Goal: Task Accomplishment & Management: Use online tool/utility

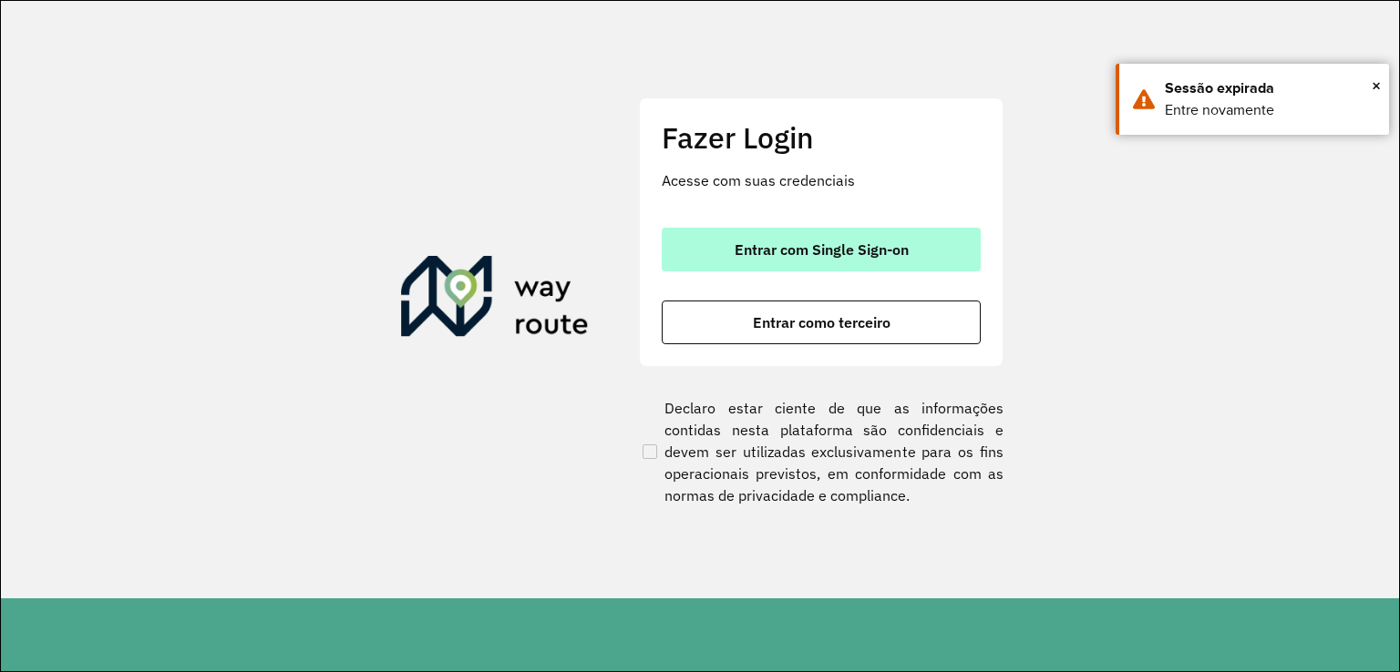
click at [791, 252] on span "Entrar com Single Sign-on" at bounding box center [821, 249] width 174 height 15
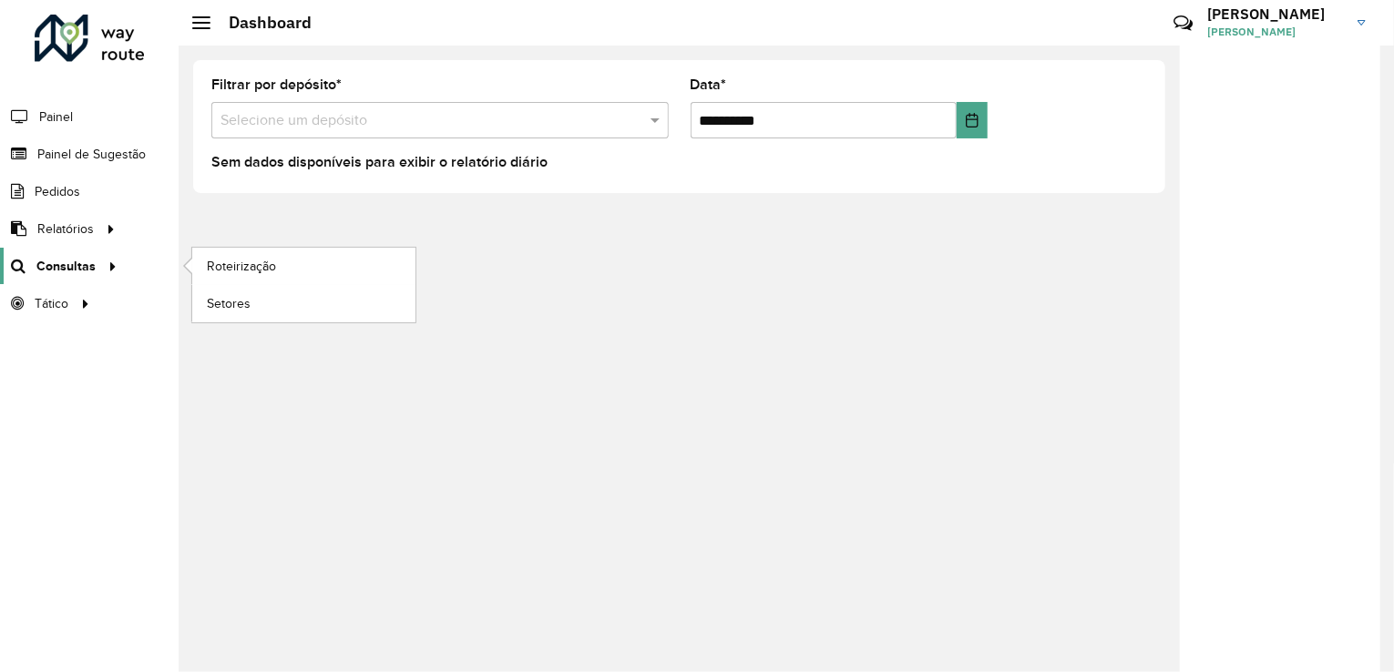
click at [90, 260] on span "Consultas" at bounding box center [65, 266] width 59 height 19
click at [259, 267] on span "Roteirização" at bounding box center [244, 266] width 74 height 19
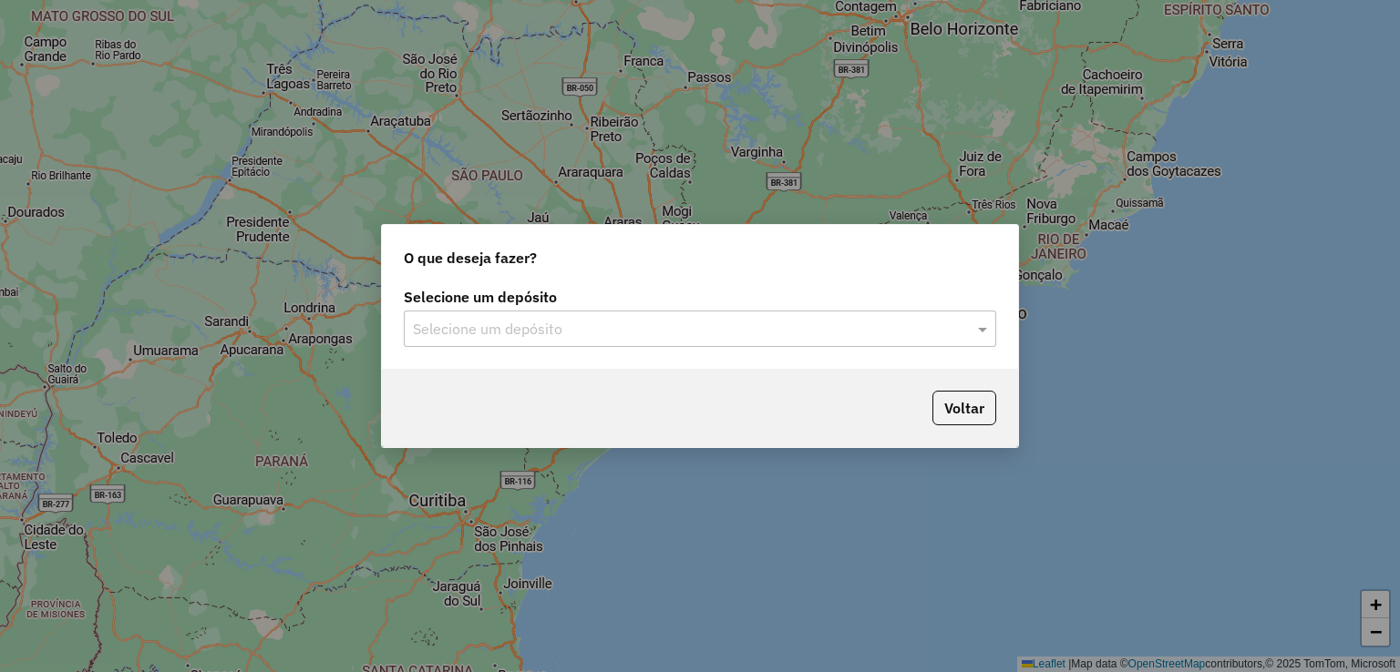
click at [477, 333] on input "text" at bounding box center [682, 330] width 538 height 22
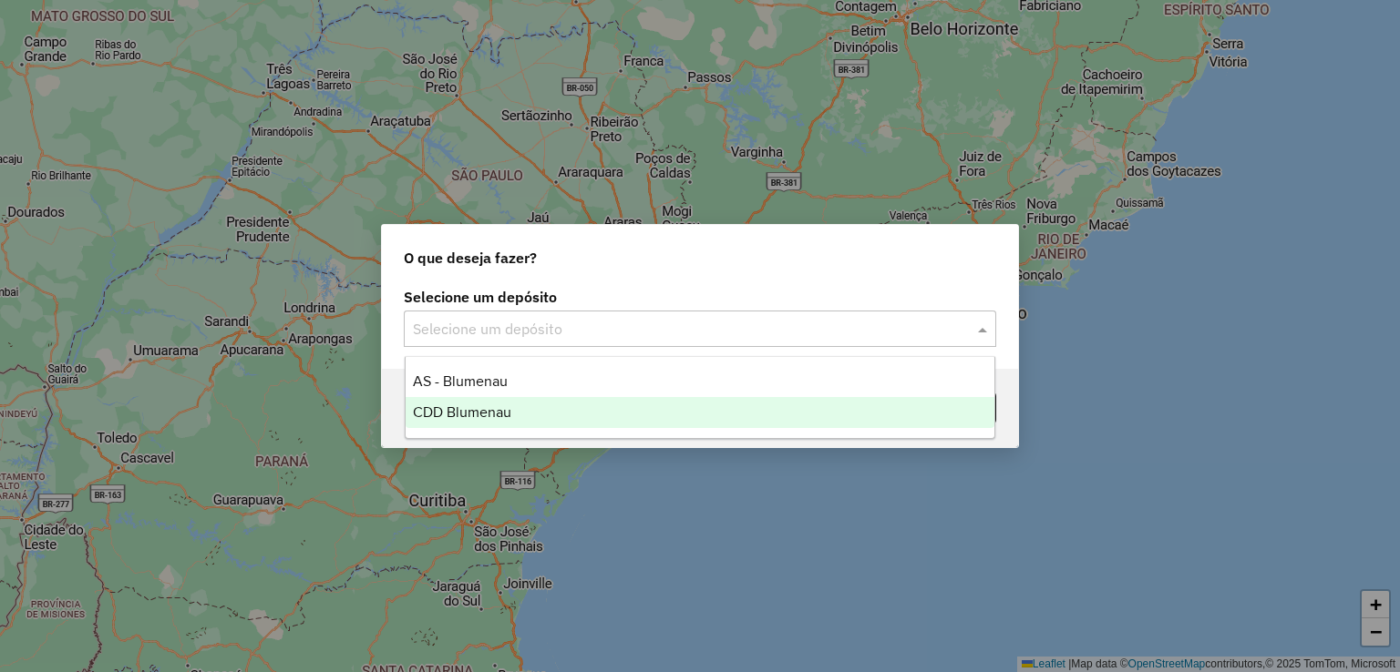
click at [471, 410] on span "CDD Blumenau" at bounding box center [462, 412] width 98 height 15
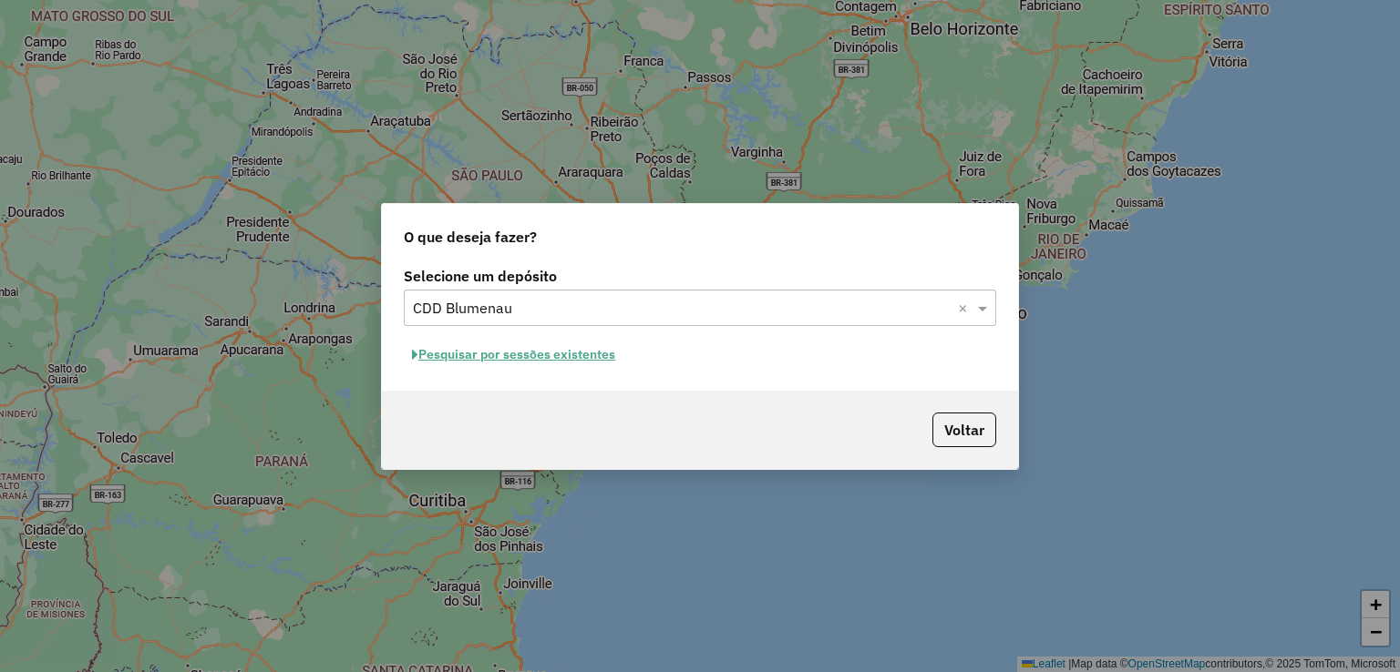
click at [529, 349] on button "Pesquisar por sessões existentes" at bounding box center [514, 355] width 220 height 28
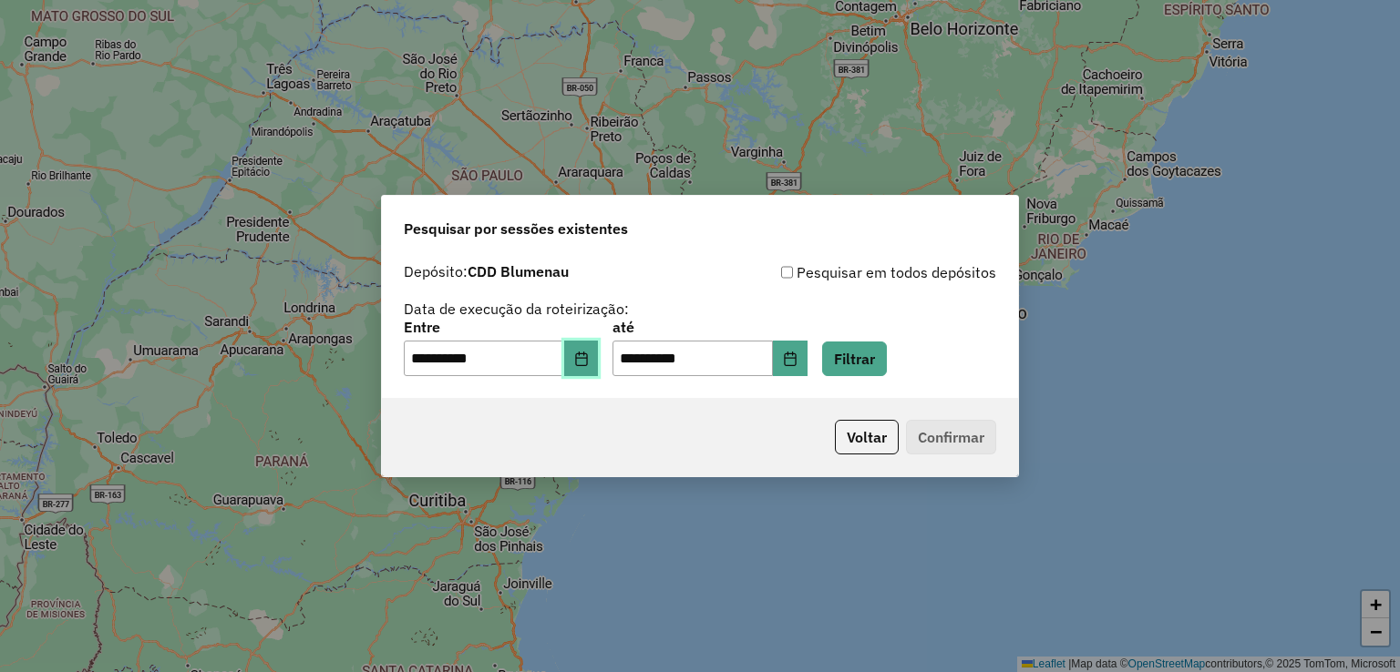
click at [599, 369] on button "Choose Date" at bounding box center [581, 359] width 35 height 36
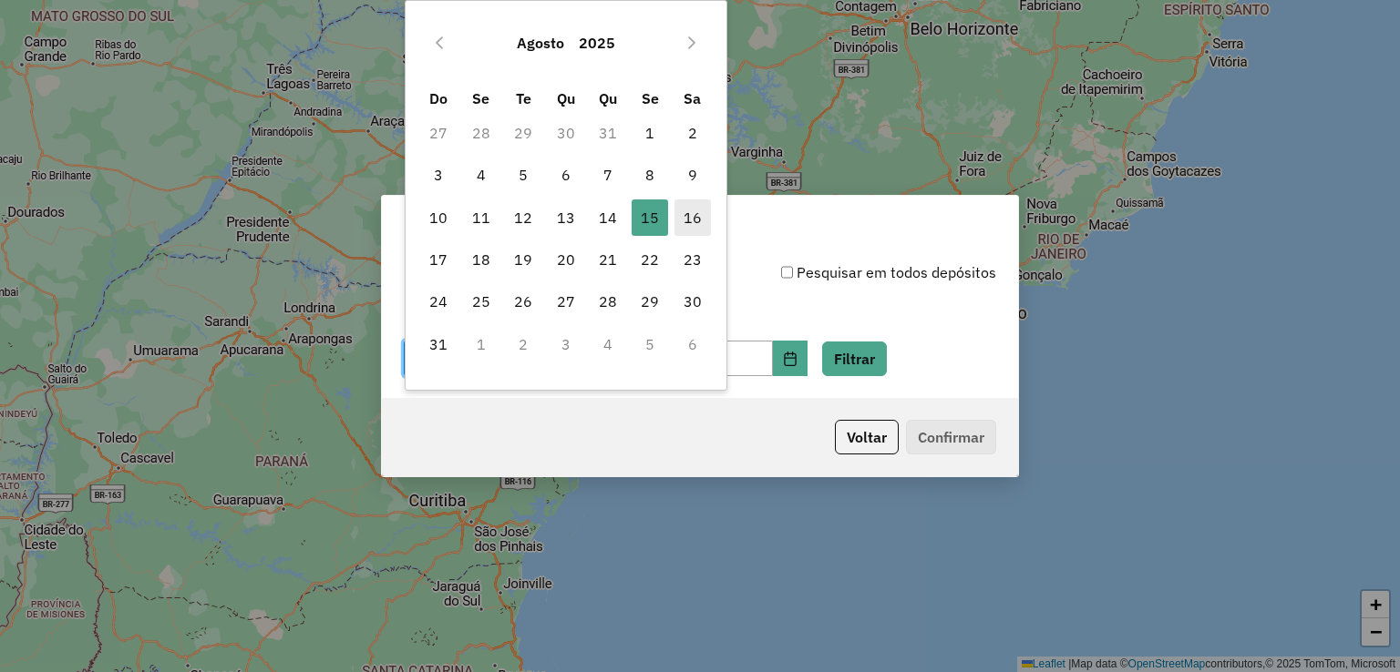
click at [697, 224] on span "16" at bounding box center [692, 218] width 36 height 36
type input "**********"
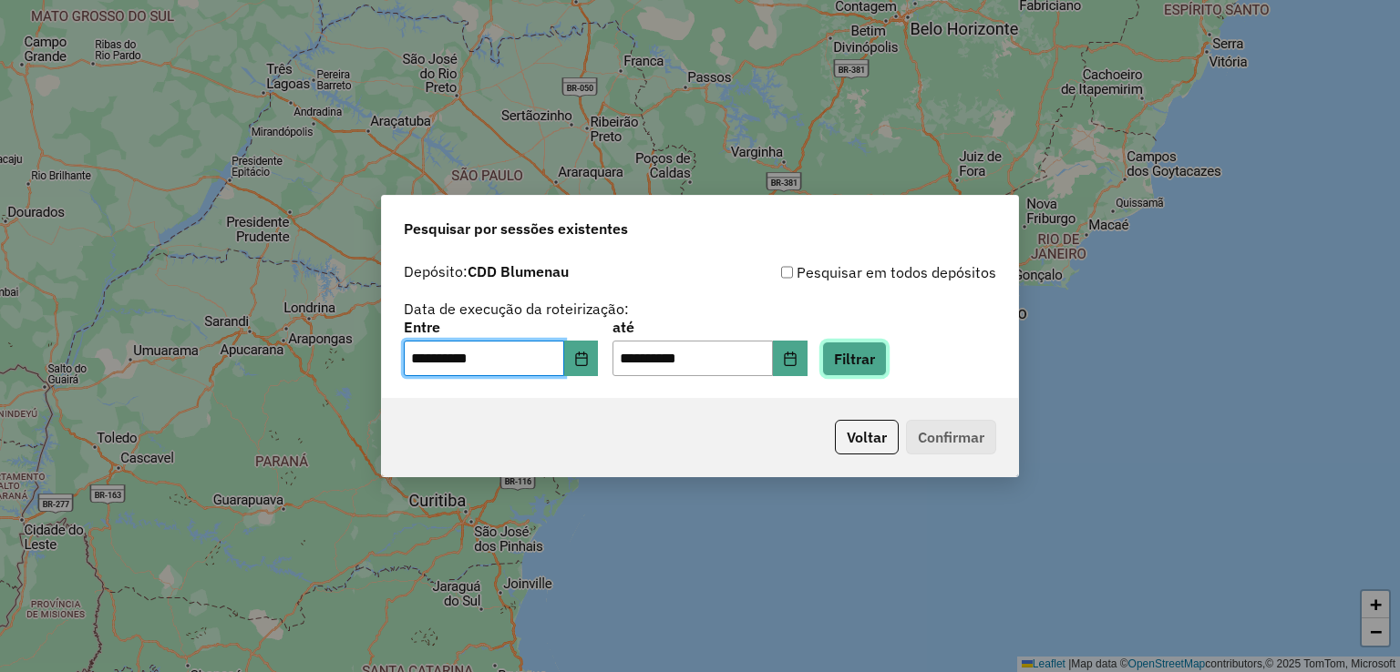
click at [864, 347] on button "Filtrar" at bounding box center [854, 359] width 65 height 35
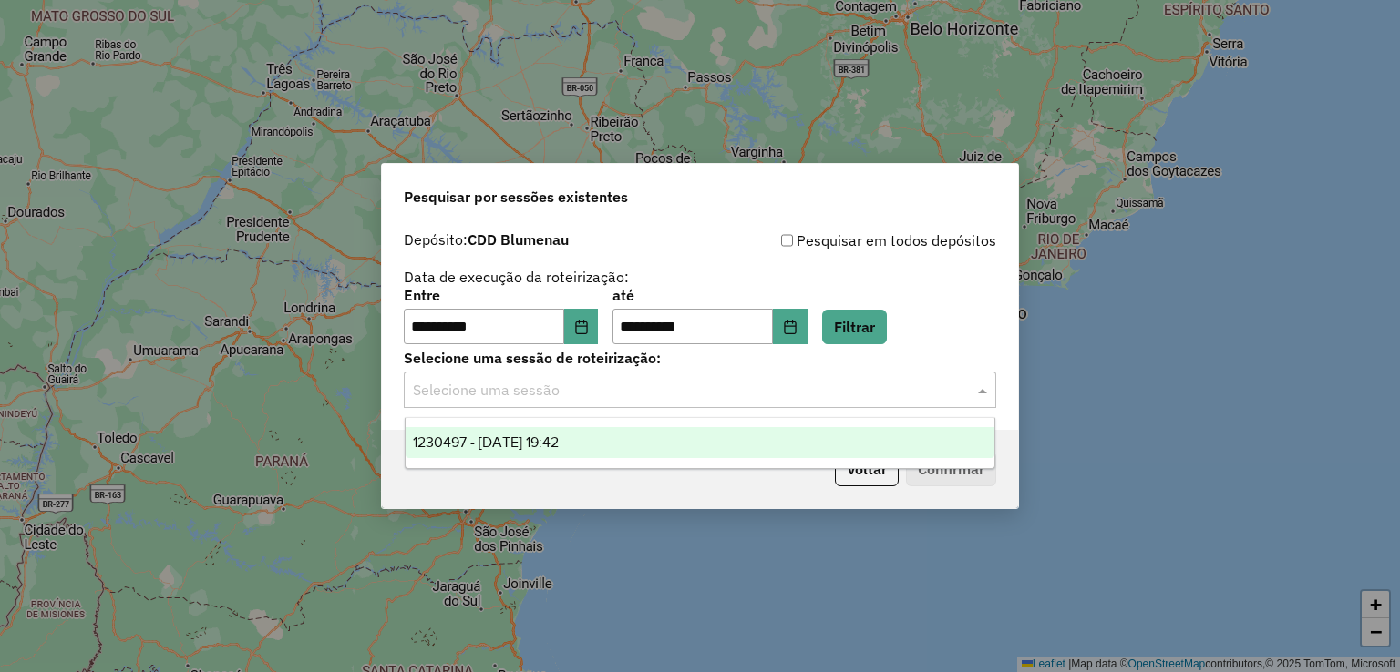
click at [569, 380] on input "text" at bounding box center [682, 391] width 538 height 22
click at [559, 437] on span "1230497 - 16/08/2025 19:42" at bounding box center [486, 442] width 146 height 15
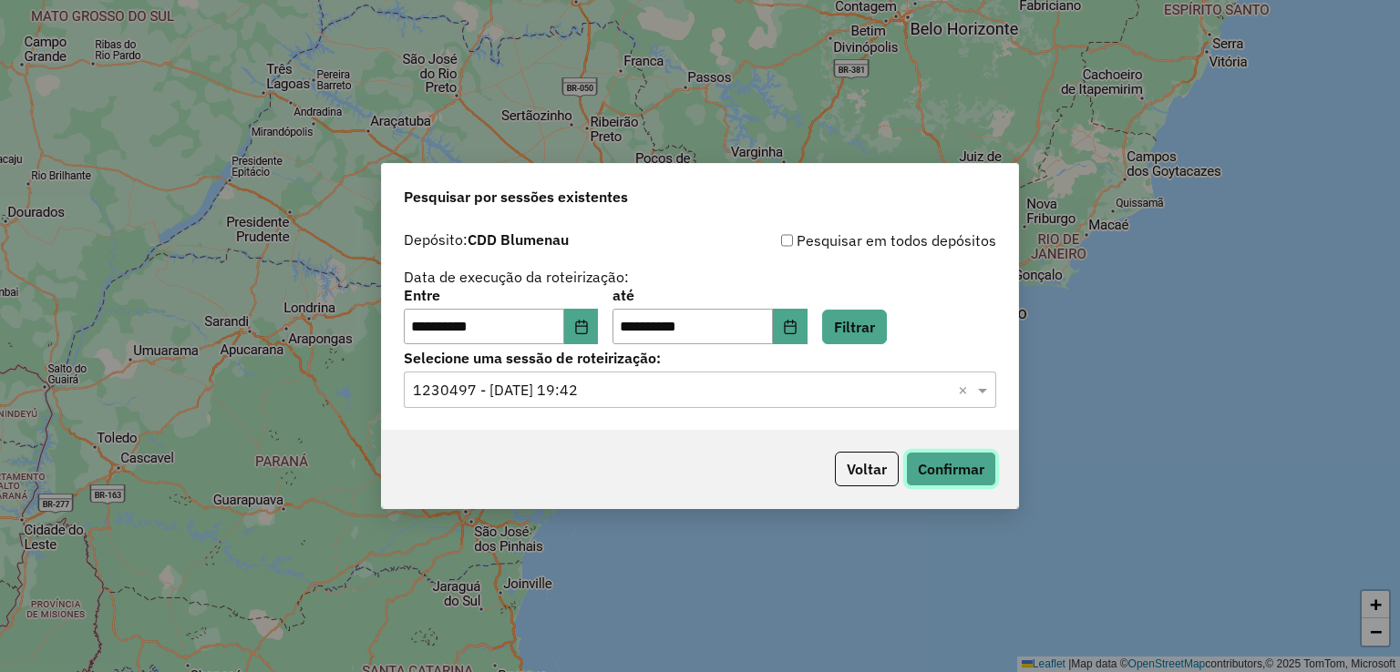
click at [956, 476] on button "Confirmar" at bounding box center [951, 469] width 90 height 35
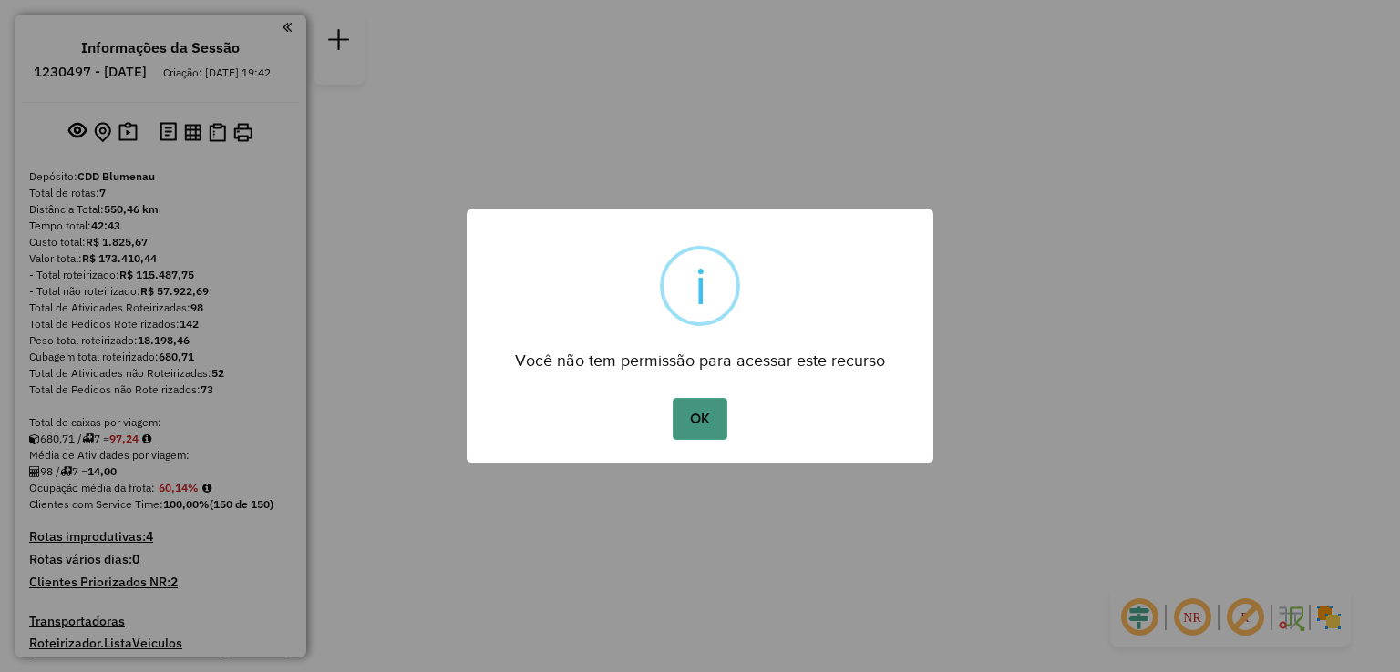
click at [692, 406] on button "OK" at bounding box center [699, 419] width 54 height 42
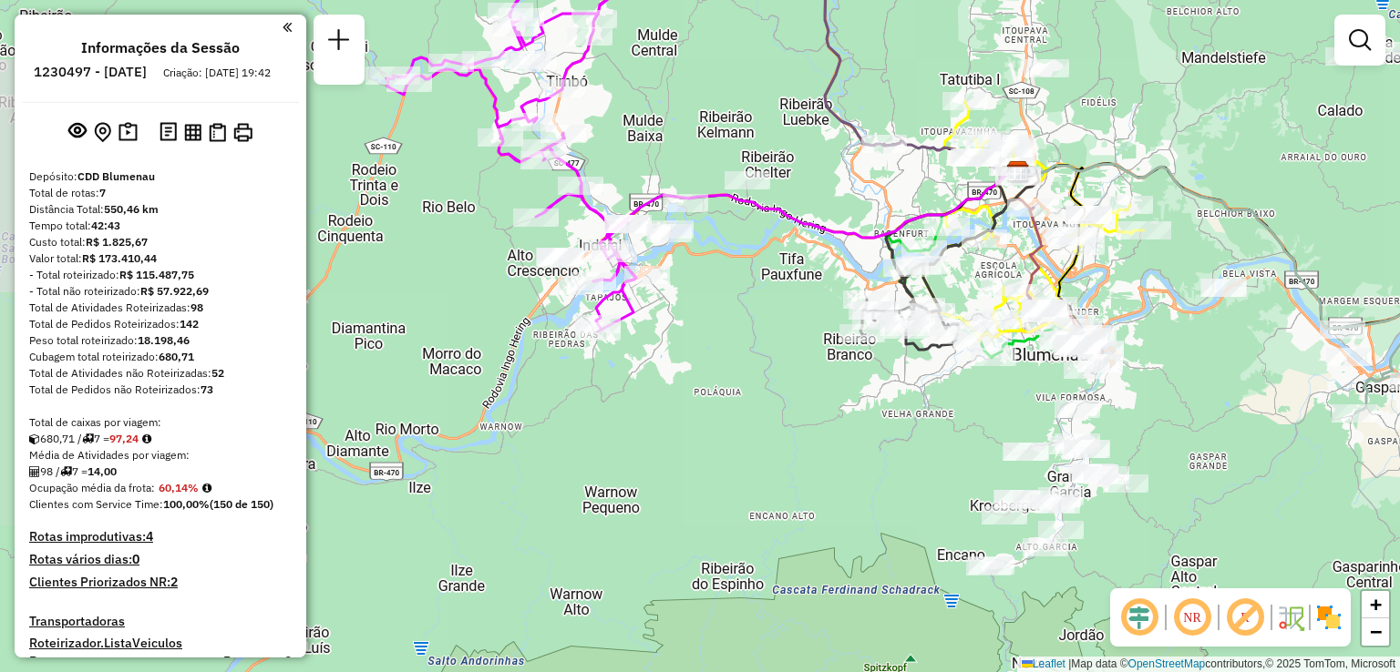
drag, startPoint x: 603, startPoint y: 385, endPoint x: 888, endPoint y: 387, distance: 285.2
click at [888, 387] on div "Janela de atendimento Grade de atendimento Capacidade Transportadoras Veículos …" at bounding box center [700, 336] width 1400 height 672
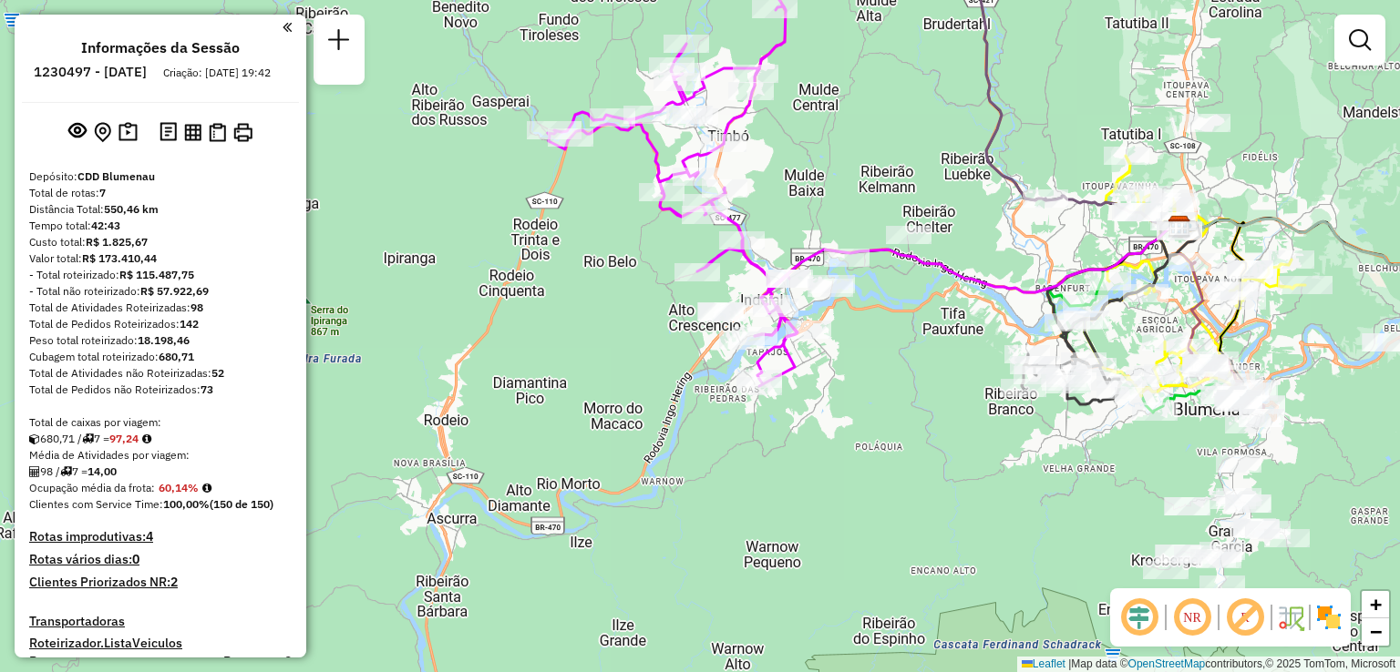
drag, startPoint x: 829, startPoint y: 406, endPoint x: 891, endPoint y: 460, distance: 82.0
click at [891, 460] on div "Janela de atendimento Grade de atendimento Capacidade Transportadoras Veículos …" at bounding box center [700, 336] width 1400 height 672
drag, startPoint x: 904, startPoint y: 441, endPoint x: 751, endPoint y: 325, distance: 191.9
click at [762, 336] on div "Rota 7 - Placa RLI8J67 92801266 - POSTO JR LTDA Janela de atendimento Grade de …" at bounding box center [700, 336] width 1400 height 672
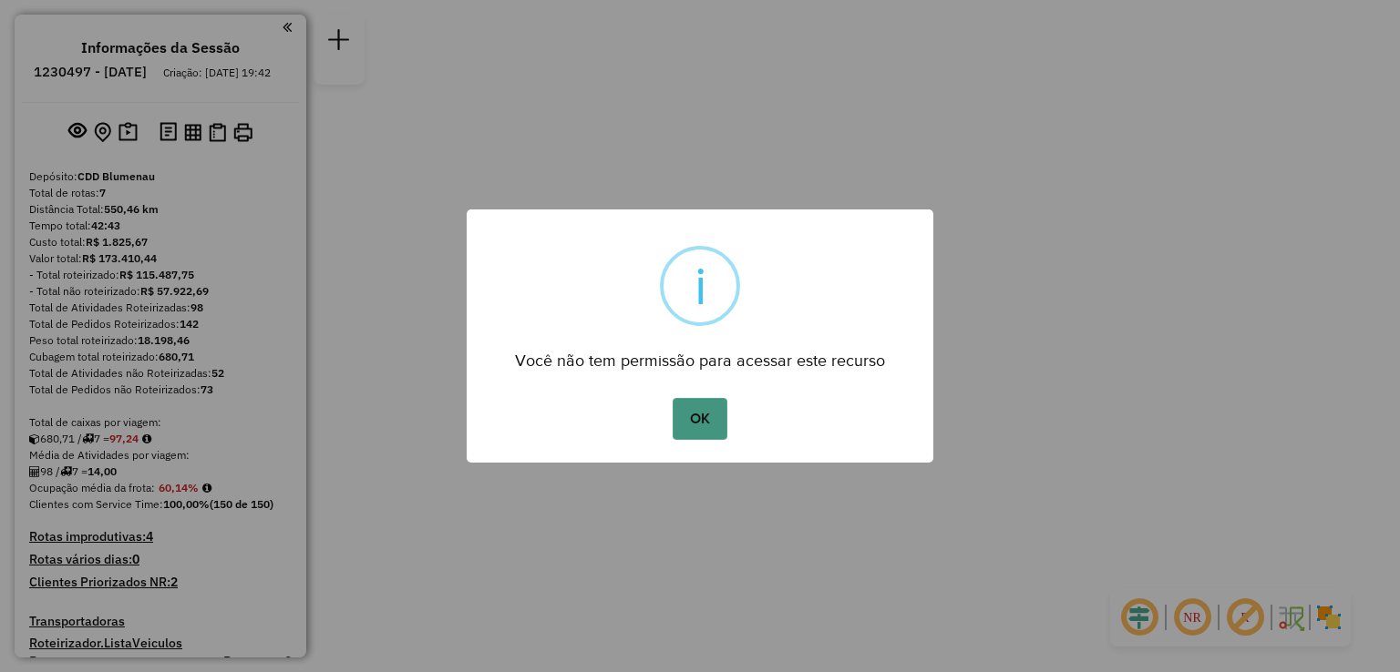
click at [708, 417] on button "OK" at bounding box center [699, 419] width 54 height 42
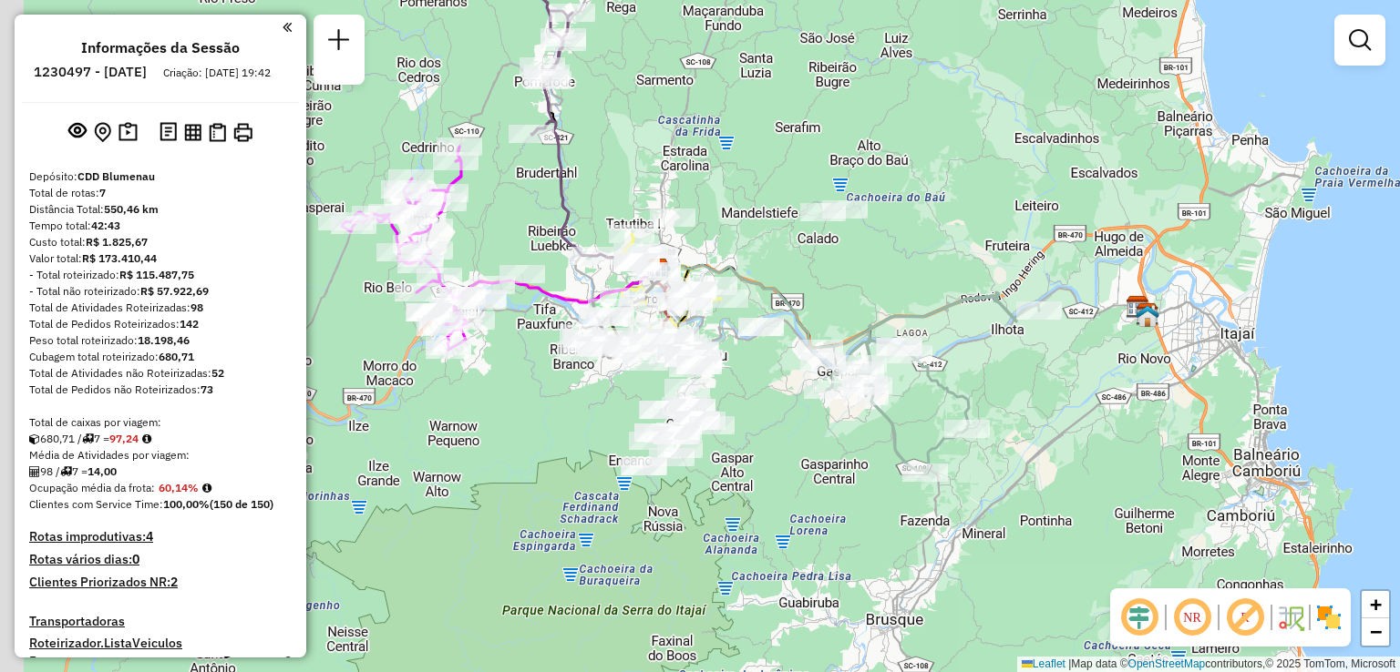
drag, startPoint x: 810, startPoint y: 420, endPoint x: 907, endPoint y: 437, distance: 98.1
click at [907, 437] on div "Janela de atendimento Grade de atendimento Capacidade Transportadoras Veículos …" at bounding box center [700, 336] width 1400 height 672
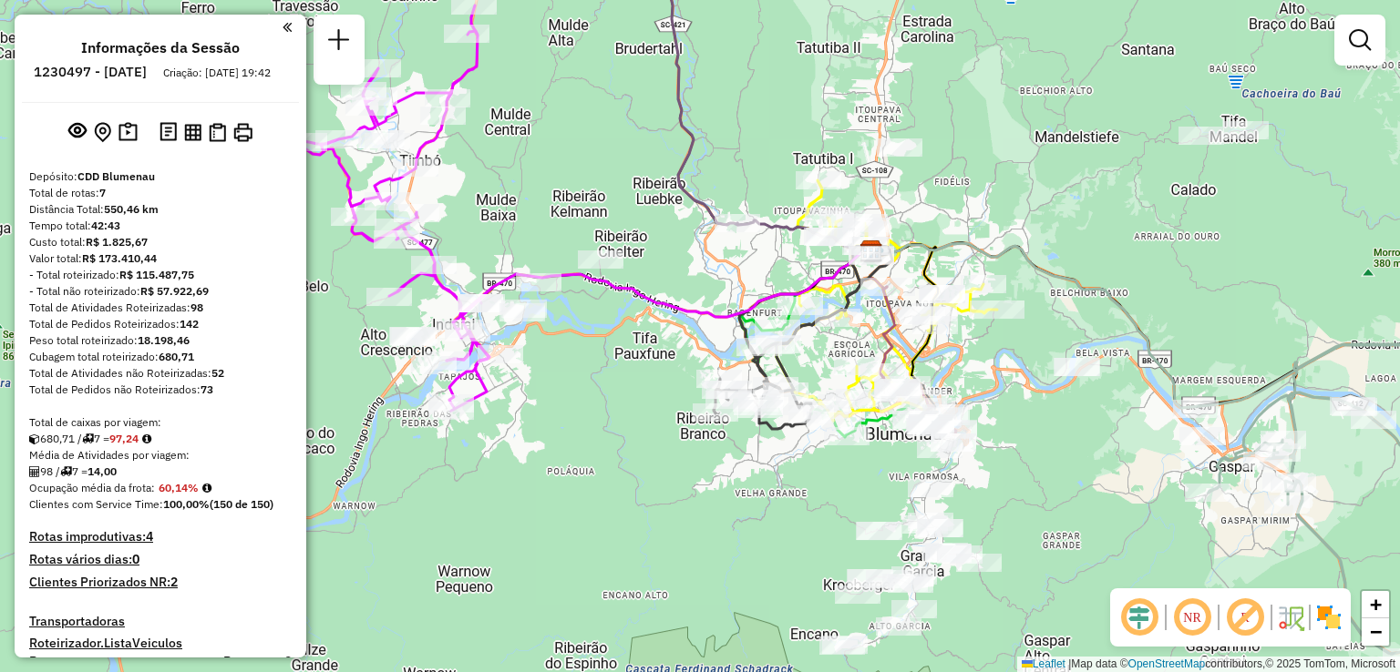
click at [702, 240] on div "Janela de atendimento Grade de atendimento Capacidade Transportadoras Veículos …" at bounding box center [700, 336] width 1400 height 672
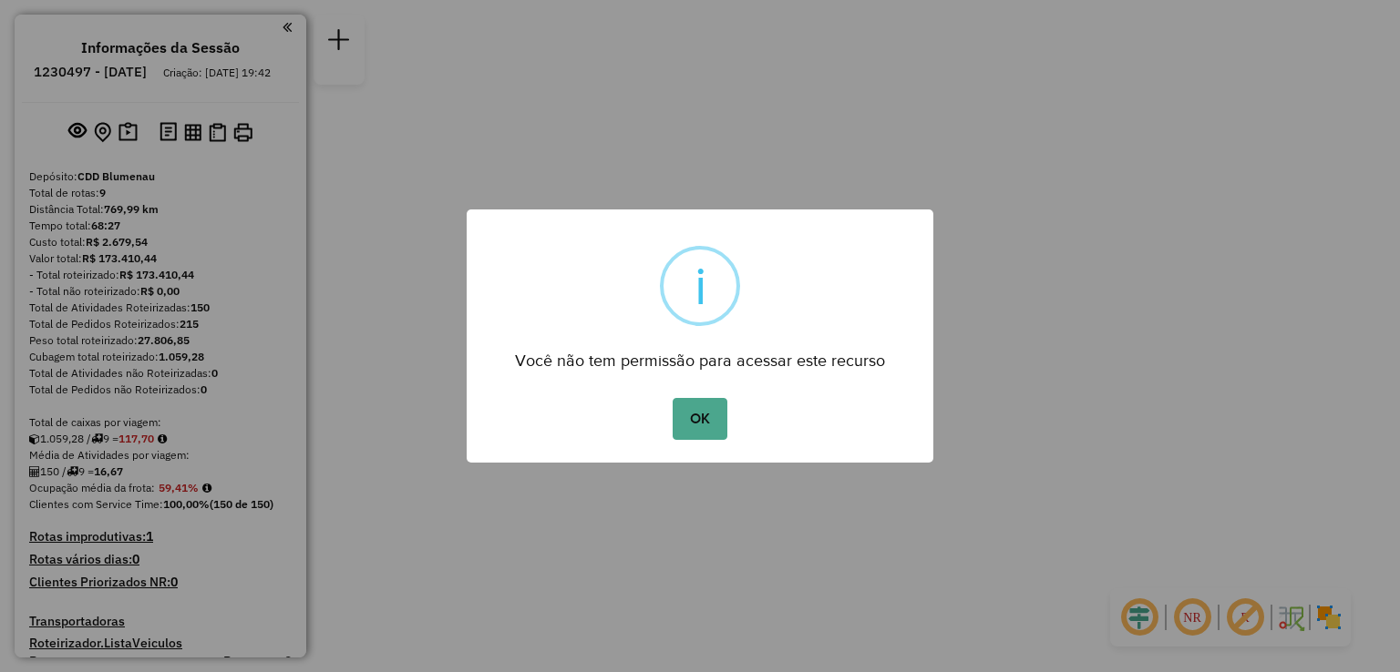
drag, startPoint x: 716, startPoint y: 416, endPoint x: 696, endPoint y: 421, distance: 20.6
click at [714, 416] on button "OK" at bounding box center [699, 419] width 54 height 42
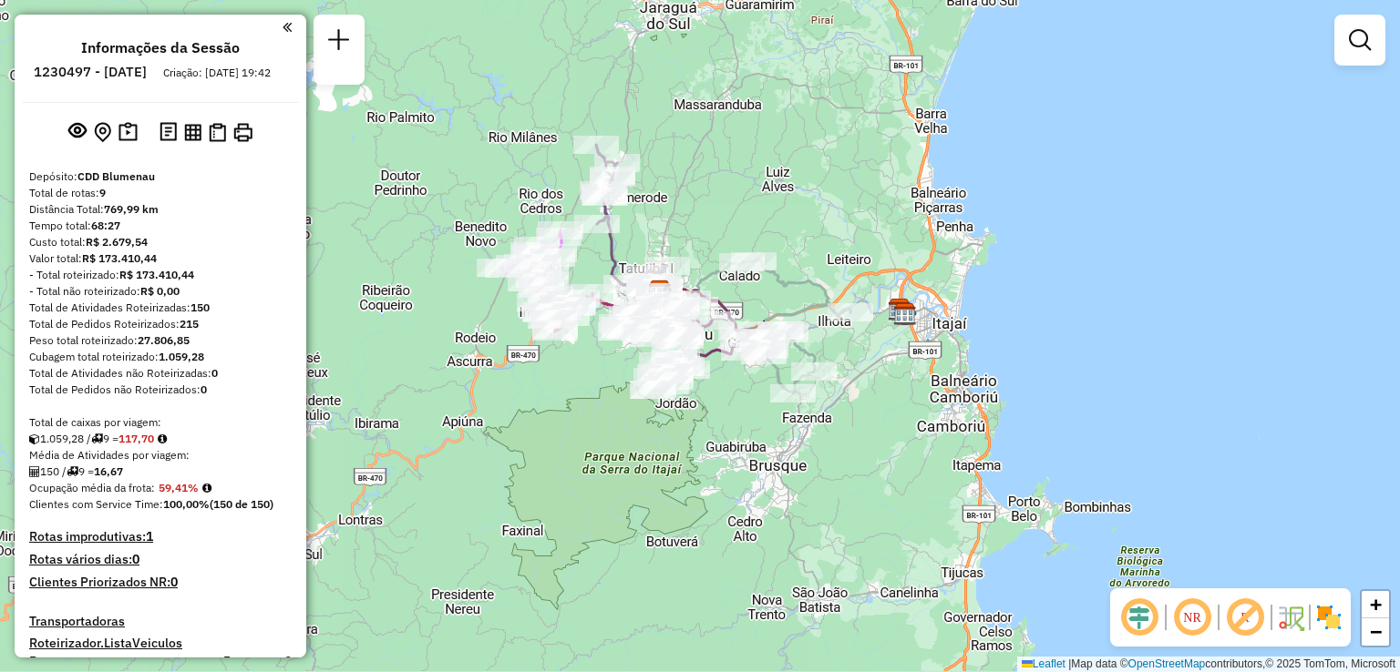
drag, startPoint x: 604, startPoint y: 440, endPoint x: 548, endPoint y: 379, distance: 83.2
click at [549, 380] on div "Janela de atendimento Grade de atendimento Capacidade Transportadoras Veículos …" at bounding box center [700, 336] width 1400 height 672
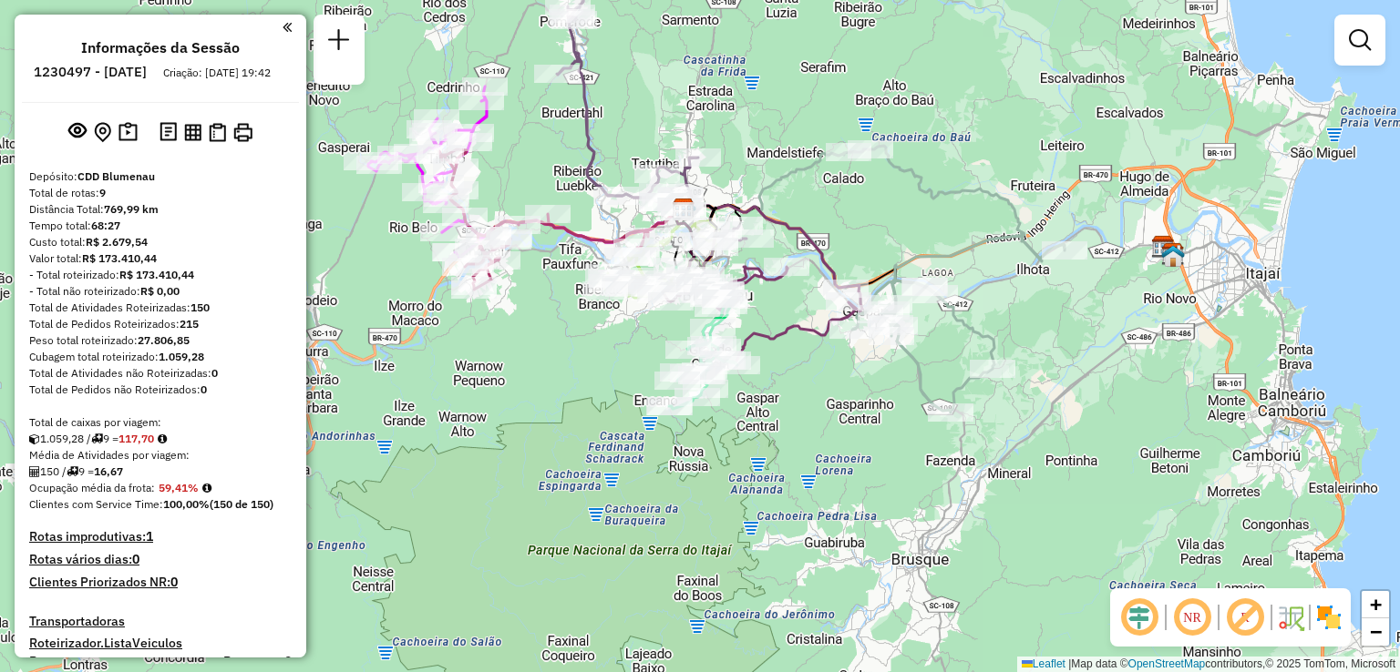
drag, startPoint x: 566, startPoint y: 344, endPoint x: 719, endPoint y: 455, distance: 188.7
click at [726, 475] on div "Janela de atendimento Grade de atendimento Capacidade Transportadoras Veículos …" at bounding box center [700, 336] width 1400 height 672
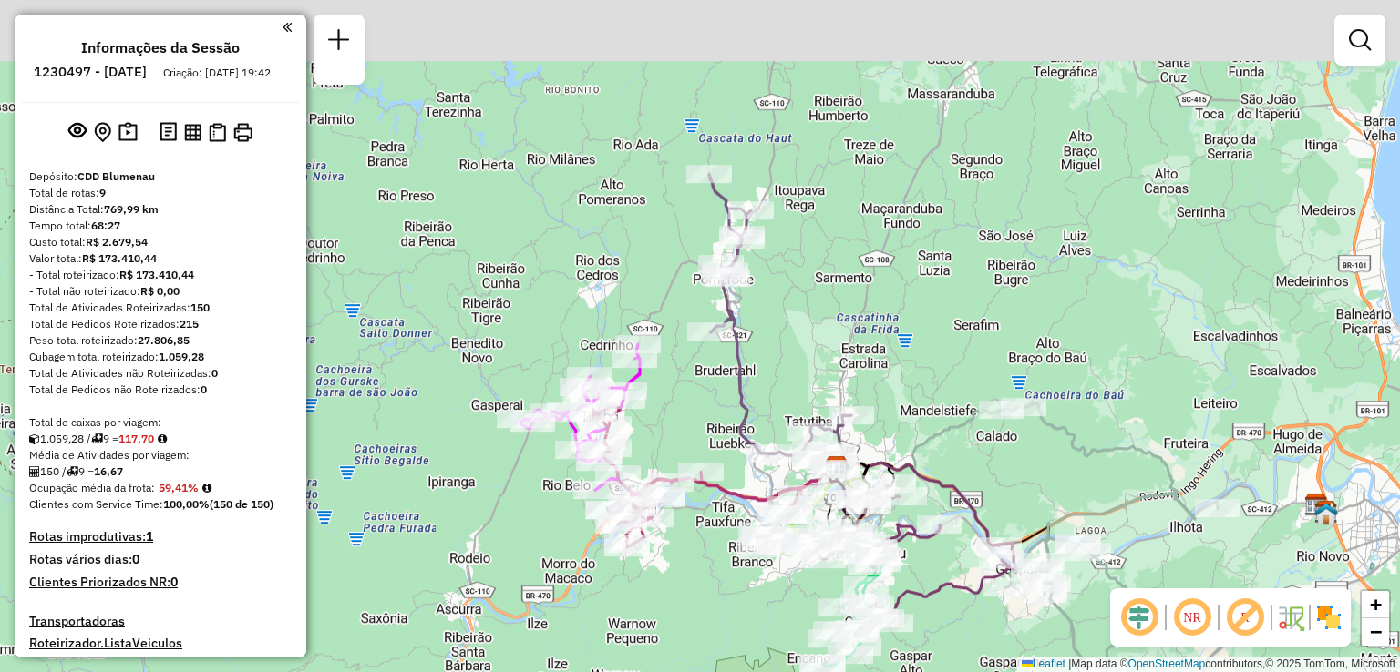
drag, startPoint x: 669, startPoint y: 386, endPoint x: 693, endPoint y: 547, distance: 162.2
click at [693, 547] on div "Janela de atendimento Grade de atendimento Capacidade Transportadoras Veículos …" at bounding box center [700, 336] width 1400 height 672
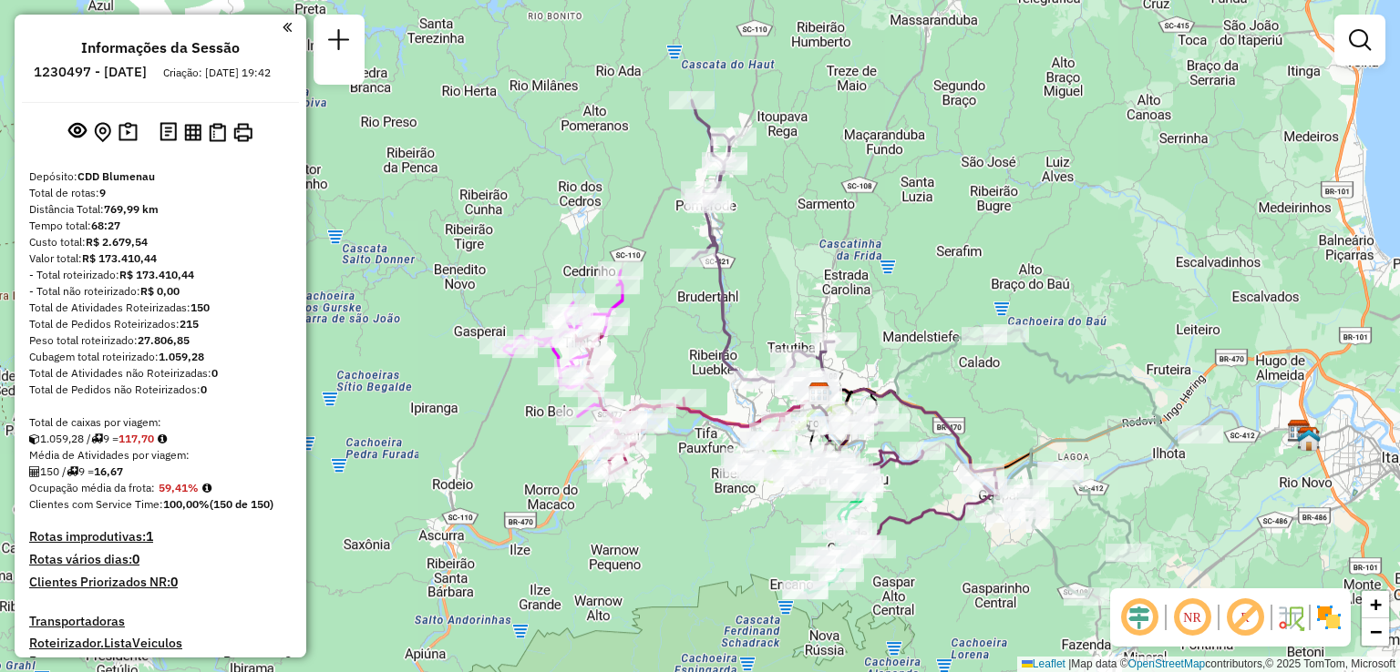
drag, startPoint x: 723, startPoint y: 384, endPoint x: 696, endPoint y: 272, distance: 114.3
click at [699, 281] on div "Janela de atendimento Grade de atendimento Capacidade Transportadoras Veículos …" at bounding box center [700, 336] width 1400 height 672
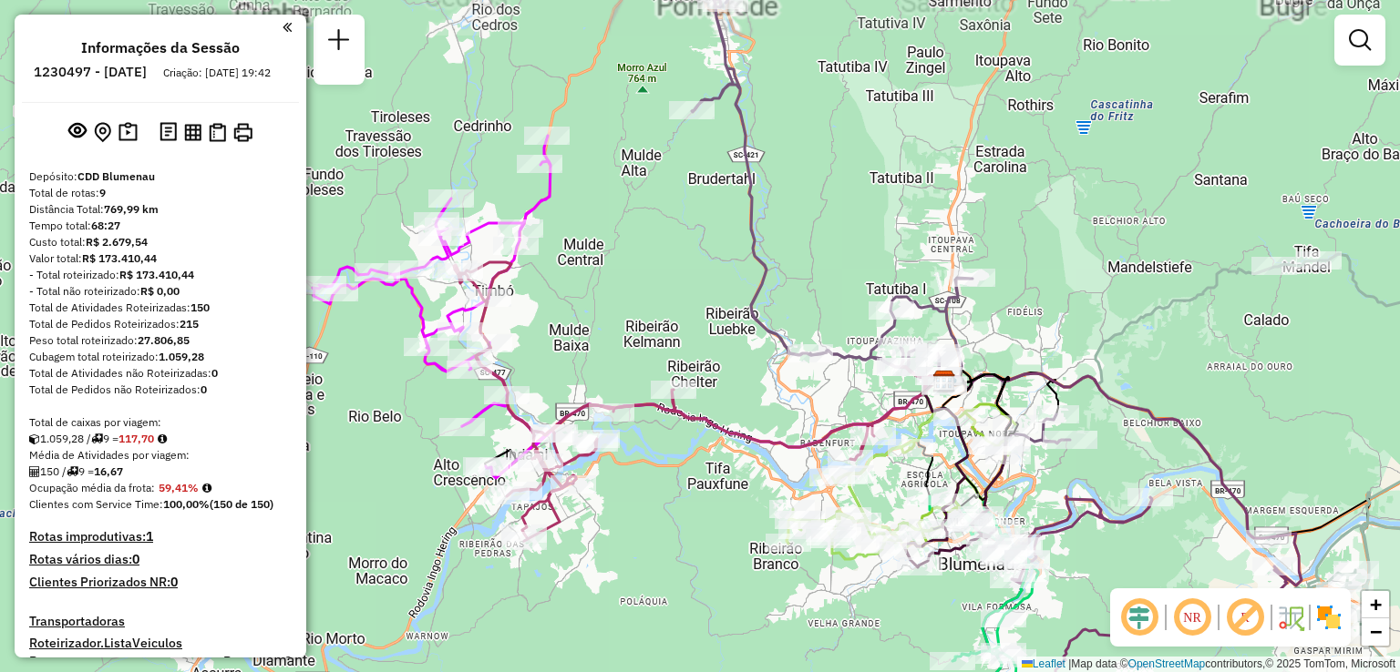
drag, startPoint x: 682, startPoint y: 298, endPoint x: 696, endPoint y: 268, distance: 33.4
click at [701, 272] on div "Janela de atendimento Grade de atendimento Capacidade Transportadoras Veículos …" at bounding box center [700, 336] width 1400 height 672
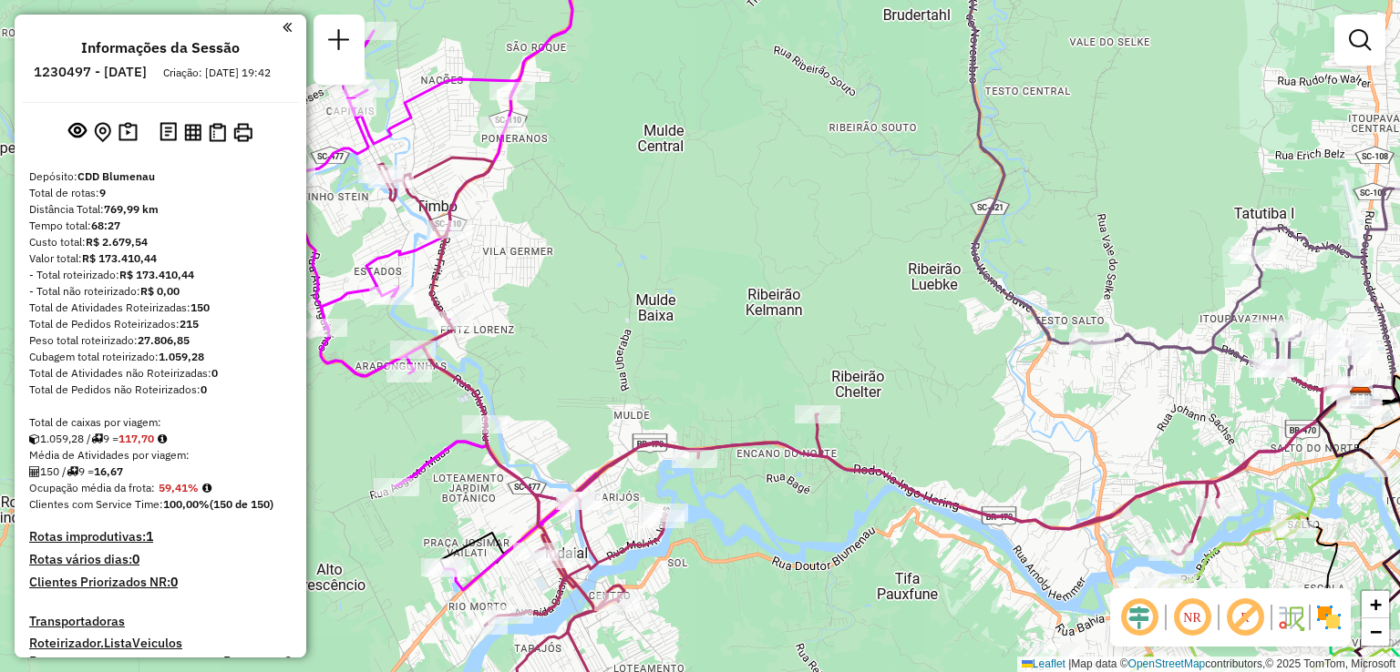
drag, startPoint x: 523, startPoint y: 303, endPoint x: 694, endPoint y: 274, distance: 173.8
click at [693, 274] on div "Janela de atendimento Grade de atendimento Capacidade Transportadoras Veículos …" at bounding box center [700, 336] width 1400 height 672
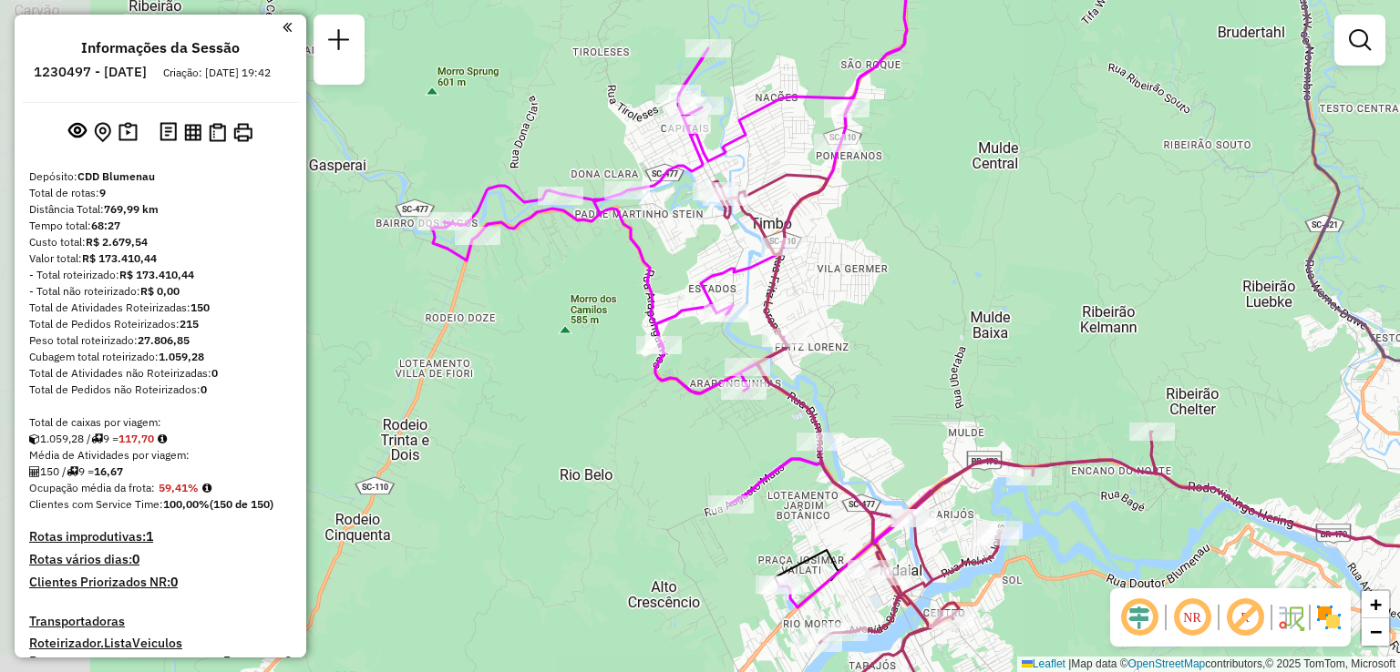
drag, startPoint x: 714, startPoint y: 319, endPoint x: 875, endPoint y: 280, distance: 165.1
click at [875, 280] on div "Janela de atendimento Grade de atendimento Capacidade Transportadoras Veículos …" at bounding box center [700, 336] width 1400 height 672
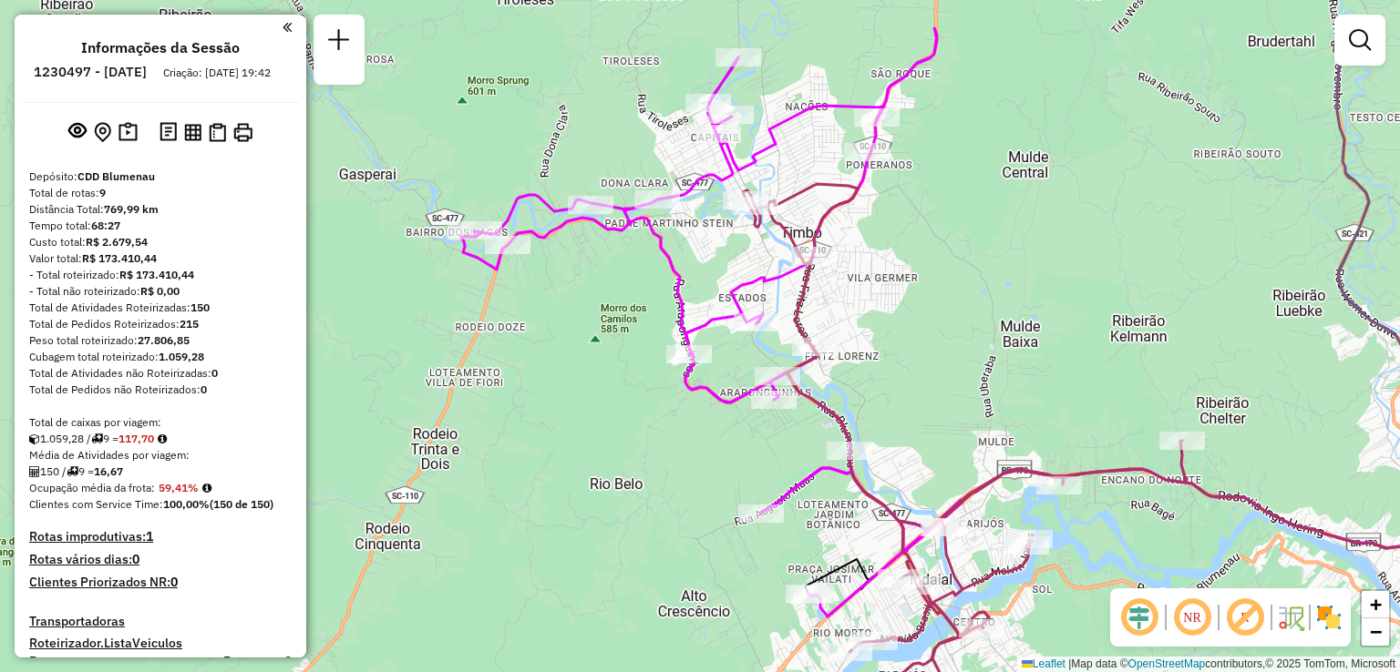
drag, startPoint x: 891, startPoint y: 377, endPoint x: 899, endPoint y: 427, distance: 50.8
click at [899, 427] on div "Janela de atendimento Grade de atendimento Capacidade Transportadoras Veículos …" at bounding box center [700, 336] width 1400 height 672
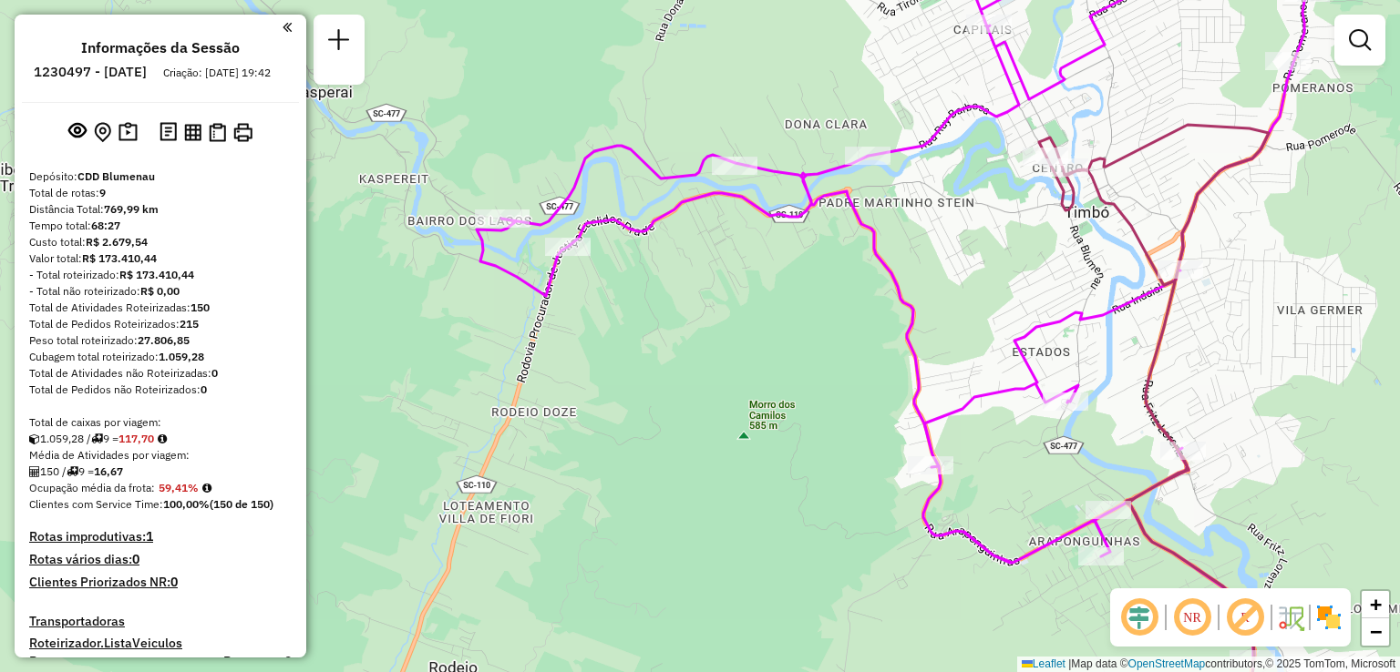
drag, startPoint x: 600, startPoint y: 400, endPoint x: 759, endPoint y: 241, distance: 224.9
click at [719, 282] on div "Janela de atendimento Grade de atendimento Capacidade Transportadoras Veículos …" at bounding box center [700, 336] width 1400 height 672
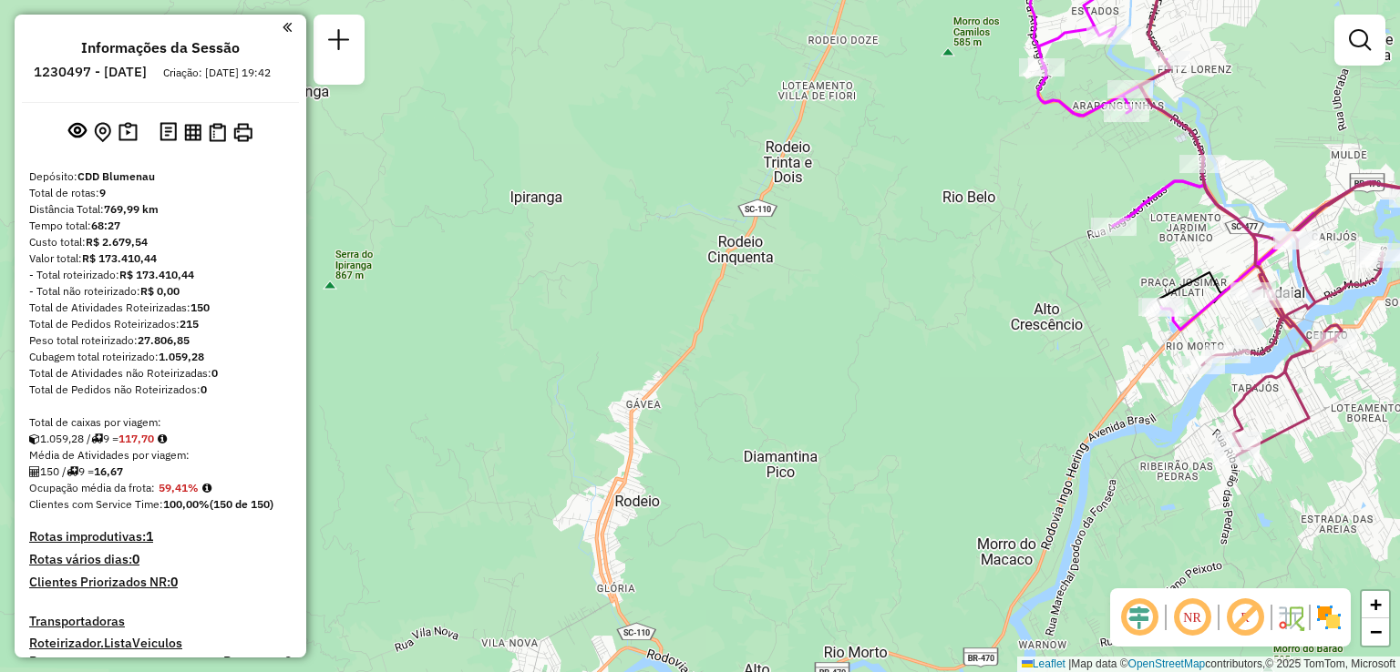
drag, startPoint x: 794, startPoint y: 339, endPoint x: 804, endPoint y: 328, distance: 14.8
click at [740, 438] on div "Janela de atendimento Grade de atendimento Capacidade Transportadoras Veículos …" at bounding box center [700, 336] width 1400 height 672
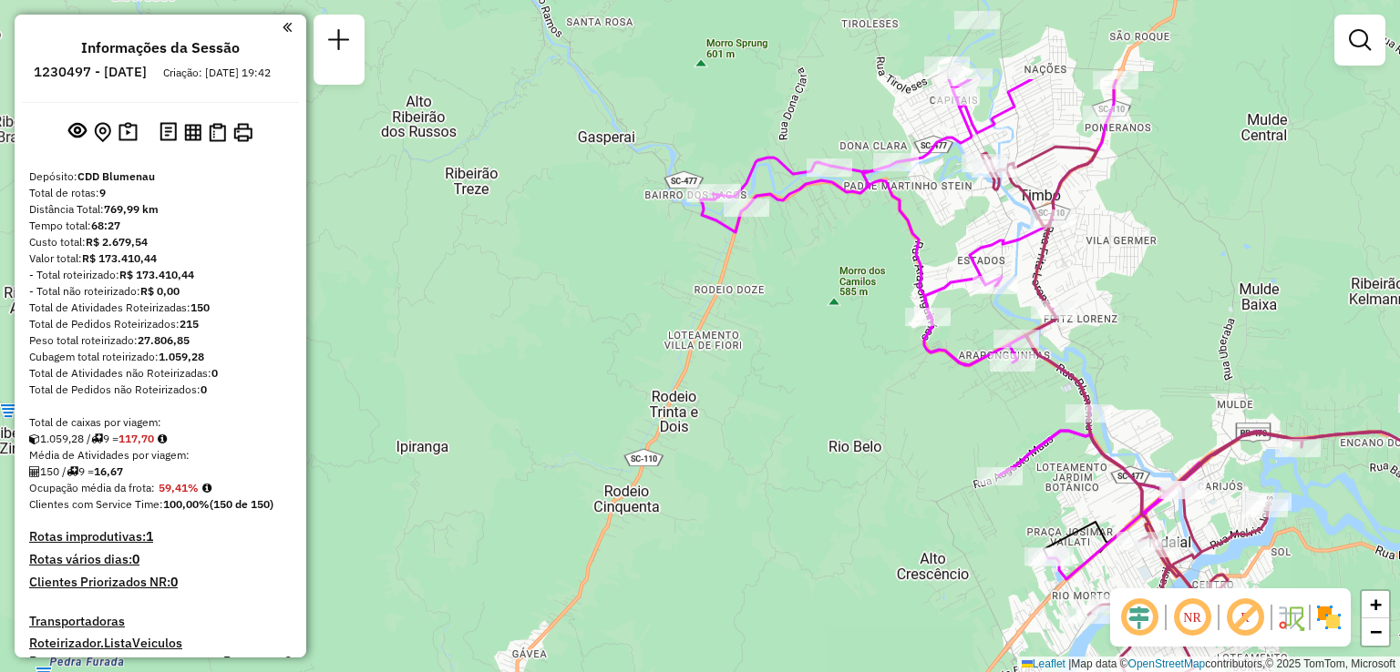
drag, startPoint x: 816, startPoint y: 417, endPoint x: 799, endPoint y: 412, distance: 18.2
click at [800, 449] on div "Janela de atendimento Grade de atendimento Capacidade Transportadoras Veículos …" at bounding box center [700, 336] width 1400 height 672
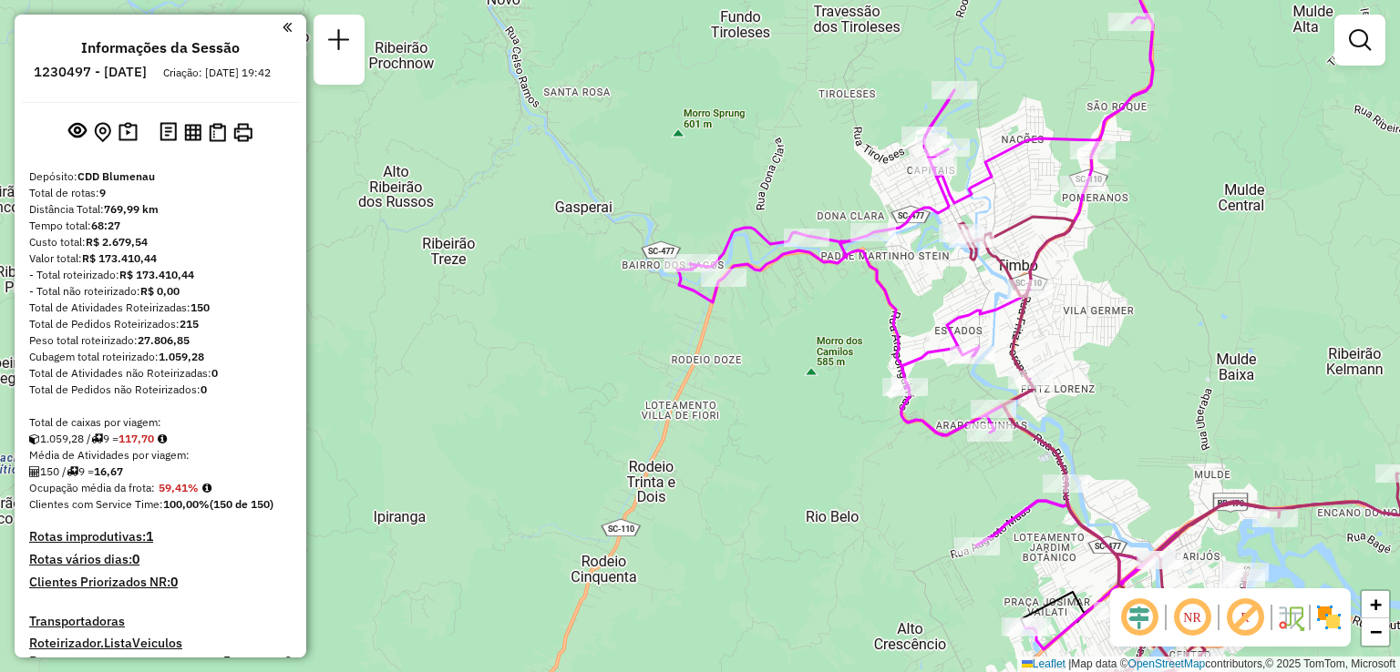
drag, startPoint x: 798, startPoint y: 375, endPoint x: 797, endPoint y: 436, distance: 60.1
click at [798, 436] on div "Janela de atendimento Grade de atendimento Capacidade Transportadoras Veículos …" at bounding box center [700, 336] width 1400 height 672
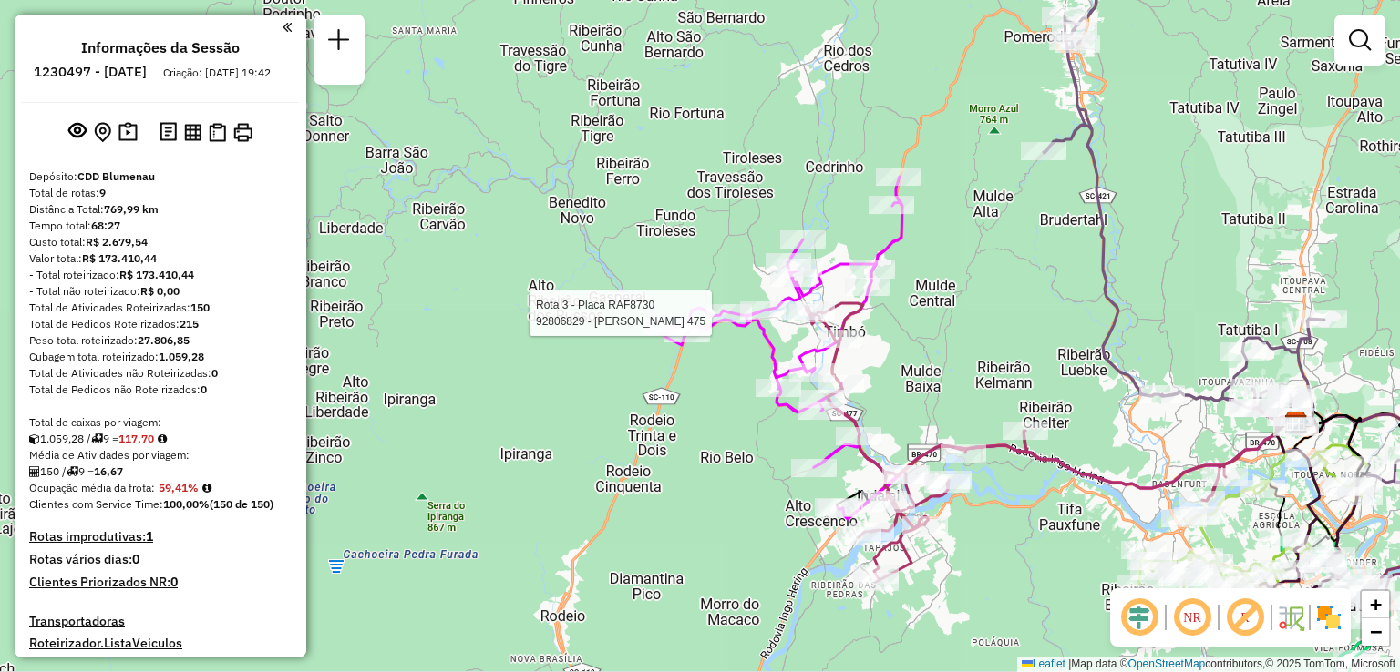
select select "**********"
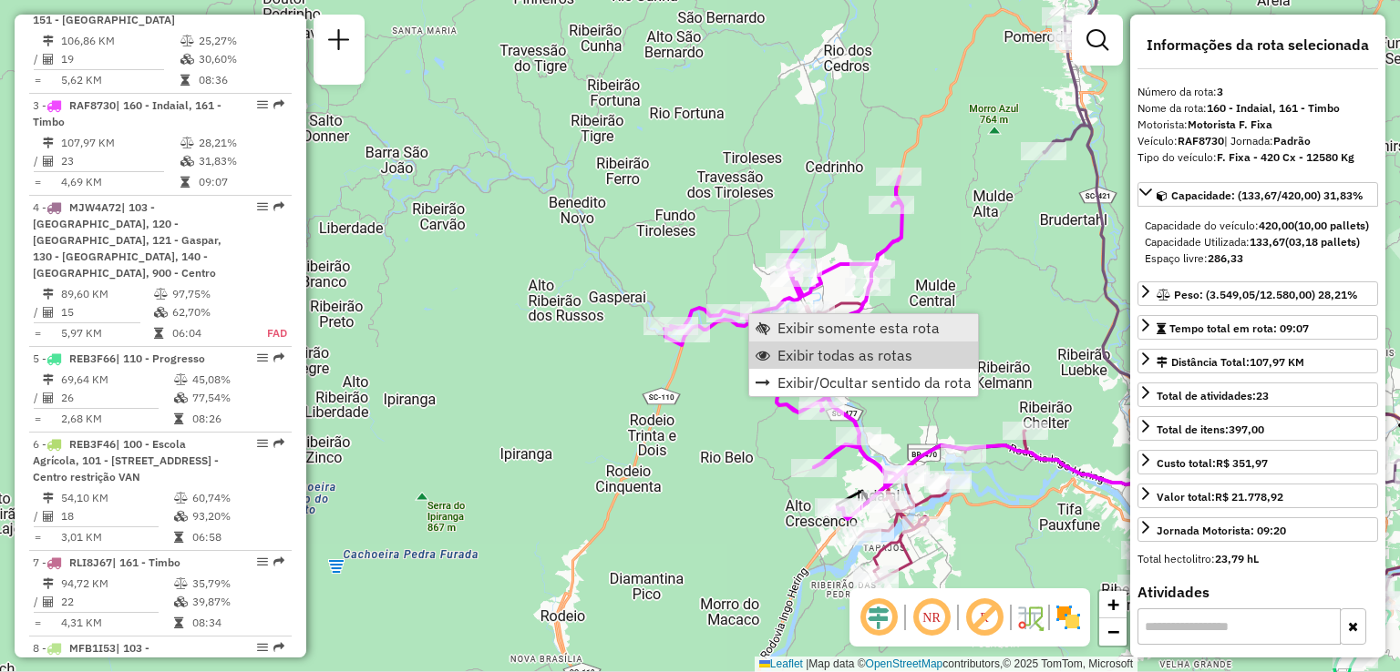
scroll to position [933, 0]
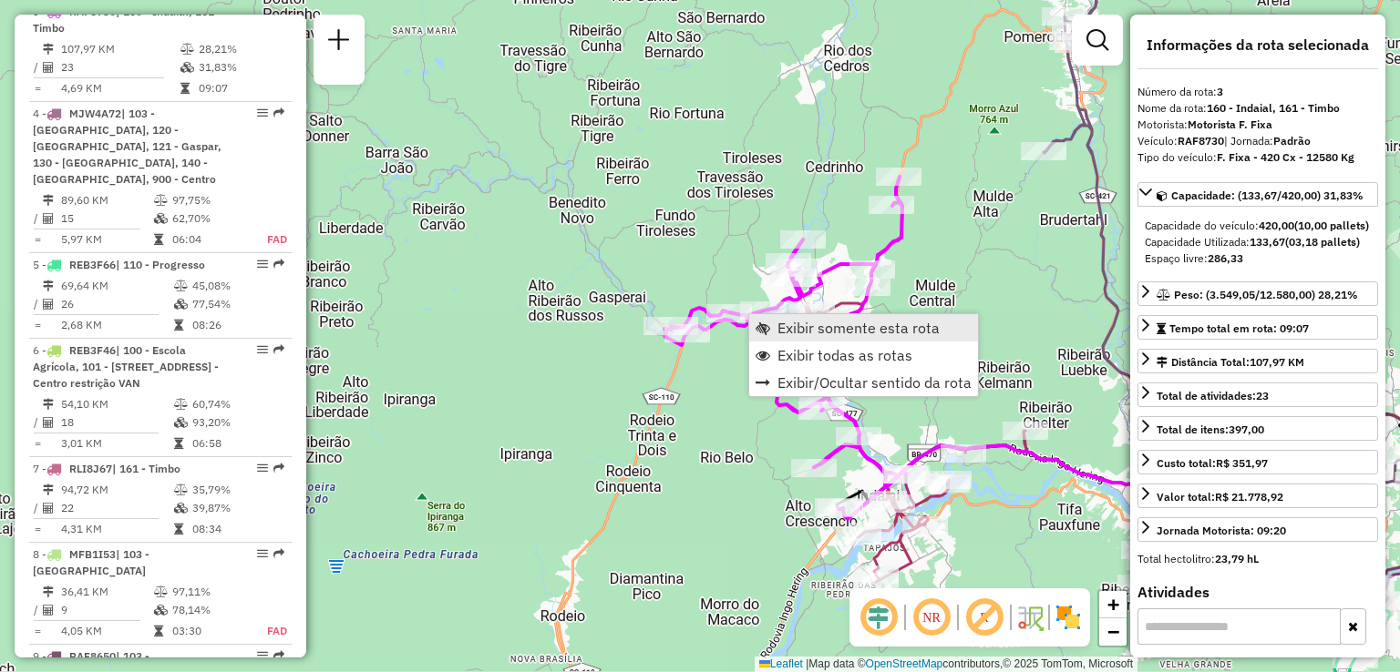
click at [795, 326] on span "Exibir somente esta rota" at bounding box center [858, 328] width 162 height 15
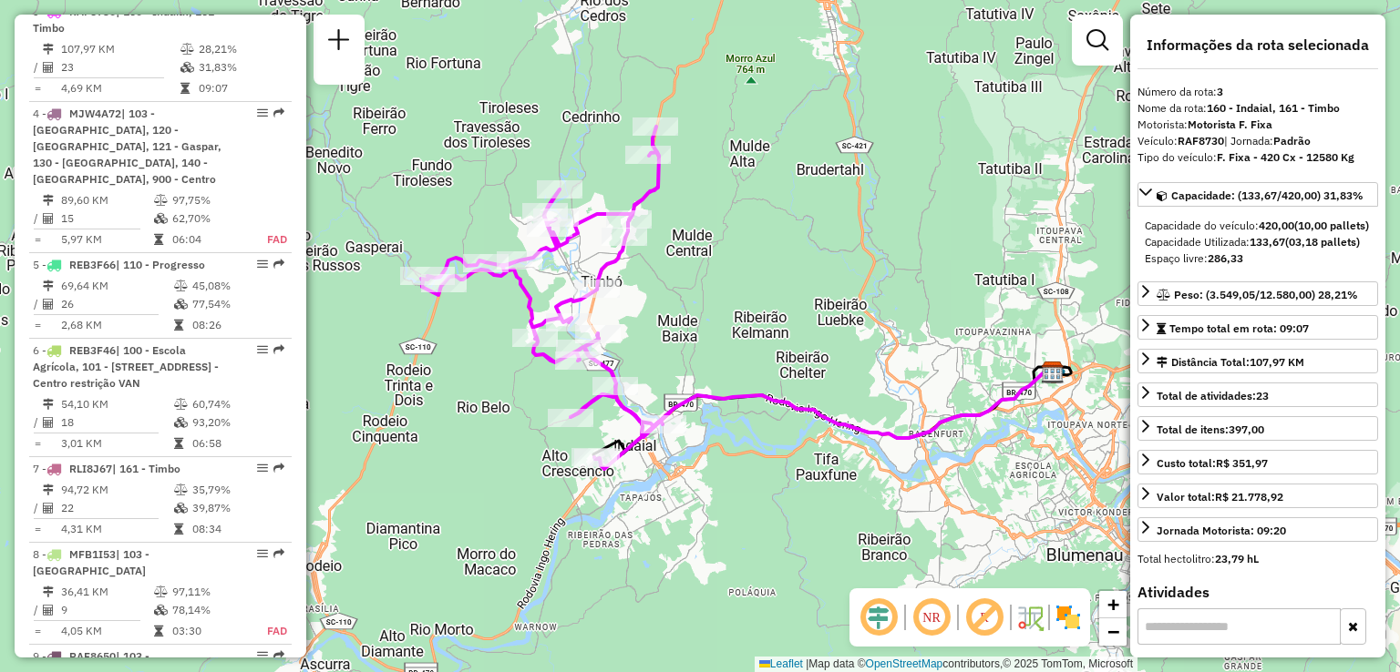
drag, startPoint x: 751, startPoint y: 320, endPoint x: 762, endPoint y: 313, distance: 12.7
click at [762, 313] on div "Janela de atendimento Grade de atendimento Capacidade Transportadoras Veículos …" at bounding box center [700, 336] width 1400 height 672
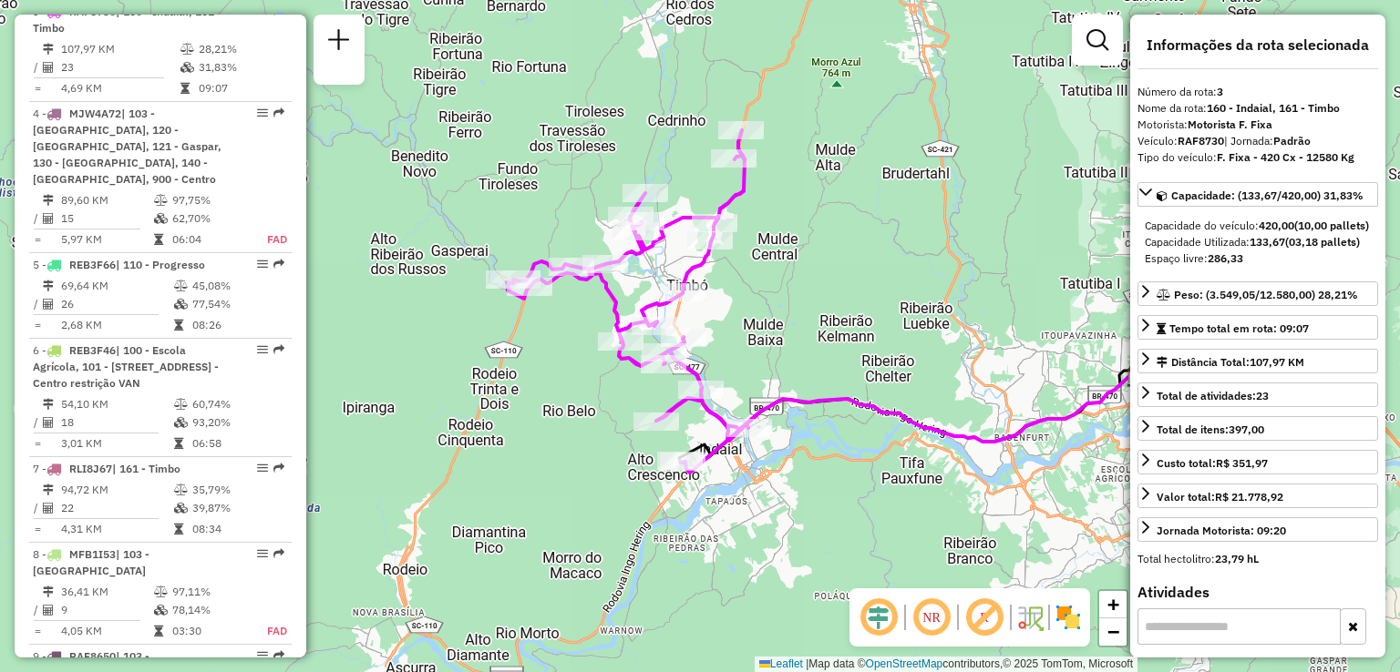
drag, startPoint x: 673, startPoint y: 357, endPoint x: 736, endPoint y: 368, distance: 63.8
click at [736, 368] on div "Janela de atendimento Grade de atendimento Capacidade Transportadoras Veículos …" at bounding box center [700, 336] width 1400 height 672
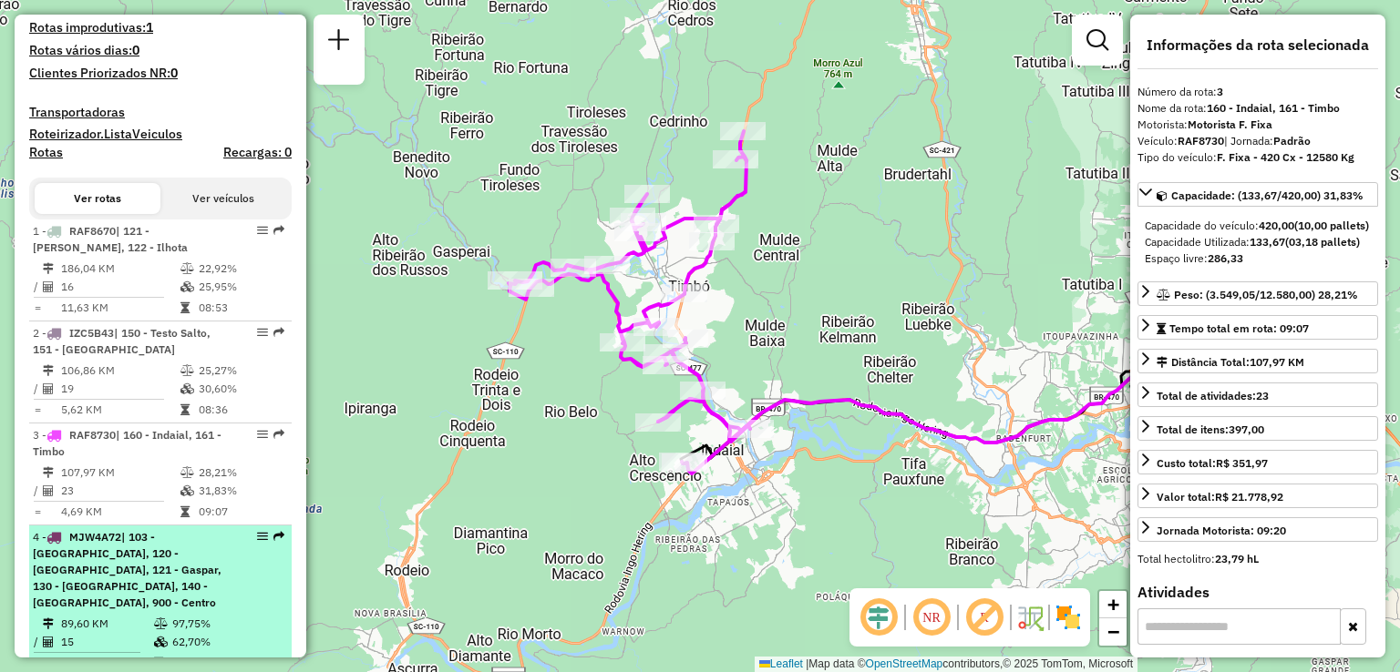
scroll to position [477, 0]
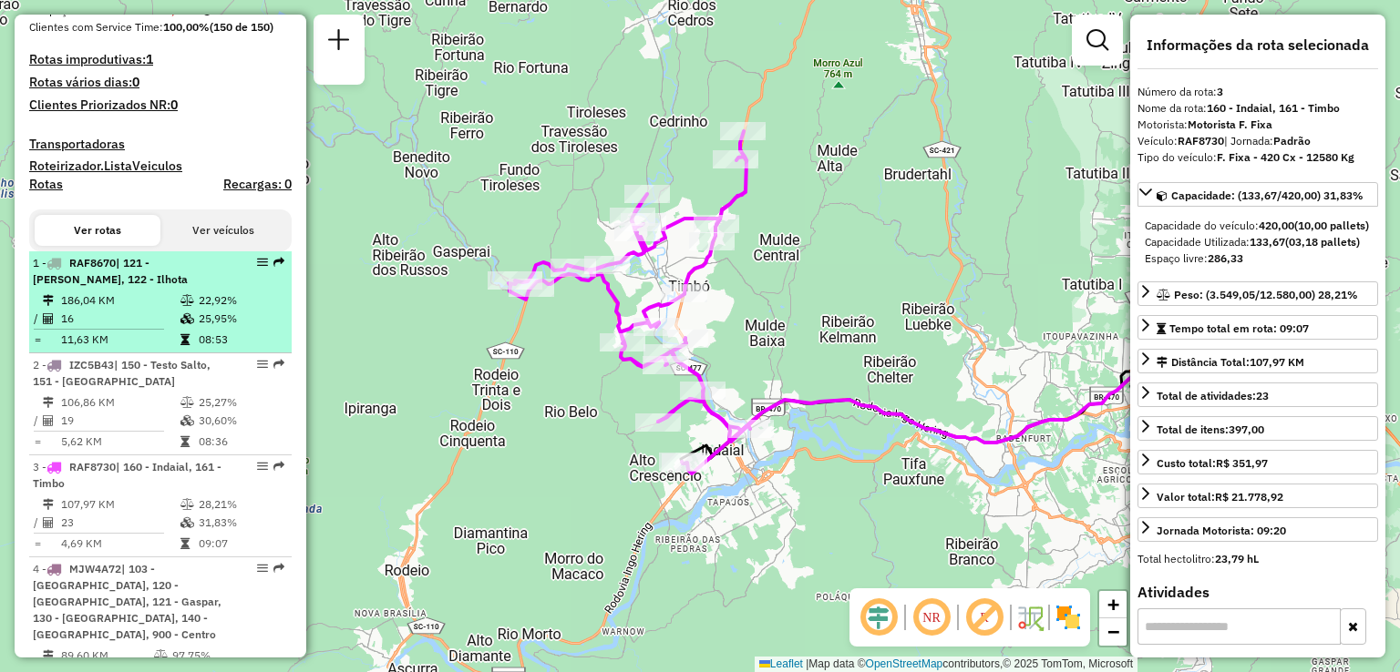
click at [111, 310] on td "186,04 KM" at bounding box center [119, 301] width 119 height 18
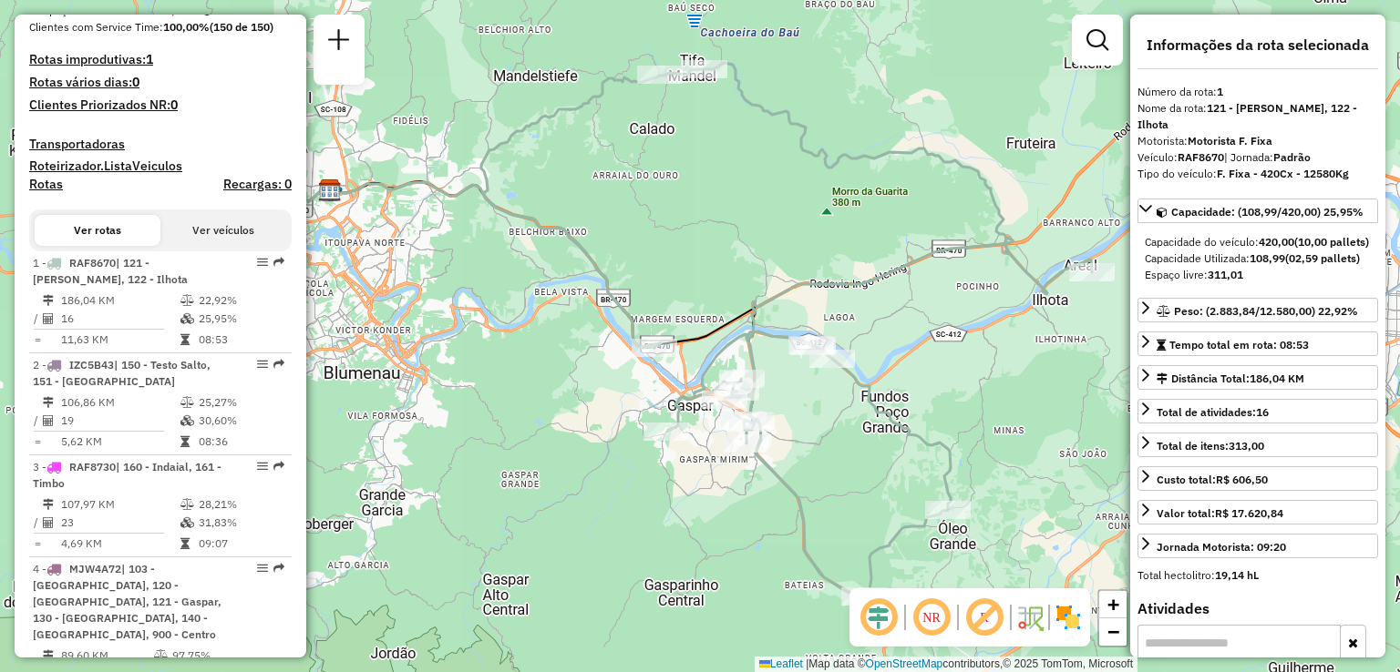
drag, startPoint x: 857, startPoint y: 442, endPoint x: 813, endPoint y: 313, distance: 136.6
click at [813, 313] on div "Janela de atendimento Grade de atendimento Capacidade Transportadoras Veículos …" at bounding box center [700, 336] width 1400 height 672
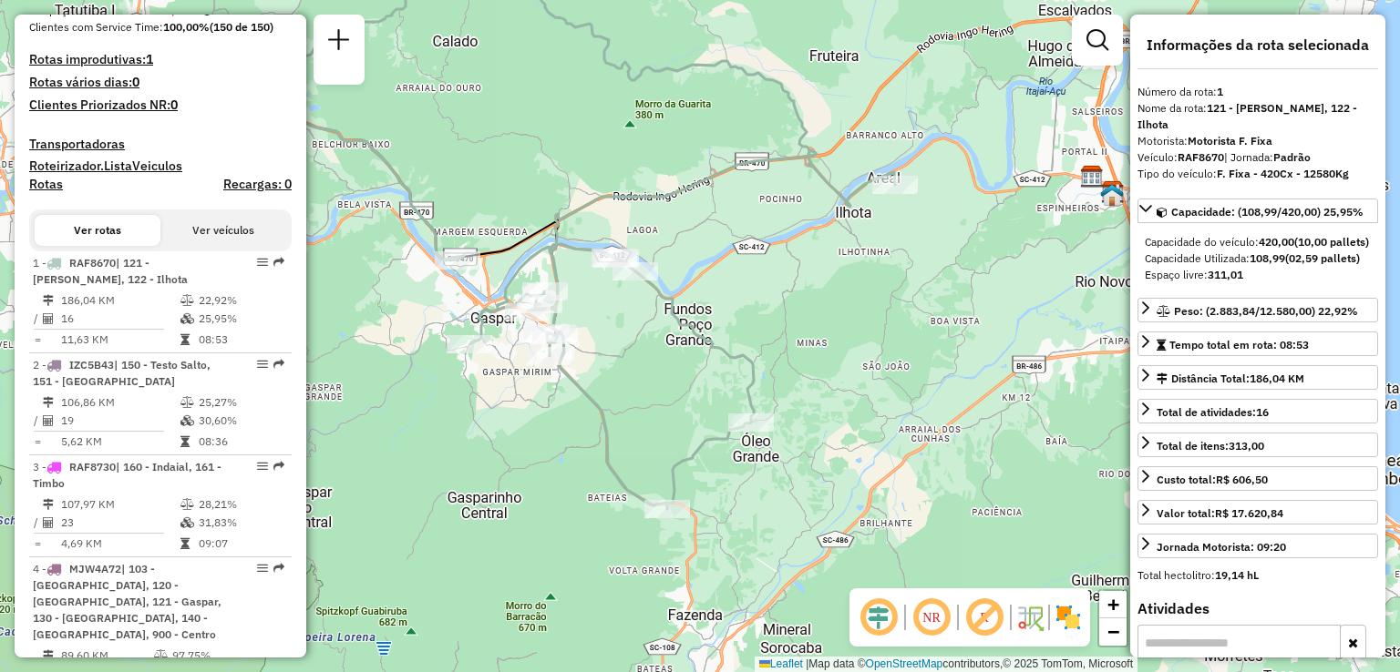
drag, startPoint x: 813, startPoint y: 313, endPoint x: 659, endPoint y: 350, distance: 158.5
click at [659, 350] on div "Janela de atendimento Grade de atendimento Capacidade Transportadoras Veículos …" at bounding box center [700, 336] width 1400 height 672
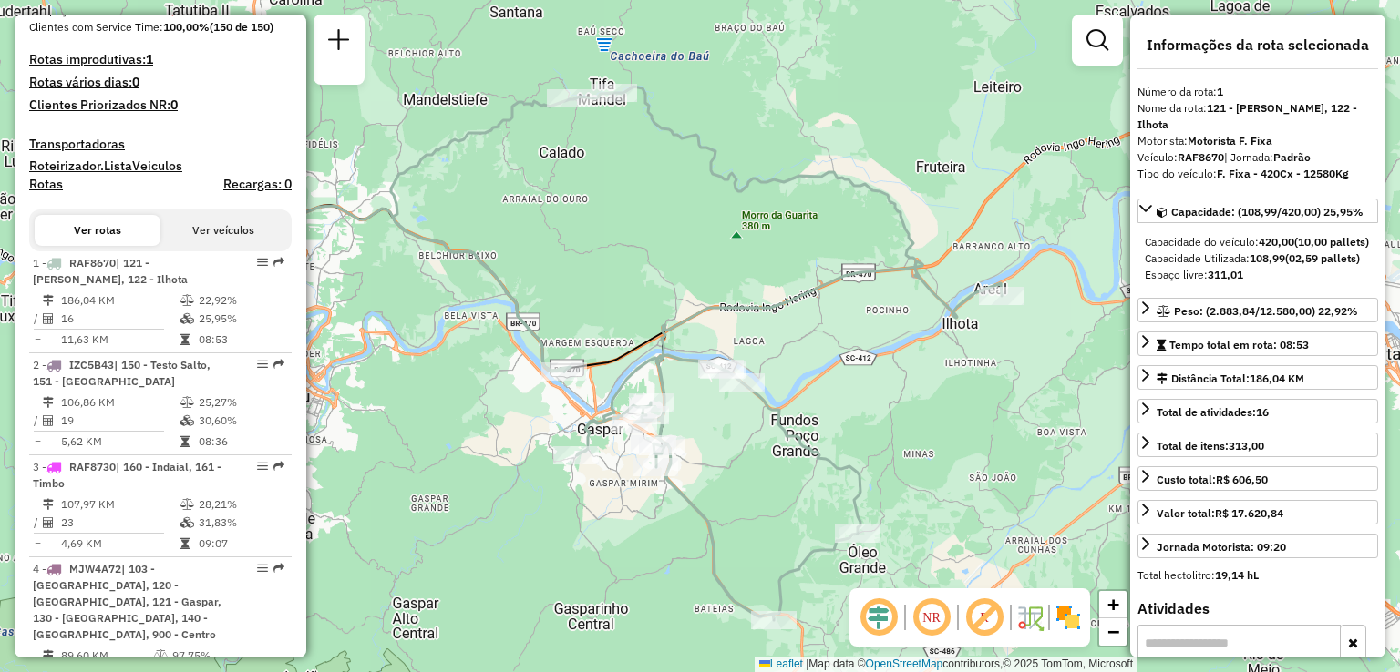
drag, startPoint x: 802, startPoint y: 258, endPoint x: 909, endPoint y: 367, distance: 153.4
click at [909, 367] on div "Janela de atendimento Grade de atendimento Capacidade Transportadoras Veículos …" at bounding box center [700, 336] width 1400 height 672
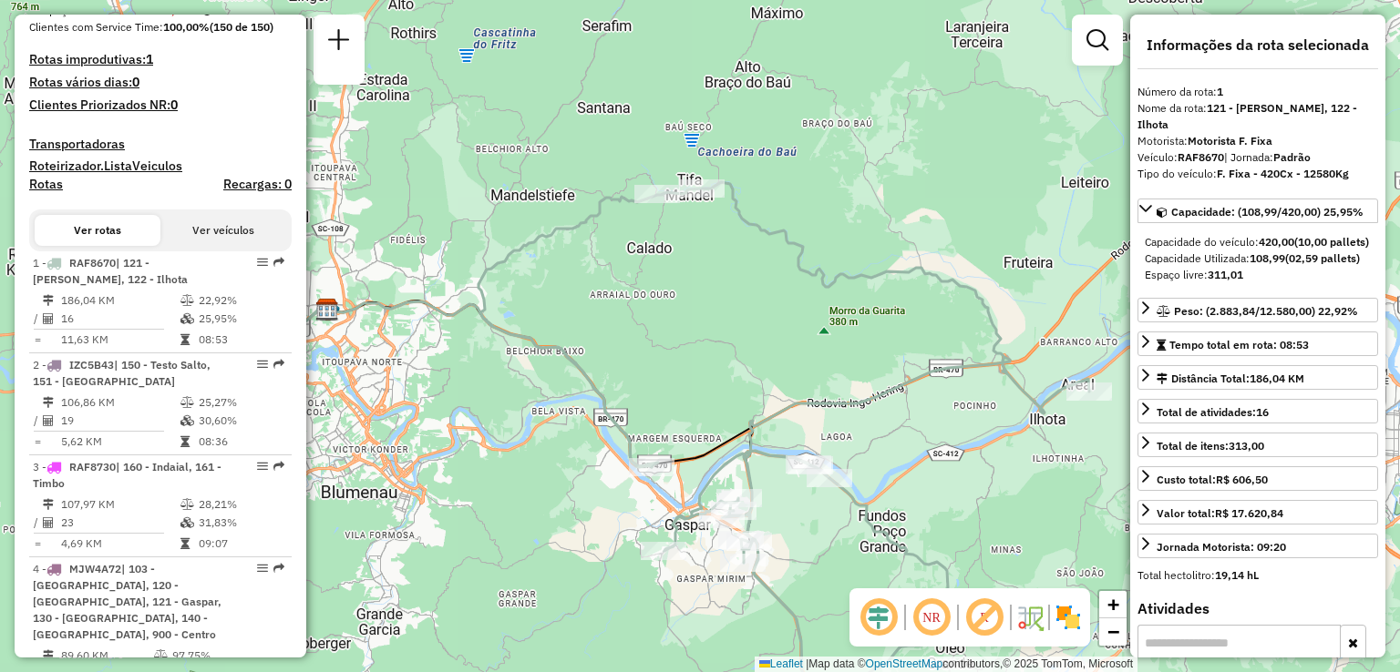
click at [802, 320] on div "Janela de atendimento Grade de atendimento Capacidade Transportadoras Veículos …" at bounding box center [700, 336] width 1400 height 672
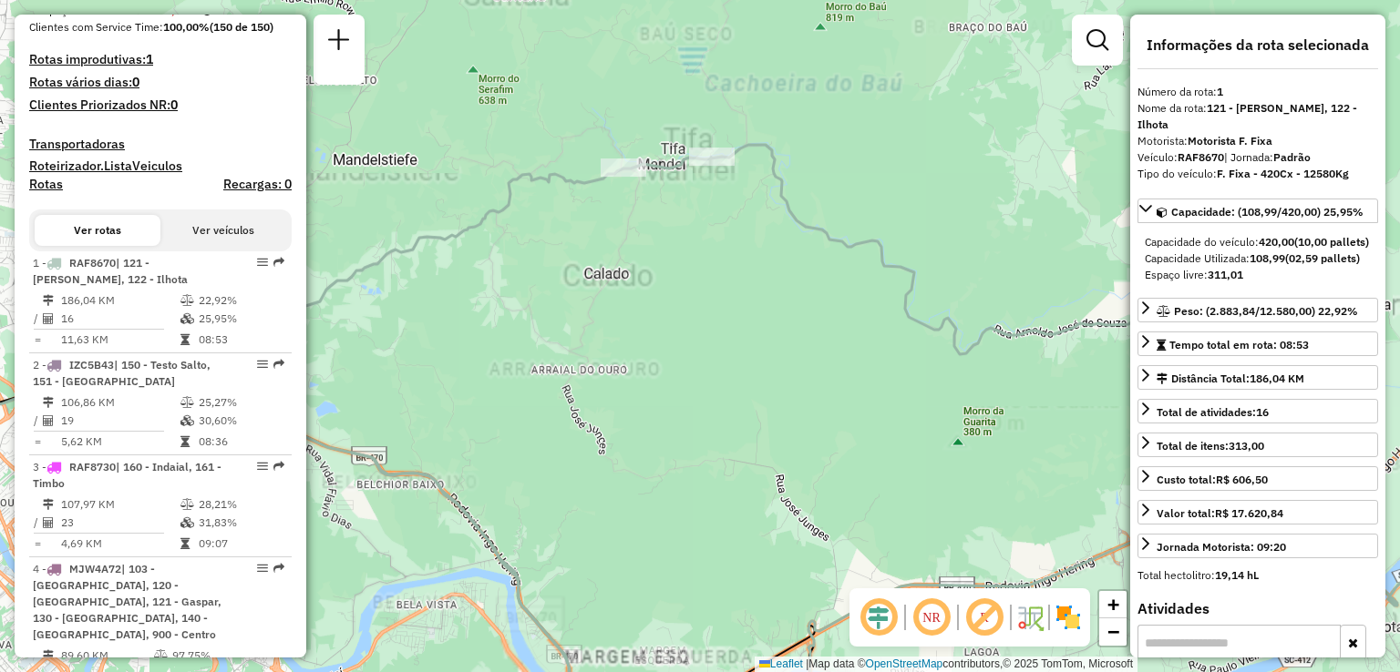
drag, startPoint x: 663, startPoint y: 237, endPoint x: 710, endPoint y: 299, distance: 77.5
click at [710, 309] on div "Janela de atendimento Grade de atendimento Capacidade Transportadoras Veículos …" at bounding box center [700, 336] width 1400 height 672
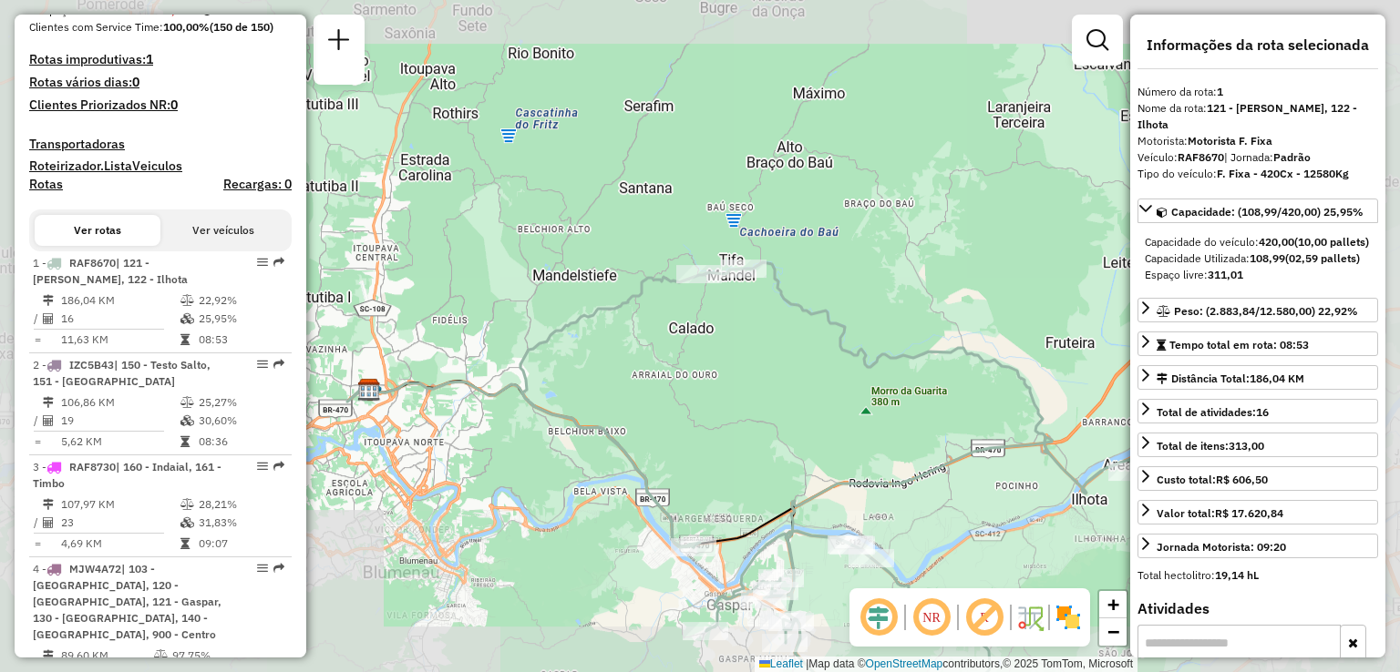
drag, startPoint x: 753, startPoint y: 389, endPoint x: 702, endPoint y: 274, distance: 125.6
click at [705, 288] on div "Janela de atendimento Grade de atendimento Capacidade Transportadoras Veículos …" at bounding box center [700, 336] width 1400 height 672
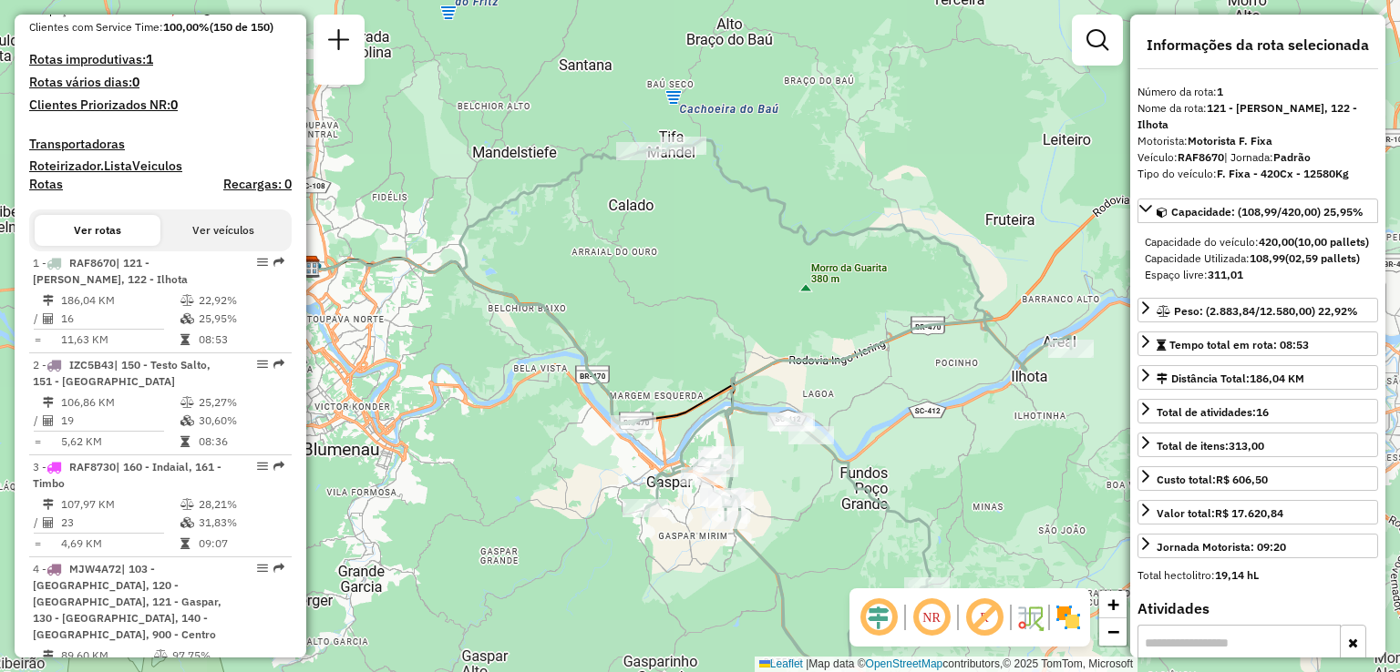
drag, startPoint x: 698, startPoint y: 286, endPoint x: 747, endPoint y: 232, distance: 72.9
click at [744, 235] on div "Janela de atendimento Grade de atendimento Capacidade Transportadoras Veículos …" at bounding box center [700, 336] width 1400 height 672
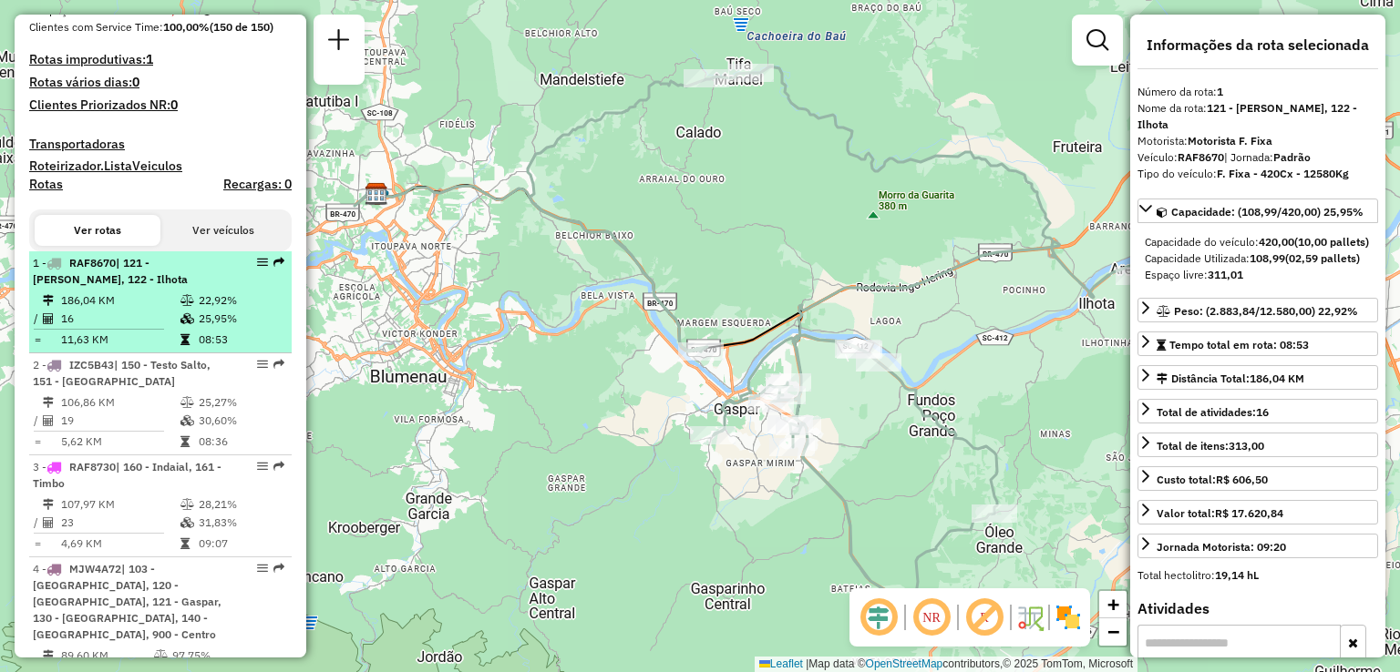
click at [91, 309] on td "186,04 KM" at bounding box center [119, 301] width 119 height 18
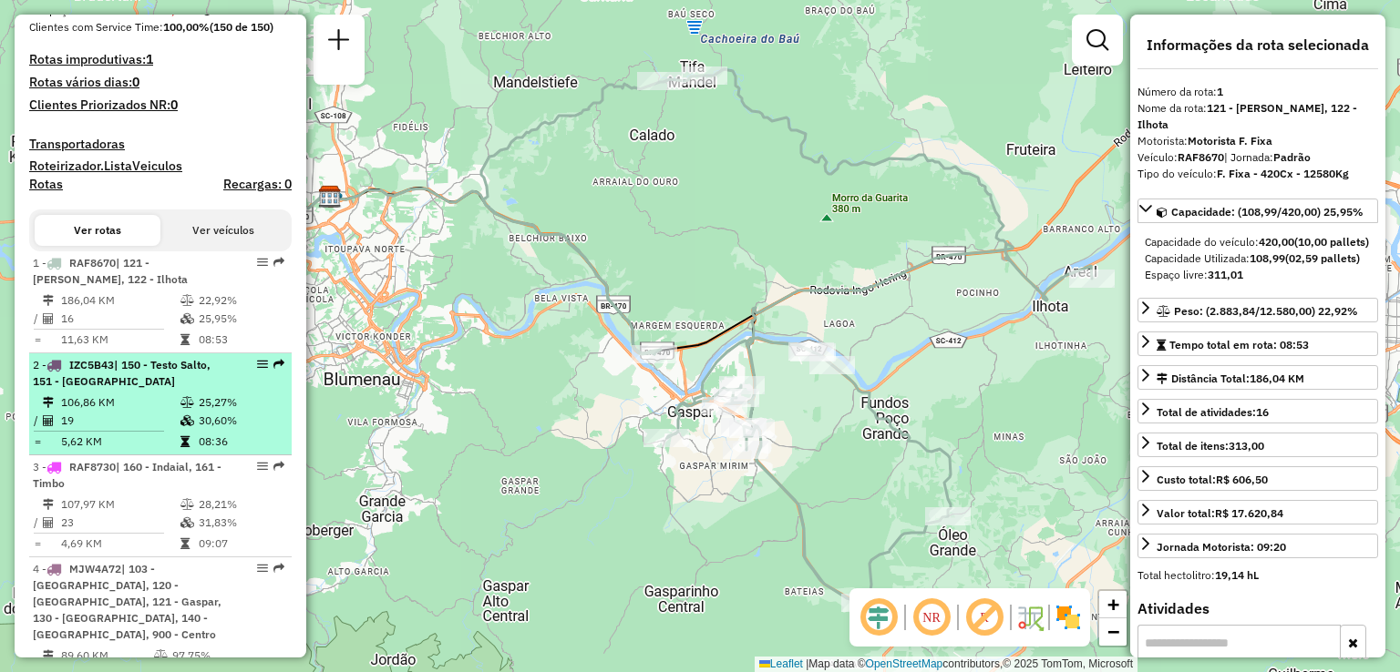
scroll to position [569, 0]
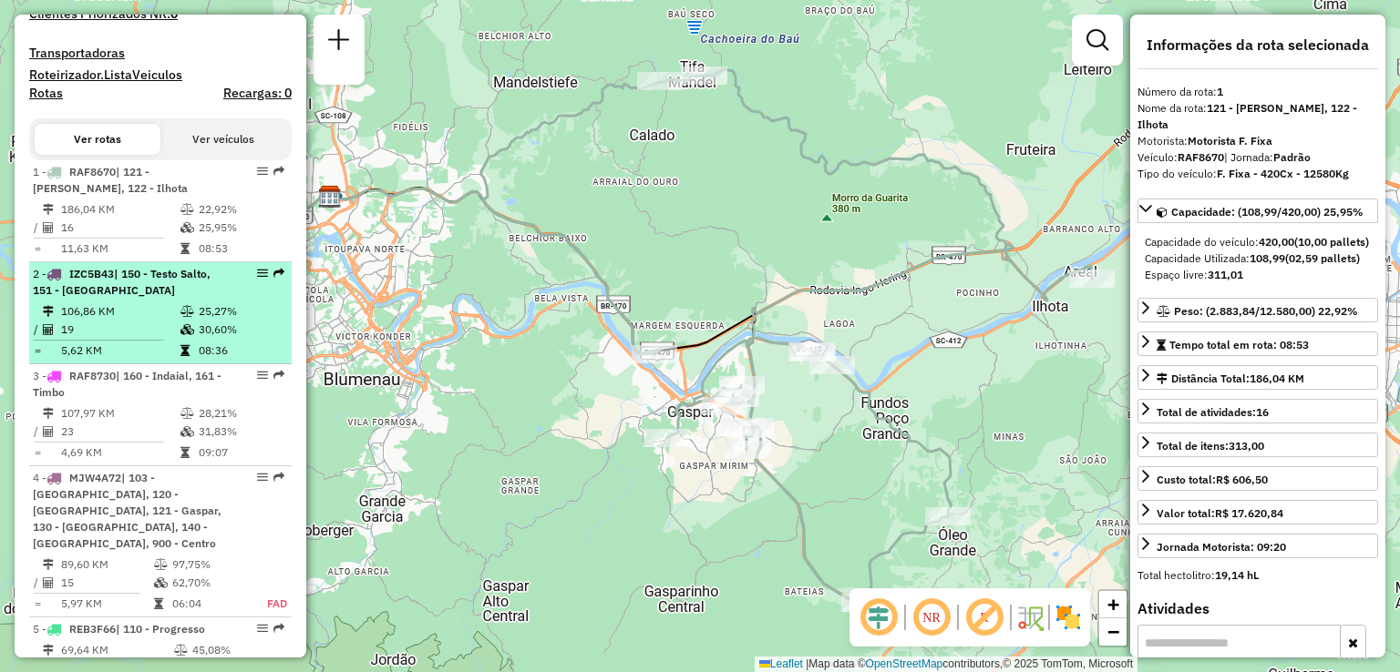
click at [87, 314] on li "2 - IZC5B43 | 150 - Testo Salto, 151 - Pomerode 106,86 KM 25,27% / 19 30,60% = …" at bounding box center [160, 313] width 262 height 102
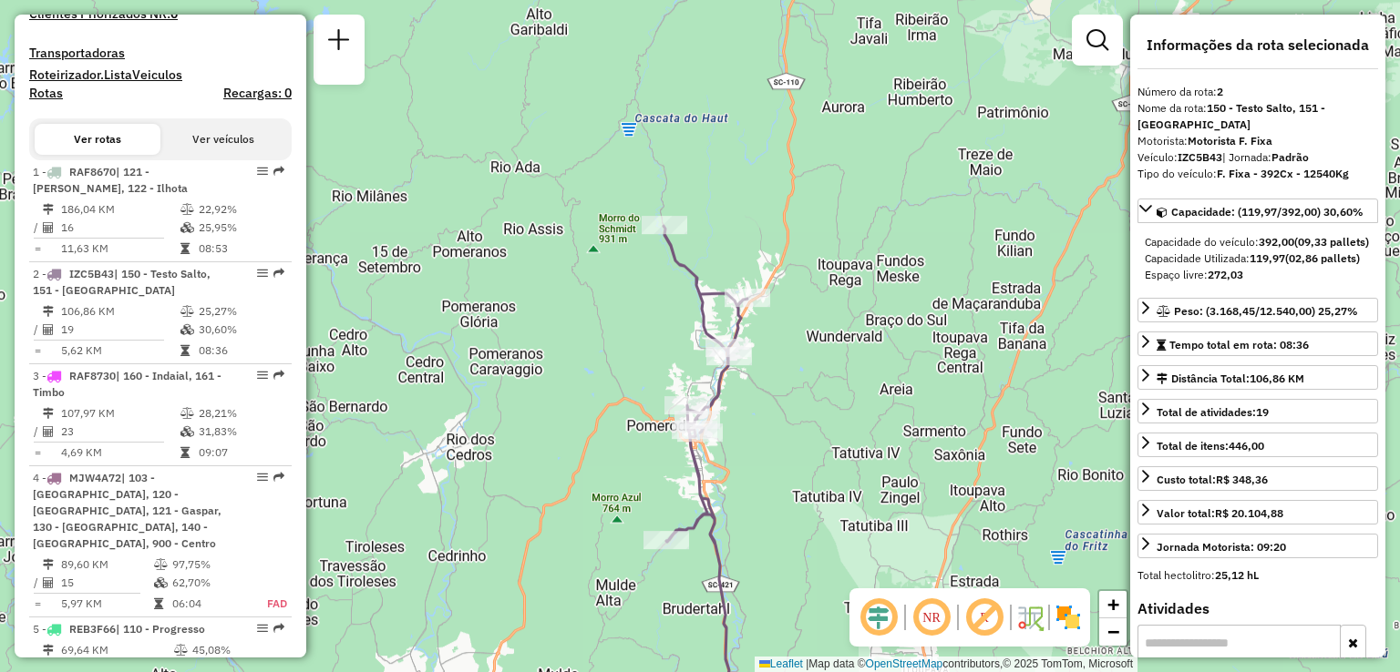
drag, startPoint x: 636, startPoint y: 303, endPoint x: 703, endPoint y: 277, distance: 71.2
click at [703, 279] on div "Janela de atendimento Grade de atendimento Capacidade Transportadoras Veículos …" at bounding box center [700, 336] width 1400 height 672
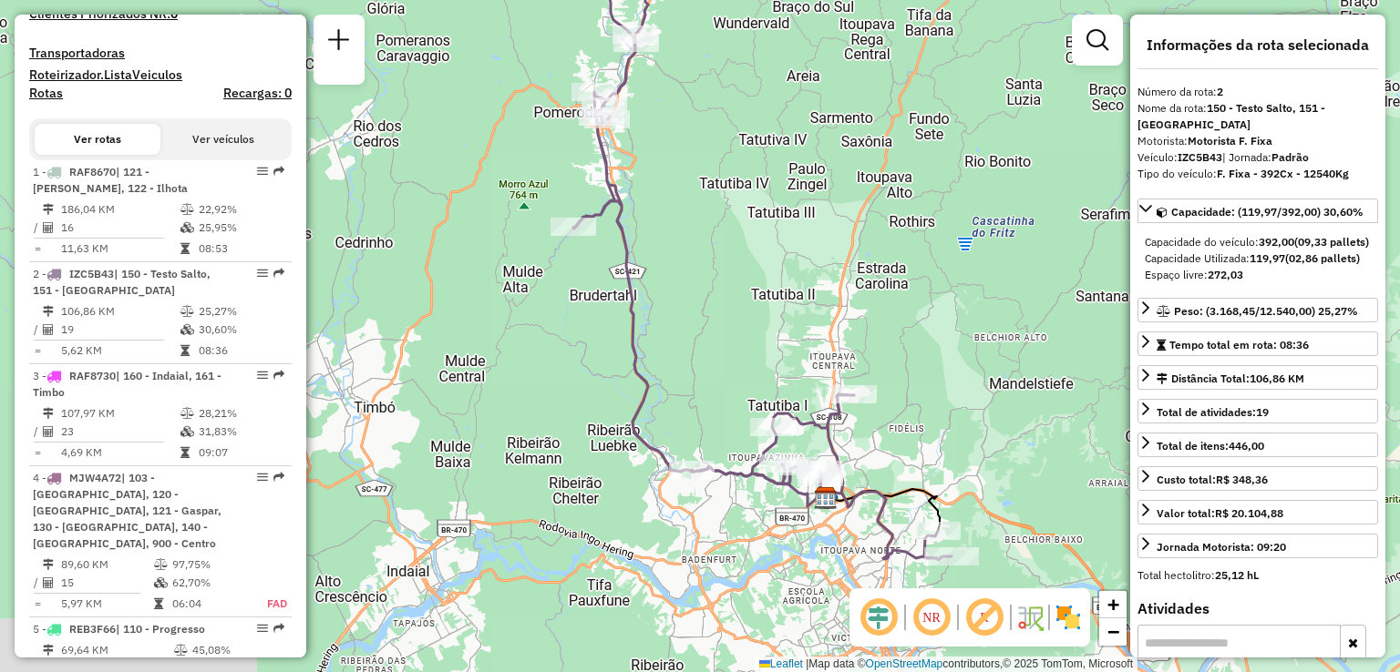
drag, startPoint x: 682, startPoint y: 321, endPoint x: 666, endPoint y: 263, distance: 59.5
click at [667, 267] on div "Janela de atendimento Grade de atendimento Capacidade Transportadoras Veículos …" at bounding box center [700, 336] width 1400 height 672
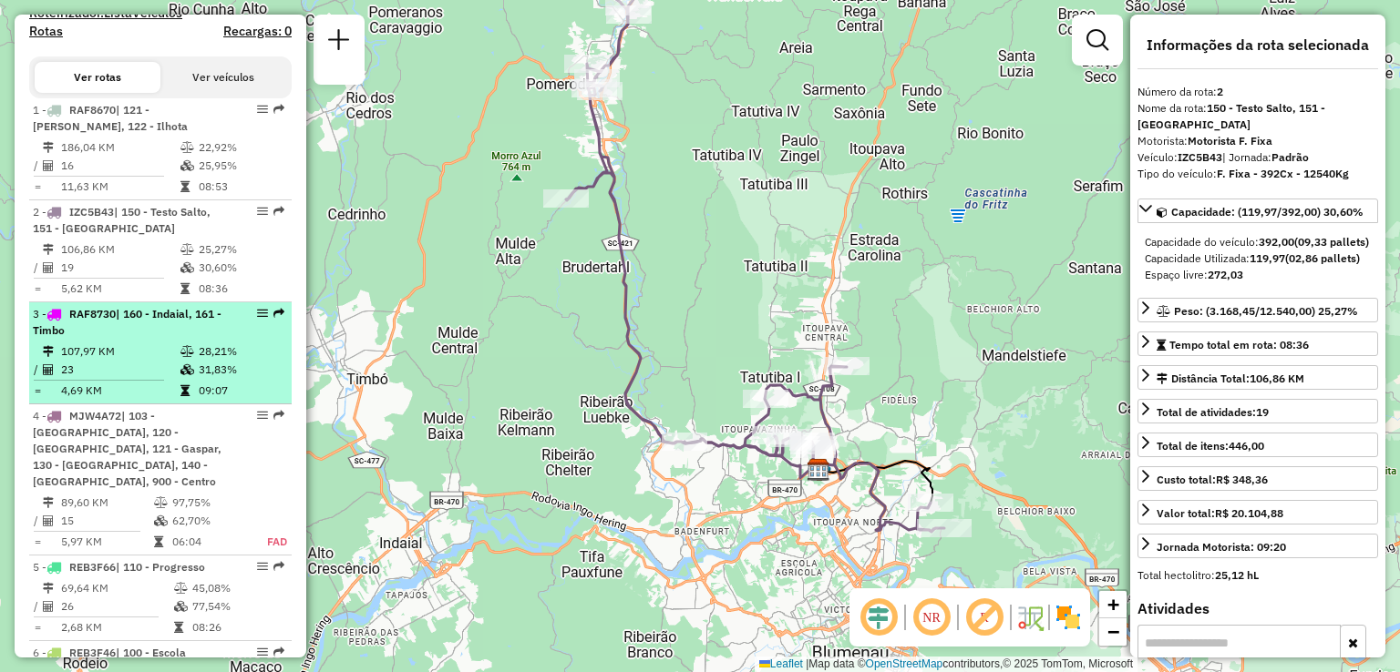
scroll to position [660, 0]
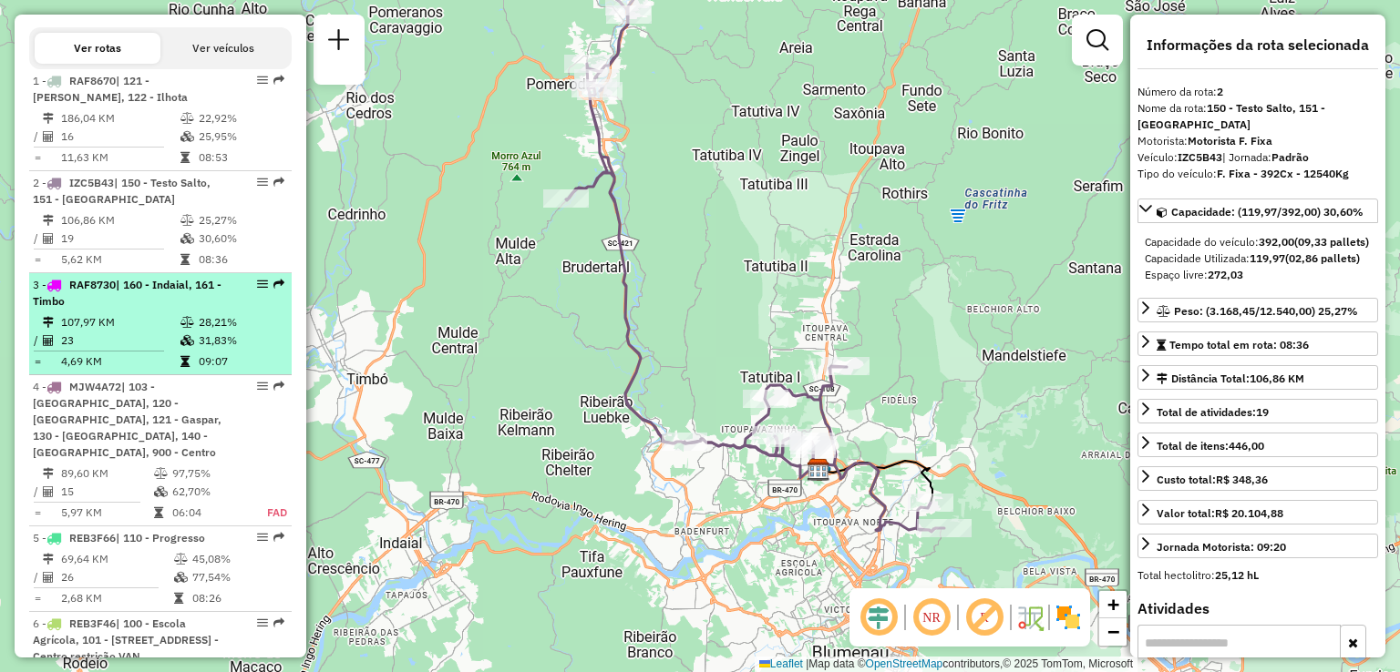
click at [112, 310] on div "3 - RAF8730 | 160 - Indaial, 161 - Timbo" at bounding box center [129, 293] width 193 height 33
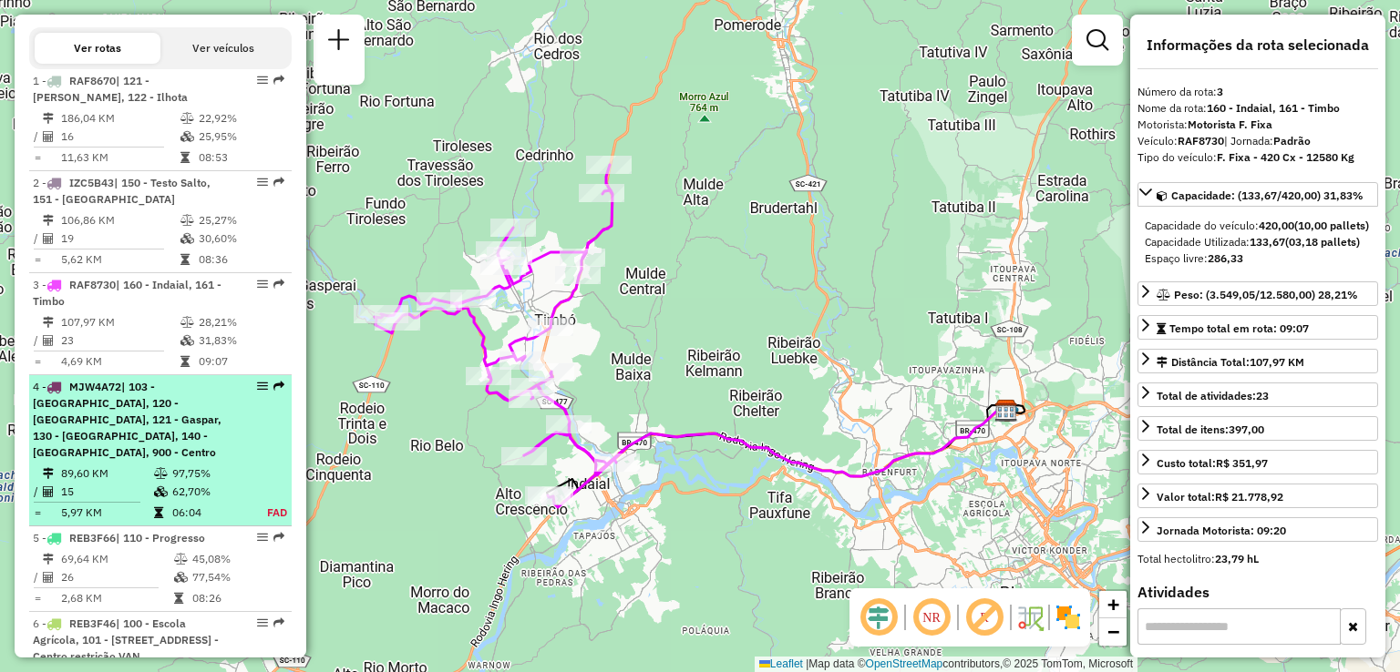
click at [93, 416] on span "| 103 - [GEOGRAPHIC_DATA], 120 - [GEOGRAPHIC_DATA], 121 - Gaspar, 130 - [GEOGRA…" at bounding box center [127, 419] width 189 height 79
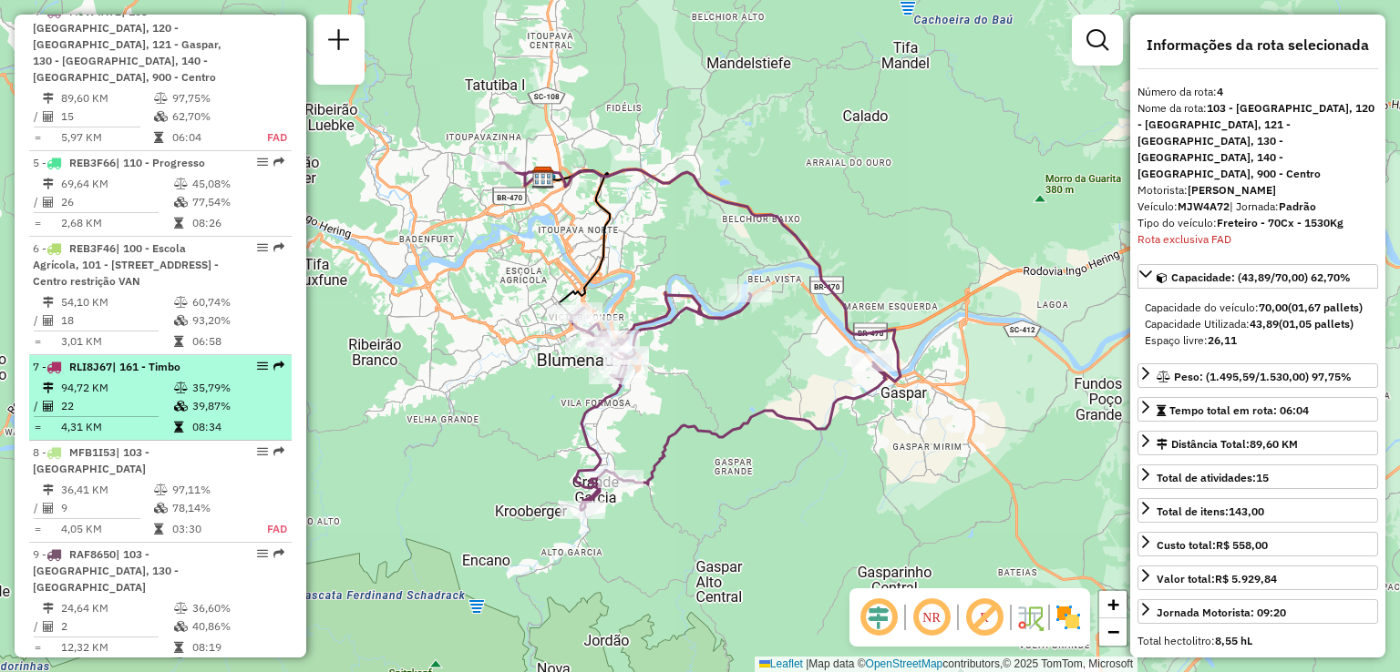
scroll to position [1052, 0]
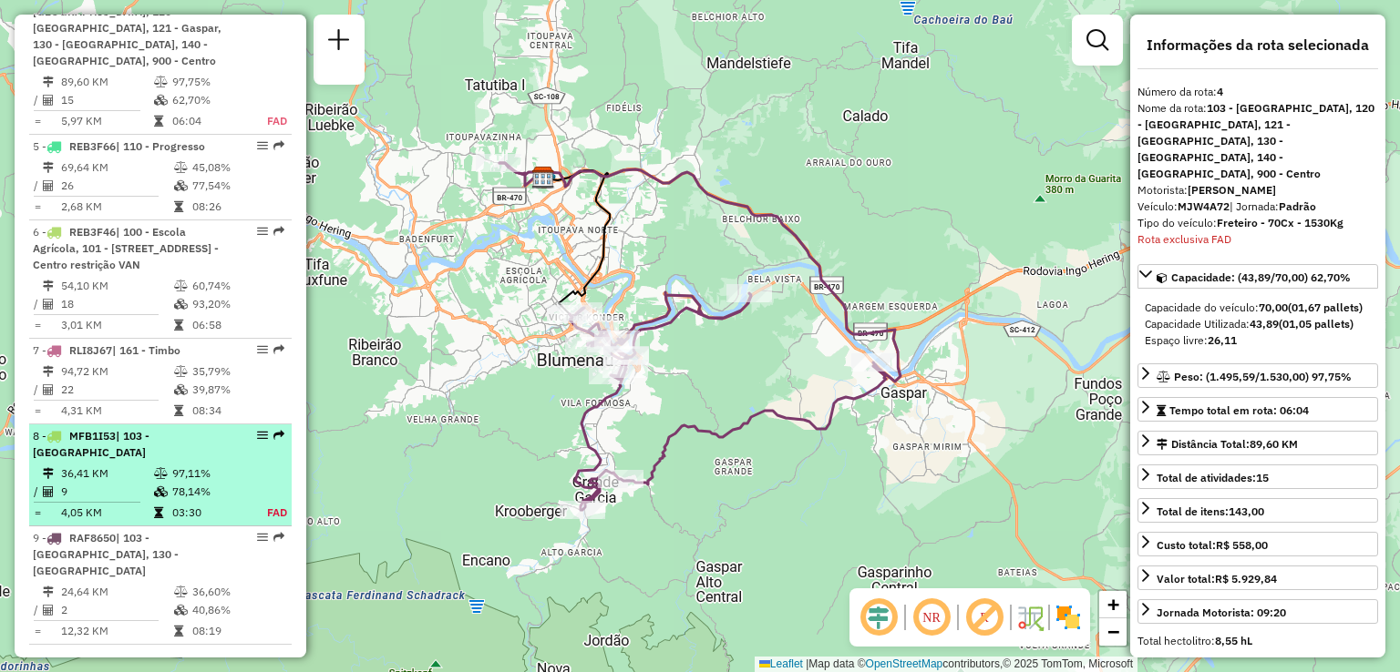
click at [91, 483] on td "9" at bounding box center [106, 492] width 93 height 18
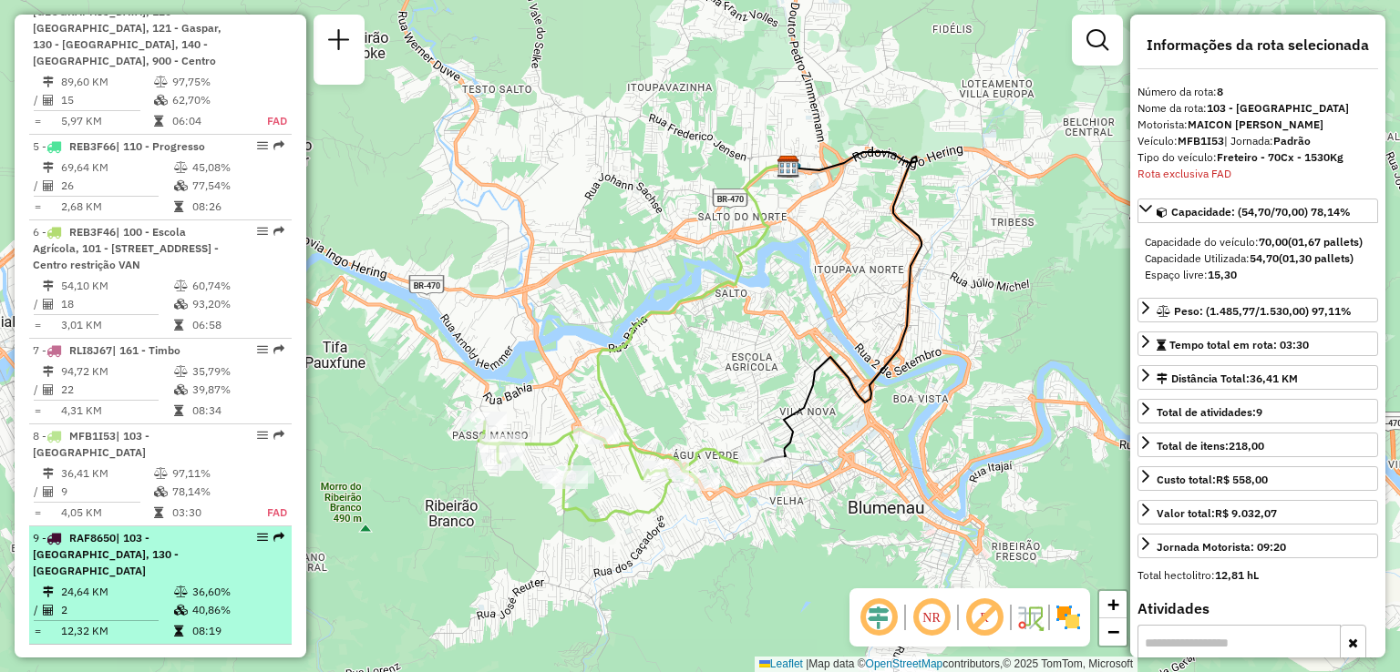
click at [73, 562] on li "9 - RAF8650 | 103 - Vila Nova, 130 - Itoupava Norte 24,64 KM 36,60% / 2 40,86% …" at bounding box center [160, 586] width 262 height 118
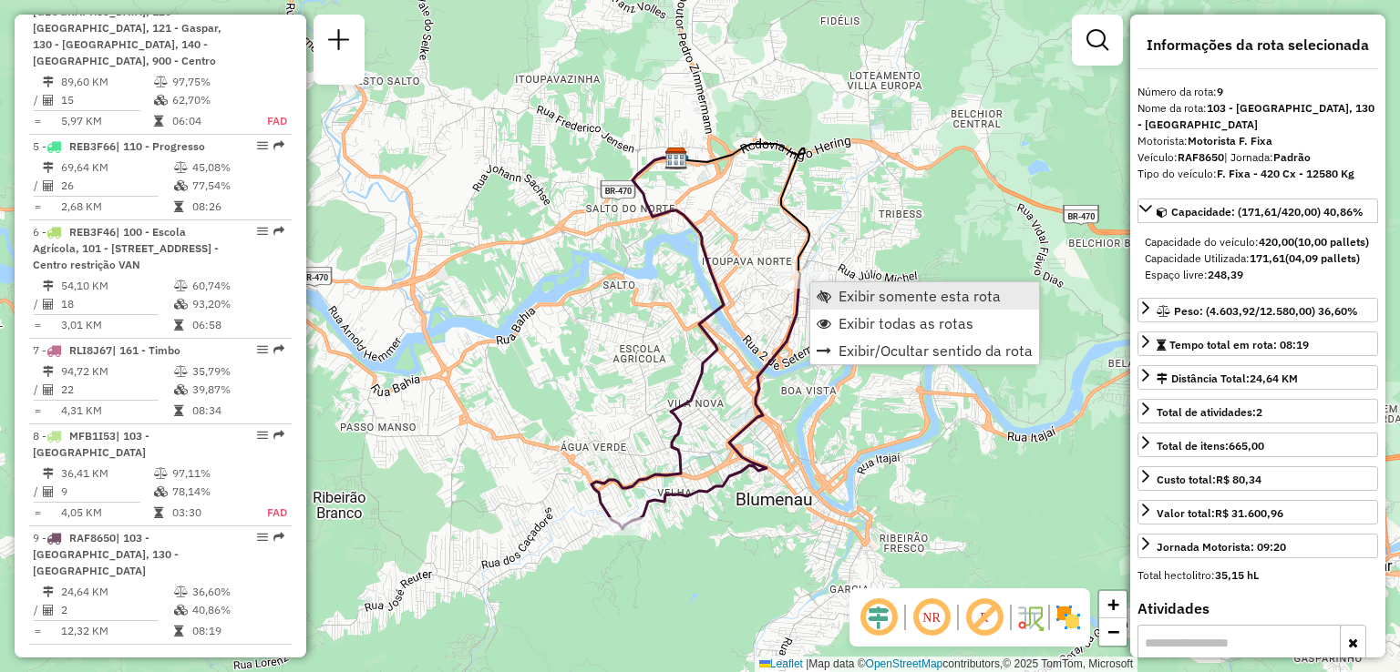
click at [850, 296] on span "Exibir somente esta rota" at bounding box center [919, 296] width 162 height 15
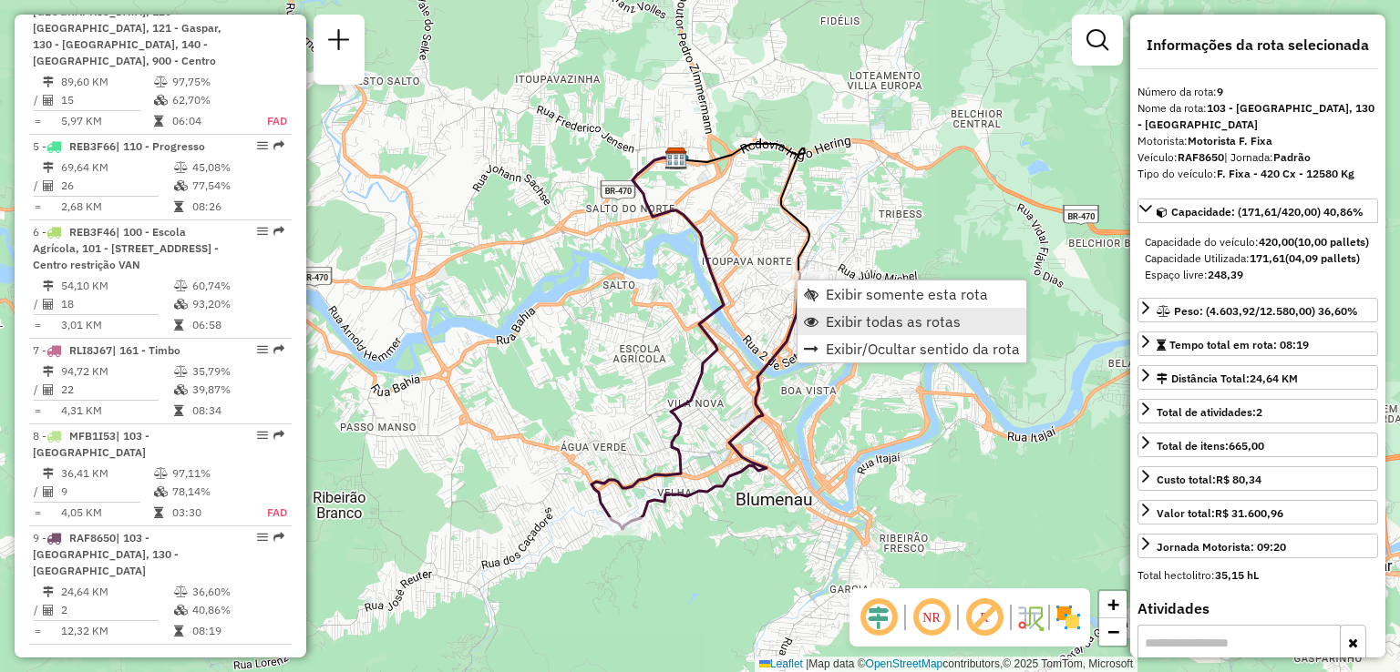
click at [834, 323] on span "Exibir todas as rotas" at bounding box center [893, 321] width 135 height 15
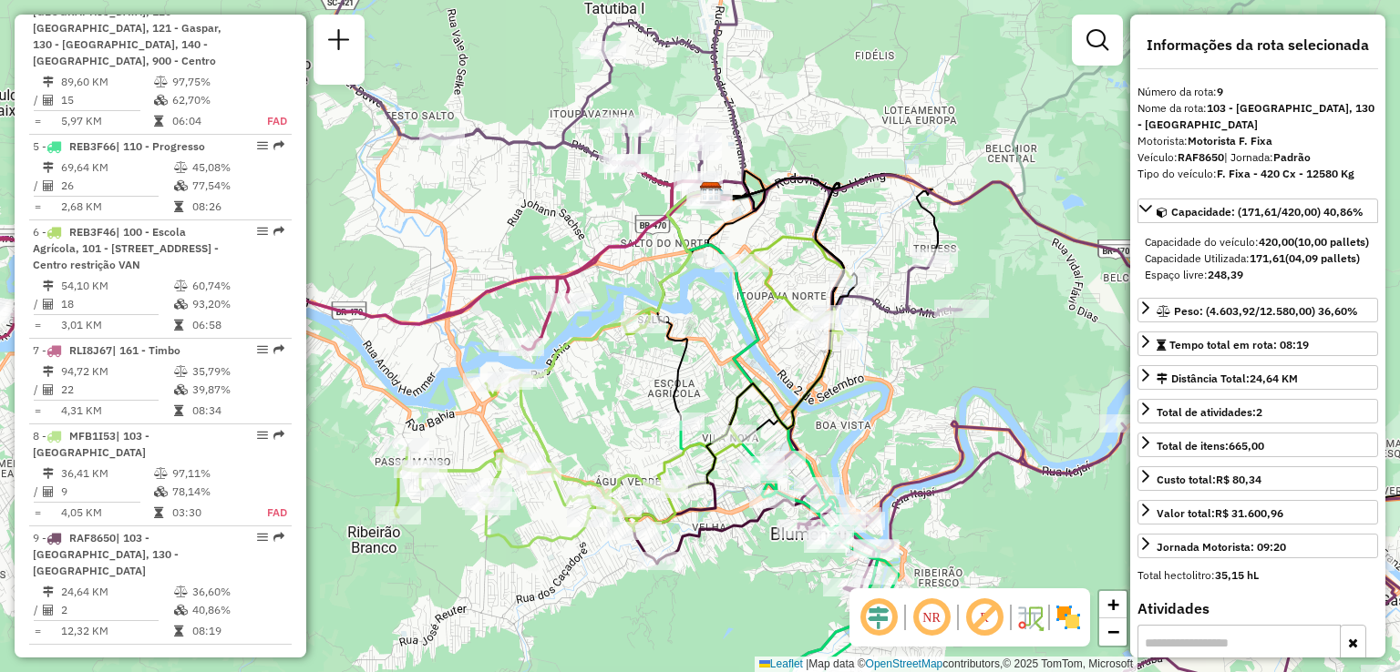
drag, startPoint x: 849, startPoint y: 337, endPoint x: 876, endPoint y: 364, distance: 37.4
click at [876, 364] on div "Janela de atendimento Grade de atendimento Capacidade Transportadoras Veículos …" at bounding box center [700, 336] width 1400 height 672
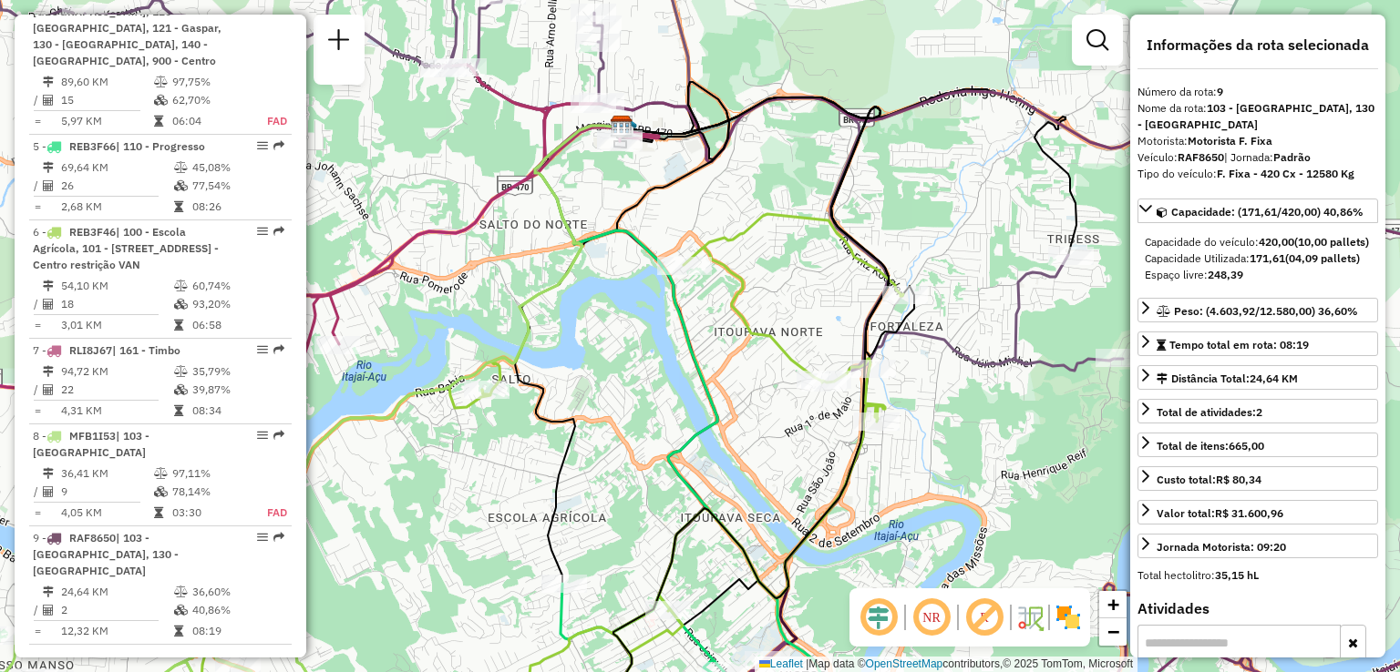
drag, startPoint x: 842, startPoint y: 250, endPoint x: 864, endPoint y: 261, distance: 24.5
click at [864, 261] on icon at bounding box center [447, 494] width 912 height 561
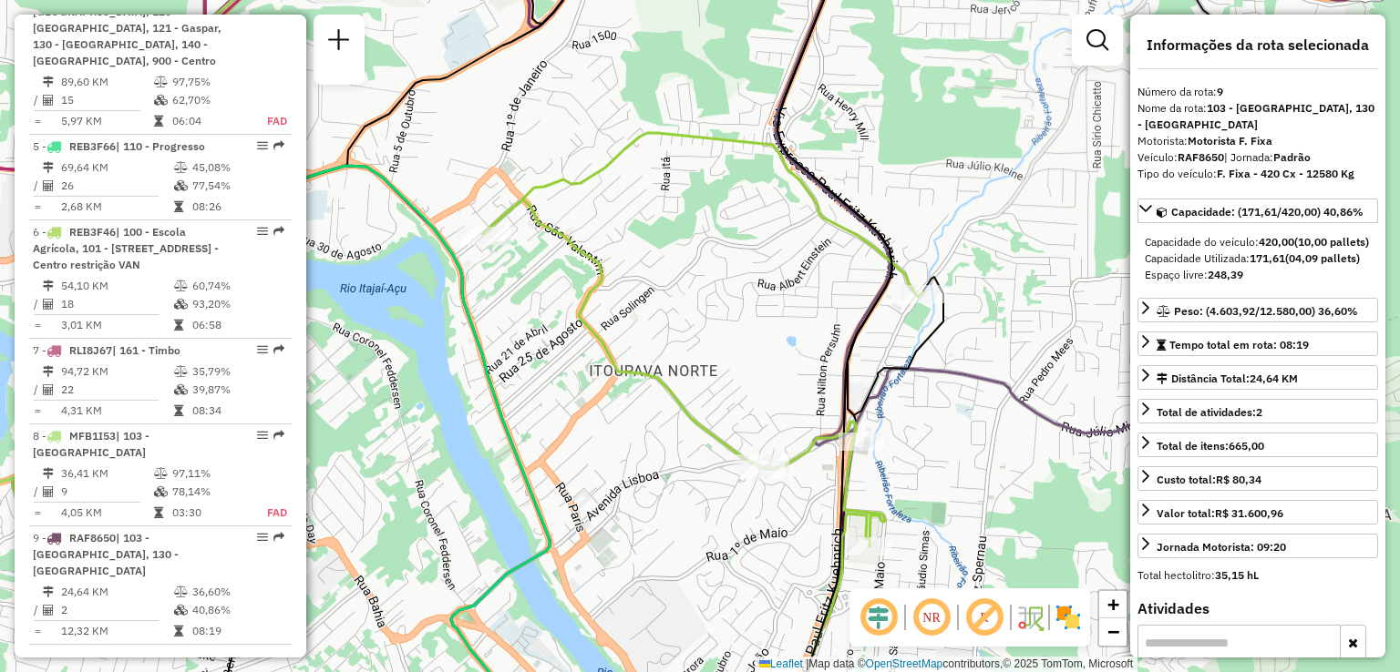
drag, startPoint x: 926, startPoint y: 324, endPoint x: 966, endPoint y: 308, distance: 43.3
click at [943, 308] on icon at bounding box center [653, 174] width 579 height 483
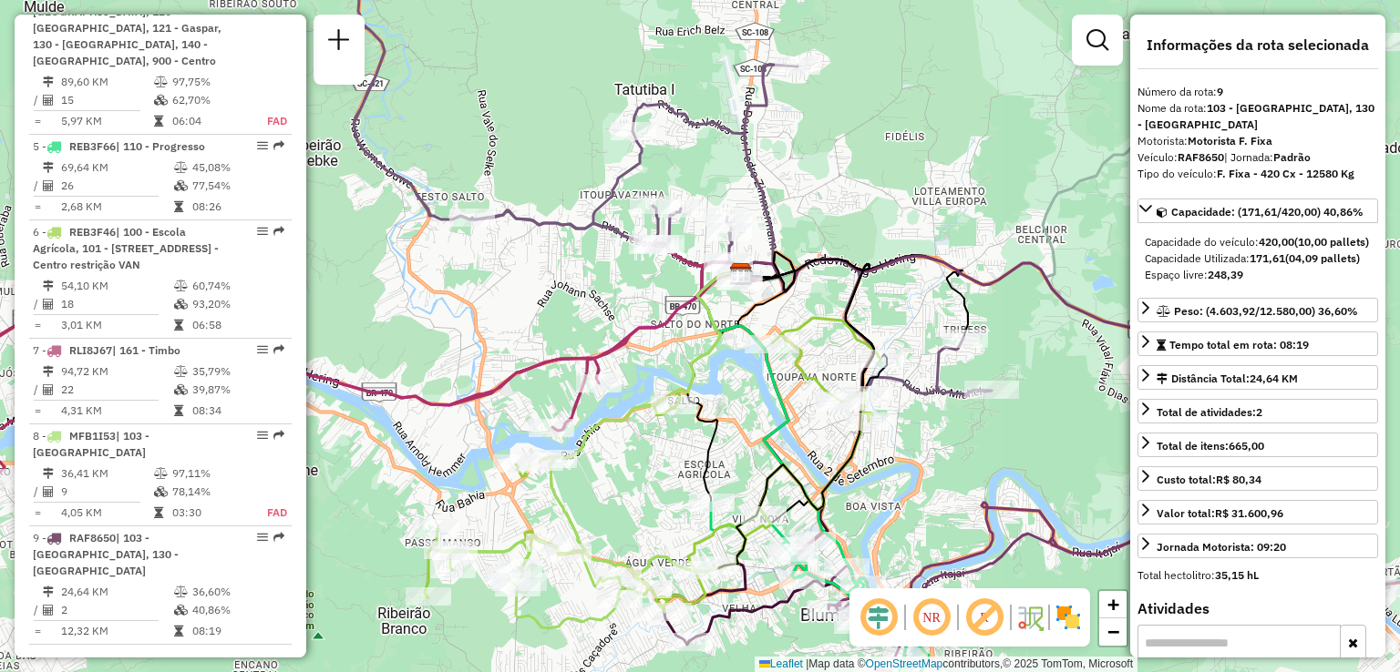
click at [816, 318] on icon at bounding box center [653, 465] width 457 height 294
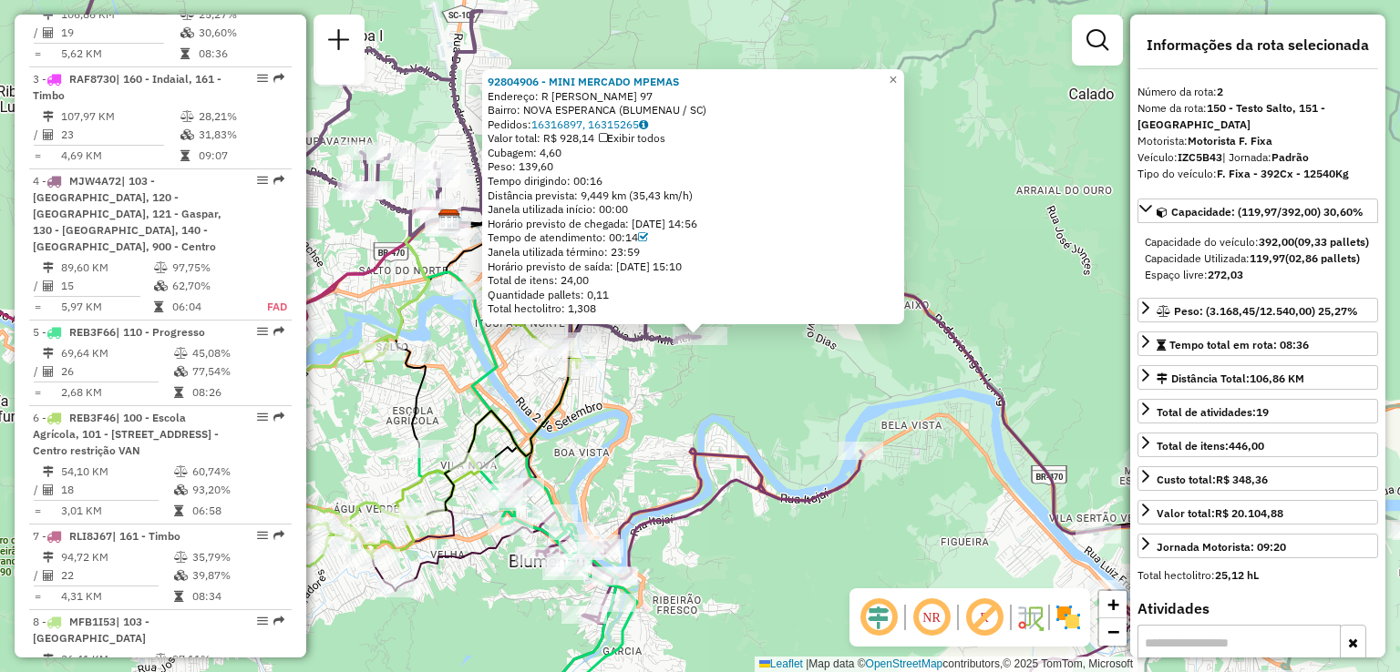
scroll to position [831, 0]
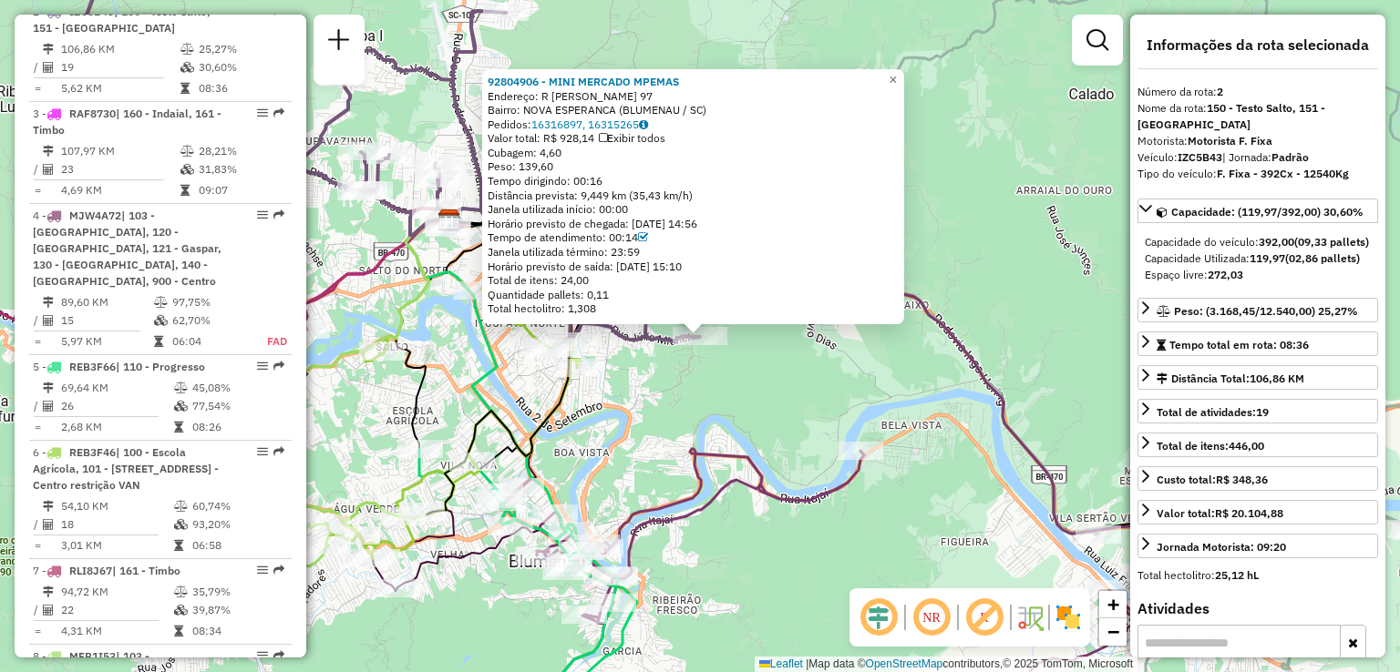
click at [923, 373] on div "92804906 - MINI MERCADO MPEMAS Endereço: R CATARINA AUGUSTA SCHMITT 97 Bairro: …" at bounding box center [700, 336] width 1400 height 672
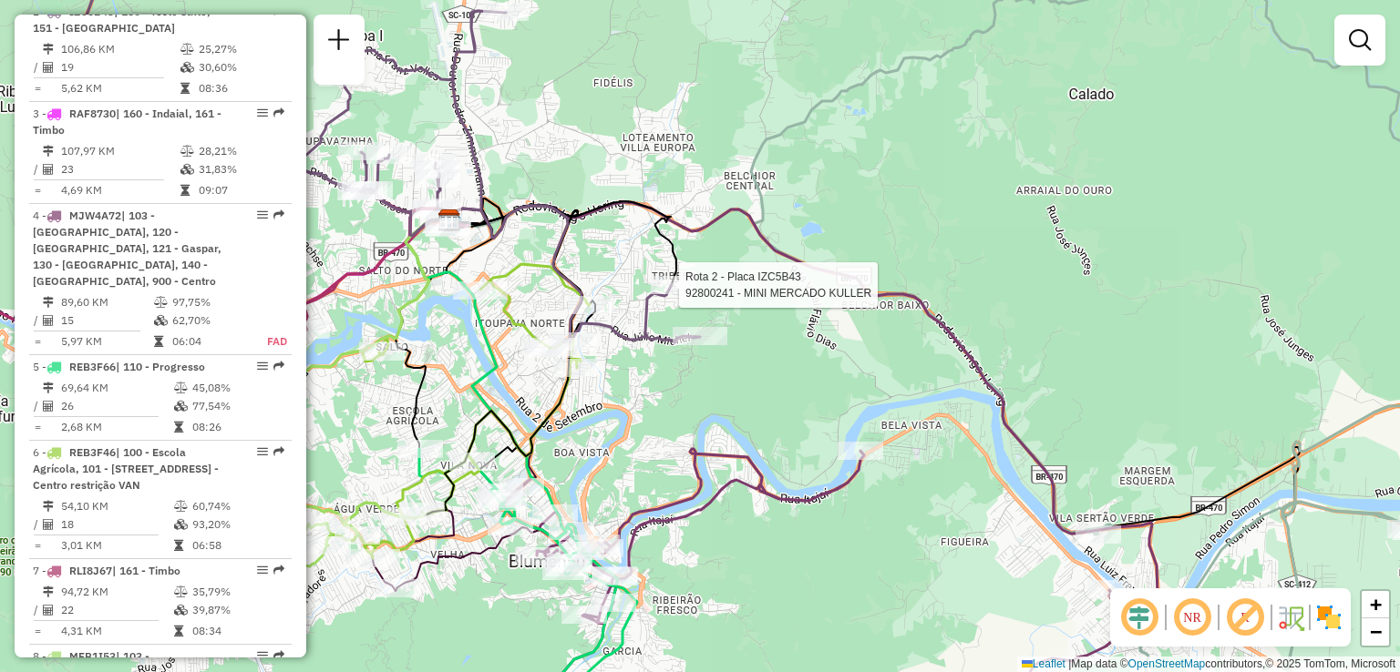
select select "**********"
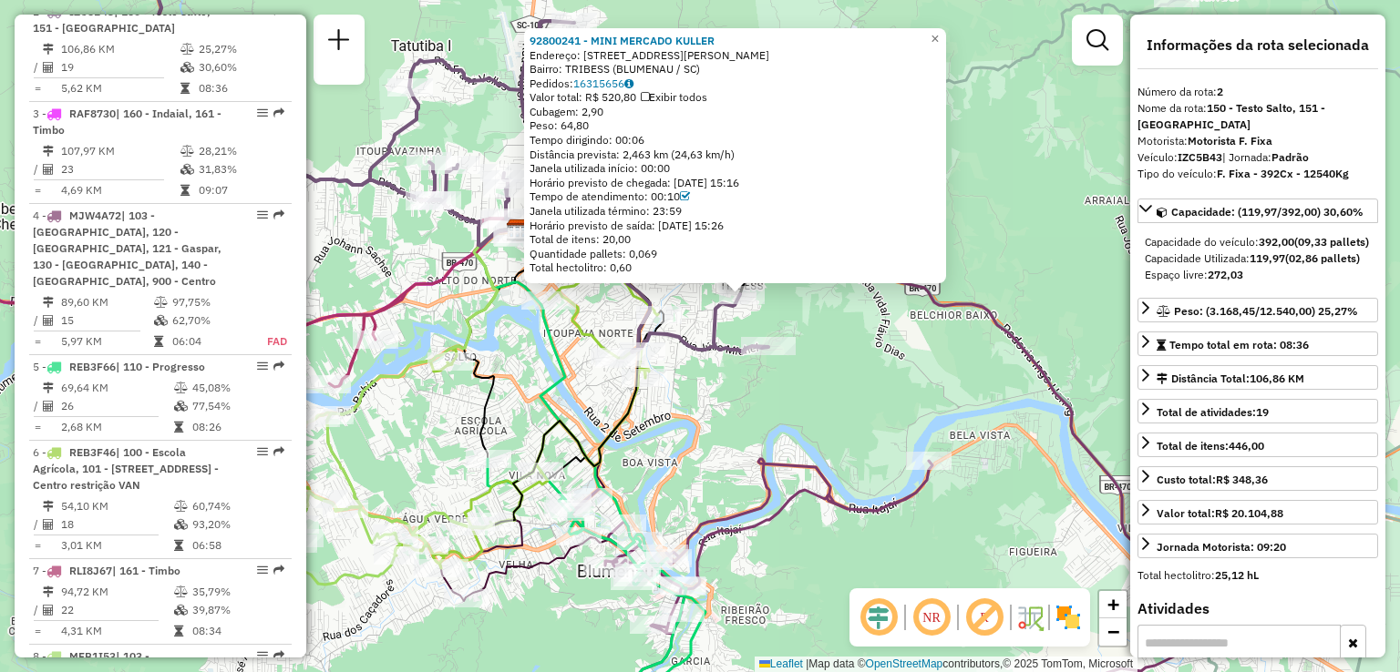
drag, startPoint x: 813, startPoint y: 380, endPoint x: 841, endPoint y: 336, distance: 52.1
click at [849, 343] on div "92800241 - MINI MERCADO KULLER Endereço: R Hermann Tribess 1630 Bairro: TRIBESS…" at bounding box center [700, 336] width 1400 height 672
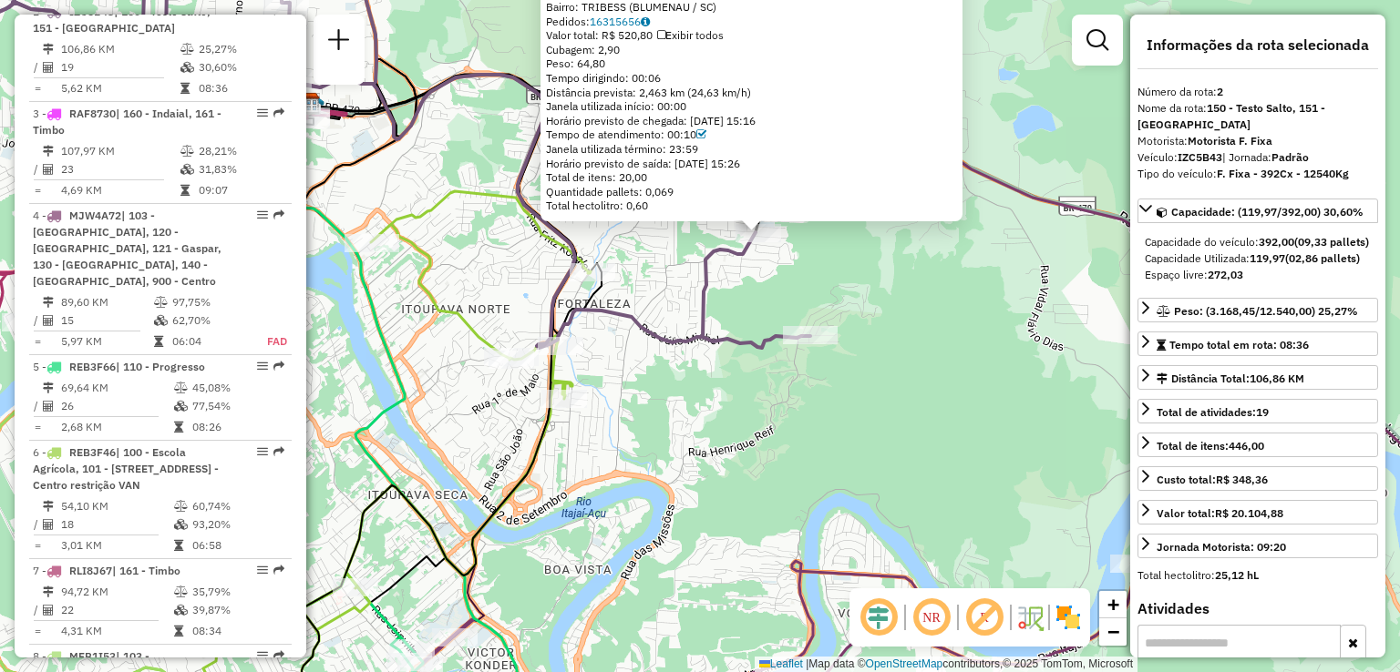
click at [882, 314] on div "92800241 - MINI MERCADO KULLER Endereço: R Hermann Tribess 1630 Bairro: TRIBESS…" at bounding box center [700, 336] width 1400 height 672
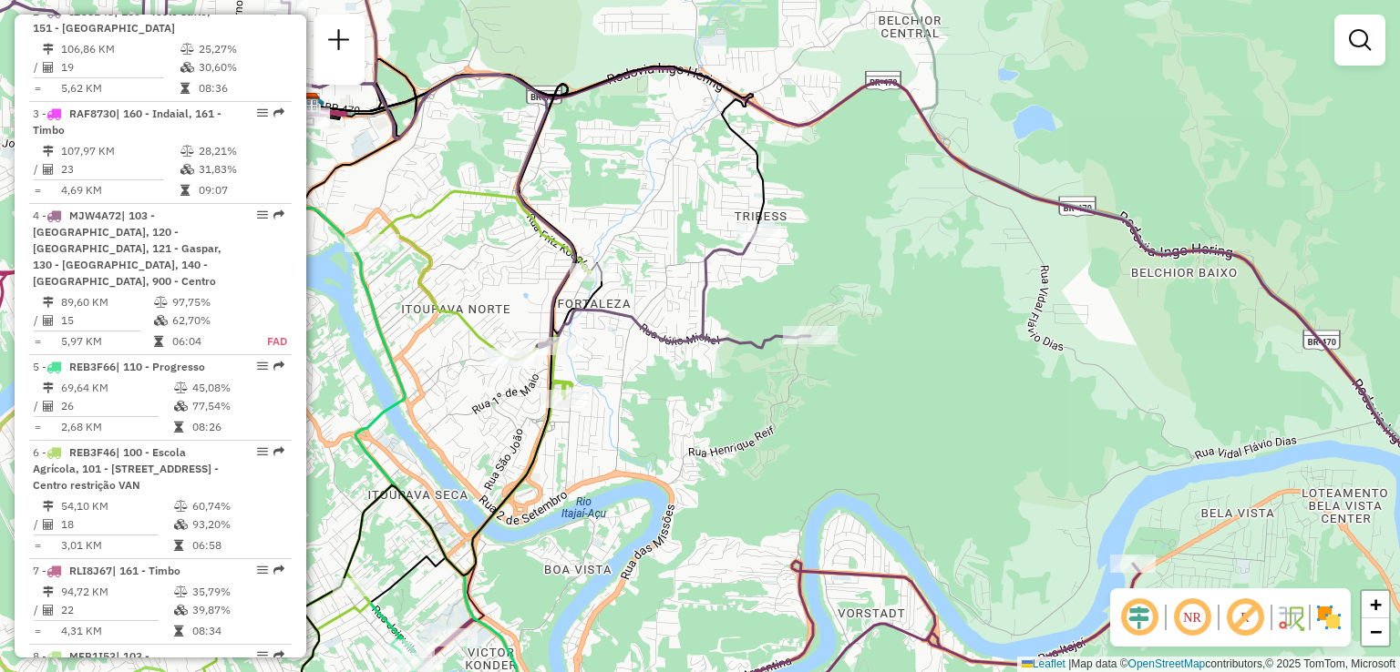
click at [908, 316] on div "Janela de atendimento Grade de atendimento Capacidade Transportadoras Veículos …" at bounding box center [700, 336] width 1400 height 672
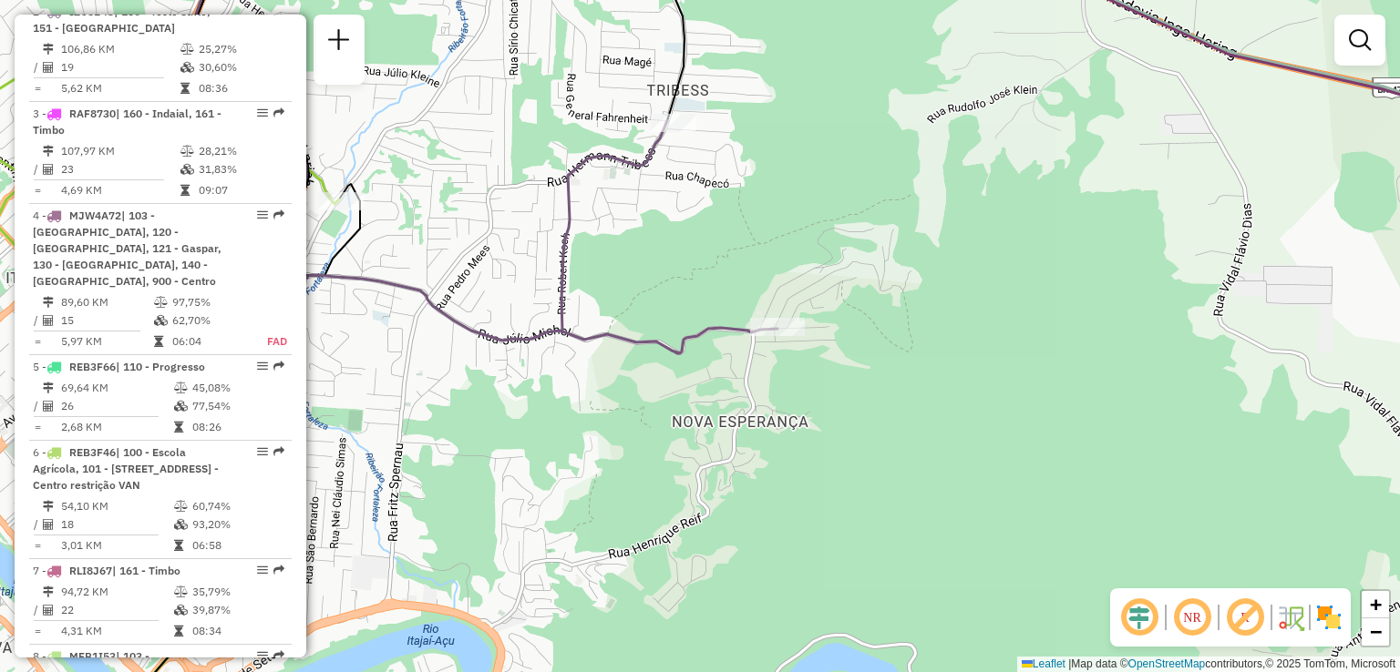
drag, startPoint x: 773, startPoint y: 409, endPoint x: 847, endPoint y: 410, distance: 73.8
click at [847, 410] on div "Janela de atendimento Grade de atendimento Capacidade Transportadoras Veículos …" at bounding box center [700, 336] width 1400 height 672
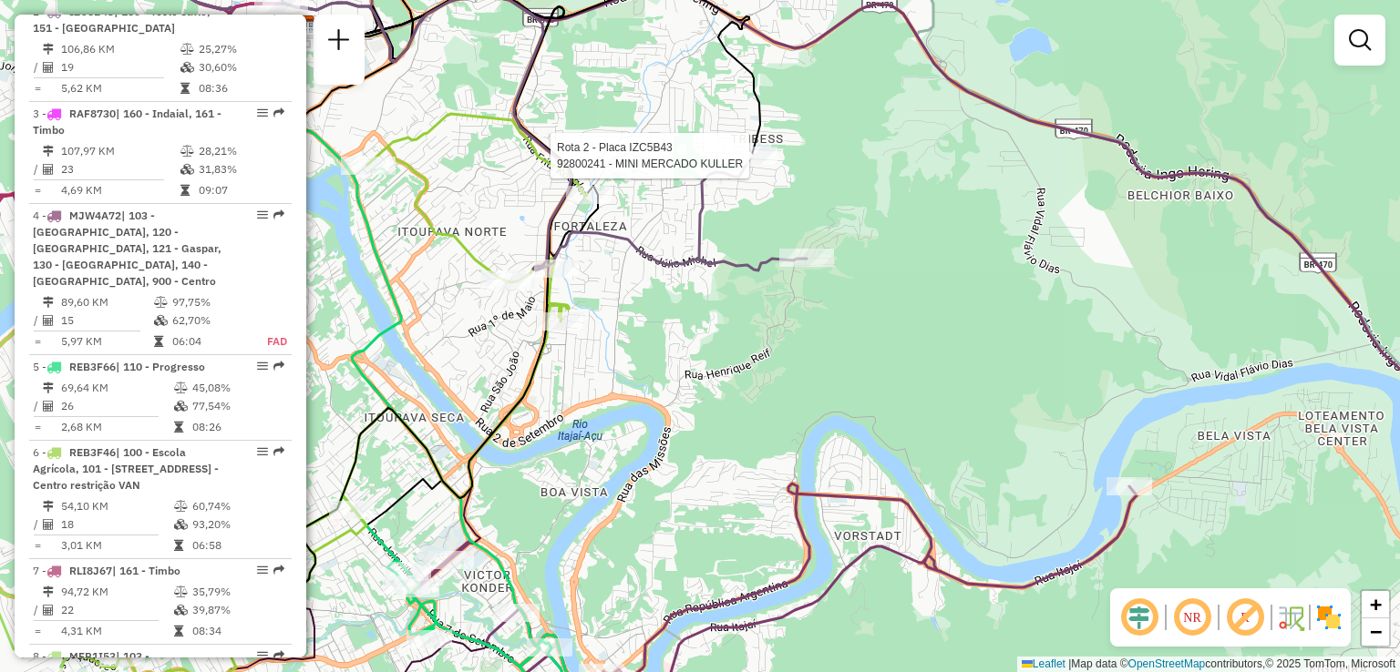
select select "**********"
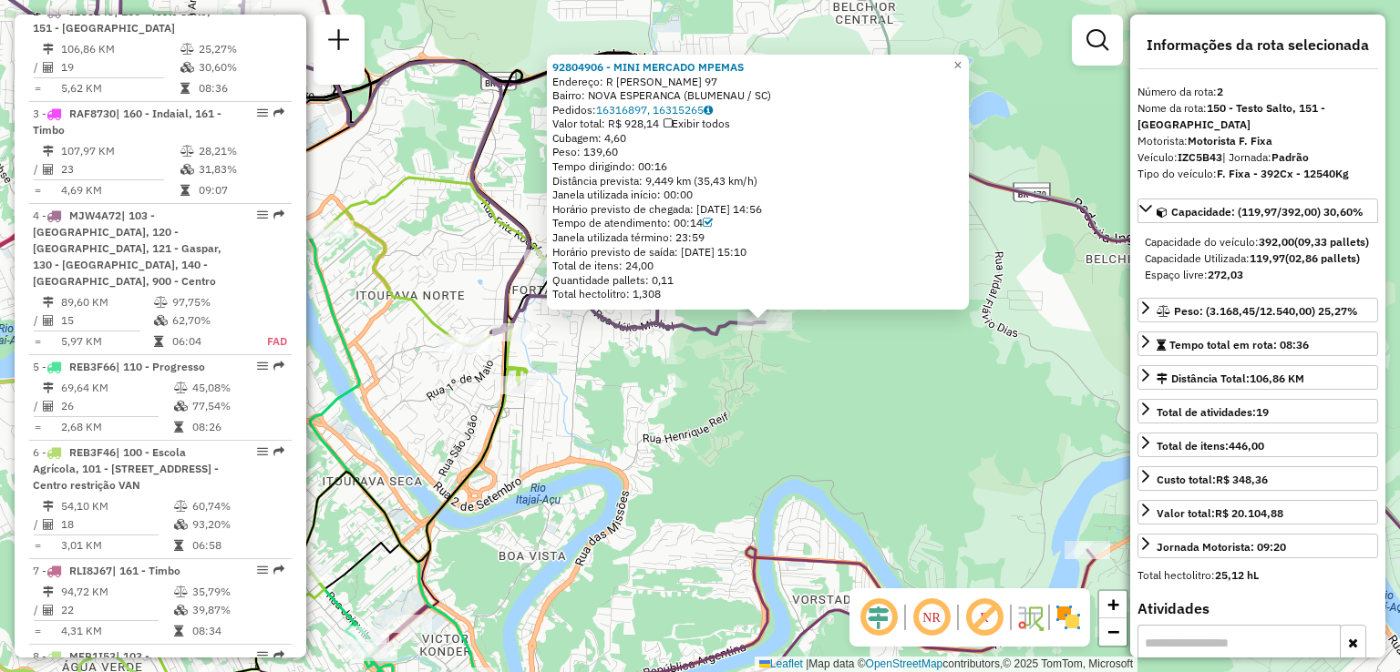
drag, startPoint x: 810, startPoint y: 427, endPoint x: 825, endPoint y: 424, distance: 15.0
click at [824, 425] on div "92804906 - MINI MERCADO MPEMAS Endereço: R CATARINA AUGUSTA SCHMITT 97 Bairro: …" at bounding box center [700, 336] width 1400 height 672
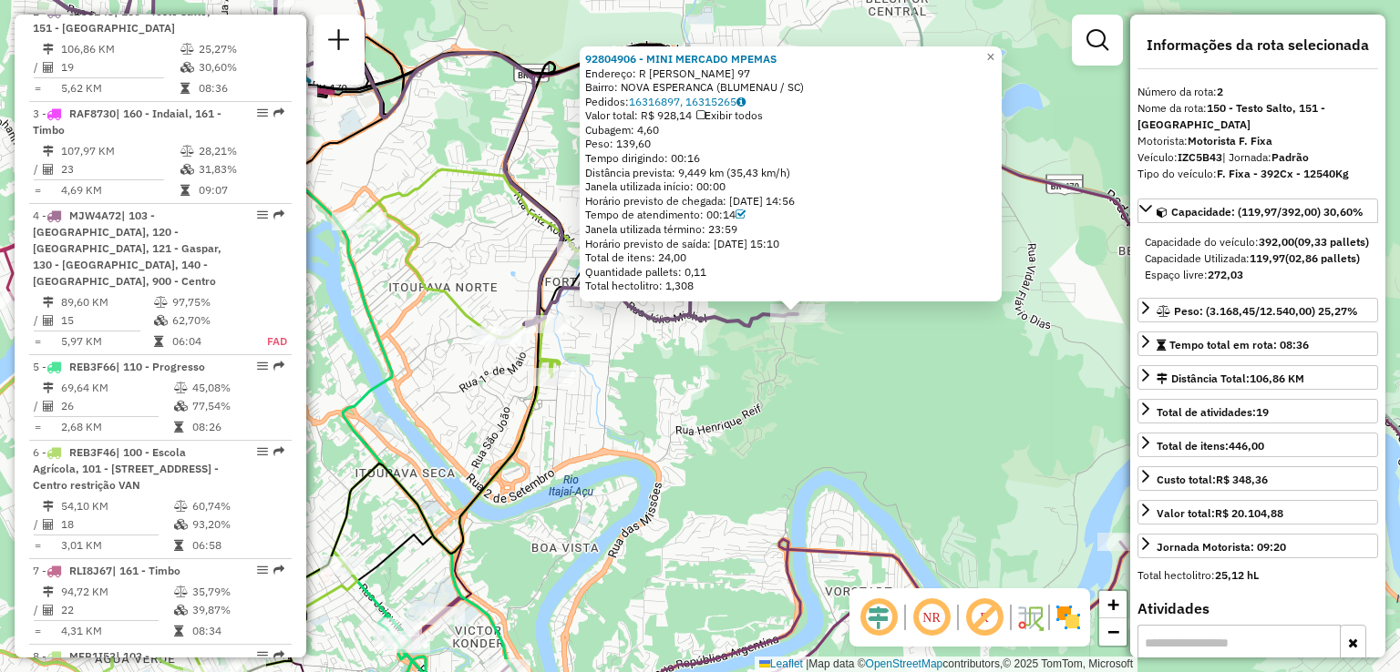
click at [749, 421] on div "92804906 - MINI MERCADO MPEMAS Endereço: R CATARINA AUGUSTA SCHMITT 97 Bairro: …" at bounding box center [700, 336] width 1400 height 672
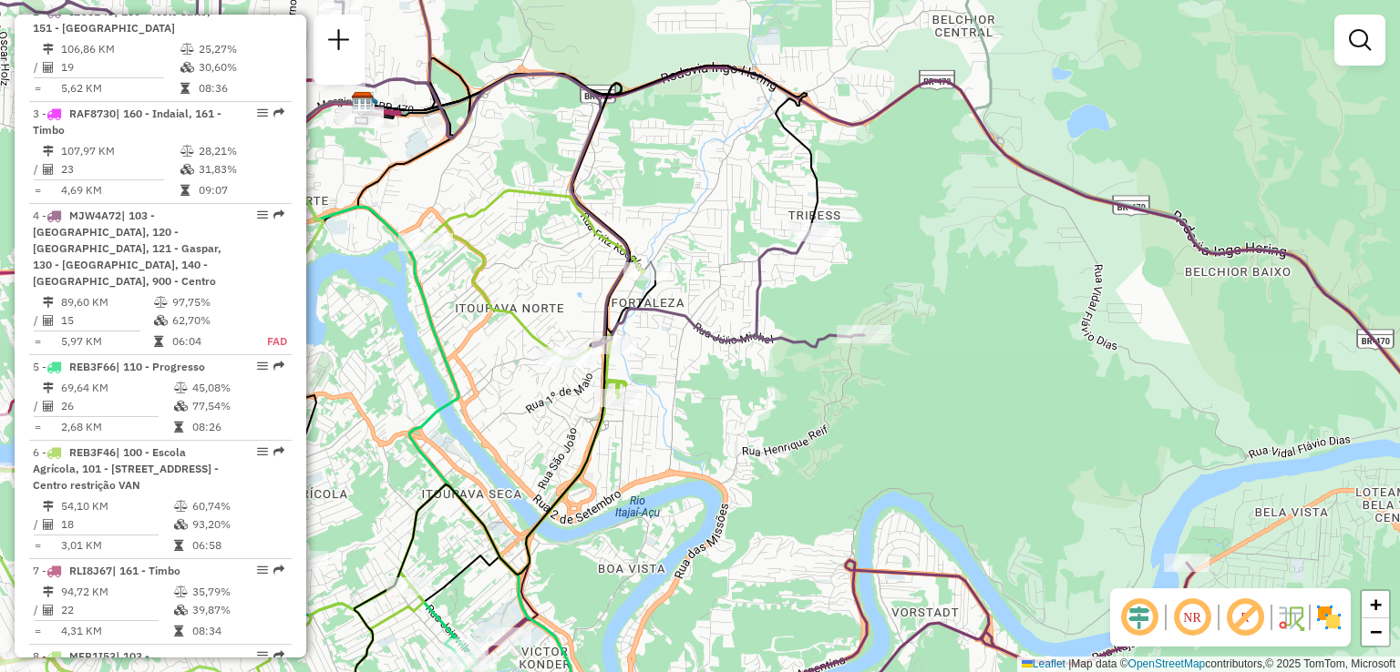
drag, startPoint x: 744, startPoint y: 366, endPoint x: 819, endPoint y: 395, distance: 80.7
click at [819, 395] on div "Janela de atendimento Grade de atendimento Capacidade Transportadoras Veículos …" at bounding box center [700, 336] width 1400 height 672
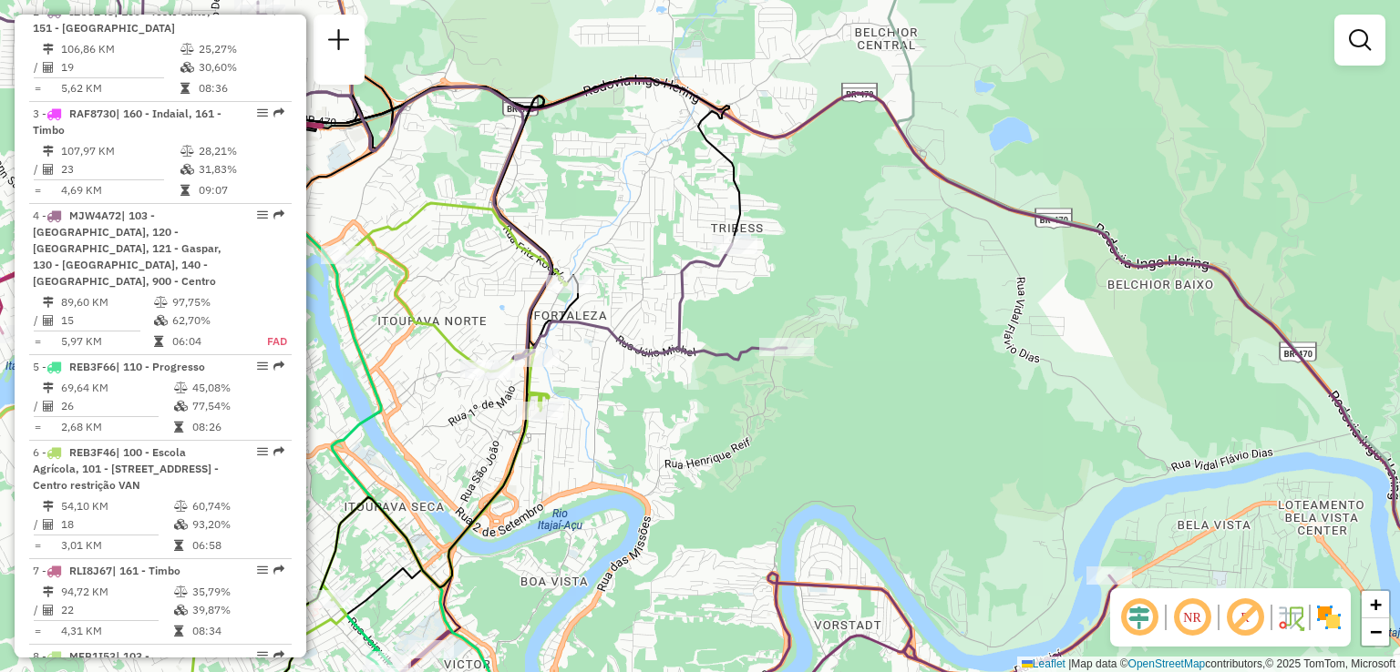
drag, startPoint x: 772, startPoint y: 406, endPoint x: 740, endPoint y: 416, distance: 33.2
click at [742, 417] on div "Janela de atendimento Grade de atendimento Capacidade Transportadoras Veículos …" at bounding box center [700, 336] width 1400 height 672
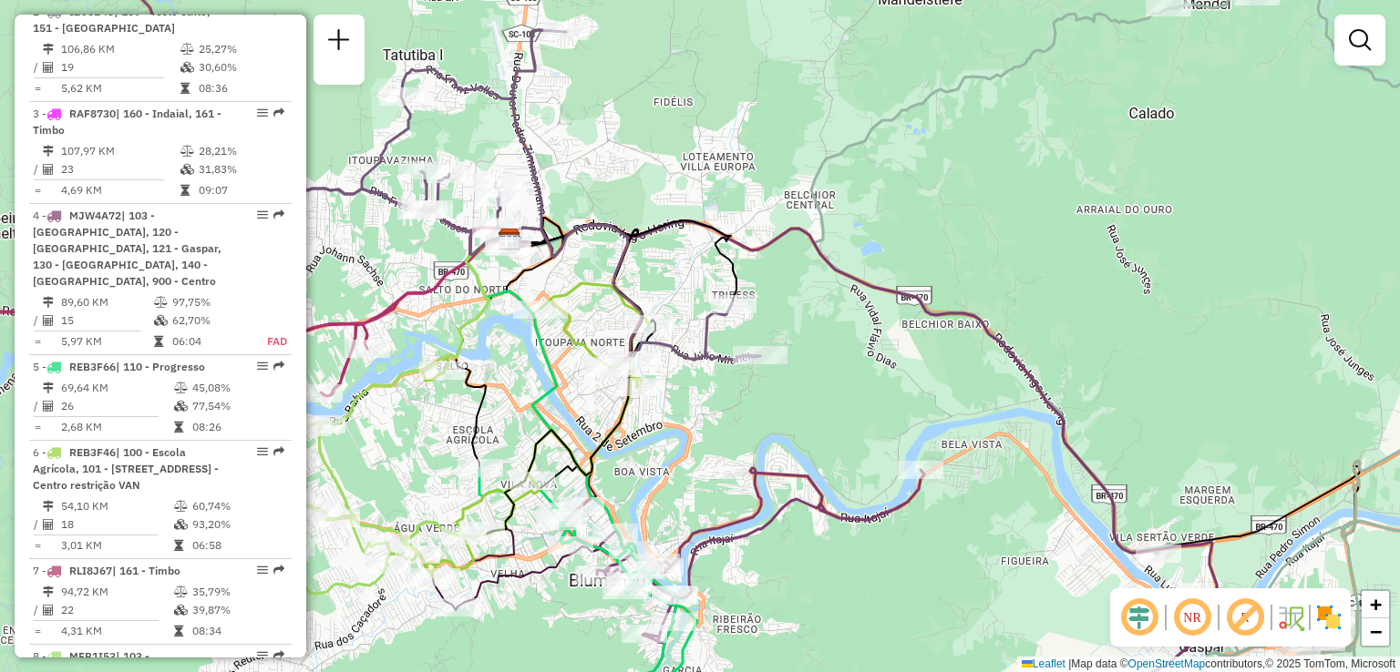
drag, startPoint x: 802, startPoint y: 368, endPoint x: 735, endPoint y: 398, distance: 73.0
click at [735, 398] on div "Janela de atendimento Grade de atendimento Capacidade Transportadoras Veículos …" at bounding box center [700, 336] width 1400 height 672
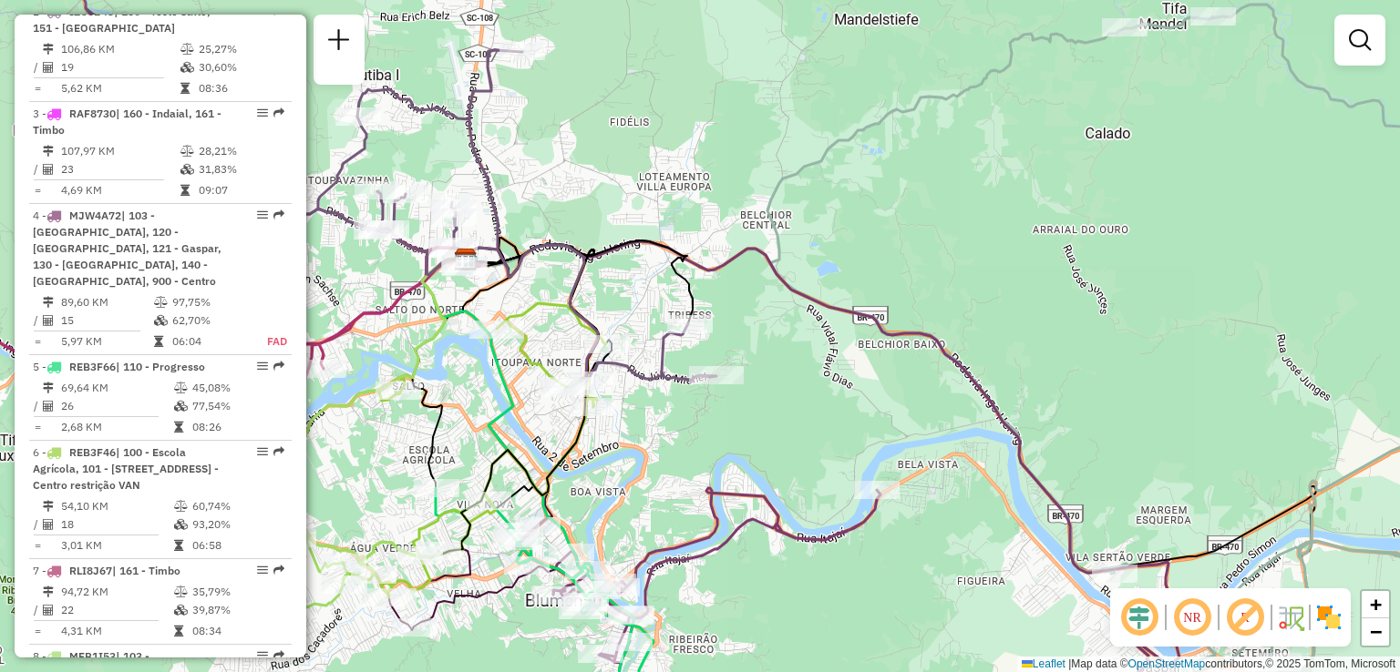
drag, startPoint x: 681, startPoint y: 452, endPoint x: 750, endPoint y: 420, distance: 76.2
click at [750, 420] on div "Janela de atendimento Grade de atendimento Capacidade Transportadoras Veículos …" at bounding box center [700, 336] width 1400 height 672
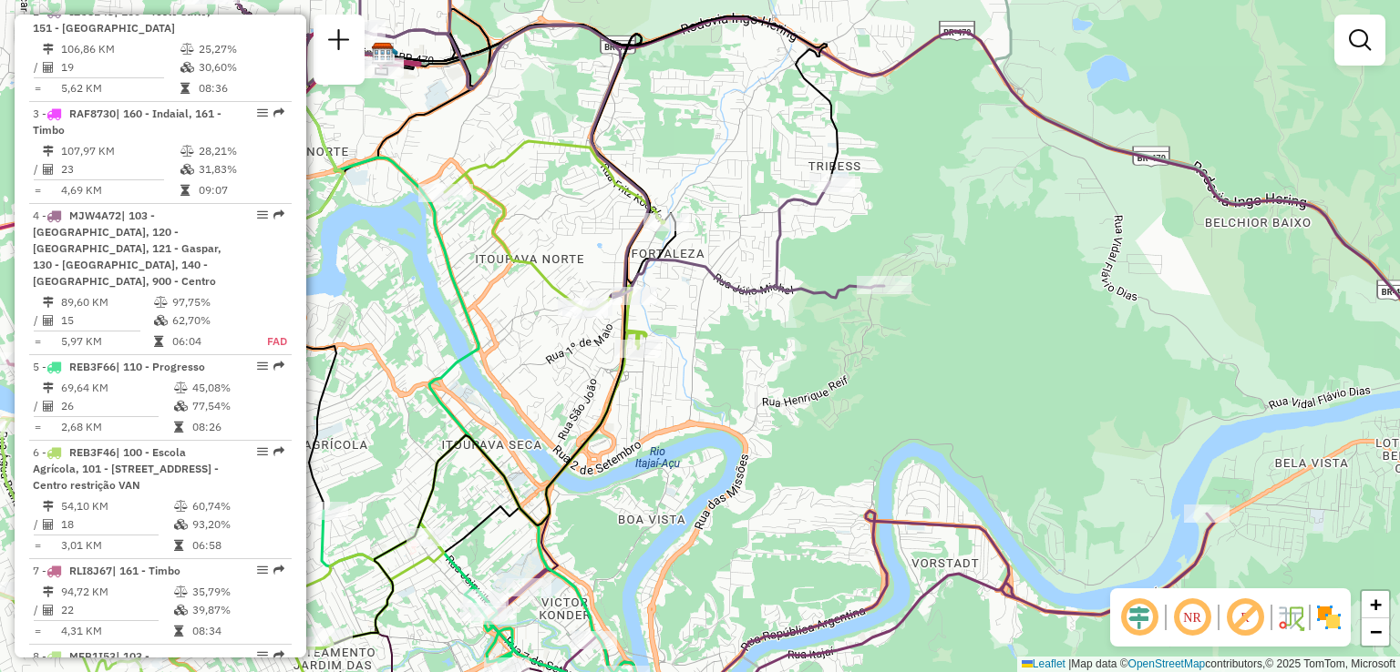
drag, startPoint x: 740, startPoint y: 375, endPoint x: 691, endPoint y: 354, distance: 53.8
click at [691, 354] on div "Janela de atendimento Grade de atendimento Capacidade Transportadoras Veículos …" at bounding box center [700, 336] width 1400 height 672
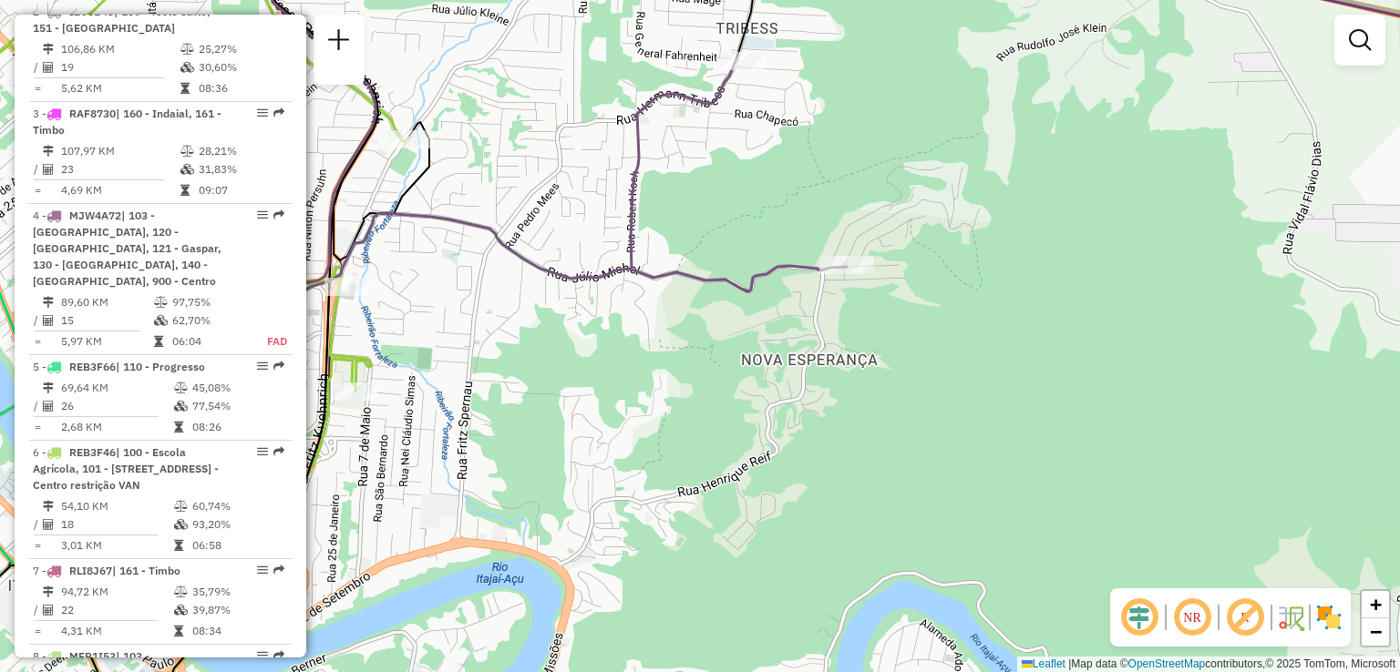
drag, startPoint x: 591, startPoint y: 415, endPoint x: 835, endPoint y: 362, distance: 249.0
click at [711, 386] on div "Janela de atendimento Grade de atendimento Capacidade Transportadoras Veículos …" at bounding box center [700, 336] width 1400 height 672
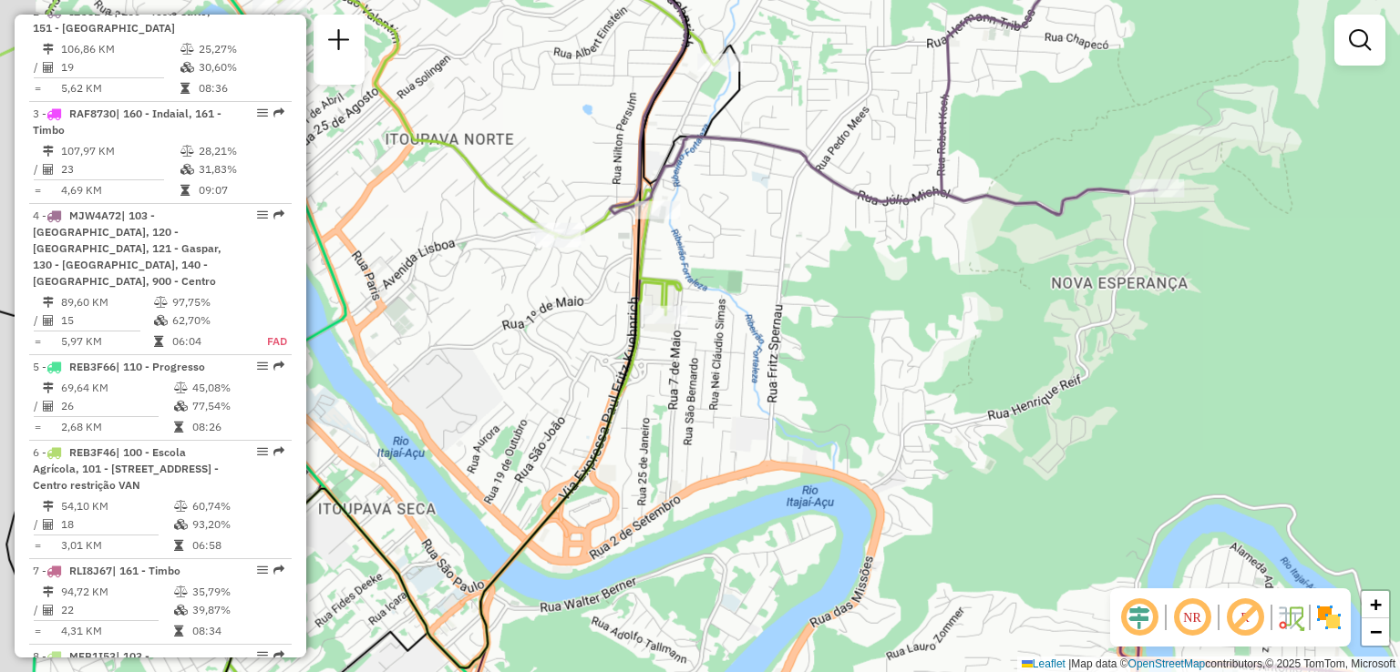
drag, startPoint x: 775, startPoint y: 370, endPoint x: 833, endPoint y: 354, distance: 60.6
click at [832, 354] on div "Janela de atendimento Grade de atendimento Capacidade Transportadoras Veículos …" at bounding box center [700, 336] width 1400 height 672
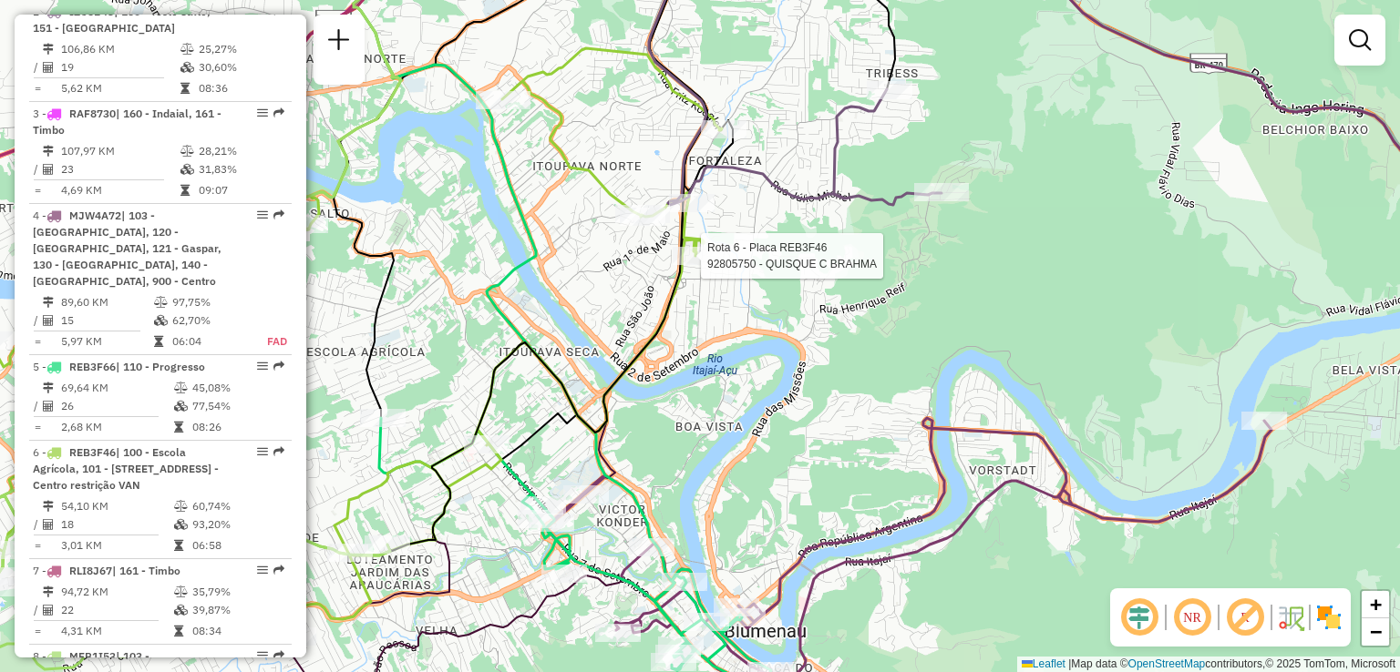
select select "**********"
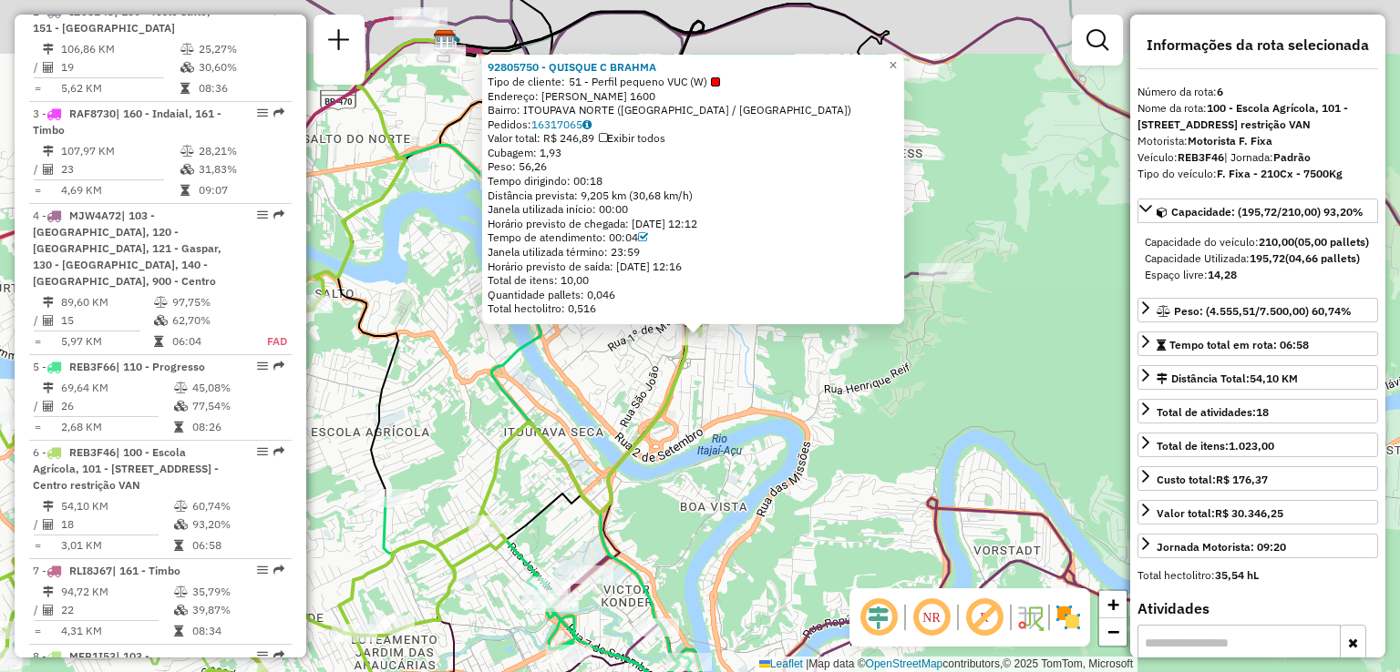
scroll to position [1052, 0]
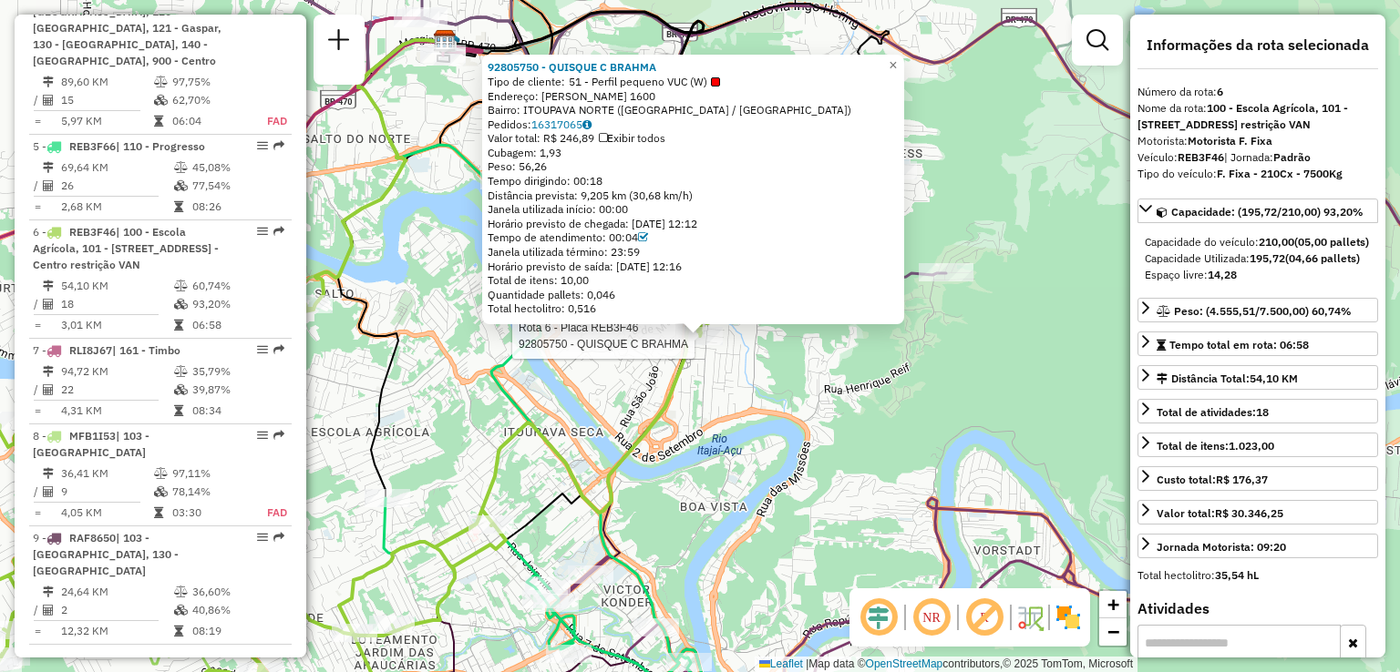
click at [477, 364] on div "Rota 6 - Placa REB3F46 92805750 - QUISQUE C BRAHMA 92805750 - QUISQUE C BRAHMA …" at bounding box center [700, 336] width 1400 height 672
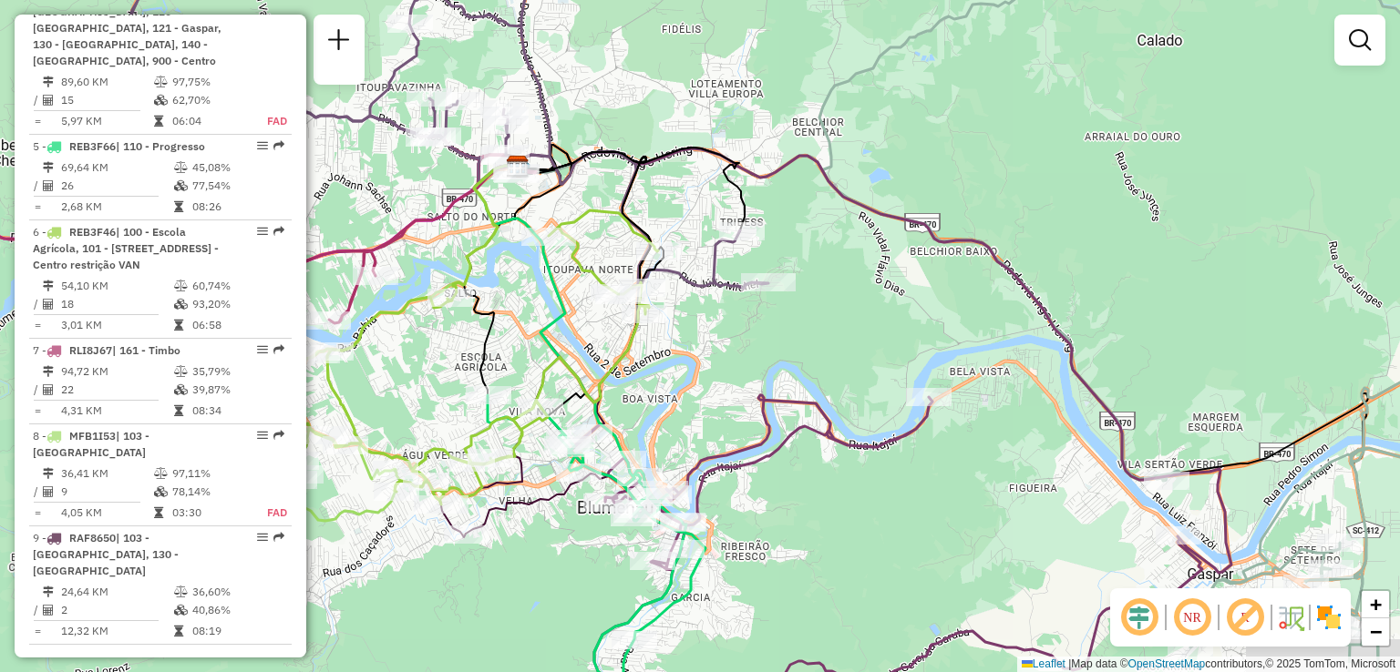
drag, startPoint x: 791, startPoint y: 322, endPoint x: 824, endPoint y: 377, distance: 64.5
click at [824, 377] on div "Janela de atendimento Grade de atendimento Capacidade Transportadoras Veículos …" at bounding box center [700, 336] width 1400 height 672
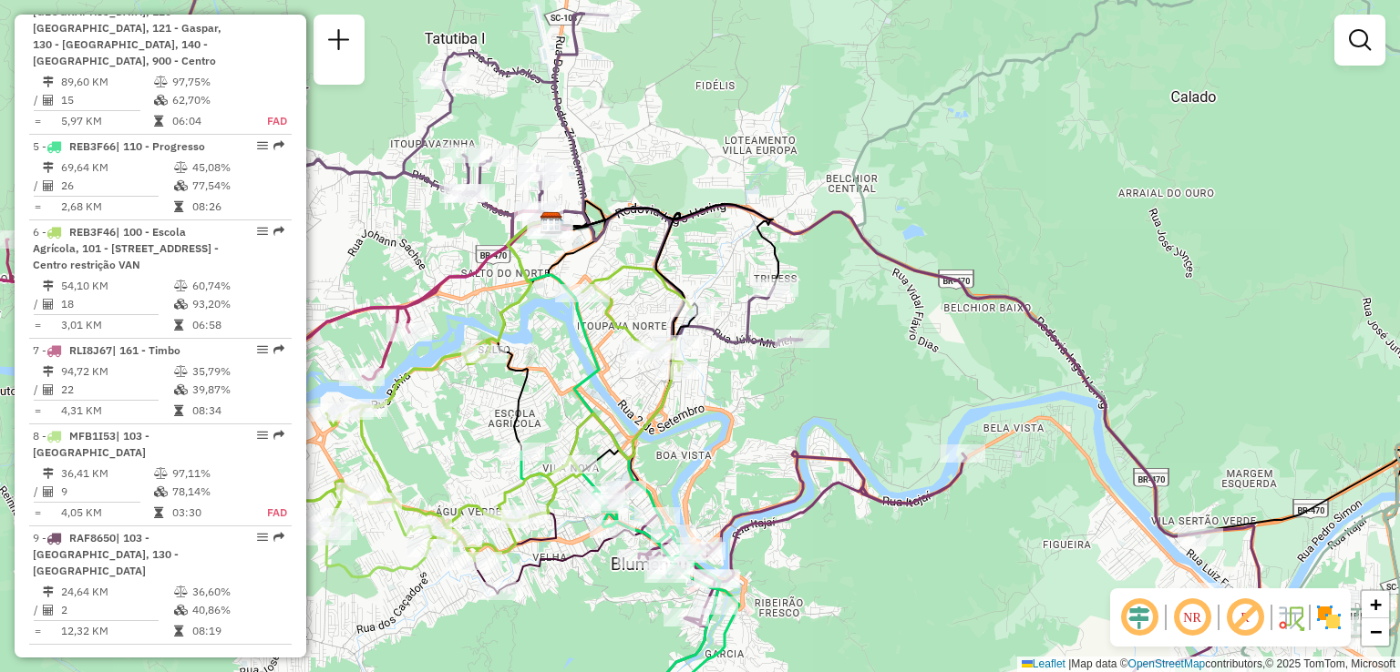
click at [778, 287] on icon at bounding box center [665, 245] width 226 height 83
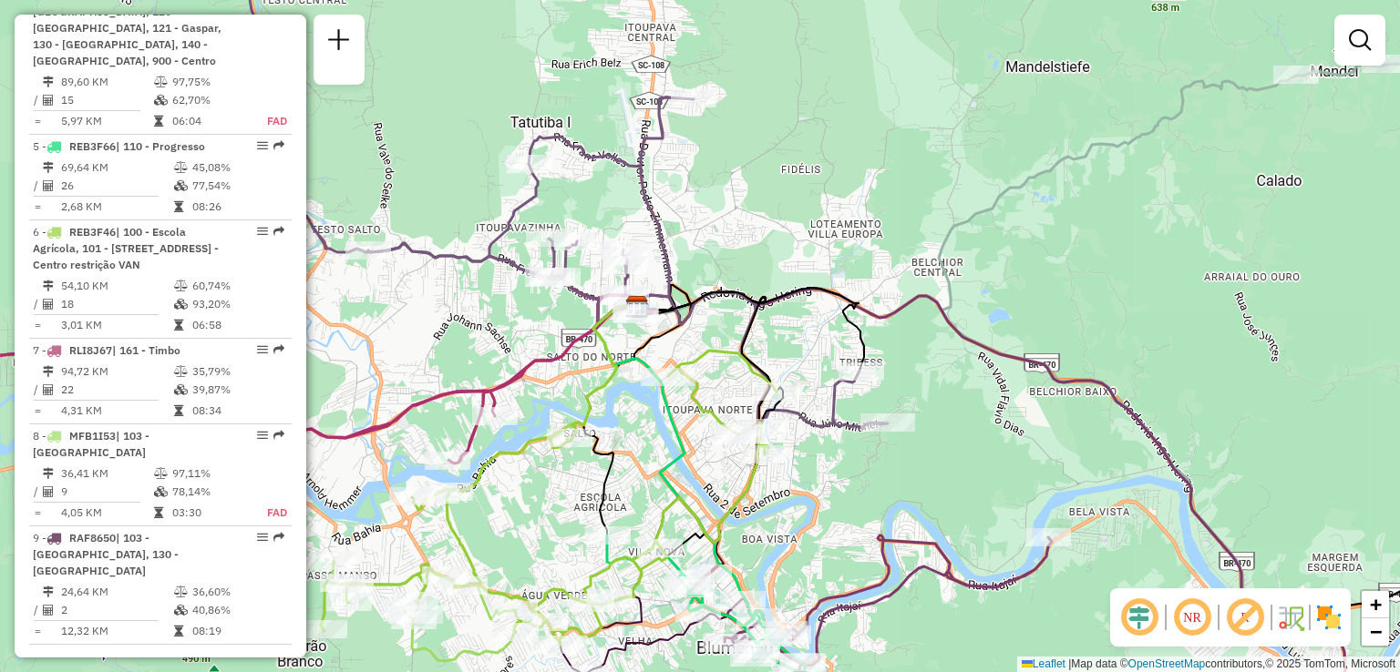
drag, startPoint x: 691, startPoint y: 258, endPoint x: 674, endPoint y: 159, distance: 100.7
click at [682, 191] on div "Janela de atendimento Grade de atendimento Capacidade Transportadoras Veículos …" at bounding box center [700, 336] width 1400 height 672
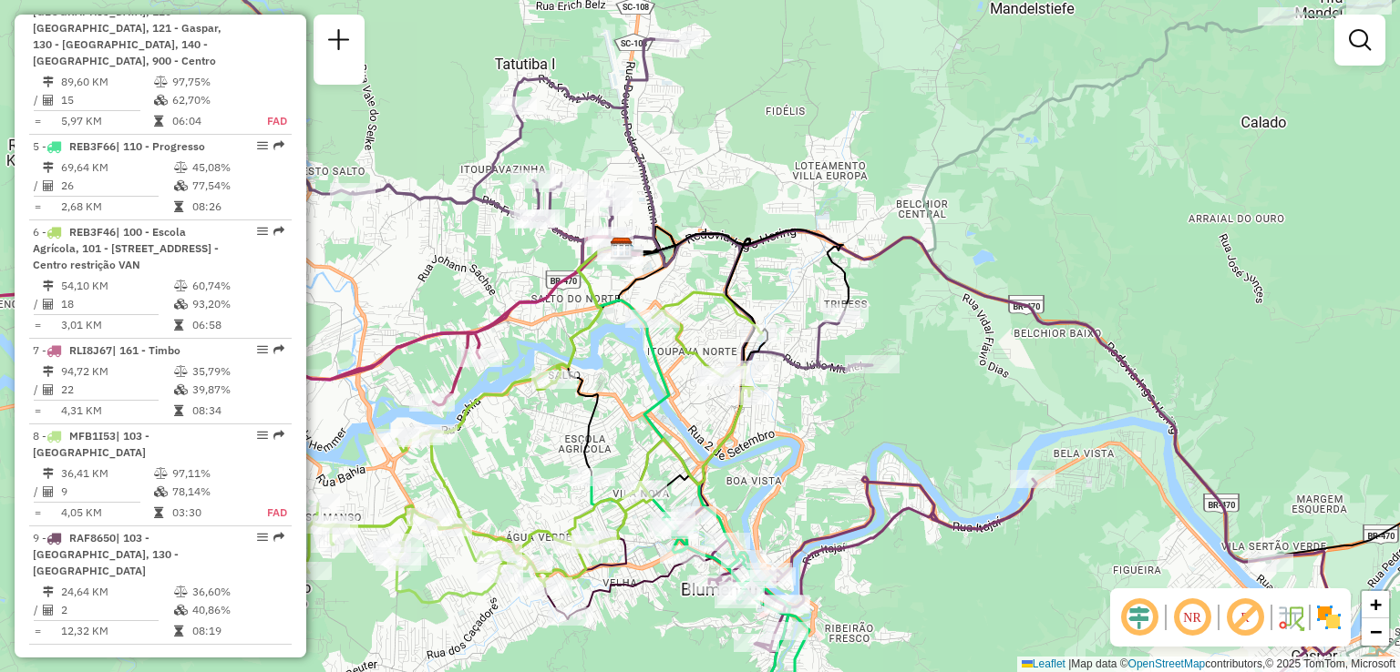
drag, startPoint x: 605, startPoint y: 402, endPoint x: 614, endPoint y: 306, distance: 96.1
click at [614, 330] on icon at bounding box center [622, 352] width 108 height 251
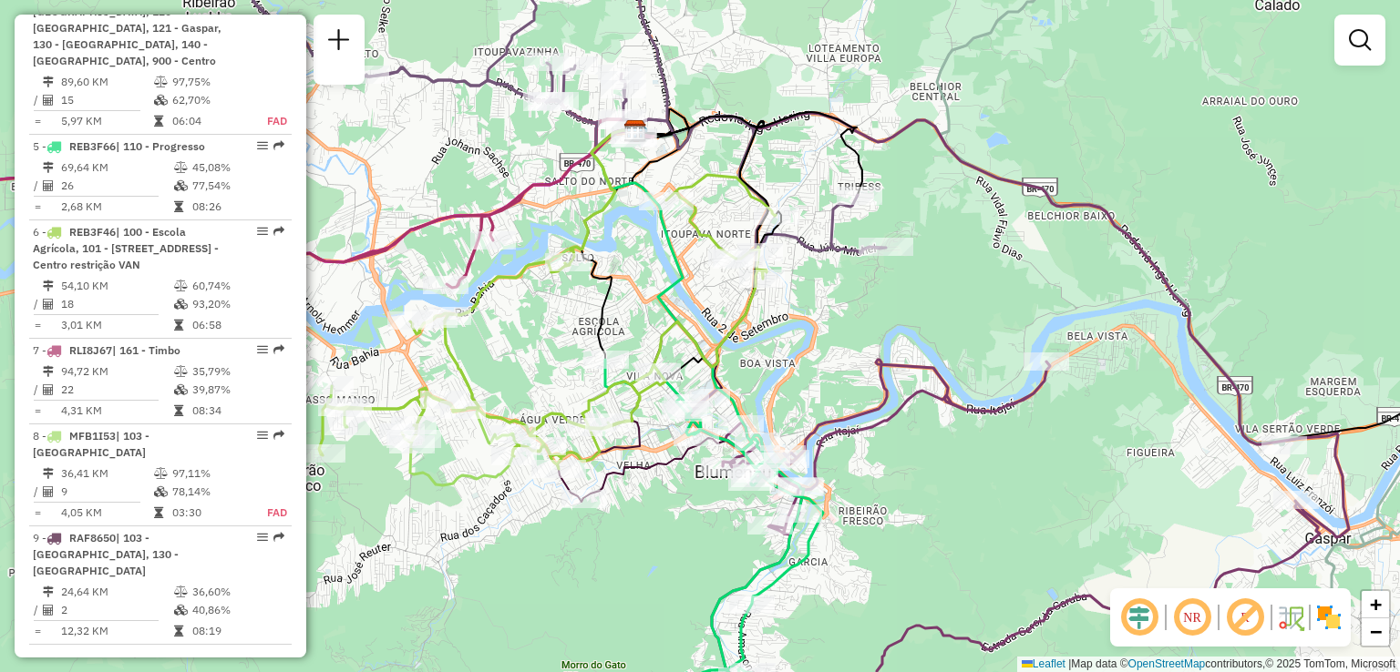
drag, startPoint x: 528, startPoint y: 304, endPoint x: 548, endPoint y: 271, distance: 39.2
click at [542, 281] on div "Rota 6 - Placa REB3F46 92808264 - JP JANETE POSSELT RE Janela de atendimento Gr…" at bounding box center [700, 336] width 1400 height 672
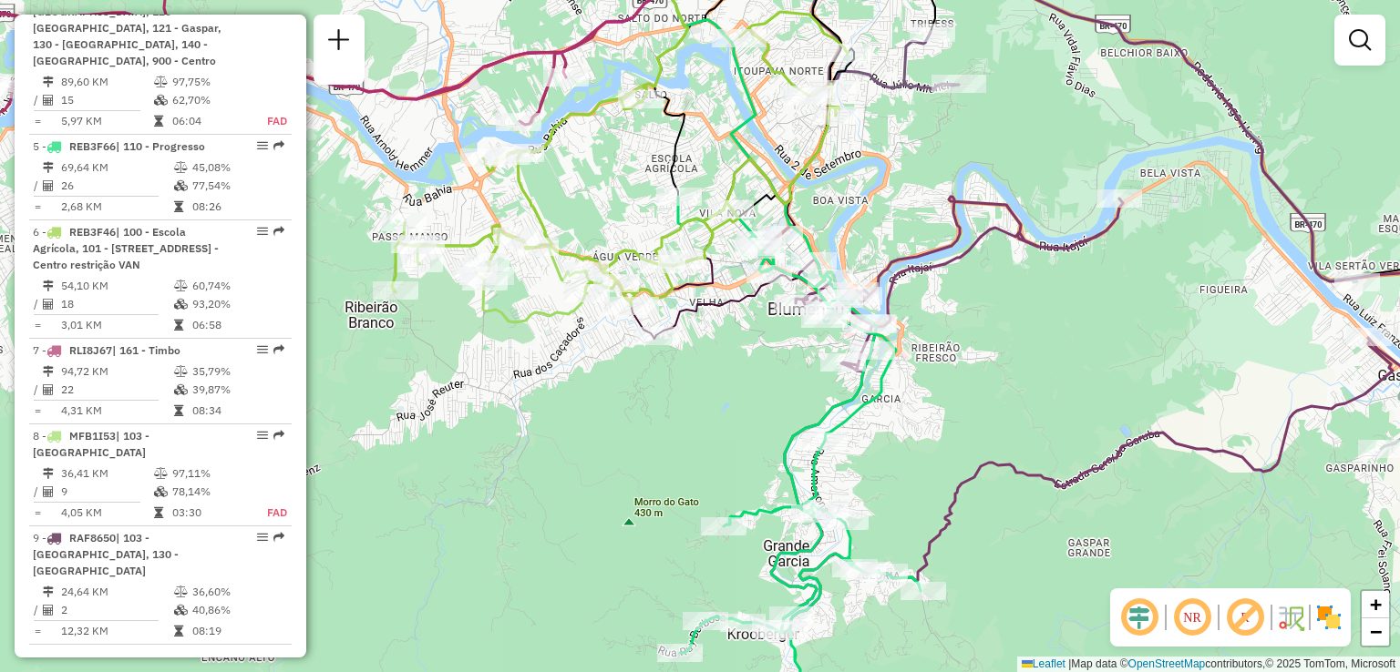
drag, startPoint x: 534, startPoint y: 343, endPoint x: 515, endPoint y: 236, distance: 108.3
click at [517, 243] on div "Rota 6 - Placa REB3F46 92800122 - SUPERMERCADO ALCIDIO Janela de atendimento Gr…" at bounding box center [700, 336] width 1400 height 672
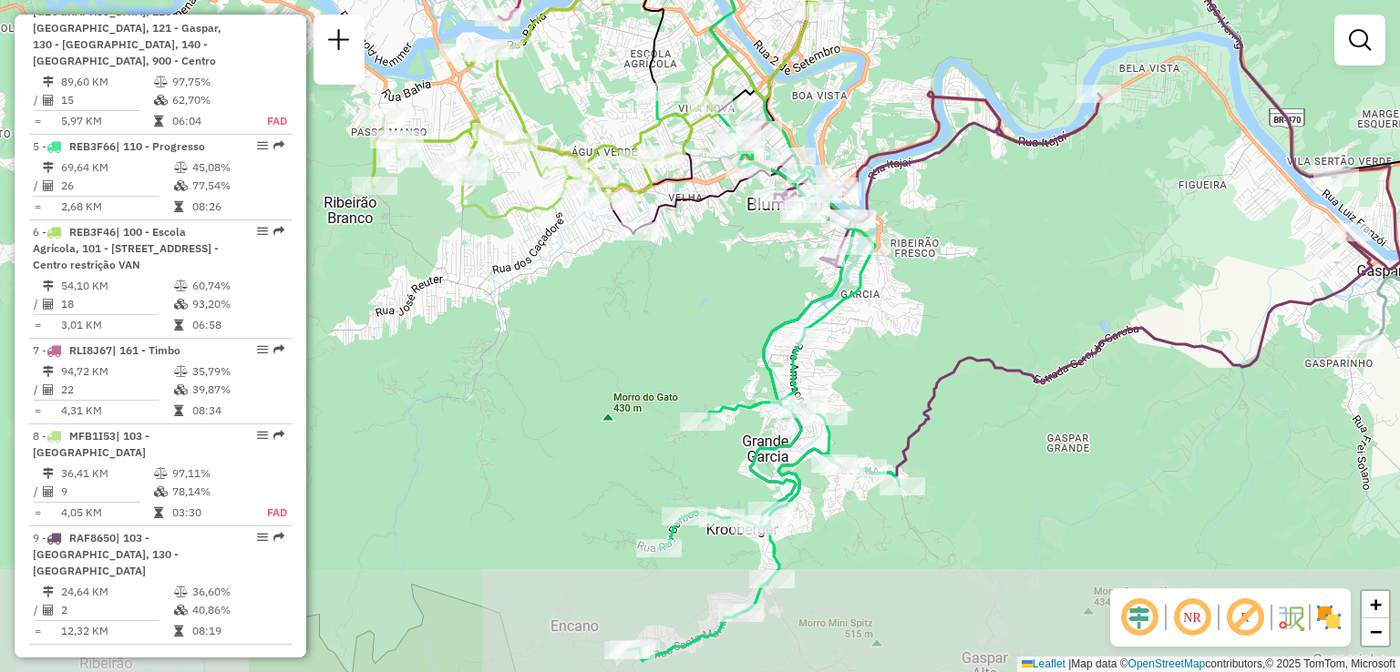
drag, startPoint x: 636, startPoint y: 353, endPoint x: 636, endPoint y: 303, distance: 50.1
click at [636, 323] on div "Janela de atendimento Grade de atendimento Capacidade Transportadoras Veículos …" at bounding box center [700, 336] width 1400 height 672
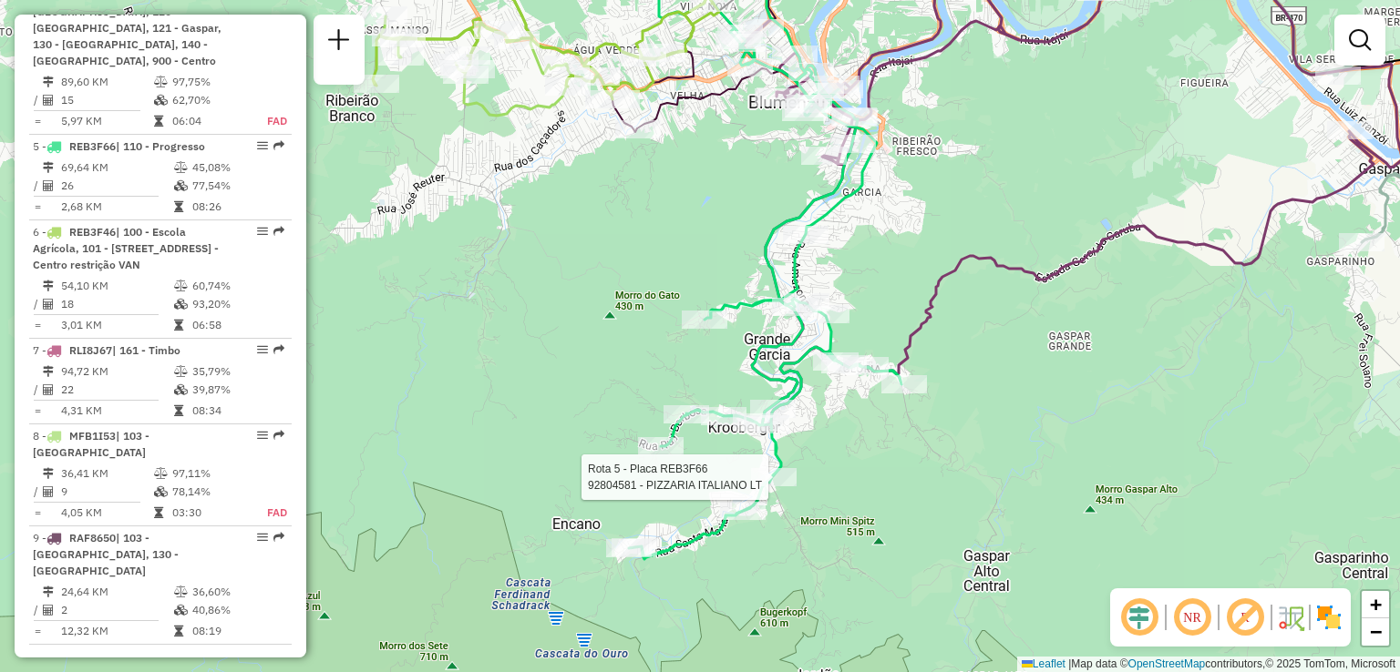
select select "**********"
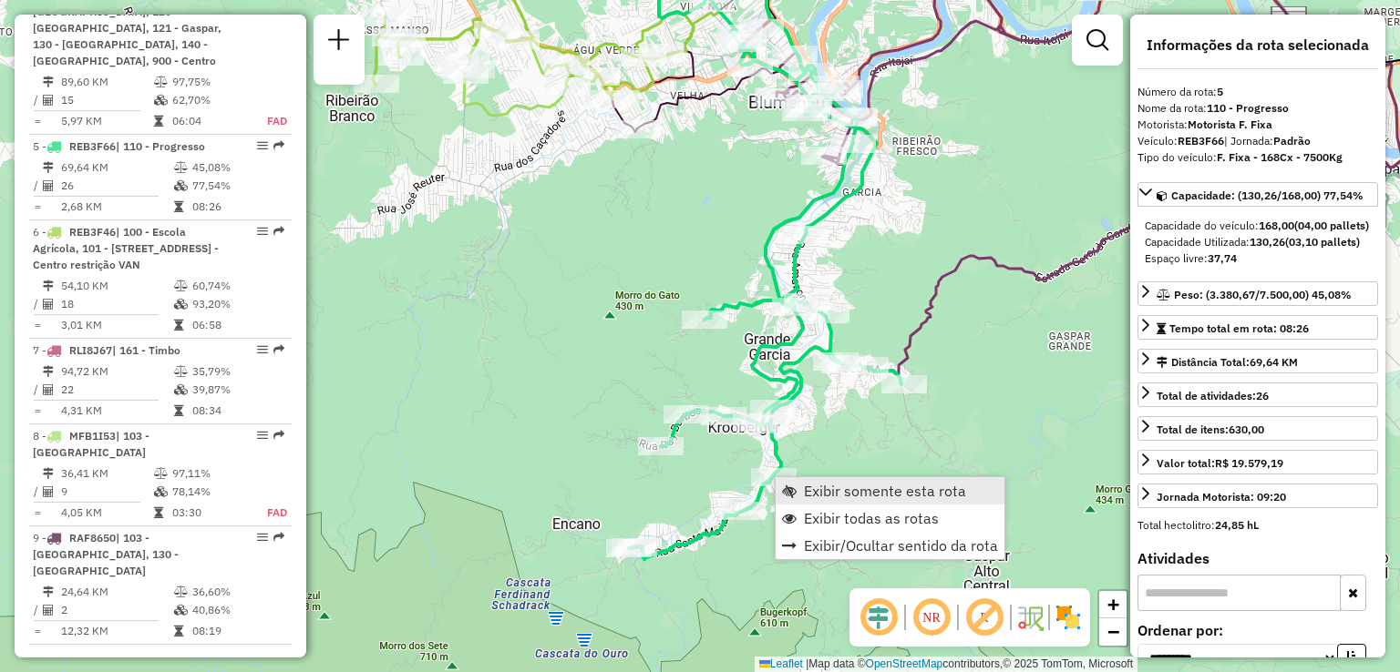
click at [809, 487] on span "Exibir somente esta rota" at bounding box center [885, 491] width 162 height 15
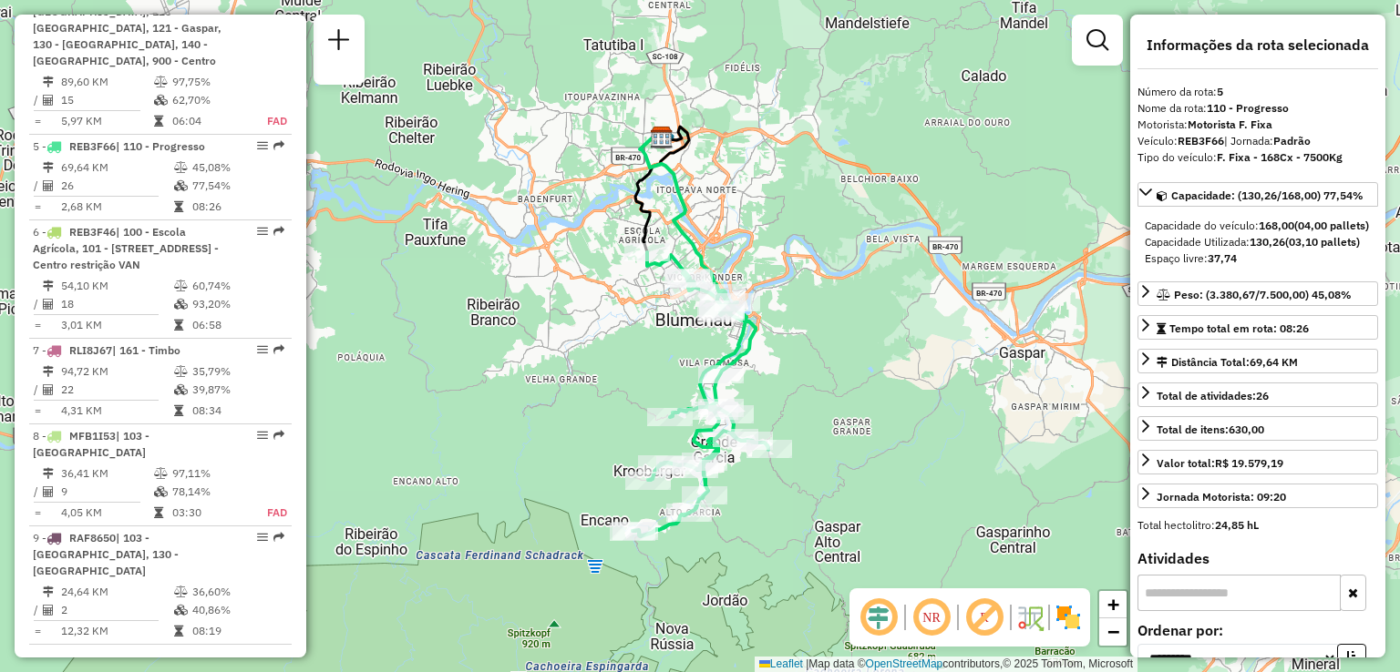
drag, startPoint x: 801, startPoint y: 407, endPoint x: 779, endPoint y: 347, distance: 64.0
click at [779, 347] on div "Janela de atendimento Grade de atendimento Capacidade Transportadoras Veículos …" at bounding box center [700, 336] width 1400 height 672
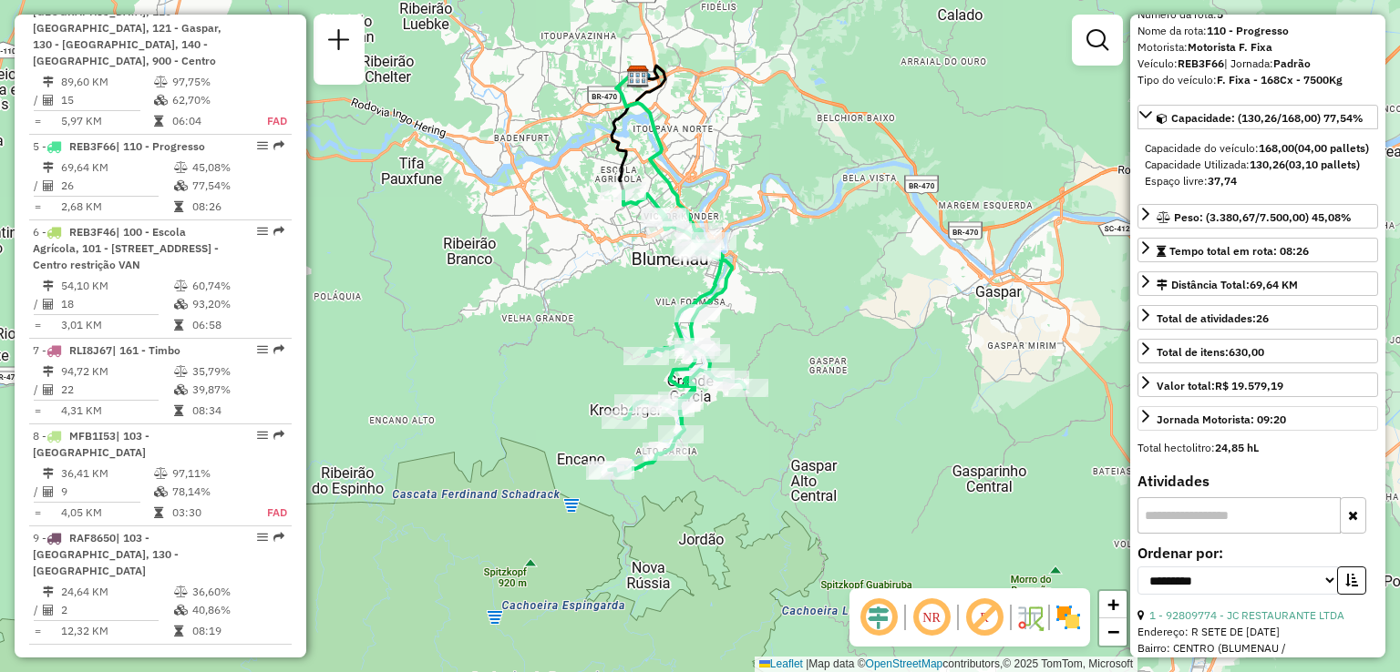
scroll to position [0, 0]
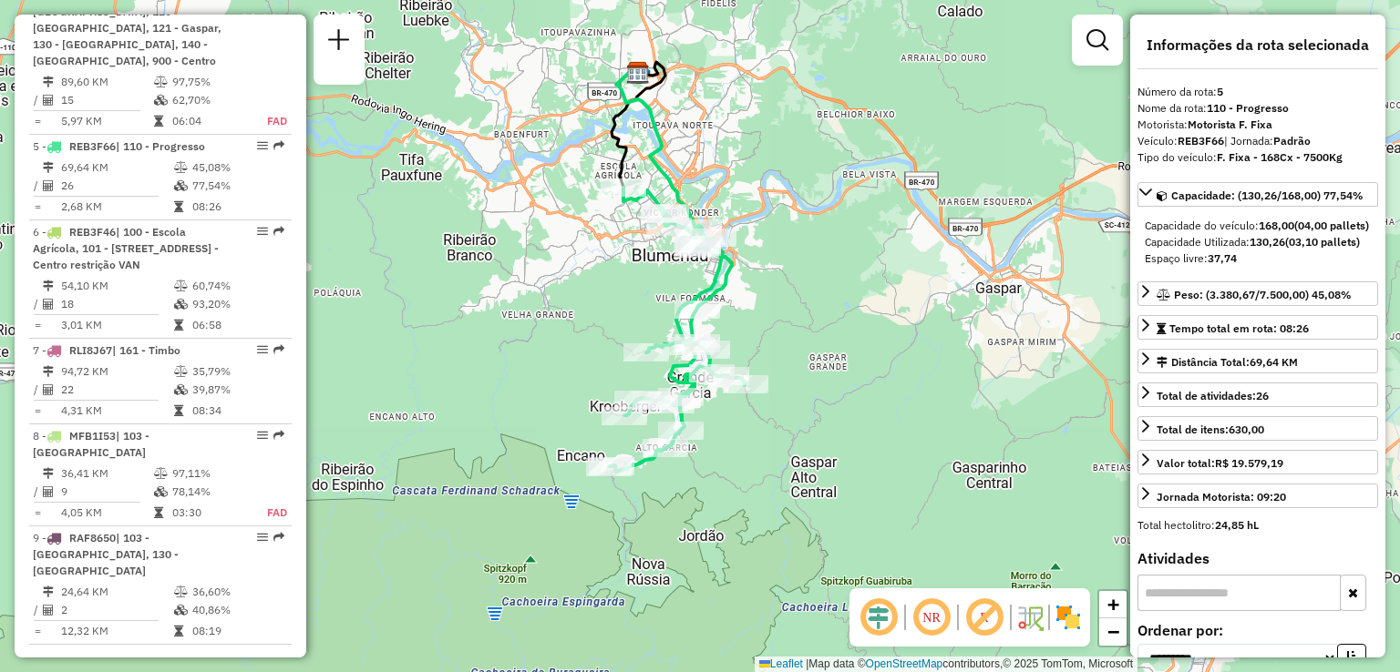
drag, startPoint x: 695, startPoint y: 300, endPoint x: 693, endPoint y: 241, distance: 58.4
click at [693, 245] on icon at bounding box center [677, 330] width 136 height 284
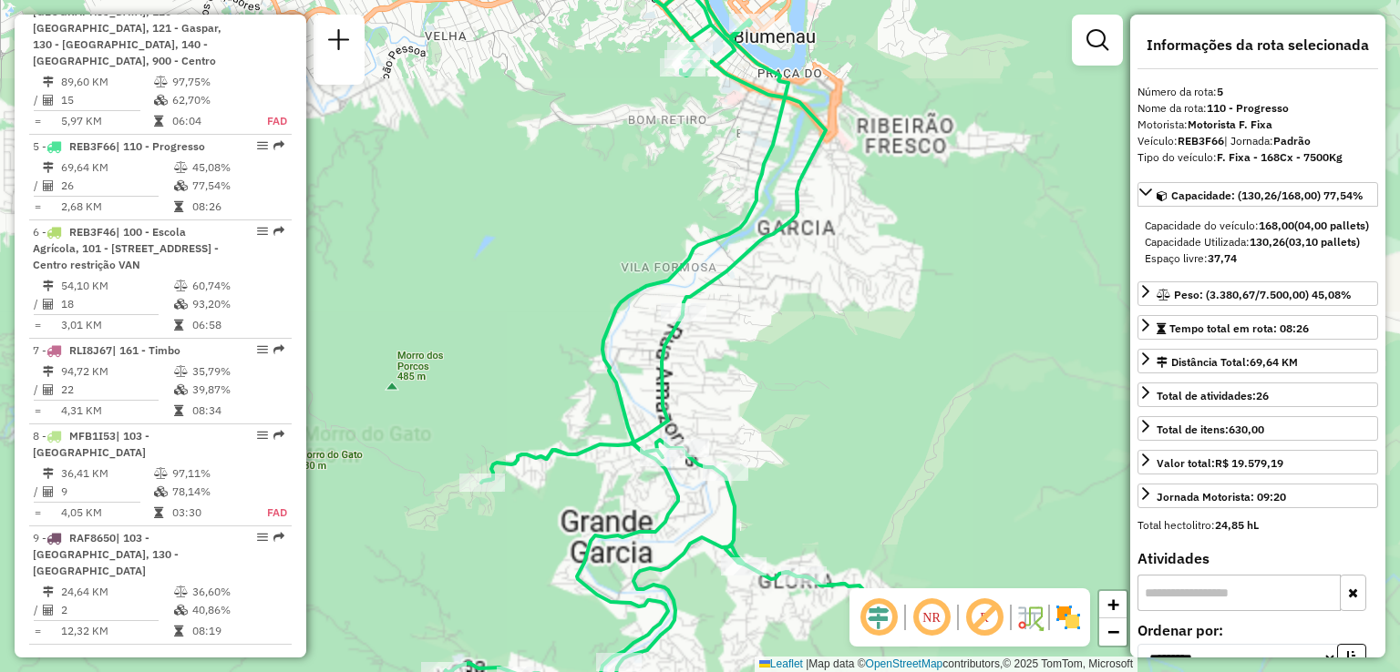
drag, startPoint x: 725, startPoint y: 204, endPoint x: 791, endPoint y: 344, distance: 154.1
click at [791, 344] on div "Janela de atendimento Grade de atendimento Capacidade Transportadoras Veículos …" at bounding box center [700, 336] width 1400 height 672
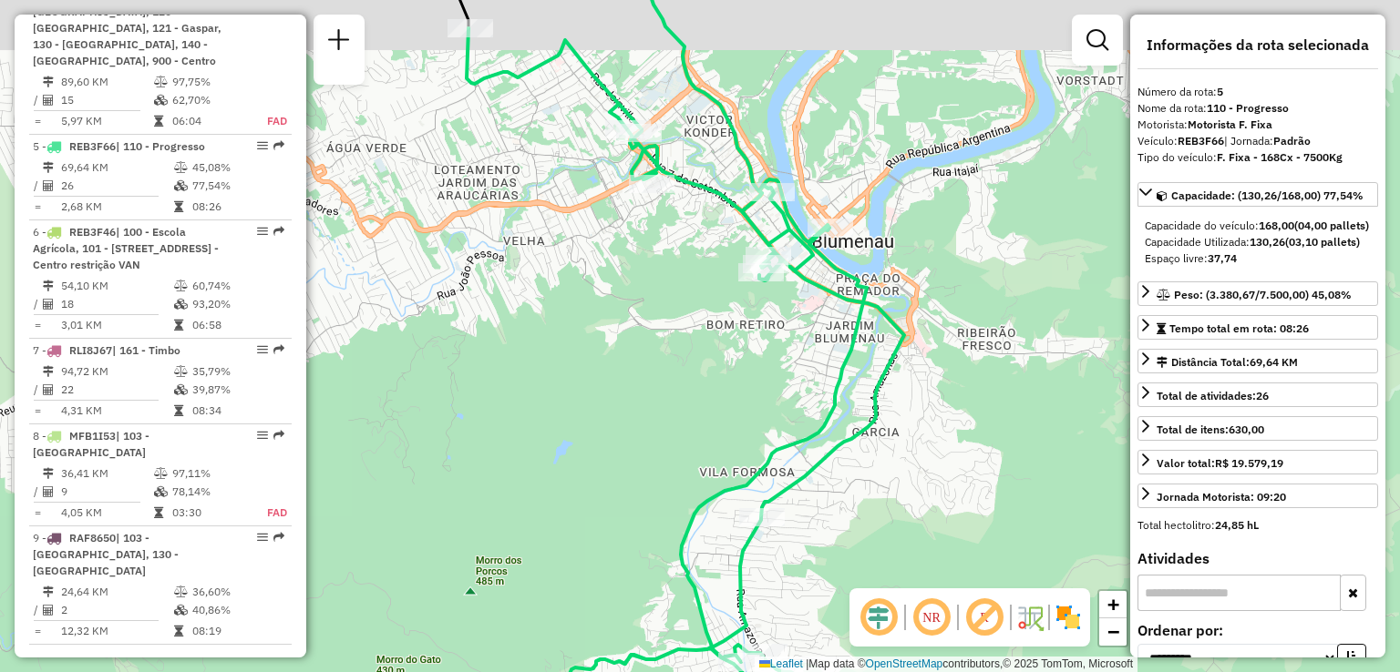
drag, startPoint x: 775, startPoint y: 263, endPoint x: 795, endPoint y: 358, distance: 96.9
click at [800, 364] on div "Janela de atendimento Grade de atendimento Capacidade Transportadoras Veículos …" at bounding box center [700, 336] width 1400 height 672
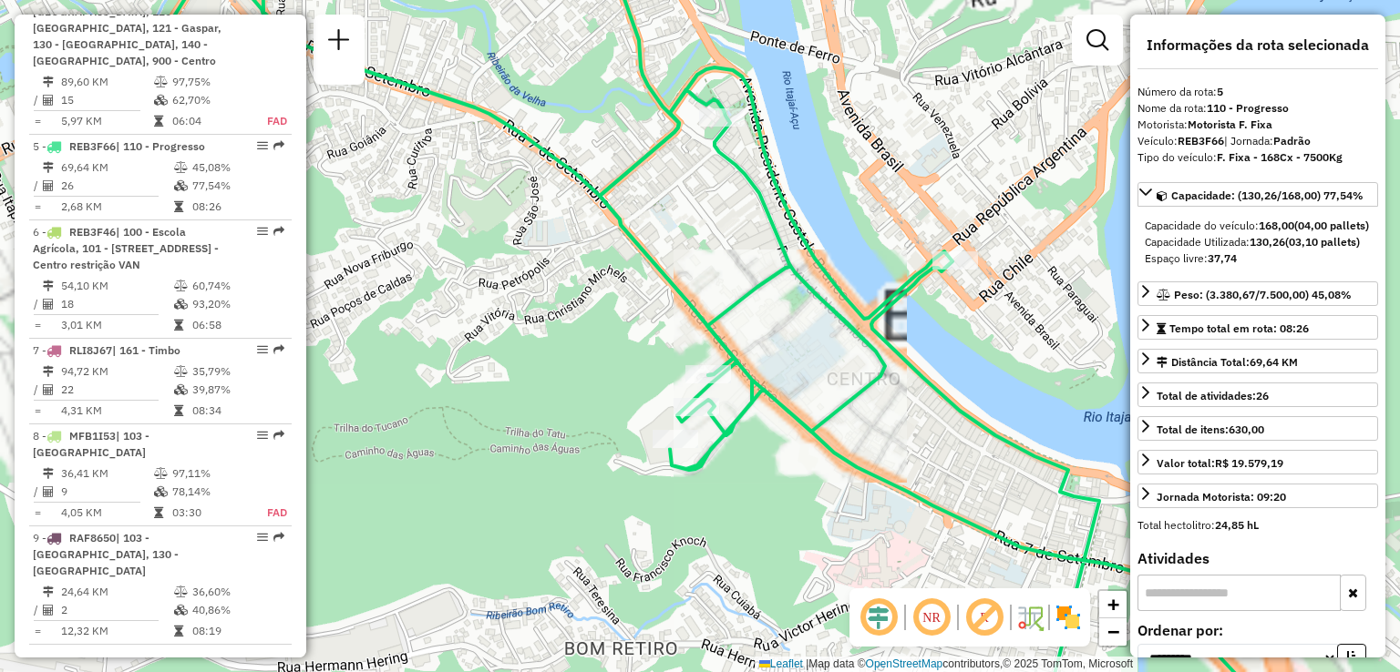
click at [773, 311] on div "Janela de atendimento Grade de atendimento Capacidade Transportadoras Veículos …" at bounding box center [700, 336] width 1400 height 672
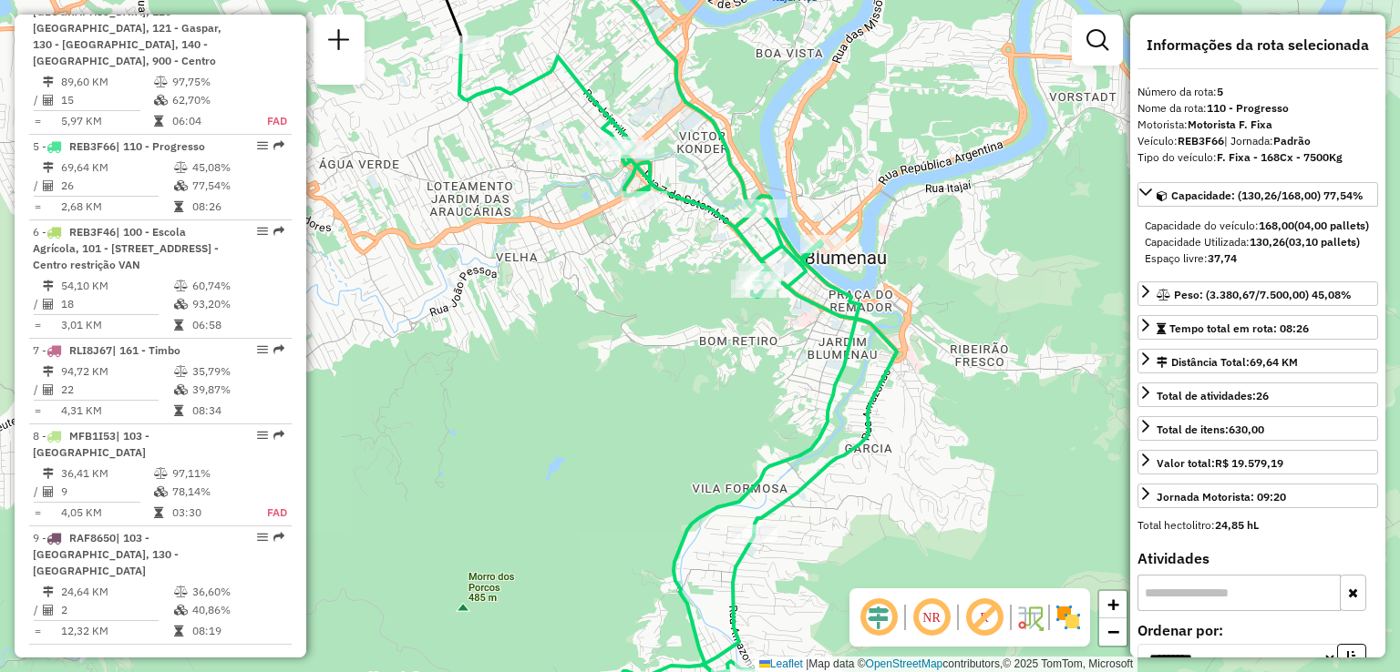
drag, startPoint x: 773, startPoint y: 330, endPoint x: 745, endPoint y: 164, distance: 168.1
click at [751, 193] on div "Janela de atendimento Grade de atendimento Capacidade Transportadoras Veículos …" at bounding box center [700, 336] width 1400 height 672
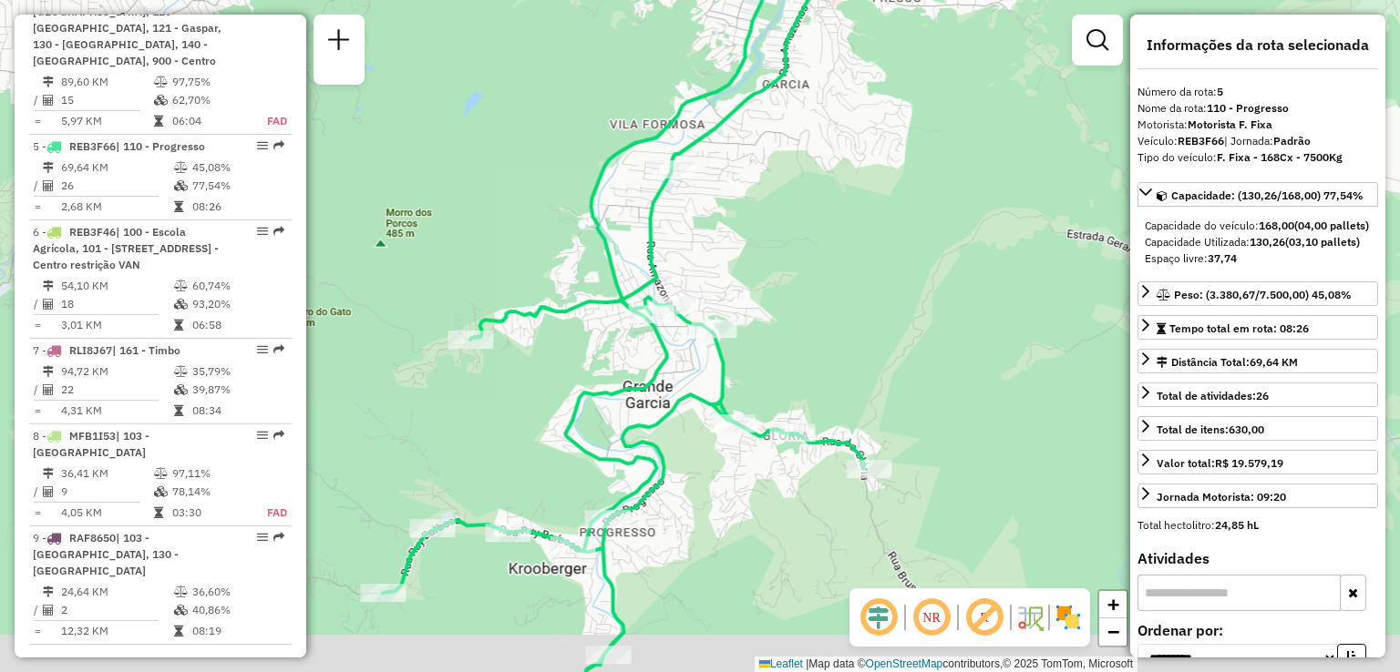
drag, startPoint x: 808, startPoint y: 258, endPoint x: 775, endPoint y: 146, distance: 117.0
click at [776, 154] on div "Rota 5 - Placa REB3F66 92811398 - RESTAURANTE KOMBINA LTDA Janela de atendiment…" at bounding box center [700, 336] width 1400 height 672
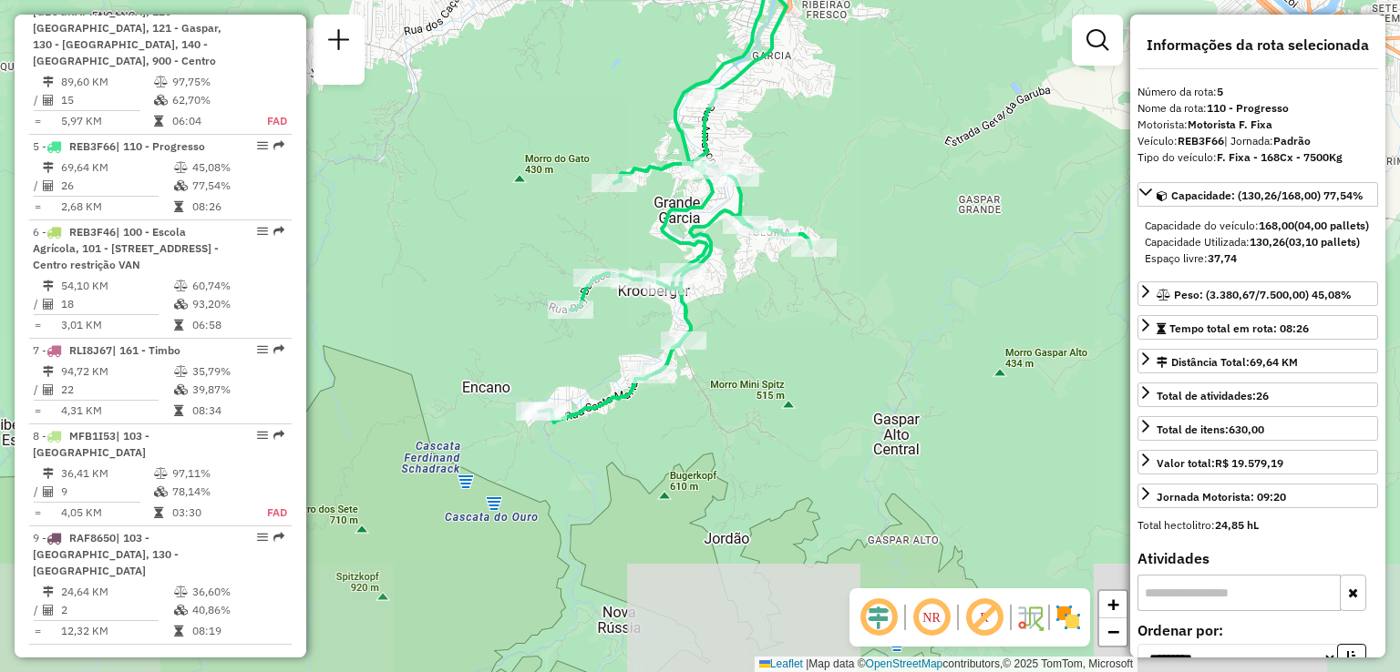
drag, startPoint x: 797, startPoint y: 160, endPoint x: 860, endPoint y: 320, distance: 171.4
click at [860, 318] on div "Rota 5 - Placa REB3F66 92811398 - RESTAURANTE KOMBINA LTDA Janela de atendiment…" at bounding box center [700, 336] width 1400 height 672
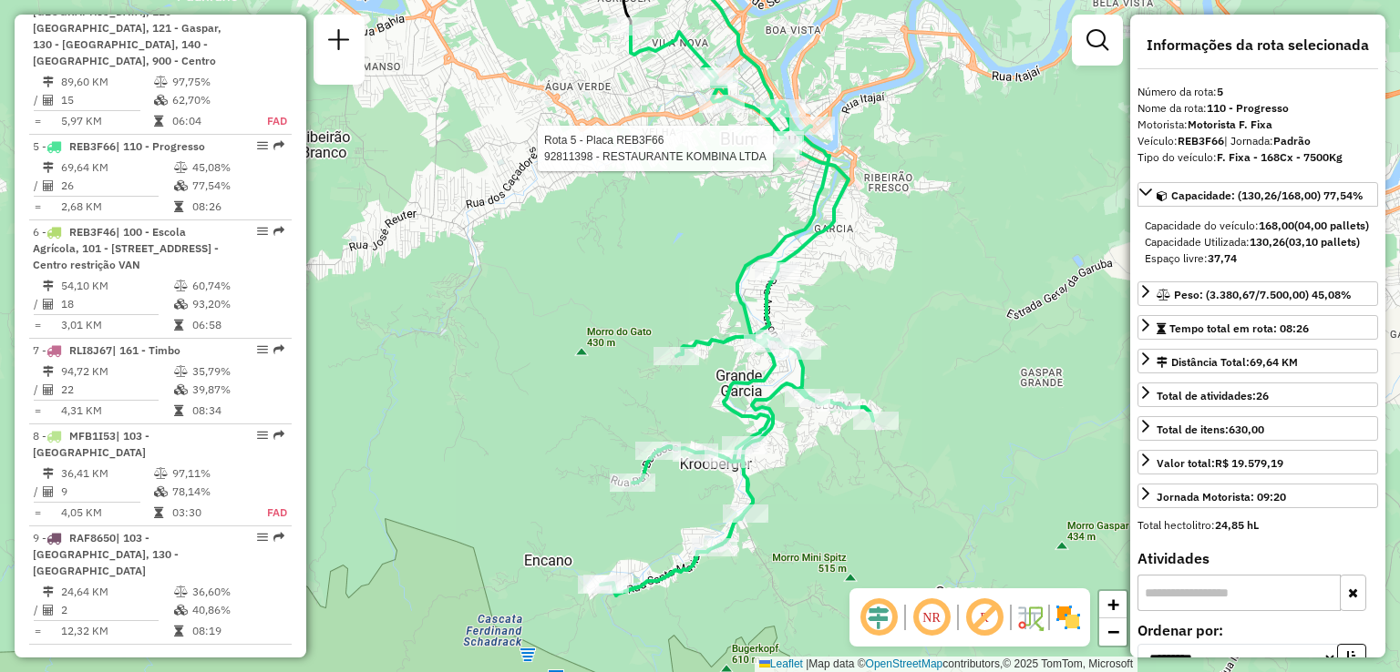
drag, startPoint x: 749, startPoint y: 189, endPoint x: 765, endPoint y: 325, distance: 137.7
click at [776, 331] on div "Rota 5 - Placa REB3F66 92811398 - RESTAURANTE KOMBINA LTDA Janela de atendiment…" at bounding box center [700, 336] width 1400 height 672
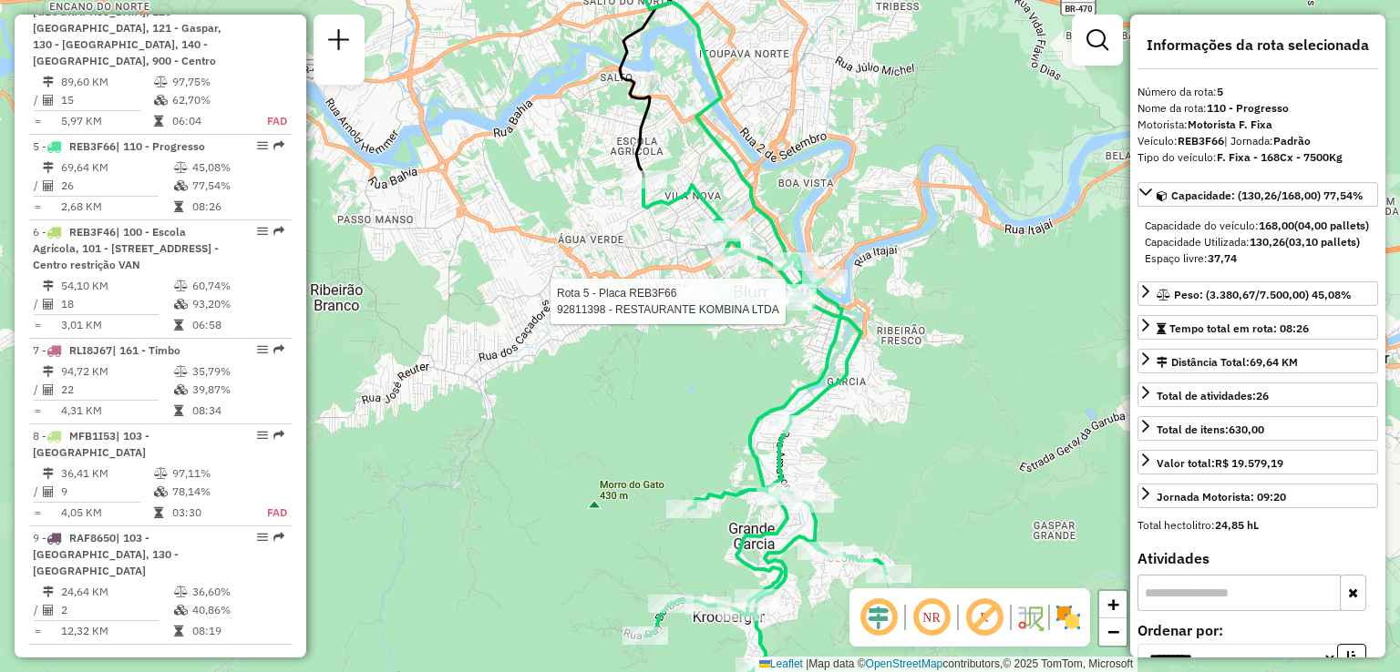
drag, startPoint x: 729, startPoint y: 322, endPoint x: 694, endPoint y: 344, distance: 41.4
click at [700, 346] on div "Rota 5 - Placa REB3F66 92811398 - RESTAURANTE KOMBINA LTDA Janela de atendiment…" at bounding box center [700, 336] width 1400 height 672
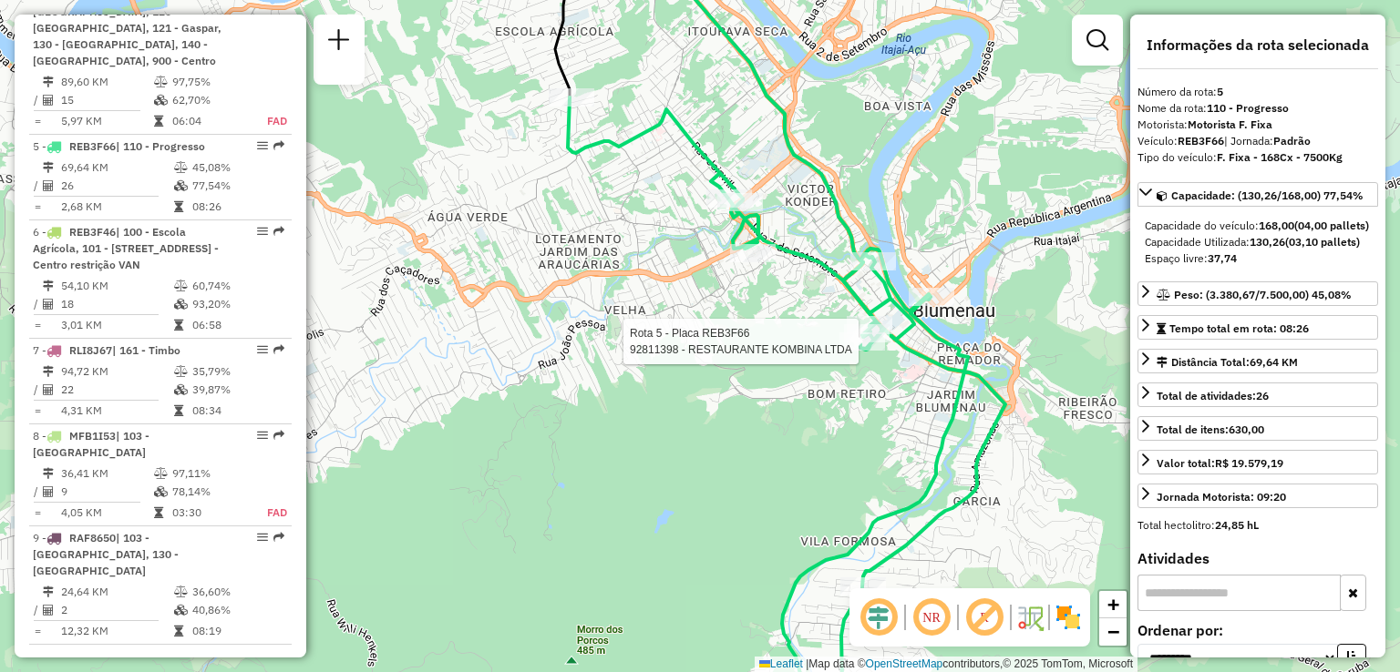
drag, startPoint x: 538, startPoint y: 350, endPoint x: 623, endPoint y: 357, distance: 86.0
click at [638, 355] on div "Rota 5 - Placa REB3F66 92811398 - RESTAURANTE KOMBINA LTDA Janela de atendiment…" at bounding box center [700, 336] width 1400 height 672
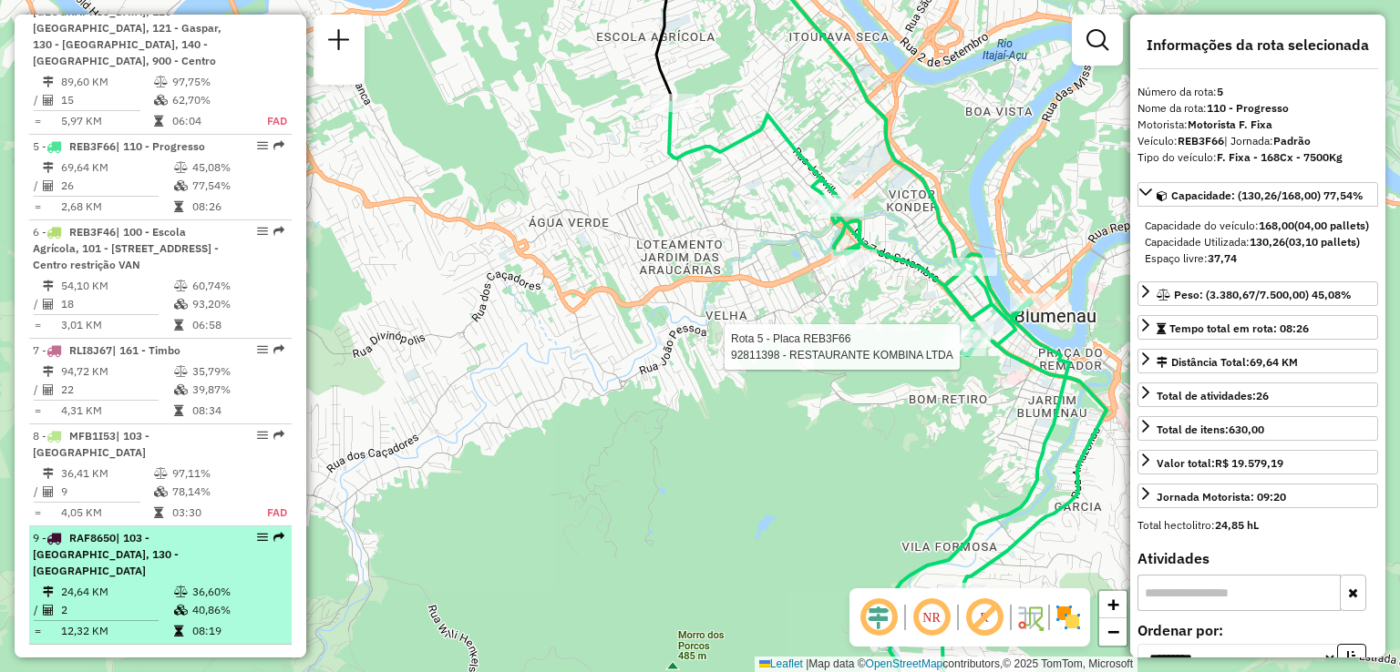
click at [77, 533] on span "RAF8650" at bounding box center [92, 538] width 46 height 14
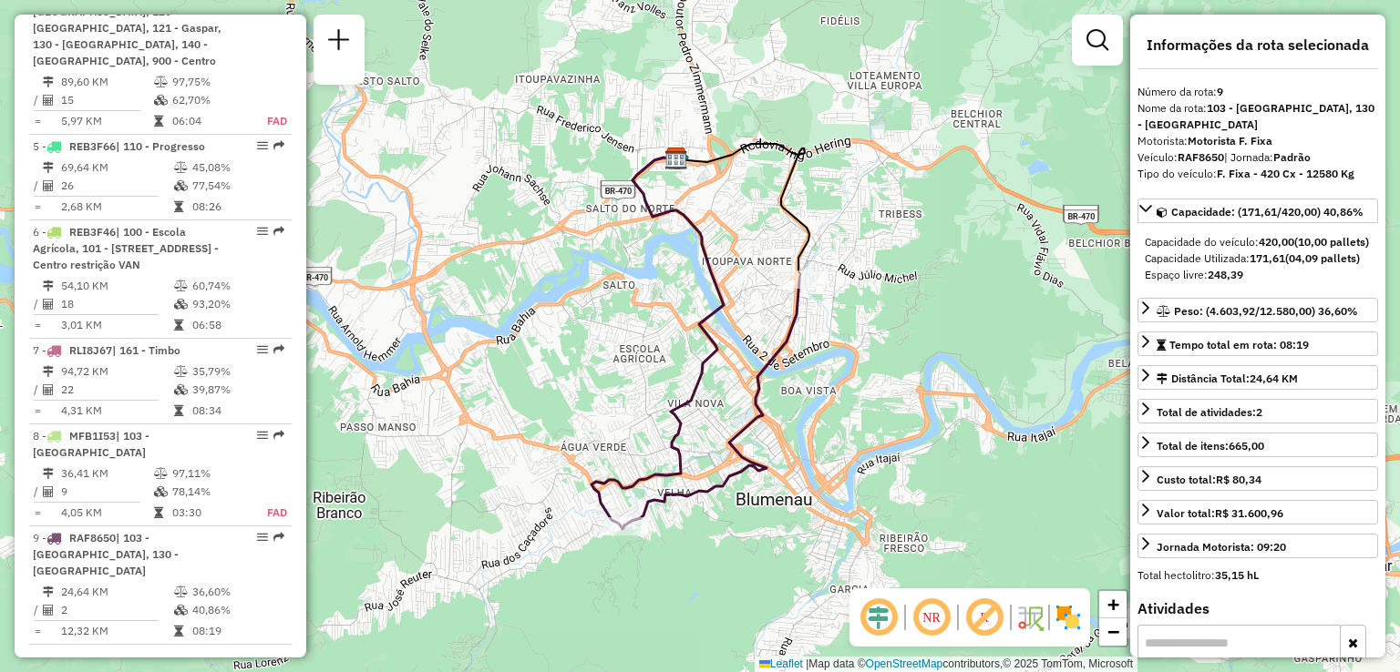
click at [751, 323] on div "Janela de atendimento Grade de atendimento Capacidade Transportadoras Veículos …" at bounding box center [700, 336] width 1400 height 672
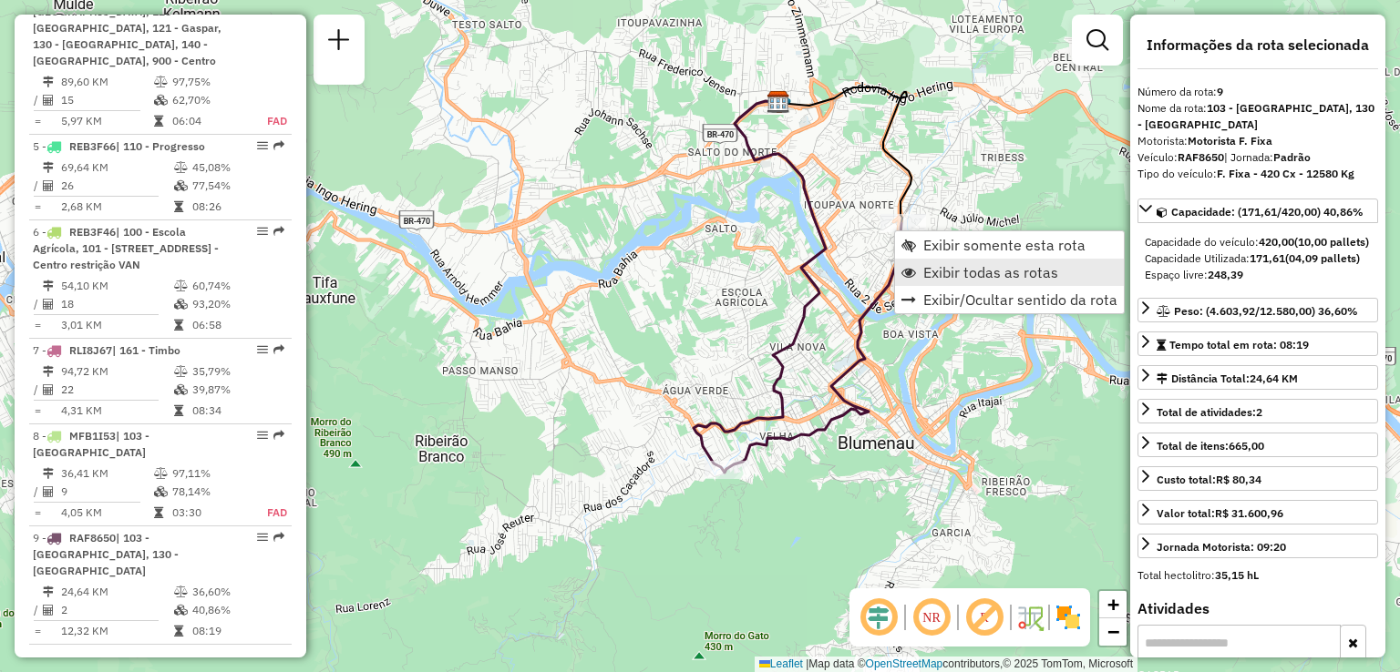
click at [933, 269] on span "Exibir todas as rotas" at bounding box center [990, 272] width 135 height 15
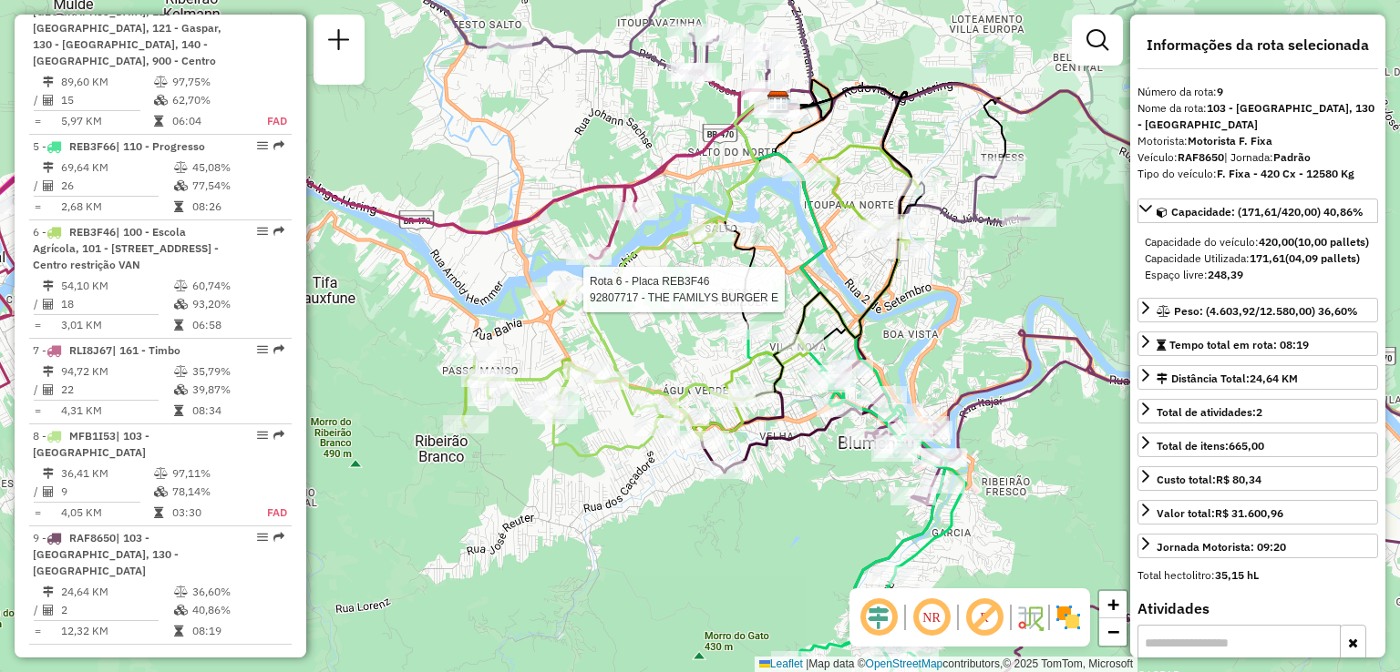
drag, startPoint x: 717, startPoint y: 289, endPoint x: 810, endPoint y: 291, distance: 93.0
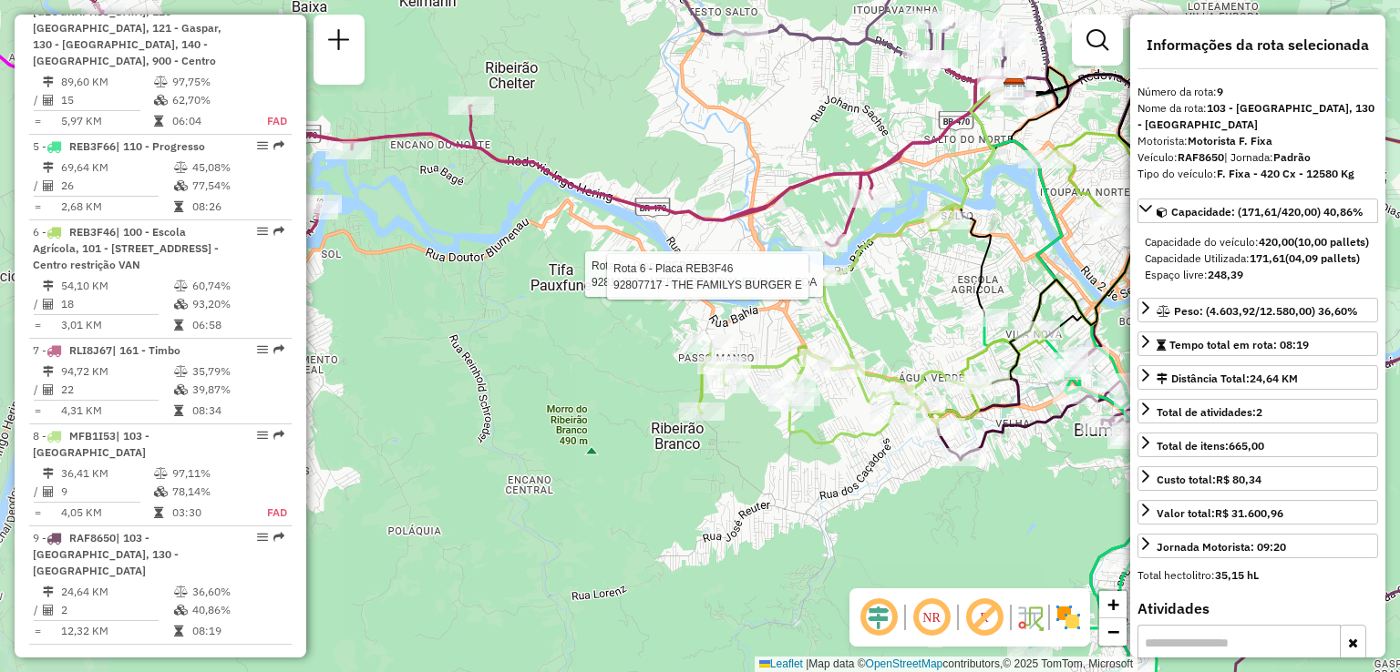
drag, startPoint x: 690, startPoint y: 283, endPoint x: 787, endPoint y: 427, distance: 173.9
click at [806, 438] on div "Rota 6 - Placa REB3F46 92804853 - ZUM WASSER SPIEGEL B Rota 6 - Placa REB3F46 9…" at bounding box center [700, 336] width 1400 height 672
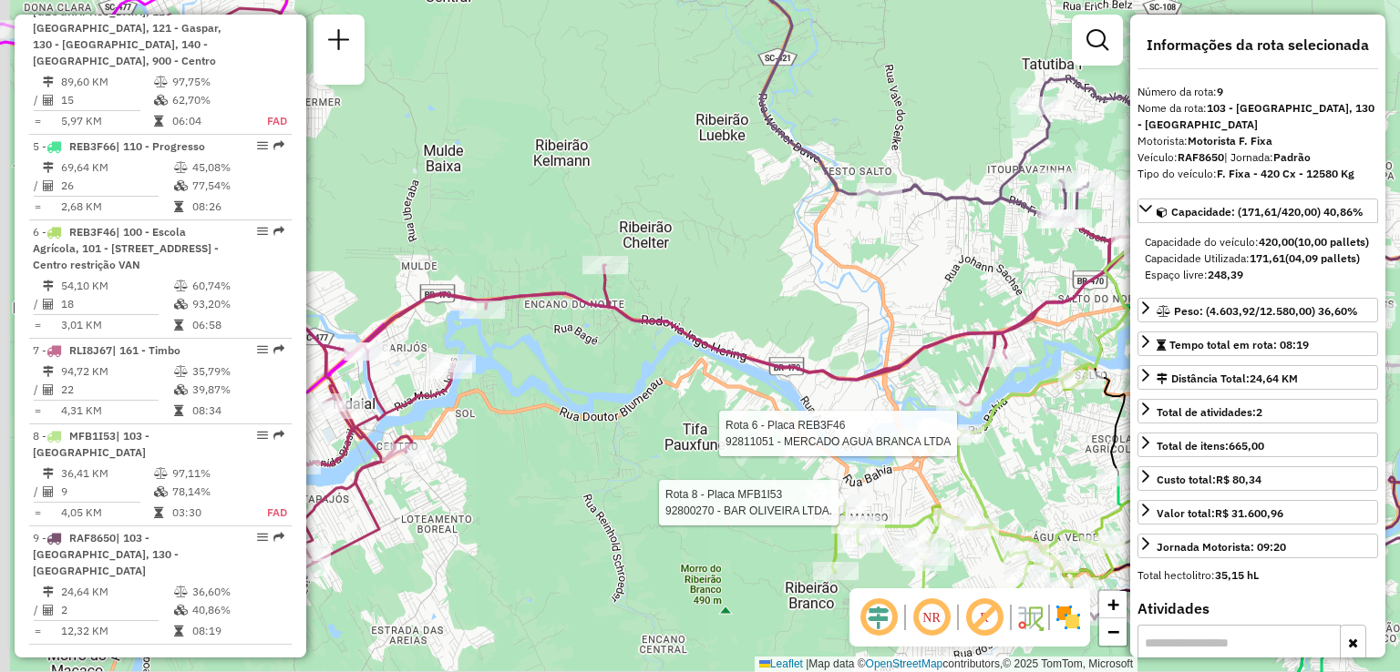
drag, startPoint x: 693, startPoint y: 379, endPoint x: 901, endPoint y: 348, distance: 211.0
click at [890, 347] on div "Rota 6 - Placa REB3F46 92811051 - MERCADO AGUA BRANCA LTDA Rota 8 - Placa MFB1I…" at bounding box center [700, 336] width 1400 height 672
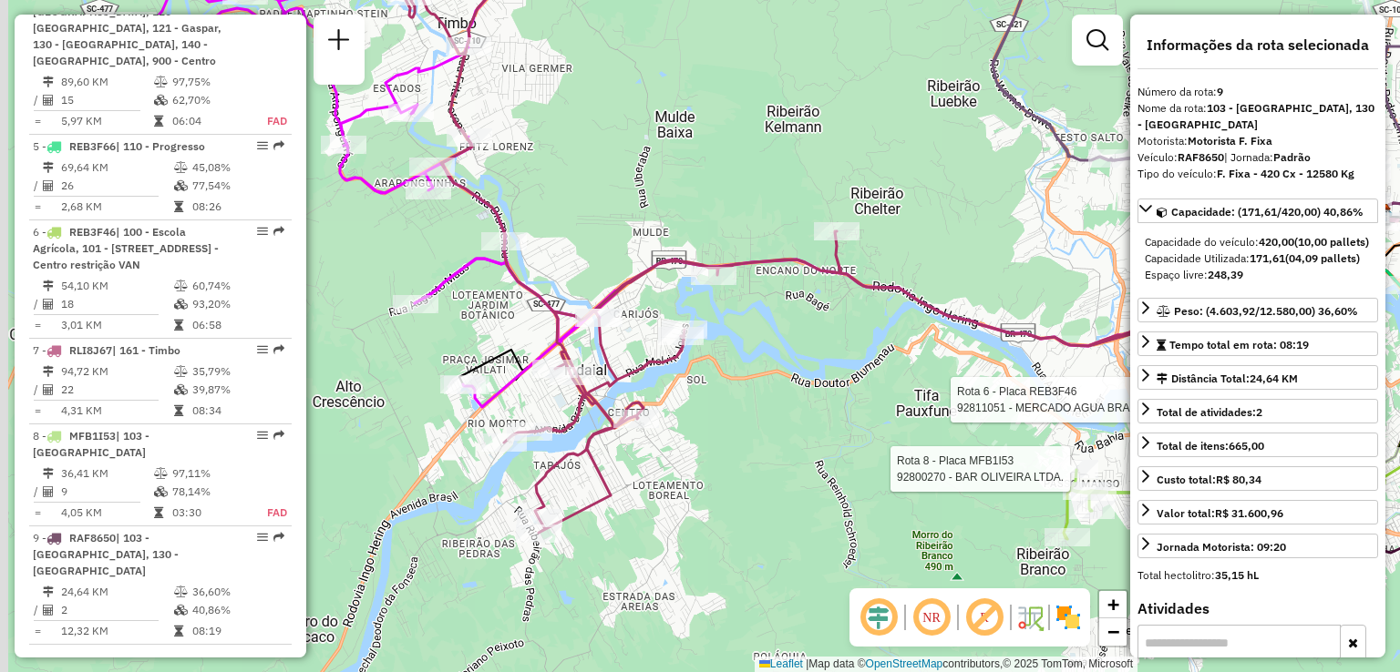
drag, startPoint x: 802, startPoint y: 424, endPoint x: 910, endPoint y: 449, distance: 111.4
click at [910, 450] on div "Rota 6 - Placa REB3F46 92811051 - MERCADO AGUA BRANCA LTDA Rota 8 - Placa MFB1I…" at bounding box center [700, 336] width 1400 height 672
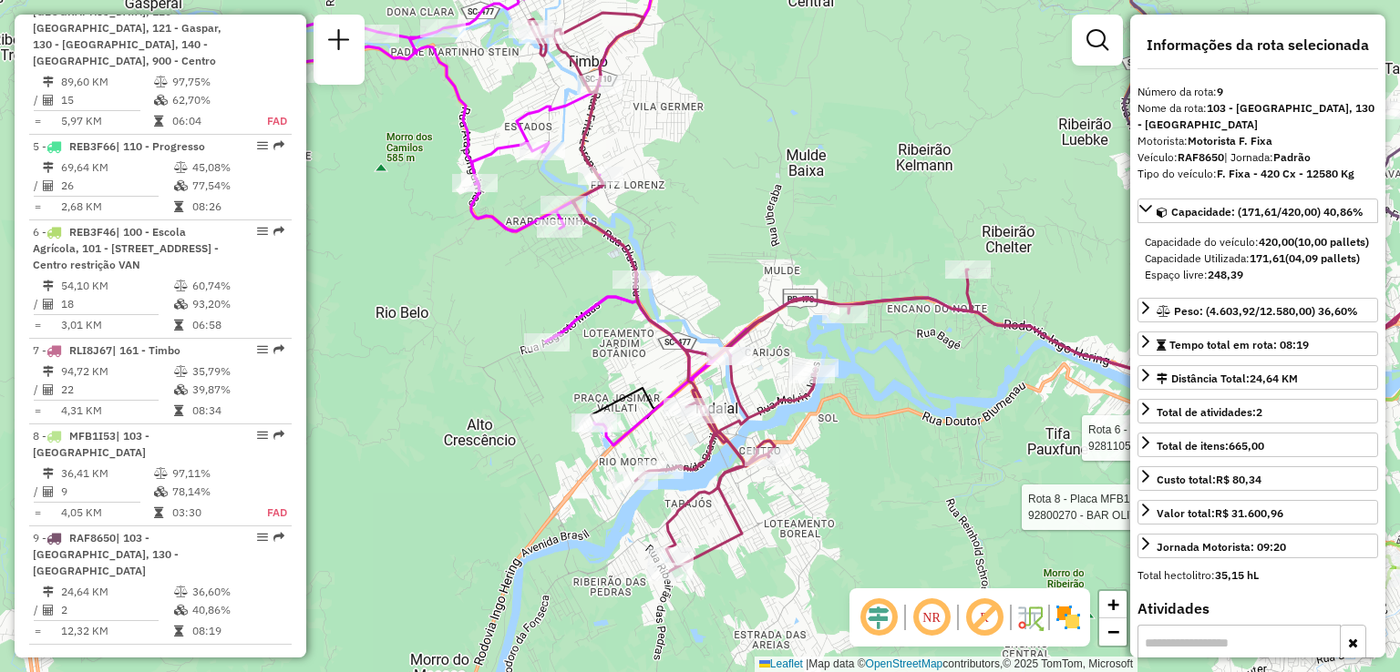
drag, startPoint x: 877, startPoint y: 445, endPoint x: 852, endPoint y: 355, distance: 92.6
click at [930, 502] on div "Rota 6 - Placa REB3F46 92811051 - MERCADO AGUA BRANCA LTDA Rota 8 - Placa MFB1I…" at bounding box center [700, 336] width 1400 height 672
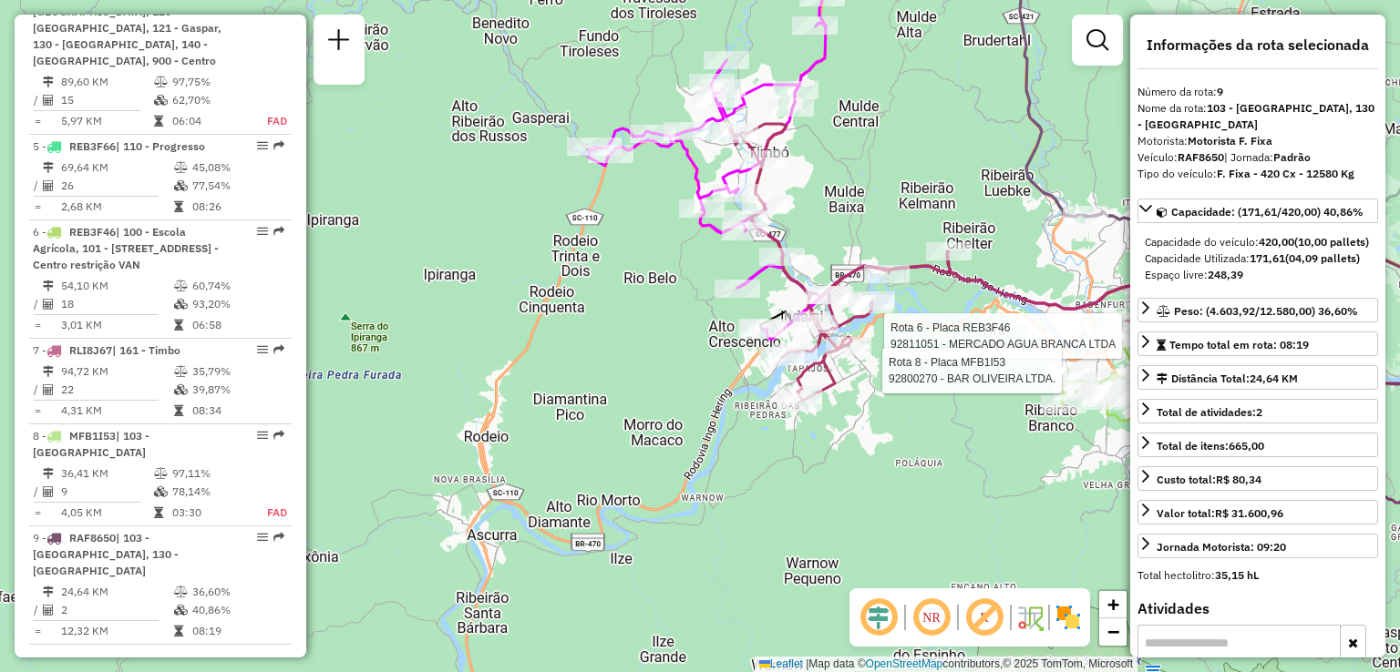
drag, startPoint x: 835, startPoint y: 236, endPoint x: 835, endPoint y: 194, distance: 41.9
click at [838, 194] on div "Rota 6 - Placa REB3F46 92811051 - MERCADO AGUA BRANCA LTDA Rota 8 - Placa MFB1I…" at bounding box center [700, 336] width 1400 height 672
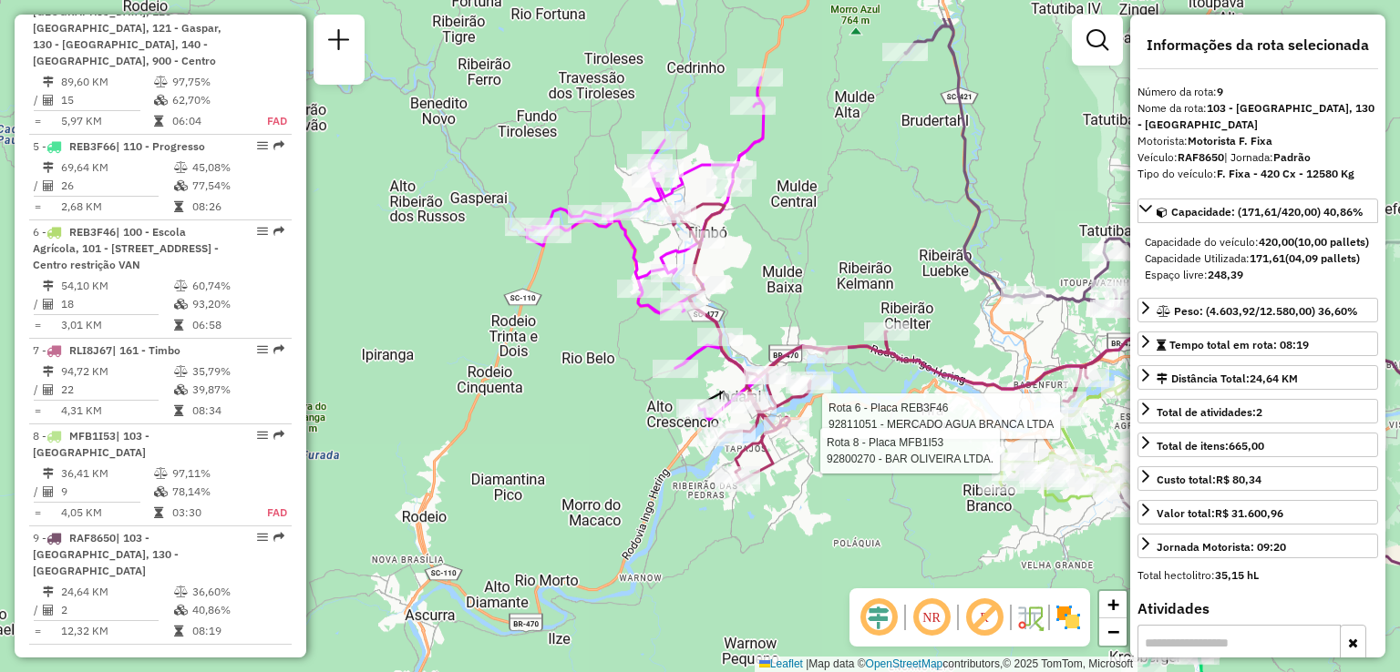
drag, startPoint x: 820, startPoint y: 179, endPoint x: 767, endPoint y: 191, distance: 54.4
click at [766, 191] on div "Rota 6 - Placa REB3F46 92811051 - MERCADO AGUA BRANCA LTDA Rota 8 - Placa MFB1I…" at bounding box center [700, 336] width 1400 height 672
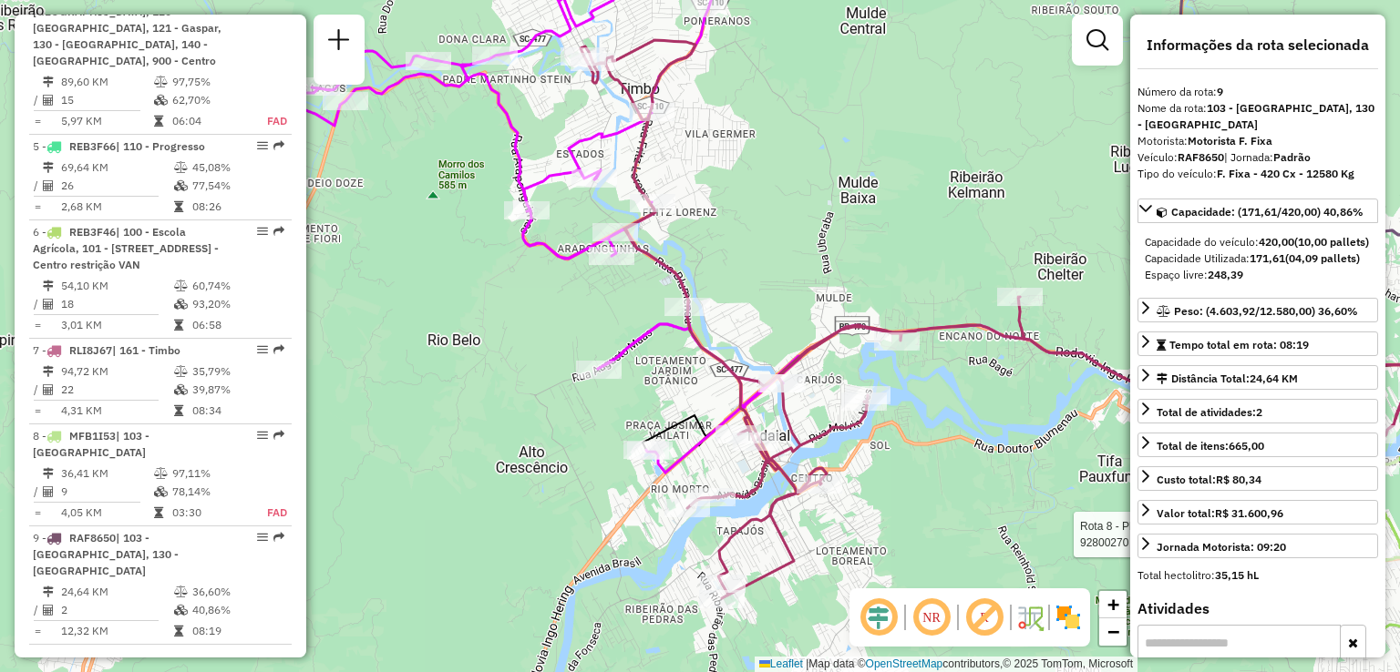
drag, startPoint x: 769, startPoint y: 231, endPoint x: 769, endPoint y: 187, distance: 44.6
click at [767, 193] on div "Rota 6 - Placa REB3F46 92811051 - MERCADO AGUA BRANCA LTDA Rota 8 - Placa MFB1I…" at bounding box center [700, 336] width 1400 height 672
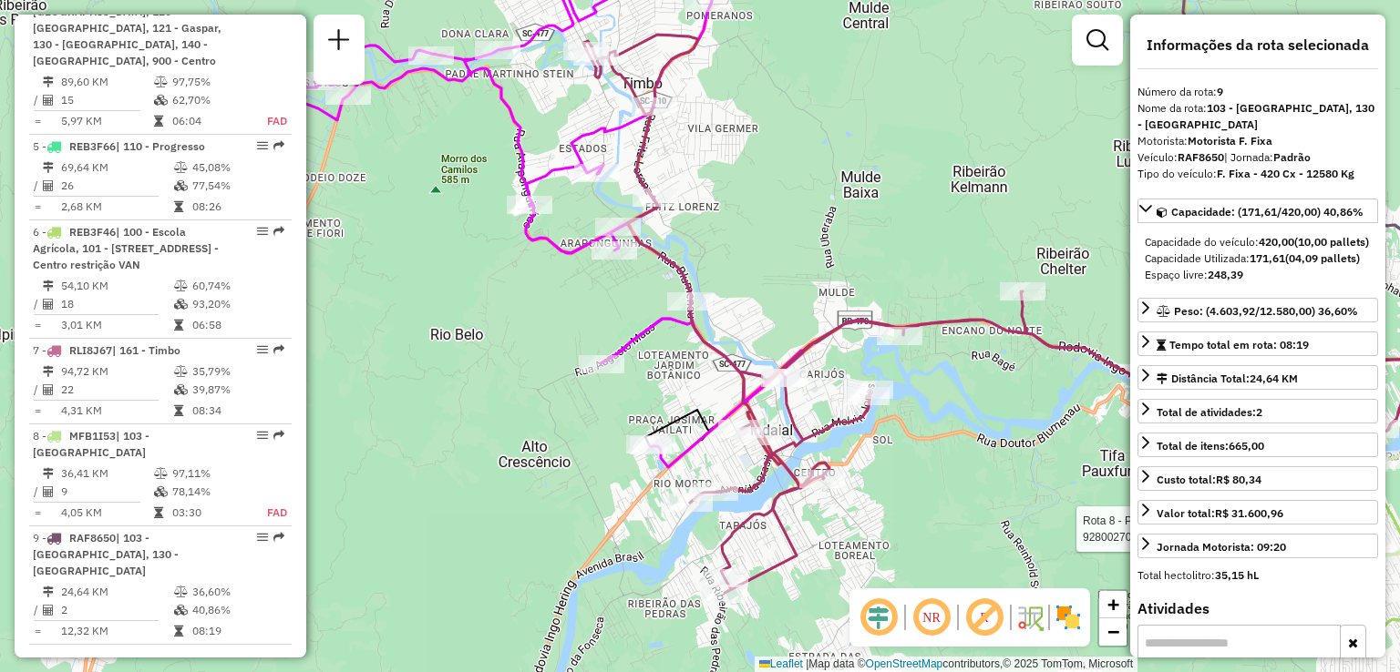
drag, startPoint x: 773, startPoint y: 227, endPoint x: 784, endPoint y: 312, distance: 85.4
click at [785, 316] on div "Rota 6 - Placa REB3F46 92811051 - MERCADO AGUA BRANCA LTDA Rota 8 - Placa MFB1I…" at bounding box center [700, 336] width 1400 height 672
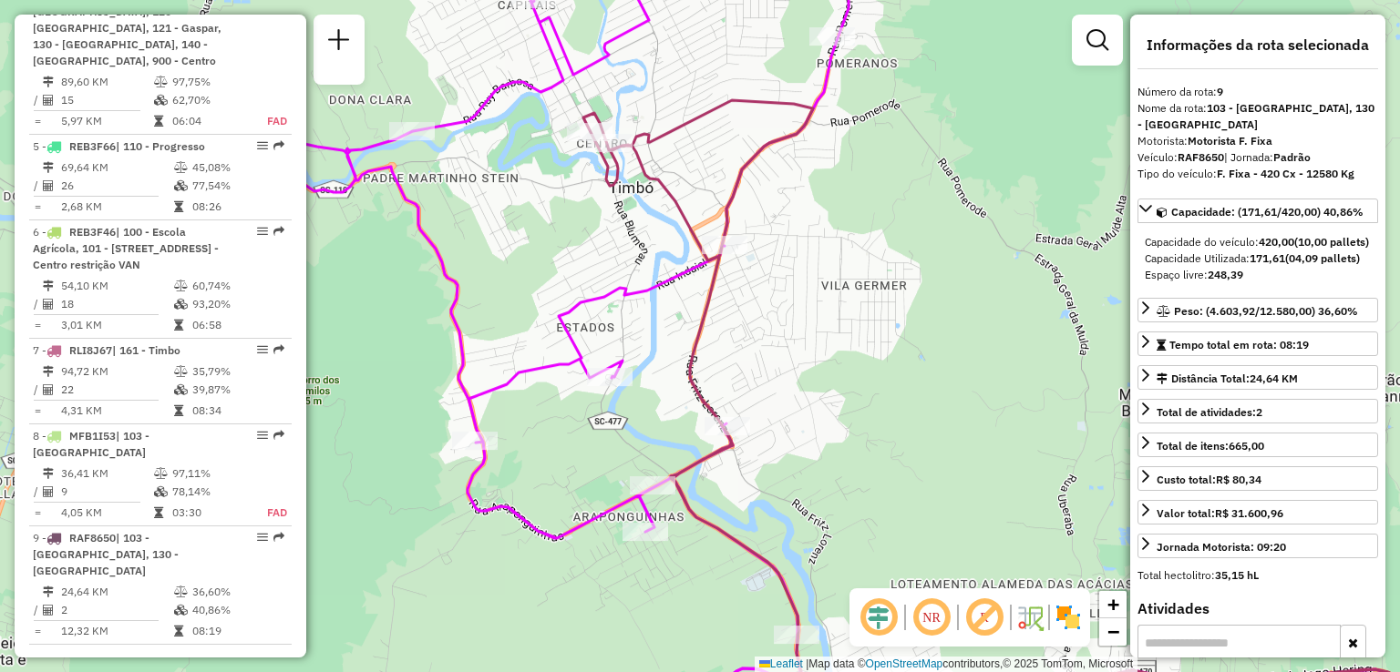
drag, startPoint x: 847, startPoint y: 242, endPoint x: 744, endPoint y: 194, distance: 114.6
click at [744, 199] on div "Rota 6 - Placa REB3F46 92811051 - MERCADO AGUA BRANCA LTDA Rota 8 - Placa MFB1I…" at bounding box center [700, 336] width 1400 height 672
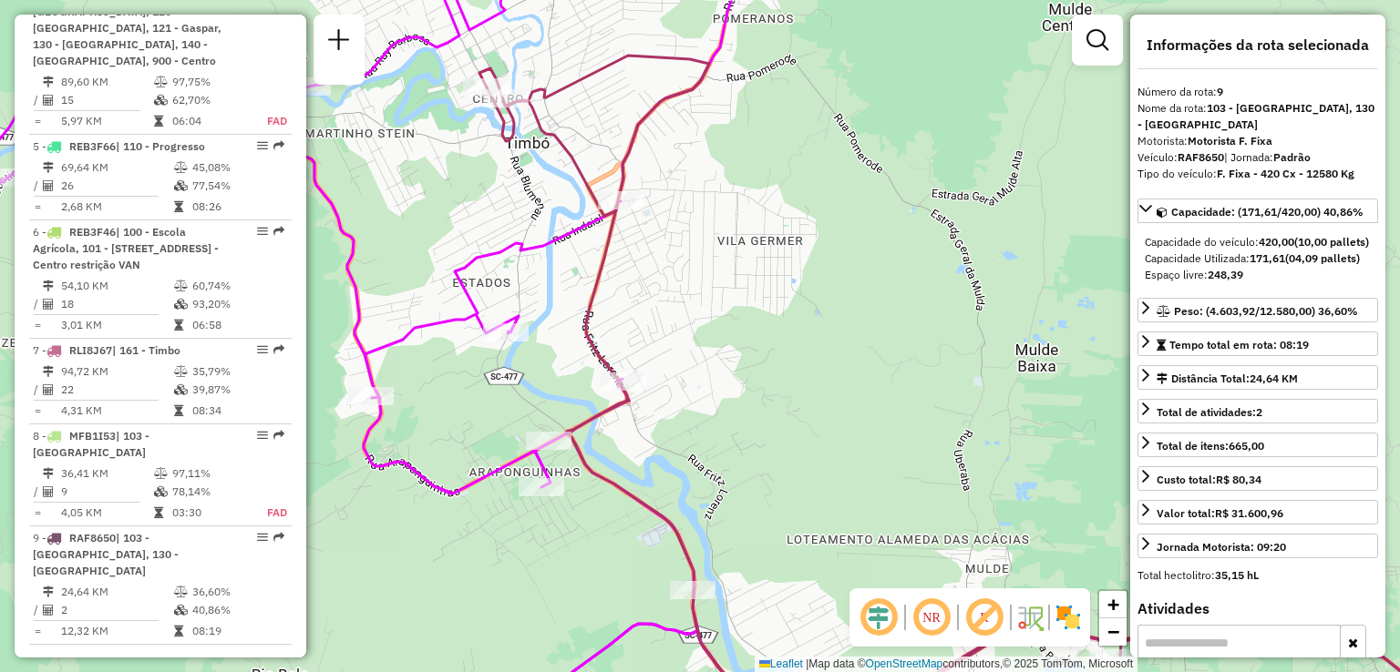
drag, startPoint x: 535, startPoint y: 211, endPoint x: 555, endPoint y: 212, distance: 20.1
click at [547, 228] on div "Rota 6 - Placa REB3F46 92811051 - MERCADO AGUA BRANCA LTDA Rota 8 - Placa MFB1I…" at bounding box center [700, 336] width 1400 height 672
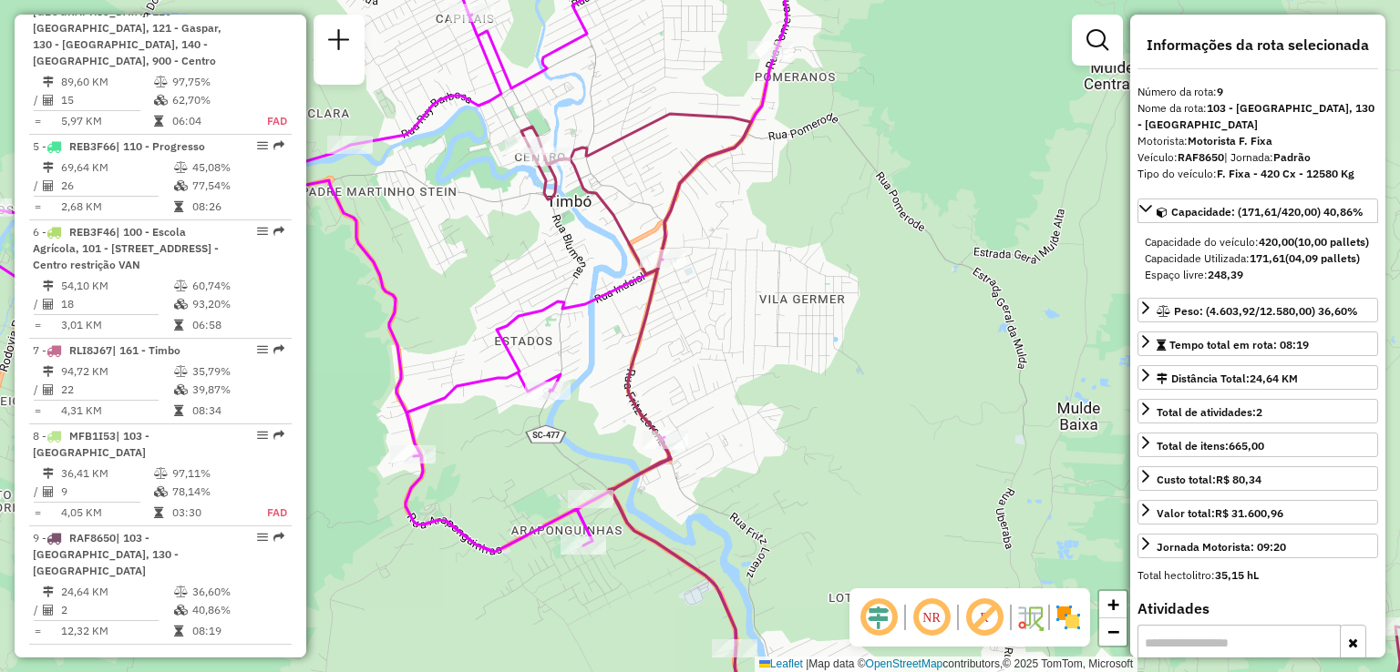
drag, startPoint x: 553, startPoint y: 260, endPoint x: 530, endPoint y: 134, distance: 127.8
click at [538, 171] on div "Rota 6 - Placa REB3F46 92811051 - MERCADO AGUA BRANCA LTDA Rota 8 - Placa MFB1I…" at bounding box center [700, 336] width 1400 height 672
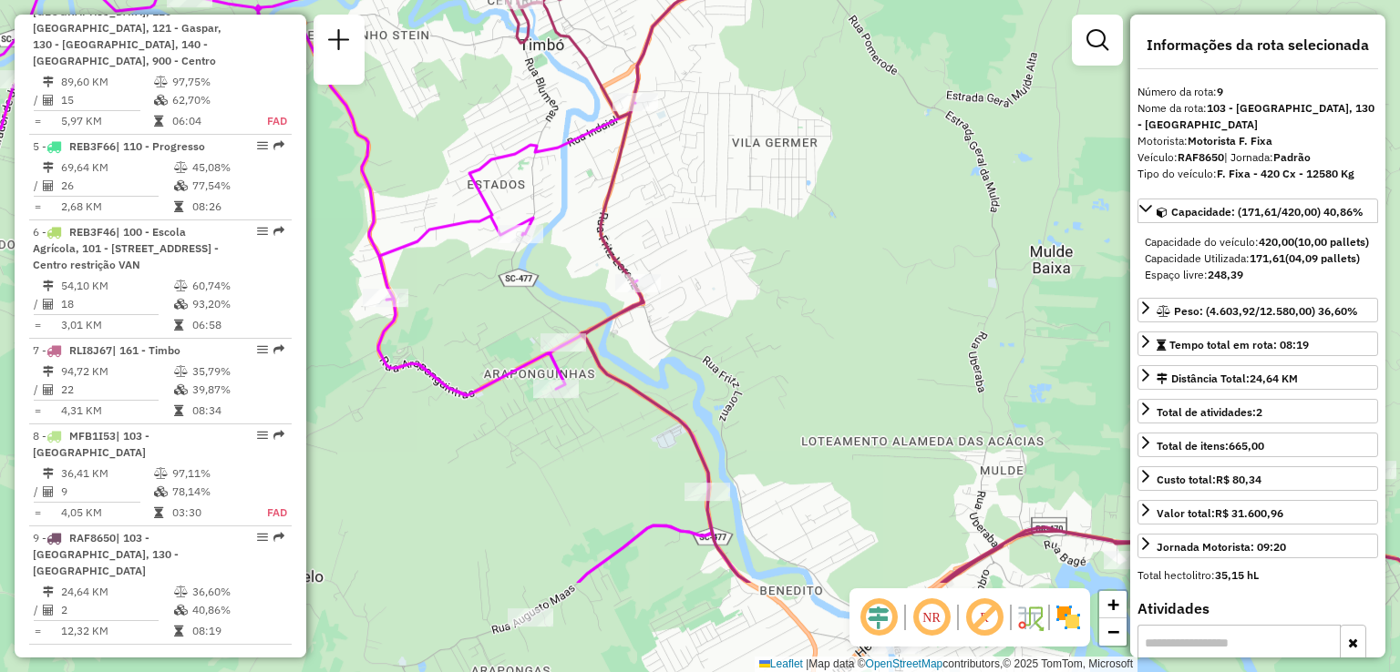
drag, startPoint x: 834, startPoint y: 372, endPoint x: 707, endPoint y: 170, distance: 237.9
click at [744, 227] on div "Rota 6 - Placa REB3F46 92811051 - MERCADO AGUA BRANCA LTDA Rota 8 - Placa MFB1I…" at bounding box center [700, 336] width 1400 height 672
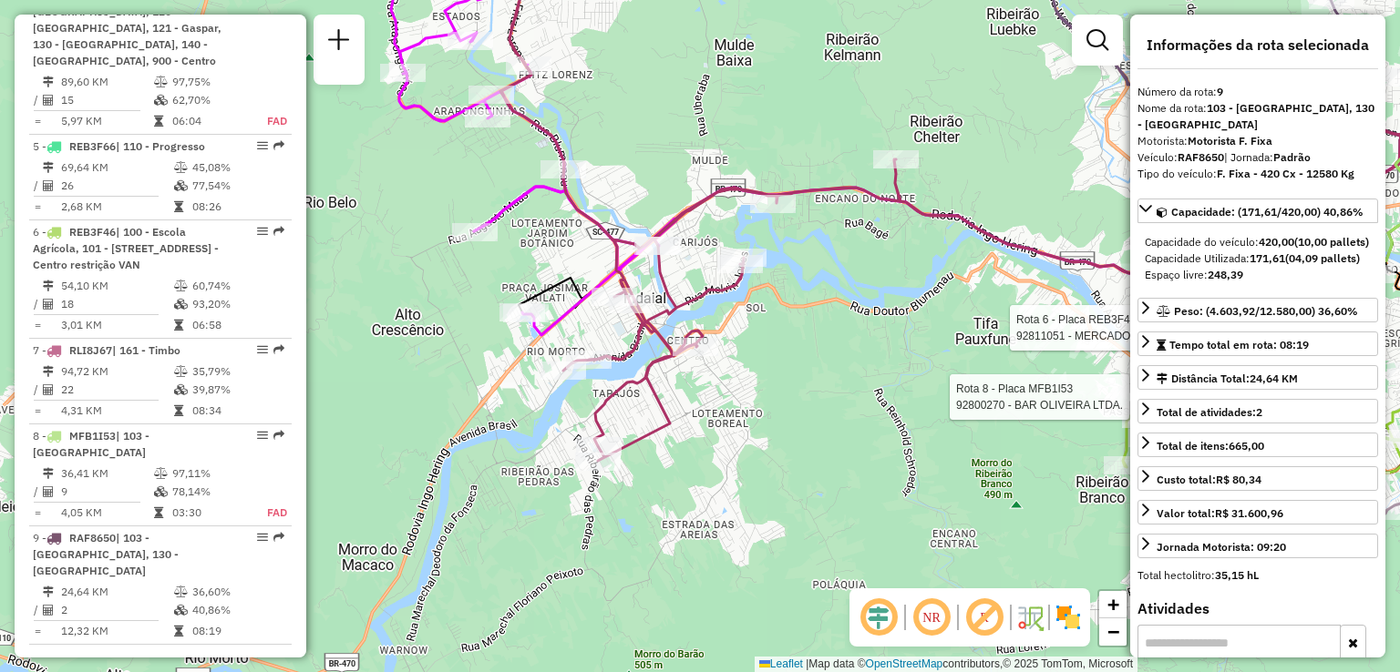
drag, startPoint x: 722, startPoint y: 225, endPoint x: 666, endPoint y: 194, distance: 63.6
click at [666, 194] on div "Rota 6 - Placa REB3F46 92811051 - MERCADO AGUA BRANCA LTDA Rota 8 - Placa MFB1I…" at bounding box center [700, 336] width 1400 height 672
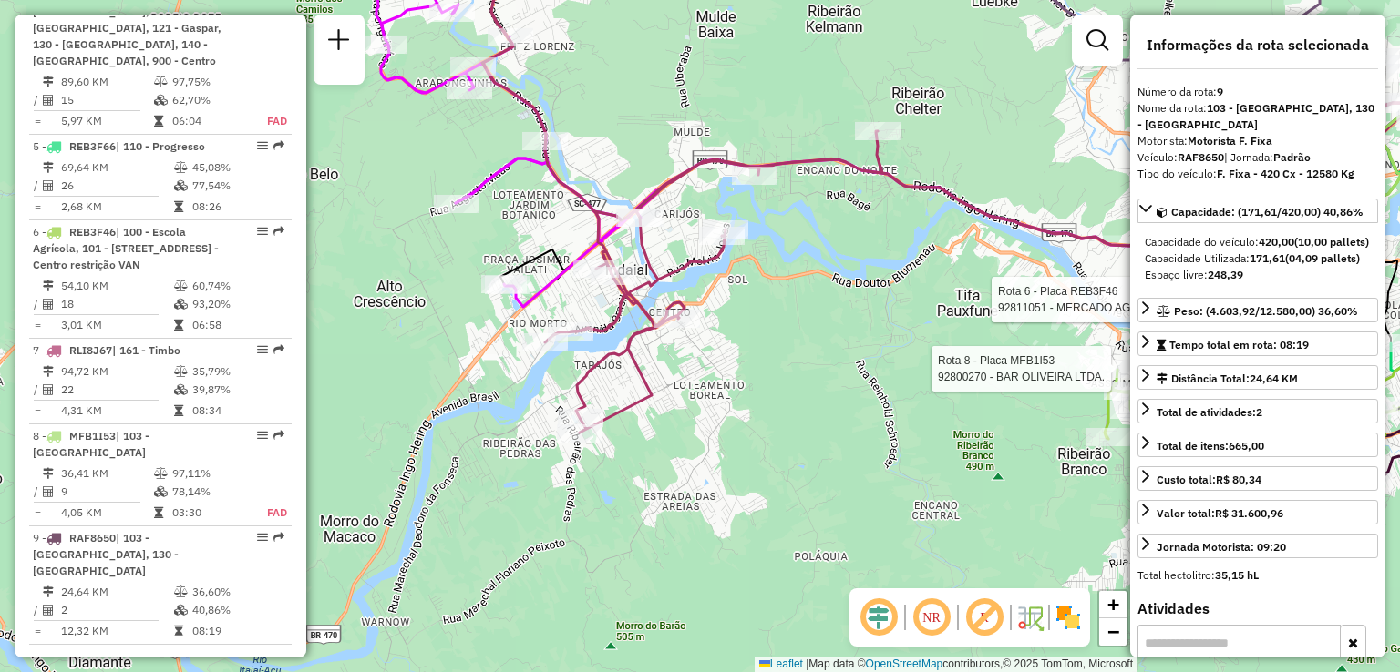
drag, startPoint x: 763, startPoint y: 332, endPoint x: 731, endPoint y: 294, distance: 49.1
click at [740, 301] on div "Rota 6 - Placa REB3F46 92811051 - MERCADO AGUA BRANCA LTDA Rota 8 - Placa MFB1I…" at bounding box center [700, 336] width 1400 height 672
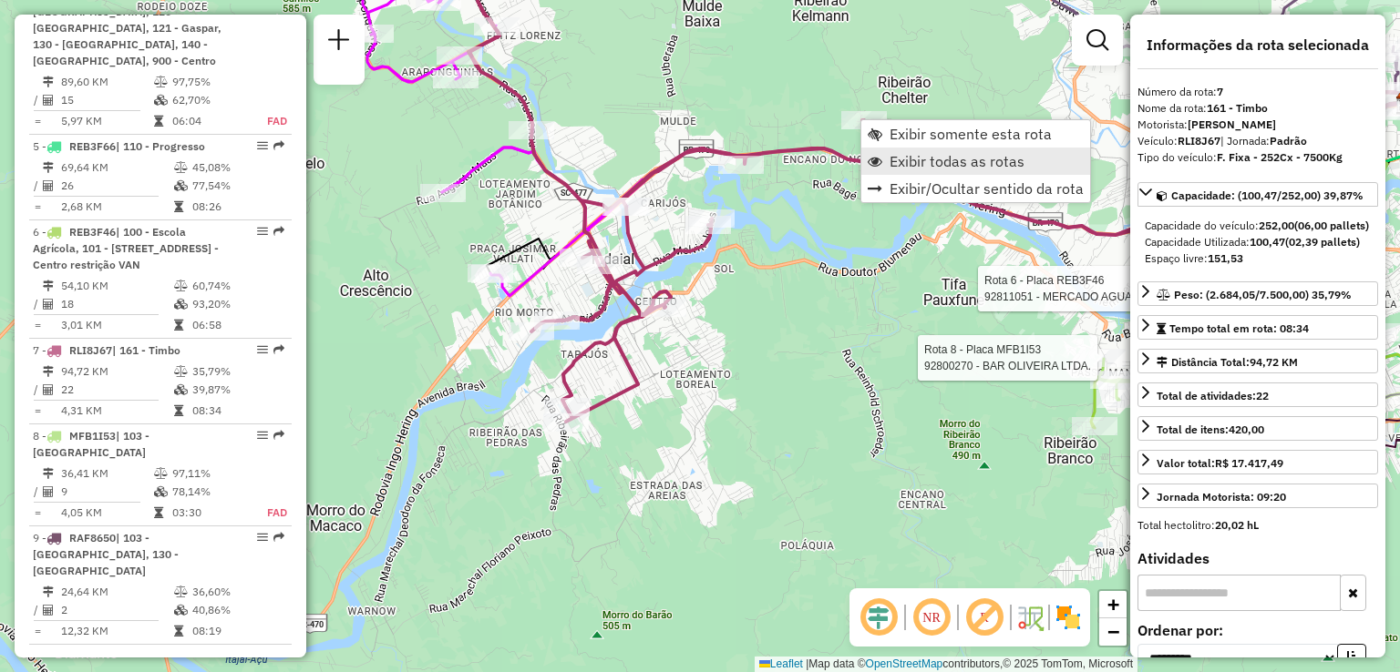
click at [929, 165] on span "Exibir todas as rotas" at bounding box center [956, 161] width 135 height 15
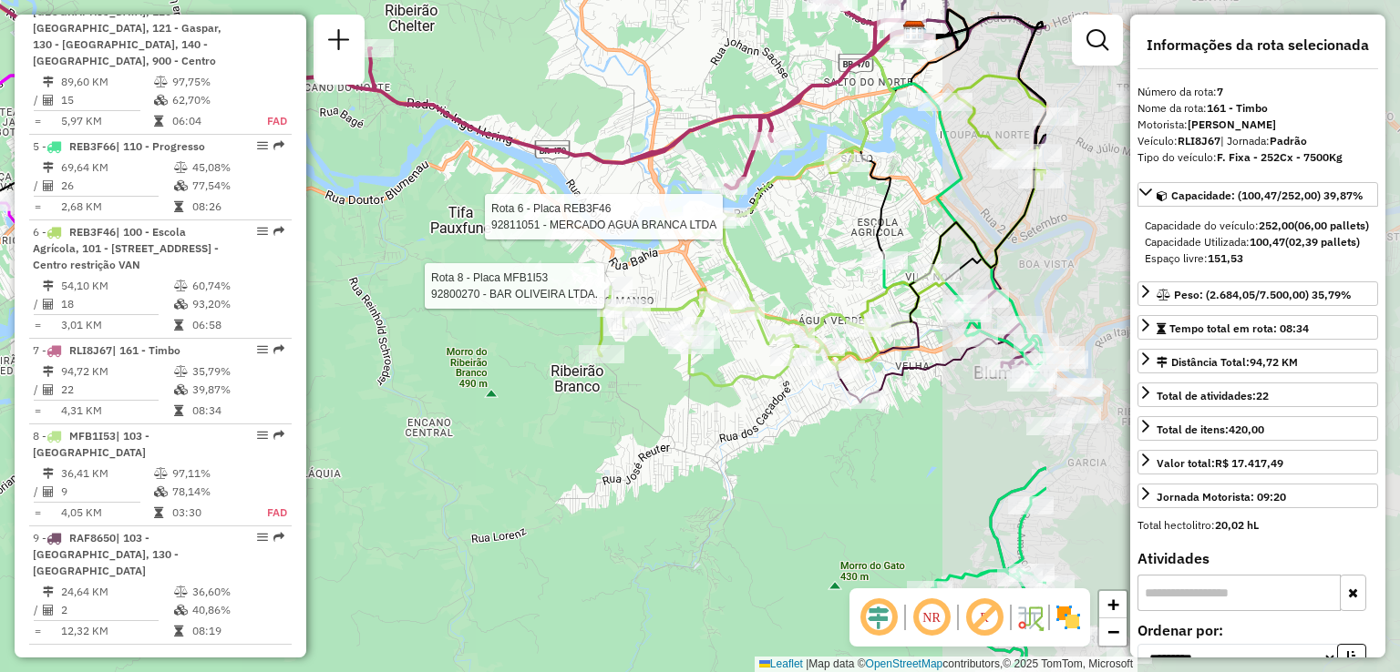
drag, startPoint x: 893, startPoint y: 277, endPoint x: 386, endPoint y: 207, distance: 511.5
click at [354, 205] on div "Rota 6 - Placa REB3F46 92811051 - MERCADO AGUA BRANCA LTDA Rota 8 - Placa MFB1I…" at bounding box center [700, 336] width 1400 height 672
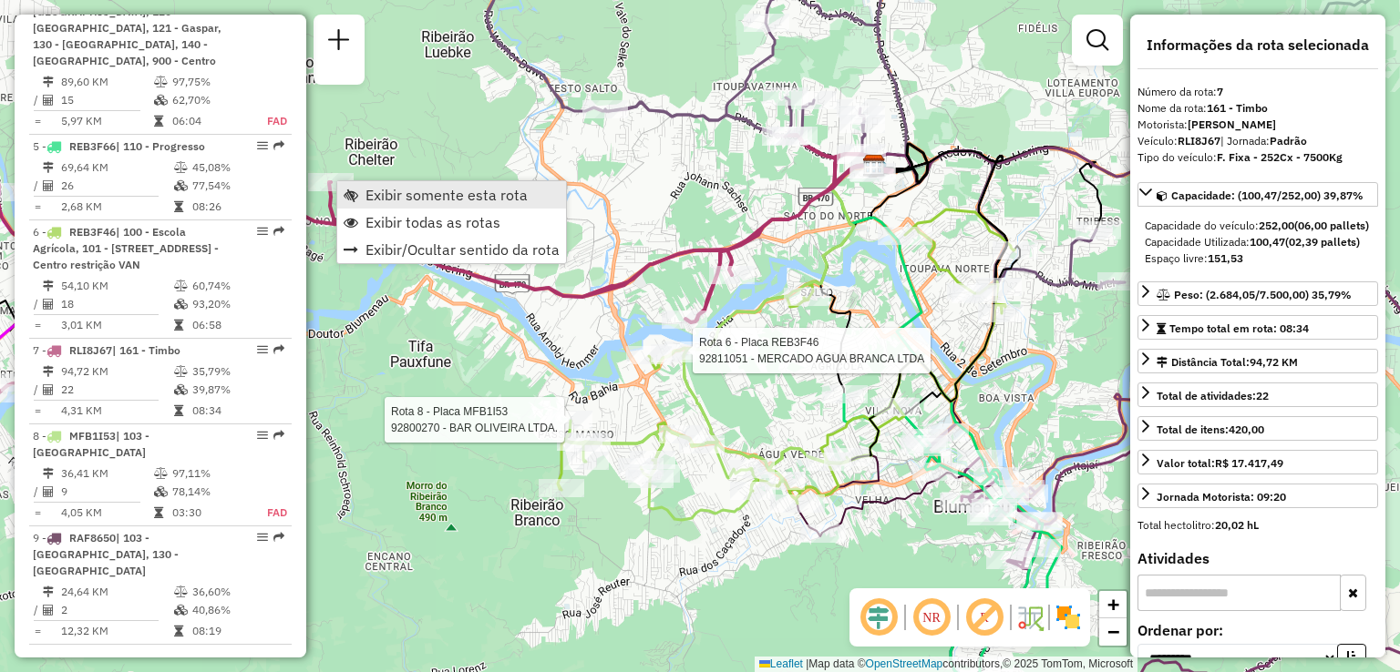
click at [420, 194] on span "Exibir somente esta rota" at bounding box center [446, 195] width 162 height 15
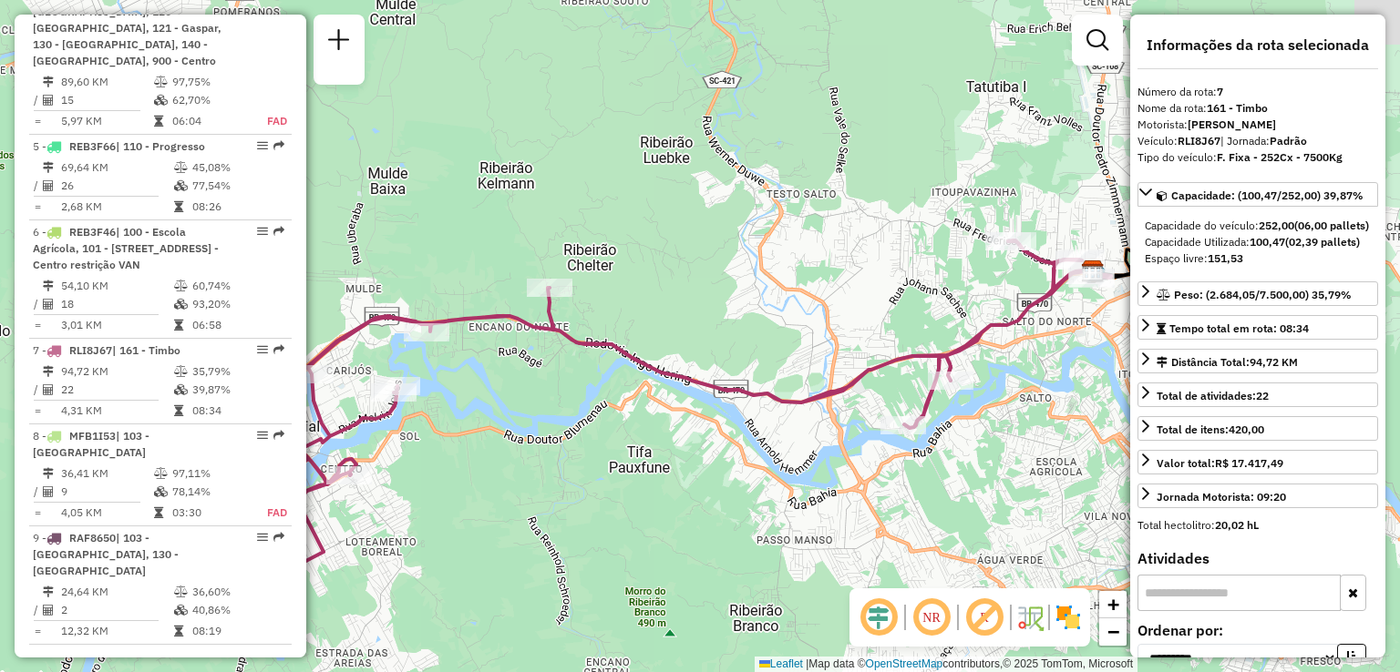
drag, startPoint x: 642, startPoint y: 337, endPoint x: 566, endPoint y: 311, distance: 81.0
click at [489, 308] on div "Janela de atendimento Grade de atendimento Capacidade Transportadoras Veículos …" at bounding box center [700, 336] width 1400 height 672
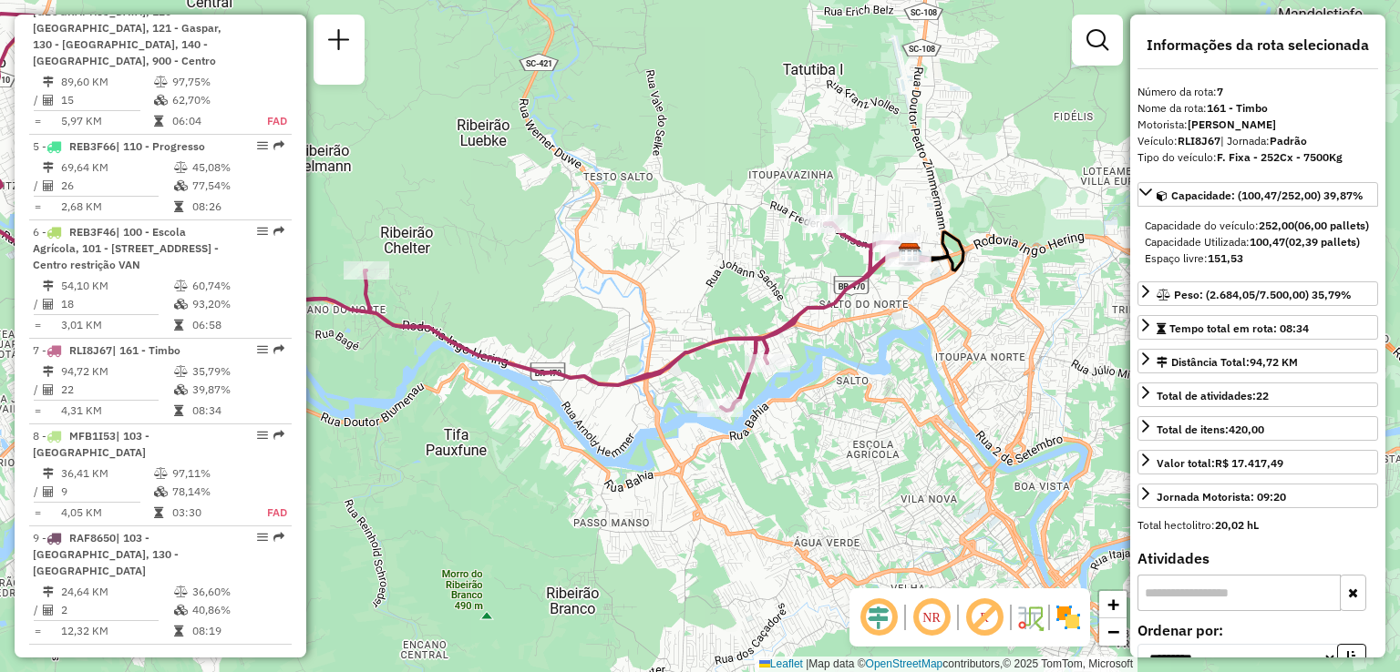
drag, startPoint x: 827, startPoint y: 311, endPoint x: 715, endPoint y: 307, distance: 112.1
click at [705, 313] on div "Janela de atendimento Grade de atendimento Capacidade Transportadoras Veículos …" at bounding box center [700, 336] width 1400 height 672
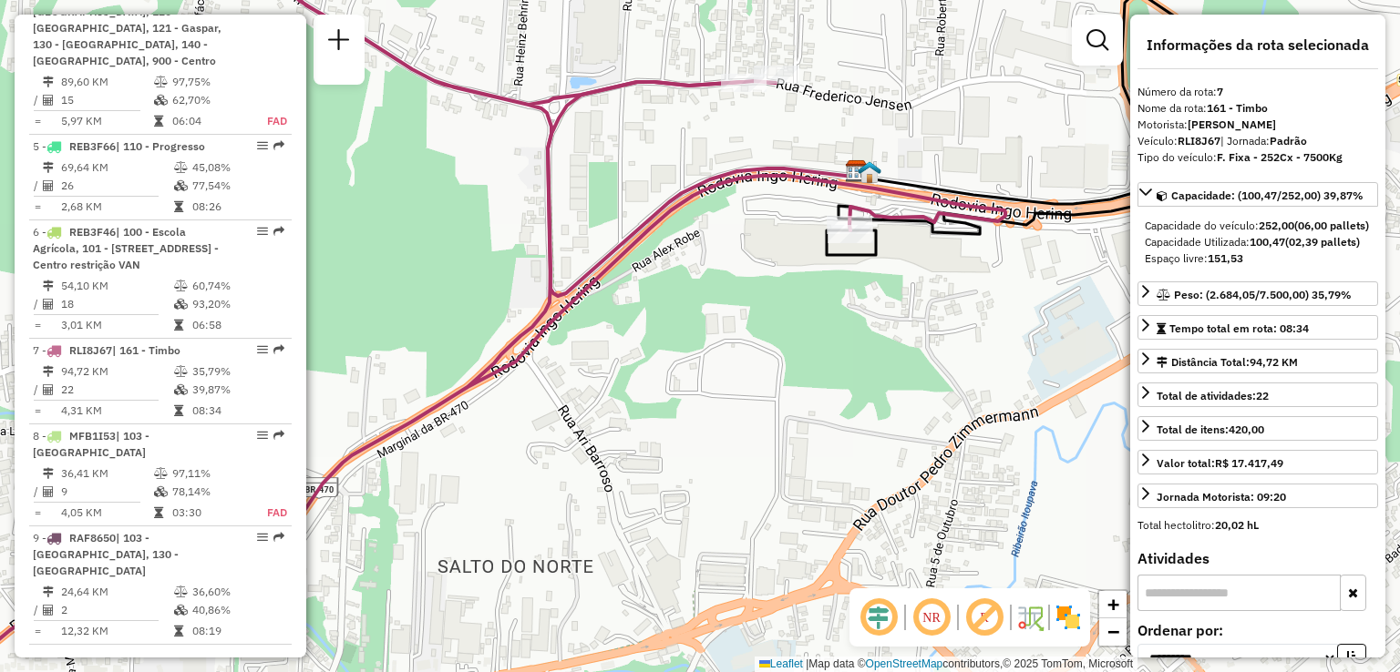
drag, startPoint x: 781, startPoint y: 376, endPoint x: 837, endPoint y: 364, distance: 57.9
click at [837, 364] on div "Janela de atendimento Grade de atendimento Capacidade Transportadoras Veículos …" at bounding box center [700, 336] width 1400 height 672
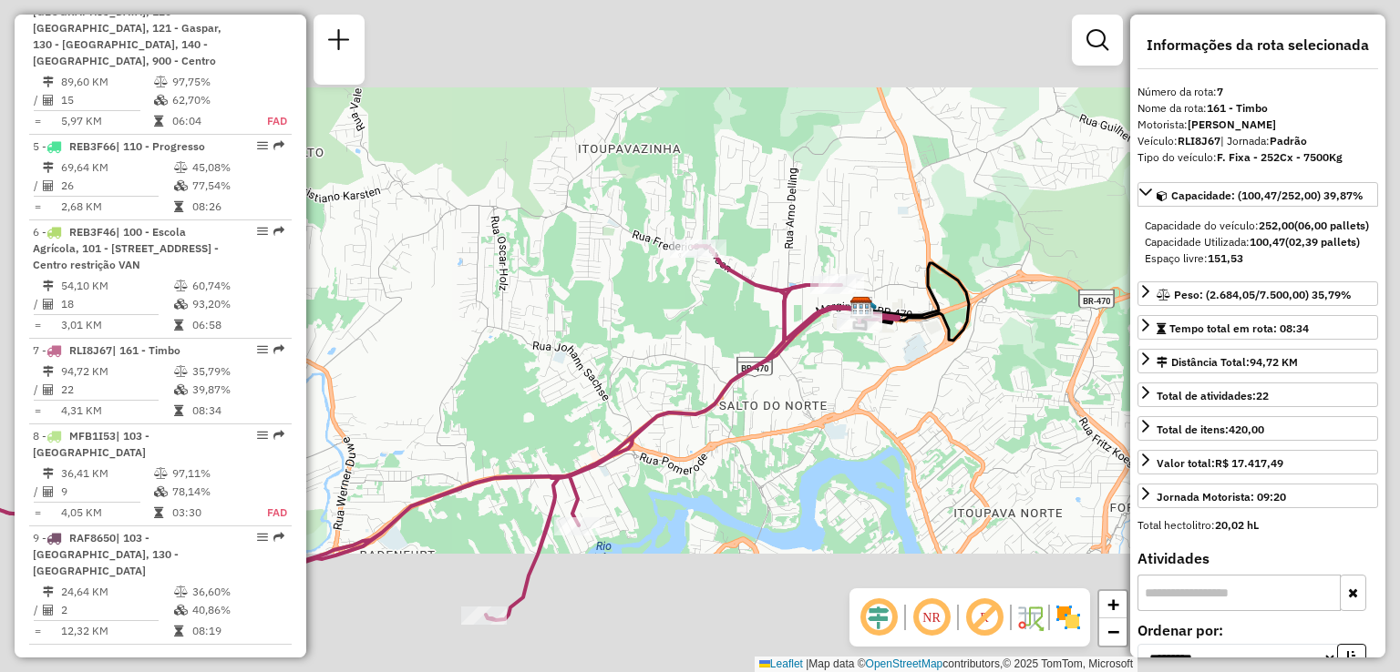
drag, startPoint x: 800, startPoint y: 420, endPoint x: 816, endPoint y: 263, distance: 157.6
click at [816, 333] on div "Janela de atendimento Grade de atendimento Capacidade Transportadoras Veículos …" at bounding box center [700, 336] width 1400 height 672
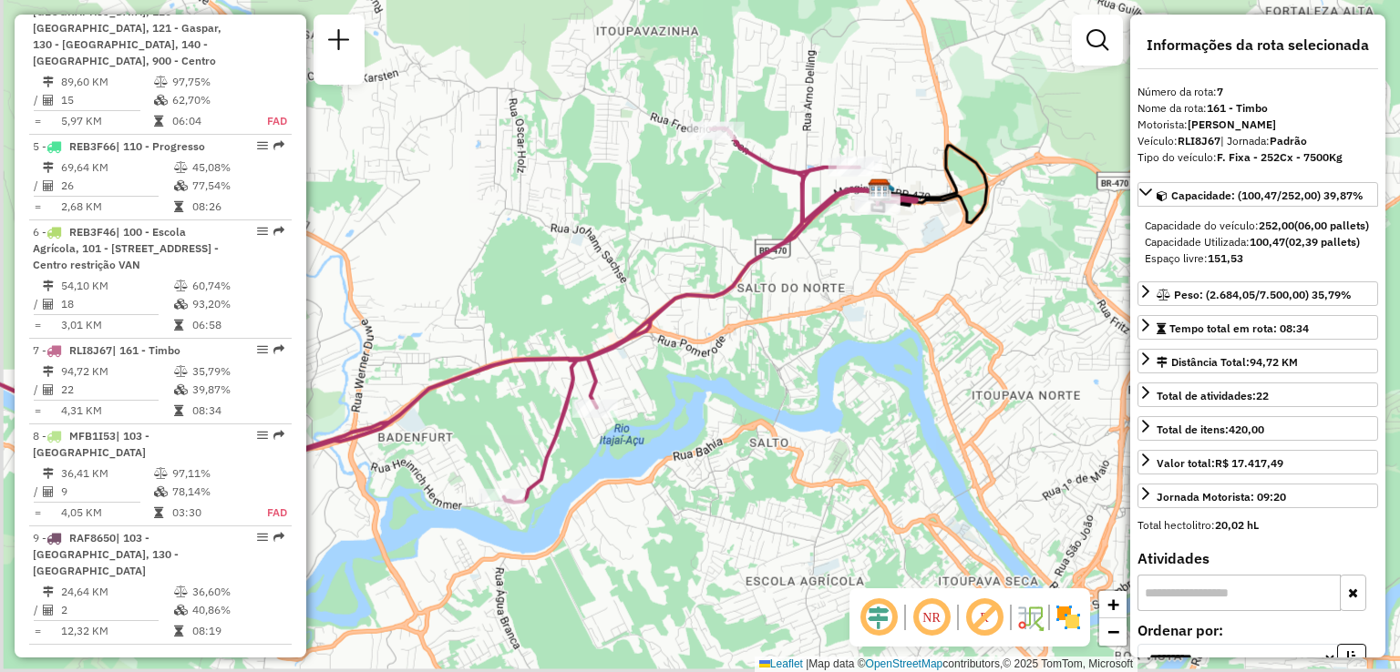
click at [799, 306] on div "Janela de atendimento Grade de atendimento Capacidade Transportadoras Veículos …" at bounding box center [700, 336] width 1400 height 672
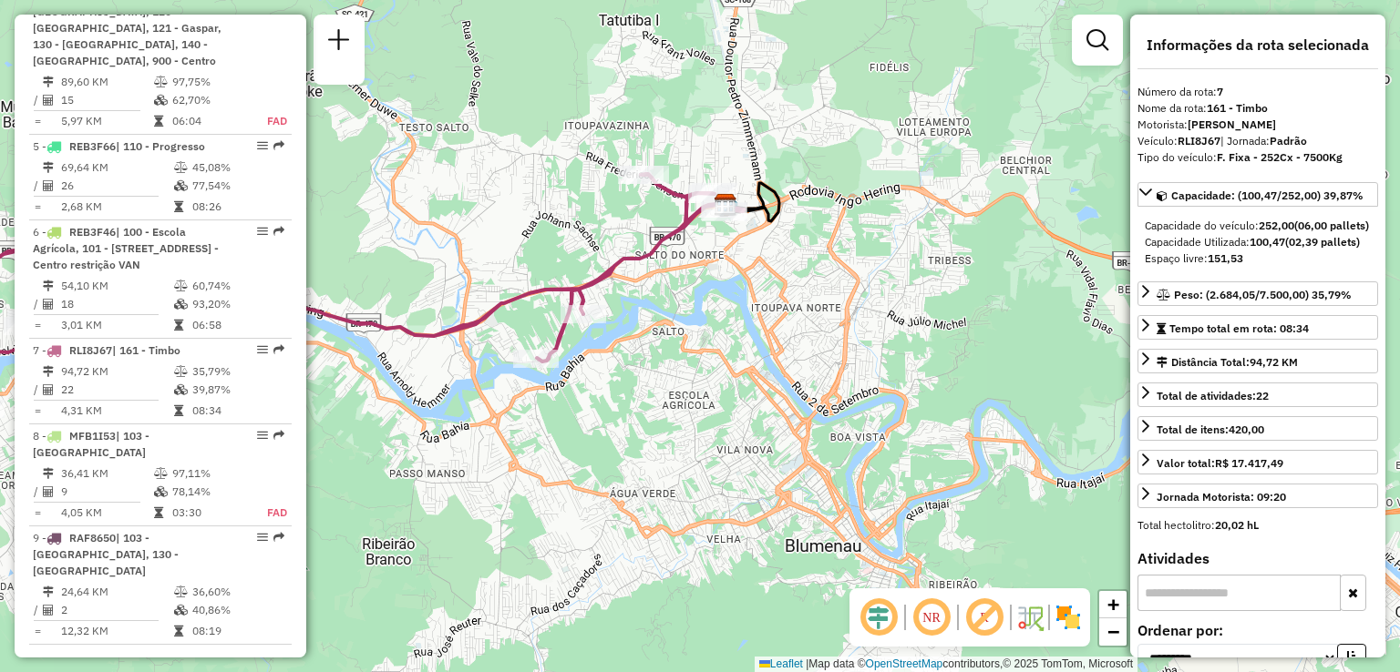
drag, startPoint x: 533, startPoint y: 313, endPoint x: 767, endPoint y: 274, distance: 237.4
click at [734, 278] on div "Janela de atendimento Grade de atendimento Capacidade Transportadoras Veículos …" at bounding box center [700, 336] width 1400 height 672
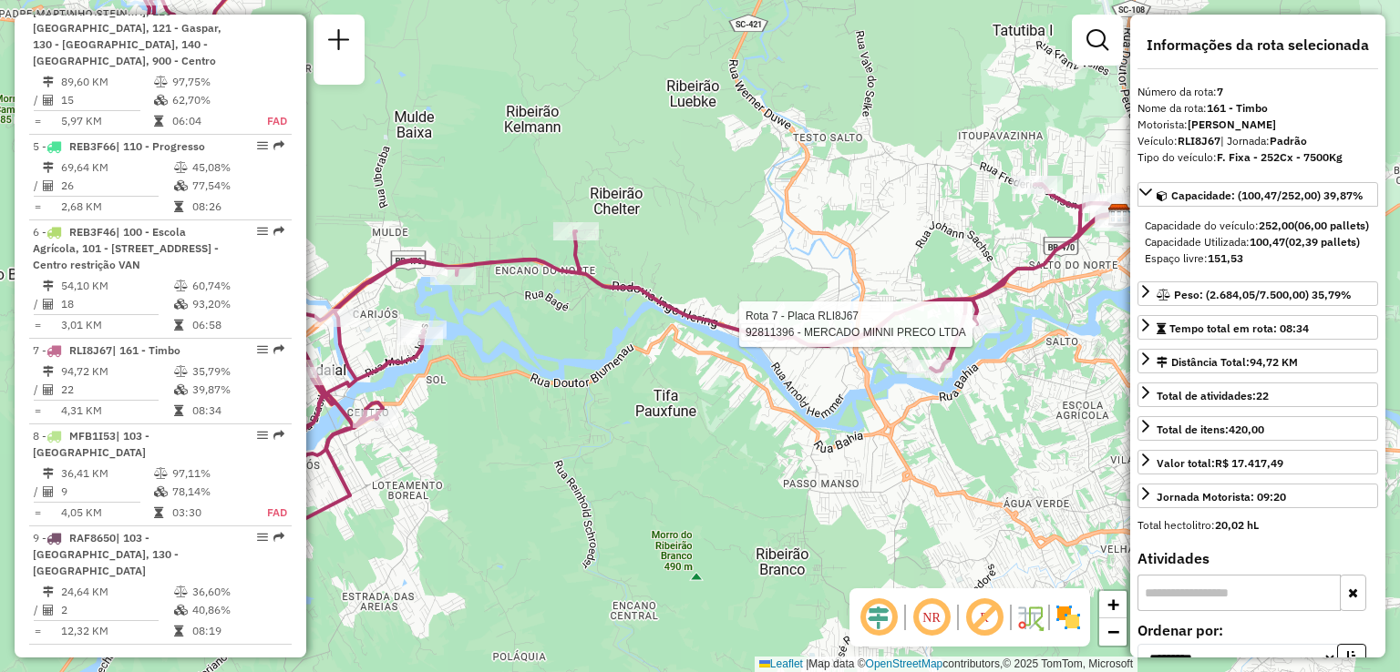
drag, startPoint x: 795, startPoint y: 346, endPoint x: 794, endPoint y: 375, distance: 29.2
click at [831, 376] on icon at bounding box center [637, 258] width 1000 height 549
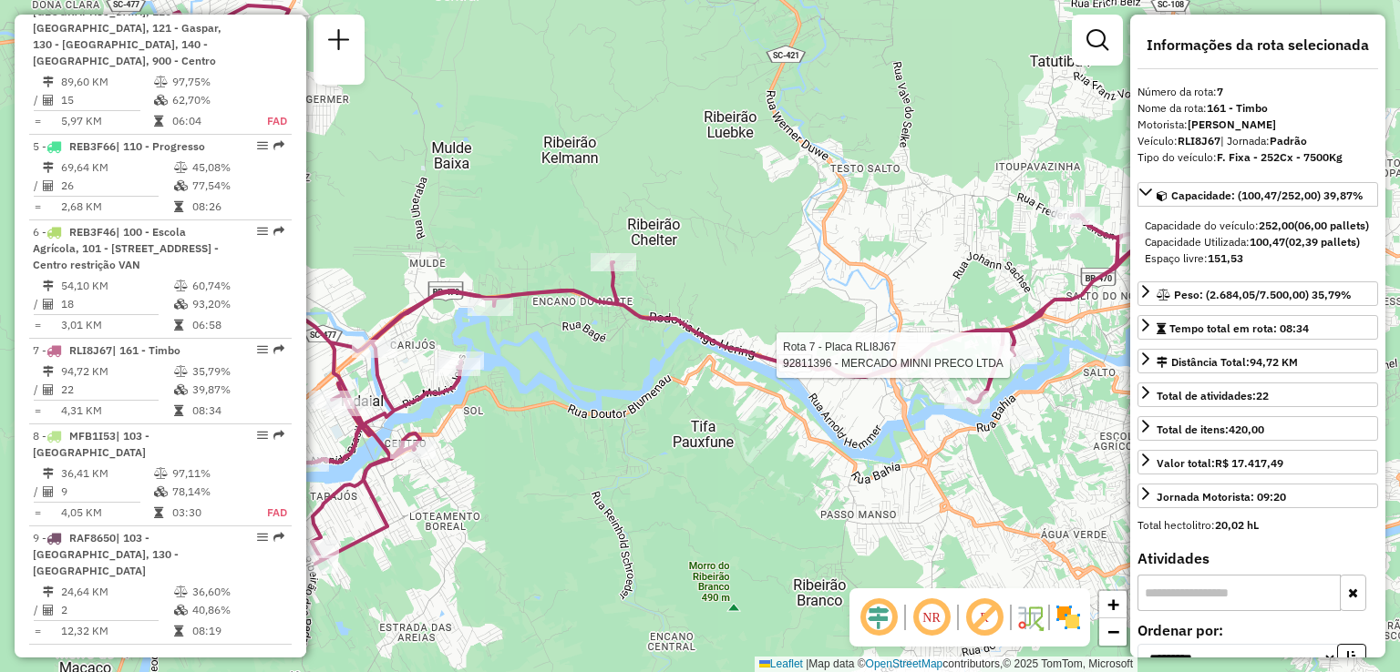
drag, startPoint x: 725, startPoint y: 354, endPoint x: 783, endPoint y: 354, distance: 57.4
click at [783, 354] on div "Rota 7 - Placa RLI8J67 92811396 - MERCADO MINNI PRECO LTDA Janela de atendiment…" at bounding box center [700, 336] width 1400 height 672
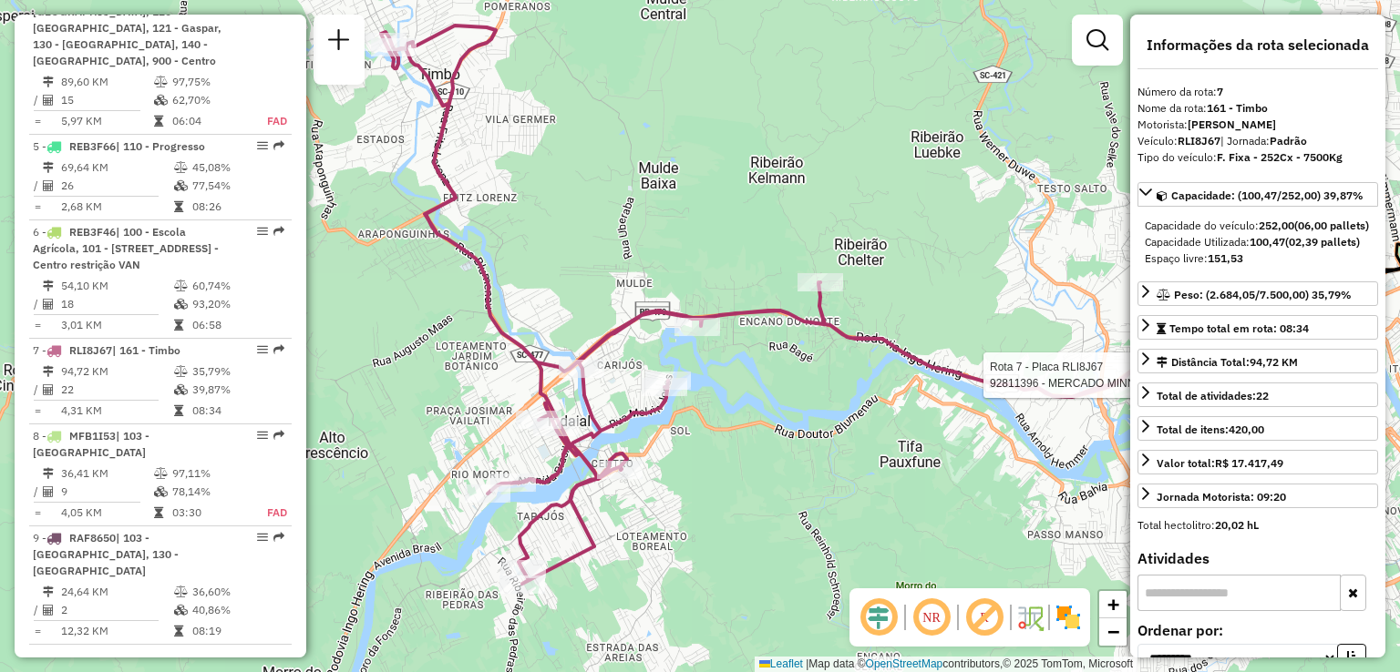
drag, startPoint x: 634, startPoint y: 274, endPoint x: 795, endPoint y: 331, distance: 170.0
click at [795, 331] on div "Rota 7 - Placa RLI8J67 92811396 - MERCADO MINNI PRECO LTDA Janela de atendiment…" at bounding box center [700, 336] width 1400 height 672
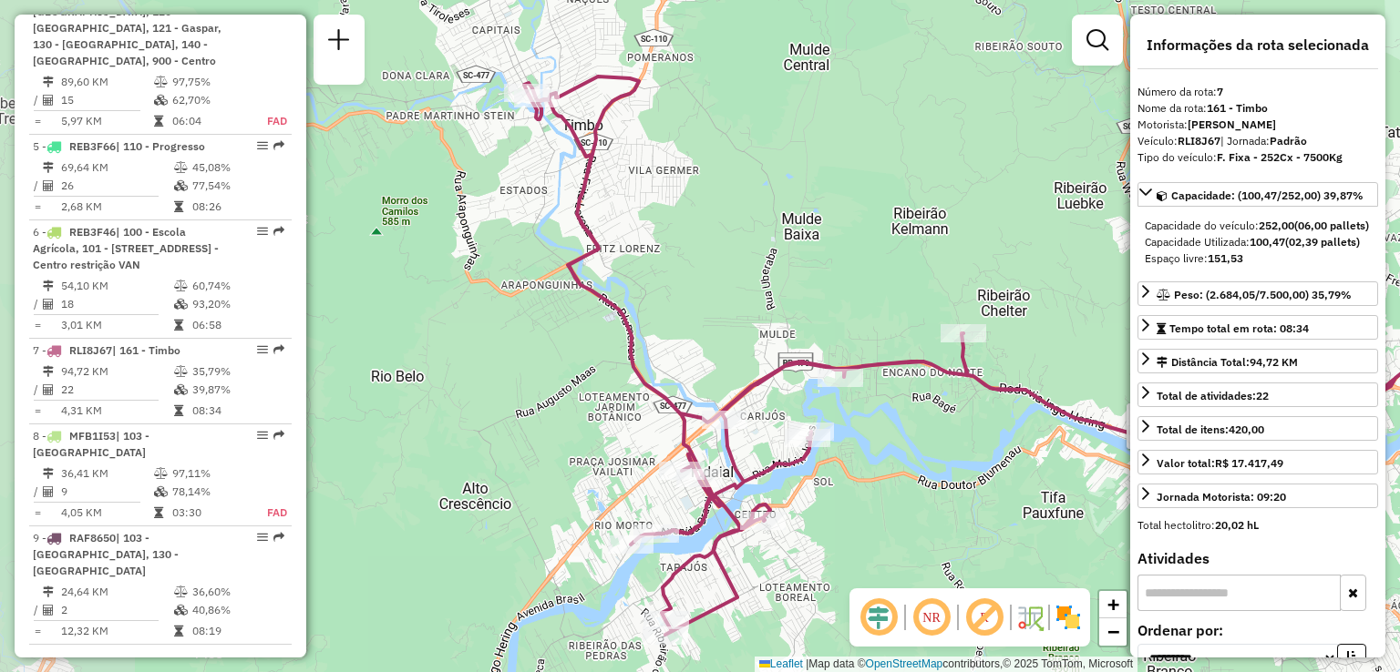
drag, startPoint x: 740, startPoint y: 354, endPoint x: 750, endPoint y: 371, distance: 19.2
click at [750, 371] on div "Rota 7 - Placa RLI8J67 92811396 - MERCADO MINNI PRECO LTDA Janela de atendiment…" at bounding box center [700, 336] width 1400 height 672
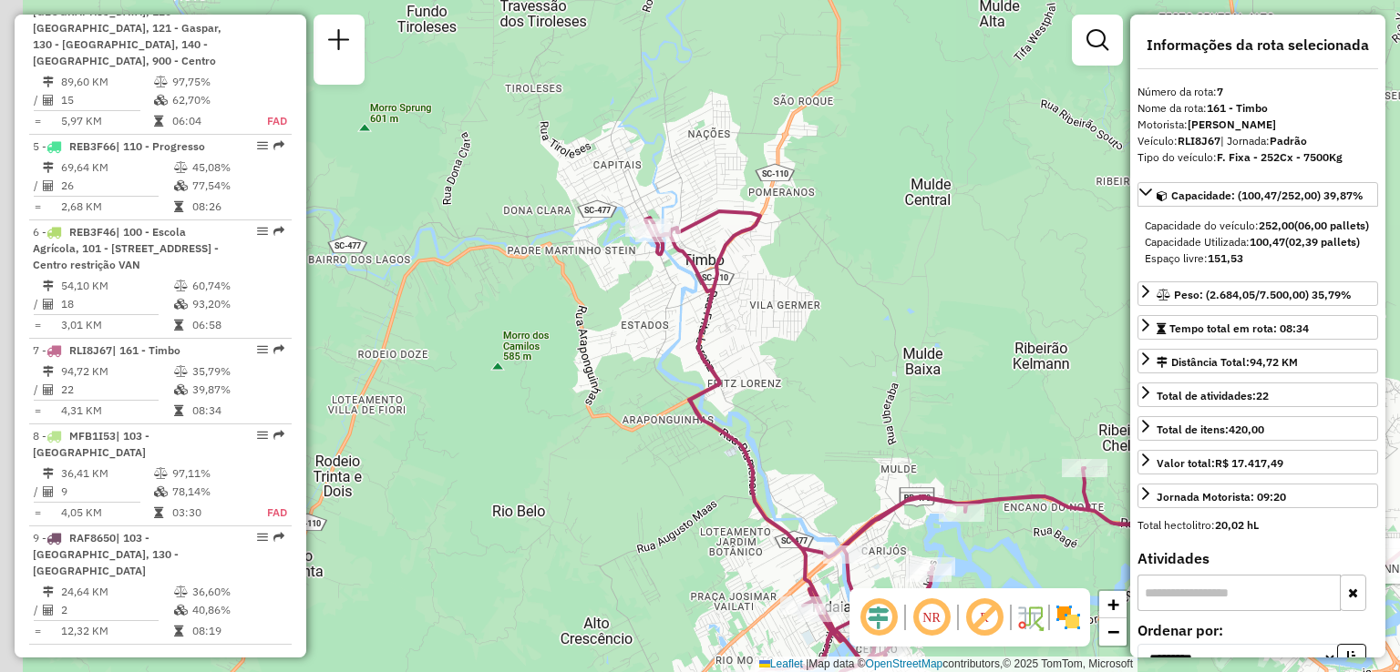
click at [716, 346] on div "Rota 7 - Placa RLI8J67 92811396 - MERCADO MINNI PRECO LTDA Janela de atendiment…" at bounding box center [700, 336] width 1400 height 672
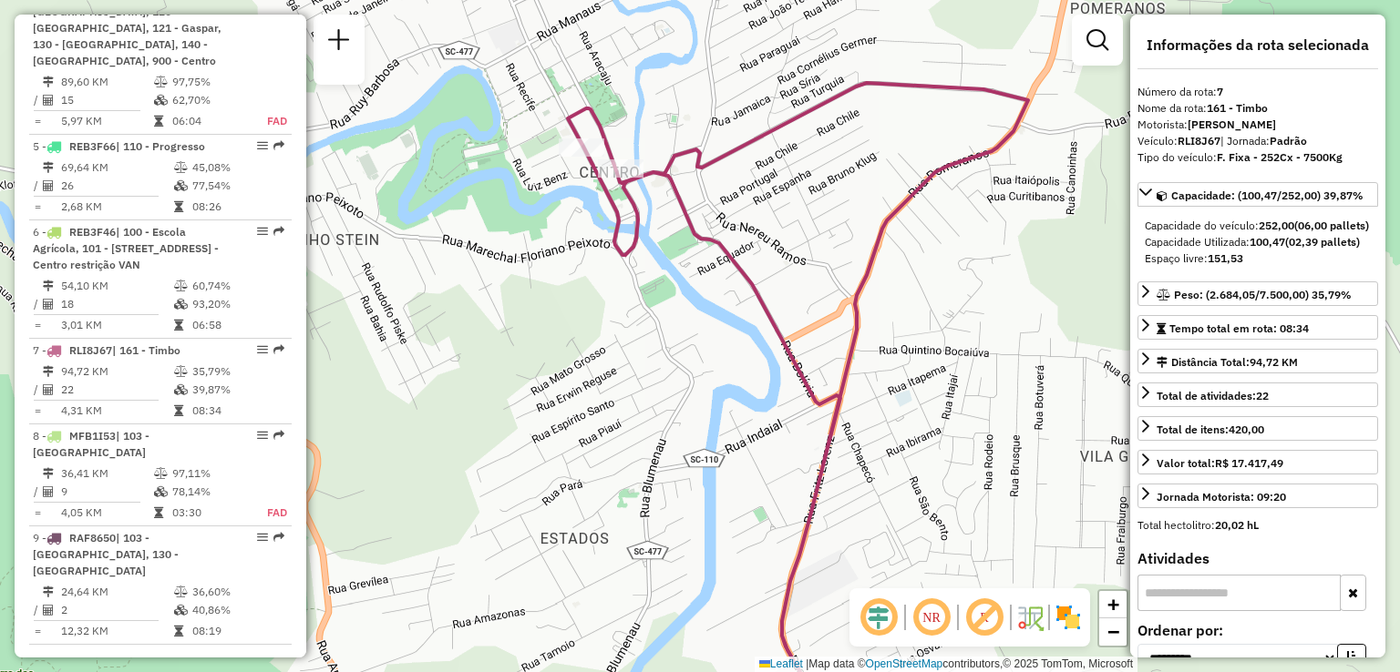
drag, startPoint x: 630, startPoint y: 249, endPoint x: 652, endPoint y: 289, distance: 46.1
click at [652, 289] on icon at bounding box center [798, 420] width 460 height 674
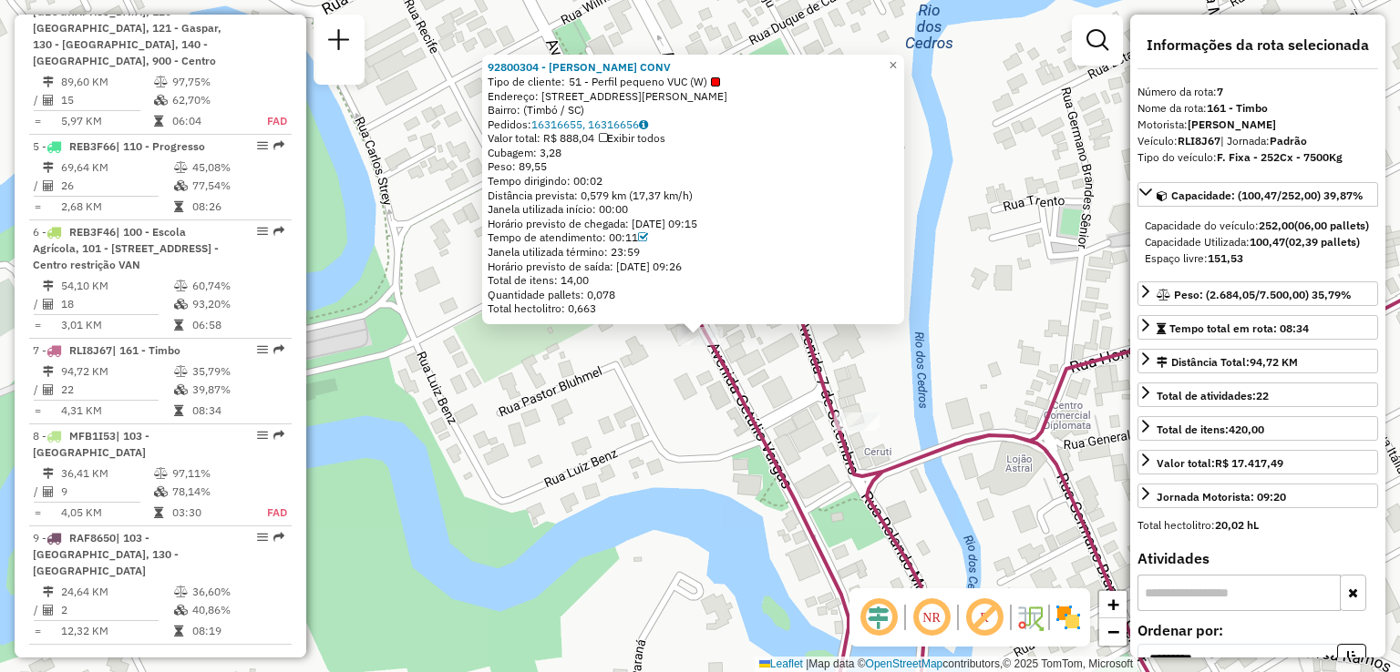
click at [612, 416] on div "92800304 - SIMONE DA SILVA CONV Tipo de cliente: 51 - Perfil pequeno VUC (W) En…" at bounding box center [700, 336] width 1400 height 672
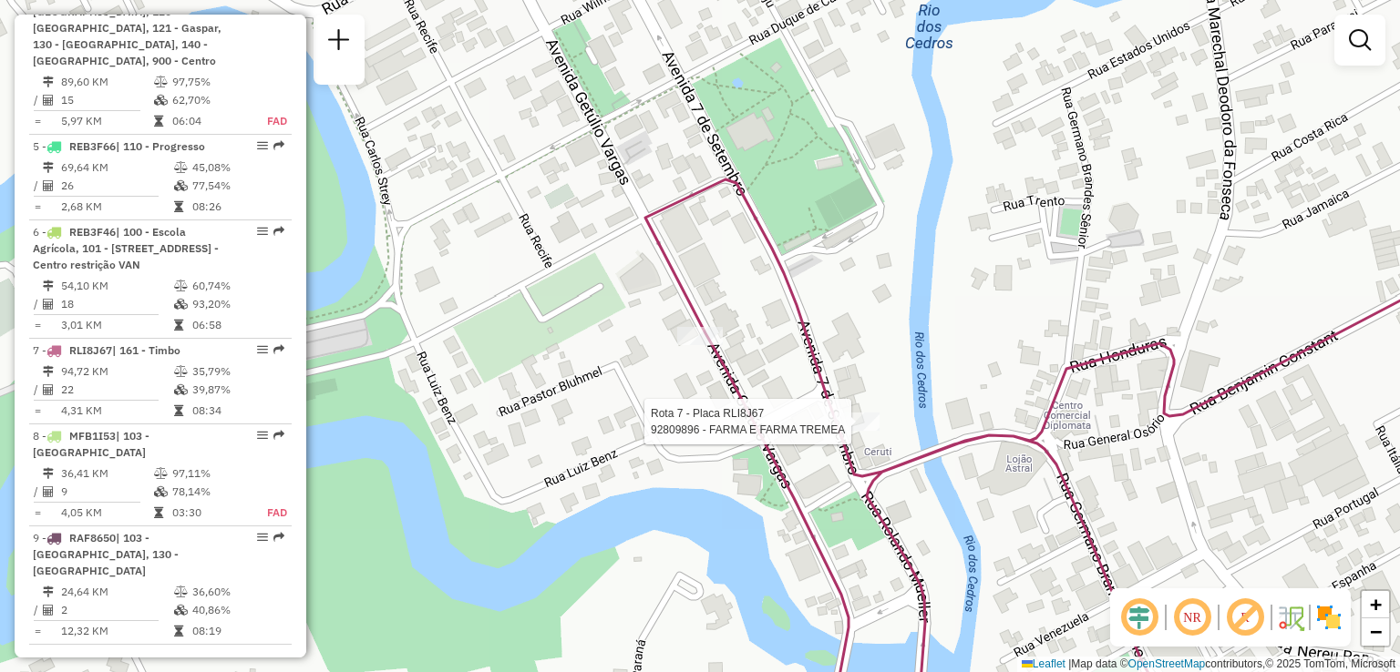
select select "**********"
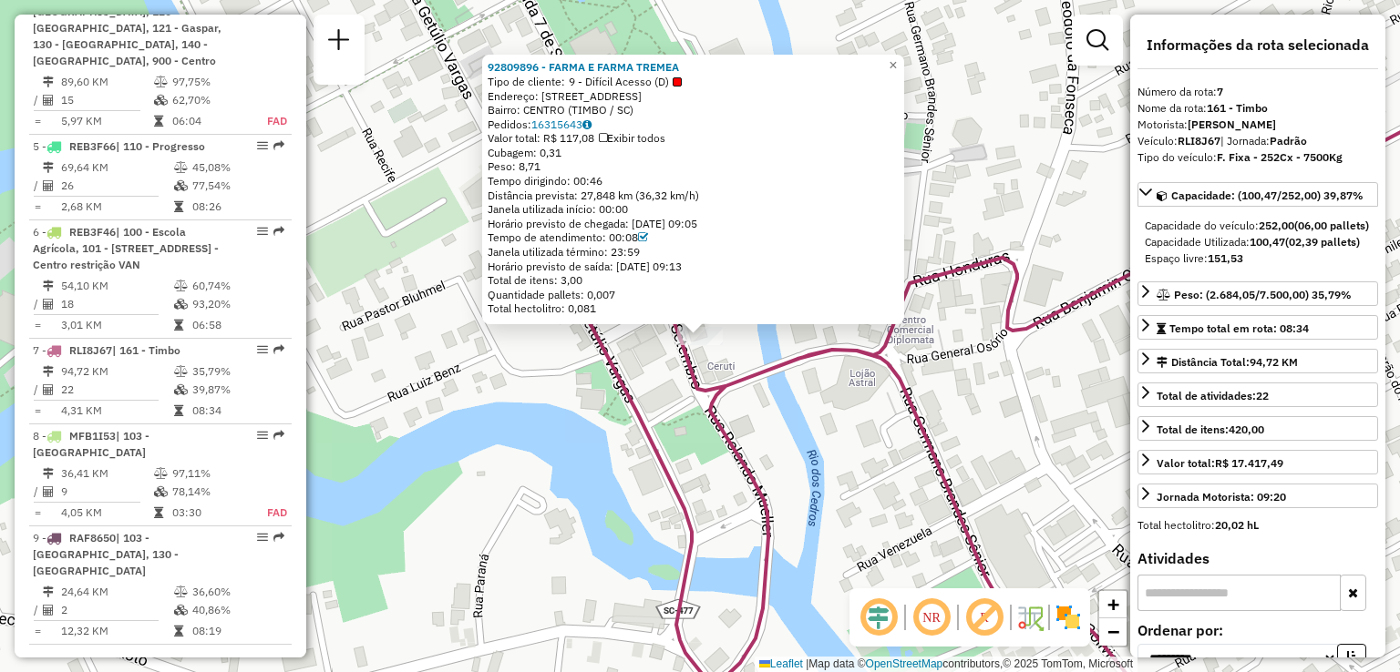
click at [553, 411] on div "92809896 - FARMA E FARMA TREMEA Tipo de cliente: 9 - Difícil Acesso (D) Endereç…" at bounding box center [700, 336] width 1400 height 672
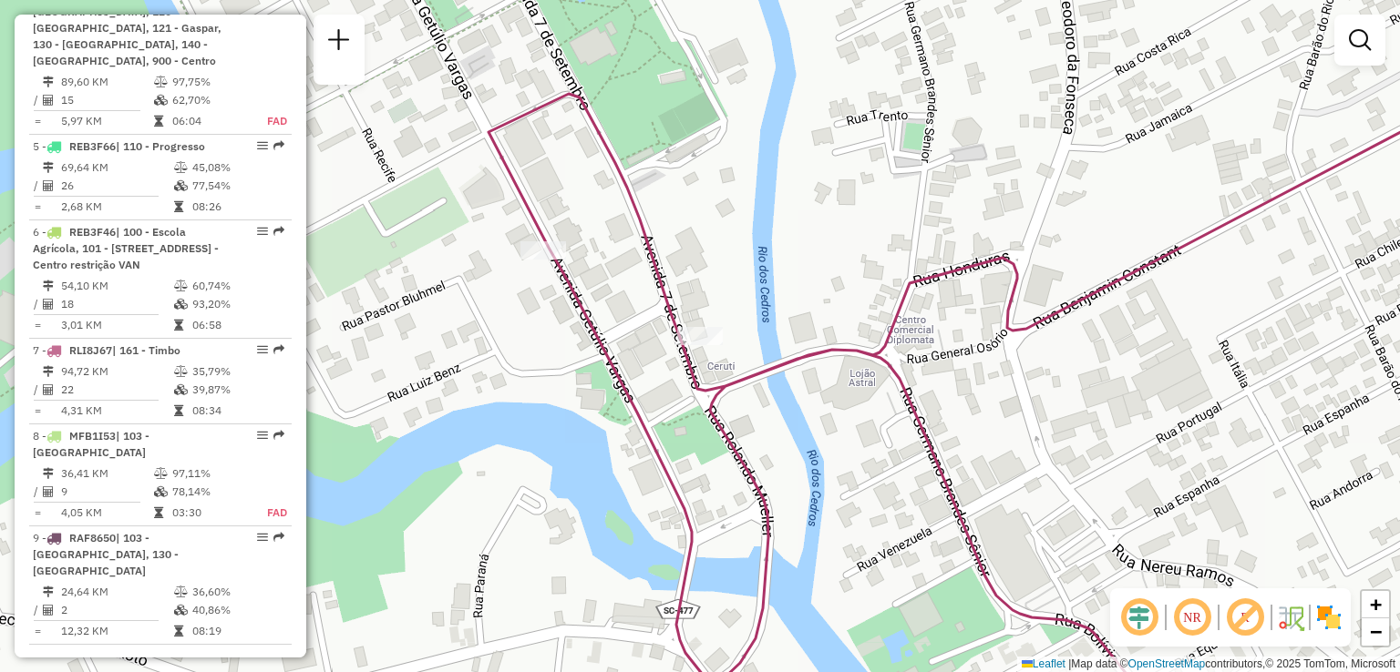
drag, startPoint x: 607, startPoint y: 331, endPoint x: 547, endPoint y: 306, distance: 65.0
click at [561, 311] on div "Janela de atendimento Grade de atendimento Capacidade Transportadoras Veículos …" at bounding box center [700, 336] width 1400 height 672
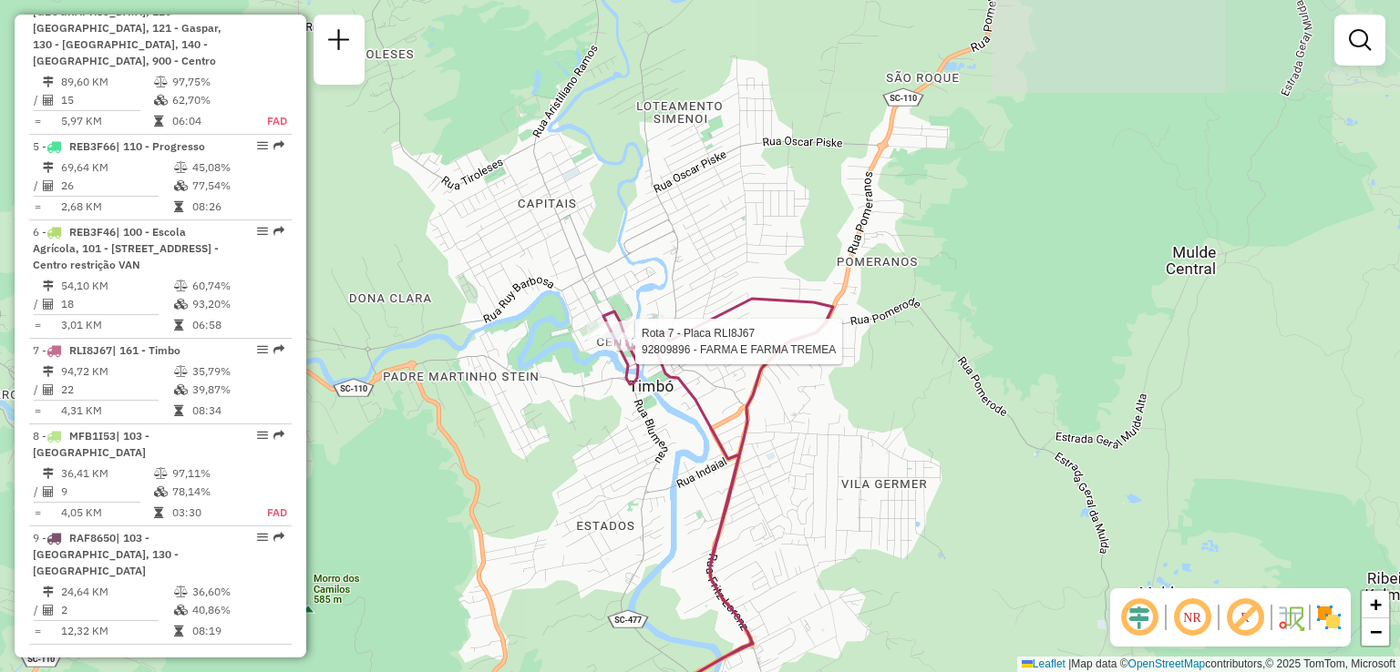
select select "**********"
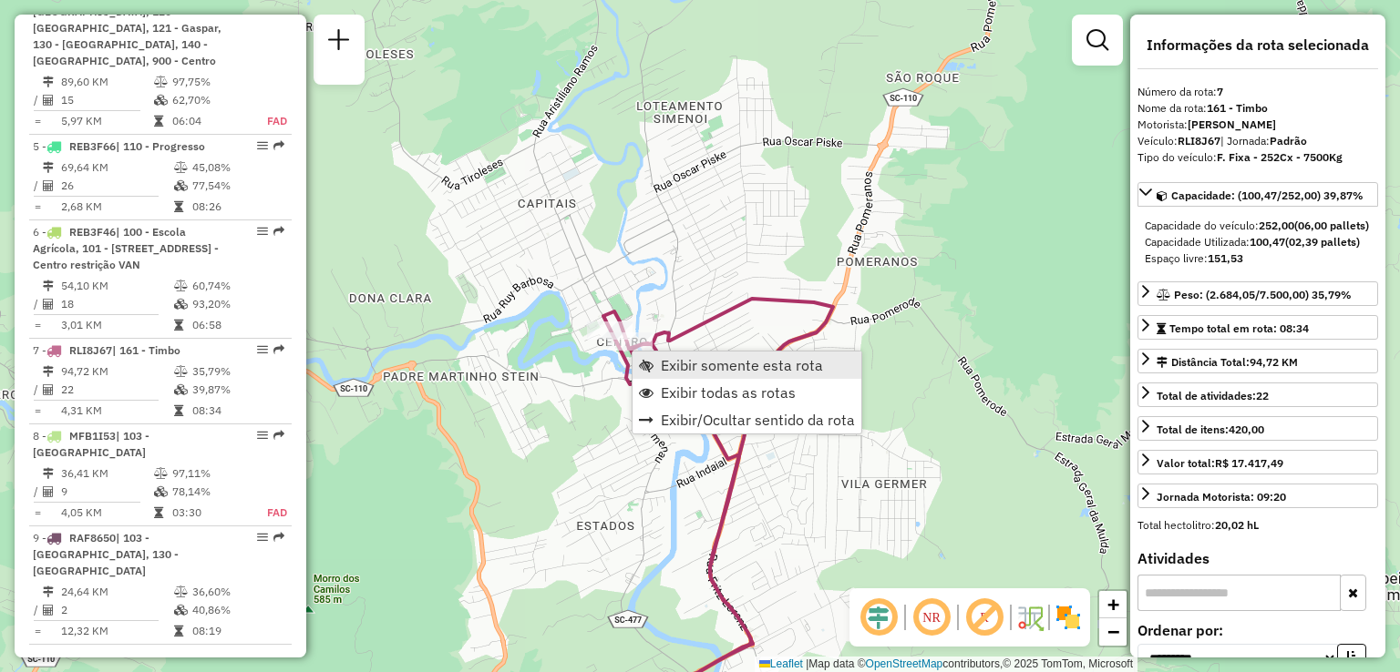
click at [729, 369] on span "Exibir somente esta rota" at bounding box center [742, 365] width 162 height 15
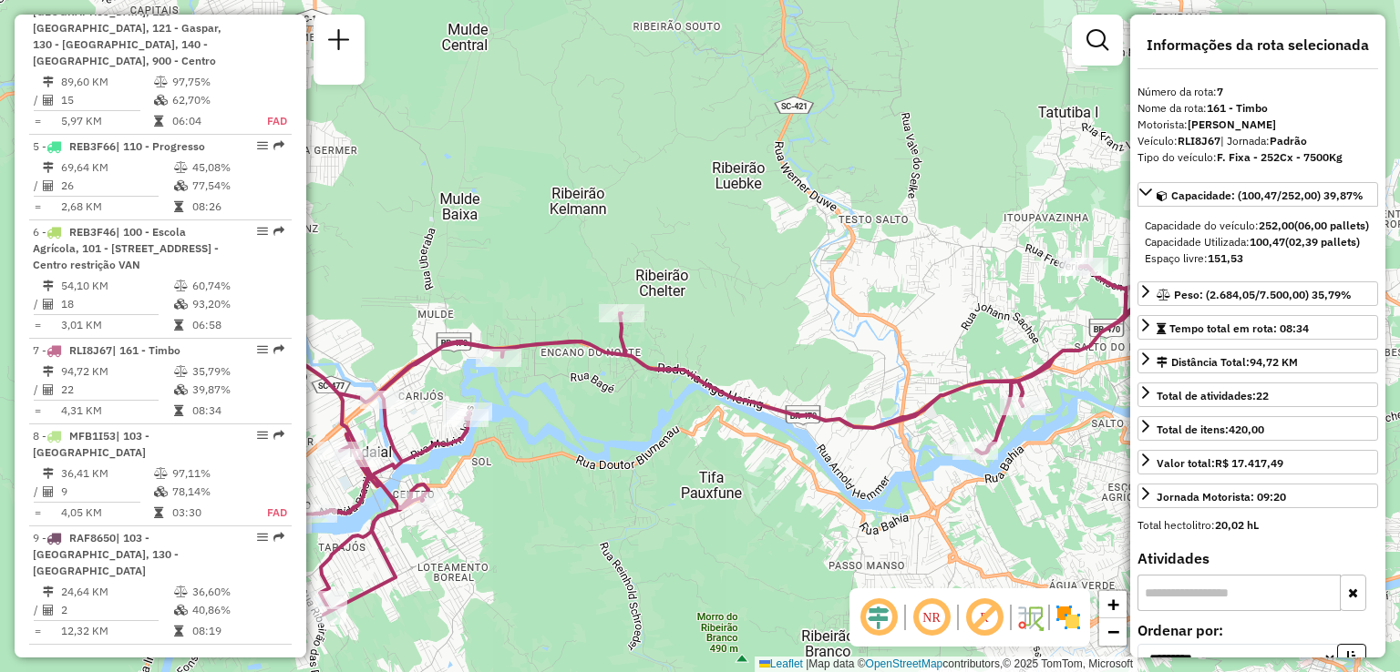
drag, startPoint x: 742, startPoint y: 378, endPoint x: 775, endPoint y: 377, distance: 32.8
click at [773, 378] on div "Janela de atendimento Grade de atendimento Capacidade Transportadoras Veículos …" at bounding box center [700, 336] width 1400 height 672
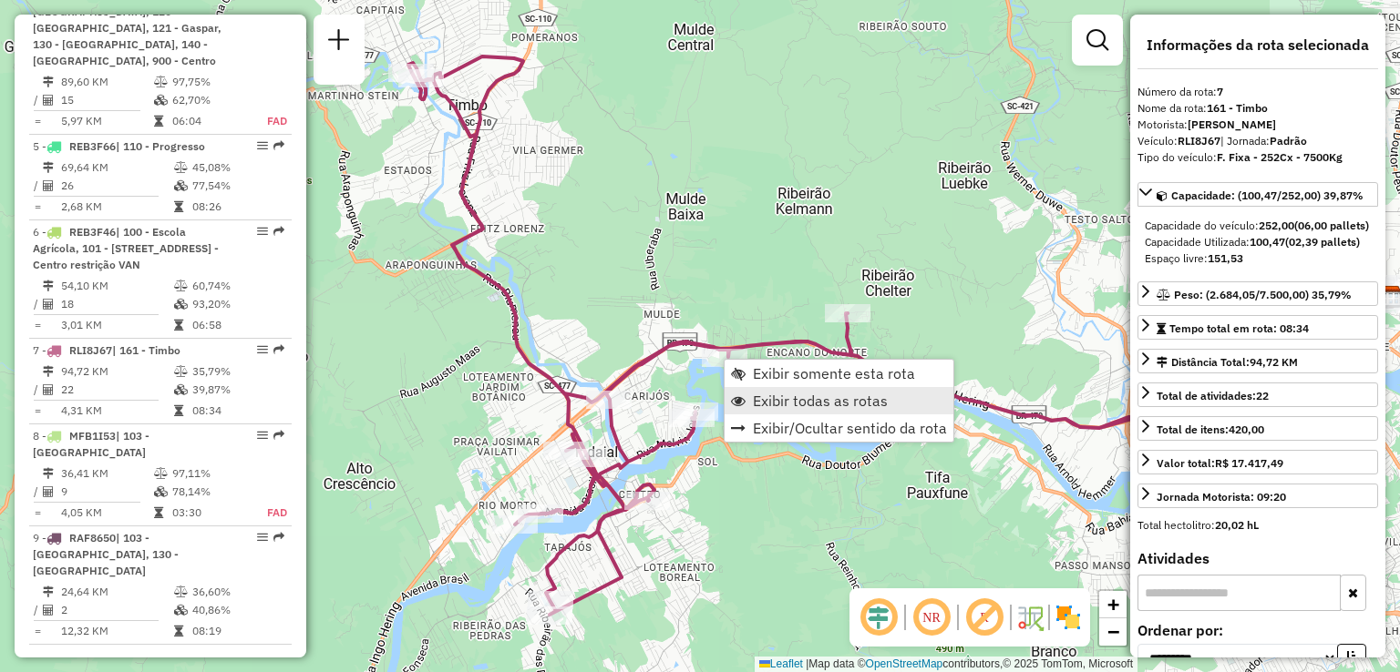
click at [763, 397] on span "Exibir todas as rotas" at bounding box center [820, 401] width 135 height 15
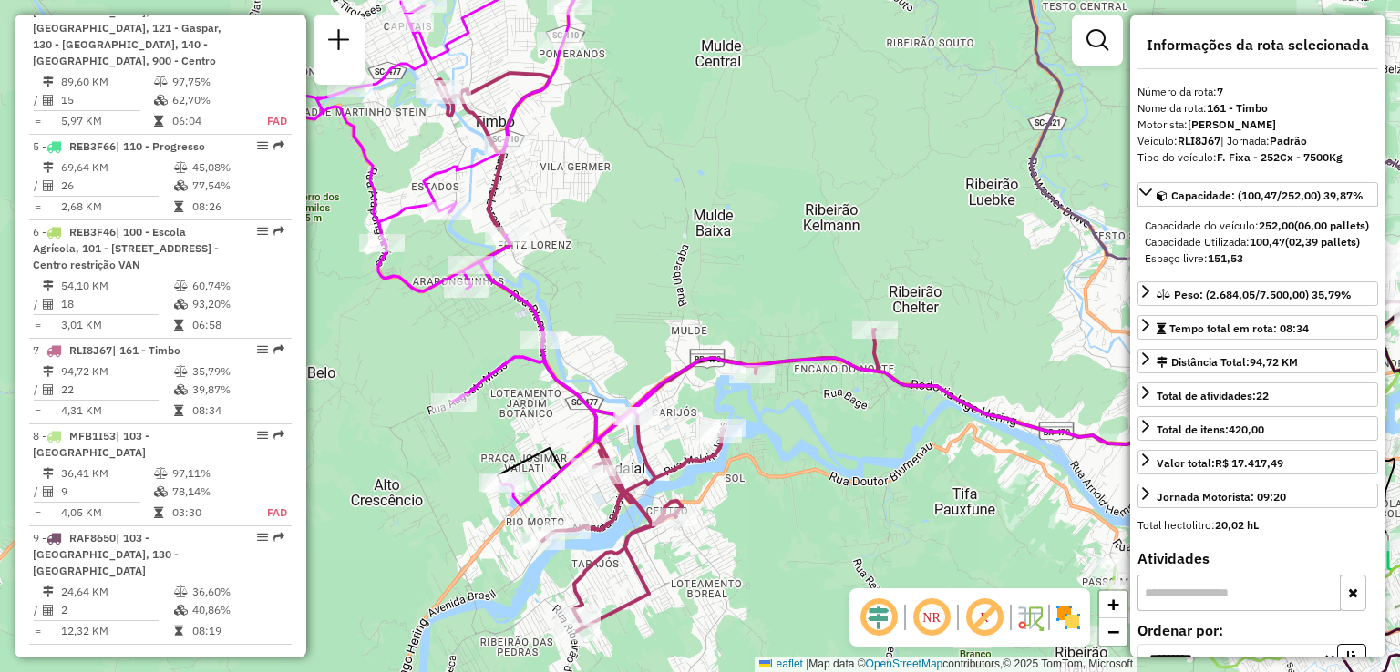
drag, startPoint x: 640, startPoint y: 322, endPoint x: 797, endPoint y: 477, distance: 221.6
click at [802, 493] on div "Janela de atendimento Grade de atendimento Capacidade Transportadoras Veículos …" at bounding box center [700, 336] width 1400 height 672
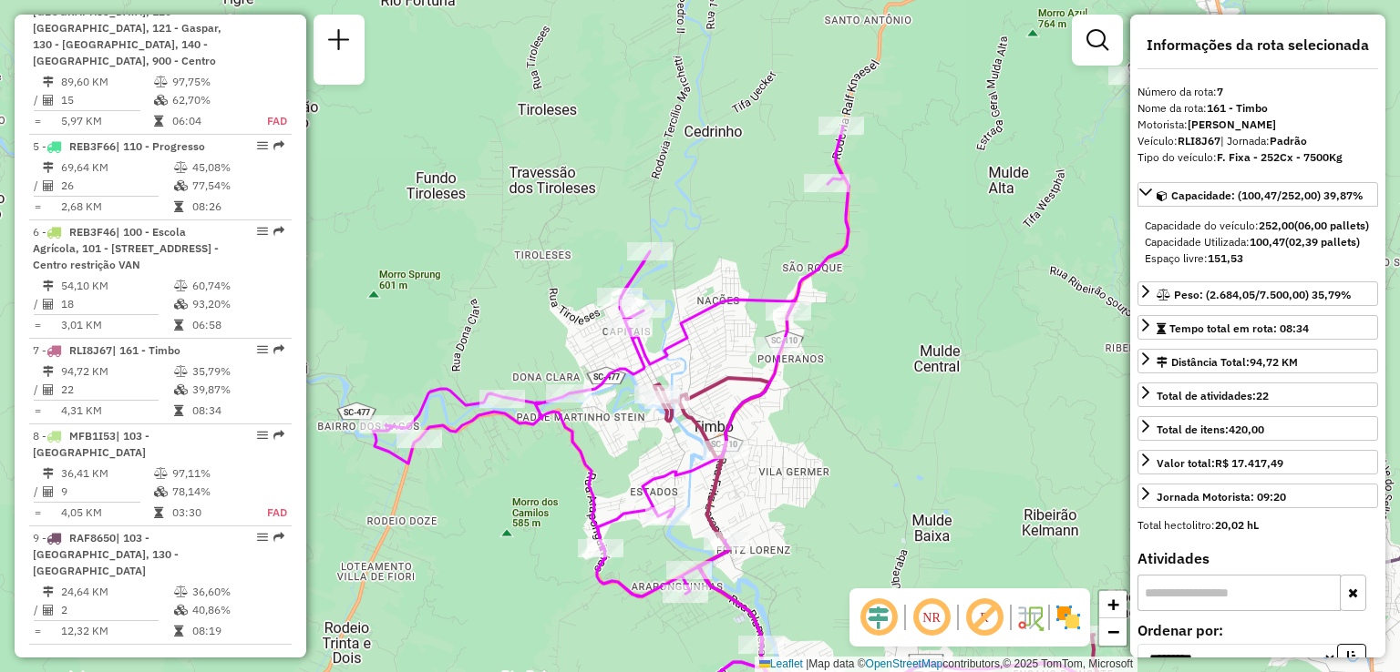
drag, startPoint x: 835, startPoint y: 469, endPoint x: 818, endPoint y: 551, distance: 83.6
click at [818, 551] on div "Janela de atendimento Grade de atendimento Capacidade Transportadoras Veículos …" at bounding box center [700, 336] width 1400 height 672
drag, startPoint x: 891, startPoint y: 395, endPoint x: 857, endPoint y: 174, distance: 223.2
click at [863, 203] on div "Janela de atendimento Grade de atendimento Capacidade Transportadoras Veículos …" at bounding box center [700, 336] width 1400 height 672
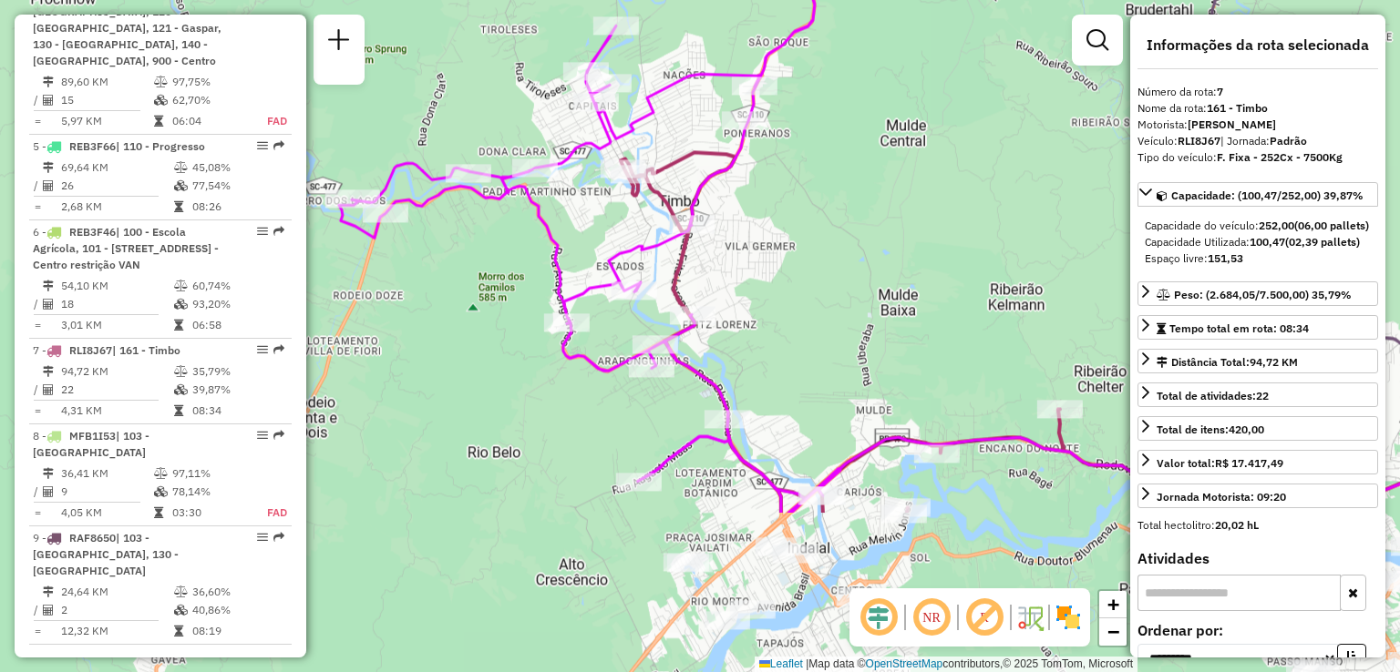
drag, startPoint x: 847, startPoint y: 302, endPoint x: 831, endPoint y: 207, distance: 96.2
click at [832, 216] on div "Janela de atendimento Grade de atendimento Capacidade Transportadoras Veículos …" at bounding box center [700, 336] width 1400 height 672
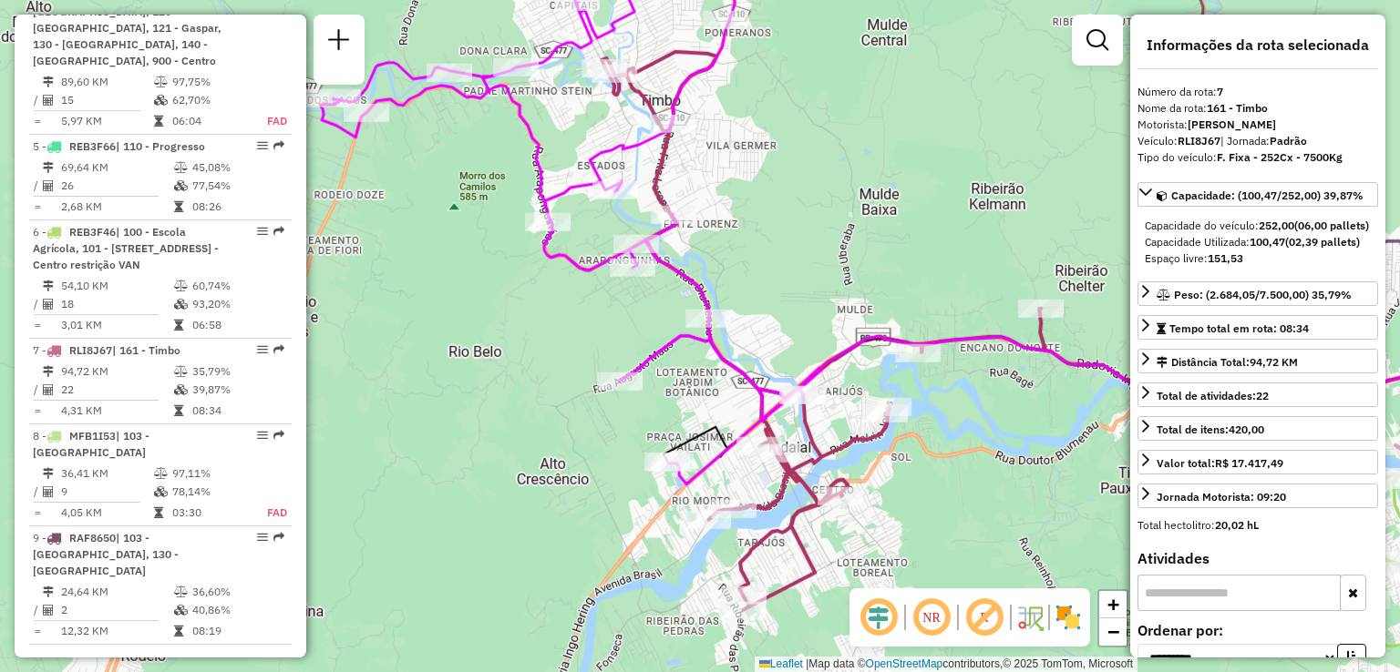
drag, startPoint x: 804, startPoint y: 370, endPoint x: 727, endPoint y: 283, distance: 115.5
click at [727, 288] on icon at bounding box center [570, 206] width 501 height 557
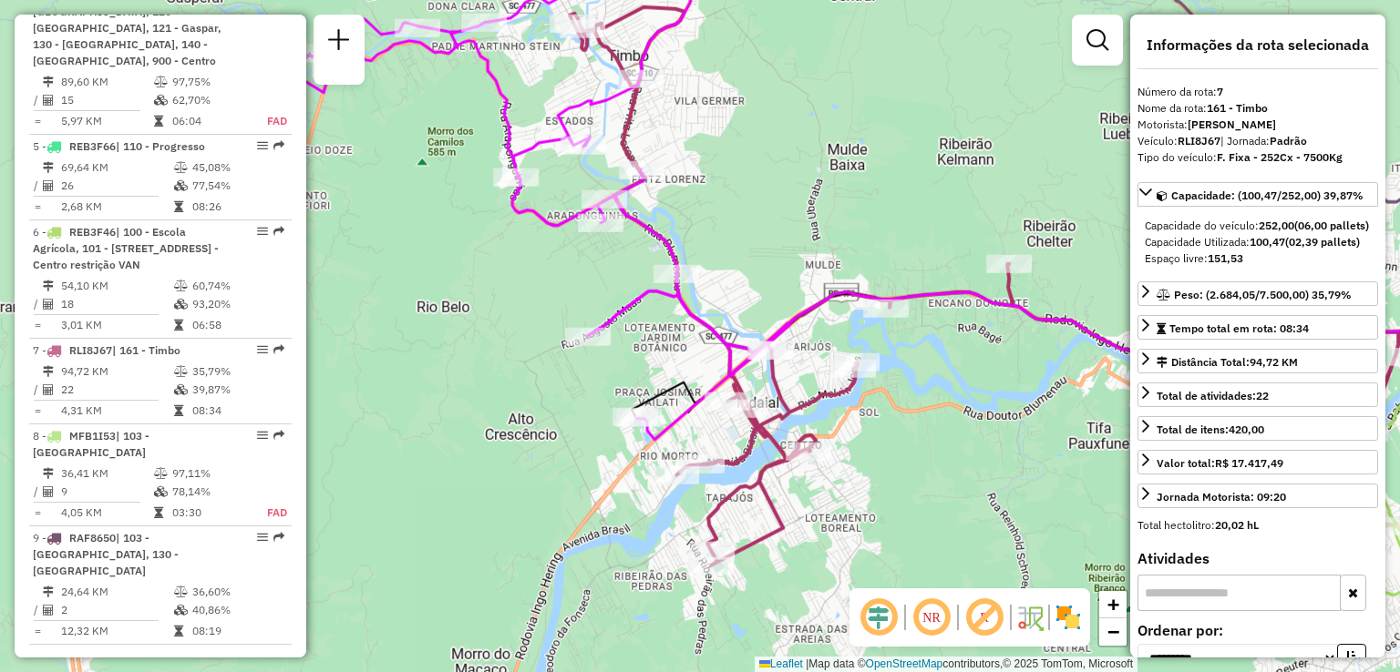
drag, startPoint x: 723, startPoint y: 248, endPoint x: 754, endPoint y: 293, distance: 55.6
click at [754, 293] on div "Janela de atendimento Grade de atendimento Capacidade Transportadoras Veículos …" at bounding box center [700, 336] width 1400 height 672
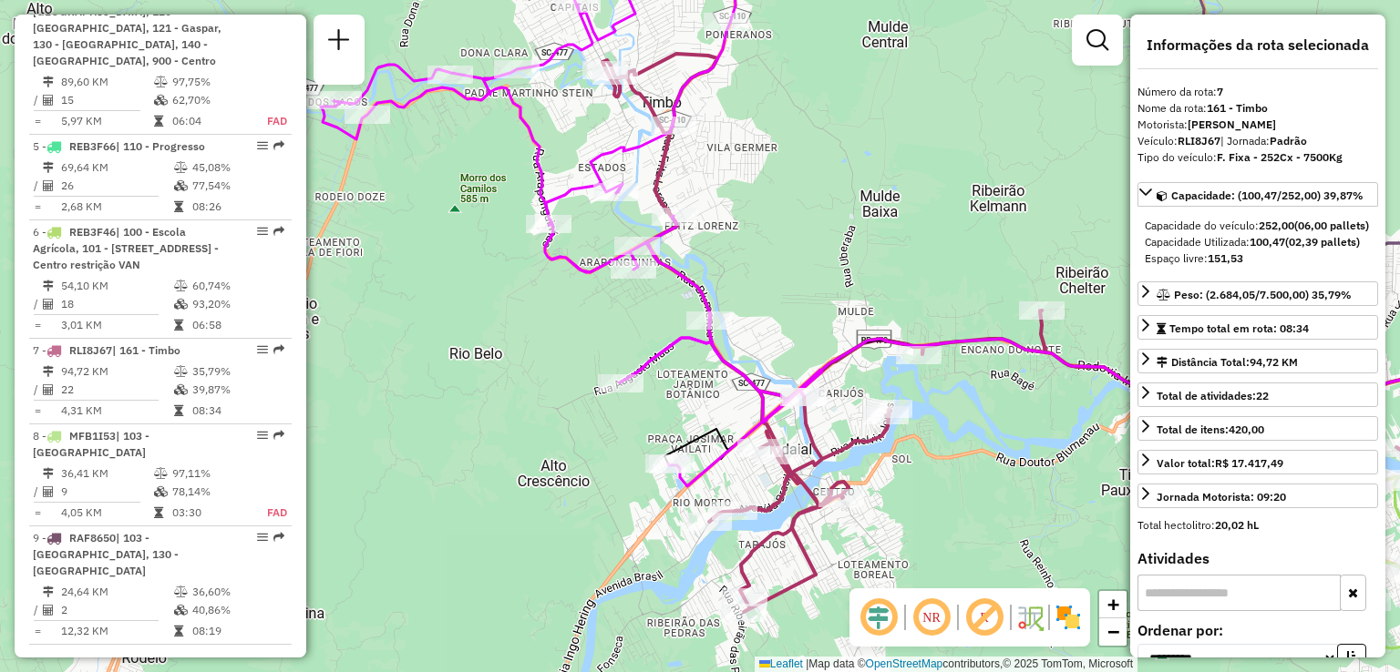
drag, startPoint x: 776, startPoint y: 319, endPoint x: 631, endPoint y: 286, distance: 148.5
click at [641, 285] on div "Janela de atendimento Grade de atendimento Capacidade Transportadoras Veículos …" at bounding box center [700, 336] width 1400 height 672
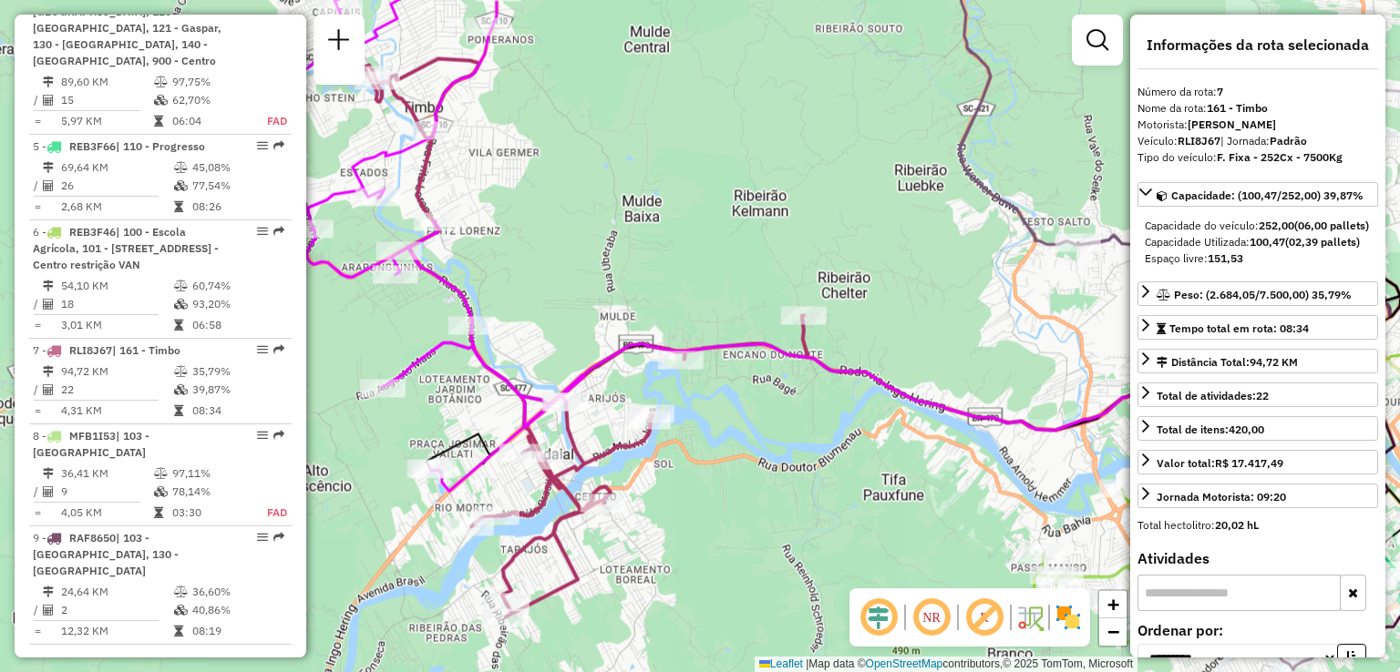
drag, startPoint x: 810, startPoint y: 328, endPoint x: 821, endPoint y: 395, distance: 67.4
click at [821, 395] on div "Janela de atendimento Grade de atendimento Capacidade Transportadoras Veículos …" at bounding box center [700, 336] width 1400 height 672
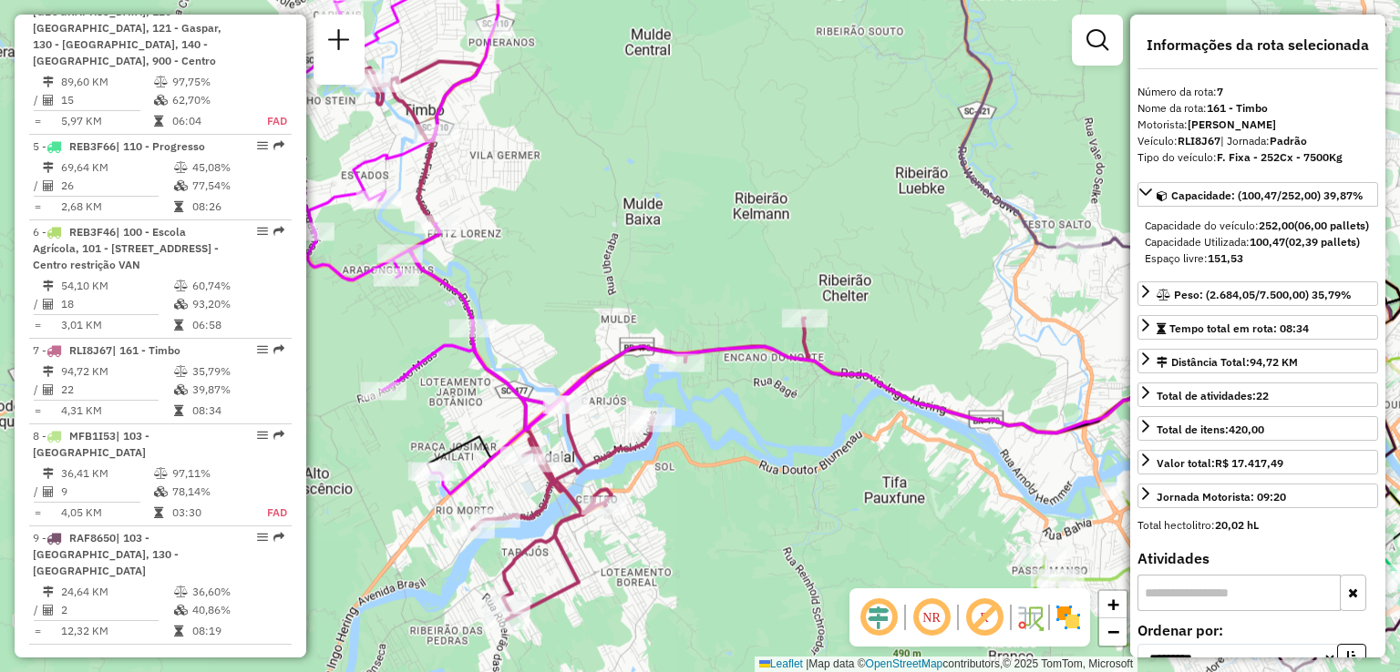
drag, startPoint x: 757, startPoint y: 321, endPoint x: 827, endPoint y: 368, distance: 84.7
click at [827, 368] on div "Janela de atendimento Grade de atendimento Capacidade Transportadoras Veículos …" at bounding box center [700, 336] width 1400 height 672
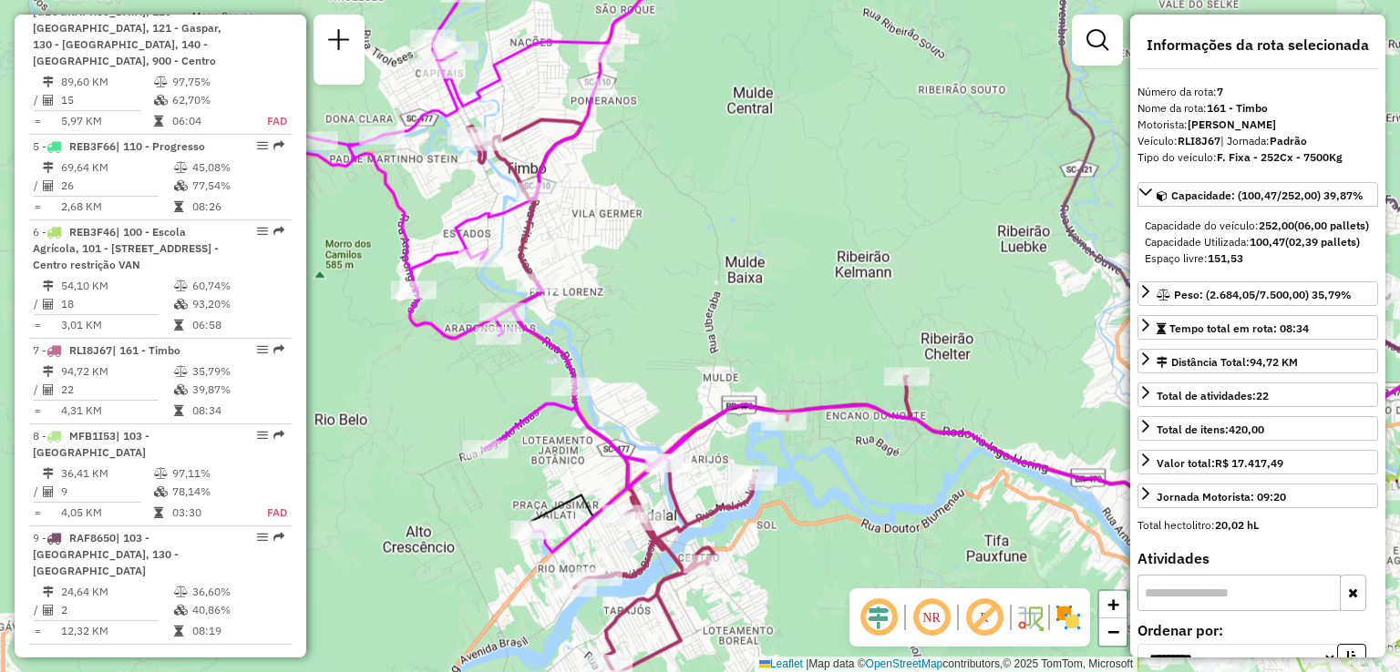
click at [682, 255] on div "Janela de atendimento Grade de atendimento Capacidade Transportadoras Veículos …" at bounding box center [700, 336] width 1400 height 672
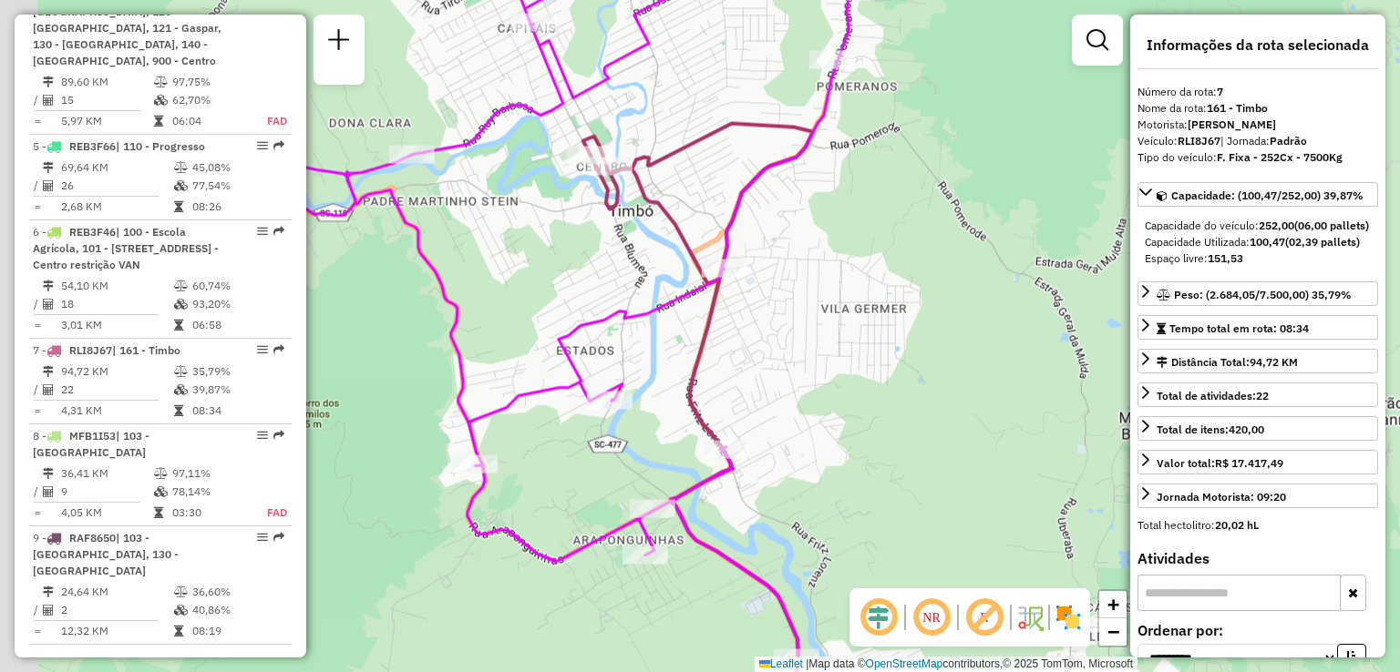
drag, startPoint x: 751, startPoint y: 220, endPoint x: 826, endPoint y: 267, distance: 88.5
click at [826, 267] on div "Janela de atendimento Grade de atendimento Capacidade Transportadoras Veículos …" at bounding box center [700, 336] width 1400 height 672
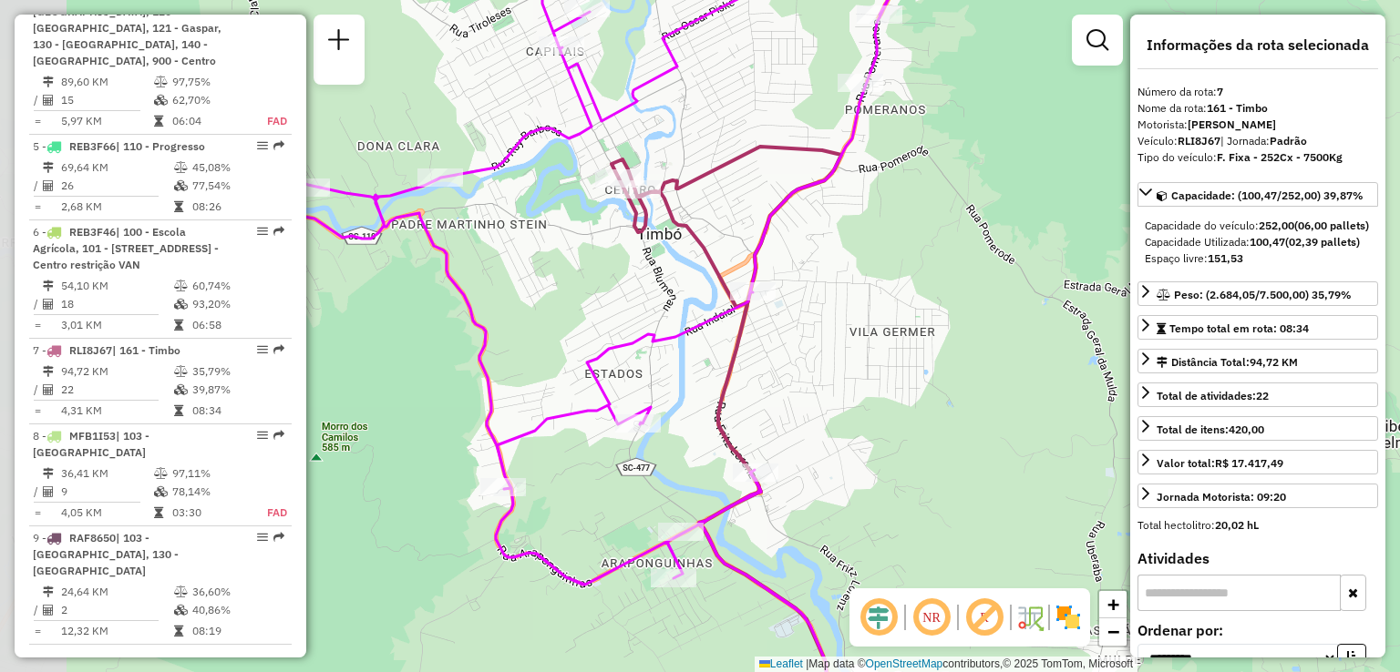
click at [807, 290] on div "Janela de atendimento Grade de atendimento Capacidade Transportadoras Veículos …" at bounding box center [700, 336] width 1400 height 672
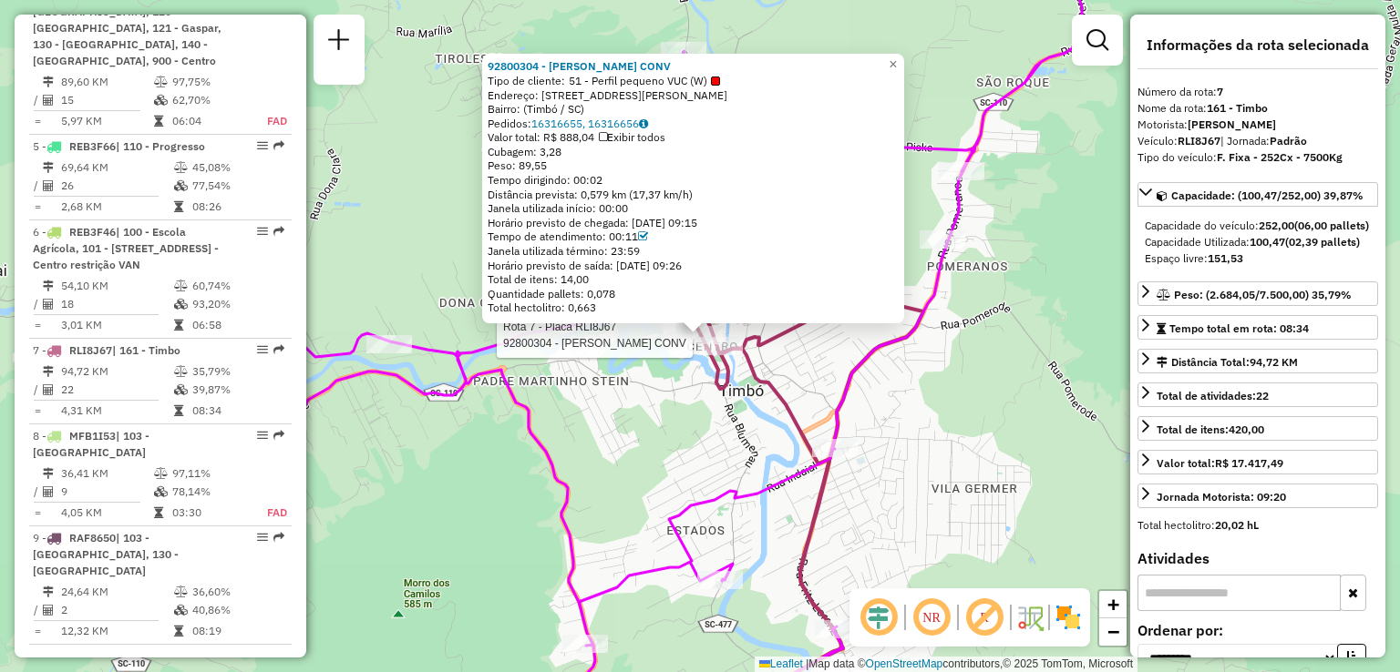
click at [658, 409] on div "Rota 7 - Placa RLI8J67 92800304 - SIMONE DA SILVA CONV 92800304 - SIMONE DA SIL…" at bounding box center [700, 336] width 1400 height 672
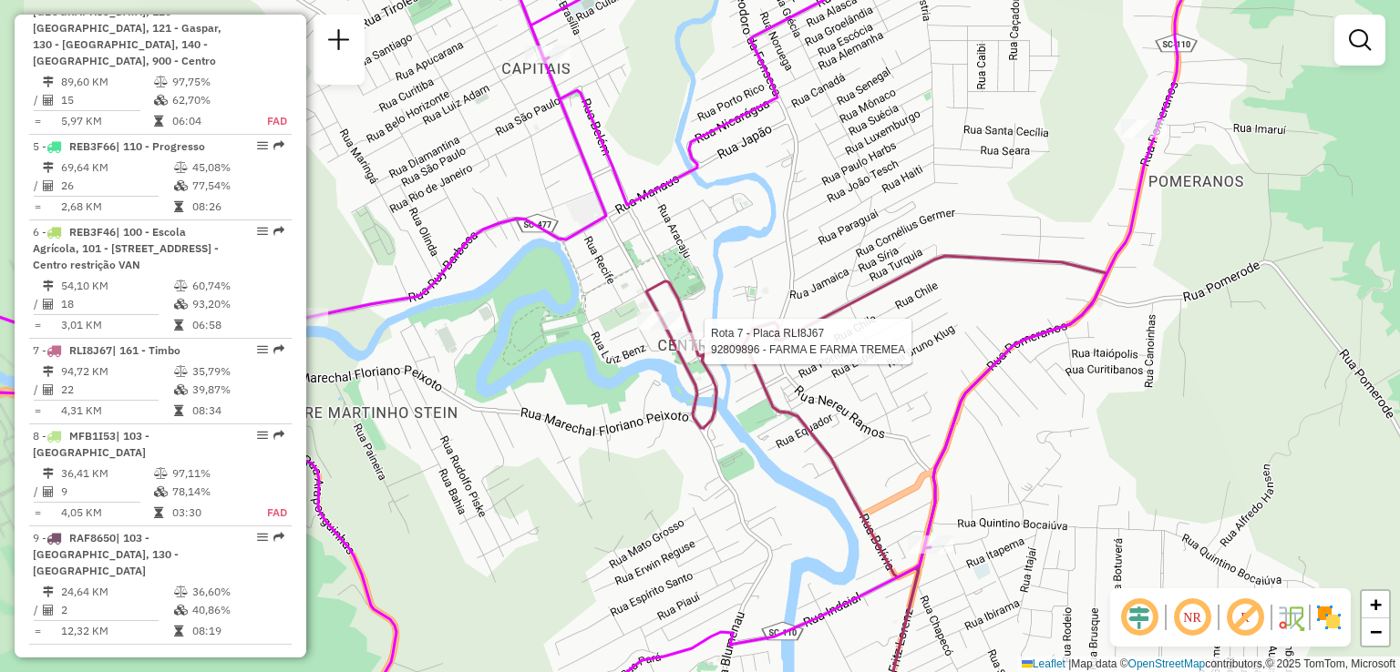
select select "**********"
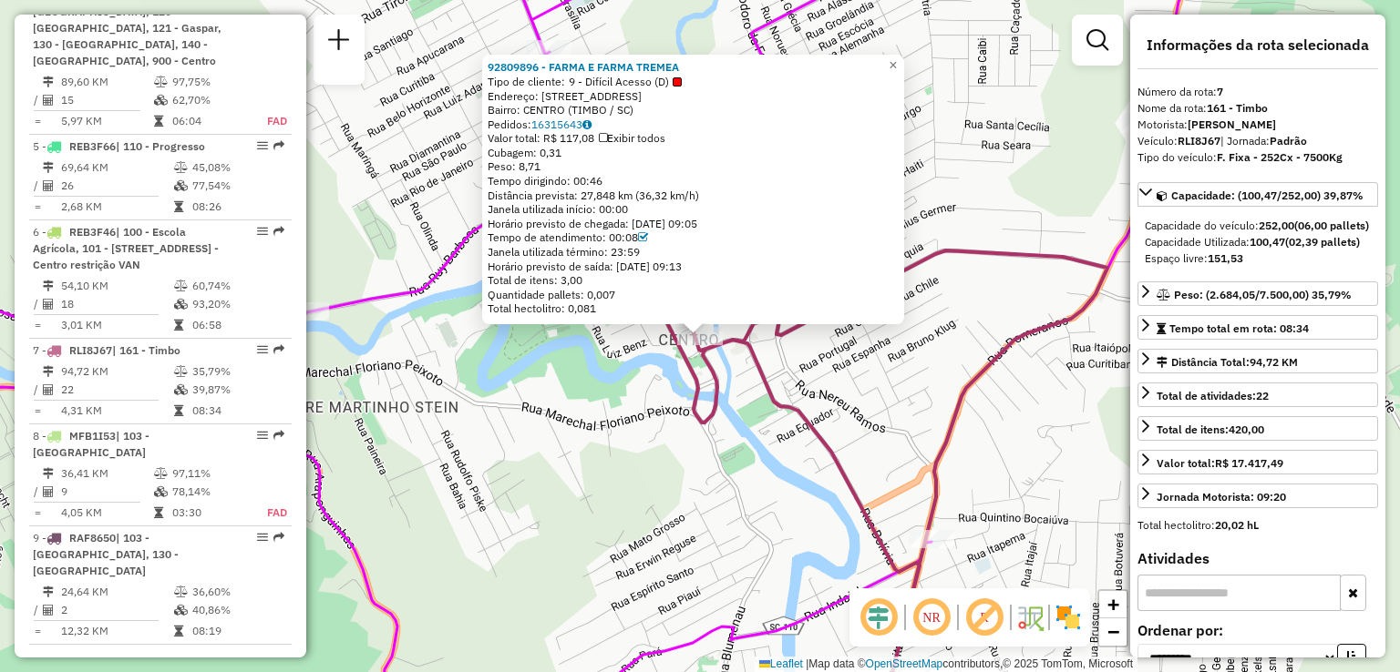
click at [748, 471] on div "92809896 - FARMA E FARMA TREMEA Tipo de cliente: 9 - Difícil Acesso (D) Endereç…" at bounding box center [700, 336] width 1400 height 672
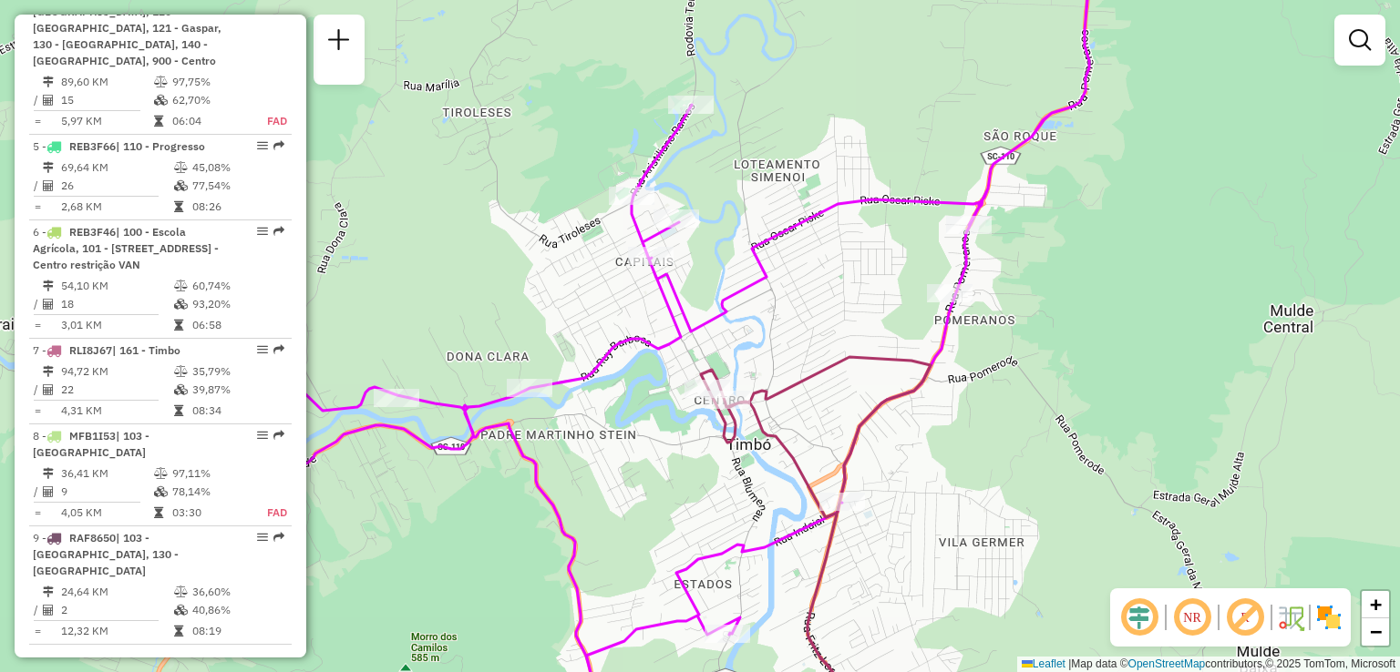
drag, startPoint x: 897, startPoint y: 402, endPoint x: 778, endPoint y: 279, distance: 170.8
click at [831, 337] on div "Janela de atendimento Grade de atendimento Capacidade Transportadoras Veículos …" at bounding box center [700, 336] width 1400 height 672
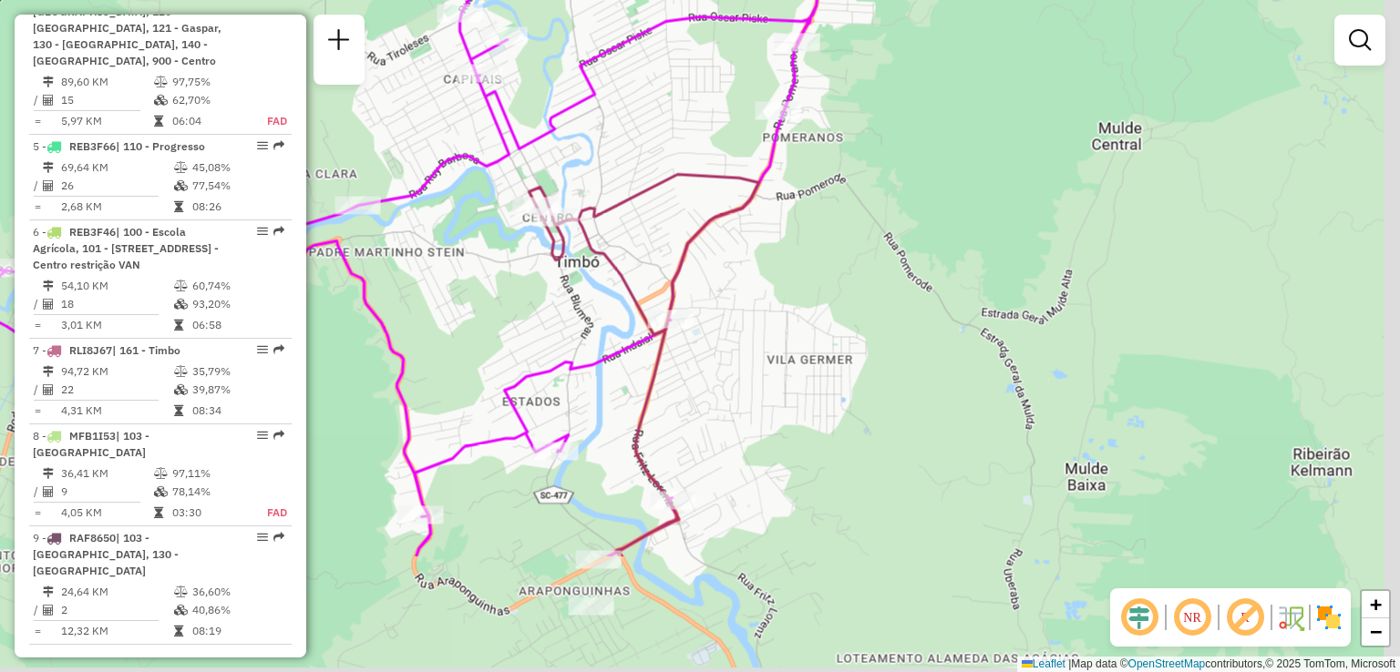
drag, startPoint x: 904, startPoint y: 382, endPoint x: 660, endPoint y: 241, distance: 281.6
click at [752, 293] on div "Janela de atendimento Grade de atendimento Capacidade Transportadoras Veículos …" at bounding box center [700, 336] width 1400 height 672
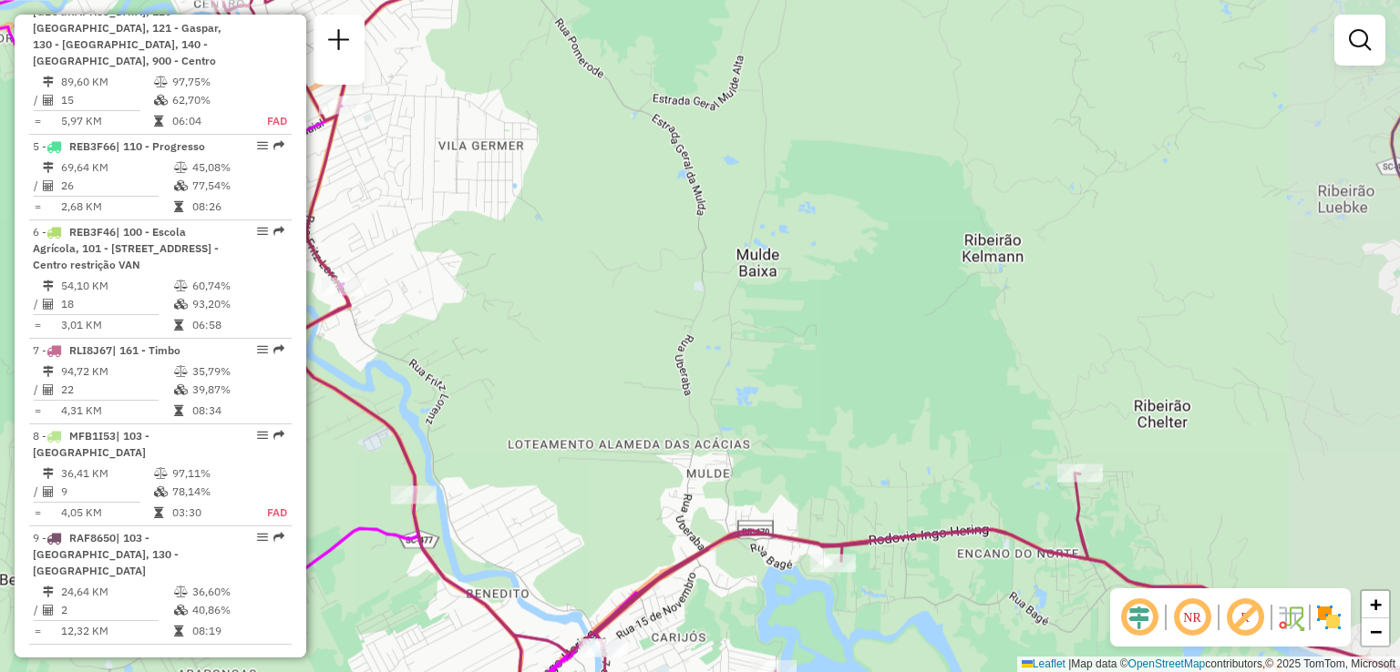
drag, startPoint x: 875, startPoint y: 354, endPoint x: 711, endPoint y: 234, distance: 203.4
click at [722, 242] on div "Janela de atendimento Grade de atendimento Capacidade Transportadoras Veículos …" at bounding box center [700, 336] width 1400 height 672
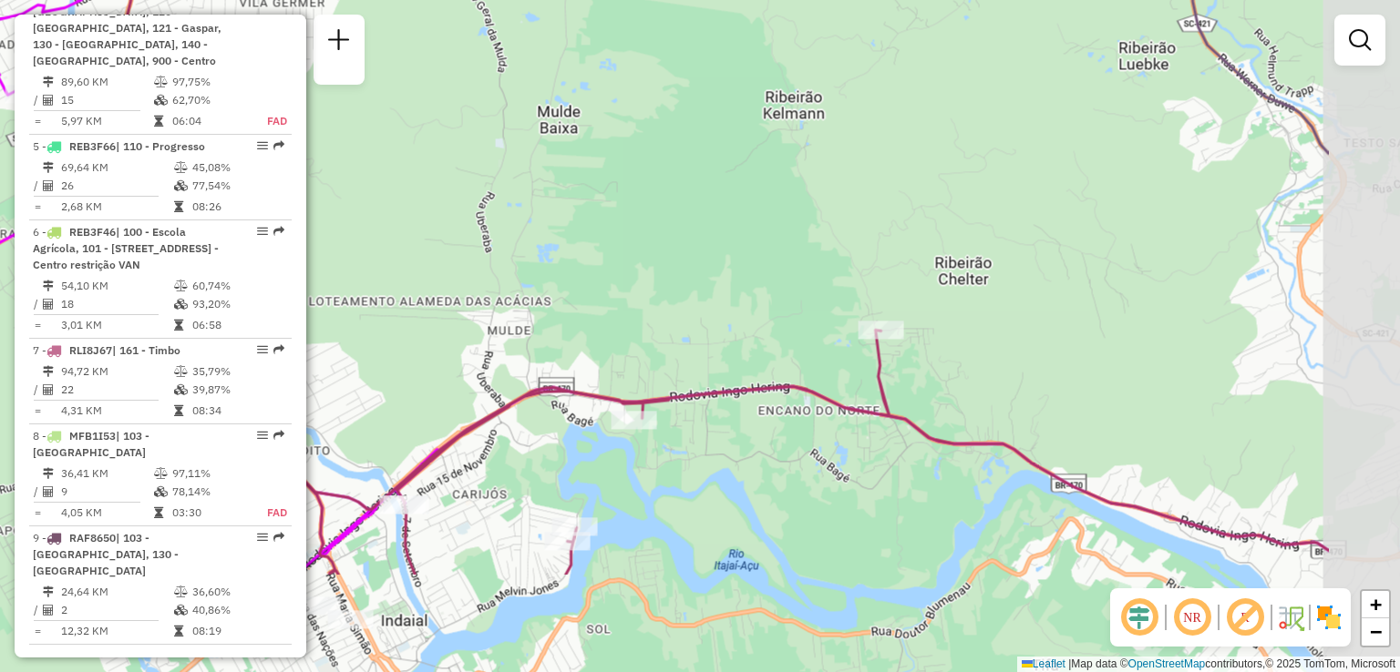
click at [759, 255] on div "Janela de atendimento Grade de atendimento Capacidade Transportadoras Veículos …" at bounding box center [700, 336] width 1400 height 672
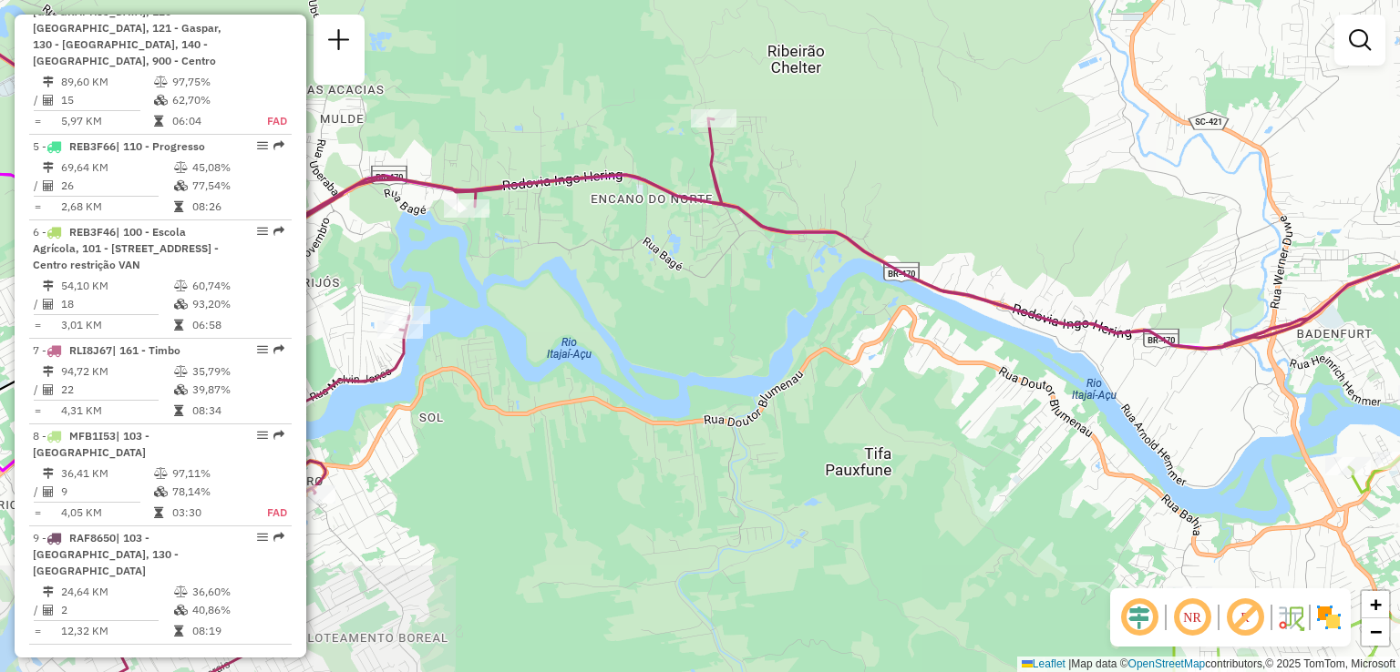
drag, startPoint x: 775, startPoint y: 340, endPoint x: 803, endPoint y: 192, distance: 150.1
click at [795, 232] on div "Janela de atendimento Grade de atendimento Capacidade Transportadoras Veículos …" at bounding box center [700, 336] width 1400 height 672
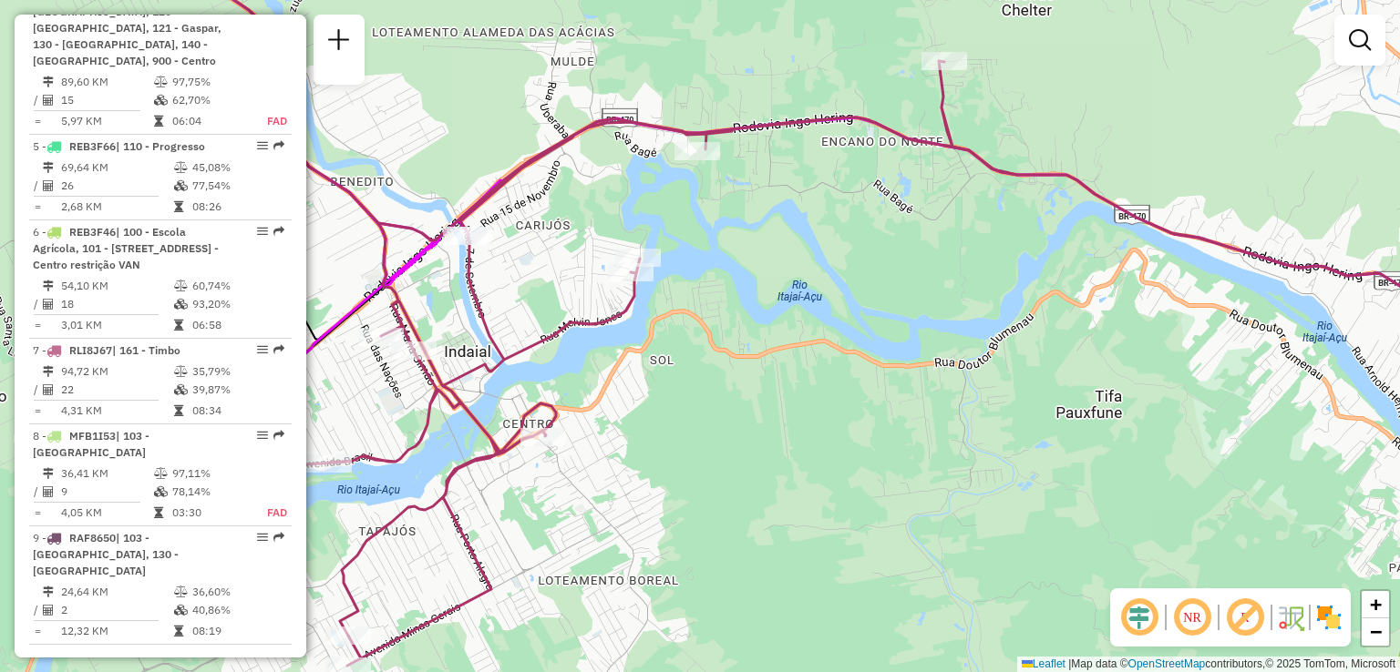
drag, startPoint x: 894, startPoint y: 268, endPoint x: 1063, endPoint y: 250, distance: 170.5
click at [1063, 251] on div "Janela de atendimento Grade de atendimento Capacidade Transportadoras Veículos …" at bounding box center [700, 336] width 1400 height 672
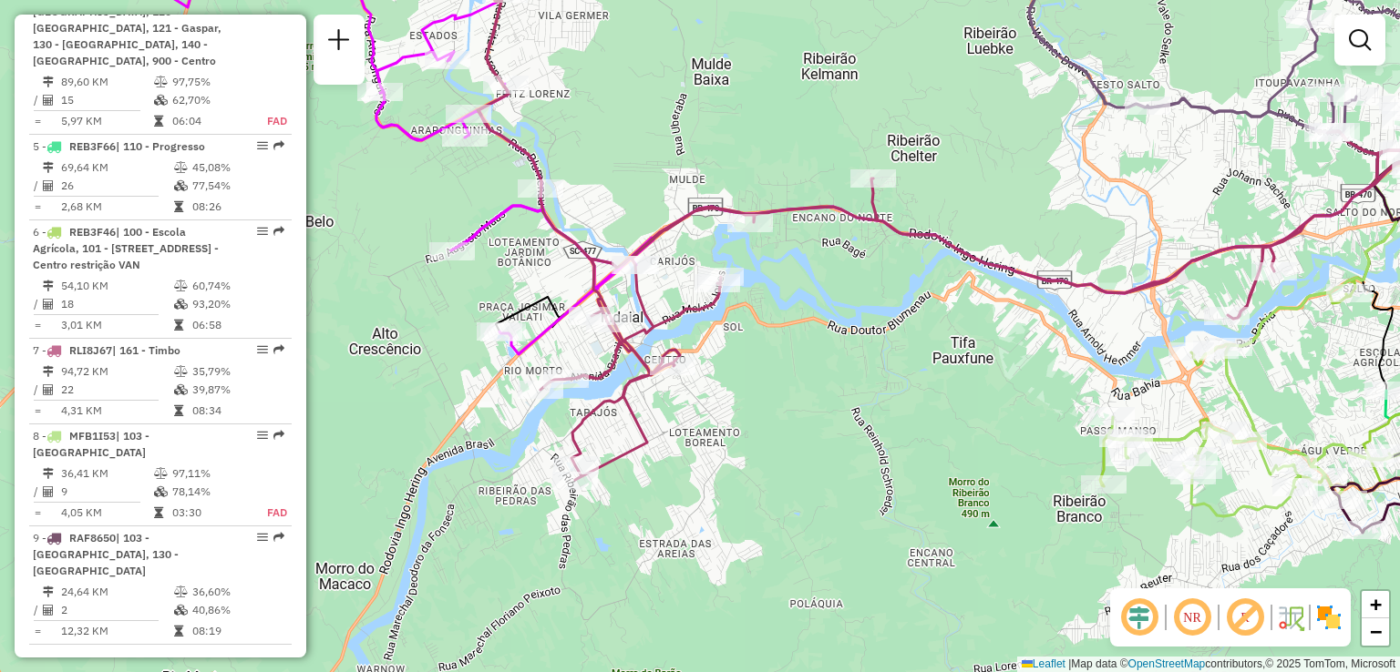
drag, startPoint x: 970, startPoint y: 302, endPoint x: 741, endPoint y: 325, distance: 229.9
click at [714, 331] on div "Janela de atendimento Grade de atendimento Capacidade Transportadoras Veículos …" at bounding box center [700, 336] width 1400 height 672
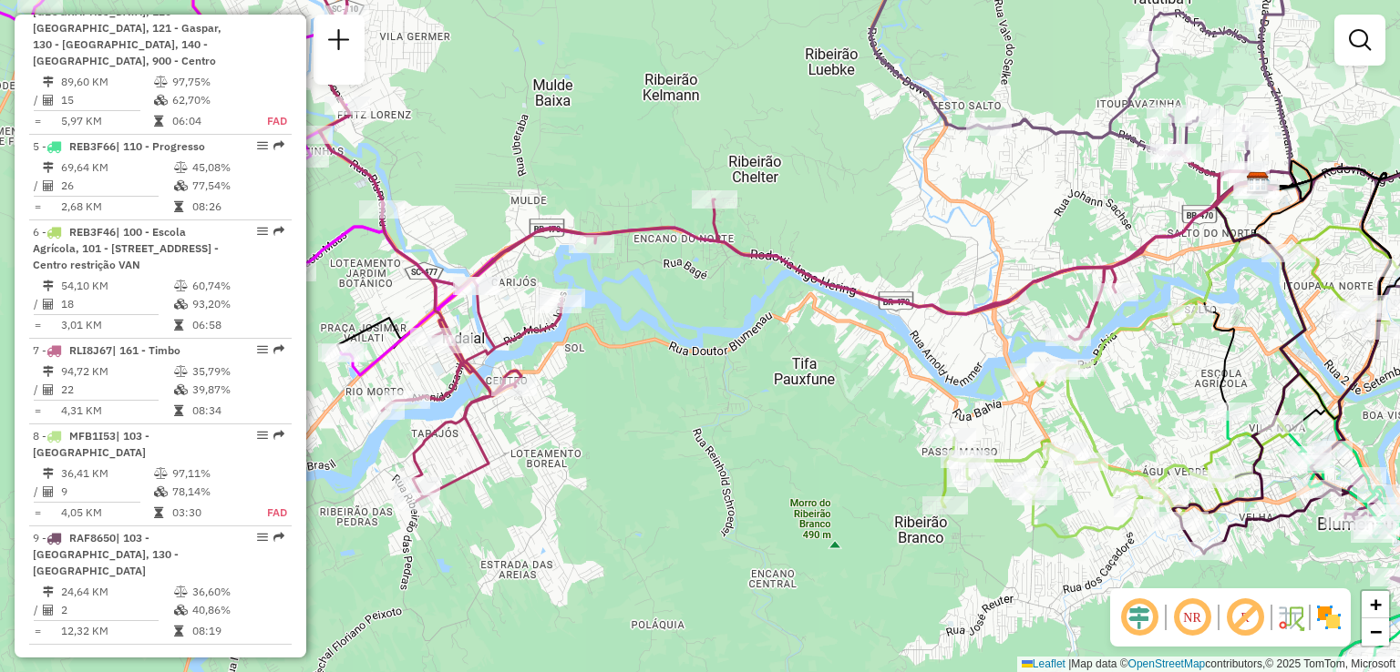
drag, startPoint x: 862, startPoint y: 320, endPoint x: 744, endPoint y: 320, distance: 118.5
click at [744, 320] on div "Janela de atendimento Grade de atendimento Capacidade Transportadoras Veículos …" at bounding box center [700, 336] width 1400 height 672
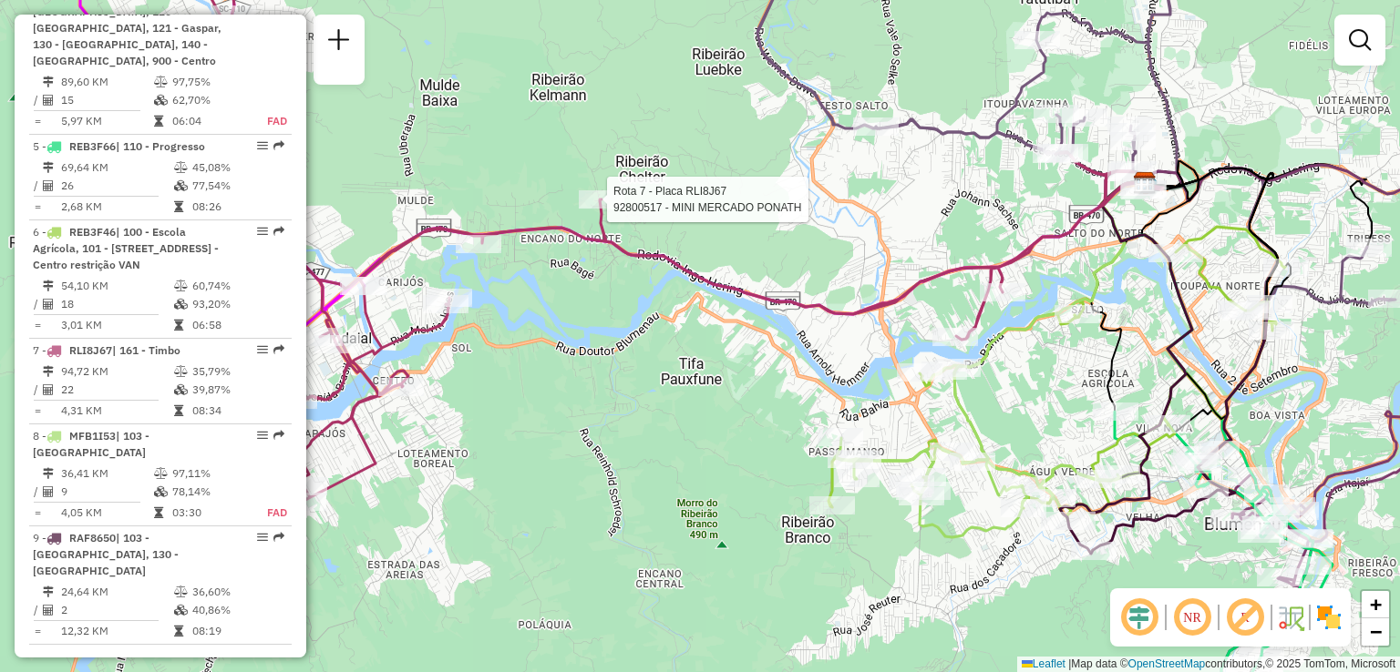
select select "**********"
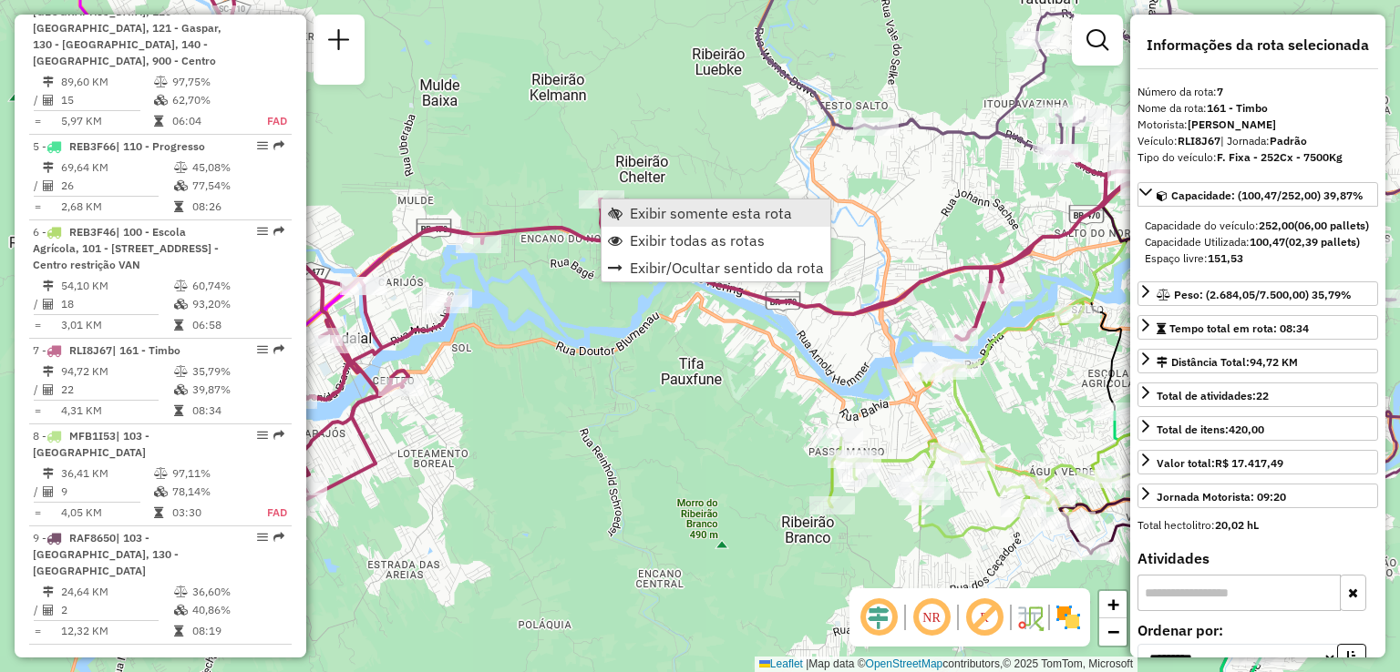
click at [743, 212] on span "Exibir somente esta rota" at bounding box center [711, 213] width 162 height 15
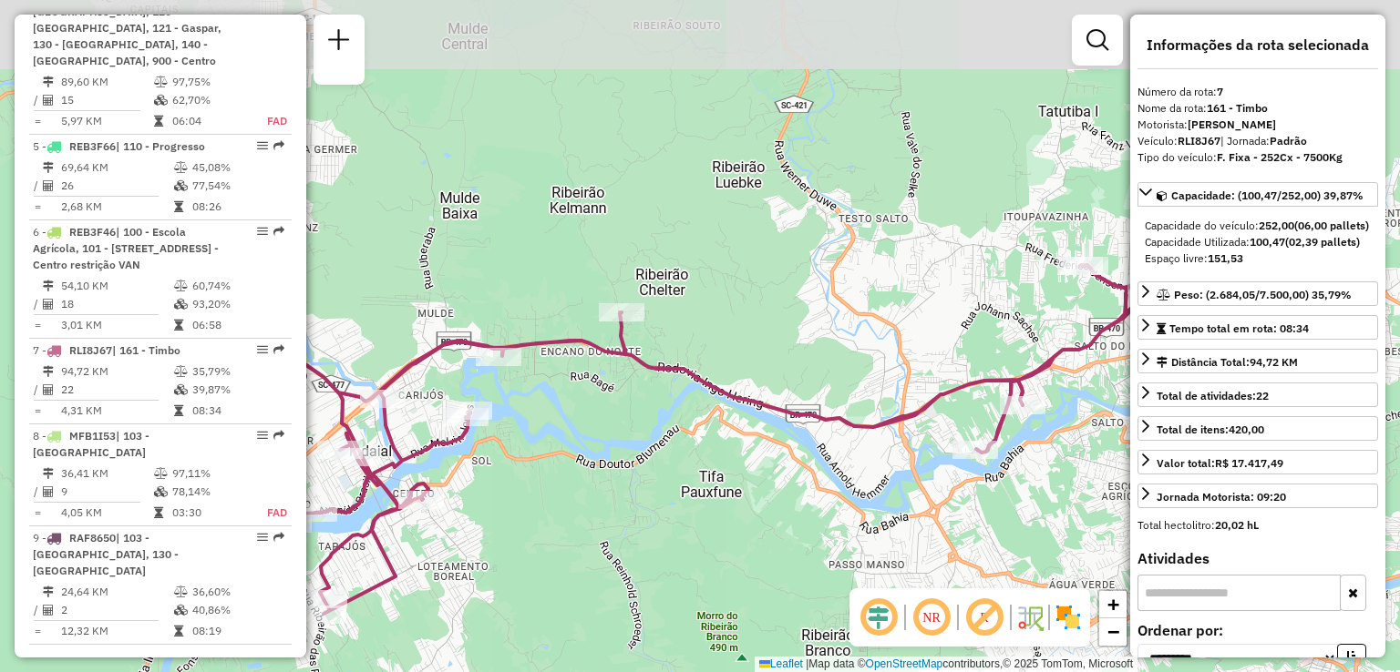
drag, startPoint x: 828, startPoint y: 292, endPoint x: 528, endPoint y: 220, distance: 308.5
click at [532, 221] on div "Janela de atendimento Grade de atendimento Capacidade Transportadoras Veículos …" at bounding box center [700, 336] width 1400 height 672
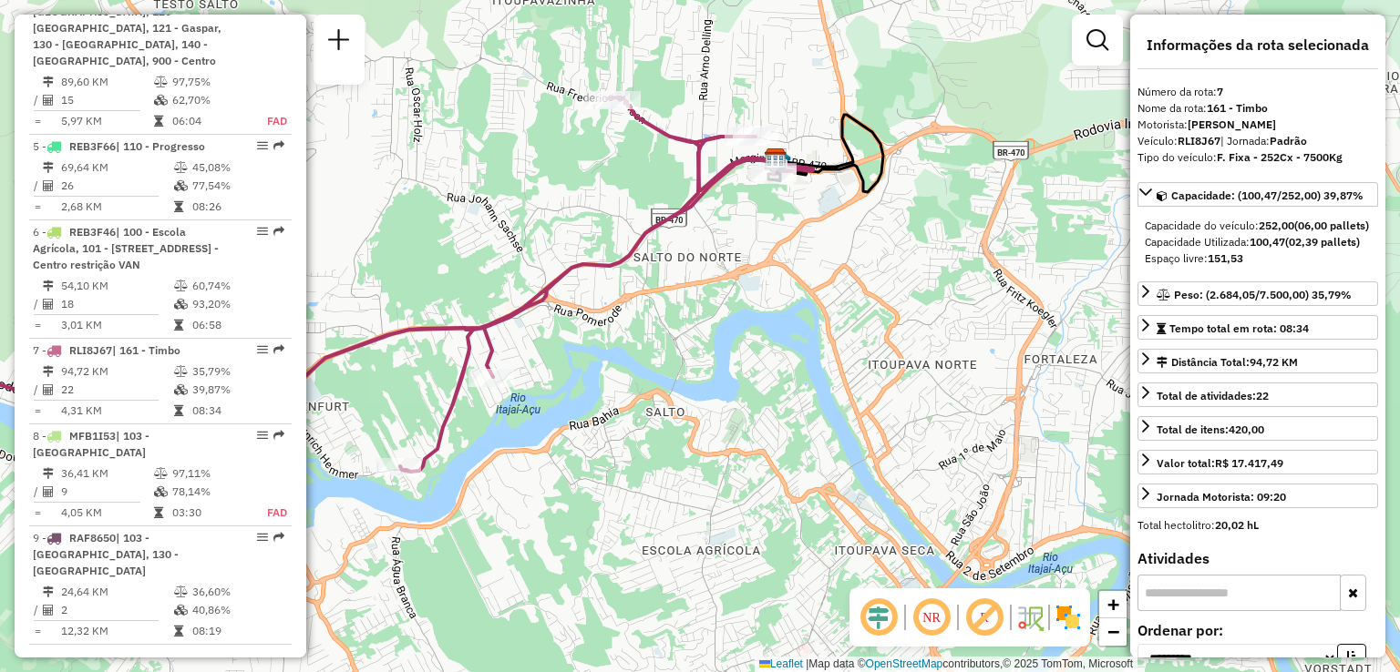
click at [744, 331] on div "Janela de atendimento Grade de atendimento Capacidade Transportadoras Veículos …" at bounding box center [700, 336] width 1400 height 672
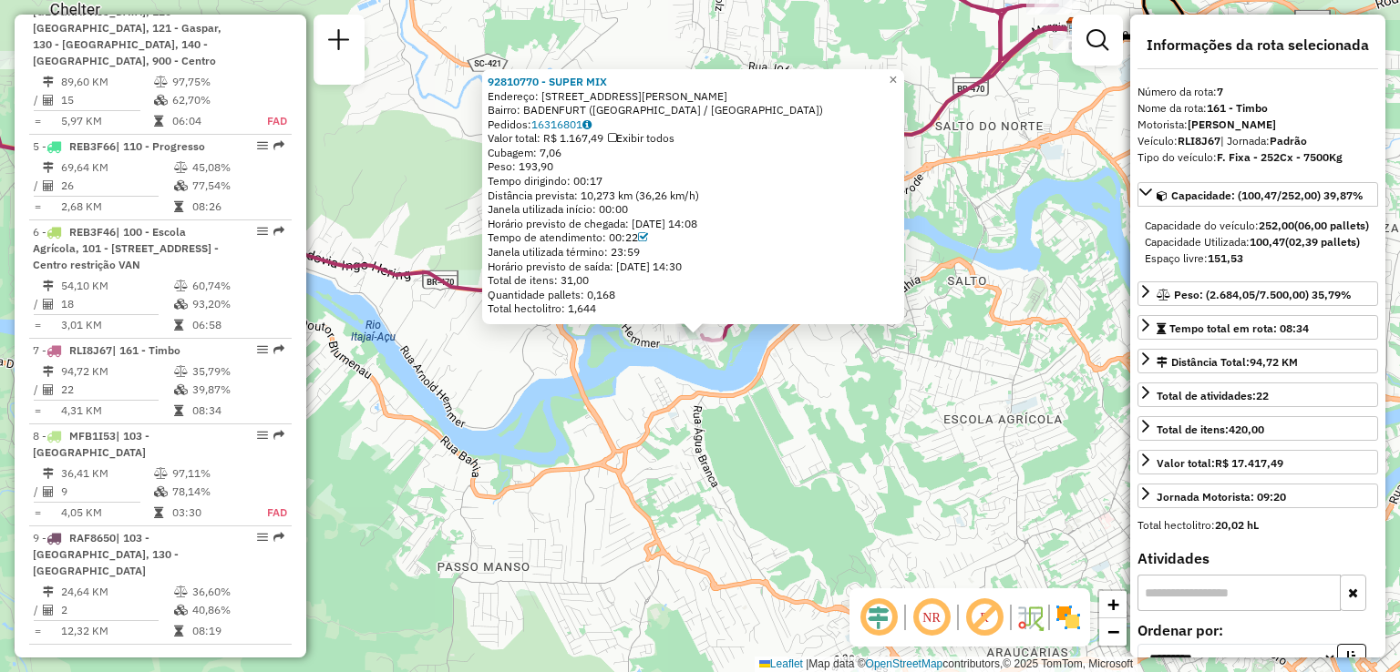
click at [733, 405] on div "92810770 - SUPER MIX Endereço: Rua Heinrich Hemmer 1616 Bairro: BADENFURT (BLUM…" at bounding box center [700, 336] width 1400 height 672
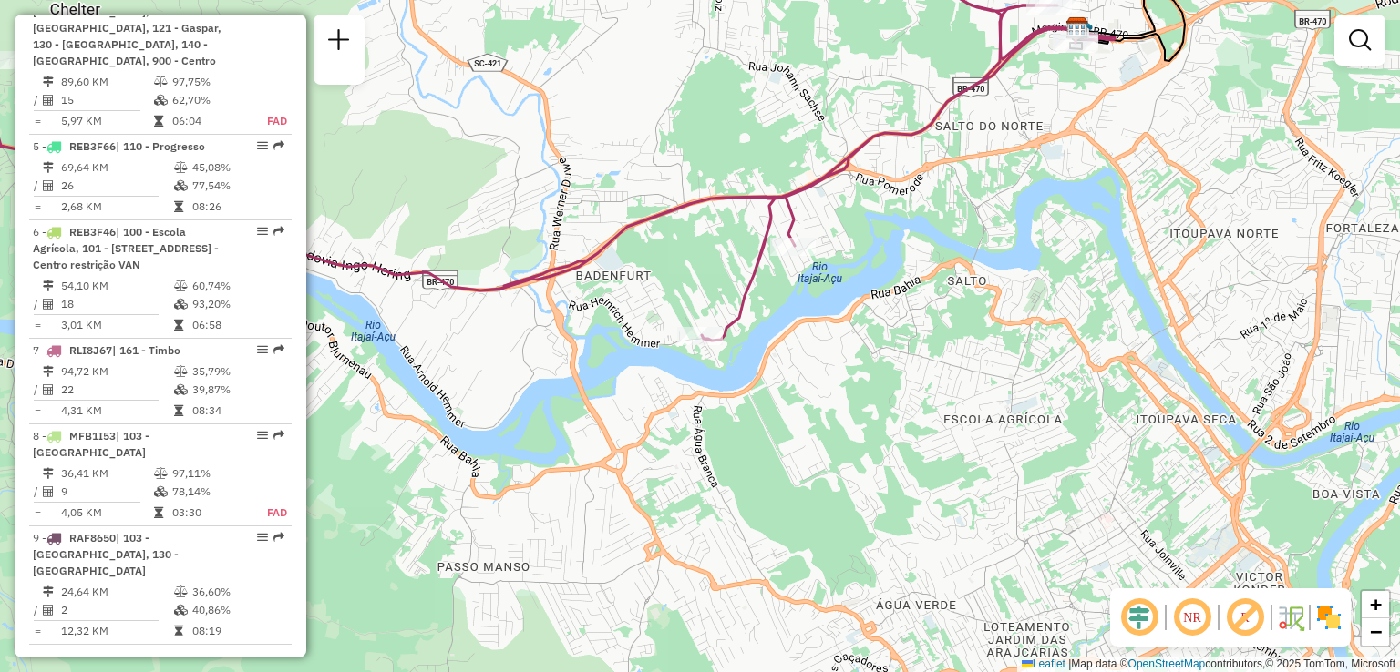
click at [787, 234] on icon at bounding box center [487, 153] width 1255 height 375
select select "**********"
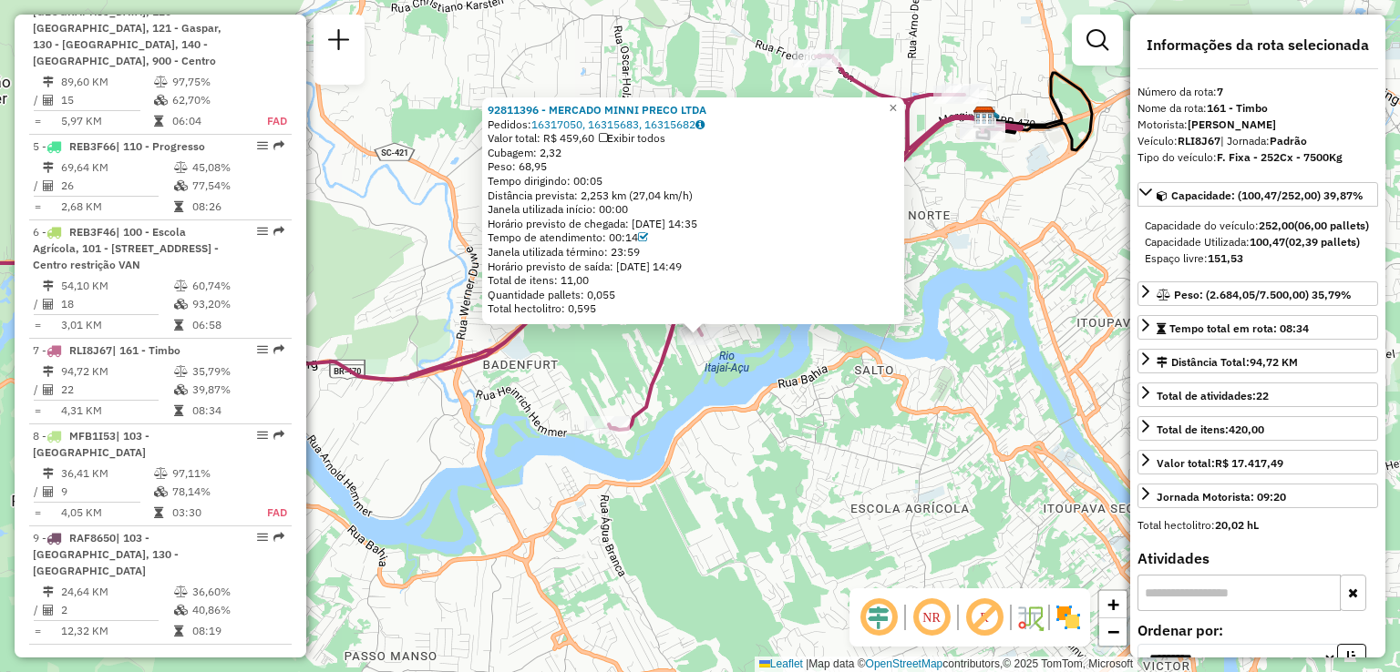
click at [775, 395] on div "92811396 - MERCADO MINNI PRECO LTDA Pedidos: 16317050, 16315683, 16315682 Valor…" at bounding box center [700, 336] width 1400 height 672
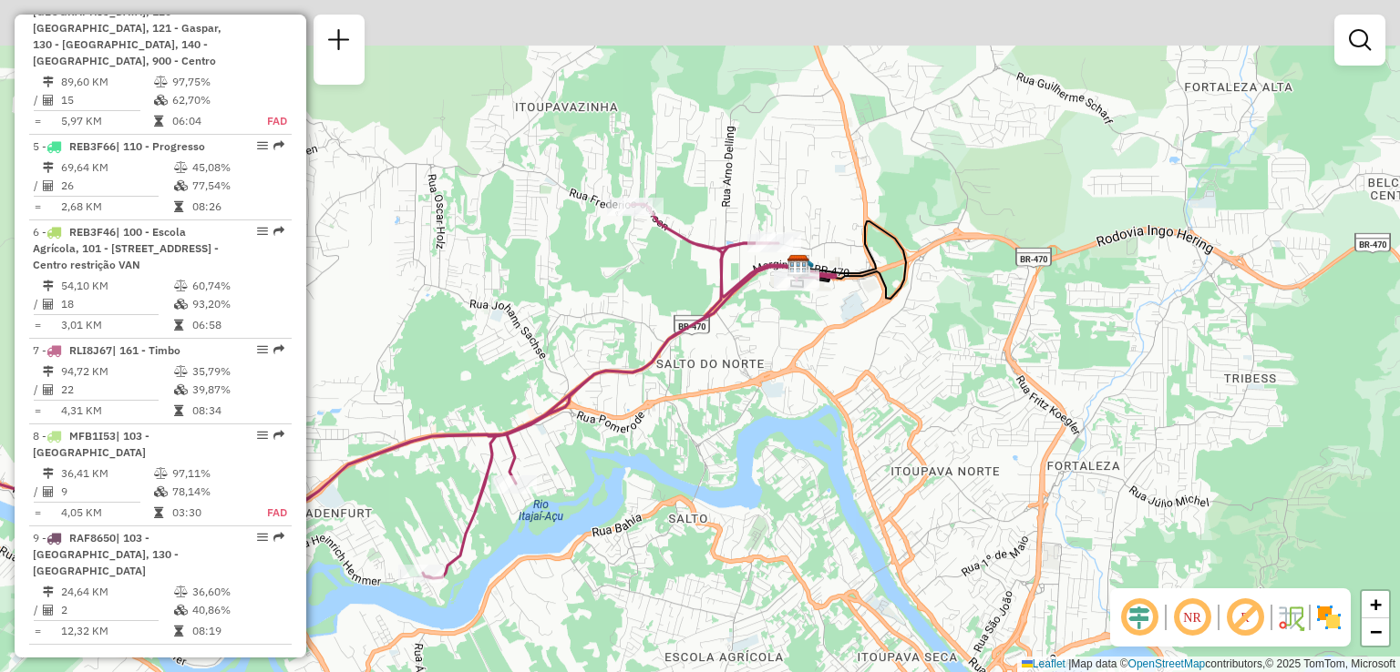
drag, startPoint x: 922, startPoint y: 402, endPoint x: 773, endPoint y: 505, distance: 181.5
click at [774, 505] on div "Janela de atendimento Grade de atendimento Capacidade Transportadoras Veículos …" at bounding box center [700, 336] width 1400 height 672
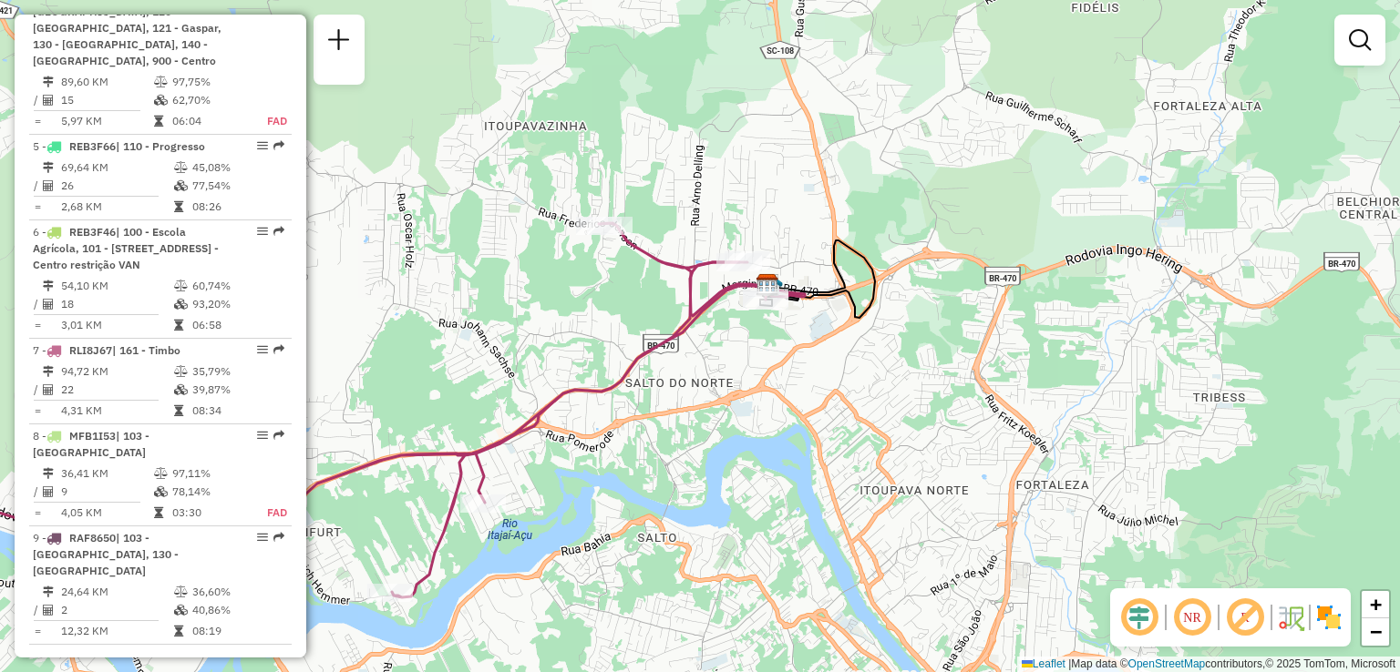
click at [844, 375] on div "Janela de atendimento Grade de atendimento Capacidade Transportadoras Veículos …" at bounding box center [700, 336] width 1400 height 672
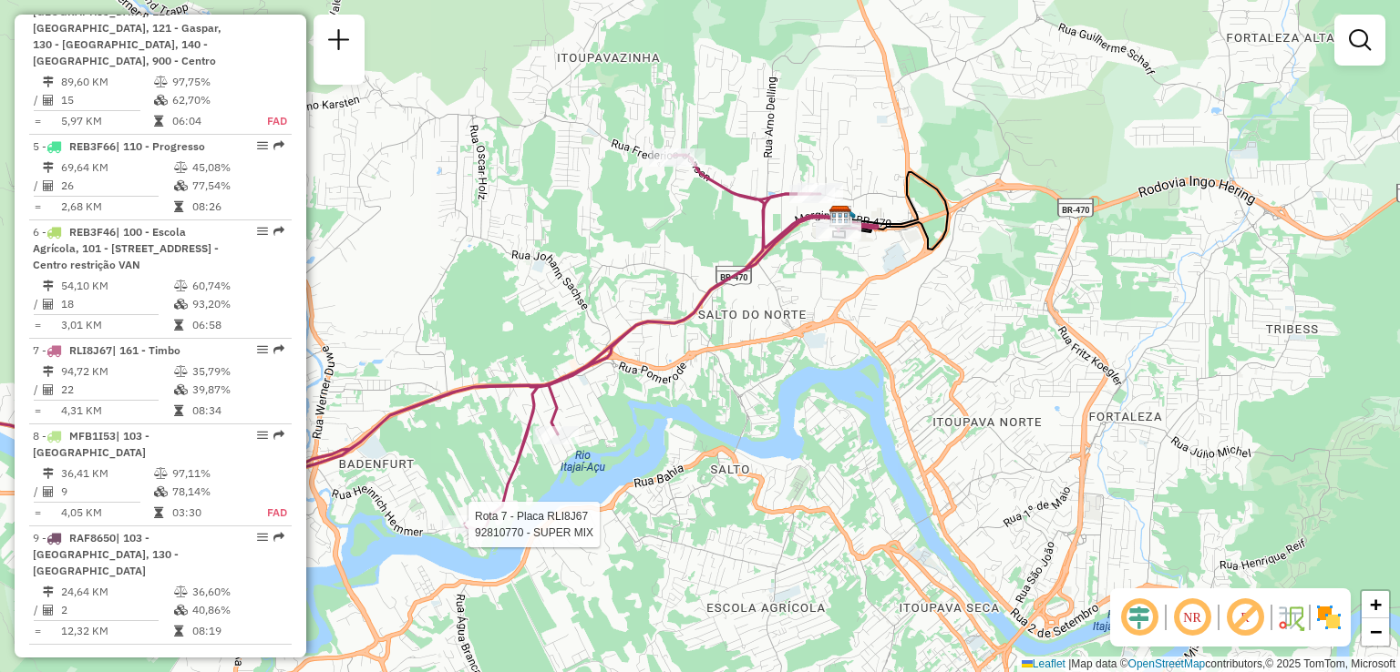
select select "**********"
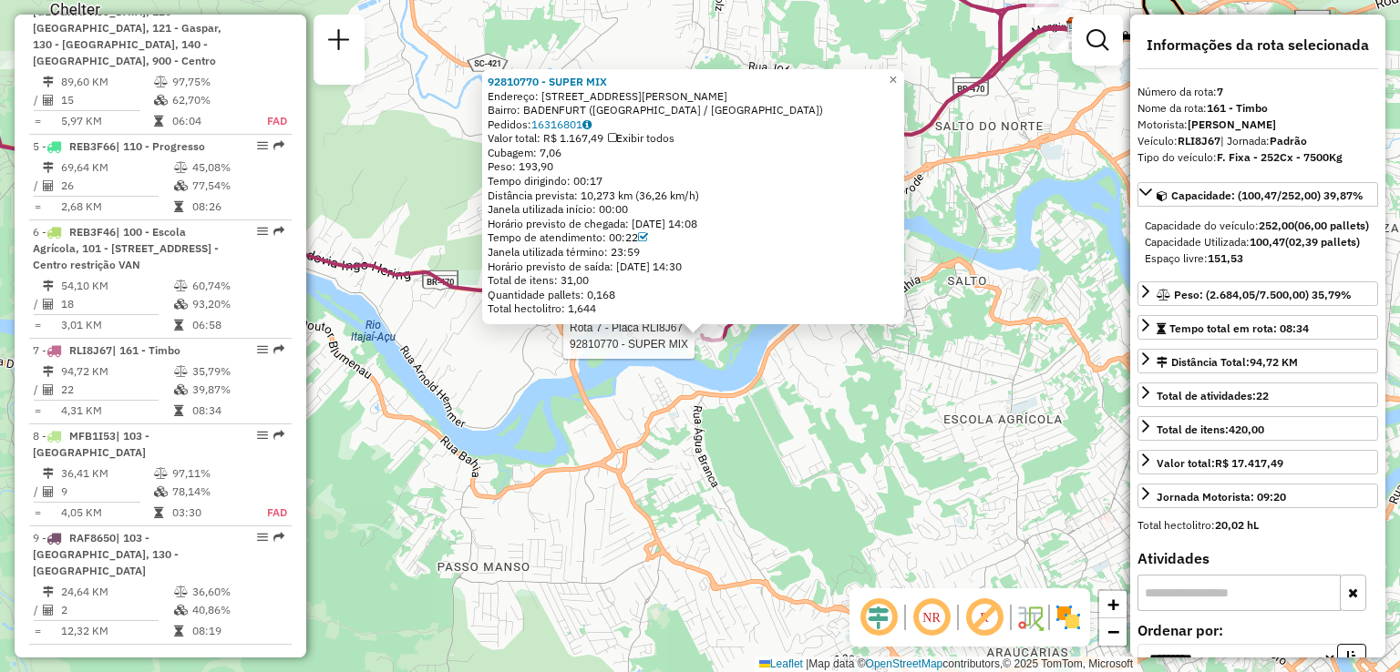
click at [682, 402] on div "Rota 7 - Placa RLI8J67 92810770 - SUPER MIX 92810770 - SUPER MIX Endereço: Rua …" at bounding box center [700, 336] width 1400 height 672
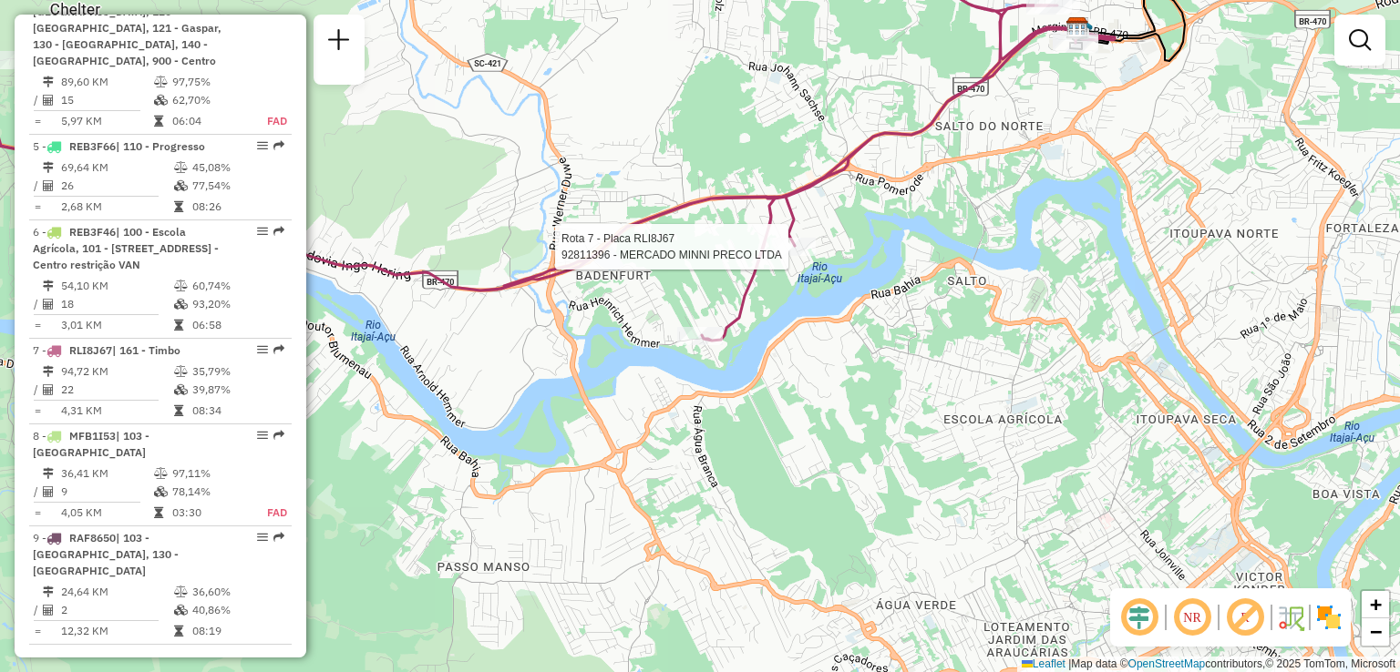
select select "**********"
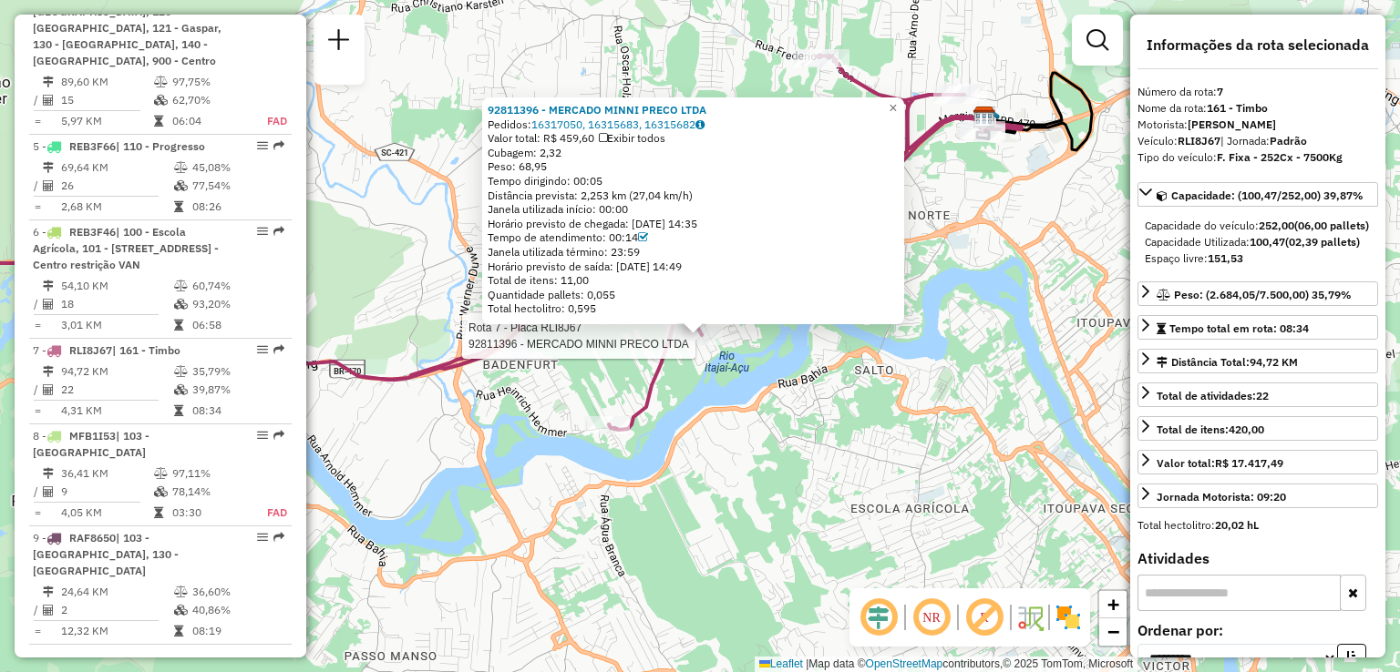
click at [897, 381] on div "Rota 7 - Placa RLI8J67 92811396 - MERCADO MINNI PRECO LTDA 92811396 - MERCADO M…" at bounding box center [700, 336] width 1400 height 672
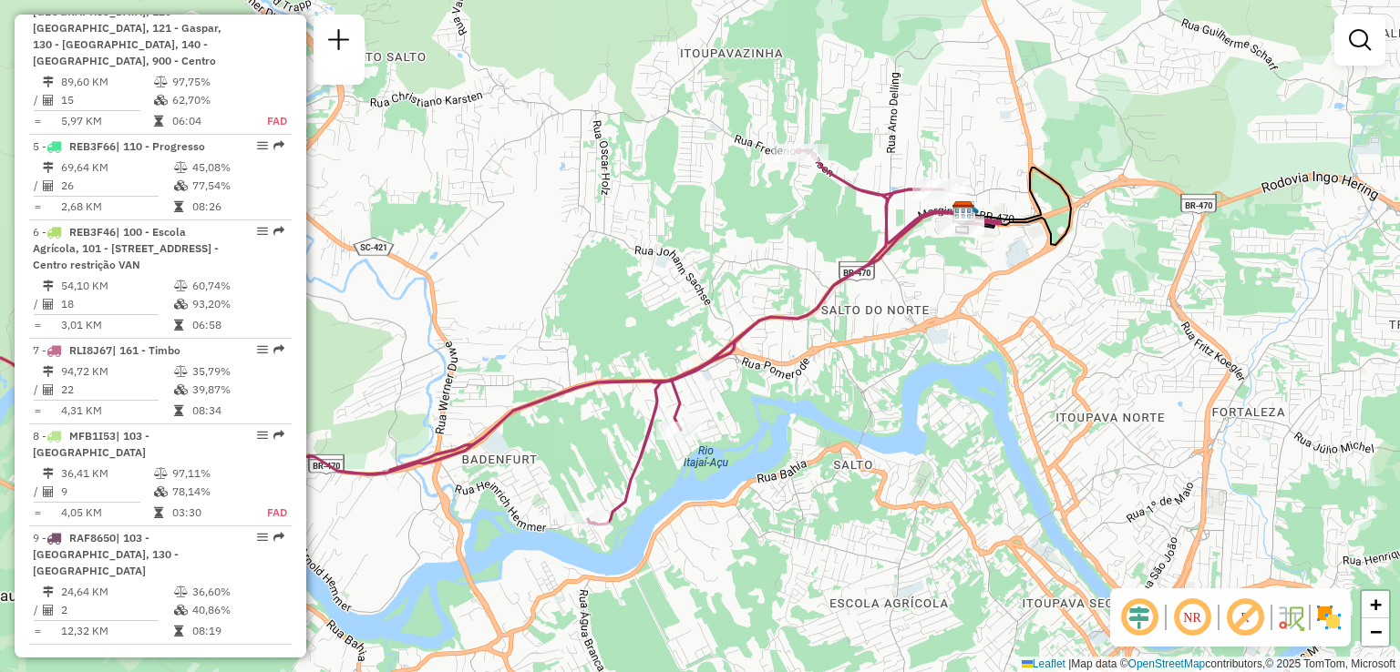
drag, startPoint x: 977, startPoint y: 313, endPoint x: 929, endPoint y: 411, distance: 109.2
click at [932, 415] on div "Janela de atendimento Grade de atendimento Capacidade Transportadoras Veículos …" at bounding box center [700, 336] width 1400 height 672
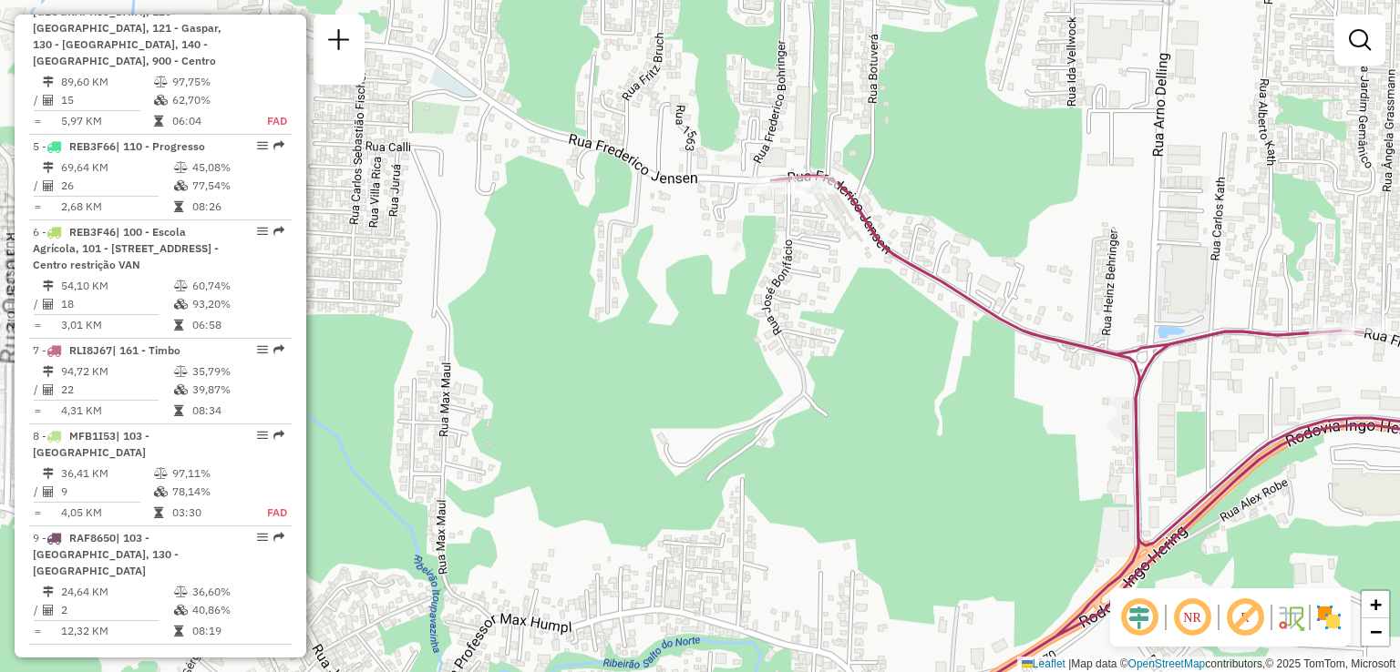
drag, startPoint x: 863, startPoint y: 321, endPoint x: 766, endPoint y: 257, distance: 115.7
click at [767, 257] on div "Janela de atendimento Grade de atendimento Capacidade Transportadoras Veículos …" at bounding box center [700, 336] width 1400 height 672
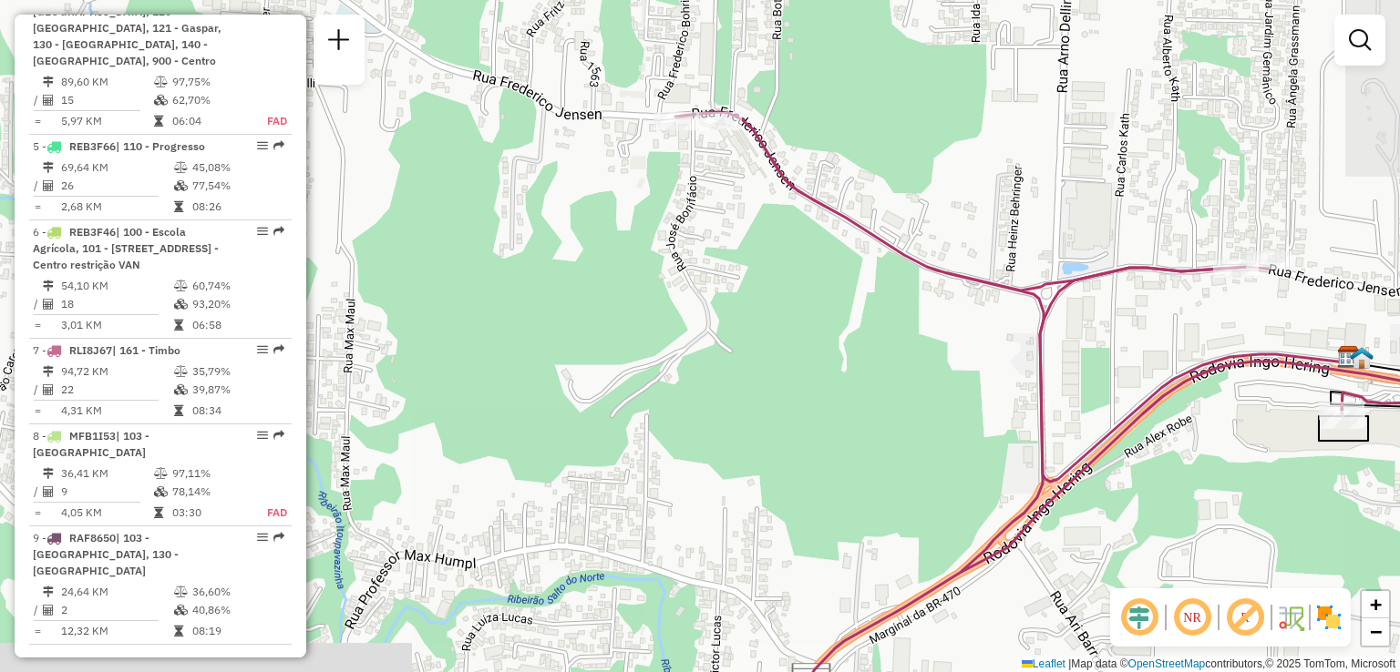
click at [820, 344] on div "Janela de atendimento Grade de atendimento Capacidade Transportadoras Veículos …" at bounding box center [700, 336] width 1400 height 672
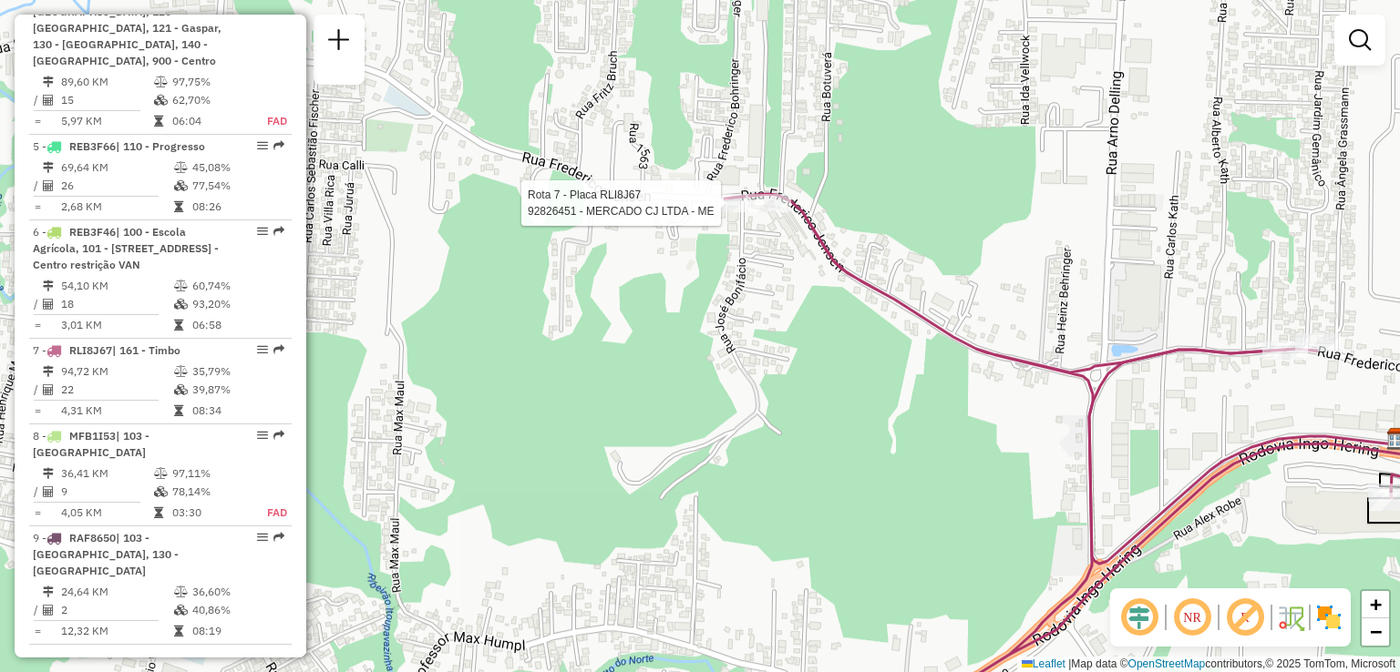
select select "**********"
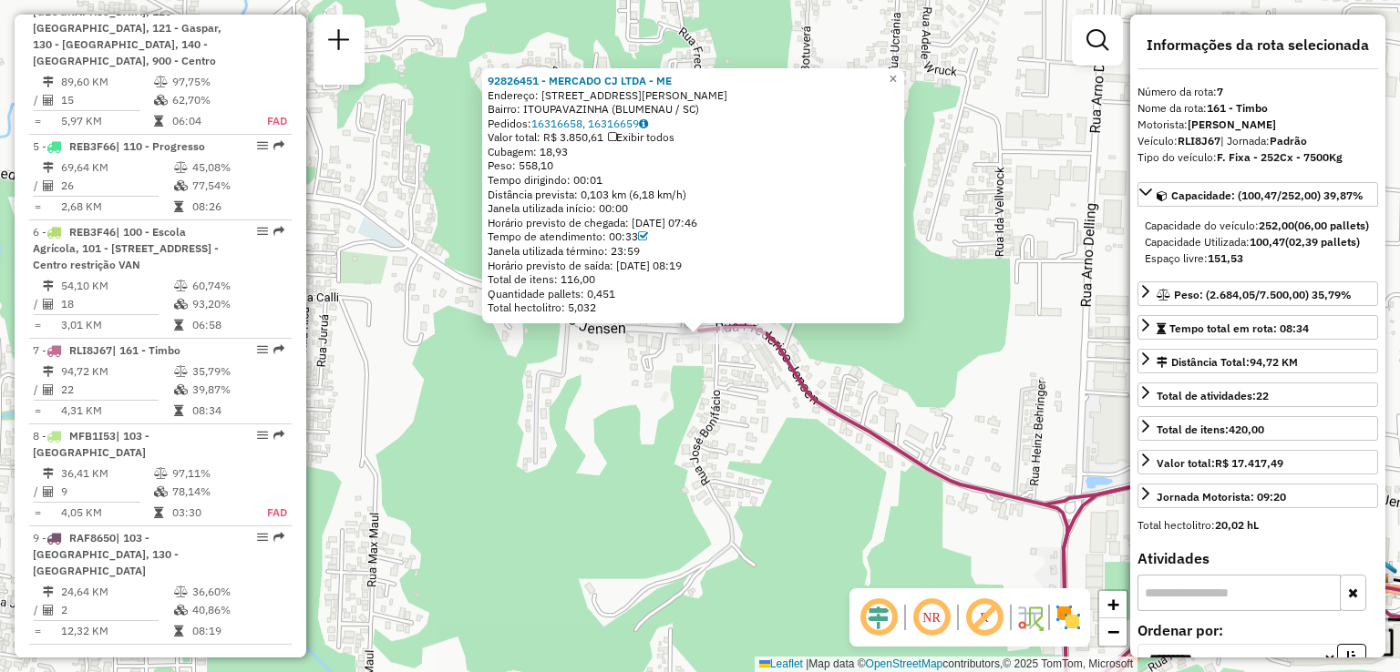
click at [696, 486] on div "92826451 - MERCADO CJ LTDA - ME Endereço: R Frederico Jensen 2371 Bairro: ITOUP…" at bounding box center [700, 336] width 1400 height 672
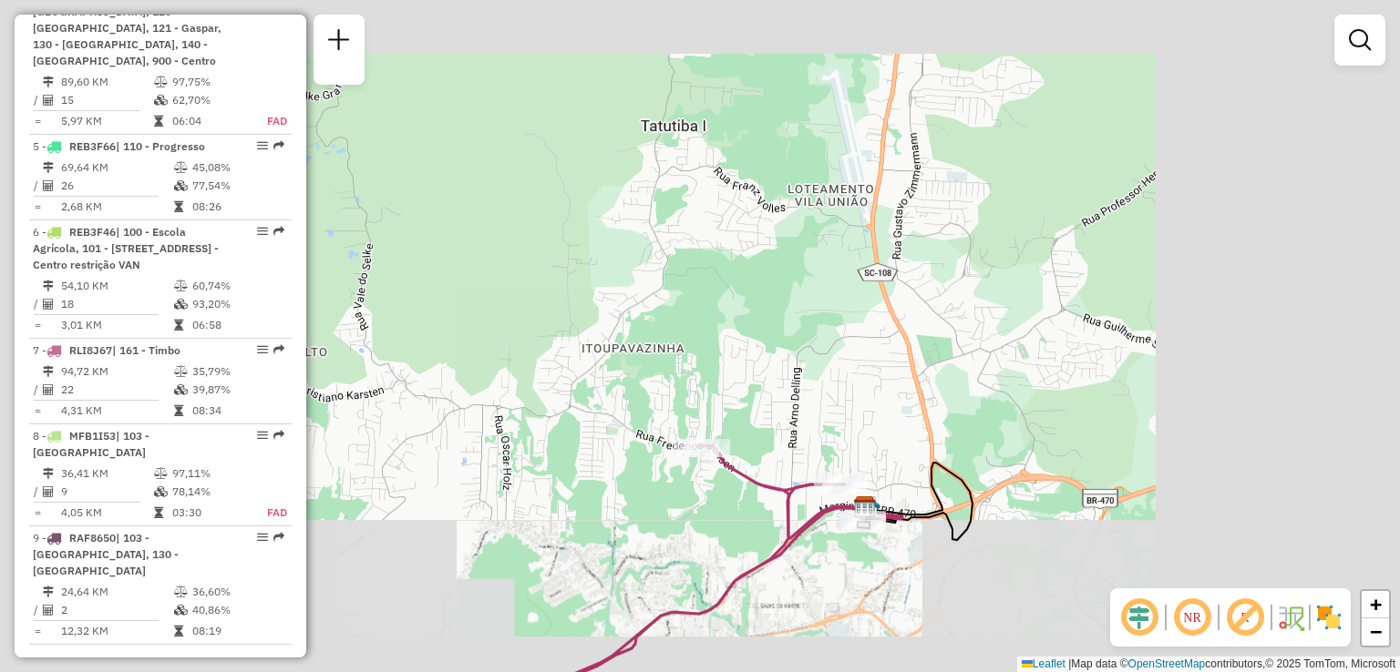
drag, startPoint x: 674, startPoint y: 525, endPoint x: 851, endPoint y: 354, distance: 246.2
click at [850, 354] on div "Janela de atendimento Grade de atendimento Capacidade Transportadoras Veículos …" at bounding box center [700, 336] width 1400 height 672
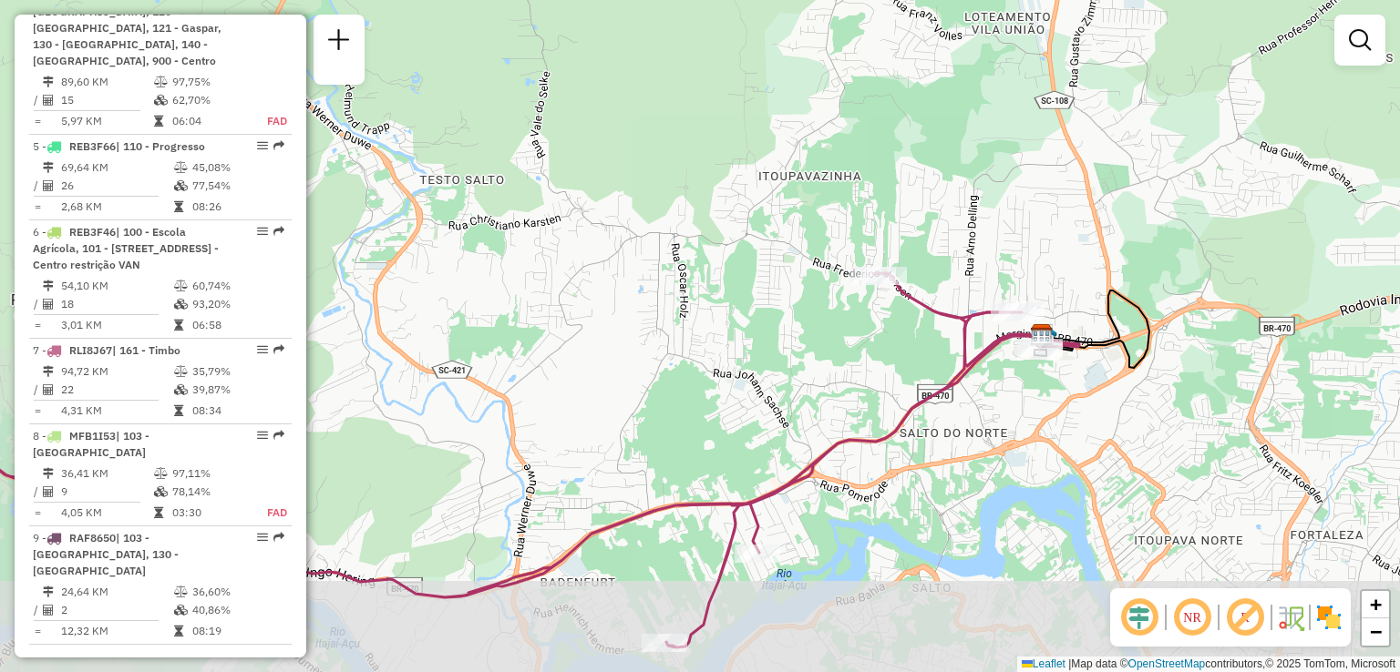
drag, startPoint x: 906, startPoint y: 322, endPoint x: 915, endPoint y: 307, distance: 17.2
click at [914, 310] on div "Janela de atendimento Grade de atendimento Capacidade Transportadoras Veículos …" at bounding box center [700, 336] width 1400 height 672
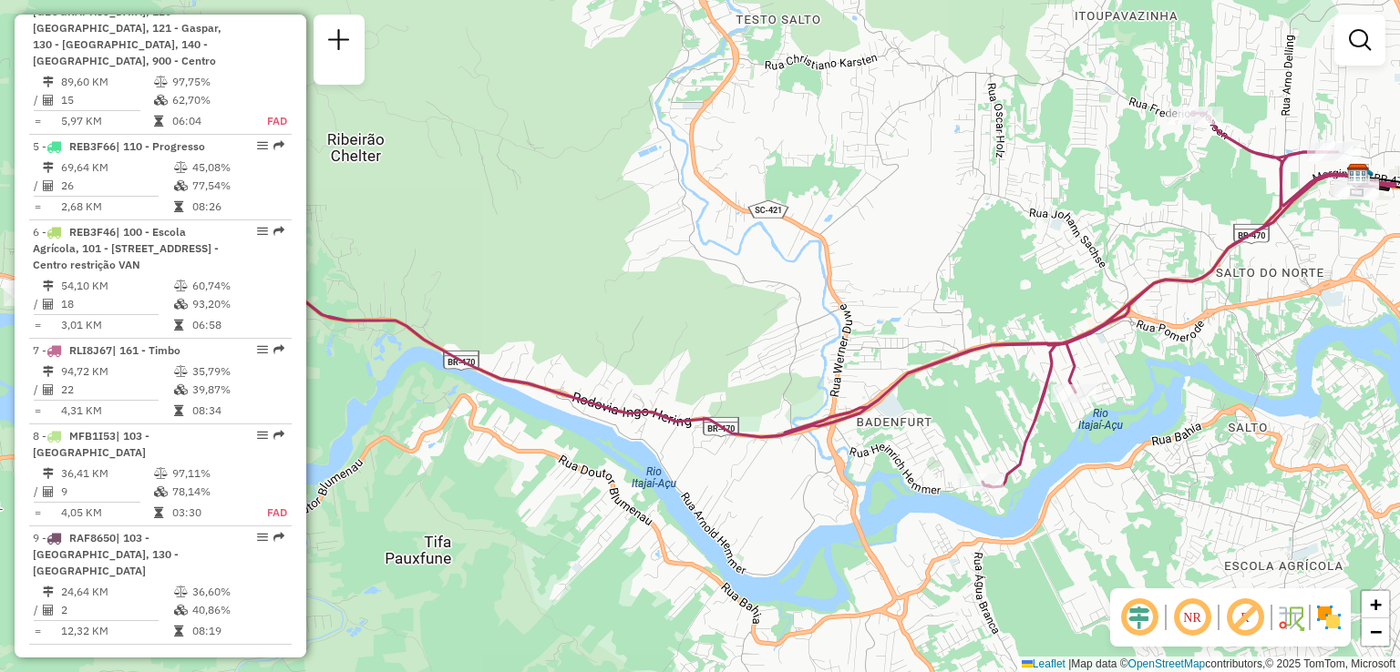
drag, startPoint x: 908, startPoint y: 315, endPoint x: 1125, endPoint y: 299, distance: 218.4
click at [1125, 299] on icon at bounding box center [736, 300] width 1318 height 375
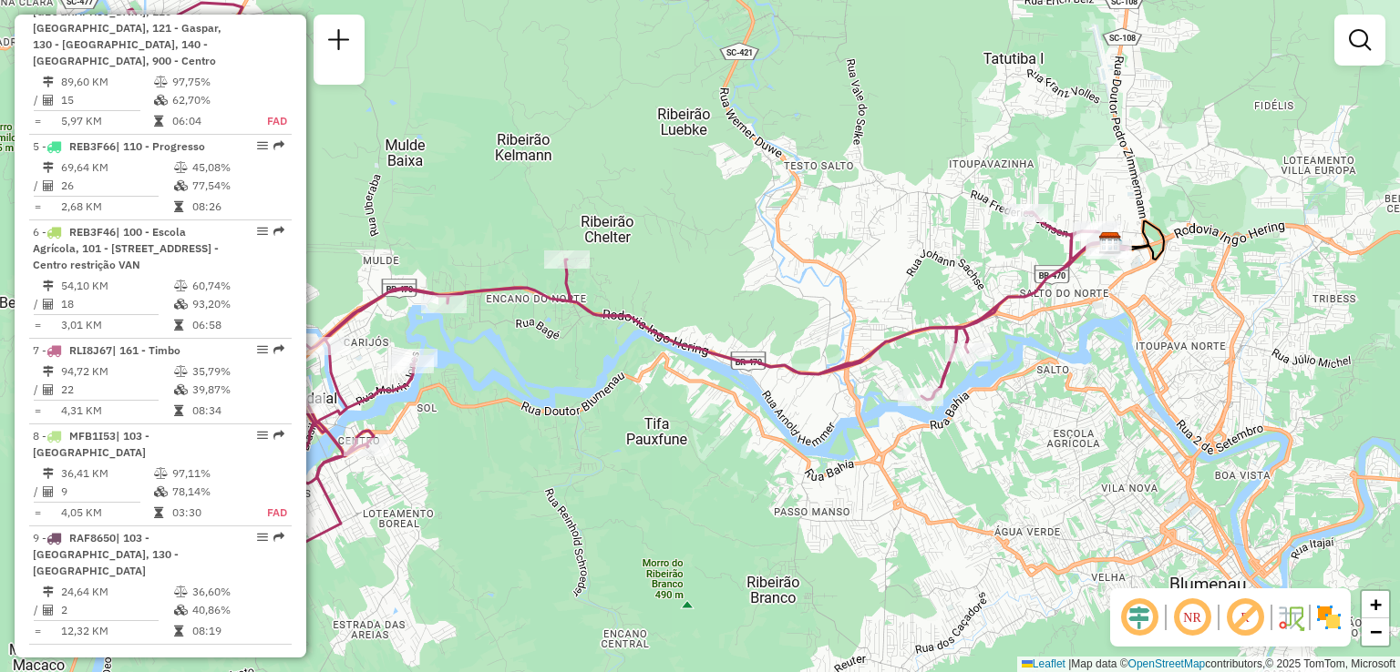
drag, startPoint x: 978, startPoint y: 298, endPoint x: 867, endPoint y: 303, distance: 110.3
click at [863, 306] on div "Janela de atendimento Grade de atendimento Capacidade Transportadoras Veículos …" at bounding box center [700, 336] width 1400 height 672
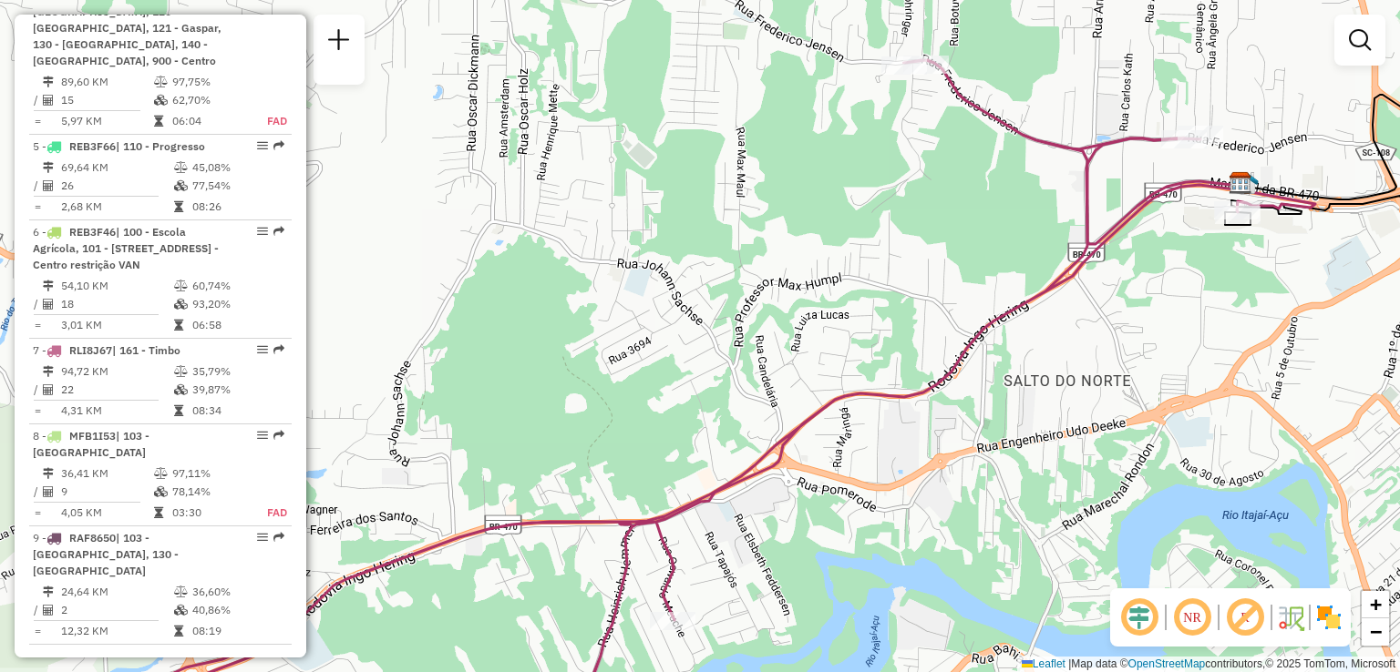
drag, startPoint x: 944, startPoint y: 256, endPoint x: 956, endPoint y: 390, distance: 134.5
click at [956, 390] on div "Janela de atendimento Grade de atendimento Capacidade Transportadoras Veículos …" at bounding box center [700, 336] width 1400 height 672
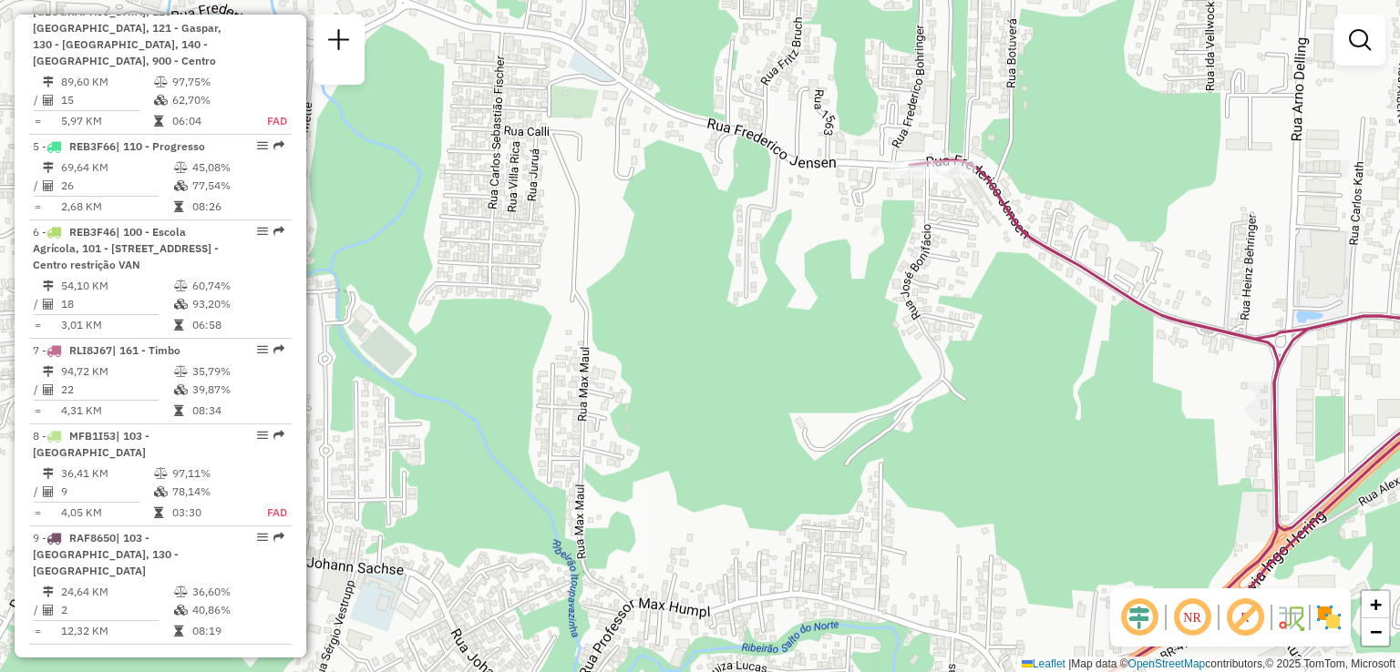
drag, startPoint x: 939, startPoint y: 282, endPoint x: 951, endPoint y: 351, distance: 70.3
click at [951, 365] on div "Janela de atendimento Grade de atendimento Capacidade Transportadoras Veículos …" at bounding box center [700, 336] width 1400 height 672
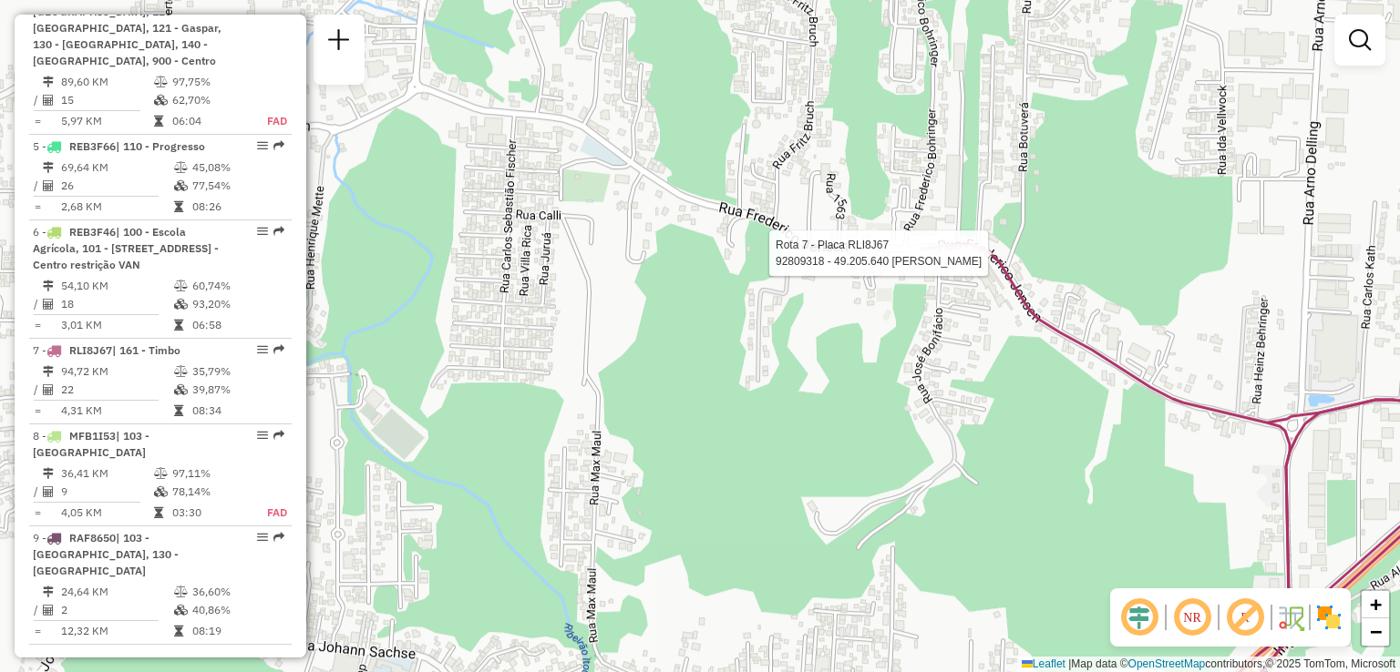
select select "**********"
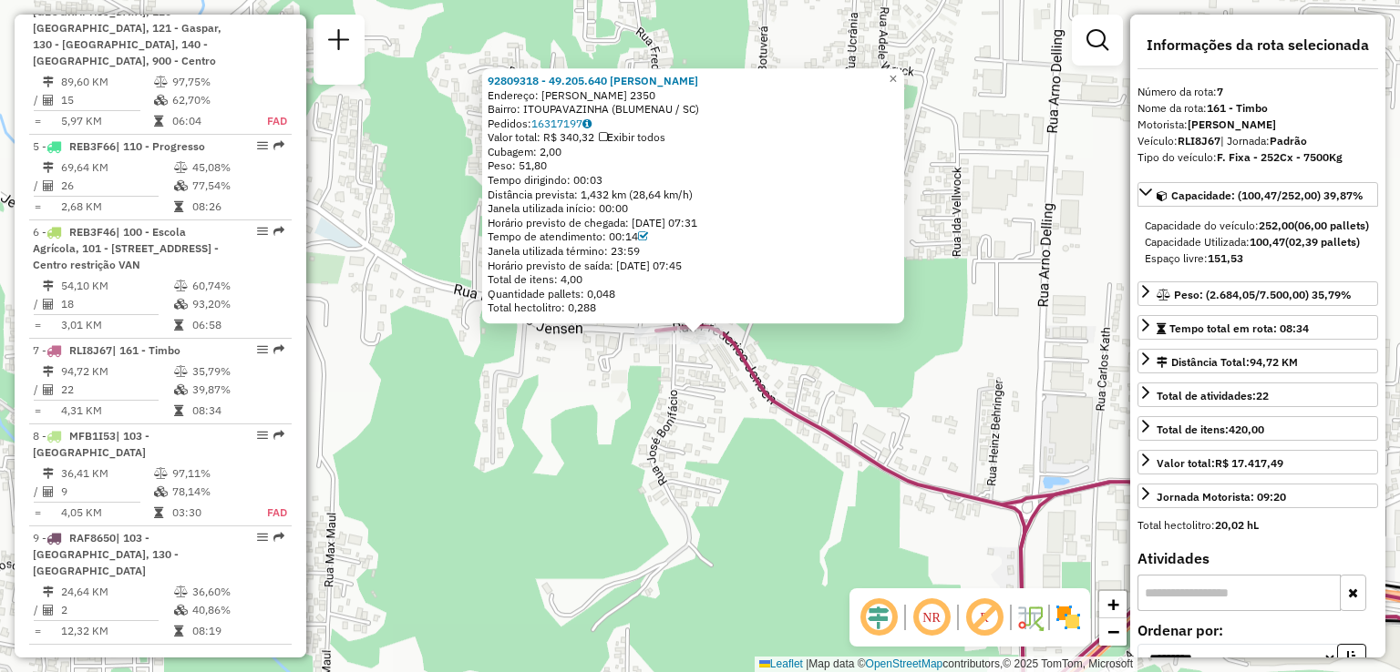
click at [857, 395] on div "92809318 - 49.205.640 ZULMAR JO Endereço: FREDERICO JENSEN 2350 Bairro: ITOUPAV…" at bounding box center [700, 336] width 1400 height 672
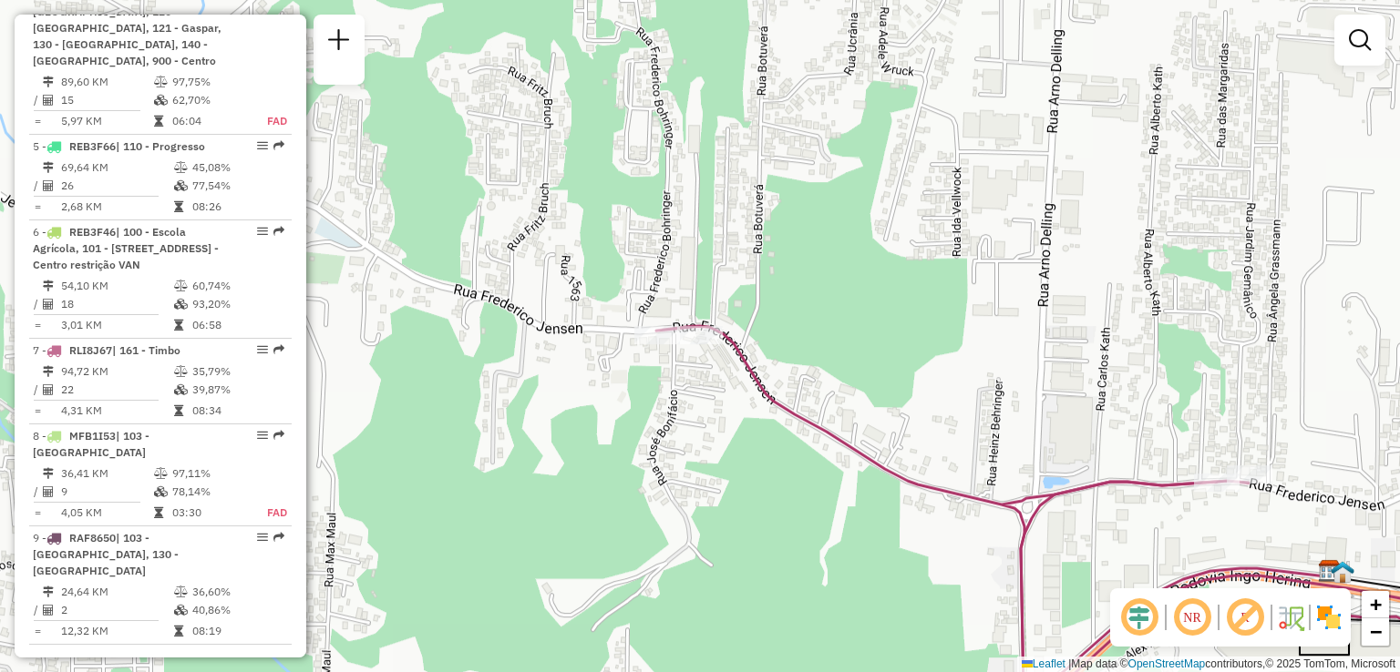
drag, startPoint x: 898, startPoint y: 433, endPoint x: 798, endPoint y: 354, distance: 126.5
click at [802, 359] on div "Janela de atendimento Grade de atendimento Capacidade Transportadoras Veículos …" at bounding box center [700, 336] width 1400 height 672
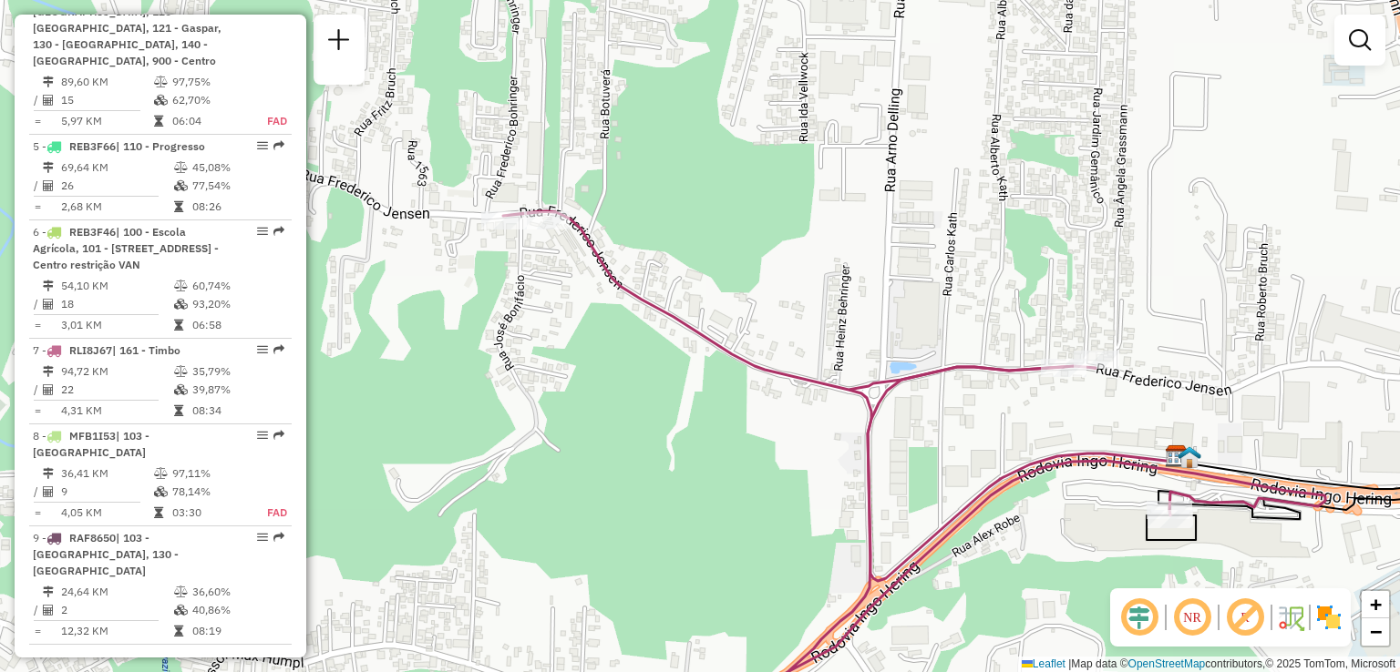
drag, startPoint x: 853, startPoint y: 368, endPoint x: 836, endPoint y: 358, distance: 19.2
click at [814, 346] on div "Janela de atendimento Grade de atendimento Capacidade Transportadoras Veículos …" at bounding box center [700, 336] width 1400 height 672
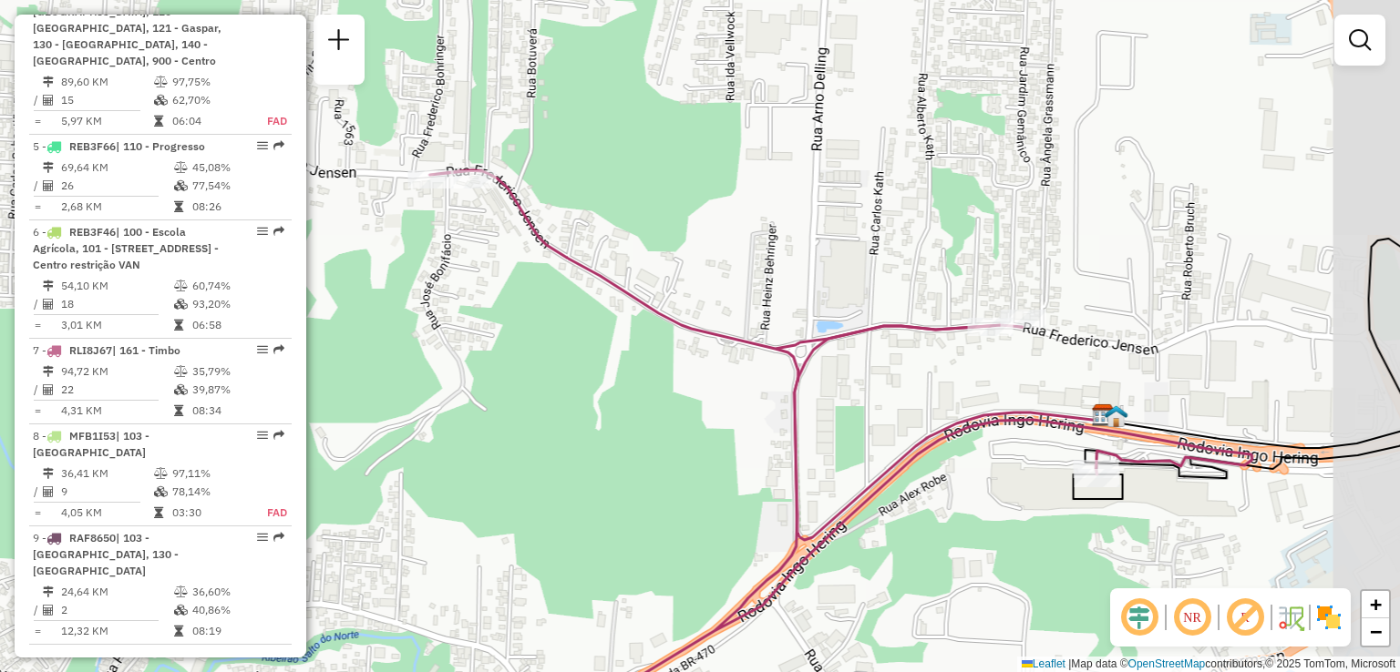
drag, startPoint x: 936, startPoint y: 419, endPoint x: 865, endPoint y: 399, distance: 73.8
click at [867, 405] on icon at bounding box center [955, 433] width 321 height 214
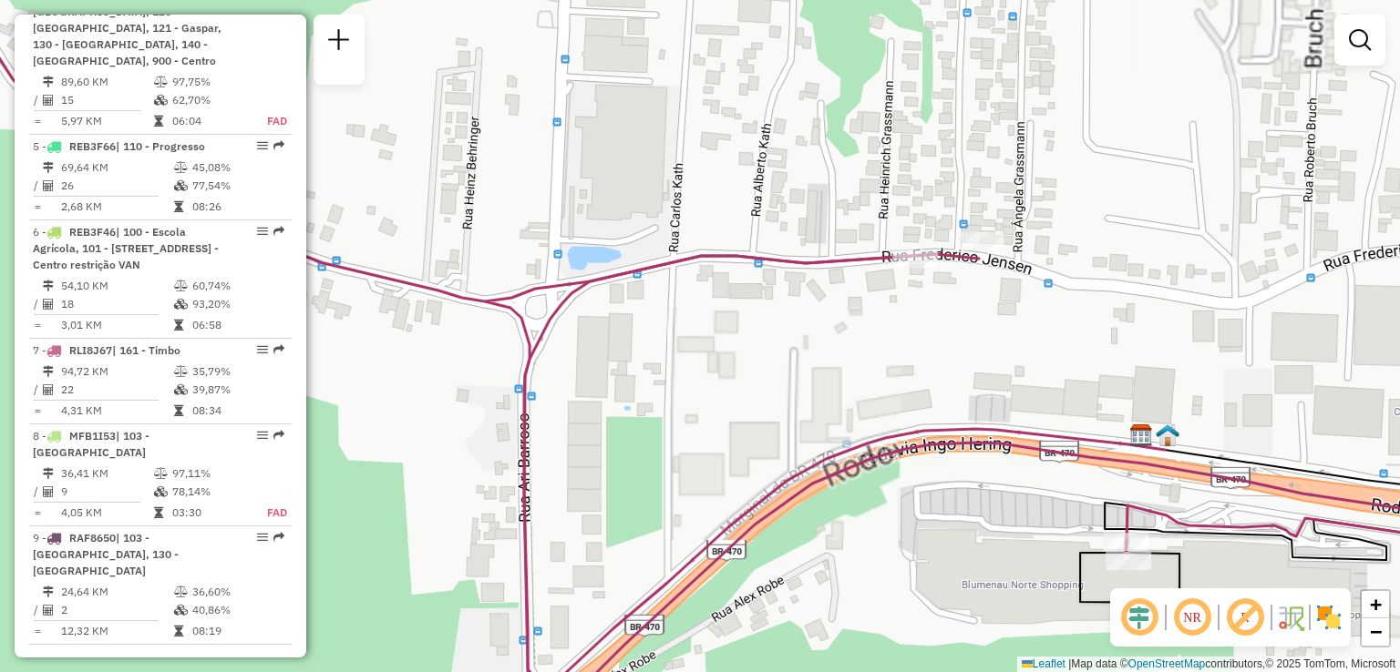
select select "**********"
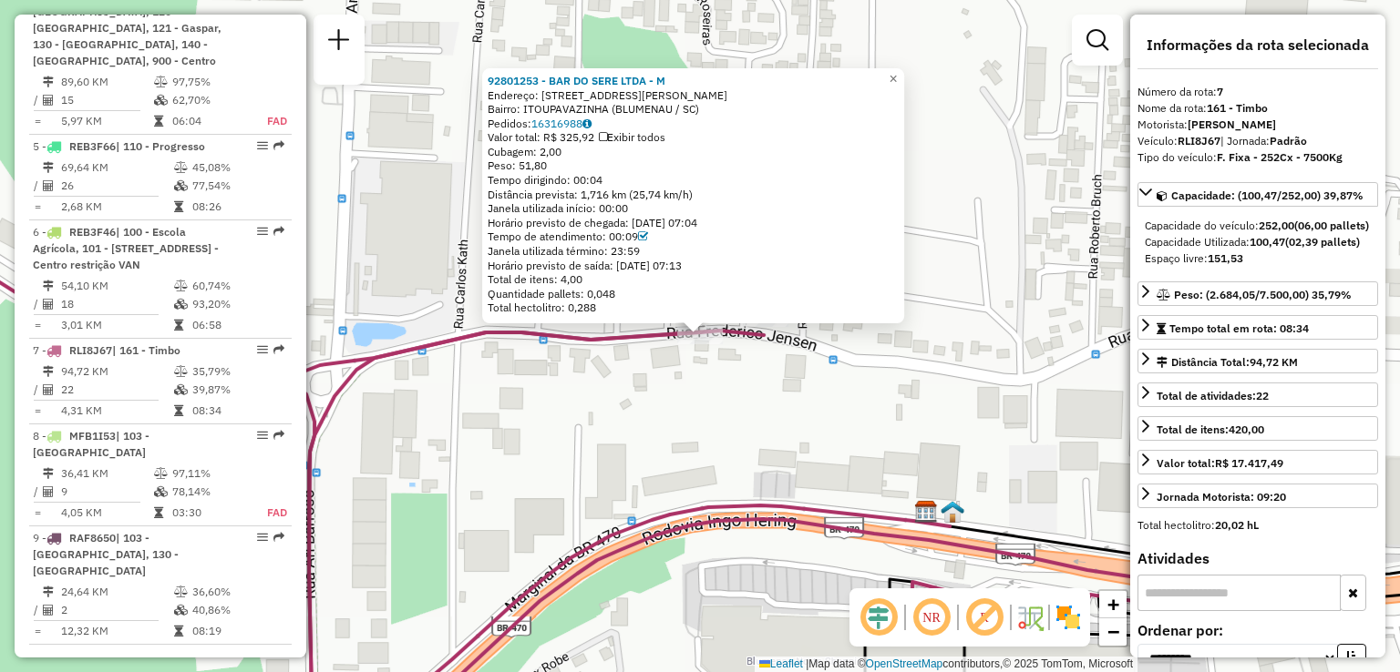
click at [788, 351] on div "Rota 7 - Placa RLI8J67 92809146 - BENICE MABEL FORMENT 92801253 - BAR DO SERE L…" at bounding box center [700, 336] width 1400 height 672
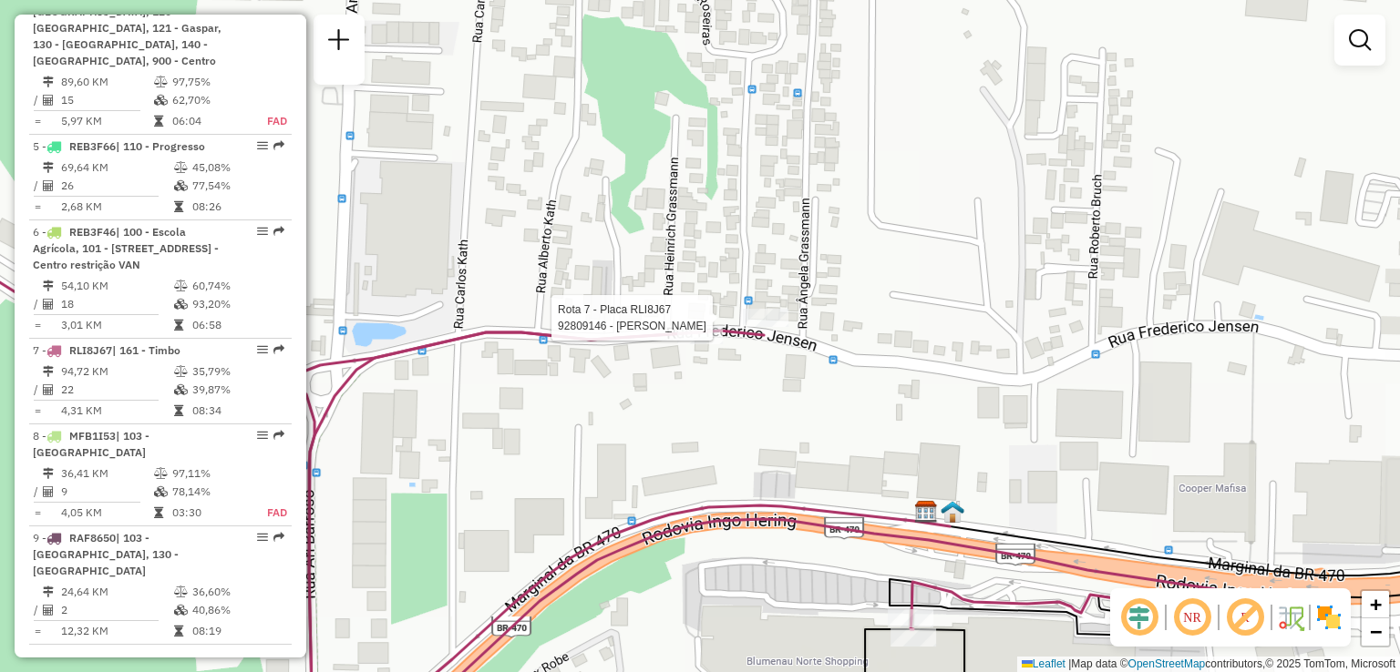
select select "**********"
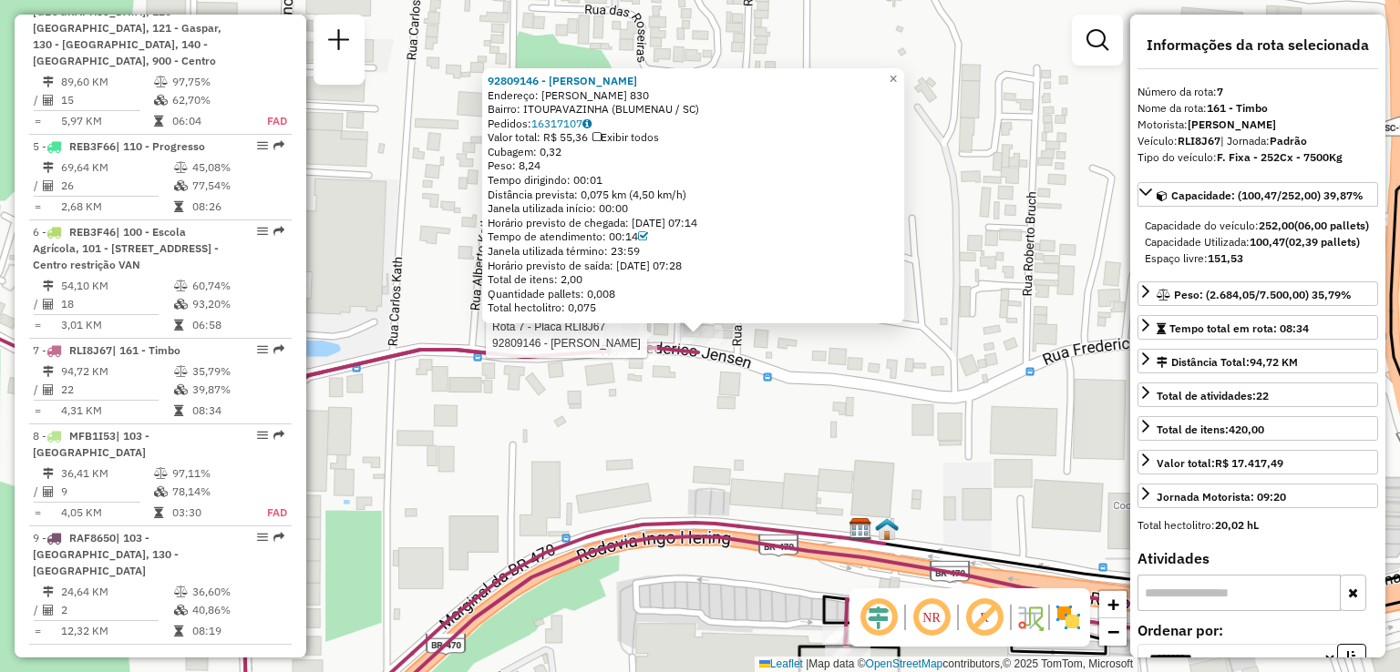
click at [773, 477] on div "Rota 7 - Placa RLI8J67 92809146 - BENICE MABEL FORMENT 92809146 - BENICE MABEL …" at bounding box center [700, 336] width 1400 height 672
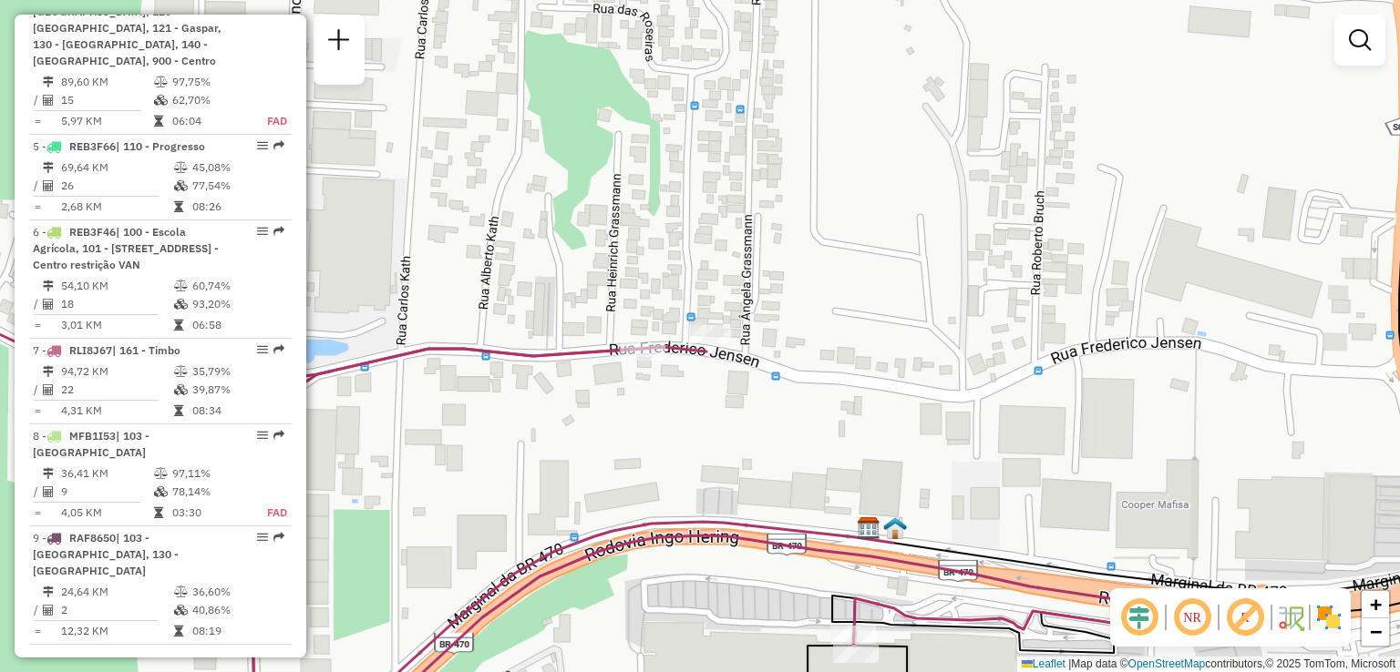
drag, startPoint x: 725, startPoint y: 470, endPoint x: 772, endPoint y: 454, distance: 49.3
click at [772, 456] on div "Janela de atendimento Grade de atendimento Capacidade Transportadoras Veículos …" at bounding box center [700, 336] width 1400 height 672
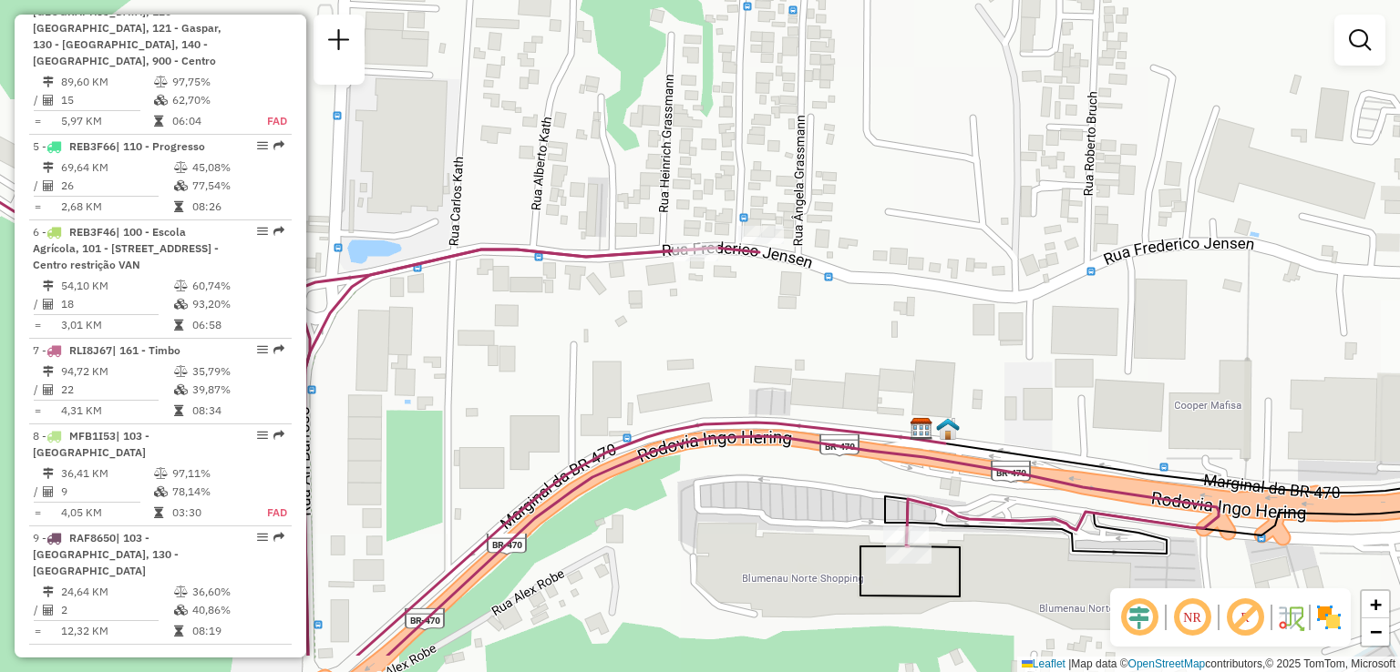
drag, startPoint x: 836, startPoint y: 497, endPoint x: 837, endPoint y: 330, distance: 166.8
click at [836, 368] on icon at bounding box center [624, 453] width 641 height 406
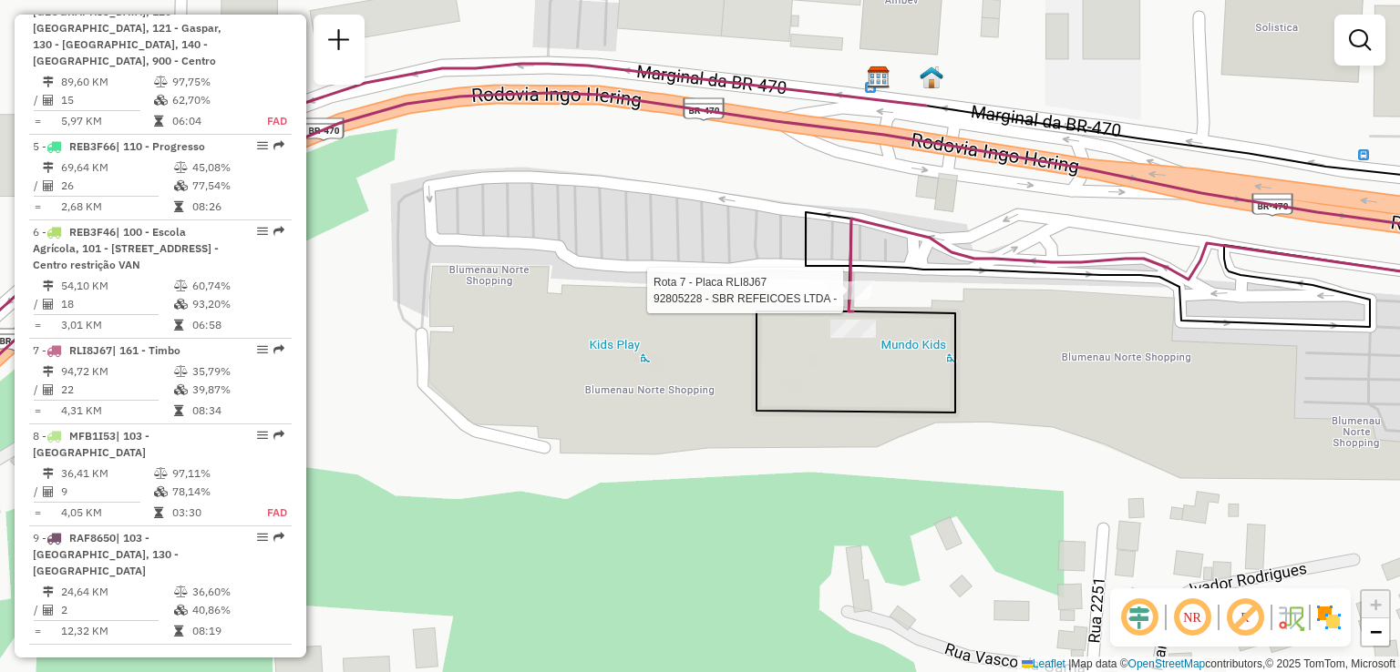
select select "**********"
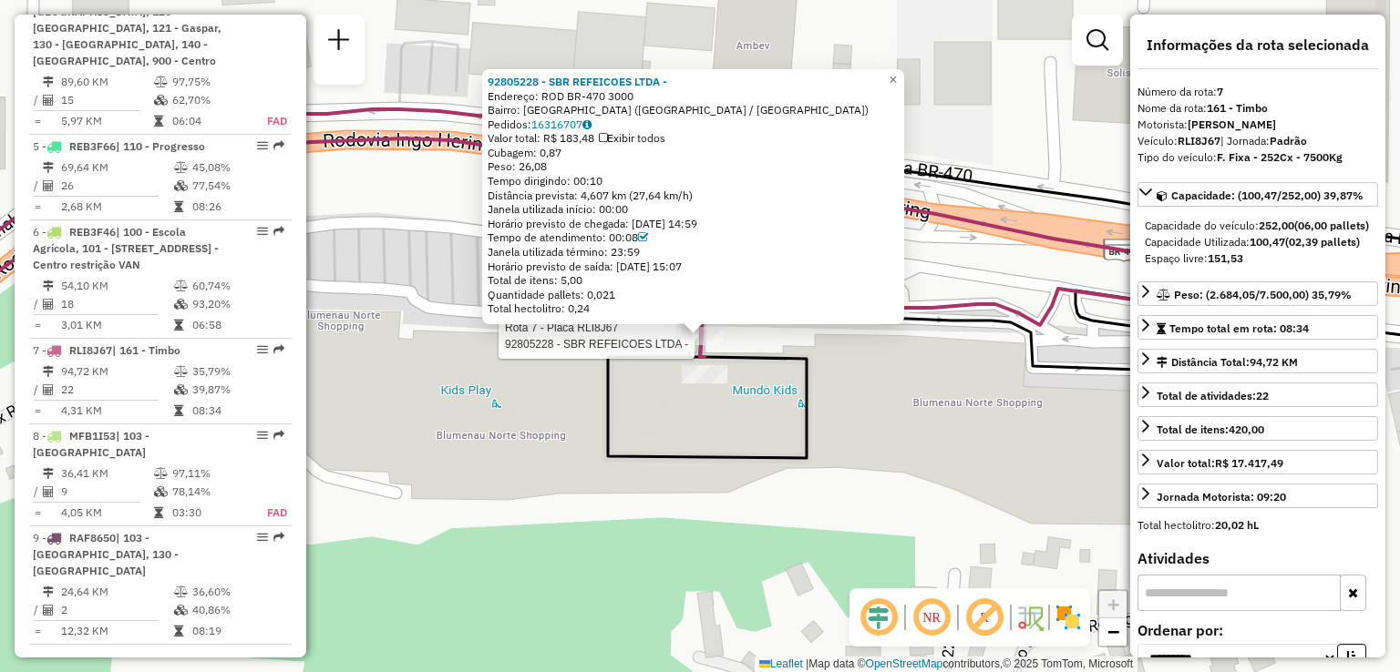
click at [840, 409] on div "Rota 7 - Placa RLI8J67 92805228 - SBR REFEICOES LTDA - 92805228 - SBR REFEICOES…" at bounding box center [700, 336] width 1400 height 672
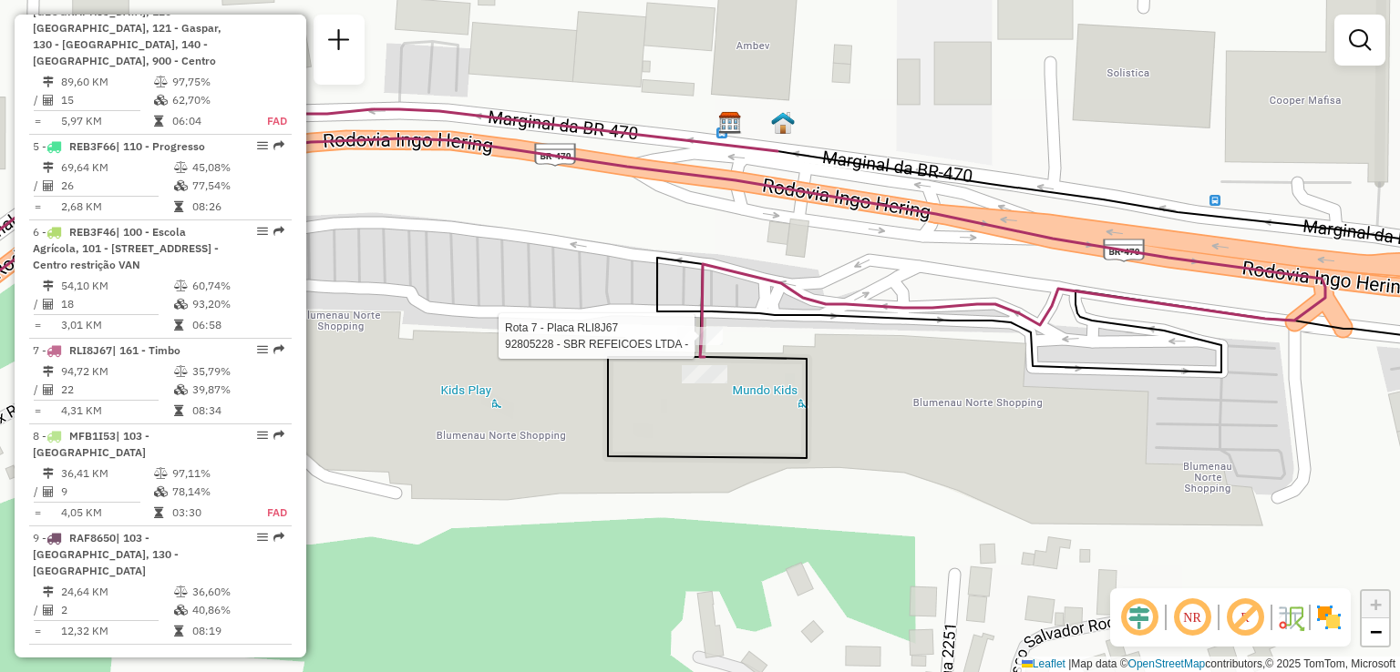
select select "**********"
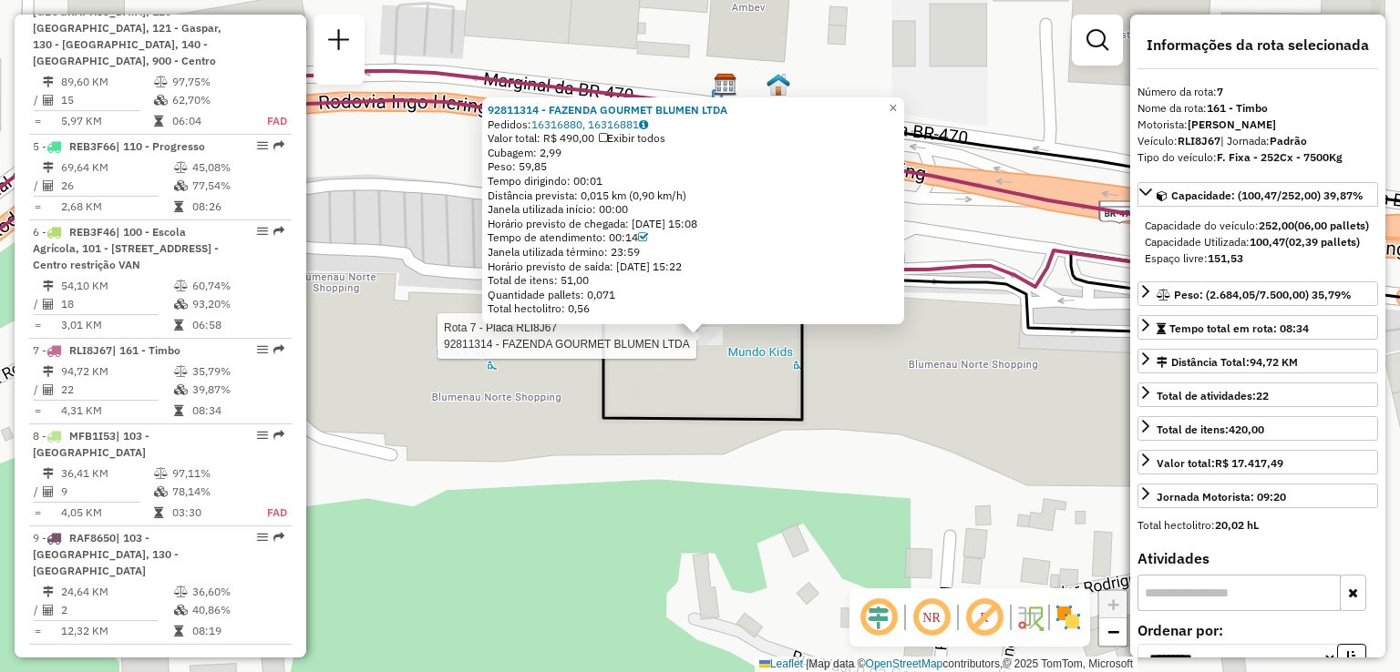
click at [694, 438] on div "Rota 7 - Placa RLI8J67 92811314 - FAZENDA GOURMET BLUMEN LTDA 92811314 - FAZEND…" at bounding box center [700, 336] width 1400 height 672
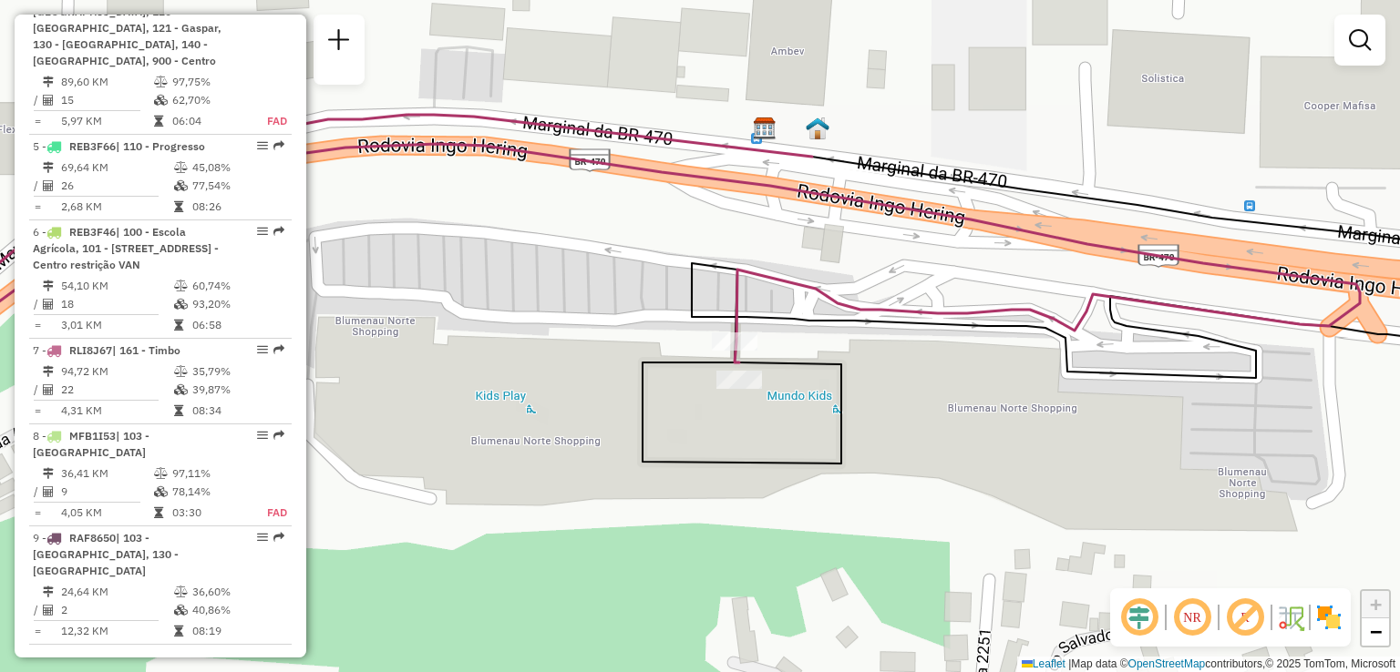
drag, startPoint x: 922, startPoint y: 392, endPoint x: 962, endPoint y: 433, distance: 57.3
click at [961, 433] on div "Janela de atendimento Grade de atendimento Capacidade Transportadoras Veículos …" at bounding box center [700, 336] width 1400 height 672
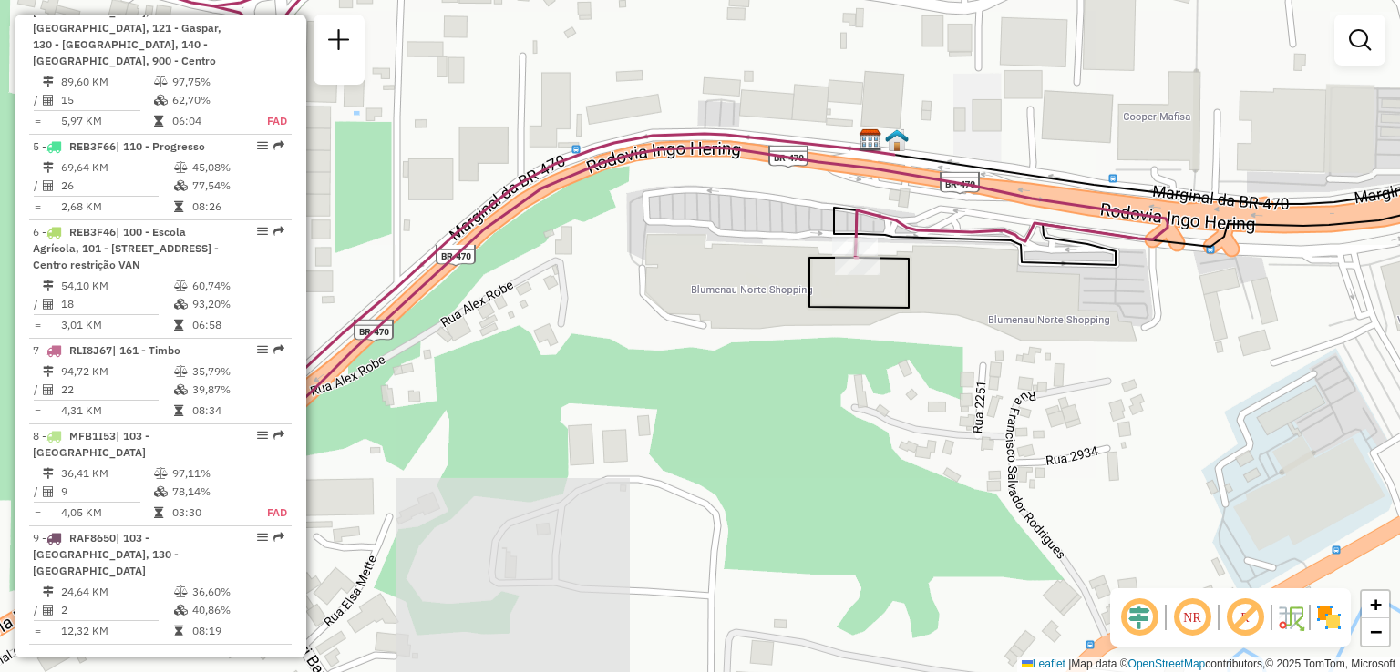
drag, startPoint x: 953, startPoint y: 462, endPoint x: 953, endPoint y: 311, distance: 151.3
click at [953, 312] on div "Janela de atendimento Grade de atendimento Capacidade Transportadoras Veículos …" at bounding box center [700, 336] width 1400 height 672
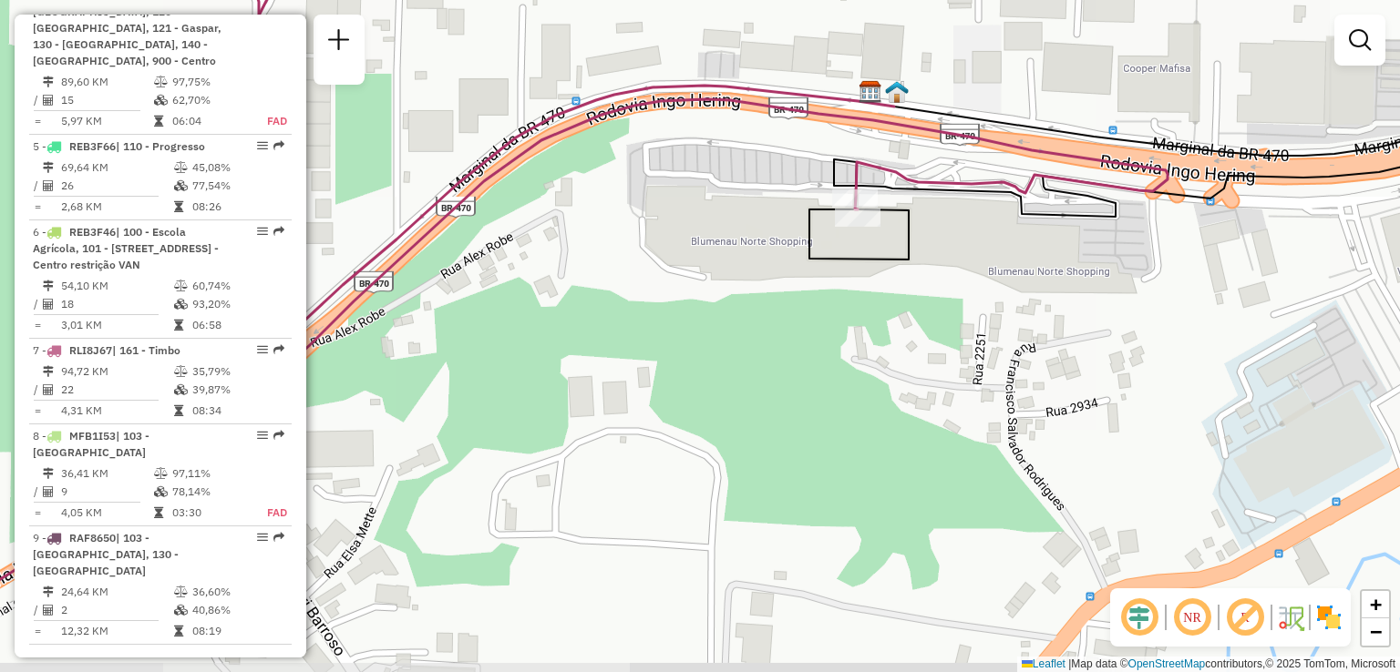
drag, startPoint x: 945, startPoint y: 215, endPoint x: 939, endPoint y: 182, distance: 33.3
click at [942, 197] on div "Janela de atendimento Grade de atendimento Capacidade Transportadoras Veículos …" at bounding box center [700, 336] width 1400 height 672
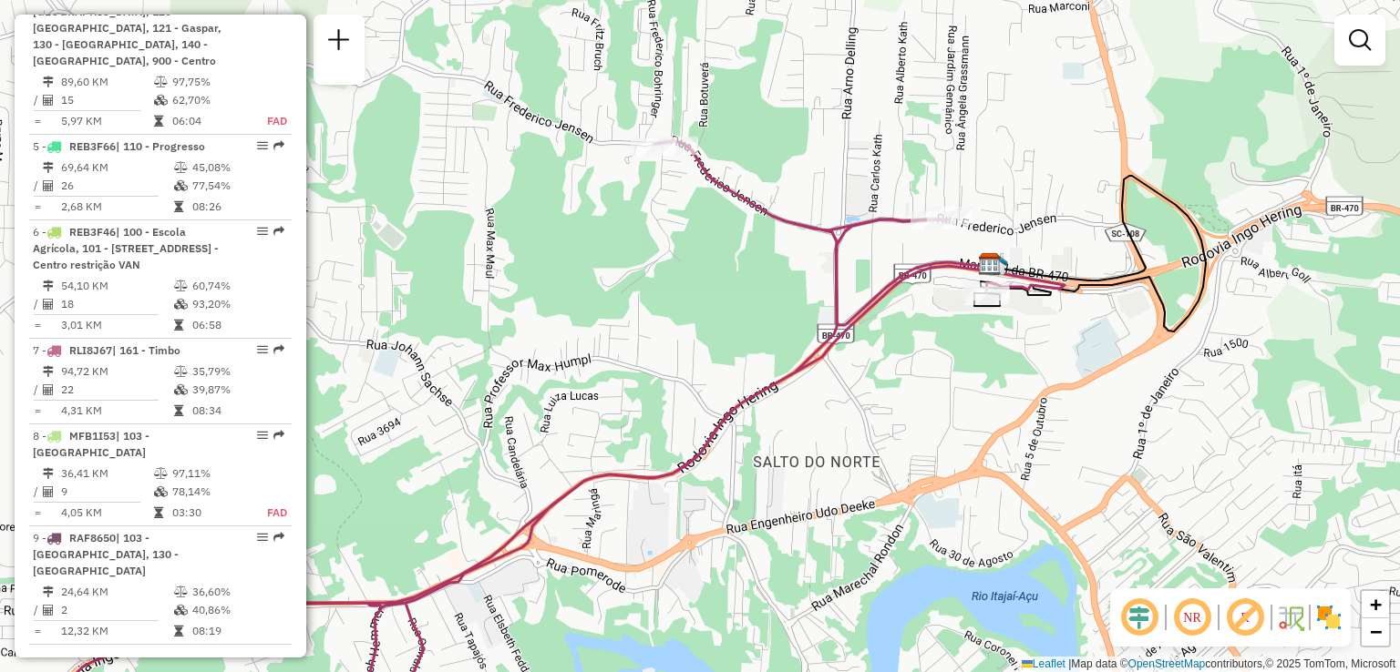
drag, startPoint x: 897, startPoint y: 300, endPoint x: 1005, endPoint y: 373, distance: 130.7
click at [1010, 371] on div "Janela de atendimento Grade de atendimento Capacidade Transportadoras Veículos …" at bounding box center [700, 336] width 1400 height 672
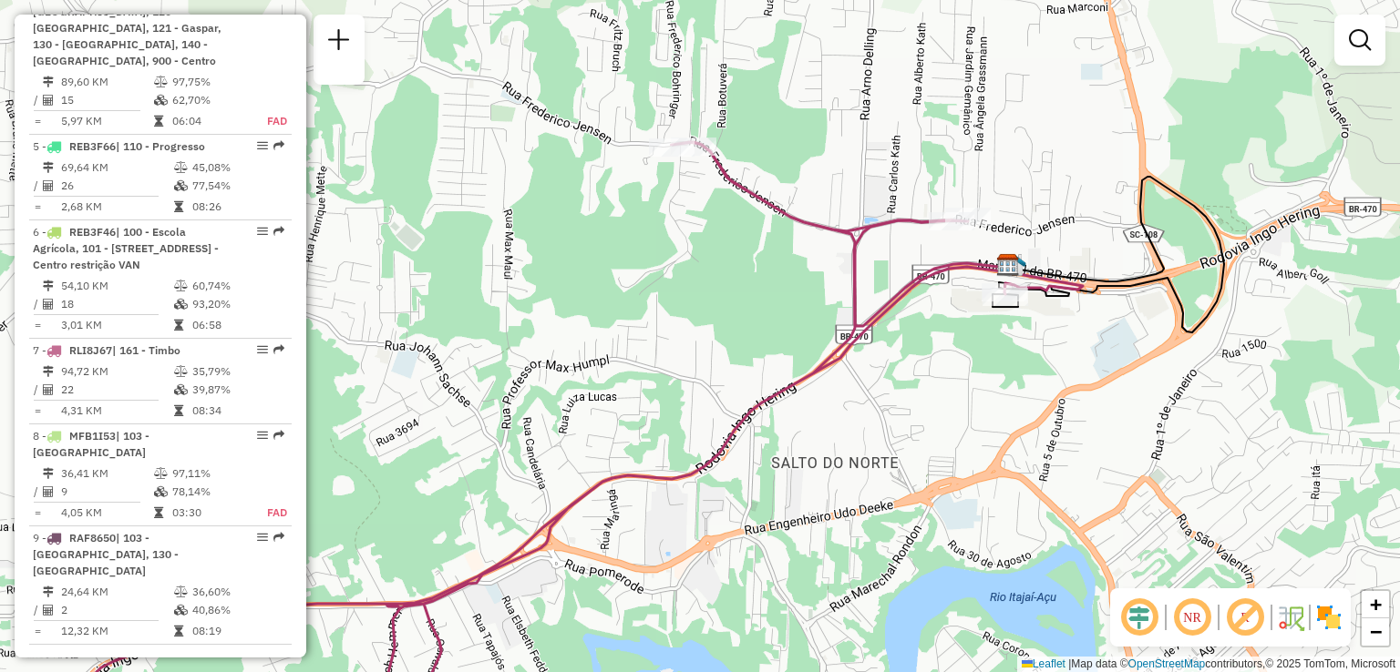
drag, startPoint x: 947, startPoint y: 397, endPoint x: 1039, endPoint y: 354, distance: 101.9
click at [1043, 354] on div "Janela de atendimento Grade de atendimento Capacidade Transportadoras Veículos …" at bounding box center [700, 336] width 1400 height 672
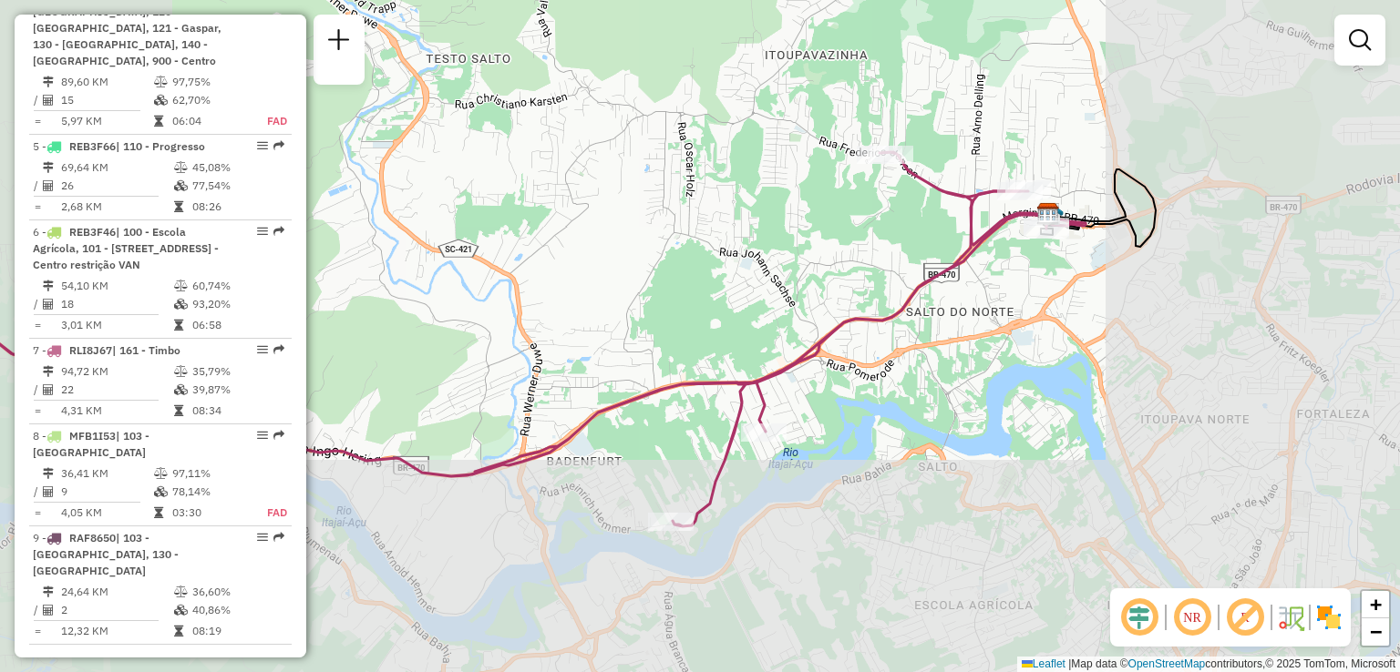
drag, startPoint x: 980, startPoint y: 366, endPoint x: 977, endPoint y: 246, distance: 120.3
click at [977, 238] on div "Janela de atendimento Grade de atendimento Capacidade Transportadoras Veículos …" at bounding box center [700, 336] width 1400 height 672
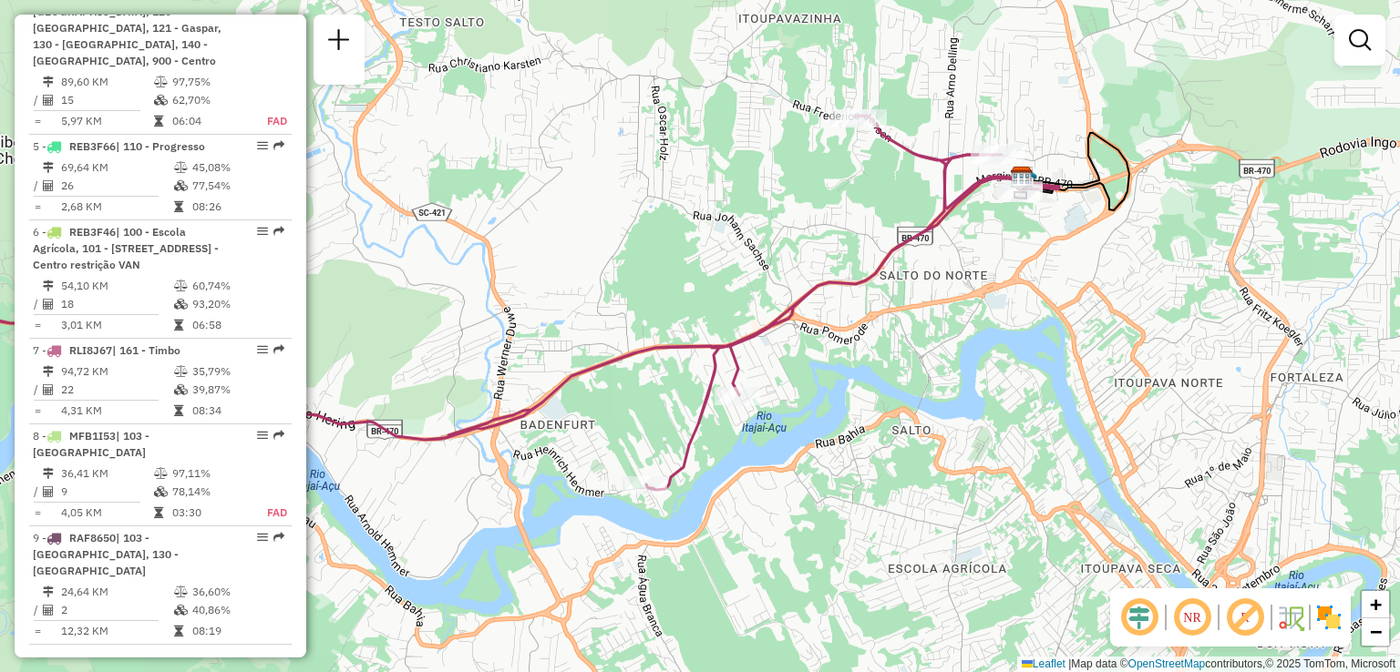
drag, startPoint x: 918, startPoint y: 329, endPoint x: 894, endPoint y: 334, distance: 25.2
click at [892, 358] on div "Janela de atendimento Grade de atendimento Capacidade Transportadoras Veículos …" at bounding box center [700, 336] width 1400 height 672
drag, startPoint x: 672, startPoint y: 379, endPoint x: 864, endPoint y: 326, distance: 199.4
click at [862, 327] on div "Rota 7 - Placa RLI8J67 92810770 - SUPER MIX Janela de atendimento Grade de aten…" at bounding box center [700, 336] width 1400 height 672
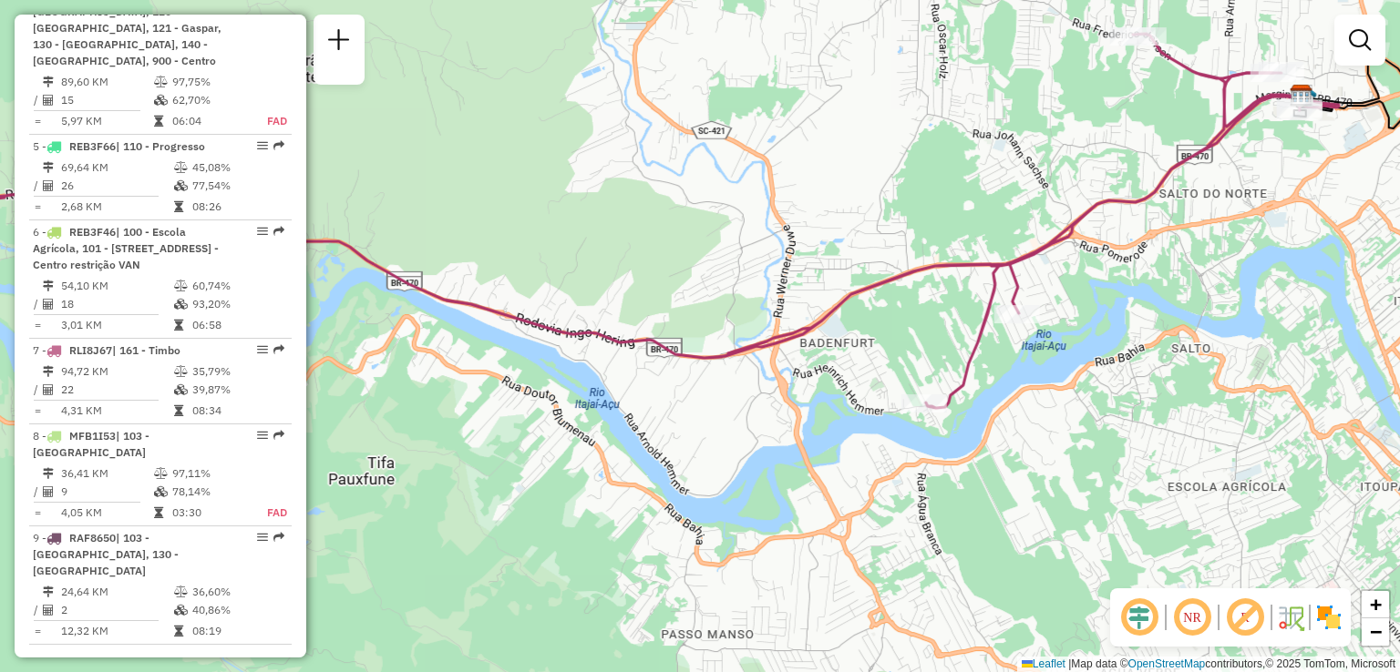
drag, startPoint x: 823, startPoint y: 345, endPoint x: 904, endPoint y: 329, distance: 82.7
click at [898, 331] on div "Janela de atendimento Grade de atendimento Capacidade Transportadoras Veículos …" at bounding box center [700, 336] width 1400 height 672
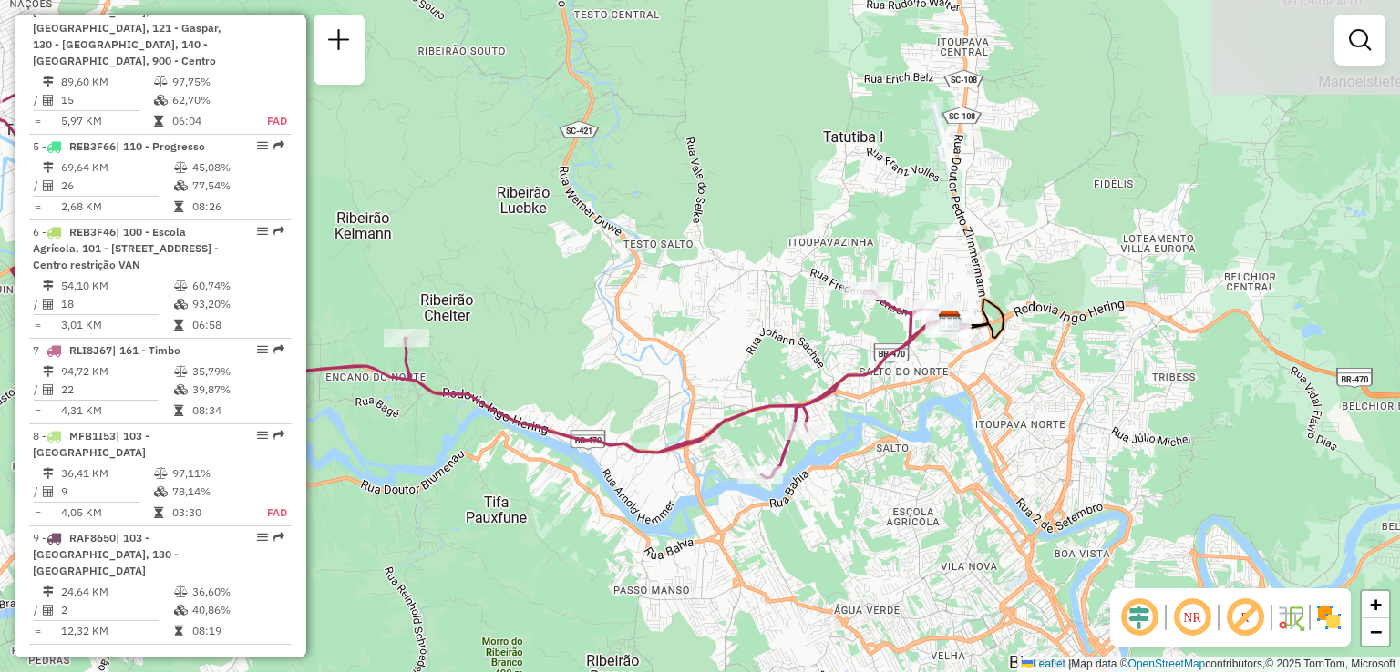
drag, startPoint x: 735, startPoint y: 354, endPoint x: 551, endPoint y: 457, distance: 210.5
click at [551, 460] on div "Janela de atendimento Grade de atendimento Capacidade Transportadoras Veículos …" at bounding box center [700, 336] width 1400 height 672
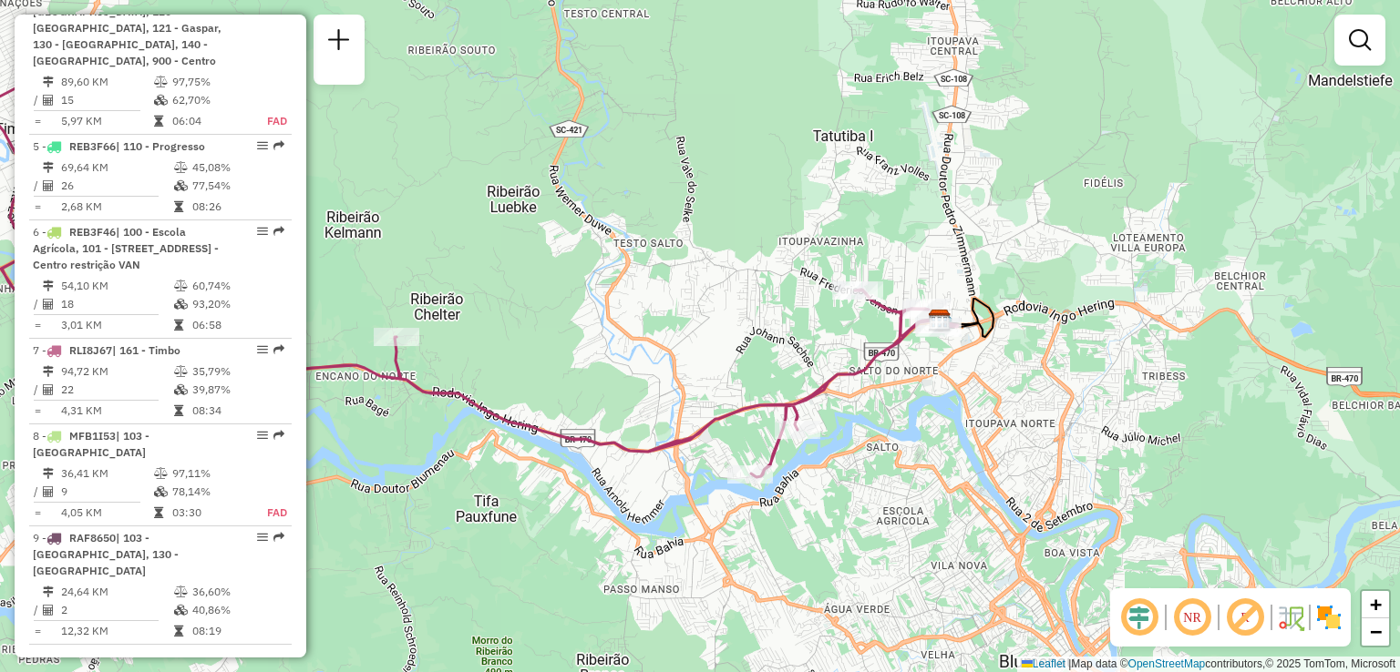
drag, startPoint x: 795, startPoint y: 376, endPoint x: 775, endPoint y: 371, distance: 21.7
click at [769, 379] on div "Janela de atendimento Grade de atendimento Capacidade Transportadoras Veículos …" at bounding box center [700, 336] width 1400 height 672
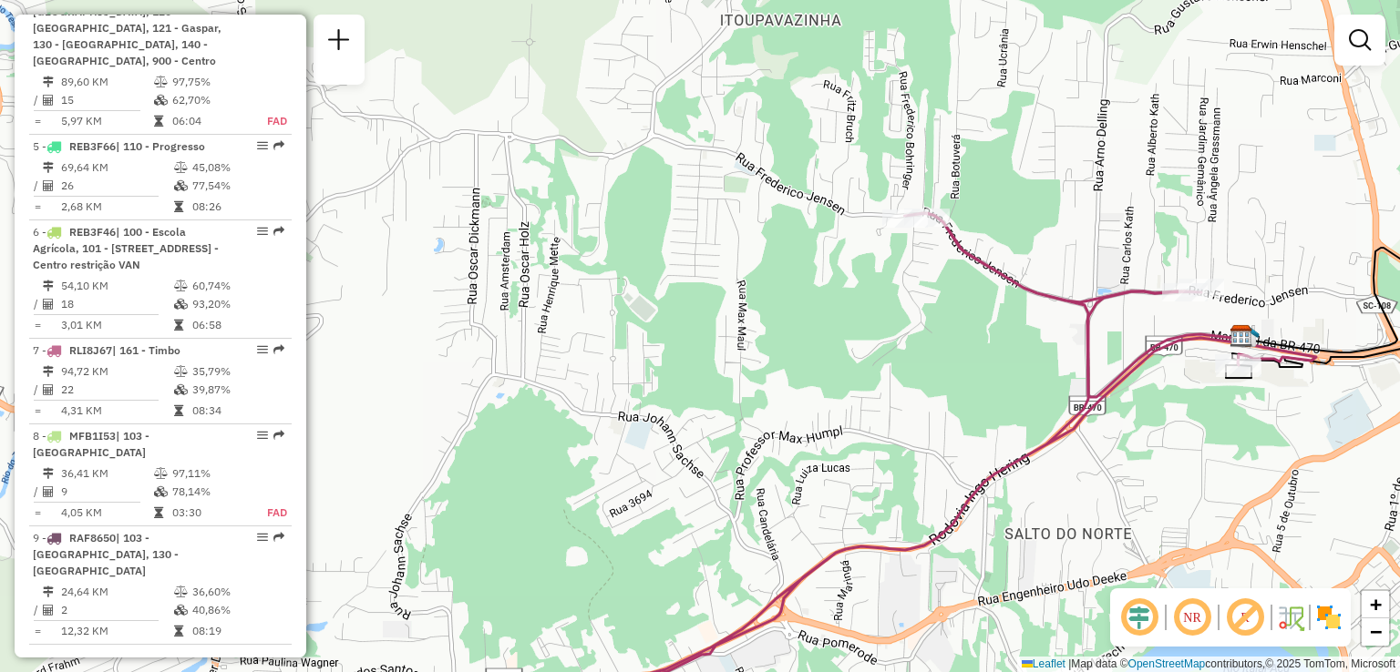
drag, startPoint x: 954, startPoint y: 297, endPoint x: 946, endPoint y: 267, distance: 31.2
click at [949, 274] on div "Janela de atendimento Grade de atendimento Capacidade Transportadoras Veículos …" at bounding box center [700, 336] width 1400 height 672
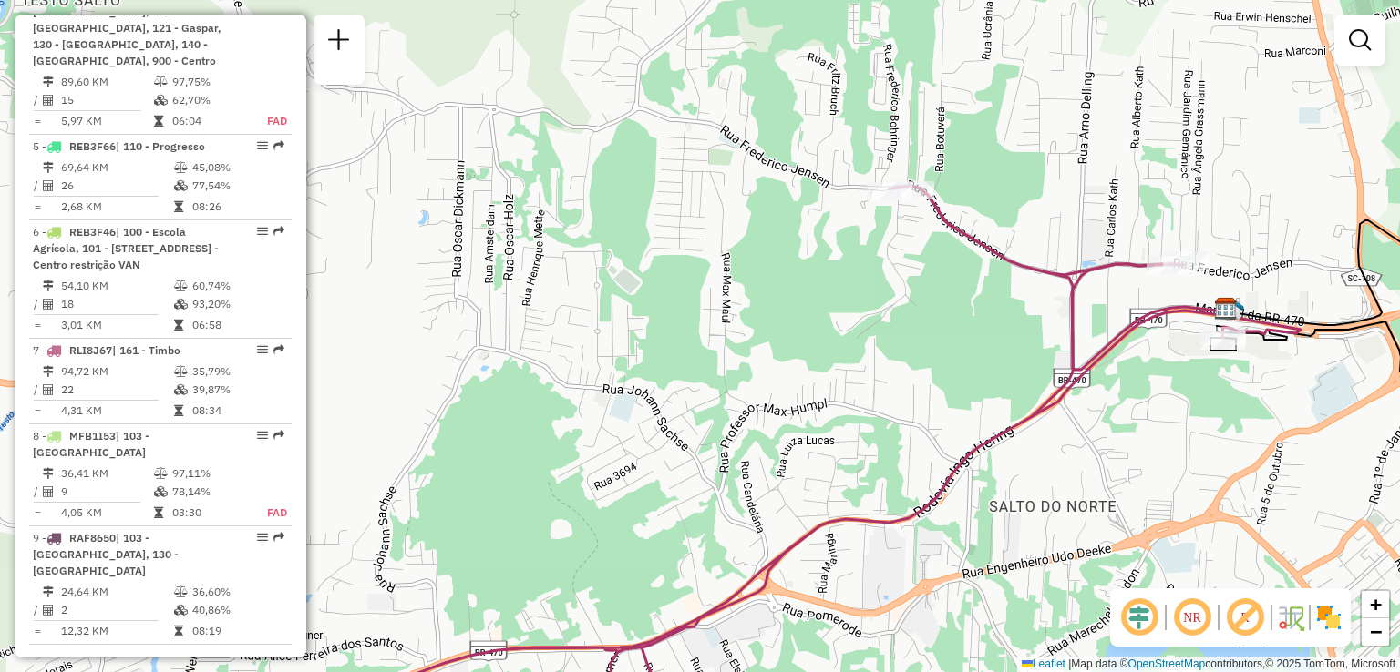
click at [901, 278] on div "Janela de atendimento Grade de atendimento Capacidade Transportadoras Veículos …" at bounding box center [700, 336] width 1400 height 672
click at [959, 303] on div "Janela de atendimento Grade de atendimento Capacidade Transportadoras Veículos …" at bounding box center [700, 336] width 1400 height 672
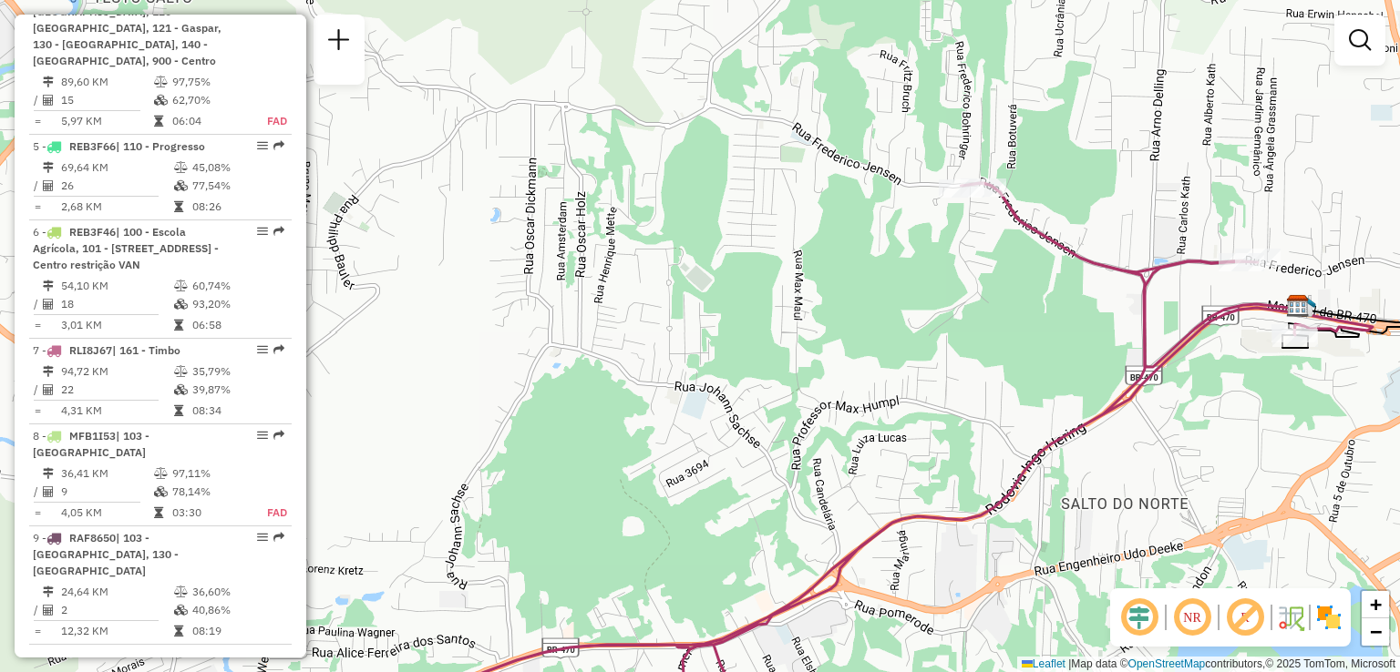
click at [929, 335] on div "Janela de atendimento Grade de atendimento Capacidade Transportadoras Veículos …" at bounding box center [700, 336] width 1400 height 672
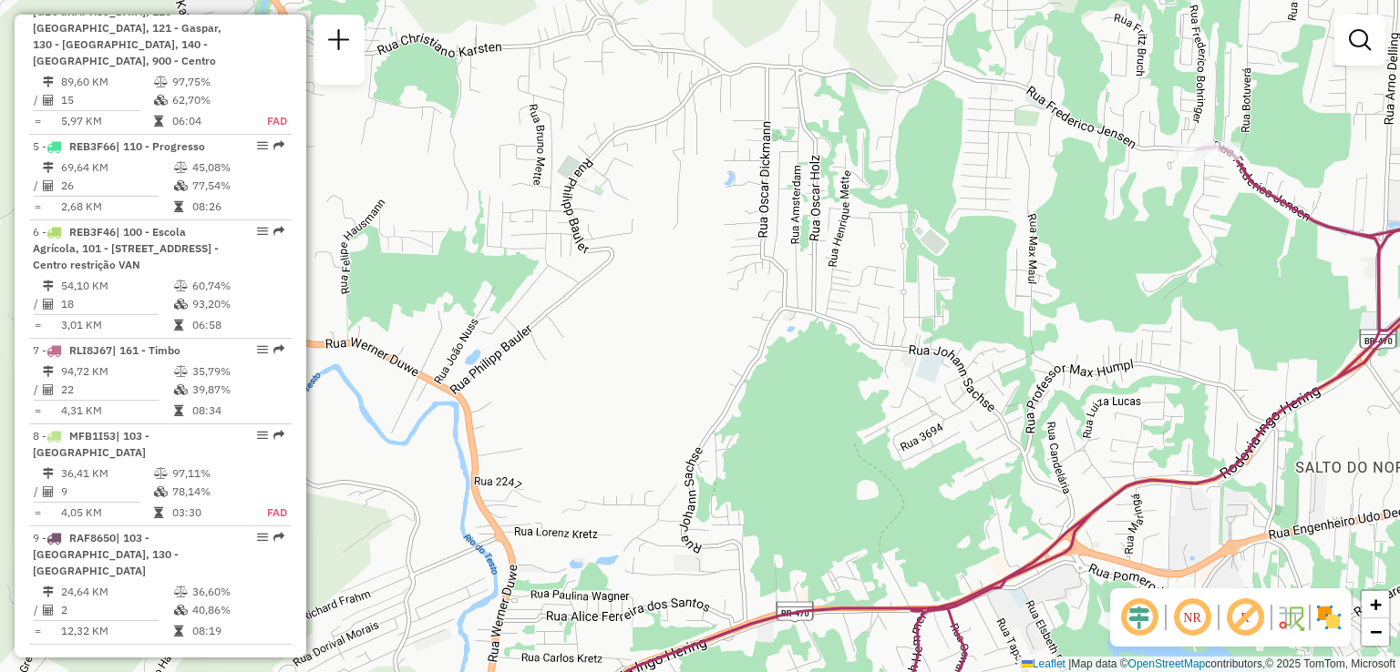
click at [587, 379] on div "Janela de atendimento Grade de atendimento Capacidade Transportadoras Veículos …" at bounding box center [700, 336] width 1400 height 672
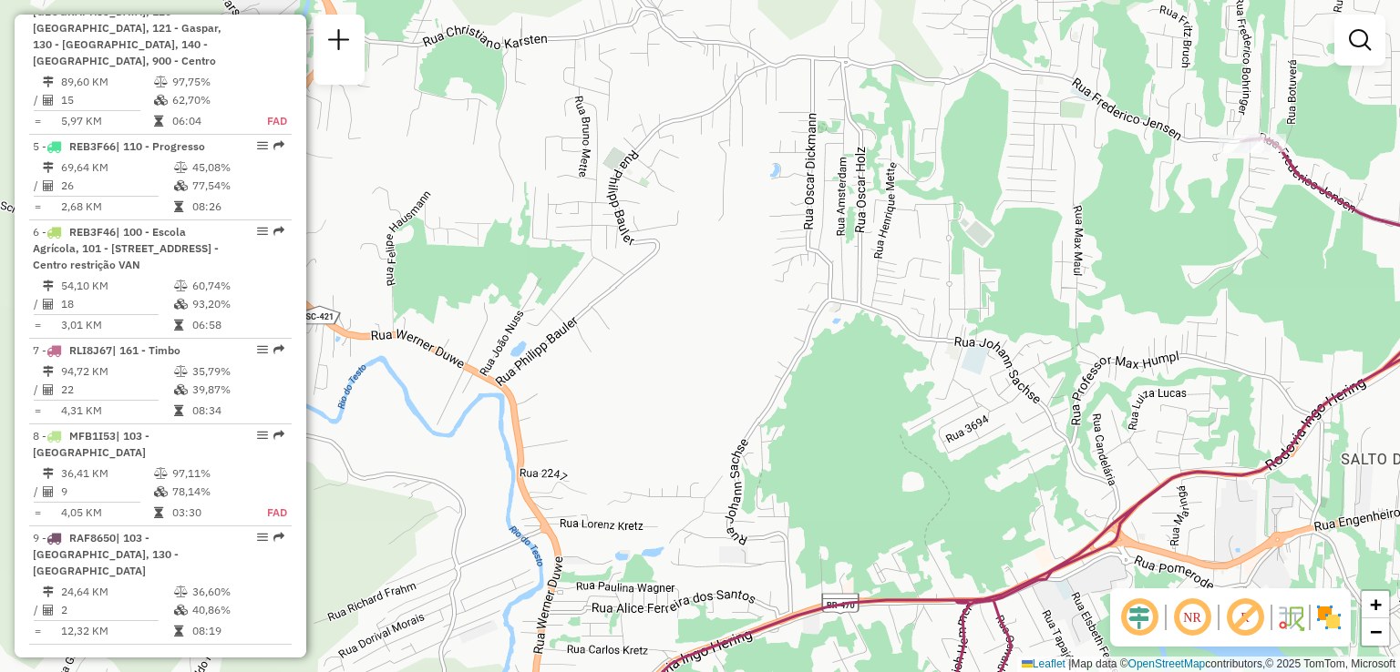
drag, startPoint x: 596, startPoint y: 393, endPoint x: 784, endPoint y: 319, distance: 201.7
click at [750, 330] on div "Janela de atendimento Grade de atendimento Capacidade Transportadoras Veículos …" at bounding box center [700, 336] width 1400 height 672
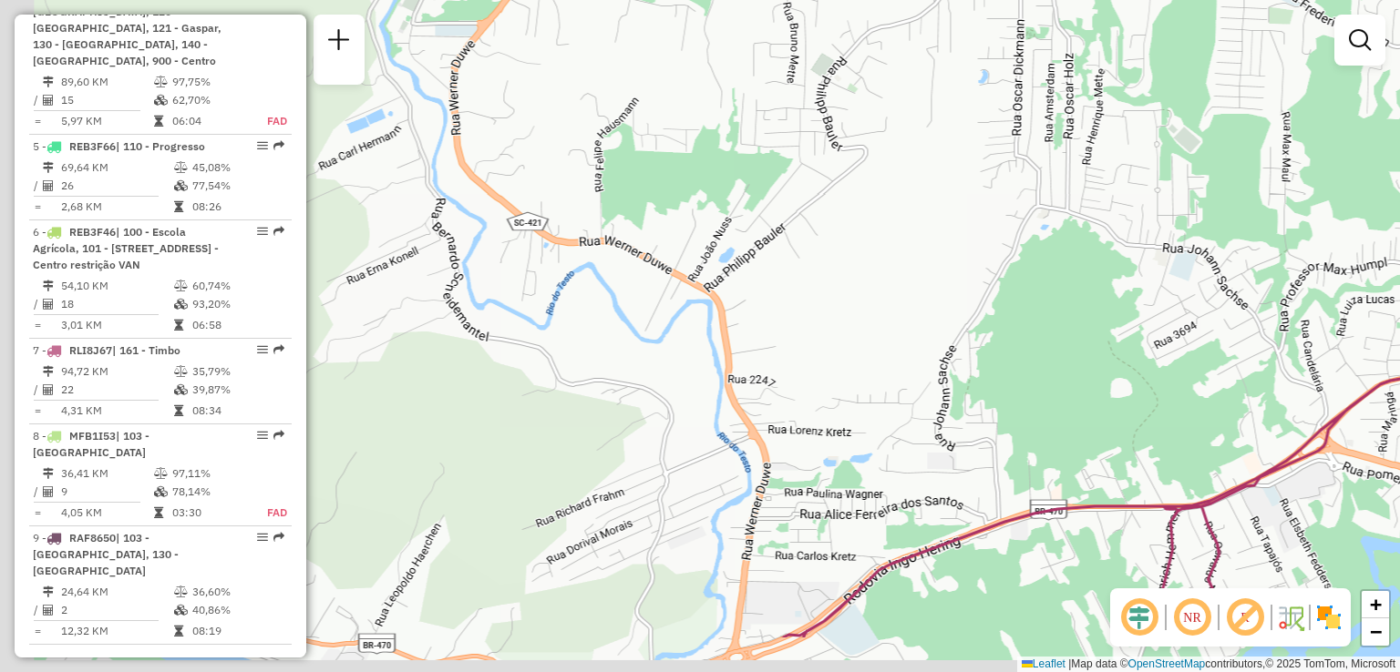
drag, startPoint x: 672, startPoint y: 347, endPoint x: 858, endPoint y: 307, distance: 191.0
click at [820, 314] on div "Janela de atendimento Grade de atendimento Capacidade Transportadoras Veículos …" at bounding box center [700, 336] width 1400 height 672
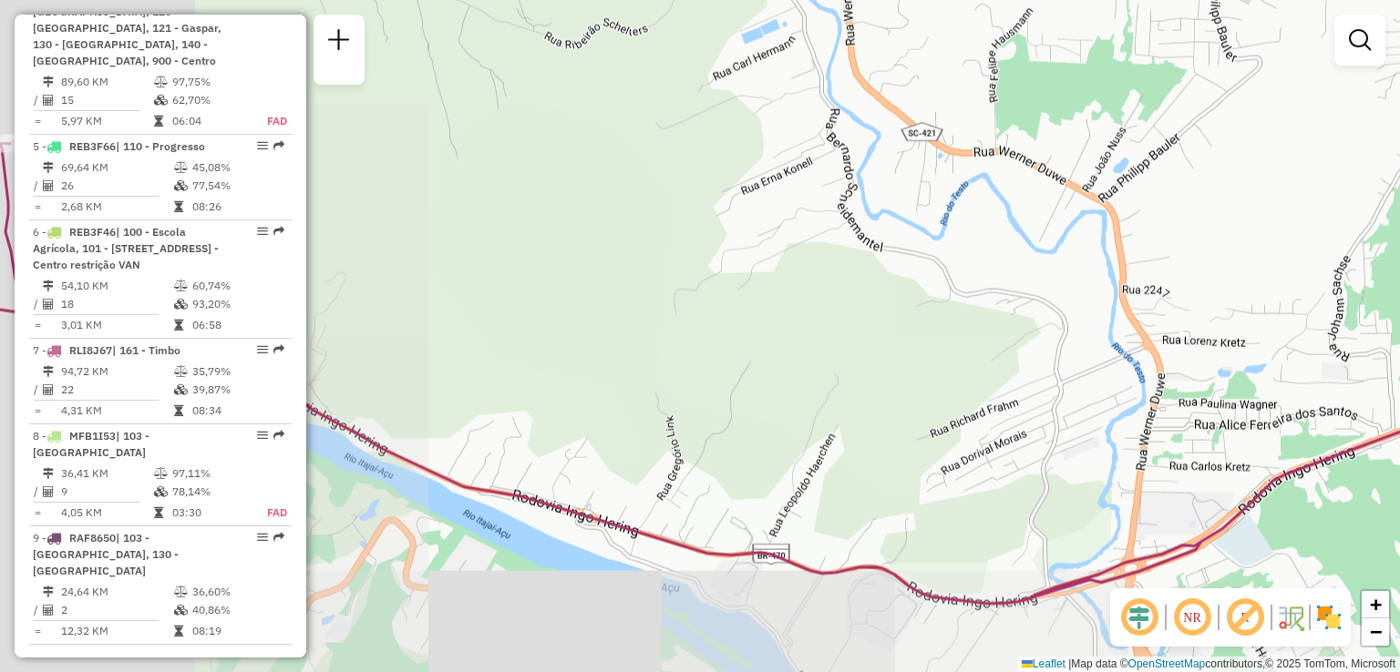
drag, startPoint x: 623, startPoint y: 351, endPoint x: 780, endPoint y: 389, distance: 161.3
click at [773, 387] on div "Janela de atendimento Grade de atendimento Capacidade Transportadoras Veículos …" at bounding box center [700, 336] width 1400 height 672
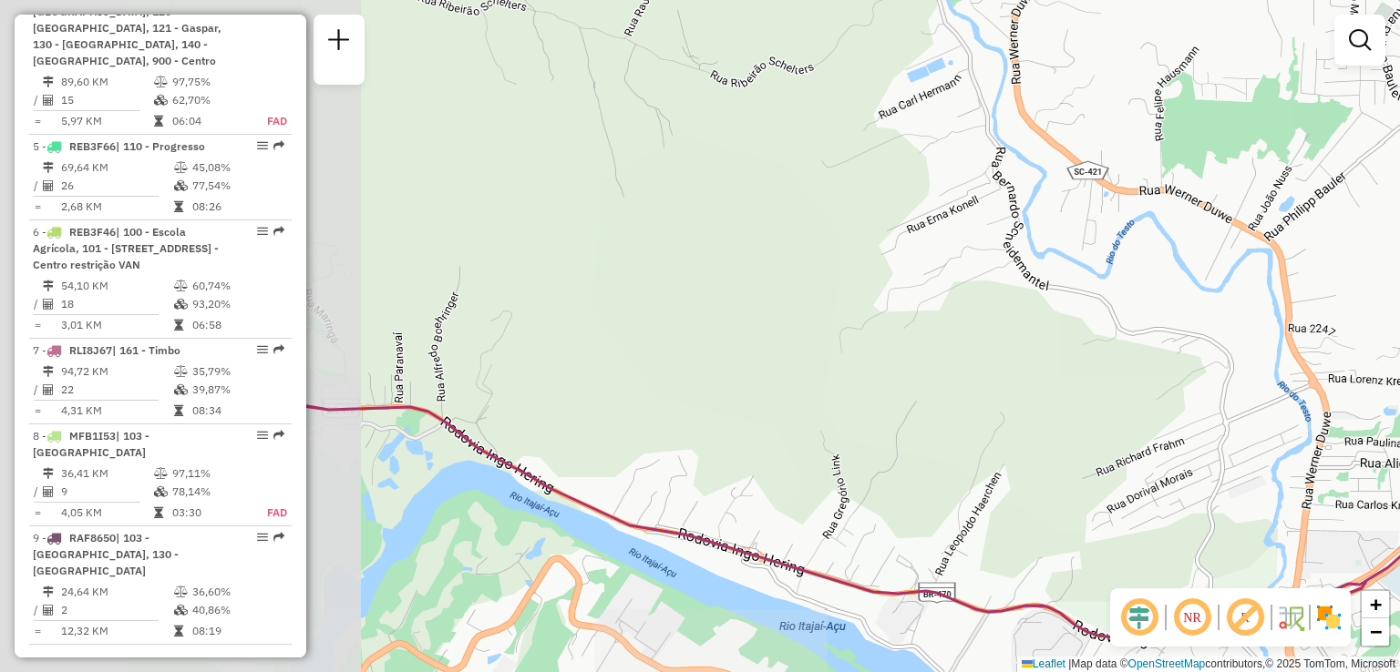
drag, startPoint x: 663, startPoint y: 369, endPoint x: 824, endPoint y: 345, distance: 162.1
click at [805, 350] on div "Janela de atendimento Grade de atendimento Capacidade Transportadoras Veículos …" at bounding box center [700, 336] width 1400 height 672
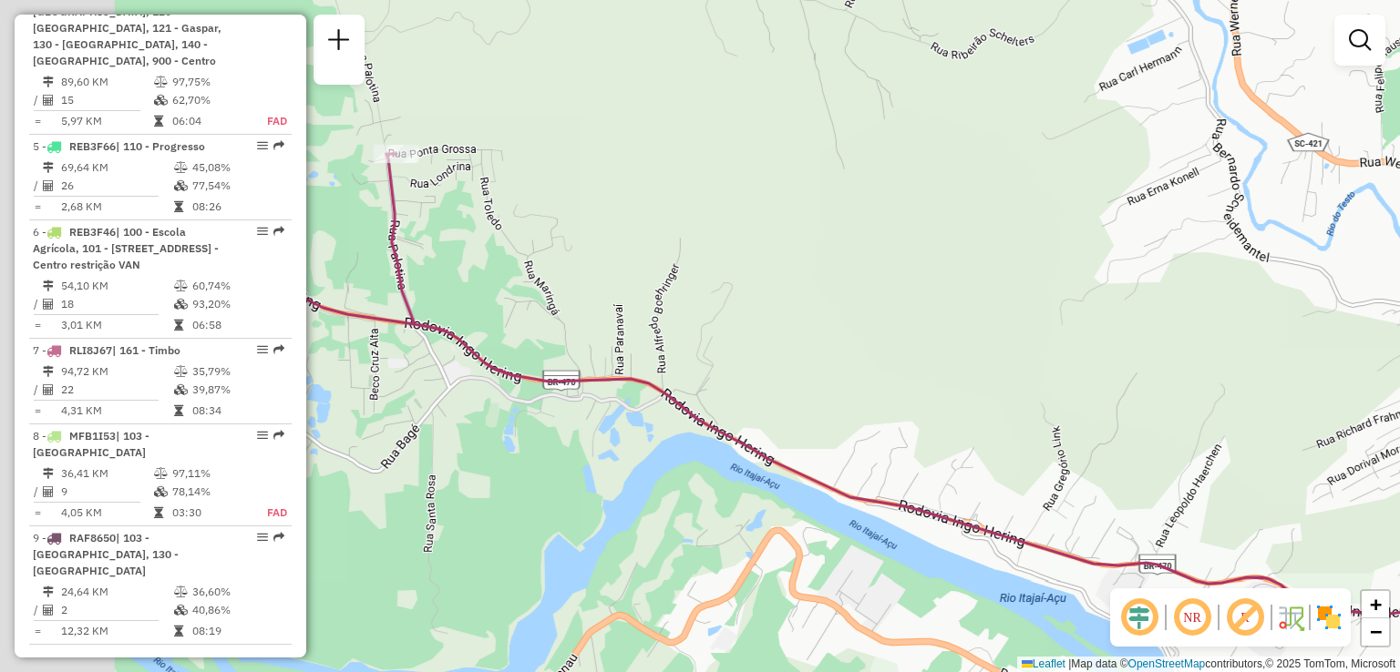
drag, startPoint x: 698, startPoint y: 344, endPoint x: 987, endPoint y: 347, distance: 288.9
click at [981, 346] on div "Janela de atendimento Grade de atendimento Capacidade Transportadoras Veículos …" at bounding box center [700, 336] width 1400 height 672
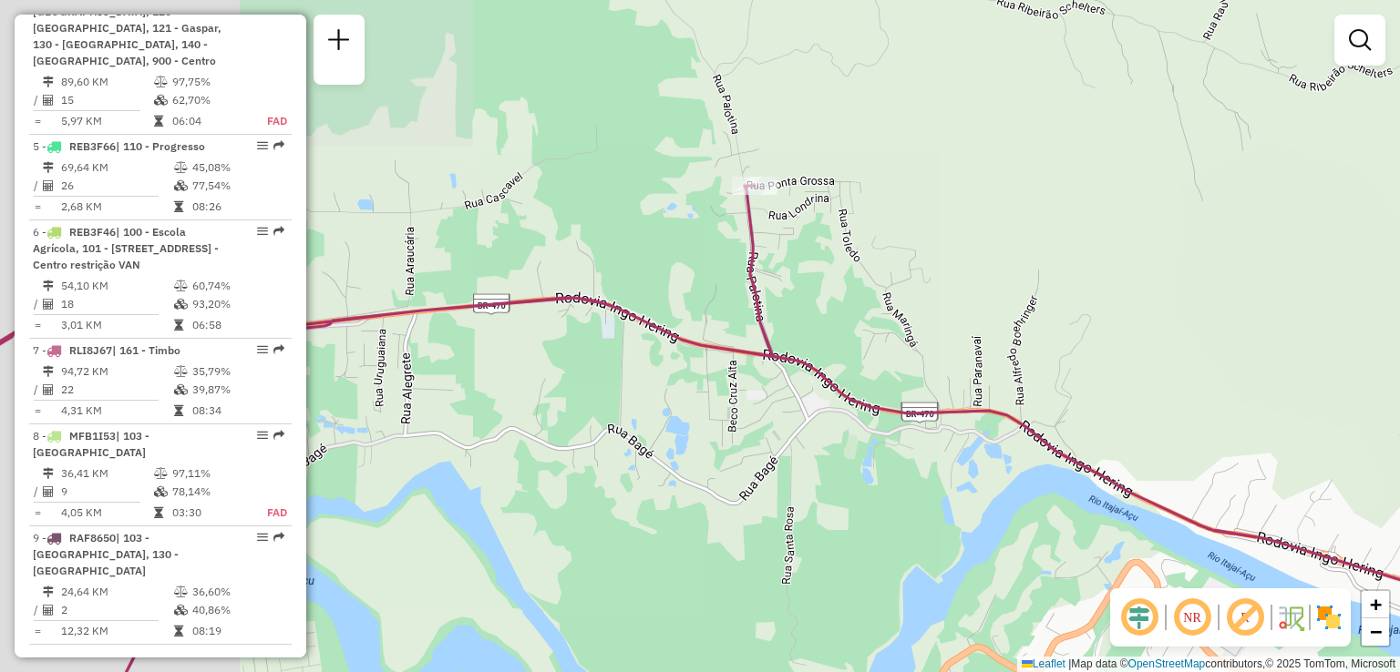
drag, startPoint x: 914, startPoint y: 366, endPoint x: 962, endPoint y: 403, distance: 60.5
click at [995, 413] on div "Janela de atendimento Grade de atendimento Capacidade Transportadoras Veículos …" at bounding box center [700, 336] width 1400 height 672
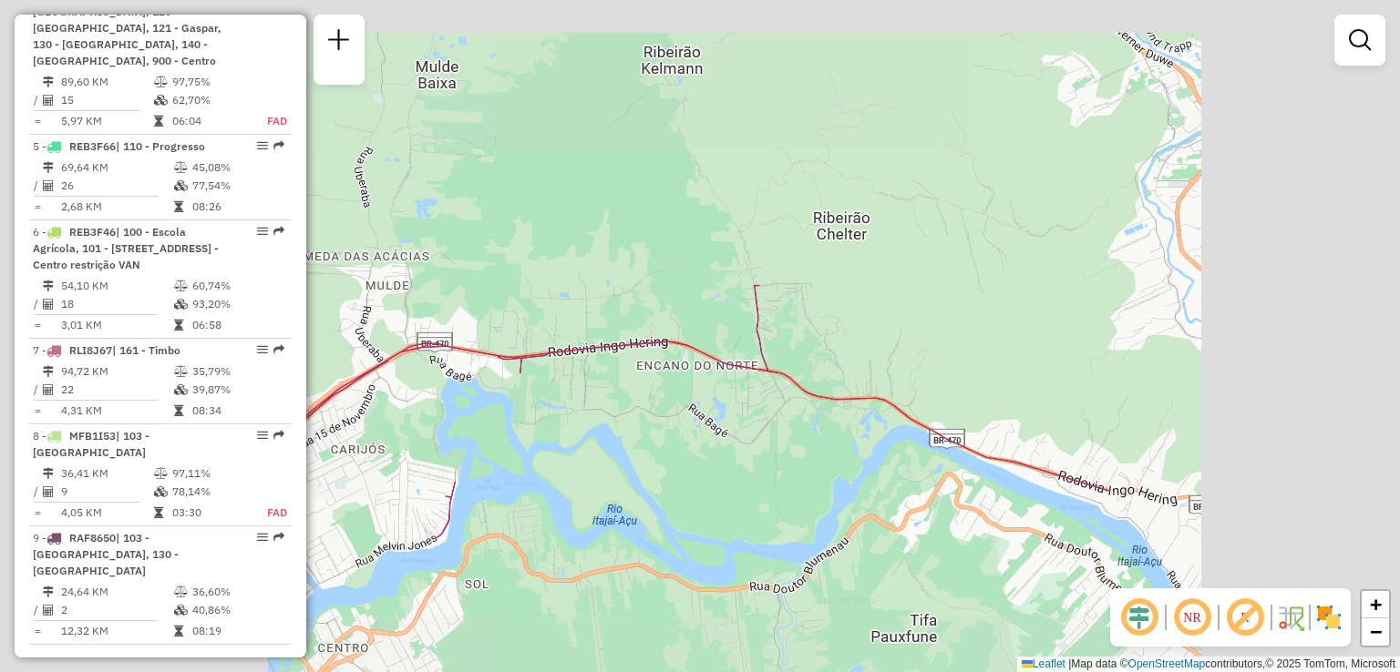
click at [760, 312] on div "Janela de atendimento Grade de atendimento Capacidade Transportadoras Veículos …" at bounding box center [700, 336] width 1400 height 672
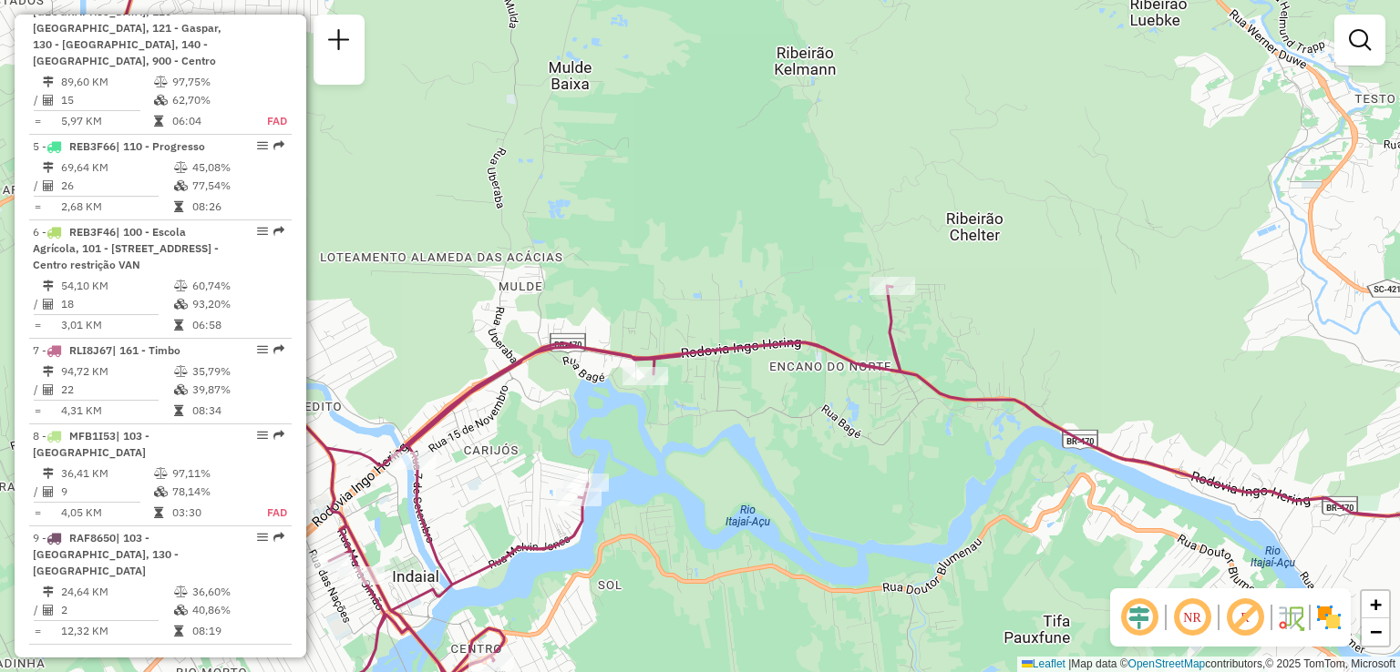
drag, startPoint x: 682, startPoint y: 358, endPoint x: 787, endPoint y: 300, distance: 120.7
click at [768, 314] on icon at bounding box center [819, 336] width 1439 height 807
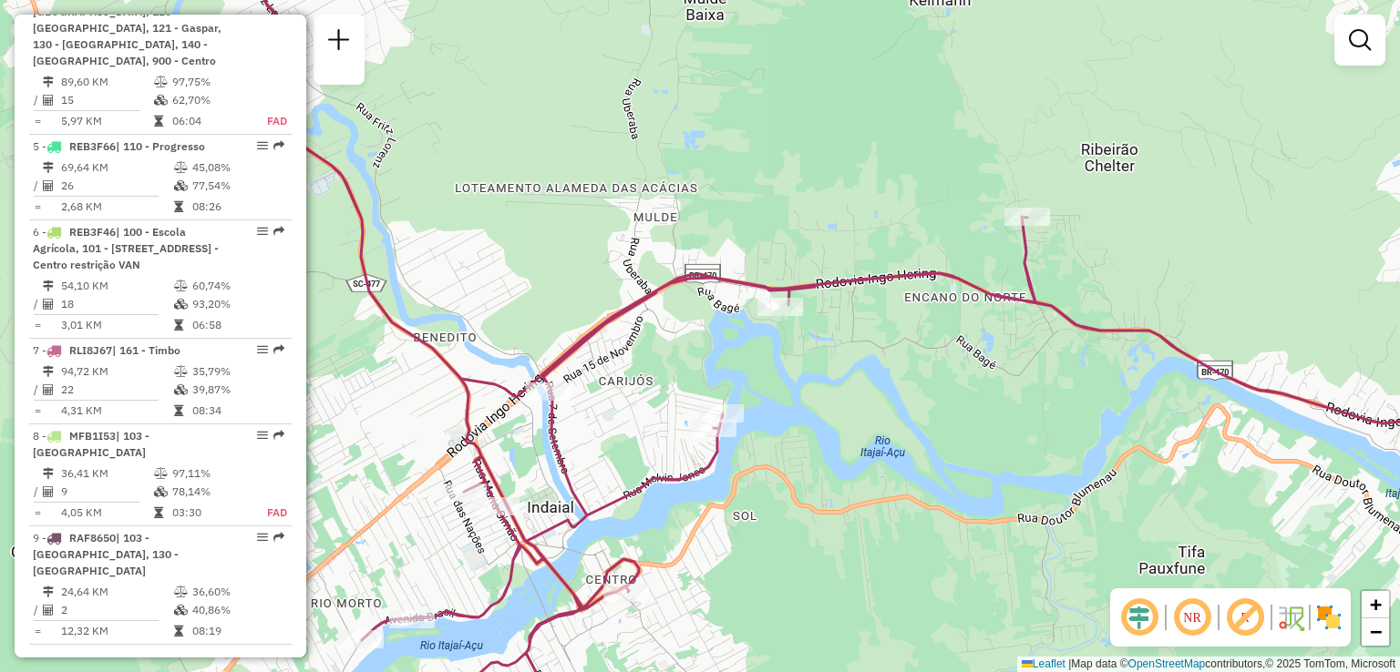
click at [830, 375] on div "Rota 7 - Placa RLI8J67 92807829 - HELTON CORSANI Janela de atendimento Grade de…" at bounding box center [700, 336] width 1400 height 672
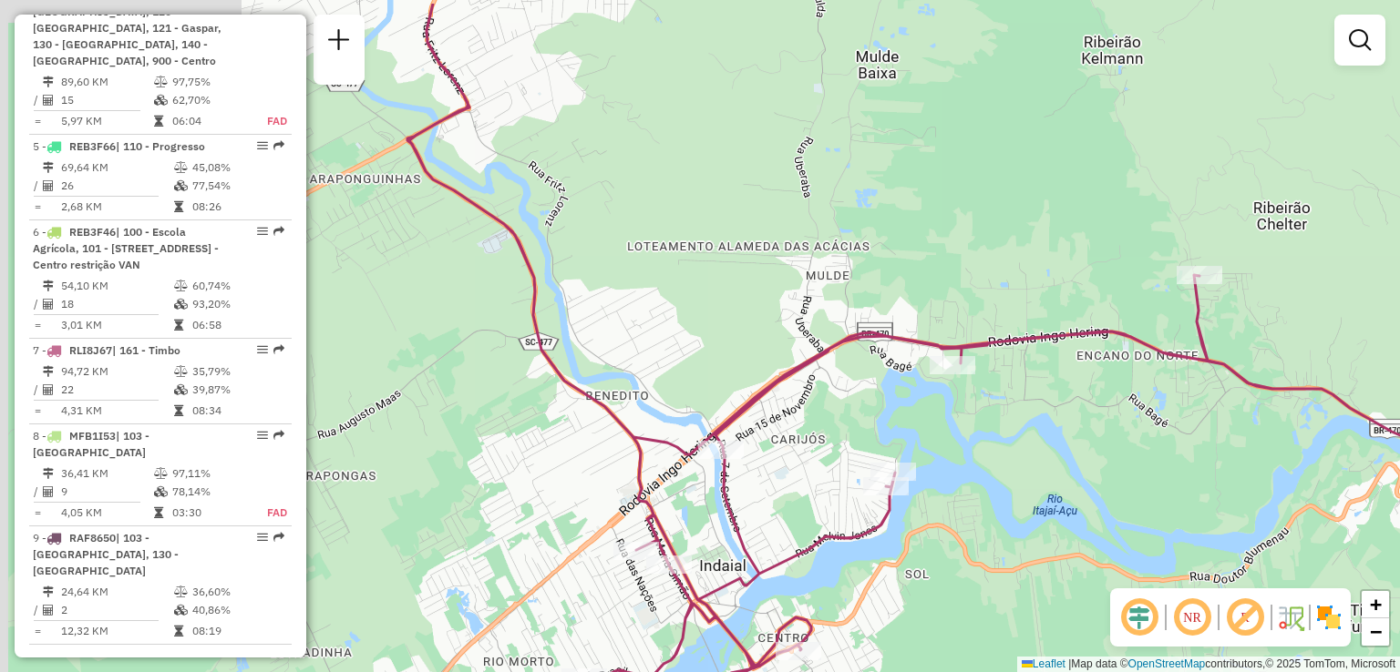
drag, startPoint x: 775, startPoint y: 356, endPoint x: 758, endPoint y: 360, distance: 17.7
click at [805, 395] on div "Janela de atendimento Grade de atendimento Capacidade Transportadoras Veículos …" at bounding box center [700, 336] width 1400 height 672
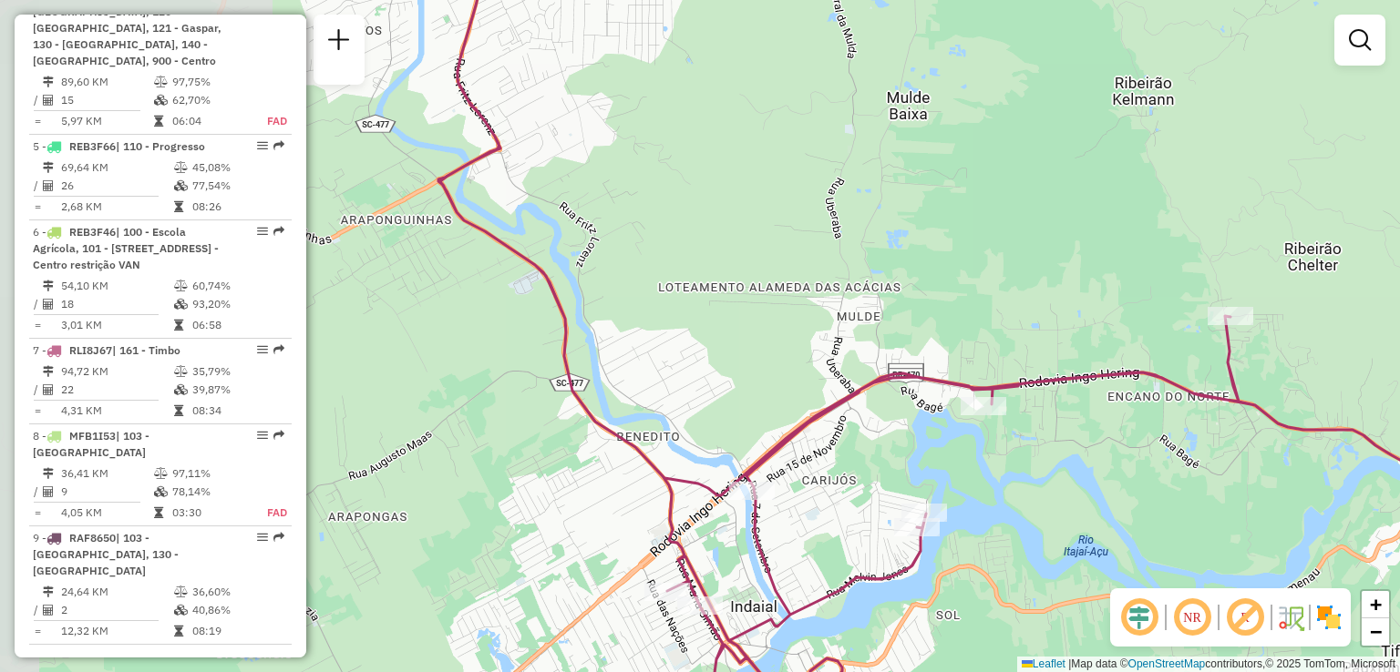
drag, startPoint x: 785, startPoint y: 343, endPoint x: 854, endPoint y: 344, distance: 69.3
click at [854, 344] on div "Janela de atendimento Grade de atendimento Capacidade Transportadoras Veículos …" at bounding box center [700, 336] width 1400 height 672
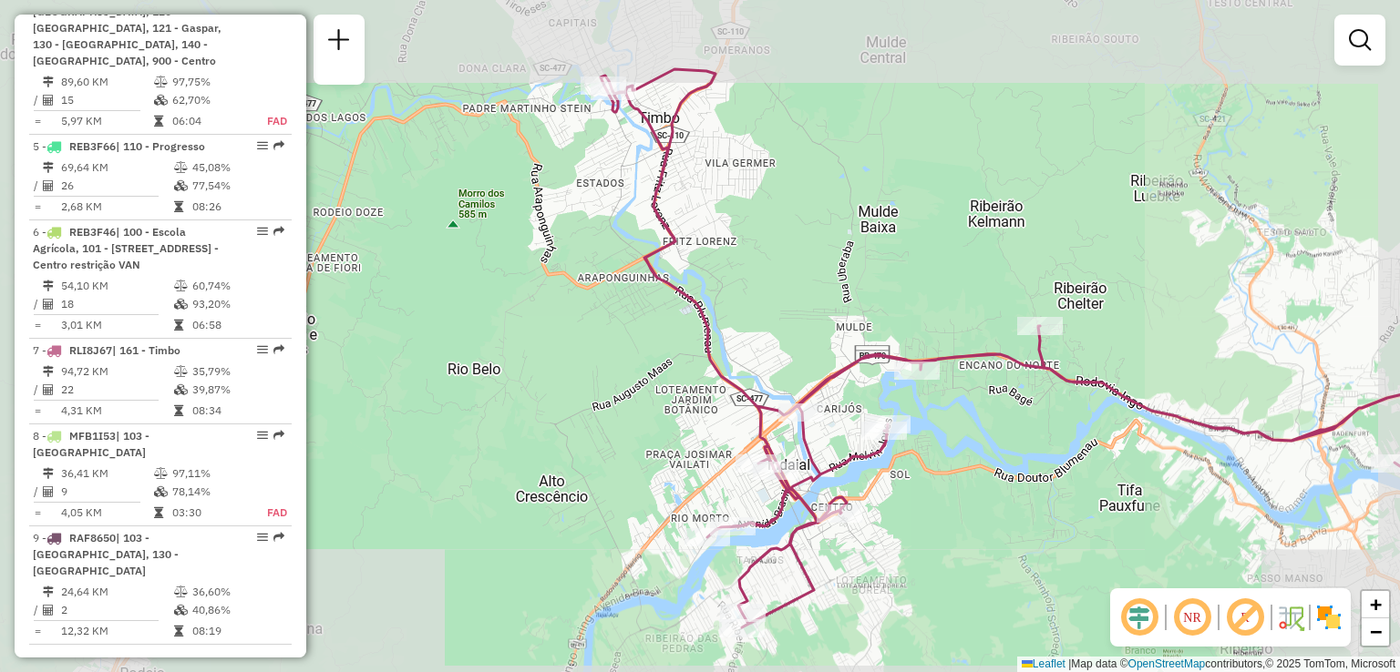
drag, startPoint x: 758, startPoint y: 340, endPoint x: 728, endPoint y: 340, distance: 30.1
click at [728, 340] on div "Janela de atendimento Grade de atendimento Capacidade Transportadoras Veículos …" at bounding box center [700, 336] width 1400 height 672
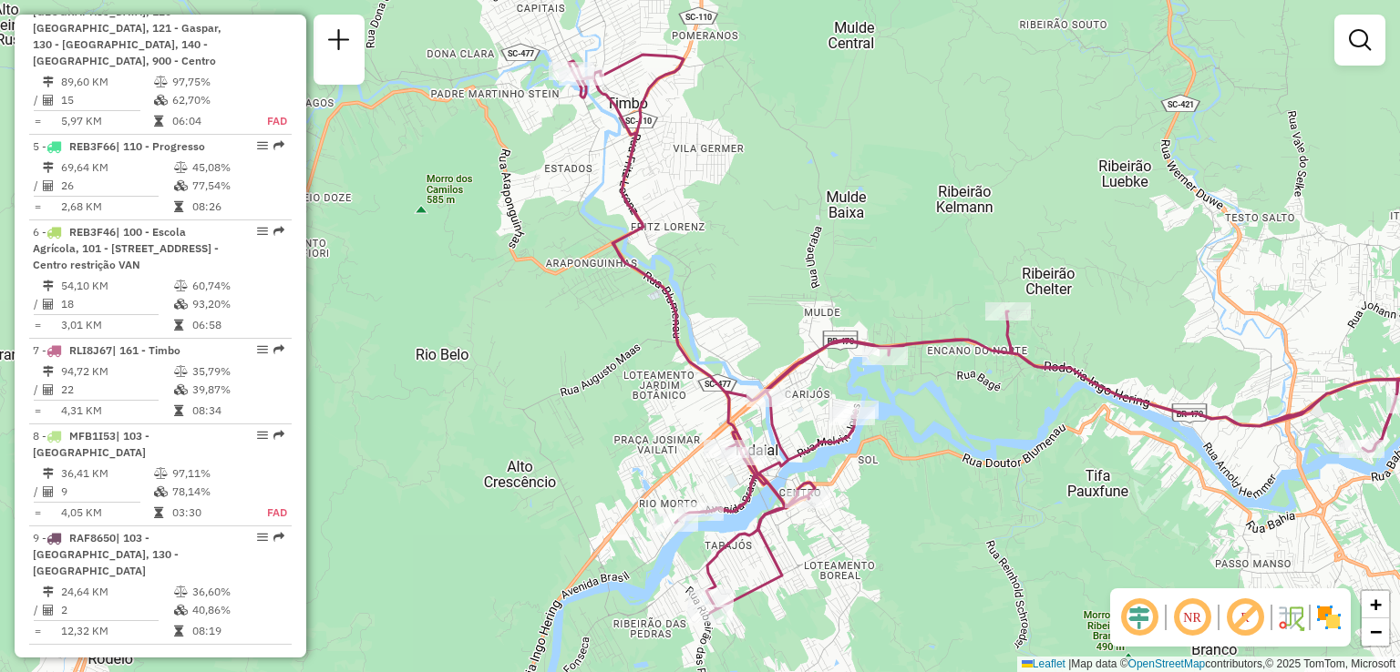
drag, startPoint x: 677, startPoint y: 400, endPoint x: 638, endPoint y: 212, distance: 191.8
click at [638, 216] on div "Janela de atendimento Grade de atendimento Capacidade Transportadoras Veículos …" at bounding box center [700, 336] width 1400 height 672
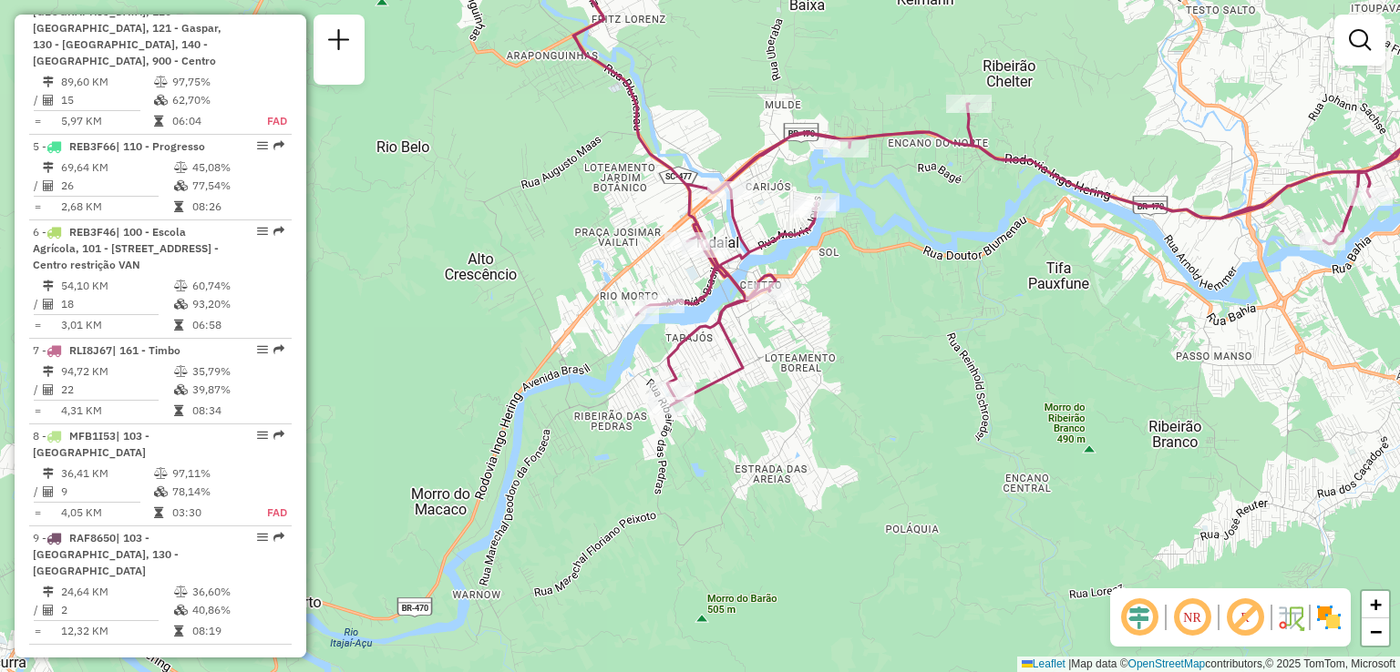
drag, startPoint x: 1023, startPoint y: 267, endPoint x: 995, endPoint y: 257, distance: 30.0
click at [1002, 252] on div "Rota 7 - Placa RLI8J67 92801266 - POSTO JR LTDA Janela de atendimento Grade de …" at bounding box center [700, 336] width 1400 height 672
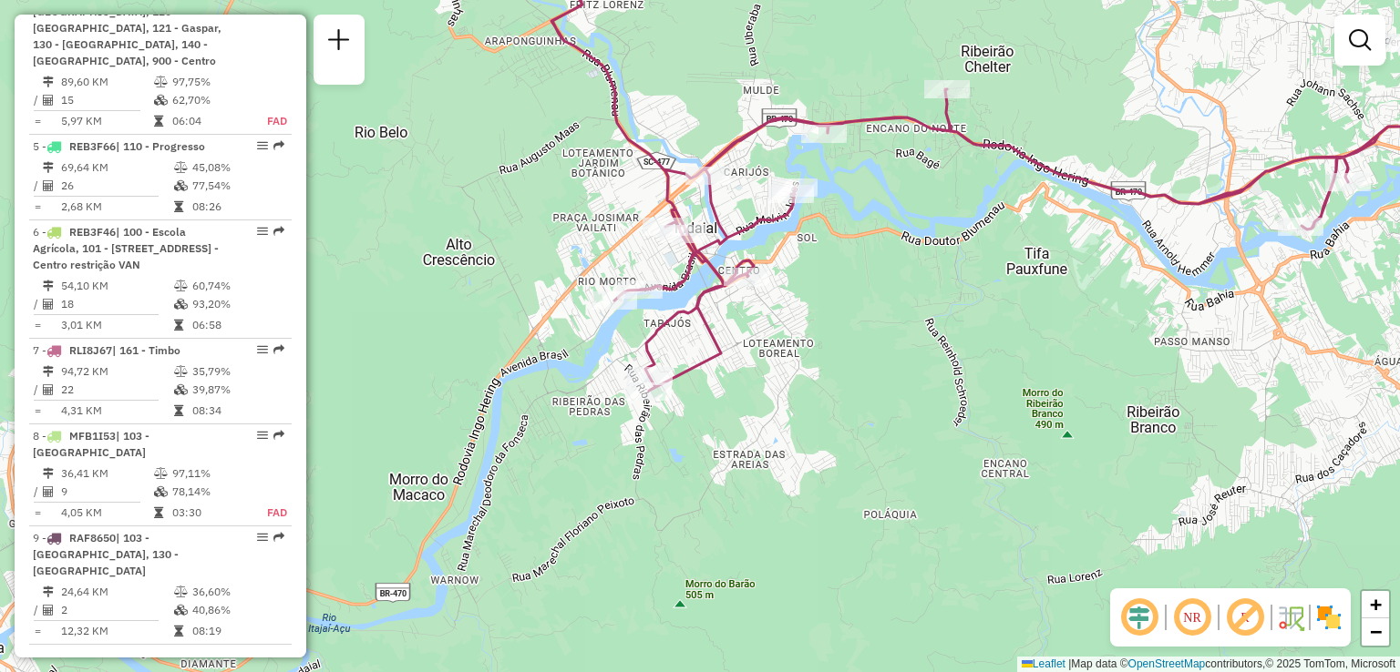
drag, startPoint x: 867, startPoint y: 344, endPoint x: 855, endPoint y: 354, distance: 16.1
click at [859, 351] on div "Janela de atendimento Grade de atendimento Capacidade Transportadoras Veículos …" at bounding box center [700, 336] width 1400 height 672
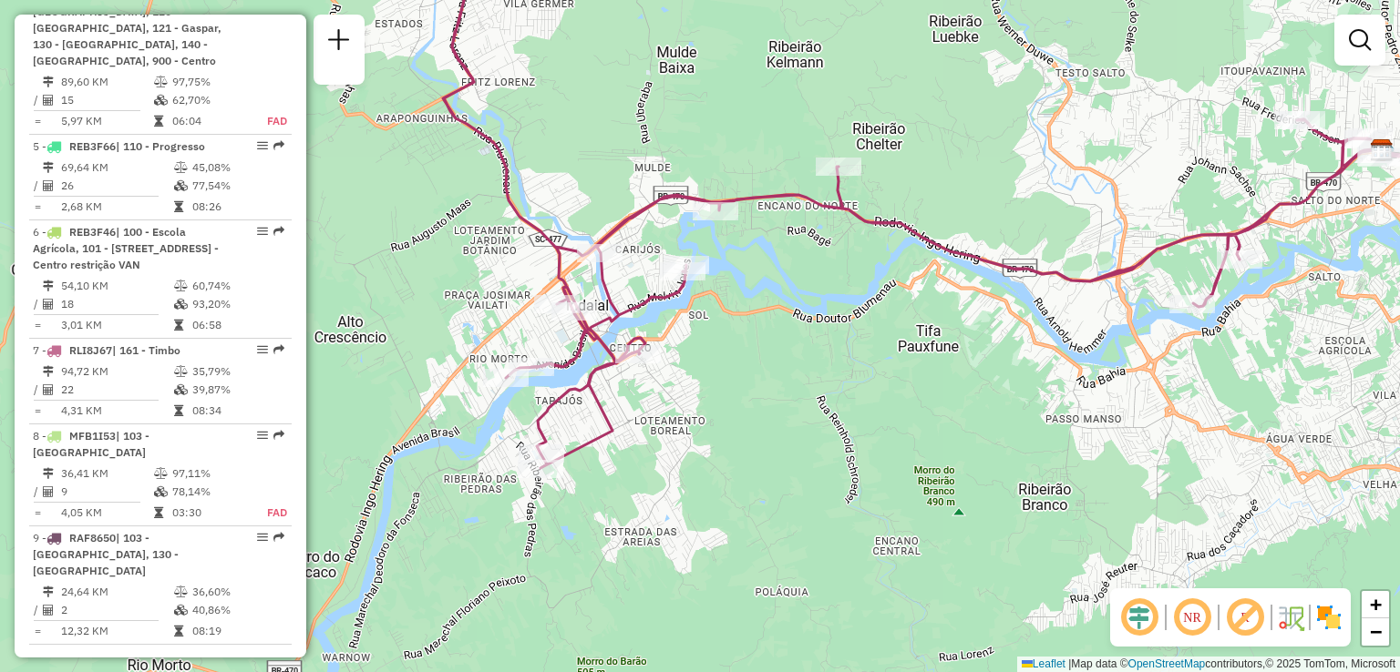
click at [807, 393] on div "Janela de atendimento Grade de atendimento Capacidade Transportadoras Veículos …" at bounding box center [700, 336] width 1400 height 672
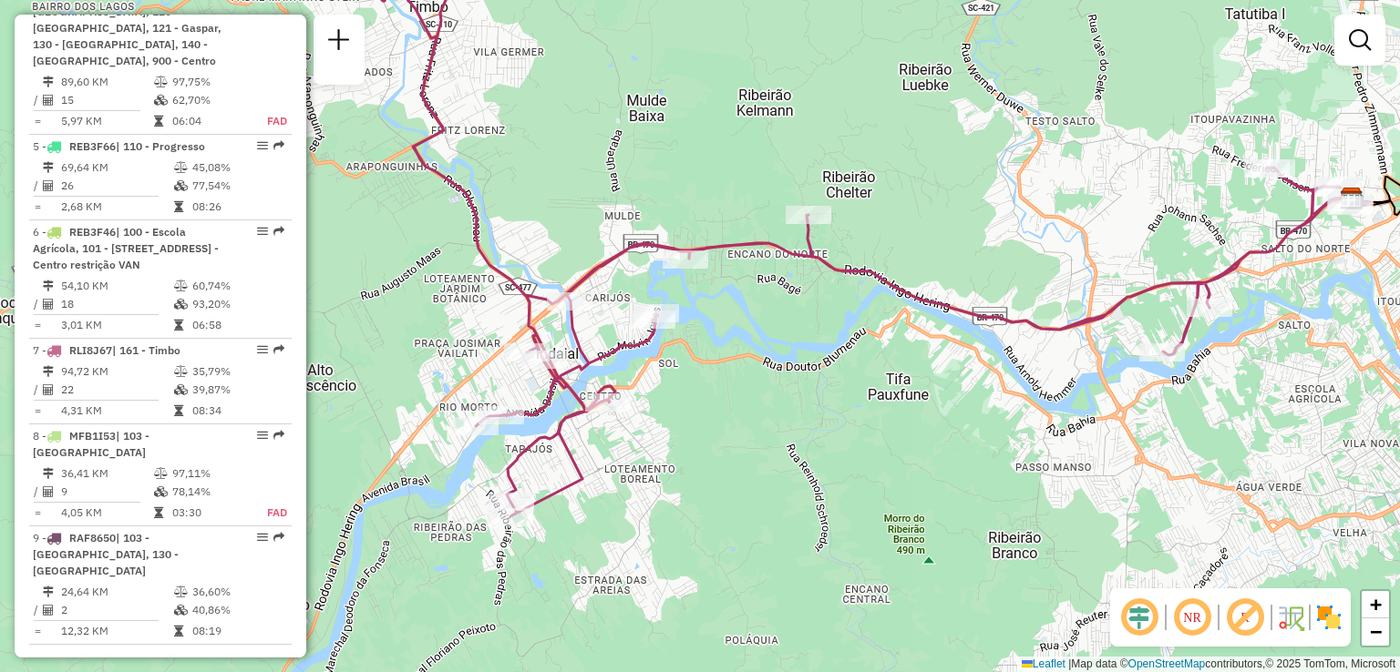
drag, startPoint x: 660, startPoint y: 335, endPoint x: 797, endPoint y: 316, distance: 138.9
click at [802, 318] on icon at bounding box center [869, 237] width 1000 height 559
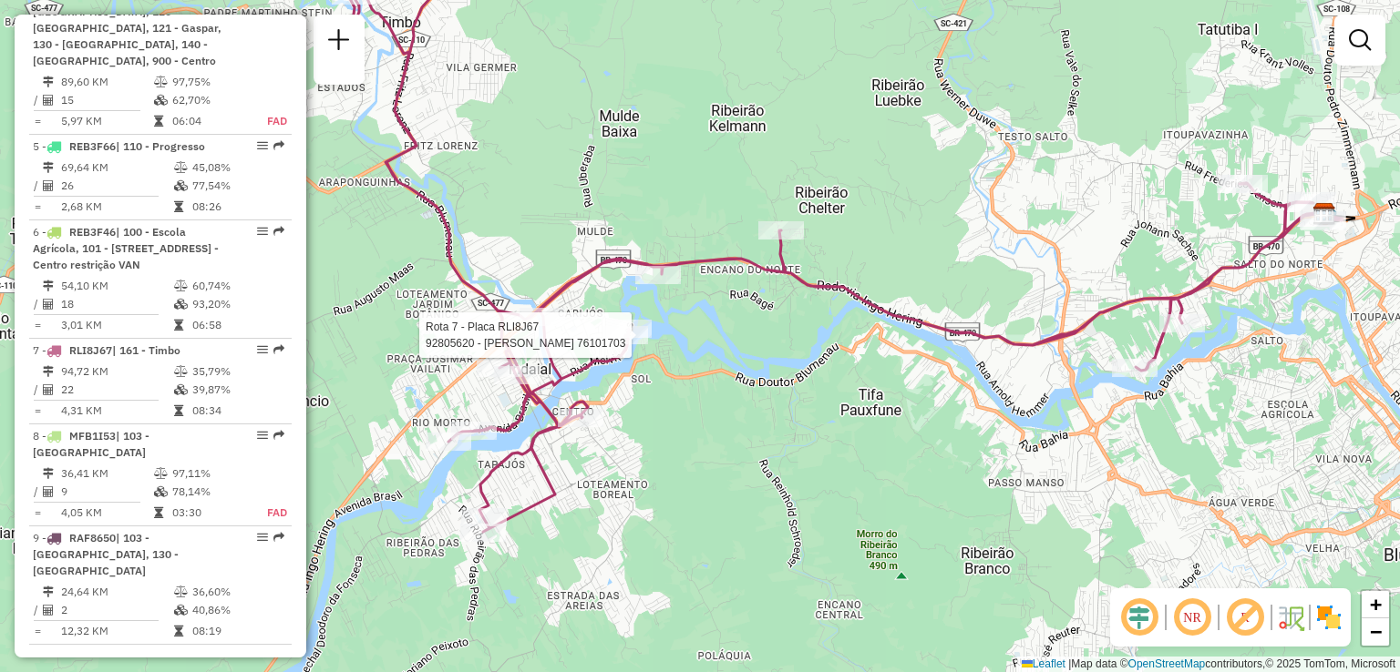
drag, startPoint x: 664, startPoint y: 260, endPoint x: 432, endPoint y: 272, distance: 232.7
click at [432, 272] on icon at bounding box center [842, 253] width 1000 height 559
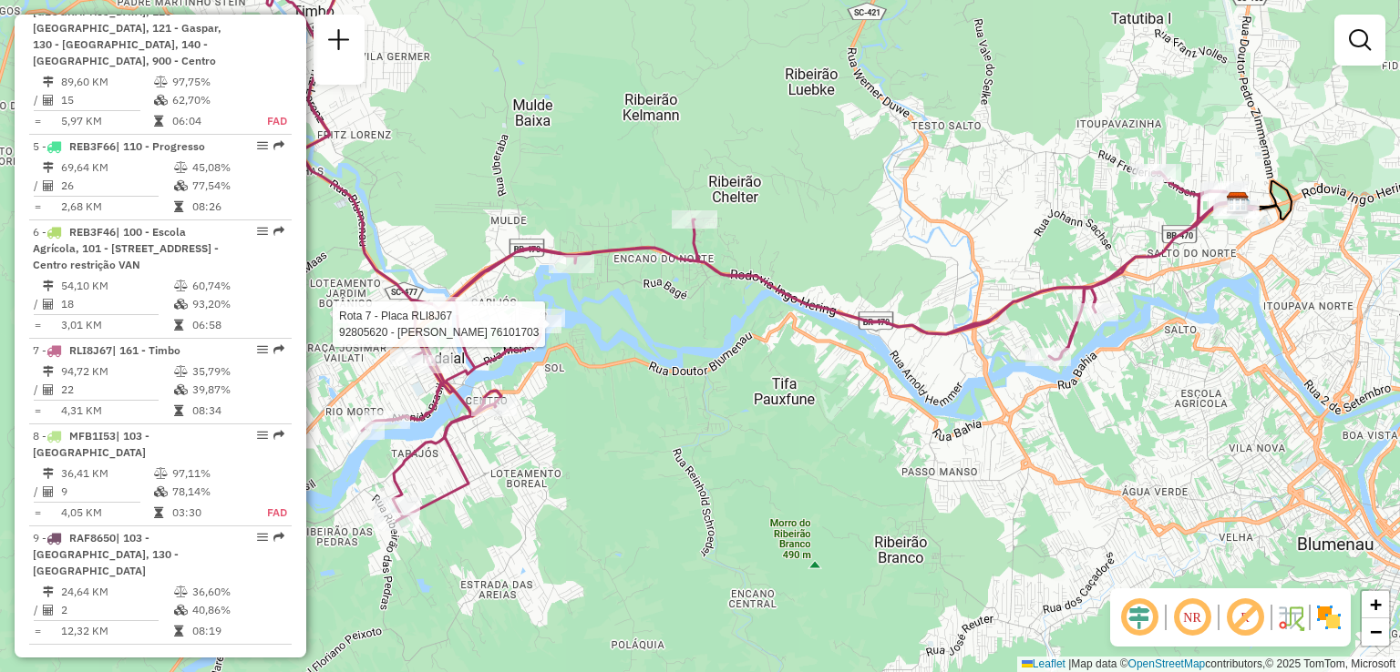
drag, startPoint x: 952, startPoint y: 325, endPoint x: 871, endPoint y: 342, distance: 82.7
click at [869, 344] on icon at bounding box center [755, 242] width 1000 height 559
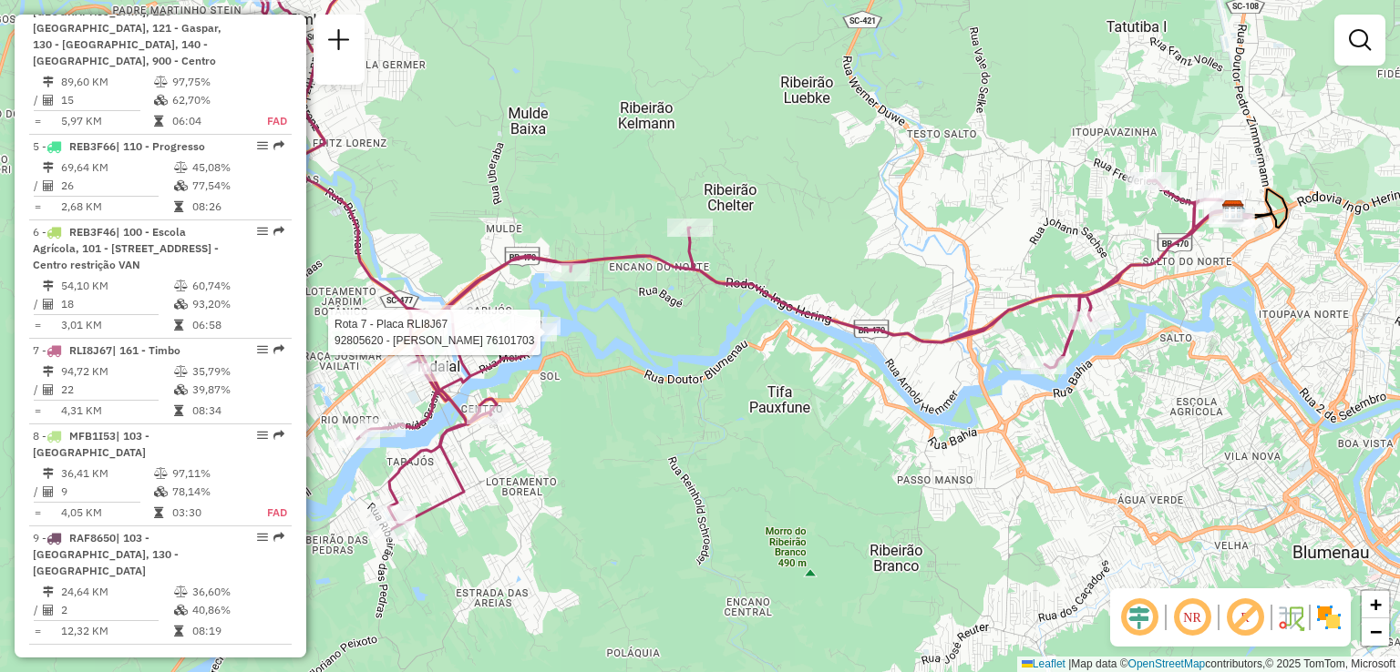
drag, startPoint x: 923, startPoint y: 246, endPoint x: 1037, endPoint y: 252, distance: 114.1
click at [1036, 251] on div "Rota 7 - Placa RLI8J67 92805620 - IVONE GOMES 76101703 Janela de atendimento Gr…" at bounding box center [700, 336] width 1400 height 672
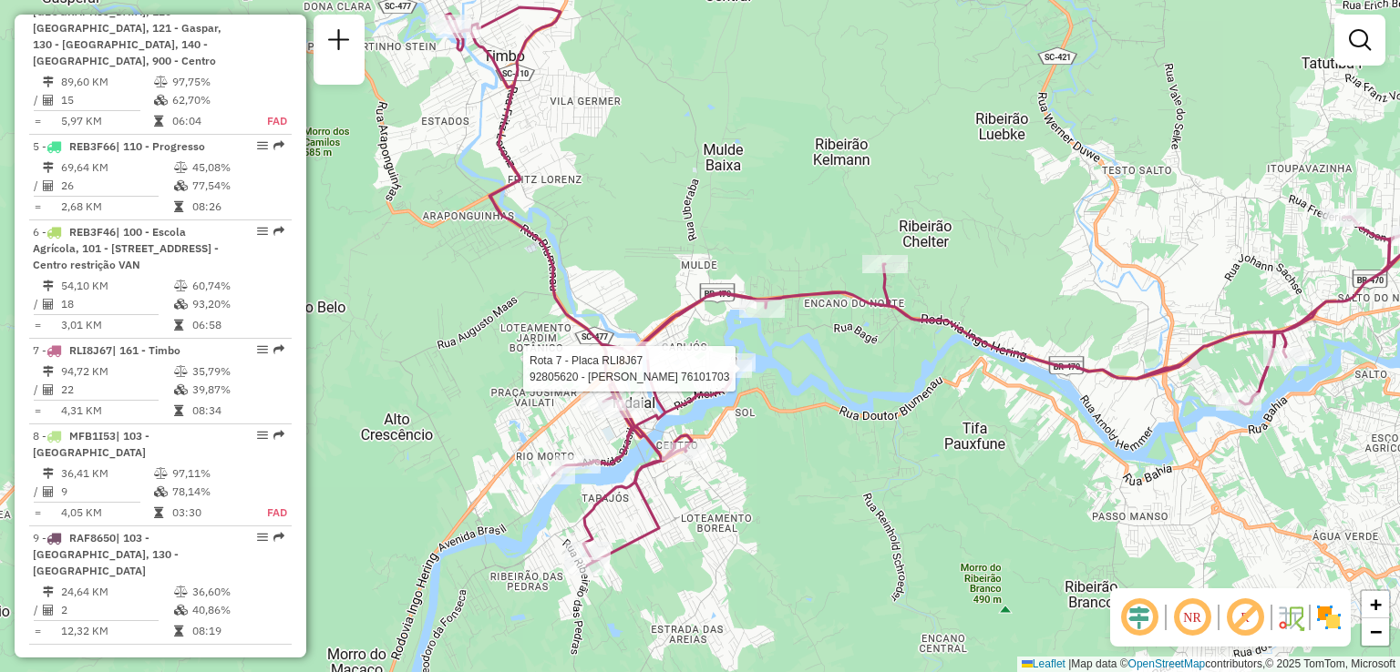
drag, startPoint x: 809, startPoint y: 196, endPoint x: 958, endPoint y: 252, distance: 158.9
click at [955, 251] on div "Rota 7 - Placa RLI8J67 92805620 - IVONE GOMES 76101703 Janela de atendimento Gr…" at bounding box center [700, 336] width 1400 height 672
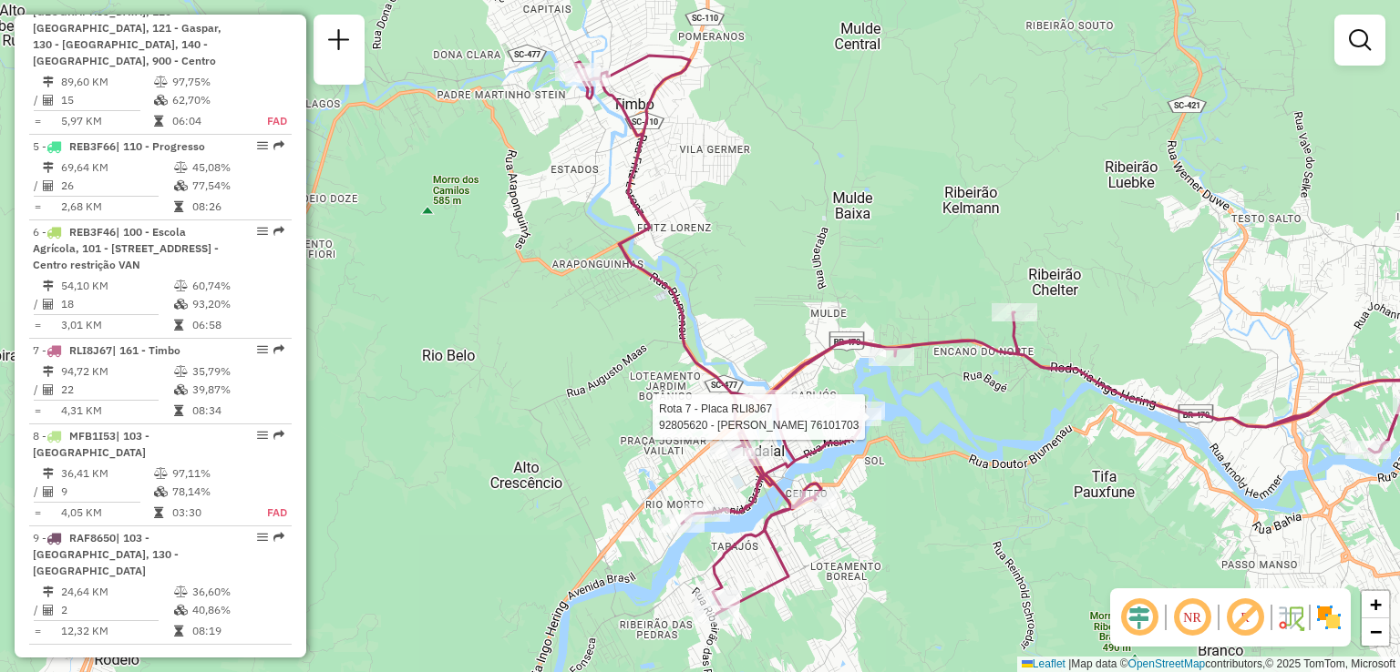
drag, startPoint x: 842, startPoint y: 252, endPoint x: 902, endPoint y: 243, distance: 60.8
click at [902, 243] on div "Rota 7 - Placa RLI8J67 92805620 - IVONE GOMES 76101703 Janela de atendimento Gr…" at bounding box center [700, 336] width 1400 height 672
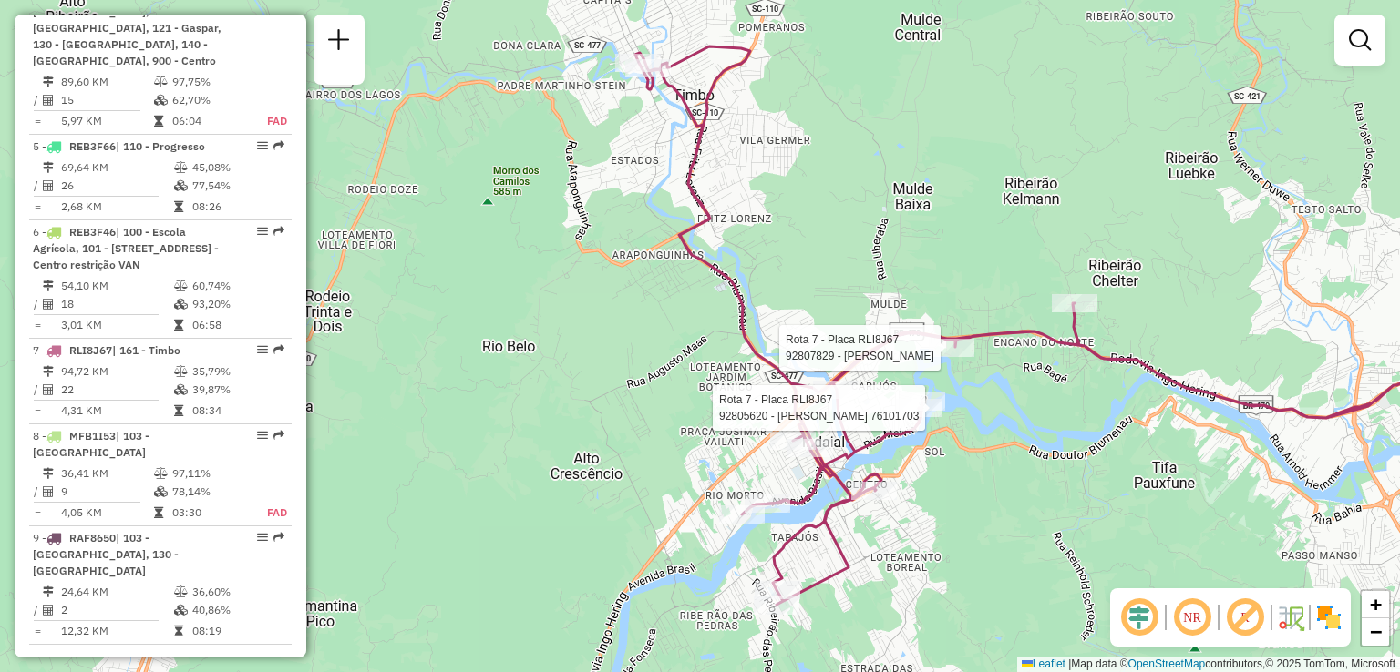
select select "**********"
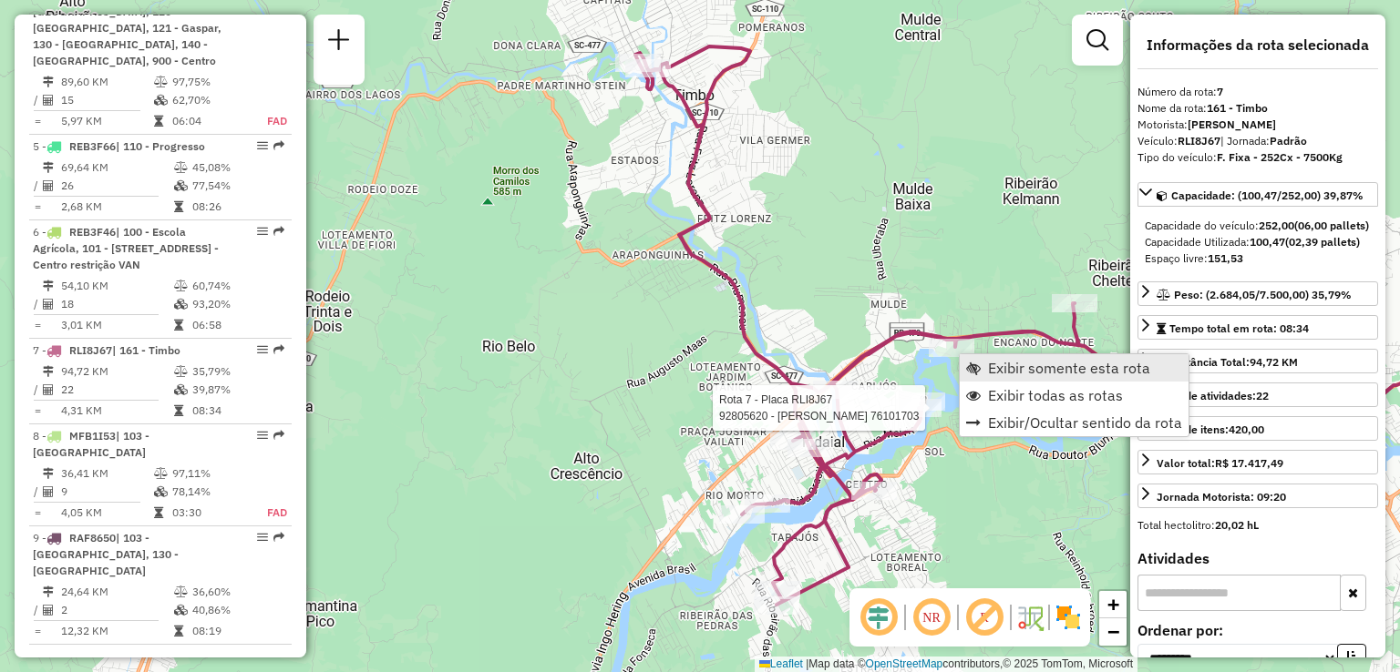
click at [1020, 375] on span "Exibir somente esta rota" at bounding box center [1069, 368] width 162 height 15
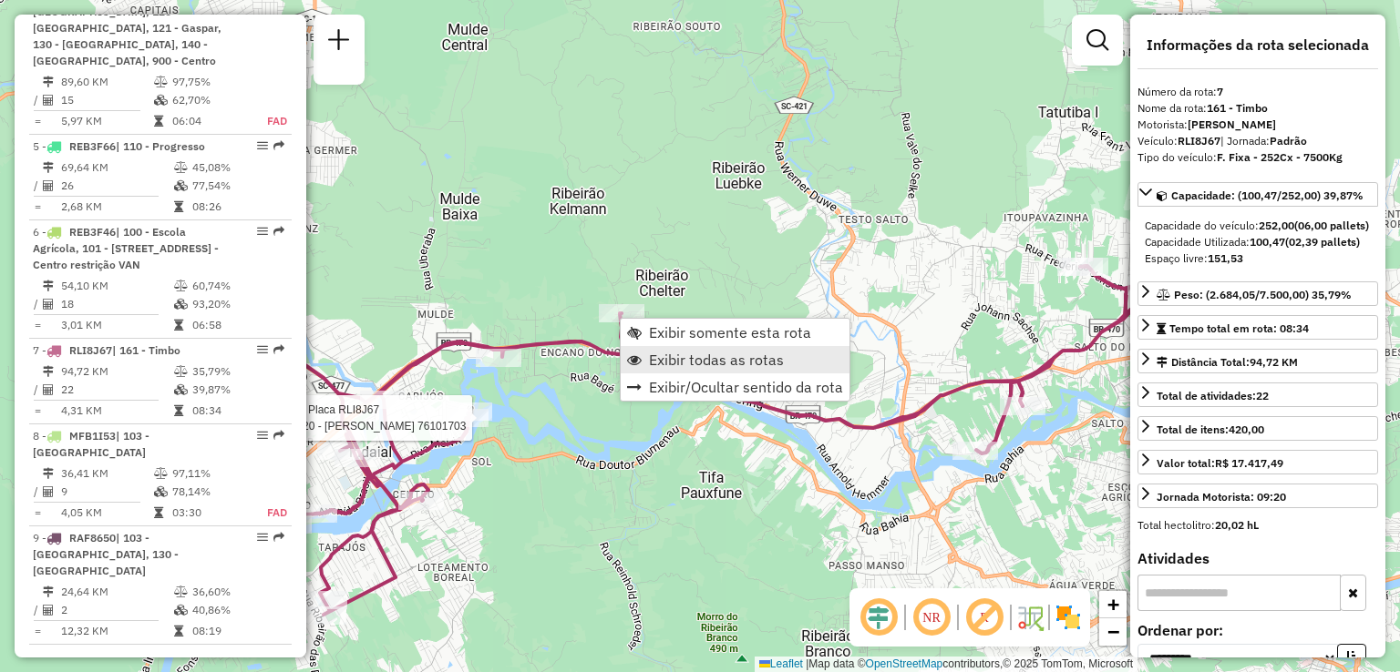
click at [736, 362] on span "Exibir todas as rotas" at bounding box center [716, 360] width 135 height 15
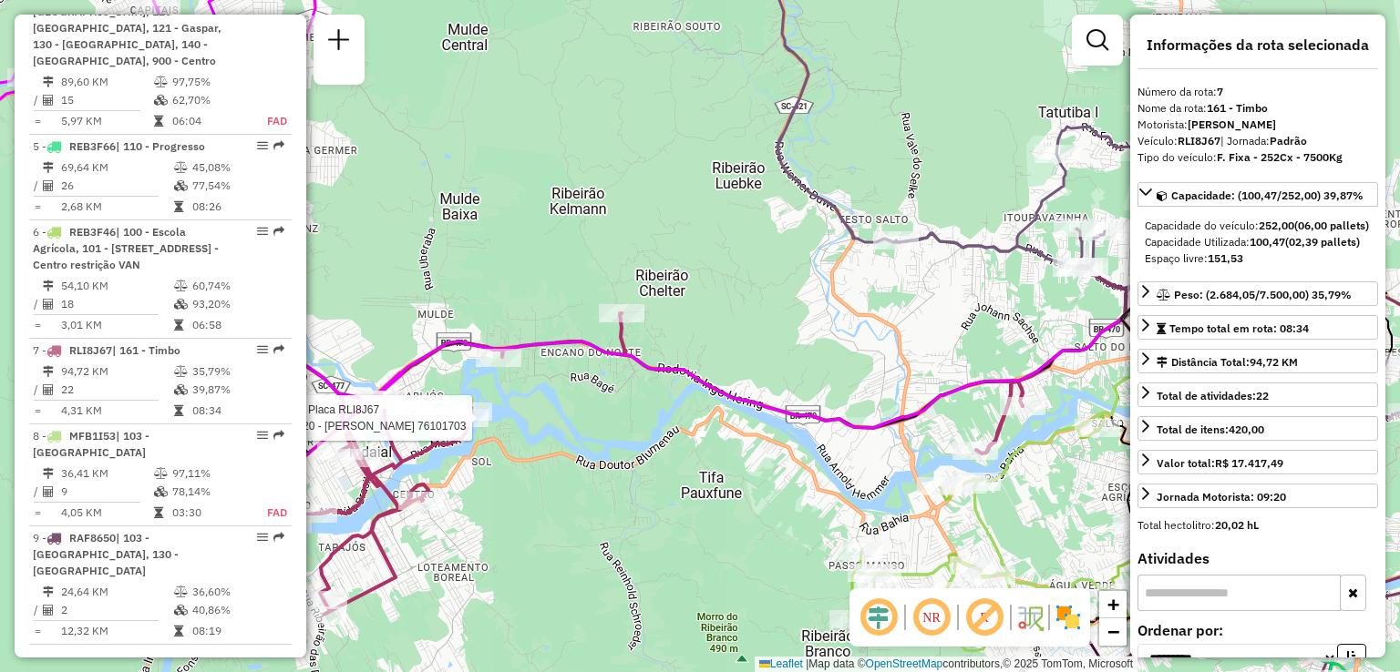
drag, startPoint x: 672, startPoint y: 236, endPoint x: 809, endPoint y: 236, distance: 137.6
click at [740, 236] on div "Rota 7 - Placa RLI8J67 92805620 - IVONE GOMES 76101703 Rota 7 - Placa RLI8J67 9…" at bounding box center [700, 336] width 1400 height 672
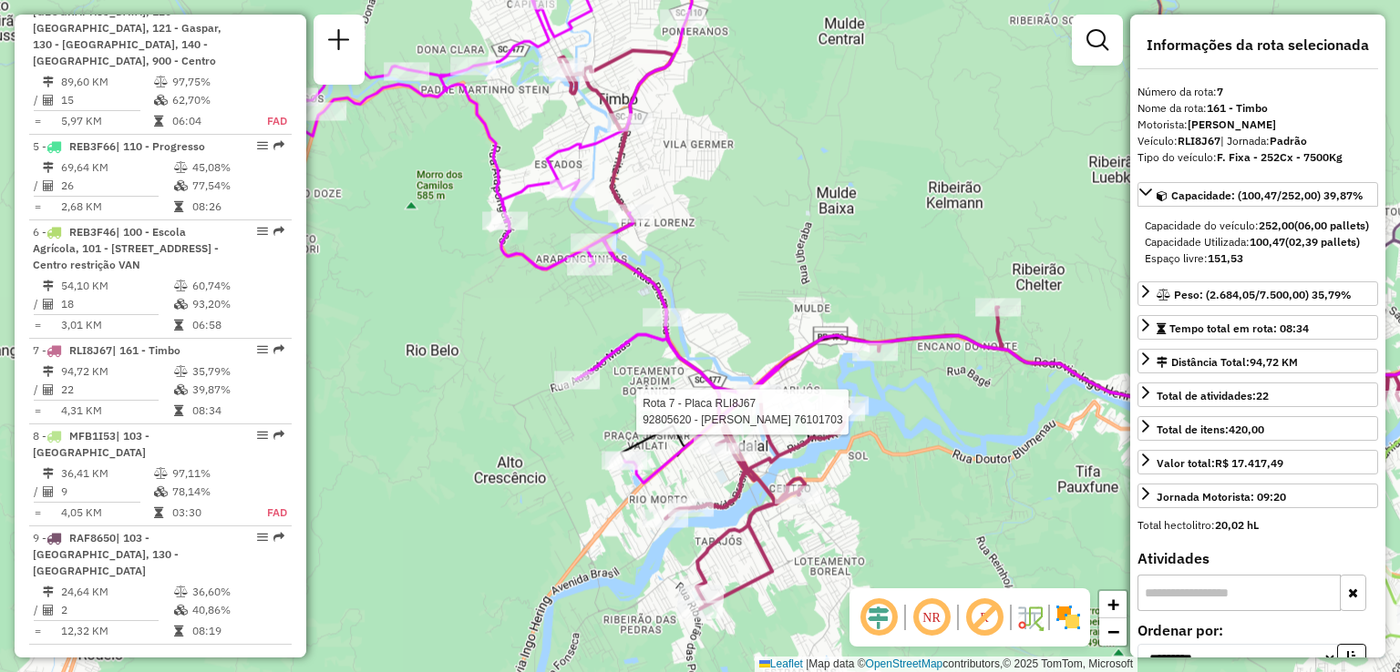
drag, startPoint x: 738, startPoint y: 248, endPoint x: 796, endPoint y: 241, distance: 58.8
click at [796, 241] on div "Rota 7 - Placa RLI8J67 92805620 - IVONE GOMES 76101703 Janela de atendimento Gr…" at bounding box center [700, 336] width 1400 height 672
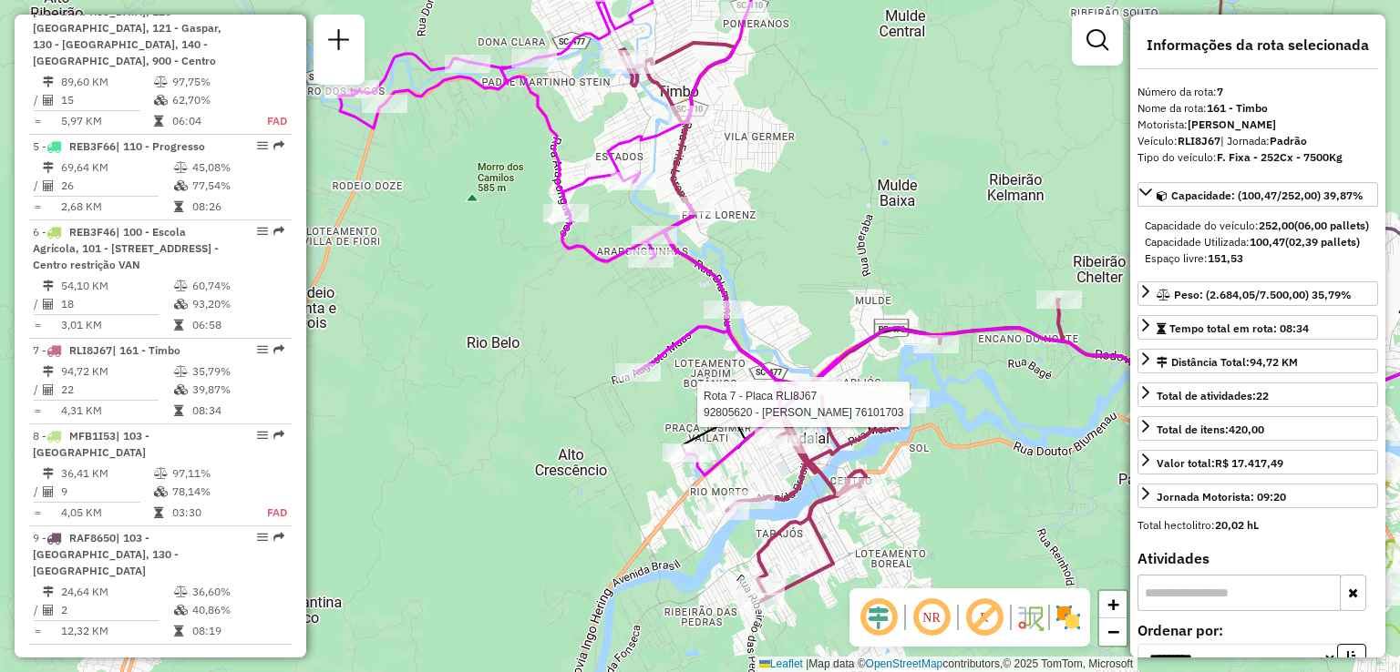
drag, startPoint x: 772, startPoint y: 267, endPoint x: 782, endPoint y: 158, distance: 109.8
click at [782, 189] on div "Rota 7 - Placa RLI8J67 92805620 - IVONE GOMES 76101703 Janela de atendimento Gr…" at bounding box center [700, 336] width 1400 height 672
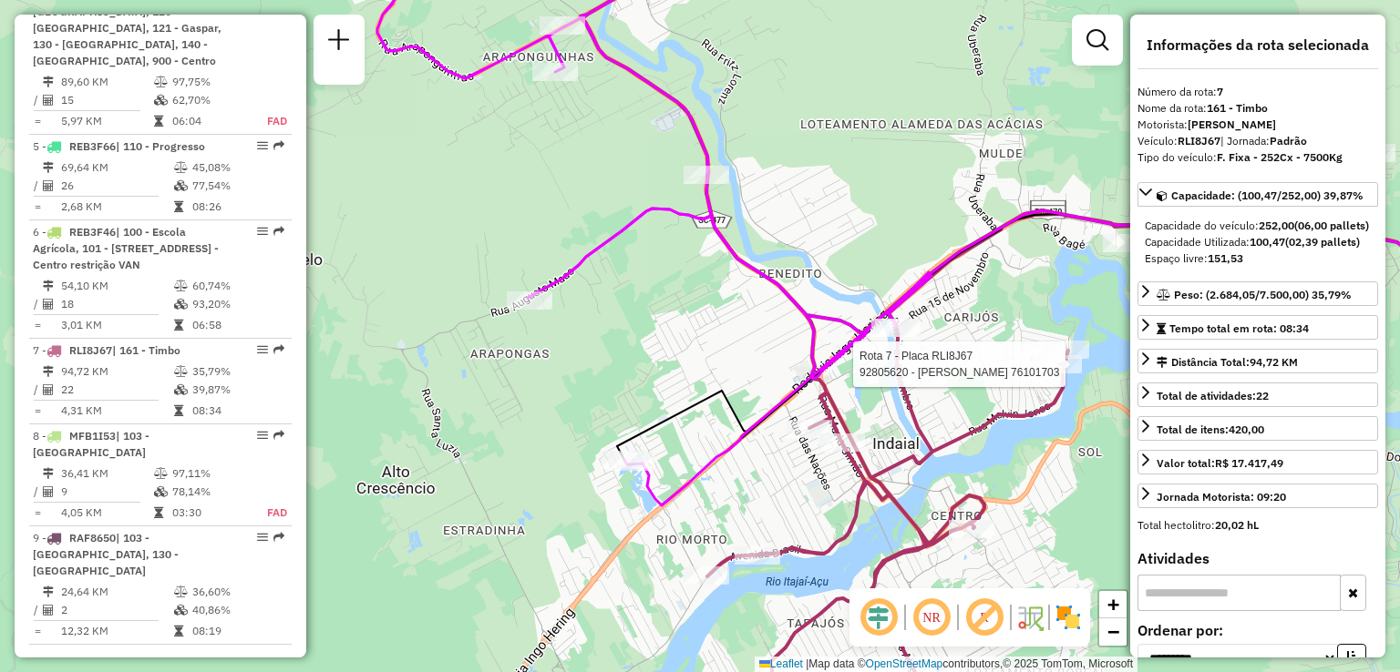
drag, startPoint x: 901, startPoint y: 201, endPoint x: 900, endPoint y: 134, distance: 67.4
click at [900, 165] on div "Rota 7 - Placa RLI8J67 92805620 - IVONE GOMES 76101703 Janela de atendimento Gr…" at bounding box center [700, 336] width 1400 height 672
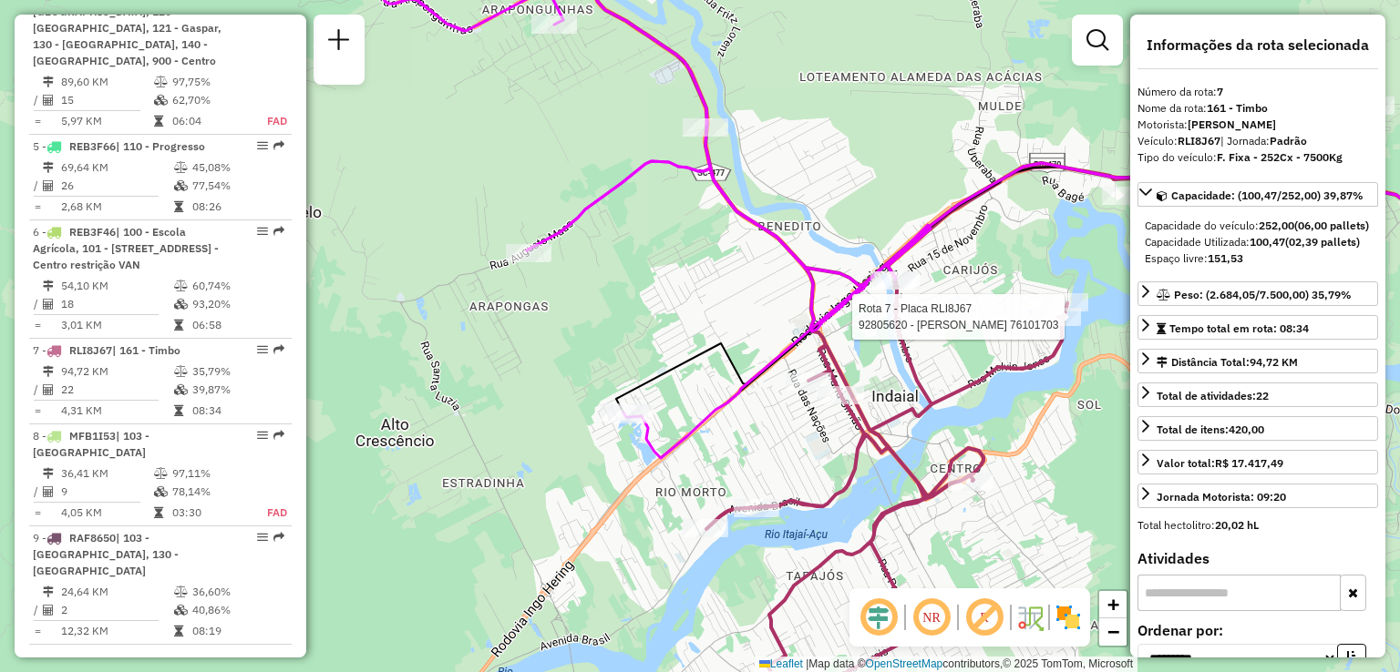
drag, startPoint x: 915, startPoint y: 153, endPoint x: 911, endPoint y: 137, distance: 16.8
click at [911, 140] on div "Rota 7 - Placa RLI8J67 92805620 - IVONE GOMES 76101703 Janela de atendimento Gr…" at bounding box center [700, 336] width 1400 height 672
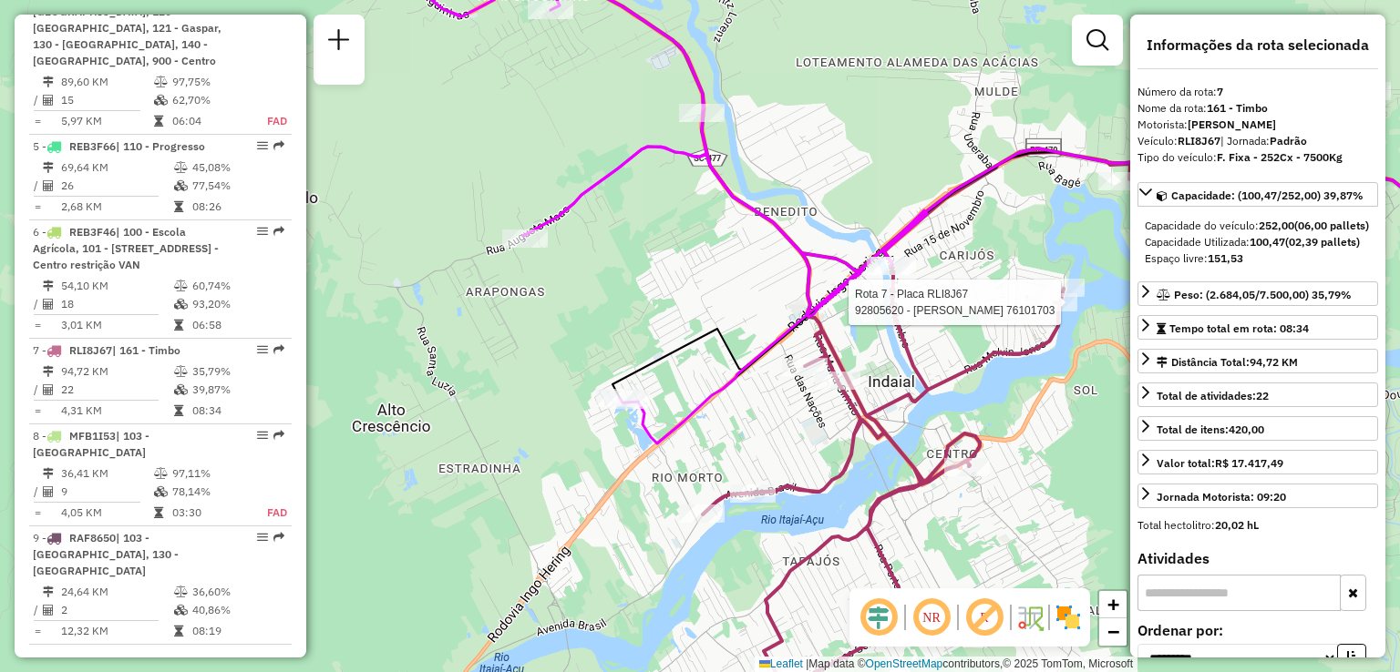
click at [887, 146] on div "Rota 7 - Placa RLI8J67 92805620 - IVONE GOMES 76101703 Janela de atendimento Gr…" at bounding box center [700, 336] width 1400 height 672
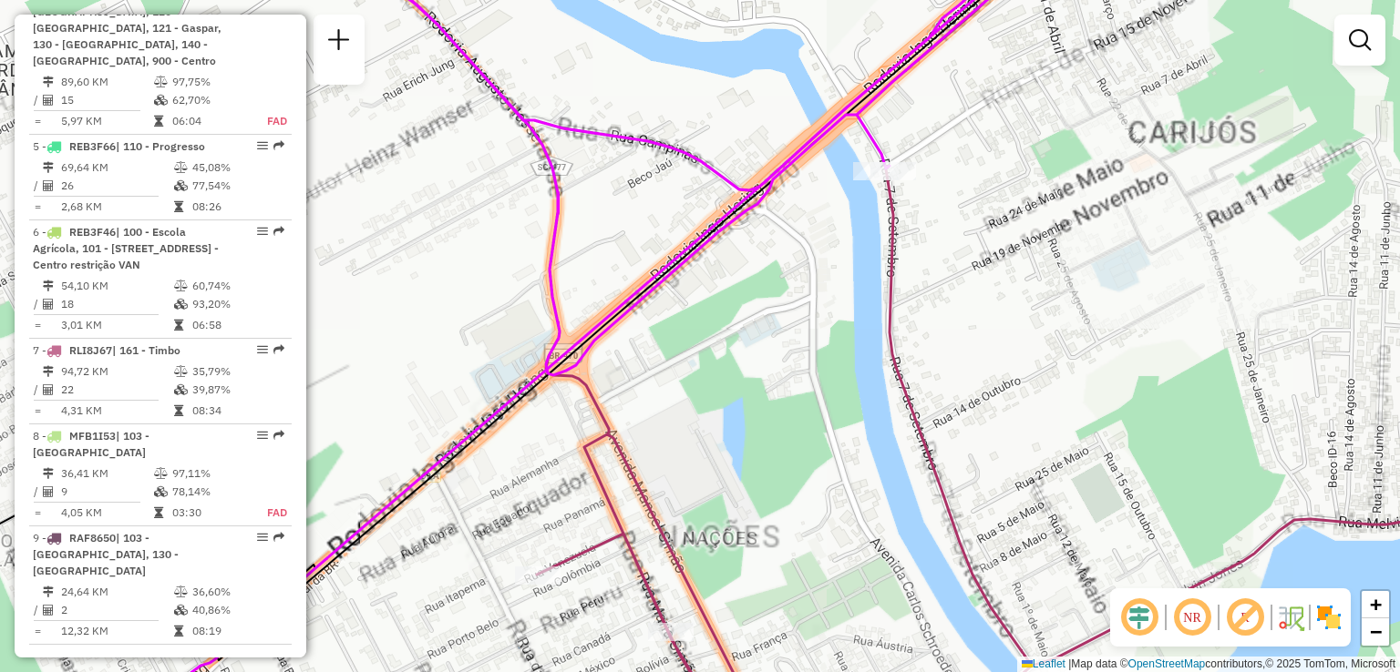
drag, startPoint x: 847, startPoint y: 301, endPoint x: 1001, endPoint y: 216, distance: 176.6
click at [984, 227] on div "Janela de atendimento Grade de atendimento Capacidade Transportadoras Veículos …" at bounding box center [700, 336] width 1400 height 672
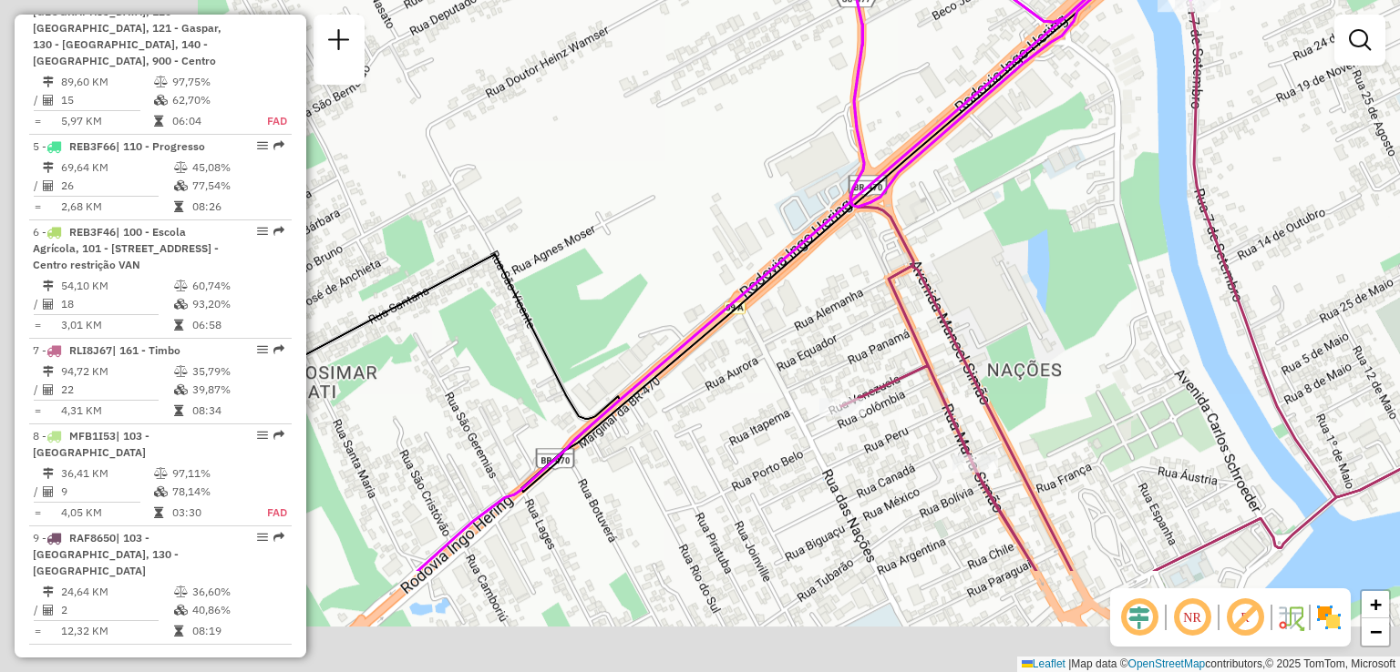
drag, startPoint x: 904, startPoint y: 255, endPoint x: 995, endPoint y: 190, distance: 112.3
click at [960, 219] on div "Janela de atendimento Grade de atendimento Capacidade Transportadoras Veículos …" at bounding box center [700, 336] width 1400 height 672
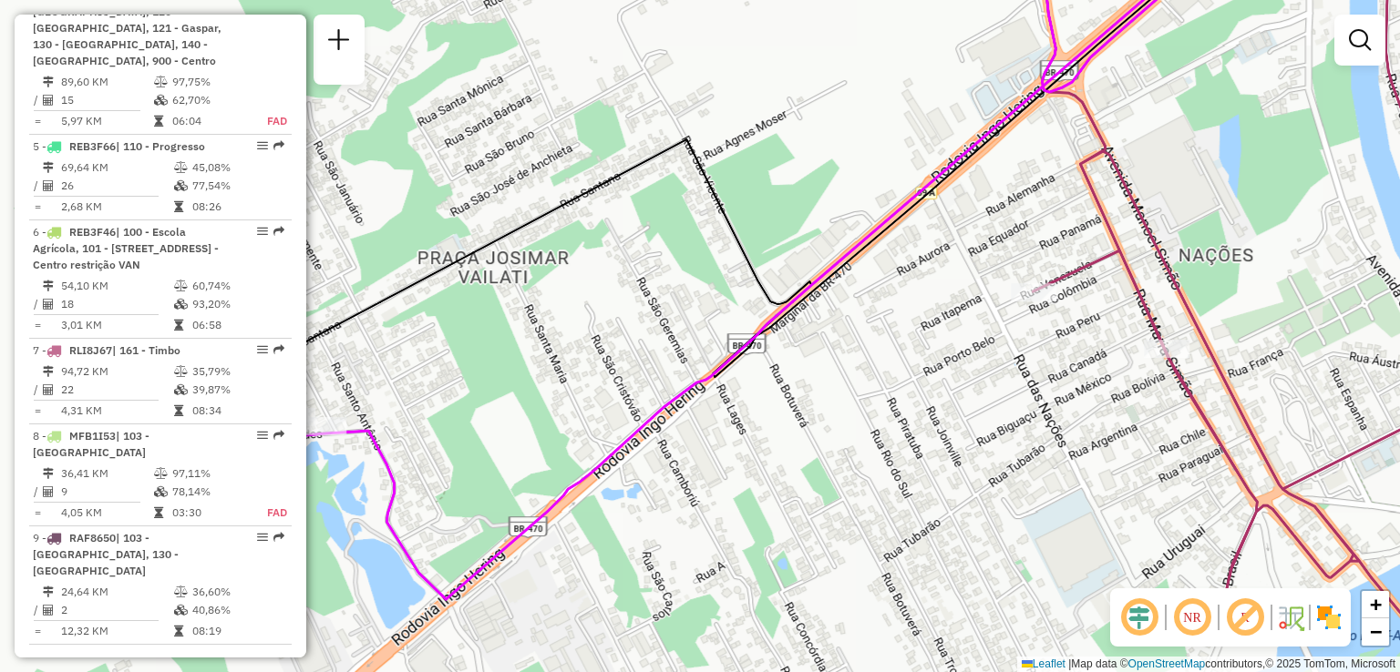
click at [930, 231] on icon at bounding box center [839, 220] width 1091 height 760
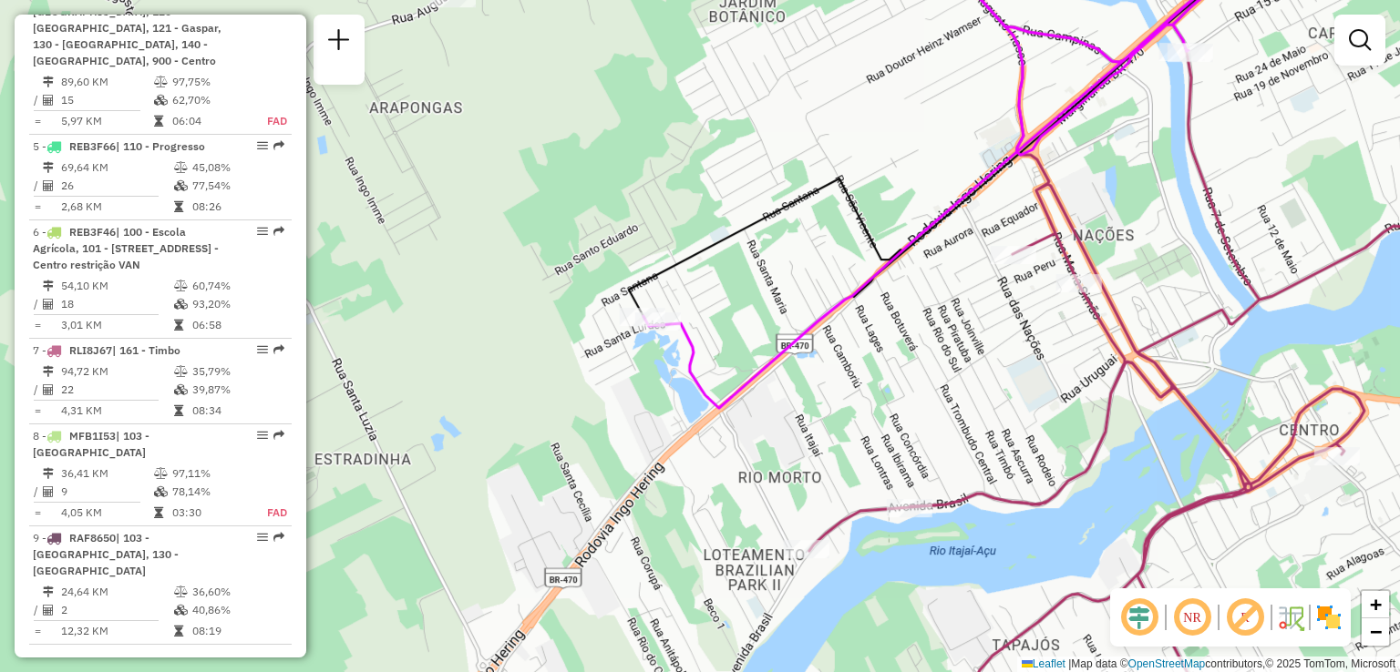
click at [864, 300] on div "Janela de atendimento Grade de atendimento Capacidade Transportadoras Veículos …" at bounding box center [700, 336] width 1400 height 672
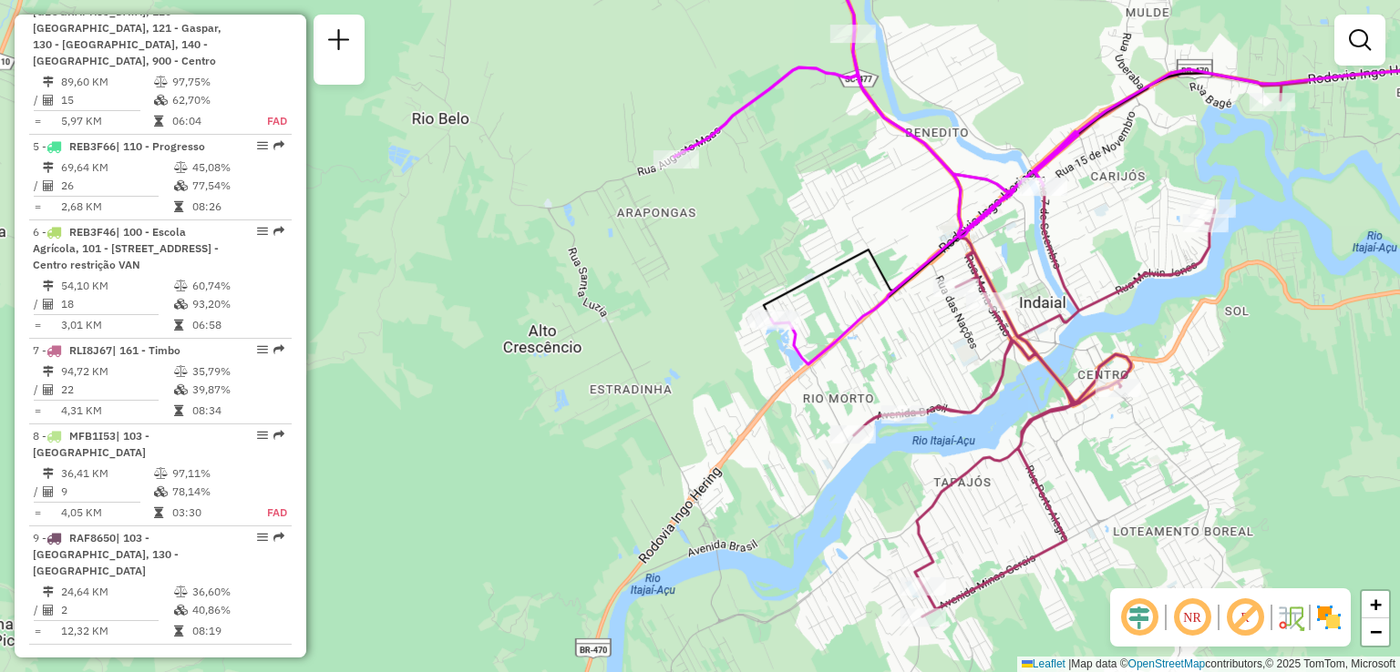
click at [860, 251] on icon at bounding box center [1177, 193] width 827 height 251
drag, startPoint x: 853, startPoint y: 303, endPoint x: 875, endPoint y: 281, distance: 30.9
click at [874, 282] on div "Janela de atendimento Grade de atendimento Capacidade Transportadoras Veículos …" at bounding box center [700, 336] width 1400 height 672
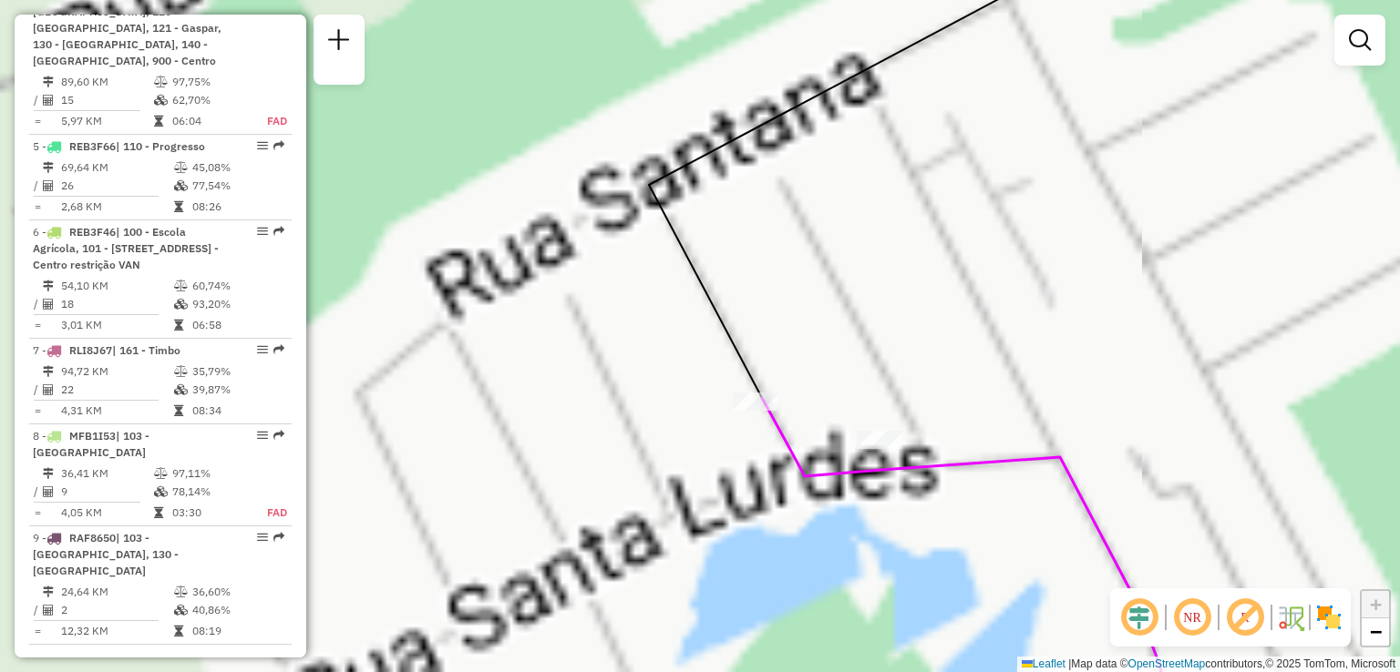
drag, startPoint x: 816, startPoint y: 296, endPoint x: 814, endPoint y: 241, distance: 54.7
click at [815, 255] on div "Janela de atendimento Grade de atendimento Capacidade Transportadoras Veículos …" at bounding box center [700, 336] width 1400 height 672
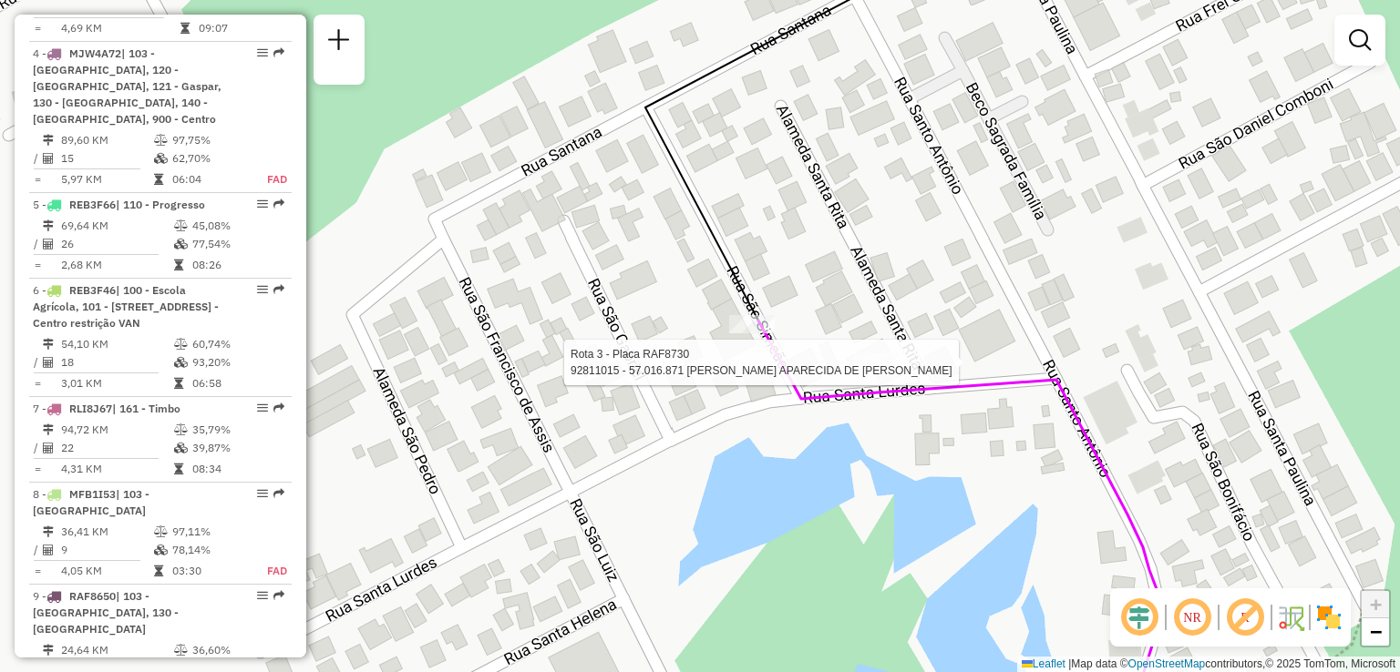
select select "**********"
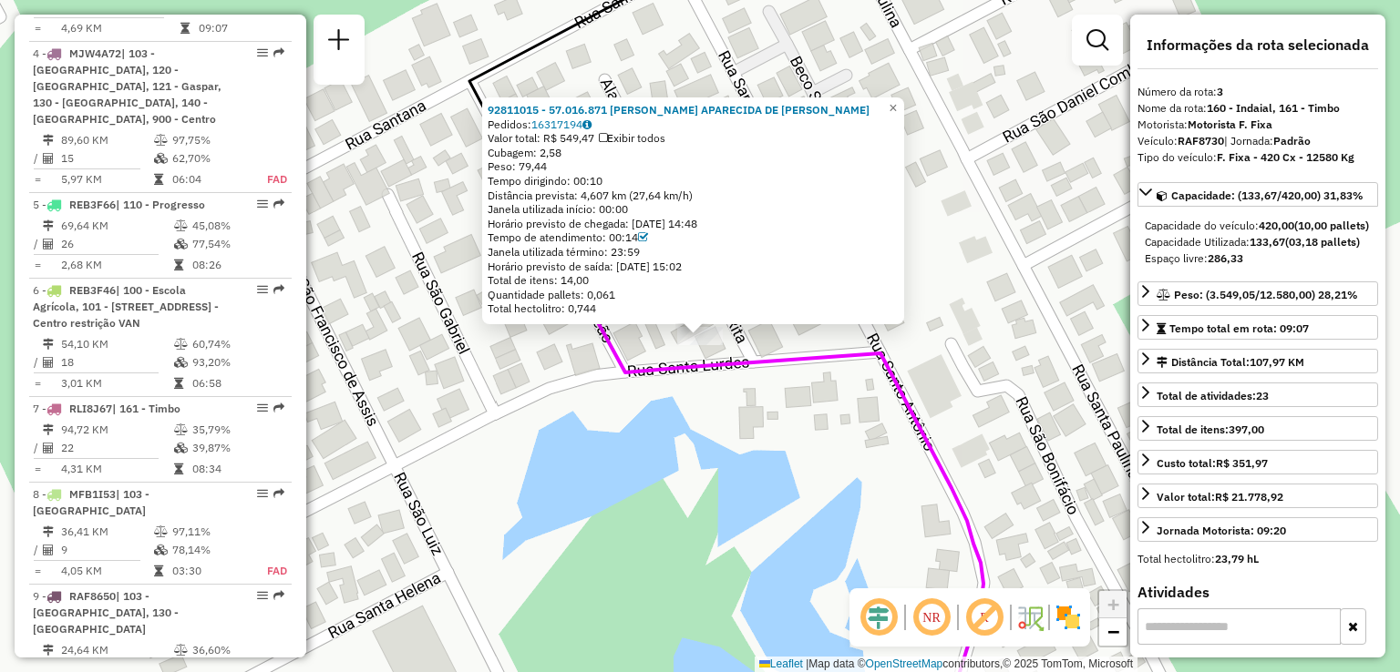
scroll to position [933, 0]
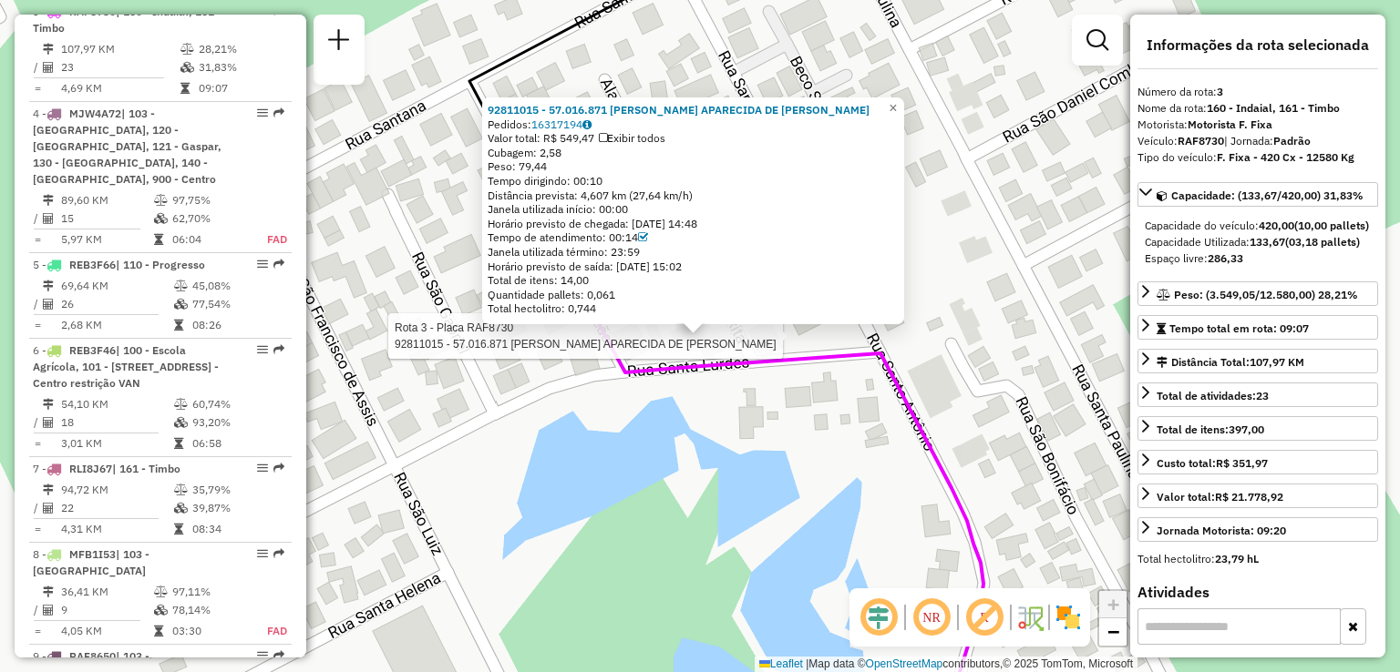
click at [721, 402] on div "Rota 3 - Placa RAF8730 92811015 - 57.016.871 ELIZABETH APARECIDA DE BRITO 92811…" at bounding box center [700, 336] width 1400 height 672
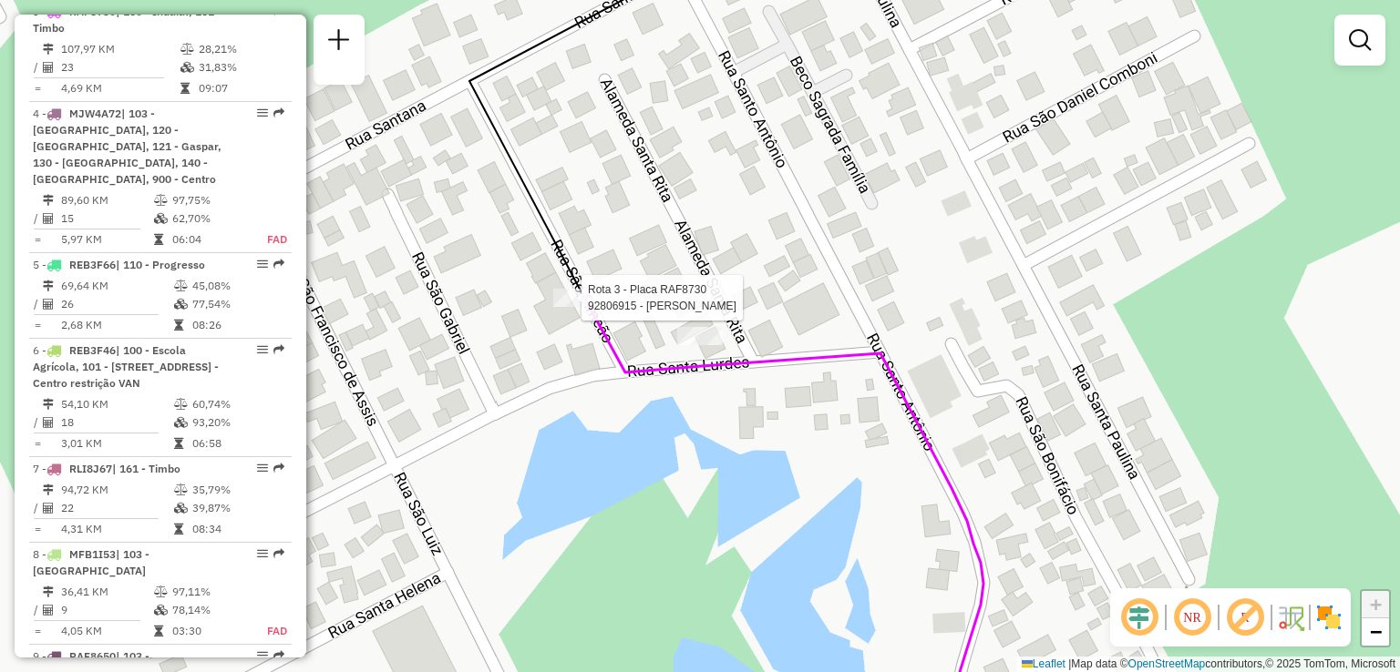
select select "**********"
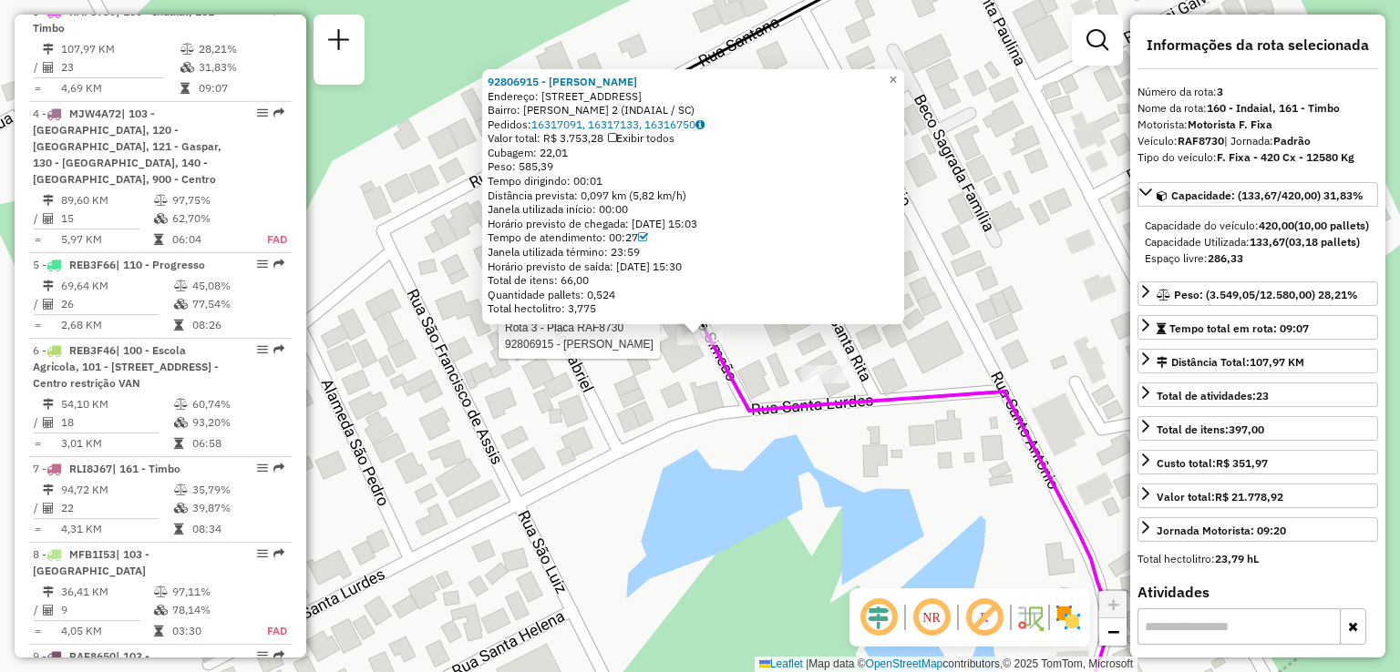
click at [689, 416] on div "Rota 3 - Placa RAF8730 92806915 - MARIA RAQUEL DA SILV 92806915 - MARIA RAQUEL …" at bounding box center [700, 336] width 1400 height 672
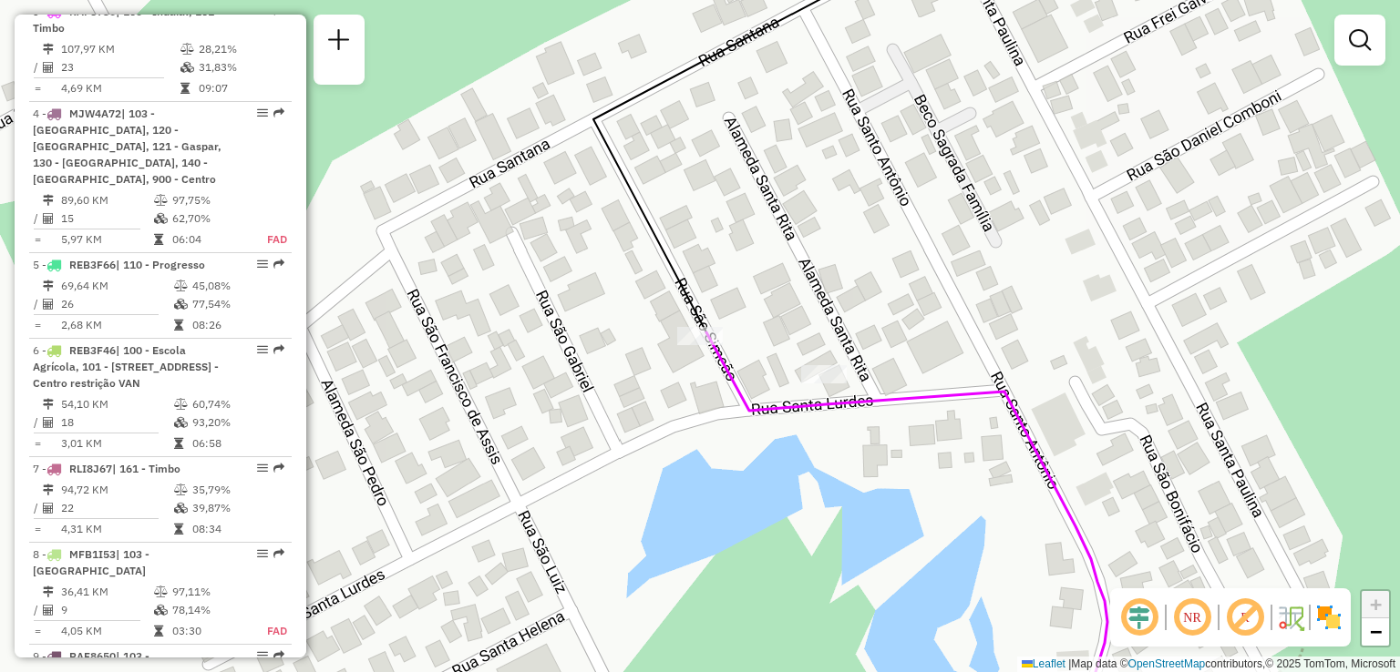
drag, startPoint x: 816, startPoint y: 429, endPoint x: 745, endPoint y: 440, distance: 71.0
click at [745, 443] on div "Janela de atendimento Grade de atendimento Capacidade Transportadoras Veículos …" at bounding box center [700, 336] width 1400 height 672
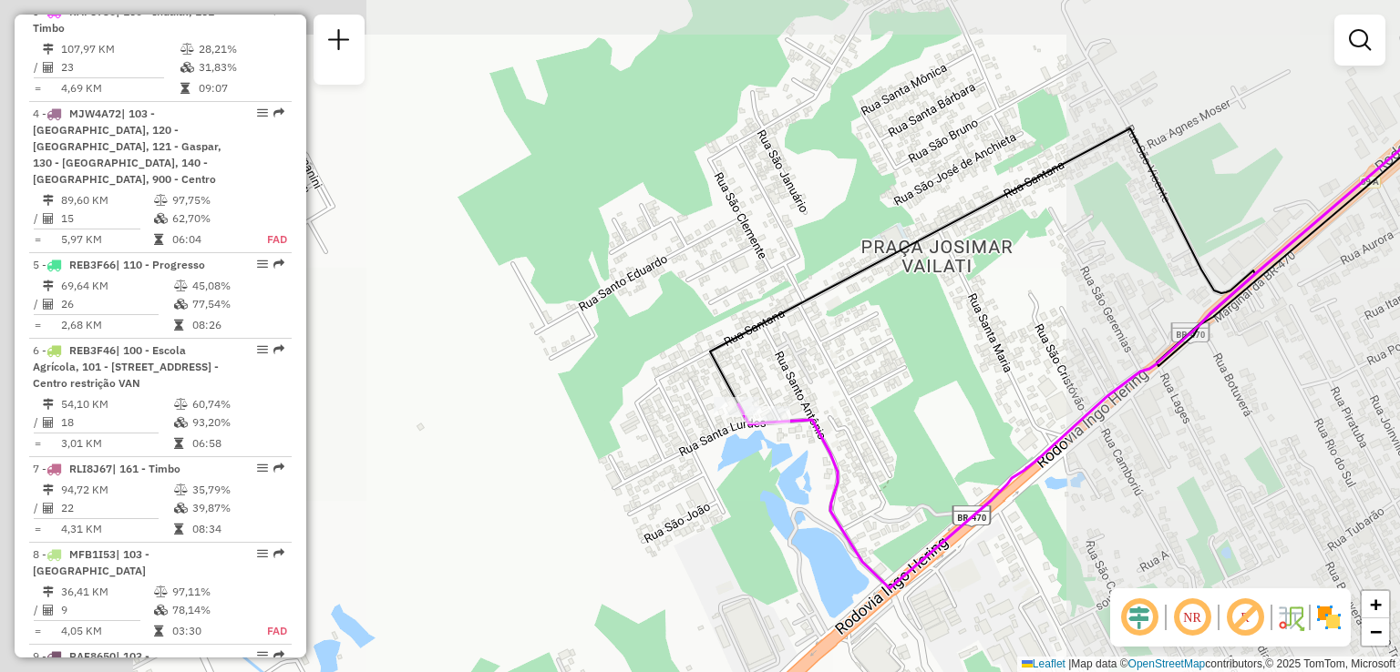
drag, startPoint x: 827, startPoint y: 436, endPoint x: 674, endPoint y: 431, distance: 153.2
click at [716, 435] on div "Janela de atendimento Grade de atendimento Capacidade Transportadoras Veículos …" at bounding box center [700, 336] width 1400 height 672
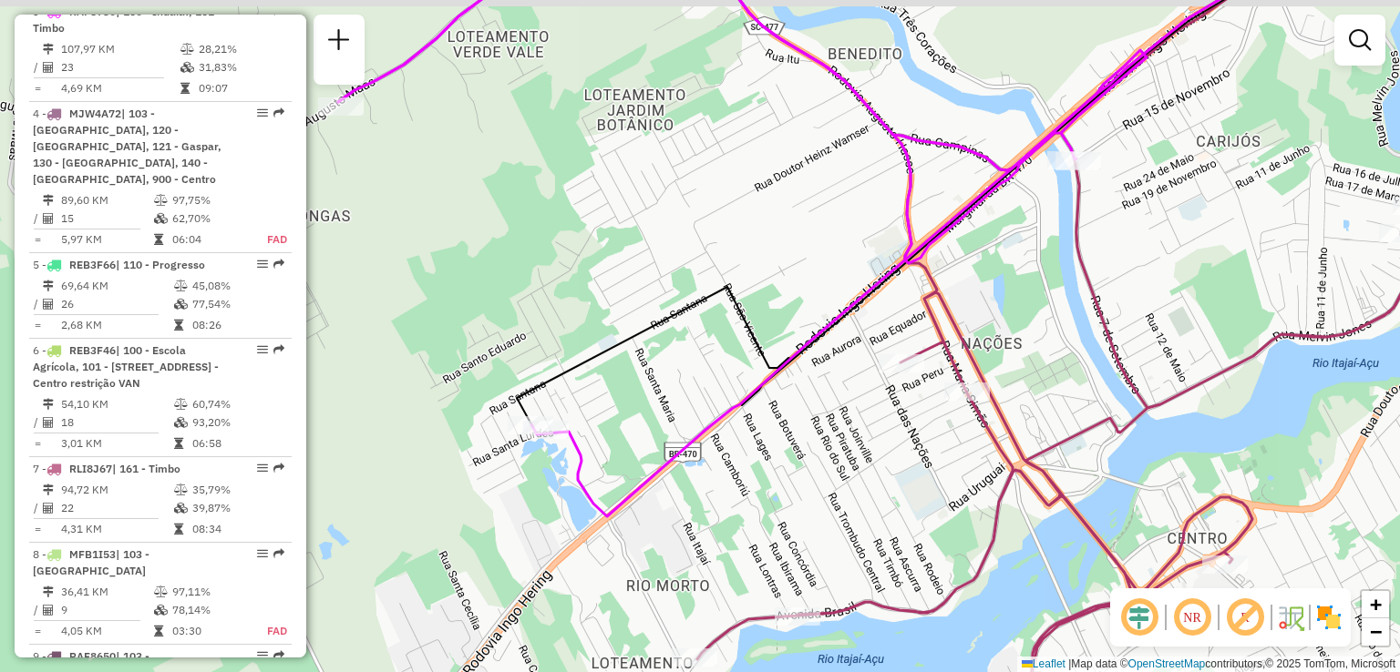
drag, startPoint x: 853, startPoint y: 426, endPoint x: 747, endPoint y: 443, distance: 107.1
click at [746, 447] on div "Janela de atendimento Grade de atendimento Capacidade Transportadoras Veículos …" at bounding box center [700, 336] width 1400 height 672
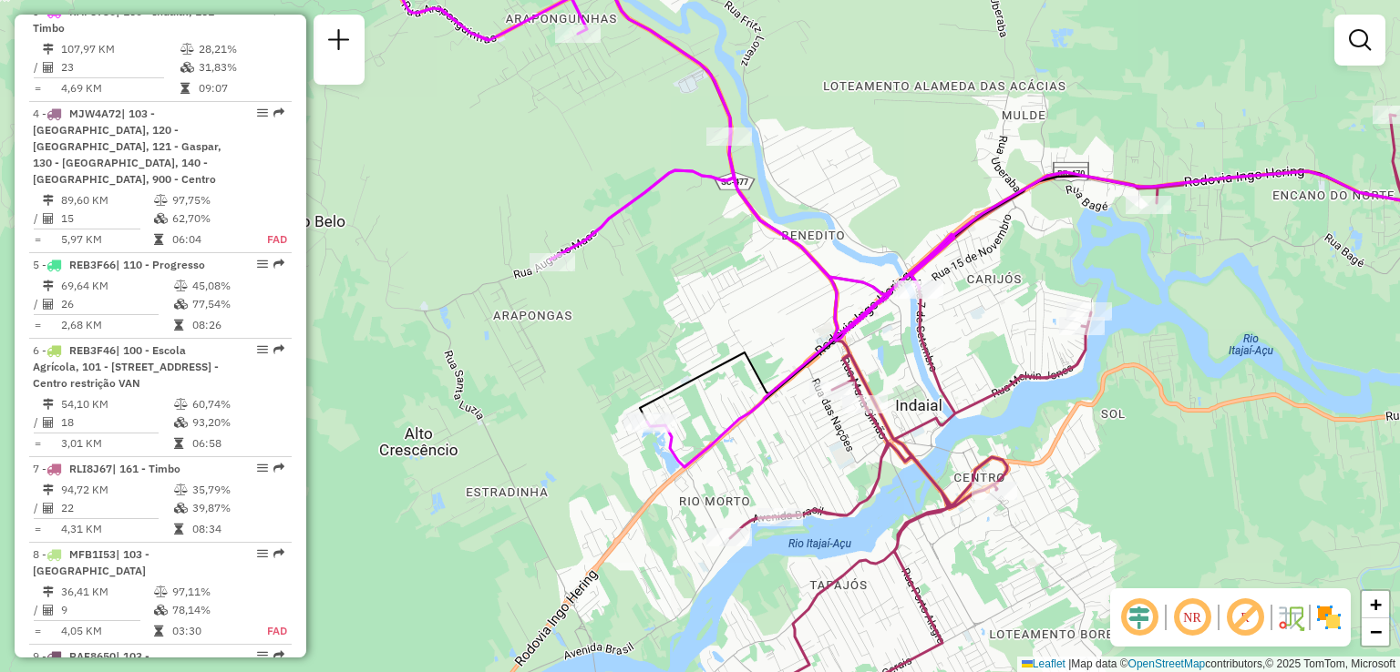
drag, startPoint x: 781, startPoint y: 422, endPoint x: 649, endPoint y: 444, distance: 133.9
click at [649, 444] on div "Janela de atendimento Grade de atendimento Capacidade Transportadoras Veículos …" at bounding box center [700, 336] width 1400 height 672
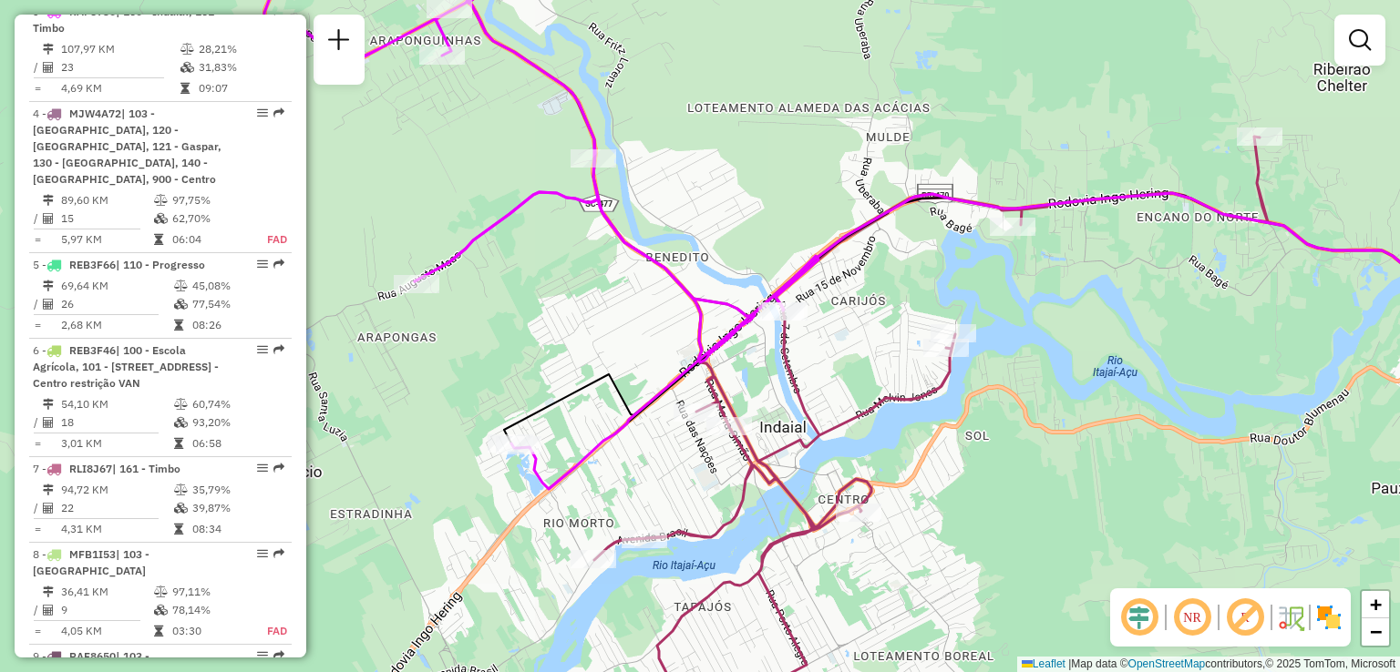
drag, startPoint x: 822, startPoint y: 369, endPoint x: 803, endPoint y: 397, distance: 34.1
click at [810, 396] on div "Rota 7 - Placa RLI8J67 92804757 - DIEGO MAXIMILIANO Janela de atendimento Grade…" at bounding box center [700, 336] width 1400 height 672
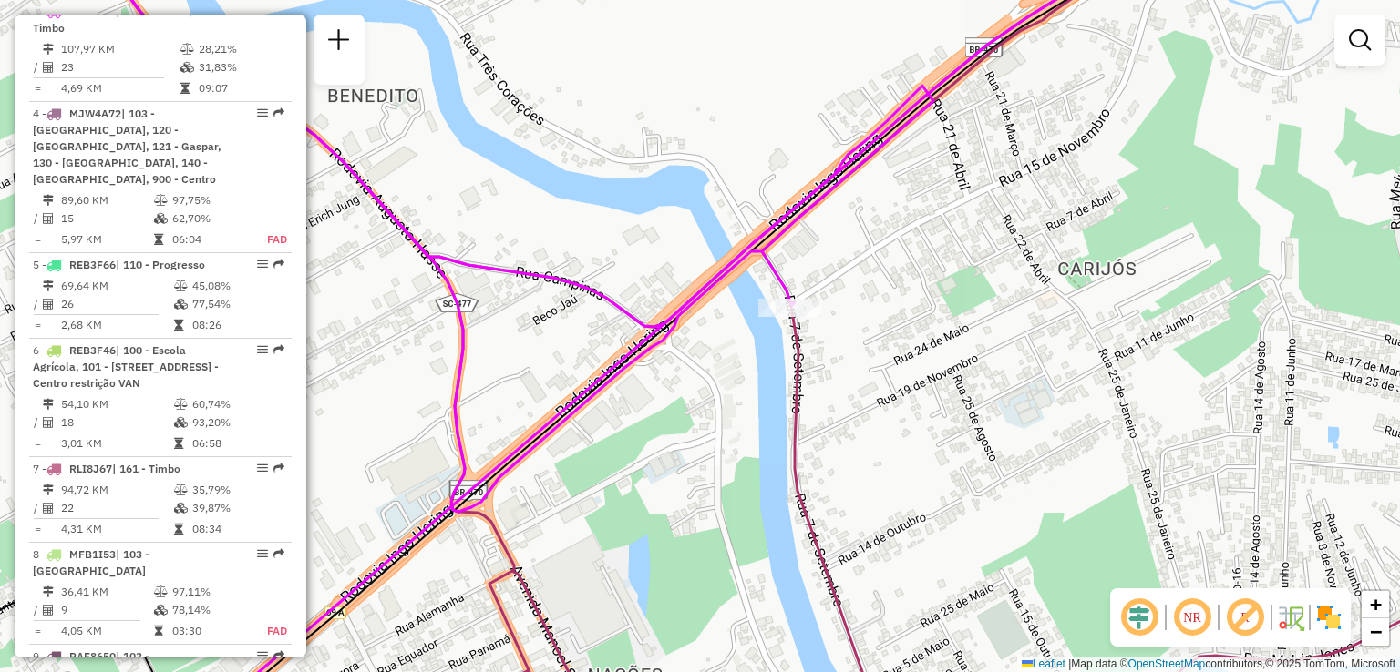
drag, startPoint x: 791, startPoint y: 340, endPoint x: 797, endPoint y: 365, distance: 26.3
click at [797, 376] on icon at bounding box center [784, 347] width 1389 height 807
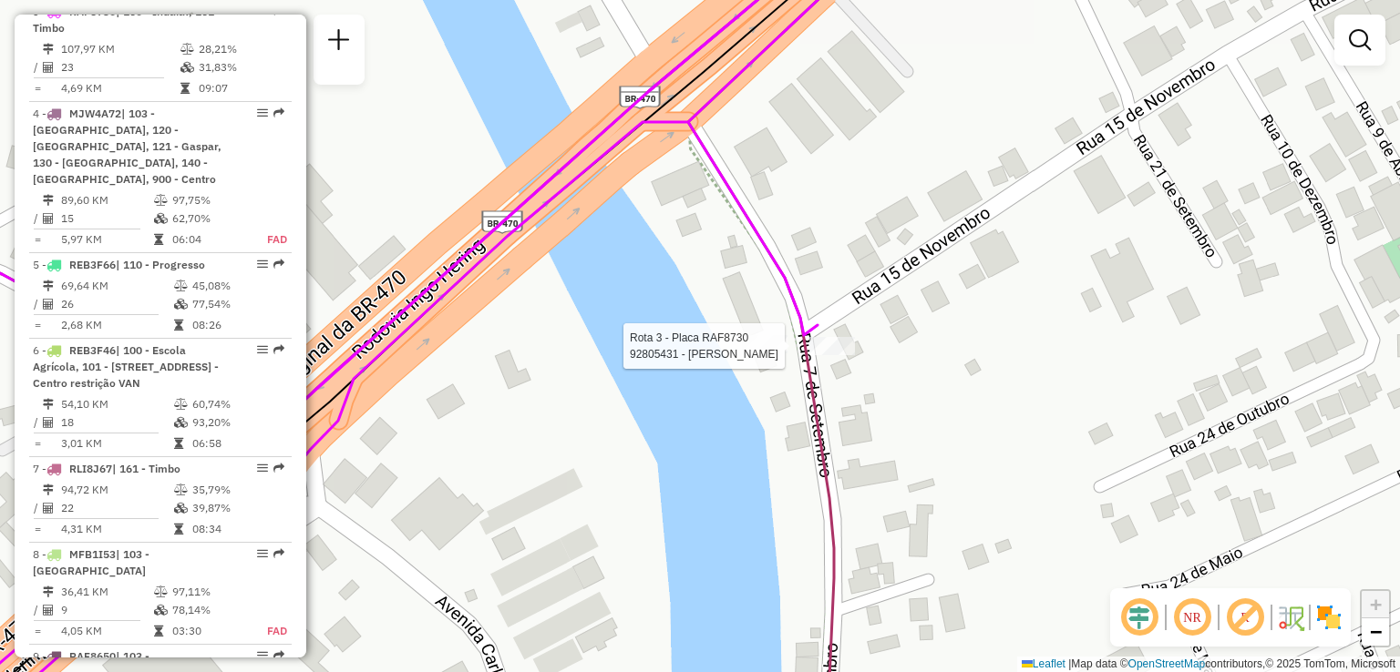
select select "**********"
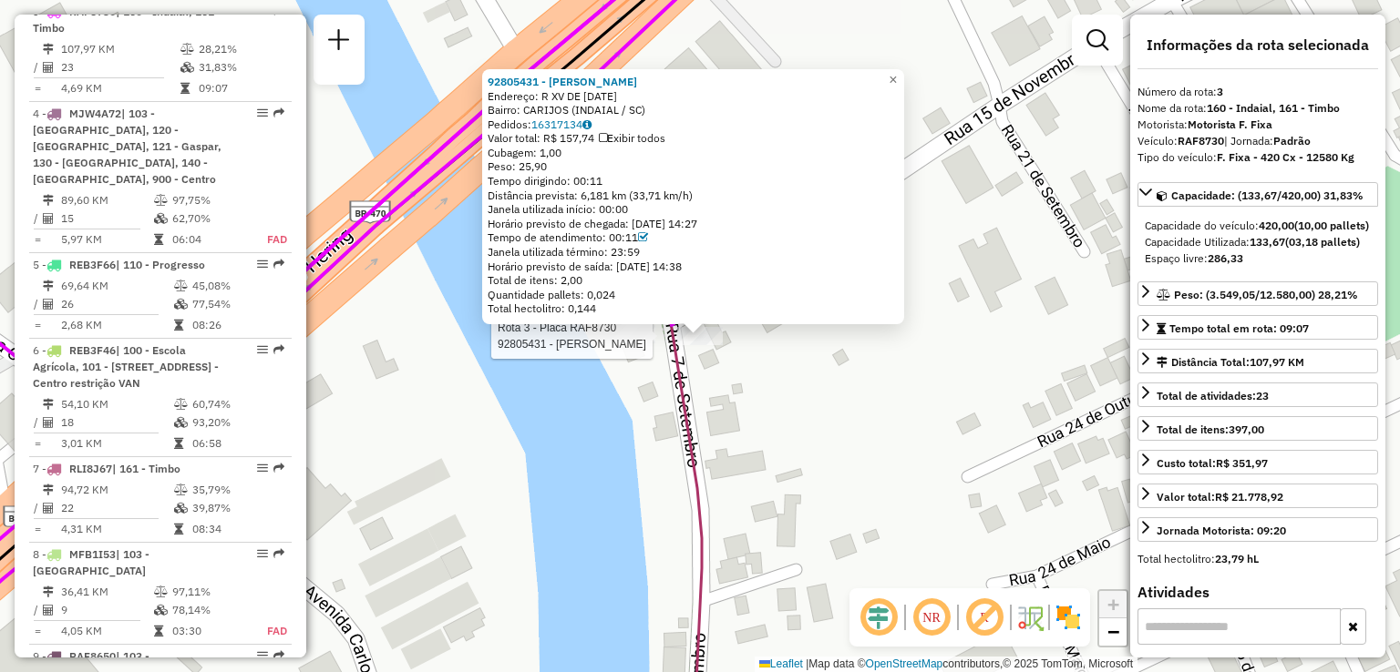
click at [784, 406] on div "Rota 3 - Placa RAF8730 92805431 - RENATO MARINO DA LUZ 92805431 - RENATO MARINO…" at bounding box center [700, 336] width 1400 height 672
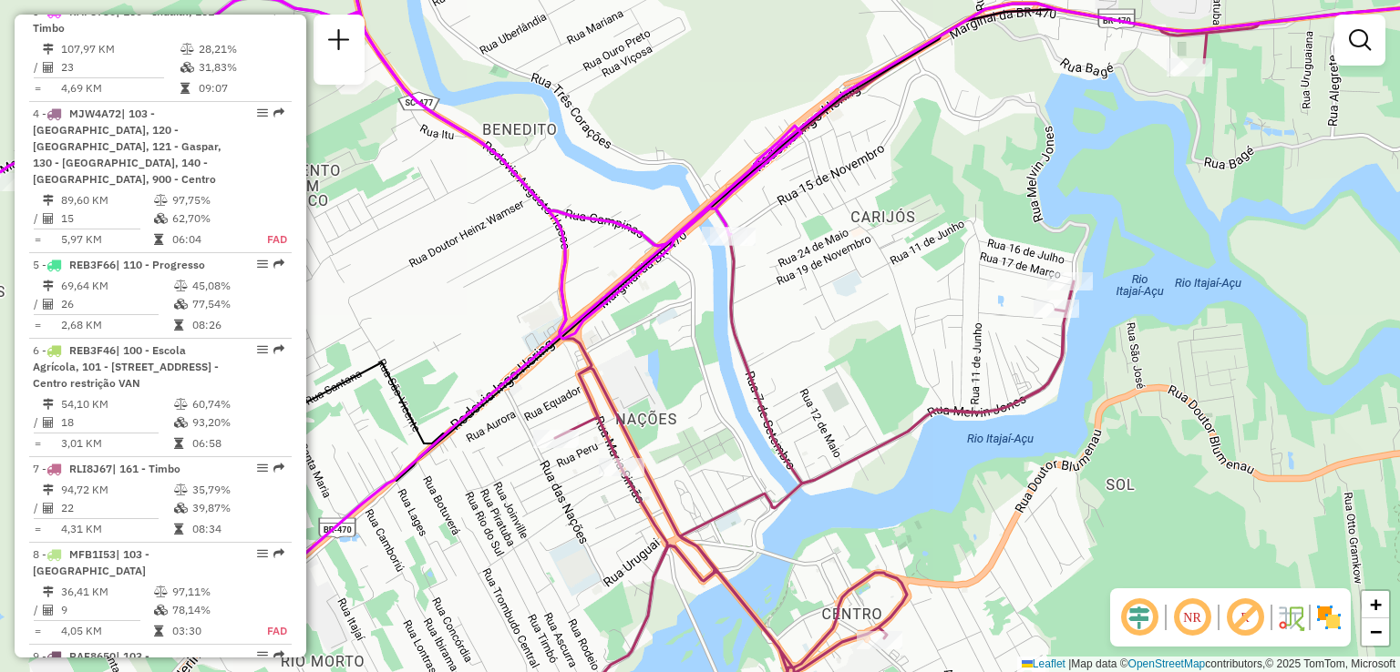
drag, startPoint x: 793, startPoint y: 315, endPoint x: 820, endPoint y: 333, distance: 32.4
click at [820, 333] on div "Janela de atendimento Grade de atendimento Capacidade Transportadoras Veículos …" at bounding box center [700, 336] width 1400 height 672
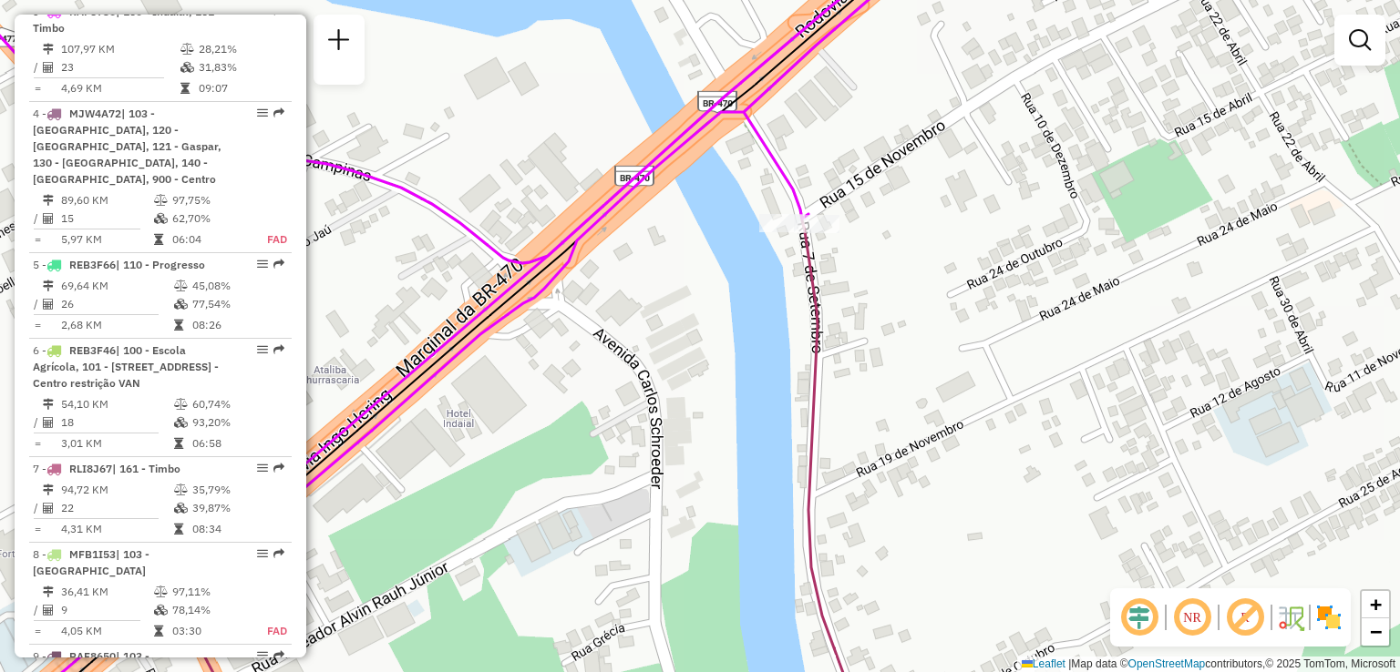
drag, startPoint x: 853, startPoint y: 306, endPoint x: 864, endPoint y: 313, distance: 13.1
click at [864, 313] on div "Janela de atendimento Grade de atendimento Capacidade Transportadoras Veículos …" at bounding box center [700, 336] width 1400 height 672
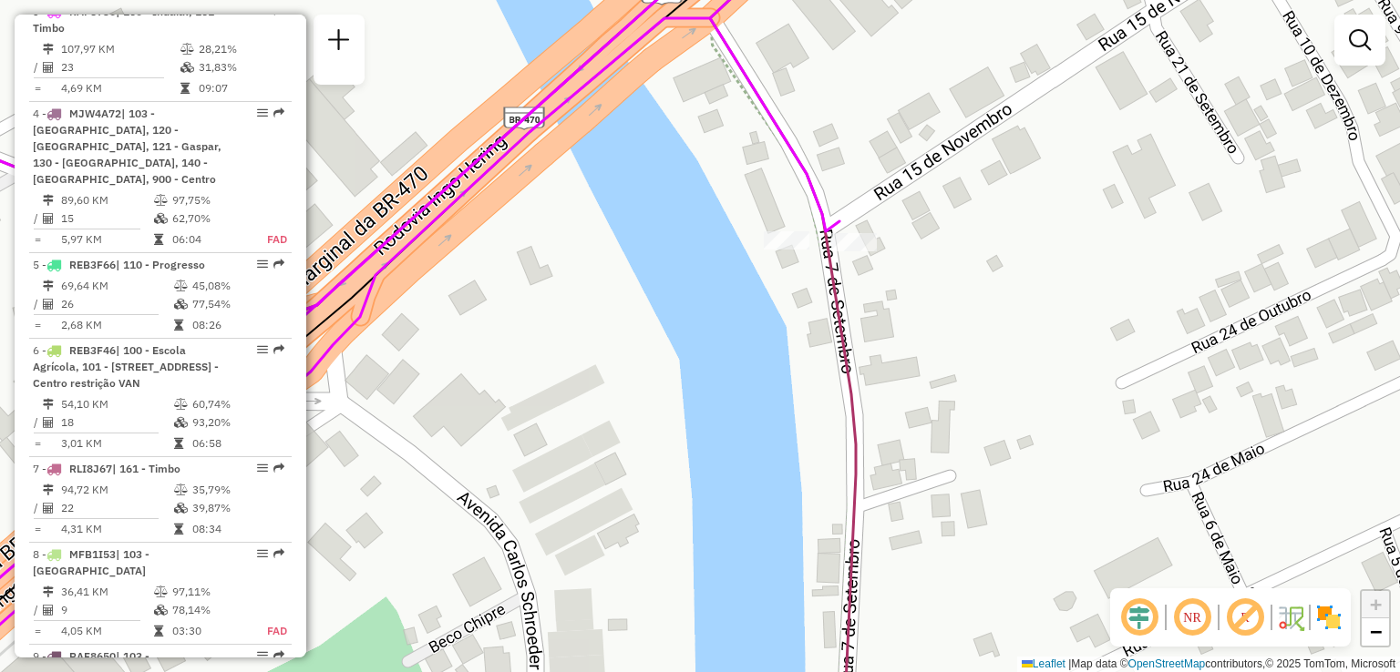
click at [703, 340] on div "Rota 3 - Placa RAF8730 92805431 - RENATO MARINO DA LUZ Janela de atendimento Gr…" at bounding box center [700, 336] width 1400 height 672
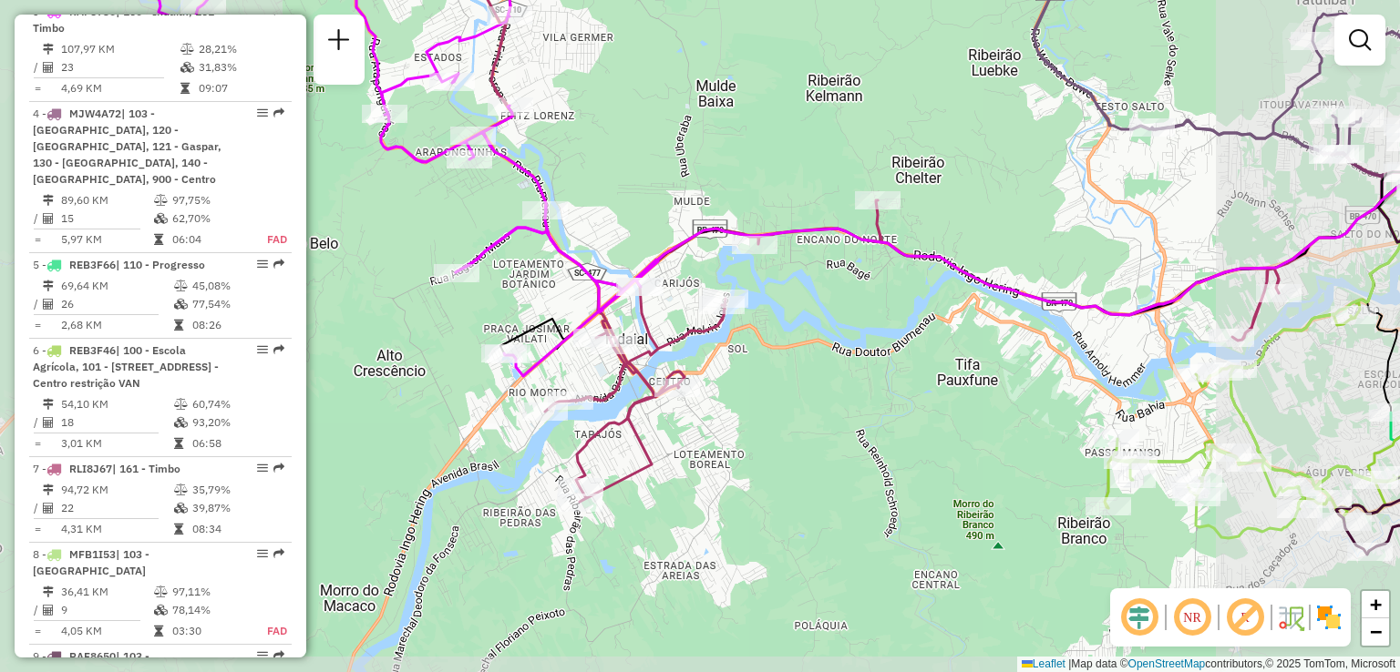
click at [626, 212] on div "Rota 3 - Placa RAF8730 92805431 - RENATO MARINO DA LUZ Janela de atendimento Gr…" at bounding box center [700, 336] width 1400 height 672
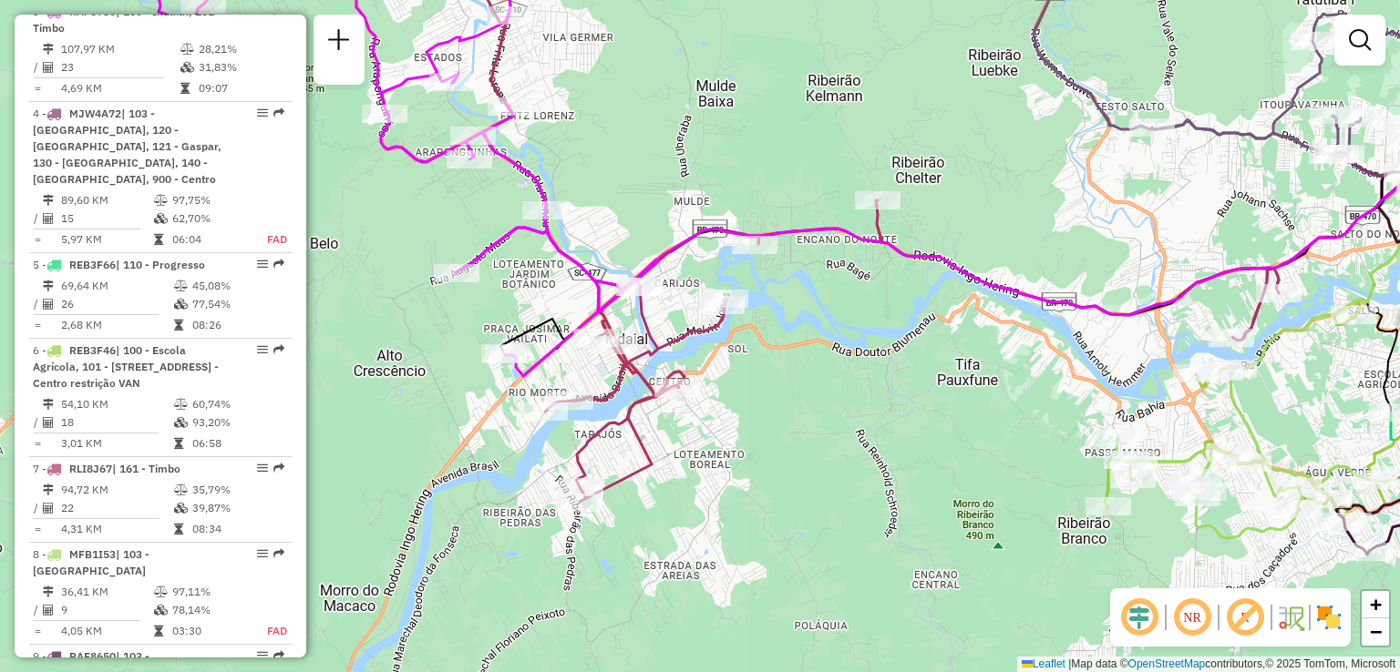
drag, startPoint x: 759, startPoint y: 274, endPoint x: 774, endPoint y: 282, distance: 16.3
click at [774, 282] on div "Janela de atendimento Grade de atendimento Capacidade Transportadoras Veículos …" at bounding box center [700, 336] width 1400 height 672
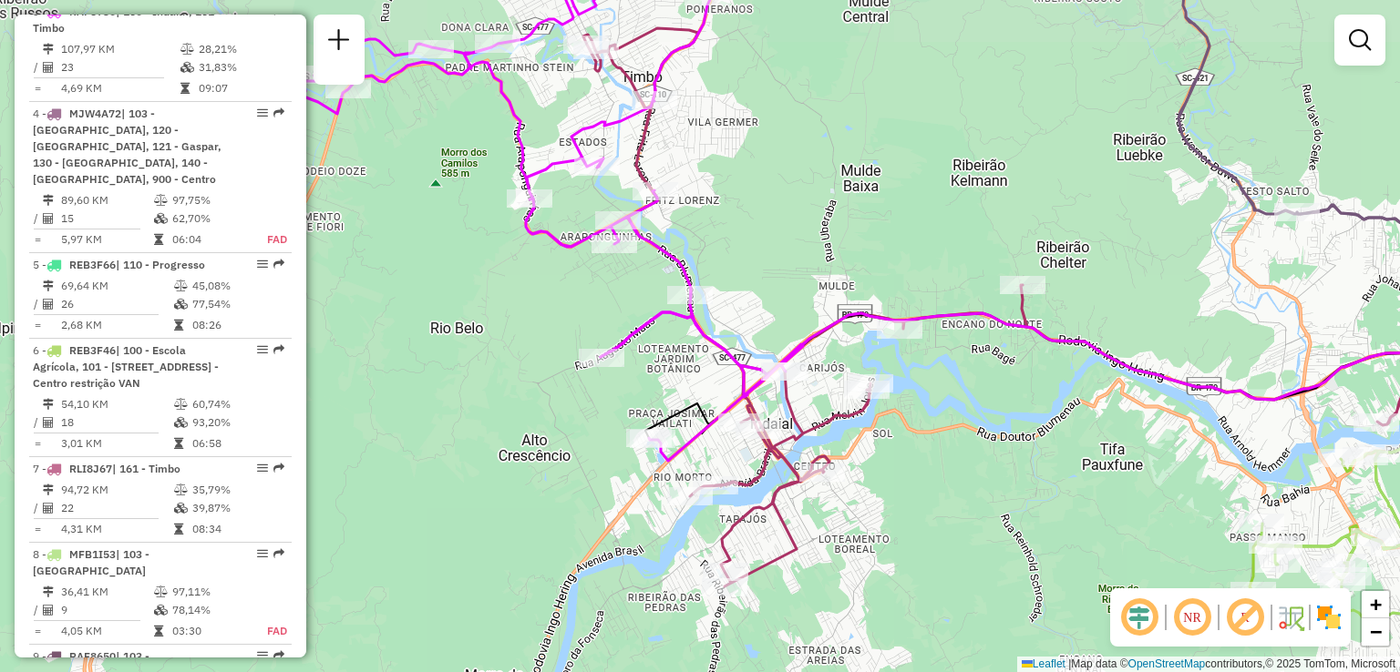
drag, startPoint x: 754, startPoint y: 239, endPoint x: 860, endPoint y: 395, distance: 188.8
click at [860, 395] on div "Janela de atendimento Grade de atendimento Capacidade Transportadoras Veículos …" at bounding box center [700, 336] width 1400 height 672
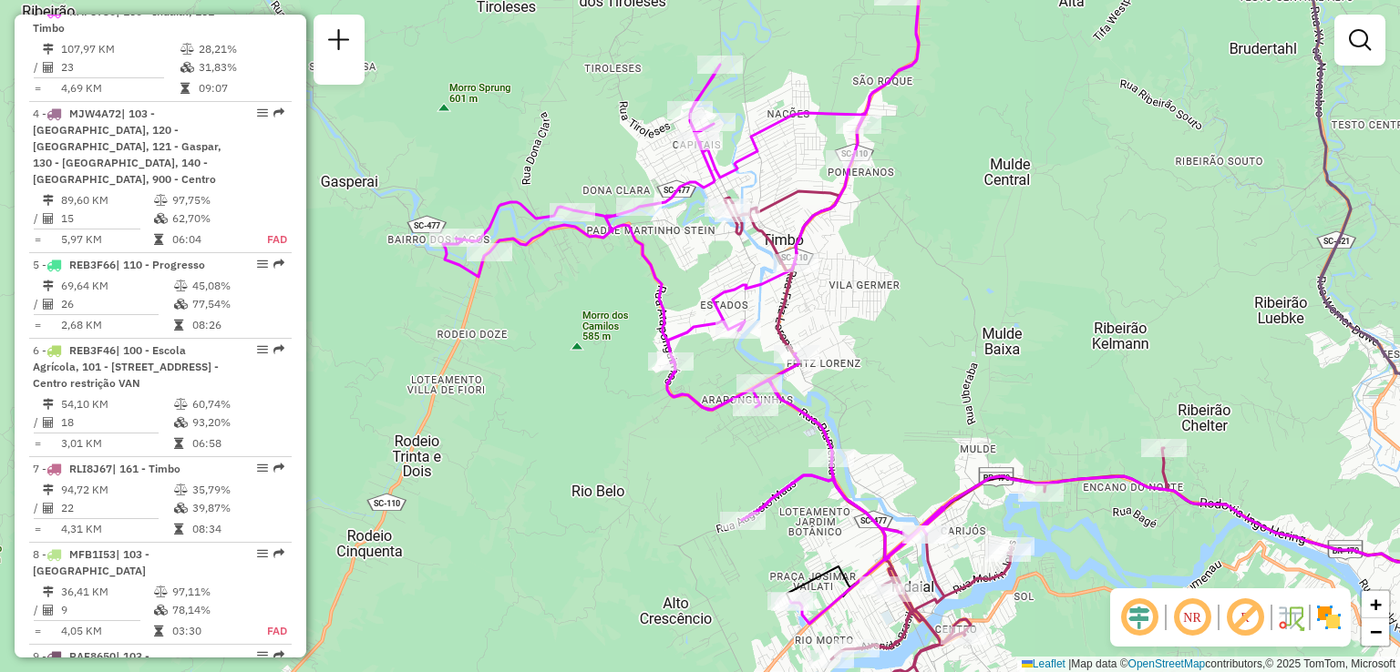
drag, startPoint x: 842, startPoint y: 350, endPoint x: 887, endPoint y: 358, distance: 45.4
click at [887, 358] on div "Janela de atendimento Grade de atendimento Capacidade Transportadoras Veículos …" at bounding box center [700, 336] width 1400 height 672
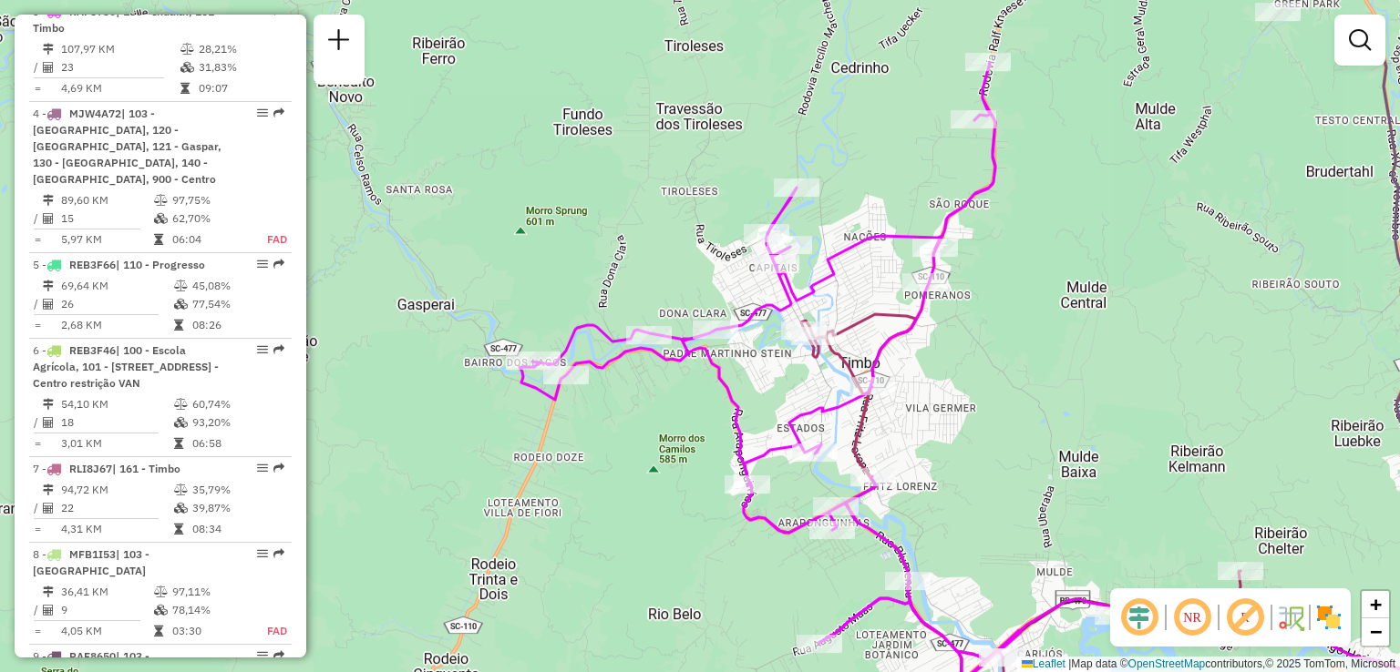
drag, startPoint x: 959, startPoint y: 404, endPoint x: 952, endPoint y: 479, distance: 75.9
click at [952, 479] on div "Janela de atendimento Grade de atendimento Capacidade Transportadoras Veículos …" at bounding box center [700, 336] width 1400 height 672
drag, startPoint x: 929, startPoint y: 417, endPoint x: 908, endPoint y: 316, distance: 103.5
click at [920, 373] on div "Janela de atendimento Grade de atendimento Capacidade Transportadoras Veículos …" at bounding box center [700, 336] width 1400 height 672
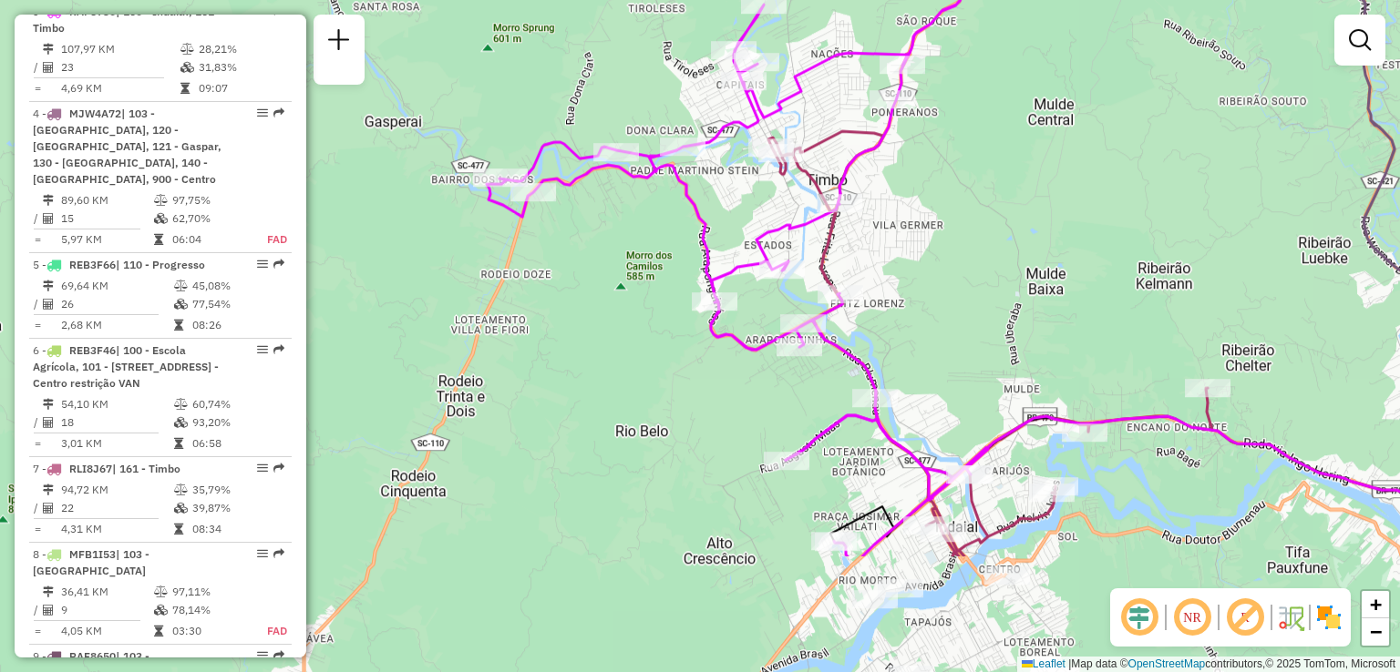
drag, startPoint x: 923, startPoint y: 404, endPoint x: 908, endPoint y: 333, distance: 71.9
click at [915, 358] on div "Janela de atendimento Grade de atendimento Capacidade Transportadoras Veículos …" at bounding box center [700, 336] width 1400 height 672
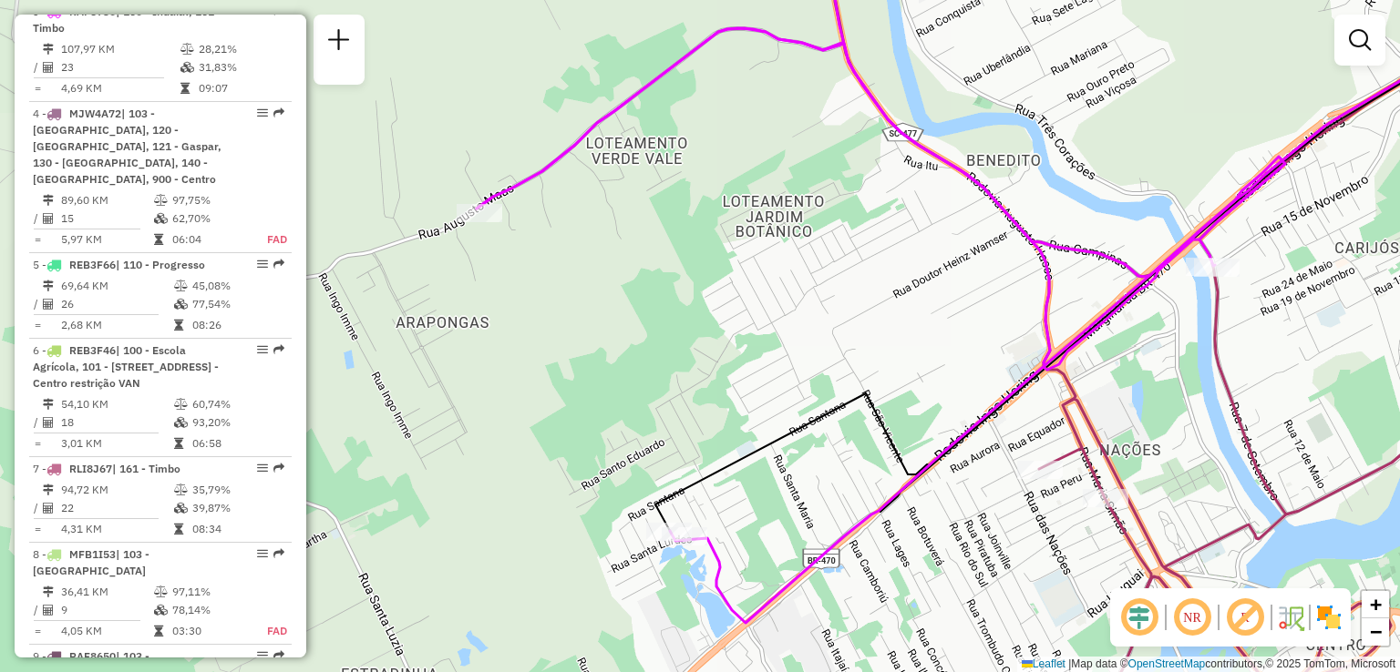
drag, startPoint x: 860, startPoint y: 369, endPoint x: 861, endPoint y: 304, distance: 64.7
click at [860, 336] on div "Janela de atendimento Grade de atendimento Capacidade Transportadoras Veículos …" at bounding box center [700, 336] width 1400 height 672
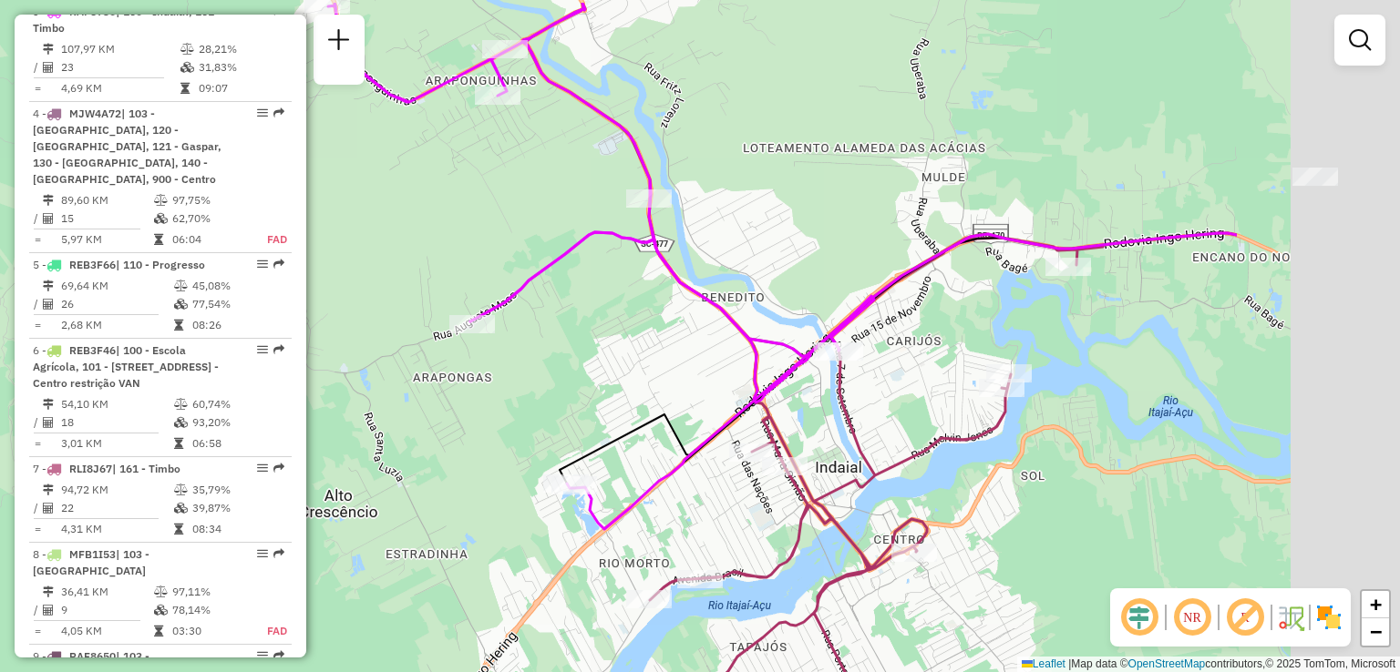
drag, startPoint x: 937, startPoint y: 386, endPoint x: 634, endPoint y: 453, distance: 309.7
click at [634, 453] on div "Janela de atendimento Grade de atendimento Capacidade Transportadoras Veículos …" at bounding box center [700, 336] width 1400 height 672
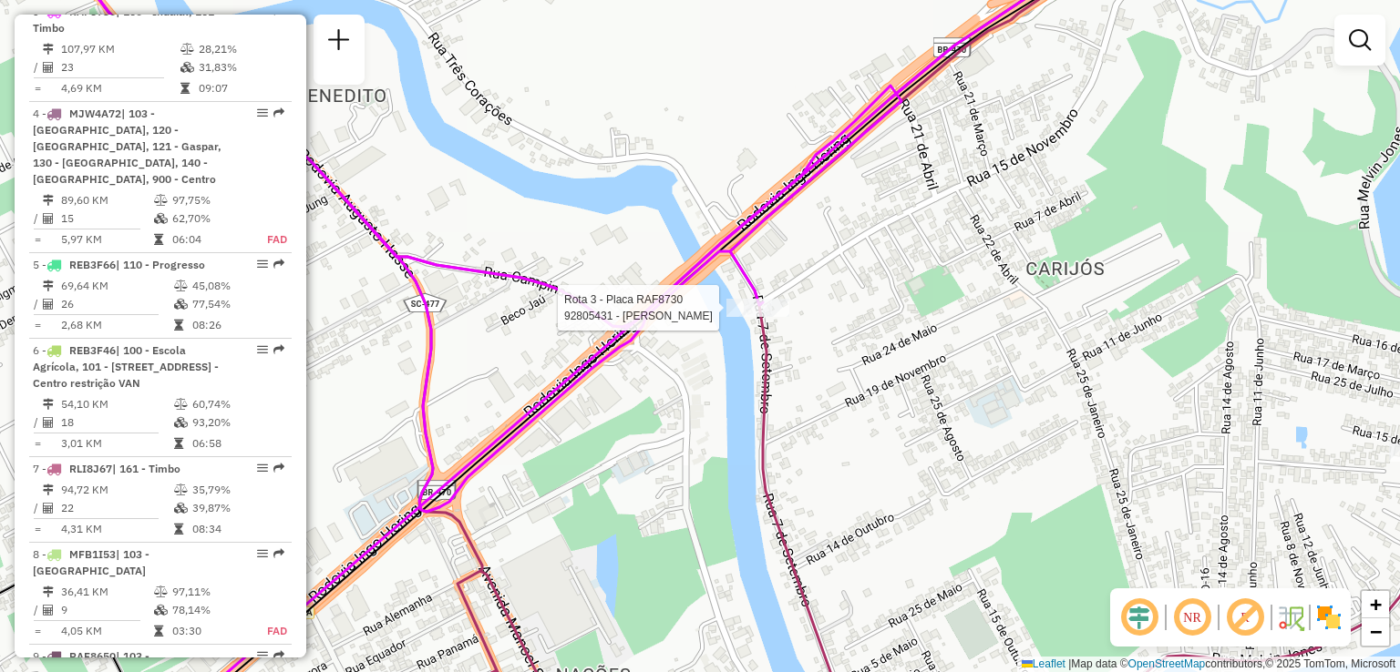
select select "**********"
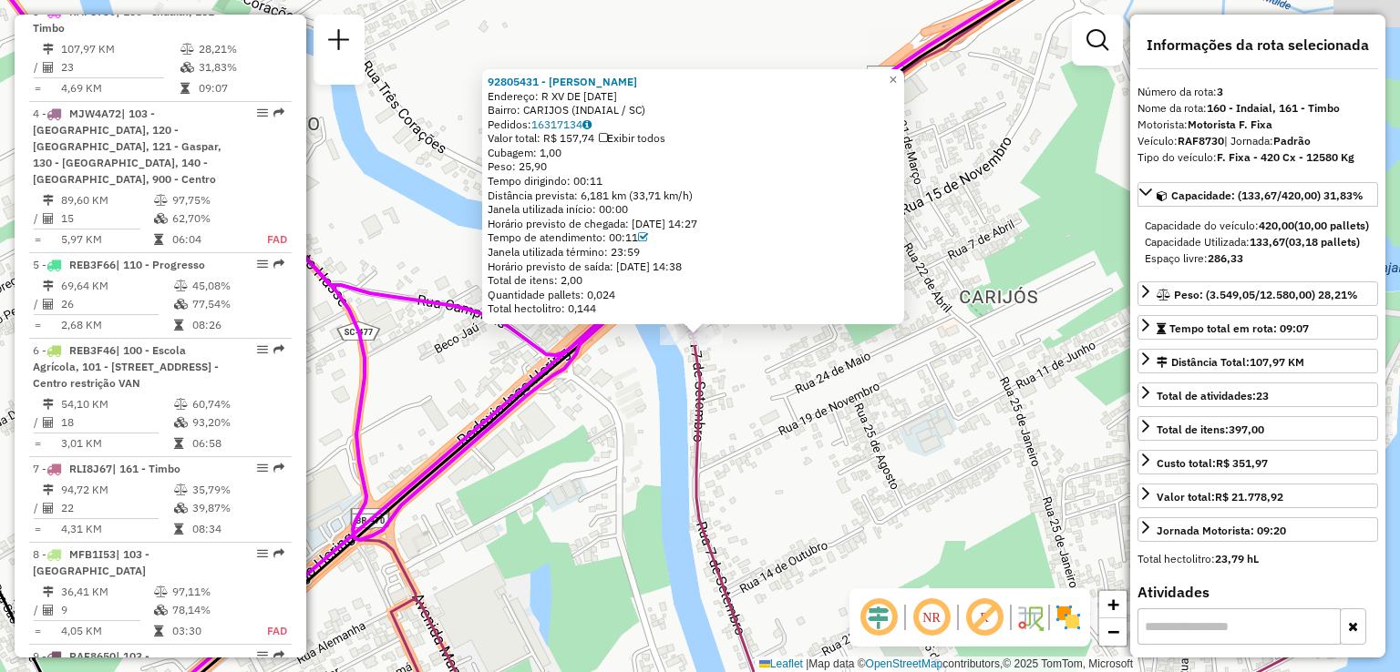
click at [776, 390] on div "92805431 - RENATO MARINO DA LUZ Endereço: R XV DE NOVEMBRO 10 Bairro: CARIJOS (…" at bounding box center [700, 336] width 1400 height 672
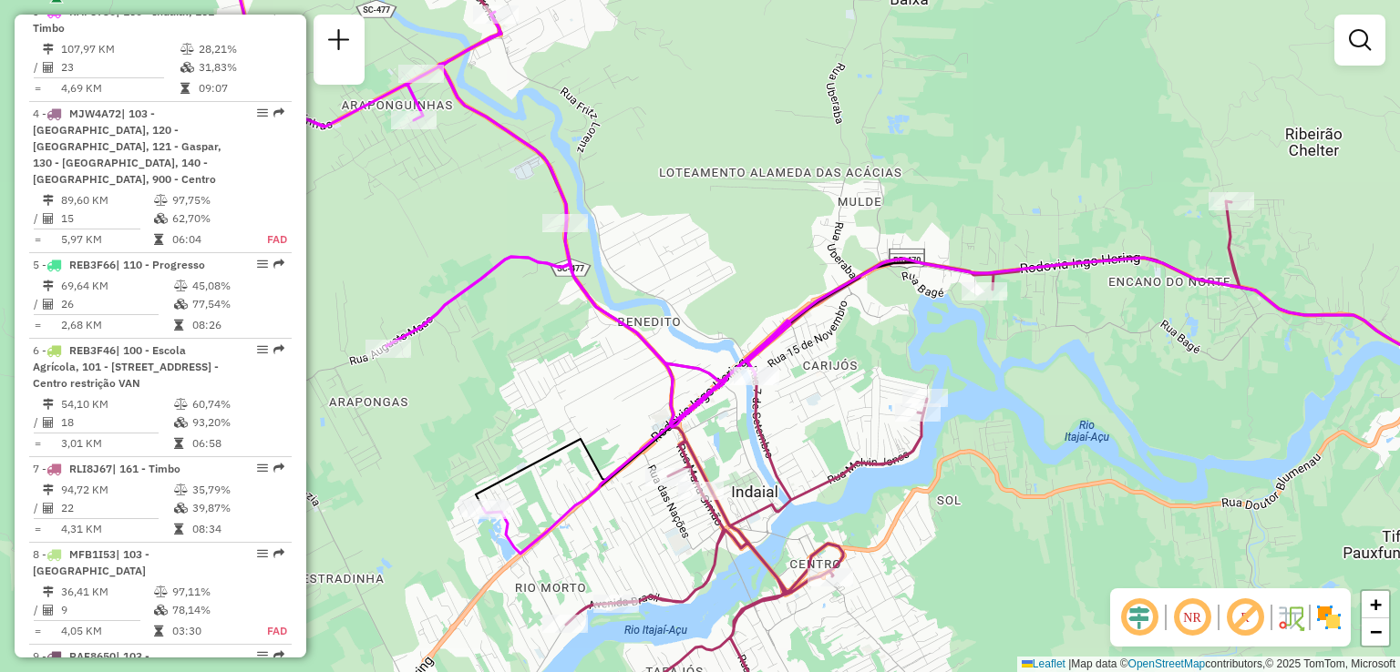
drag, startPoint x: 846, startPoint y: 397, endPoint x: 908, endPoint y: 405, distance: 63.3
click at [908, 405] on div "Janela de atendimento Grade de atendimento Capacidade Transportadoras Veículos …" at bounding box center [700, 336] width 1400 height 672
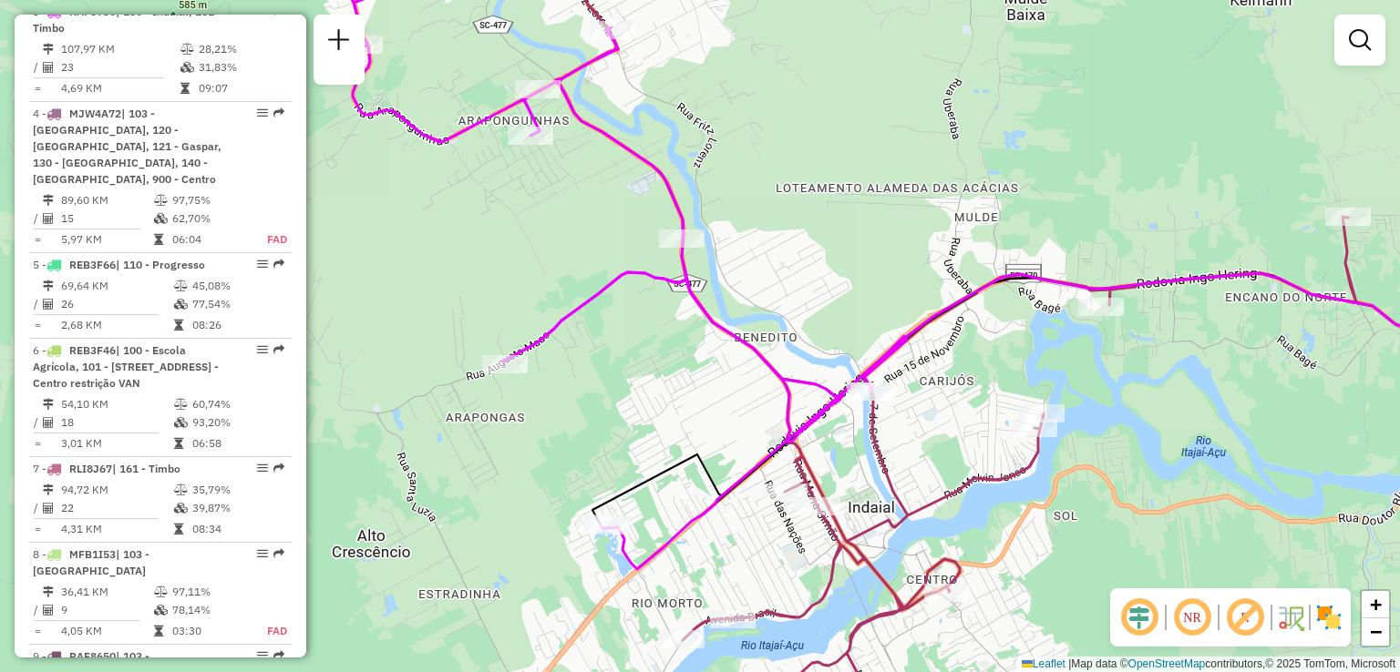
drag, startPoint x: 772, startPoint y: 343, endPoint x: 833, endPoint y: 351, distance: 61.6
click at [833, 351] on div "Janela de atendimento Grade de atendimento Capacidade Transportadoras Veículos …" at bounding box center [700, 336] width 1400 height 672
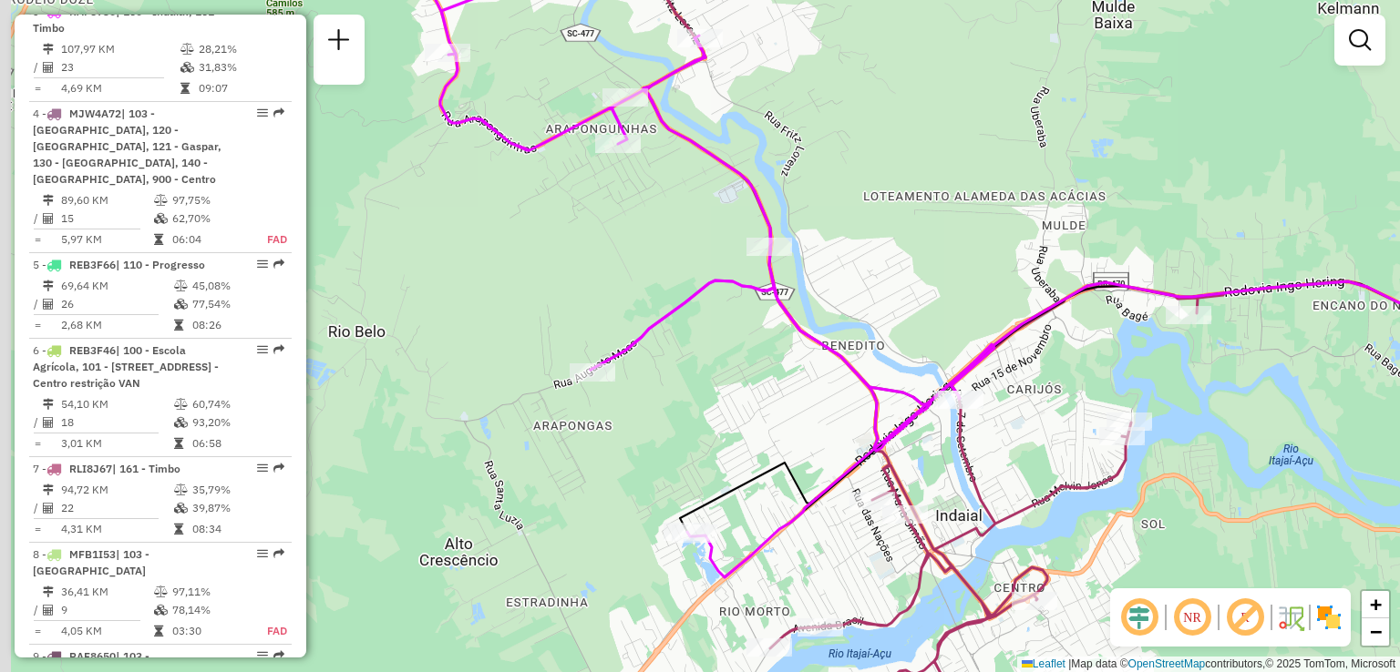
click at [776, 366] on div "Janela de atendimento Grade de atendimento Capacidade Transportadoras Veículos …" at bounding box center [700, 336] width 1400 height 672
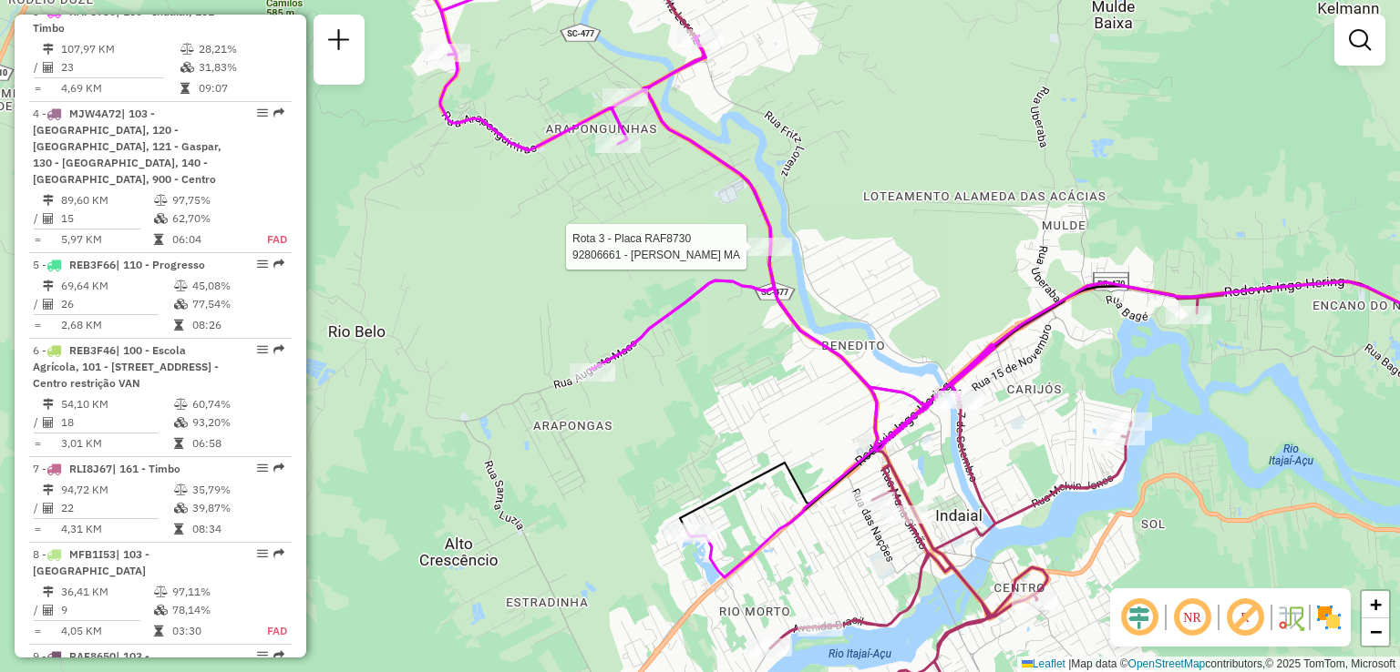
drag, startPoint x: 763, startPoint y: 262, endPoint x: 622, endPoint y: 168, distance: 169.3
click at [629, 172] on icon at bounding box center [710, 255] width 568 height 645
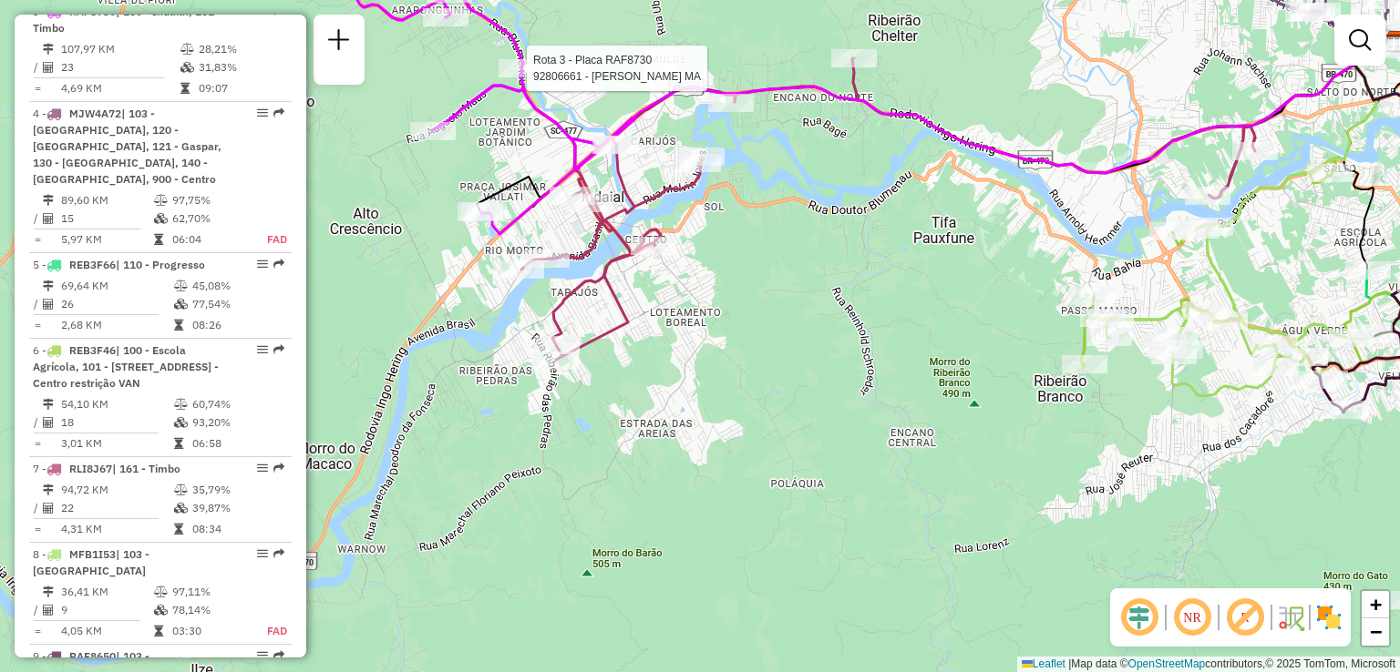
drag, startPoint x: 848, startPoint y: 249, endPoint x: 713, endPoint y: 184, distance: 150.4
click at [703, 176] on div "Rota 3 - Placa RAF8730 92806661 - JULIANA VALCANAIA MA Janela de atendimento Gr…" at bounding box center [700, 336] width 1400 height 672
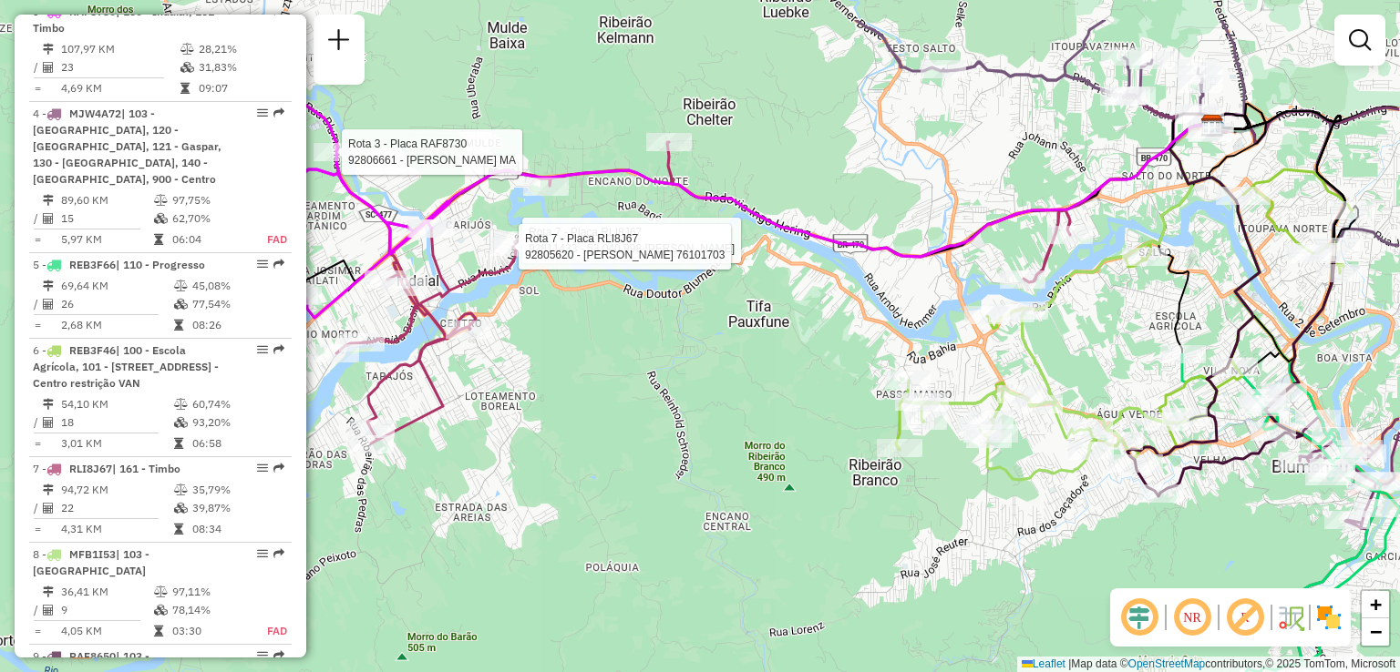
drag, startPoint x: 649, startPoint y: 280, endPoint x: 666, endPoint y: 298, distance: 25.1
click at [633, 298] on div "Rota 3 - Placa RAF8730 92806661 - JULIANA VALCANAIA MA Rota 7 - Placa RLI8J67 9…" at bounding box center [700, 336] width 1400 height 672
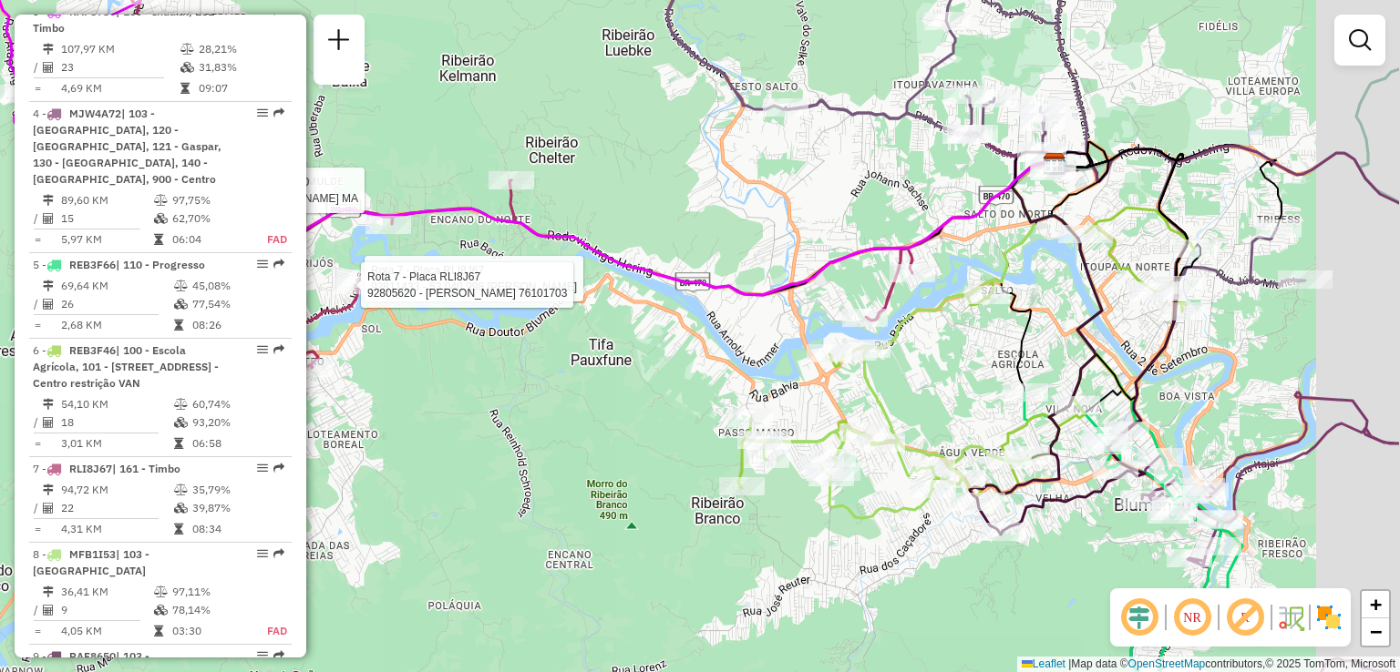
drag, startPoint x: 733, startPoint y: 265, endPoint x: 649, endPoint y: 280, distance: 85.1
click at [649, 281] on div "Rota 3 - Placa RAF8730 92806661 - JULIANA VALCANAIA MA Rota 7 - Placa RLI8J67 9…" at bounding box center [700, 336] width 1400 height 672
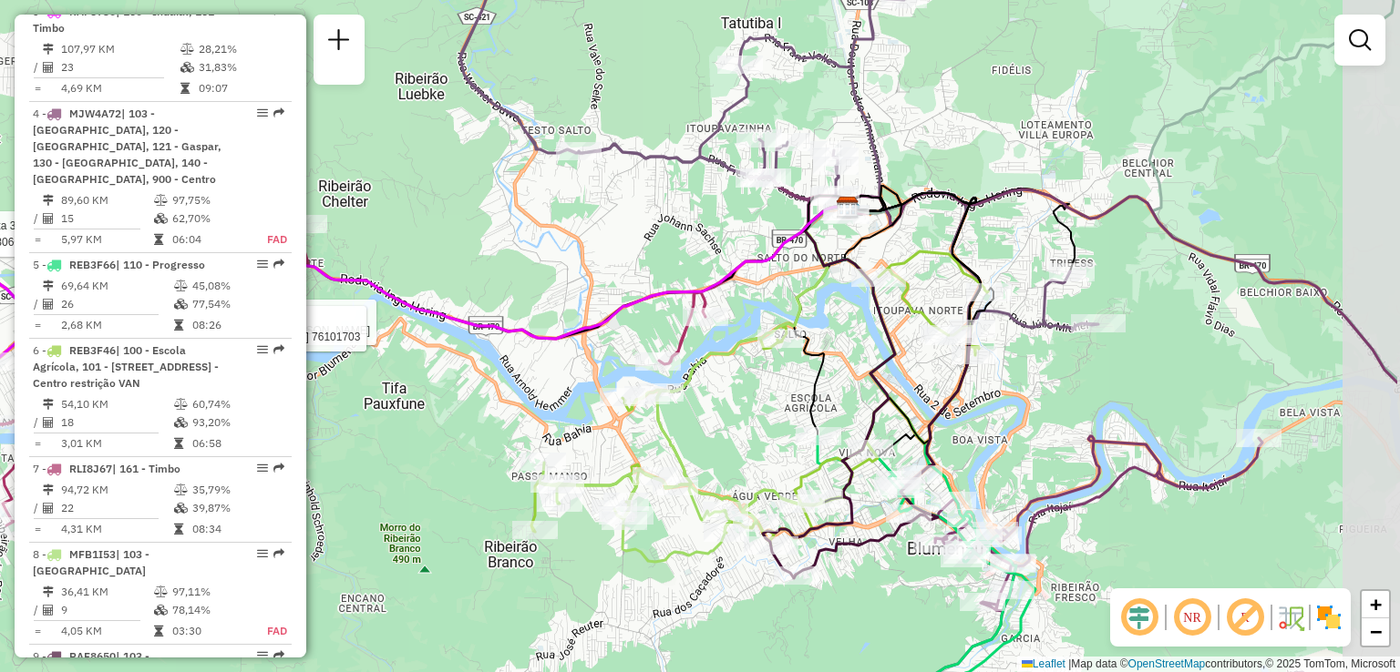
drag, startPoint x: 819, startPoint y: 203, endPoint x: 690, endPoint y: 236, distance: 133.5
click at [690, 236] on div "Rota 3 - Placa RAF8730 92806661 - JULIANA VALCANAIA MA Rota 7 - Placa RLI8J67 9…" at bounding box center [700, 336] width 1400 height 672
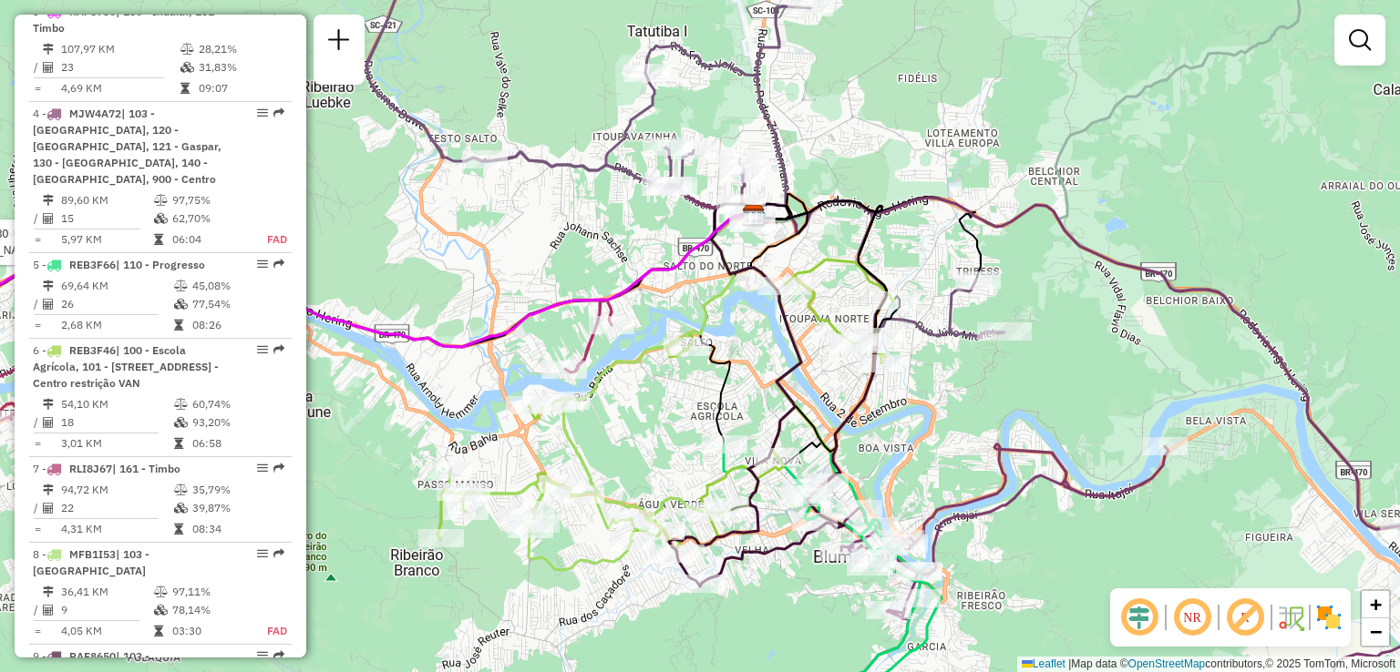
drag, startPoint x: 686, startPoint y: 220, endPoint x: 601, endPoint y: 206, distance: 85.8
click at [583, 228] on div "Rota 3 - Placa RAF8730 92806661 - JULIANA VALCANAIA MA Rota 7 - Placa RLI8J67 9…" at bounding box center [700, 336] width 1400 height 672
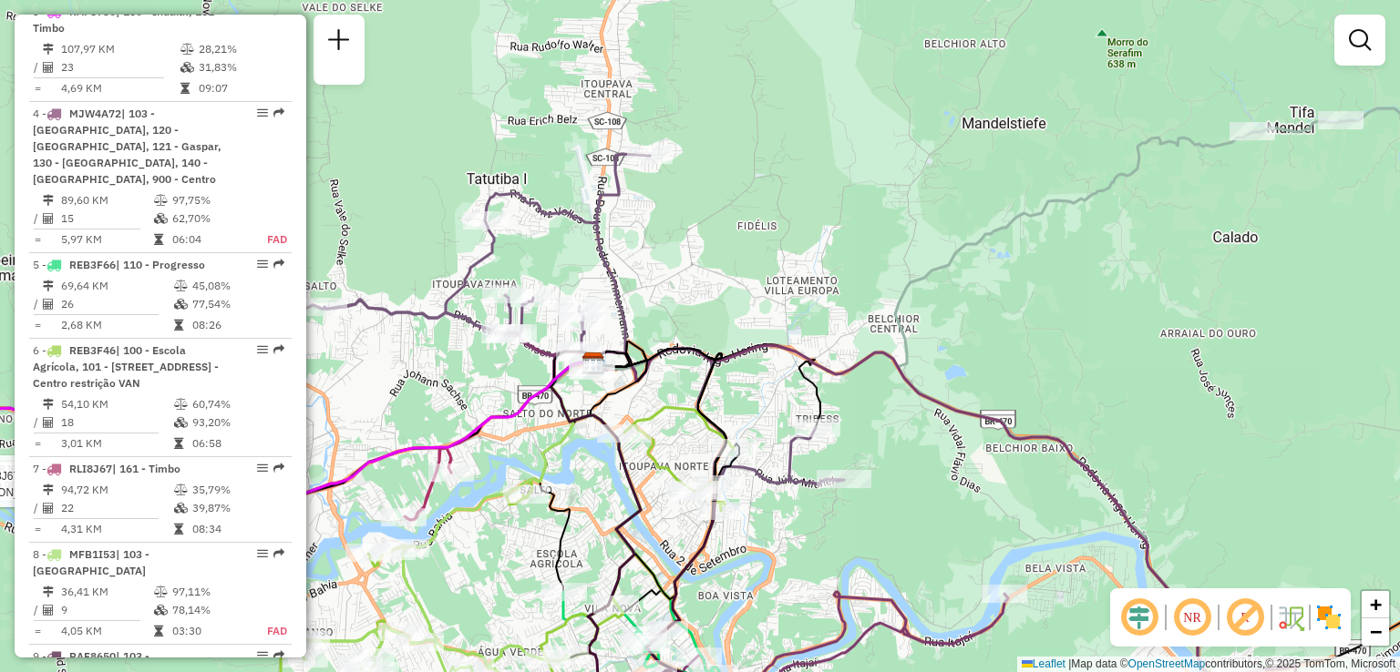
drag, startPoint x: 943, startPoint y: 23, endPoint x: 827, endPoint y: 162, distance: 181.2
click at [827, 162] on div "Rota 3 - Placa RAF8730 92806661 - JULIANA VALCANAIA MA Rota 7 - Placa RLI8J67 9…" at bounding box center [700, 336] width 1400 height 672
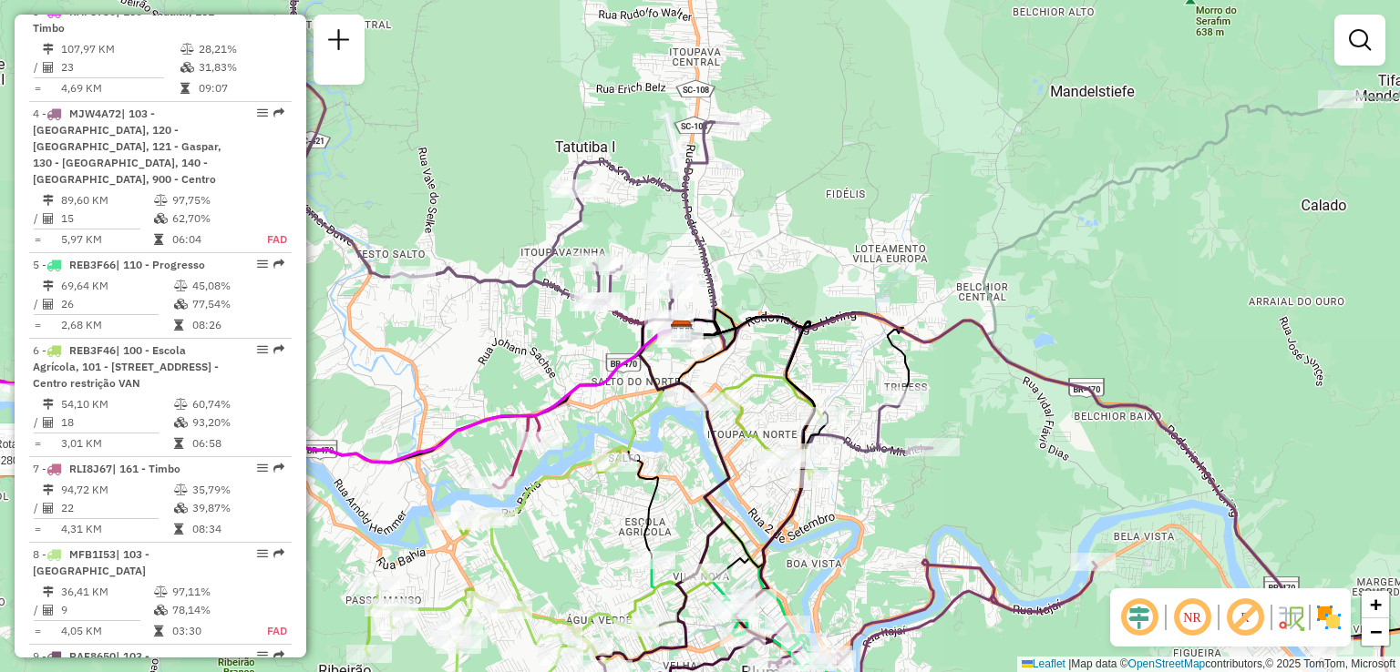
drag, startPoint x: 755, startPoint y: 201, endPoint x: 871, endPoint y: 157, distance: 124.0
click at [871, 157] on div "Rota 3 - Placa RAF8730 92806661 - JULIANA VALCANAIA MA Rota 7 - Placa RLI8J67 9…" at bounding box center [700, 336] width 1400 height 672
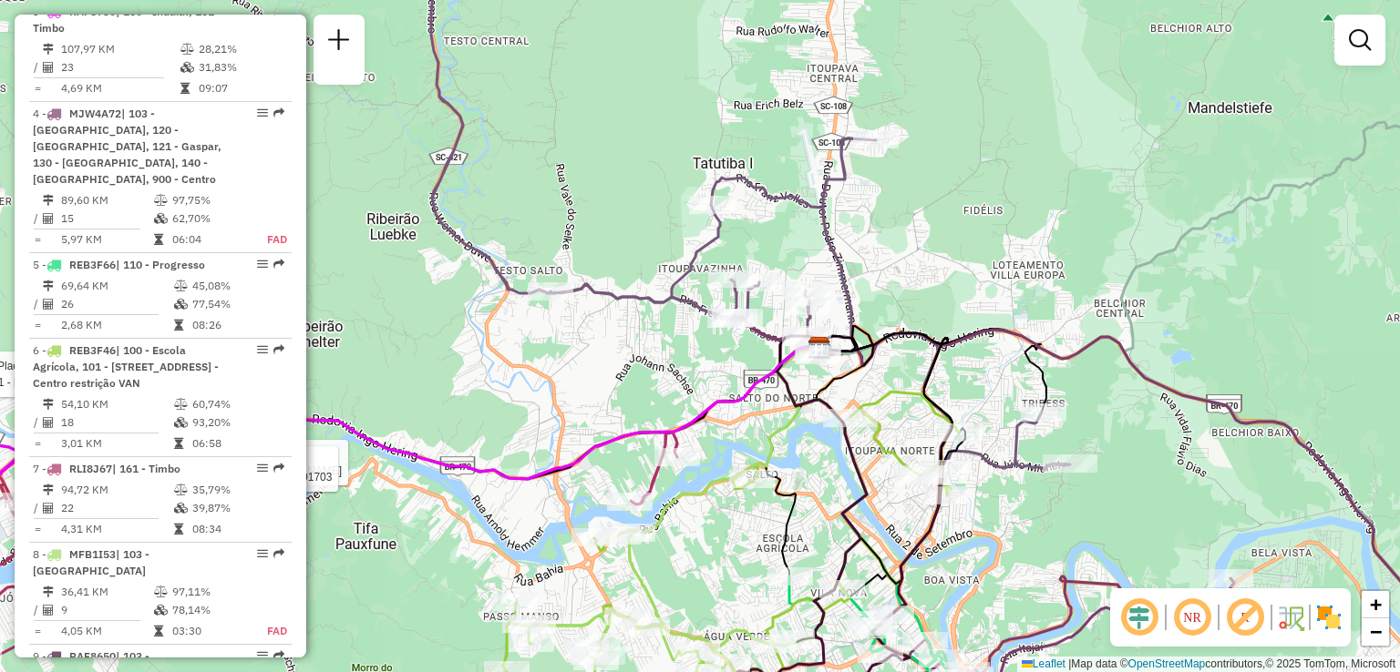
drag, startPoint x: 836, startPoint y: 132, endPoint x: 944, endPoint y: 167, distance: 113.0
click at [944, 167] on div "Rota 3 - Placa RAF8730 92806661 - JULIANA VALCANAIA MA Rota 7 - Placa RLI8J67 9…" at bounding box center [700, 336] width 1400 height 672
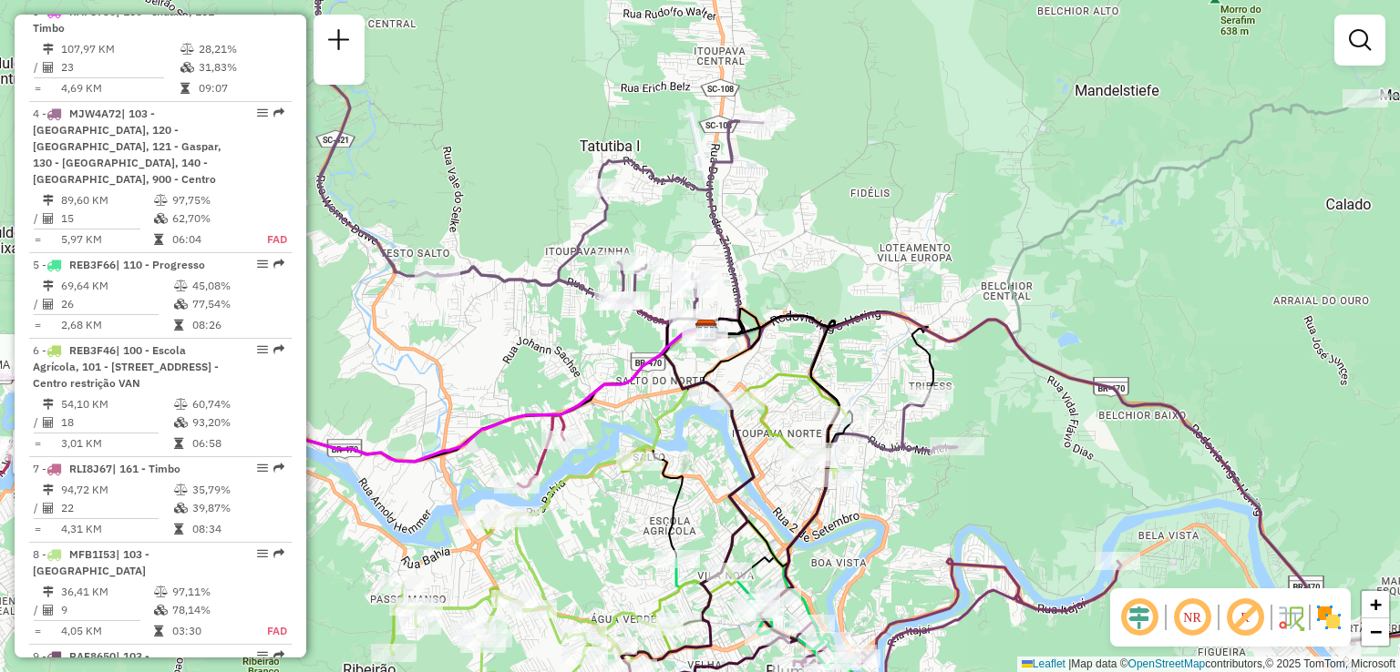
drag, startPoint x: 960, startPoint y: 272, endPoint x: 807, endPoint y: 244, distance: 155.5
click at [809, 244] on div "Rota 3 - Placa RAF8730 92806661 - JULIANA VALCANAIA MA Rota 7 - Placa RLI8J67 9…" at bounding box center [700, 336] width 1400 height 672
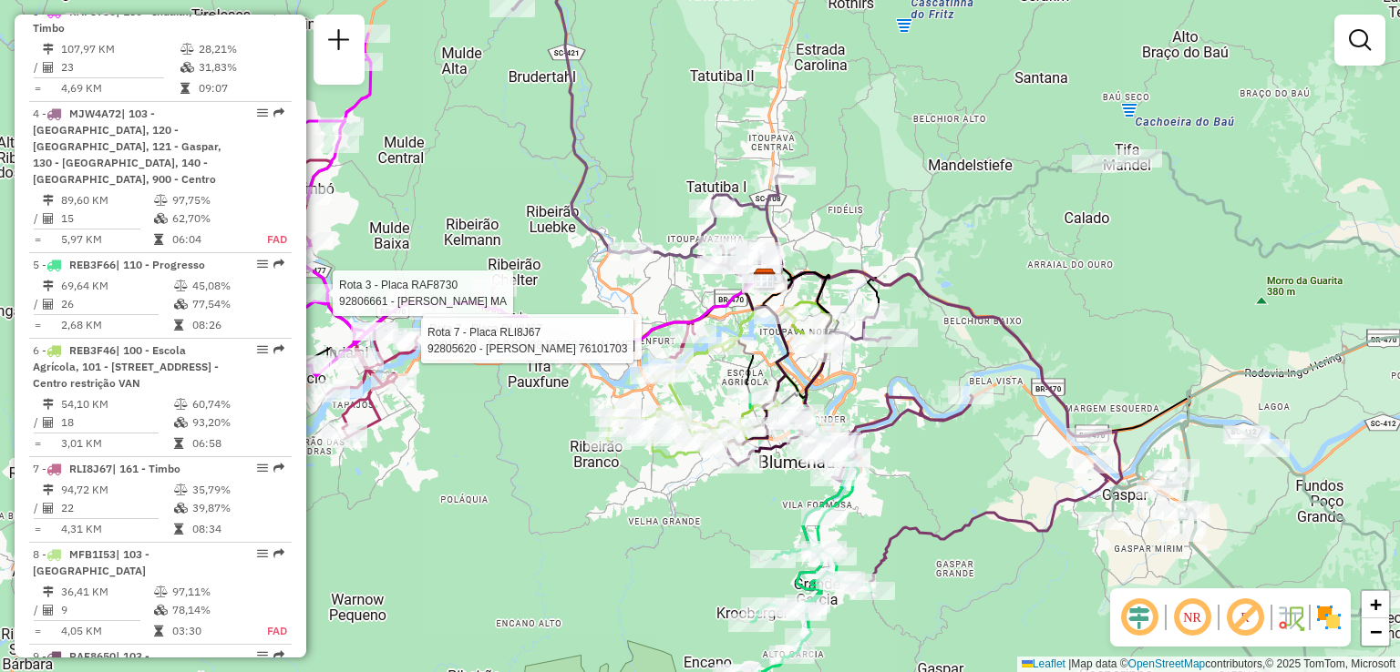
drag, startPoint x: 949, startPoint y: 245, endPoint x: 933, endPoint y: 222, distance: 28.1
click at [933, 222] on div "Rota 3 - Placa RAF8730 92806661 - JULIANA VALCANAIA MA Rota 7 - Placa RLI8J67 9…" at bounding box center [700, 336] width 1400 height 672
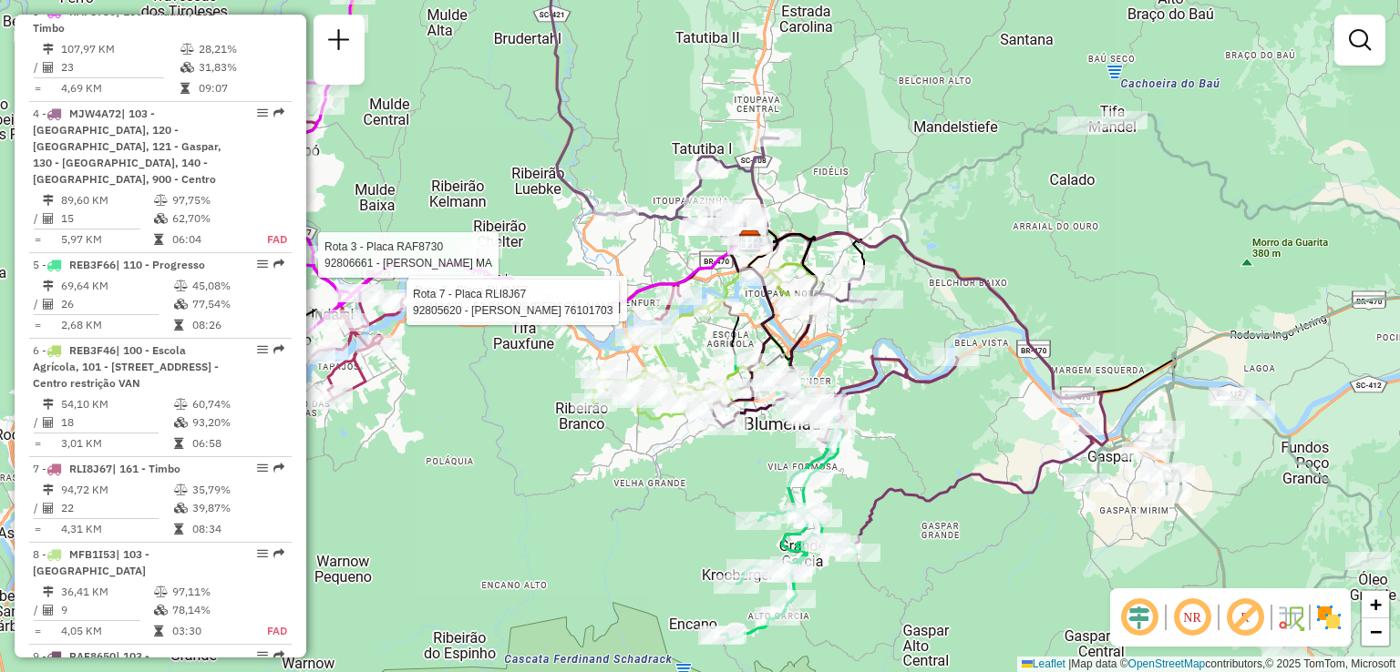
drag, startPoint x: 878, startPoint y: 146, endPoint x: 879, endPoint y: 93, distance: 52.9
click at [879, 96] on div "Rota 3 - Placa RAF8730 92806661 - JULIANA VALCANAIA MA Rota 7 - Placa RLI8J67 9…" at bounding box center [700, 336] width 1400 height 672
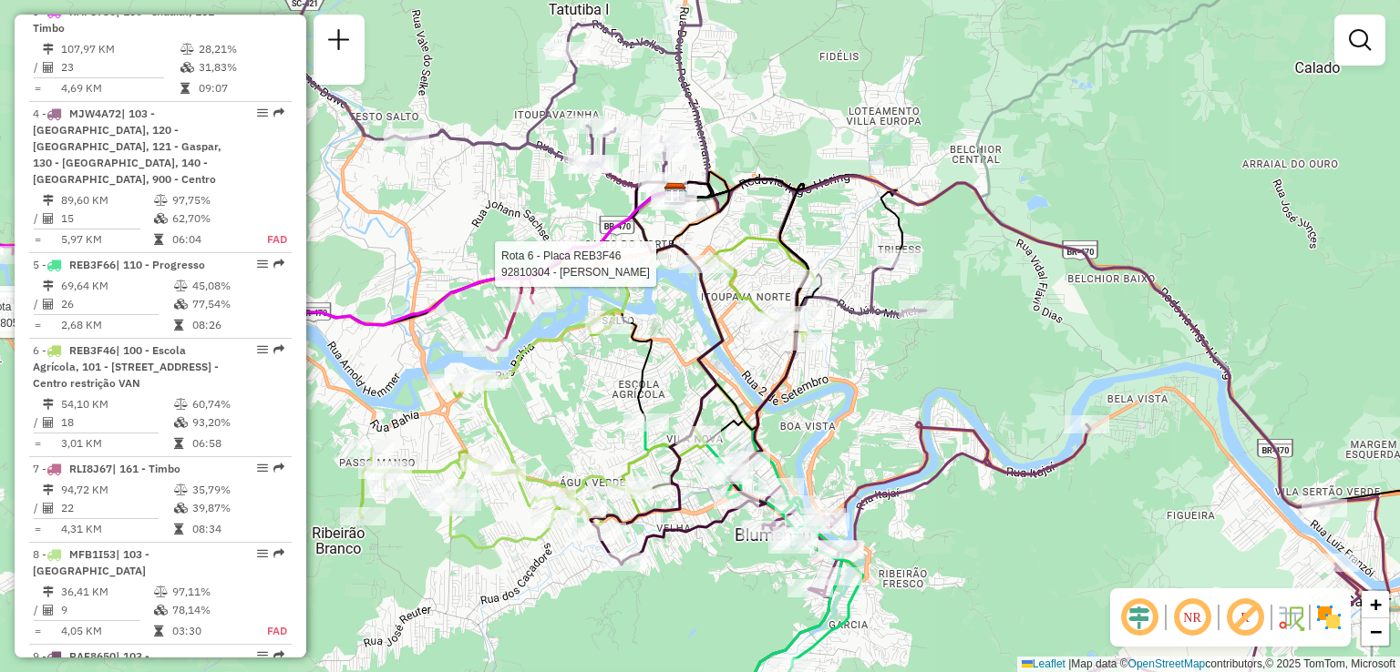
select select "**********"
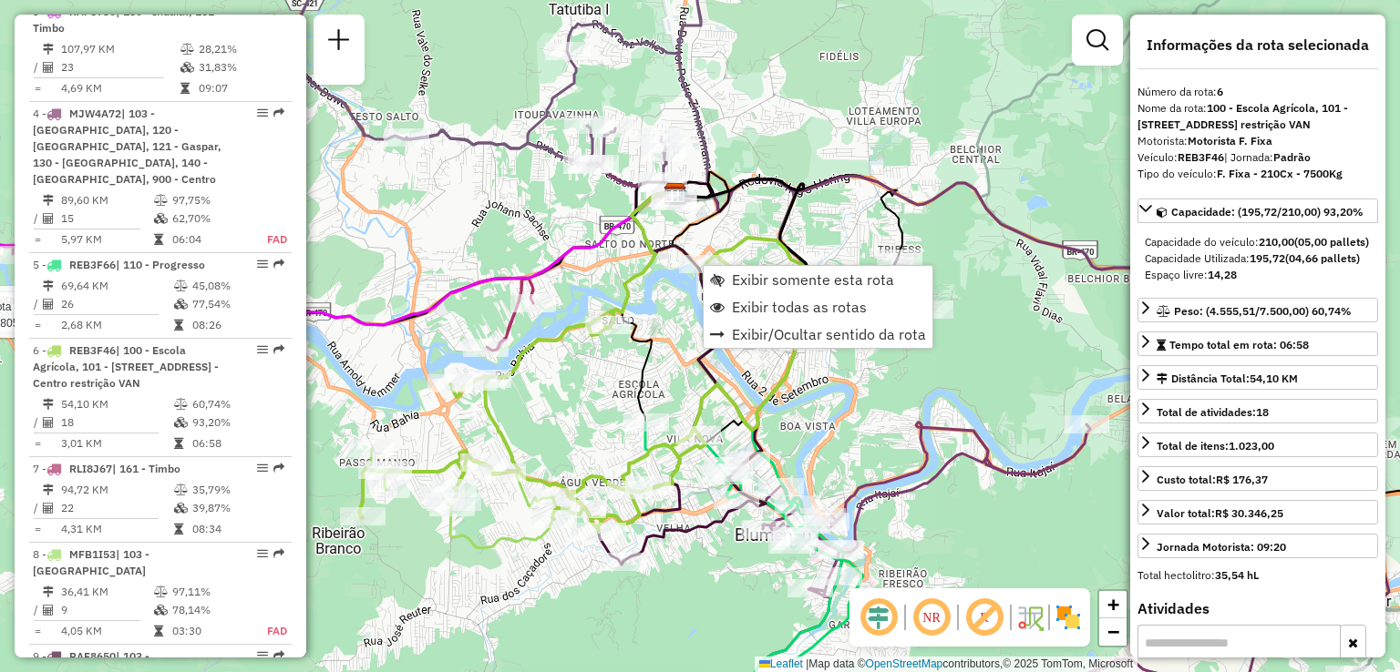
scroll to position [1052, 0]
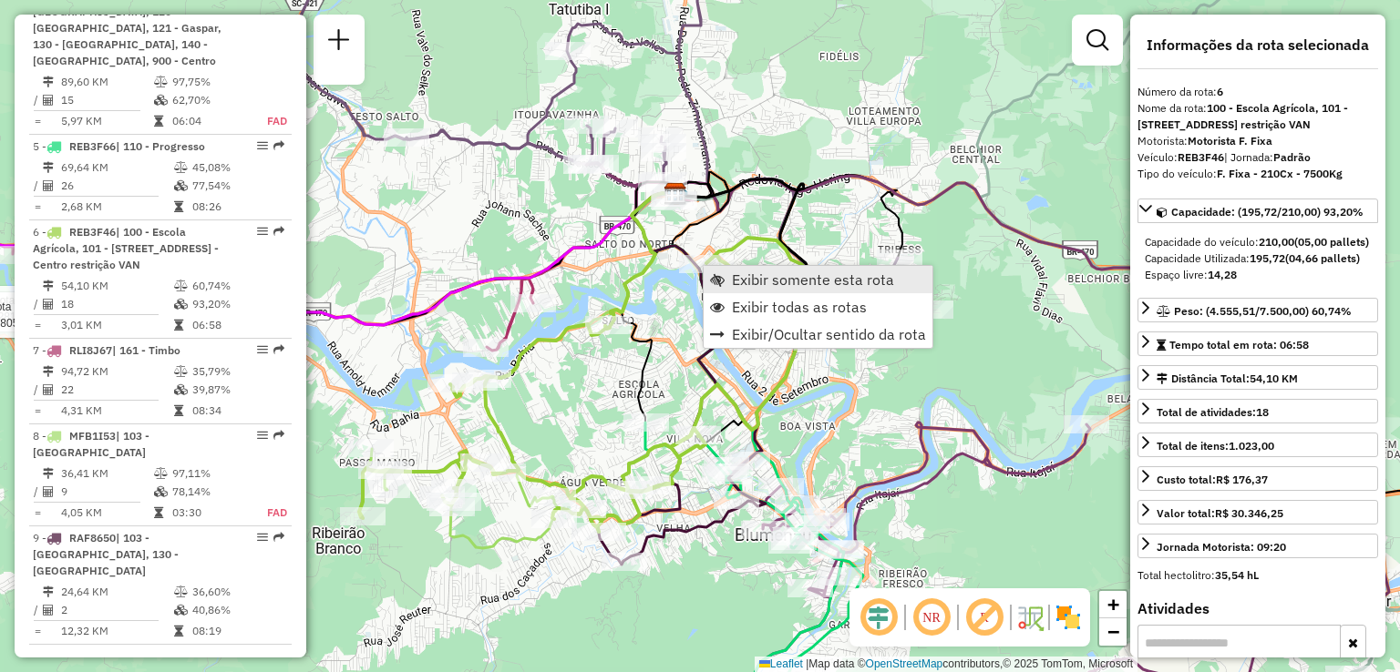
click at [723, 274] on span "Exibir somente esta rota" at bounding box center [717, 279] width 15 height 15
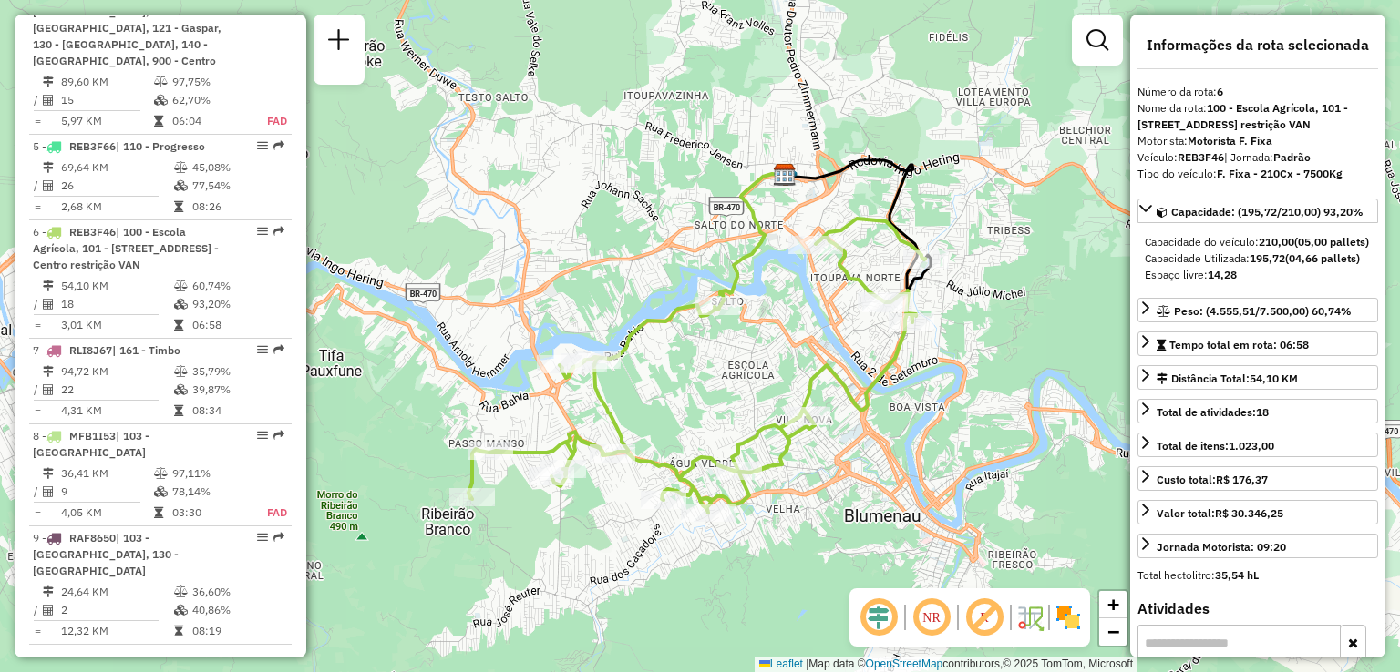
drag, startPoint x: 756, startPoint y: 305, endPoint x: 731, endPoint y: 273, distance: 40.8
click at [736, 283] on div "Janela de atendimento Grade de atendimento Capacidade Transportadoras Veículos …" at bounding box center [700, 336] width 1400 height 672
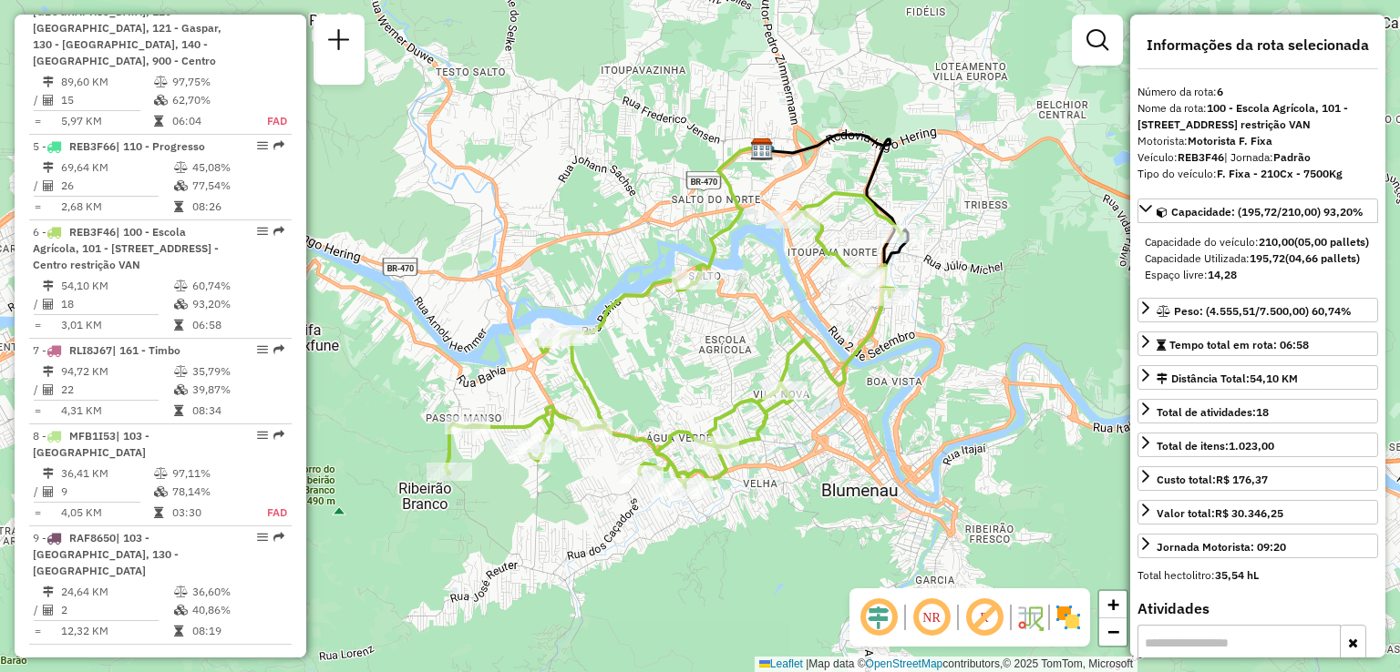
drag, startPoint x: 745, startPoint y: 347, endPoint x: 730, endPoint y: 325, distance: 26.8
click at [730, 325] on div "Janela de atendimento Grade de atendimento Capacidade Transportadoras Veículos …" at bounding box center [700, 336] width 1400 height 672
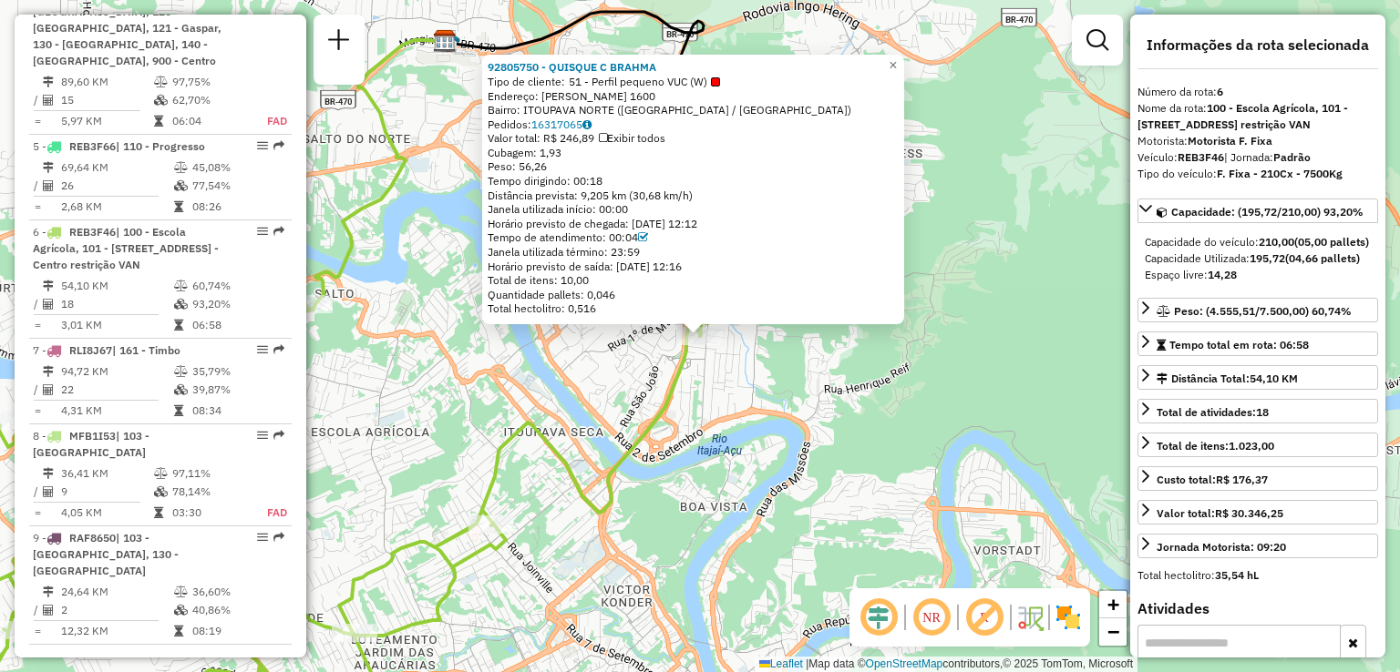
click at [844, 346] on div "92805750 - QUISQUE C BRAHMA Tipo de cliente: 51 - Perfil pequeno VUC (W) Endere…" at bounding box center [700, 336] width 1400 height 672
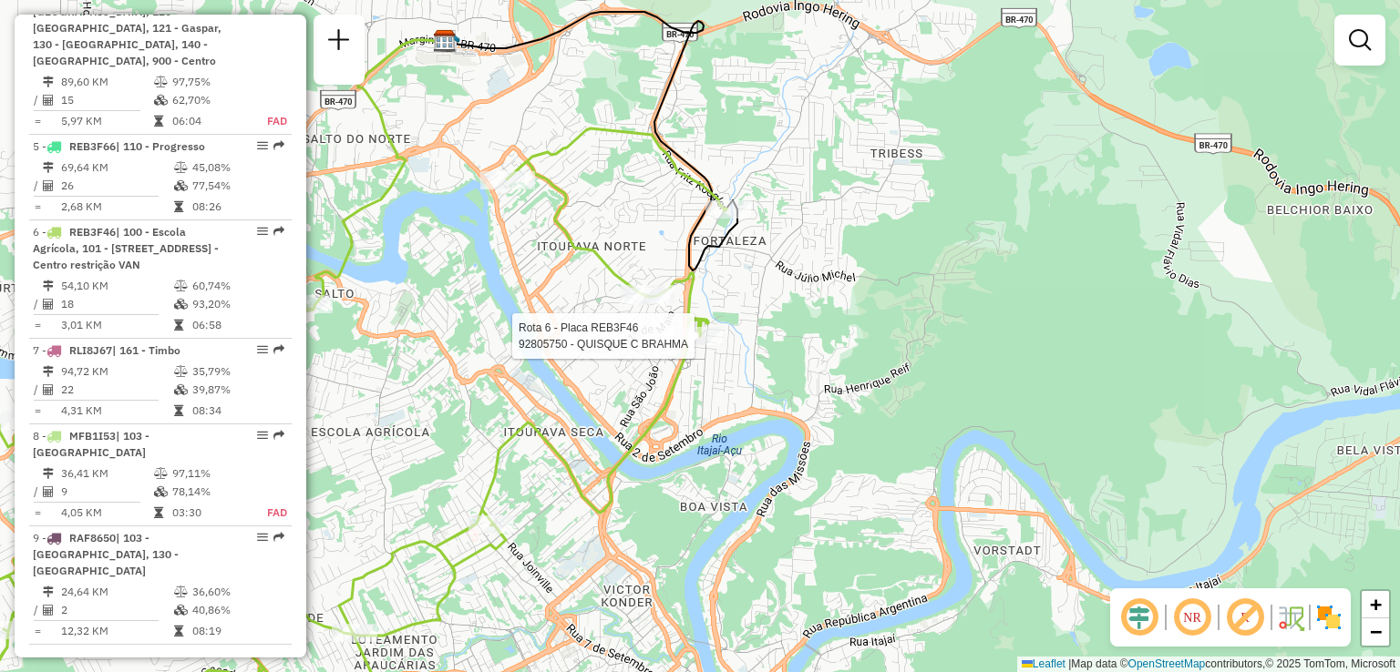
select select "**********"
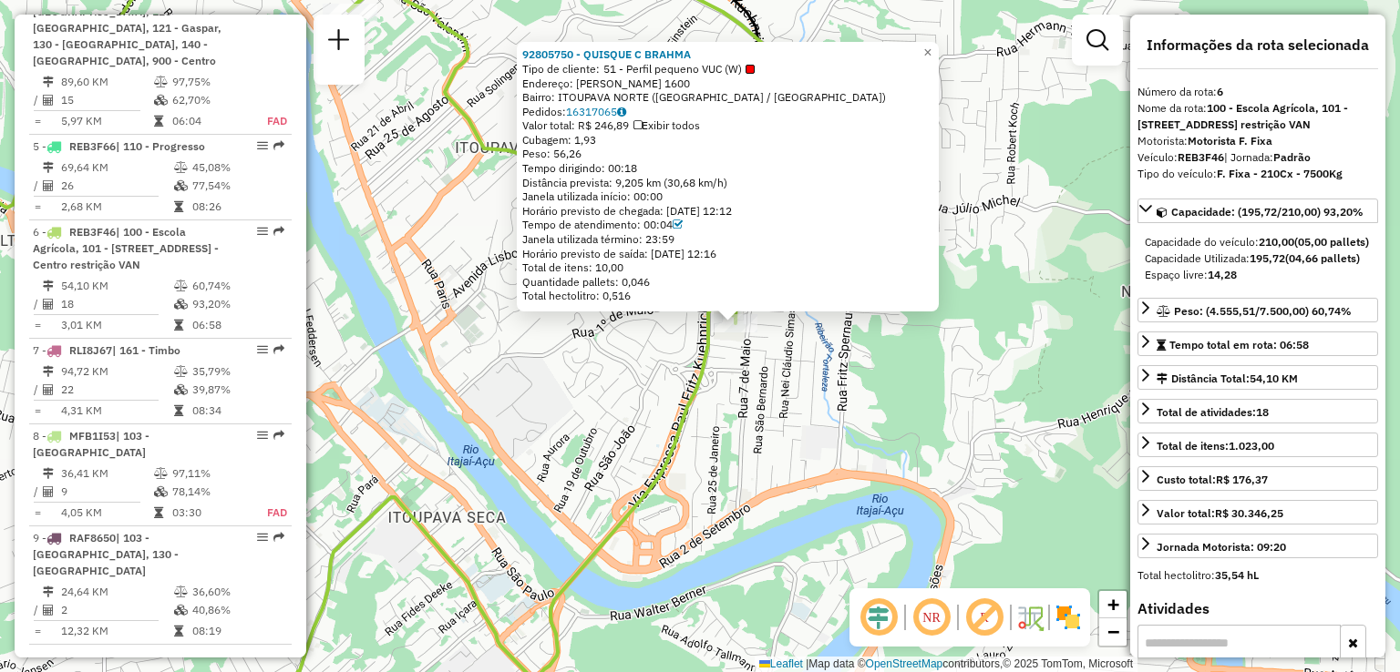
click at [639, 348] on div "92805750 - QUISQUE C BRAHMA Tipo de cliente: 51 - Perfil pequeno VUC (W) Endere…" at bounding box center [700, 336] width 1400 height 672
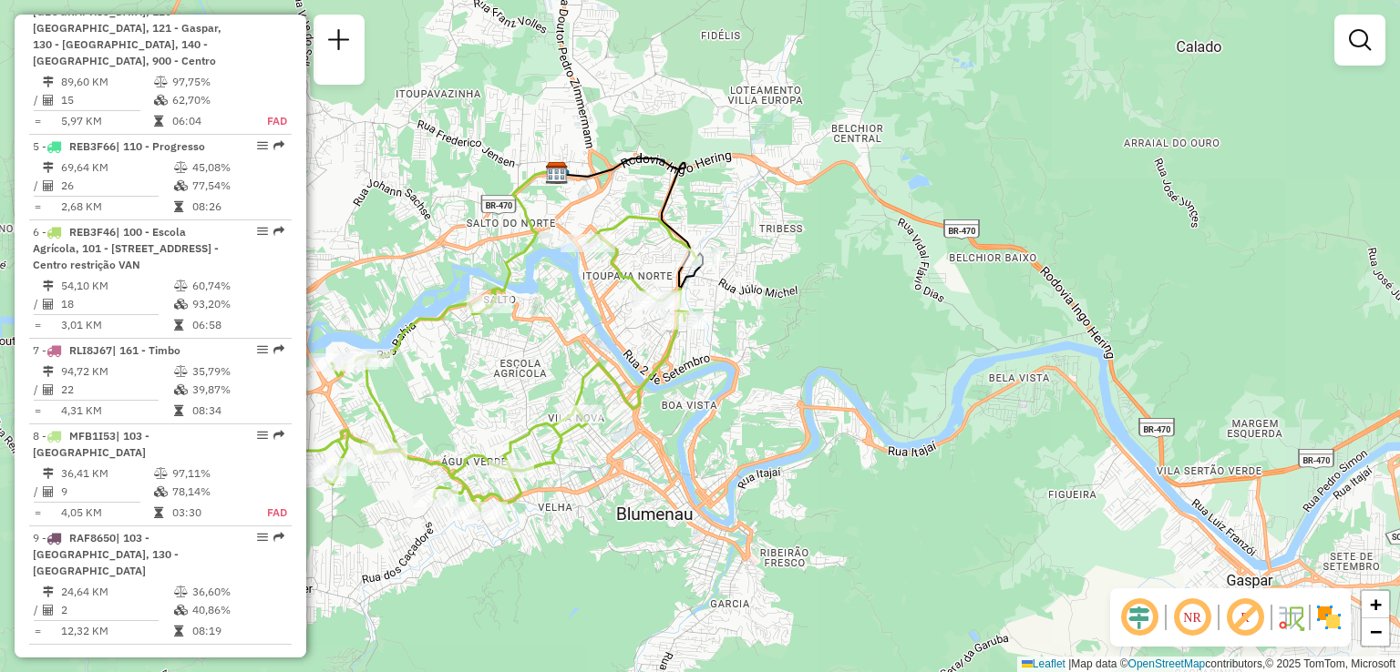
drag, startPoint x: 639, startPoint y: 345, endPoint x: 681, endPoint y: 327, distance: 45.7
click at [679, 329] on div "Janela de atendimento Grade de atendimento Capacidade Transportadoras Veículos …" at bounding box center [700, 336] width 1400 height 672
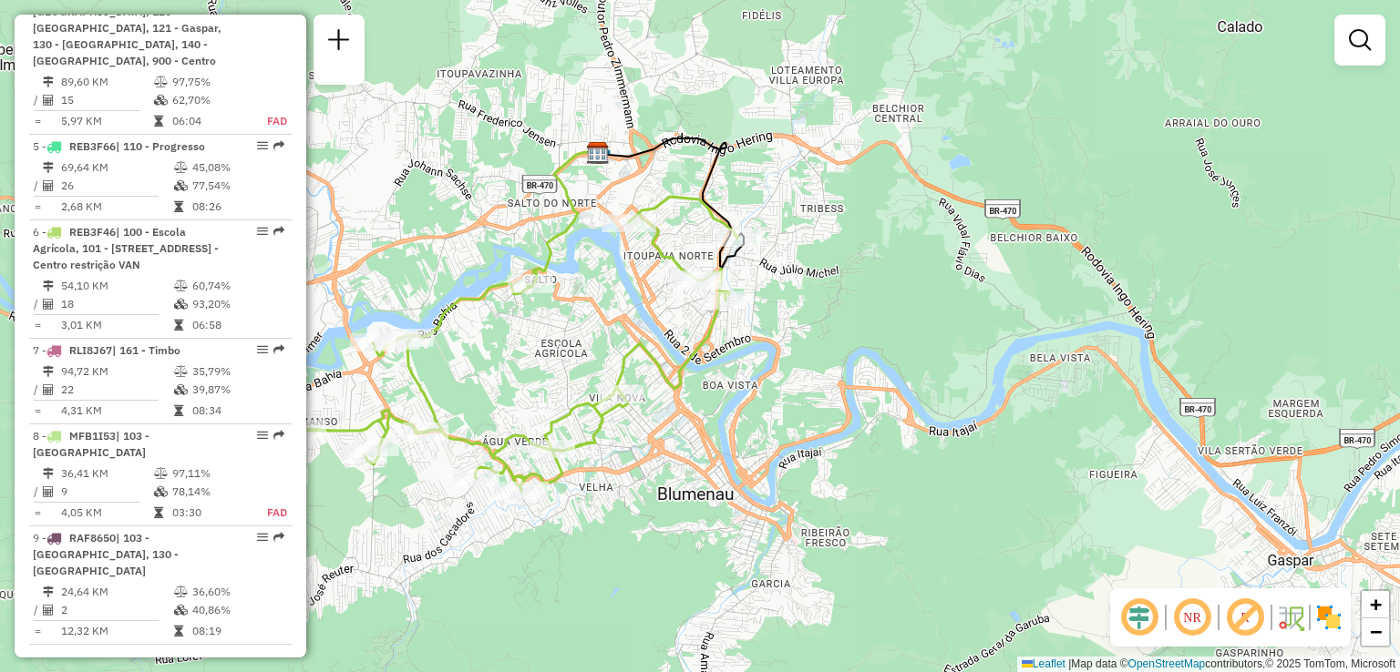
drag, startPoint x: 667, startPoint y: 340, endPoint x: 682, endPoint y: 289, distance: 53.1
click at [681, 292] on div "Janela de atendimento Grade de atendimento Capacidade Transportadoras Veículos …" at bounding box center [700, 336] width 1400 height 672
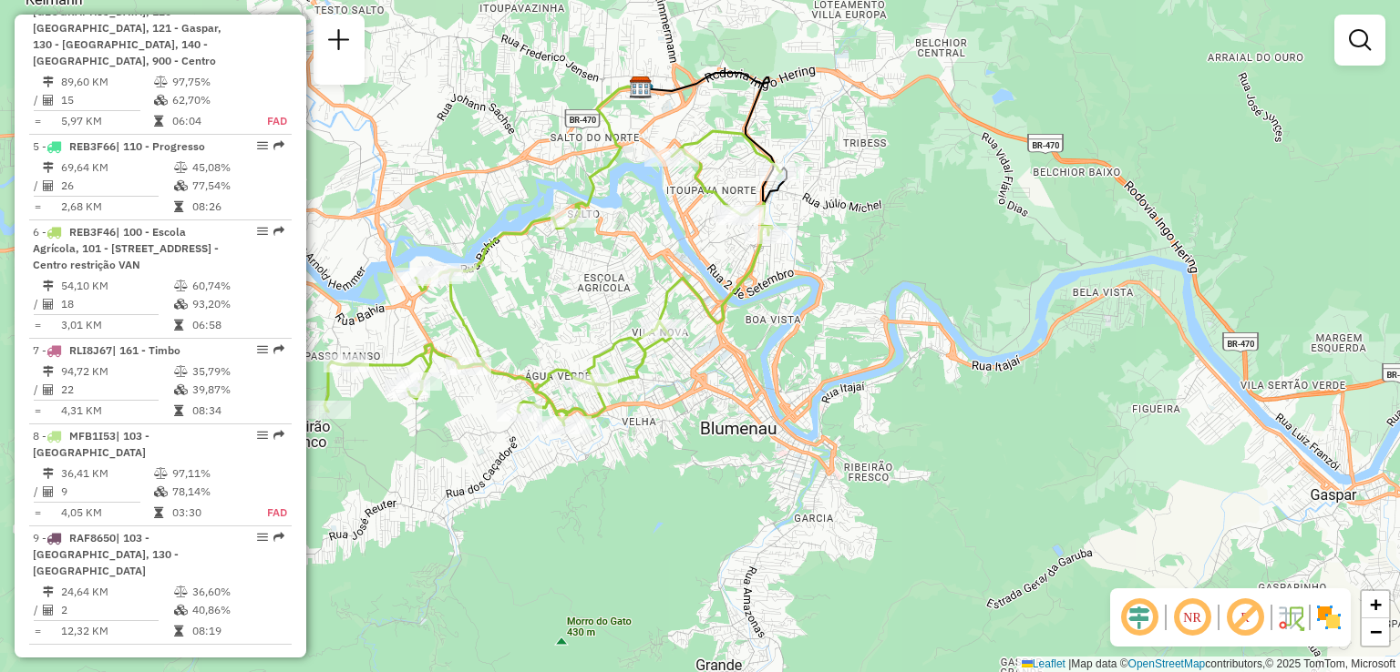
drag, startPoint x: 680, startPoint y: 292, endPoint x: 714, endPoint y: 265, distance: 44.1
click at [713, 265] on icon at bounding box center [552, 278] width 457 height 294
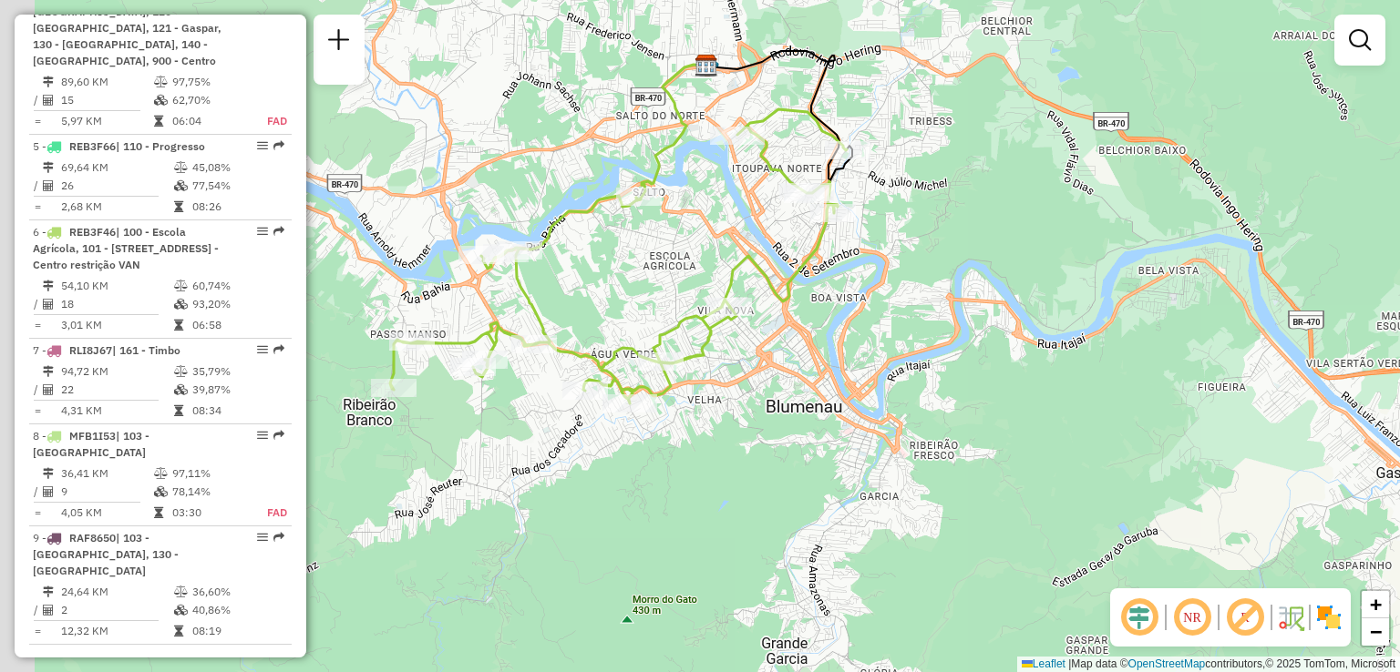
drag, startPoint x: 652, startPoint y: 281, endPoint x: 682, endPoint y: 282, distance: 30.1
click at [682, 282] on div "Janela de atendimento Grade de atendimento Capacidade Transportadoras Veículos …" at bounding box center [700, 336] width 1400 height 672
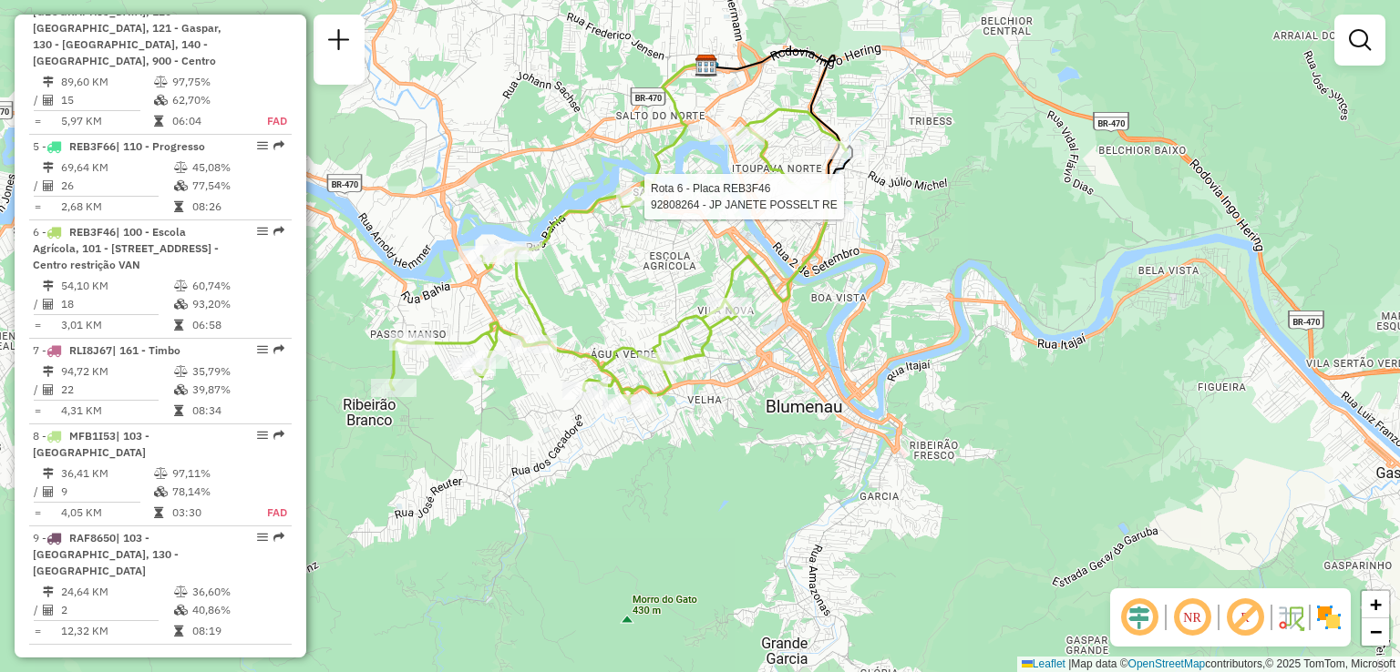
select select "**********"
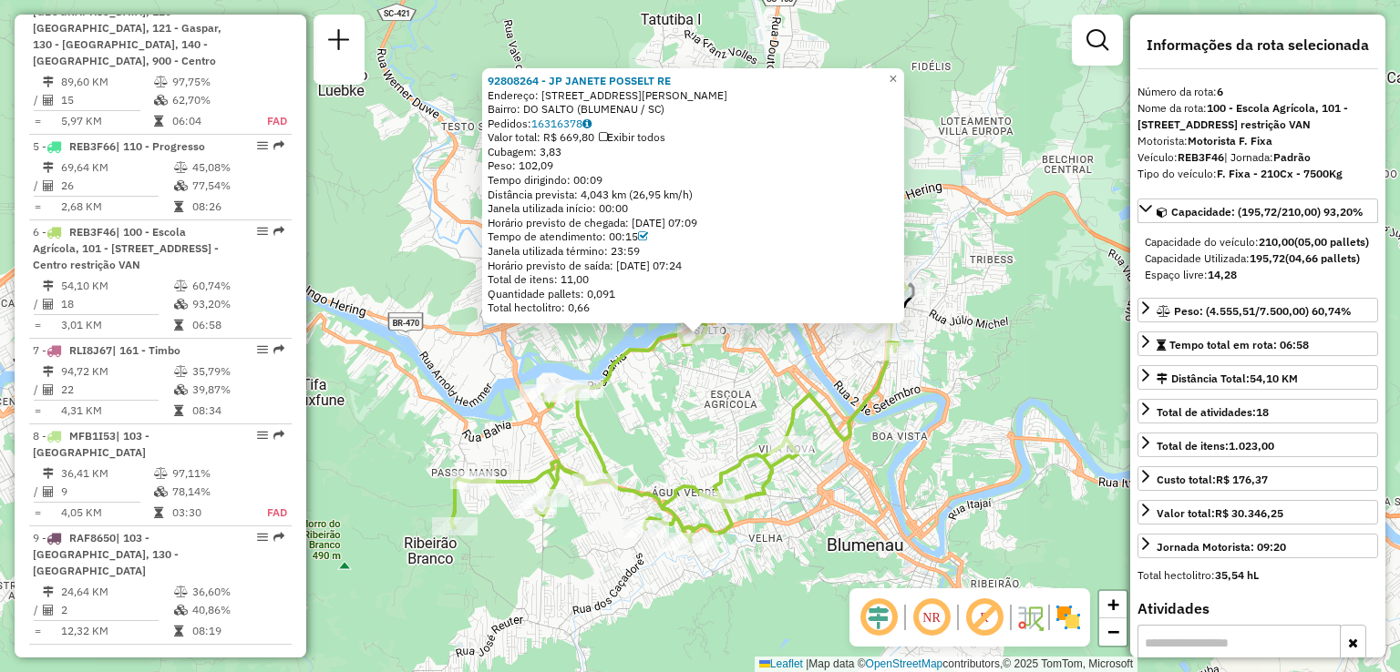
click at [603, 336] on div "92808264 - JP JANETE POSSELT RE Endereço: R Doutor [PERSON_NAME] 416 Bairro: DO…" at bounding box center [700, 336] width 1400 height 672
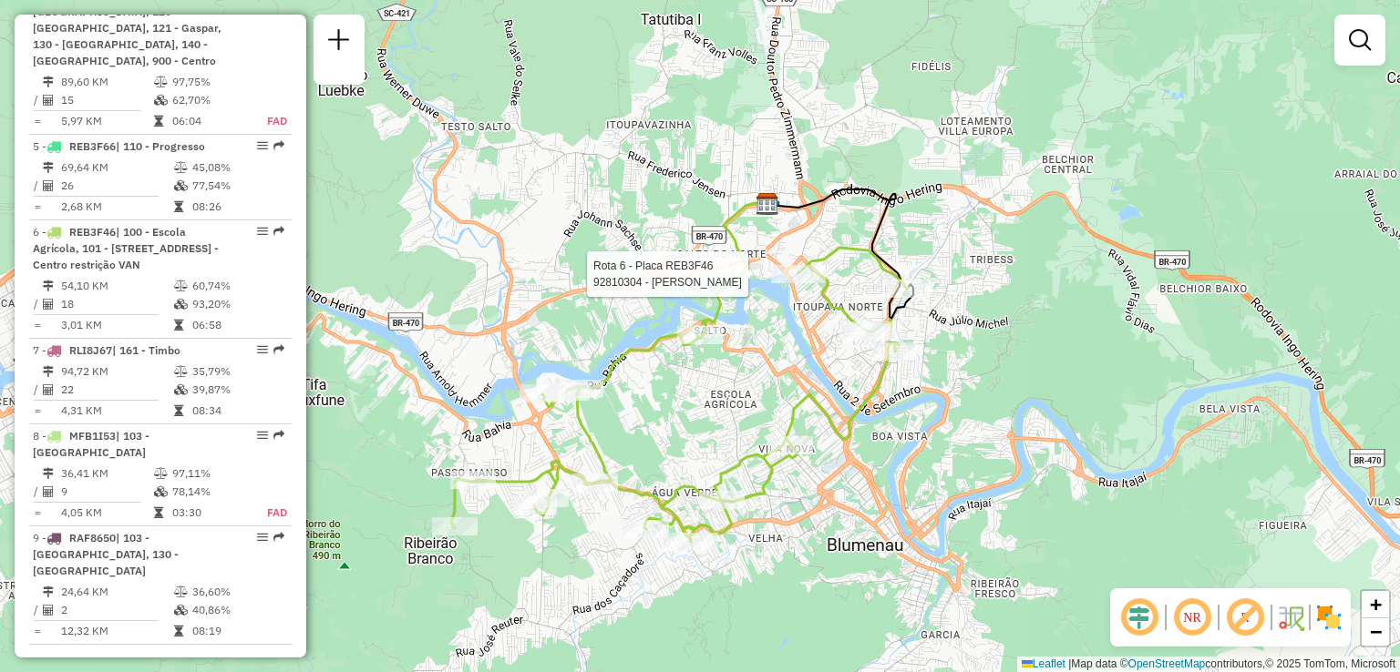
select select "**********"
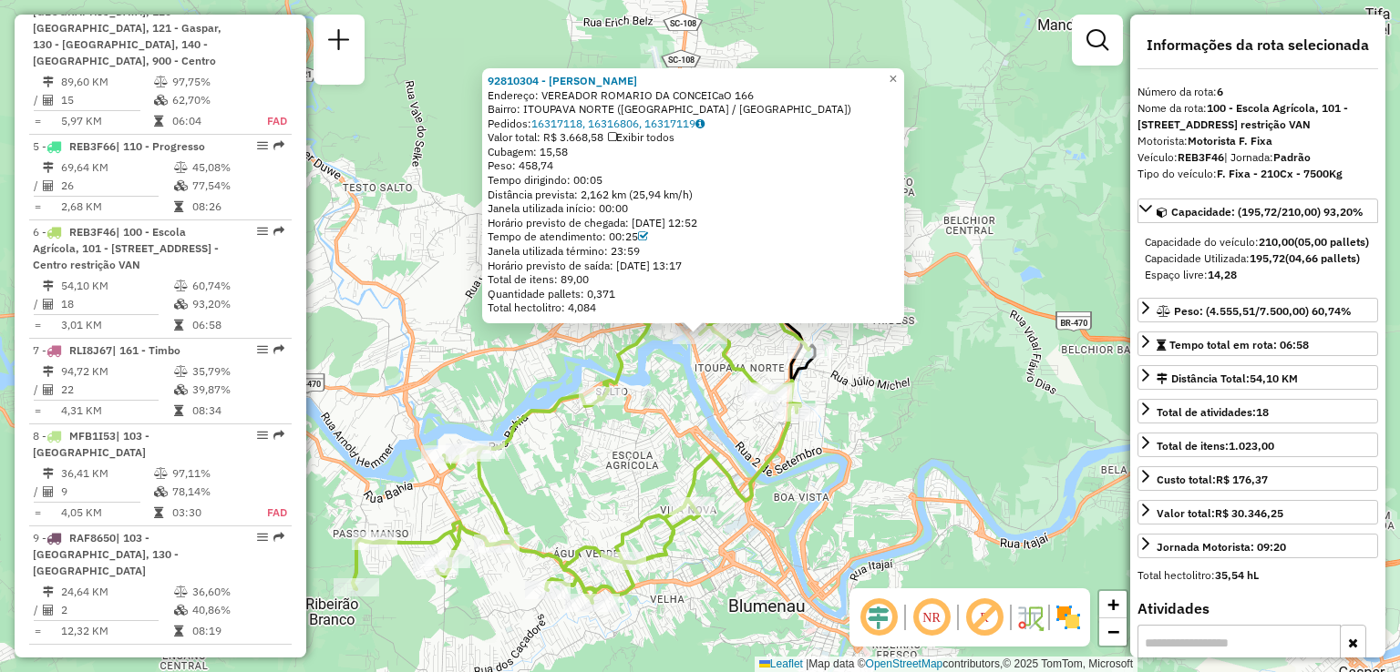
click at [752, 377] on icon at bounding box center [581, 456] width 457 height 294
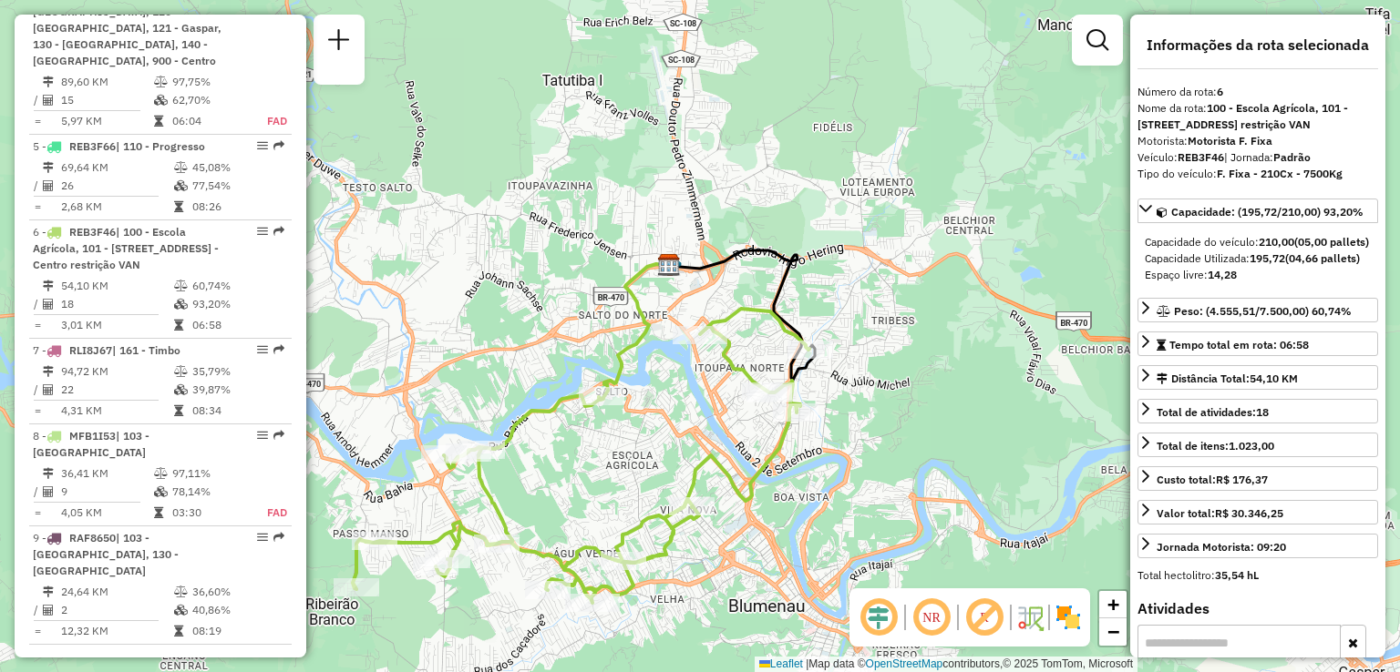
click at [746, 307] on div "Rota 6 - Placa REB3F46 92809943 - BAMBOO BAR Janela de atendimento Grade de ate…" at bounding box center [700, 336] width 1400 height 672
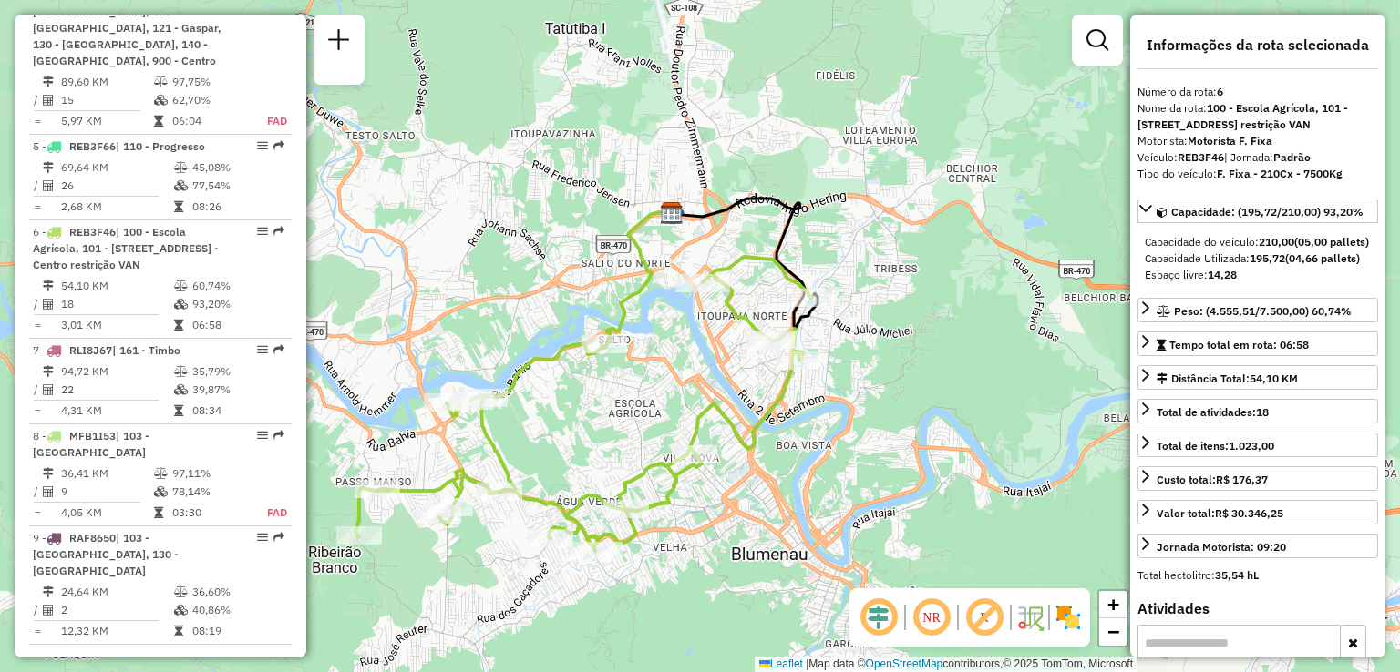
click at [688, 325] on div "Janela de atendimento Grade de atendimento Capacidade Transportadoras Veículos …" at bounding box center [700, 336] width 1400 height 672
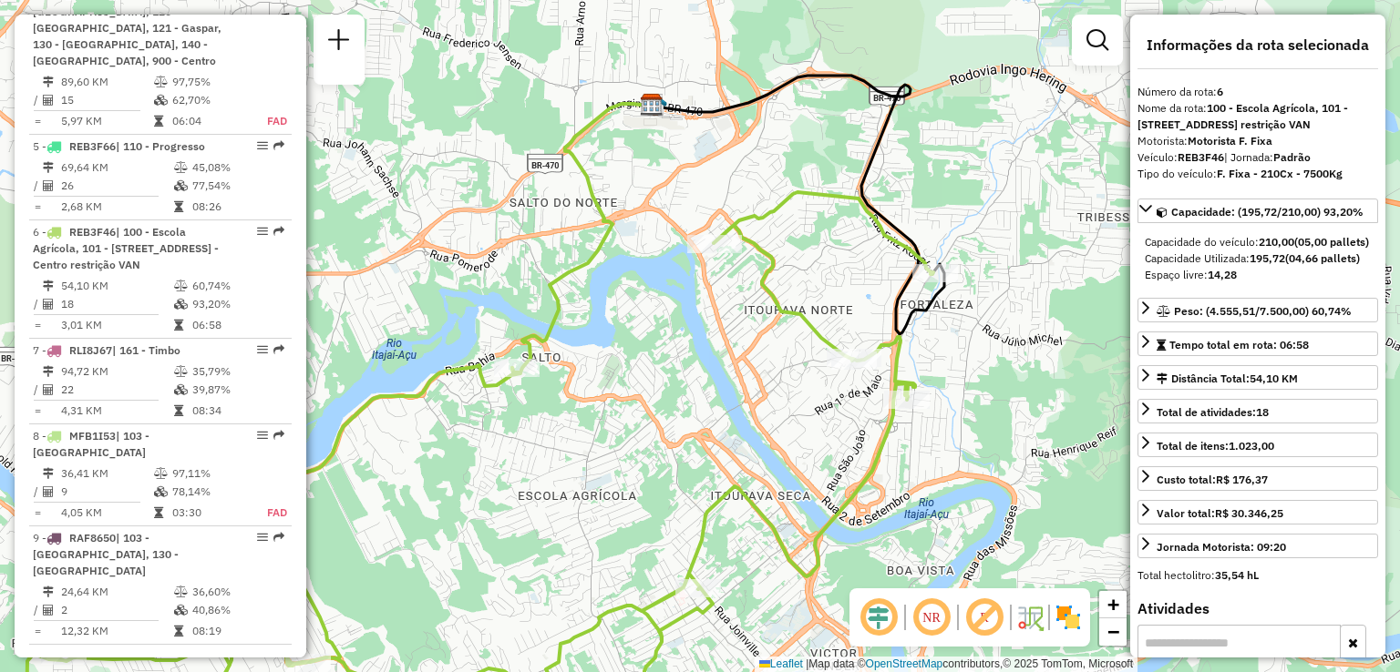
click at [703, 301] on div "Janela de atendimento Grade de atendimento Capacidade Transportadoras Veículos …" at bounding box center [700, 336] width 1400 height 672
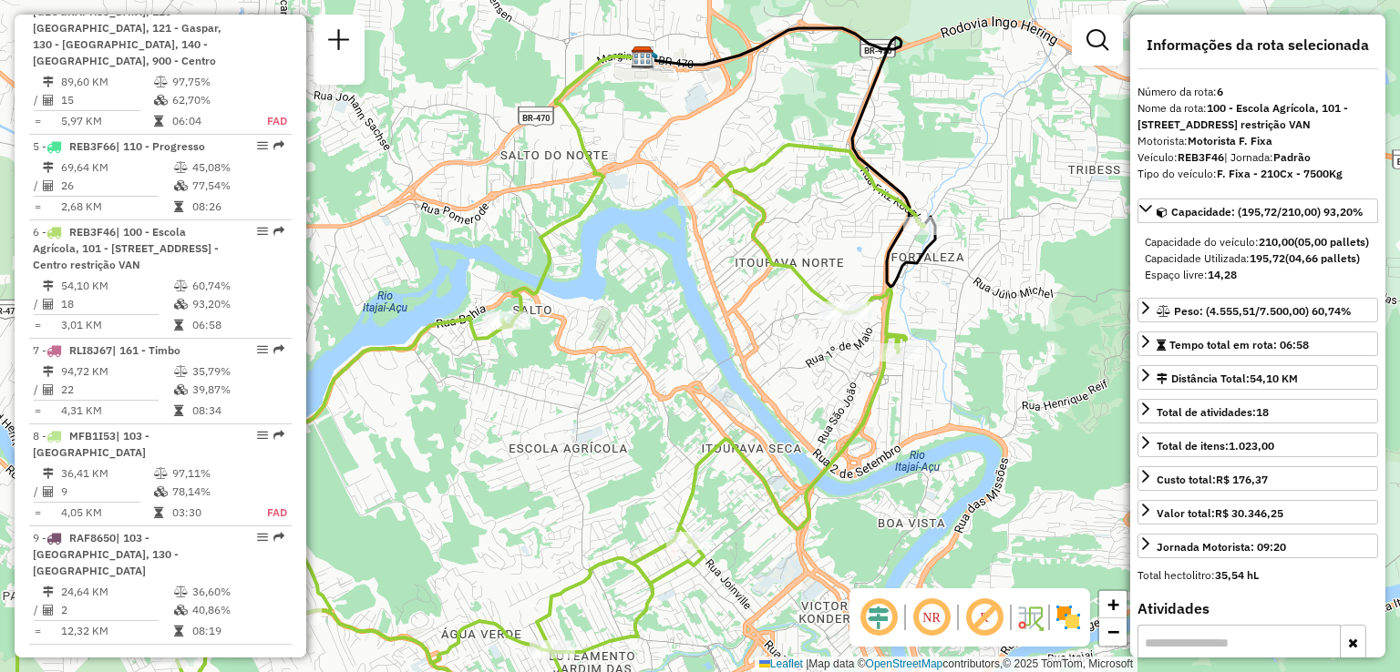
drag, startPoint x: 782, startPoint y: 343, endPoint x: 741, endPoint y: 341, distance: 41.0
click at [744, 341] on div "Rota 6 - Placa REB3F46 92808264 - JP JANETE POSSELT RE Janela de atendimento Gr…" at bounding box center [700, 336] width 1400 height 672
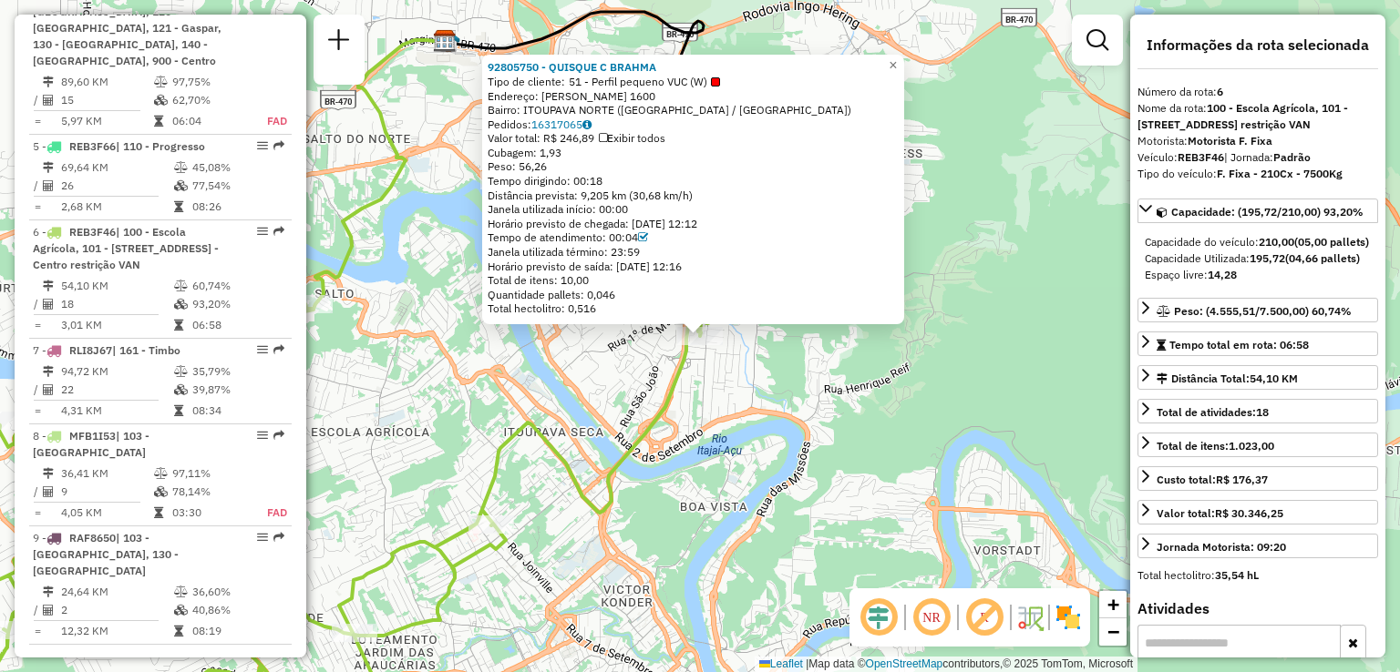
click at [674, 365] on icon at bounding box center [293, 422] width 867 height 589
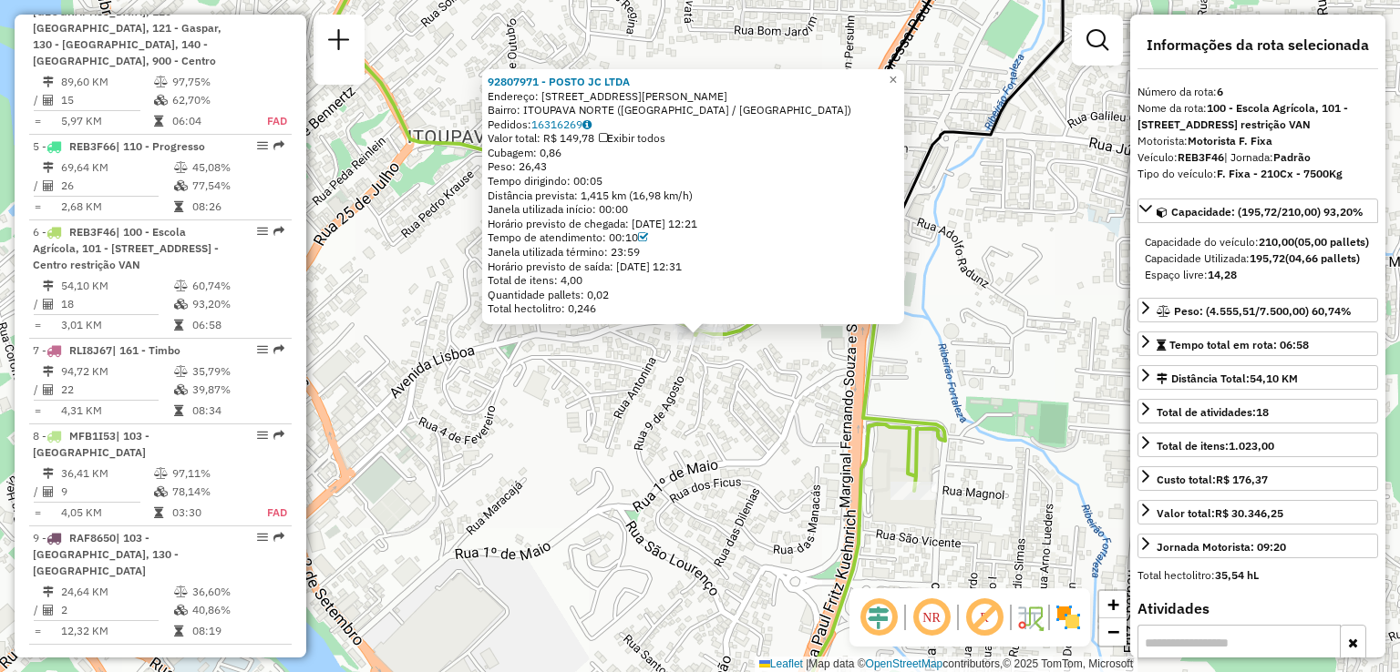
click at [550, 357] on div "92807971 - POSTO JC LTDA Endereço: R RUA FRANCISCO VAHLDIECK 104 Bairro: ITOUPA…" at bounding box center [700, 336] width 1400 height 672
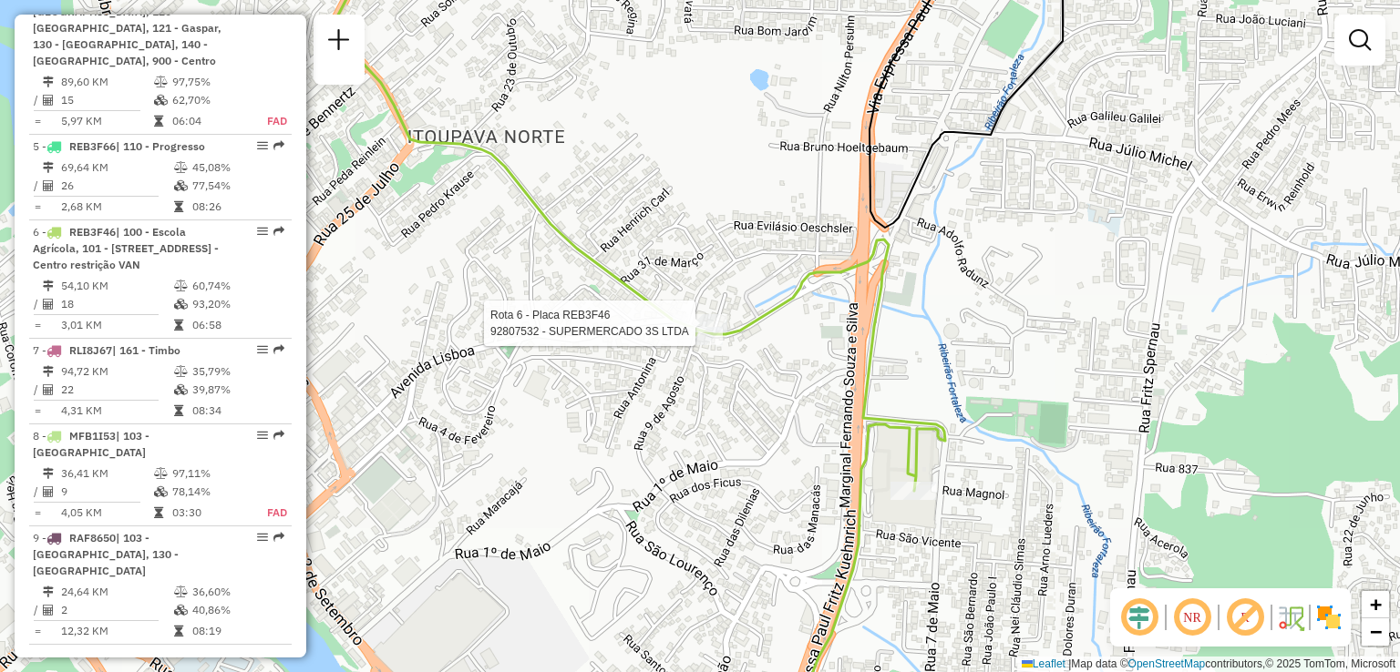
select select "**********"
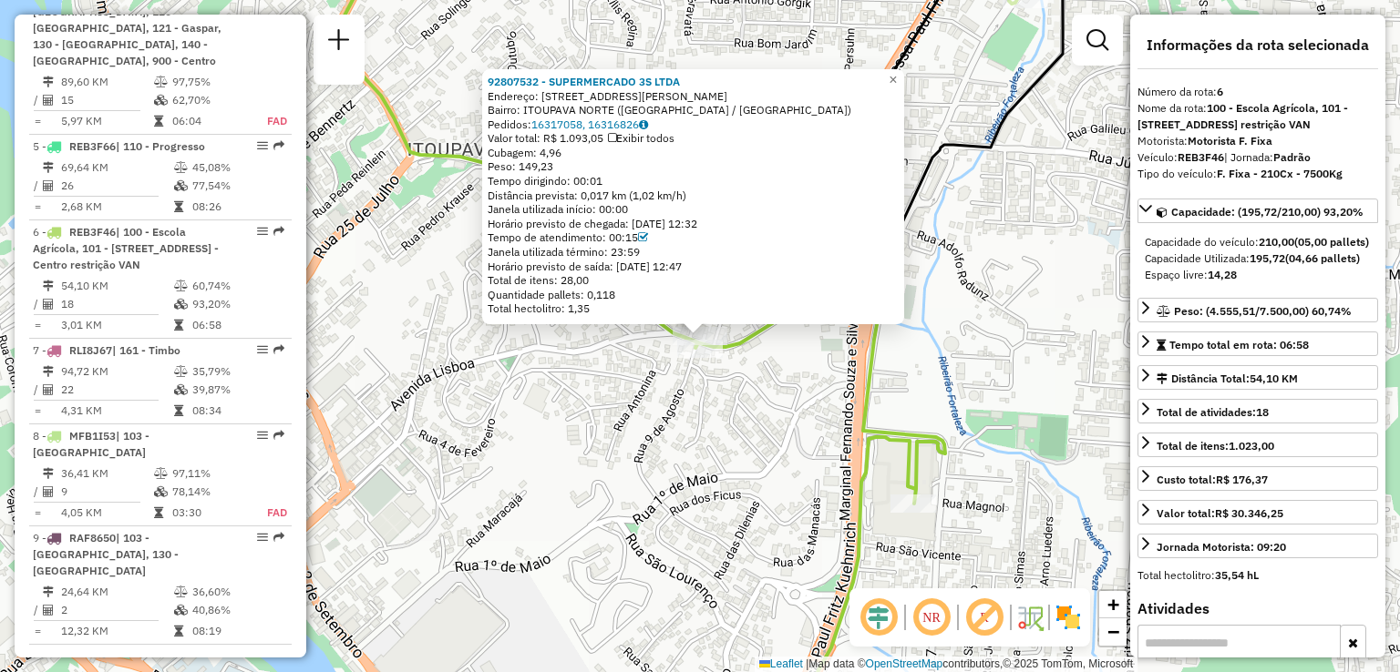
click at [780, 364] on div "92807532 - SUPERMERCADO 3S LTDA Endereço: 081 RUA FRANCISCO VAHLDIEK 49 Bairro:…" at bounding box center [700, 336] width 1400 height 672
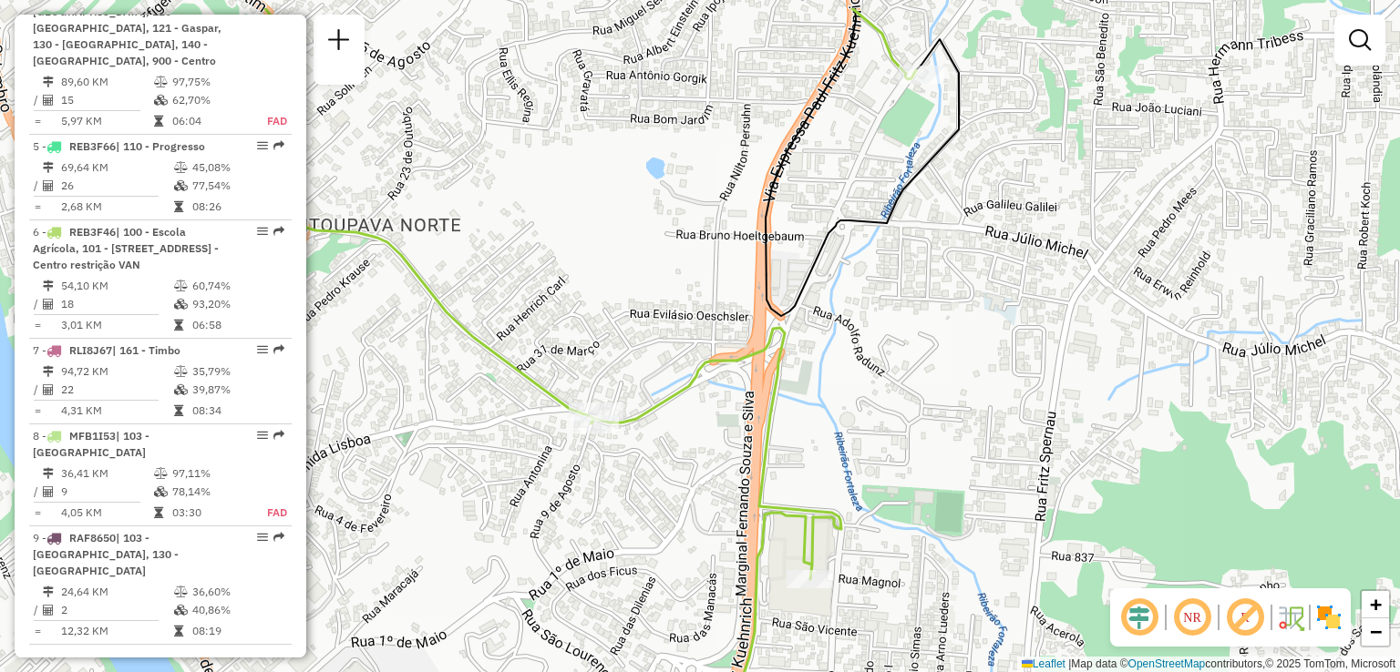
drag, startPoint x: 836, startPoint y: 357, endPoint x: 733, endPoint y: 433, distance: 128.5
click at [733, 433] on div "Janela de atendimento Grade de atendimento Capacidade Transportadoras Veículos …" at bounding box center [700, 336] width 1400 height 672
select select "**********"
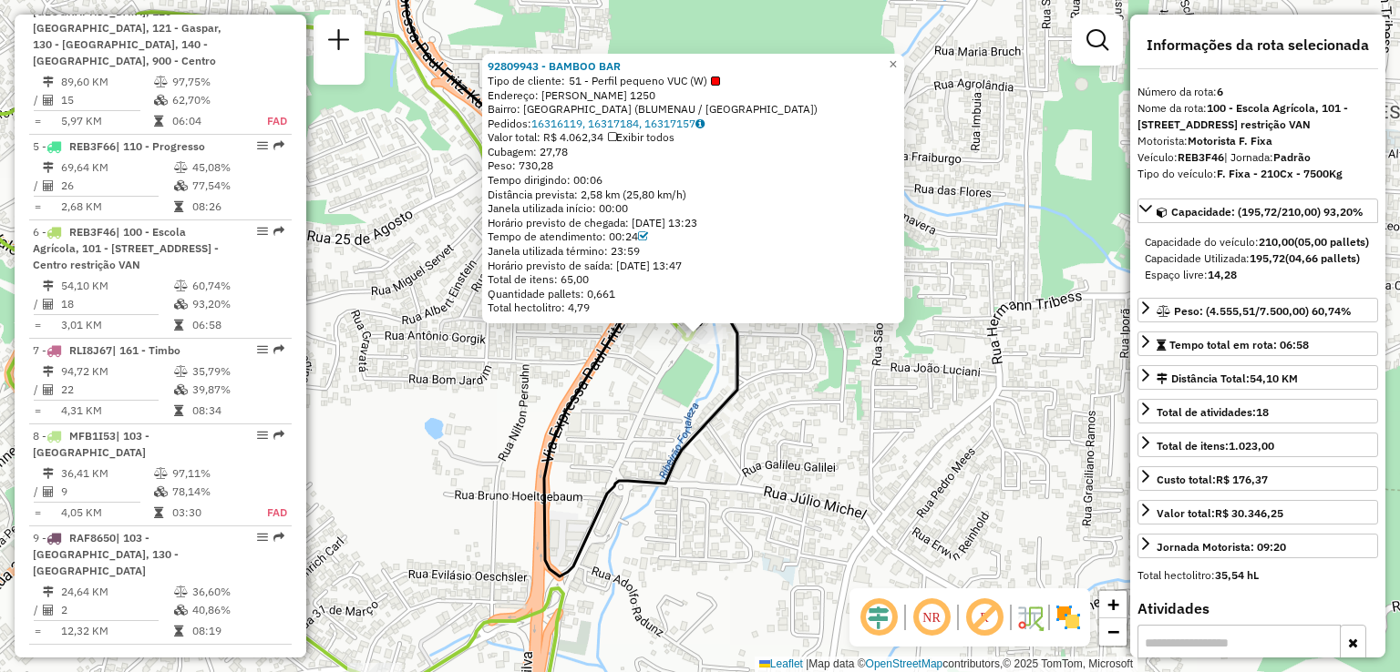
click at [774, 391] on div "92809943 - BAMBOO BAR Tipo de cliente: 51 - Perfil pequeno VUC (W) Endereço: Fr…" at bounding box center [700, 336] width 1400 height 672
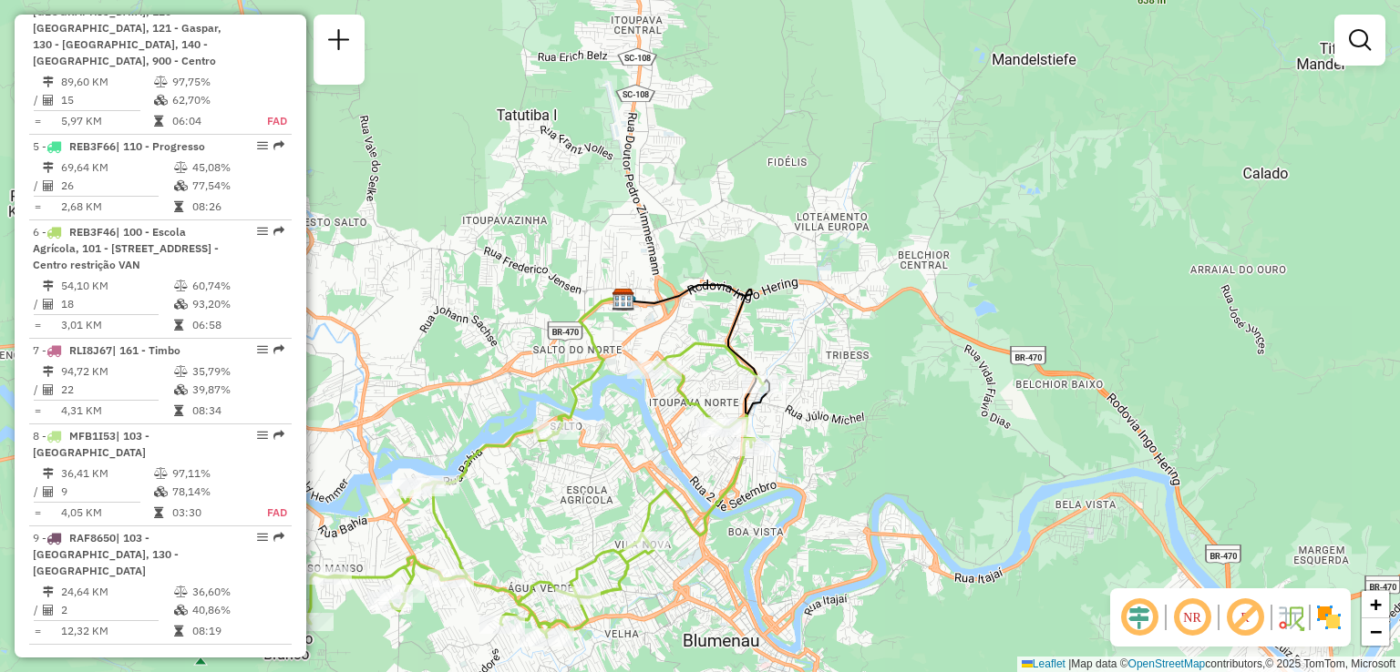
drag, startPoint x: 661, startPoint y: 429, endPoint x: 692, endPoint y: 365, distance: 70.9
click at [676, 393] on div "Rota 6 - Placa REB3F46 92807532 - SUPERMERCADO 3S LTDA Rota 6 - Placa REB3F46 9…" at bounding box center [700, 336] width 1400 height 672
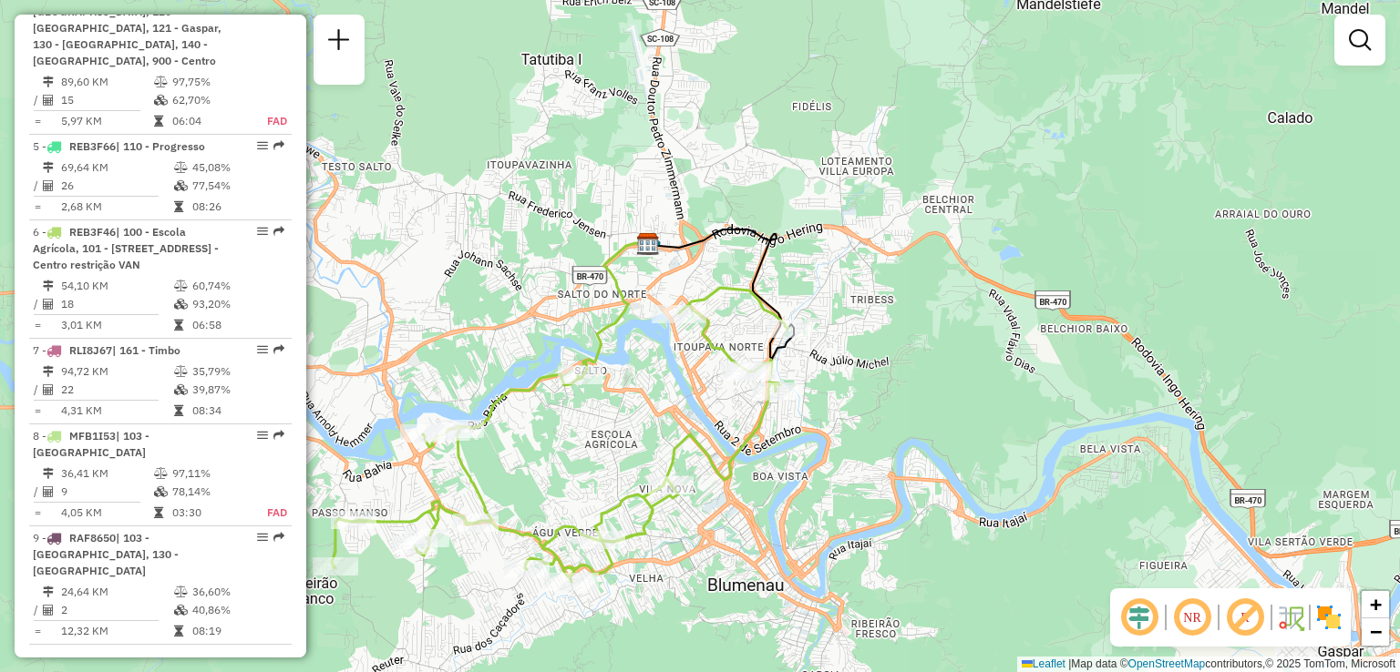
drag, startPoint x: 655, startPoint y: 414, endPoint x: 679, endPoint y: 358, distance: 60.4
click at [674, 376] on div "Janela de atendimento Grade de atendimento Capacidade Transportadoras Veículos …" at bounding box center [700, 336] width 1400 height 672
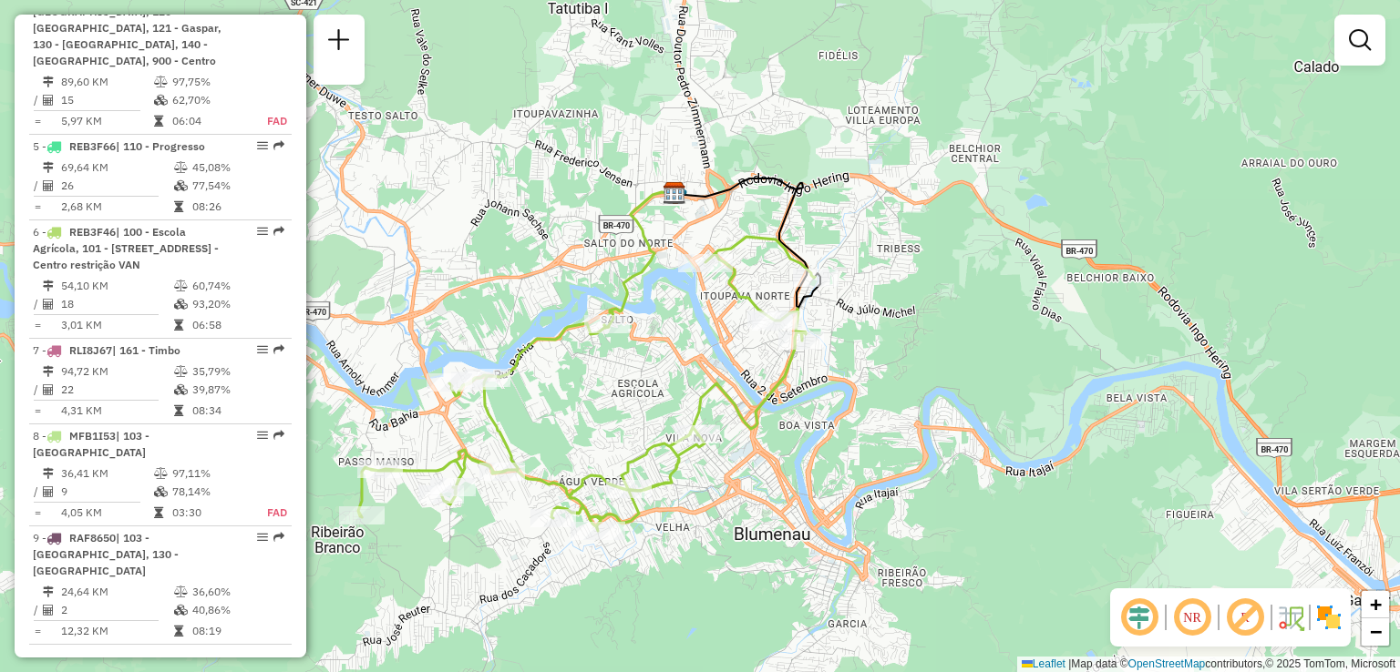
drag, startPoint x: 656, startPoint y: 366, endPoint x: 682, endPoint y: 324, distance: 49.1
click at [677, 331] on div "Janela de atendimento Grade de atendimento Capacidade Transportadoras Veículos …" at bounding box center [700, 336] width 1400 height 672
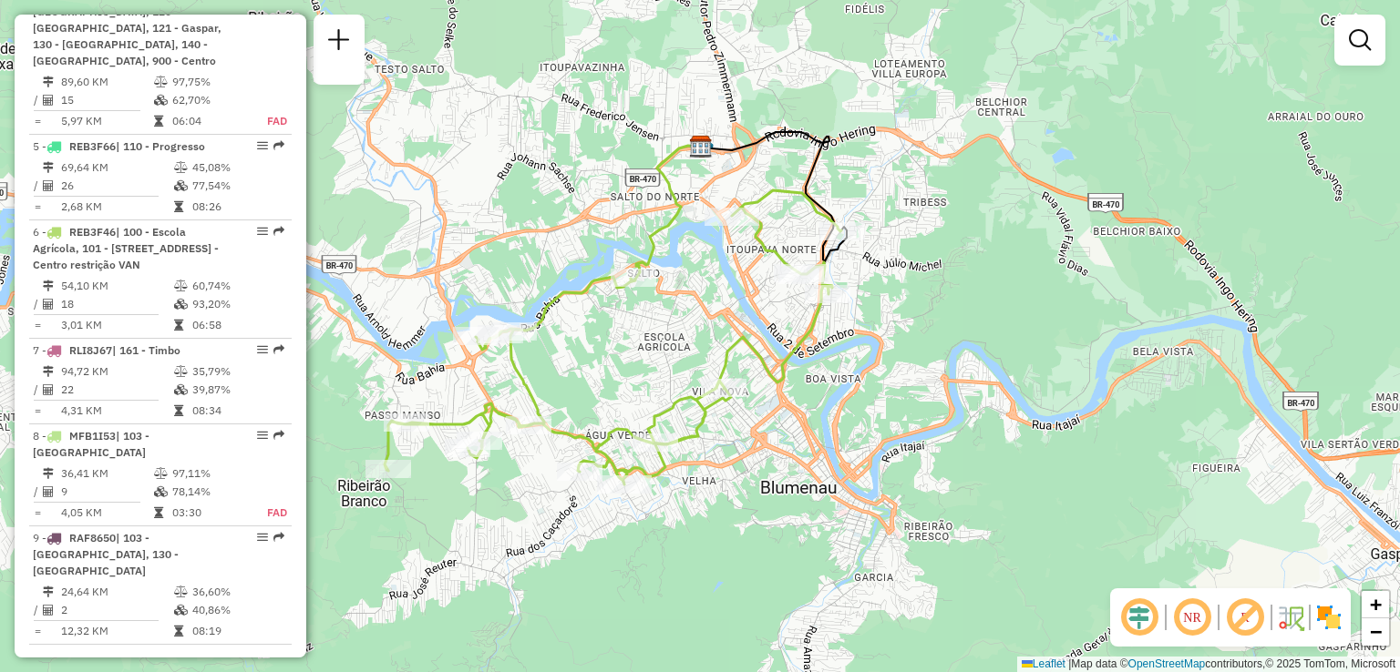
drag, startPoint x: 633, startPoint y: 358, endPoint x: 674, endPoint y: 333, distance: 48.3
click at [670, 336] on div "Janela de atendimento Grade de atendimento Capacidade Transportadoras Veículos …" at bounding box center [700, 336] width 1400 height 672
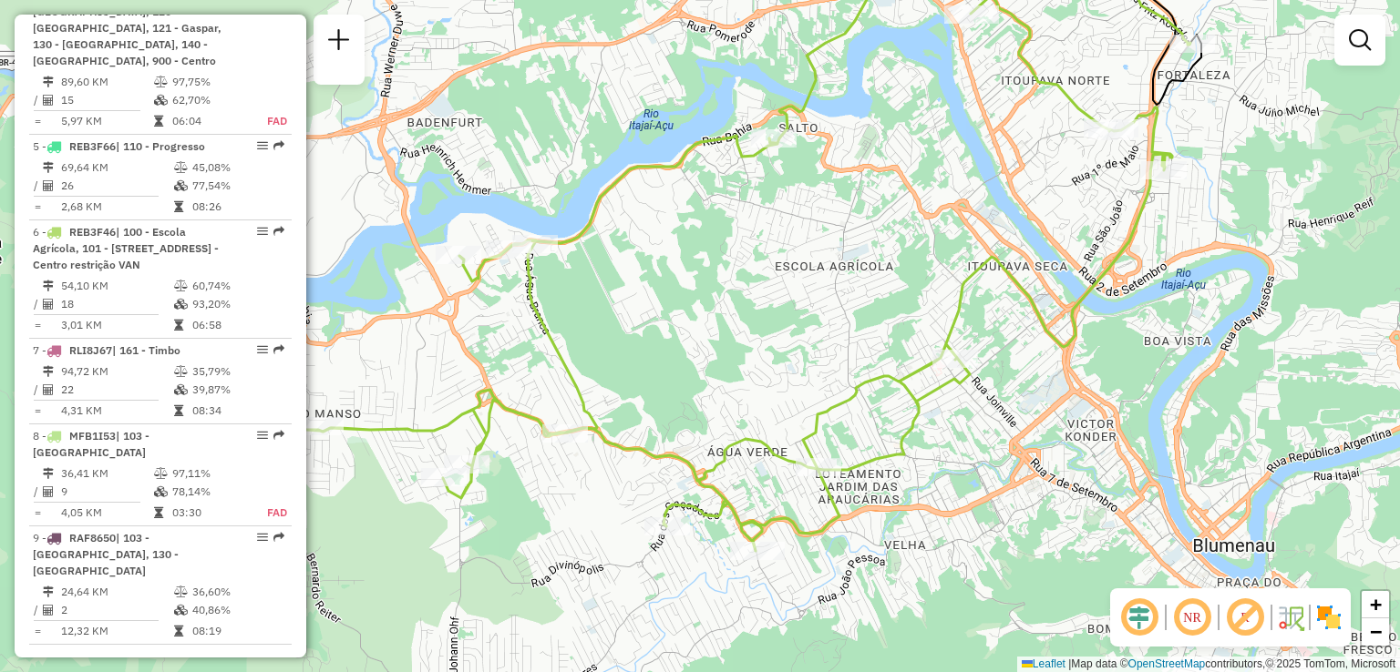
click at [622, 326] on div "Janela de atendimento Grade de atendimento Capacidade Transportadoras Veículos …" at bounding box center [700, 336] width 1400 height 672
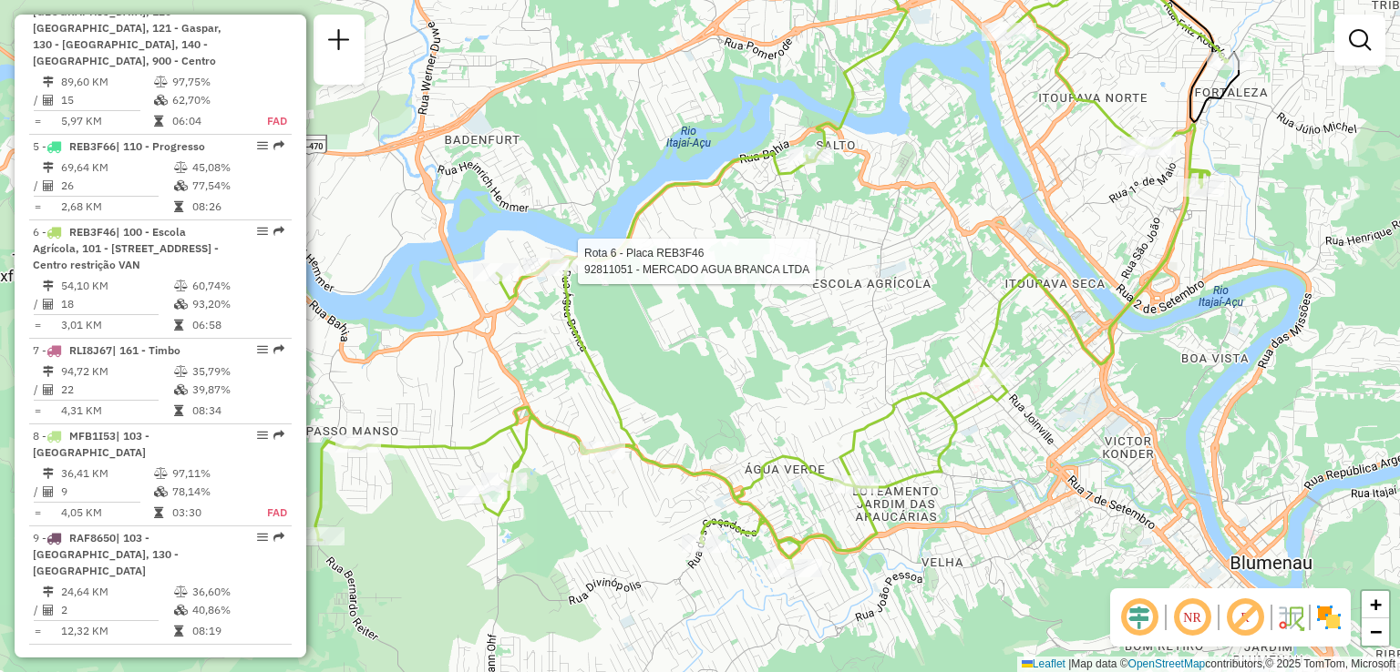
select select "**********"
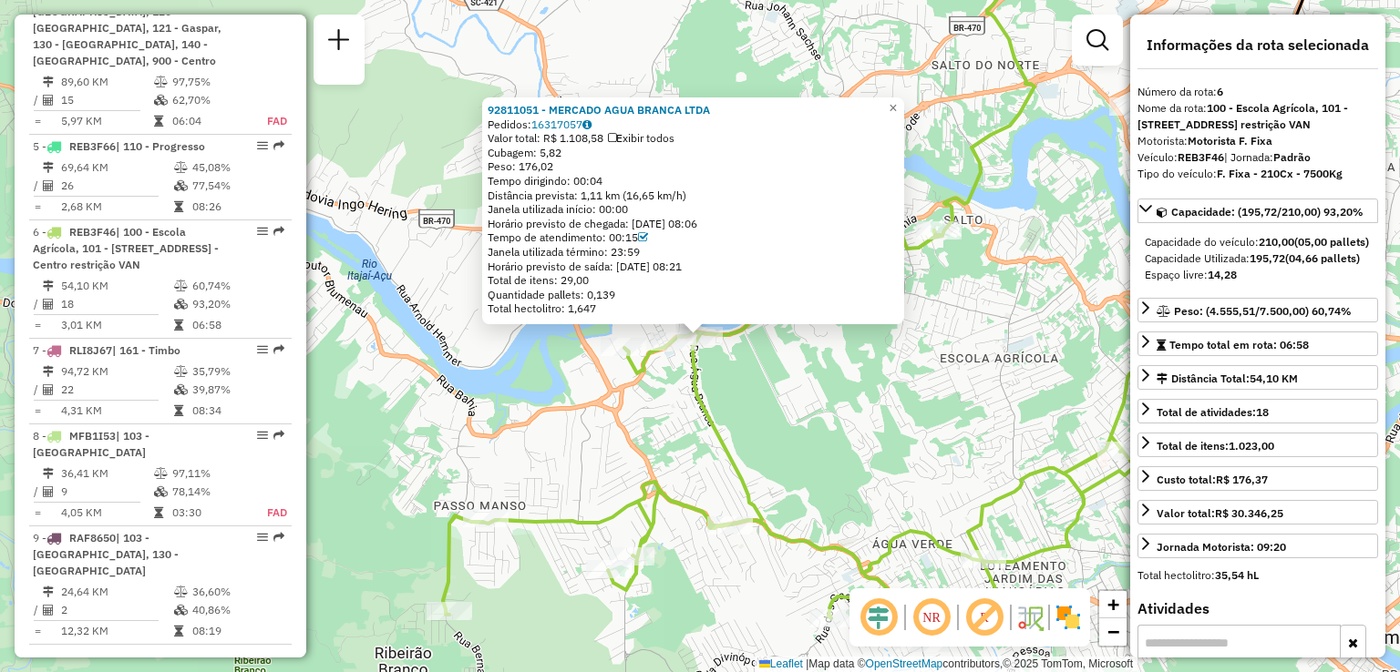
click at [705, 389] on icon at bounding box center [899, 349] width 912 height 589
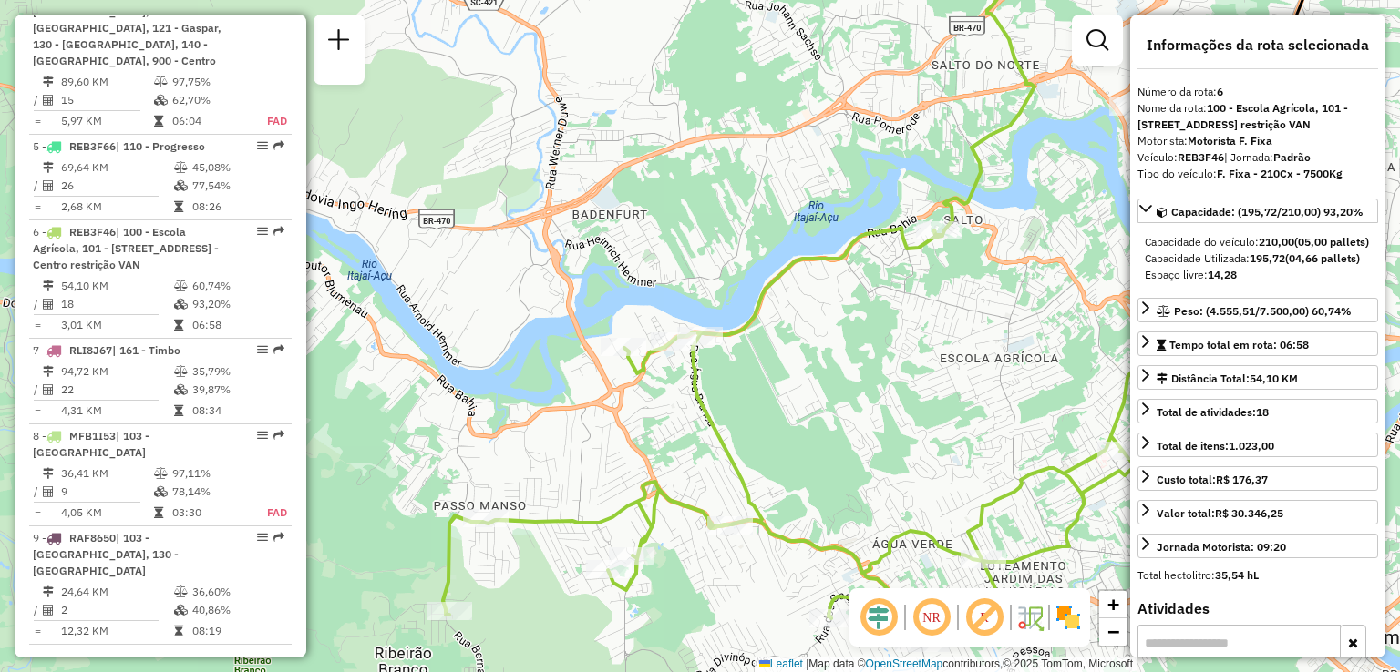
click at [667, 330] on div "Rota 6 - Placa REB3F46 92807717 - THE FAMILYS BURGER E Janela de atendimento Gr…" at bounding box center [700, 336] width 1400 height 672
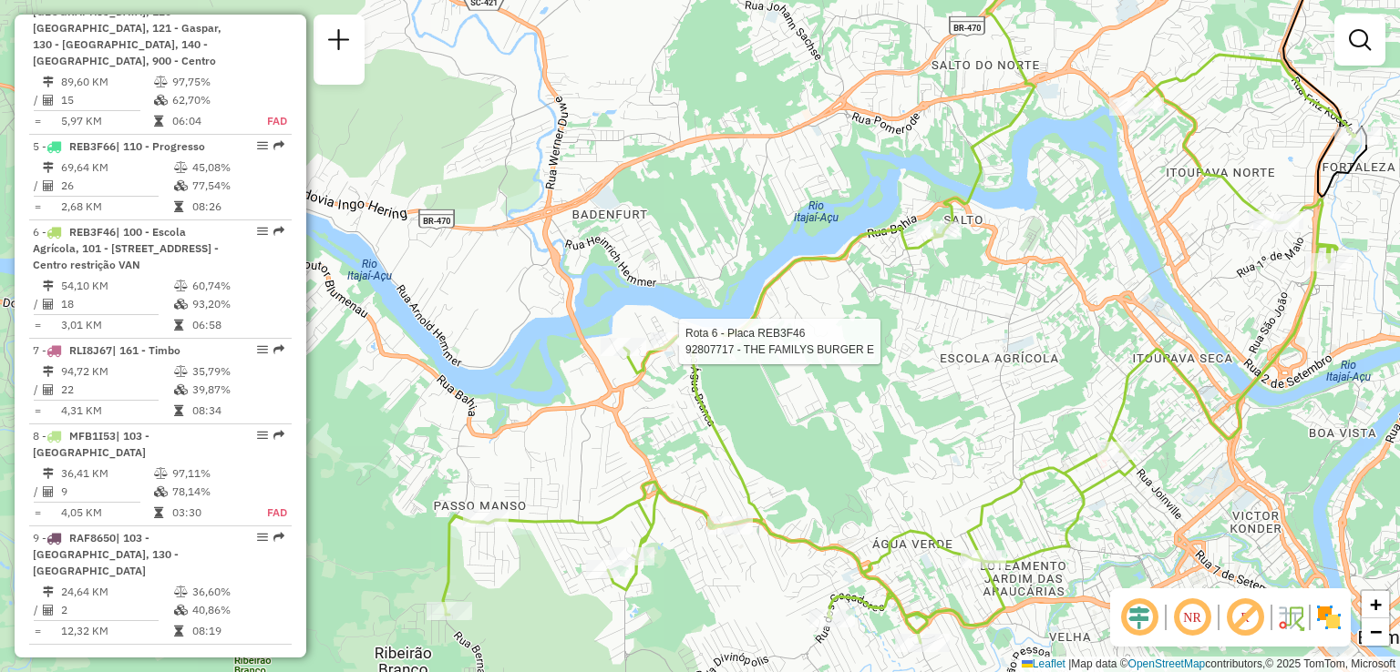
select select "**********"
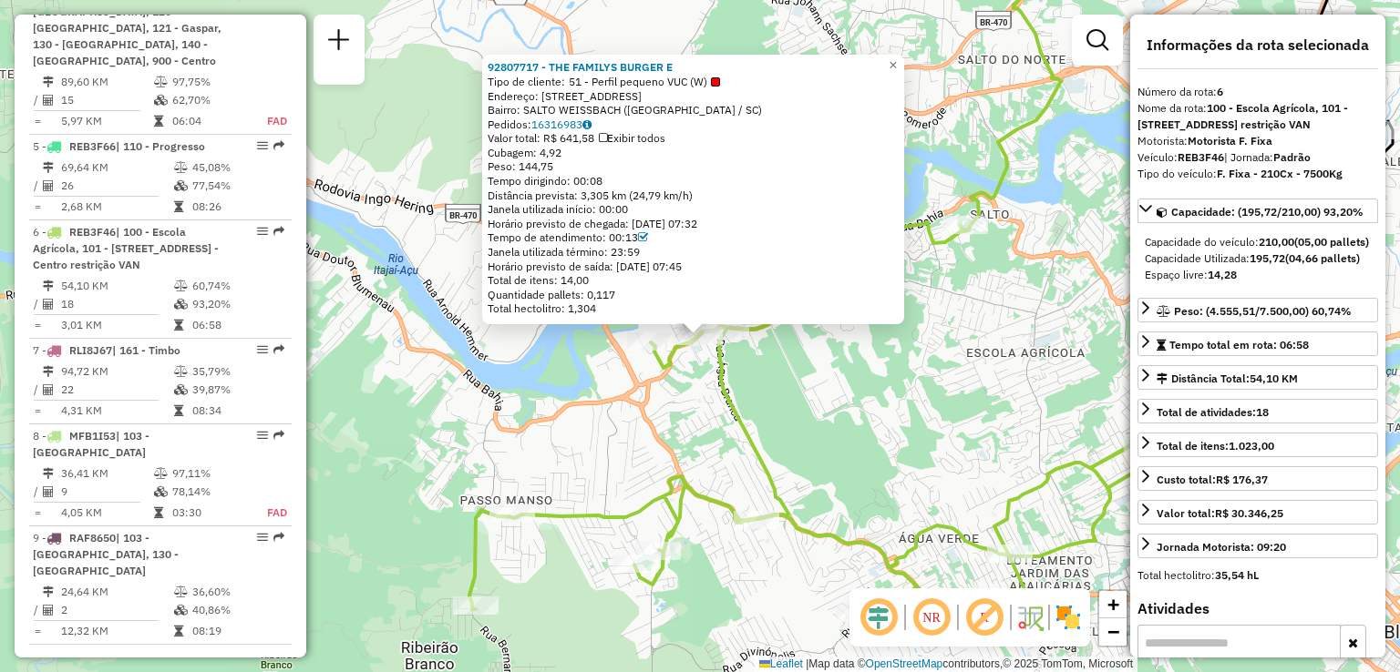
click at [657, 408] on div "92807717 - THE FAMILYS BURGER E Tipo de cliente: 51 - Perfil pequeno VUC (W) En…" at bounding box center [700, 336] width 1400 height 672
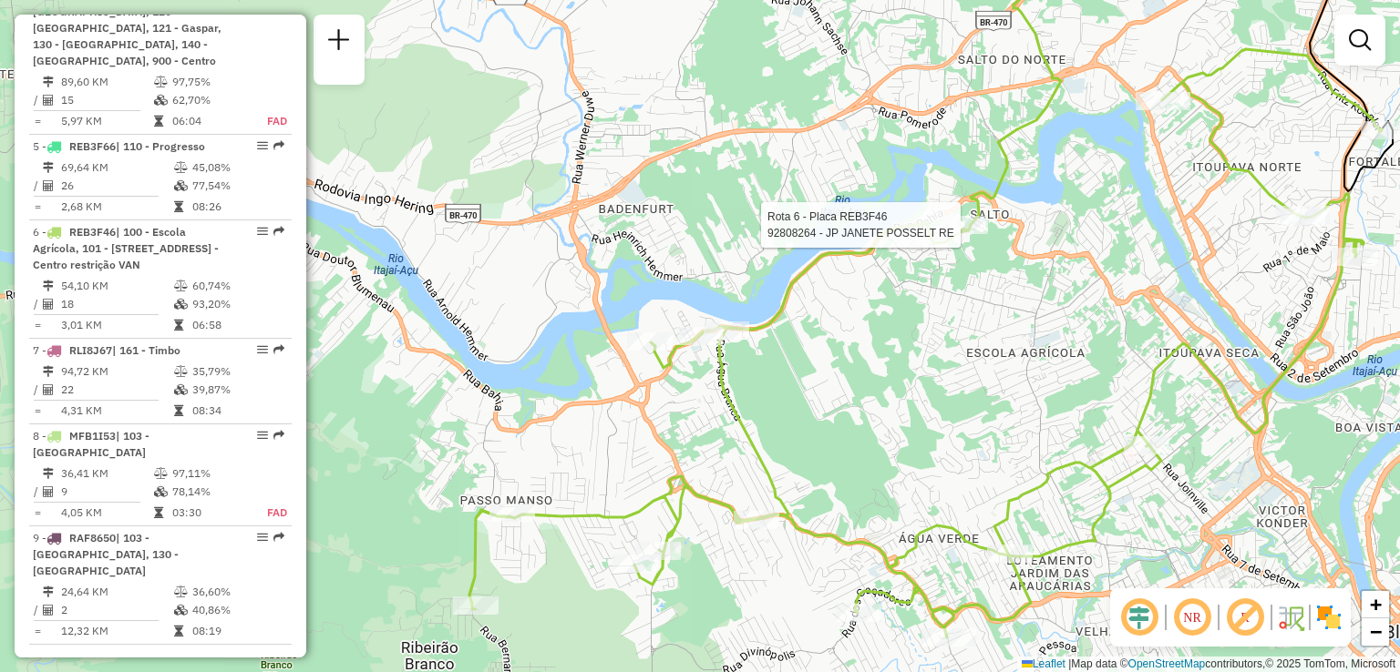
select select "**********"
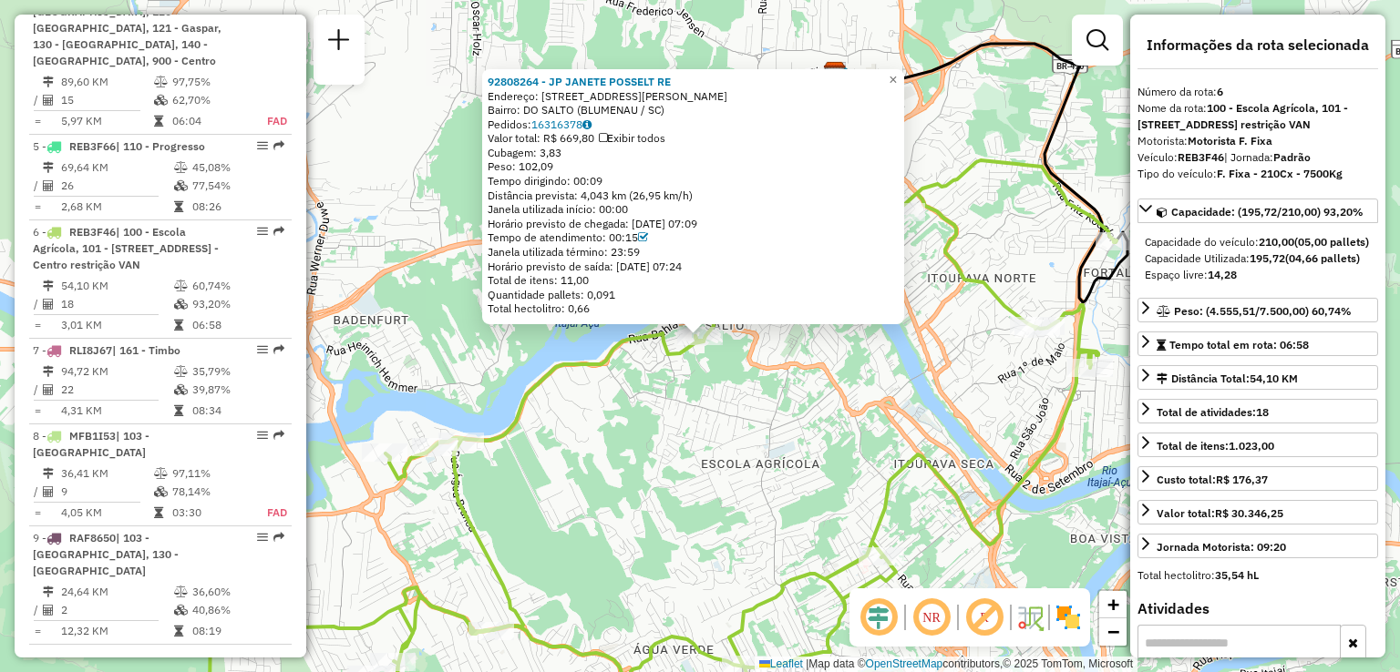
click at [816, 423] on div "92808264 - JP JANETE POSSELT RE Endereço: R Doutor [PERSON_NAME] 416 Bairro: DO…" at bounding box center [700, 336] width 1400 height 672
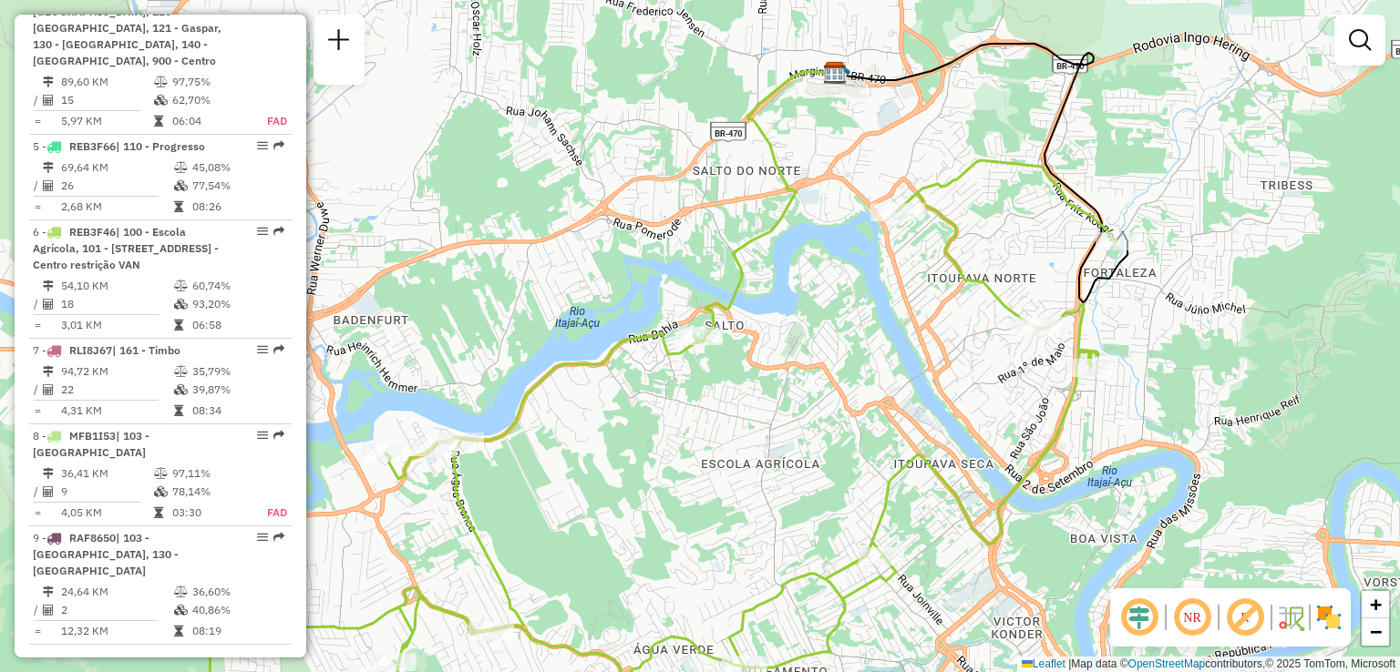
drag, startPoint x: 729, startPoint y: 428, endPoint x: 835, endPoint y: 295, distance: 169.9
click at [786, 362] on div "Janela de atendimento Grade de atendimento Capacidade Transportadoras Veículos …" at bounding box center [700, 336] width 1400 height 672
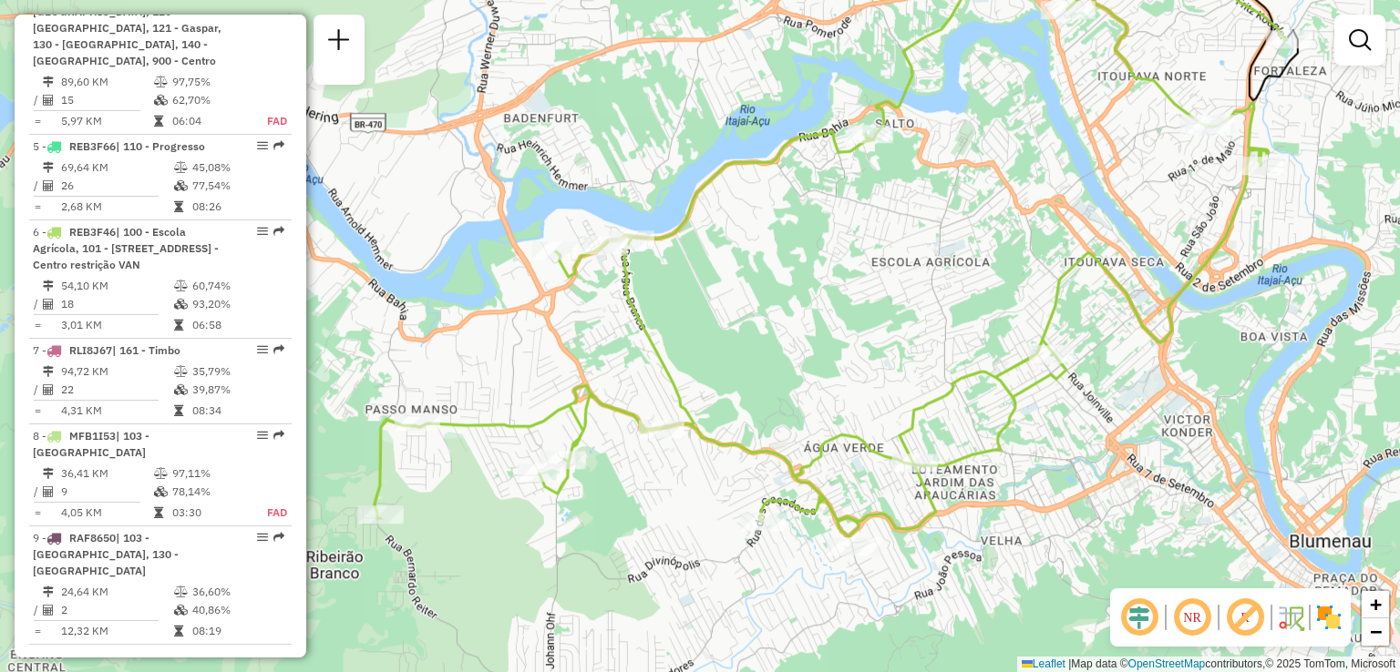
drag, startPoint x: 826, startPoint y: 314, endPoint x: 847, endPoint y: 284, distance: 36.7
click at [847, 284] on div "Janela de atendimento Grade de atendimento Capacidade Transportadoras Veículos …" at bounding box center [700, 336] width 1400 height 672
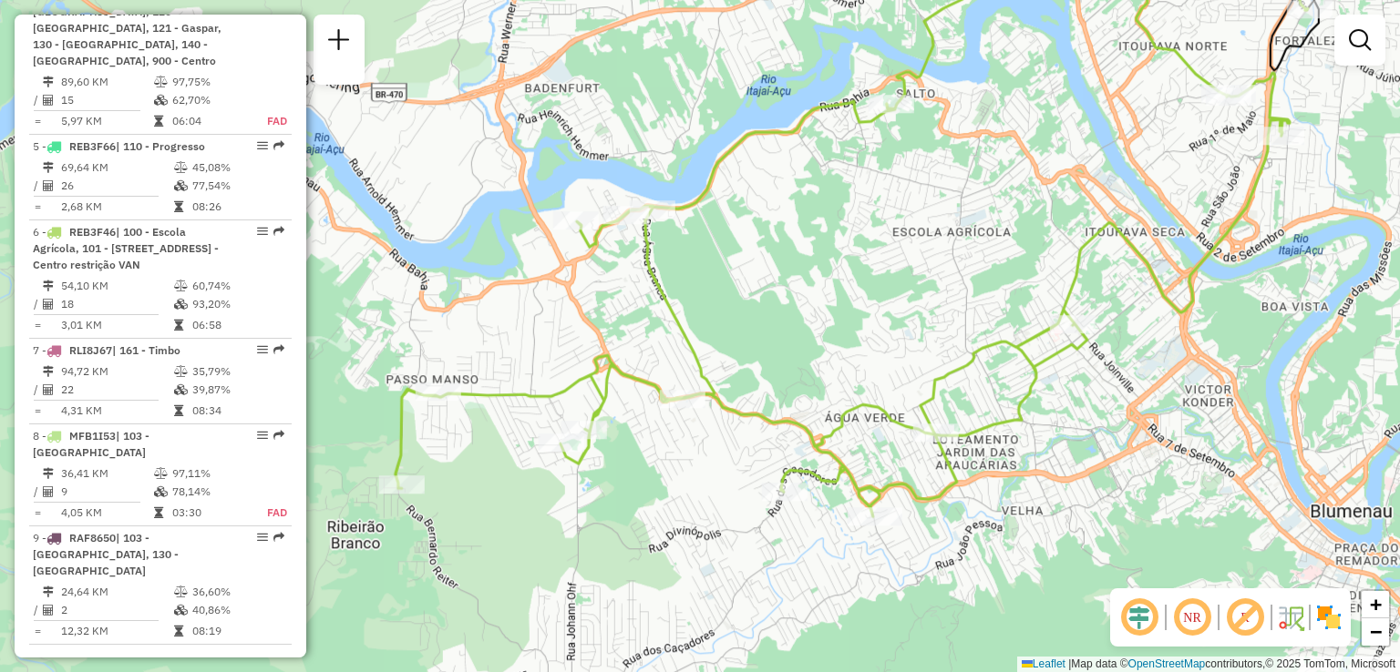
click at [915, 283] on div "Janela de atendimento Grade de atendimento Capacidade Transportadoras Veículos …" at bounding box center [700, 336] width 1400 height 672
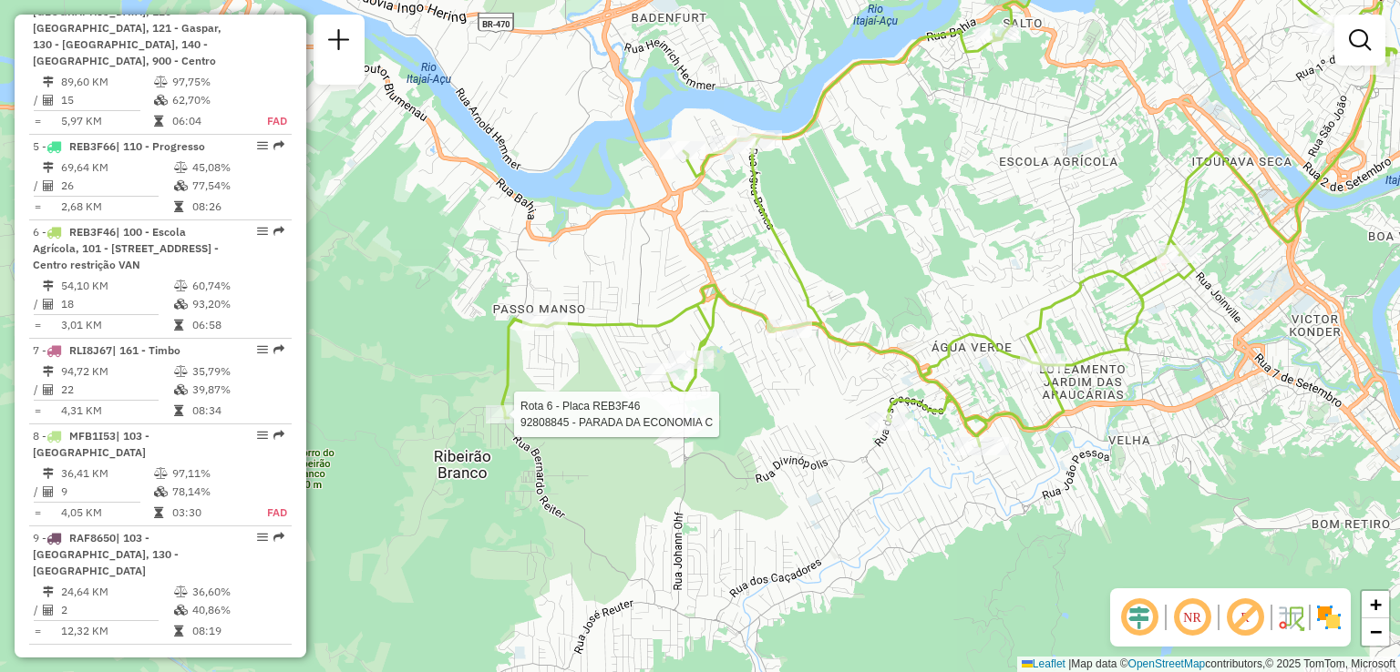
select select "**********"
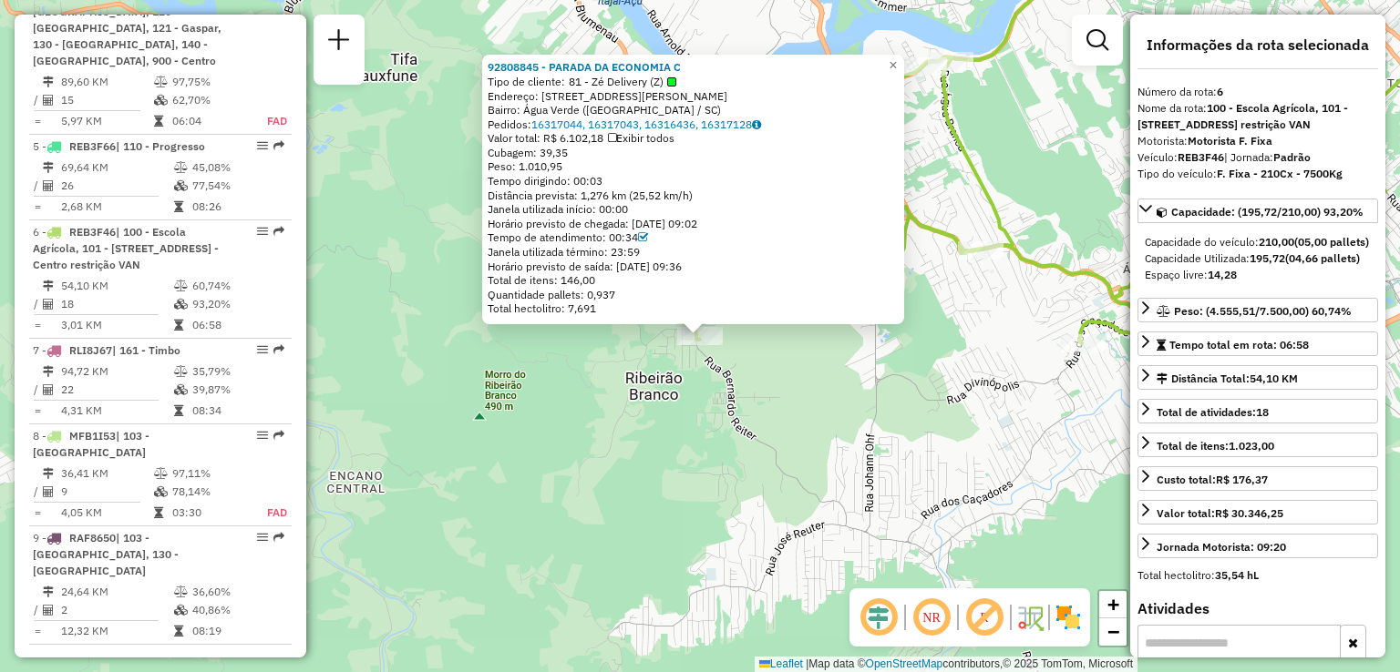
click at [625, 413] on div "92808845 - PARADA DA ECONOMIA C Tipo de cliente: 81 - Zé Delivery (Z) Endereço:…" at bounding box center [700, 336] width 1400 height 672
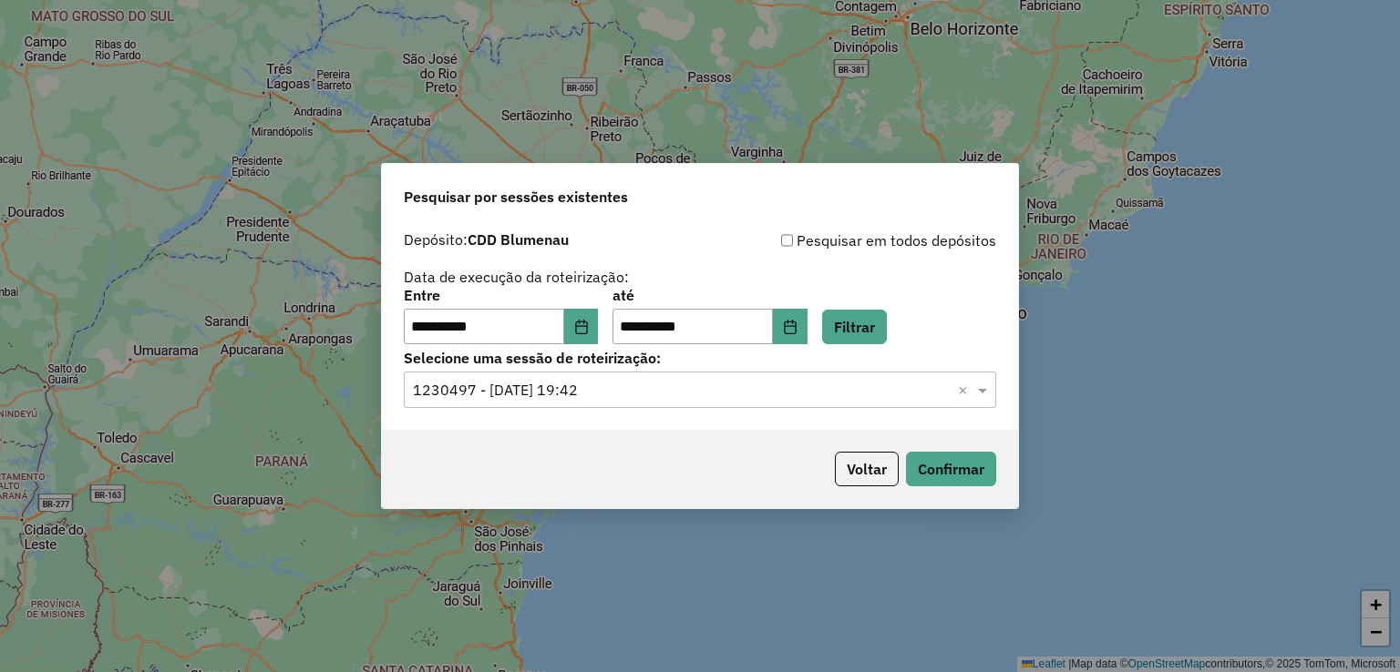
click at [1138, 294] on div "**********" at bounding box center [700, 336] width 1400 height 672
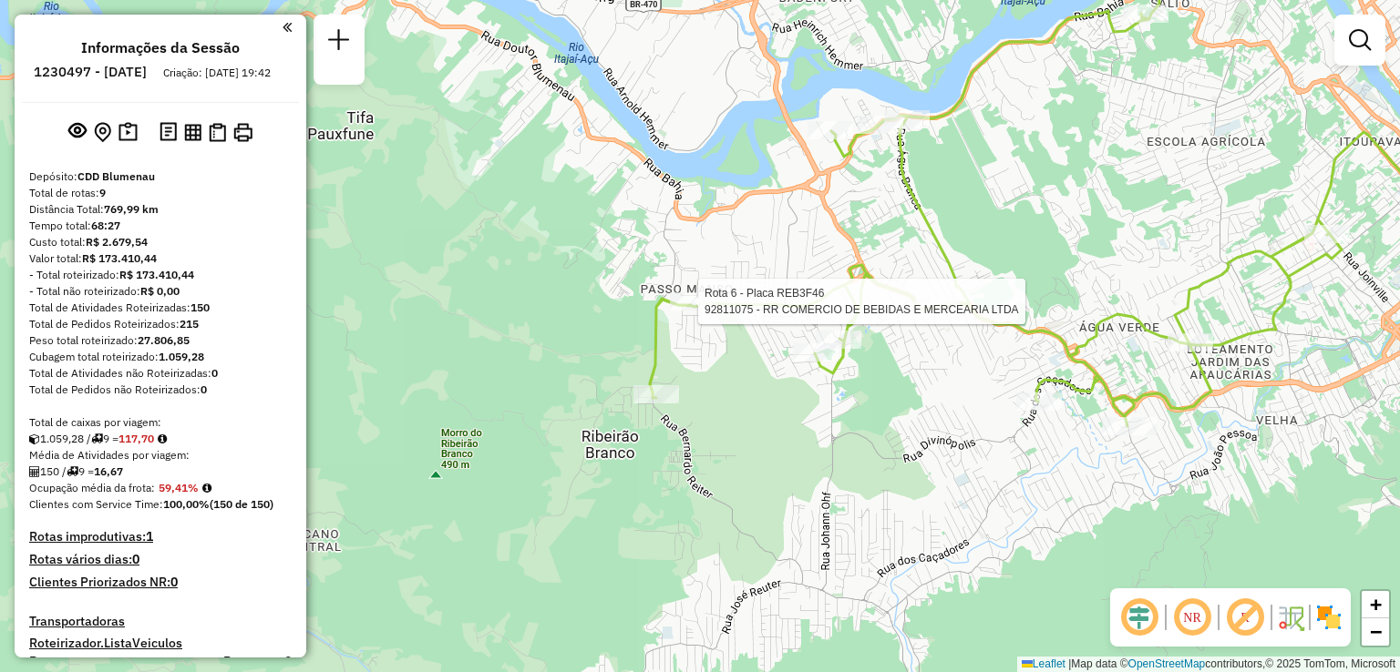
scroll to position [1052, 0]
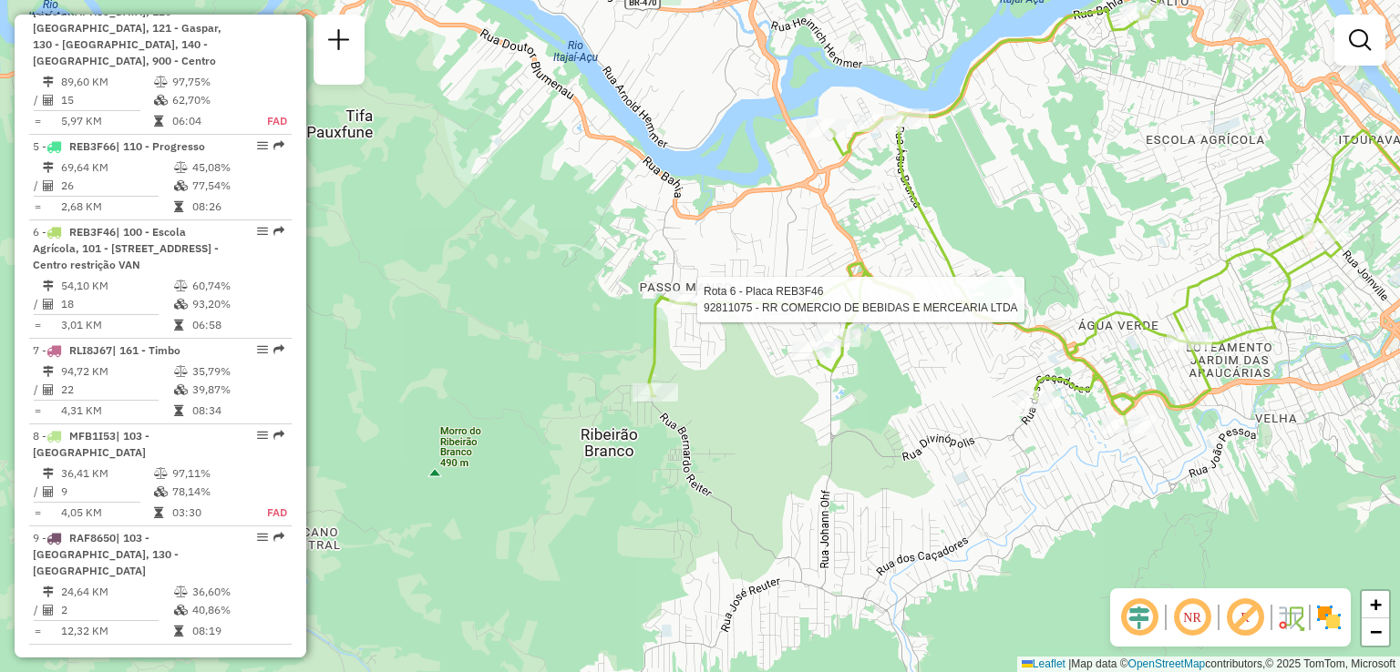
select select "**********"
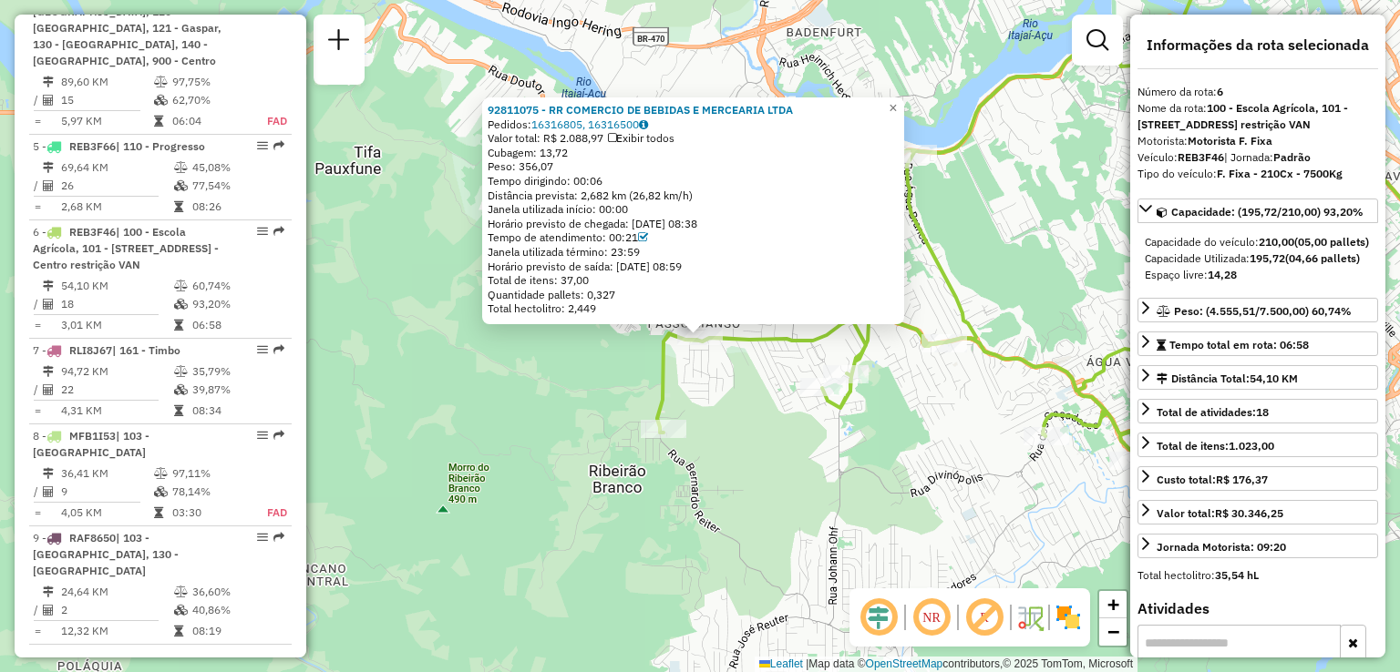
click at [723, 413] on div "92811075 - RR COMERCIO DE BEBIDAS E MERCEARIA LTDA Pedidos: 16316805, 16316500 …" at bounding box center [700, 336] width 1400 height 672
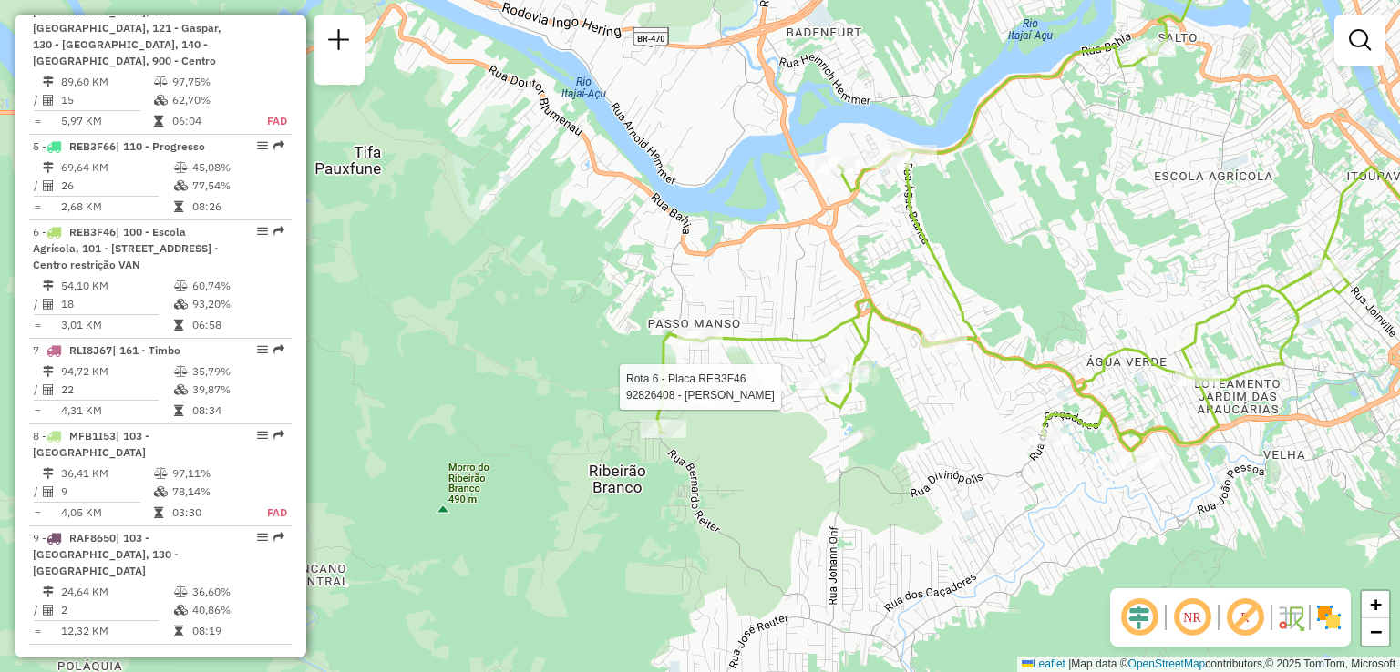
select select "**********"
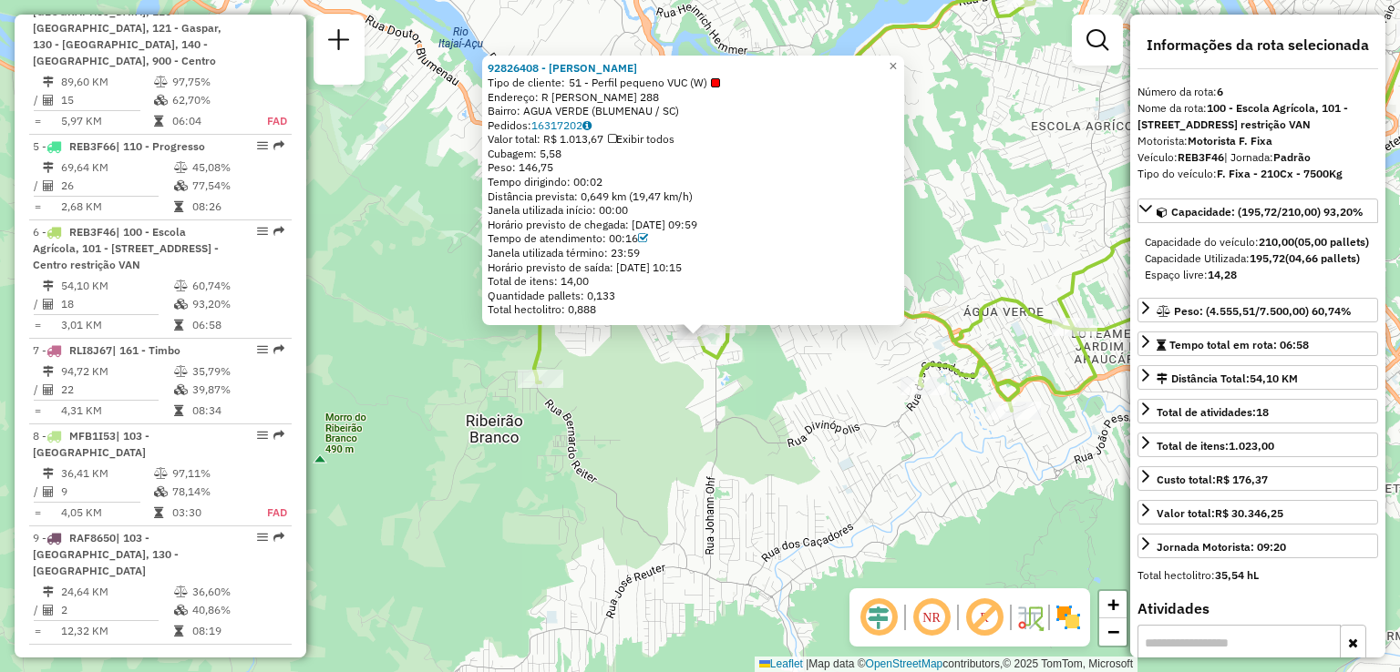
click at [858, 417] on div "92826408 - [PERSON_NAME] Tipo de cliente: 51 - Perfil pequeno VUC (W) Endereço:…" at bounding box center [700, 336] width 1400 height 672
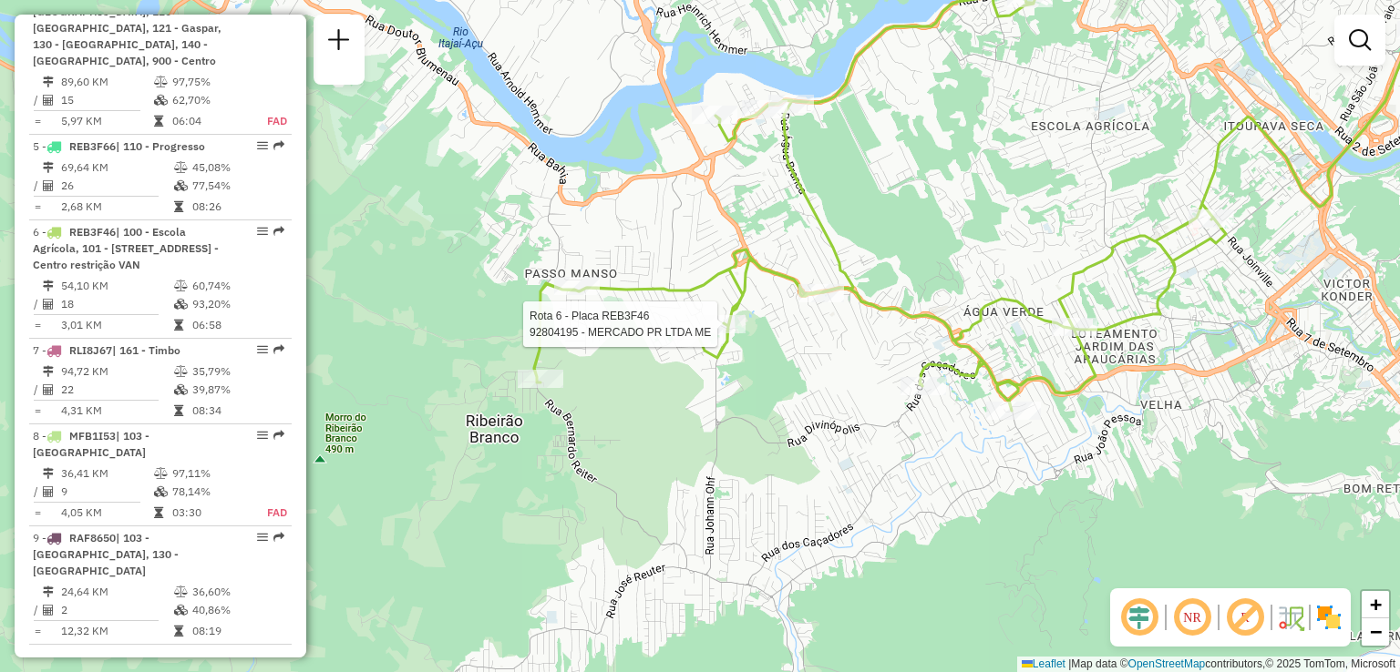
select select "**********"
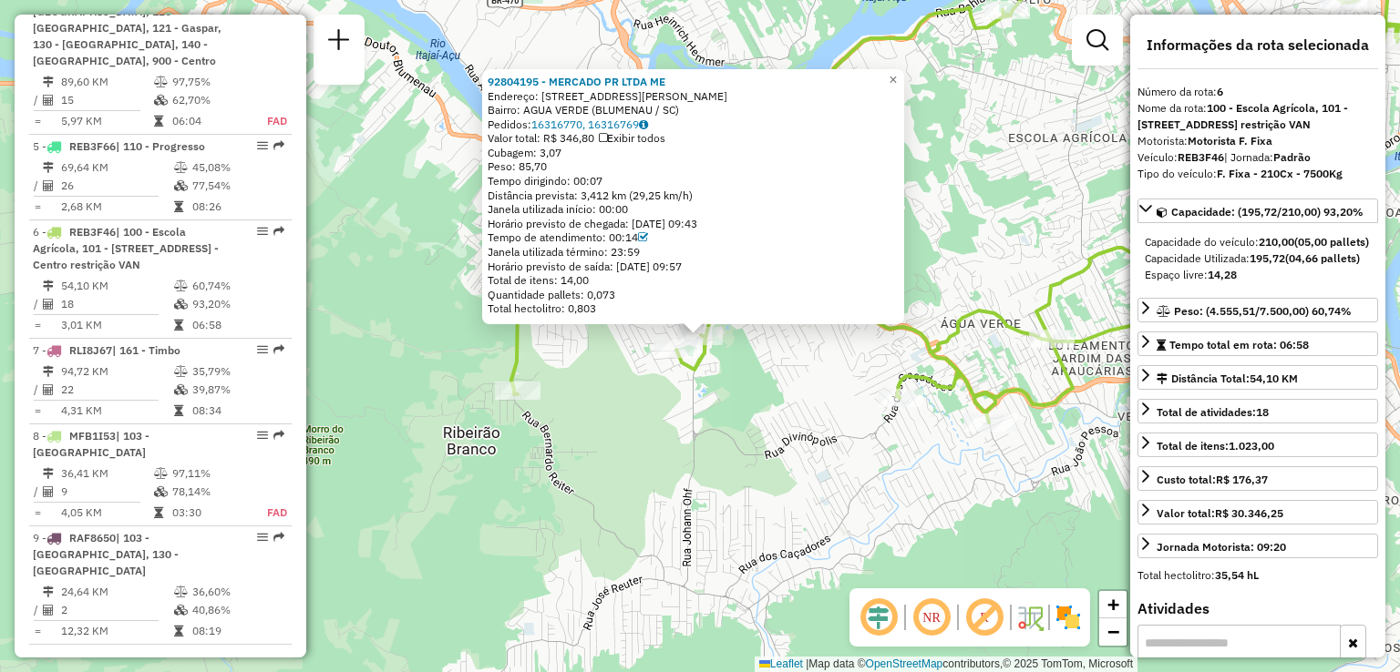
click at [789, 364] on div "92804195 - MERCADO PR LTDA ME Endereço: [STREET_ADDRESS][PERSON_NAME] Bairro: A…" at bounding box center [700, 336] width 1400 height 672
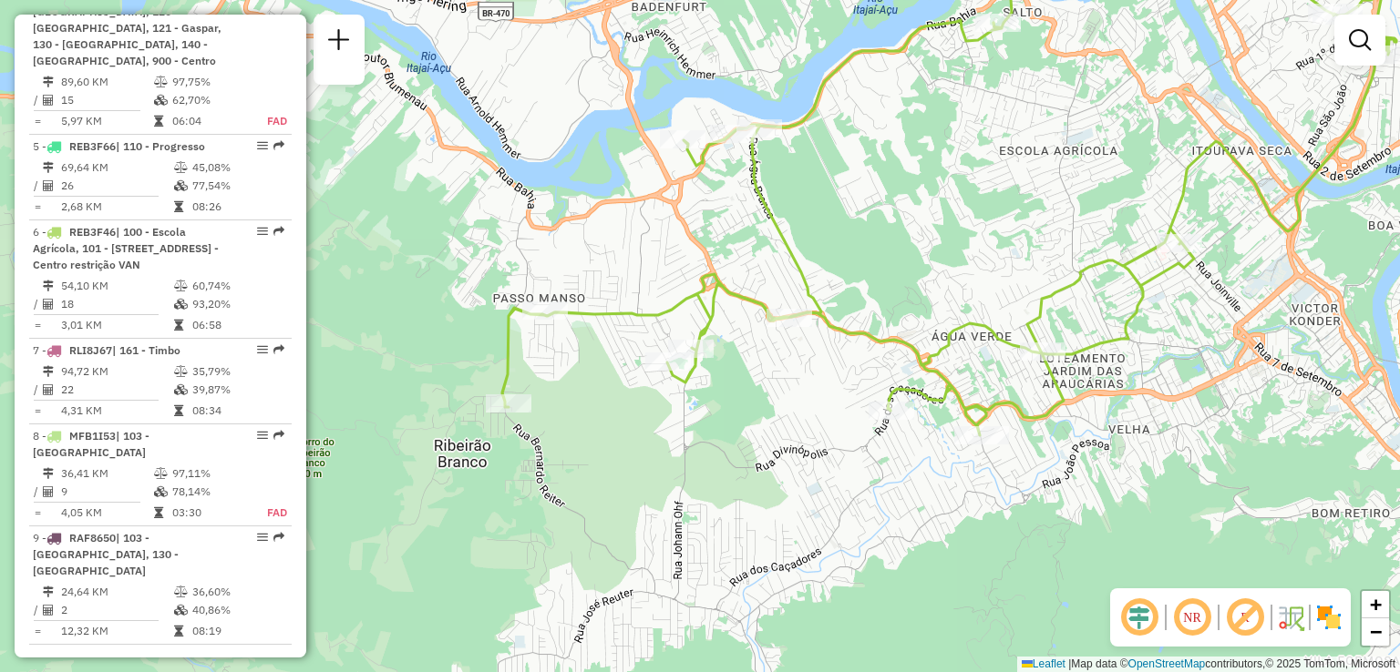
drag, startPoint x: 913, startPoint y: 318, endPoint x: 693, endPoint y: 529, distance: 305.5
click at [707, 436] on icon at bounding box center [949, 190] width 894 height 490
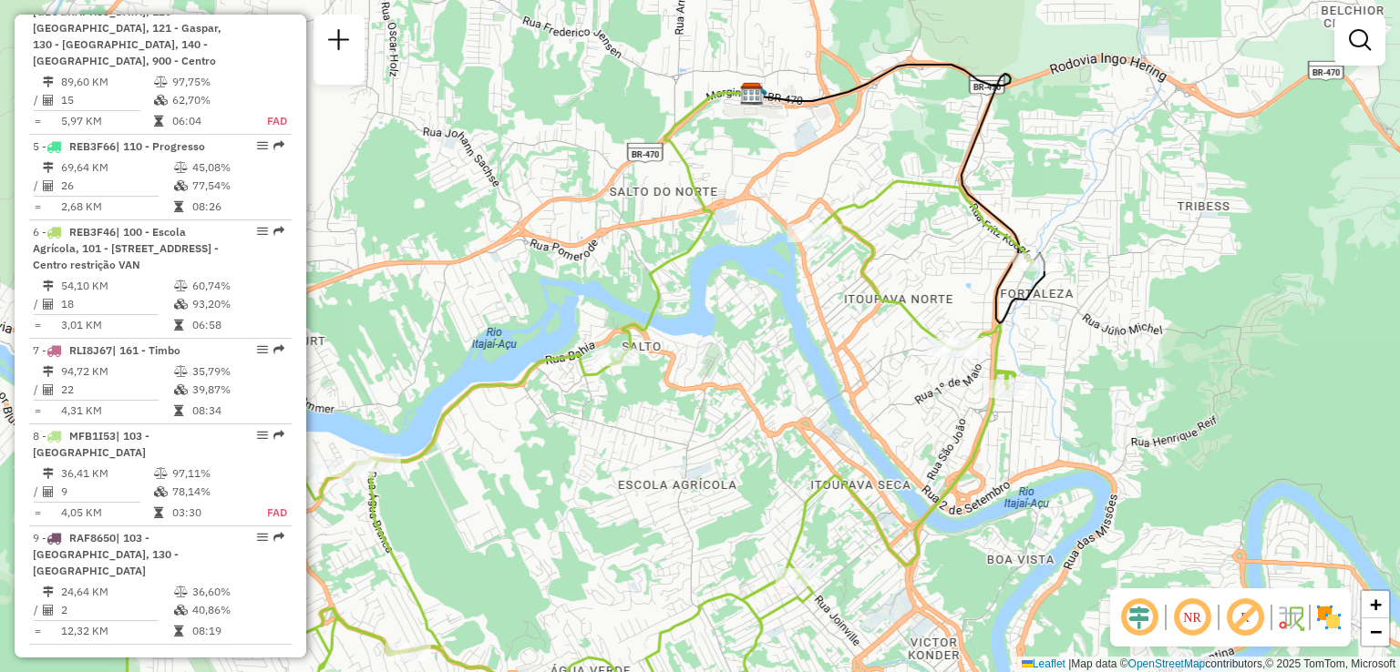
drag, startPoint x: 903, startPoint y: 361, endPoint x: 762, endPoint y: 414, distance: 150.8
click at [764, 414] on div "Janela de atendimento Grade de atendimento Capacidade Transportadoras Veículos …" at bounding box center [700, 336] width 1400 height 672
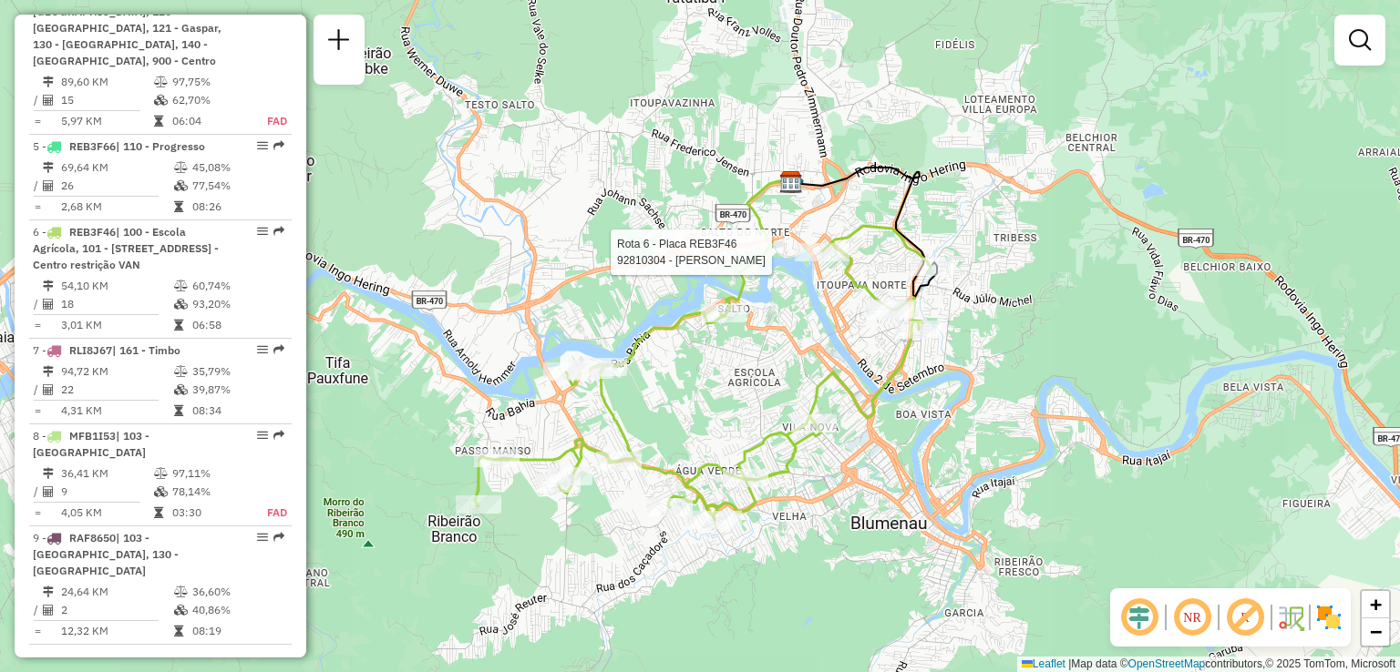
select select "**********"
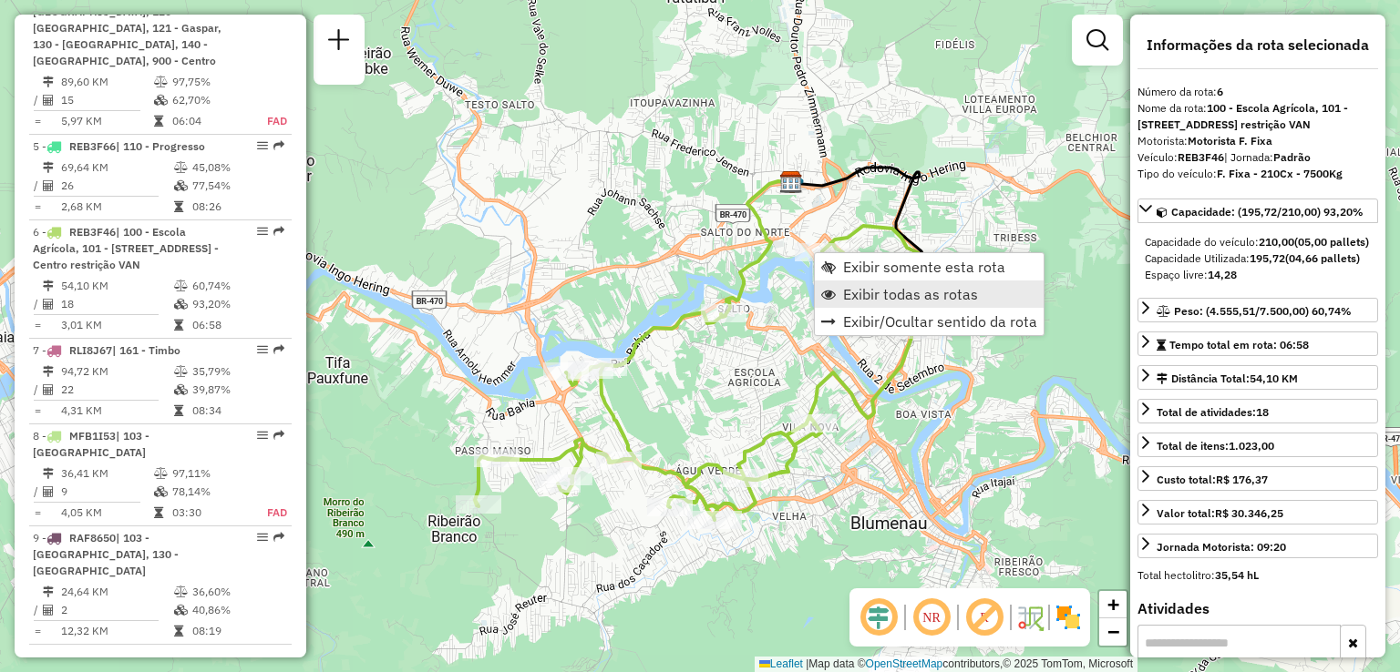
click at [855, 296] on span "Exibir todas as rotas" at bounding box center [910, 294] width 135 height 15
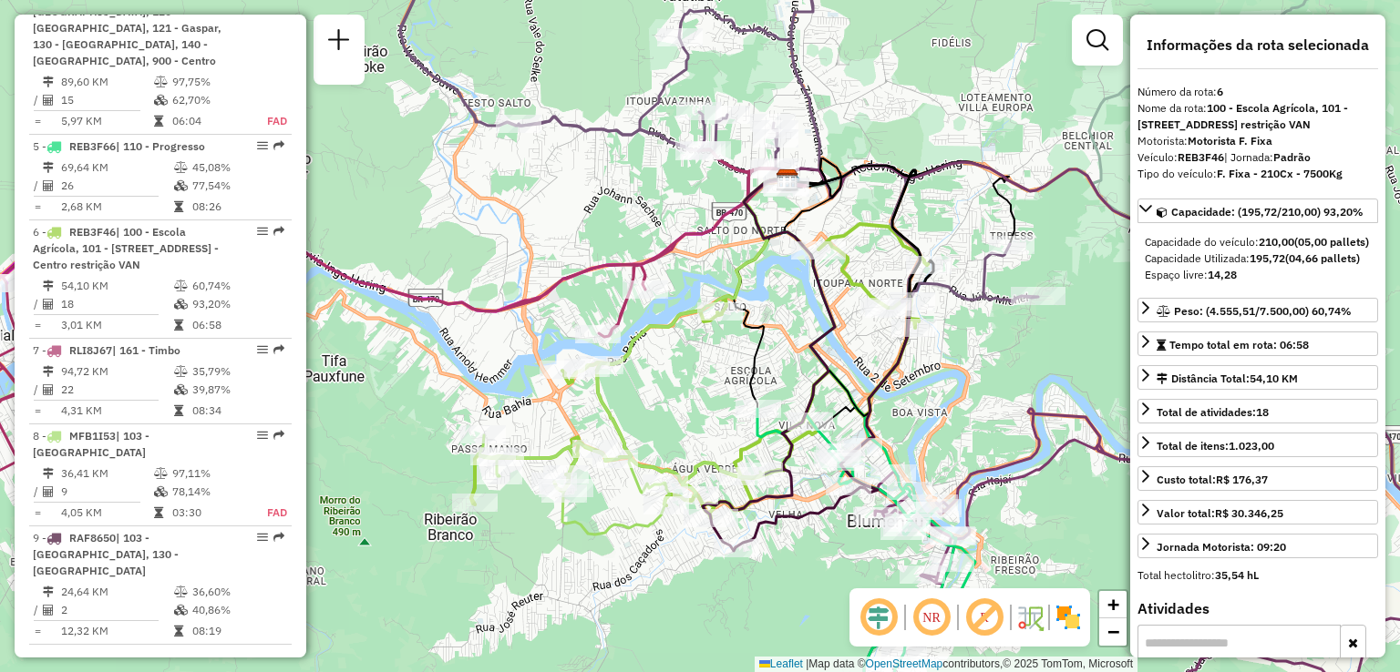
drag, startPoint x: 803, startPoint y: 325, endPoint x: 767, endPoint y: 306, distance: 40.4
click at [769, 307] on div "Janela de atendimento Grade de atendimento Capacidade Transportadoras Veículos …" at bounding box center [700, 336] width 1400 height 672
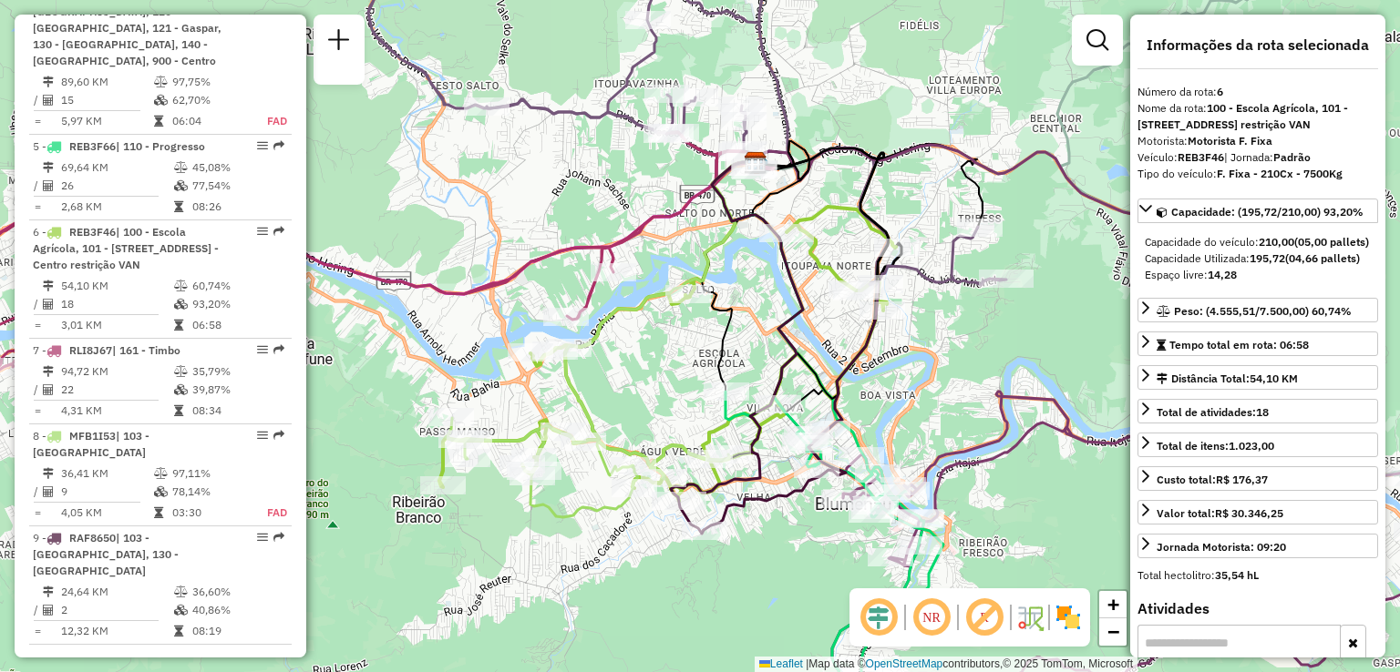
drag, startPoint x: 822, startPoint y: 340, endPoint x: 760, endPoint y: 292, distance: 78.0
click at [772, 300] on div "Janela de atendimento Grade de atendimento Capacidade Transportadoras Veículos …" at bounding box center [700, 336] width 1400 height 672
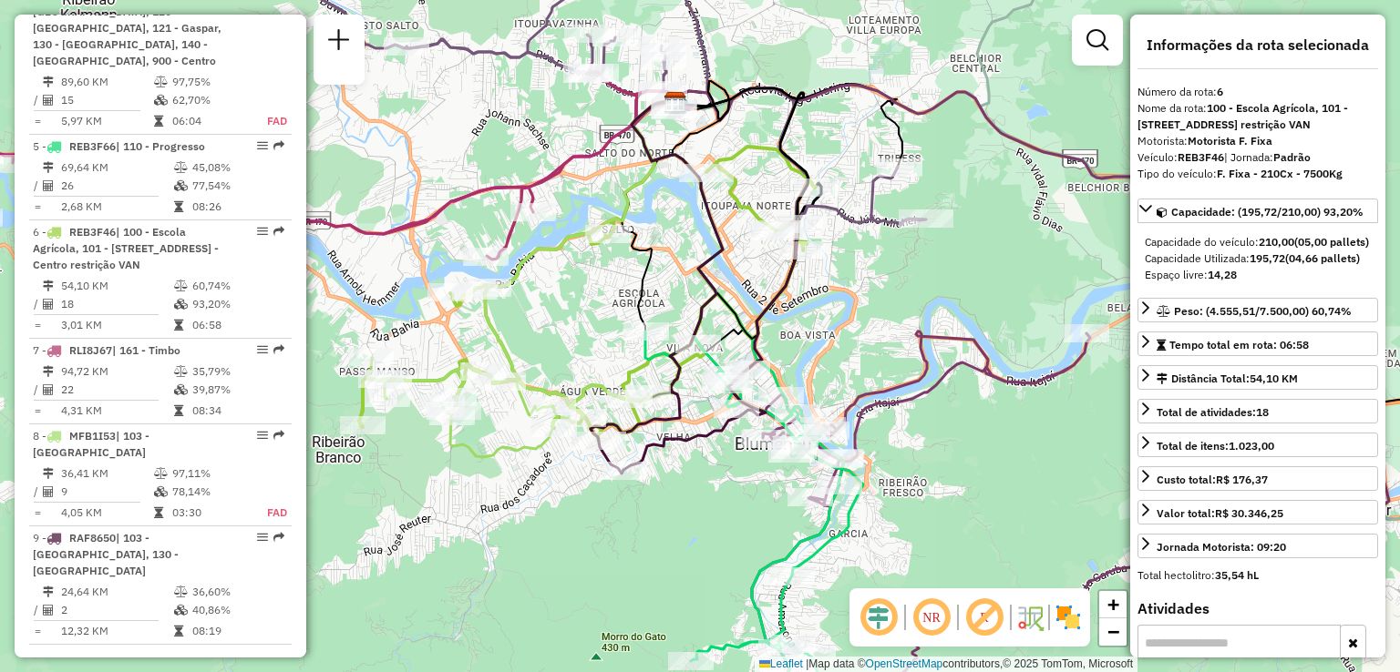
click at [846, 377] on div "Janela de atendimento Grade de atendimento Capacidade Transportadoras Veículos …" at bounding box center [700, 336] width 1400 height 672
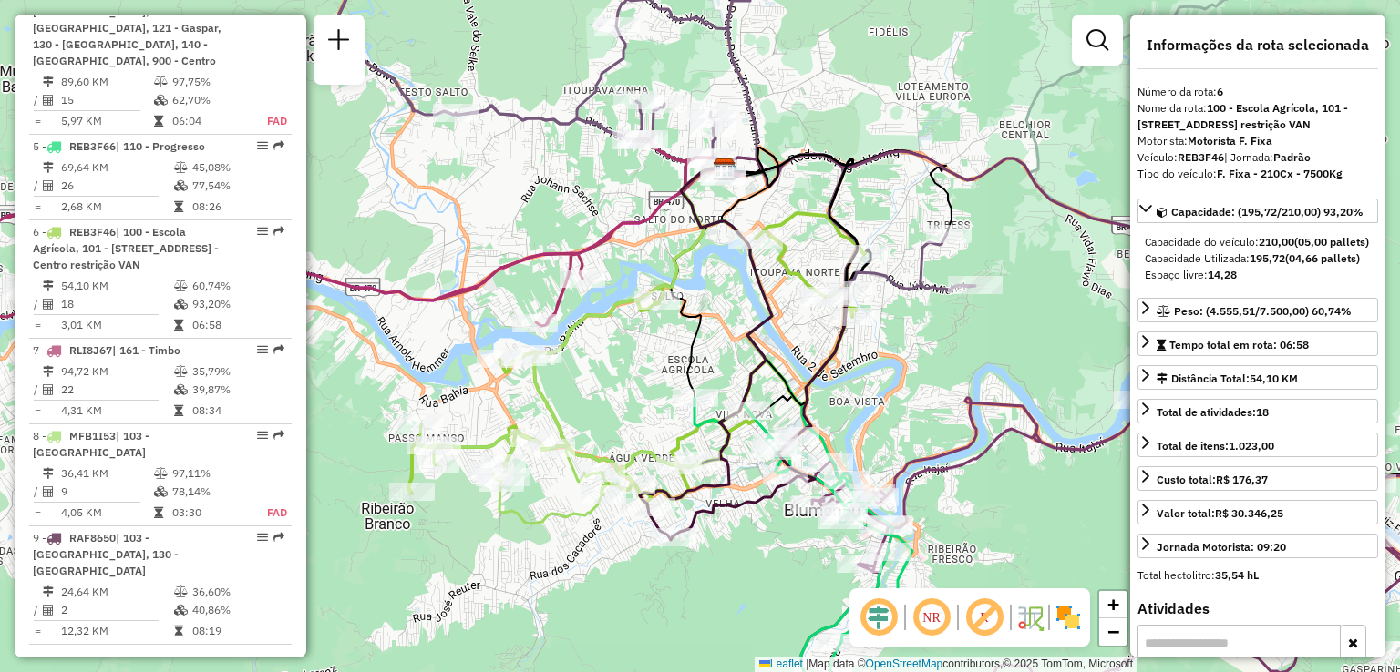
drag, startPoint x: 669, startPoint y: 296, endPoint x: 672, endPoint y: 309, distance: 13.3
click at [672, 309] on div "Janela de atendimento Grade de atendimento Capacidade Transportadoras Veículos …" at bounding box center [700, 336] width 1400 height 672
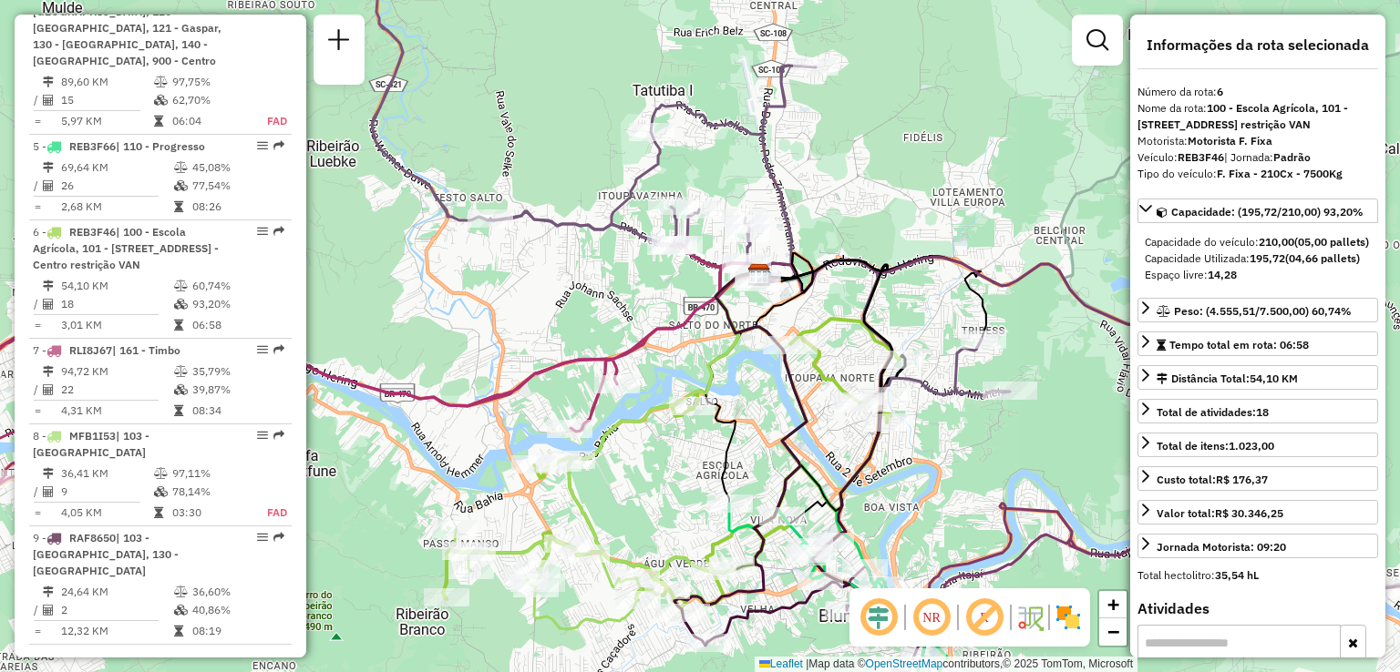
drag, startPoint x: 850, startPoint y: 135, endPoint x: 807, endPoint y: 212, distance: 88.5
click at [807, 212] on div "Janela de atendimento Grade de atendimento Capacidade Transportadoras Veículos …" at bounding box center [700, 336] width 1400 height 672
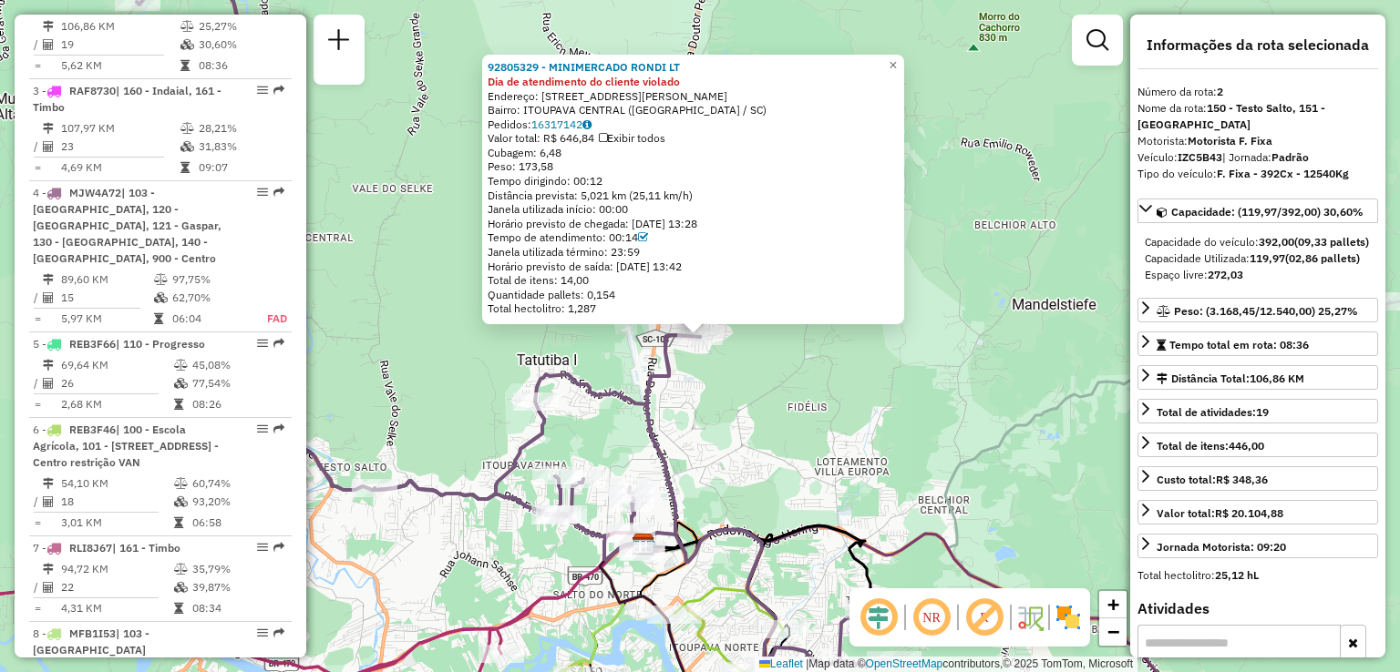
scroll to position [831, 0]
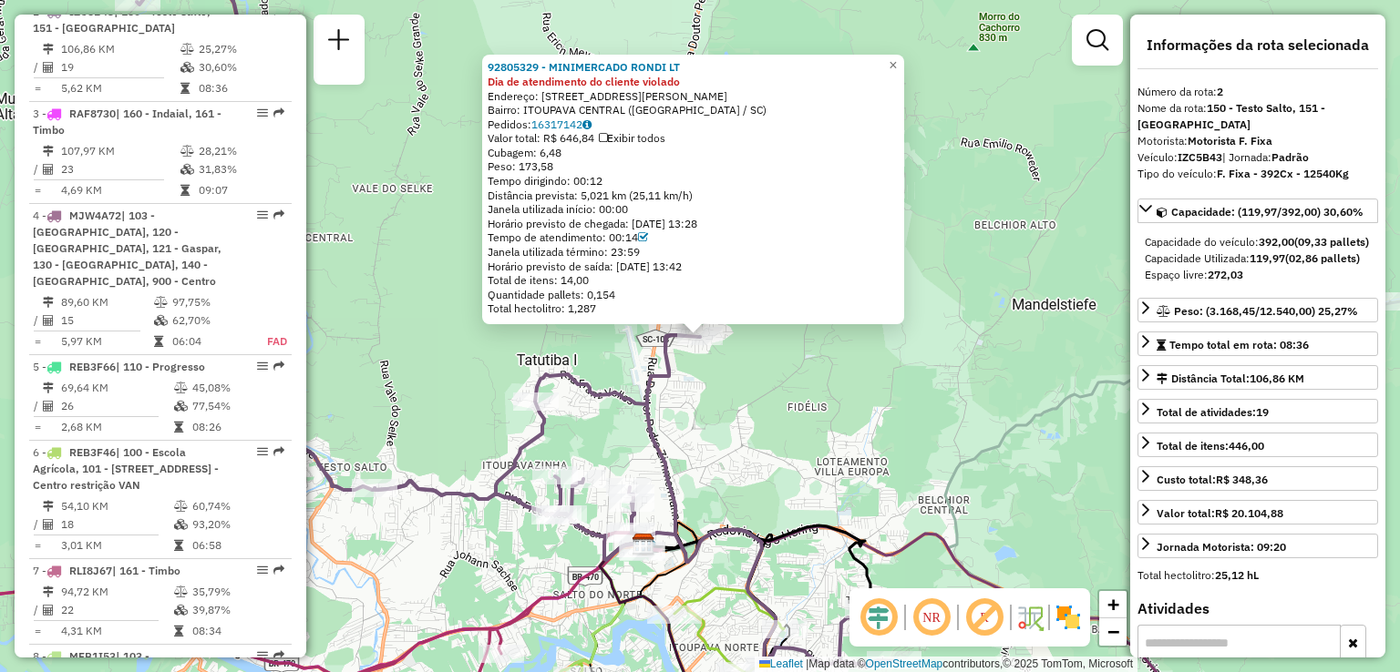
click at [737, 379] on div "Rota 2 - Placa IZC5B43 92805329 - MINIMERCADO RONDI LT 92805329 - MINIMERCADO R…" at bounding box center [700, 336] width 1400 height 672
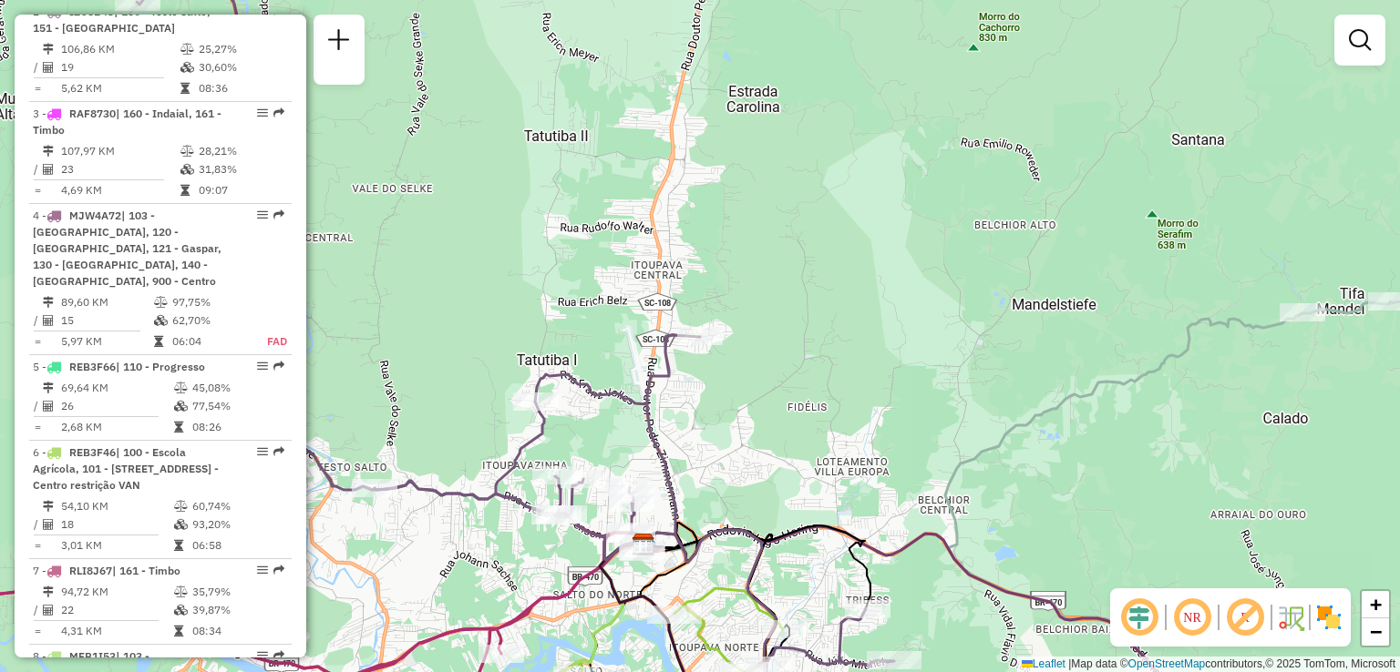
drag, startPoint x: 726, startPoint y: 396, endPoint x: 749, endPoint y: 325, distance: 74.6
click at [751, 338] on div "Janela de atendimento Grade de atendimento Capacidade Transportadoras Veículos …" at bounding box center [700, 336] width 1400 height 672
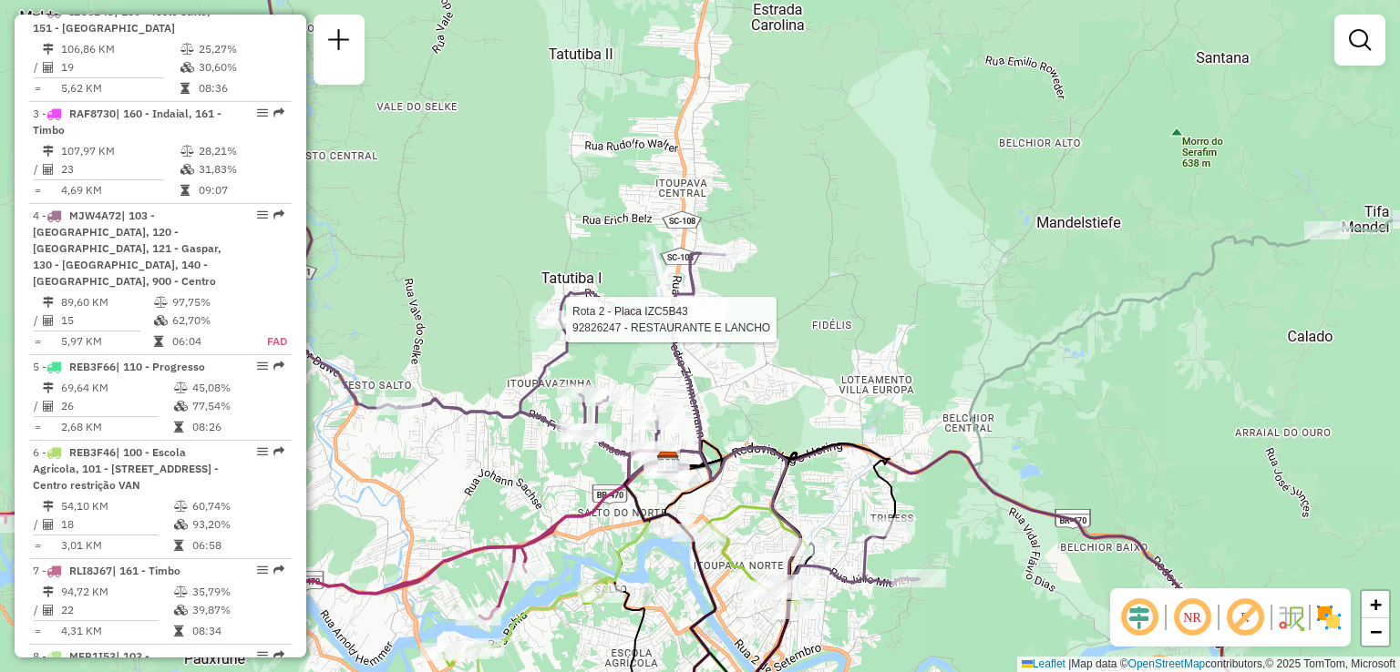
select select "**********"
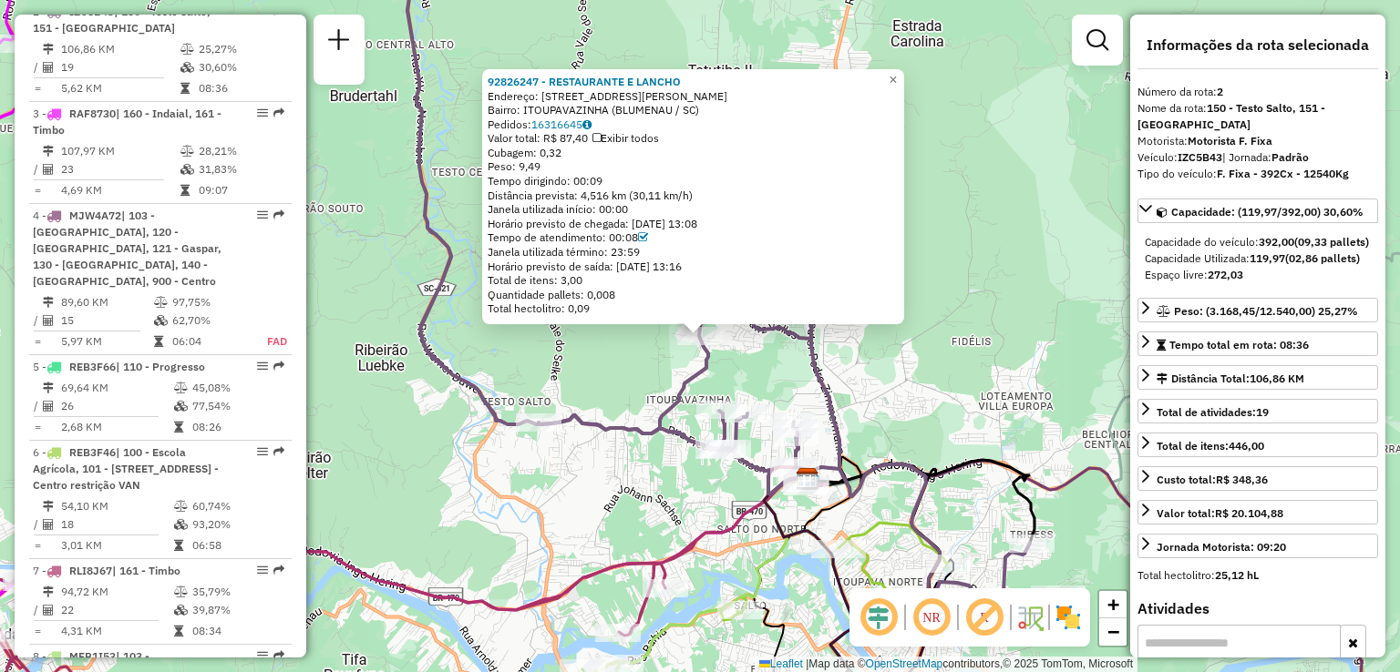
drag, startPoint x: 506, startPoint y: 358, endPoint x: 518, endPoint y: 354, distance: 12.4
click at [506, 358] on div "92826247 - RESTAURANTE E LANCHO Endereço: R Professor Jacob Ineichen 2100 Bairr…" at bounding box center [700, 336] width 1400 height 672
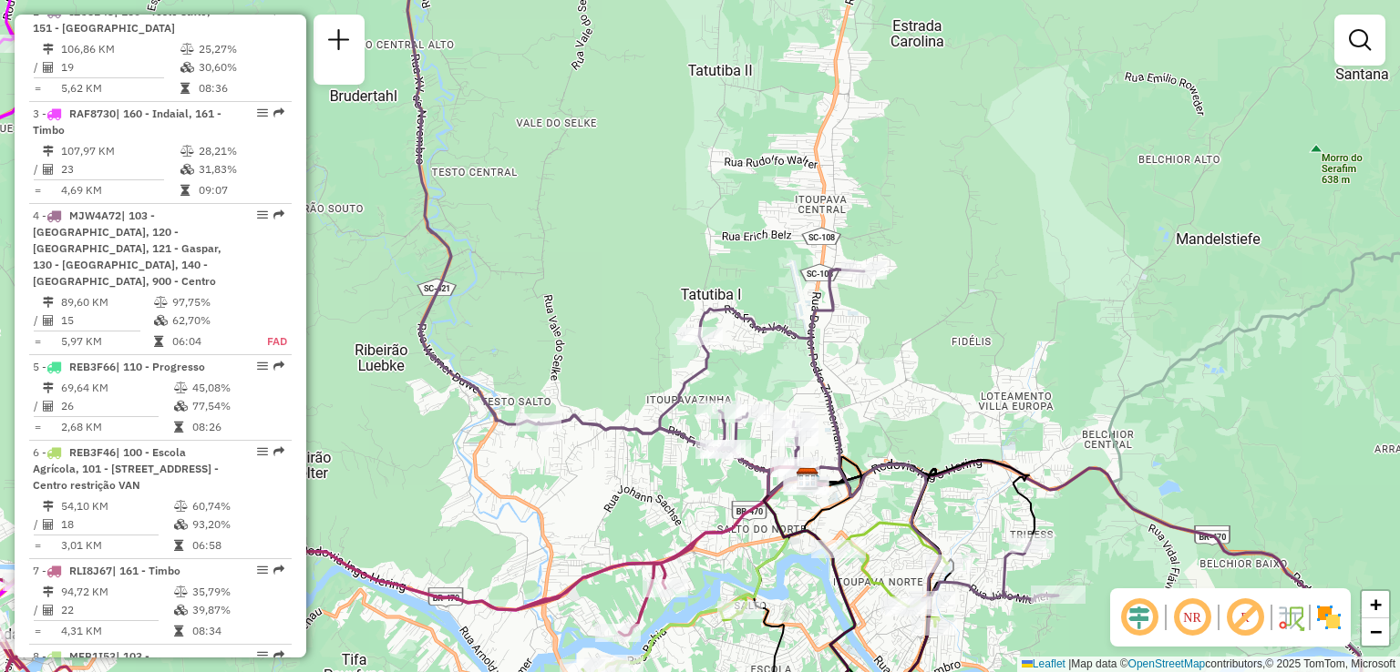
drag, startPoint x: 640, startPoint y: 359, endPoint x: 640, endPoint y: 310, distance: 49.2
click at [640, 315] on div "Janela de atendimento Grade de atendimento Capacidade Transportadoras Veículos …" at bounding box center [700, 336] width 1400 height 672
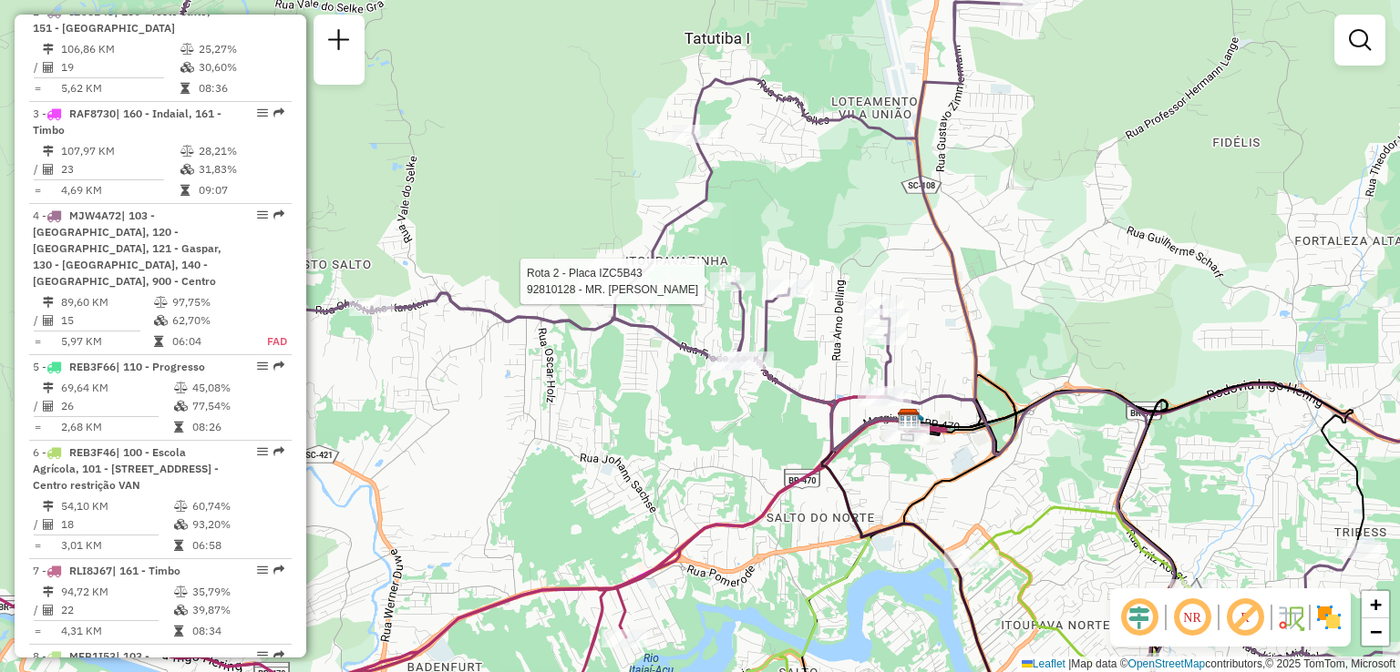
select select "**********"
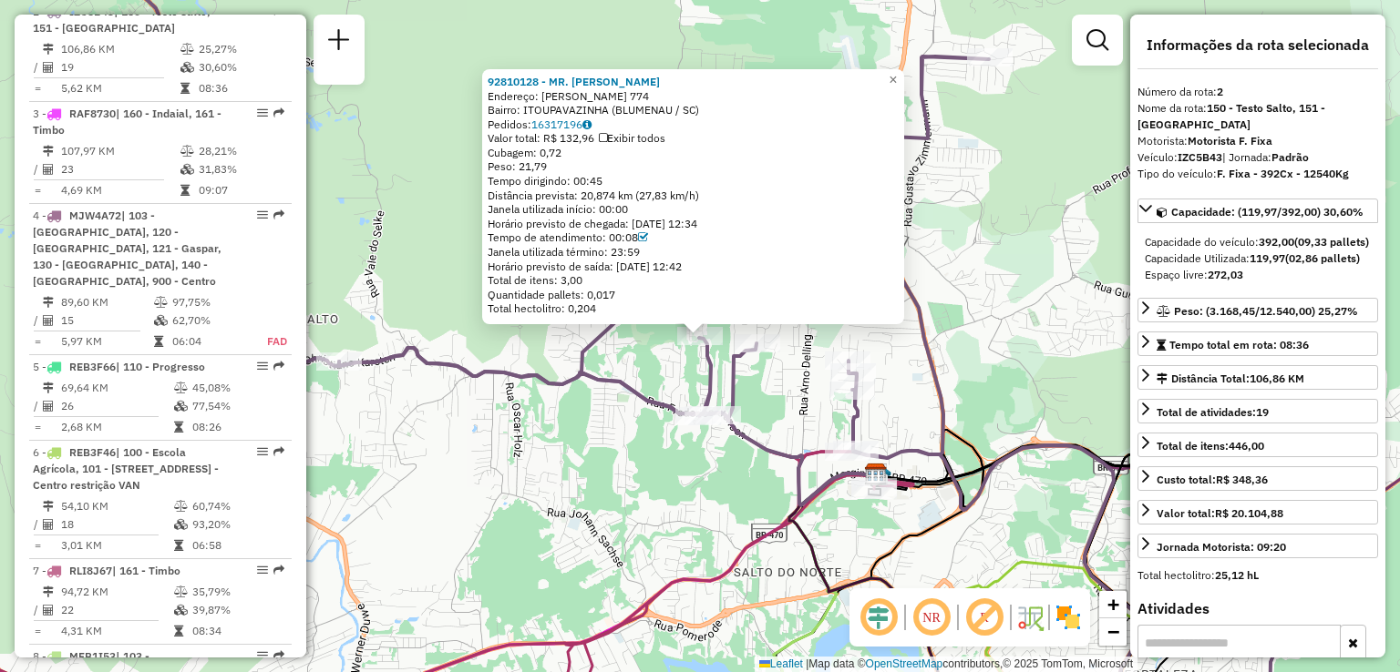
click at [631, 362] on div "92810128 - MR. JOHNNY CONVENIEN Endereço: FREDERICO BOHRINGER 774 Bairro: ITOUP…" at bounding box center [700, 336] width 1400 height 672
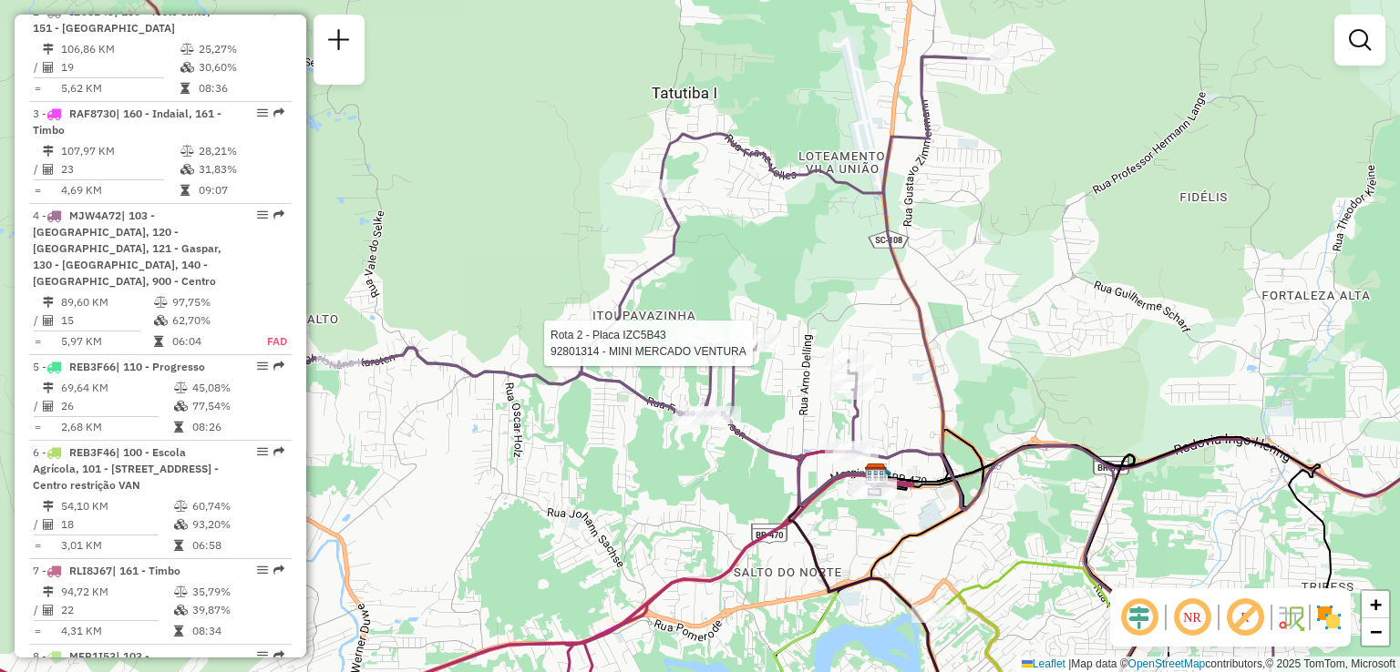
select select "**********"
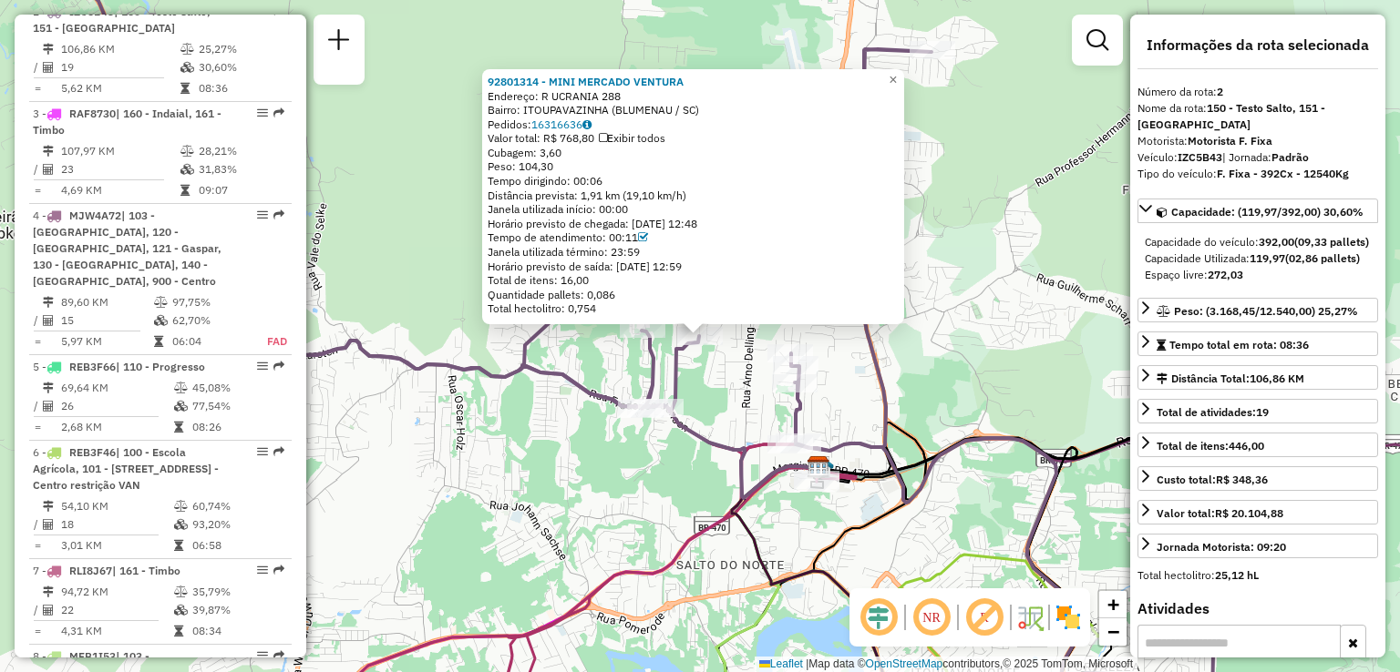
click at [748, 402] on div "92801314 - MINI MERCADO VENTURA Endereço: R UCRANIA 288 Bairro: ITOUPAVAZINHA (…" at bounding box center [700, 336] width 1400 height 672
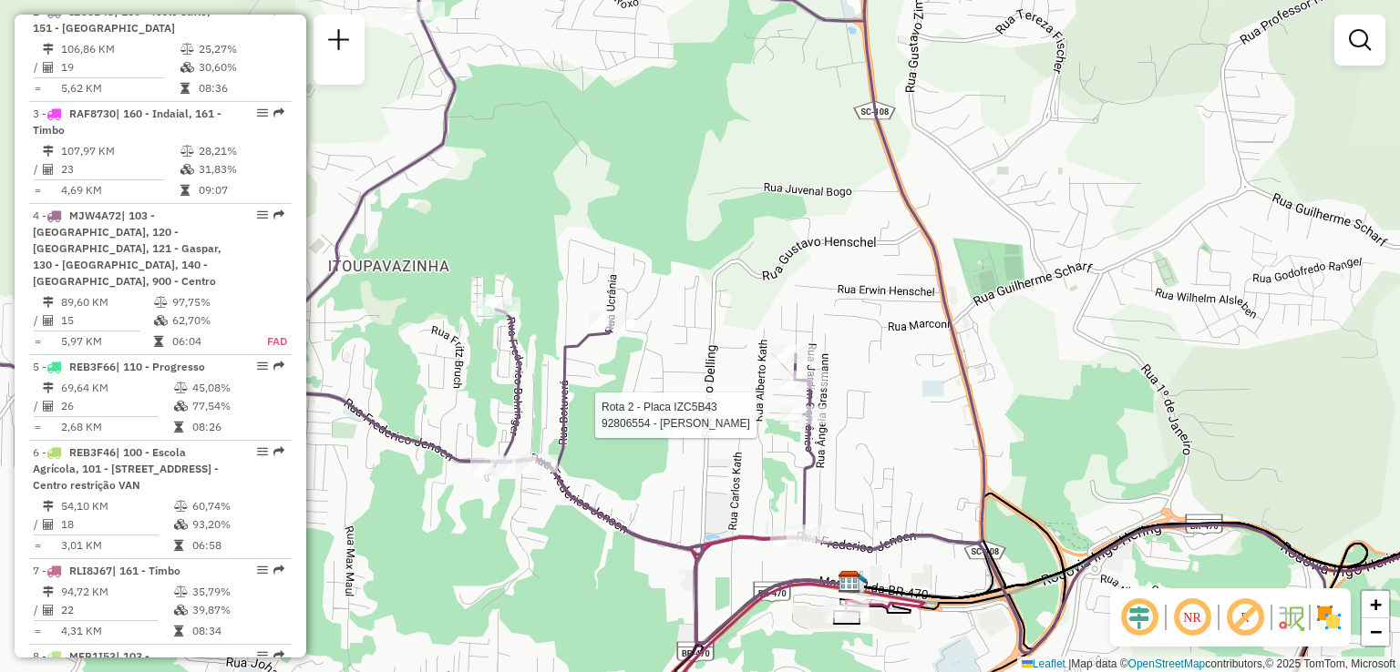
select select "**********"
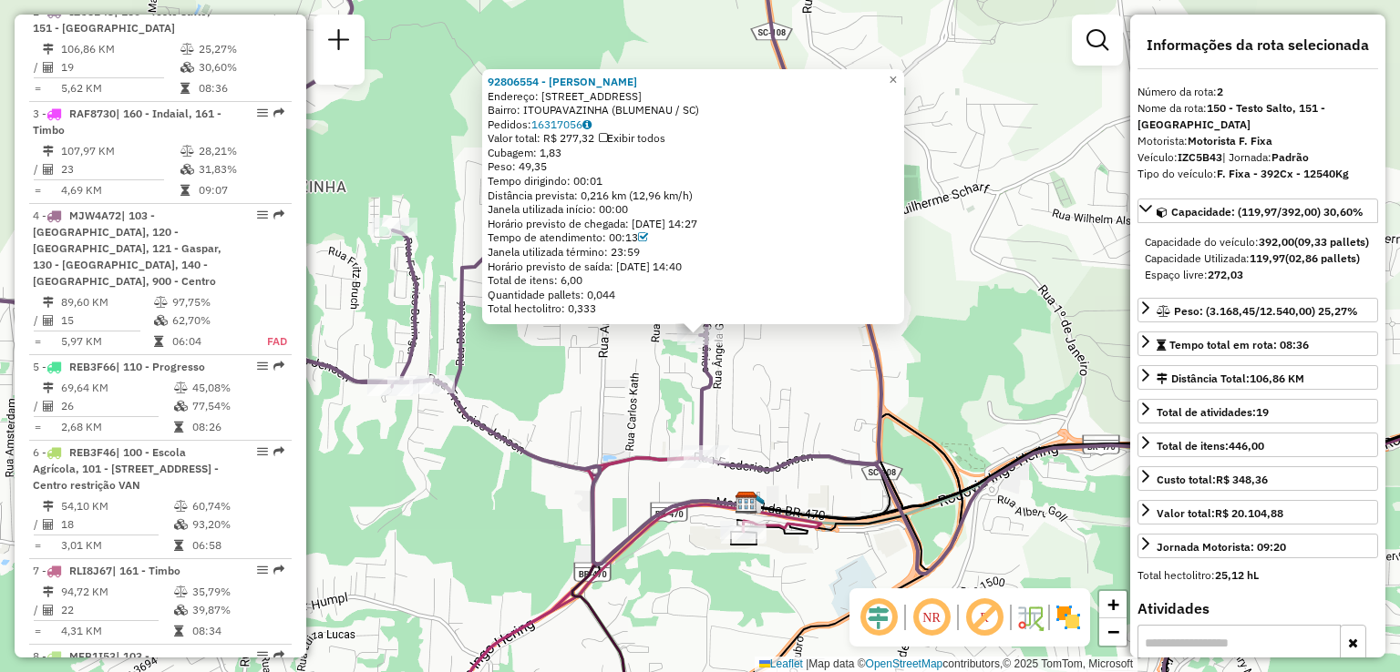
click at [714, 424] on div "92806554 - JOSE VILMAR DOS SANT Endereço: 081 DOS CRISANTEMOS 37 Bairro: ITOUPA…" at bounding box center [700, 336] width 1400 height 672
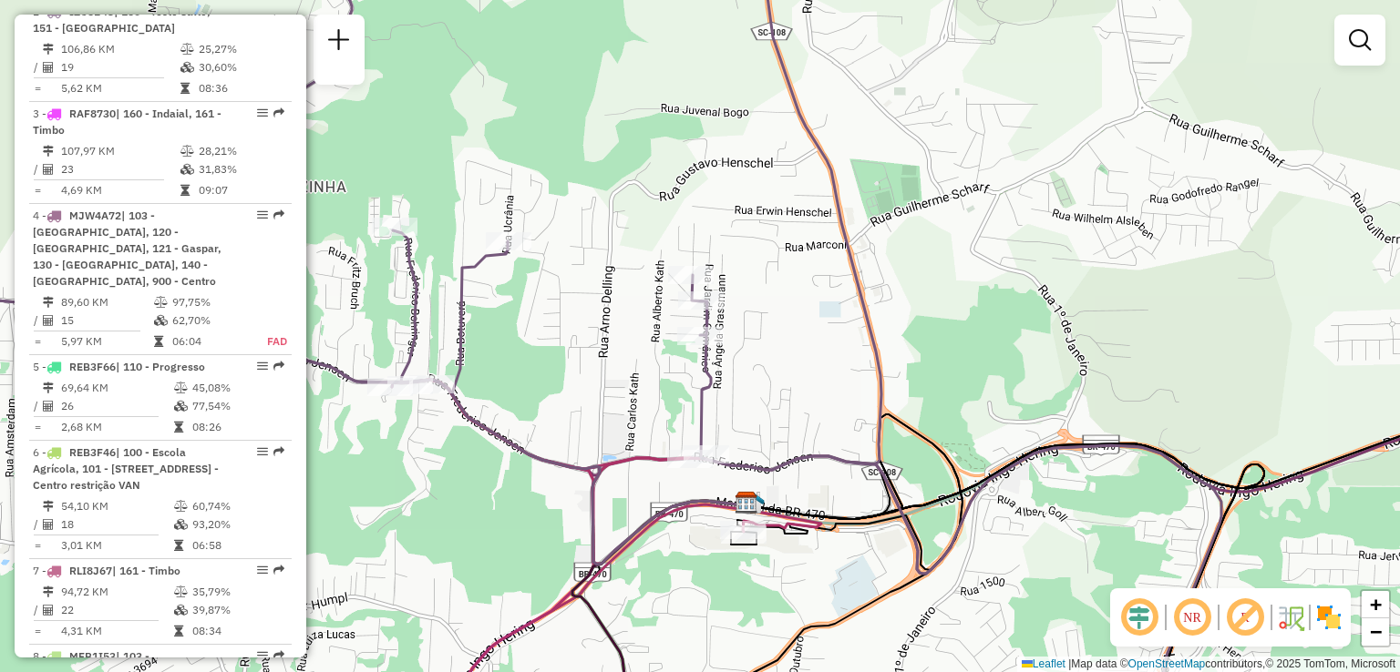
click at [820, 350] on div "Janela de atendimento Grade de atendimento Capacidade Transportadoras Veículos …" at bounding box center [700, 336] width 1400 height 672
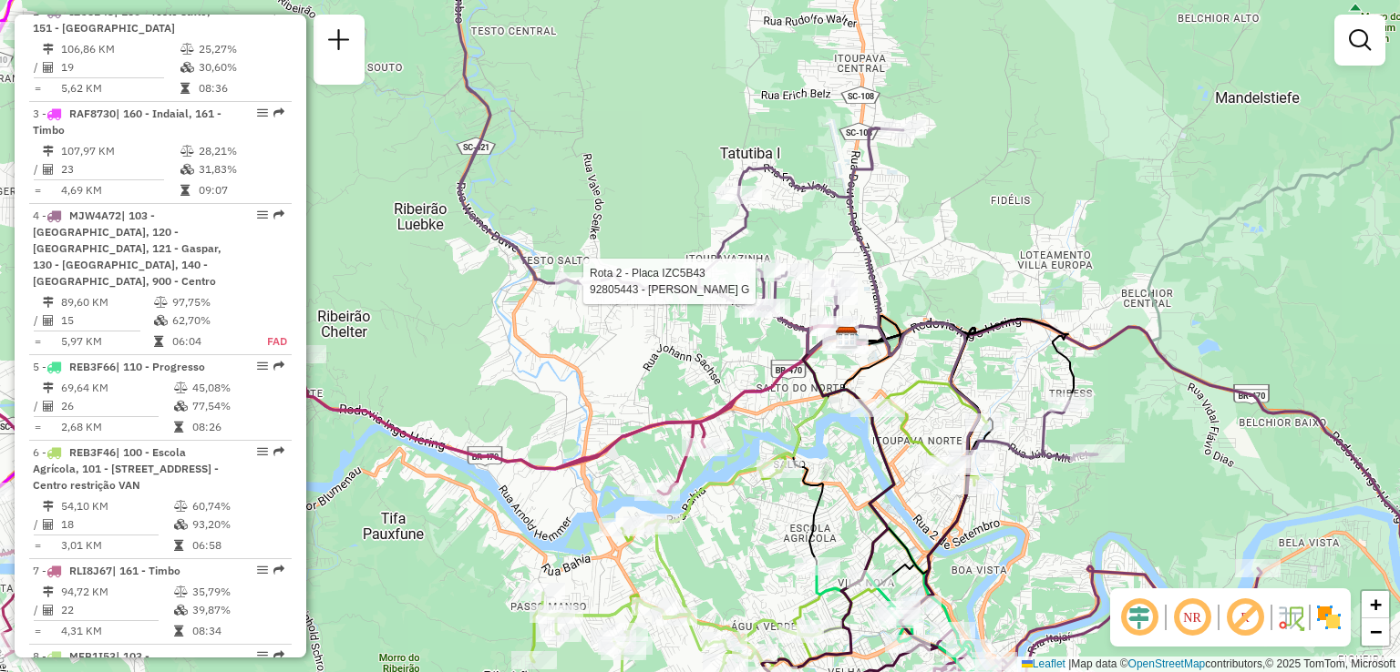
select select "**********"
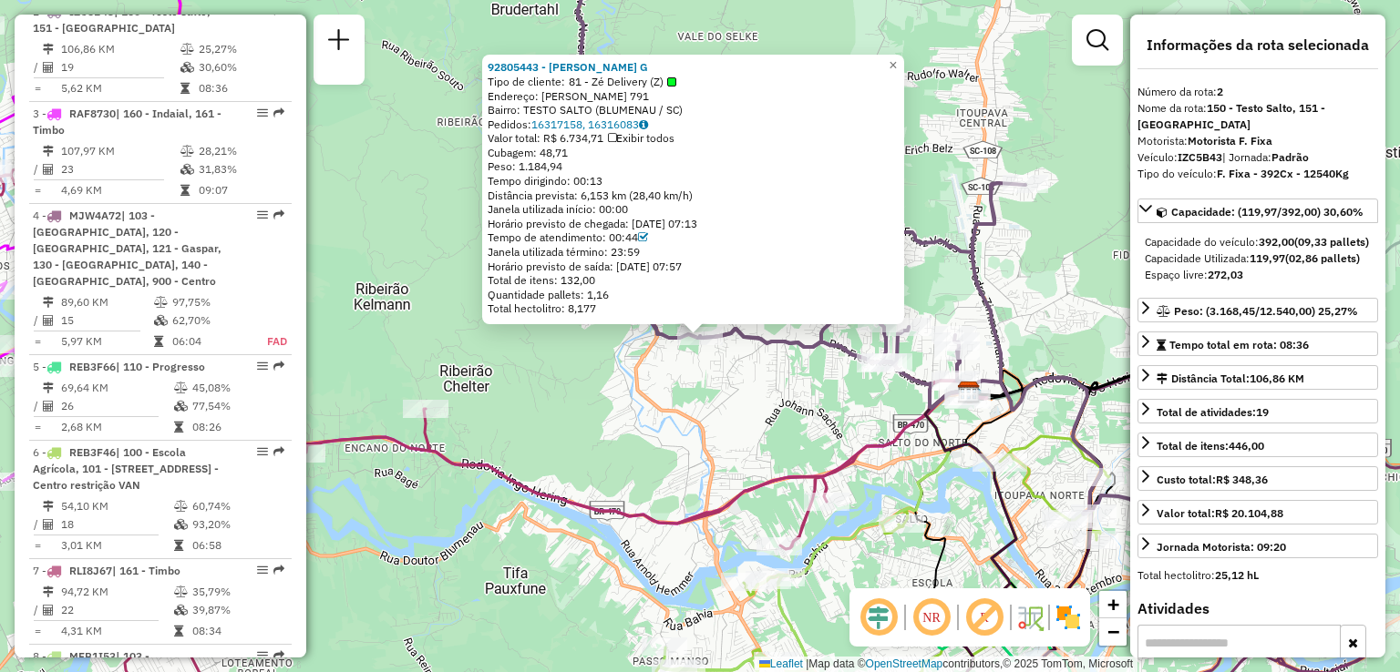
click at [626, 366] on div "92805443 - LEILA FLAVIA LUCKT G Tipo de cliente: 81 - Zé Delivery (Z) Endereço:…" at bounding box center [700, 336] width 1400 height 672
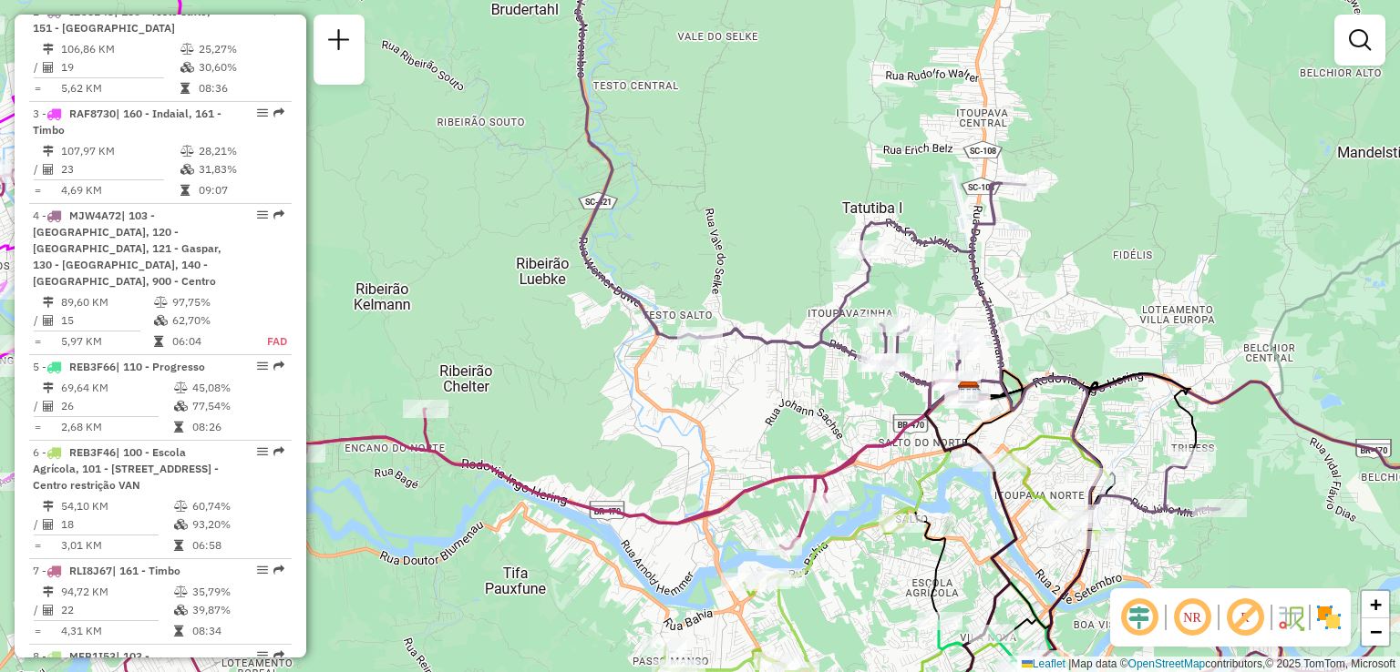
drag, startPoint x: 724, startPoint y: 409, endPoint x: 682, endPoint y: 324, distance: 94.9
click at [701, 358] on div "Janela de atendimento Grade de atendimento Capacidade Transportadoras Veículos …" at bounding box center [700, 336] width 1400 height 672
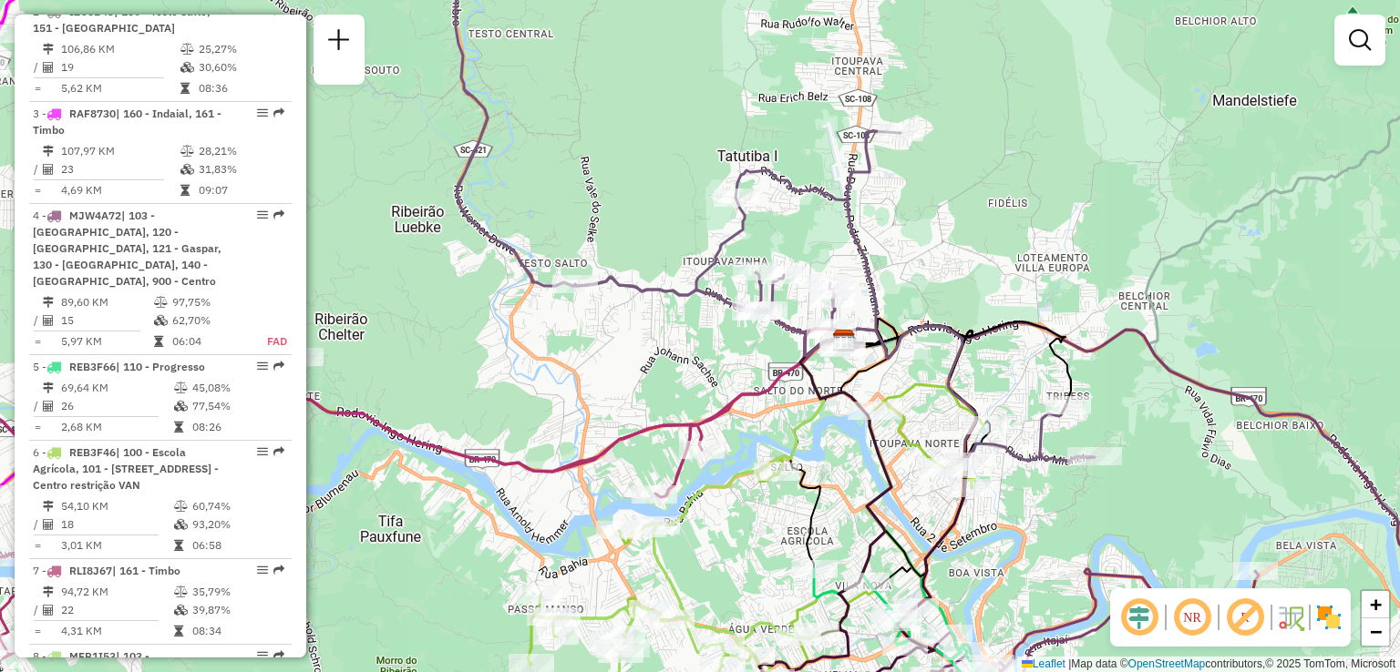
drag, startPoint x: 740, startPoint y: 341, endPoint x: 601, endPoint y: 367, distance: 141.0
click at [601, 367] on div "Janela de atendimento Grade de atendimento Capacidade Transportadoras Veículos …" at bounding box center [700, 336] width 1400 height 672
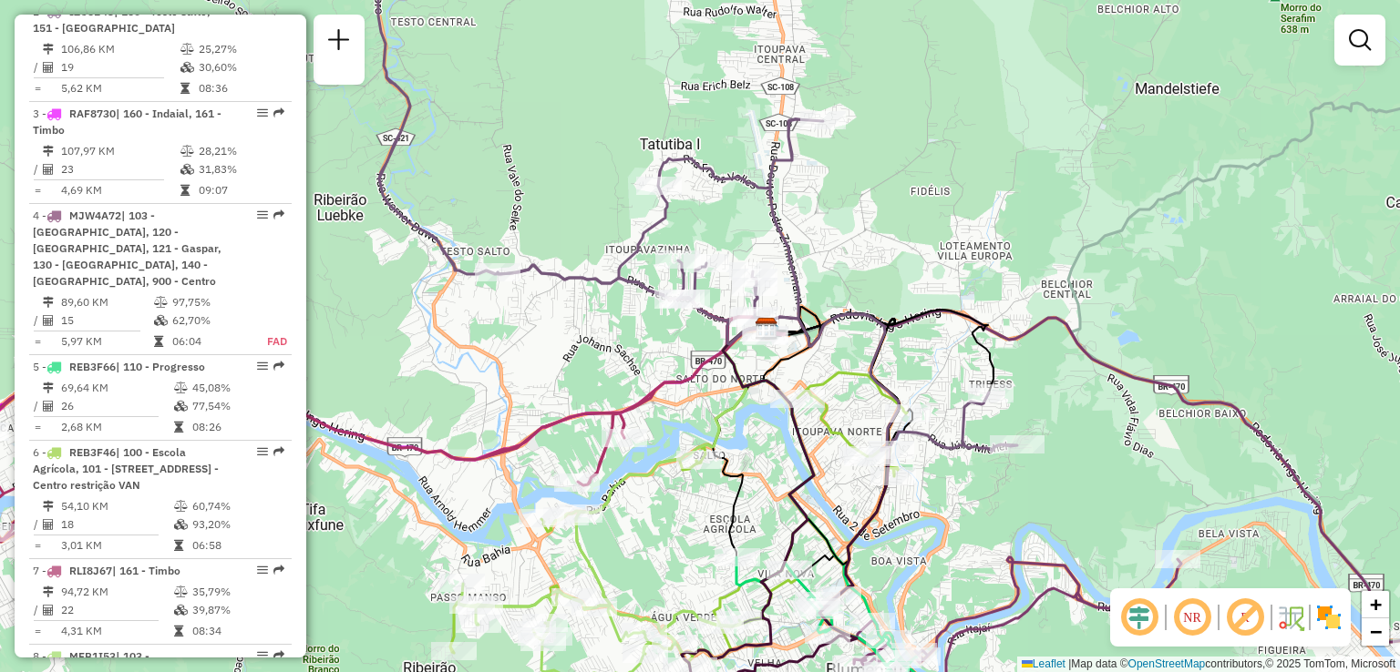
drag, startPoint x: 655, startPoint y: 362, endPoint x: 611, endPoint y: 344, distance: 47.9
click at [611, 344] on div "Janela de atendimento Grade de atendimento Capacidade Transportadoras Veículos …" at bounding box center [700, 336] width 1400 height 672
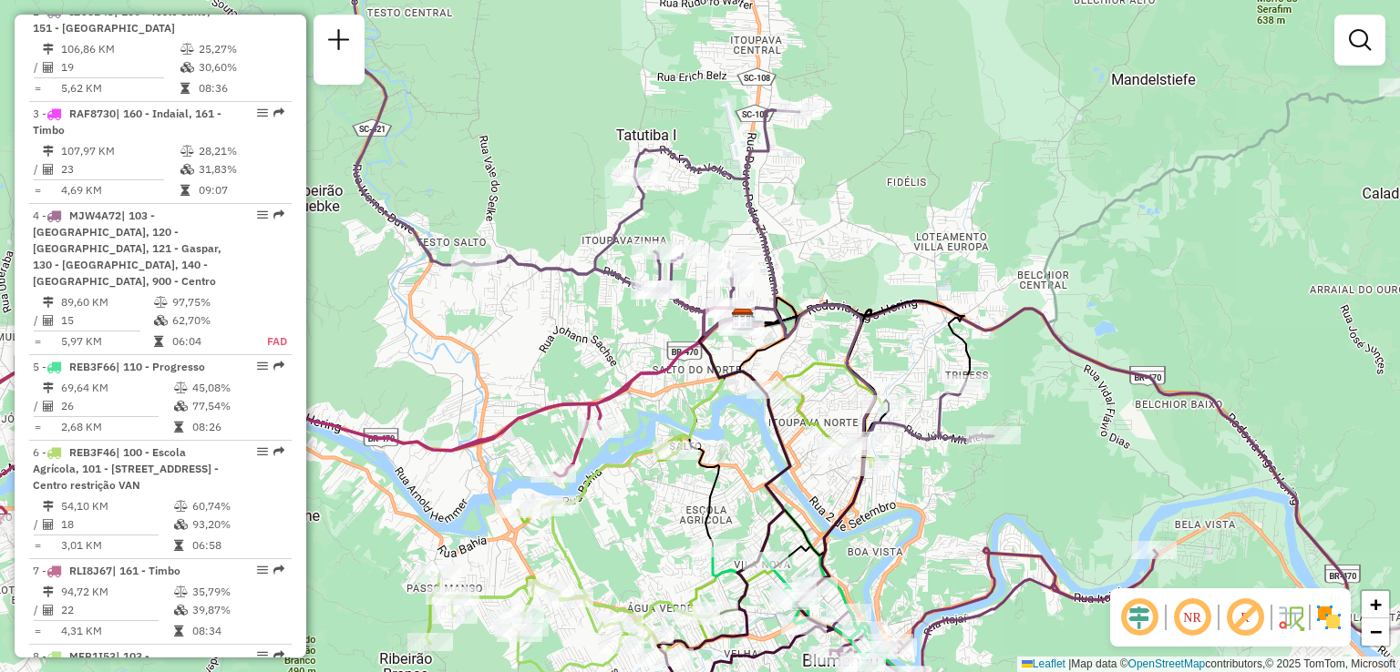
drag, startPoint x: 617, startPoint y: 341, endPoint x: 601, endPoint y: 345, distance: 16.1
click at [603, 345] on div "Janela de atendimento Grade de atendimento Capacidade Transportadoras Veículos …" at bounding box center [700, 336] width 1400 height 672
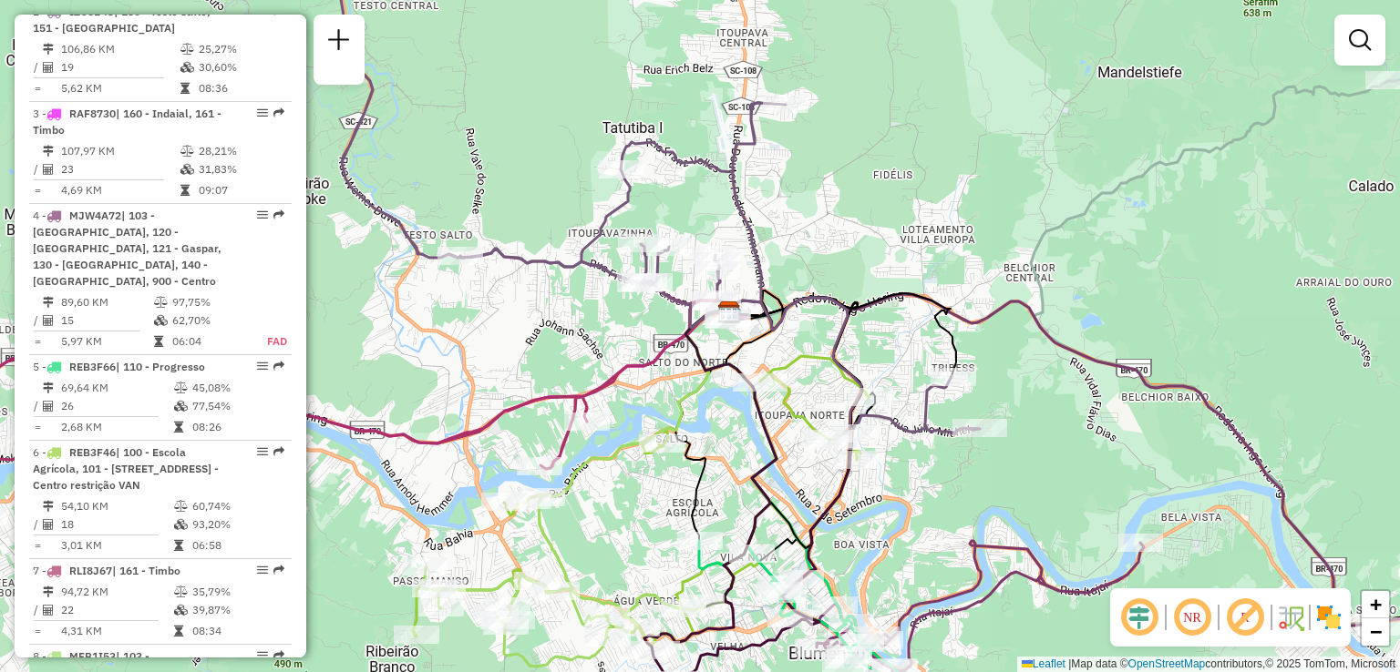
drag, startPoint x: 673, startPoint y: 392, endPoint x: 634, endPoint y: 319, distance: 82.8
click at [637, 324] on div "Janela de atendimento Grade de atendimento Capacidade Transportadoras Veículos …" at bounding box center [700, 336] width 1400 height 672
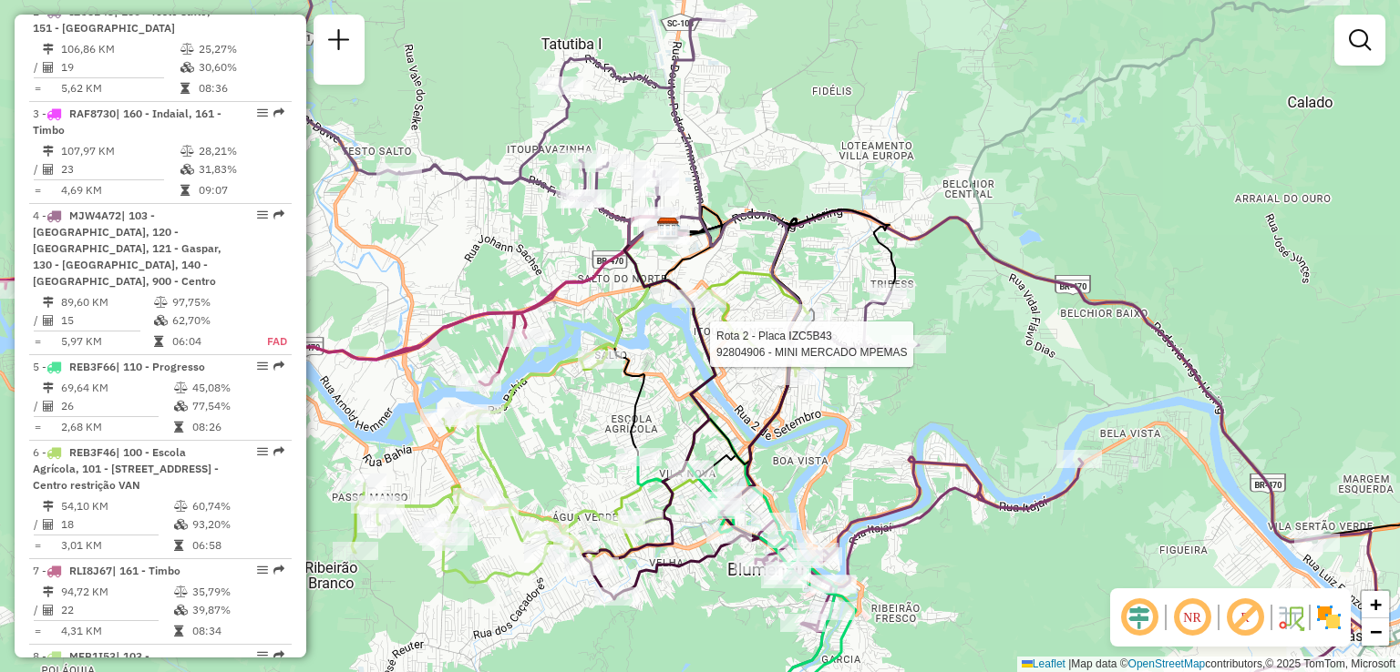
select select "**********"
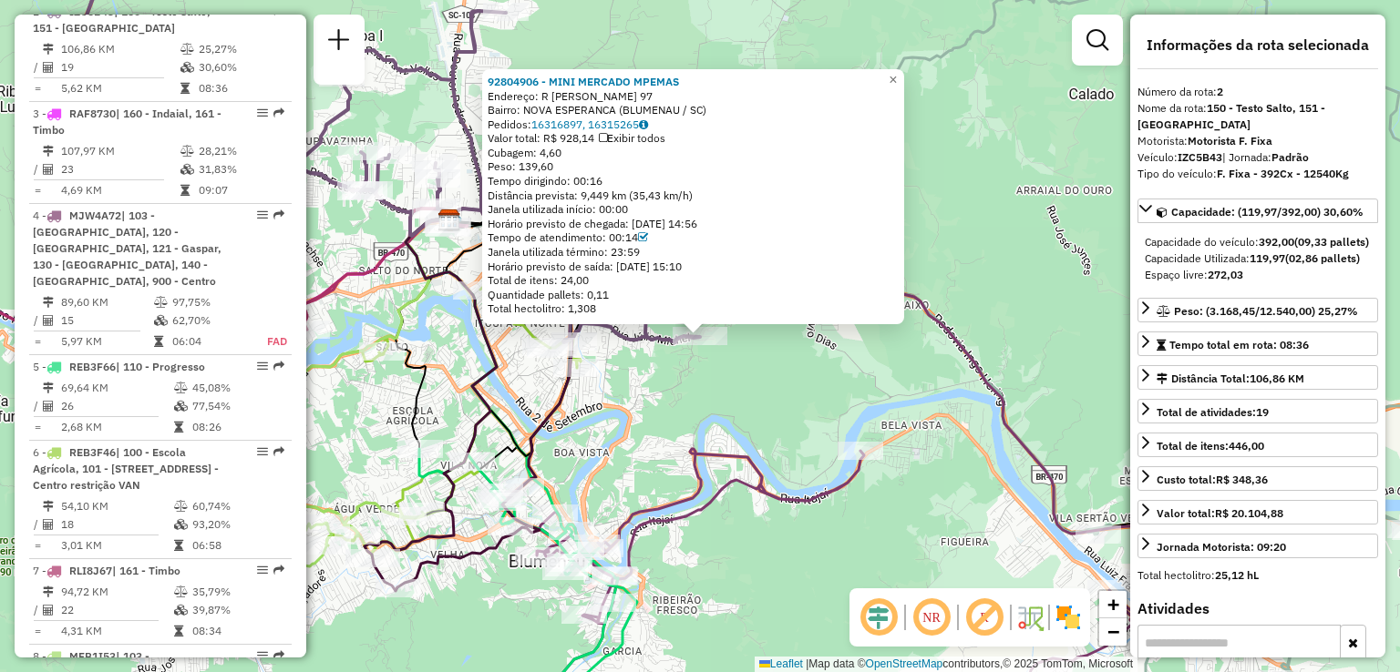
click at [920, 350] on div "92804906 - MINI MERCADO MPEMAS Endereço: R CATARINA AUGUSTA SCHMITT 97 Bairro: …" at bounding box center [700, 336] width 1400 height 672
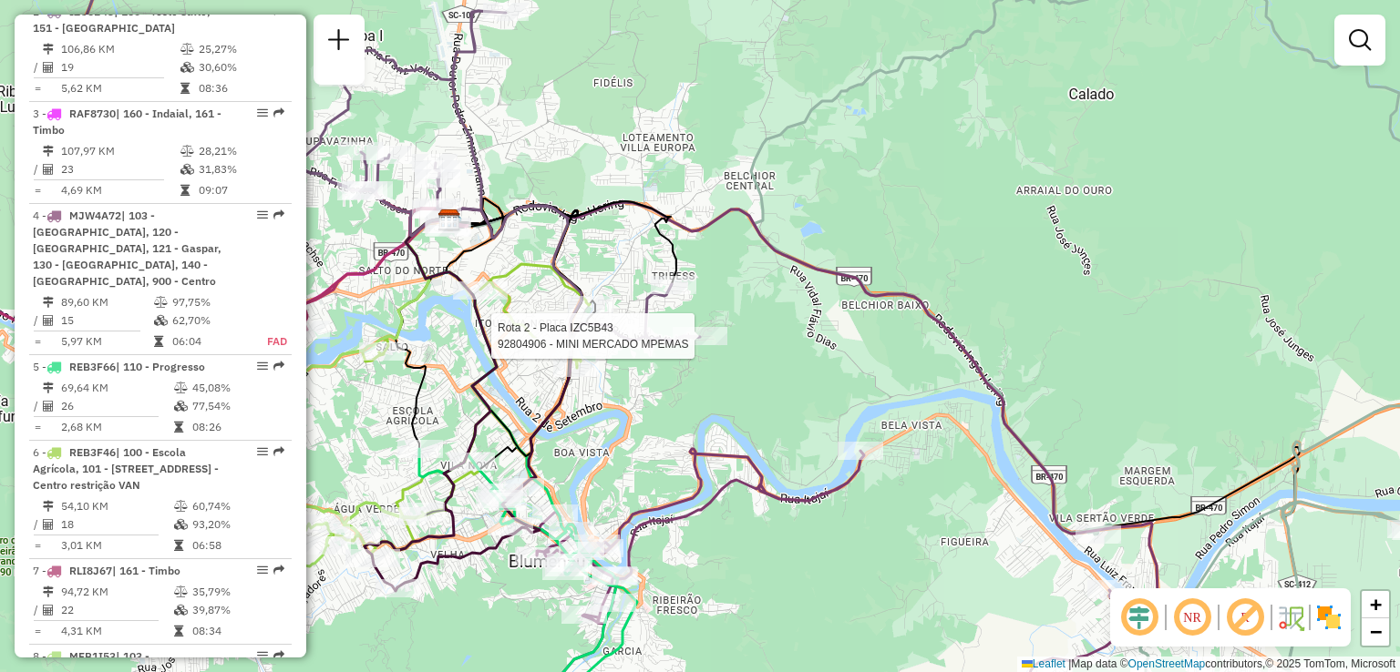
select select "**********"
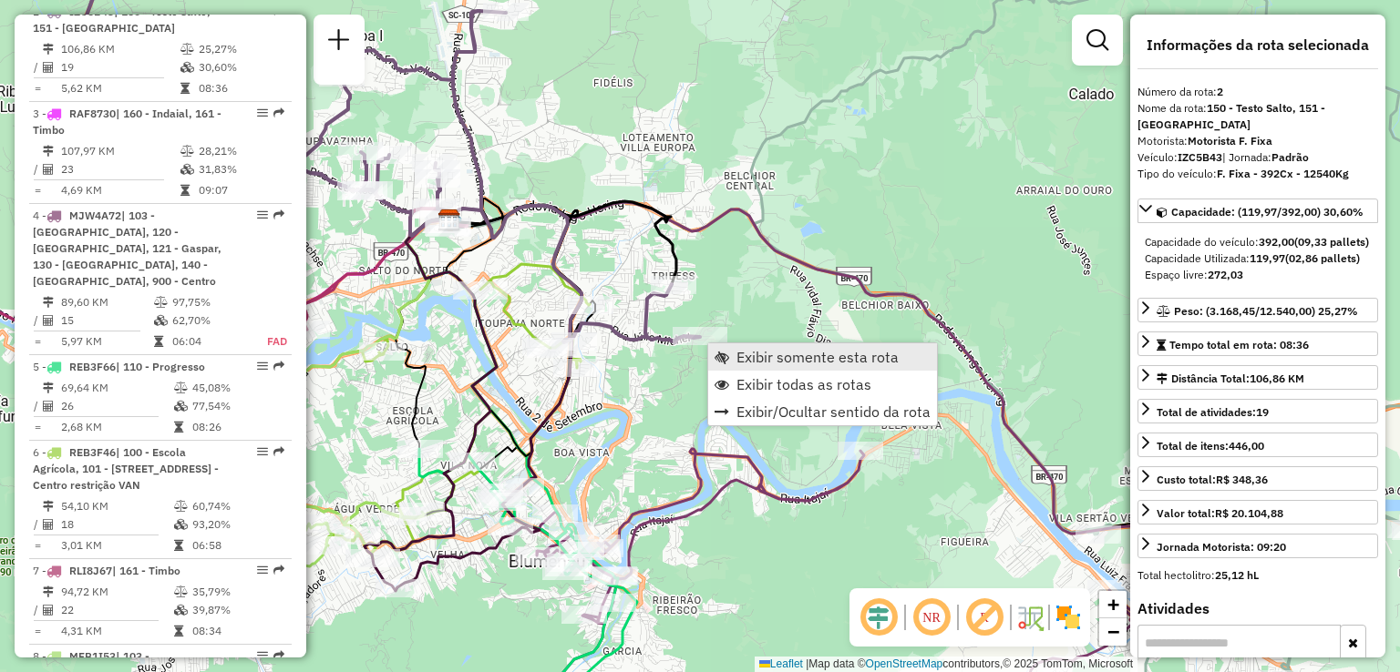
click at [756, 359] on span "Exibir somente esta rota" at bounding box center [817, 357] width 162 height 15
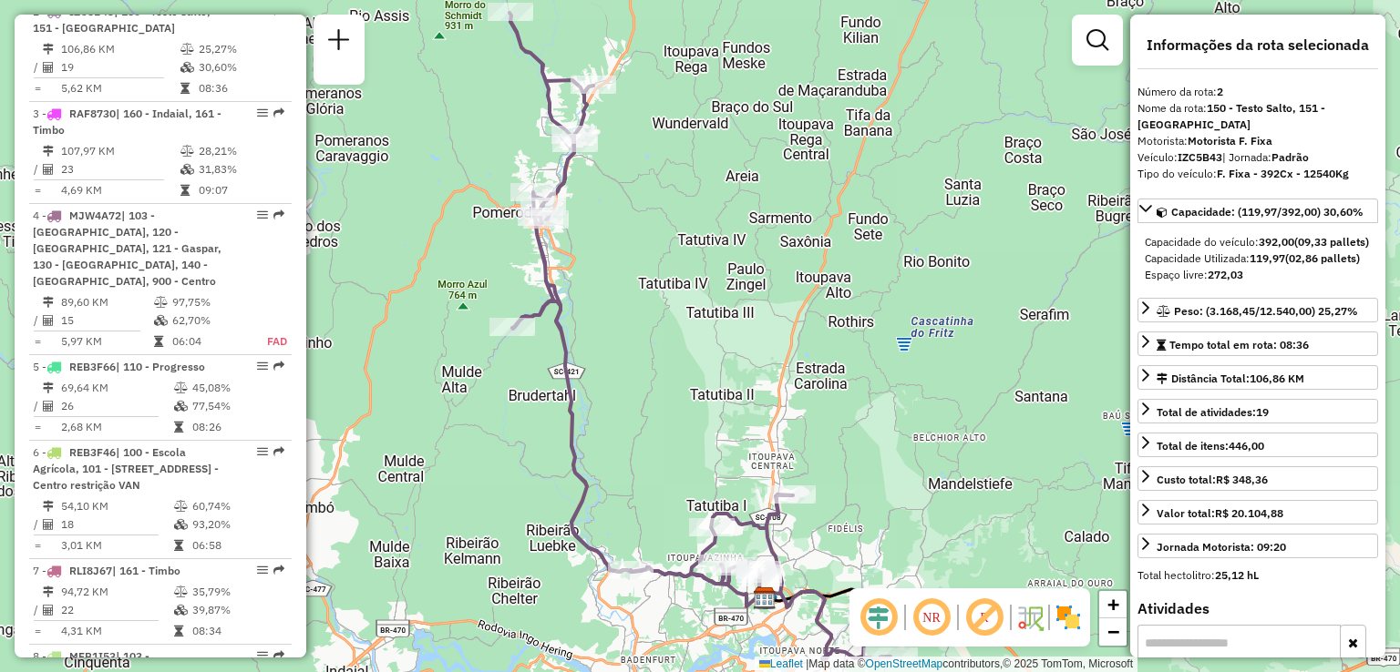
drag, startPoint x: 774, startPoint y: 389, endPoint x: 735, endPoint y: 264, distance: 130.6
click at [764, 325] on div "Janela de atendimento Grade de atendimento Capacidade Transportadoras Veículos …" at bounding box center [700, 336] width 1400 height 672
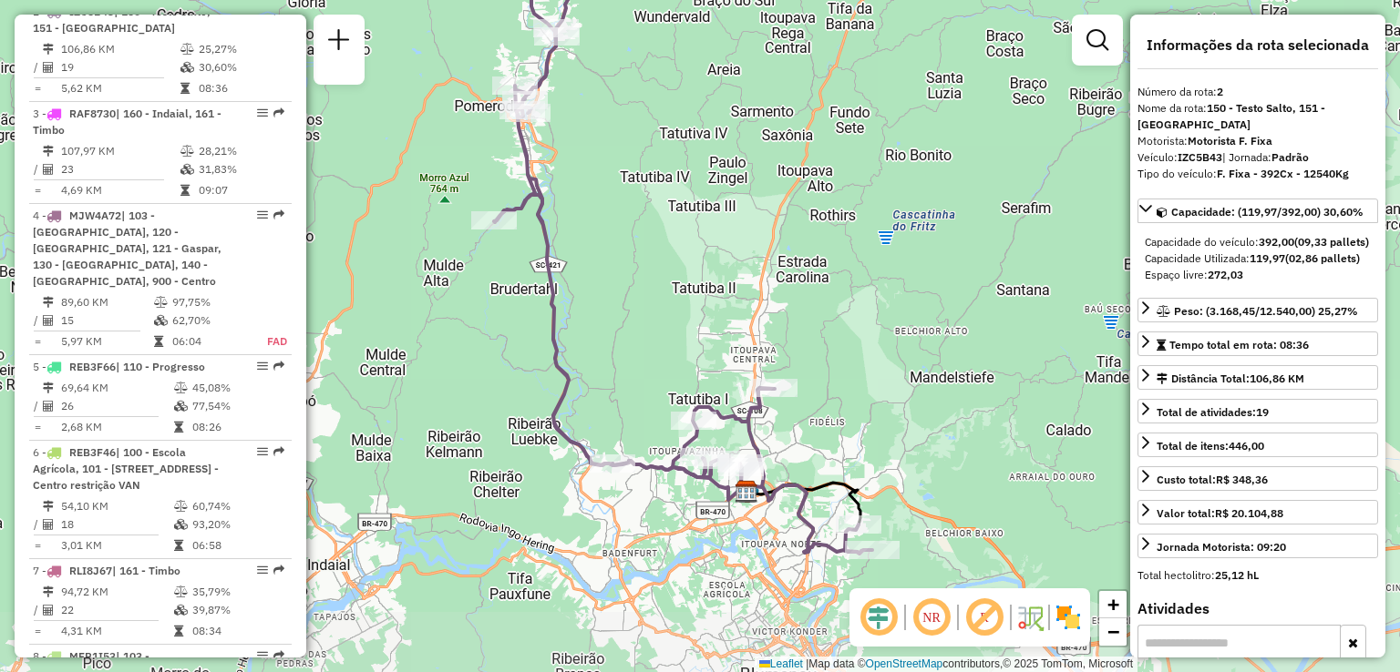
drag, startPoint x: 809, startPoint y: 380, endPoint x: 791, endPoint y: 318, distance: 64.6
click at [798, 343] on div "Janela de atendimento Grade de atendimento Capacidade Transportadoras Veículos …" at bounding box center [700, 336] width 1400 height 672
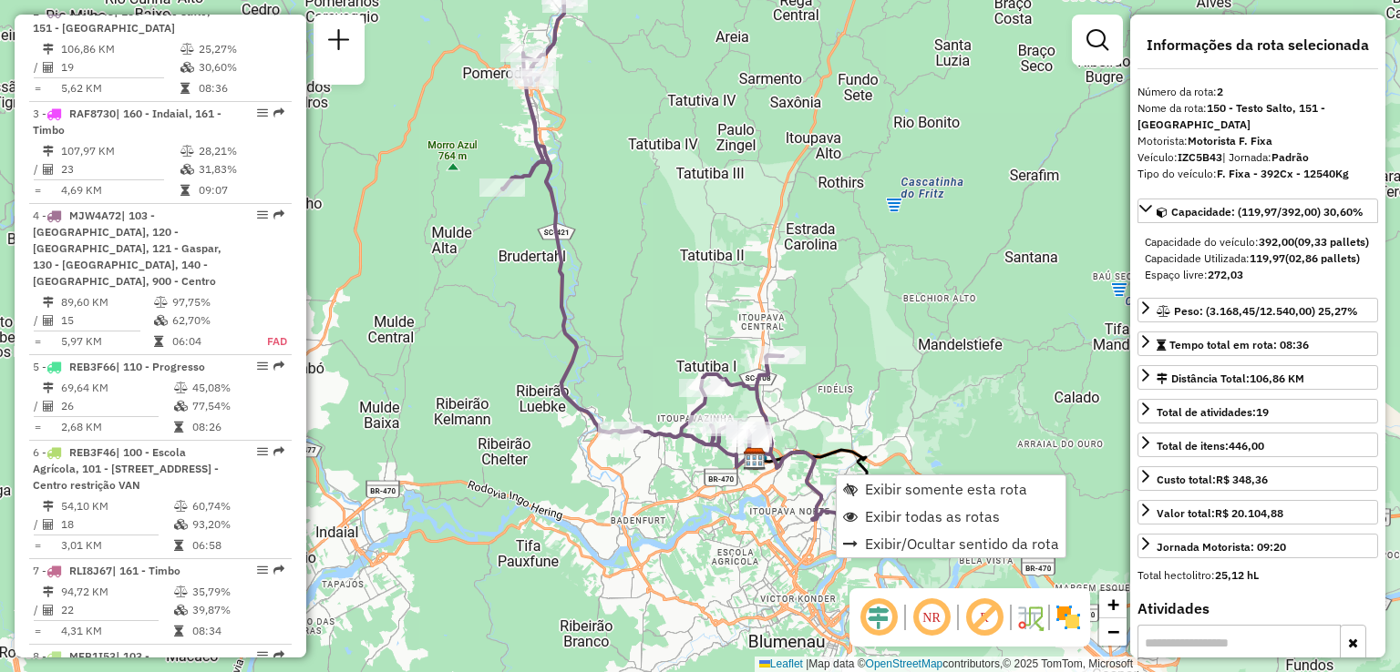
drag, startPoint x: 715, startPoint y: 303, endPoint x: 819, endPoint y: 440, distance: 171.7
click at [819, 440] on div "Janela de atendimento Grade de atendimento Capacidade Transportadoras Veículos …" at bounding box center [700, 336] width 1400 height 672
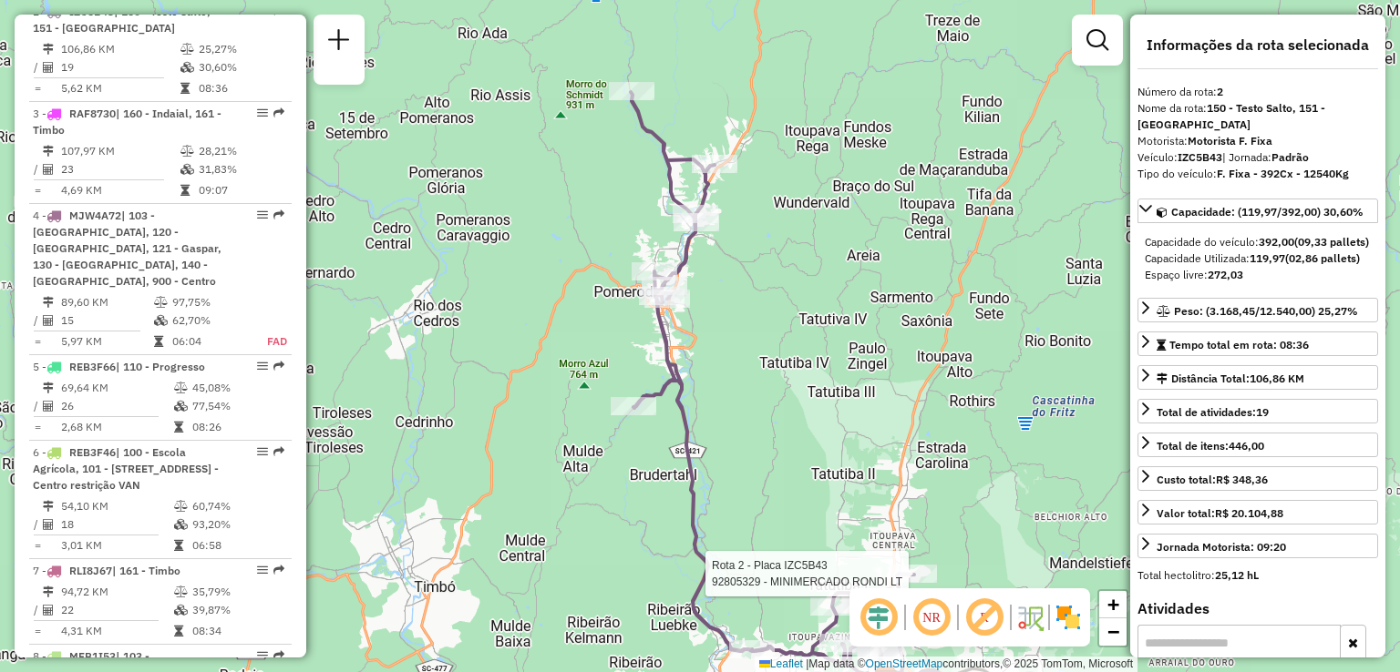
drag, startPoint x: 745, startPoint y: 356, endPoint x: 798, endPoint y: 457, distance: 113.3
click at [798, 457] on div "Rota 2 - Placa IZC5B43 92805329 - MINIMERCADO RONDI LT Janela de atendimento Gr…" at bounding box center [700, 336] width 1400 height 672
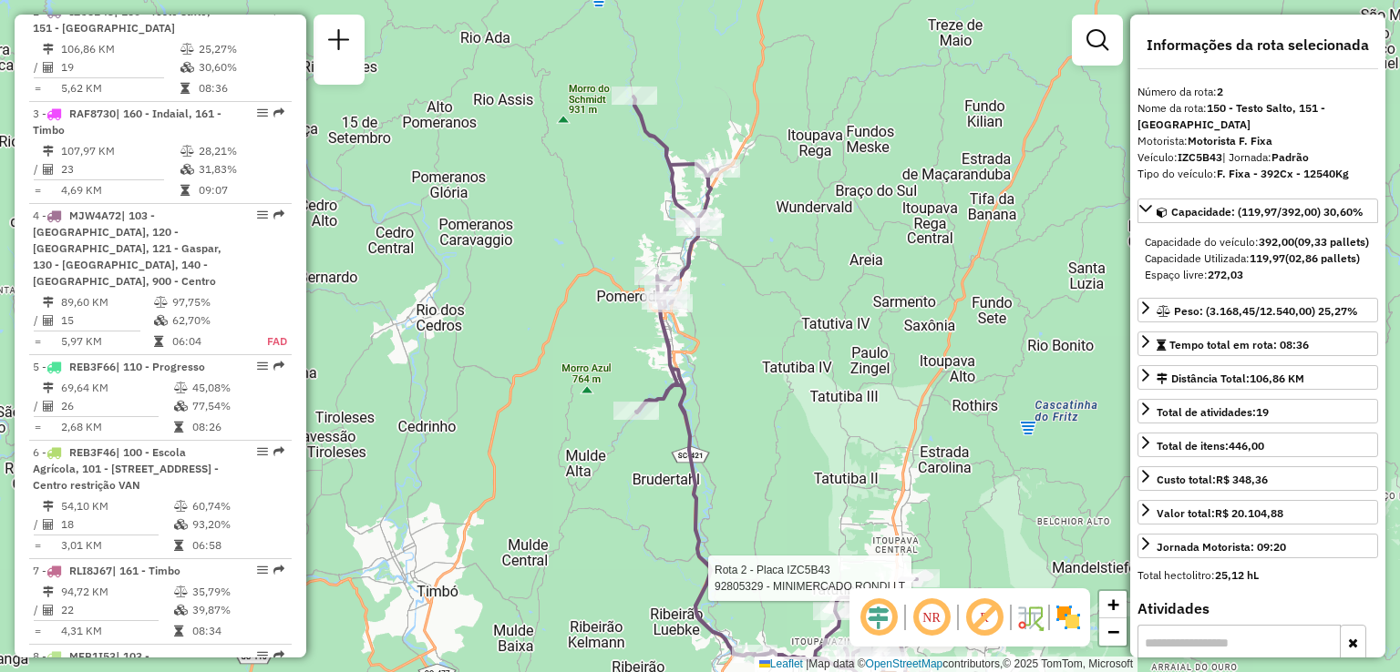
drag, startPoint x: 846, startPoint y: 435, endPoint x: 749, endPoint y: 268, distance: 192.7
click at [754, 276] on div "Rota 2 - Placa IZC5B43 92805329 - MINIMERCADO RONDI LT Janela de atendimento Gr…" at bounding box center [700, 336] width 1400 height 672
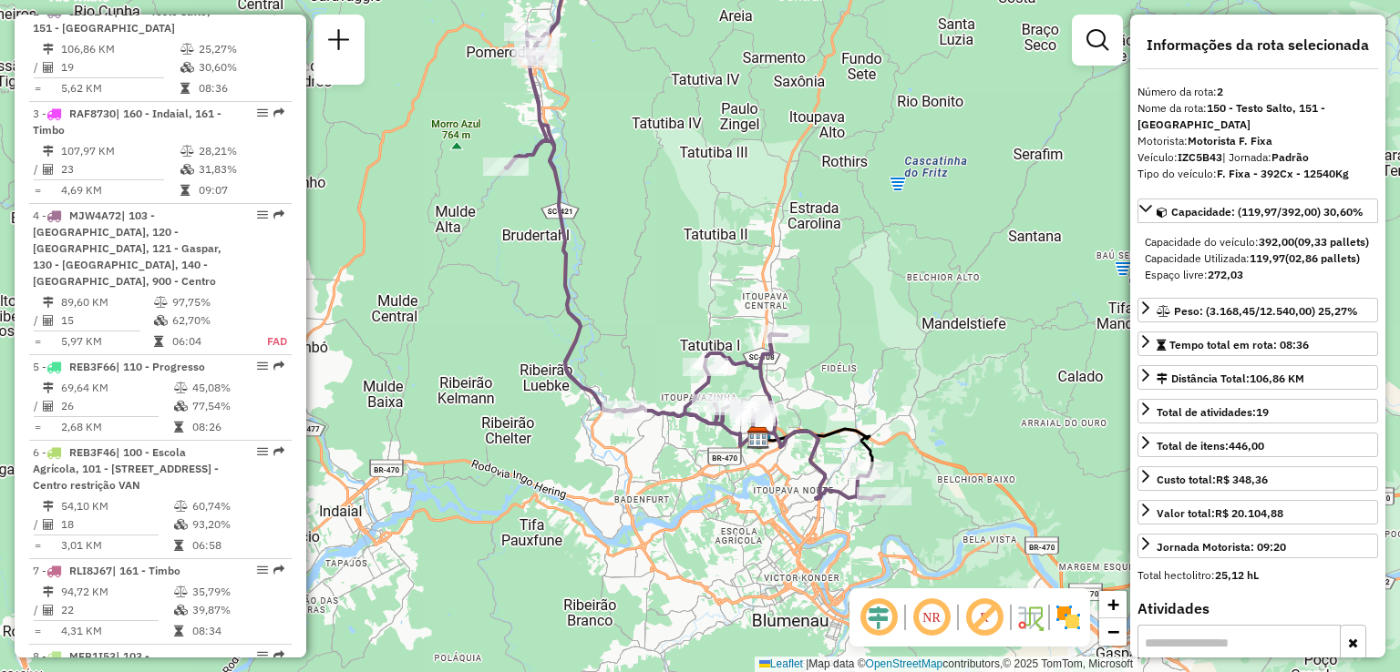
drag, startPoint x: 834, startPoint y: 406, endPoint x: 826, endPoint y: 393, distance: 15.5
click at [827, 395] on div "Janela de atendimento Grade de atendimento Capacidade Transportadoras Veículos …" at bounding box center [700, 336] width 1400 height 672
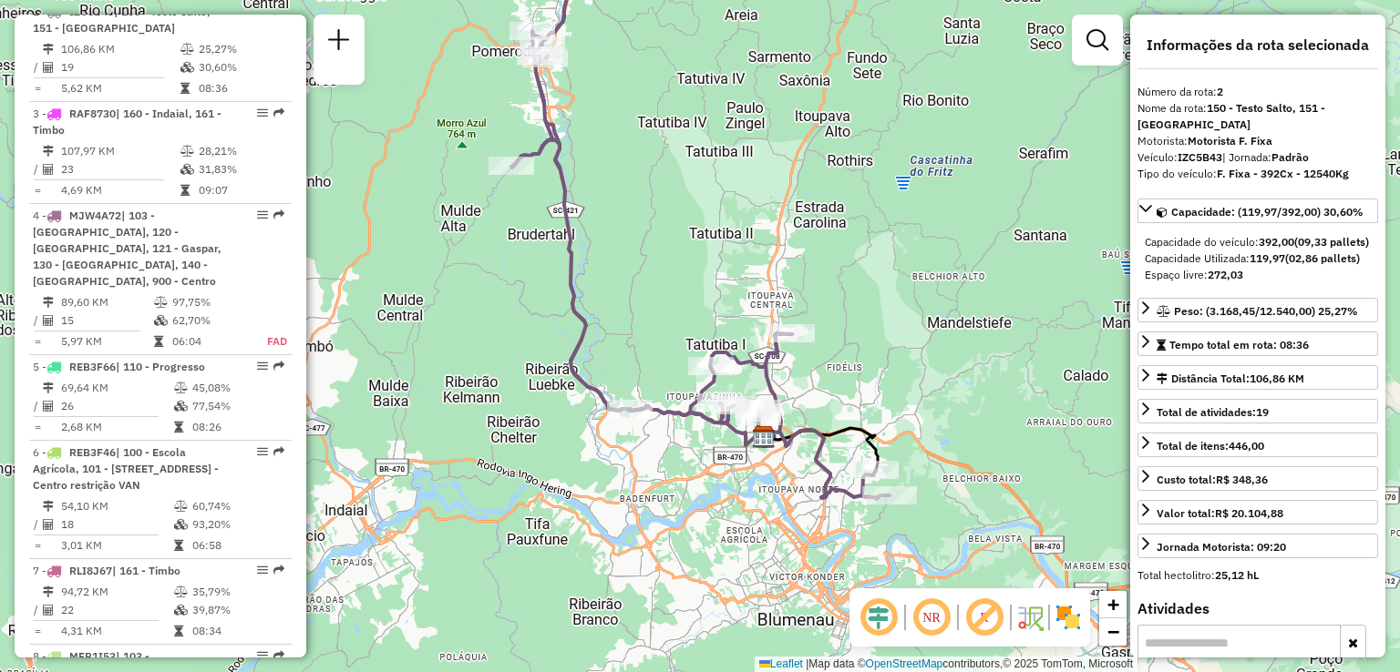
drag, startPoint x: 822, startPoint y: 382, endPoint x: 830, endPoint y: 387, distance: 9.9
click at [830, 387] on div "Janela de atendimento Grade de atendimento Capacidade Transportadoras Veículos …" at bounding box center [700, 336] width 1400 height 672
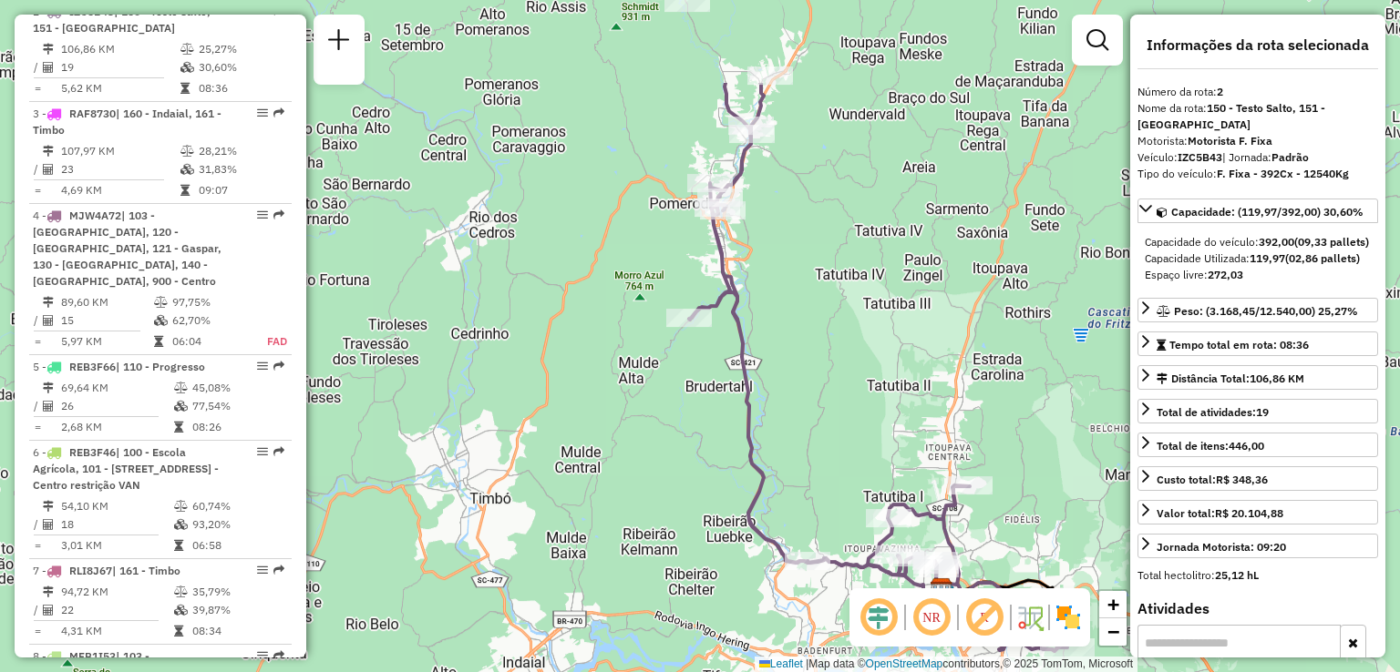
drag, startPoint x: 661, startPoint y: 341, endPoint x: 844, endPoint y: 534, distance: 266.2
click at [844, 534] on div "Janela de atendimento Grade de atendimento Capacidade Transportadoras Veículos …" at bounding box center [700, 336] width 1400 height 672
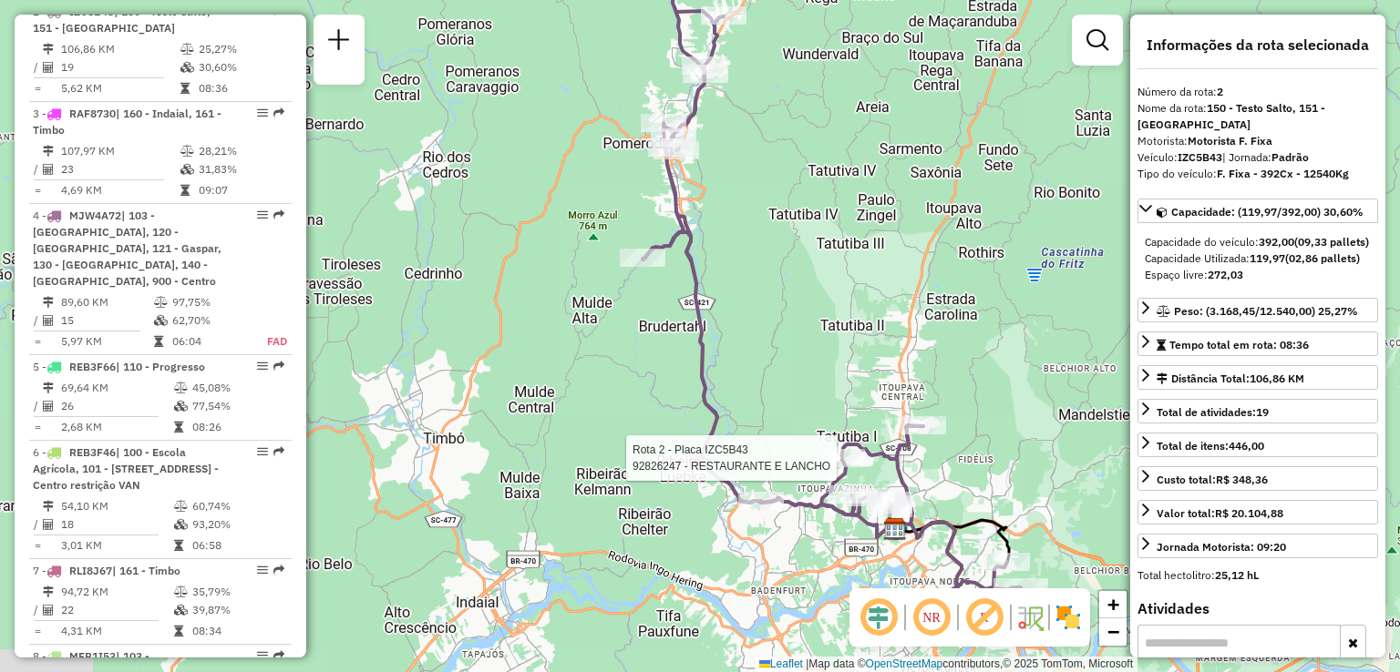
drag, startPoint x: 847, startPoint y: 458, endPoint x: 759, endPoint y: 216, distance: 258.0
click at [759, 217] on div "Rota 2 - Placa IZC5B43 92826247 - RESTAURANTE E LANCHO Janela de atendimento Gr…" at bounding box center [700, 336] width 1400 height 672
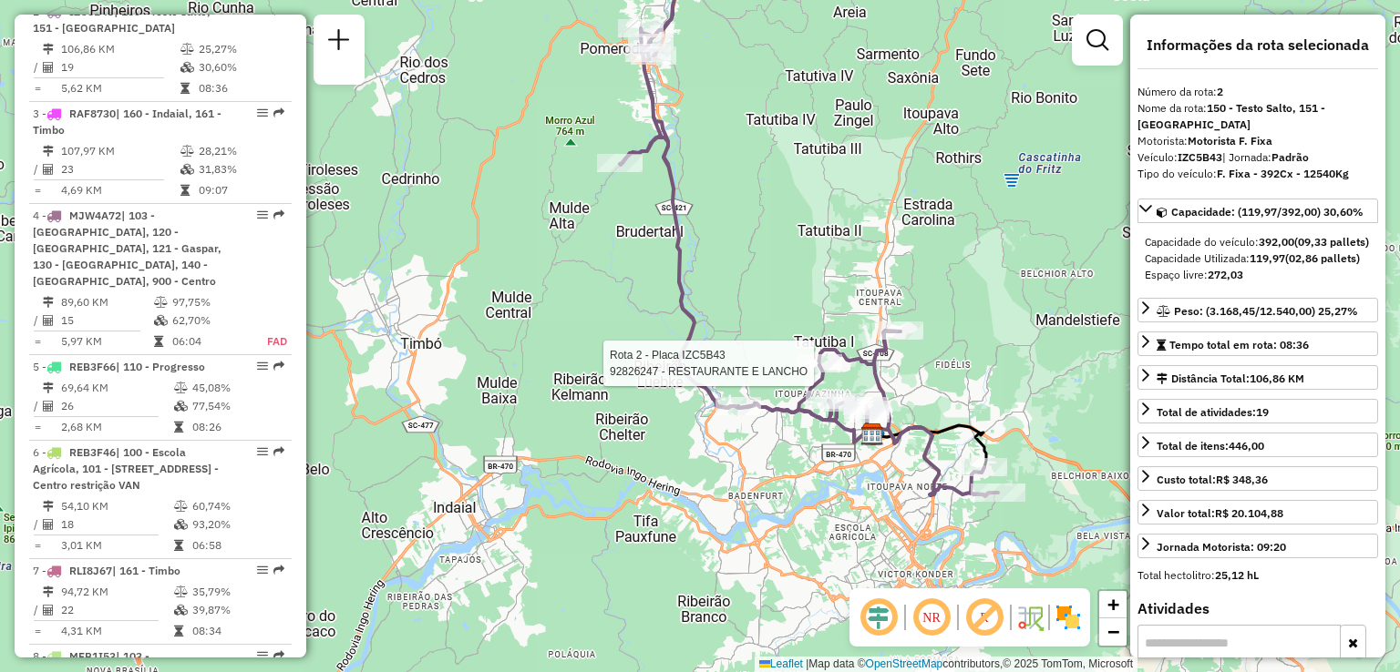
drag, startPoint x: 758, startPoint y: 229, endPoint x: 754, endPoint y: 220, distance: 9.8
click at [754, 220] on div "Rota 2 - Placa IZC5B43 92826247 - RESTAURANTE E LANCHO Janela de atendimento Gr…" at bounding box center [700, 336] width 1400 height 672
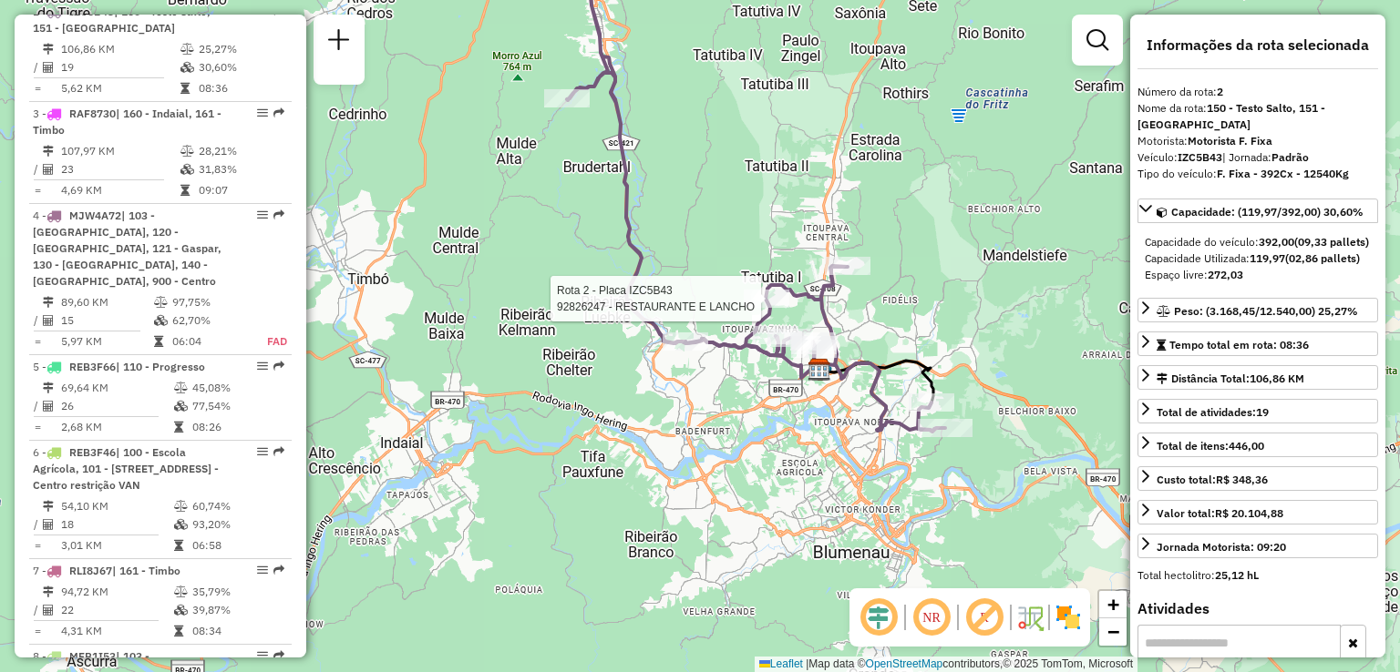
drag, startPoint x: 797, startPoint y: 211, endPoint x: 761, endPoint y: 174, distance: 52.2
click at [761, 177] on div "Rota 2 - Placa IZC5B43 92826247 - RESTAURANTE E LANCHO Janela de atendimento Gr…" at bounding box center [700, 336] width 1400 height 672
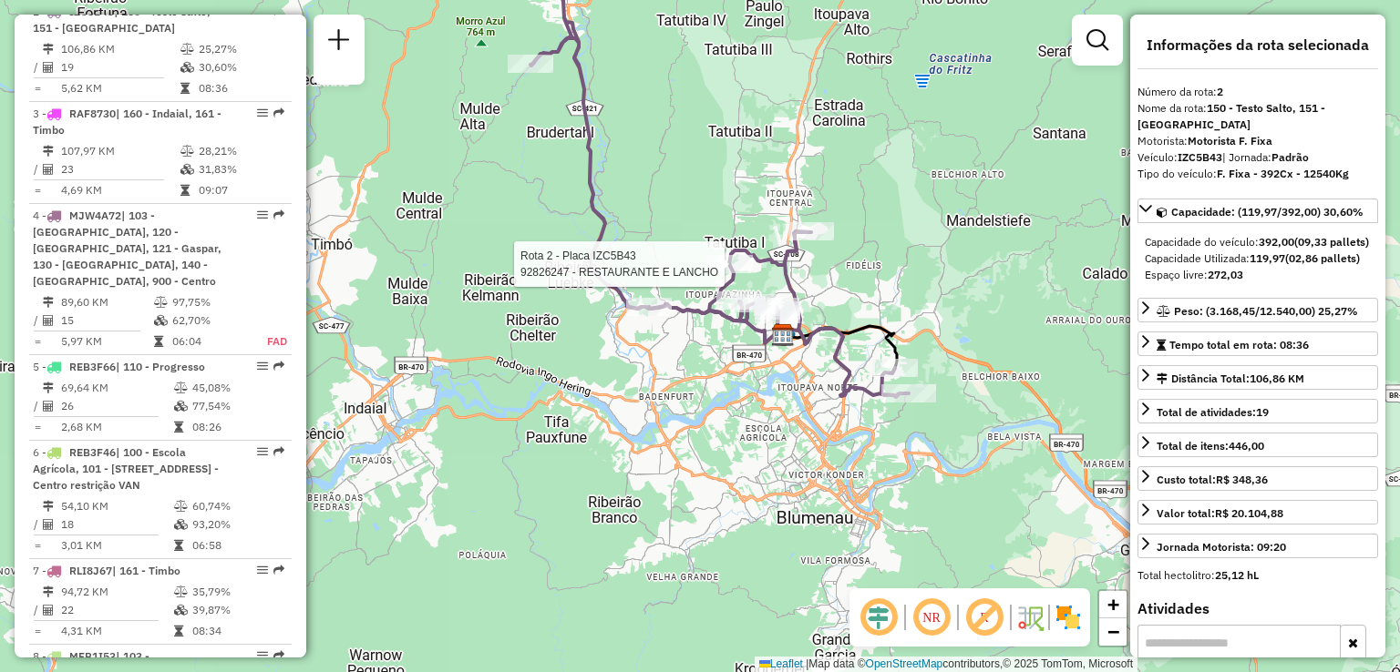
drag, startPoint x: 788, startPoint y: 423, endPoint x: 729, endPoint y: 347, distance: 96.1
click at [730, 350] on div "Rota 2 - Placa IZC5B43 92826247 - RESTAURANTE E LANCHO Rota 2 - Placa IZC5B43 9…" at bounding box center [700, 336] width 1400 height 672
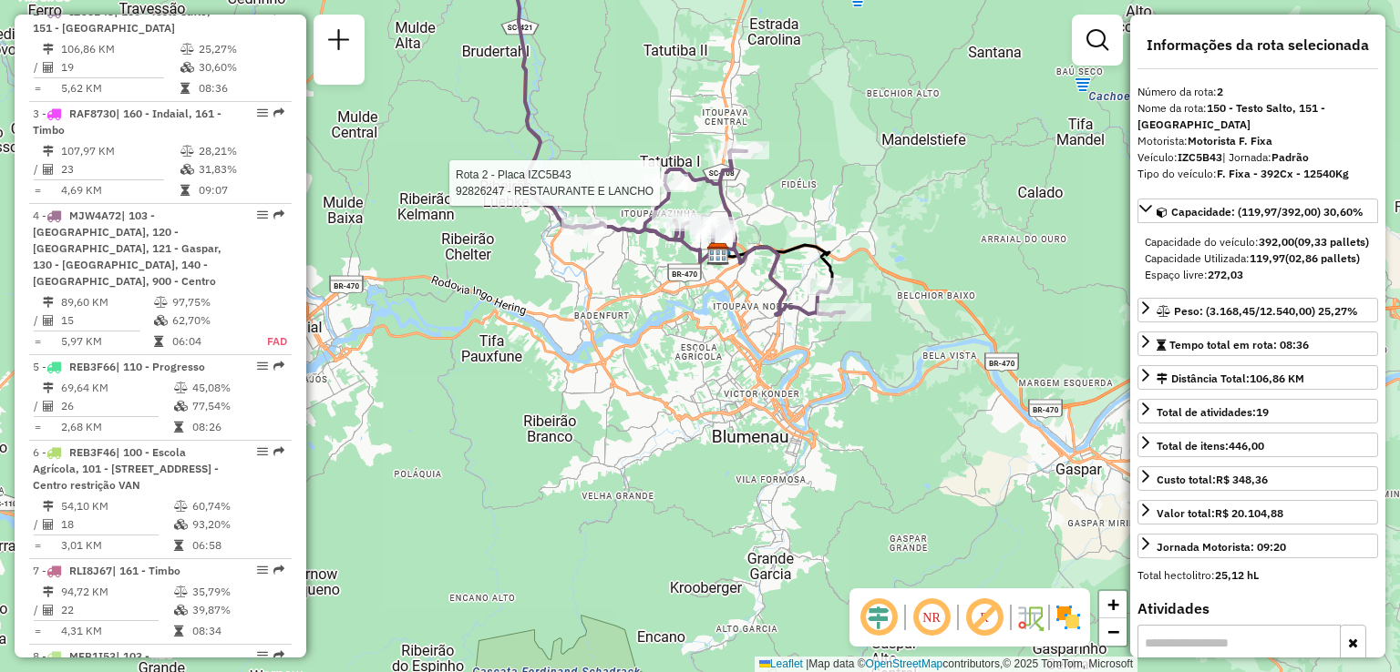
click at [721, 307] on div "Rota 2 - Placa IZC5B43 92826247 - RESTAURANTE E LANCHO Janela de atendimento Gr…" at bounding box center [700, 336] width 1400 height 672
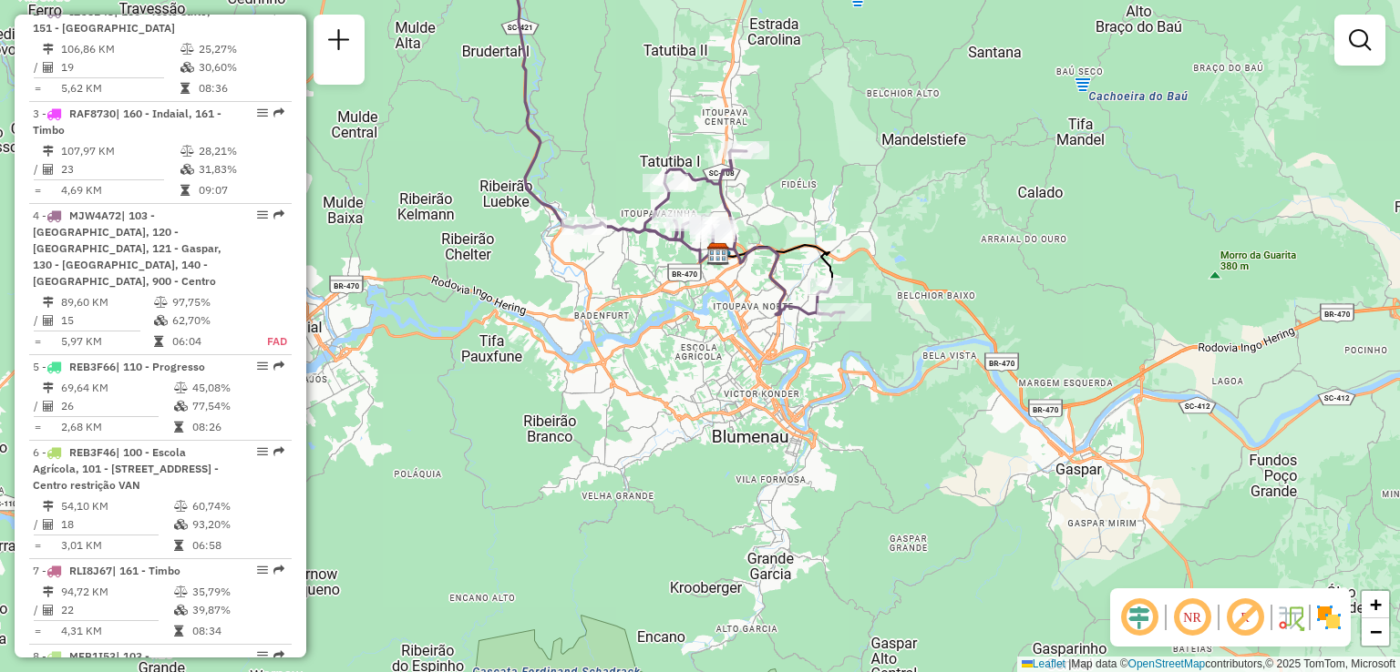
click at [729, 304] on div "Janela de atendimento Grade de atendimento Capacidade Transportadoras Veículos …" at bounding box center [700, 336] width 1400 height 672
drag, startPoint x: 702, startPoint y: 326, endPoint x: 816, endPoint y: 441, distance: 162.4
click at [816, 441] on div "Janela de atendimento Grade de atendimento Capacidade Transportadoras Veículos …" at bounding box center [700, 336] width 1400 height 672
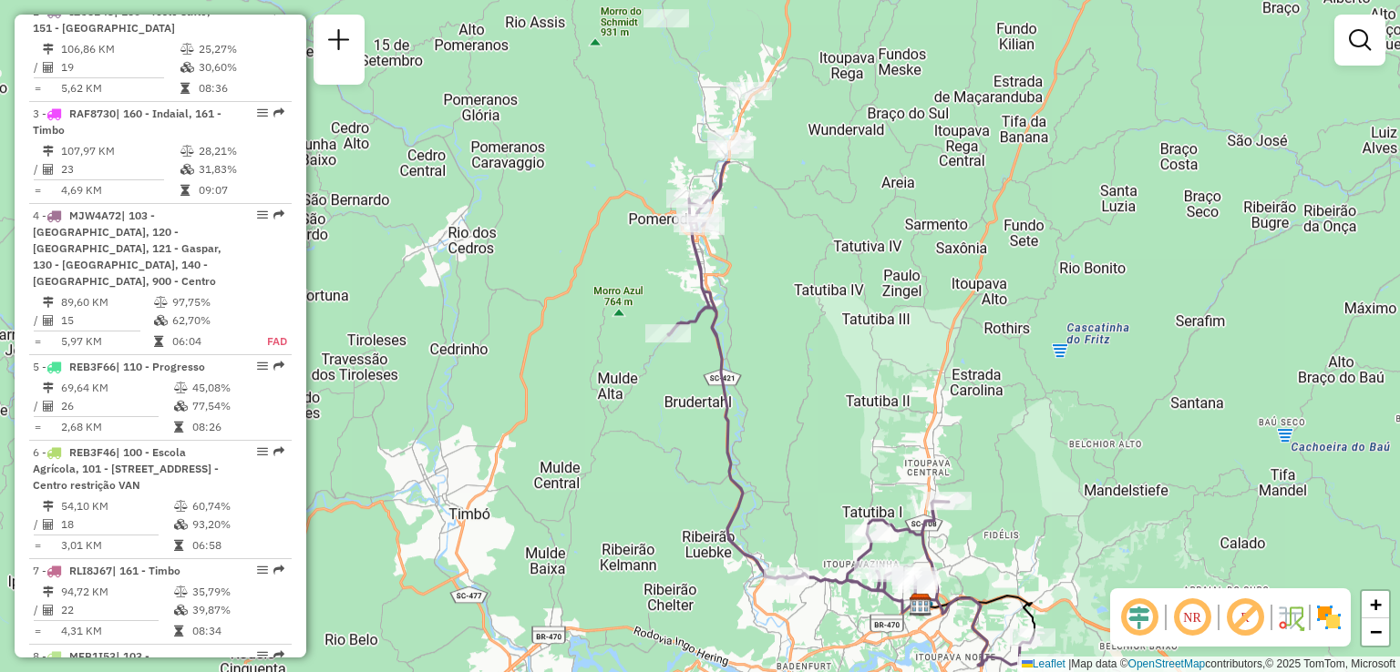
drag, startPoint x: 666, startPoint y: 226, endPoint x: 744, endPoint y: 431, distance: 219.5
click at [747, 456] on div "Janela de atendimento Grade de atendimento Capacidade Transportadoras Veículos …" at bounding box center [700, 336] width 1400 height 672
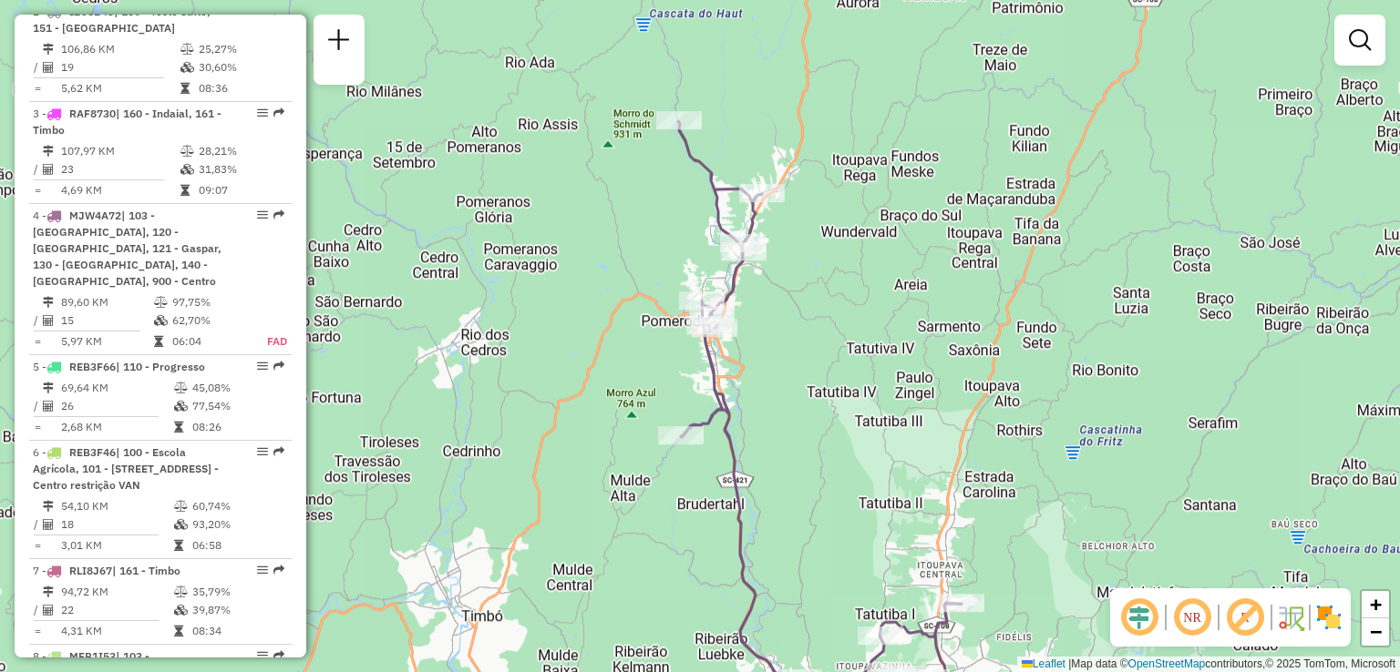
drag, startPoint x: 758, startPoint y: 385, endPoint x: 729, endPoint y: 238, distance: 149.6
click at [730, 240] on div "Janela de atendimento Grade de atendimento Capacidade Transportadoras Veículos …" at bounding box center [700, 336] width 1400 height 672
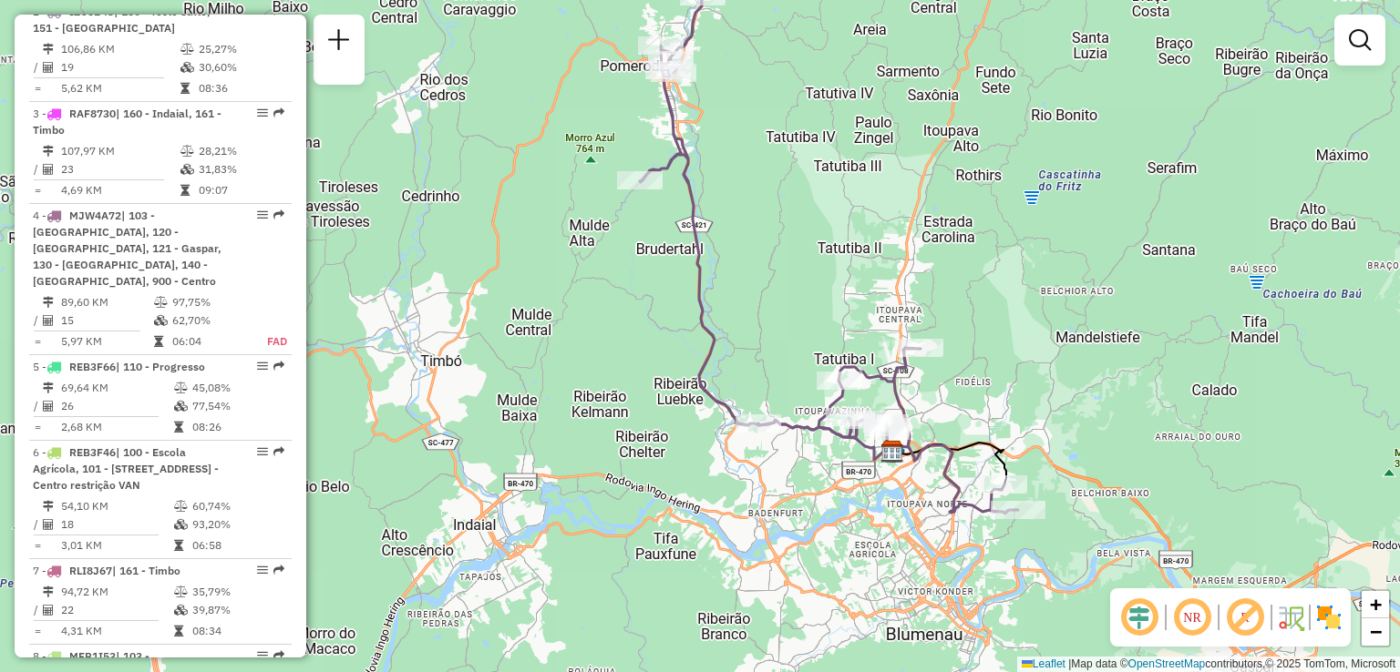
drag, startPoint x: 781, startPoint y: 365, endPoint x: 744, endPoint y: 293, distance: 81.1
click at [745, 300] on div "Janela de atendimento Grade de atendimento Capacidade Transportadoras Veículos …" at bounding box center [700, 336] width 1400 height 672
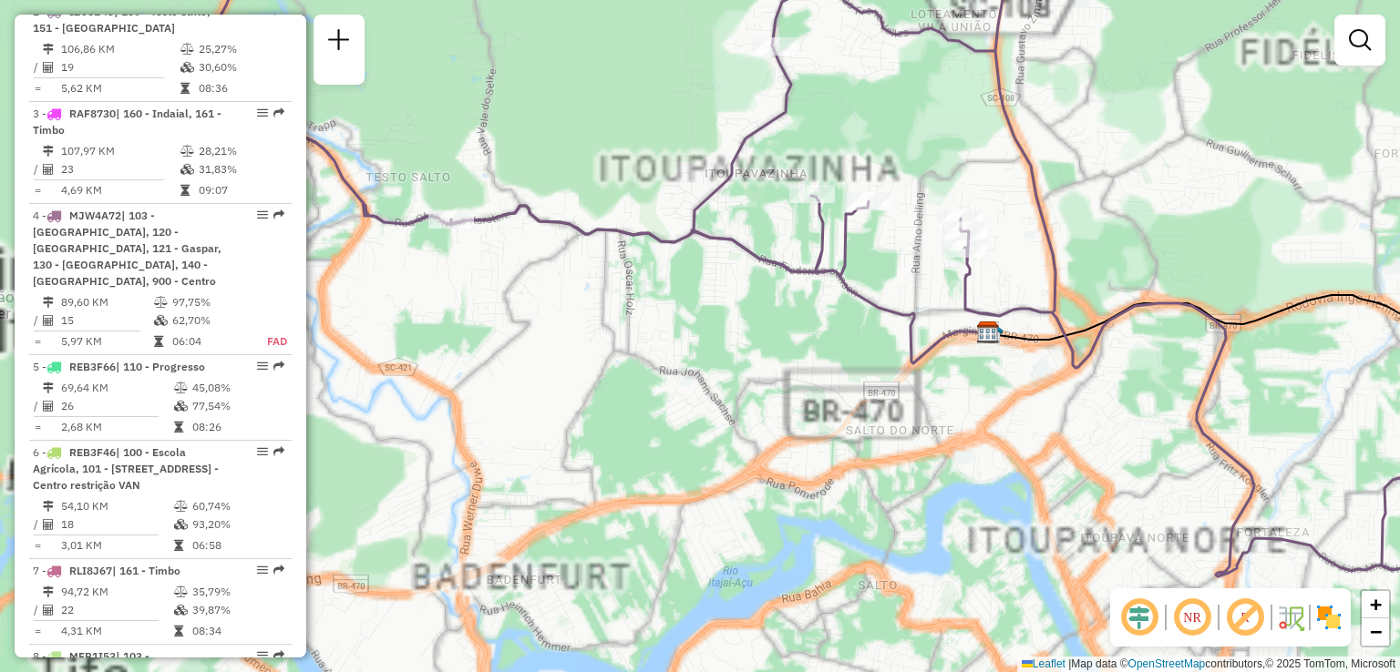
drag
click at [662, 333] on div "Janela de atendimento Grade de atendimento Capacidade Transportadoras Veículos …" at bounding box center [700, 336] width 1400 height 672
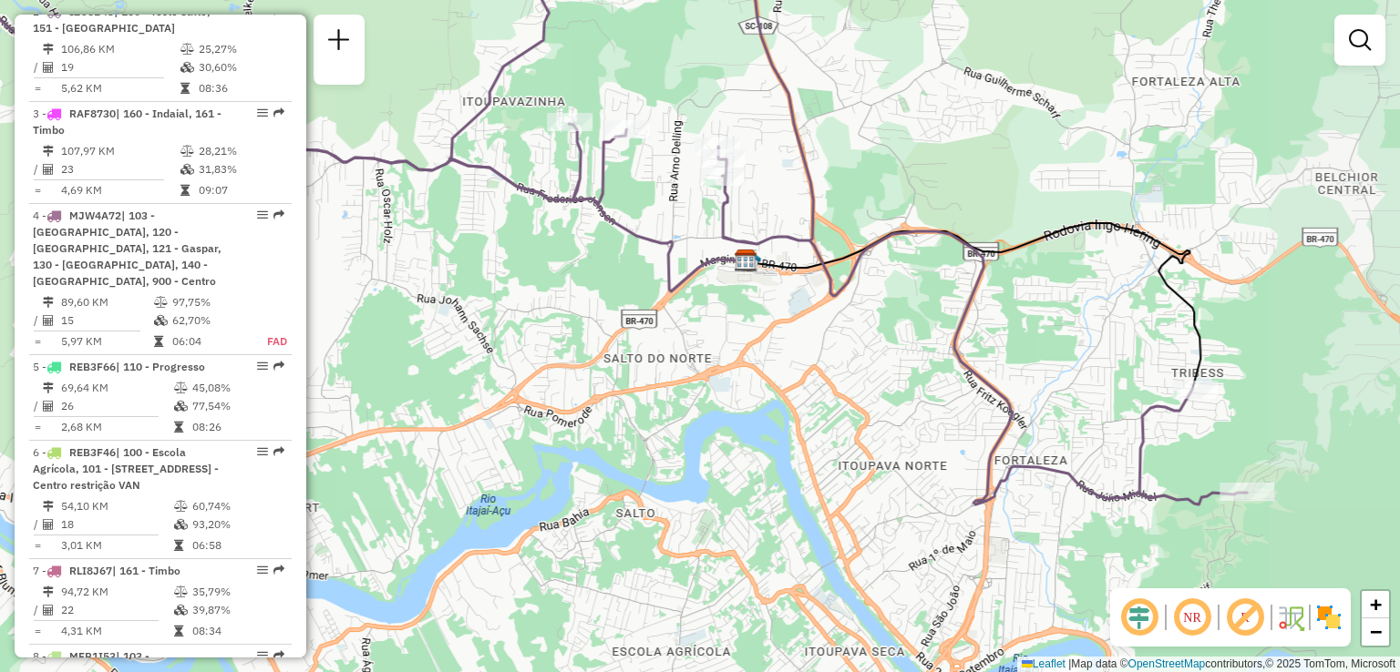
click at [879, 264] on div "Janela de atendimento Grade de atendimento Capacidade Transportadoras Veículos …" at bounding box center [700, 336] width 1400 height 672
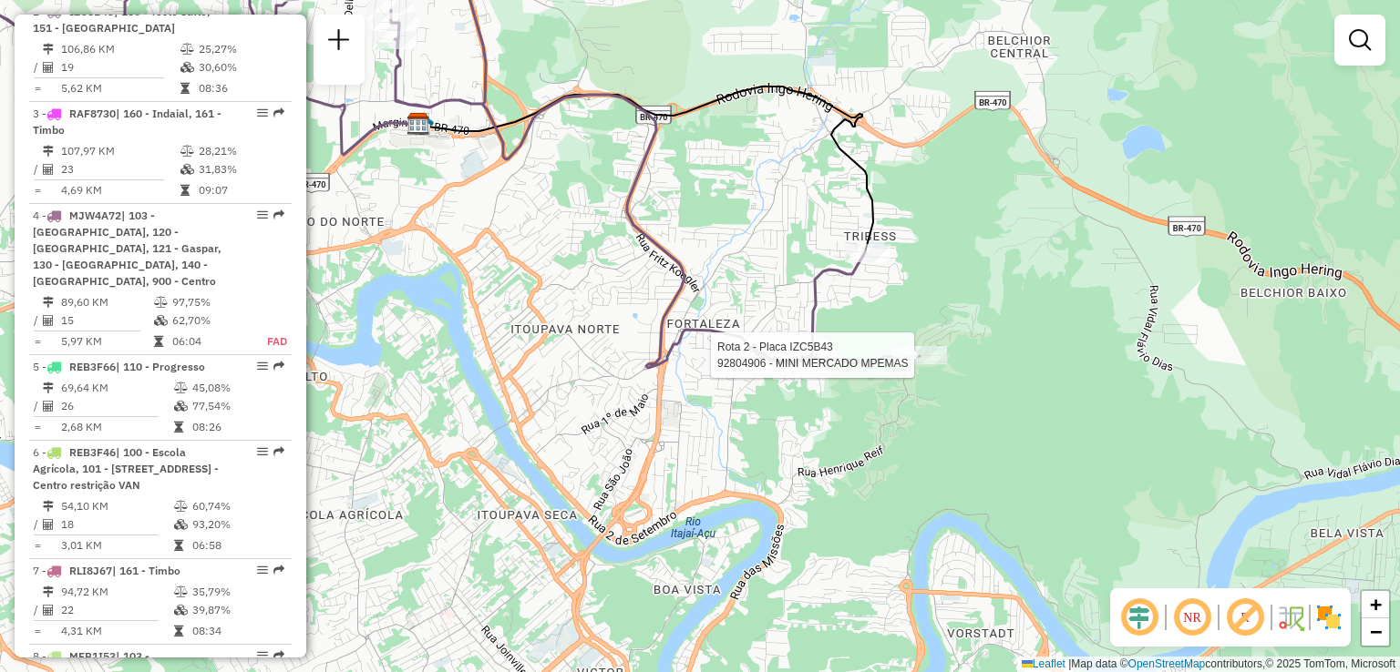
select select "**********"
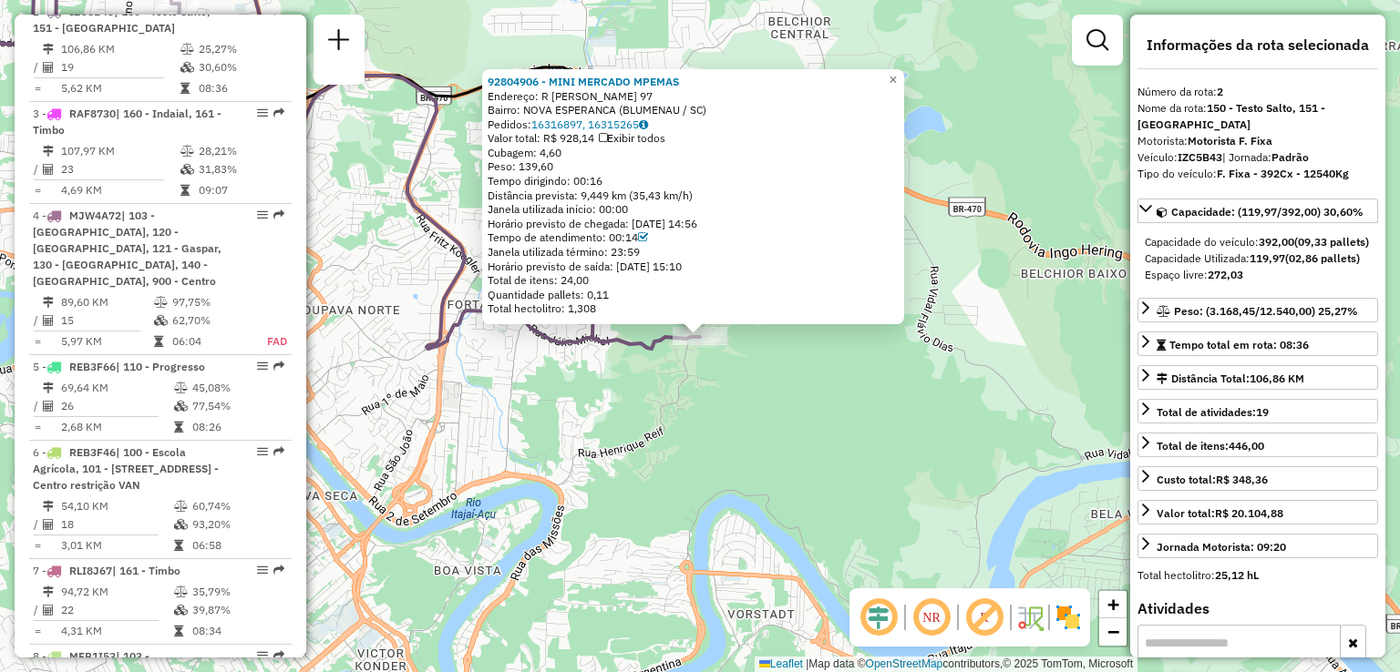
click at [821, 456] on div "92804906 - MINI MERCADO MPEMAS Endereço: R CATARINA AUGUSTA SCHMITT 97 Bairro: …" at bounding box center [700, 336] width 1400 height 672
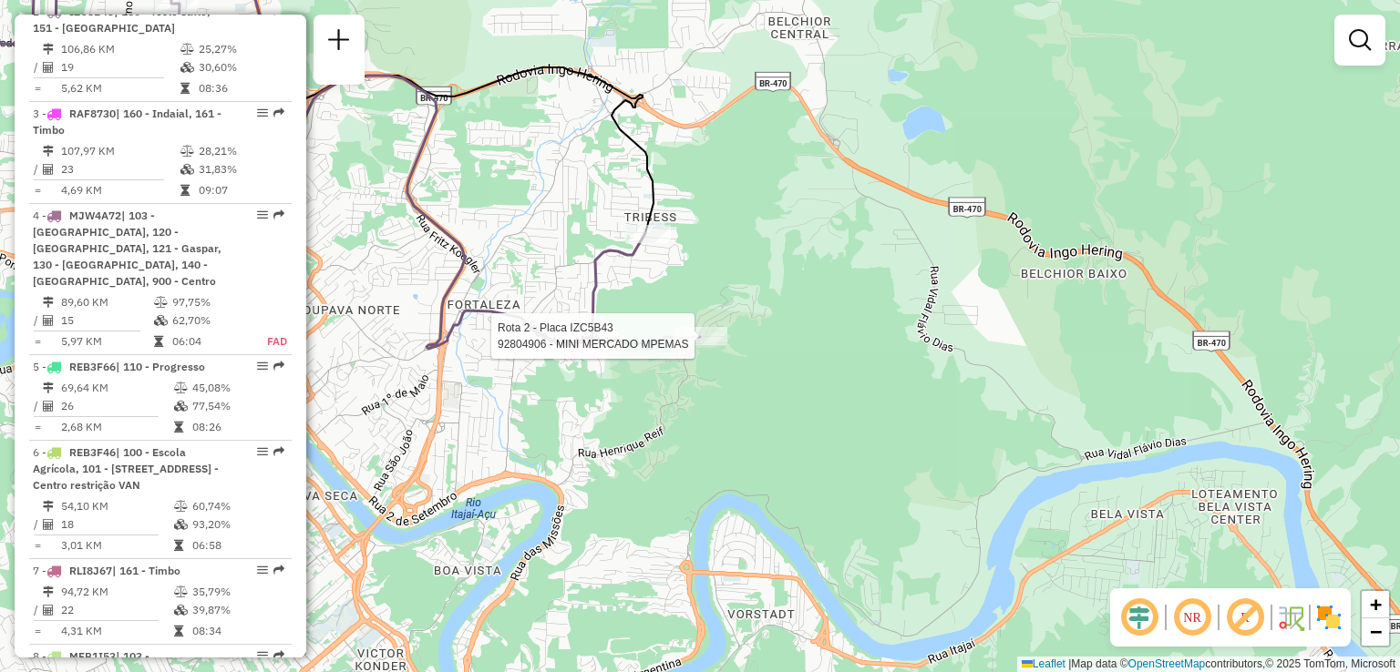
select select "**********"
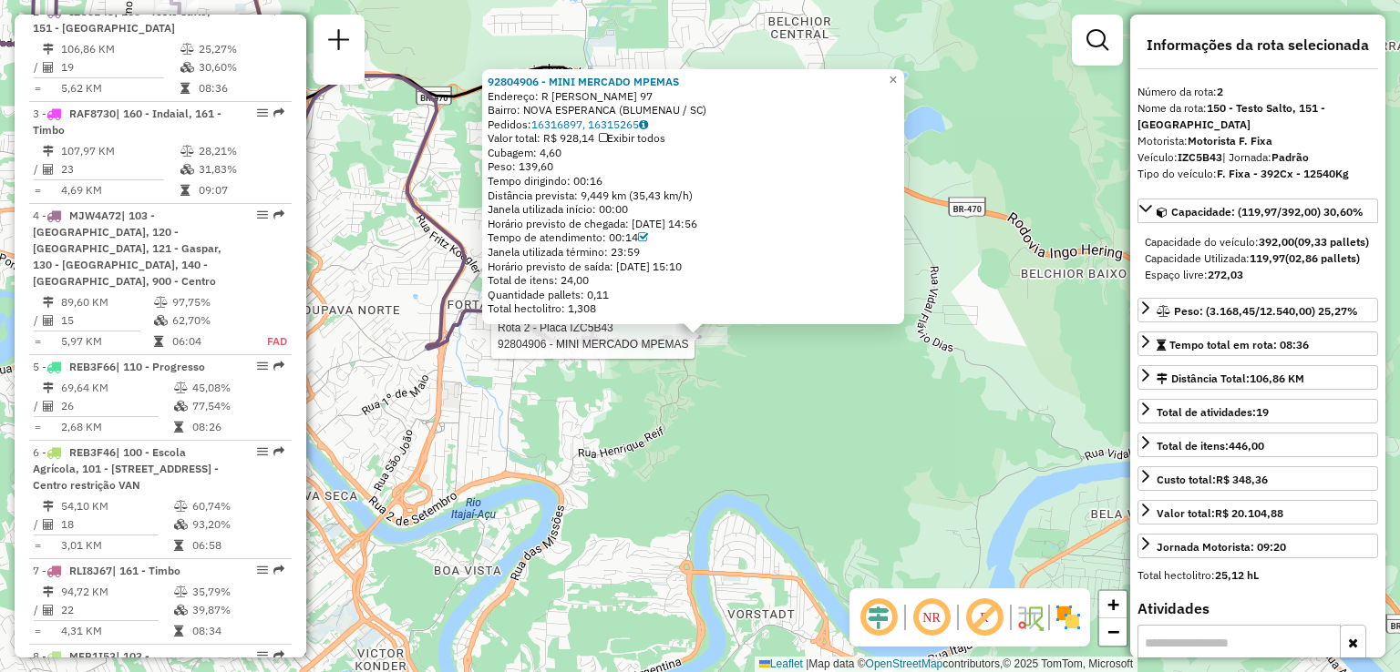
click at [678, 439] on div "Rota 2 - Placa IZC5B43 92804906 - MINI MERCADO MPEMAS 92804906 - MINI MERCADO M…" at bounding box center [700, 336] width 1400 height 672
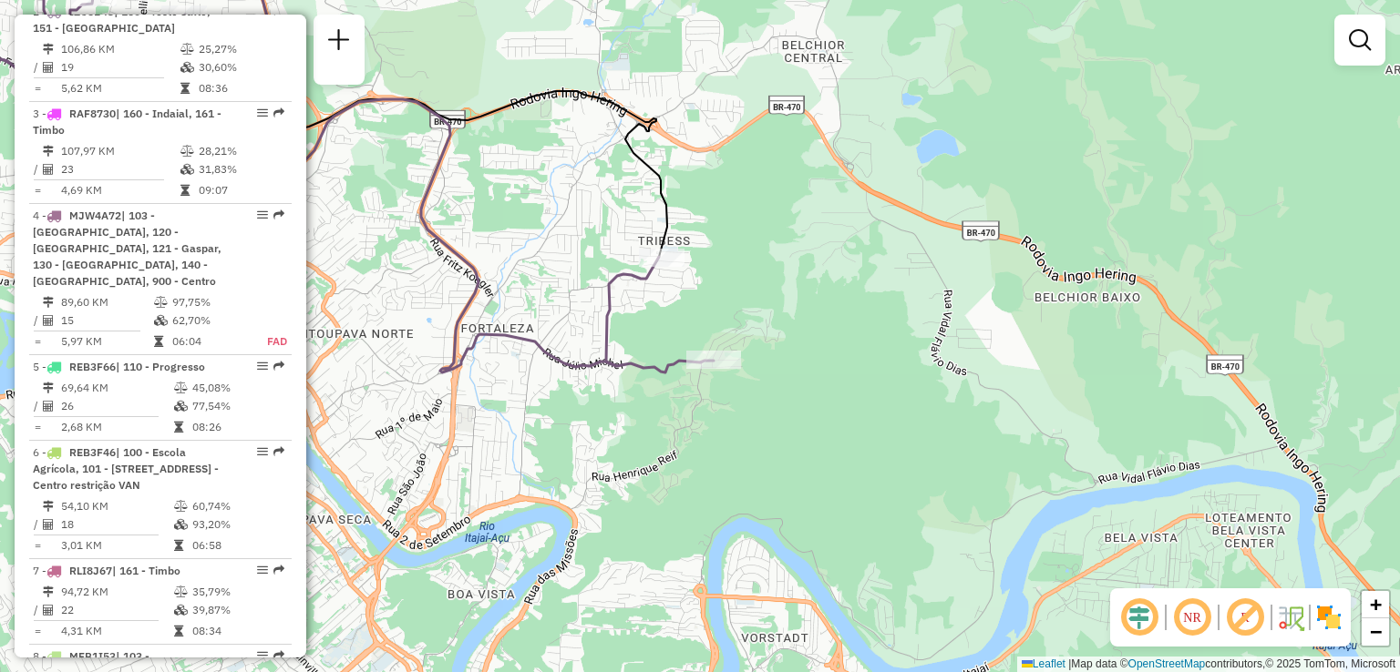
drag, startPoint x: 700, startPoint y: 443, endPoint x: 711, endPoint y: 363, distance: 80.9
click at [728, 497] on div "Janela de atendimento Grade de atendimento Capacidade Transportadoras Veículos …" at bounding box center [700, 336] width 1400 height 672
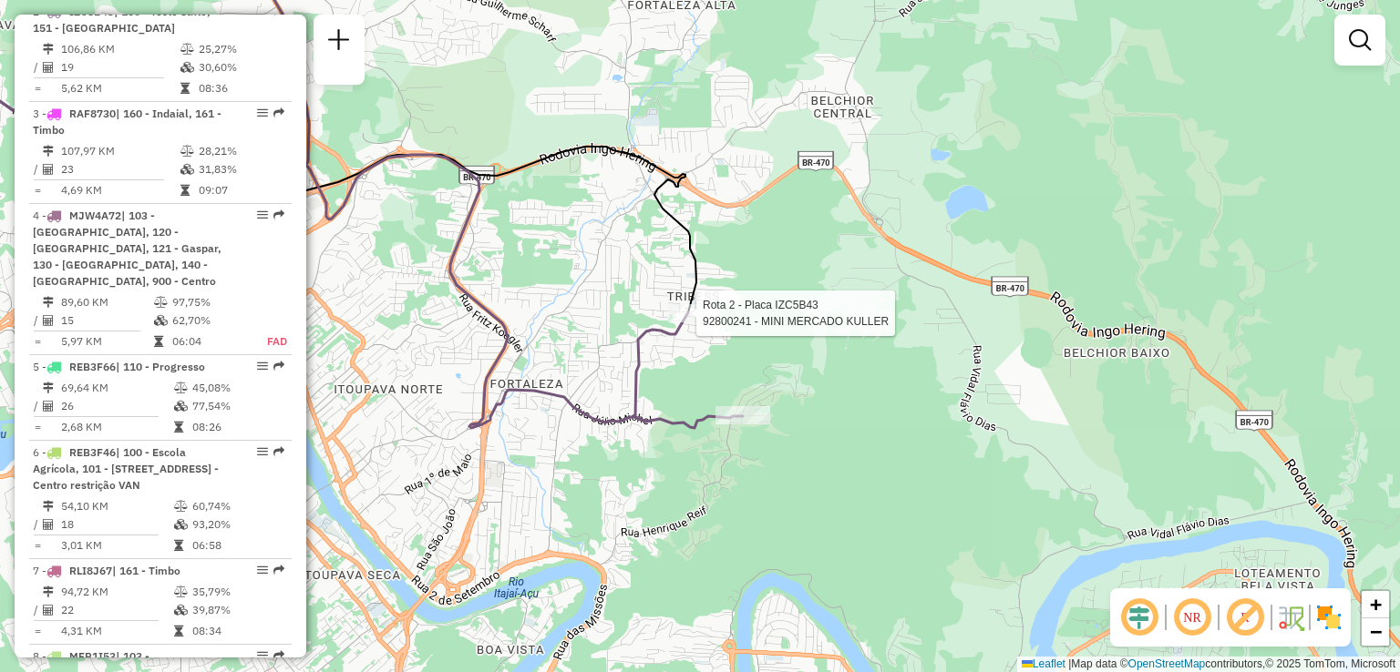
select select "**********"
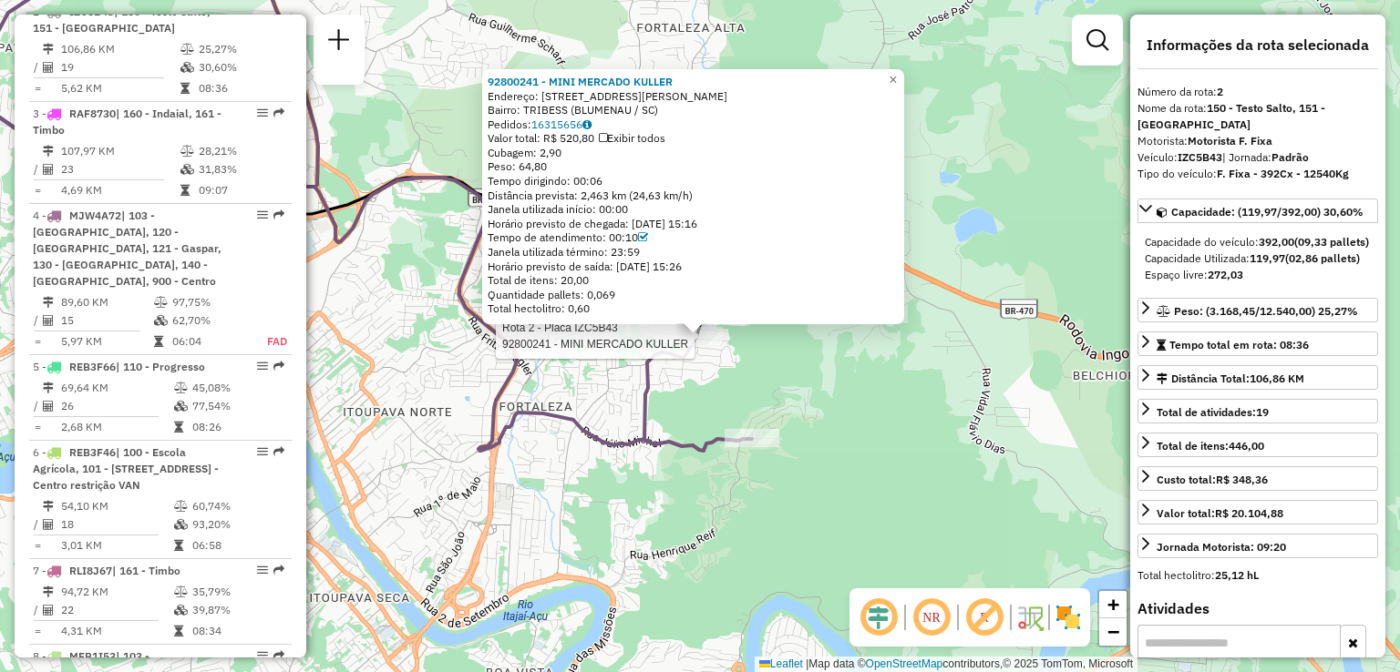
click at [661, 513] on div "Rota 2 - Placa IZC5B43 92800241 - MINI MERCADO KULLER 92800241 - MINI MERCADO K…" at bounding box center [700, 336] width 1400 height 672
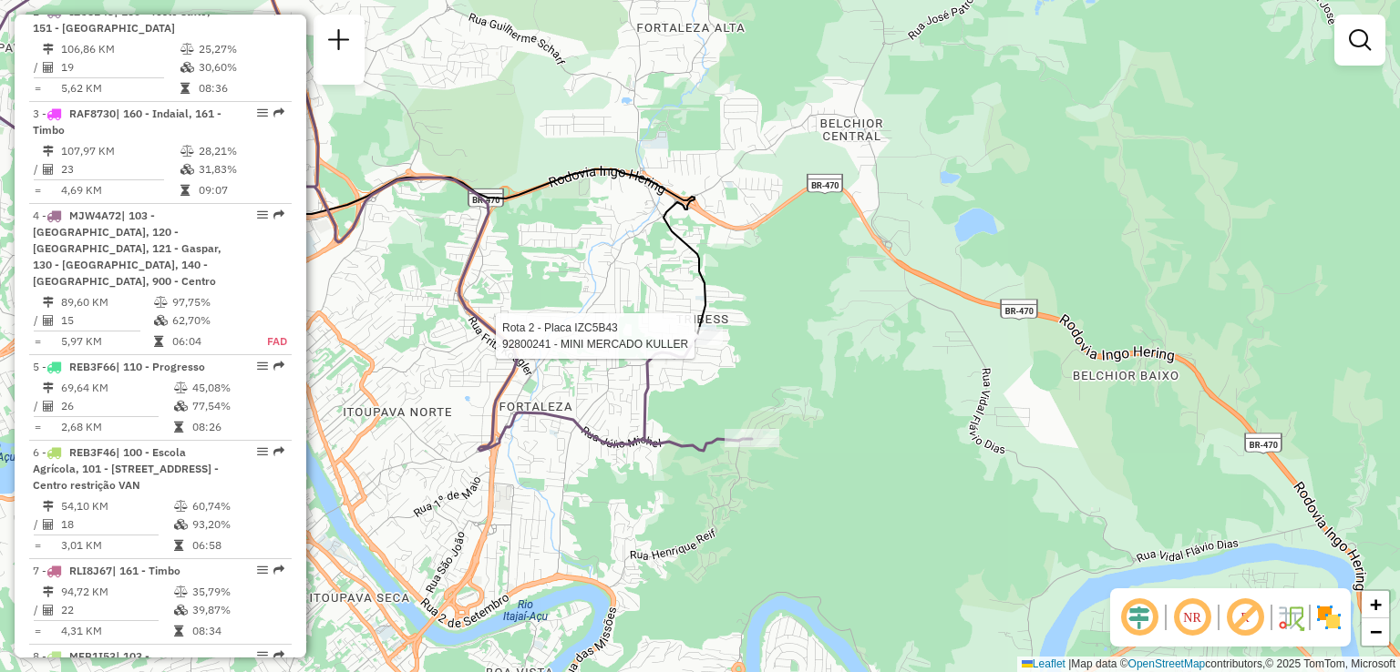
select select "**********"
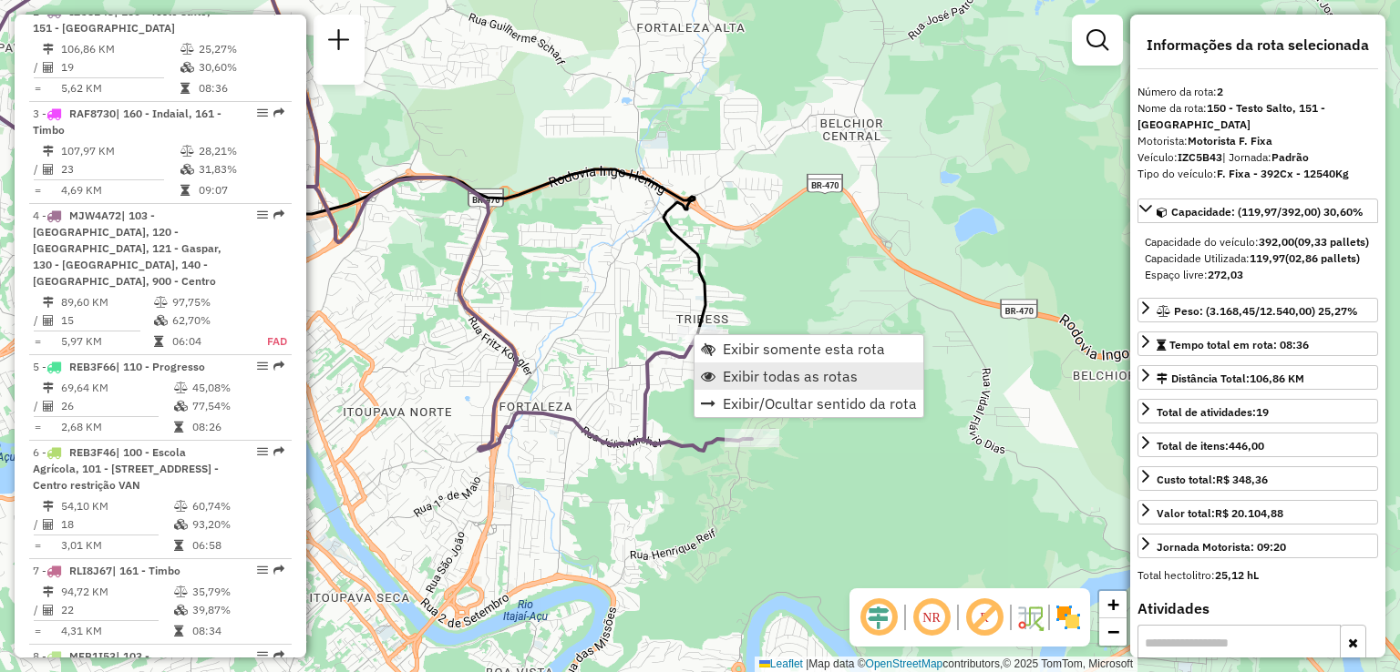
click at [746, 376] on span "Exibir todas as rotas" at bounding box center [790, 376] width 135 height 15
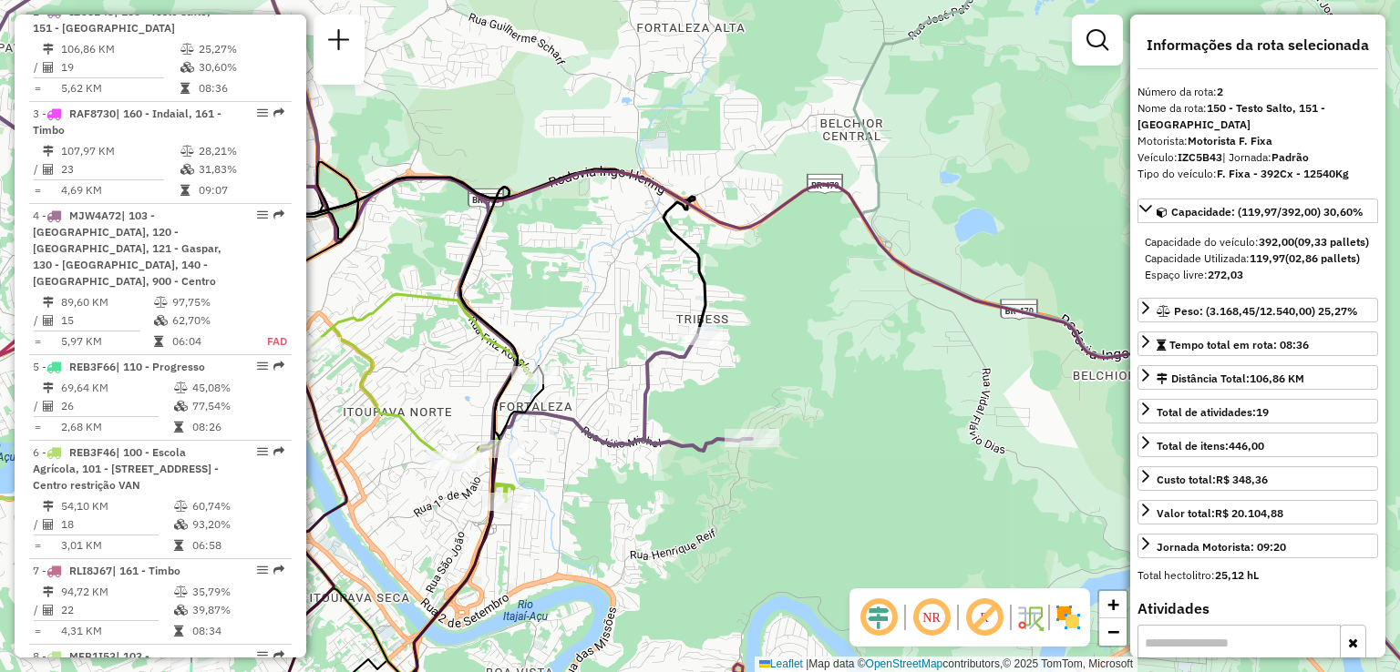
drag, startPoint x: 615, startPoint y: 385, endPoint x: 789, endPoint y: 391, distance: 174.1
click at [787, 390] on div "Janela de atendimento Grade de atendimento Capacidade Transportadoras Veículos …" at bounding box center [700, 336] width 1400 height 672
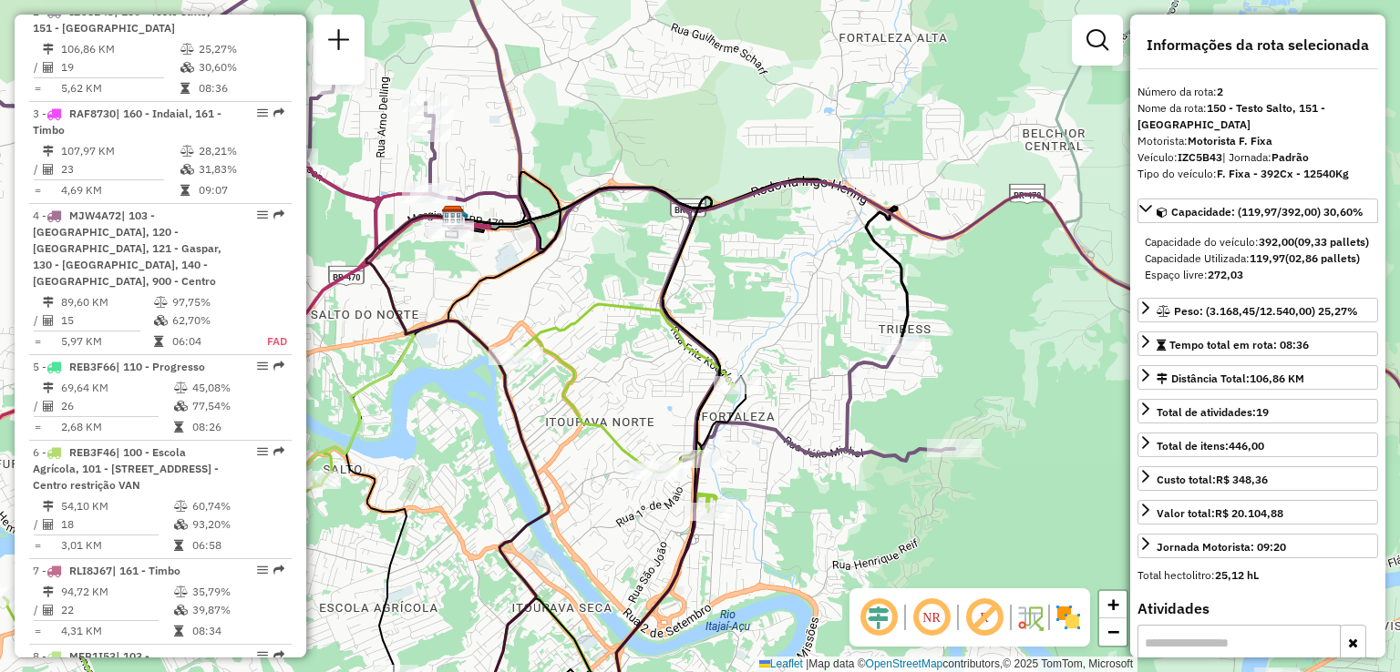
drag, startPoint x: 761, startPoint y: 359, endPoint x: 873, endPoint y: 422, distance: 128.5
click at [867, 420] on div "Janela de atendimento Grade de atendimento Capacidade Transportadoras Veículos …" at bounding box center [700, 336] width 1400 height 672
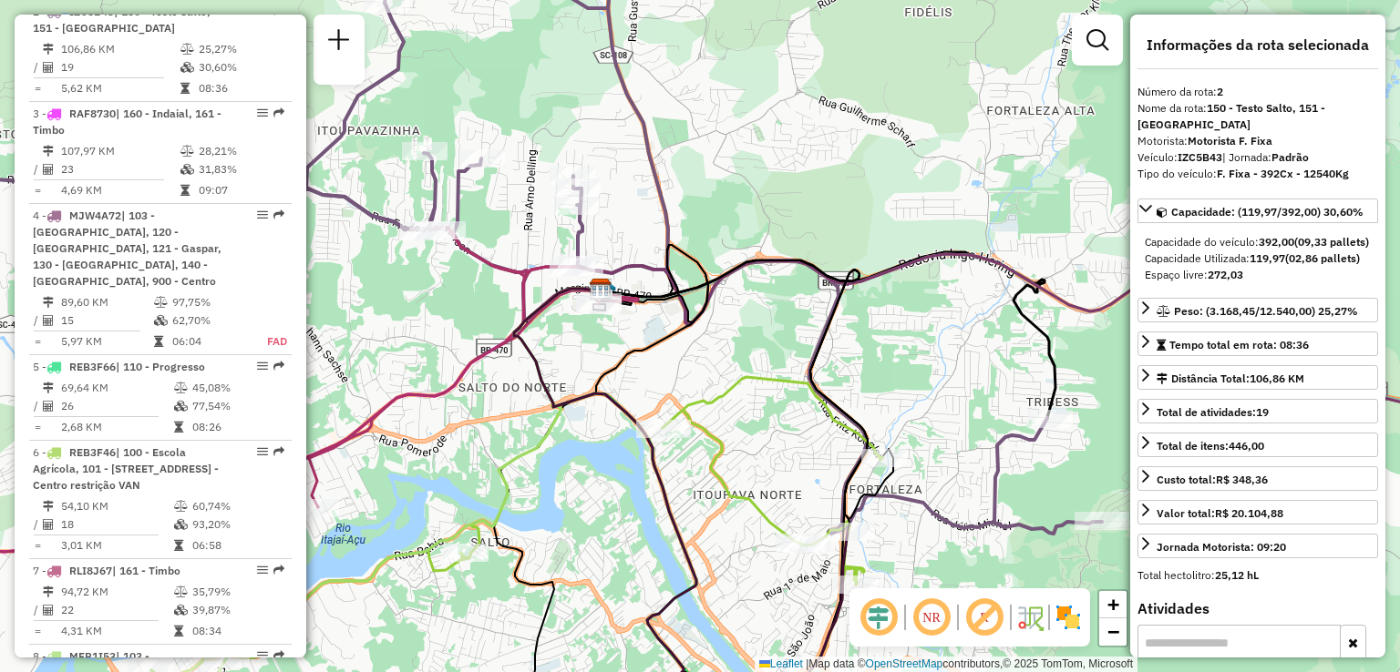
drag, startPoint x: 839, startPoint y: 360, endPoint x: 919, endPoint y: 364, distance: 80.3
click at [919, 364] on div "Janela de atendimento Grade de atendimento Capacidade Transportadoras Veículos …" at bounding box center [700, 336] width 1400 height 672
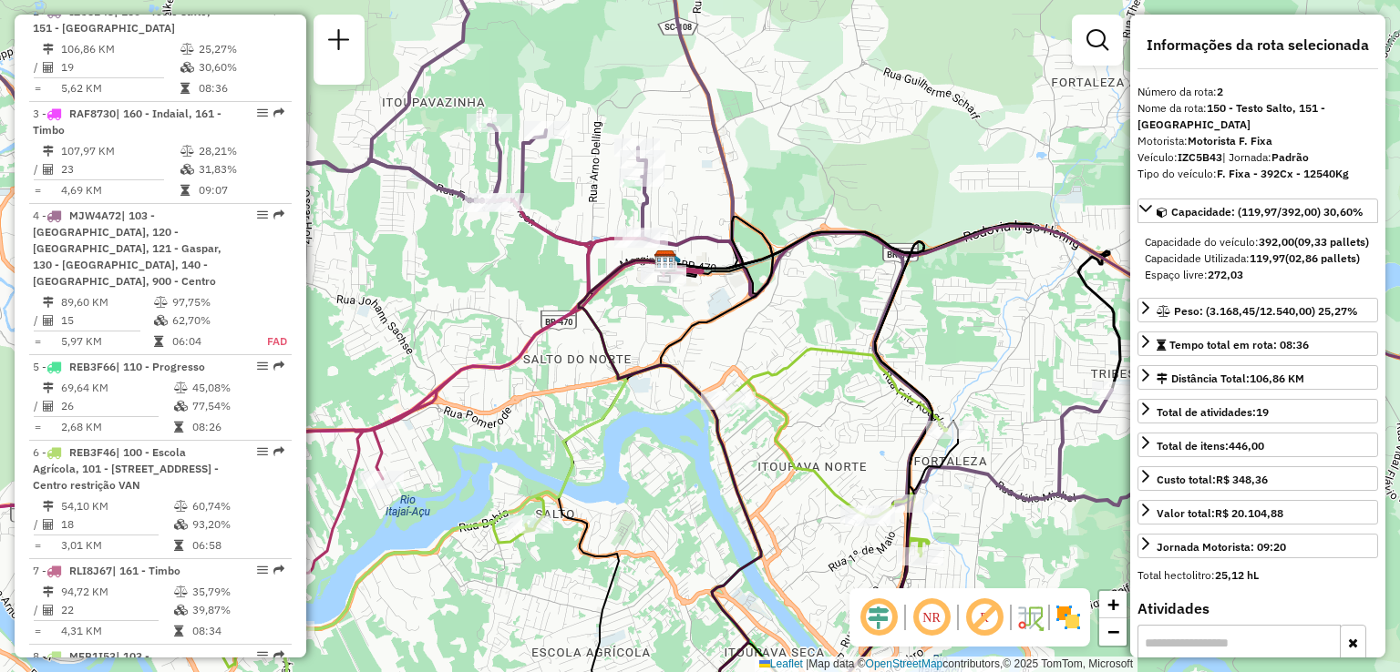
drag, startPoint x: 867, startPoint y: 385, endPoint x: 810, endPoint y: 325, distance: 83.1
click at [810, 349] on icon at bounding box center [581, 528] width 731 height 358
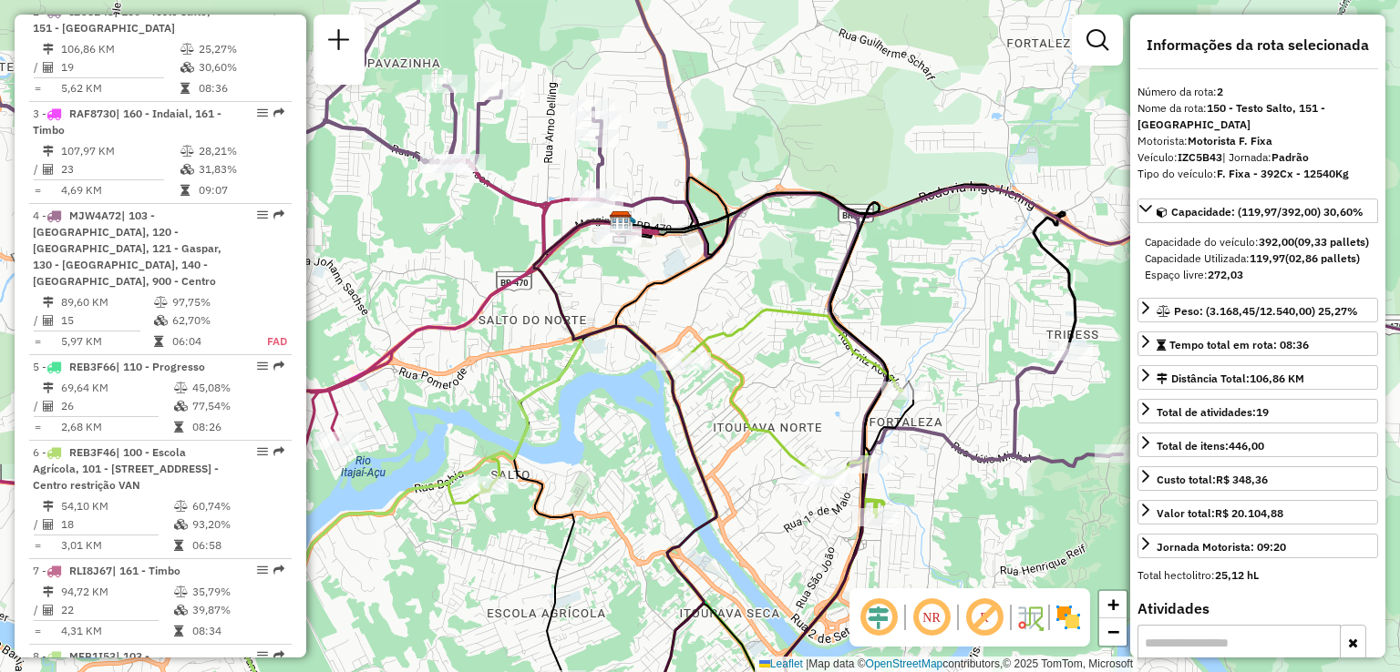
drag, startPoint x: 925, startPoint y: 456, endPoint x: 905, endPoint y: 405, distance: 54.0
click at [905, 406] on div "Janela de atendimento Grade de atendimento Capacidade Transportadoras Veículos …" at bounding box center [700, 336] width 1400 height 672
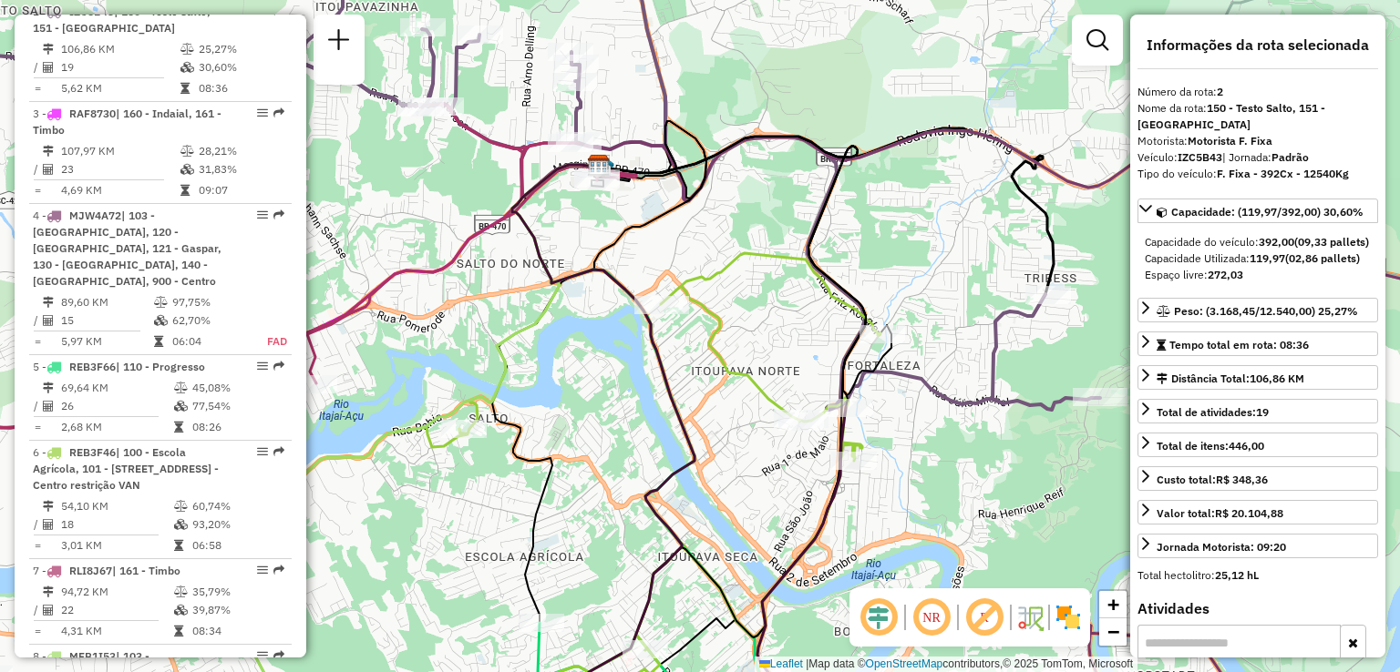
drag, startPoint x: 942, startPoint y: 433, endPoint x: 752, endPoint y: 504, distance: 203.3
click at [759, 503] on div "Rota 9 - Placa RAF8650 92809088 - PEREIRA BAR Janela de atendimento Grade de at…" at bounding box center [700, 336] width 1400 height 672
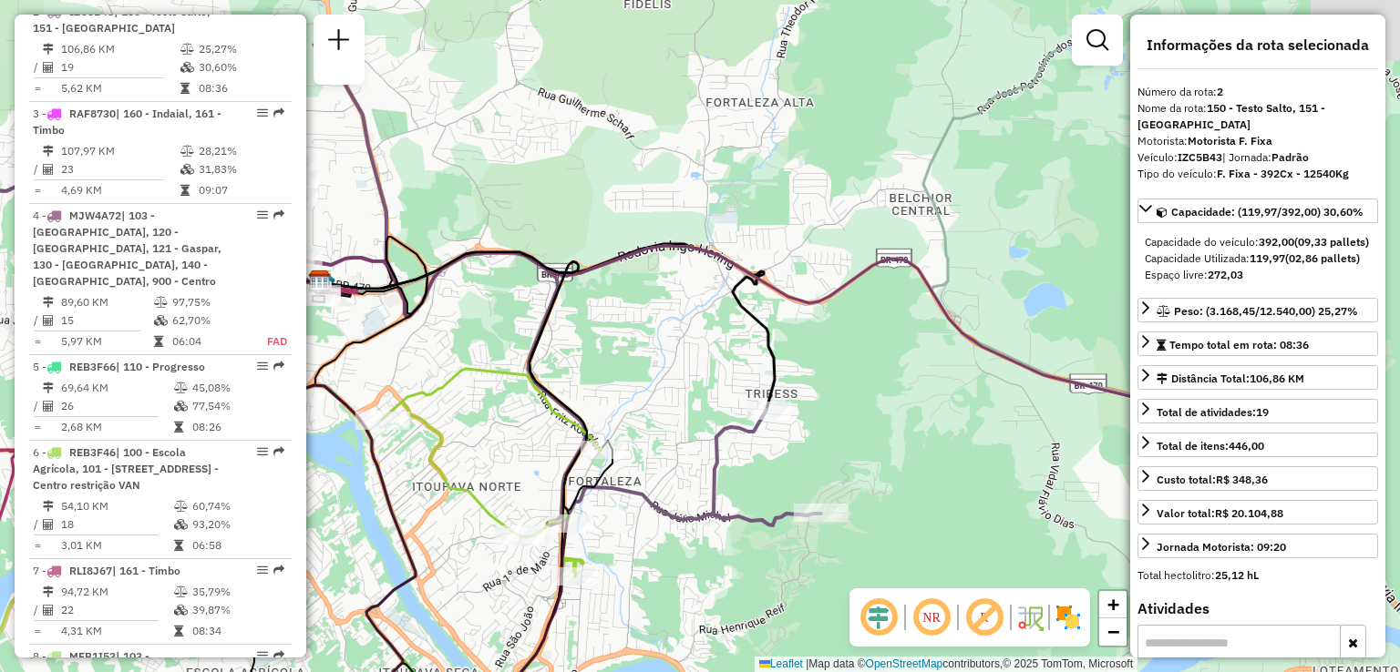
drag, startPoint x: 773, startPoint y: 436, endPoint x: 762, endPoint y: 484, distance: 48.6
click at [763, 486] on div "Janela de atendimento Grade de atendimento Capacidade Transportadoras Veículos …" at bounding box center [700, 336] width 1400 height 672
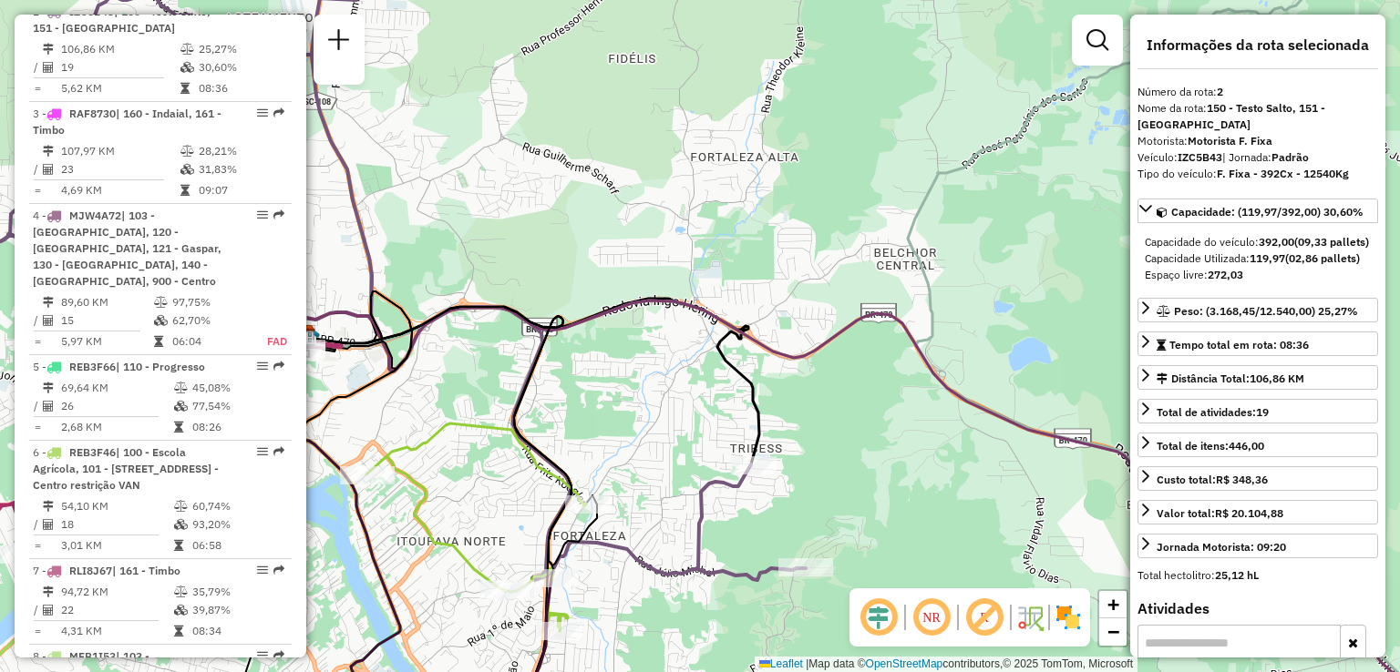
click at [823, 463] on div "Janela de atendimento Grade de atendimento Capacidade Transportadoras Veículos …" at bounding box center [700, 336] width 1400 height 672
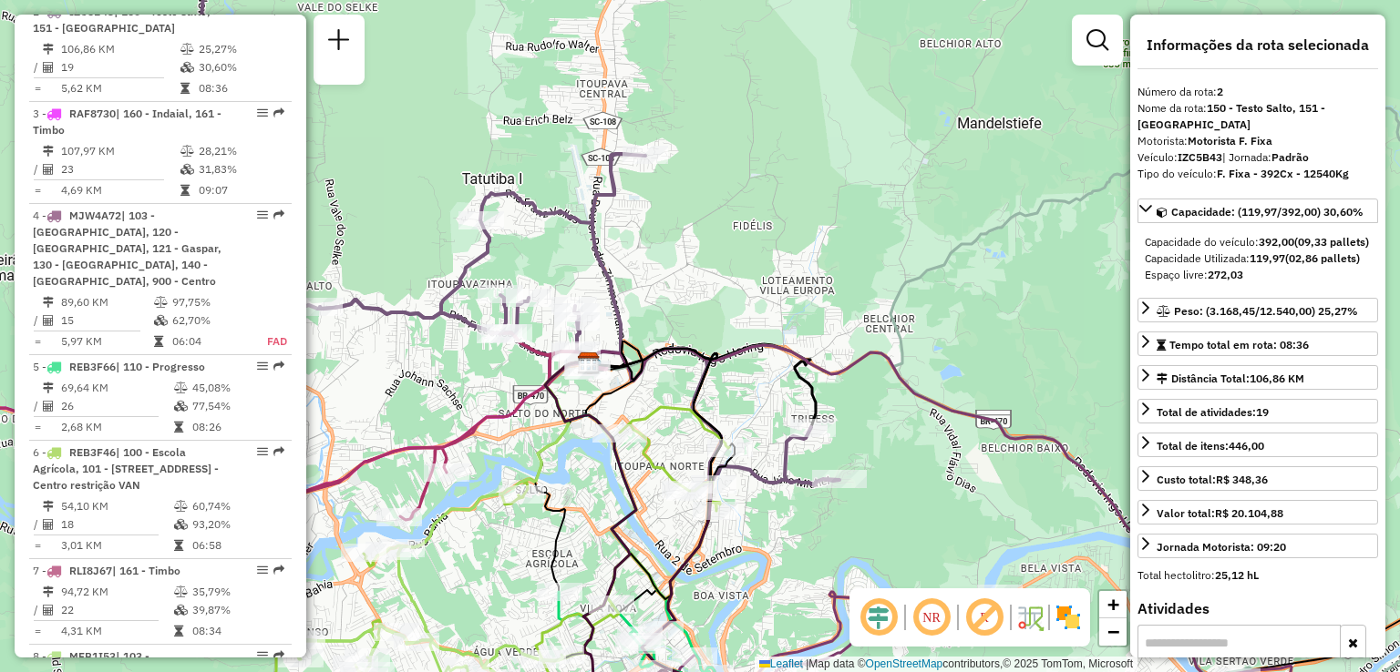
drag, startPoint x: 867, startPoint y: 431, endPoint x: 872, endPoint y: 416, distance: 16.1
click at [871, 418] on div "Janela de atendimento Grade de atendimento Capacidade Transportadoras Veículos …" at bounding box center [700, 336] width 1400 height 672
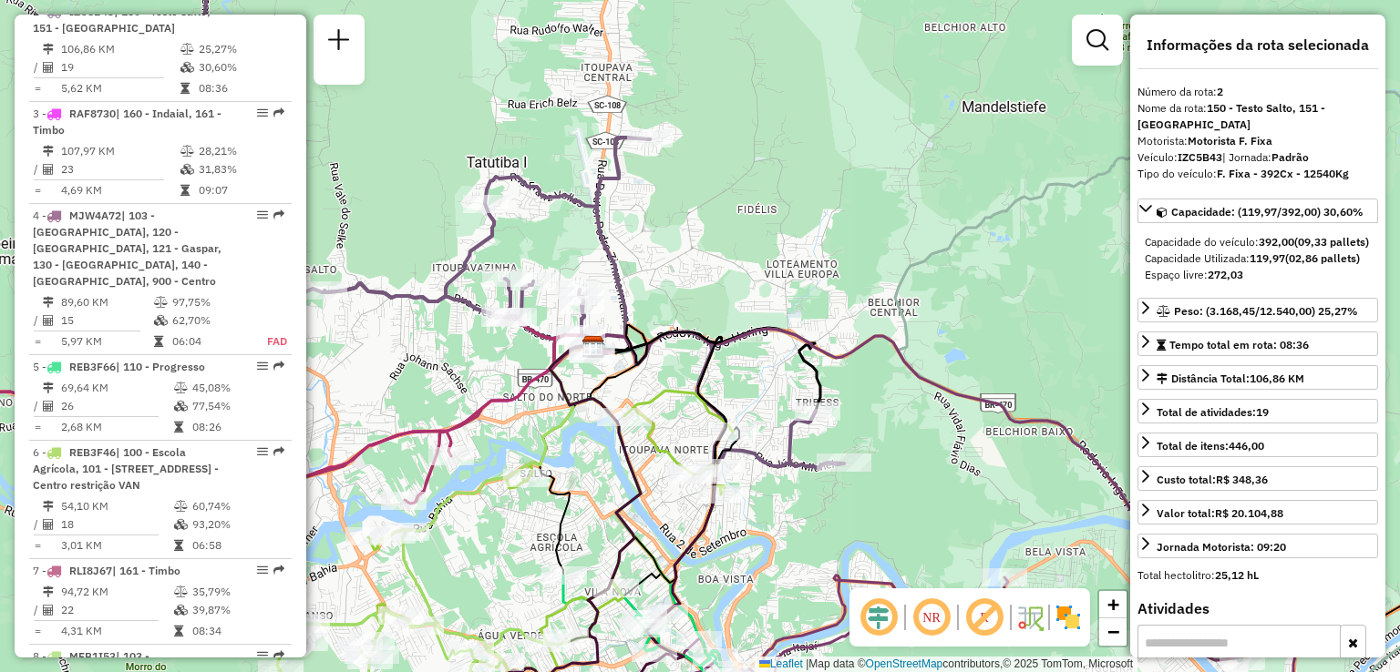
drag, startPoint x: 814, startPoint y: 373, endPoint x: 845, endPoint y: 350, distance: 38.5
click at [820, 351] on icon at bounding box center [707, 369] width 226 height 83
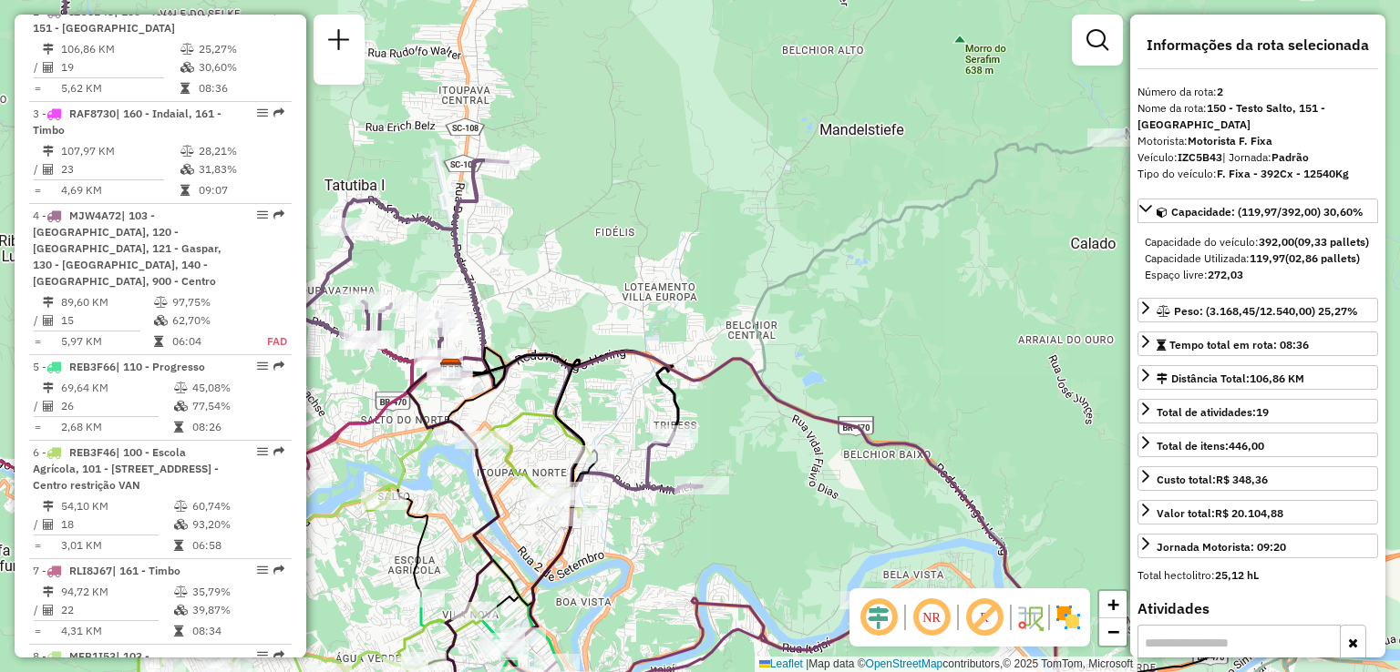
drag, startPoint x: 739, startPoint y: 373, endPoint x: 636, endPoint y: 405, distance: 108.1
click at [647, 402] on div "Janela de atendimento Grade de atendimento Capacidade Transportadoras Veículos …" at bounding box center [700, 336] width 1400 height 672
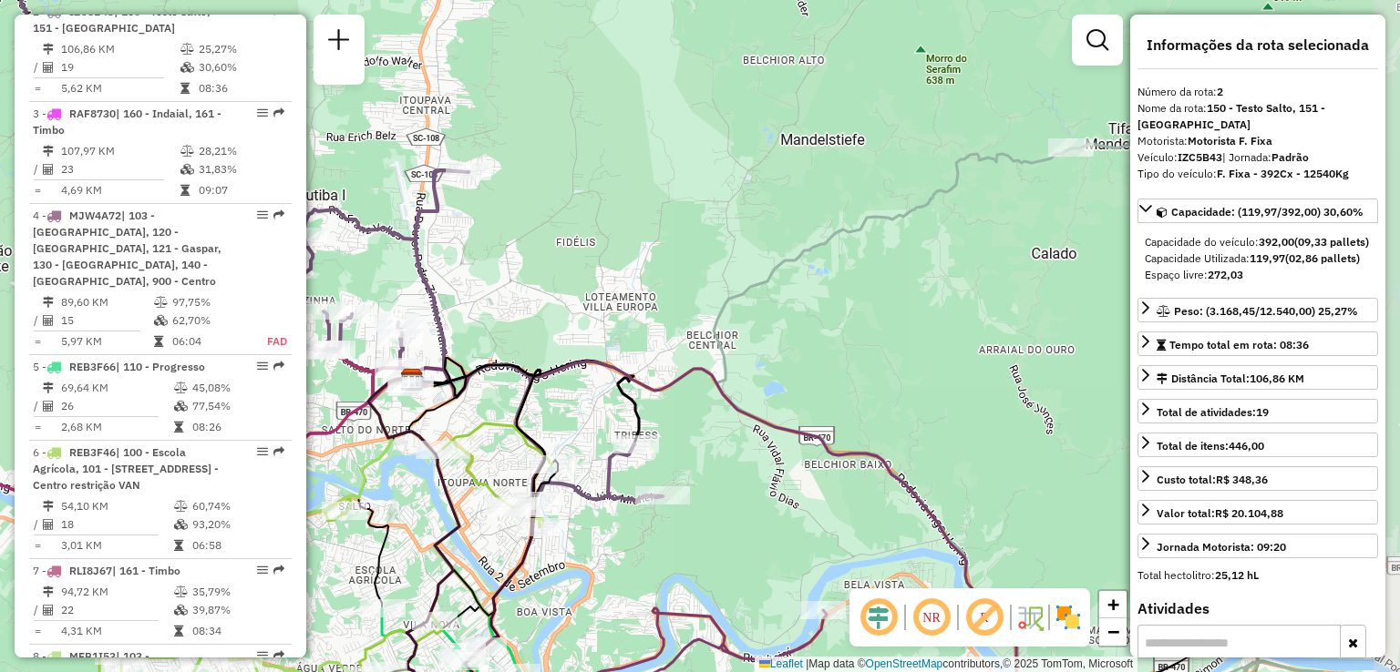
drag, startPoint x: 861, startPoint y: 351, endPoint x: 689, endPoint y: 395, distance: 177.9
click at [707, 392] on div "Janela de atendimento Grade de atendimento Capacidade Transportadoras Veículos …" at bounding box center [700, 336] width 1400 height 672
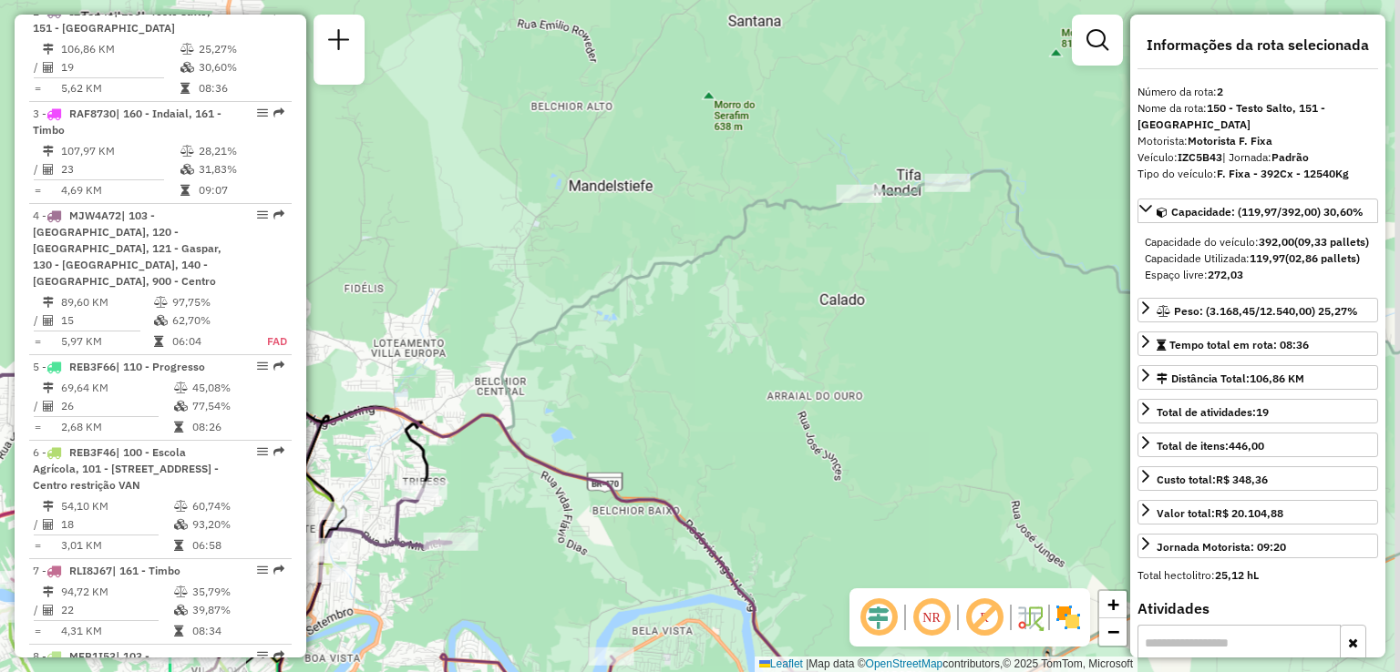
drag, startPoint x: 802, startPoint y: 395, endPoint x: 708, endPoint y: 332, distance: 113.5
click at [735, 341] on div "Janela de atendimento Grade de atendimento Capacidade Transportadoras Veículos …" at bounding box center [700, 336] width 1400 height 672
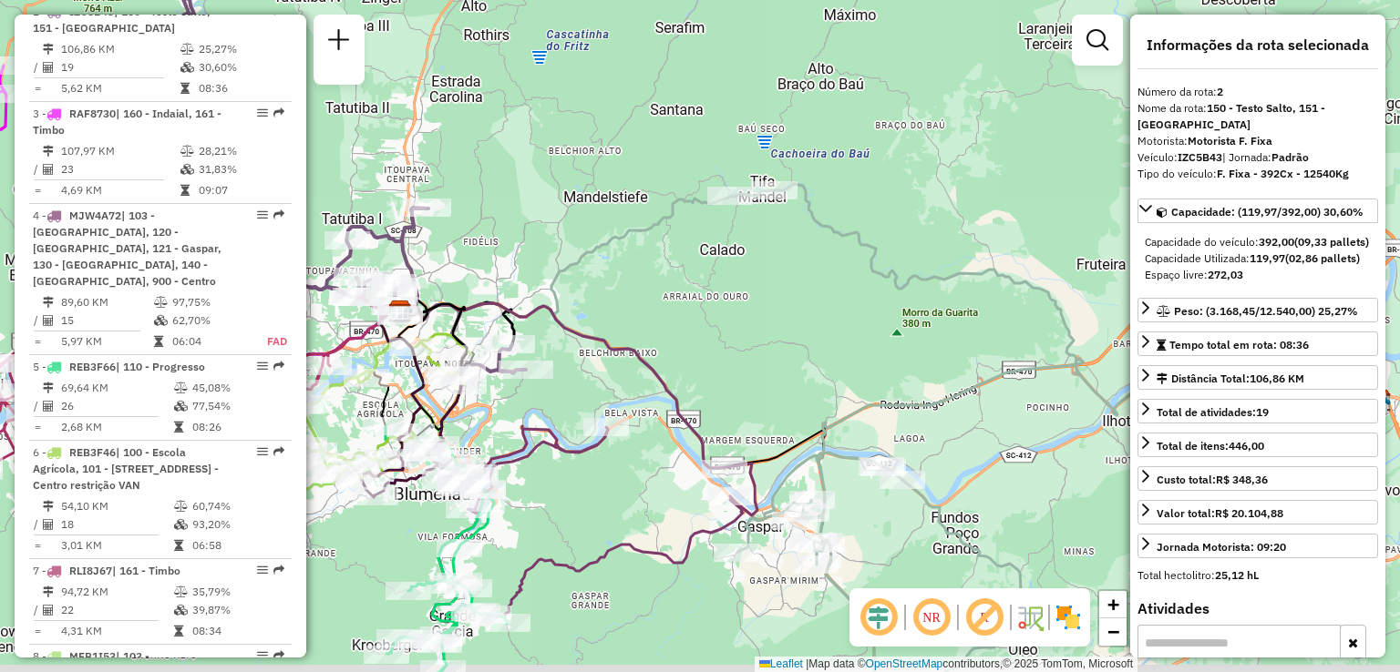
drag, startPoint x: 766, startPoint y: 363, endPoint x: 734, endPoint y: 296, distance: 74.2
click at [740, 303] on div "Janela de atendimento Grade de atendimento Capacidade Transportadoras Veículos …" at bounding box center [700, 336] width 1400 height 672
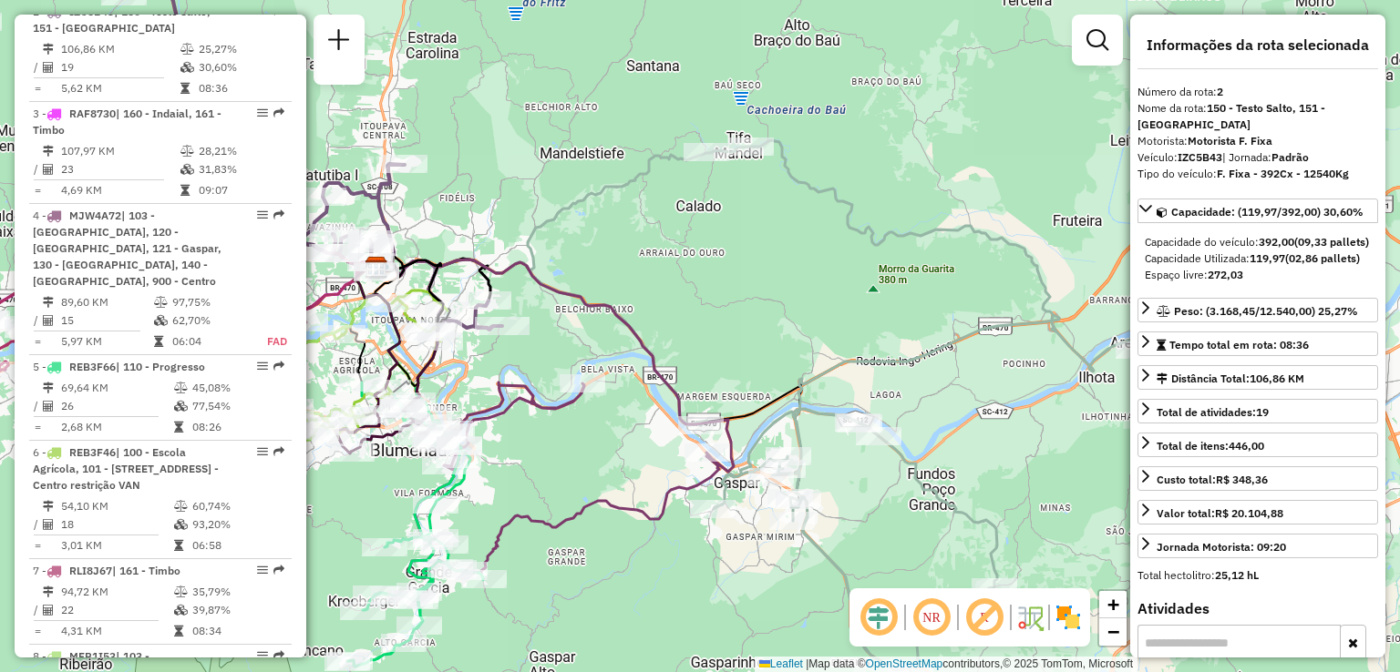
drag, startPoint x: 808, startPoint y: 325, endPoint x: 893, endPoint y: 309, distance: 86.3
click at [893, 309] on div "Janela de atendimento Grade de atendimento Capacidade Transportadoras Veículos …" at bounding box center [700, 336] width 1400 height 672
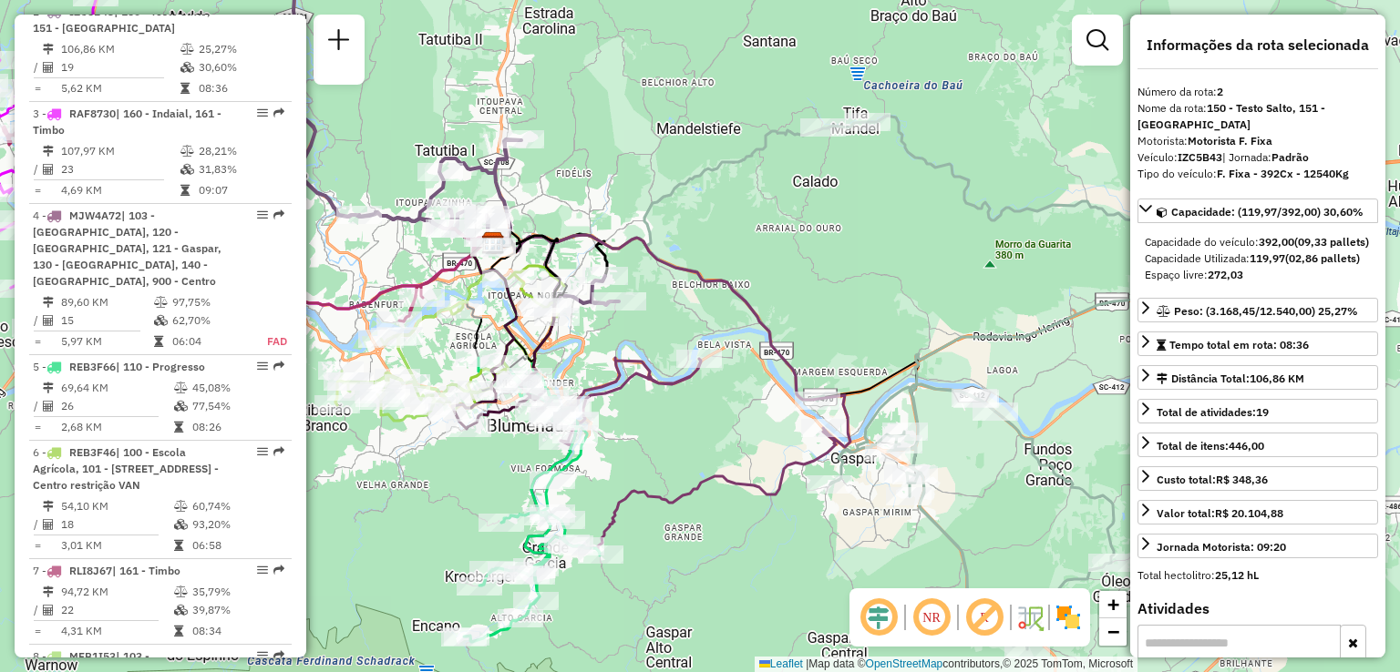
drag, startPoint x: 941, startPoint y: 333, endPoint x: 766, endPoint y: 316, distance: 175.7
click at [802, 316] on div "Janela de atendimento Grade de atendimento Capacidade Transportadoras Veículos …" at bounding box center [700, 336] width 1400 height 672
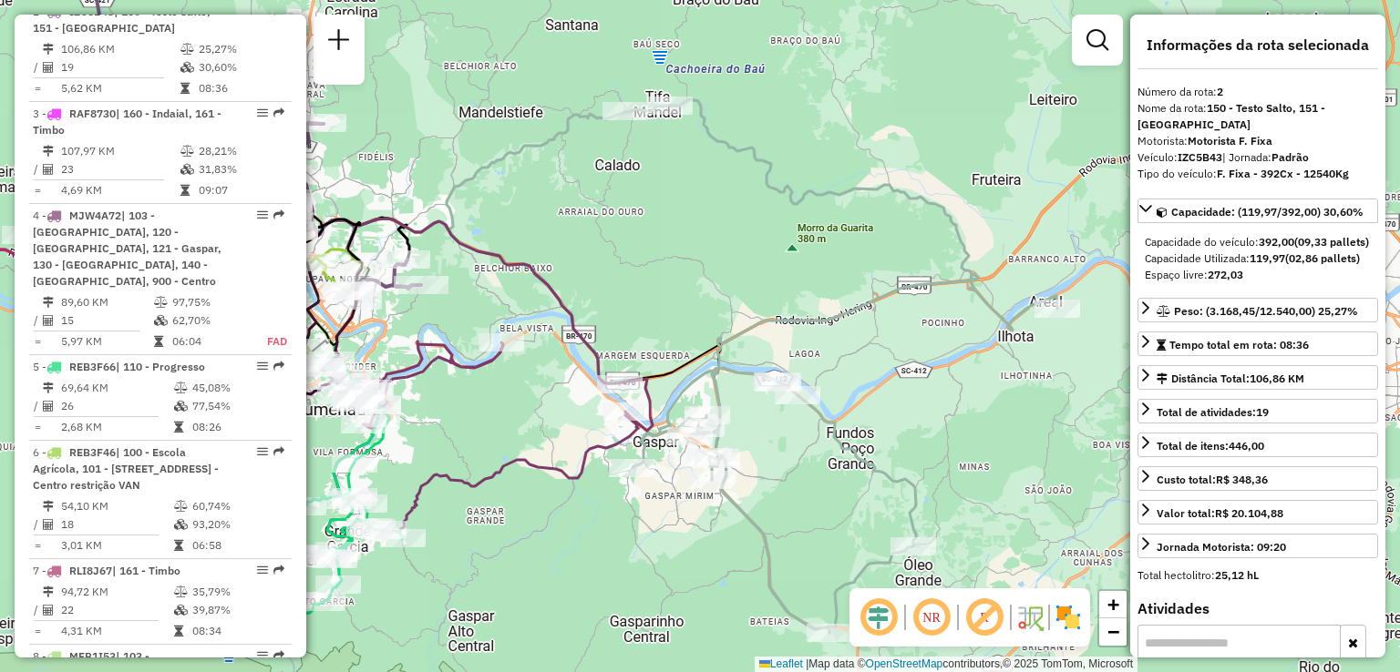
drag, startPoint x: 867, startPoint y: 337, endPoint x: 827, endPoint y: 333, distance: 39.4
click at [827, 333] on div "Janela de atendimento Grade de atendimento Capacidade Transportadoras Veículos …" at bounding box center [700, 336] width 1400 height 672
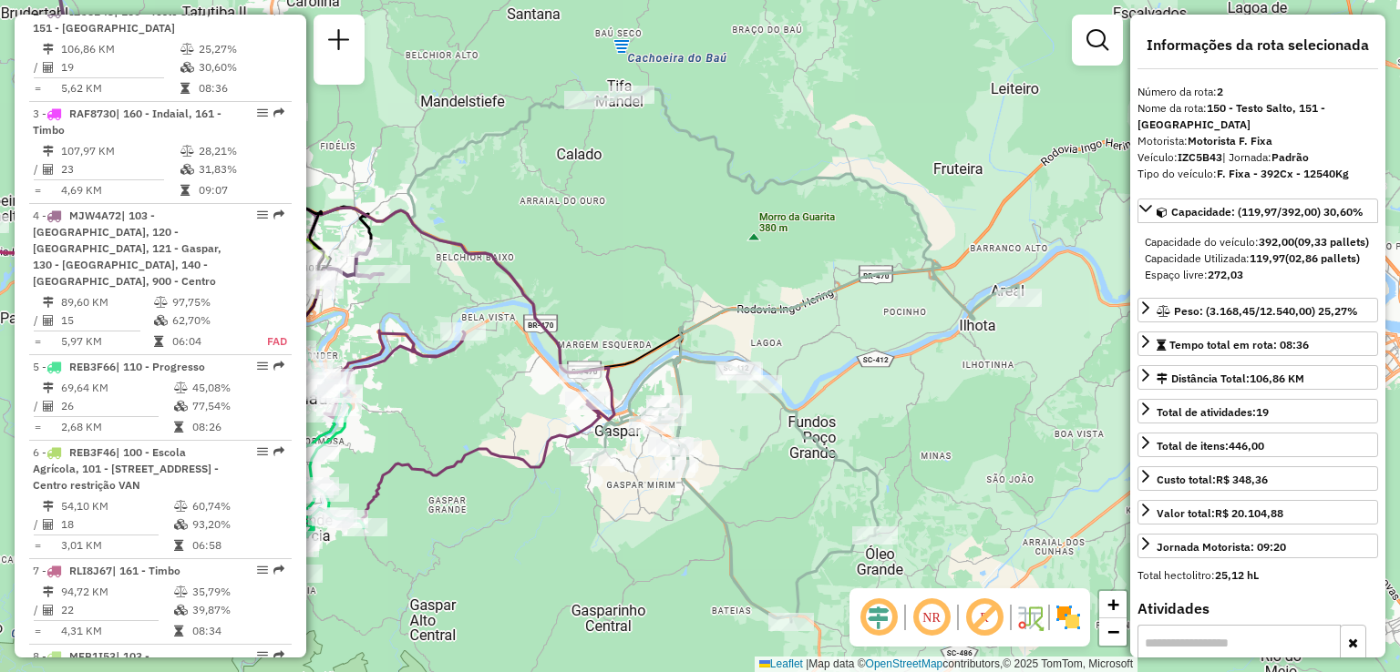
drag, startPoint x: 863, startPoint y: 365, endPoint x: 871, endPoint y: 285, distance: 80.6
click at [871, 285] on div "Janela de atendimento Grade de atendimento Capacidade Transportadoras Veículos …" at bounding box center [700, 336] width 1400 height 672
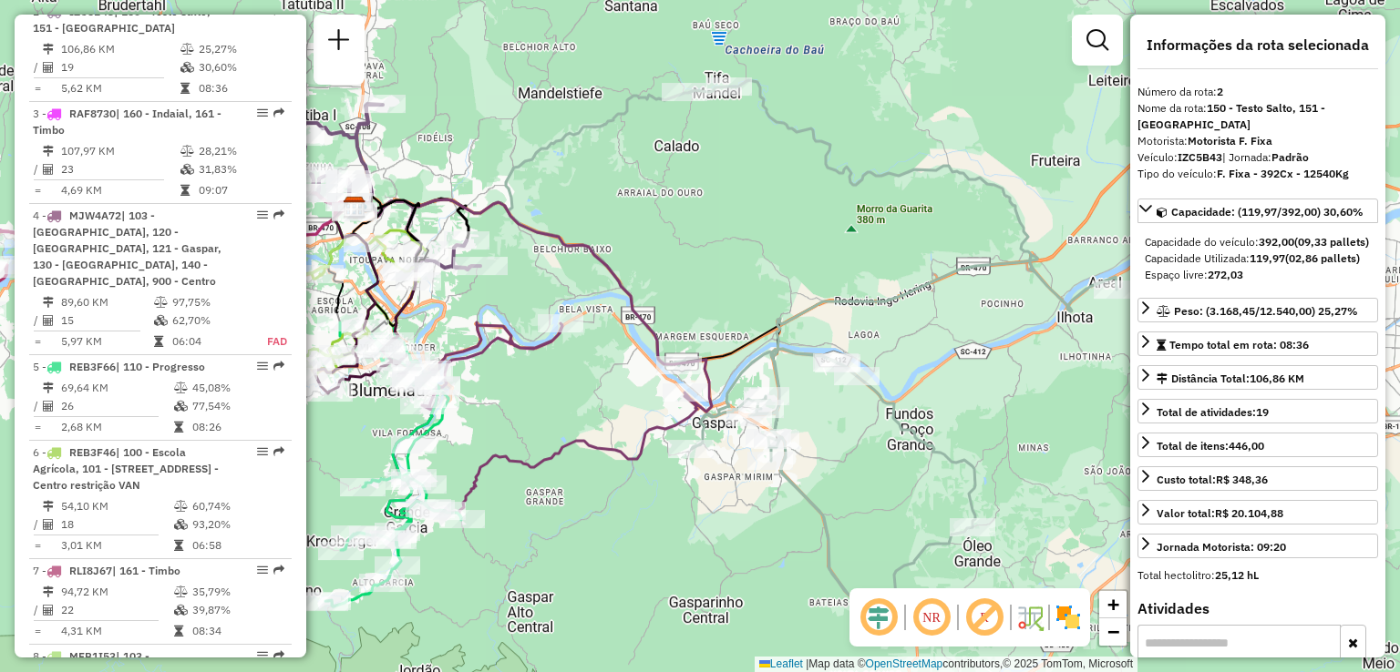
drag, startPoint x: 929, startPoint y: 364, endPoint x: 944, endPoint y: 385, distance: 25.5
click at [945, 389] on div "Janela de atendimento Grade de atendimento Capacidade Transportadoras Veículos …" at bounding box center [700, 336] width 1400 height 672
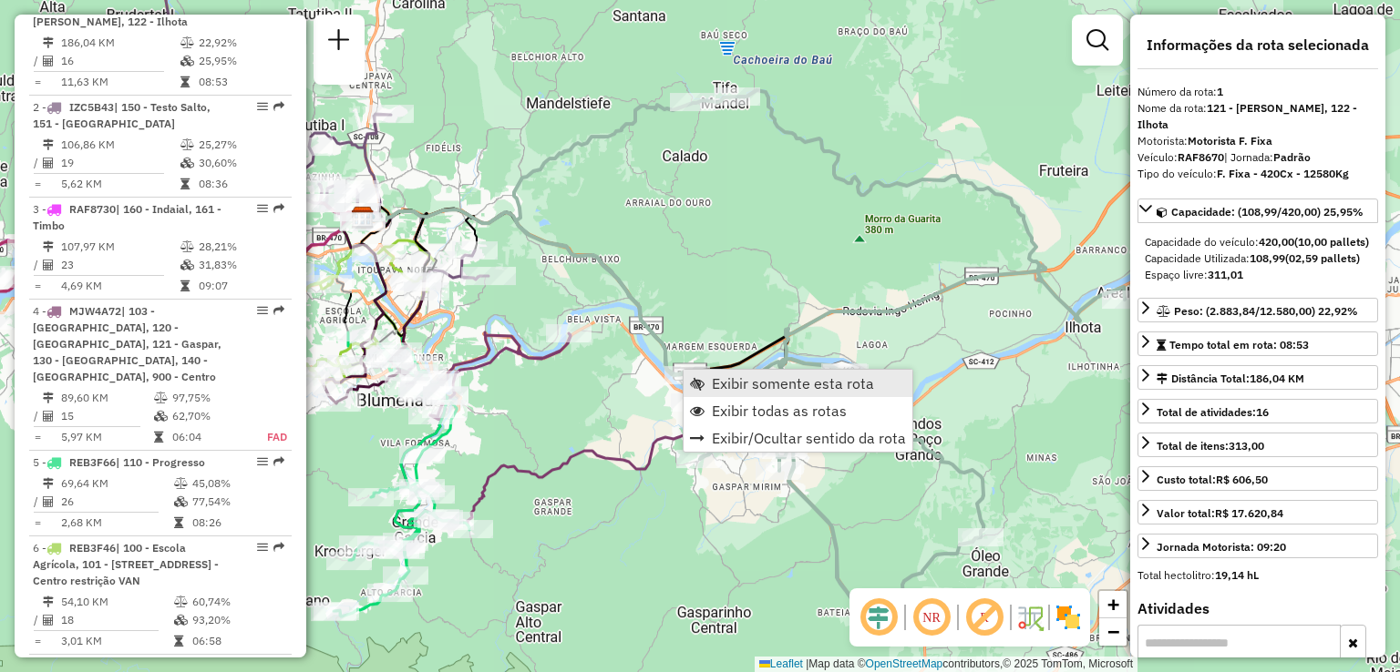
scroll to position [731, 0]
click at [746, 382] on span "Exibir somente esta rota" at bounding box center [793, 383] width 162 height 15
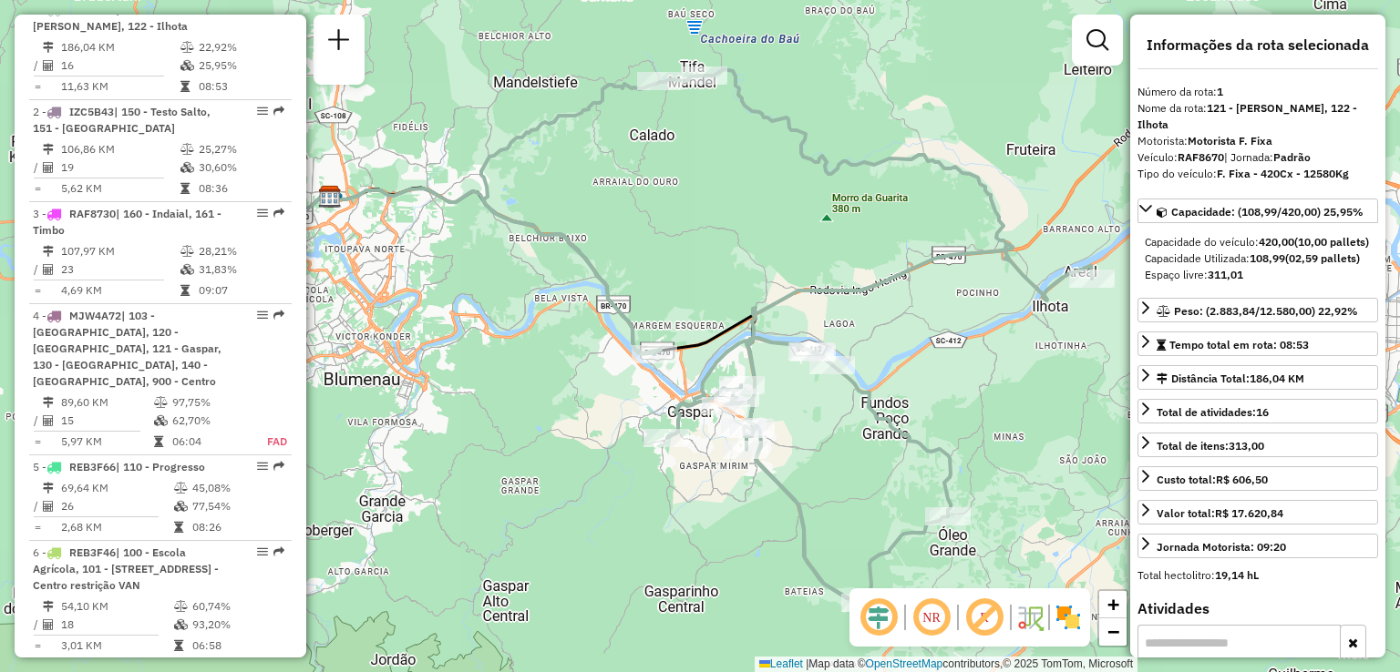
drag, startPoint x: 743, startPoint y: 274, endPoint x: 769, endPoint y: 230, distance: 51.9
click at [764, 241] on div "Janela de atendimento Grade de atendimento Capacidade Transportadoras Veículos …" at bounding box center [700, 336] width 1400 height 672
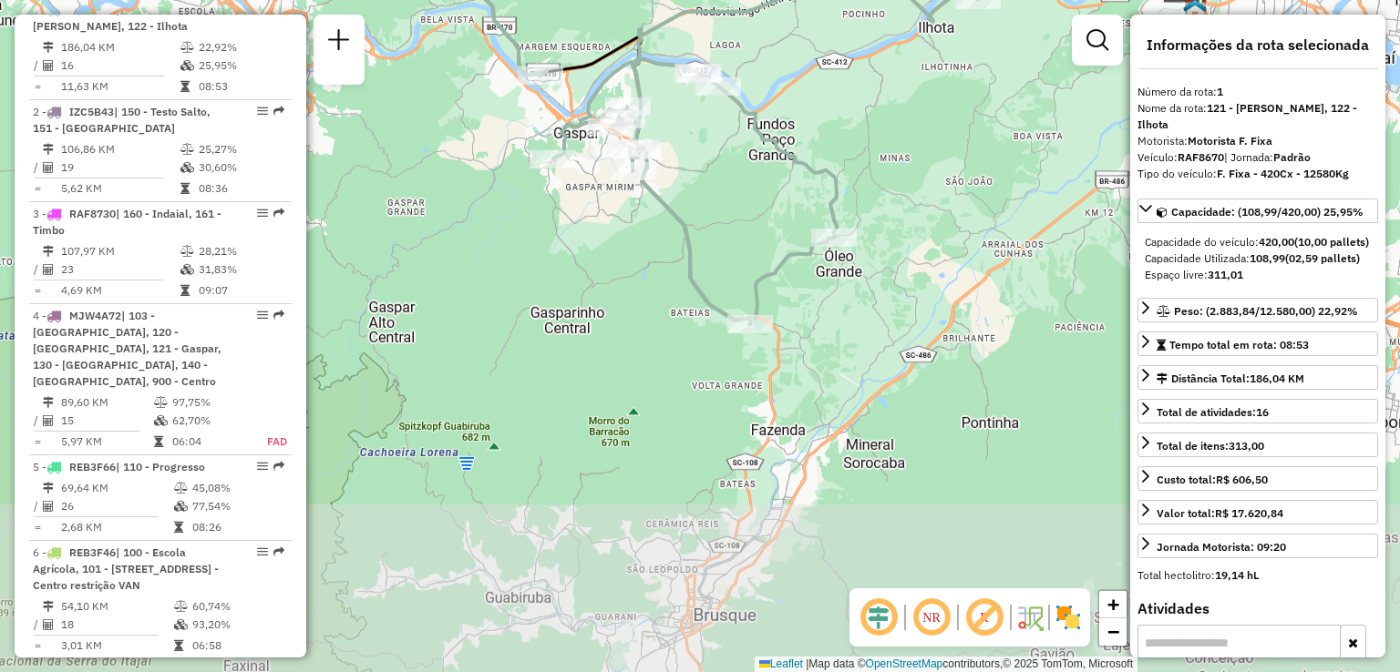
drag, startPoint x: 791, startPoint y: 304, endPoint x: 645, endPoint y: 75, distance: 272.0
click at [645, 75] on icon at bounding box center [672, 57] width 611 height 534
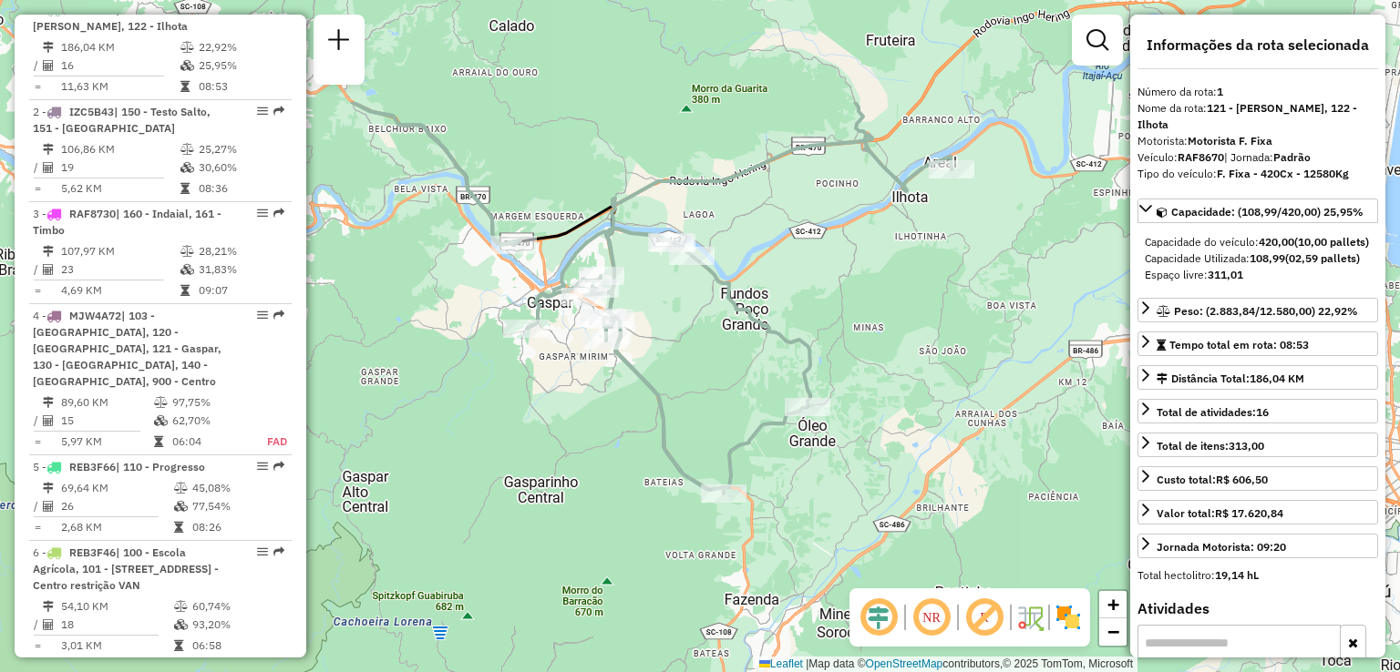
drag, startPoint x: 636, startPoint y: 100, endPoint x: 635, endPoint y: 354, distance: 253.3
click at [635, 354] on icon at bounding box center [652, 298] width 600 height 392
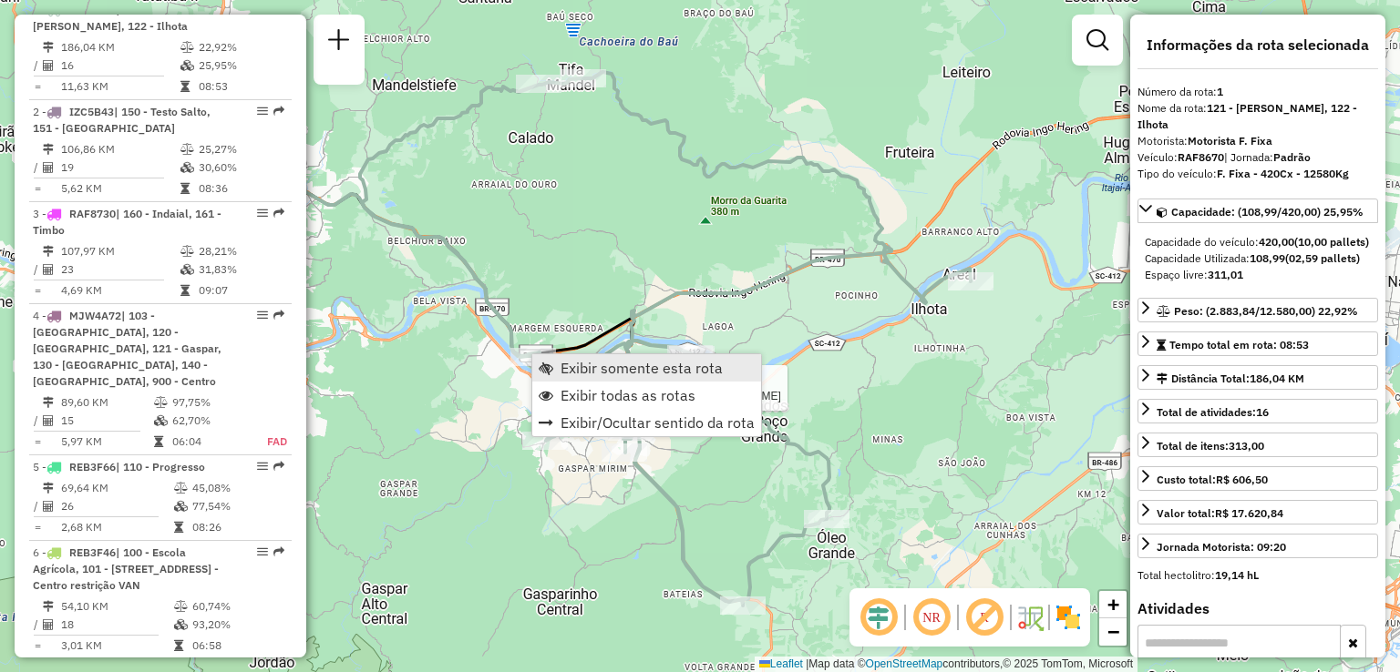
click at [588, 365] on span "Exibir somente esta rota" at bounding box center [641, 368] width 162 height 15
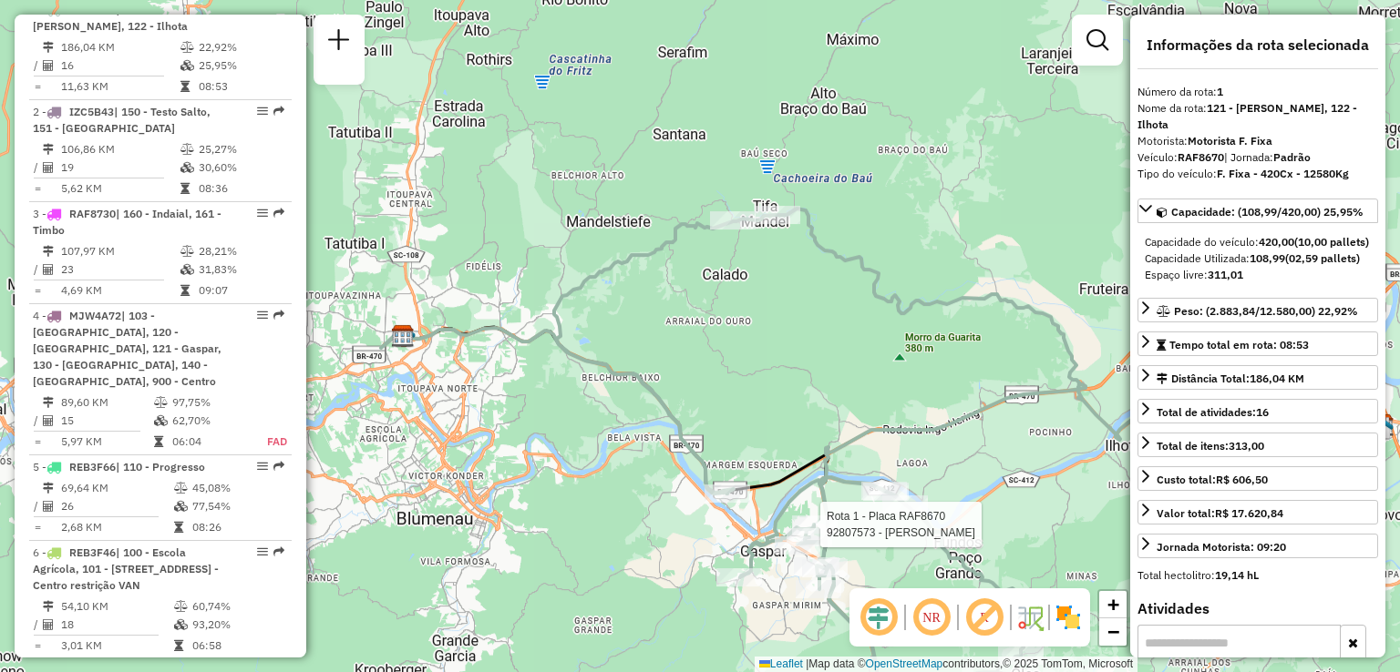
drag, startPoint x: 676, startPoint y: 392, endPoint x: 707, endPoint y: 329, distance: 70.1
click at [676, 393] on div "Rota 1 - Placa RAF8670 92807573 - ALTAIR LUIS DE SOUZA Janela de atendimento Gr…" at bounding box center [700, 336] width 1400 height 672
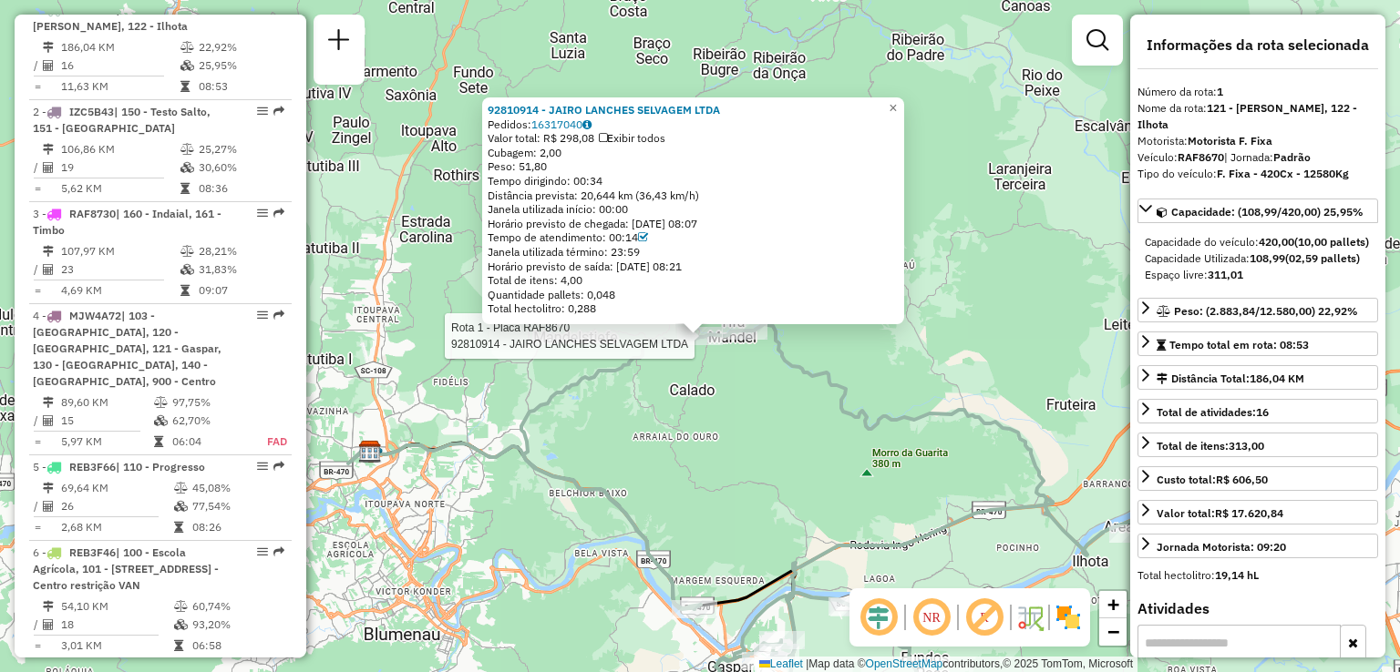
click at [714, 511] on div "Rota 1 - Placa RAF8670 92810914 - JAIRO LANCHES SELVAGEM LTDA 92810914 - JAIRO …" at bounding box center [700, 336] width 1400 height 672
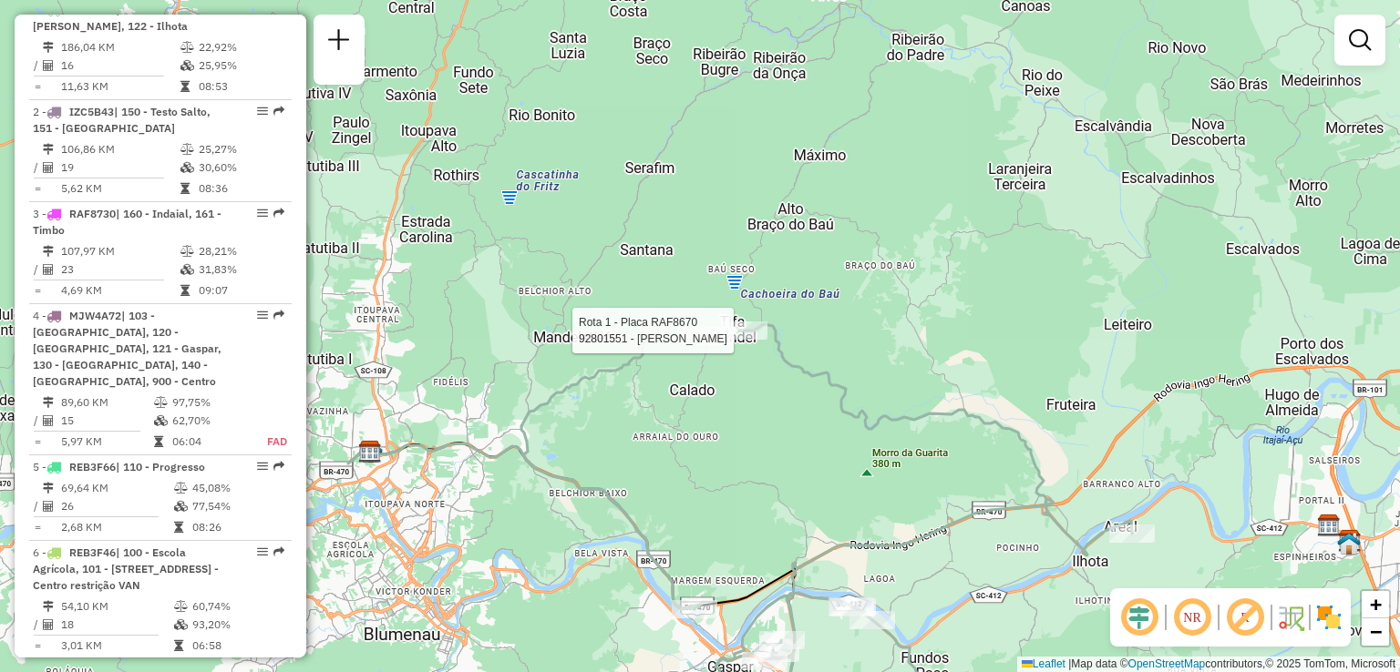
select select "**********"
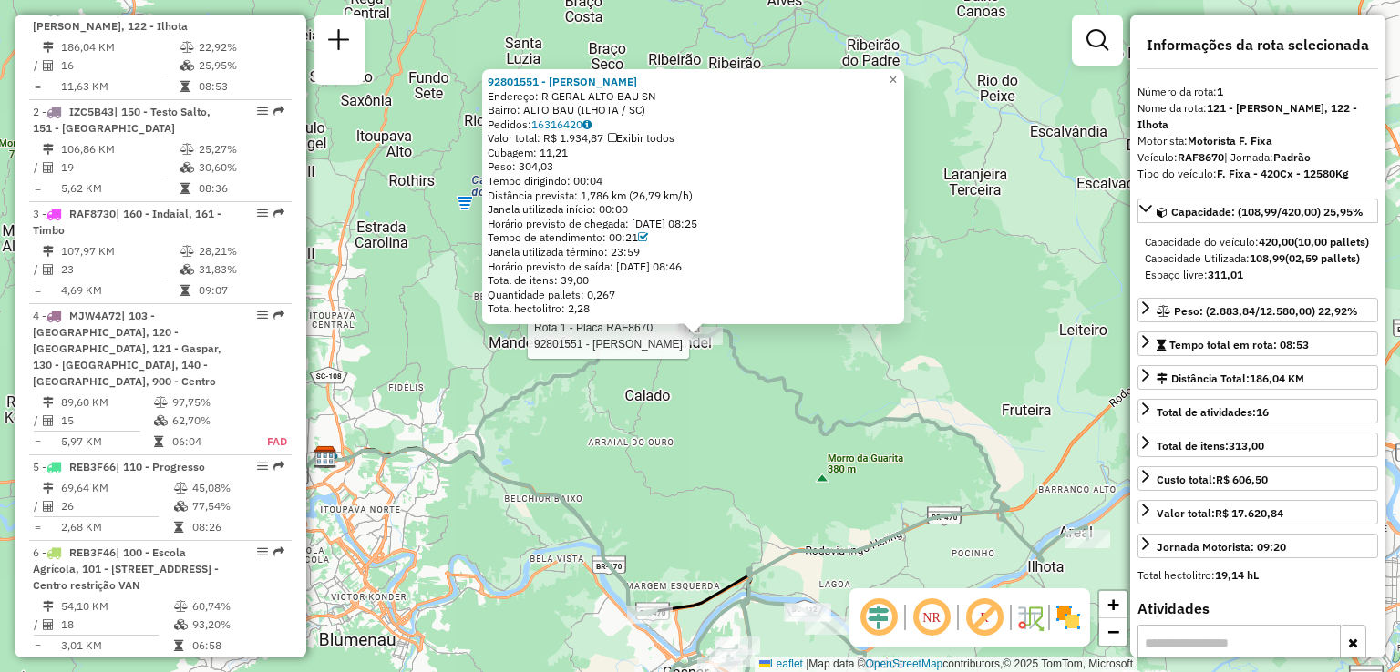
click at [672, 504] on div "Rota 1 - Placa RAF8670 92801551 - LUCILENE THEISS 92801551 - LUCILENE THEISS En…" at bounding box center [700, 336] width 1400 height 672
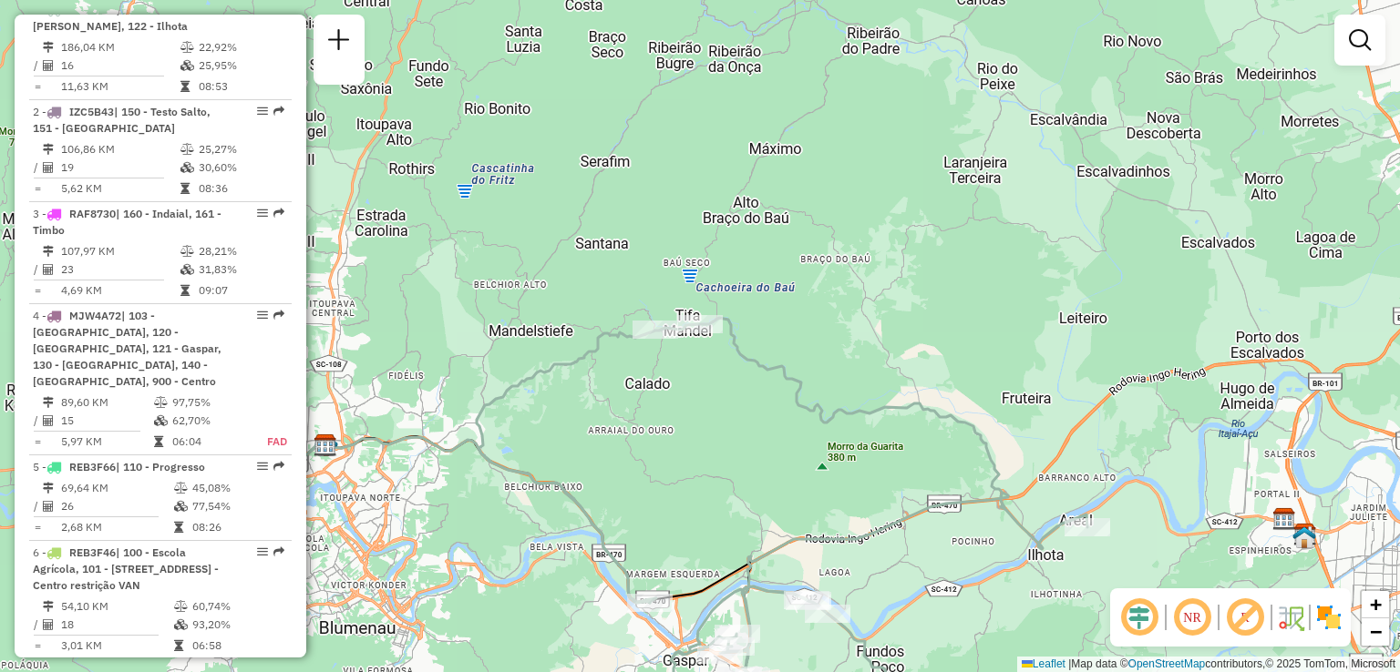
drag, startPoint x: 811, startPoint y: 475, endPoint x: 813, endPoint y: 296, distance: 178.6
click at [816, 311] on div "Janela de atendimento Grade de atendimento Capacidade Transportadoras Veículos …" at bounding box center [700, 336] width 1400 height 672
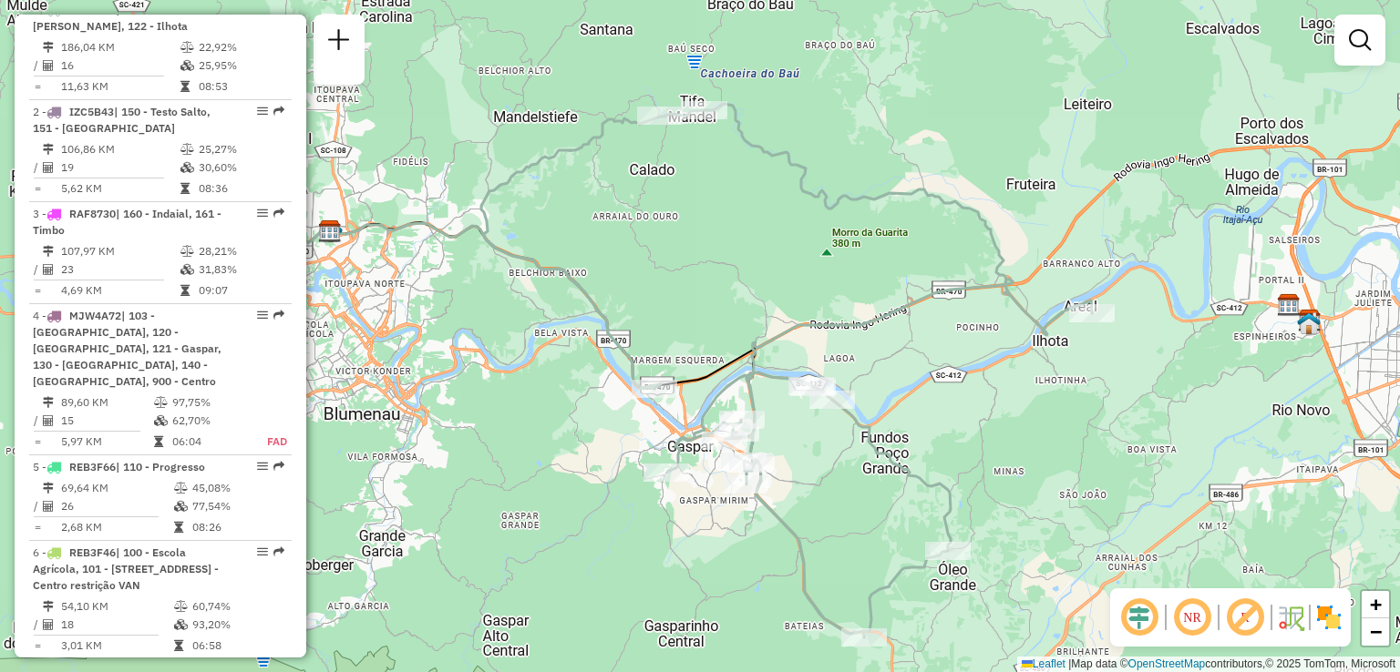
click at [1037, 313] on div "Janela de atendimento Grade de atendimento Capacidade Transportadoras Veículos …" at bounding box center [700, 336] width 1400 height 672
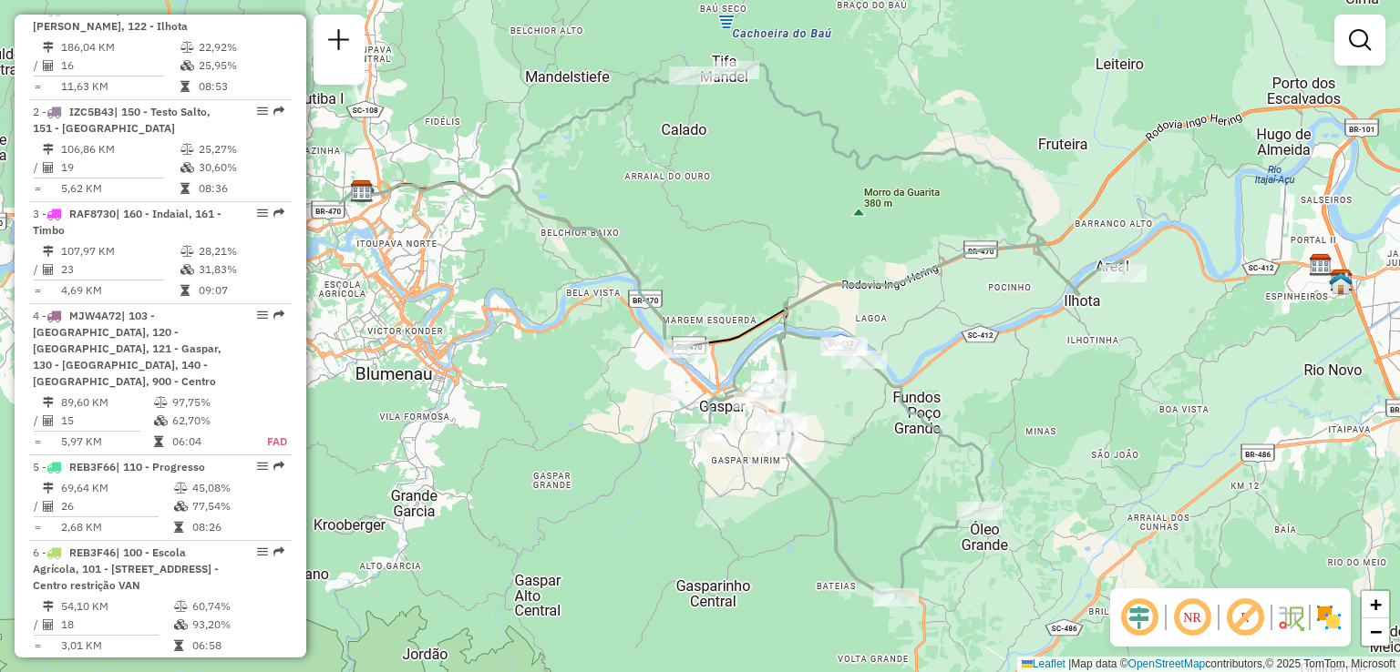
click at [1019, 360] on div "Janela de atendimento Grade de atendimento Capacidade Transportadoras Veículos …" at bounding box center [700, 336] width 1400 height 672
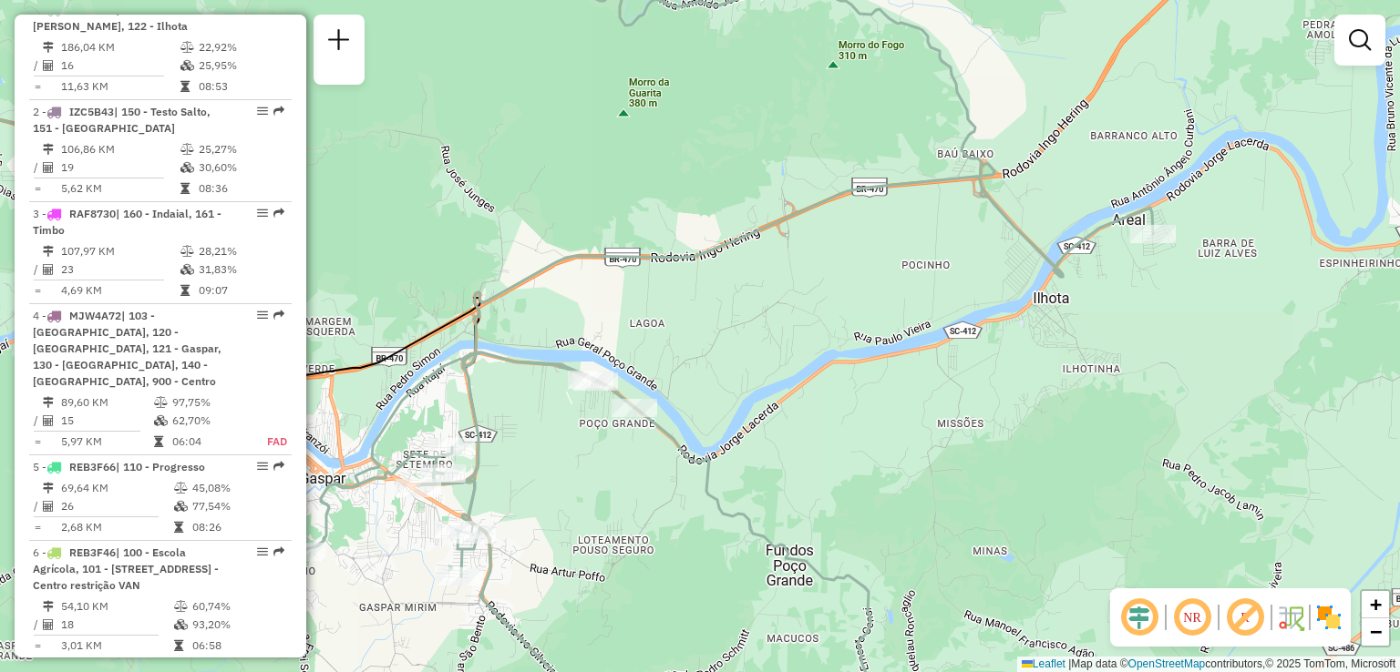
drag, startPoint x: 905, startPoint y: 473, endPoint x: 992, endPoint y: 357, distance: 145.1
click at [970, 390] on div "Janela de atendimento Grade de atendimento Capacidade Transportadoras Veículos …" at bounding box center [700, 336] width 1400 height 672
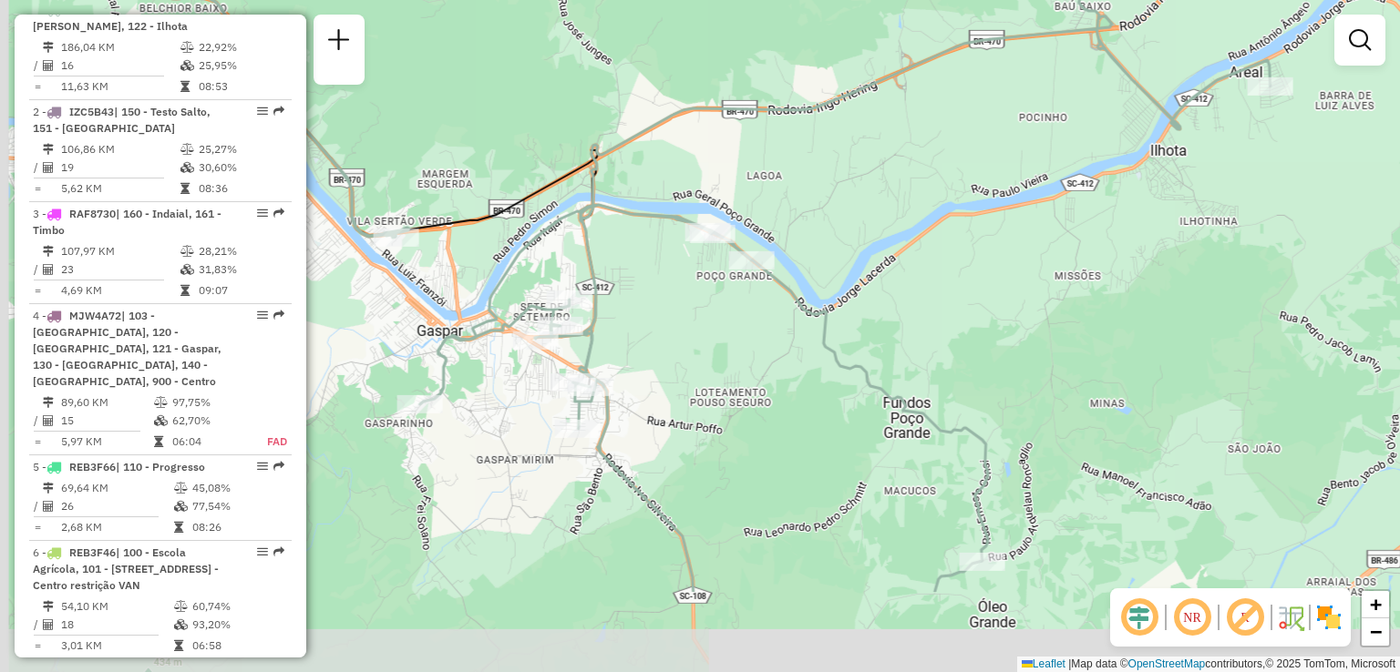
click at [1035, 356] on div "Janela de atendimento Grade de atendimento Capacidade Transportadoras Veículos …" at bounding box center [700, 336] width 1400 height 672
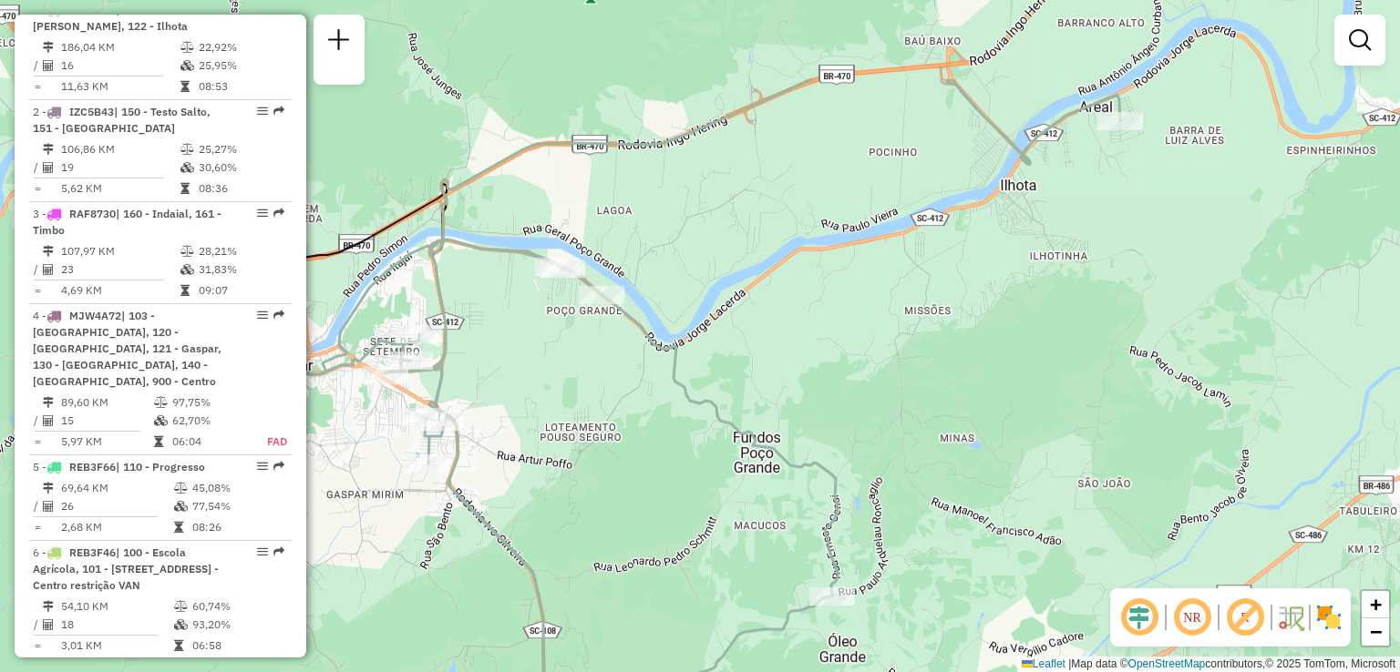
drag, startPoint x: 1000, startPoint y: 382, endPoint x: 734, endPoint y: 528, distance: 302.6
click at [734, 529] on div "Janela de atendimento Grade de atendimento Capacidade Transportadoras Veículos …" at bounding box center [700, 336] width 1400 height 672
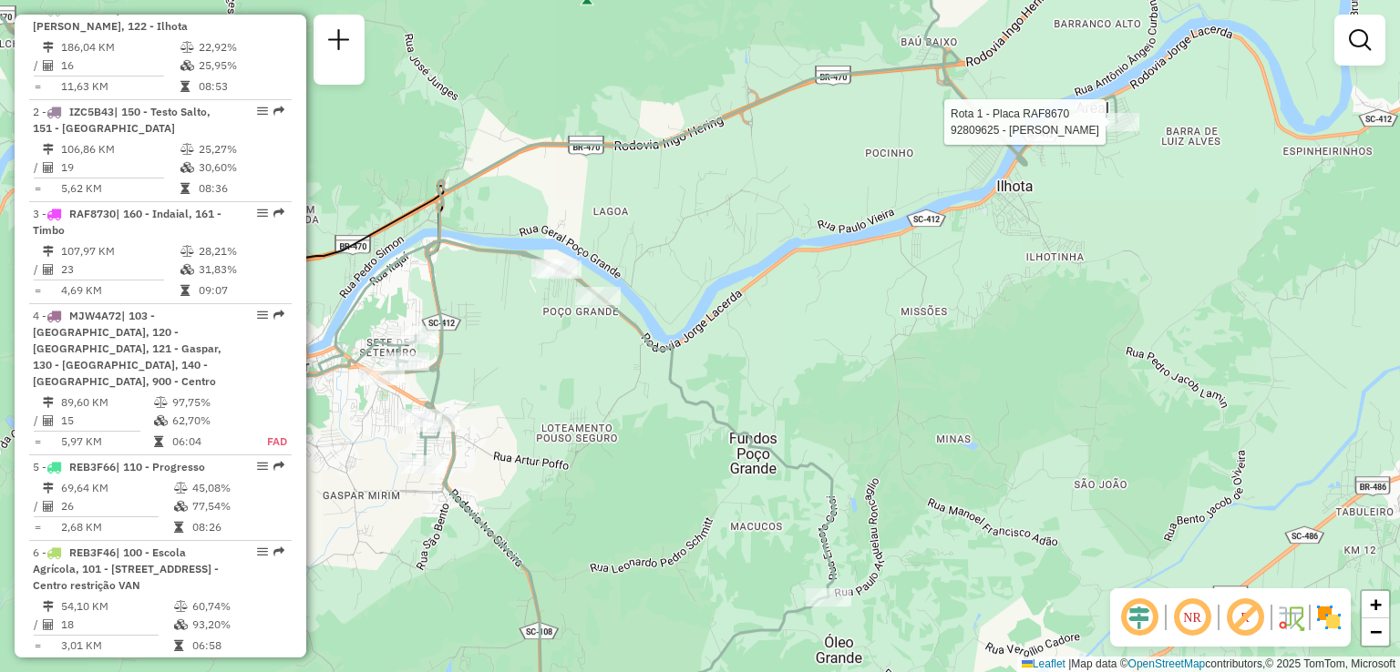
select select "**********"
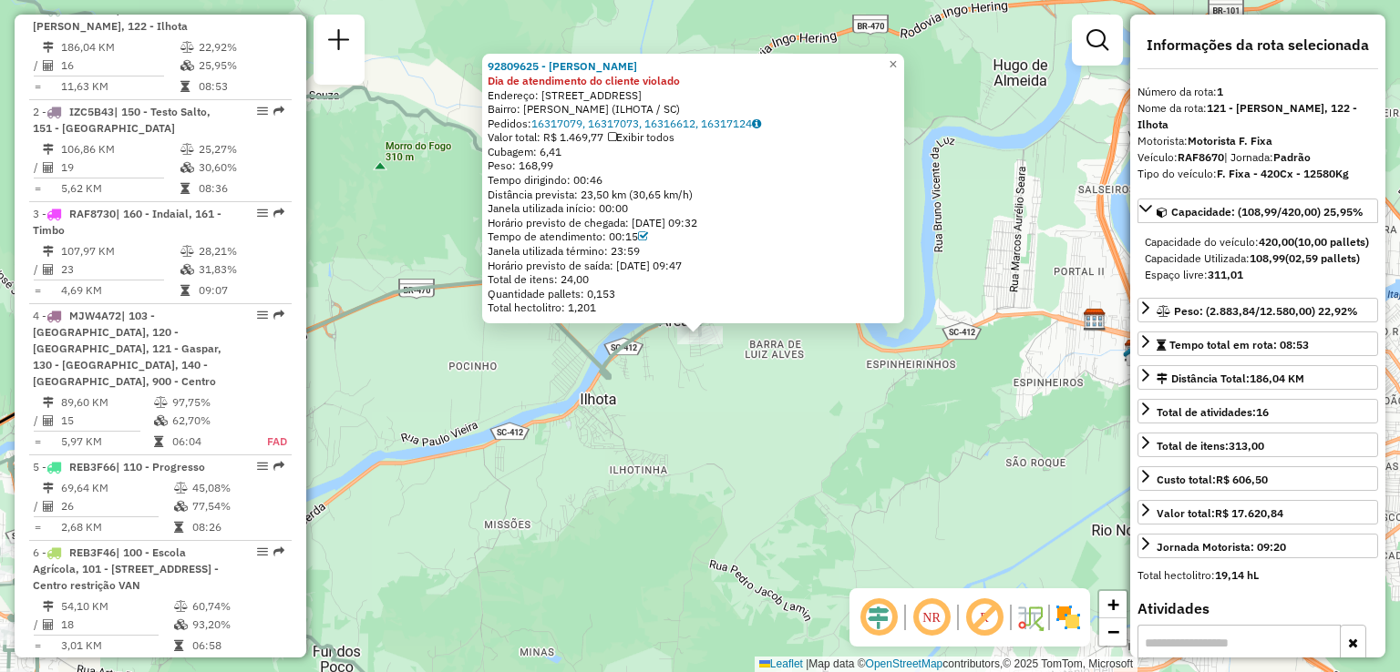
click at [979, 278] on div "92809625 - MERCADO COSTA Dia de atendimento do cliente violado Endereço: RUA BE…" at bounding box center [700, 336] width 1400 height 672
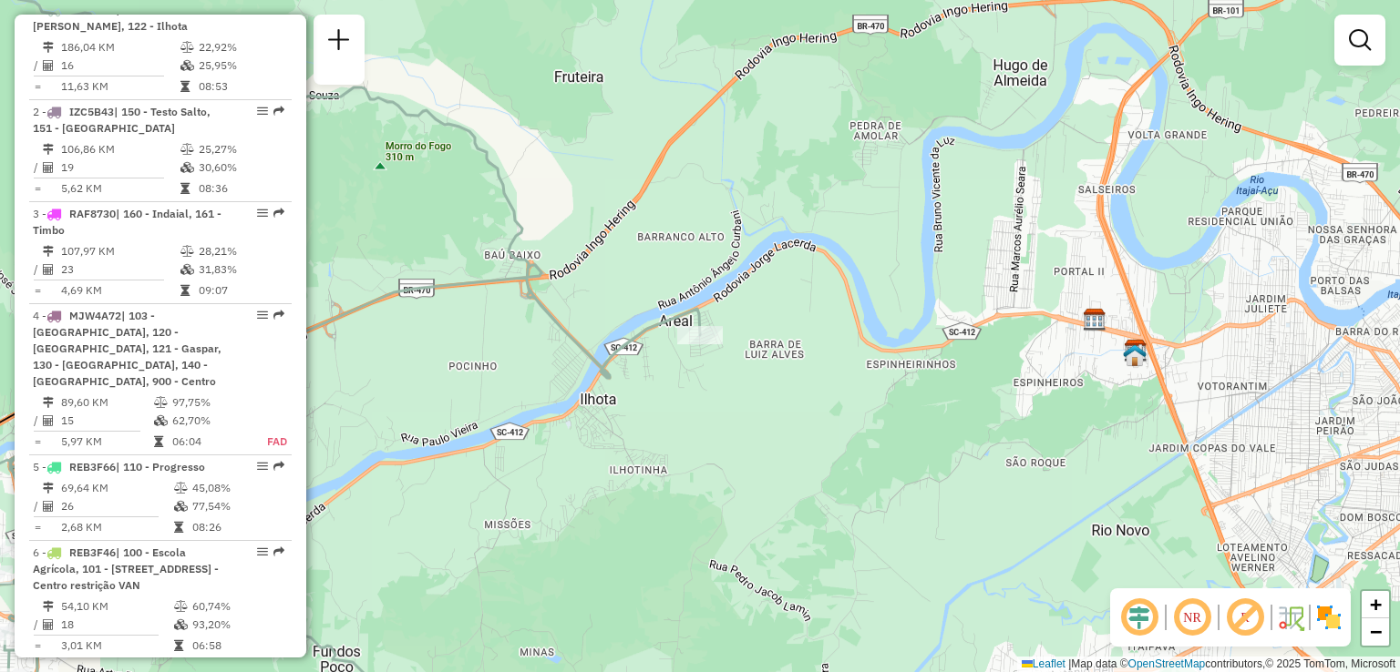
drag, startPoint x: 747, startPoint y: 508, endPoint x: 950, endPoint y: 361, distance: 250.6
click at [900, 395] on div "Janela de atendimento Grade de atendimento Capacidade Transportadoras Veículos …" at bounding box center [700, 336] width 1400 height 672
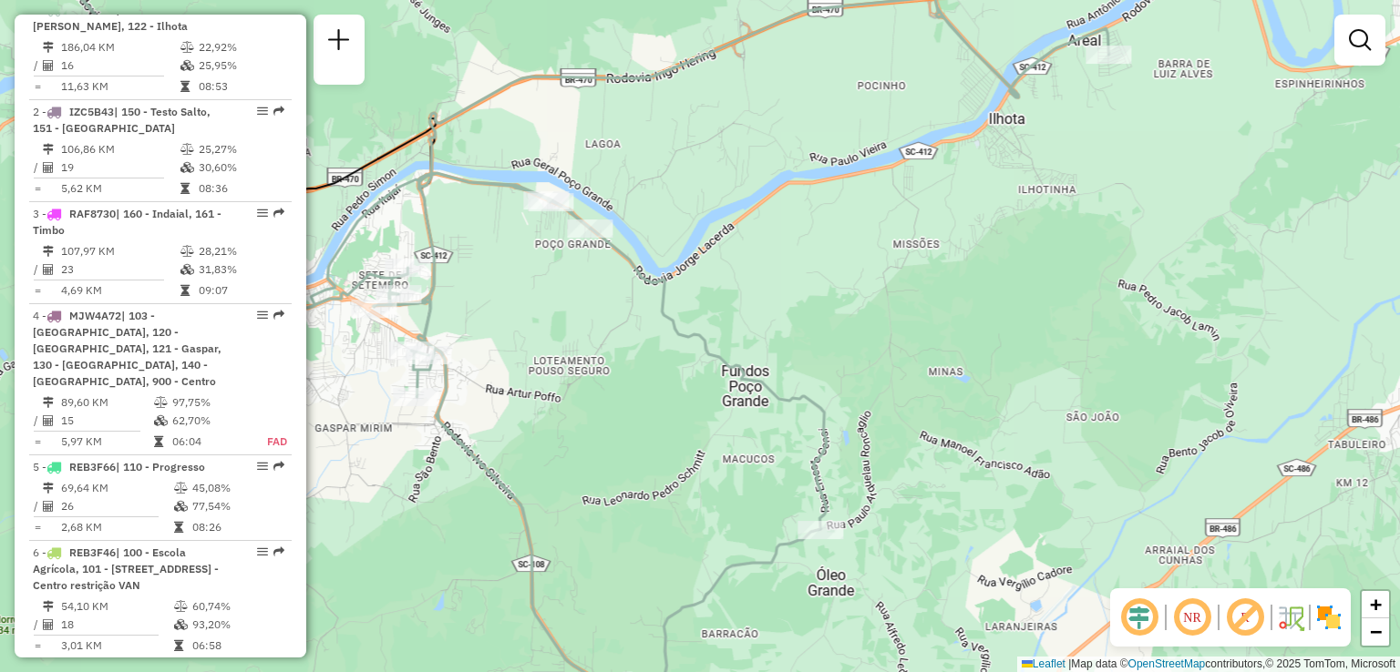
drag, startPoint x: 846, startPoint y: 385, endPoint x: 1001, endPoint y: 289, distance: 183.3
click at [951, 319] on div "Janela de atendimento Grade de atendimento Capacidade Transportadoras Veículos …" at bounding box center [700, 336] width 1400 height 672
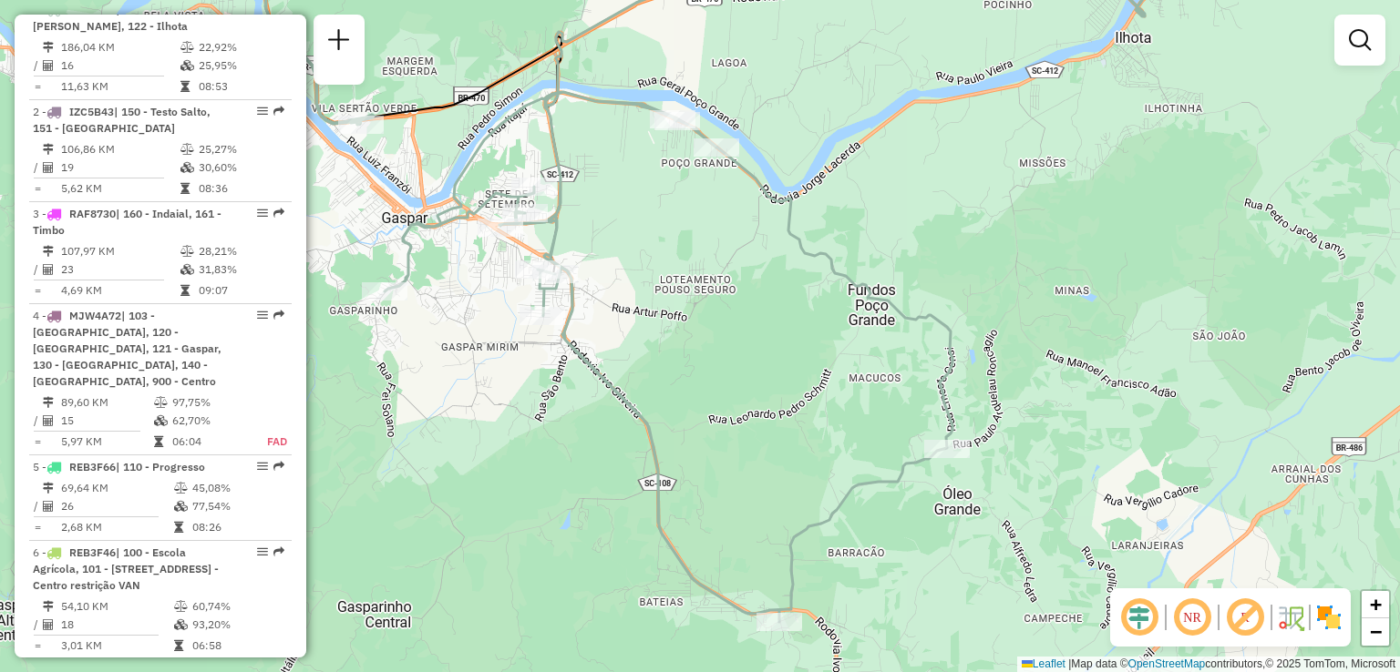
drag, startPoint x: 925, startPoint y: 311, endPoint x: 975, endPoint y: 311, distance: 50.1
click at [975, 311] on div "Janela de atendimento Grade de atendimento Capacidade Transportadoras Veículos …" at bounding box center [700, 336] width 1400 height 672
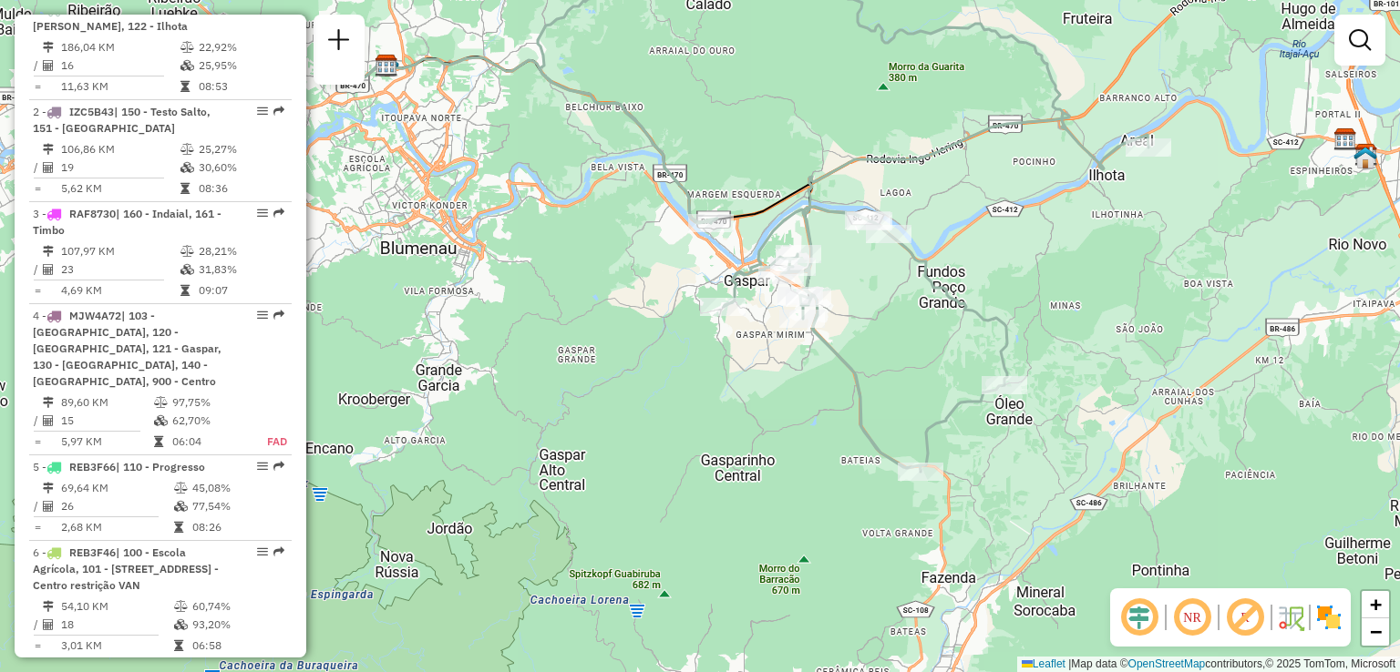
drag, startPoint x: 897, startPoint y: 340, endPoint x: 916, endPoint y: 354, distance: 23.5
click at [916, 354] on div "Janela de atendimento Grade de atendimento Capacidade Transportadoras Veículos …" at bounding box center [700, 336] width 1400 height 672
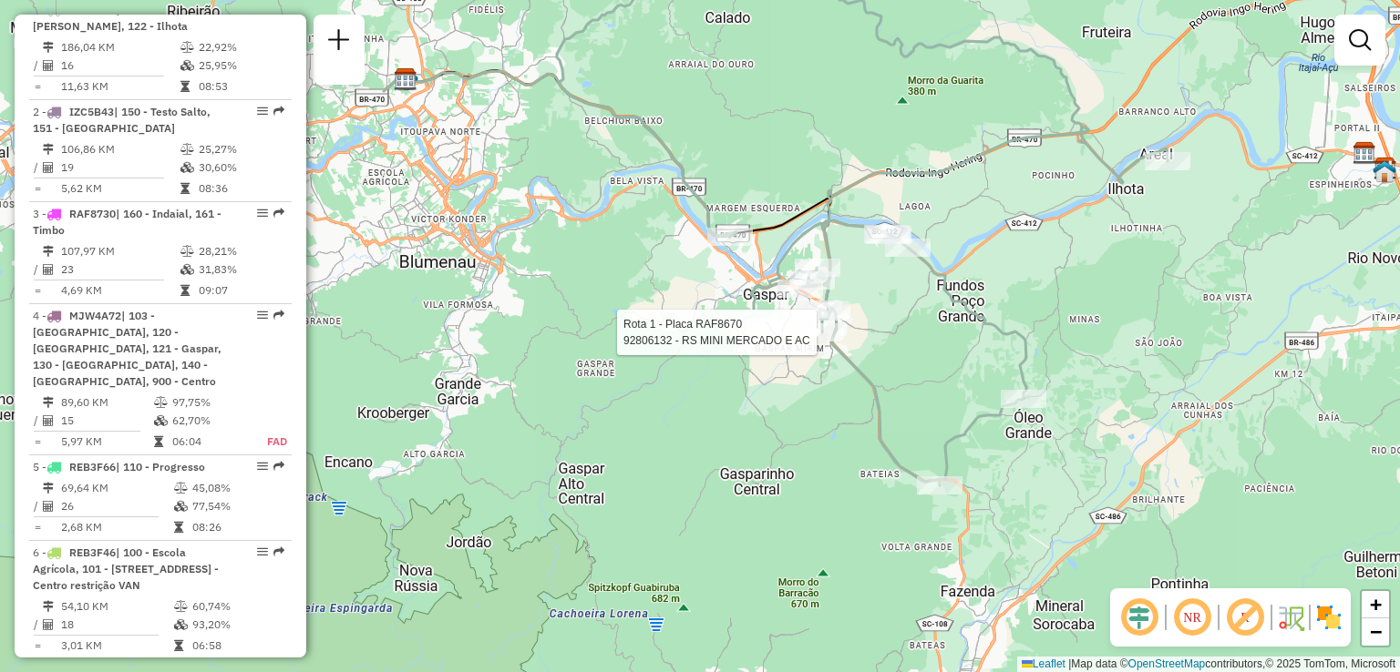
select select "**********"
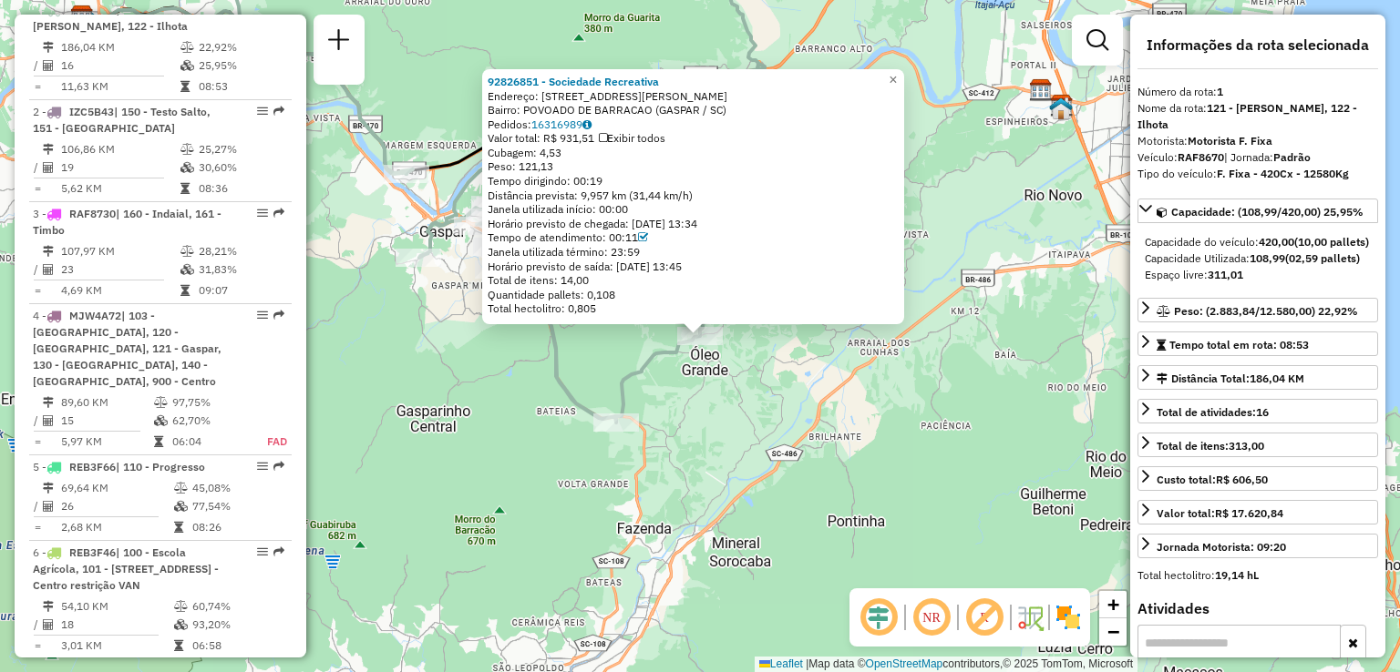
click at [855, 382] on div "92826851 - Sociedade Recreativa Endereço: R Rua Paulo Antonio Roncaglio 1234 Ba…" at bounding box center [700, 336] width 1400 height 672
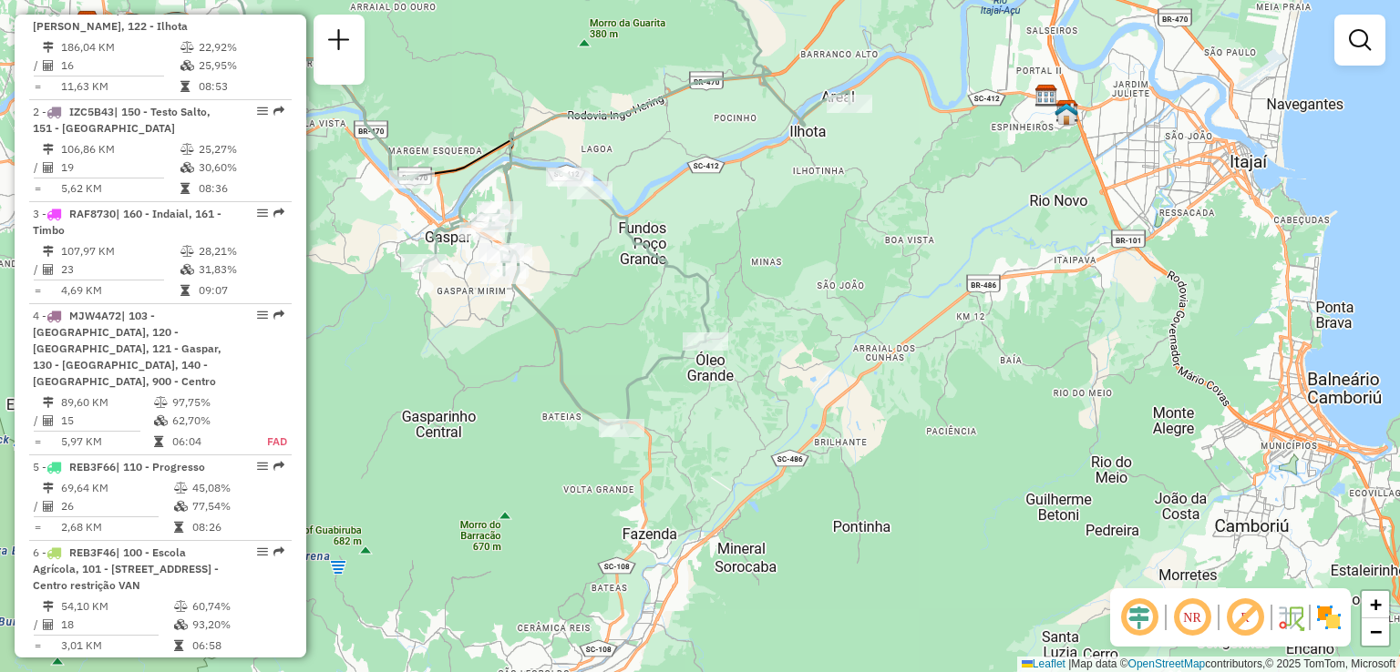
drag, startPoint x: 835, startPoint y: 371, endPoint x: 913, endPoint y: 491, distance: 143.6
click at [913, 491] on div "Janela de atendimento Grade de atendimento Capacidade Transportadoras Veículos …" at bounding box center [700, 336] width 1400 height 672
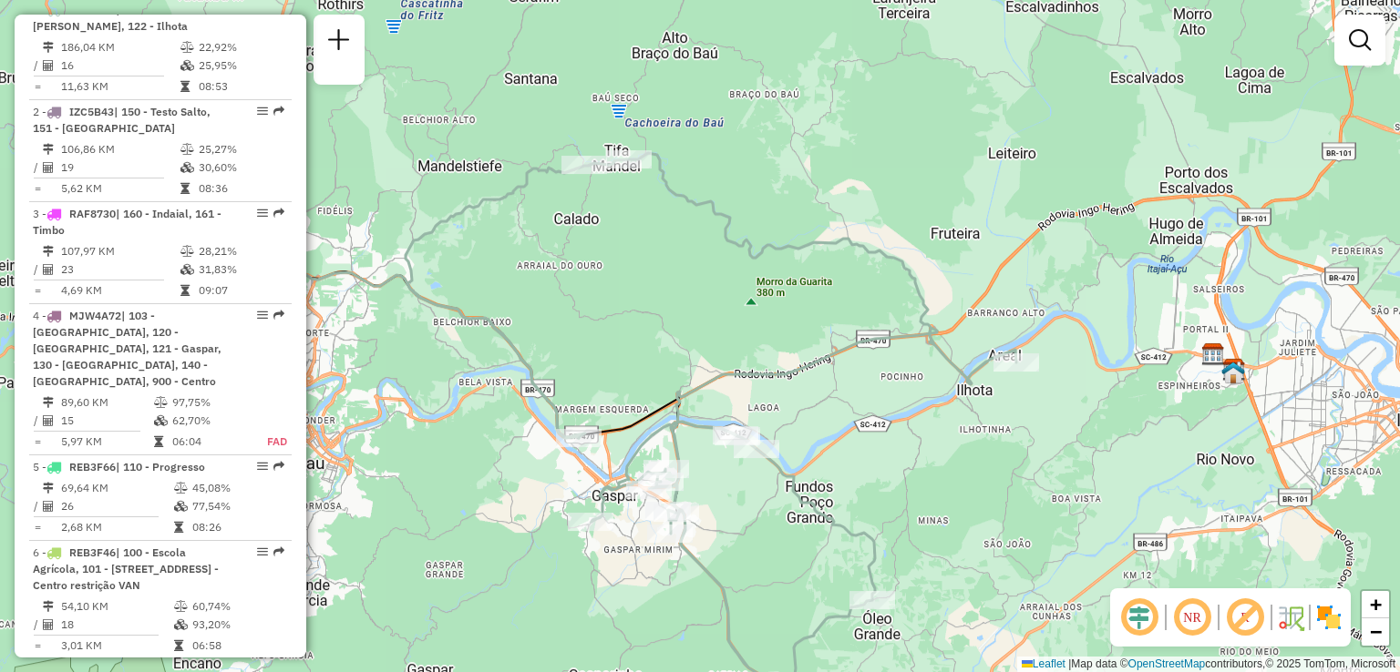
drag, startPoint x: 864, startPoint y: 375, endPoint x: 881, endPoint y: 401, distance: 30.8
click at [901, 426] on div "Janela de atendimento Grade de atendimento Capacidade Transportadoras Veículos …" at bounding box center [700, 336] width 1400 height 672
drag, startPoint x: 833, startPoint y: 360, endPoint x: 932, endPoint y: 395, distance: 105.5
click at [932, 395] on icon at bounding box center [712, 422] width 611 height 534
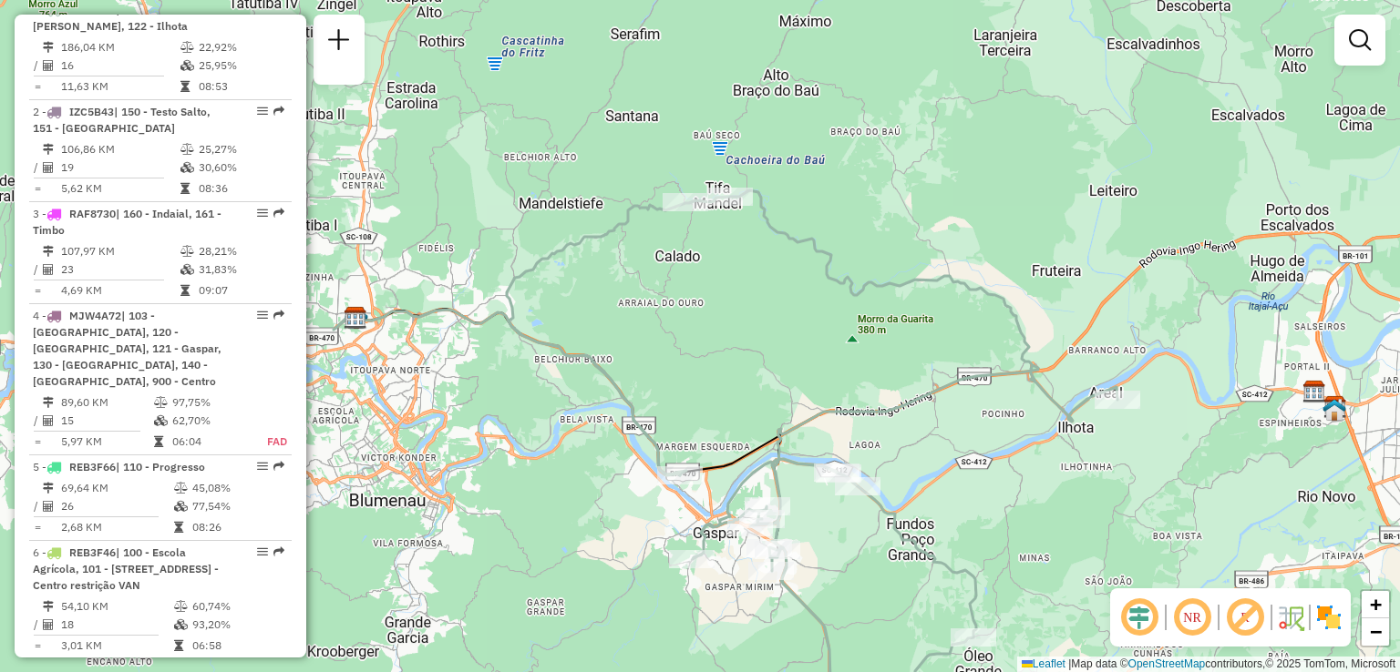
drag, startPoint x: 653, startPoint y: 278, endPoint x: 748, endPoint y: 273, distance: 94.9
click at [747, 273] on div "Janela de atendimento Grade de atendimento Capacidade Transportadoras Veículos …" at bounding box center [700, 336] width 1400 height 672
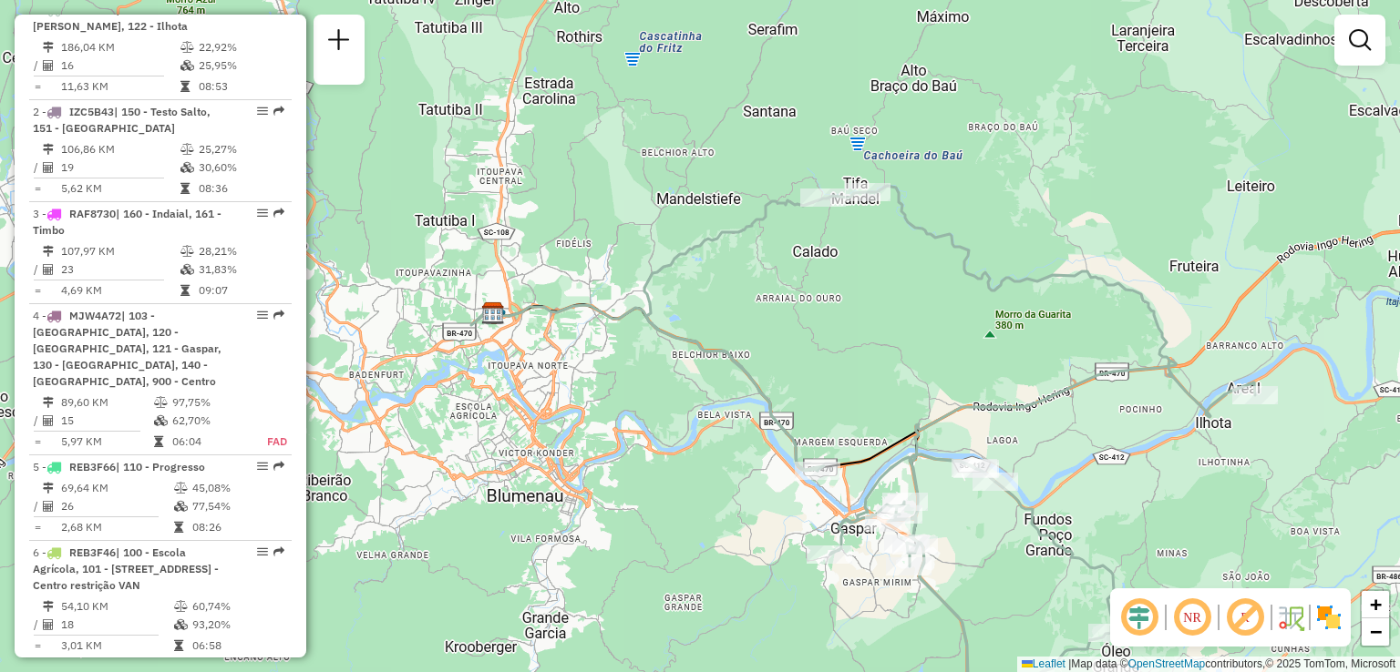
drag, startPoint x: 725, startPoint y: 349, endPoint x: 733, endPoint y: 268, distance: 81.4
click at [729, 303] on icon at bounding box center [949, 453] width 611 height 534
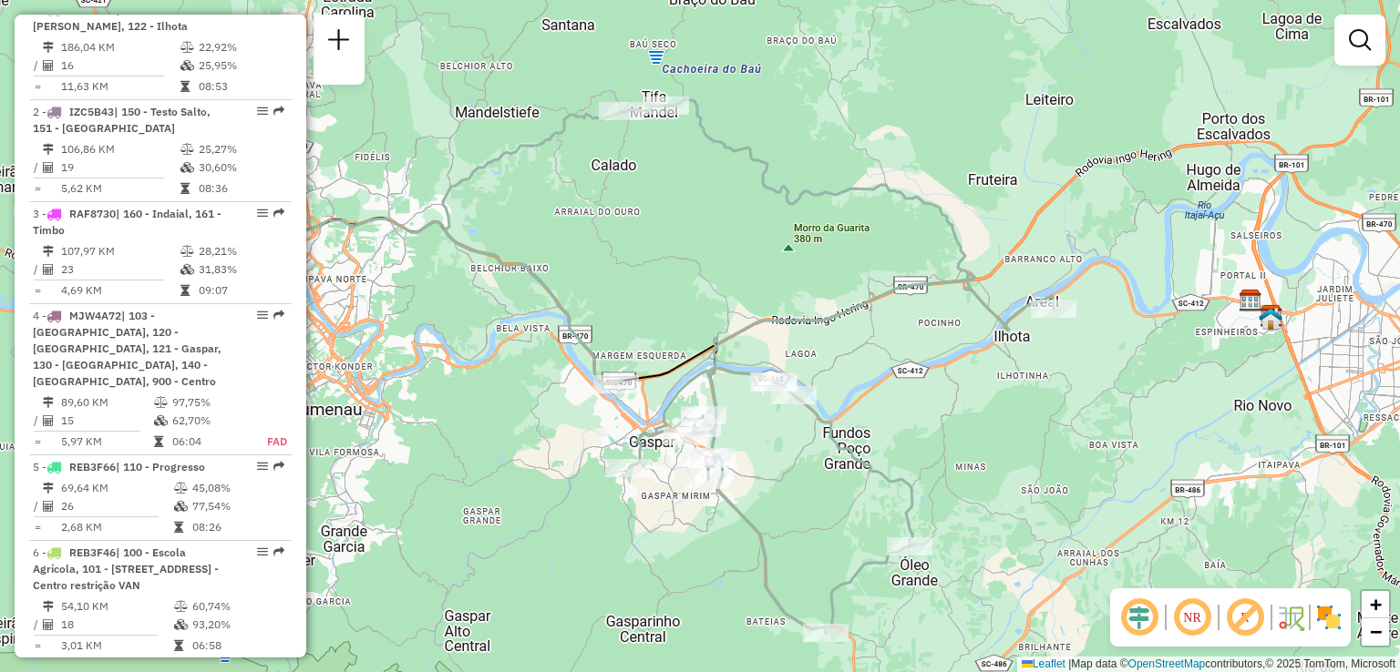
drag, startPoint x: 886, startPoint y: 336, endPoint x: 747, endPoint y: 332, distance: 138.6
click at [747, 332] on icon at bounding box center [748, 366] width 611 height 534
drag, startPoint x: 896, startPoint y: 374, endPoint x: 917, endPoint y: 314, distance: 62.8
click at [917, 321] on div "Janela de atendimento Grade de atendimento Capacidade Transportadoras Veículos …" at bounding box center [700, 336] width 1400 height 672
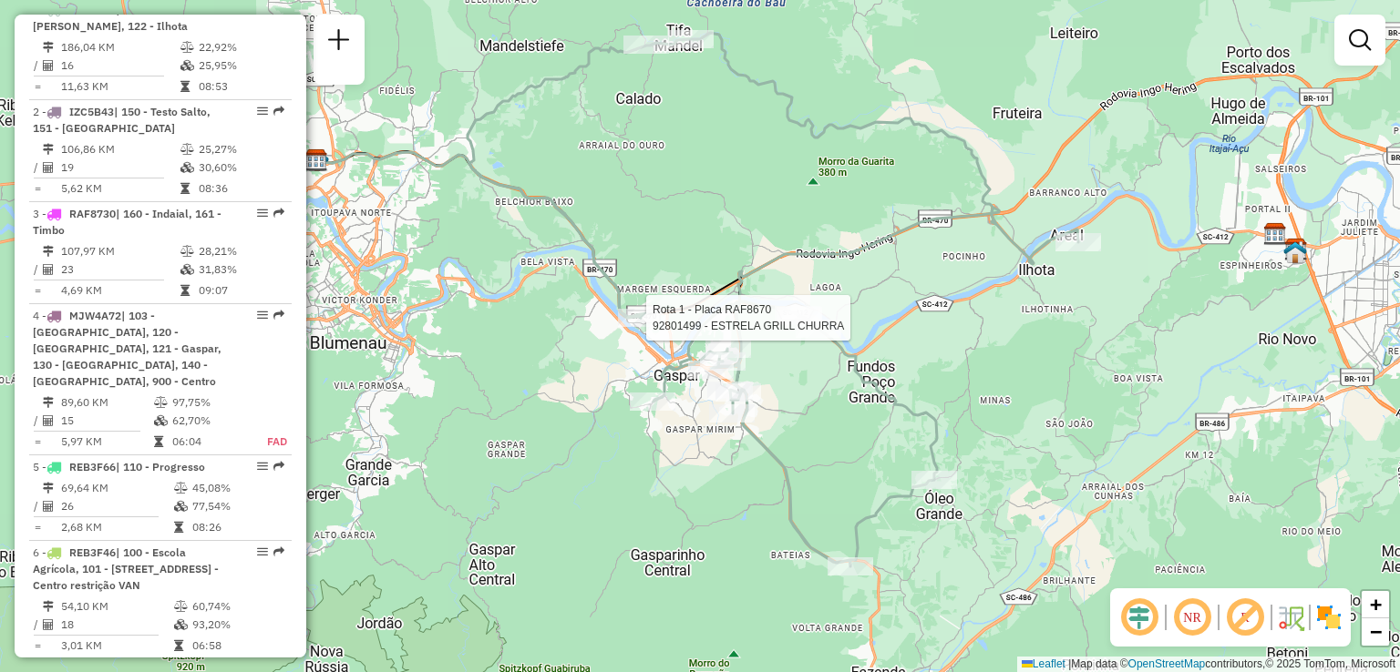
select select "**********"
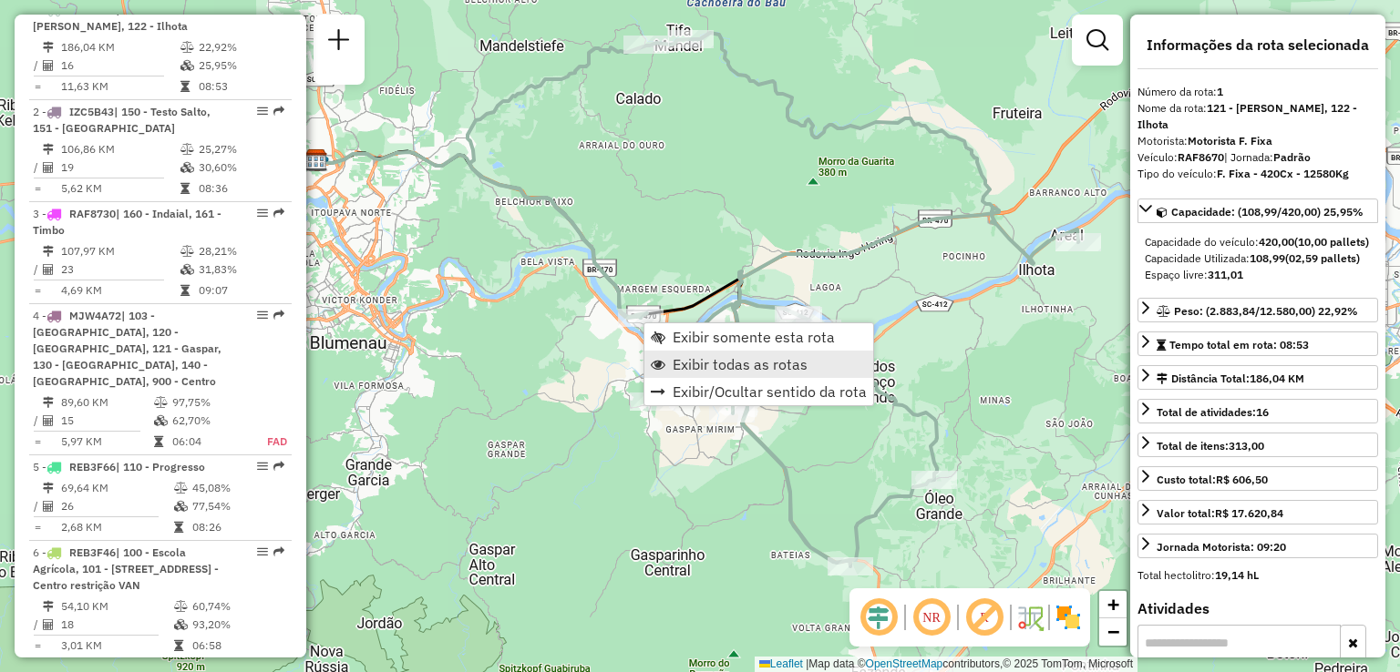
click at [702, 360] on span "Exibir todas as rotas" at bounding box center [739, 364] width 135 height 15
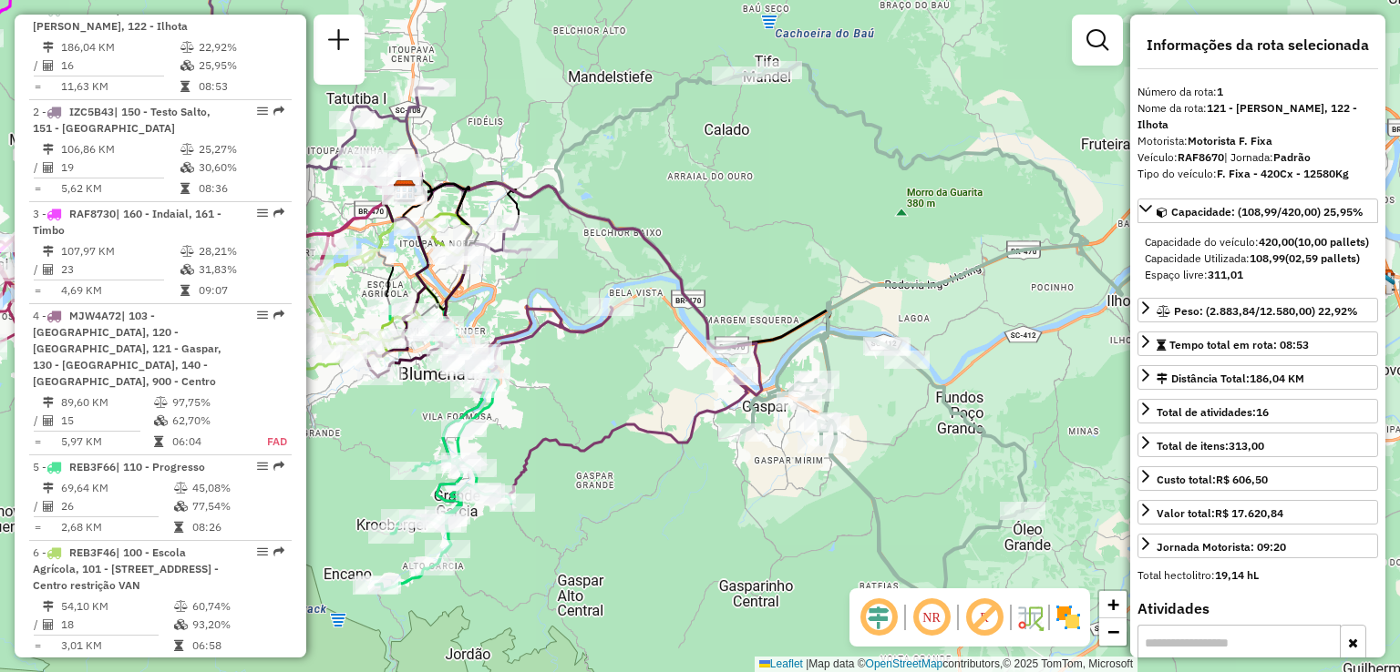
drag, startPoint x: 534, startPoint y: 314, endPoint x: 597, endPoint y: 351, distance: 72.7
click at [597, 351] on div "Janela de atendimento Grade de atendimento Capacidade Transportadoras Veículos …" at bounding box center [700, 336] width 1400 height 672
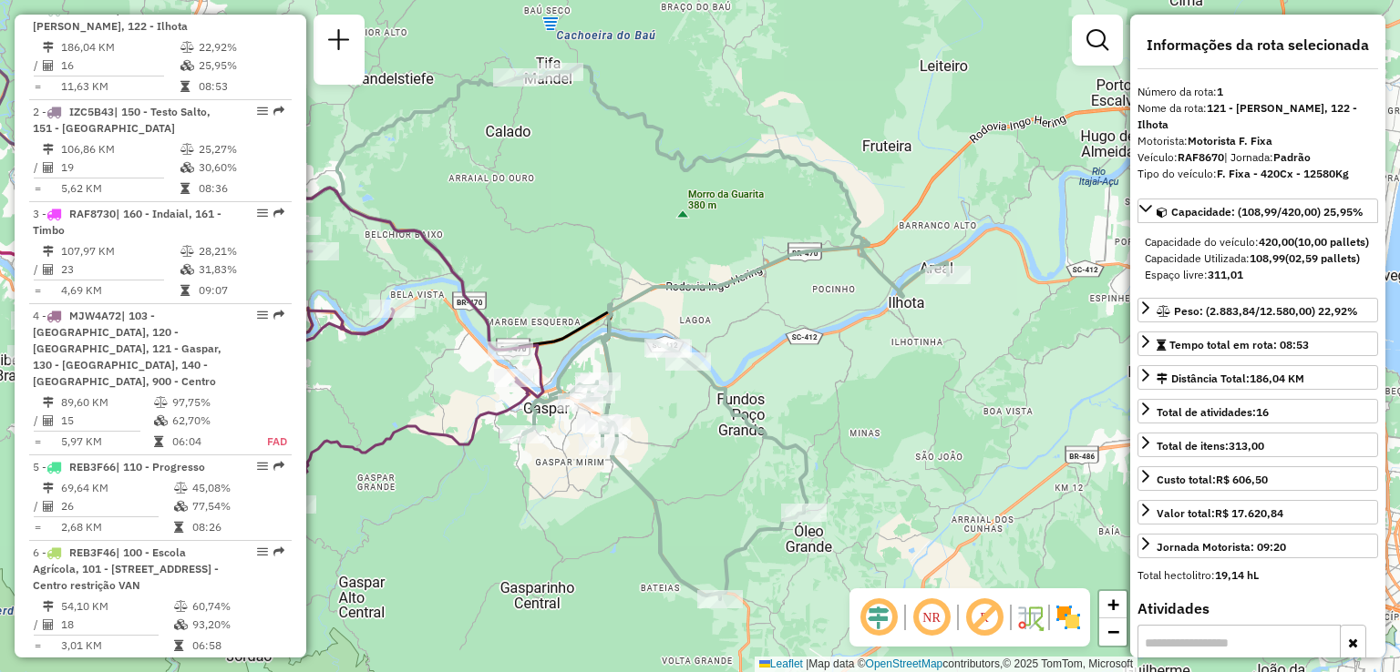
drag, startPoint x: 732, startPoint y: 322, endPoint x: 763, endPoint y: 339, distance: 35.5
click at [763, 339] on div "Janela de atendimento Grade de atendimento Capacidade Transportadoras Veículos …" at bounding box center [700, 336] width 1400 height 672
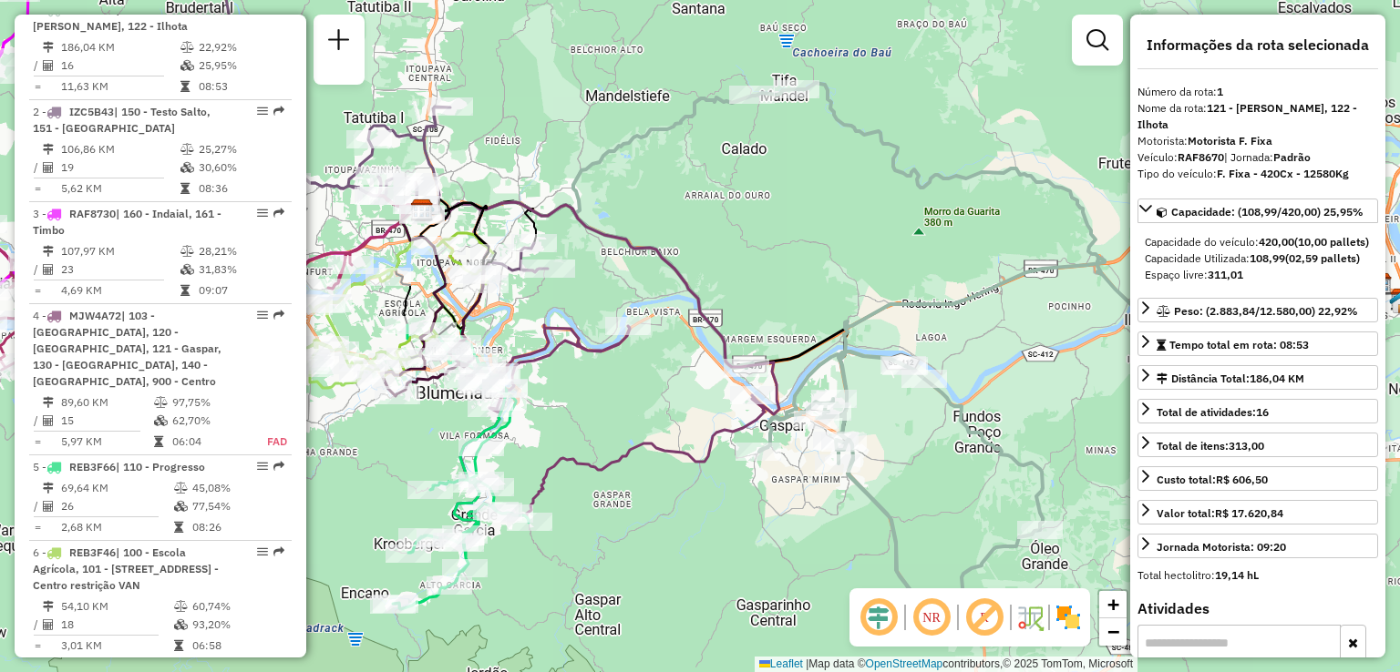
drag, startPoint x: 751, startPoint y: 333, endPoint x: 794, endPoint y: 322, distance: 44.4
click at [779, 322] on icon at bounding box center [578, 369] width 401 height 347
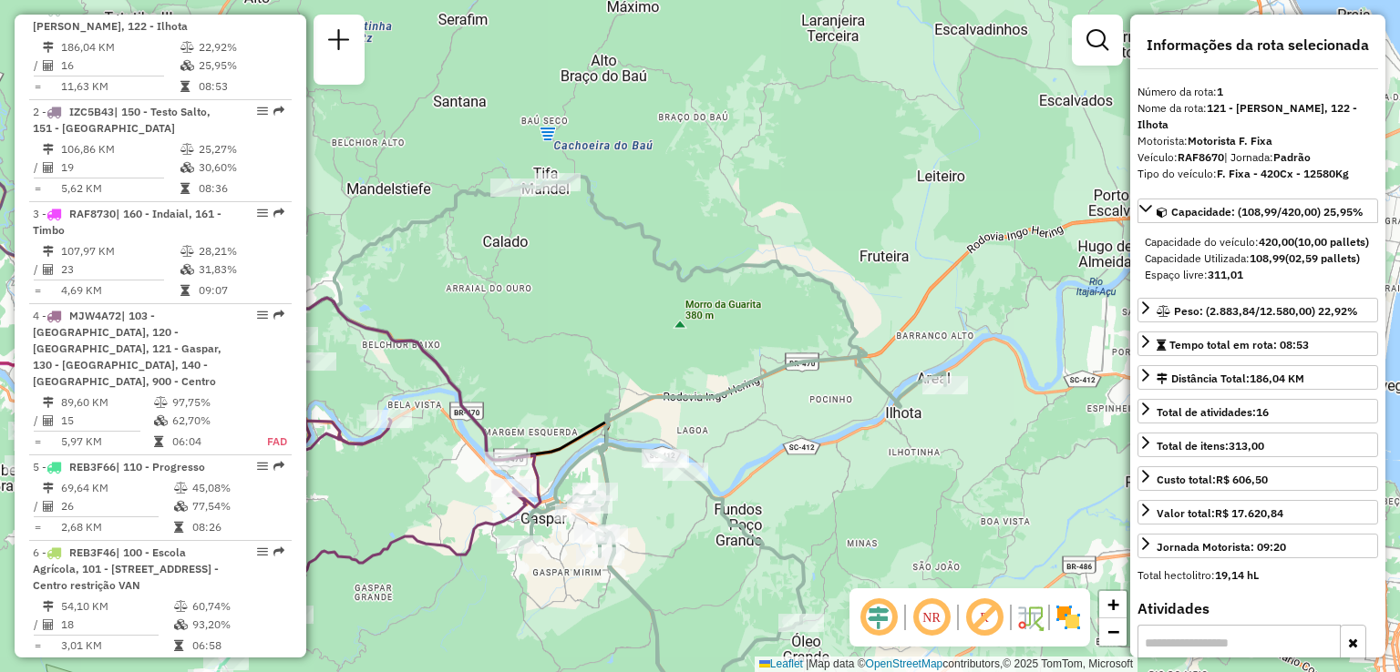
drag, startPoint x: 794, startPoint y: 322, endPoint x: 781, endPoint y: 381, distance: 60.6
click at [540, 381] on icon at bounding box center [339, 462] width 401 height 347
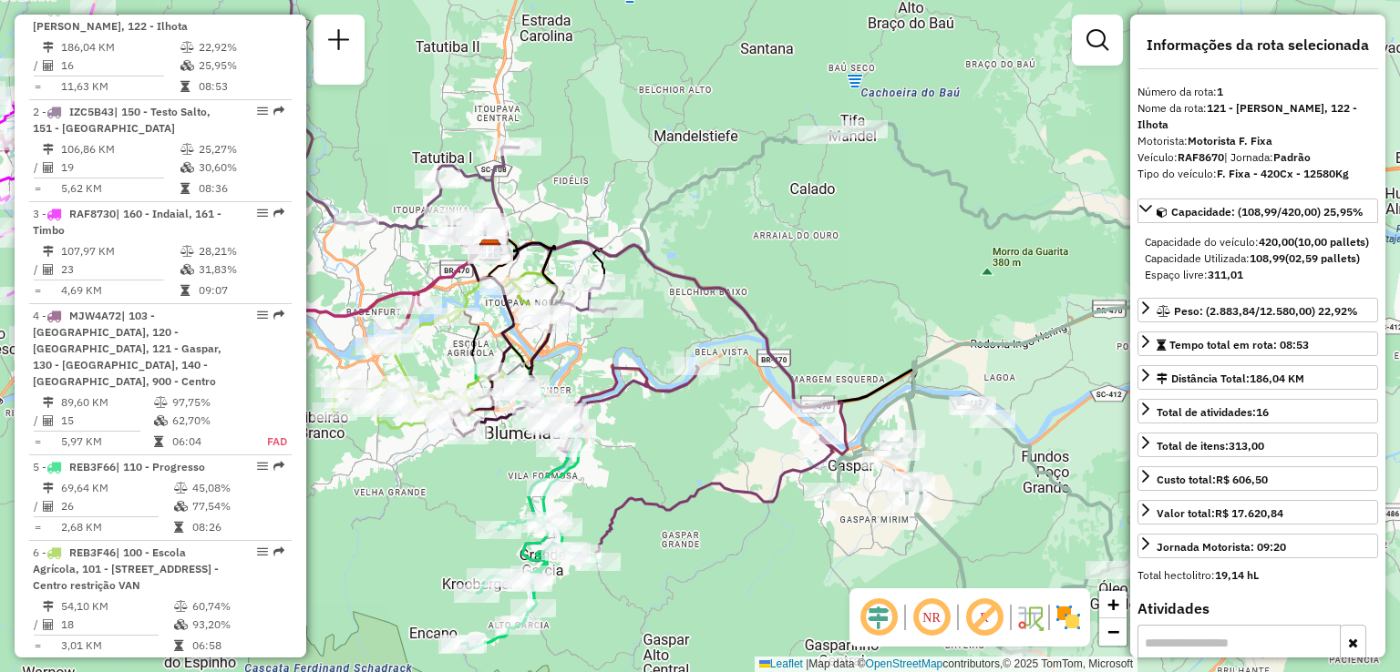
drag, startPoint x: 703, startPoint y: 420, endPoint x: 751, endPoint y: 415, distance: 47.7
click at [751, 415] on div "Janela de atendimento Grade de atendimento Capacidade Transportadoras Veículos …" at bounding box center [700, 336] width 1400 height 672
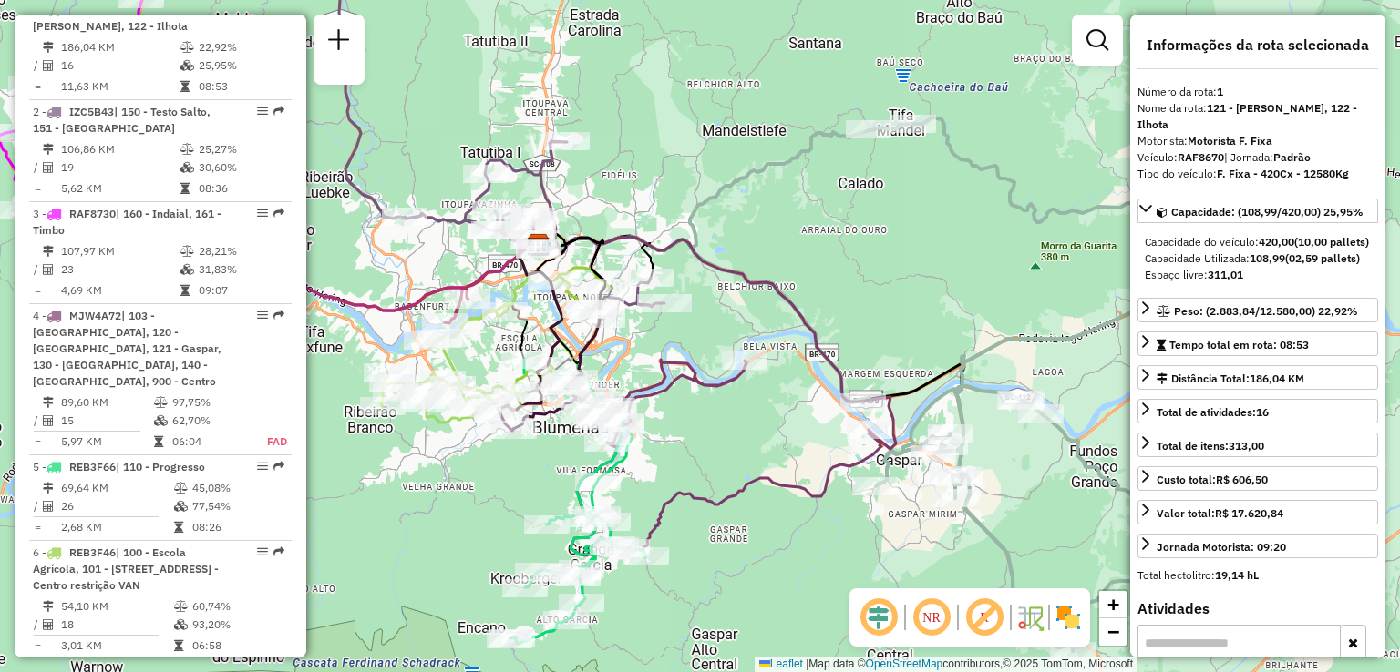
drag, startPoint x: 712, startPoint y: 325, endPoint x: 747, endPoint y: 316, distance: 36.7
click at [747, 316] on div "Rota 4 - Placa MJW4A72 92807755 - VALMOR SANSAO JUNIOR Janela de atendimento Gr…" at bounding box center [700, 336] width 1400 height 672
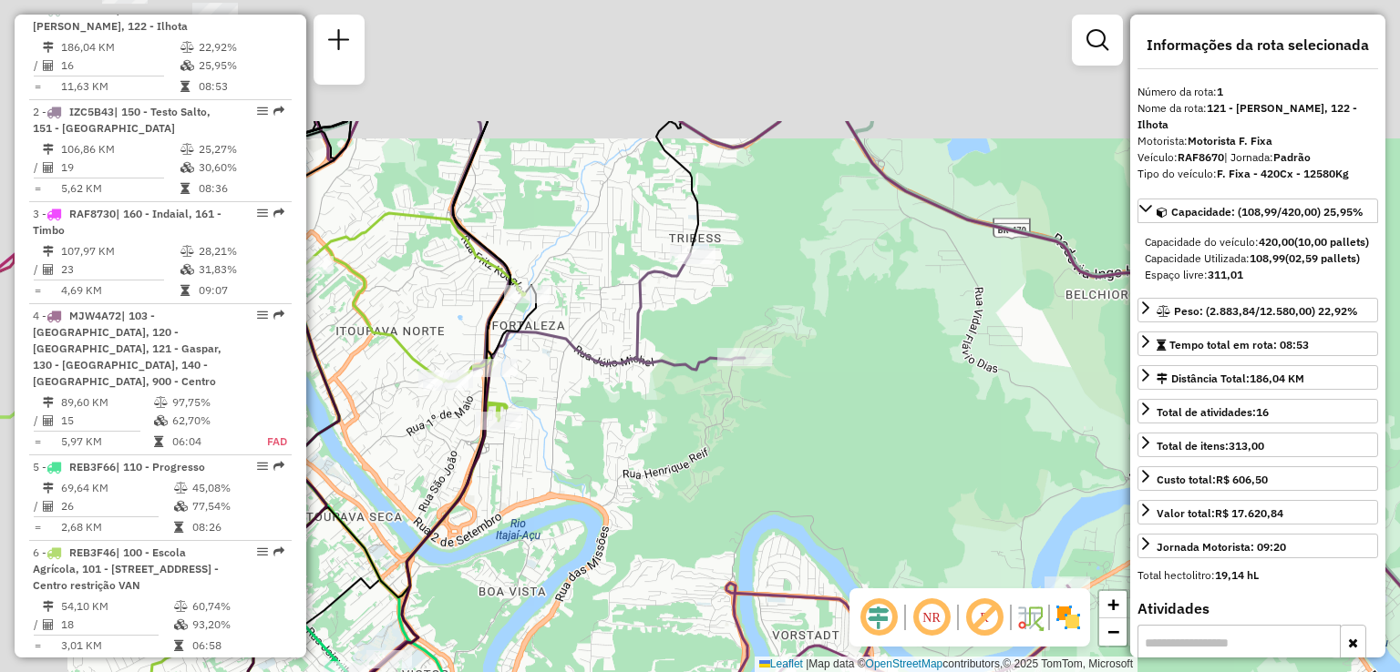
drag, startPoint x: 718, startPoint y: 407, endPoint x: 712, endPoint y: 373, distance: 35.2
click at [747, 451] on div "Janela de atendimento Grade de atendimento Capacidade Transportadoras Veículos …" at bounding box center [700, 336] width 1400 height 672
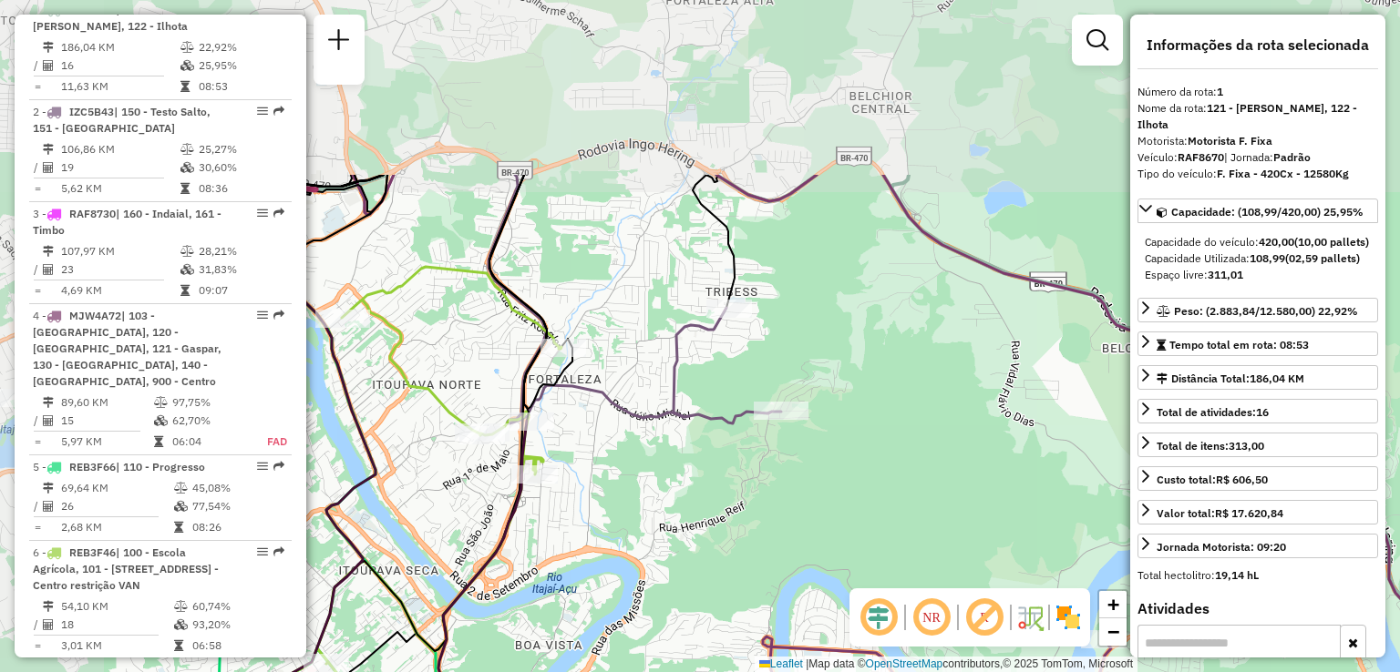
drag, startPoint x: 704, startPoint y: 281, endPoint x: 840, endPoint y: 343, distance: 149.2
click at [838, 343] on div "Janela de atendimento Grade de atendimento Capacidade Transportadoras Veículos …" at bounding box center [700, 336] width 1400 height 672
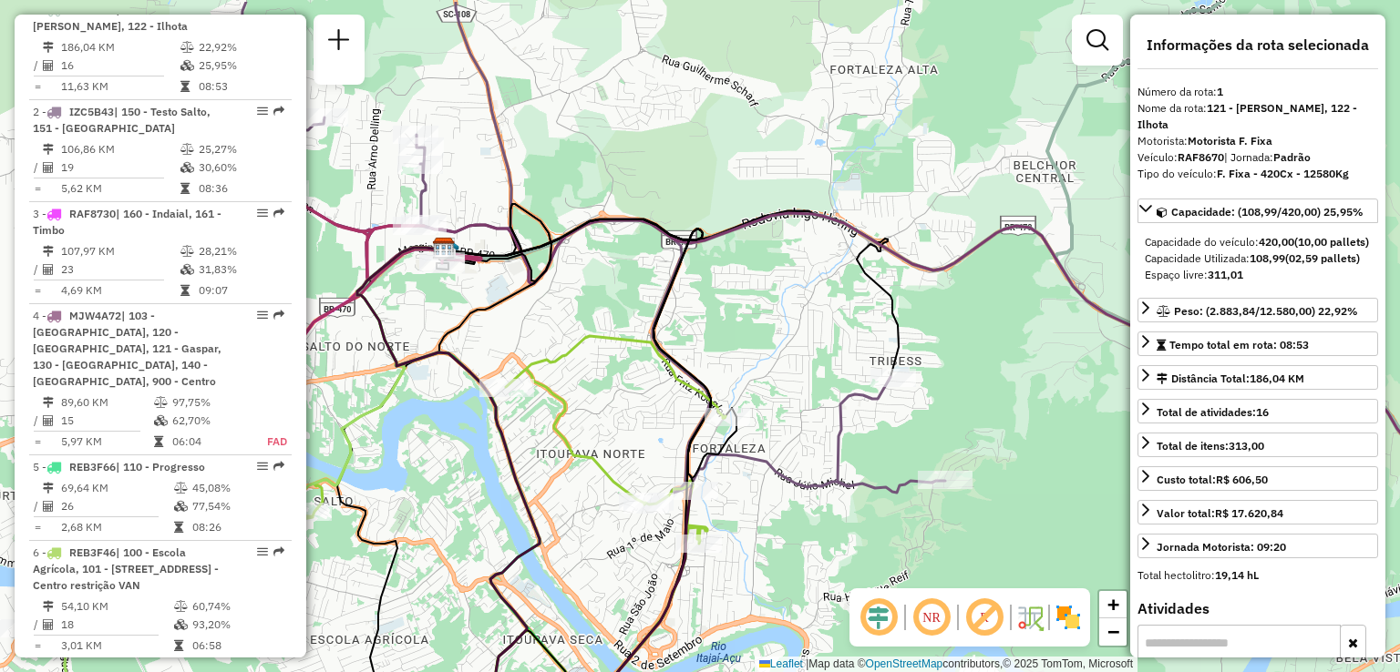
drag, startPoint x: 871, startPoint y: 364, endPoint x: 888, endPoint y: 364, distance: 16.4
click at [915, 383] on div "Janela de atendimento Grade de atendimento Capacidade Transportadoras Veículos …" at bounding box center [700, 336] width 1400 height 672
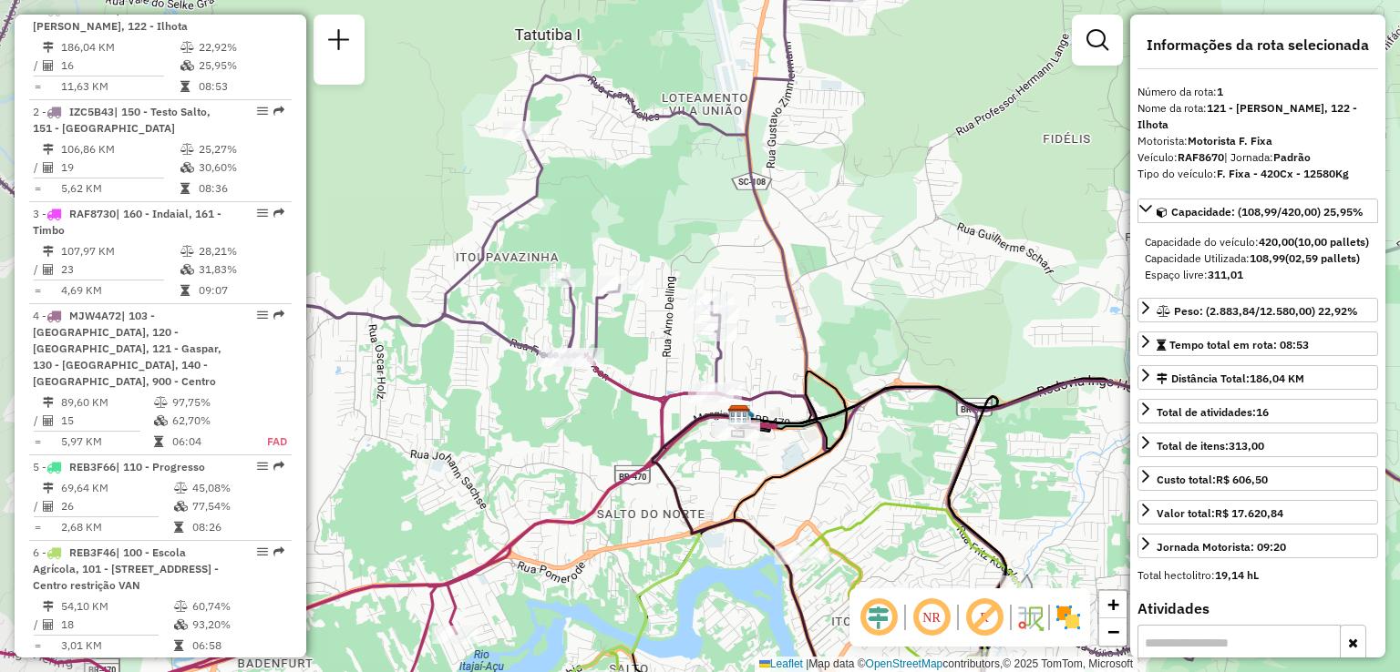
drag, startPoint x: 757, startPoint y: 303, endPoint x: 936, endPoint y: 408, distance: 207.1
click at [936, 408] on div "Janela de atendimento Grade de atendimento Capacidade Transportadoras Veículos …" at bounding box center [700, 336] width 1400 height 672
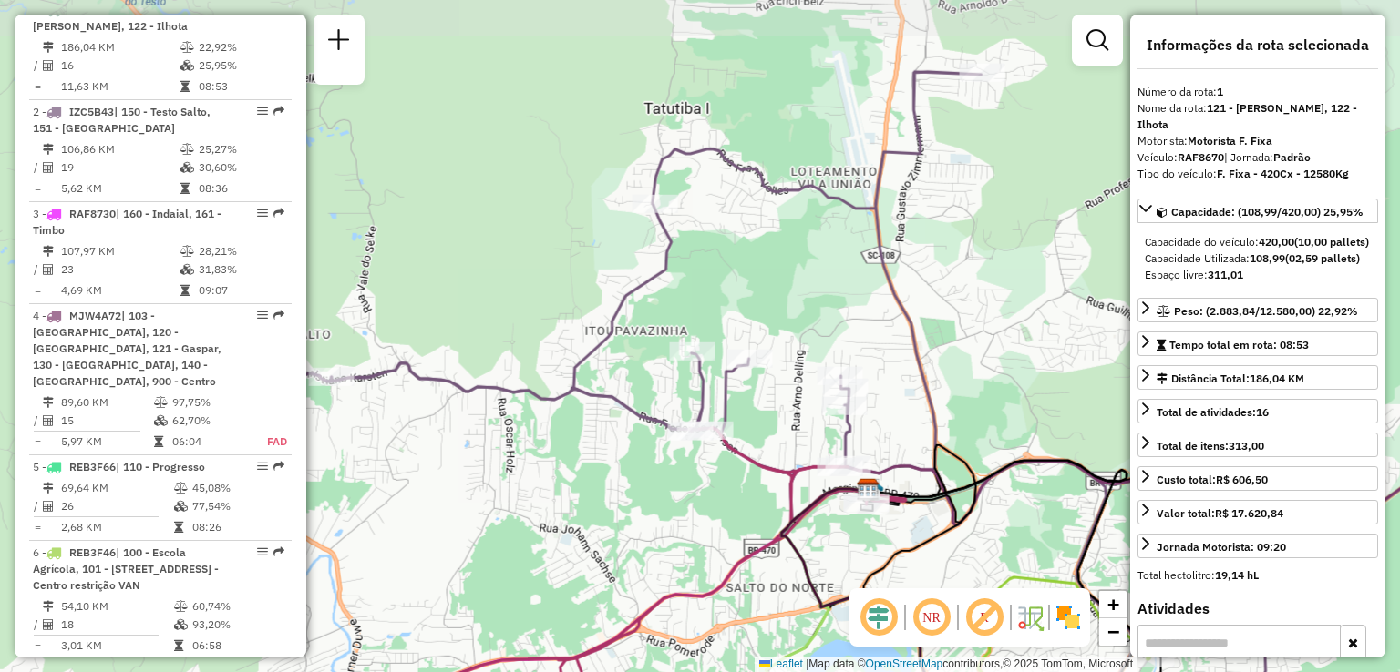
drag, startPoint x: 926, startPoint y: 354, endPoint x: 937, endPoint y: 354, distance: 10.9
click at [937, 354] on div "Janela de atendimento Grade de atendimento Capacidade Transportadoras Veículos …" at bounding box center [700, 336] width 1400 height 672
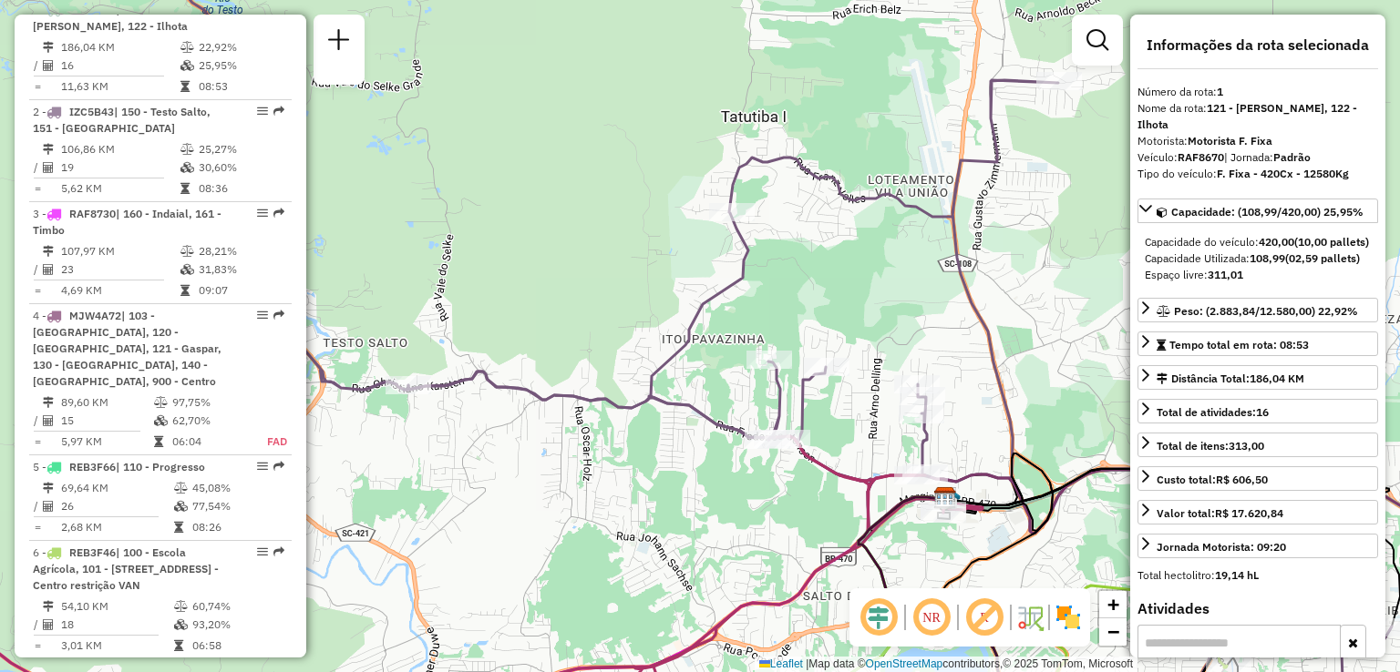
drag, startPoint x: 970, startPoint y: 309, endPoint x: 782, endPoint y: 344, distance: 191.9
click at [819, 333] on icon at bounding box center [809, 336] width 1274 height 807
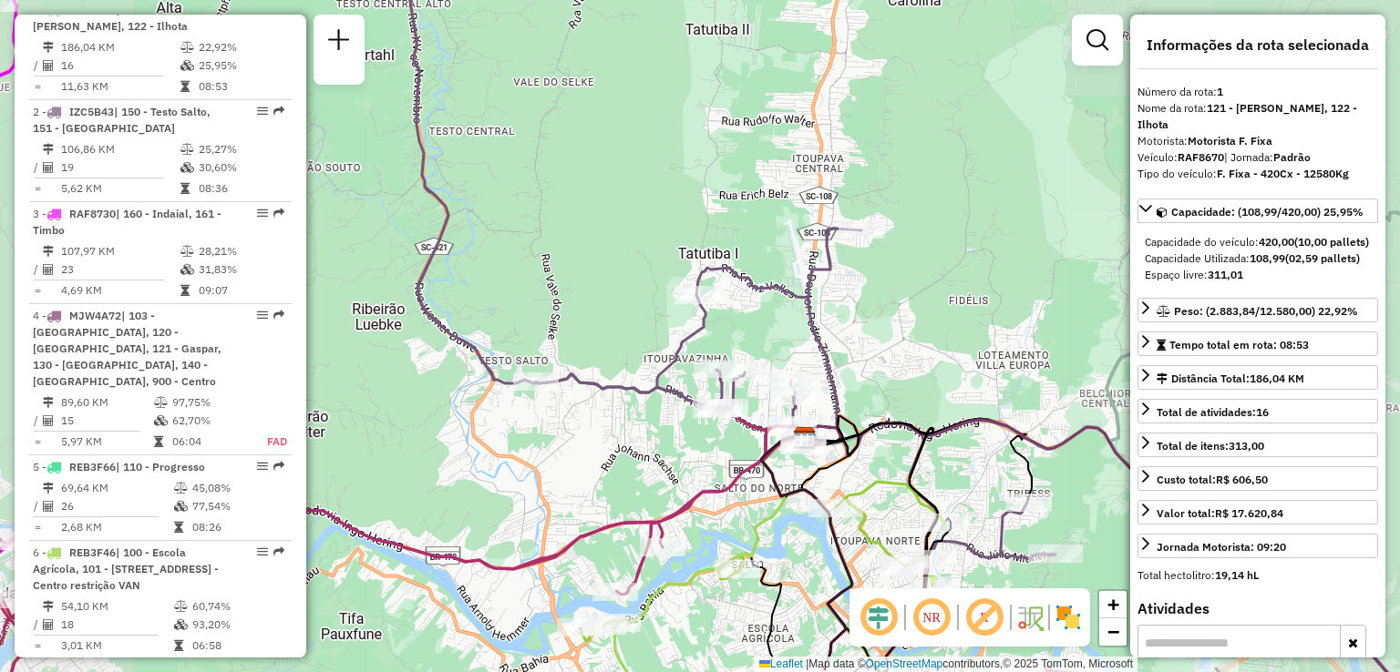
drag, startPoint x: 864, startPoint y: 359, endPoint x: 846, endPoint y: 325, distance: 38.3
click at [846, 325] on div "Janela de atendimento Grade de atendimento Capacidade Transportadoras Veículos …" at bounding box center [700, 336] width 1400 height 672
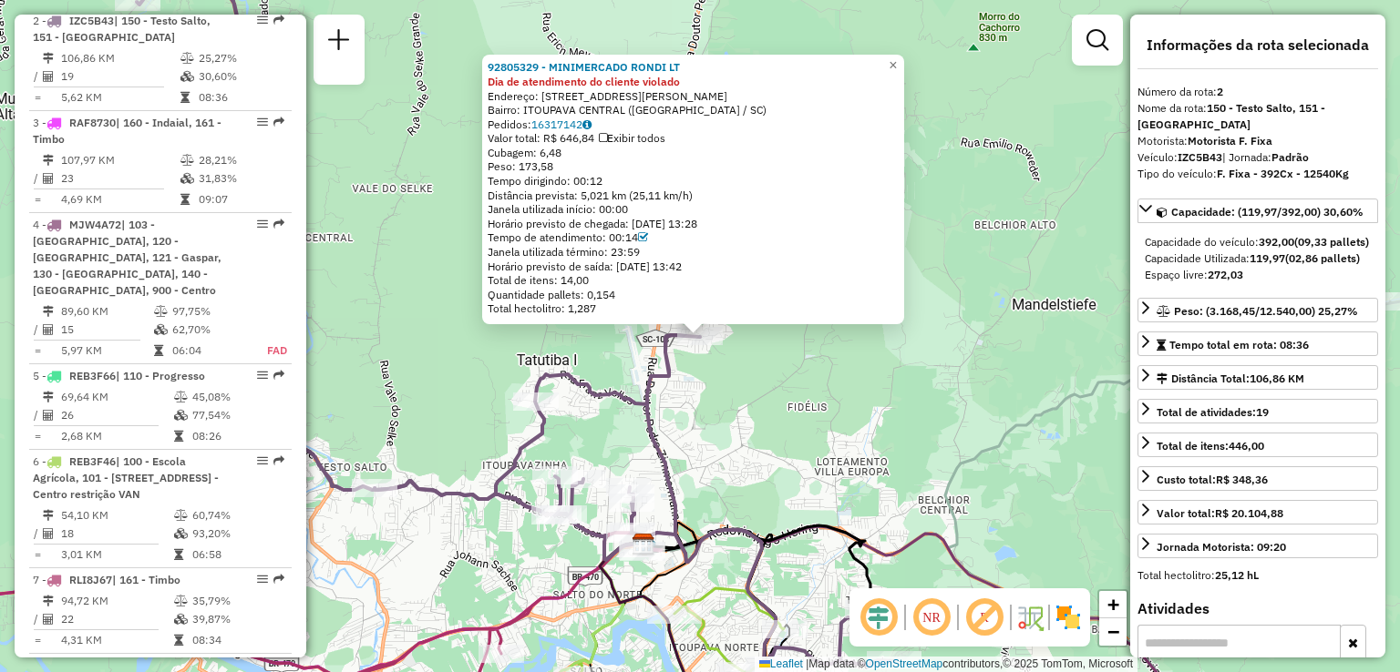
scroll to position [831, 0]
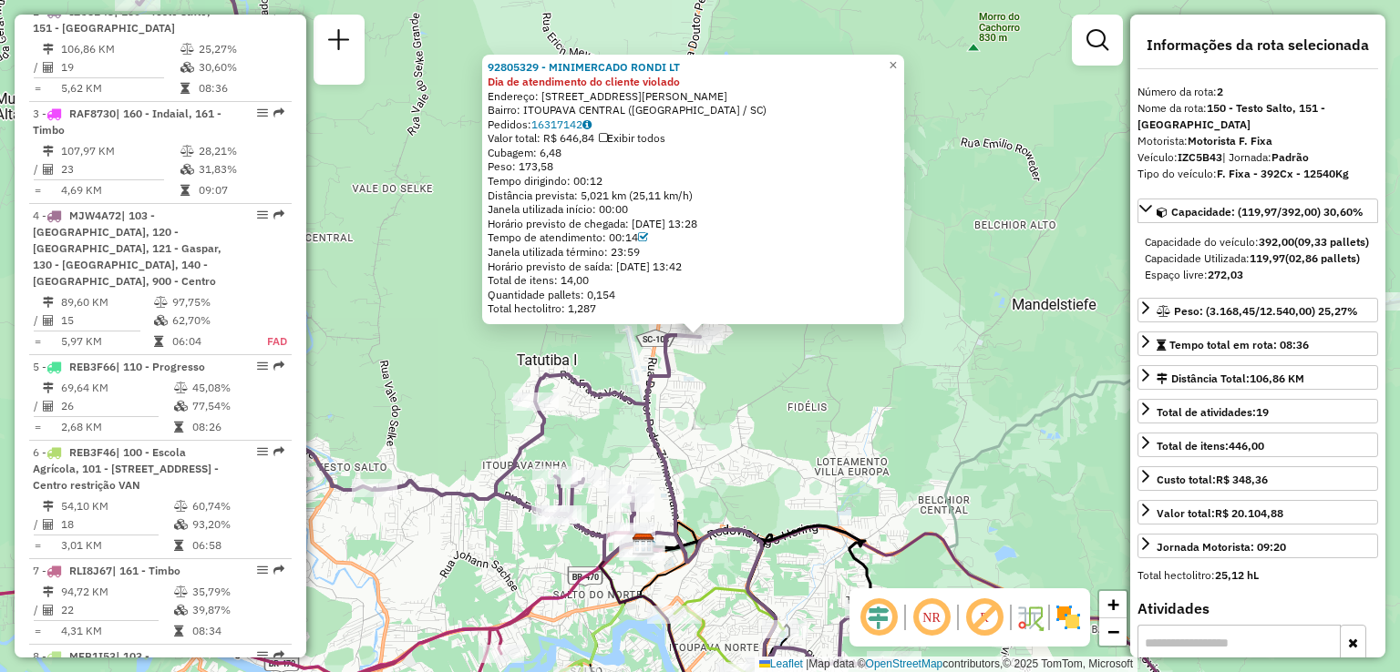
drag, startPoint x: 732, startPoint y: 426, endPoint x: 741, endPoint y: 320, distance: 106.1
click at [740, 376] on div "92805329 - MINIMERCADO RONDI LT Dia de atendimento do cliente violado Endereço:…" at bounding box center [700, 336] width 1400 height 672
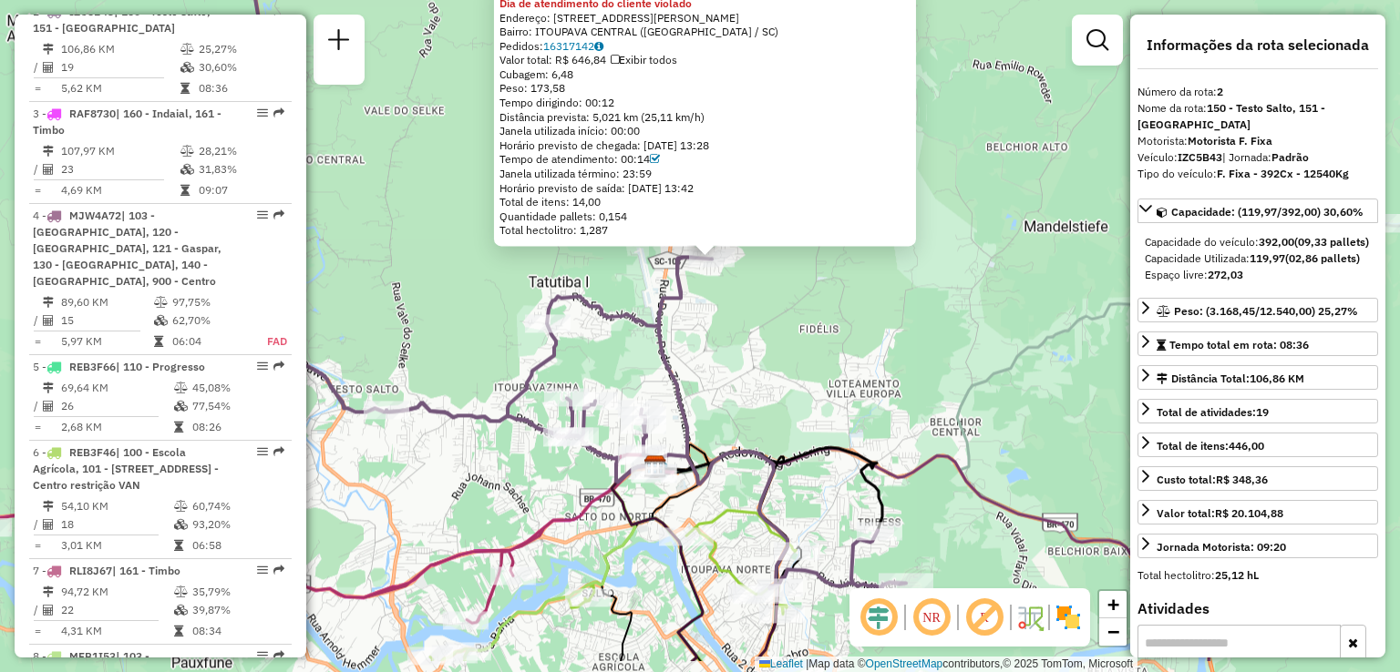
drag, startPoint x: 750, startPoint y: 358, endPoint x: 754, endPoint y: 324, distance: 34.0
click at [754, 329] on div "92805329 - MINIMERCADO RONDI LT Dia de atendimento do cliente violado Endereço:…" at bounding box center [700, 336] width 1400 height 672
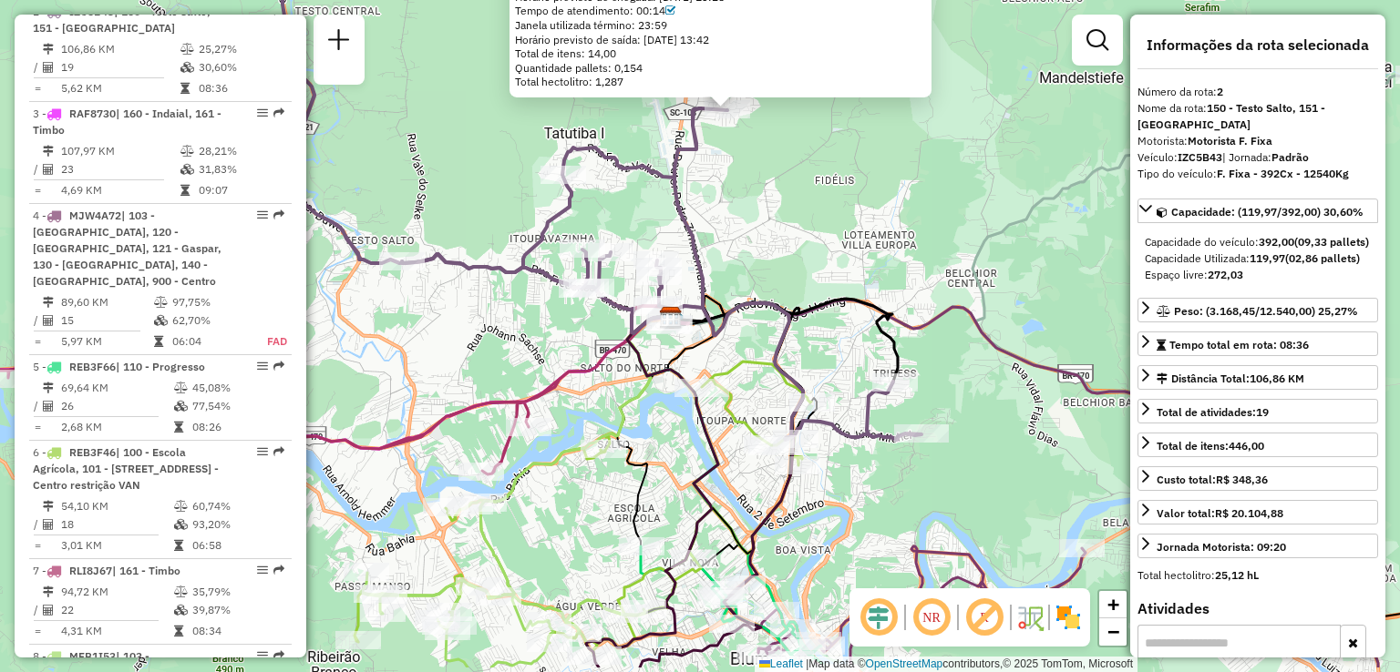
drag, startPoint x: 770, startPoint y: 299, endPoint x: 767, endPoint y: 234, distance: 64.8
click at [770, 267] on div "92805329 - MINIMERCADO RONDI LT Dia de atendimento do cliente violado Endereço:…" at bounding box center [700, 336] width 1400 height 672
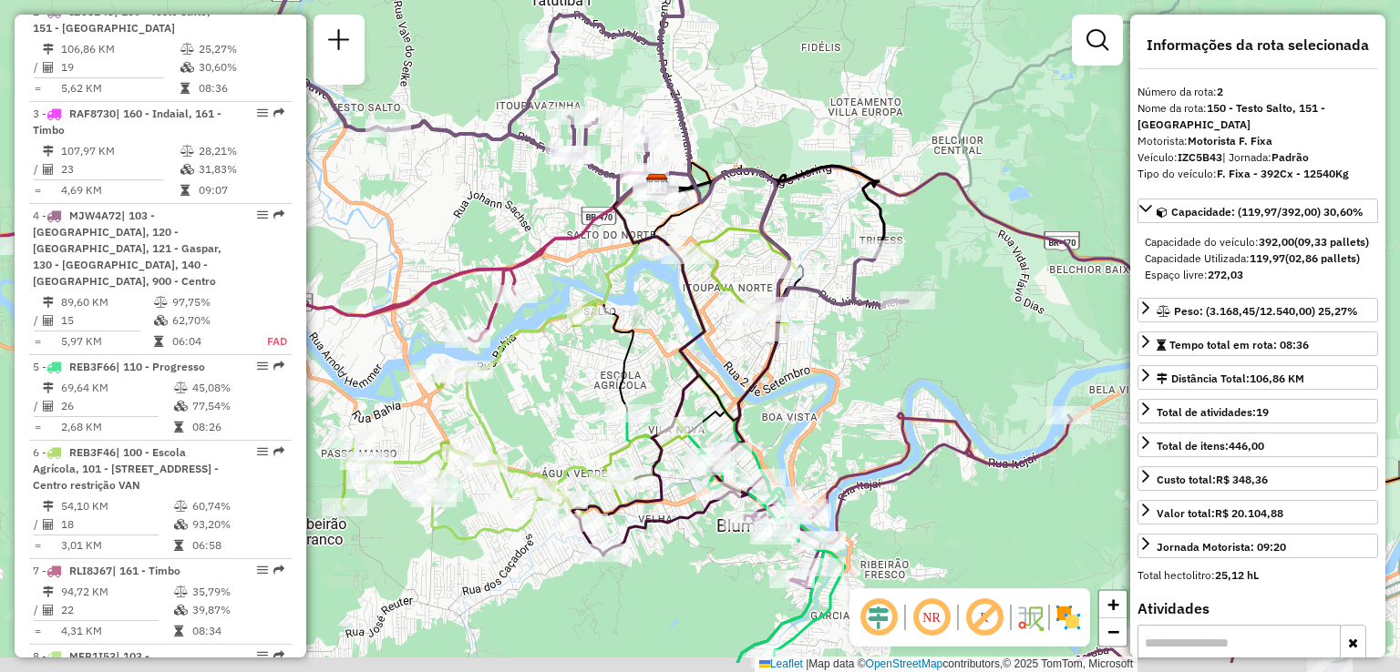
drag, startPoint x: 745, startPoint y: 289, endPoint x: 739, endPoint y: 233, distance: 55.9
click at [740, 243] on div "92805329 - MINIMERCADO RONDI LT Dia de atendimento do cliente violado Endereço:…" at bounding box center [700, 336] width 1400 height 672
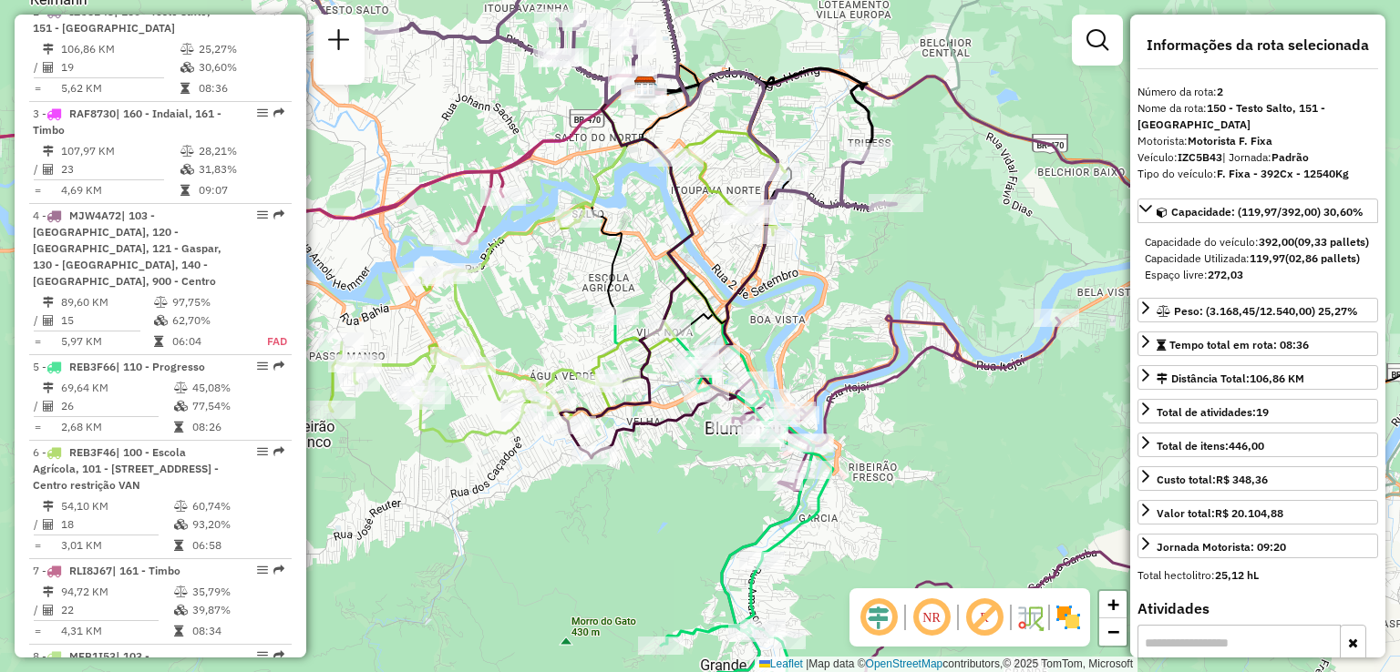
drag, startPoint x: 713, startPoint y: 289, endPoint x: 741, endPoint y: 252, distance: 45.6
click at [734, 262] on icon at bounding box center [698, 228] width 160 height 310
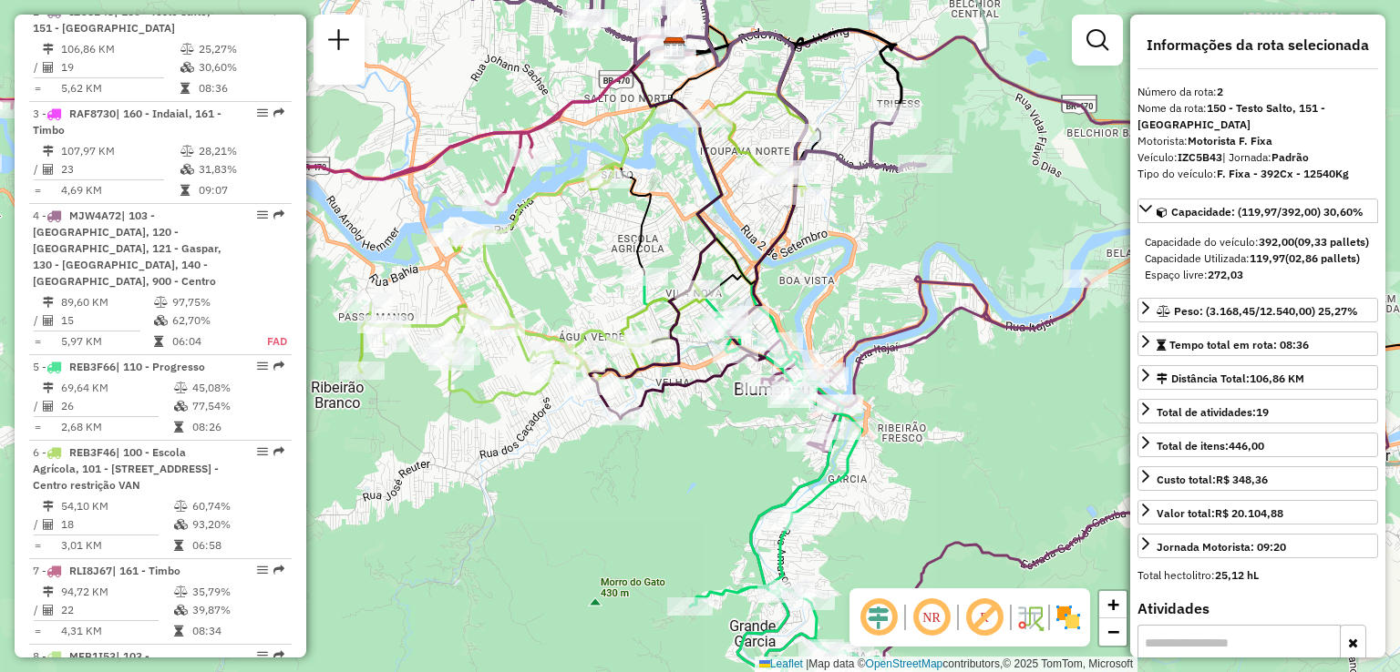
click at [795, 255] on div "Rota 4 - Placa MJW4A72 92826513 - NORTE PIZZA LTDA - M 92805329 - MINIMERCADO R…" at bounding box center [700, 336] width 1400 height 672
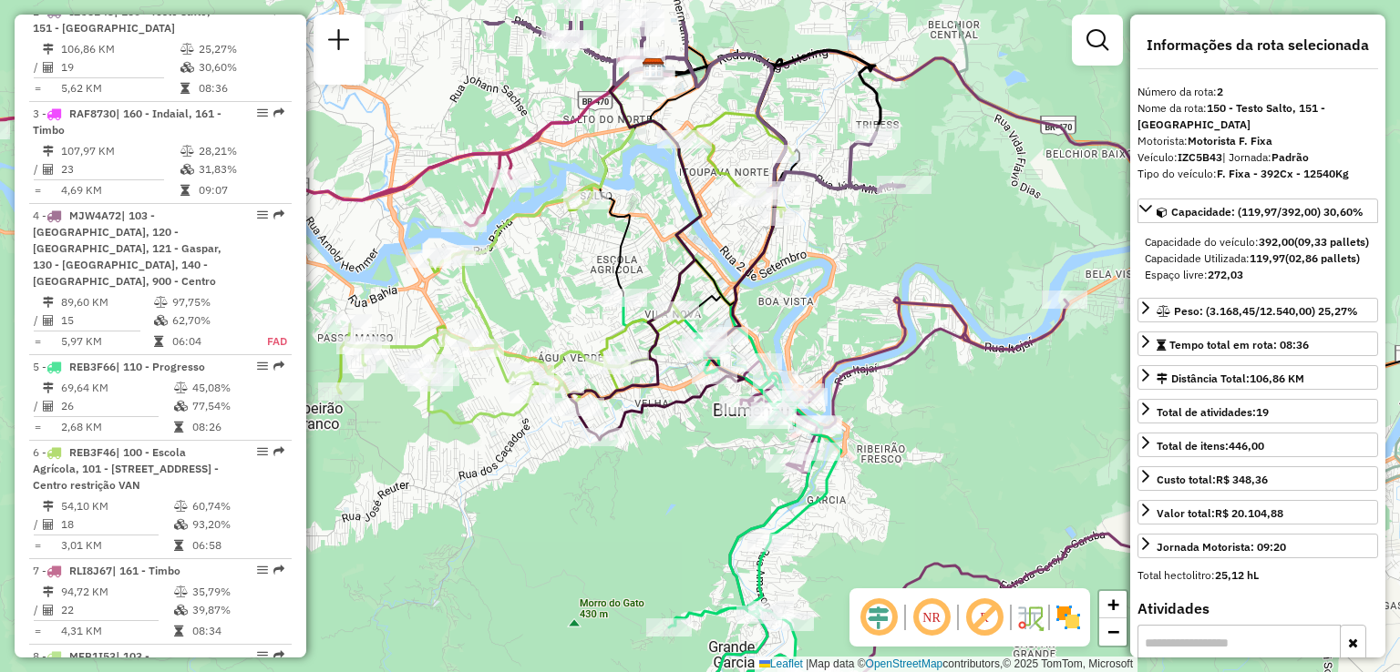
drag, startPoint x: 900, startPoint y: 493, endPoint x: 900, endPoint y: 518, distance: 25.5
click at [900, 518] on div "92805329 - MINIMERCADO RONDI LT Dia de atendimento do cliente violado Endereço:…" at bounding box center [700, 336] width 1400 height 672
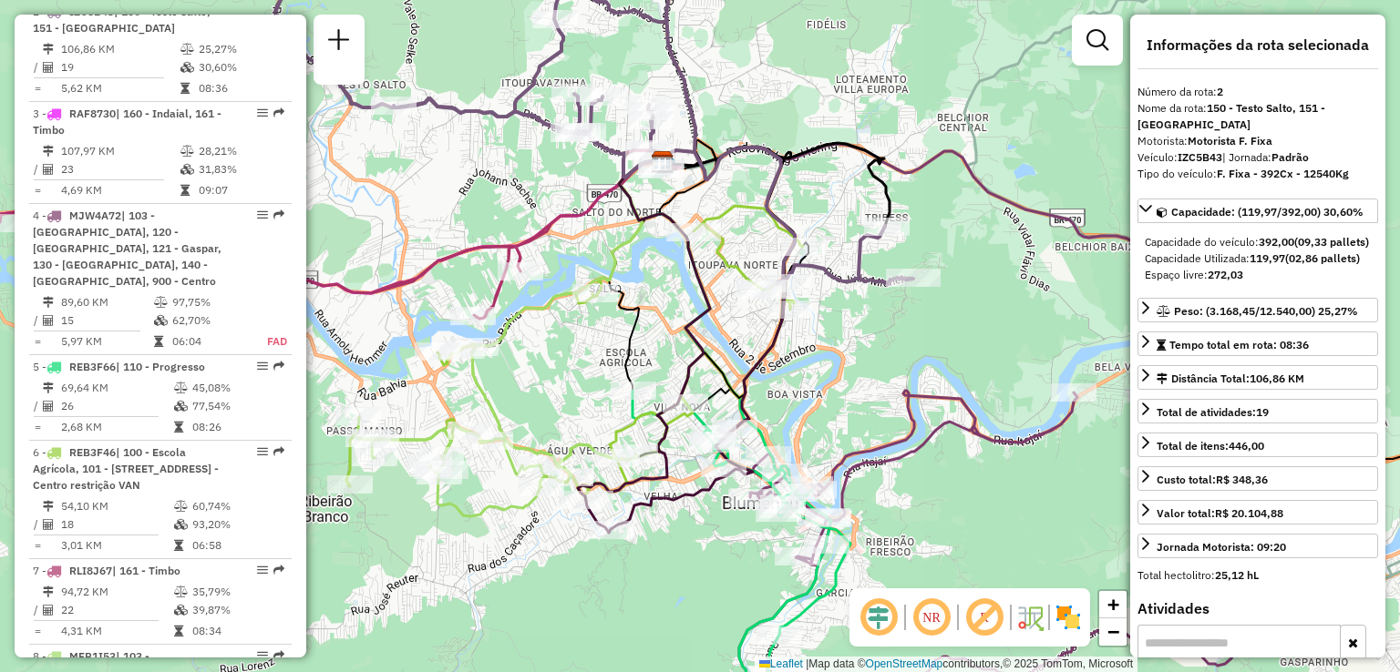
click at [897, 431] on div "92805329 - MINIMERCADO RONDI LT Dia de atendimento do cliente violado Endereço:…" at bounding box center [700, 336] width 1400 height 672
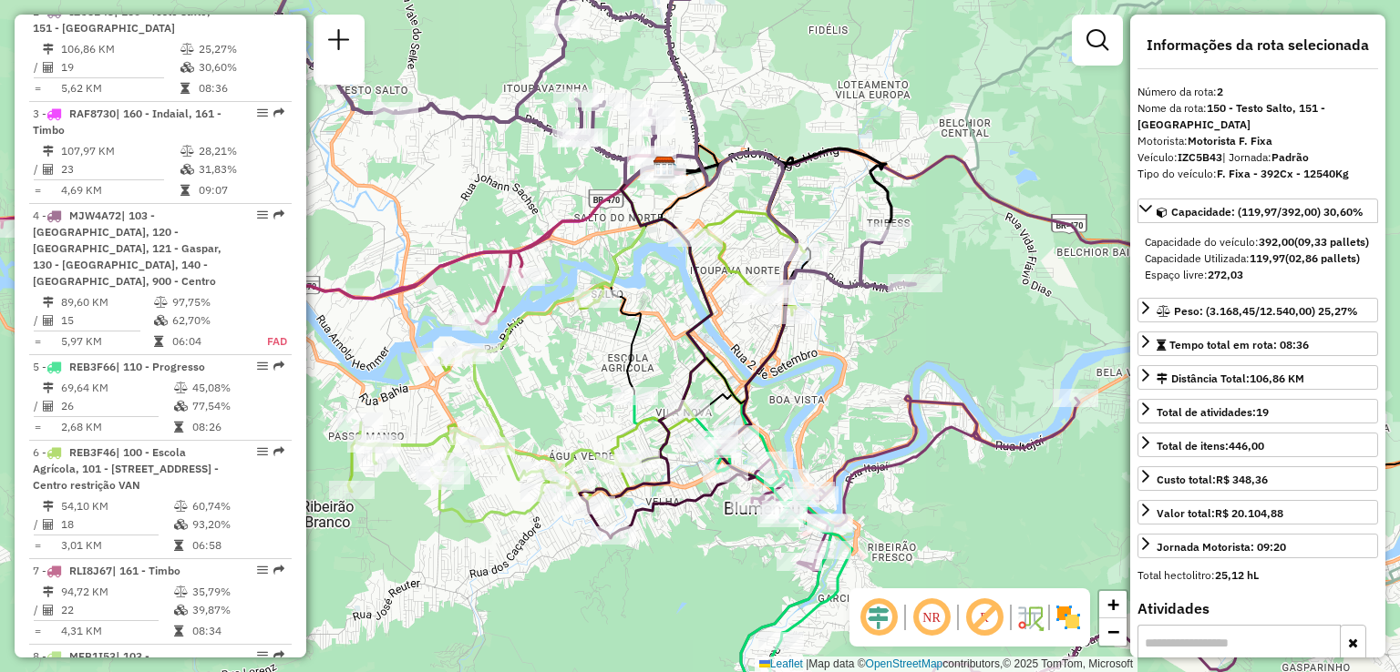
drag, startPoint x: 829, startPoint y: 220, endPoint x: 923, endPoint y: 382, distance: 187.4
click at [923, 382] on div "92805329 - MINIMERCADO RONDI LT Dia de atendimento do cliente violado Endereço:…" at bounding box center [700, 336] width 1400 height 672
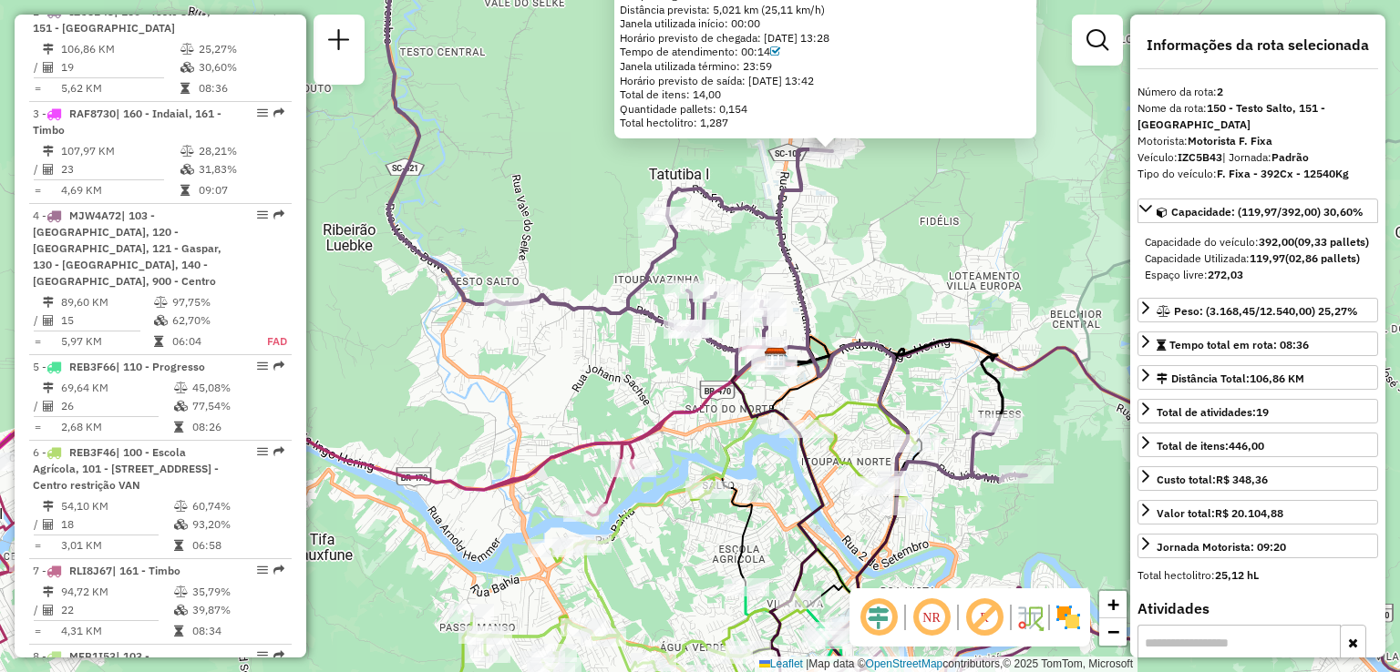
drag, startPoint x: 921, startPoint y: 327, endPoint x: 931, endPoint y: 340, distance: 16.2
click at [931, 340] on div "92805329 - MINIMERCADO RONDI LT Dia de atendimento do cliente violado Endereço:…" at bounding box center [700, 336] width 1400 height 672
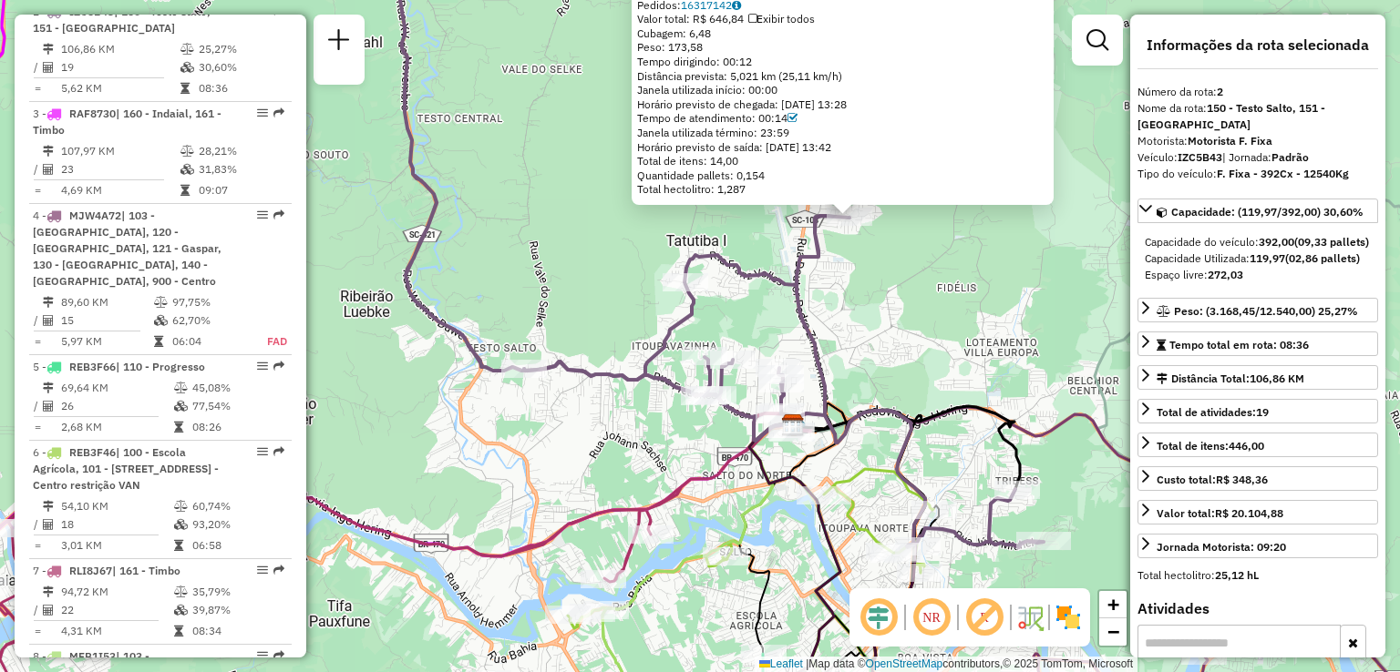
drag, startPoint x: 939, startPoint y: 329, endPoint x: 939, endPoint y: 377, distance: 48.3
click at [939, 377] on div "92805329 - MINIMERCADO RONDI LT Dia de atendimento do cliente violado Endereço:…" at bounding box center [700, 336] width 1400 height 672
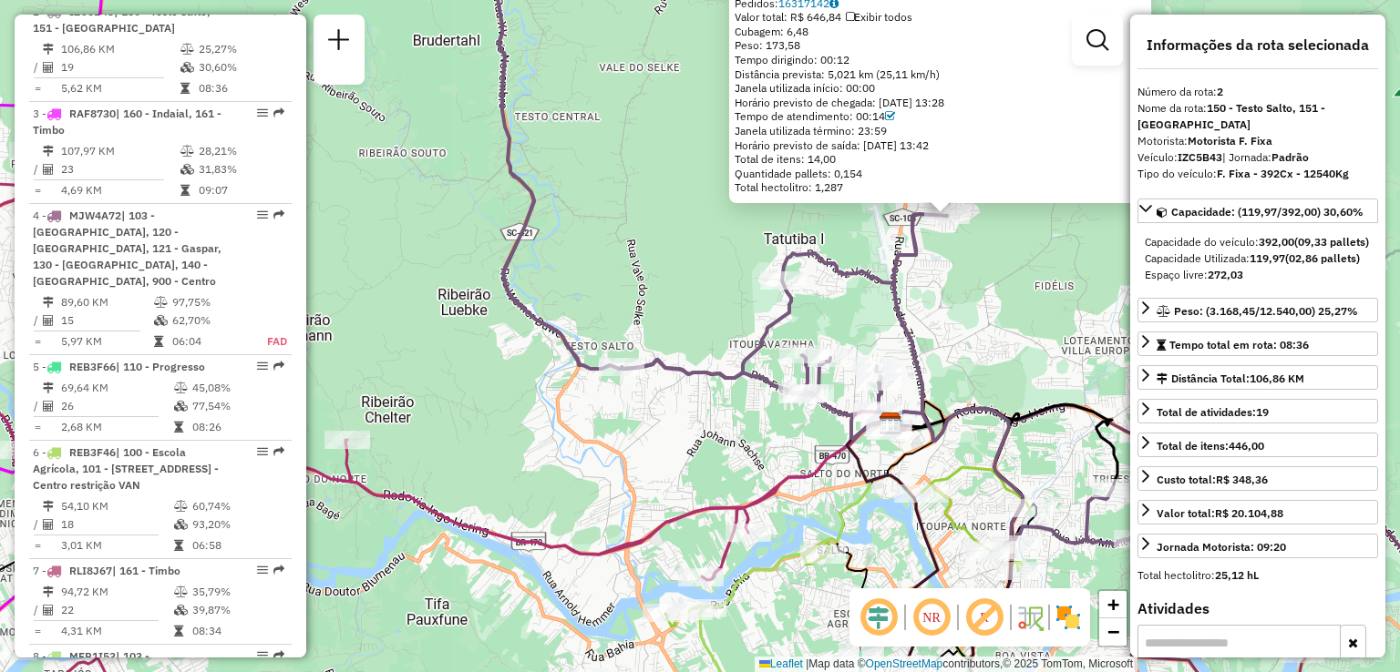
click at [971, 398] on div "92805329 - MINIMERCADO RONDI LT Dia de atendimento do cliente violado Endereço:…" at bounding box center [700, 336] width 1400 height 672
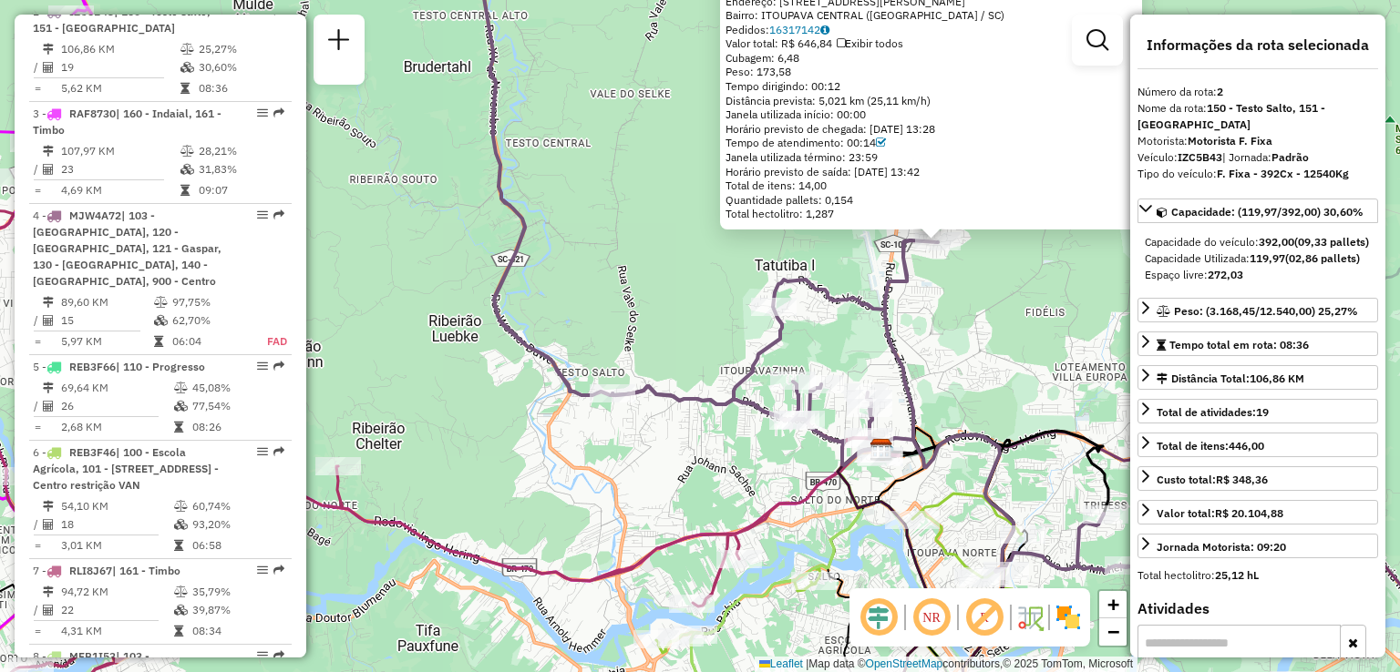
click at [943, 301] on div "Rota 2 - Placa IZC5B43 92805329 - MINIMERCADO RONDI LT 92805329 - MINIMERCADO R…" at bounding box center [700, 336] width 1400 height 672
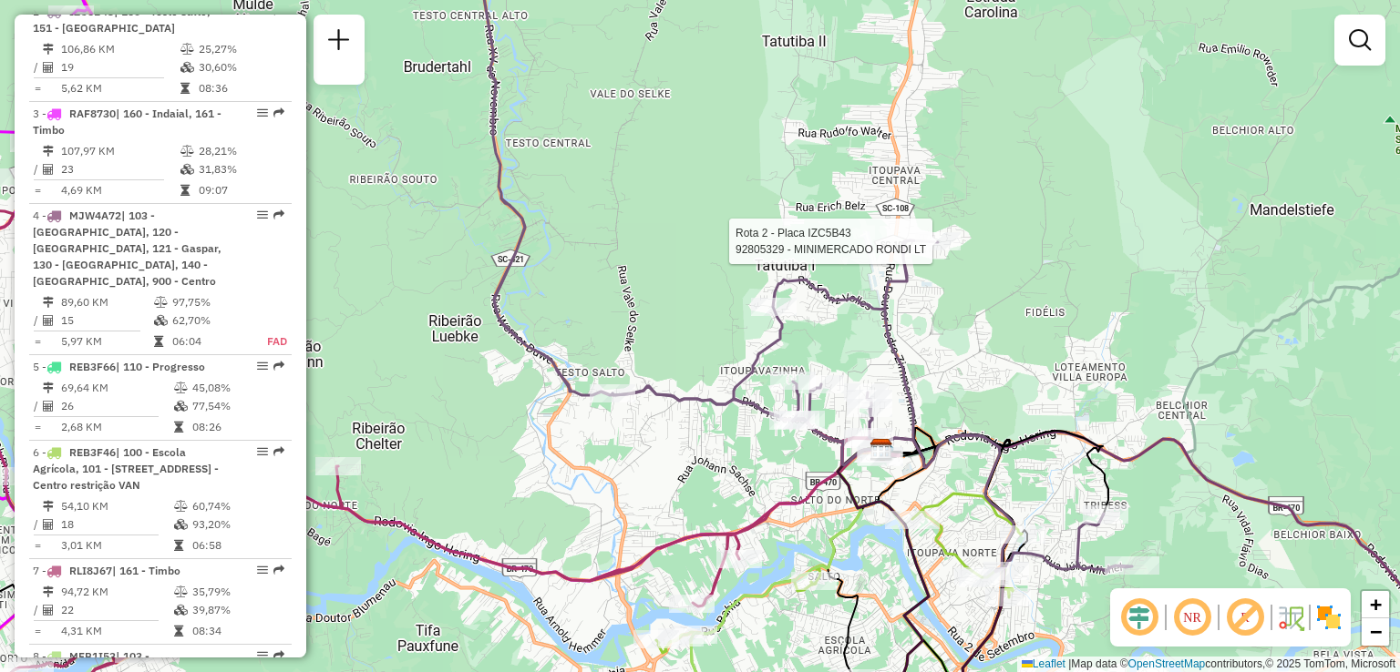
select select "**********"
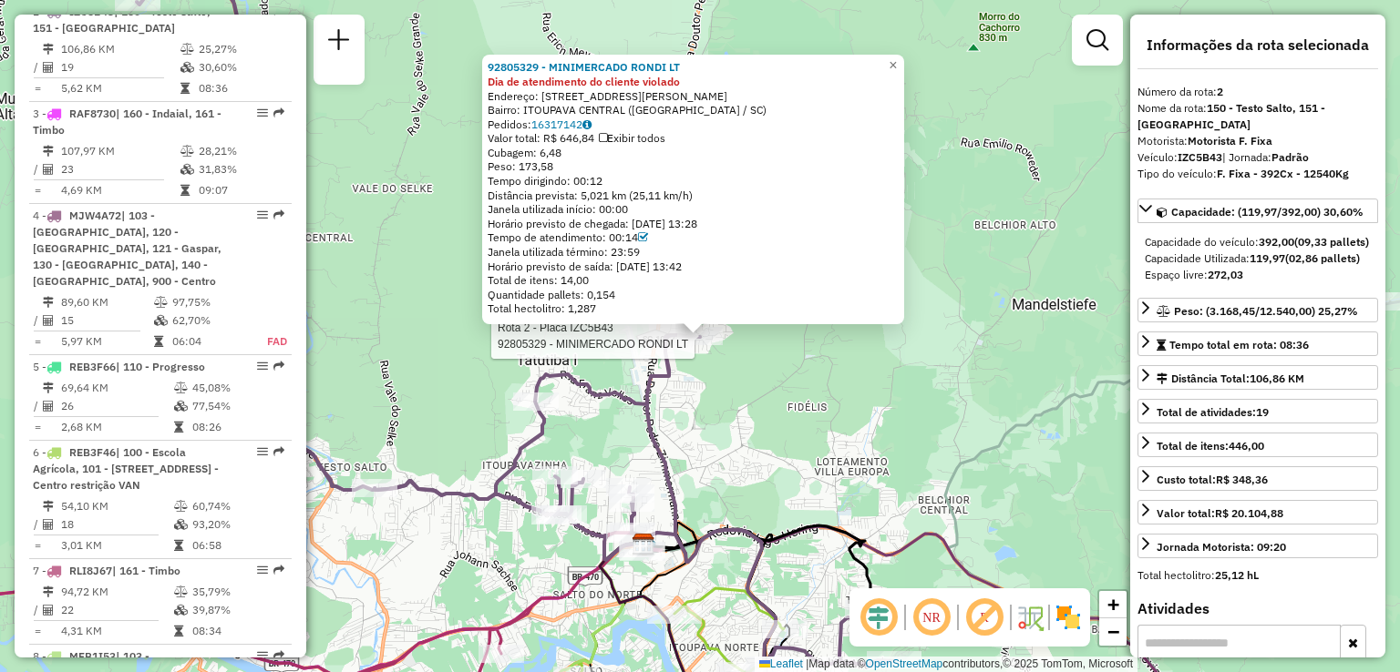
click at [750, 379] on div "Rota 2 - Placa IZC5B43 92805329 - MINIMERCADO RONDI LT 92805329 - MINIMERCADO R…" at bounding box center [700, 336] width 1400 height 672
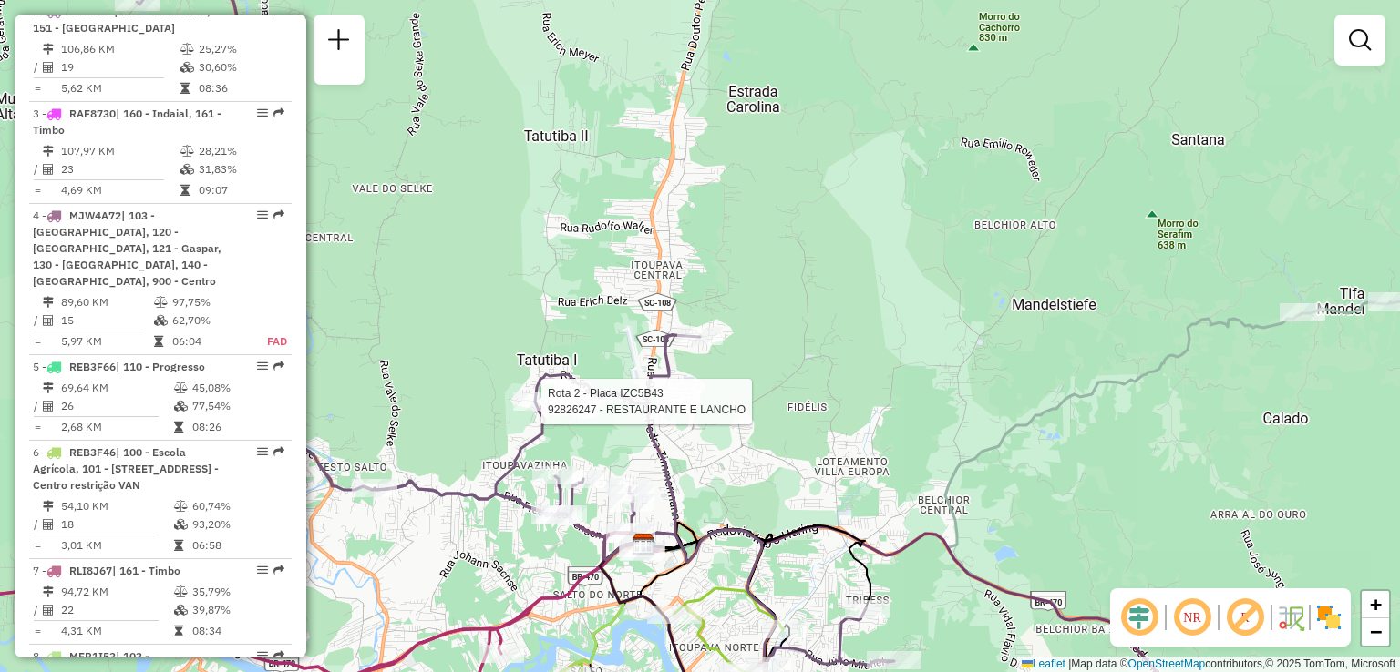
select select "**********"
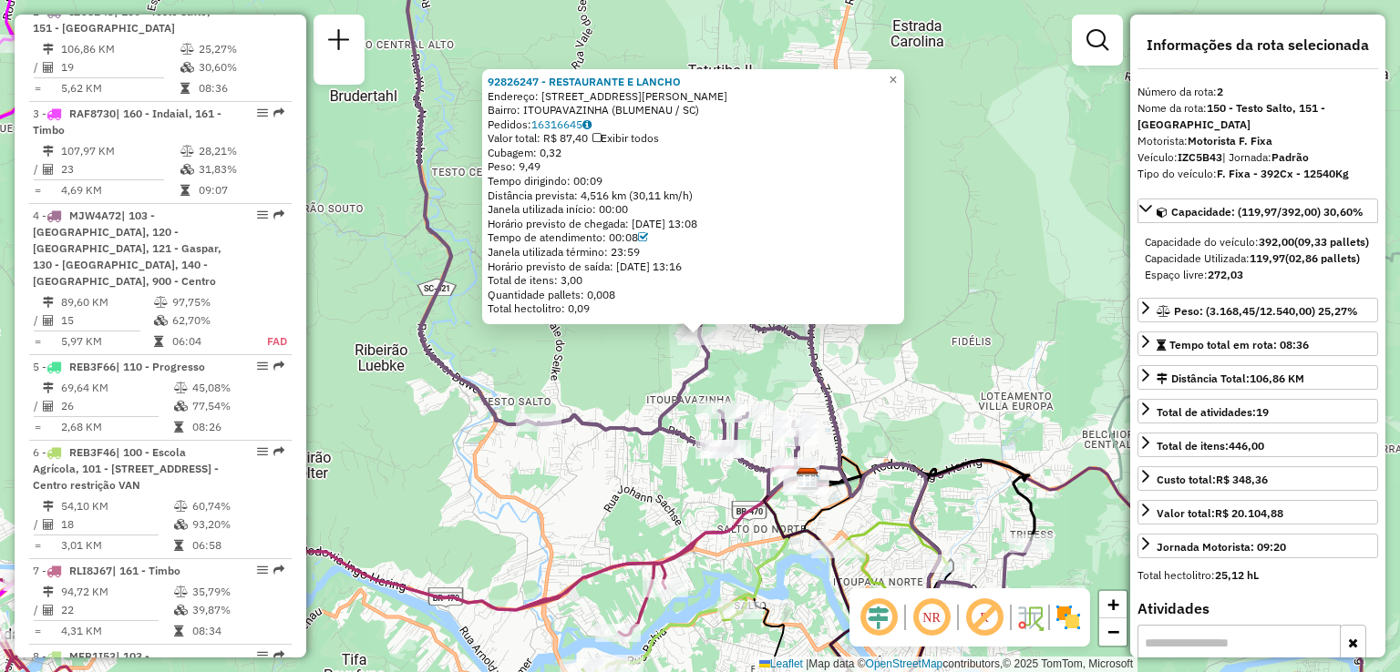
click at [507, 412] on icon at bounding box center [679, 267] width 757 height 669
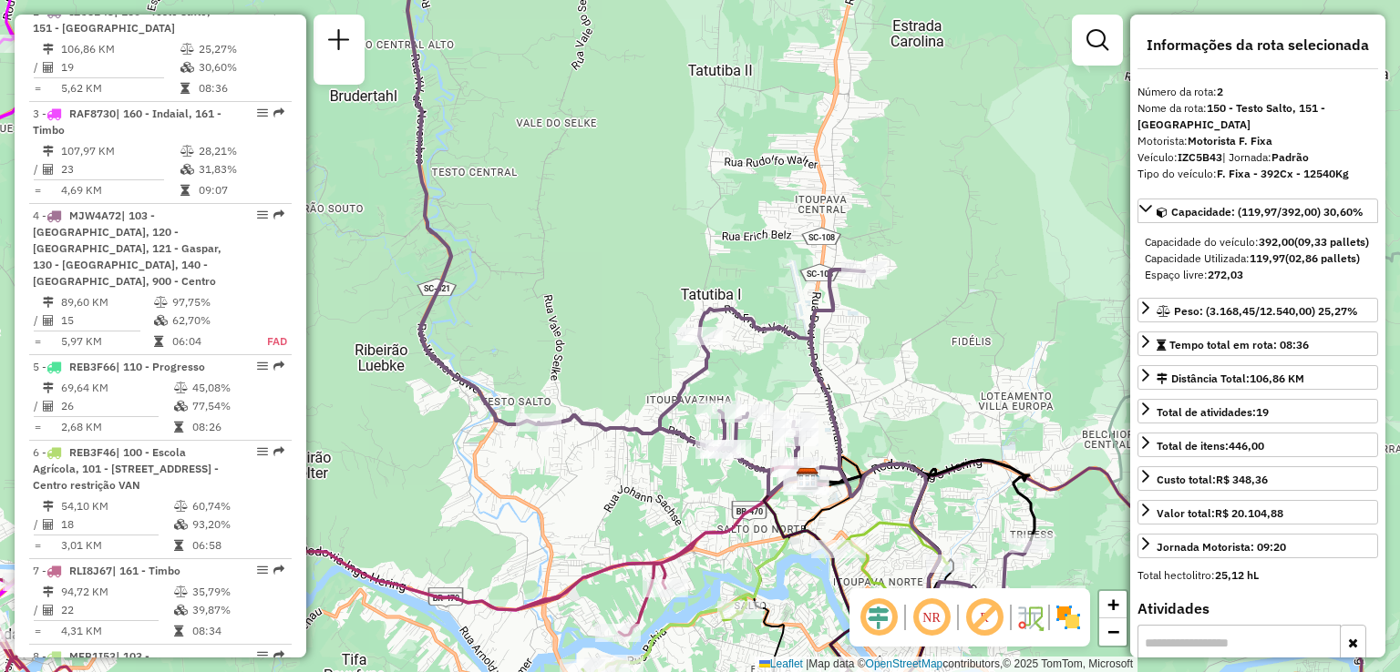
click at [856, 260] on icon at bounding box center [679, 267] width 757 height 669
click at [861, 280] on div at bounding box center [864, 271] width 46 height 18
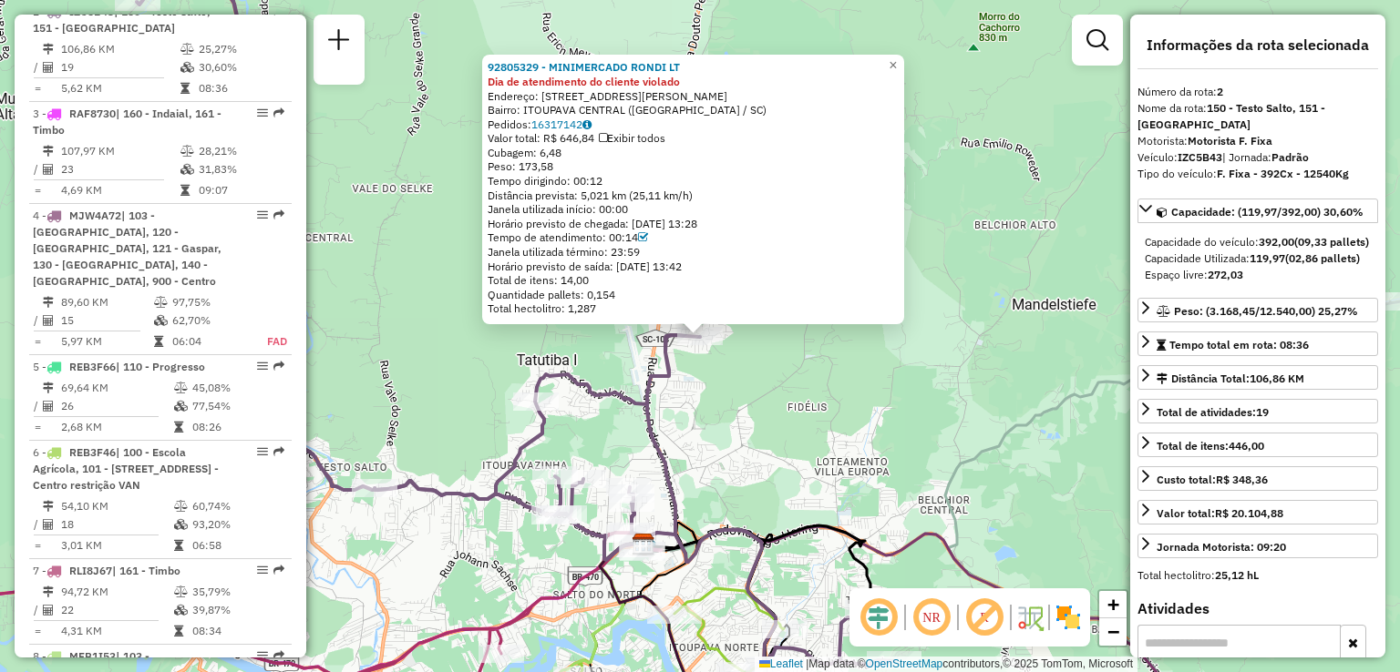
click at [698, 465] on div "Rota 2 - Placa IZC5B43 92805329 - MINIMERCADO RONDI LT 92805329 - MINIMERCADO R…" at bounding box center [700, 336] width 1400 height 672
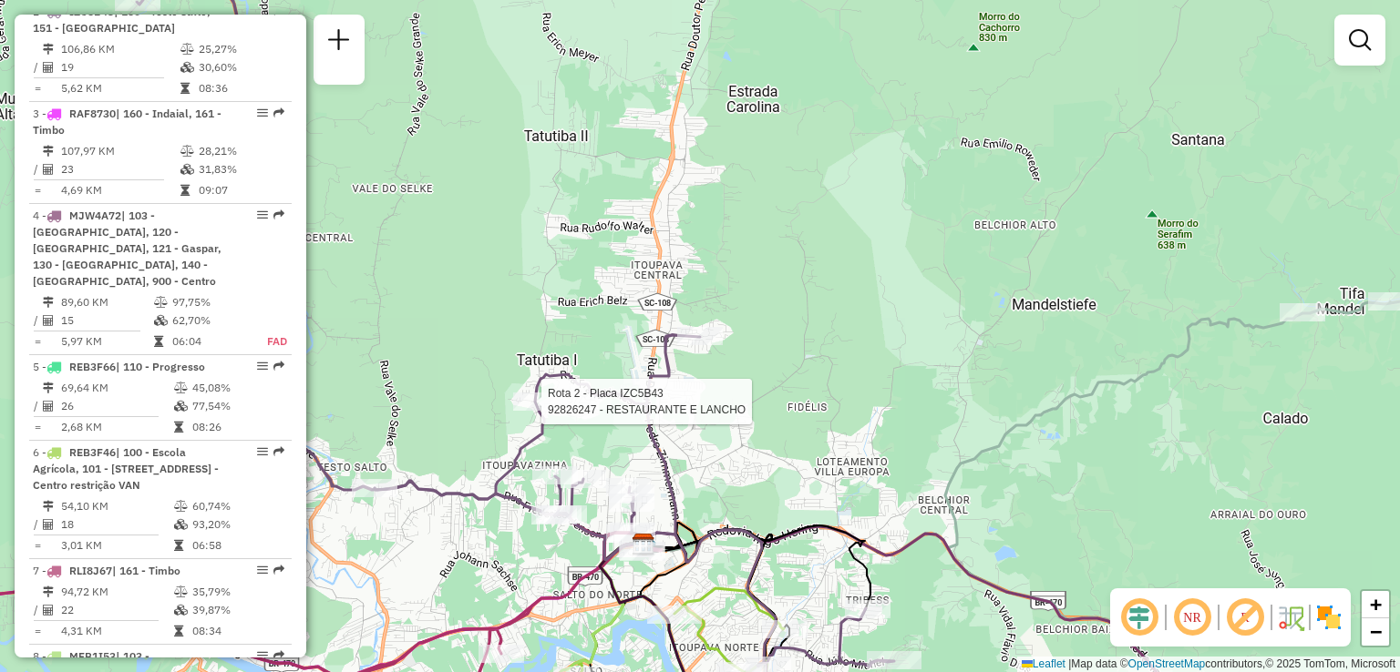
select select "**********"
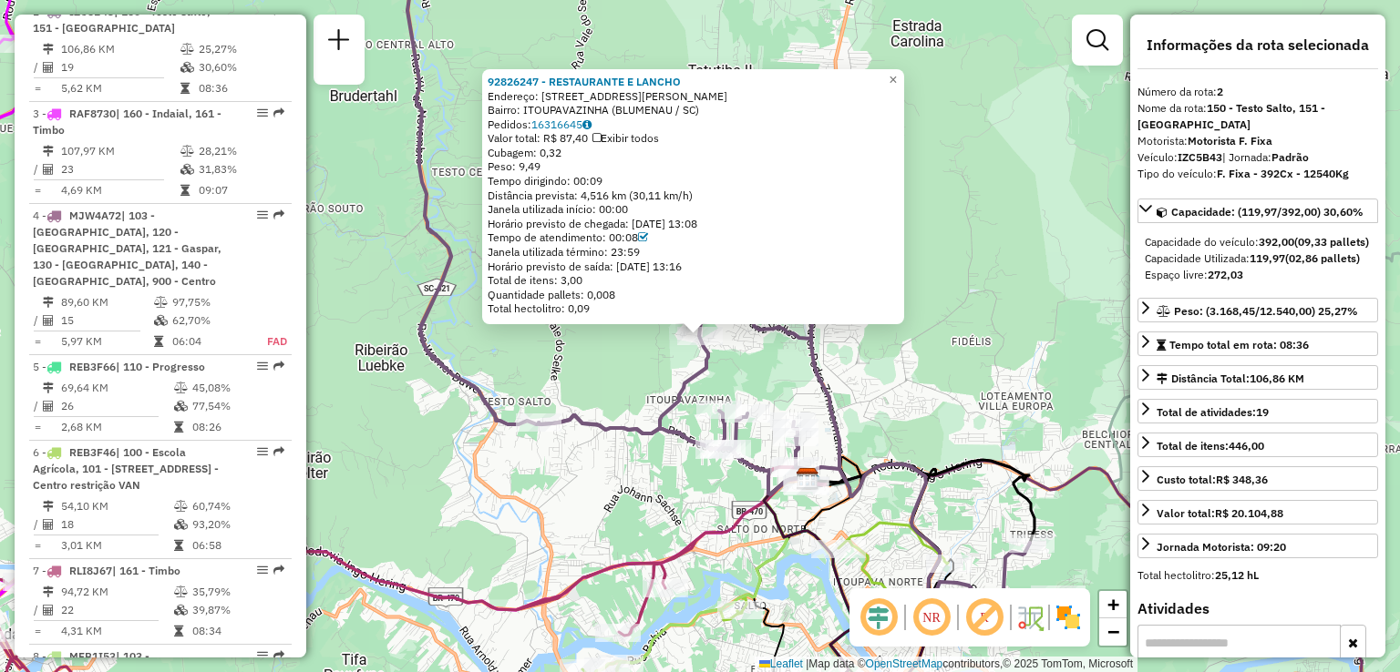
drag, startPoint x: 593, startPoint y: 477, endPoint x: 595, endPoint y: 463, distance: 13.8
click at [594, 470] on div "Rota 2 - Placa IZC5B43 92826247 - RESTAURANTE E LANCHO 92826247 - RESTAURANTE E…" at bounding box center [700, 336] width 1400 height 672
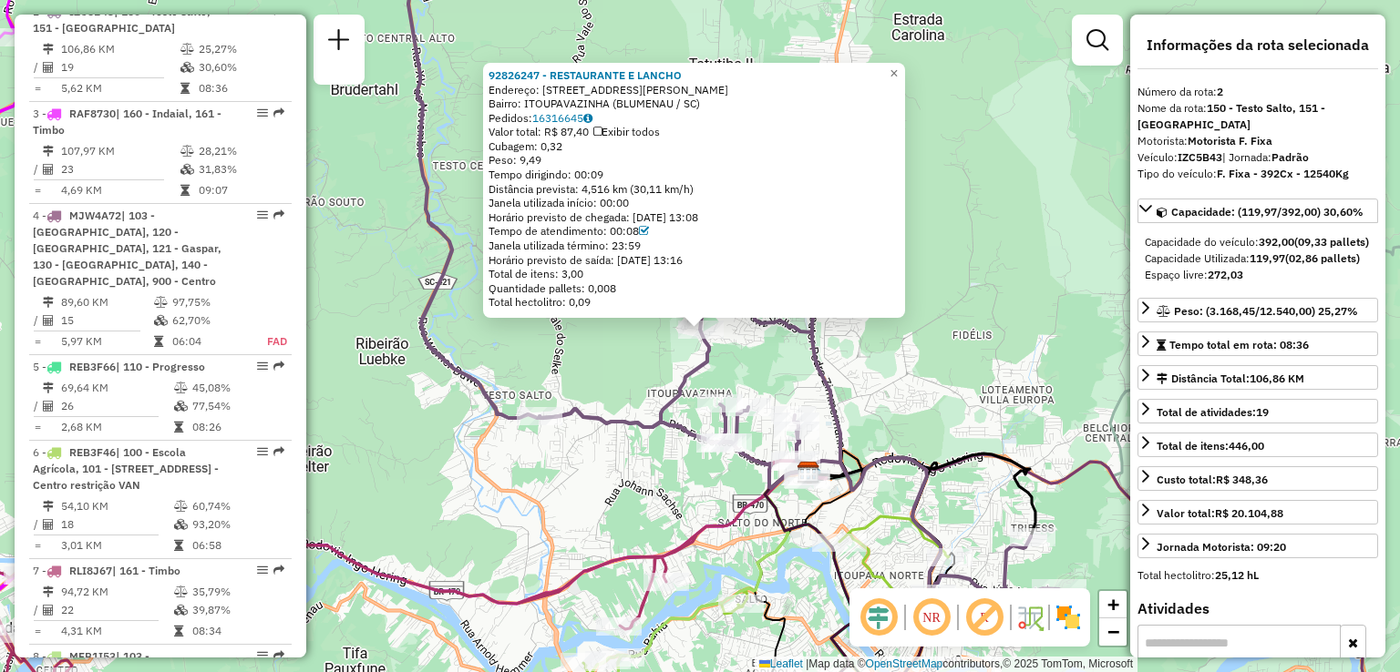
click at [596, 463] on div "92826247 - RESTAURANTE E LANCHO Endereço: R Professor Jacob Ineichen 2100 Bairr…" at bounding box center [700, 336] width 1400 height 672
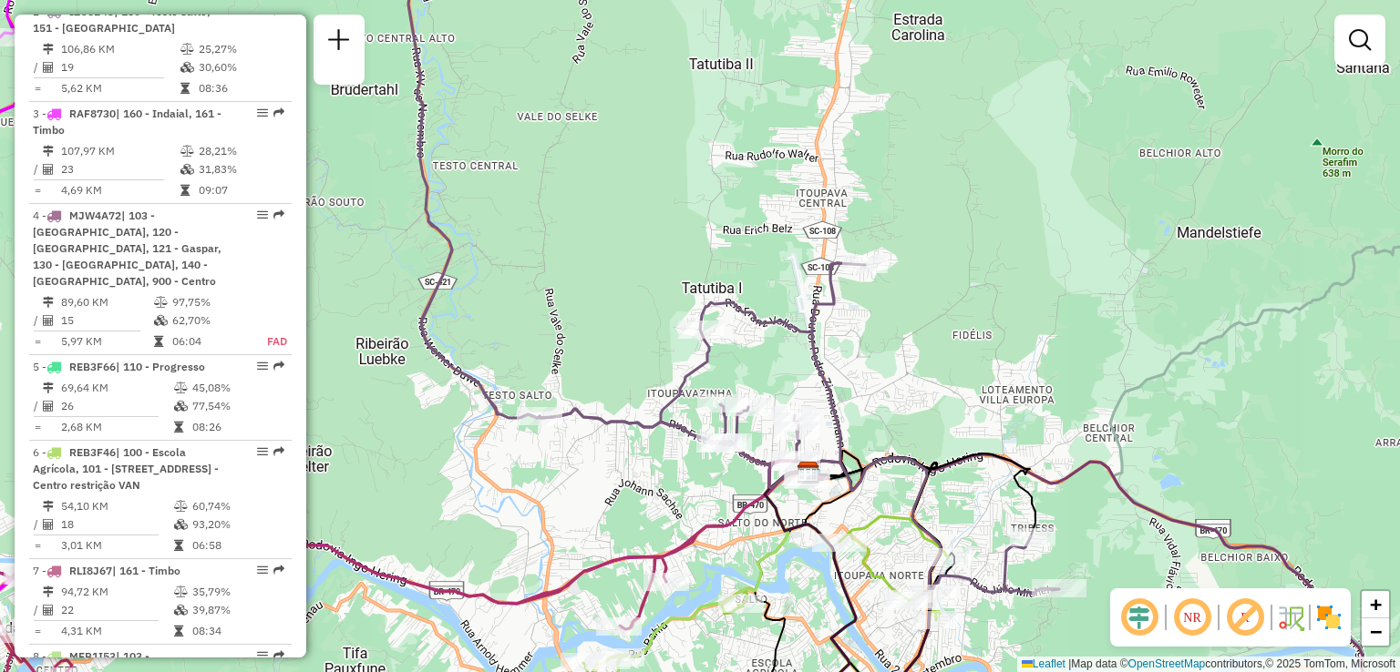
drag, startPoint x: 598, startPoint y: 476, endPoint x: 581, endPoint y: 455, distance: 26.6
click at [583, 456] on div "Janela de atendimento Grade de atendimento Capacidade Transportadoras Veículos …" at bounding box center [700, 336] width 1400 height 672
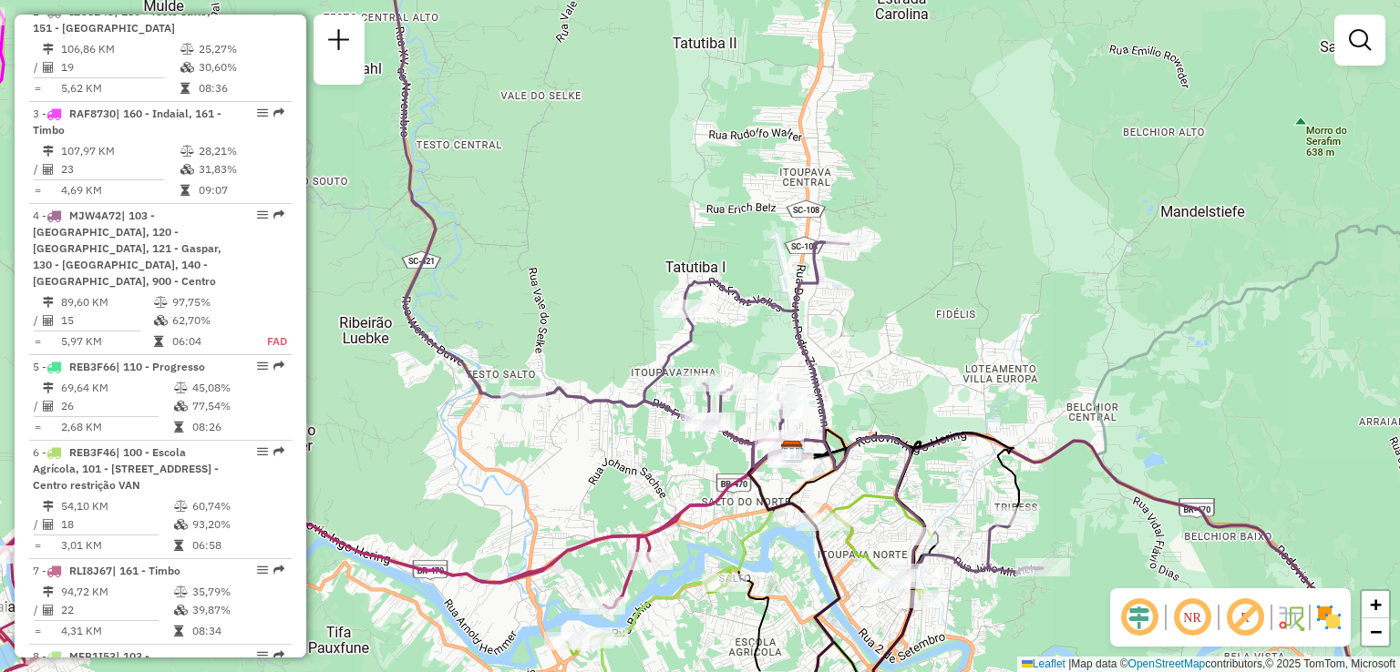
drag, startPoint x: 598, startPoint y: 493, endPoint x: 592, endPoint y: 455, distance: 38.7
click at [592, 457] on div "Janela de atendimento Grade de atendimento Capacidade Transportadoras Veículos …" at bounding box center [700, 336] width 1400 height 672
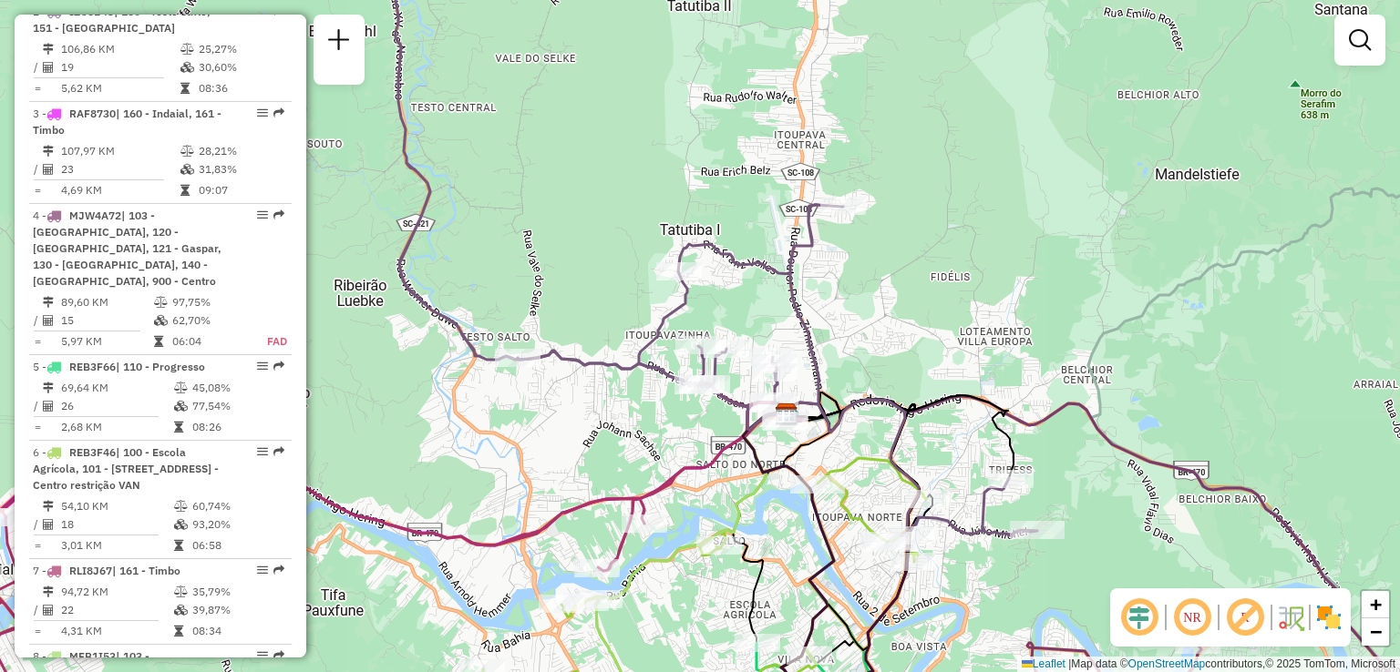
drag, startPoint x: 658, startPoint y: 446, endPoint x: 608, endPoint y: 354, distance: 104.8
click at [616, 373] on div "Janela de atendimento Grade de atendimento Capacidade Transportadoras Veículos …" at bounding box center [700, 336] width 1400 height 672
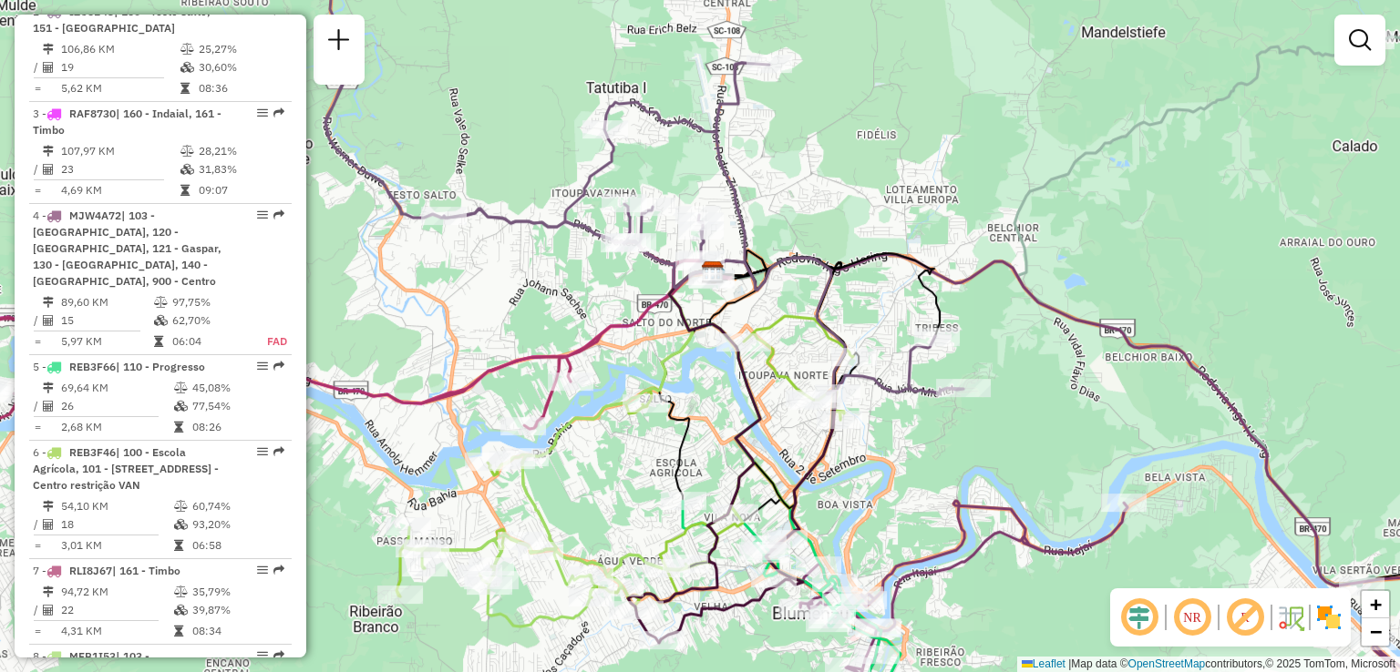
drag, startPoint x: 669, startPoint y: 395, endPoint x: 651, endPoint y: 365, distance: 34.4
click at [654, 369] on icon at bounding box center [617, 428] width 191 height 313
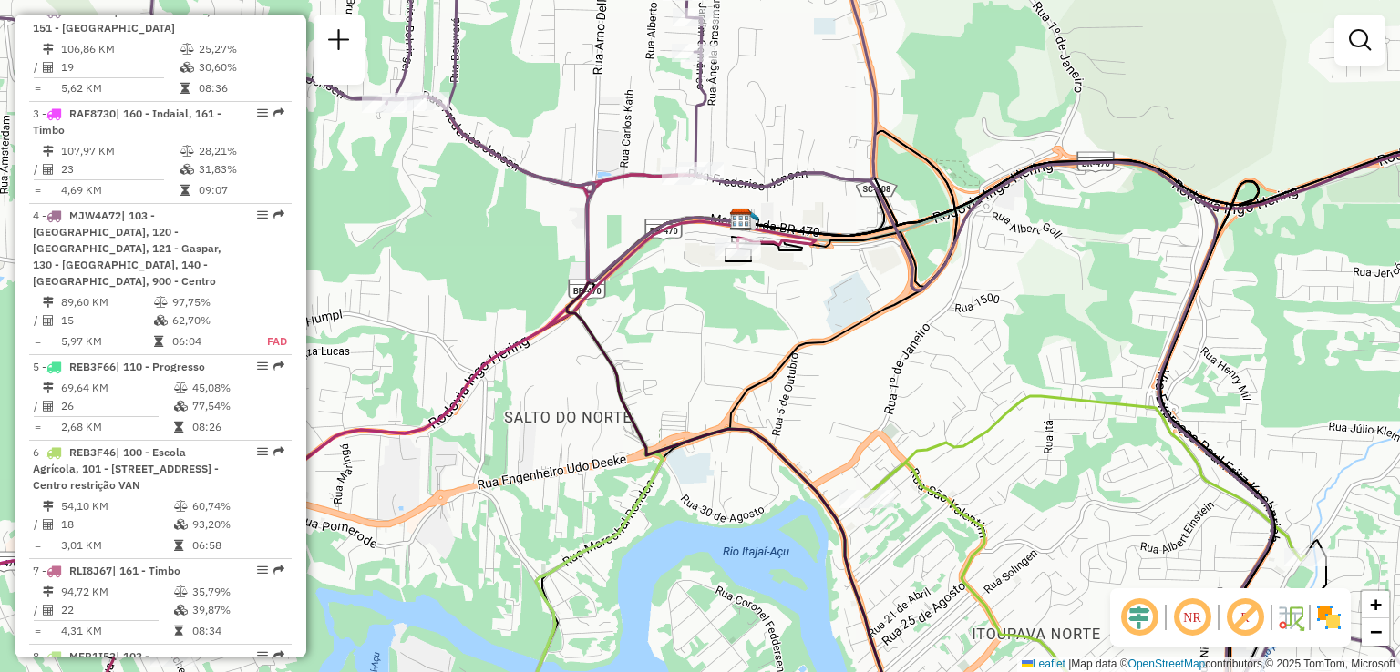
drag, startPoint x: 651, startPoint y: 305, endPoint x: 653, endPoint y: 239, distance: 66.6
click at [653, 263] on div "Rota 7 - Placa RLI8J67 92809146 - BENICE MABEL FORMENT Rota 7 - Placa RLI8J67 9…" at bounding box center [700, 336] width 1400 height 672
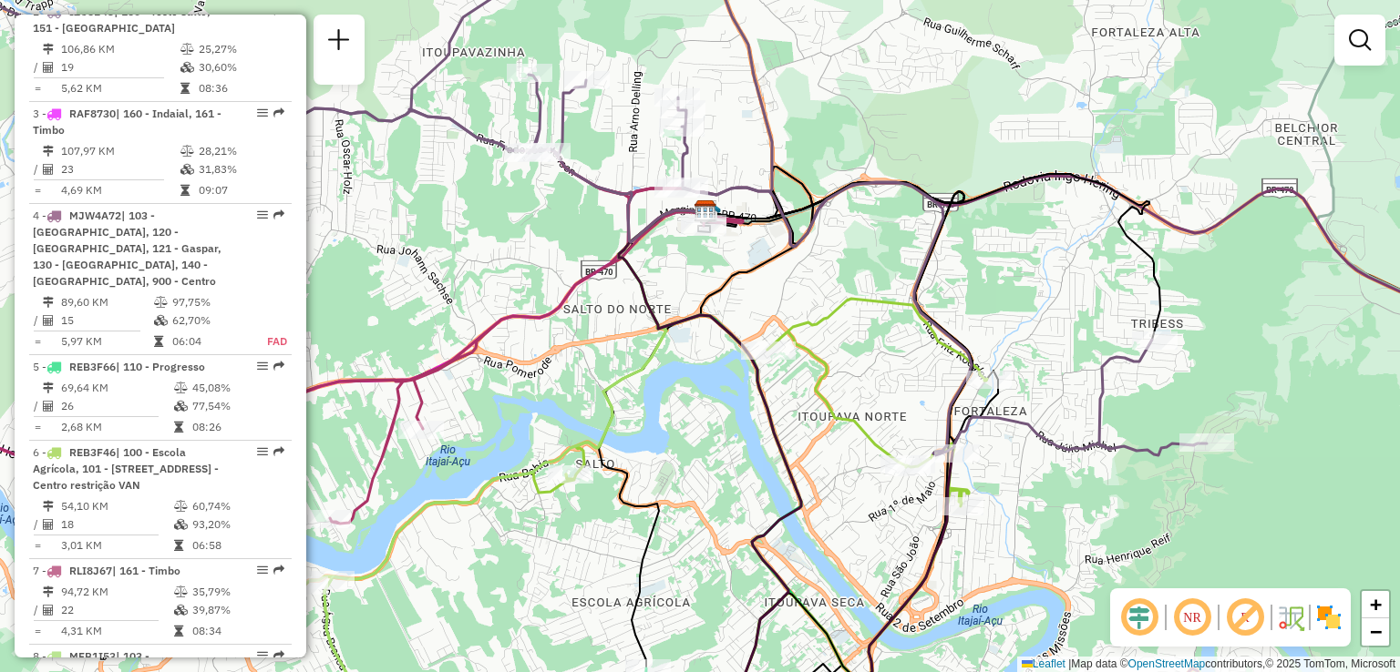
drag, startPoint x: 700, startPoint y: 387, endPoint x: 701, endPoint y: 333, distance: 54.7
click at [700, 361] on div "Janela de atendimento Grade de atendimento Capacidade Transportadoras Veículos …" at bounding box center [700, 336] width 1400 height 672
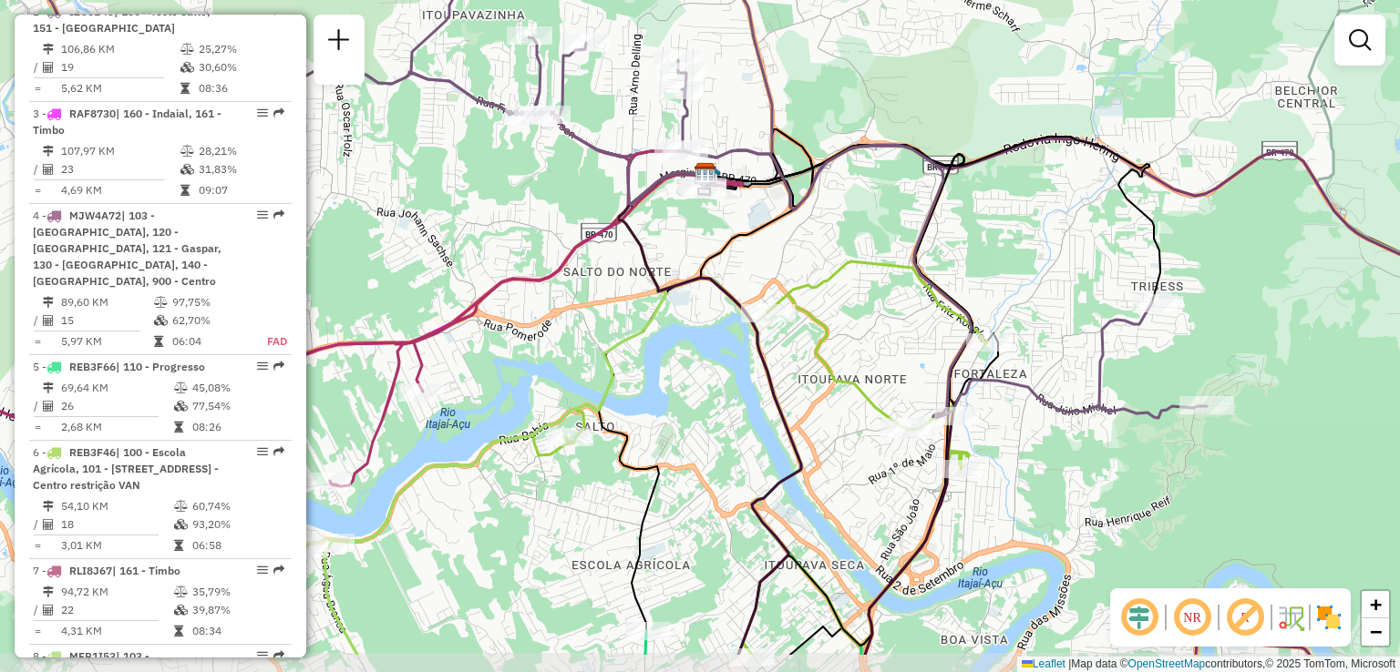
drag, startPoint x: 705, startPoint y: 405, endPoint x: 718, endPoint y: 325, distance: 80.3
click at [714, 347] on div "Janela de atendimento Grade de atendimento Capacidade Transportadoras Veículos …" at bounding box center [700, 336] width 1400 height 672
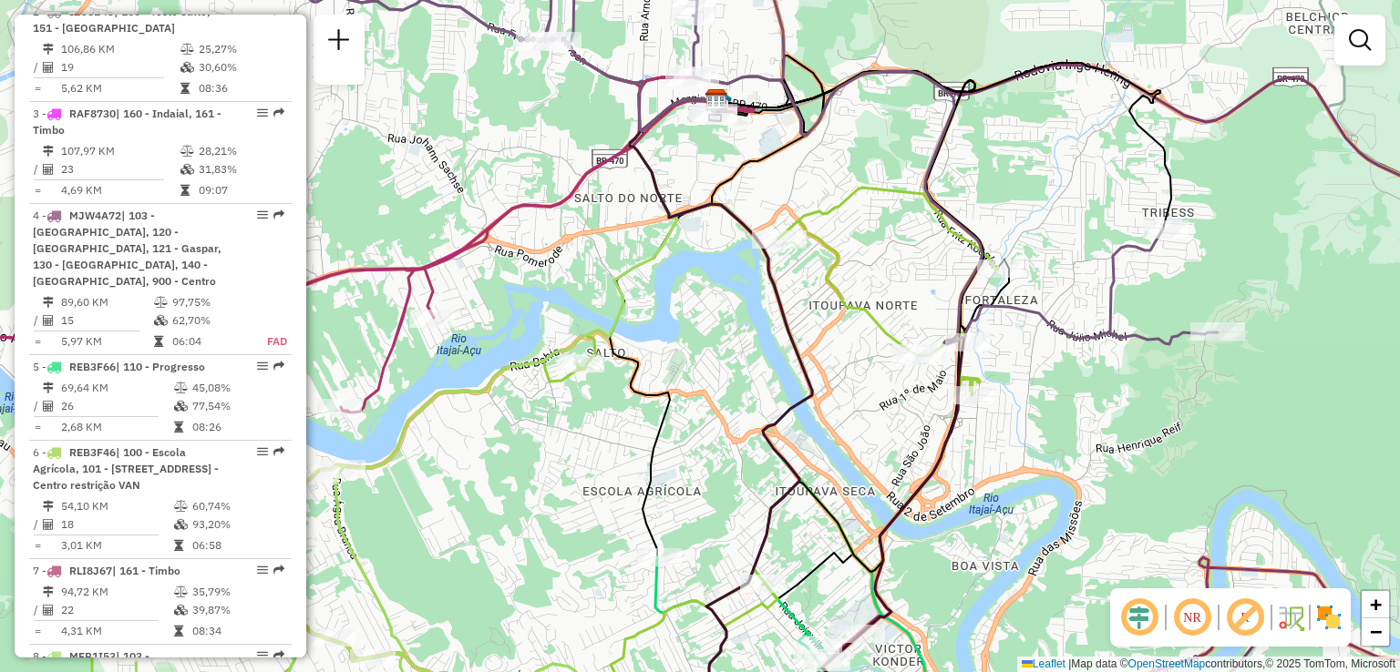
drag, startPoint x: 703, startPoint y: 356, endPoint x: 758, endPoint y: 320, distance: 66.5
click at [747, 328] on div "Janela de atendimento Grade de atendimento Capacidade Transportadoras Veículos …" at bounding box center [700, 336] width 1400 height 672
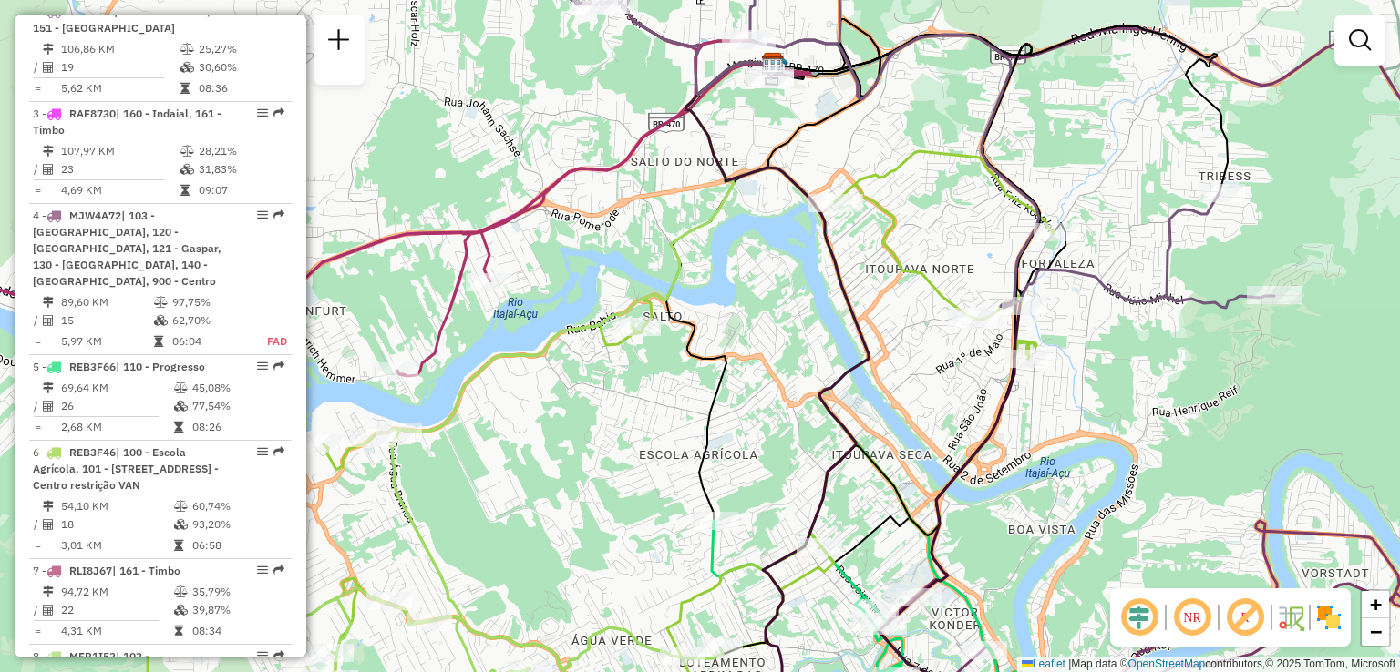
drag, startPoint x: 747, startPoint y: 301, endPoint x: 769, endPoint y: 263, distance: 43.3
click at [767, 267] on div "Rota 6 - Placa REB3F46 92810304 - ANDREAMARA MERCADO Janela de atendimento Grad…" at bounding box center [700, 336] width 1400 height 672
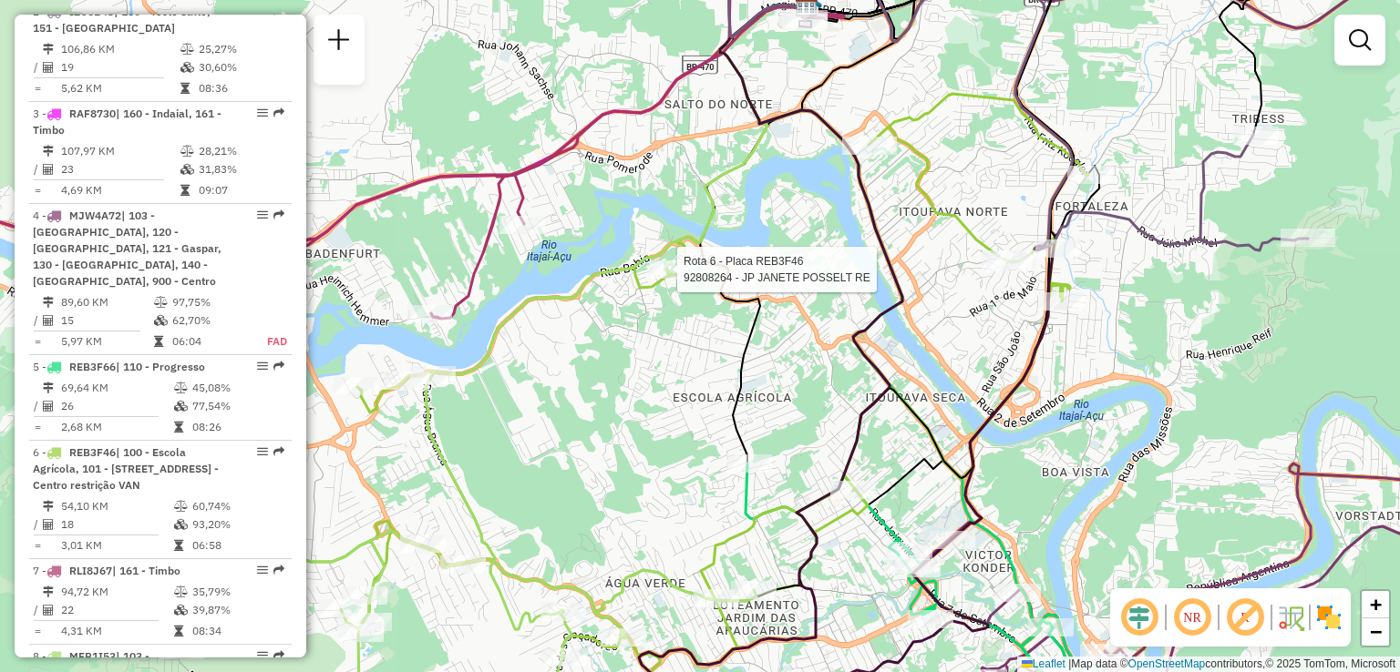
select select "**********"
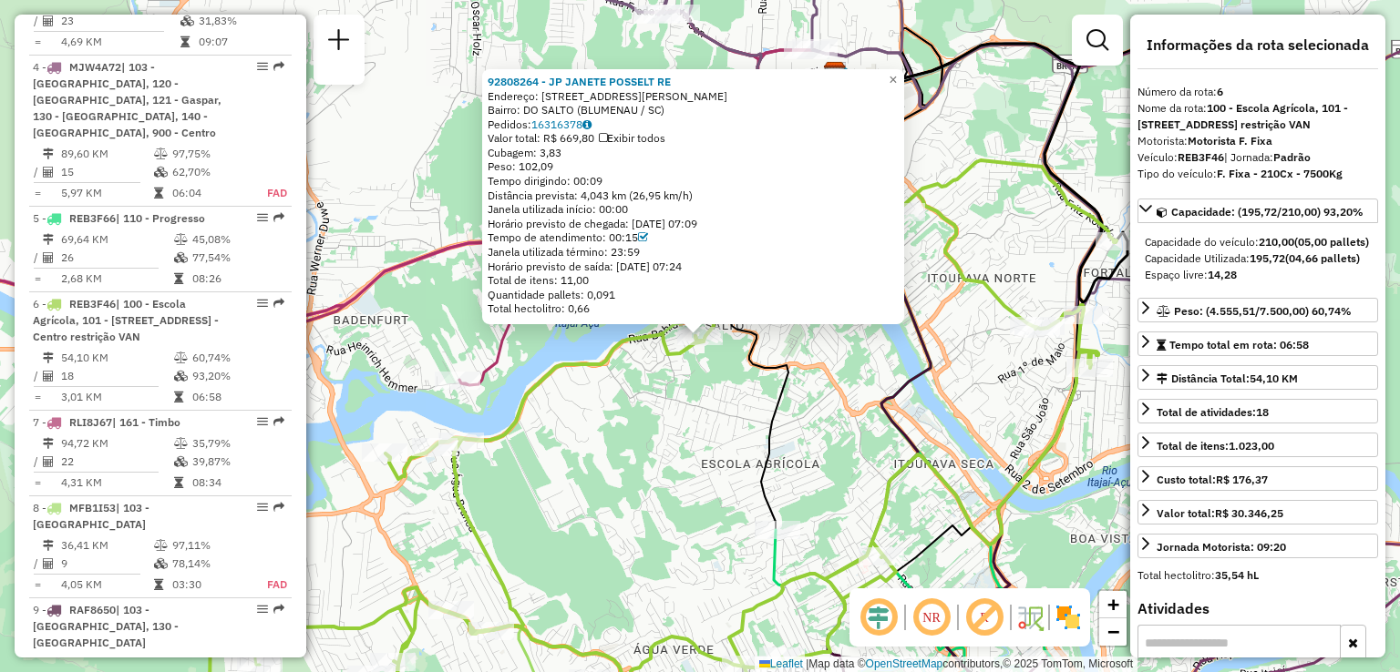
scroll to position [1052, 0]
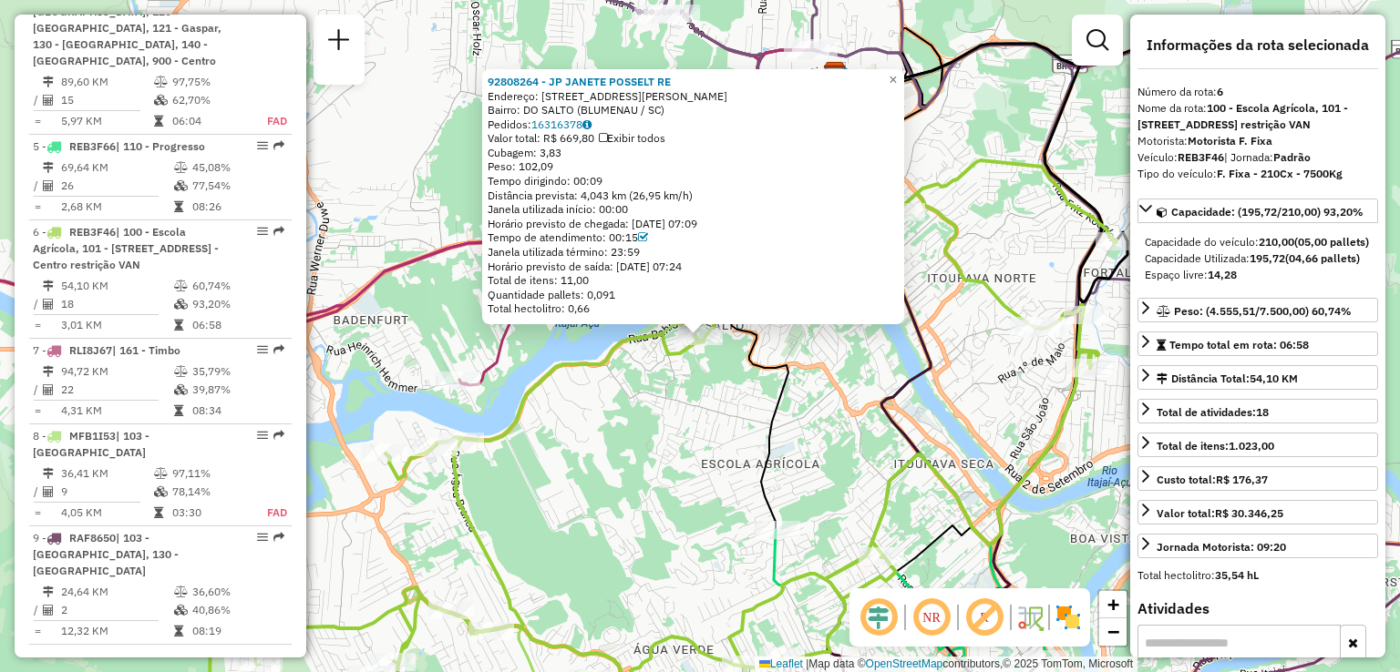
click at [625, 355] on div "92808264 - JP JANETE POSSELT RE Endereço: R Doutor [PERSON_NAME] 416 Bairro: DO…" at bounding box center [700, 336] width 1400 height 672
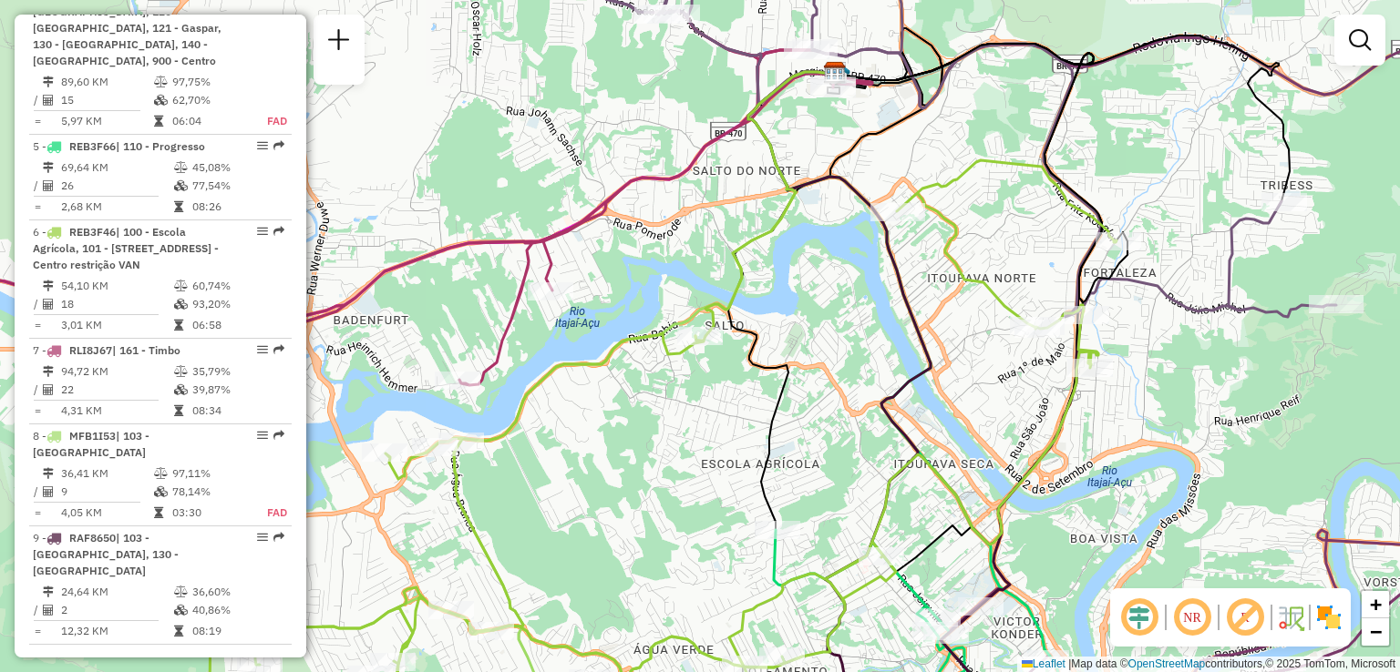
drag, startPoint x: 641, startPoint y: 375, endPoint x: 646, endPoint y: 312, distance: 64.0
click at [645, 329] on div "Rota 6 - Placa REB3F46 92808264 - JP JANETE POSSELT RE Janela de atendimento Gr…" at bounding box center [700, 336] width 1400 height 672
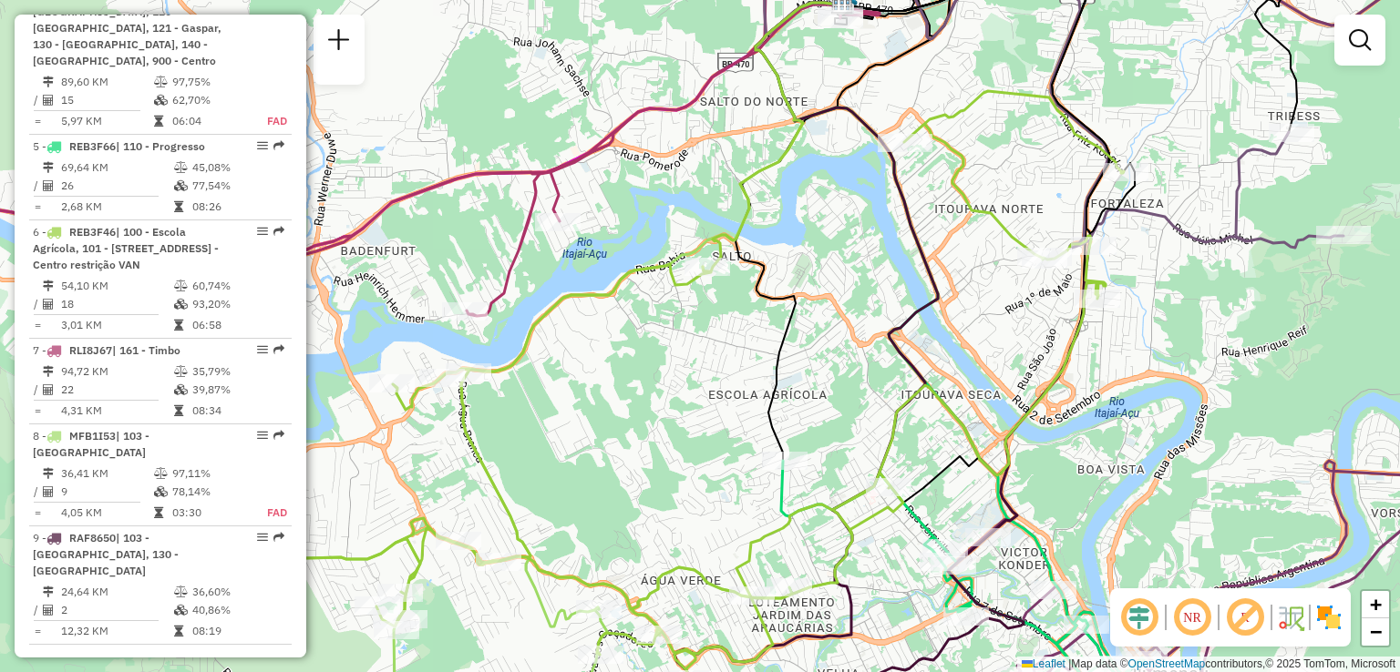
drag, startPoint x: 608, startPoint y: 321, endPoint x: 663, endPoint y: 308, distance: 57.0
click at [663, 308] on div "Janela de atendimento Grade de atendimento Capacidade Transportadoras Veículos …" at bounding box center [700, 336] width 1400 height 672
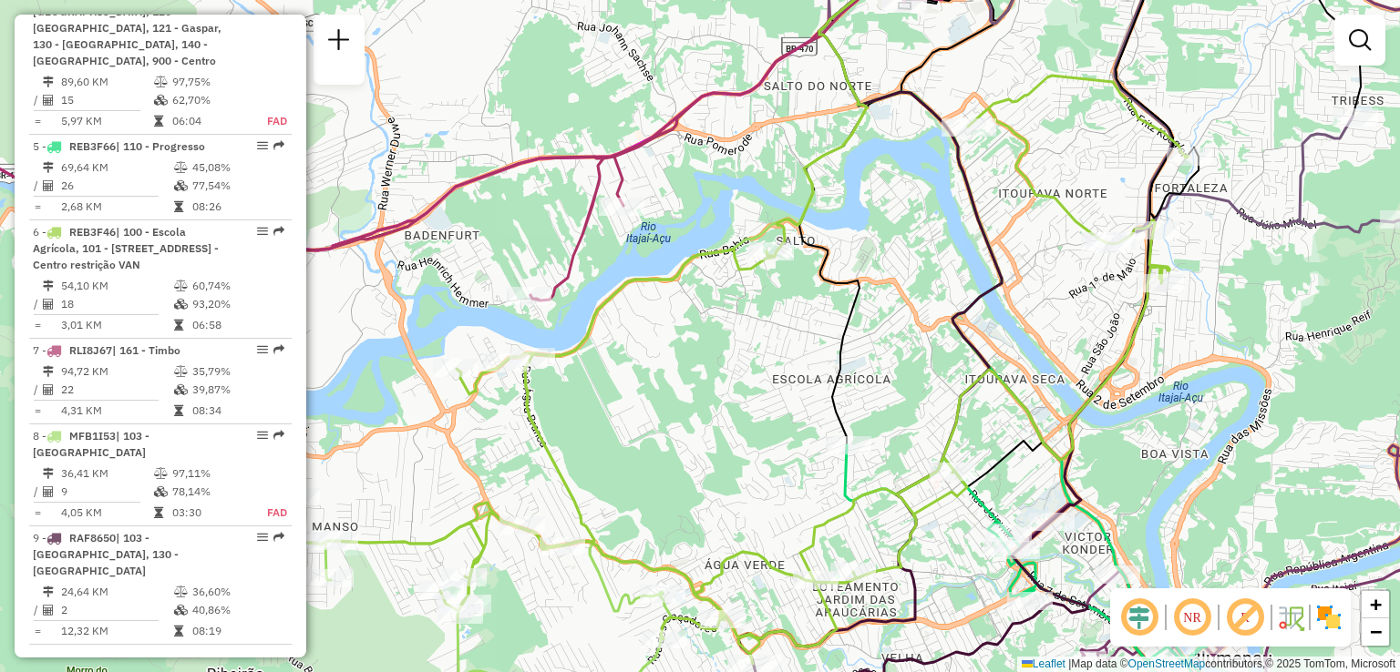
drag, startPoint x: 655, startPoint y: 364, endPoint x: 687, endPoint y: 363, distance: 31.9
click at [662, 362] on div "Janela de atendimento Grade de atendimento Capacidade Transportadoras Veículos …" at bounding box center [700, 336] width 1400 height 672
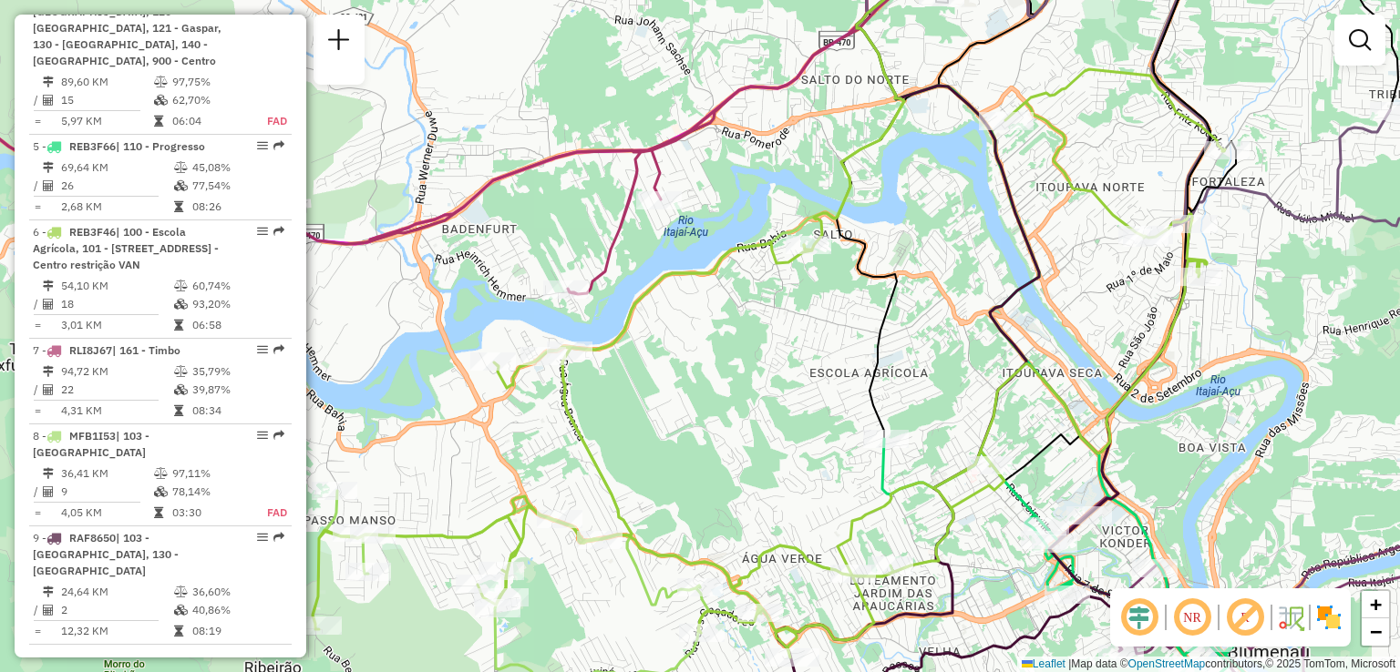
drag, startPoint x: 791, startPoint y: 379, endPoint x: 784, endPoint y: 389, distance: 12.4
click at [785, 389] on div "Janela de atendimento Grade de atendimento Capacidade Transportadoras Veículos …" at bounding box center [700, 336] width 1400 height 672
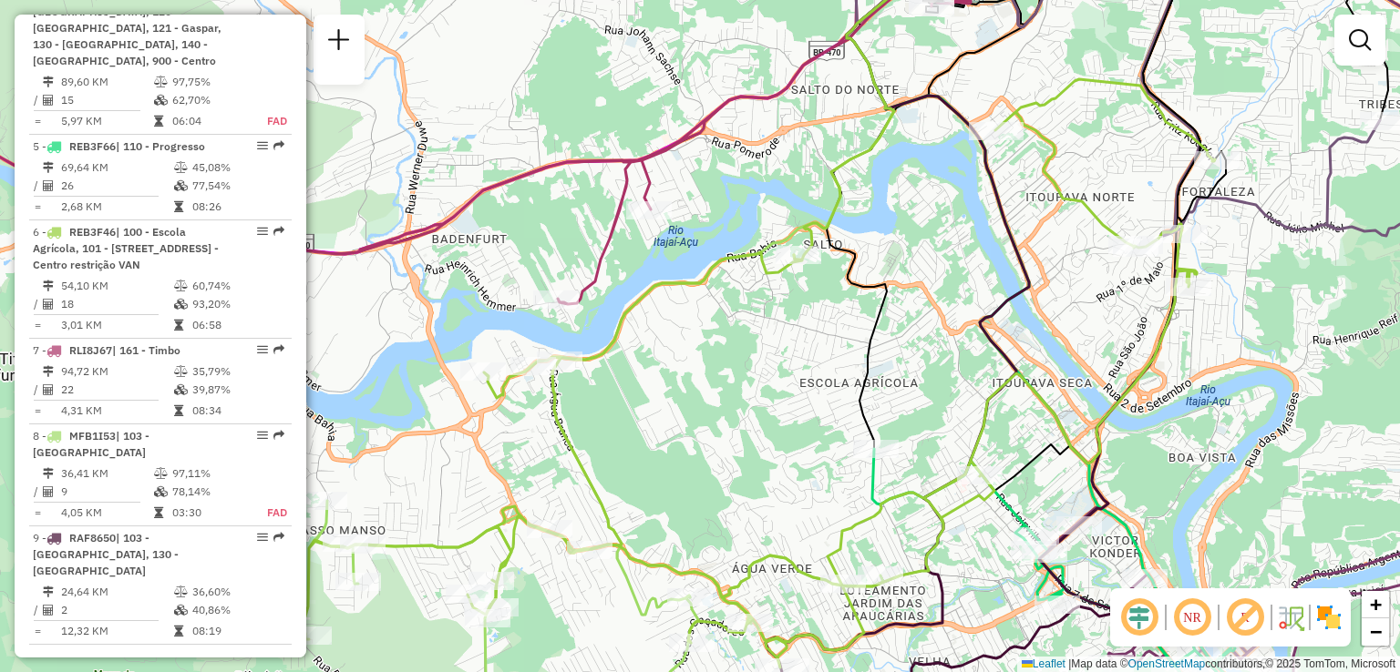
drag, startPoint x: 736, startPoint y: 383, endPoint x: 672, endPoint y: 373, distance: 64.6
click at [673, 375] on div "Janela de atendimento Grade de atendimento Capacidade Transportadoras Veículos …" at bounding box center [700, 336] width 1400 height 672
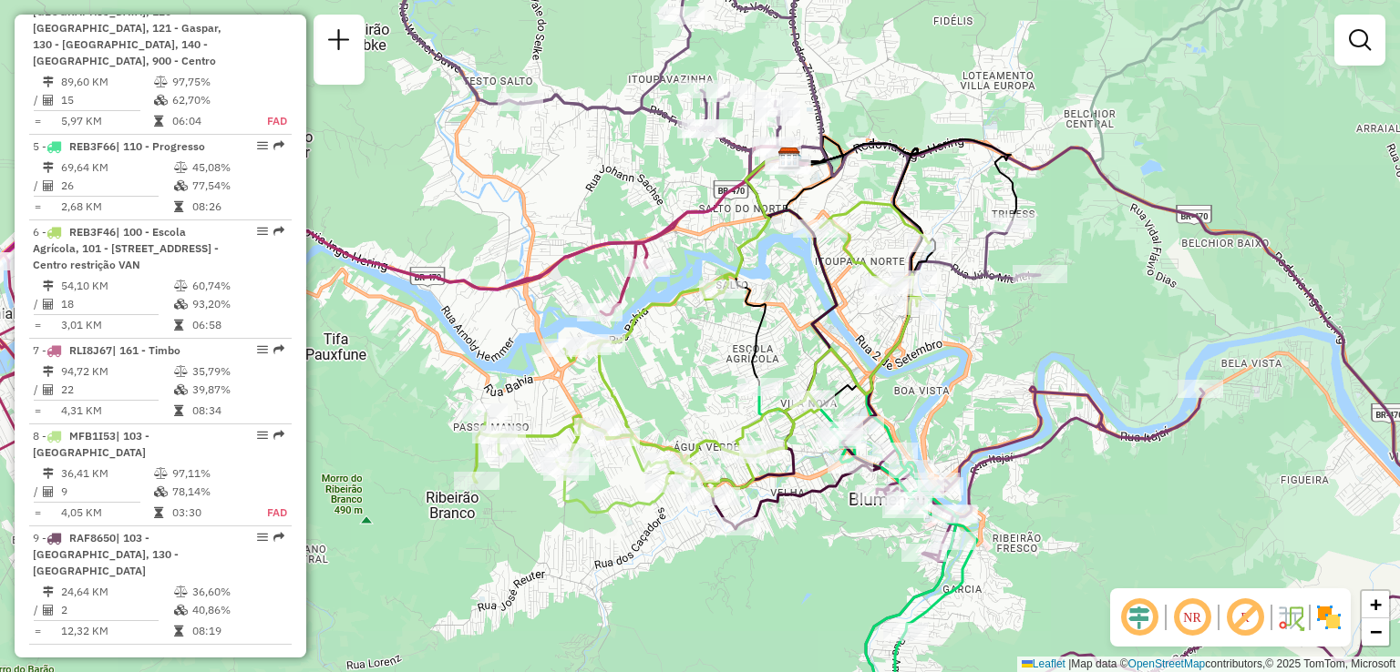
drag, startPoint x: 819, startPoint y: 359, endPoint x: 785, endPoint y: 360, distance: 34.6
click at [791, 360] on div "Janela de atendimento Grade de atendimento Capacidade Transportadoras Veículos …" at bounding box center [700, 336] width 1400 height 672
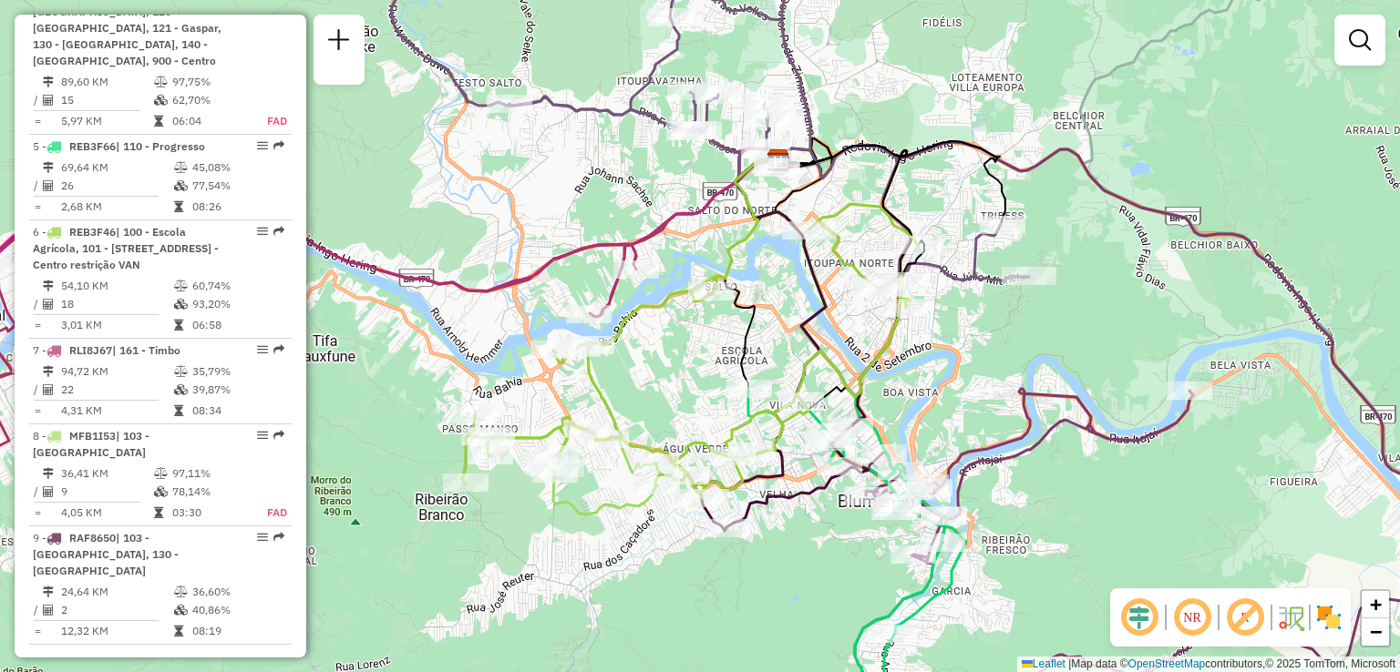
click at [786, 274] on icon at bounding box center [778, 264] width 108 height 251
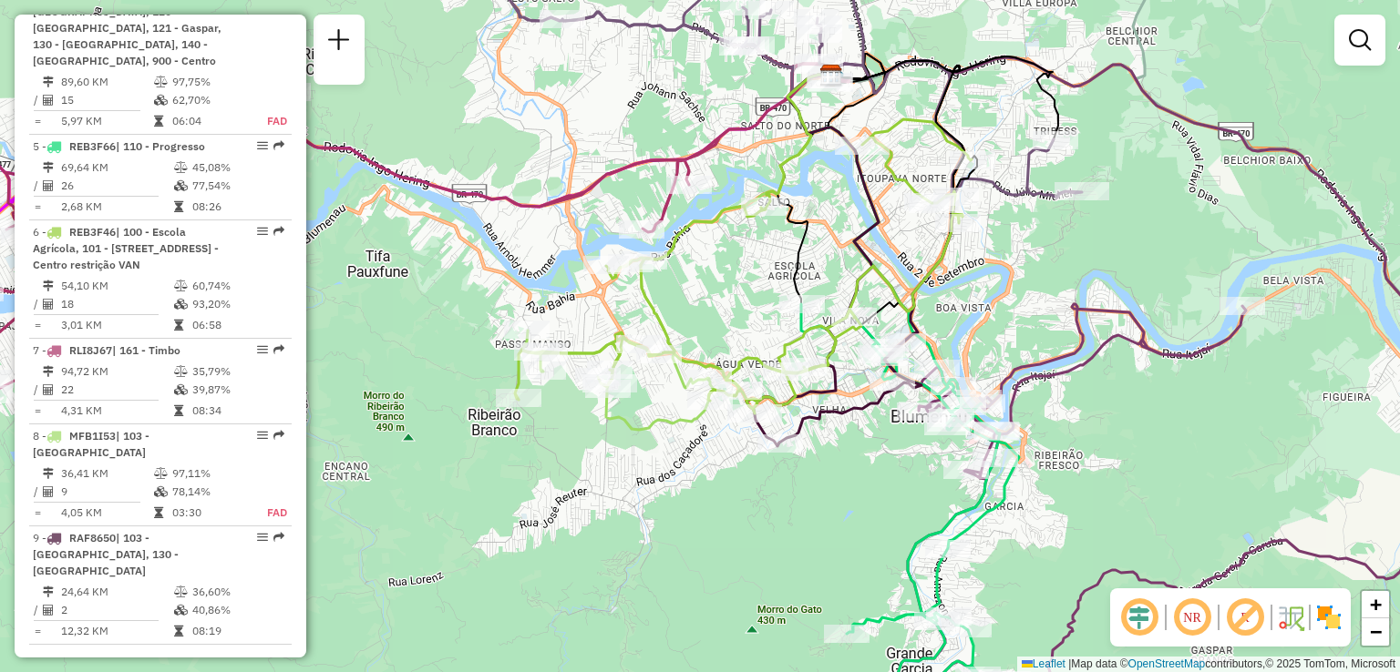
drag, startPoint x: 809, startPoint y: 248, endPoint x: 778, endPoint y: 331, distance: 88.5
click at [782, 304] on icon at bounding box center [831, 179] width 108 height 251
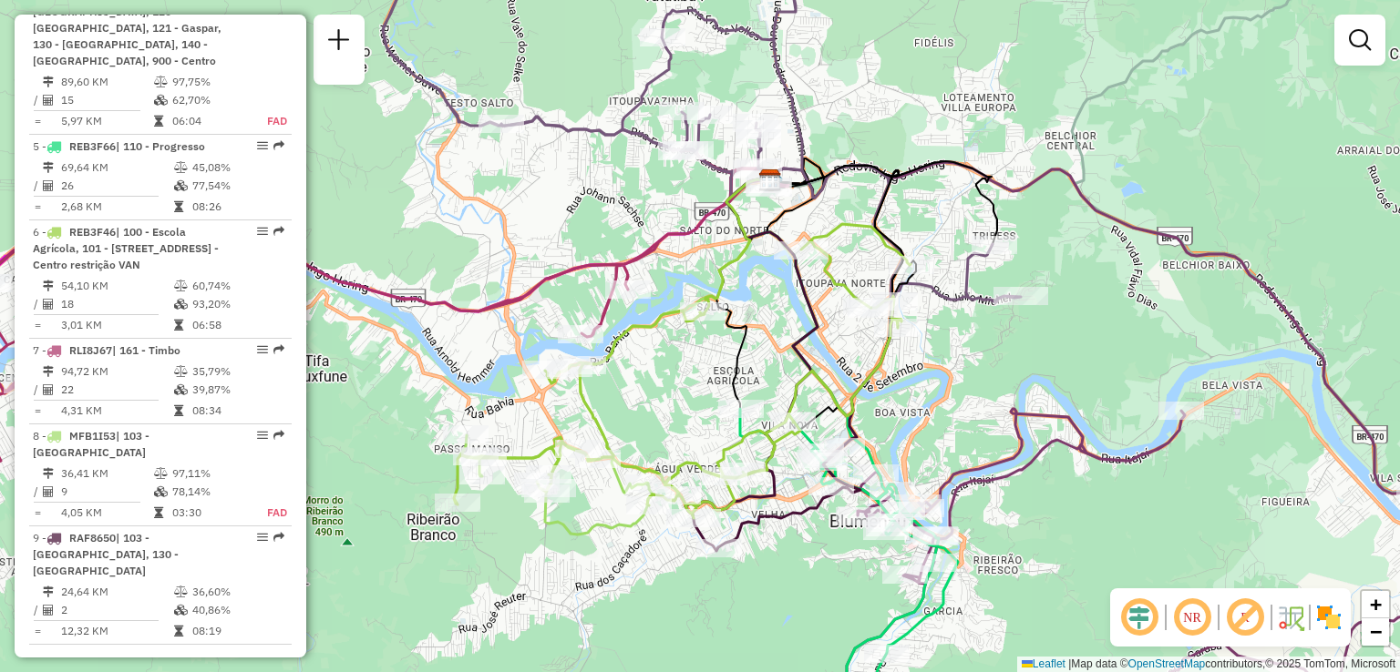
drag, startPoint x: 896, startPoint y: 359, endPoint x: 868, endPoint y: 363, distance: 27.6
click at [860, 380] on icon at bounding box center [682, 371] width 457 height 294
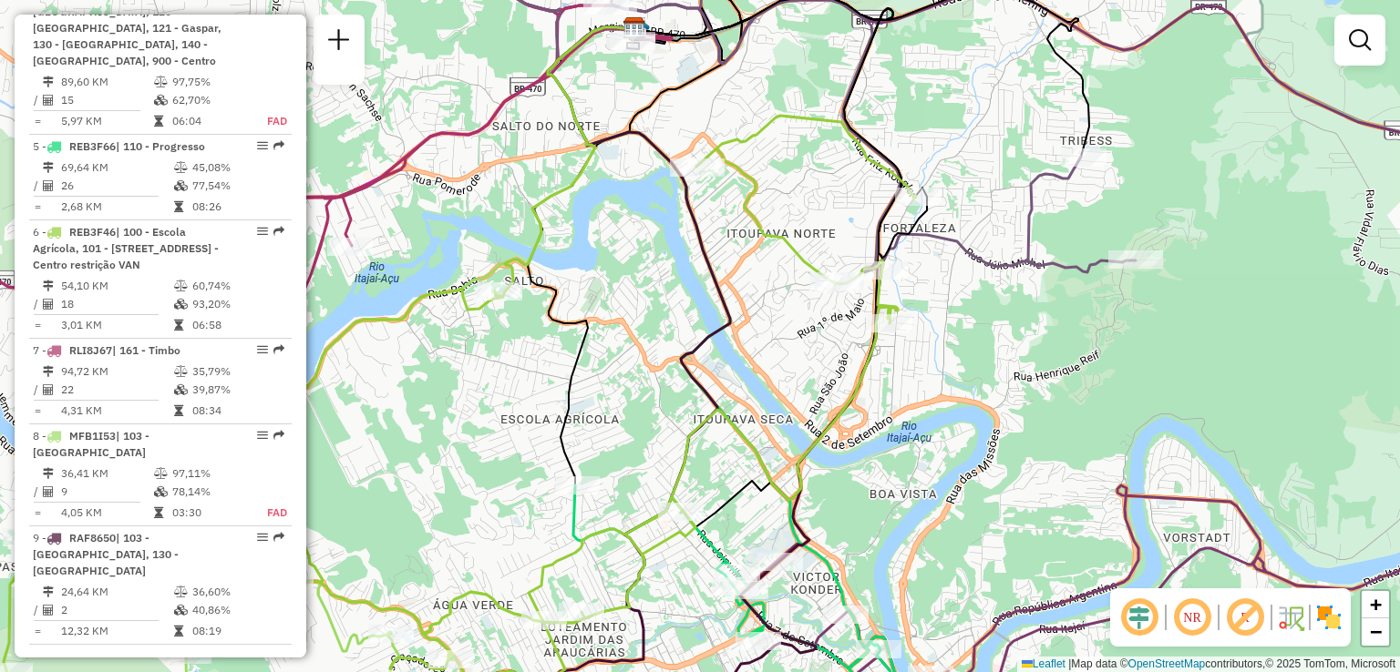
drag, startPoint x: 952, startPoint y: 314, endPoint x: 949, endPoint y: 349, distance: 34.7
click at [951, 349] on div "Janela de atendimento Grade de atendimento Capacidade Transportadoras Veículos …" at bounding box center [700, 336] width 1400 height 672
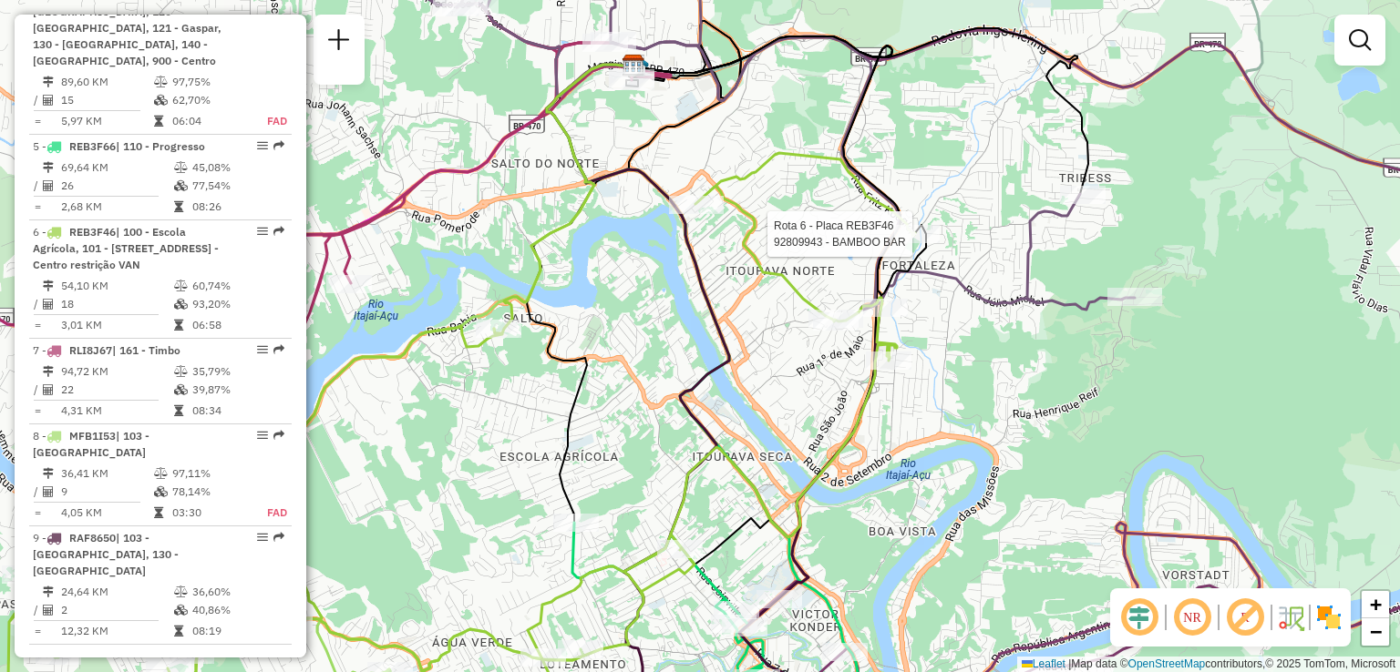
select select "**********"
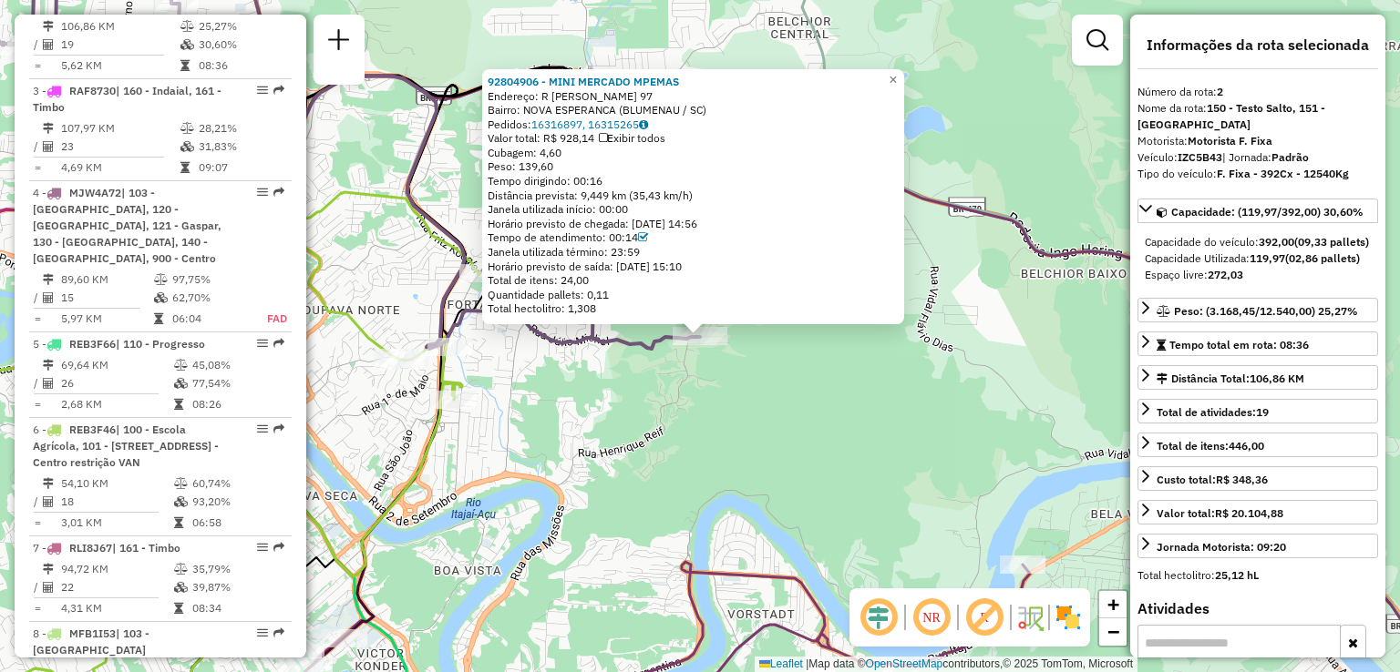
scroll to position [831, 0]
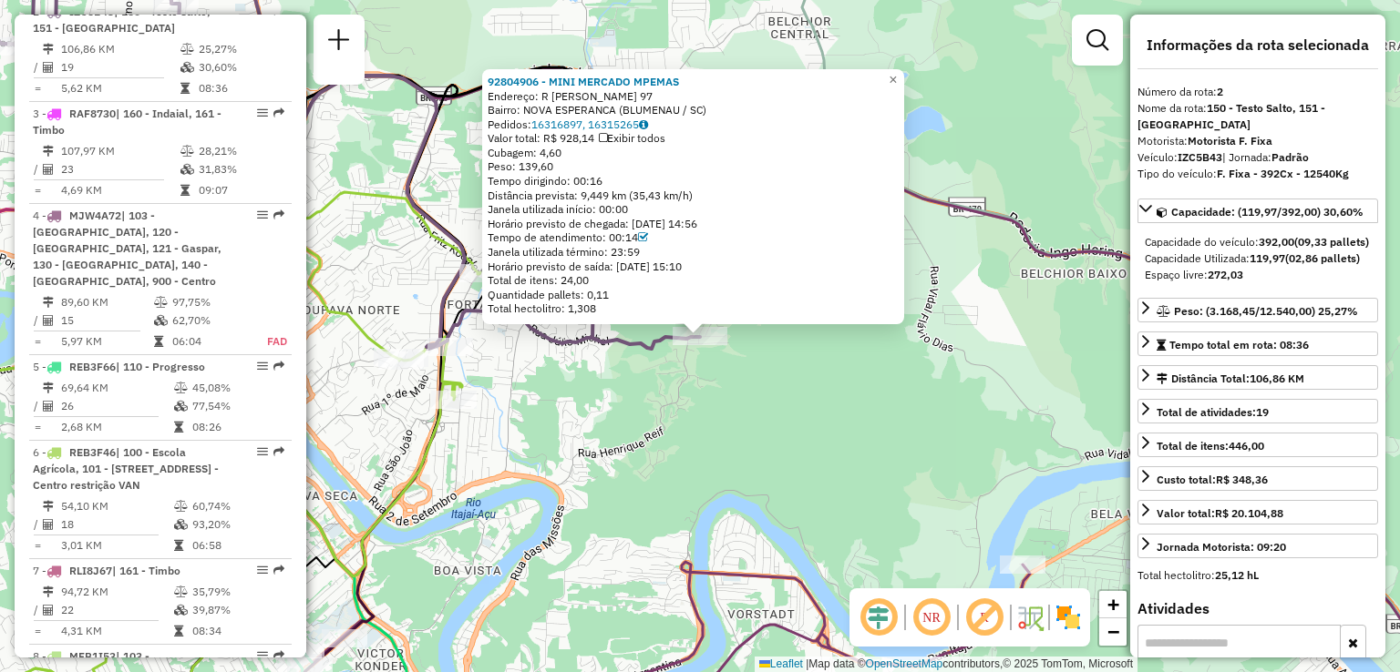
click at [829, 405] on div "92804906 - MINI MERCADO MPEMAS Endereço: R CATARINA AUGUSTA SCHMITT 97 Bairro: …" at bounding box center [700, 336] width 1400 height 672
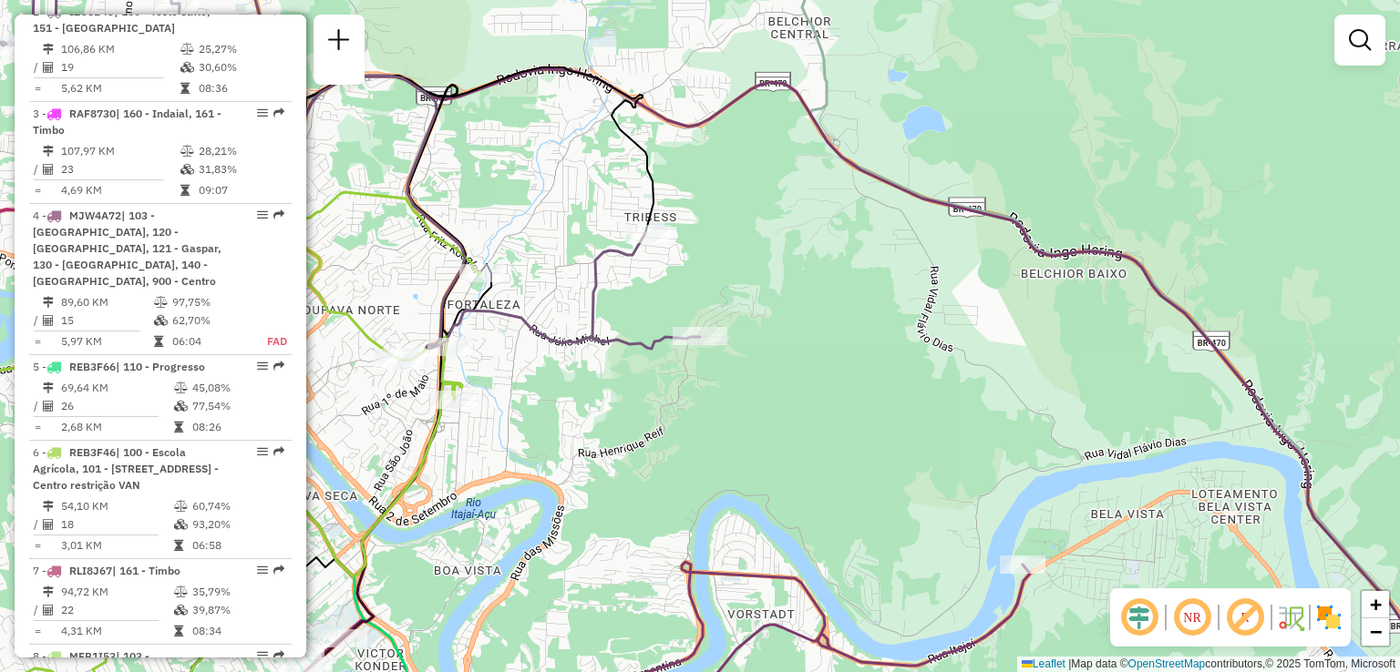
drag, startPoint x: 693, startPoint y: 409, endPoint x: 751, endPoint y: 395, distance: 59.2
click at [750, 396] on div "Janela de atendimento Grade de atendimento Capacidade Transportadoras Veículos …" at bounding box center [700, 336] width 1400 height 672
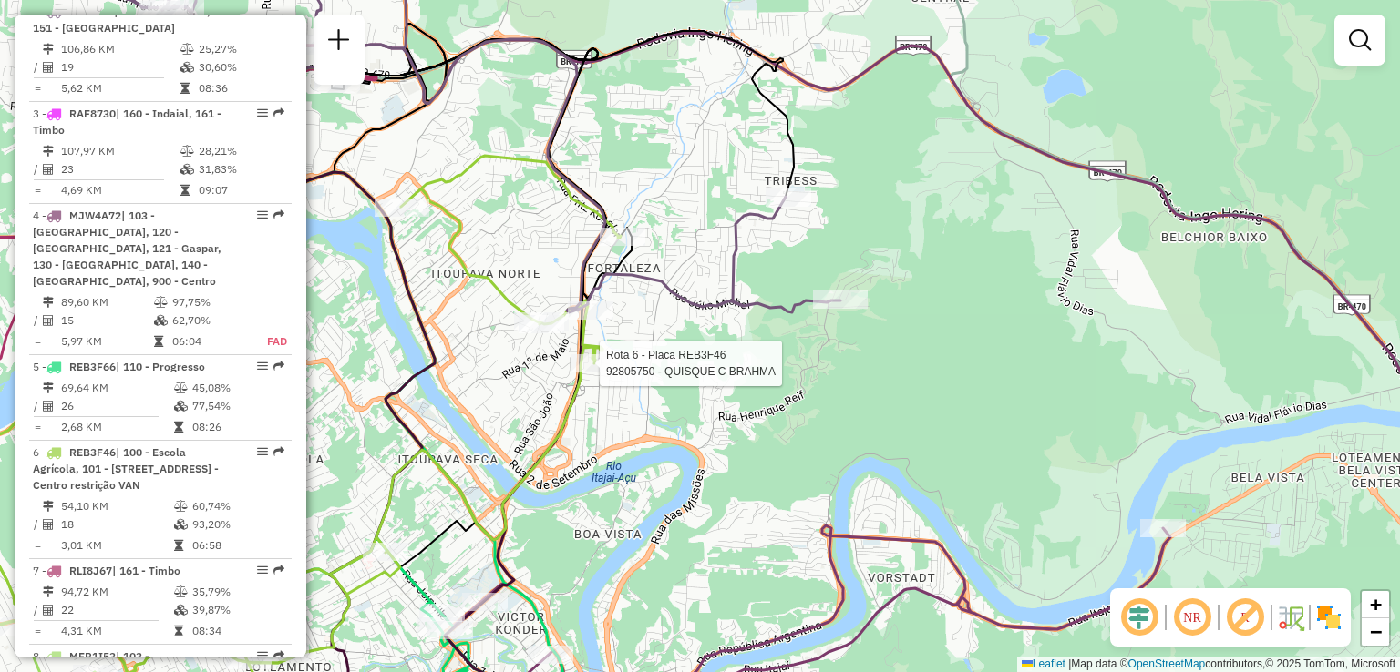
select select "**********"
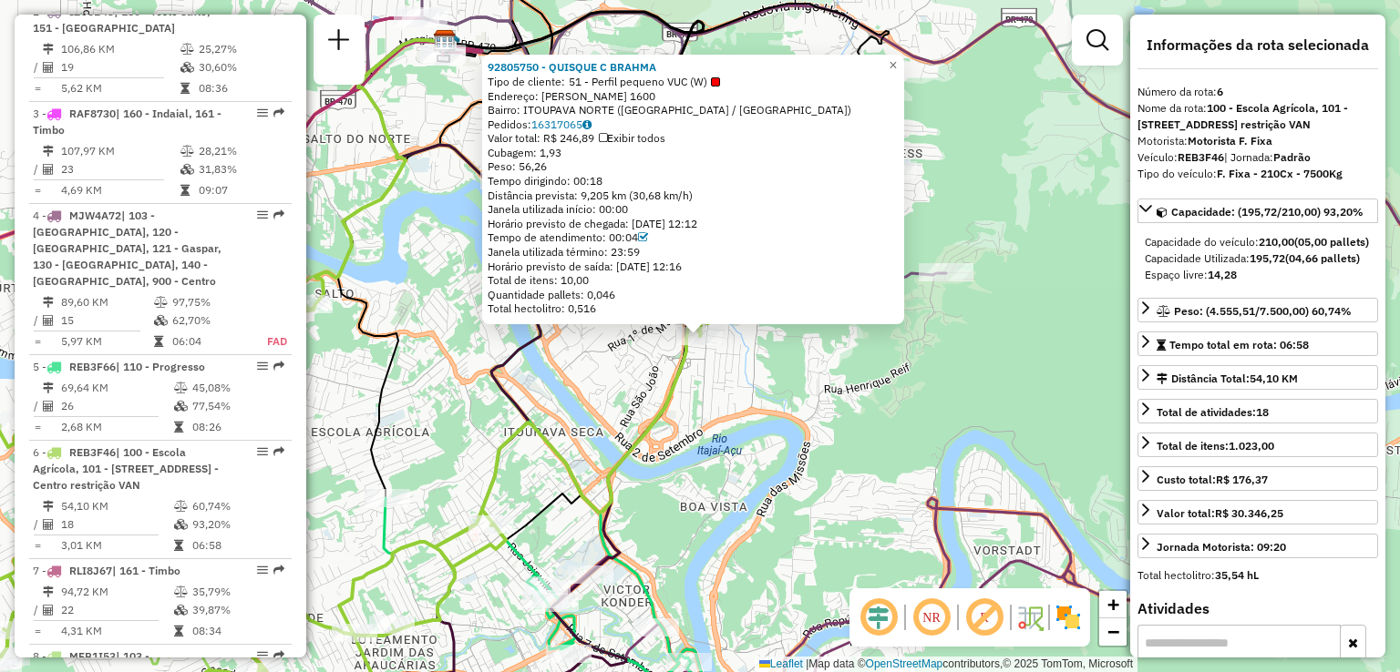
scroll to position [1052, 0]
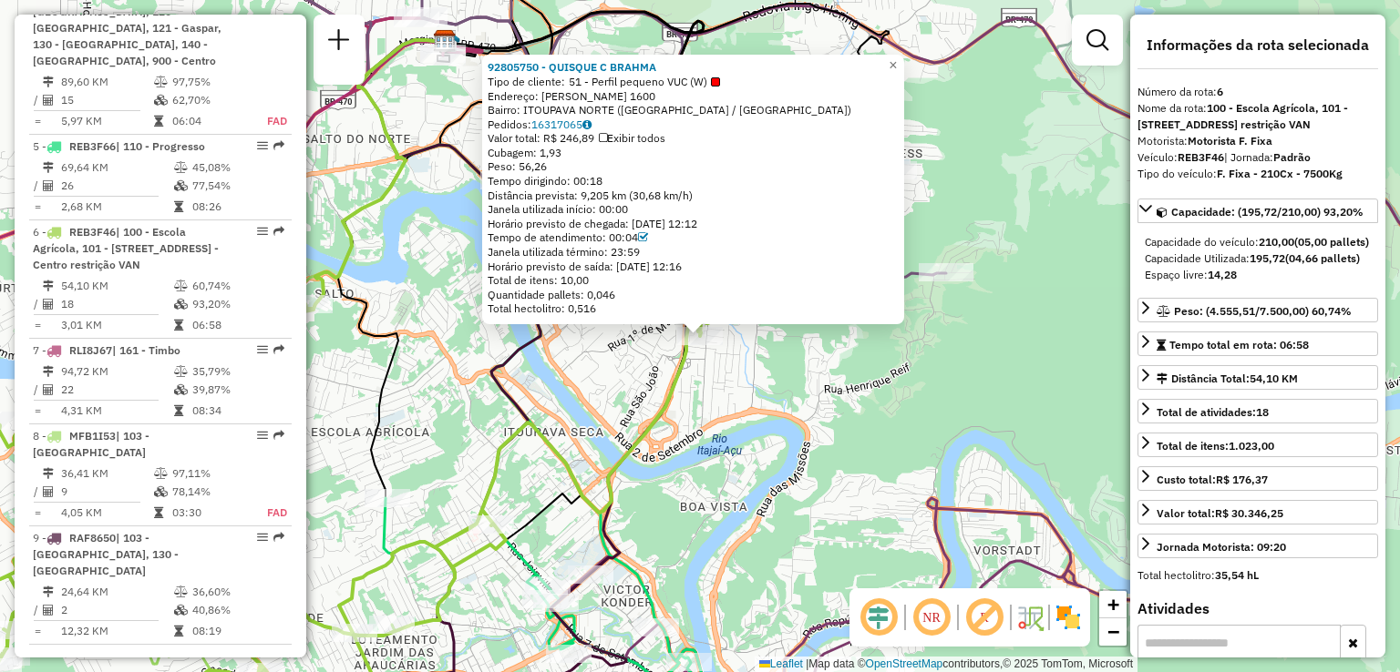
click at [567, 388] on div "92805750 - QUISQUE C BRAHMA Tipo de cliente: 51 - Perfil pequeno VUC (W) Endere…" at bounding box center [700, 336] width 1400 height 672
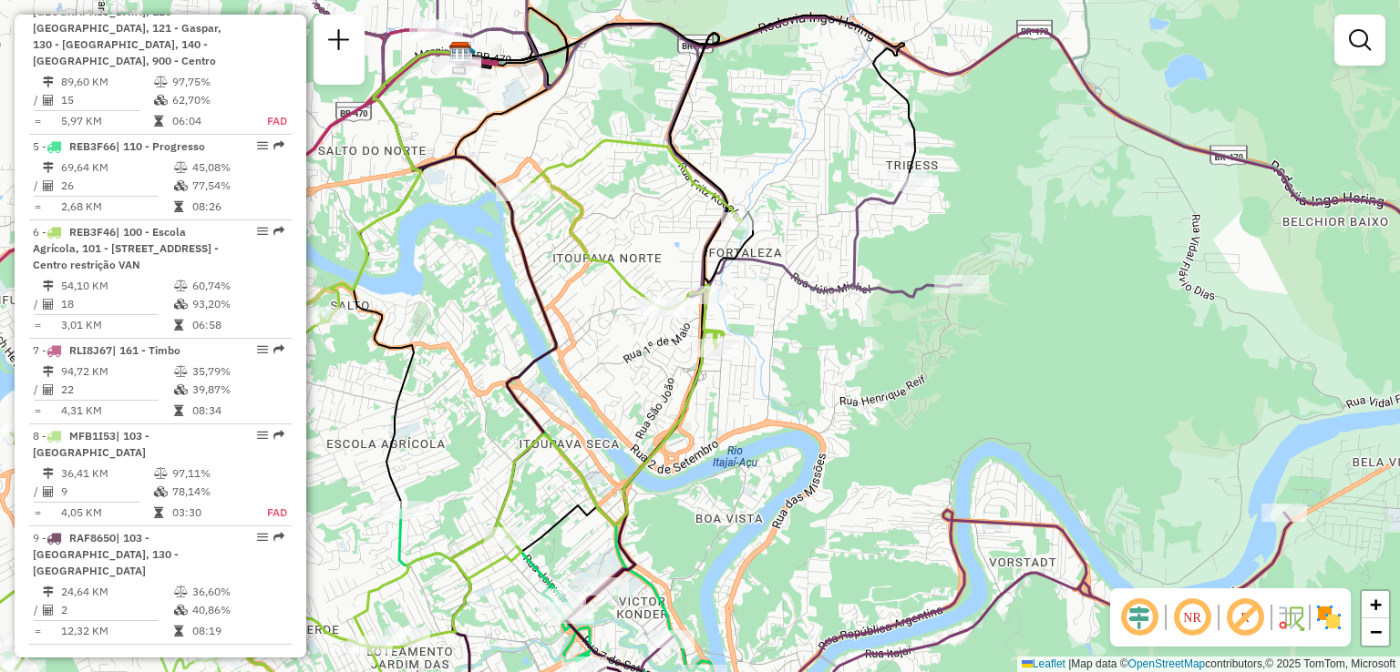
drag, startPoint x: 742, startPoint y: 388, endPoint x: 761, endPoint y: 399, distance: 22.0
click at [759, 402] on div "Janela de atendimento Grade de atendimento Capacidade Transportadoras Veículos …" at bounding box center [700, 336] width 1400 height 672
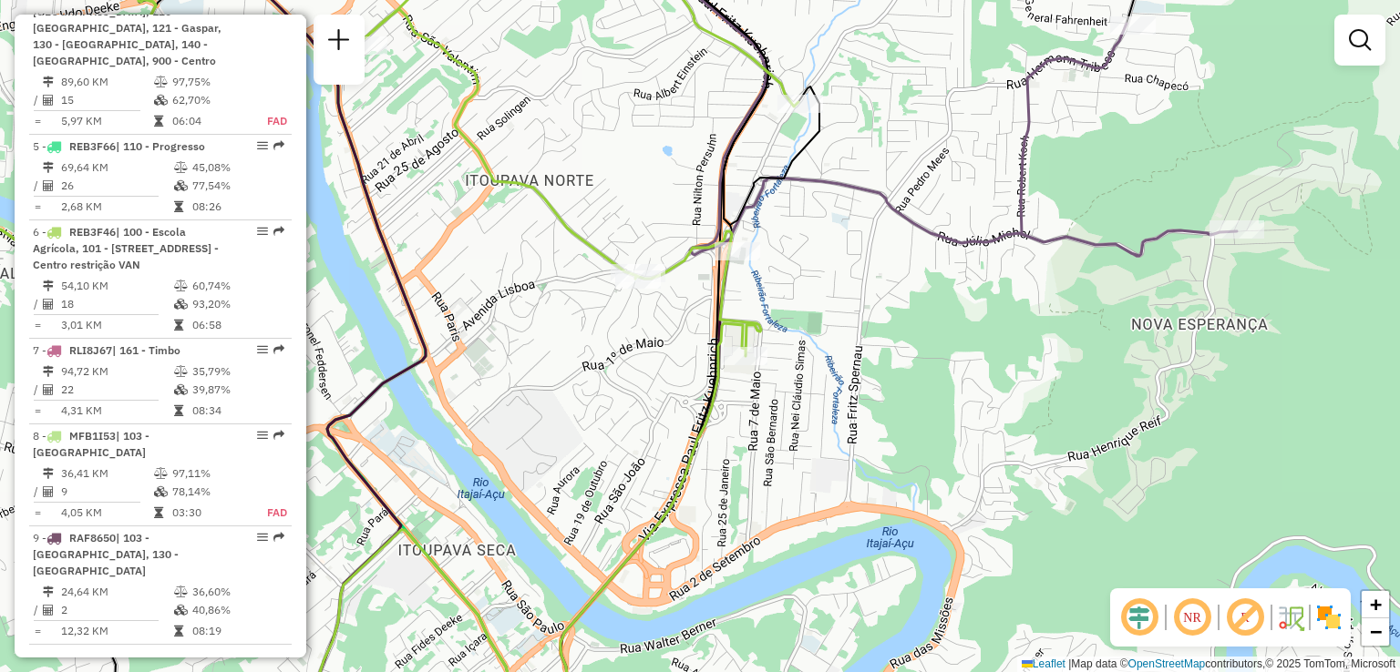
drag, startPoint x: 675, startPoint y: 380, endPoint x: 722, endPoint y: 380, distance: 46.5
click at [721, 385] on div "Rota 6 - Placa REB3F46 92805750 - QUISQUE C BRAHMA Janela de atendimento Grade …" at bounding box center [700, 336] width 1400 height 672
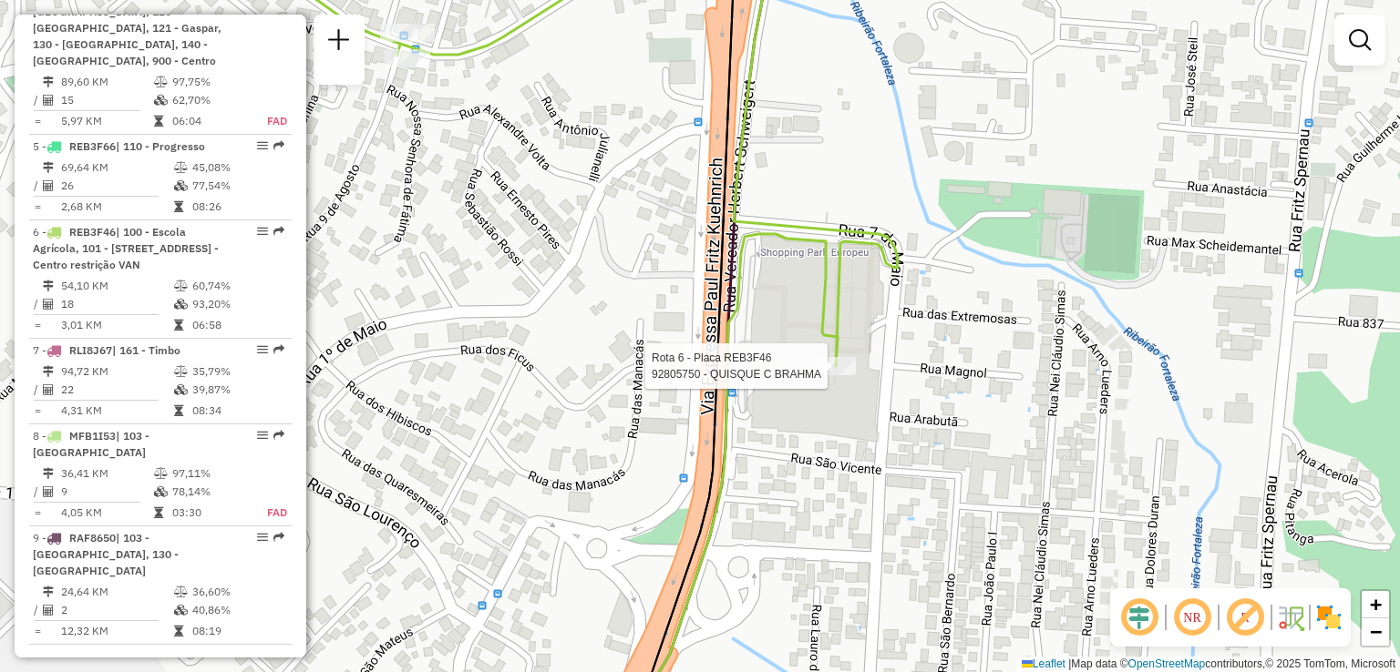
select select "**********"
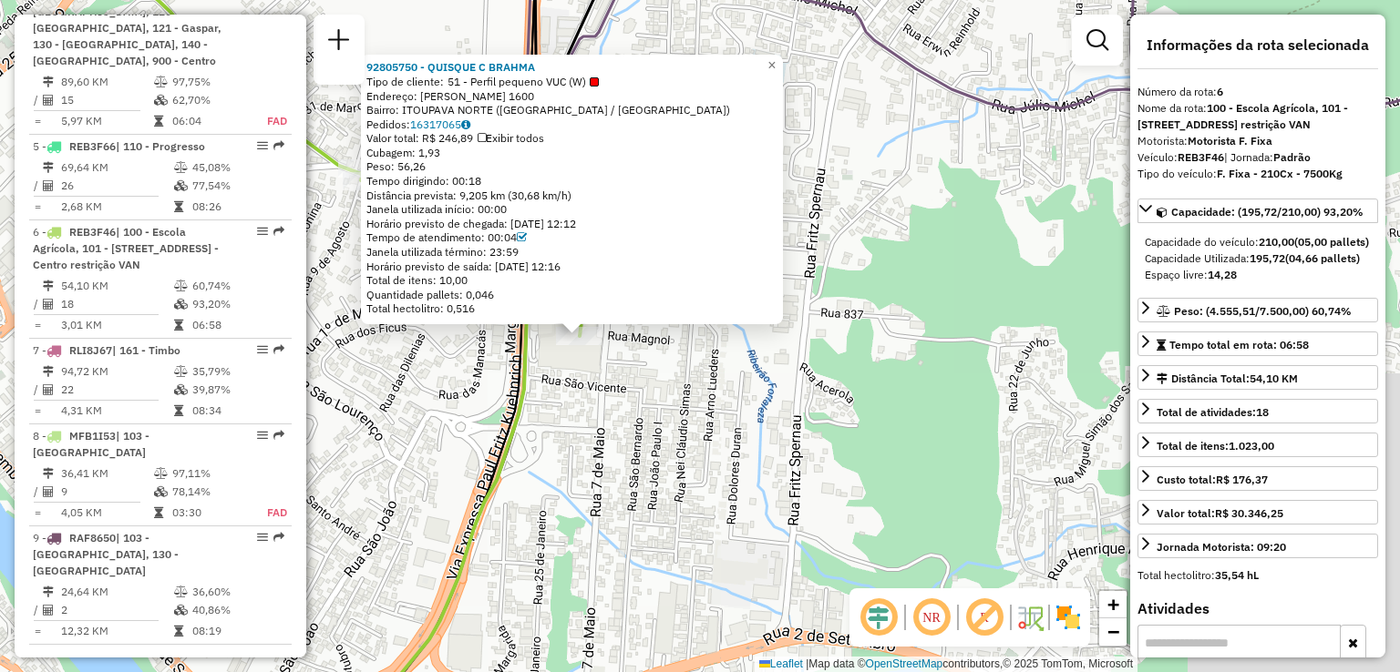
click at [500, 373] on div "92805750 - QUISQUE C BRAHMA Tipo de cliente: 51 - Perfil pequeno VUC (W) Endere…" at bounding box center [700, 336] width 1400 height 672
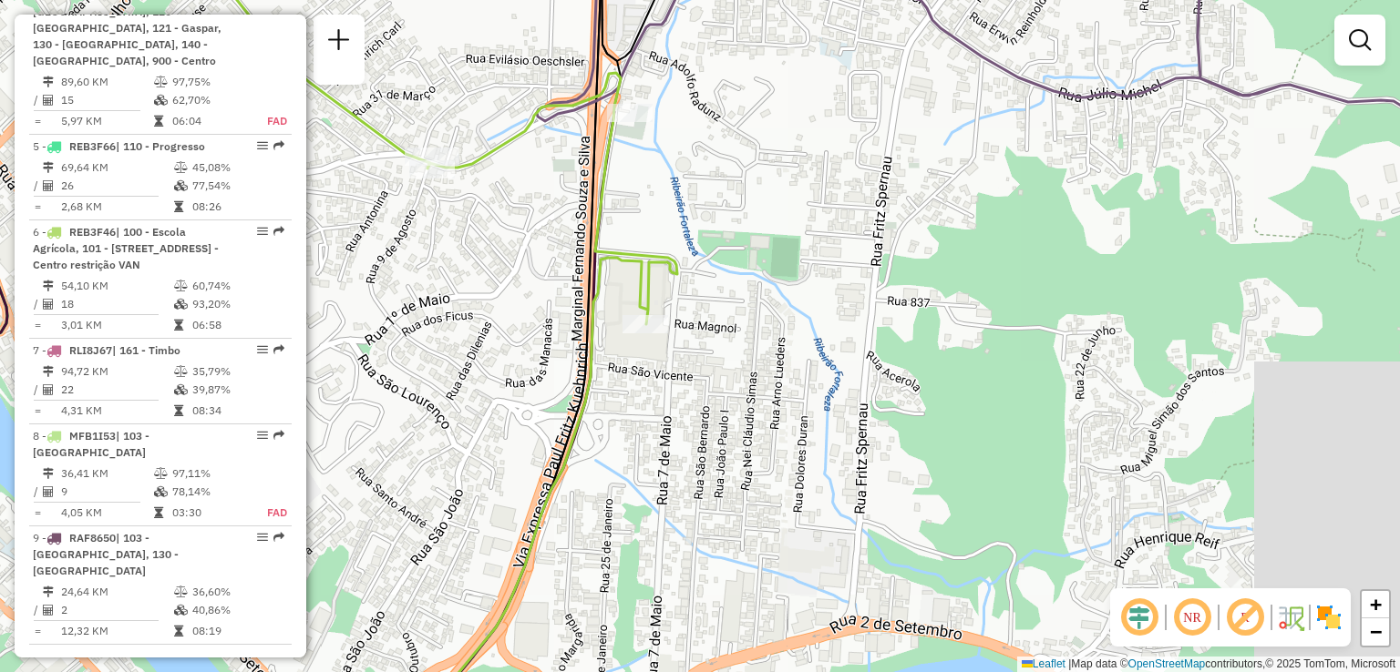
drag, startPoint x: 554, startPoint y: 366, endPoint x: 641, endPoint y: 348, distance: 89.4
click at [602, 355] on div "Janela de atendimento Grade de atendimento Capacidade Transportadoras Veículos …" at bounding box center [700, 336] width 1400 height 672
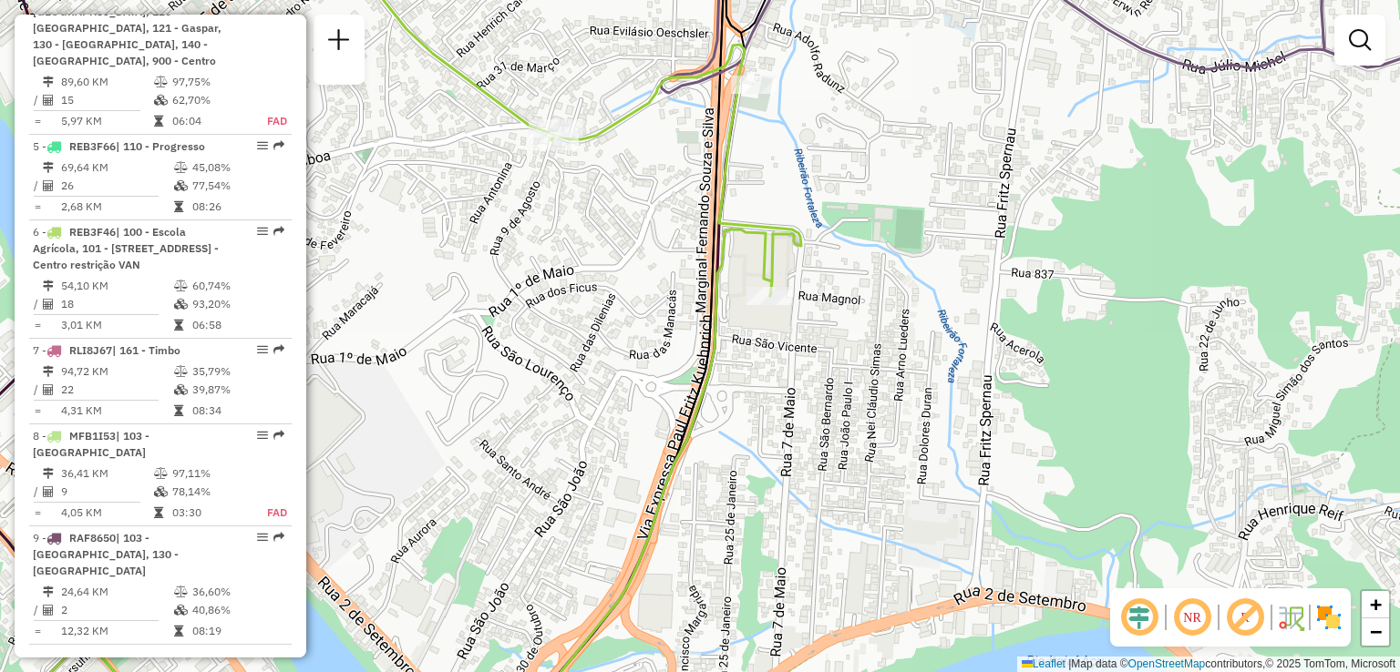
click at [644, 405] on div "Janela de atendimento Grade de atendimento Capacidade Transportadoras Veículos …" at bounding box center [700, 336] width 1400 height 672
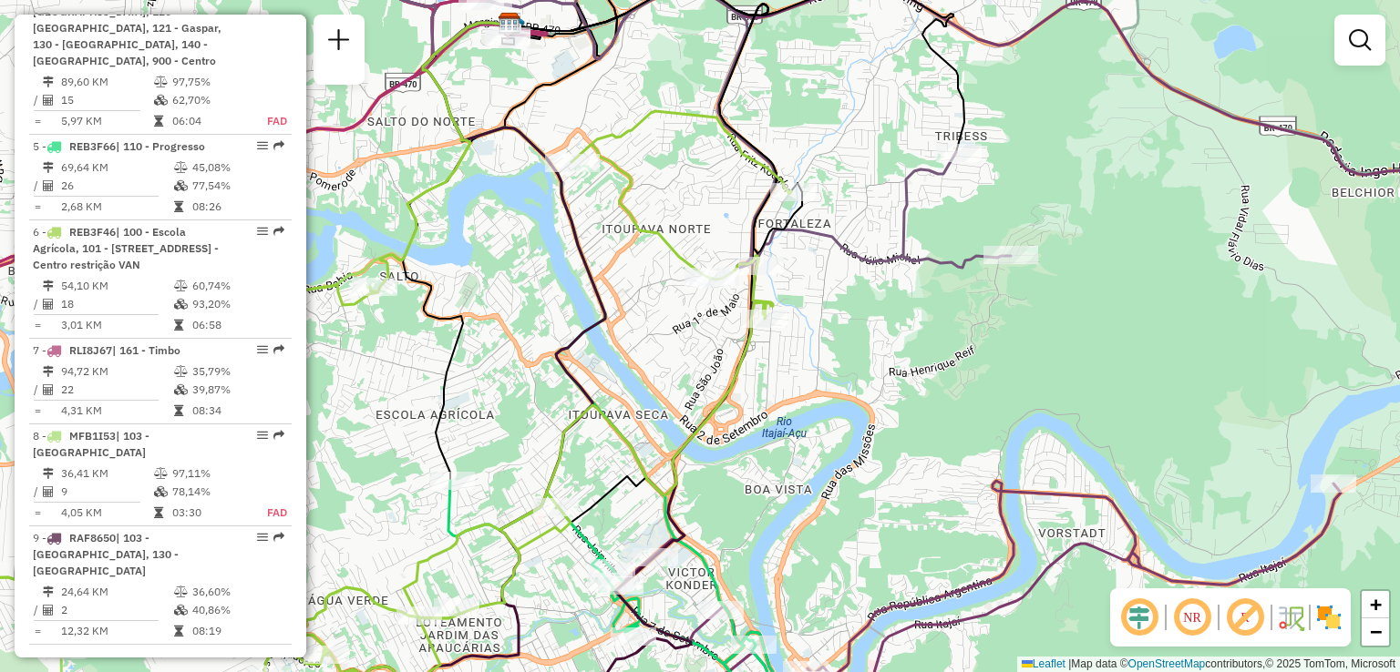
drag, startPoint x: 816, startPoint y: 443, endPoint x: 762, endPoint y: 476, distance: 63.0
click at [762, 475] on div "Janela de atendimento Grade de atendimento Capacidade Transportadoras Veículos …" at bounding box center [700, 336] width 1400 height 672
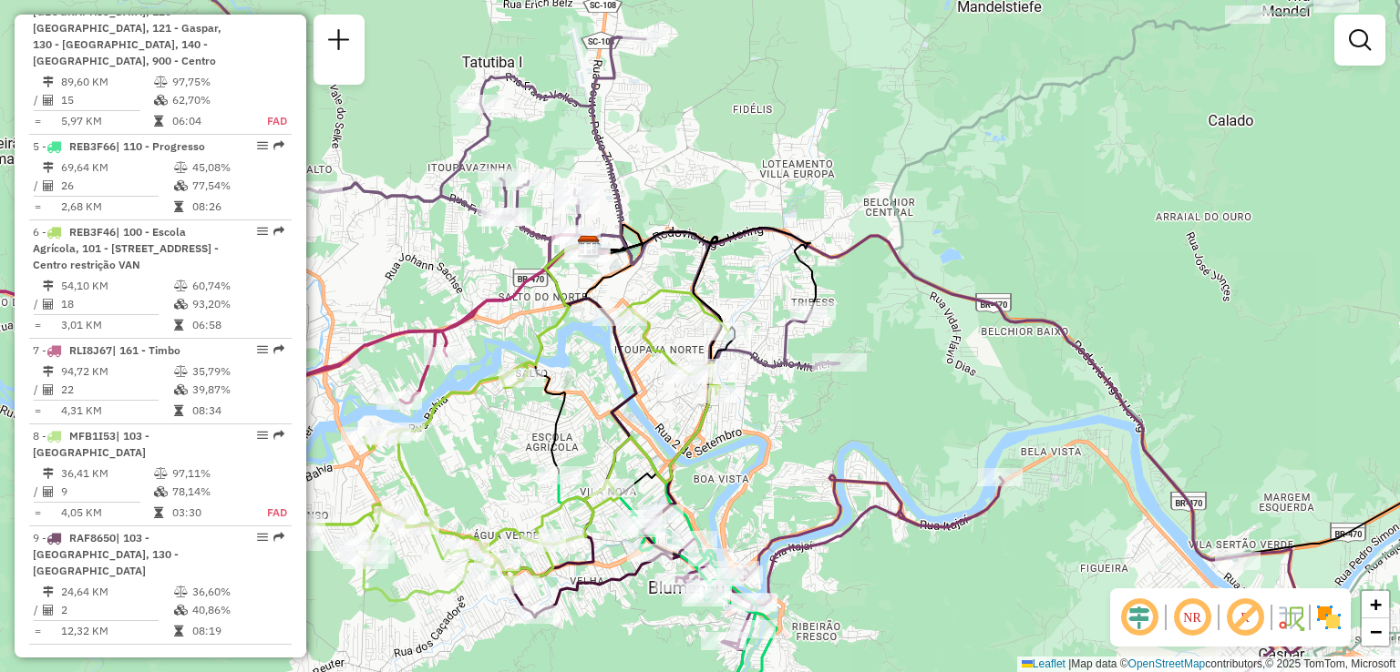
drag, startPoint x: 768, startPoint y: 386, endPoint x: 774, endPoint y: 339, distance: 47.7
click at [771, 376] on div "Janela de atendimento Grade de atendimento Capacidade Transportadoras Veículos …" at bounding box center [700, 336] width 1400 height 672
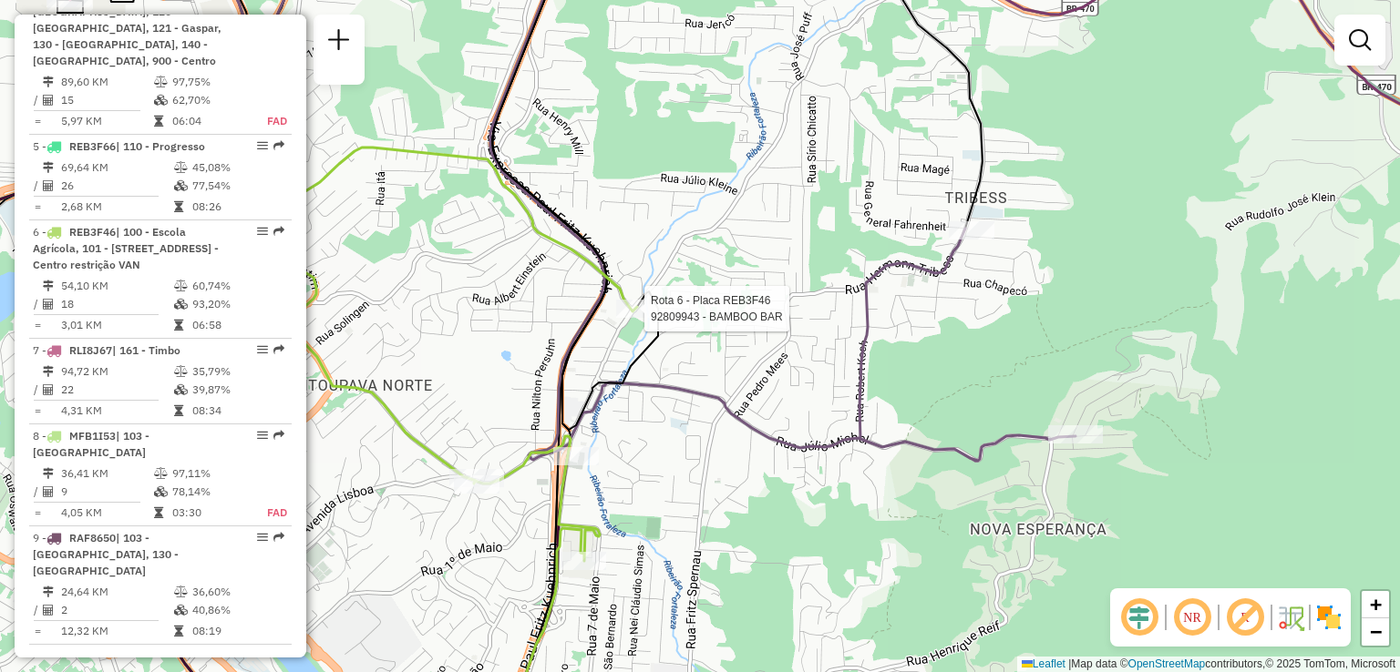
select select "**********"
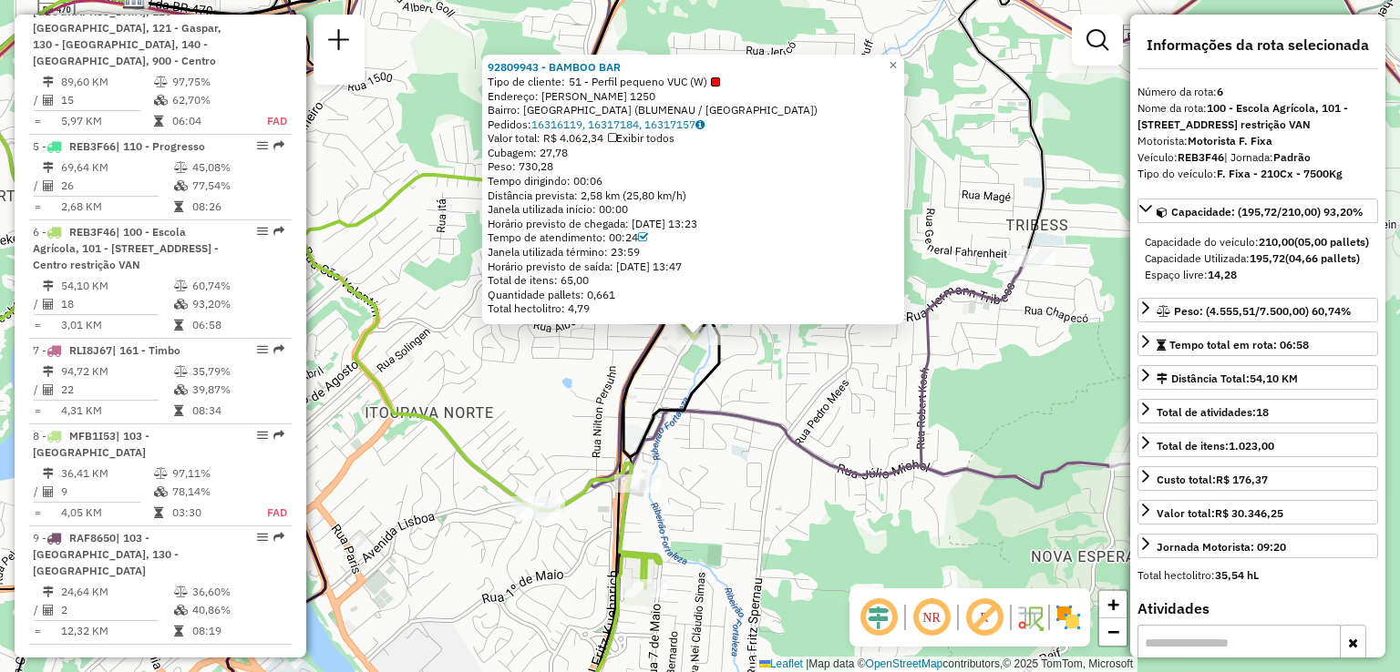
click at [713, 402] on icon at bounding box center [612, 211] width 1048 height 556
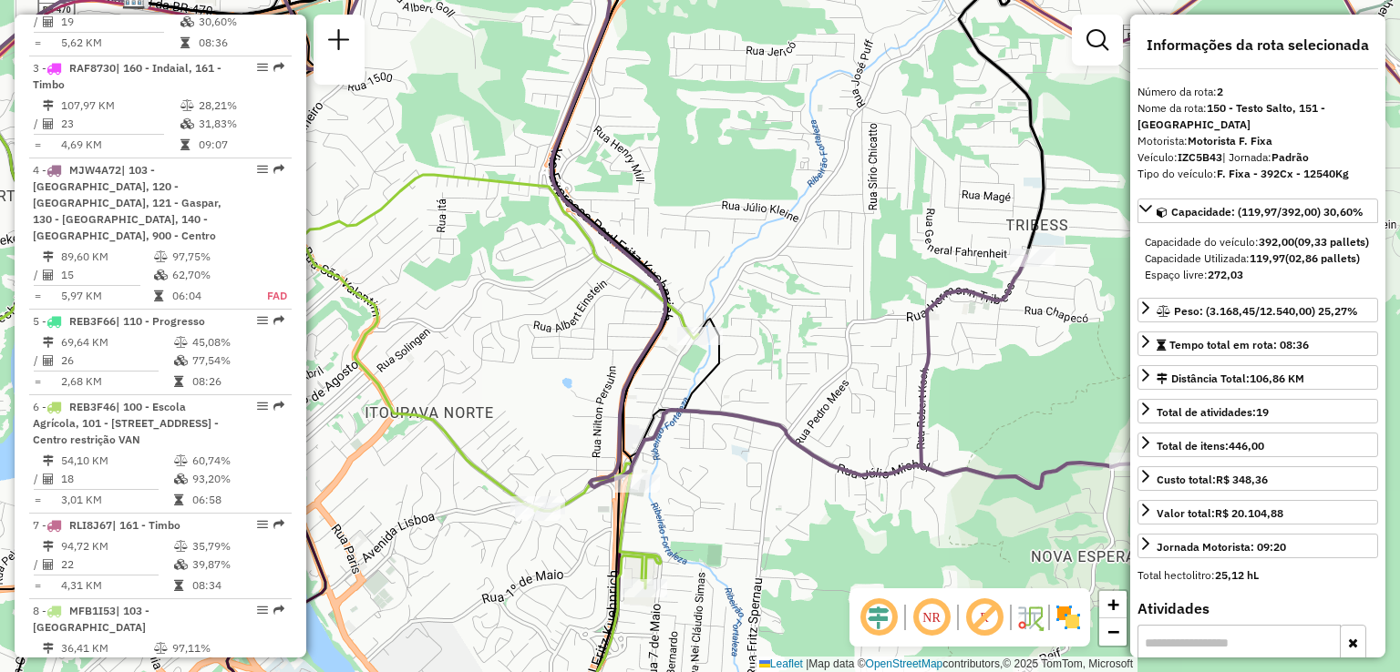
scroll to position [831, 0]
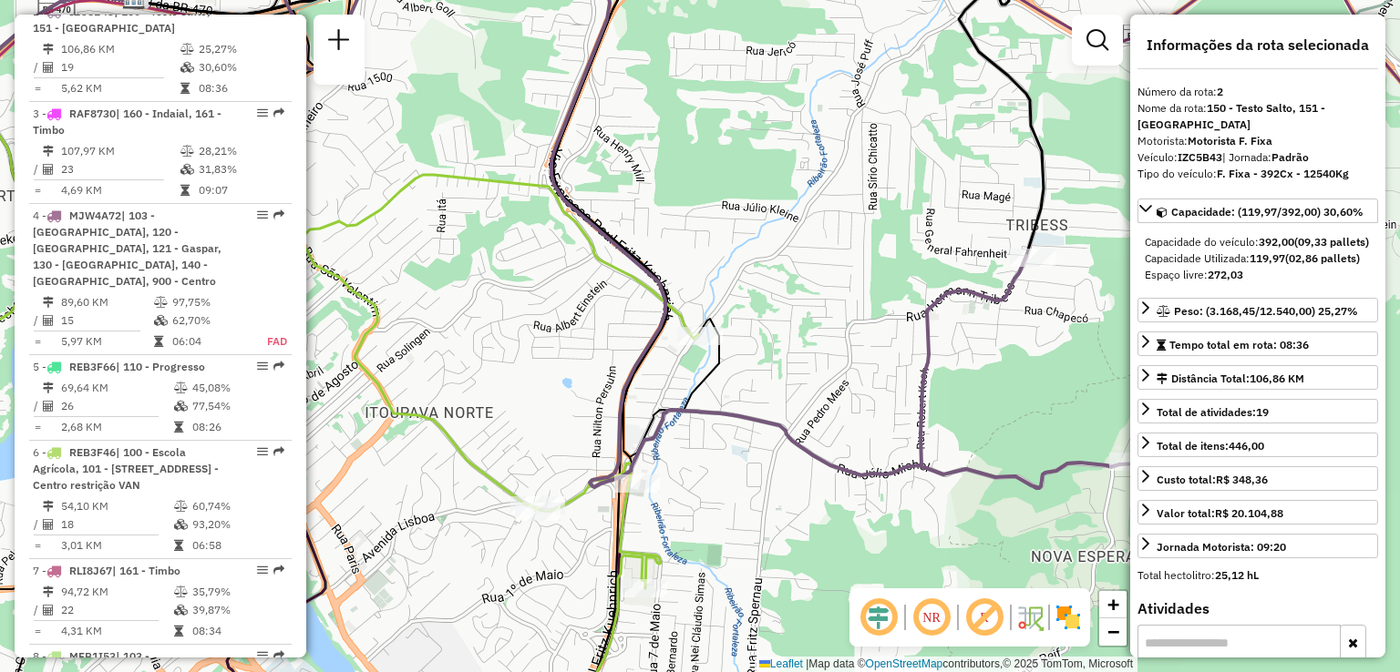
drag, startPoint x: 713, startPoint y: 437, endPoint x: 785, endPoint y: 299, distance: 156.5
click at [763, 347] on div "Janela de atendimento Grade de atendimento Capacidade Transportadoras Veículos …" at bounding box center [700, 336] width 1400 height 672
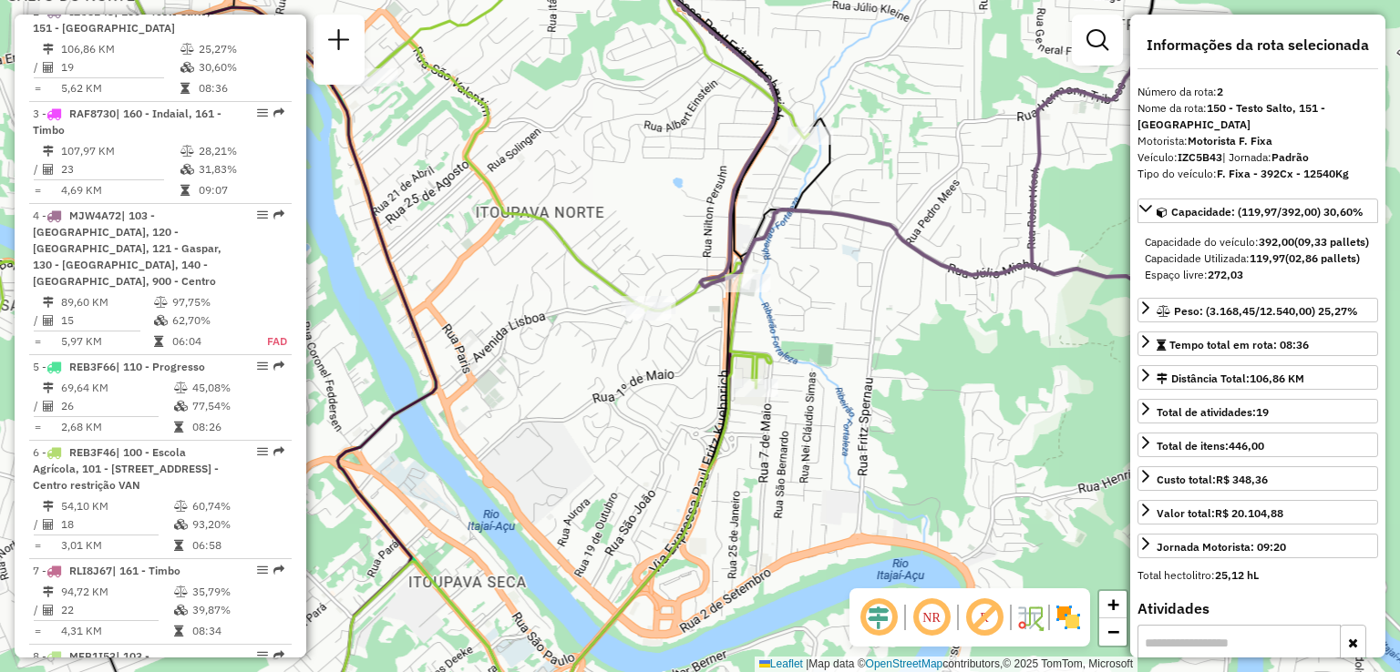
drag, startPoint x: 802, startPoint y: 333, endPoint x: 805, endPoint y: 317, distance: 15.7
click at [803, 328] on div "Janela de atendimento Grade de atendimento Capacidade Transportadoras Veículos …" at bounding box center [700, 336] width 1400 height 672
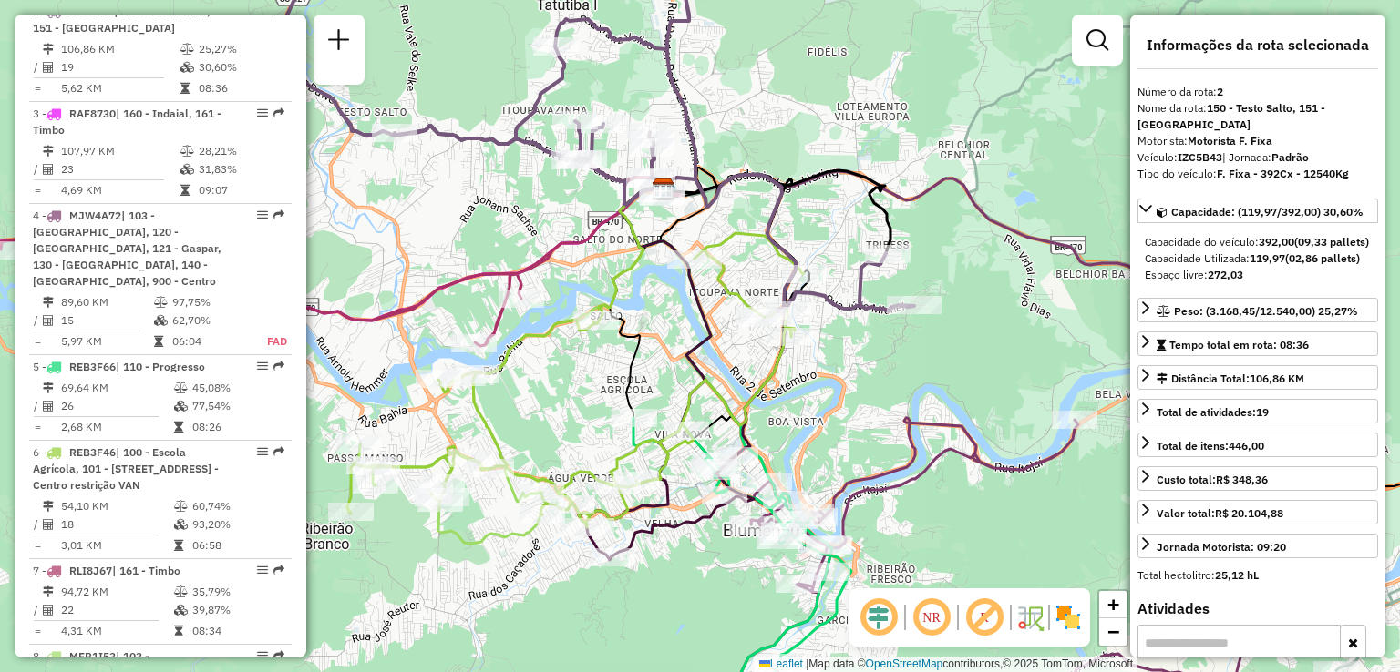
drag, startPoint x: 732, startPoint y: 359, endPoint x: 719, endPoint y: 356, distance: 13.0
click at [721, 358] on div "Janela de atendimento Grade de atendimento Capacidade Transportadoras Veículos …" at bounding box center [700, 336] width 1400 height 672
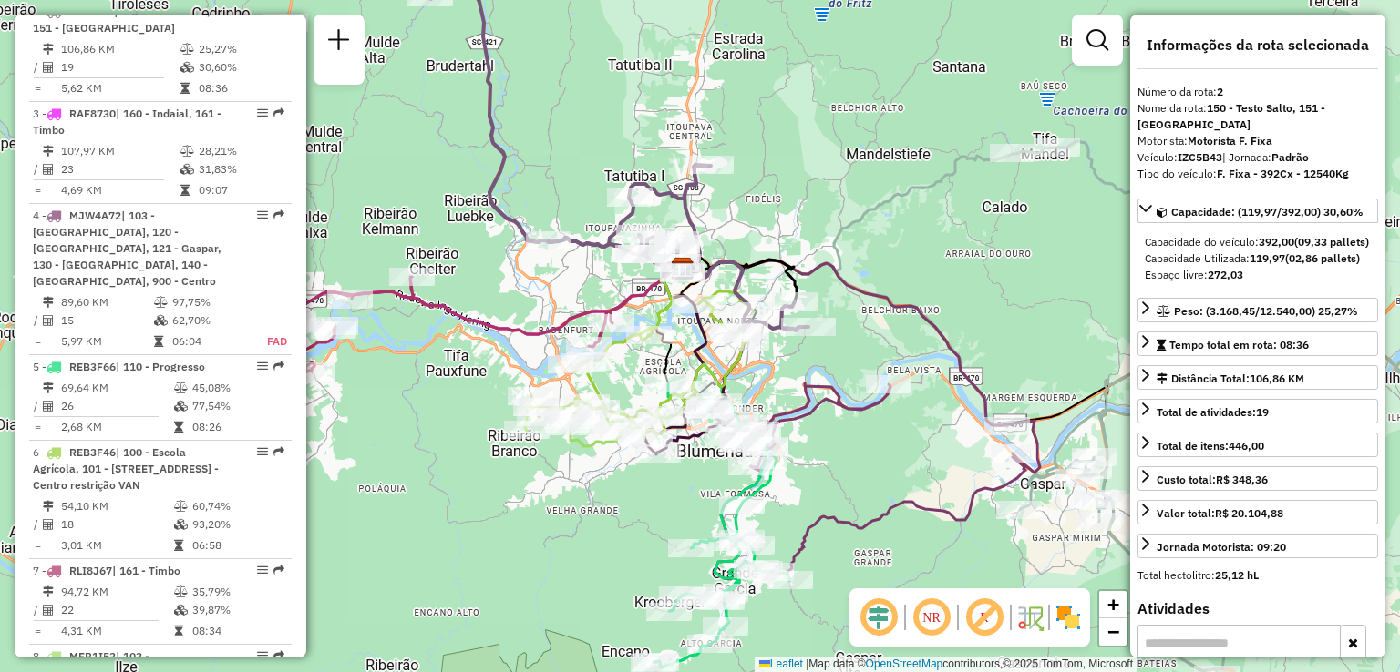
drag, startPoint x: 693, startPoint y: 356, endPoint x: 673, endPoint y: 325, distance: 36.9
click at [678, 333] on icon at bounding box center [673, 362] width 65 height 185
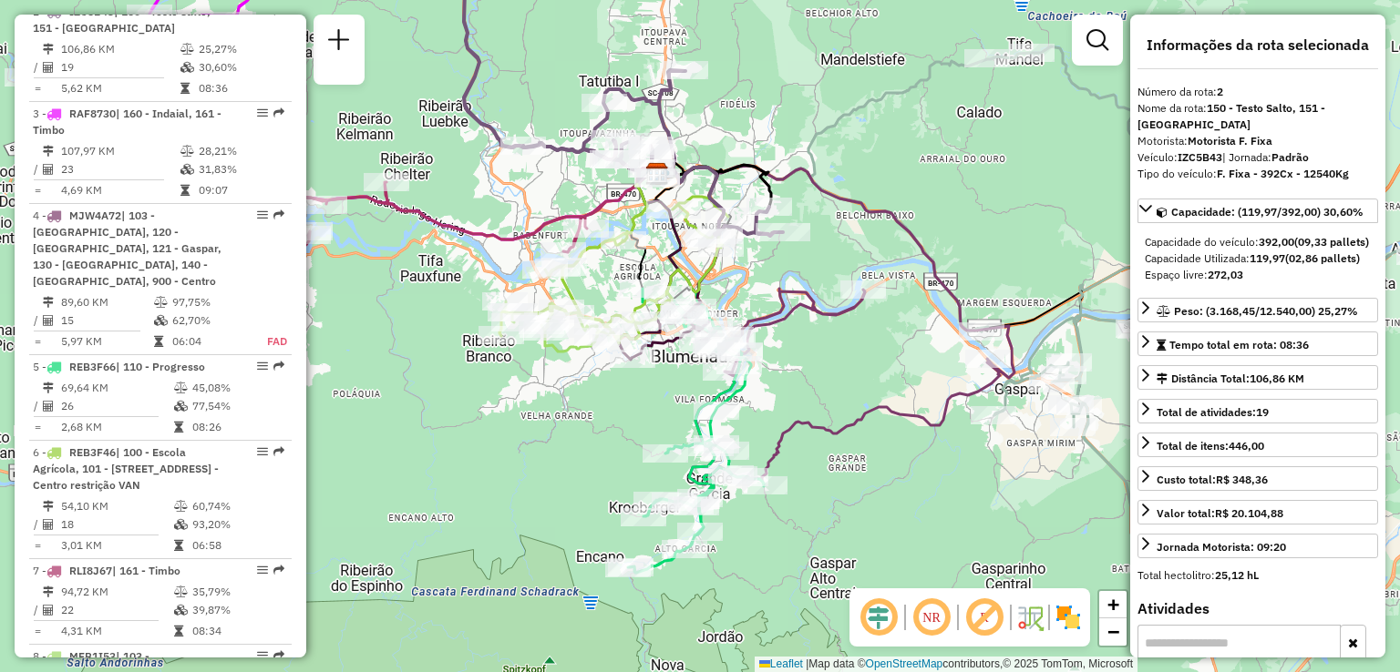
drag, startPoint x: 785, startPoint y: 345, endPoint x: 774, endPoint y: 315, distance: 32.0
click at [778, 307] on icon at bounding box center [813, 332] width 401 height 347
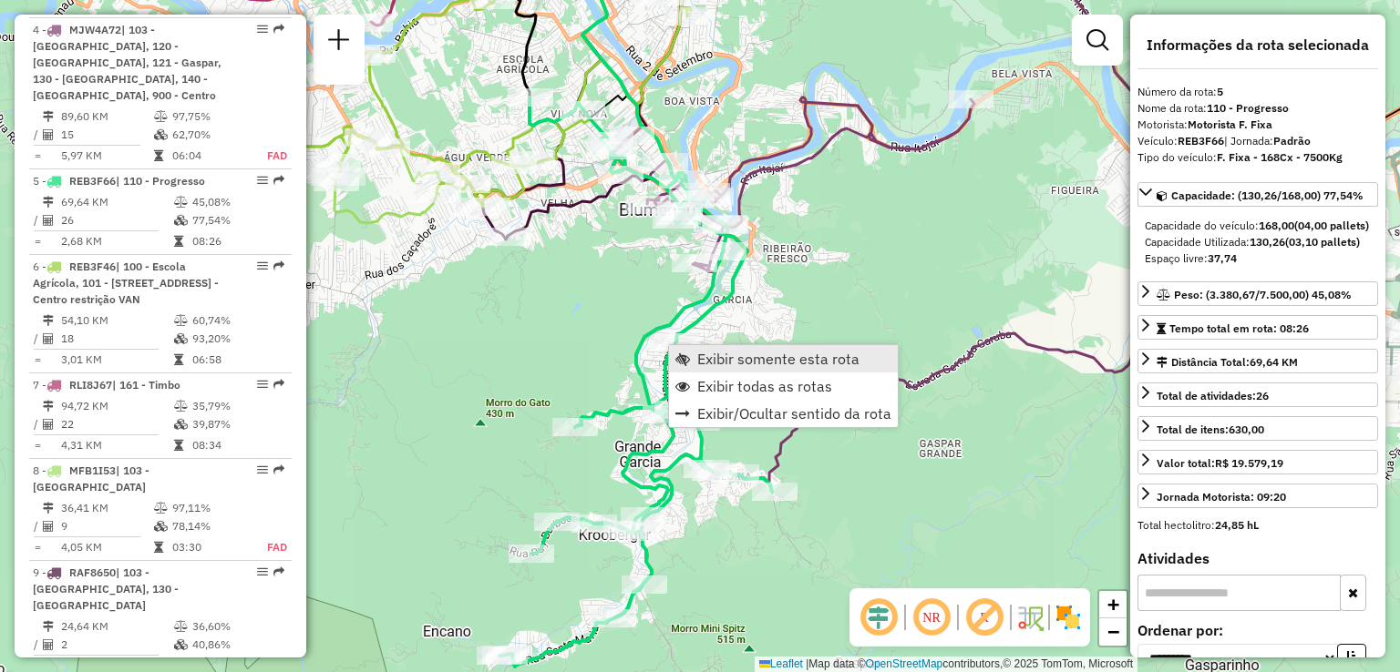
scroll to position [1052, 0]
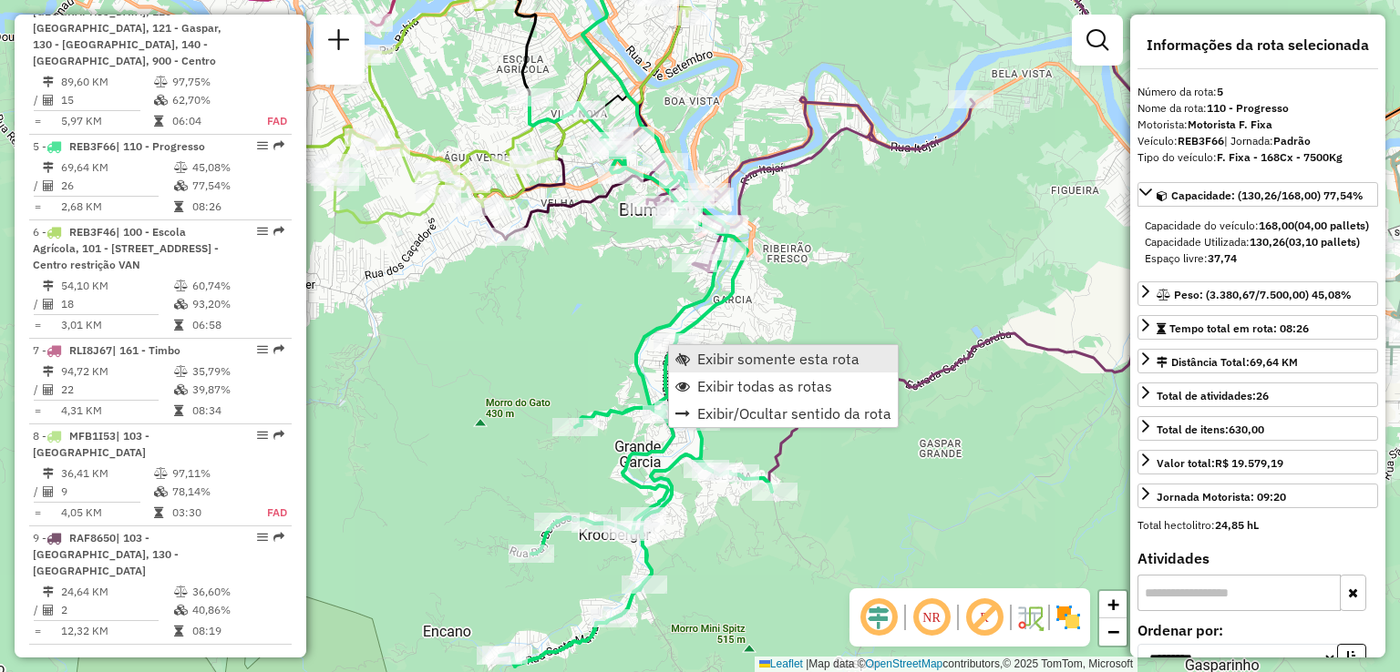
click at [736, 354] on span "Exibir somente esta rota" at bounding box center [778, 359] width 162 height 15
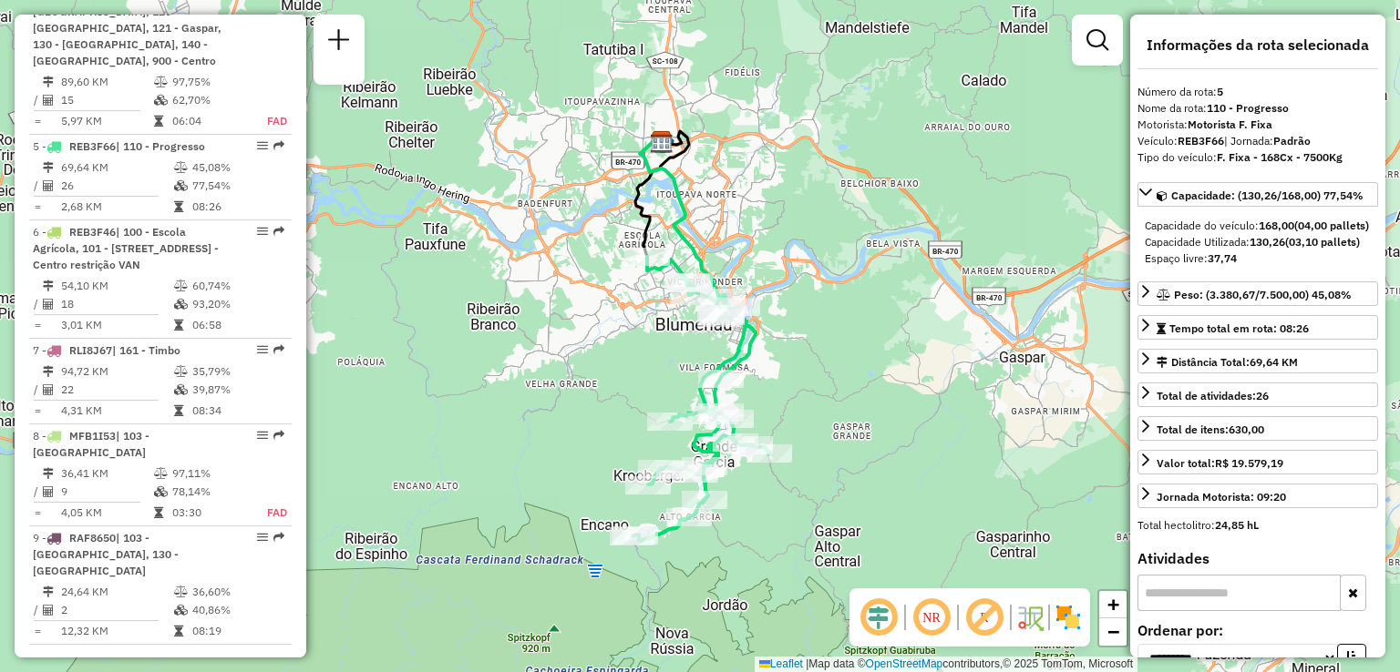
click at [816, 340] on div "Janela de atendimento Grade de atendimento Capacidade Transportadoras Veículos …" at bounding box center [700, 336] width 1400 height 672
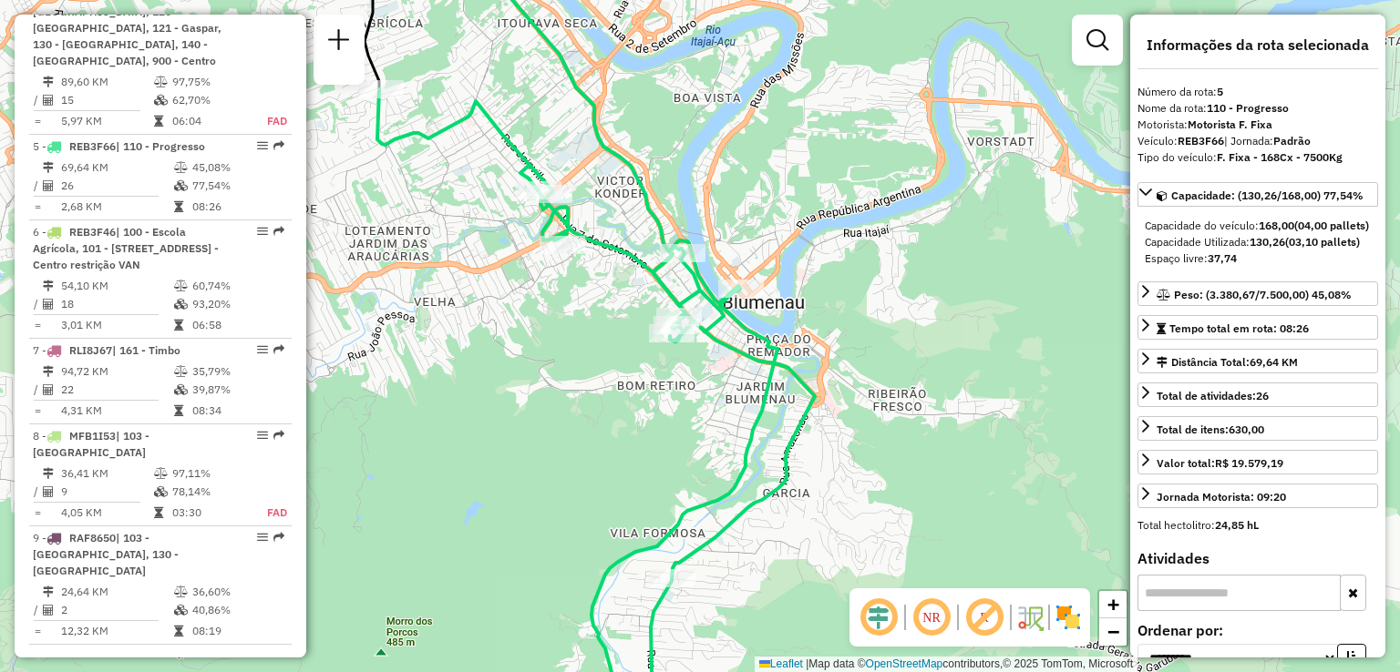
drag, startPoint x: 808, startPoint y: 379, endPoint x: 842, endPoint y: 382, distance: 33.8
click at [842, 382] on div "Janela de atendimento Grade de atendimento Capacidade Transportadoras Veículos …" at bounding box center [700, 336] width 1400 height 672
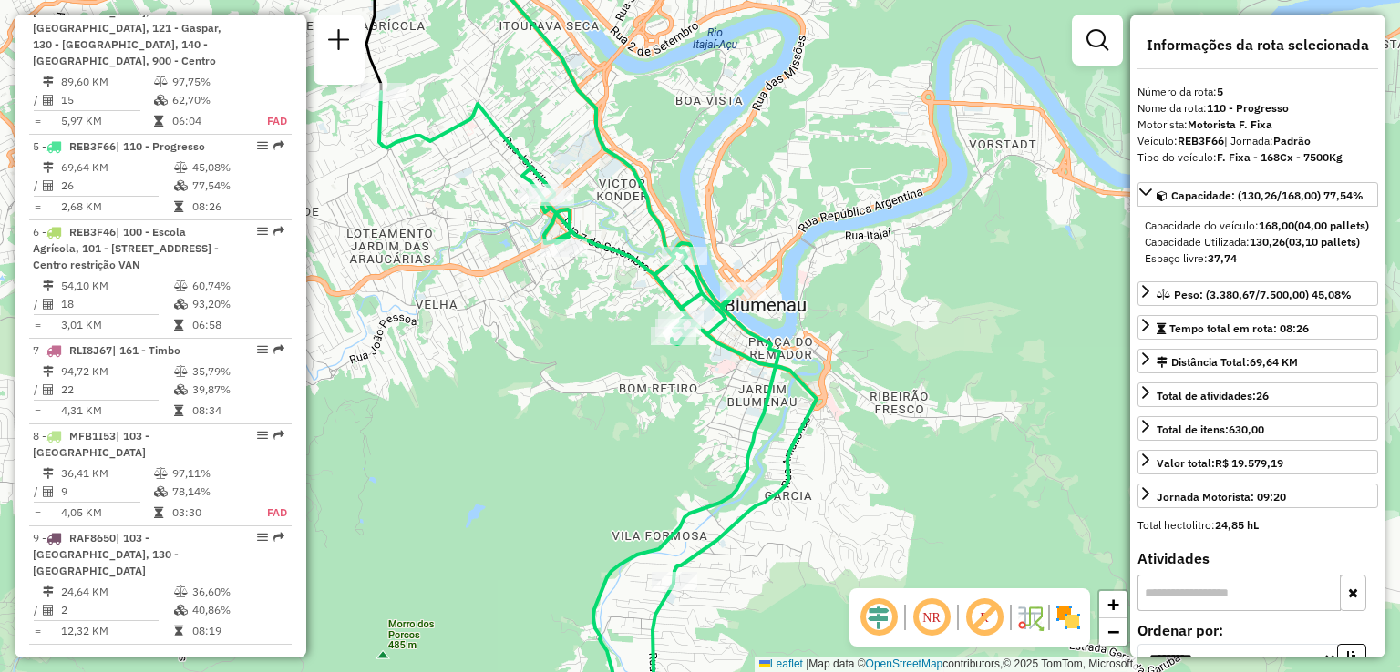
drag, startPoint x: 582, startPoint y: 351, endPoint x: 572, endPoint y: 354, distance: 10.7
click at [572, 354] on div "Janela de atendimento Grade de atendimento Capacidade Transportadoras Veículos …" at bounding box center [700, 336] width 1400 height 672
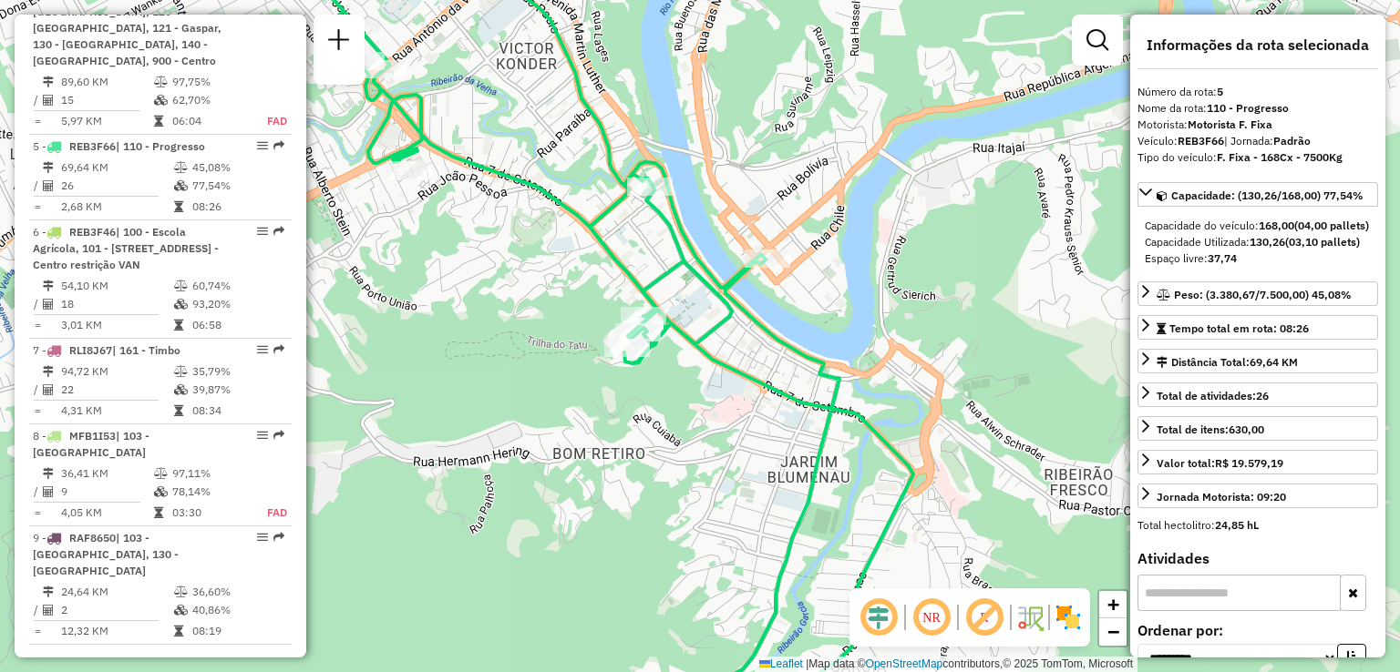
drag, startPoint x: 724, startPoint y: 380, endPoint x: 735, endPoint y: 387, distance: 13.1
click at [729, 384] on icon at bounding box center [476, 336] width 873 height 807
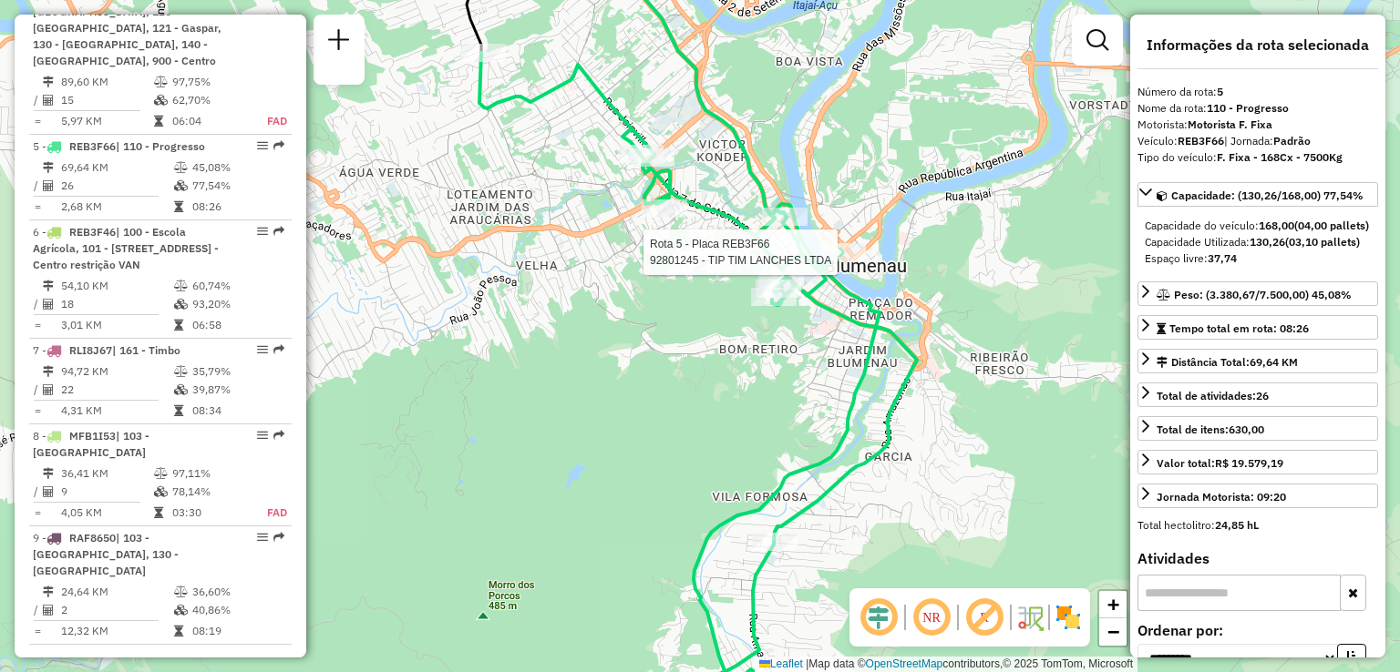
drag, startPoint x: 820, startPoint y: 407, endPoint x: 826, endPoint y: 453, distance: 46.0
click at [826, 453] on div "Rota 5 - Placa REB3F66 92801245 - TIP TIM LANCHES LTDA Janela de atendimento Gr…" at bounding box center [700, 336] width 1400 height 672
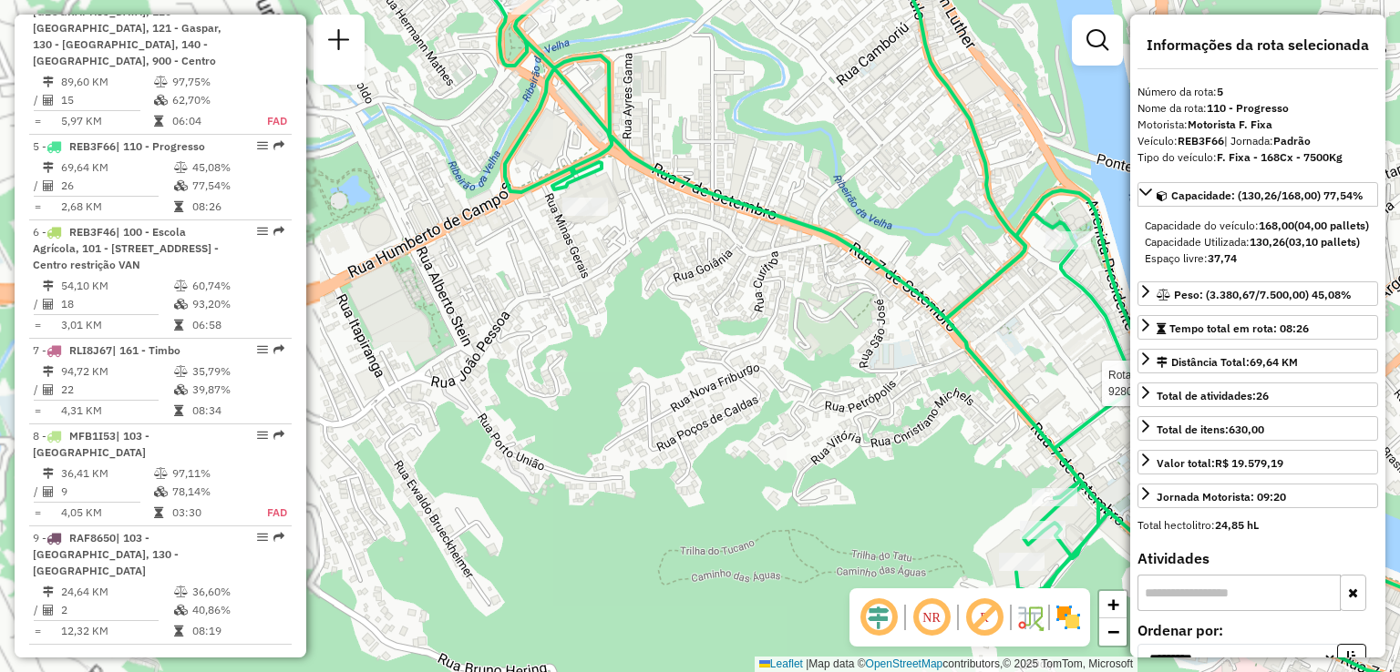
drag, startPoint x: 762, startPoint y: 355, endPoint x: 776, endPoint y: 384, distance: 31.8
click at [804, 416] on div "Rota 5 - Placa REB3F66 92801245 - TIP TIM LANCHES LTDA Janela de atendimento Gr…" at bounding box center [700, 336] width 1400 height 672
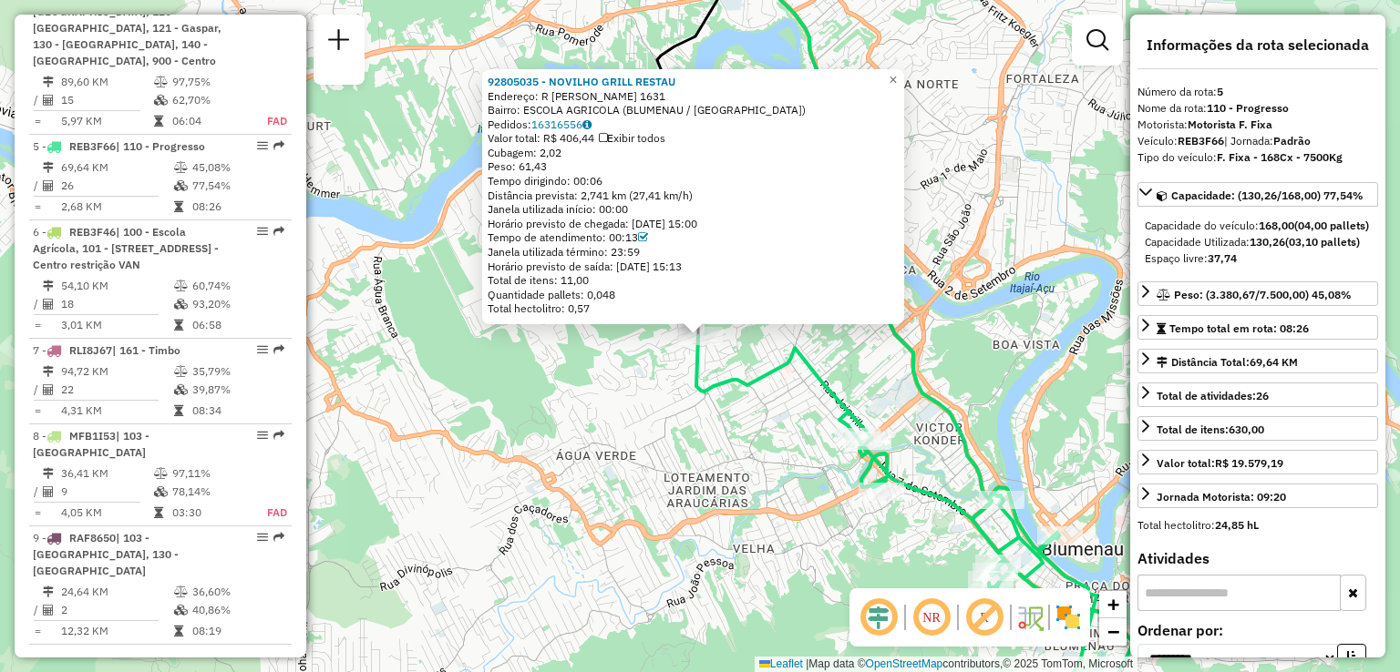
click at [571, 372] on div "92805035 - NOVILHO GRILL RESTAU Endereço: R Benjamin Constant 1631 Bairro: ESCO…" at bounding box center [700, 336] width 1400 height 672
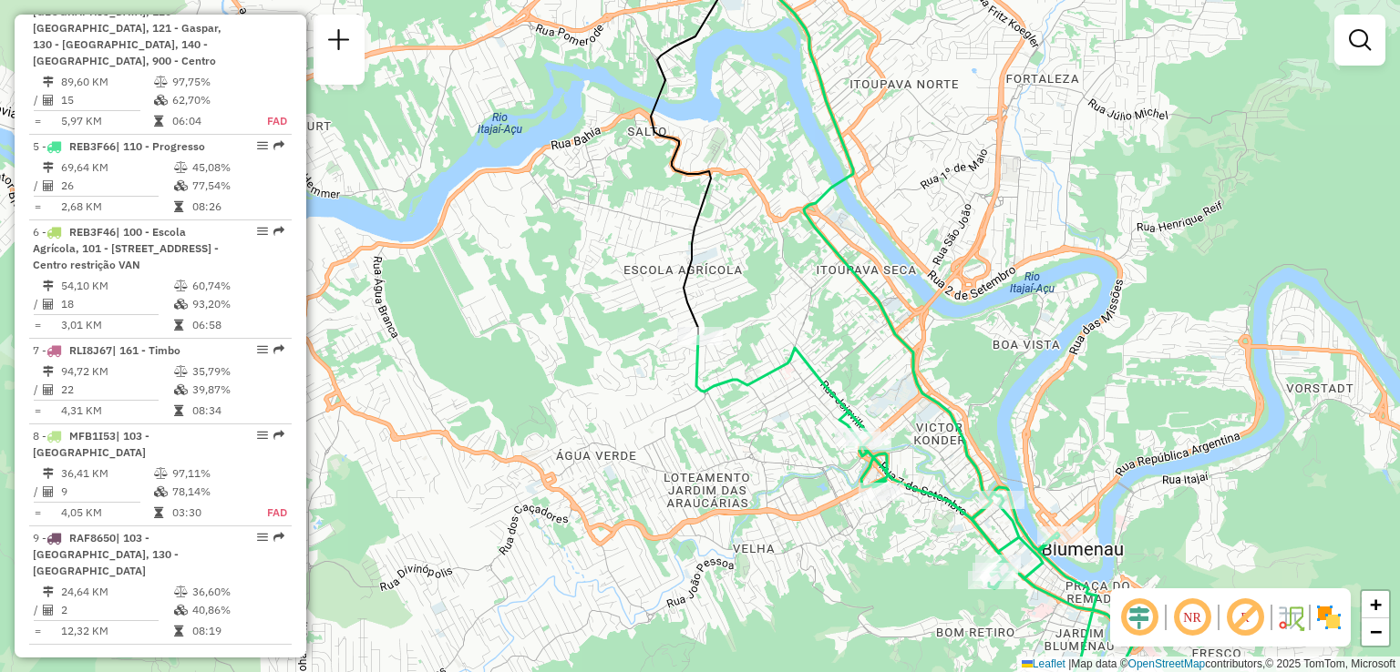
drag, startPoint x: 771, startPoint y: 449, endPoint x: 765, endPoint y: 425, distance: 25.2
click at [765, 430] on div "Janela de atendimento Grade de atendimento Capacidade Transportadoras Veículos …" at bounding box center [700, 336] width 1400 height 672
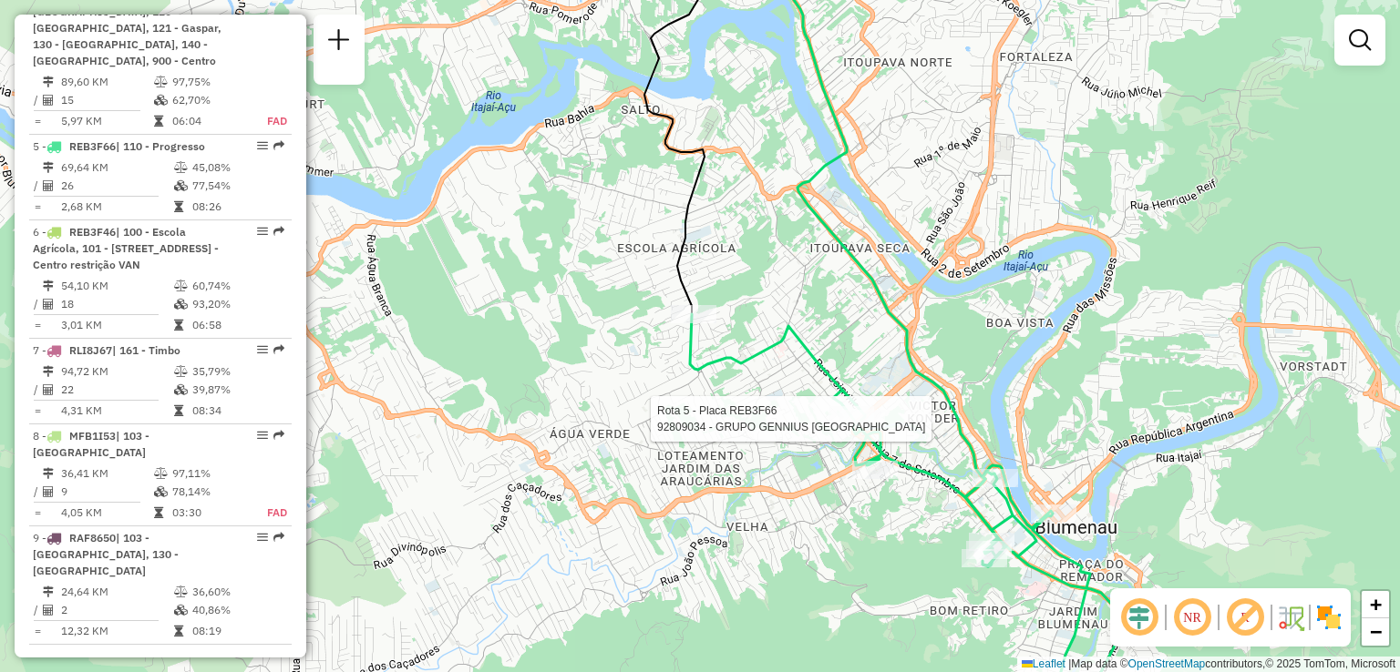
select select "**********"
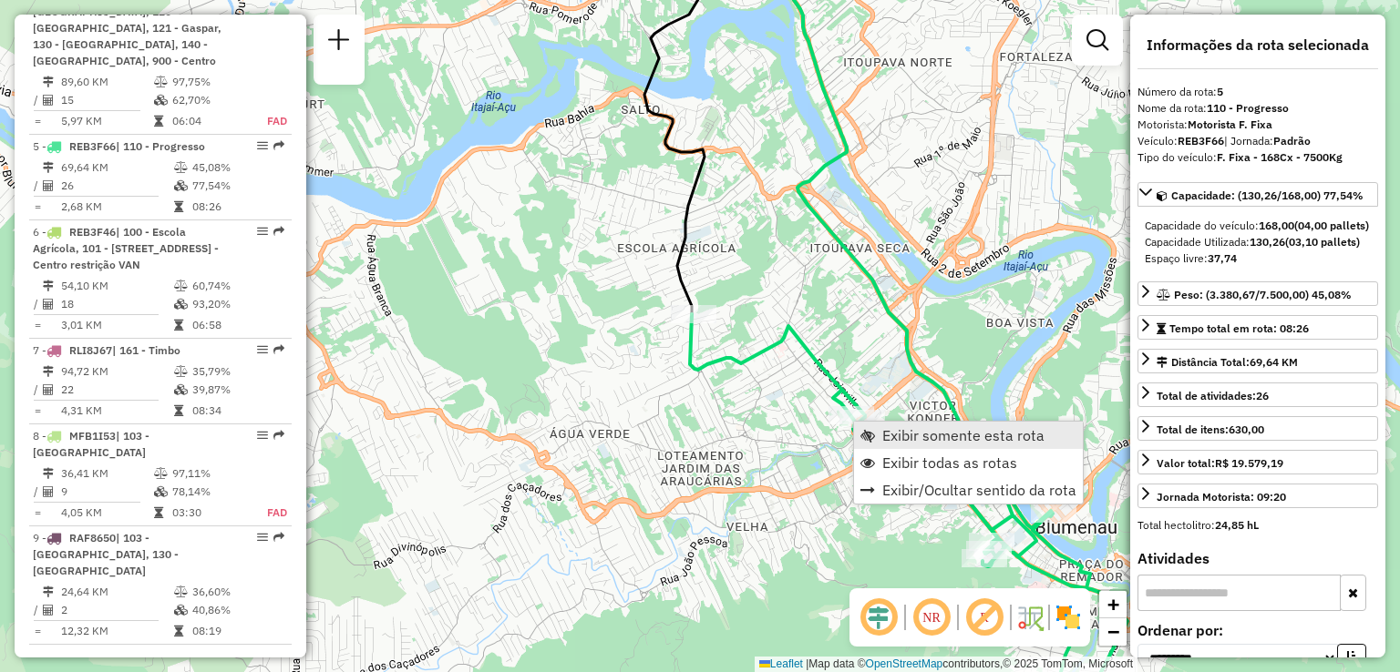
click at [890, 441] on span "Exibir somente esta rota" at bounding box center [963, 435] width 162 height 15
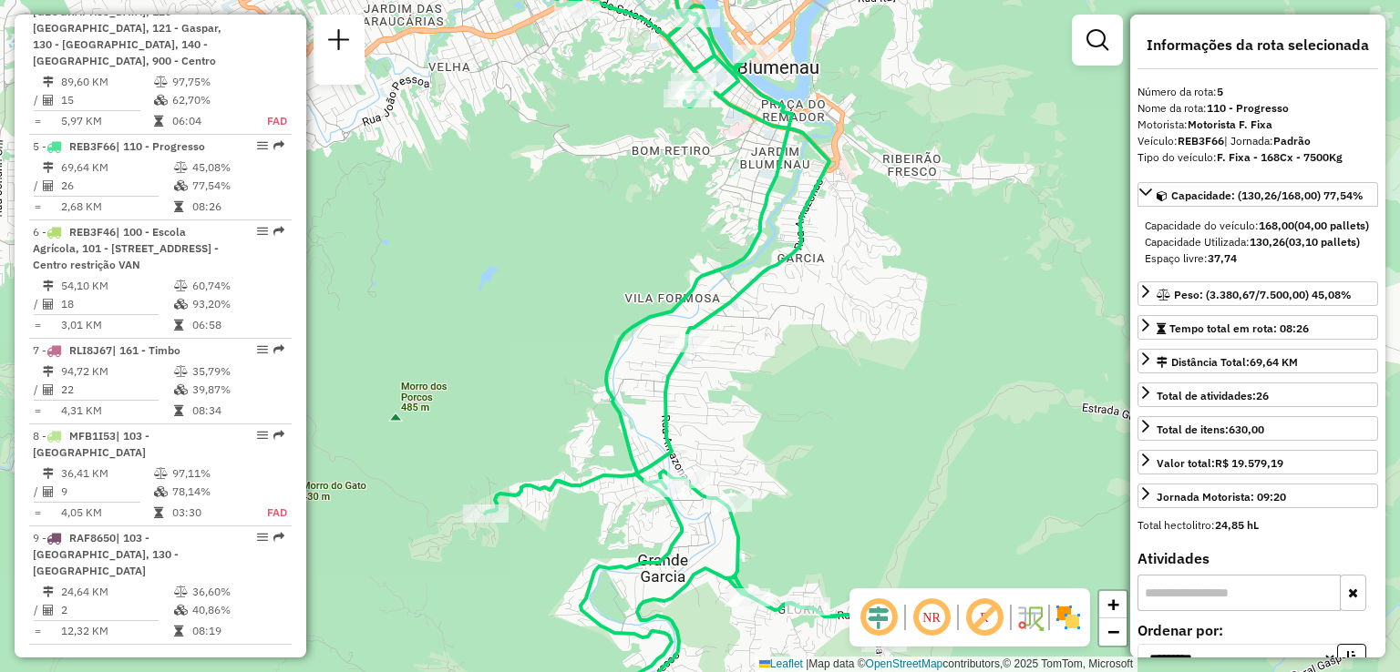
drag, startPoint x: 773, startPoint y: 359, endPoint x: 790, endPoint y: 318, distance: 44.5
click at [787, 328] on div "Janela de atendimento Grade de atendimento Capacidade Transportadoras Veículos …" at bounding box center [700, 336] width 1400 height 672
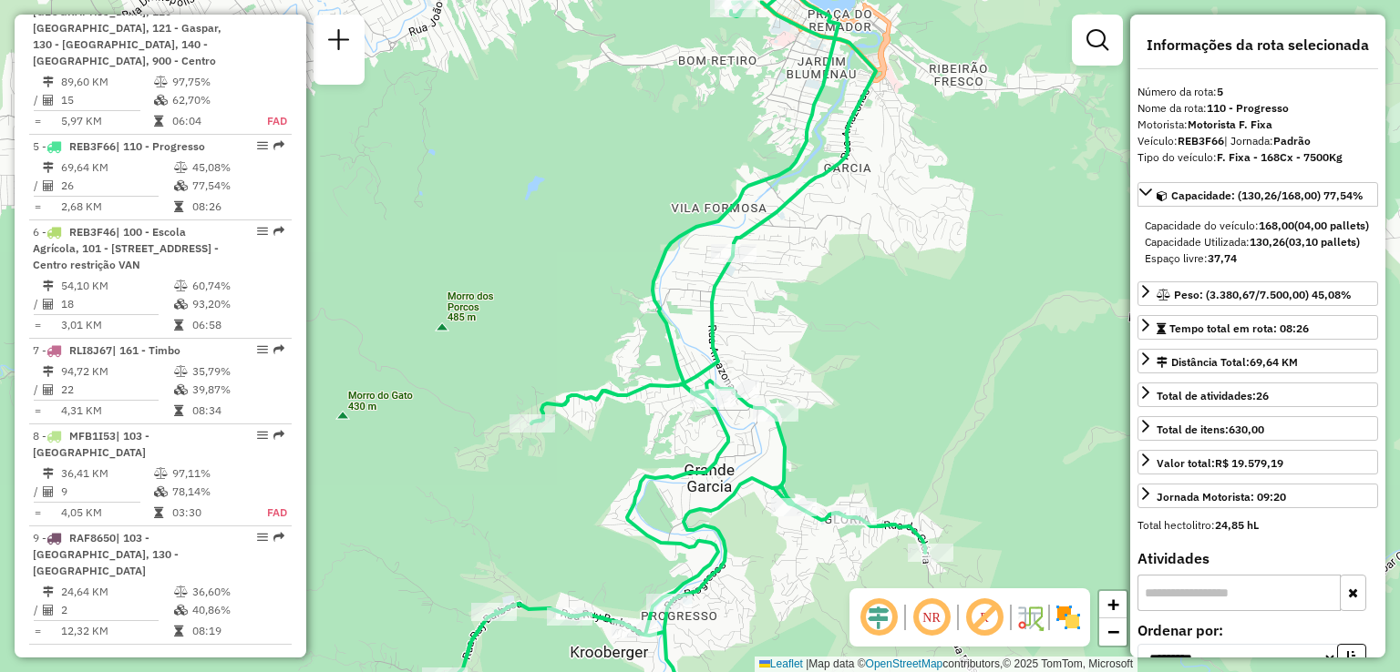
click at [822, 250] on div "Janela de atendimento Grade de atendimento Capacidade Transportadoras Veículos …" at bounding box center [700, 336] width 1400 height 672
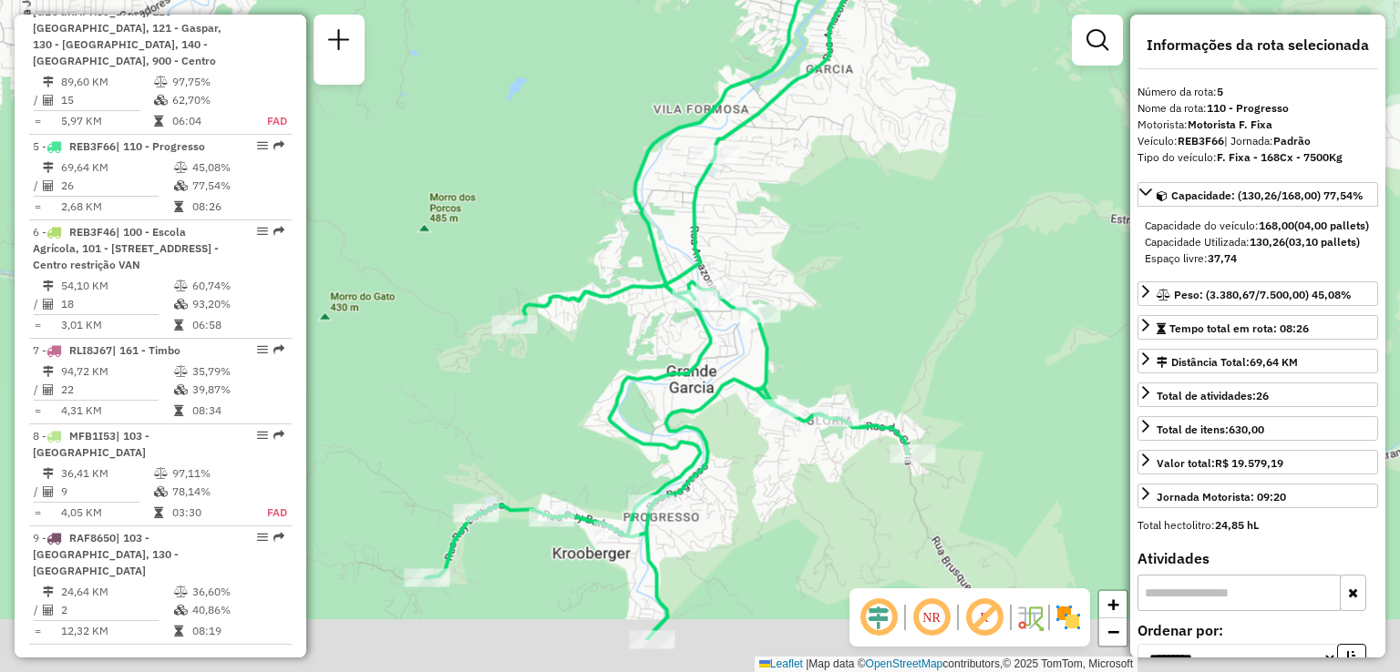
drag, startPoint x: 857, startPoint y: 216, endPoint x: 845, endPoint y: 154, distance: 63.1
click at [846, 165] on div "Janela de atendimento Grade de atendimento Capacidade Transportadoras Veículos …" at bounding box center [700, 336] width 1400 height 672
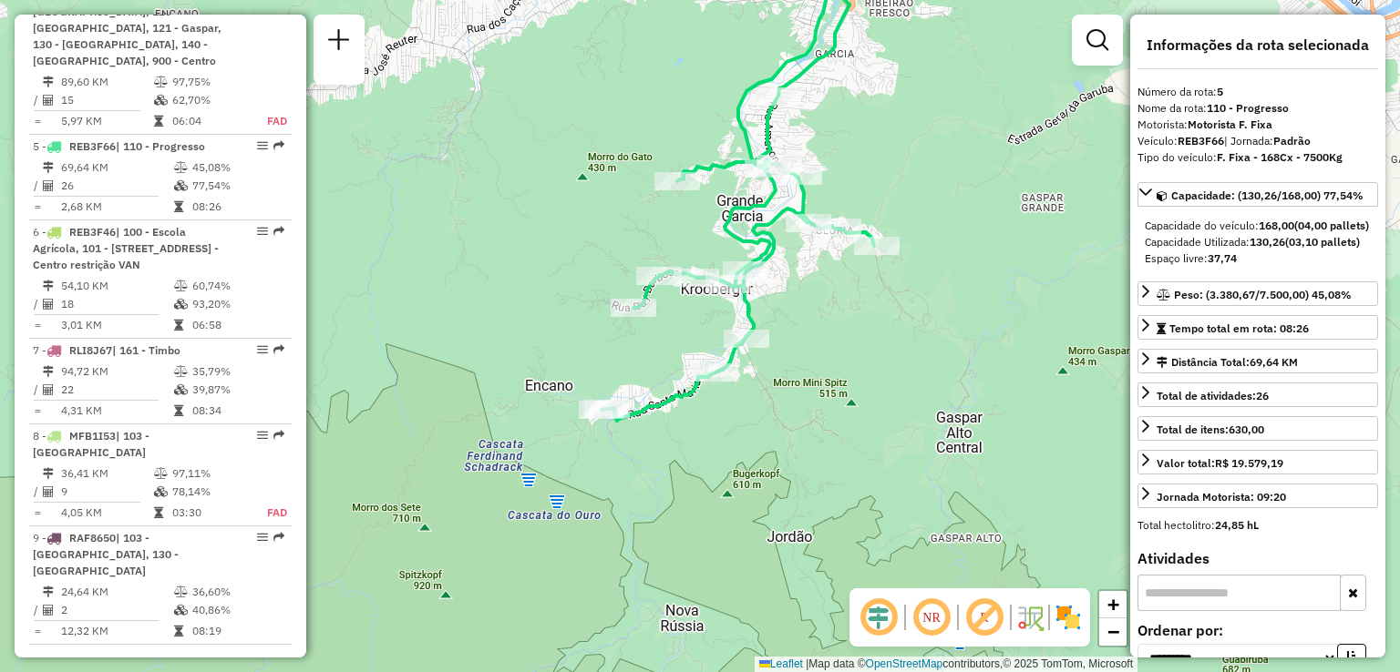
drag, startPoint x: 884, startPoint y: 313, endPoint x: 881, endPoint y: 372, distance: 58.4
click at [881, 372] on div "Janela de atendimento Grade de atendimento Capacidade Transportadoras Veículos …" at bounding box center [700, 336] width 1400 height 672
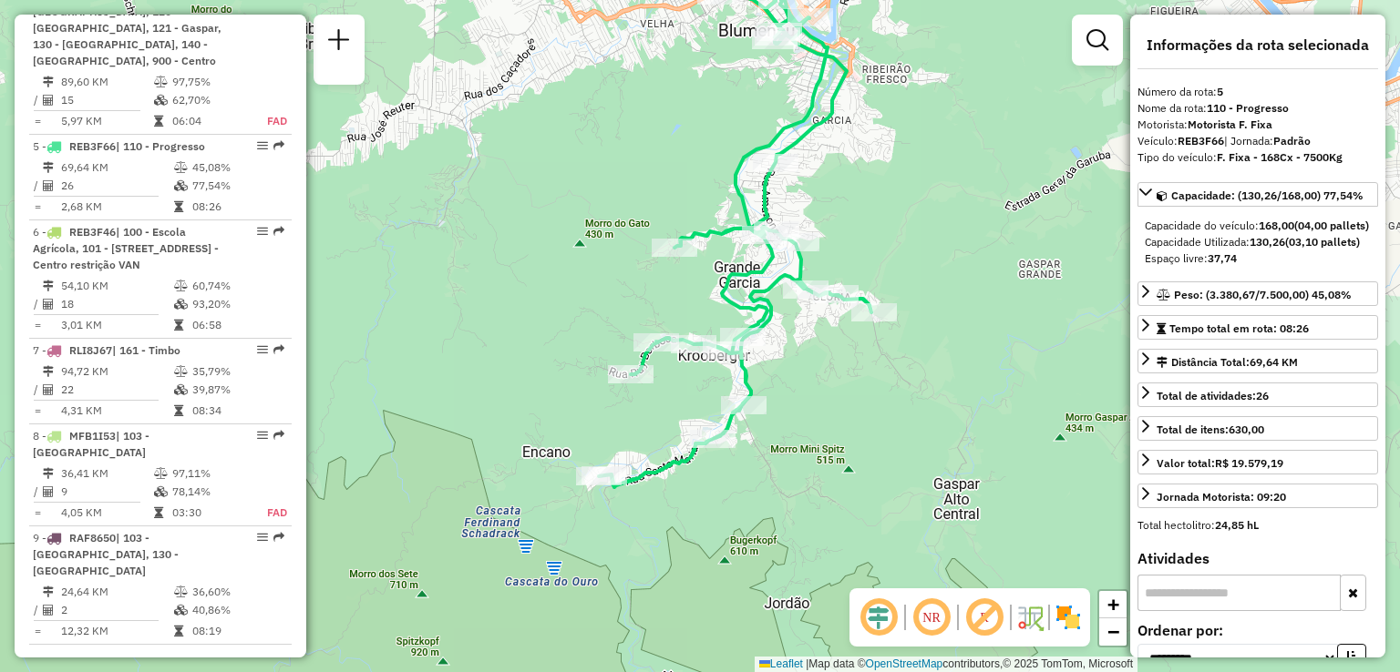
drag, startPoint x: 903, startPoint y: 202, endPoint x: 903, endPoint y: 337, distance: 134.9
click at [903, 337] on div "Rota 5 - Placa REB3F66 92811502 - C.O CONVENIENCIA LTDA Janela de atendimento G…" at bounding box center [700, 336] width 1400 height 672
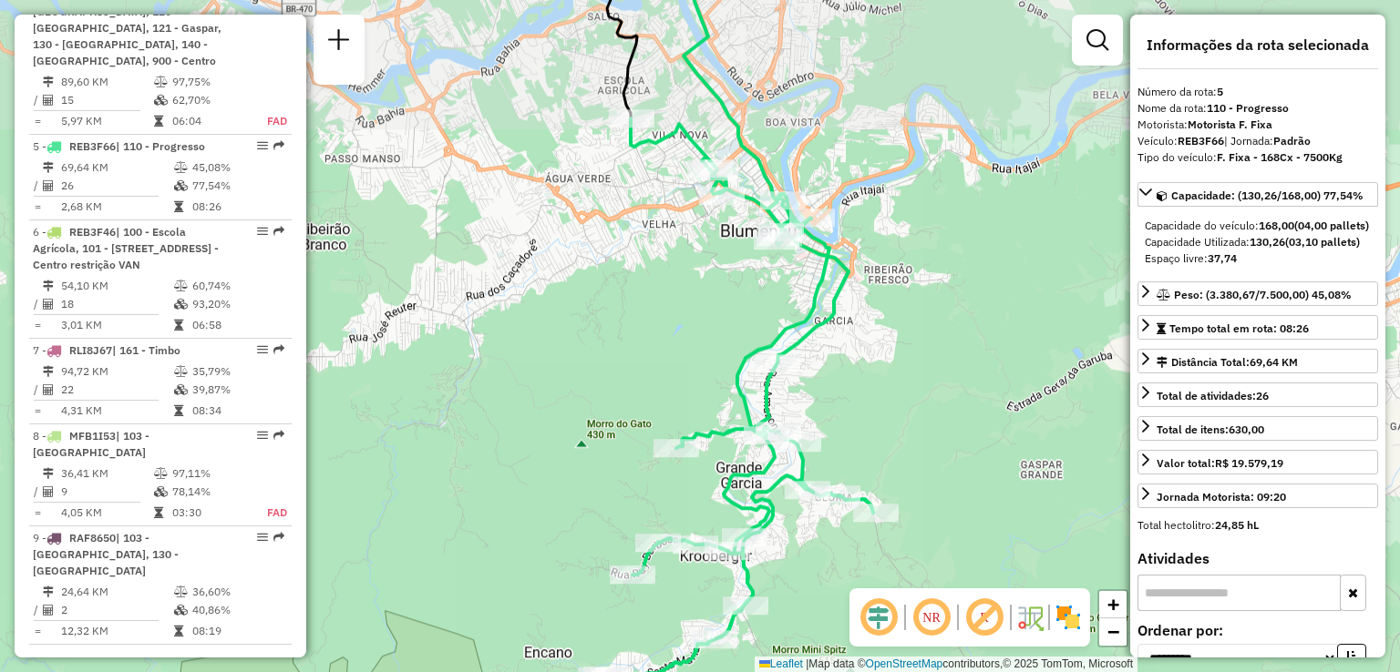
drag, startPoint x: 874, startPoint y: 277, endPoint x: 875, endPoint y: 310, distance: 32.8
click at [875, 310] on div "Janela de atendimento Grade de atendimento Capacidade Transportadoras Veículos …" at bounding box center [700, 336] width 1400 height 672
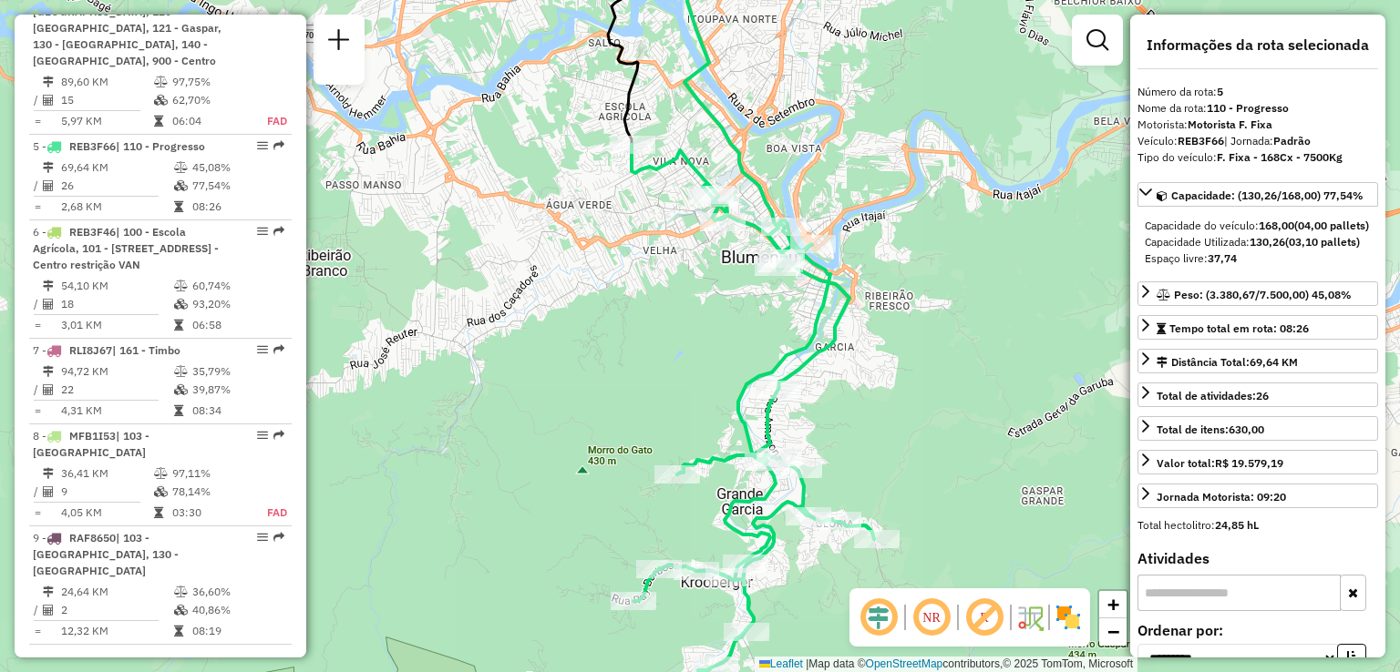
drag, startPoint x: 839, startPoint y: 373, endPoint x: 840, endPoint y: 333, distance: 40.1
click at [839, 336] on div "Janela de atendimento Grade de atendimento Capacidade Transportadoras Veículos …" at bounding box center [700, 336] width 1400 height 672
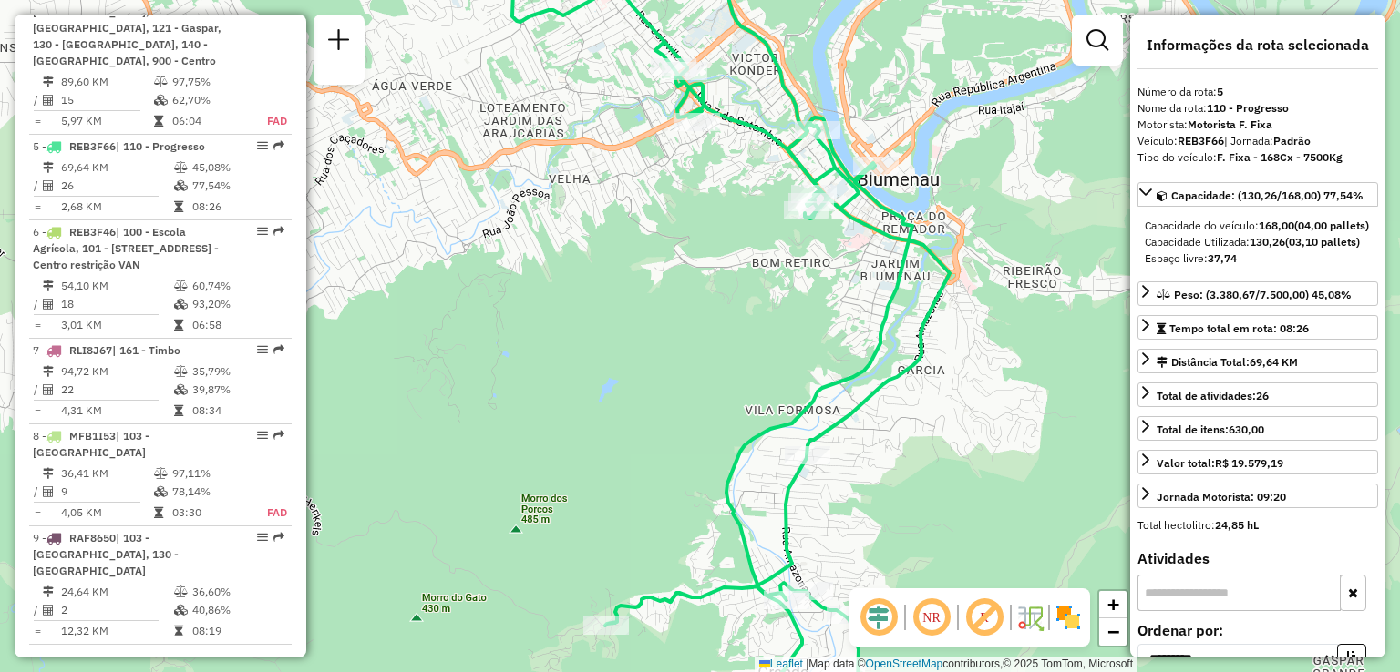
click at [499, 333] on div "Janela de atendimento Grade de atendimento Capacidade Transportadoras Veículos …" at bounding box center [700, 336] width 1400 height 672
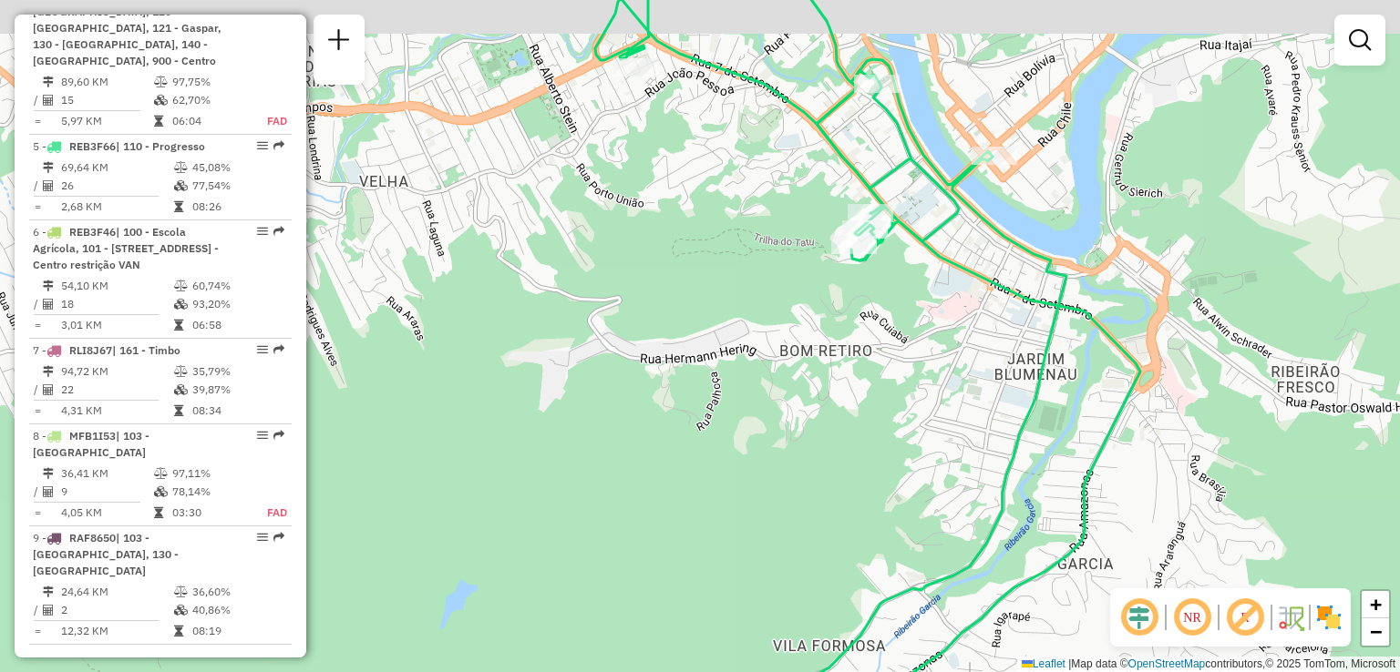
drag, startPoint x: 758, startPoint y: 296, endPoint x: 764, endPoint y: 435, distance: 138.6
click at [764, 433] on div "Janela de atendimento Grade de atendimento Capacidade Transportadoras Veículos …" at bounding box center [700, 336] width 1400 height 672
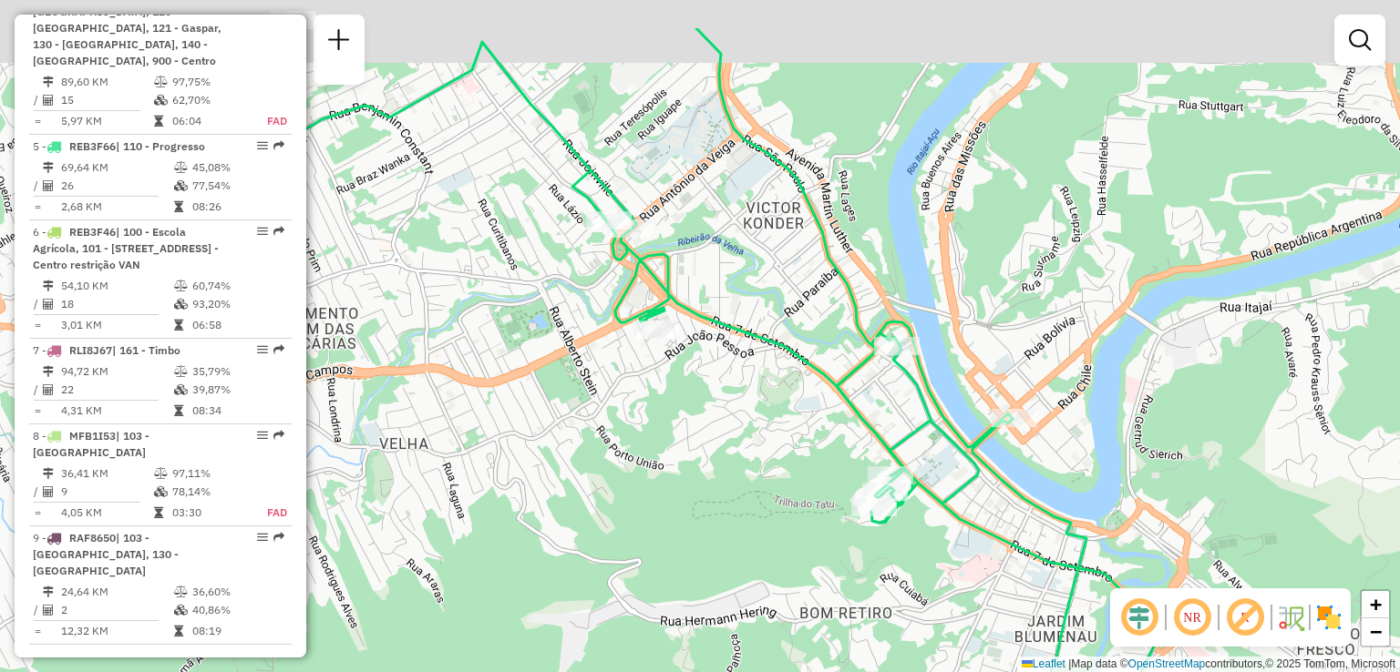
drag, startPoint x: 754, startPoint y: 416, endPoint x: 663, endPoint y: 295, distance: 151.6
click at [756, 423] on div "Janela de atendimento Grade de atendimento Capacidade Transportadoras Veículos …" at bounding box center [700, 336] width 1400 height 672
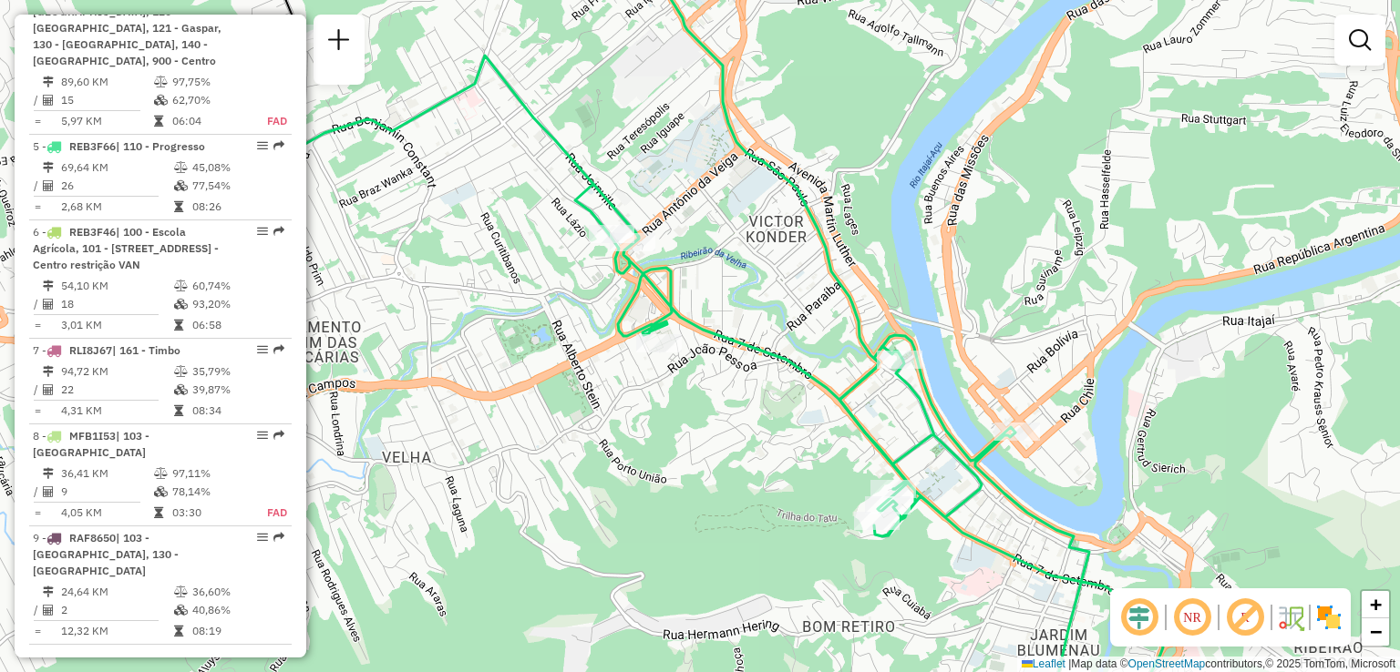
click at [575, 368] on div "Janela de atendimento Grade de atendimento Capacidade Transportadoras Veículos …" at bounding box center [700, 336] width 1400 height 672
drag, startPoint x: 756, startPoint y: 455, endPoint x: 726, endPoint y: 438, distance: 34.3
click at [738, 448] on div "Janela de atendimento Grade de atendimento Capacidade Transportadoras Veículos …" at bounding box center [700, 336] width 1400 height 672
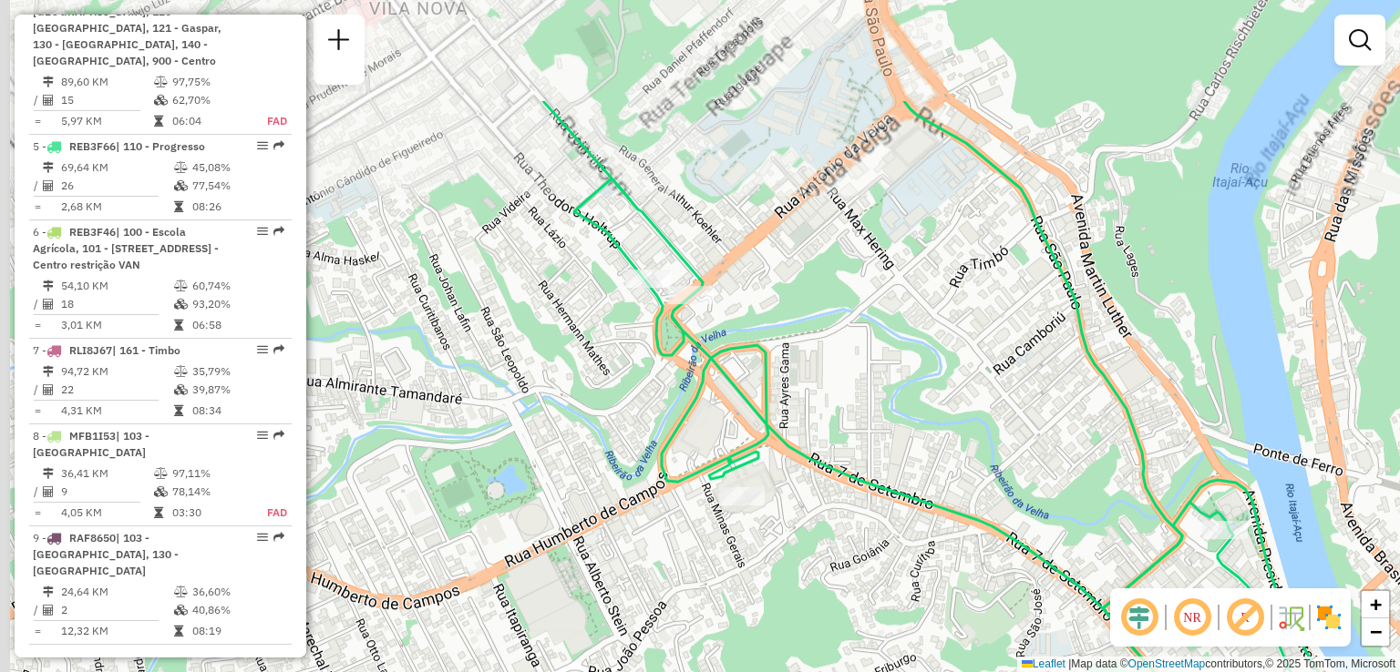
drag, startPoint x: 838, startPoint y: 444, endPoint x: 845, endPoint y: 454, distance: 11.9
click at [843, 453] on div "Janela de atendimento Grade de atendimento Capacidade Transportadoras Veículos …" at bounding box center [700, 336] width 1400 height 672
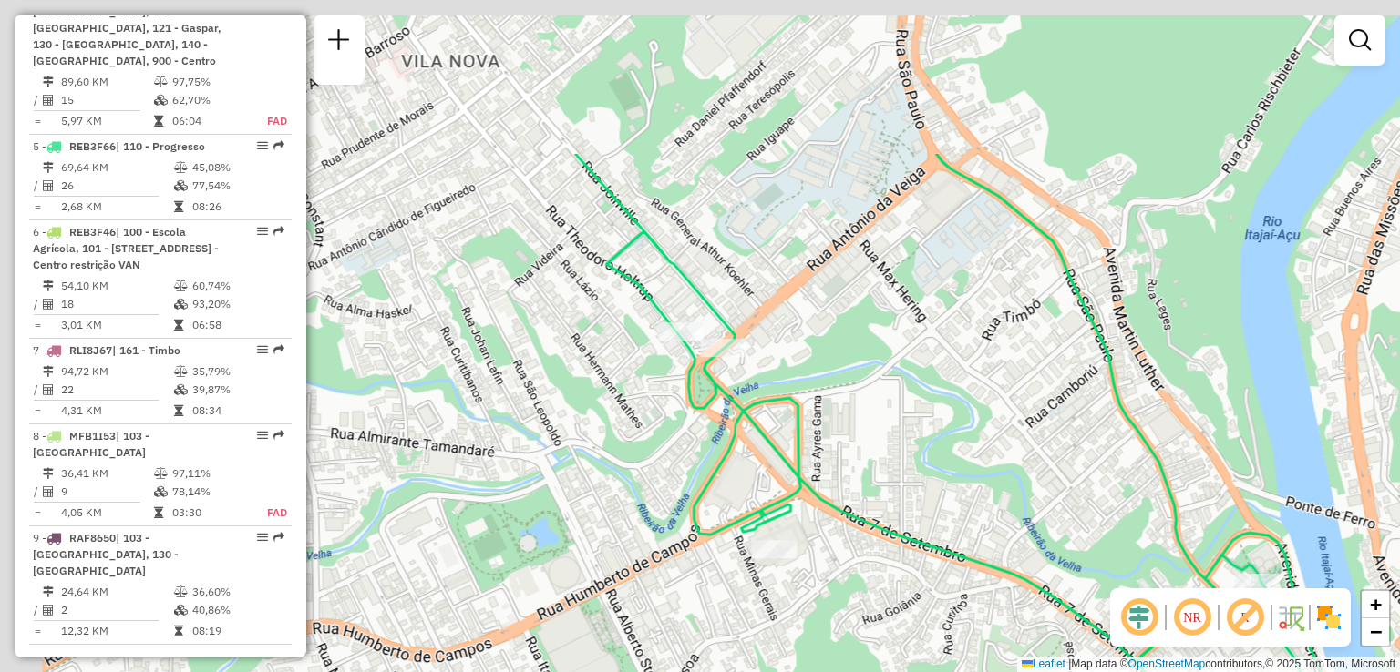
click at [873, 426] on div "Janela de atendimento Grade de atendimento Capacidade Transportadoras Veículos …" at bounding box center [700, 336] width 1400 height 672
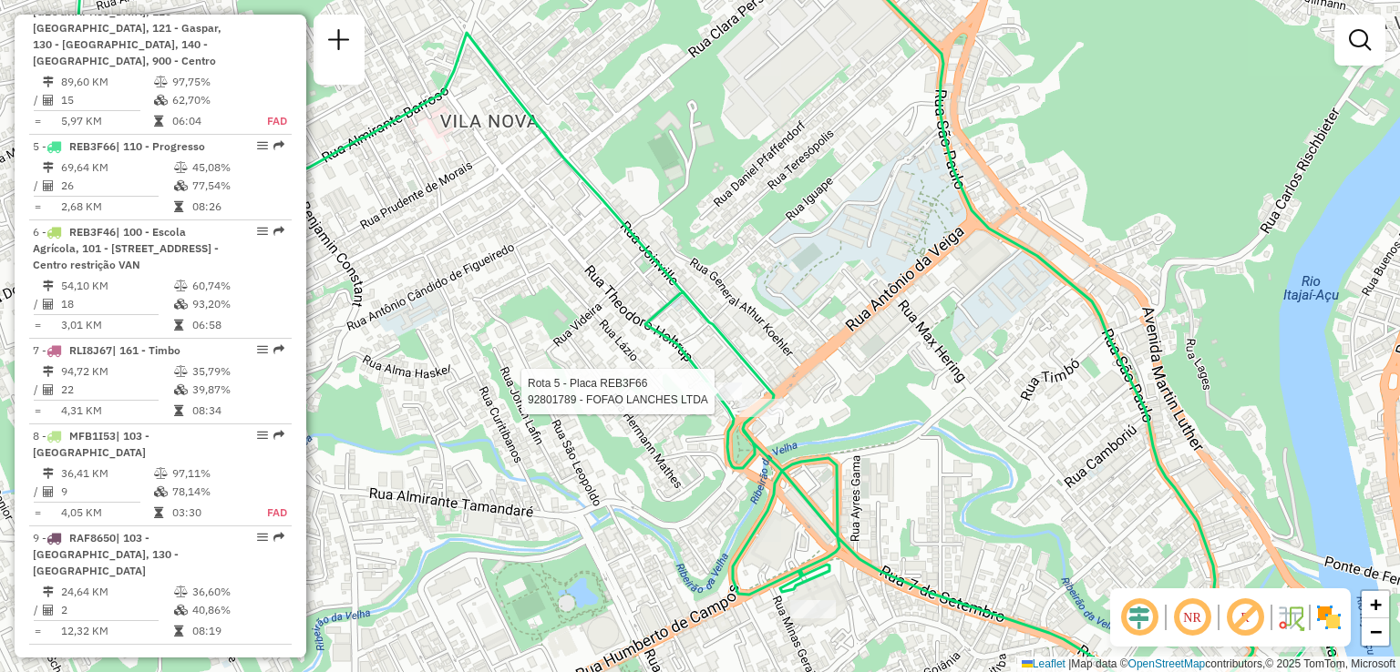
select select "**********"
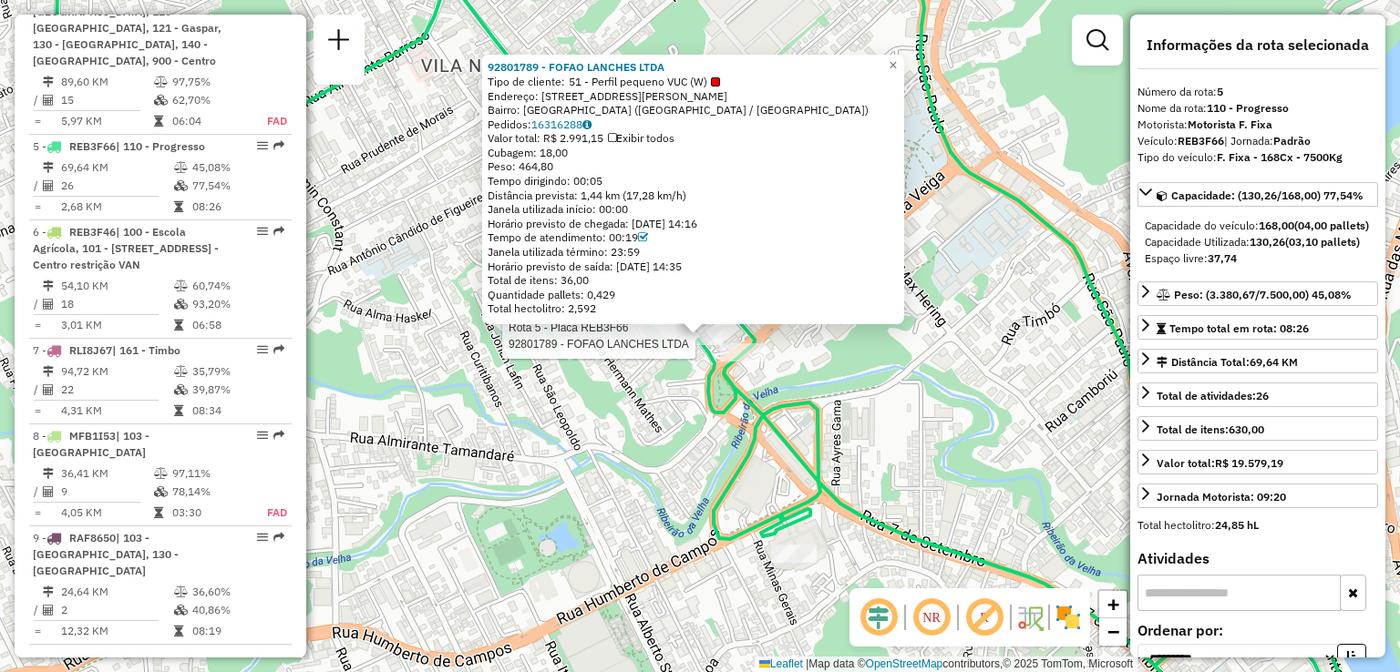
click at [827, 445] on icon at bounding box center [781, 336] width 1452 height 806
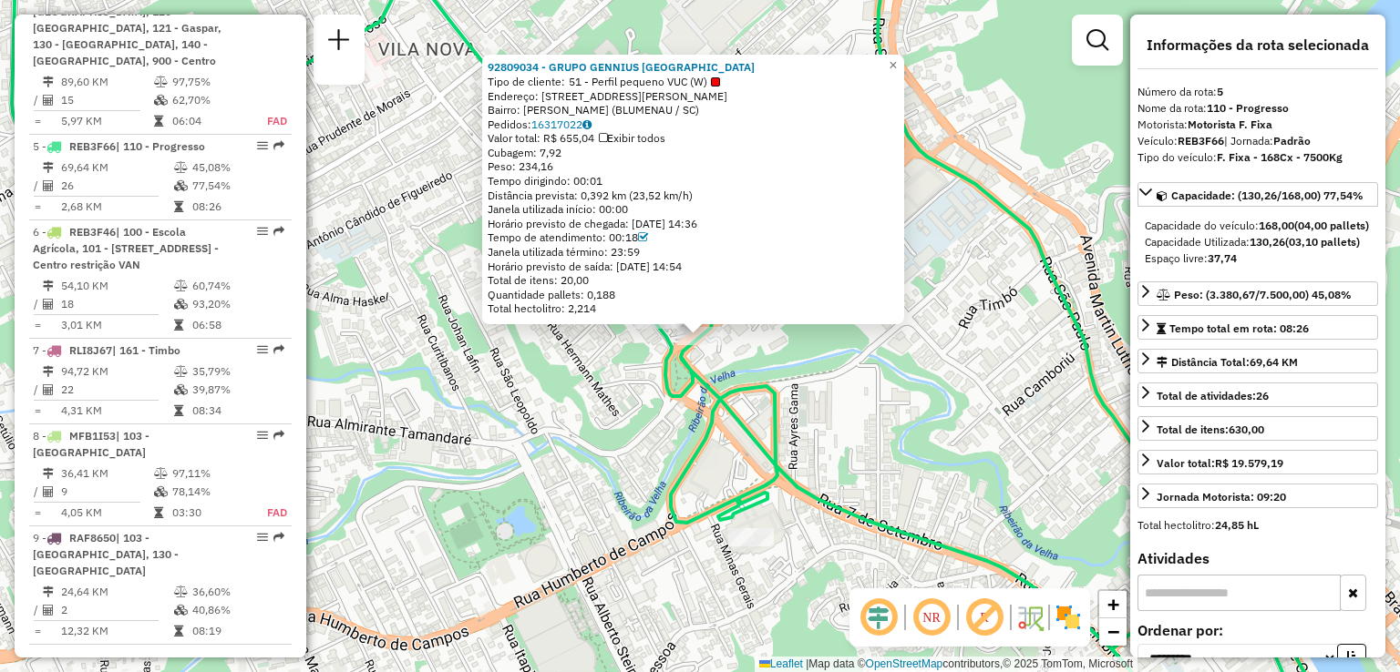
click at [950, 376] on div "92809034 - GRUPO GENNIUS BRASIL Tipo de cliente: 51 - Perfil pequeno VUC (W) En…" at bounding box center [700, 336] width 1400 height 672
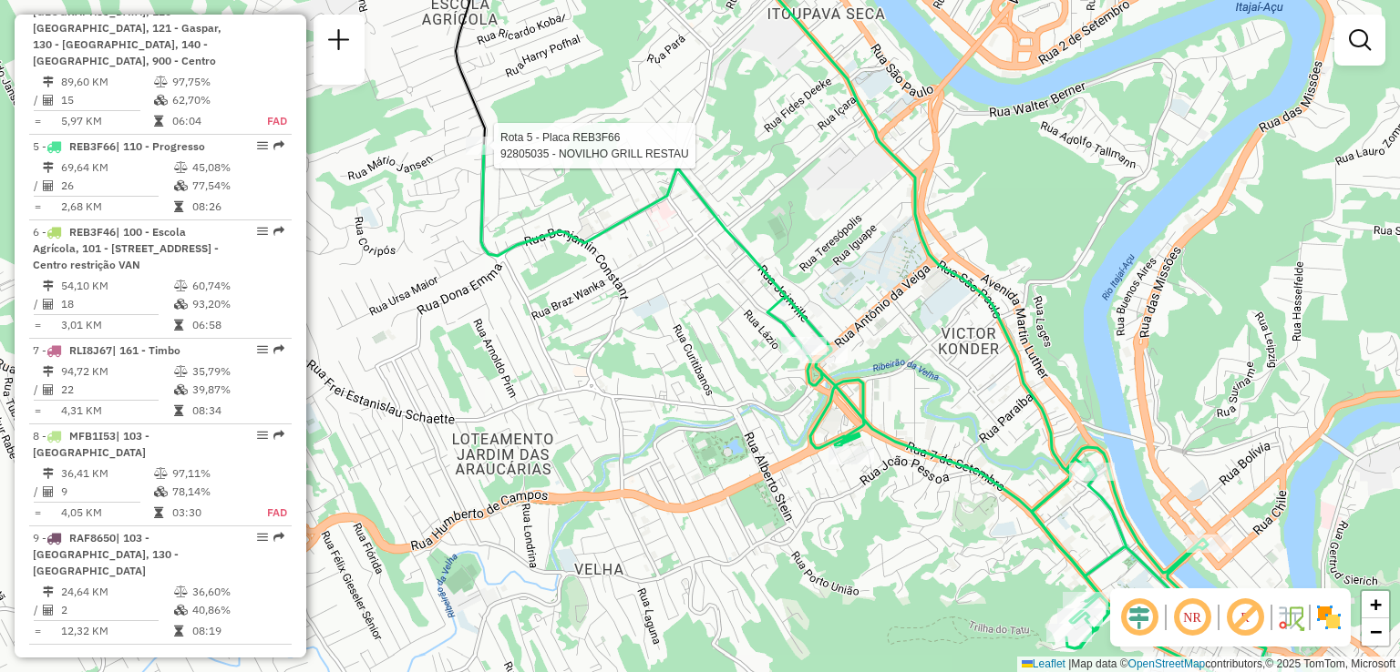
select select "**********"
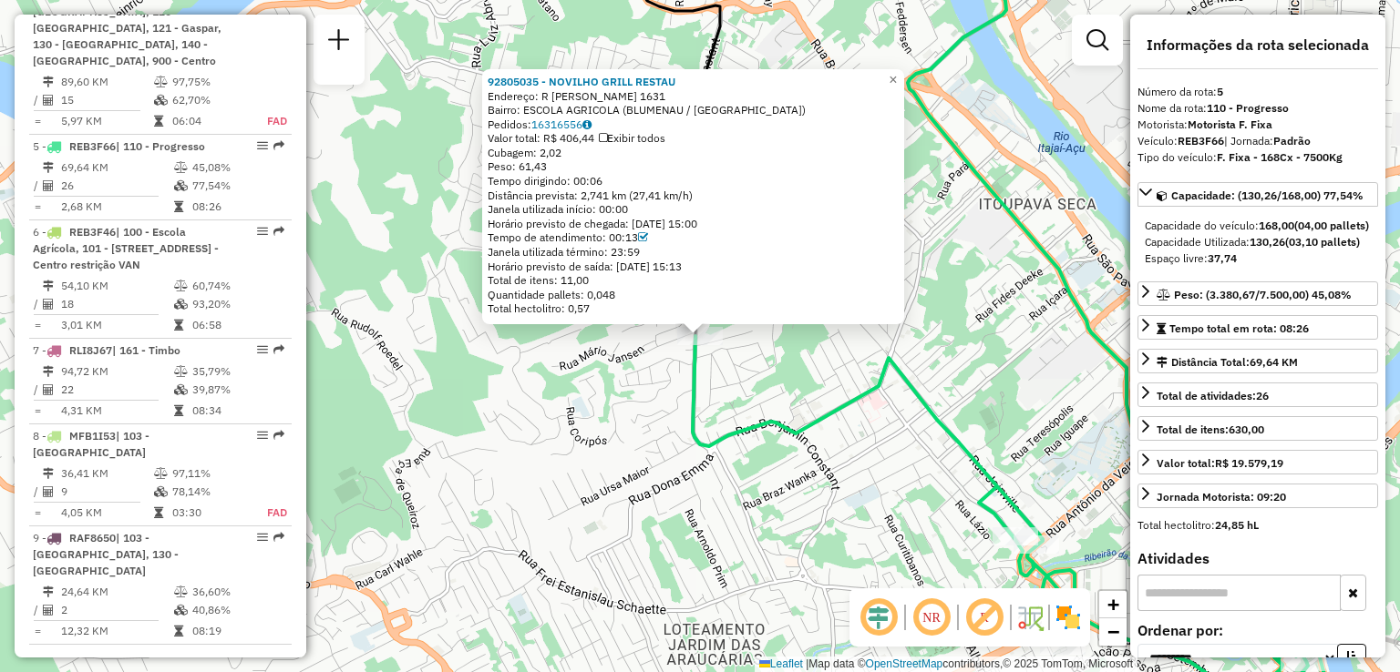
click at [767, 373] on div "92805035 - NOVILHO GRILL RESTAU Endereço: R Benjamin Constant 1631 Bairro: ESCO…" at bounding box center [700, 336] width 1400 height 672
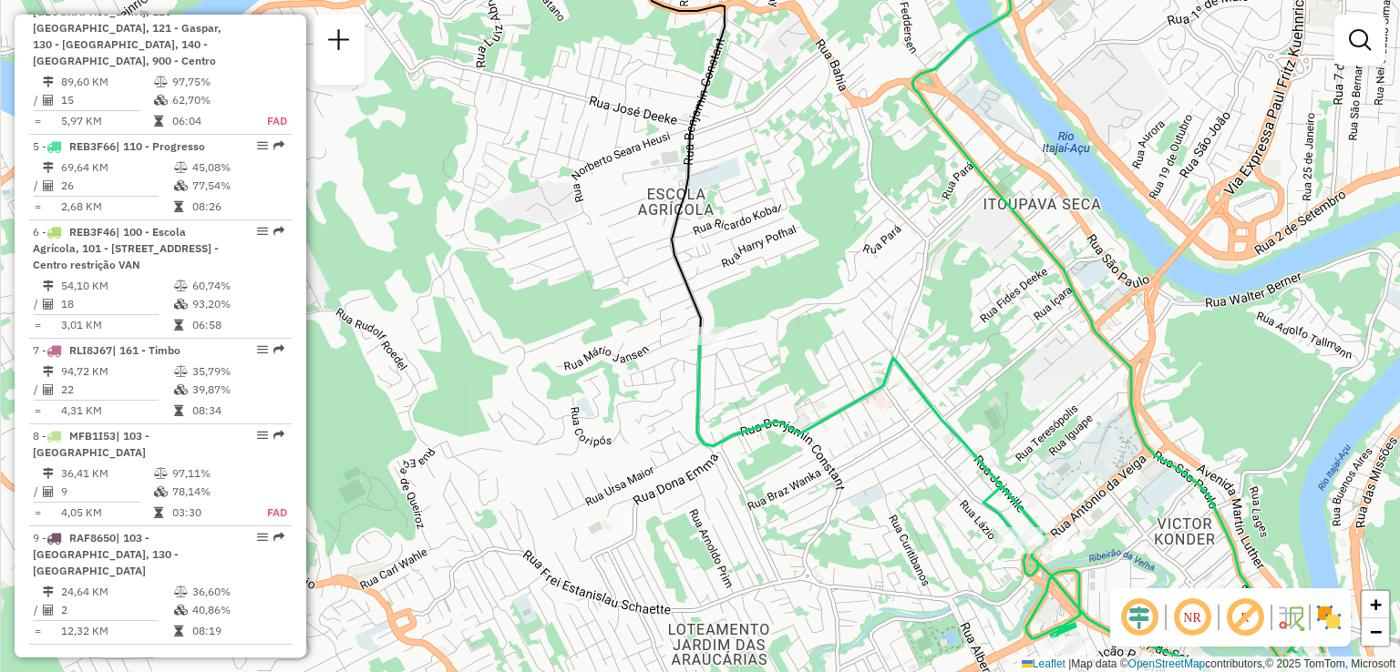
drag, startPoint x: 777, startPoint y: 400, endPoint x: 820, endPoint y: 393, distance: 43.4
click at [820, 393] on div "Janela de atendimento Grade de atendimento Capacidade Transportadoras Veículos …" at bounding box center [700, 336] width 1400 height 672
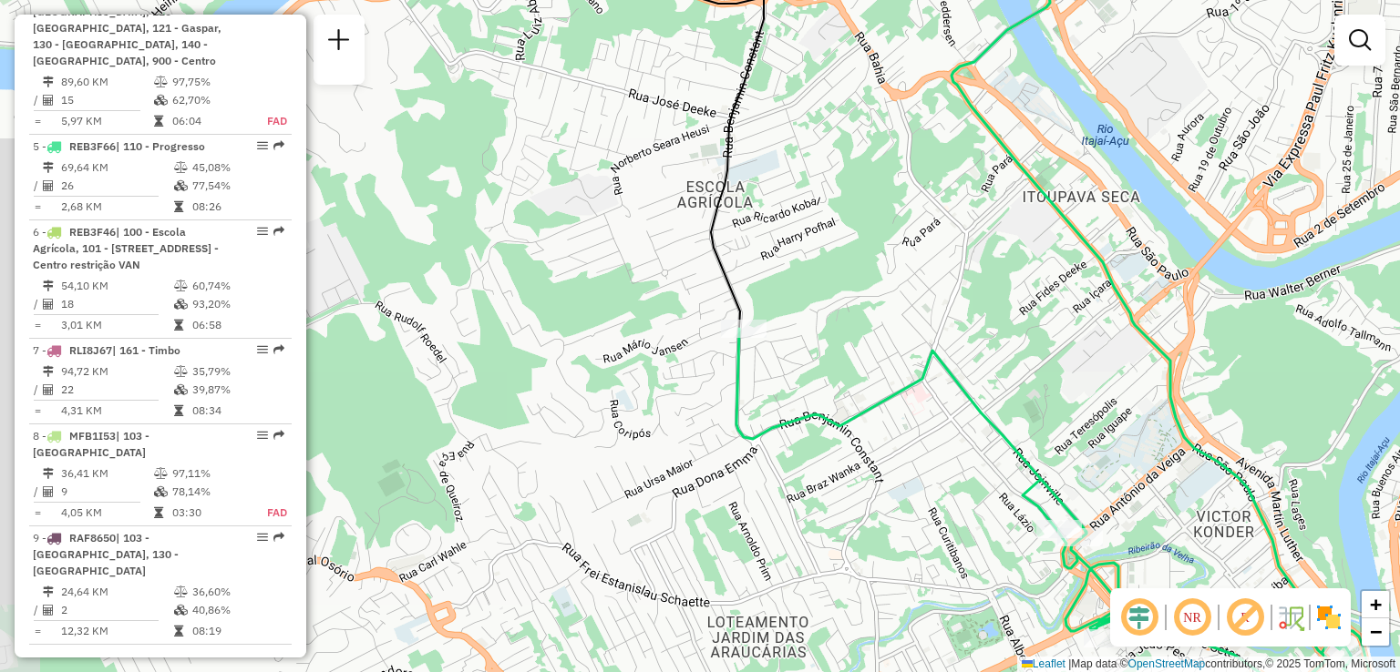
drag, startPoint x: 820, startPoint y: 393, endPoint x: 754, endPoint y: 249, distance: 158.2
click at [754, 249] on div "Janela de atendimento Grade de atendimento Capacidade Transportadoras Veículos …" at bounding box center [700, 336] width 1400 height 672
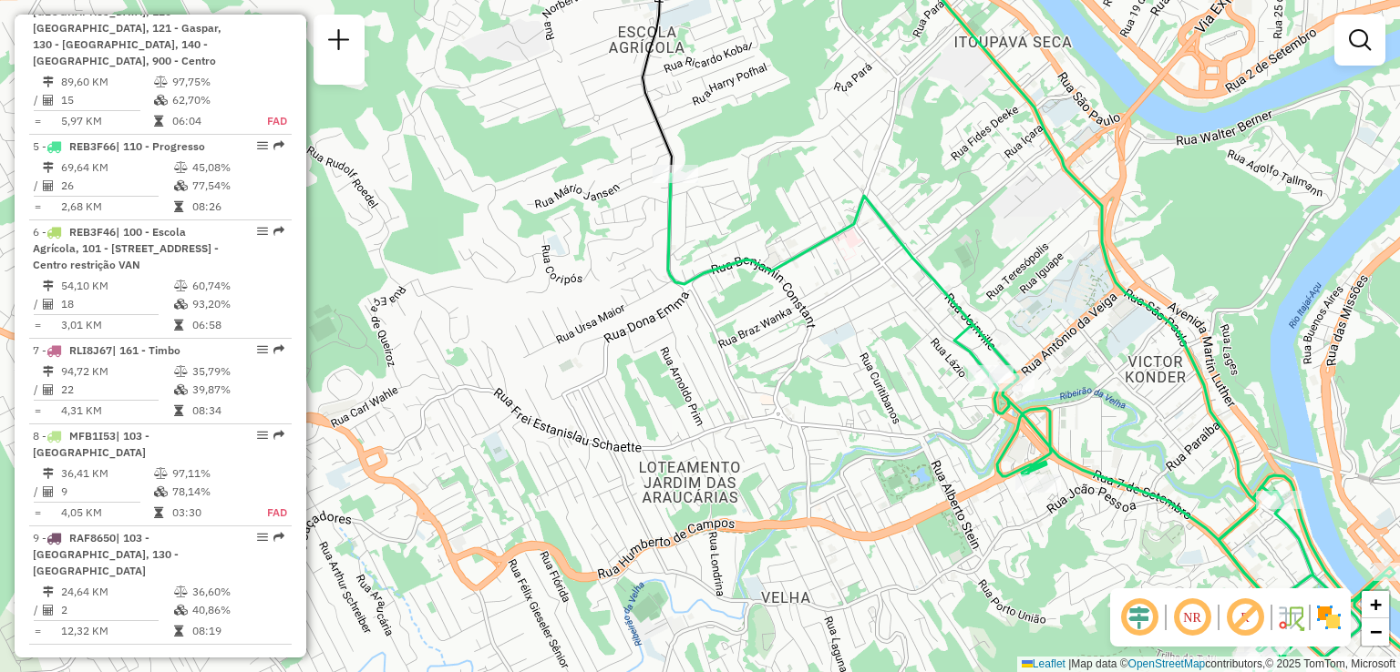
drag, startPoint x: 867, startPoint y: 326, endPoint x: 773, endPoint y: 291, distance: 100.4
click at [773, 291] on div "Janela de atendimento Grade de atendimento Capacidade Transportadoras Veículos …" at bounding box center [700, 336] width 1400 height 672
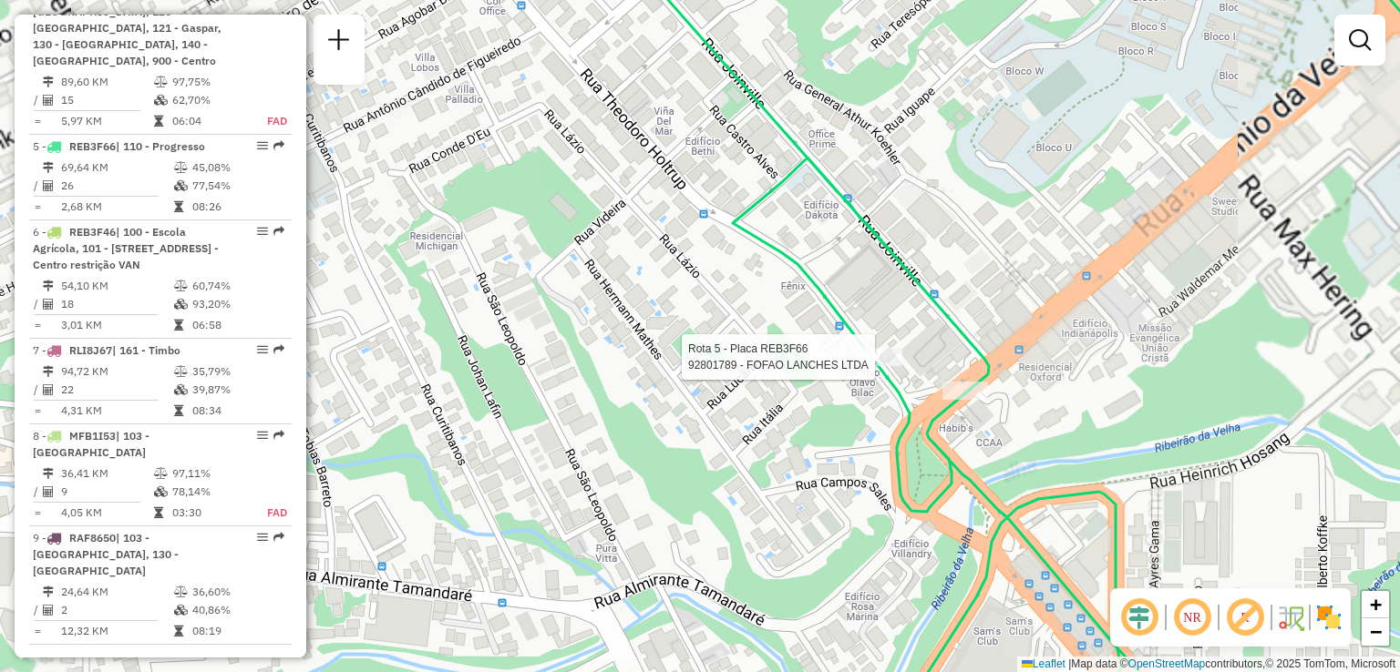
select select "**********"
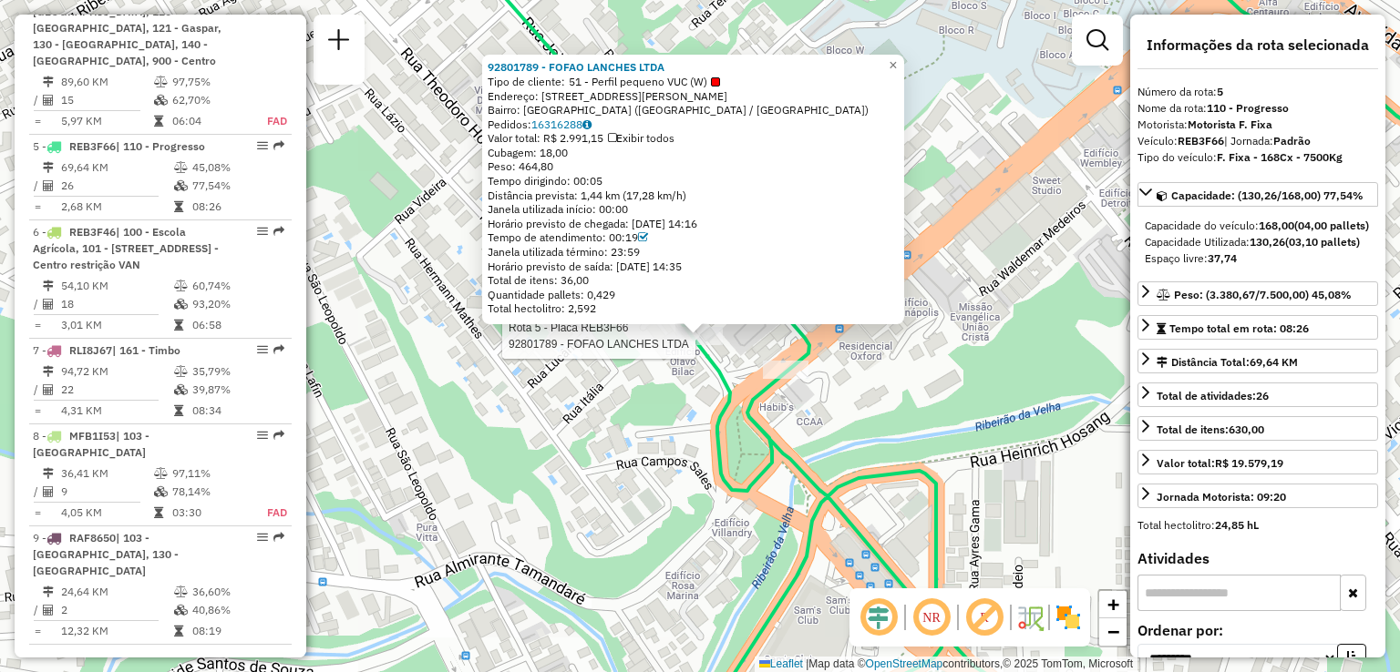
click at [816, 396] on div "Rota 5 - Placa REB3F66 92801789 - FOFAO LANCHES LTDA 92801789 - FOFAO LANCHES L…" at bounding box center [700, 336] width 1400 height 672
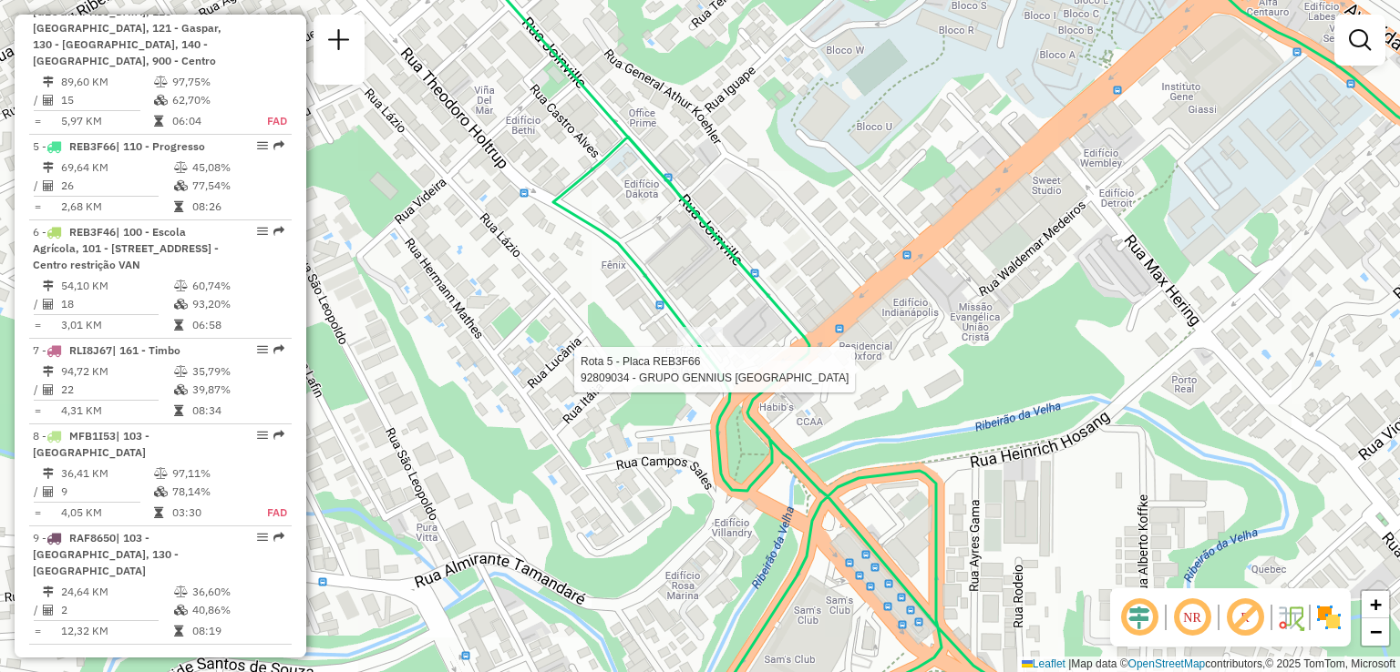
select select "**********"
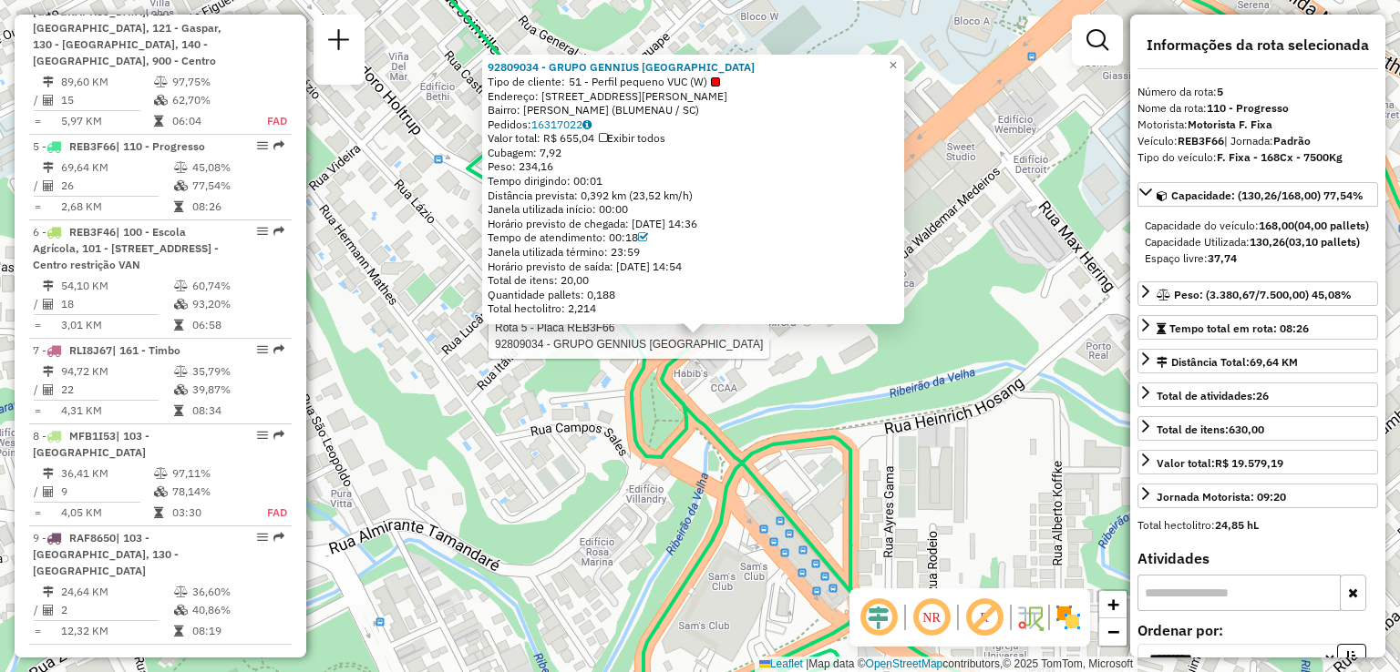
click at [787, 369] on div "Rota 5 - Placa REB3F66 92809034 - GRUPO GENNIUS BRASIL 92809034 - GRUPO GENNIUS…" at bounding box center [700, 336] width 1400 height 672
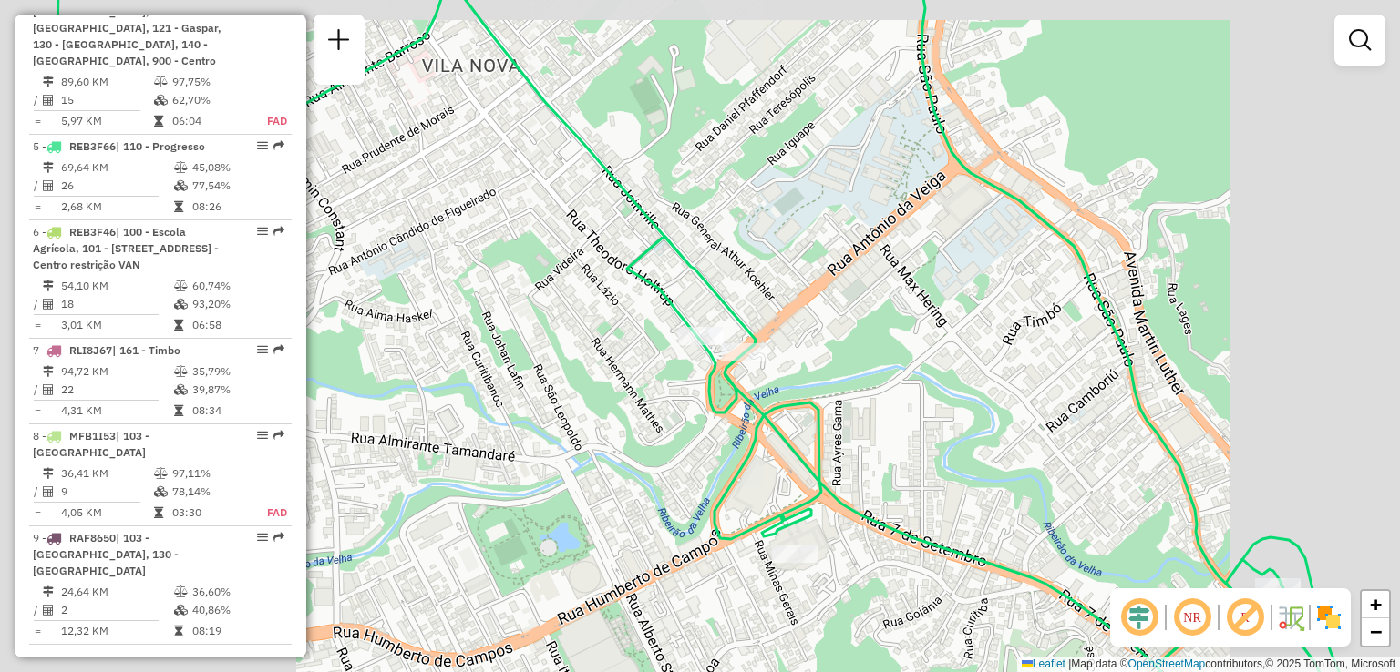
drag, startPoint x: 827, startPoint y: 409, endPoint x: 750, endPoint y: 256, distance: 171.6
click at [750, 256] on icon at bounding box center [782, 336] width 1452 height 806
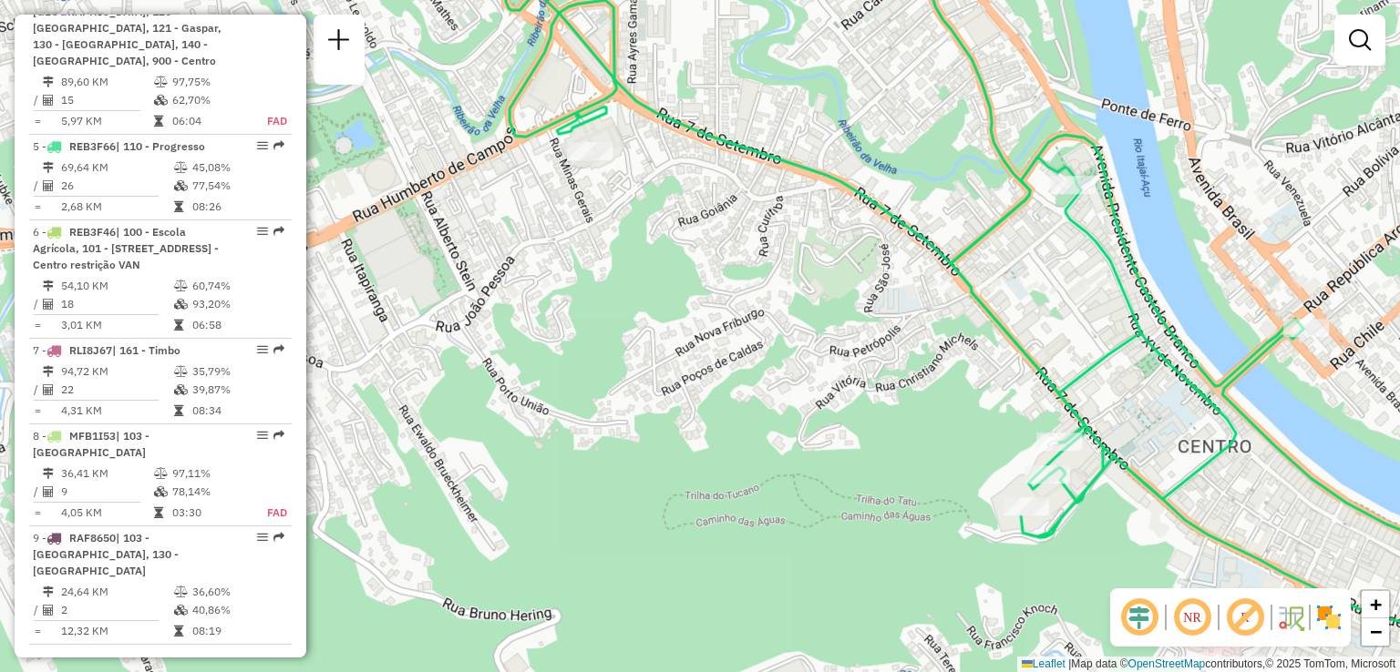
drag, startPoint x: 758, startPoint y: 278, endPoint x: 769, endPoint y: 296, distance: 21.3
click at [764, 289] on div "Janela de atendimento Grade de atendimento Capacidade Transportadoras Veículos …" at bounding box center [700, 336] width 1400 height 672
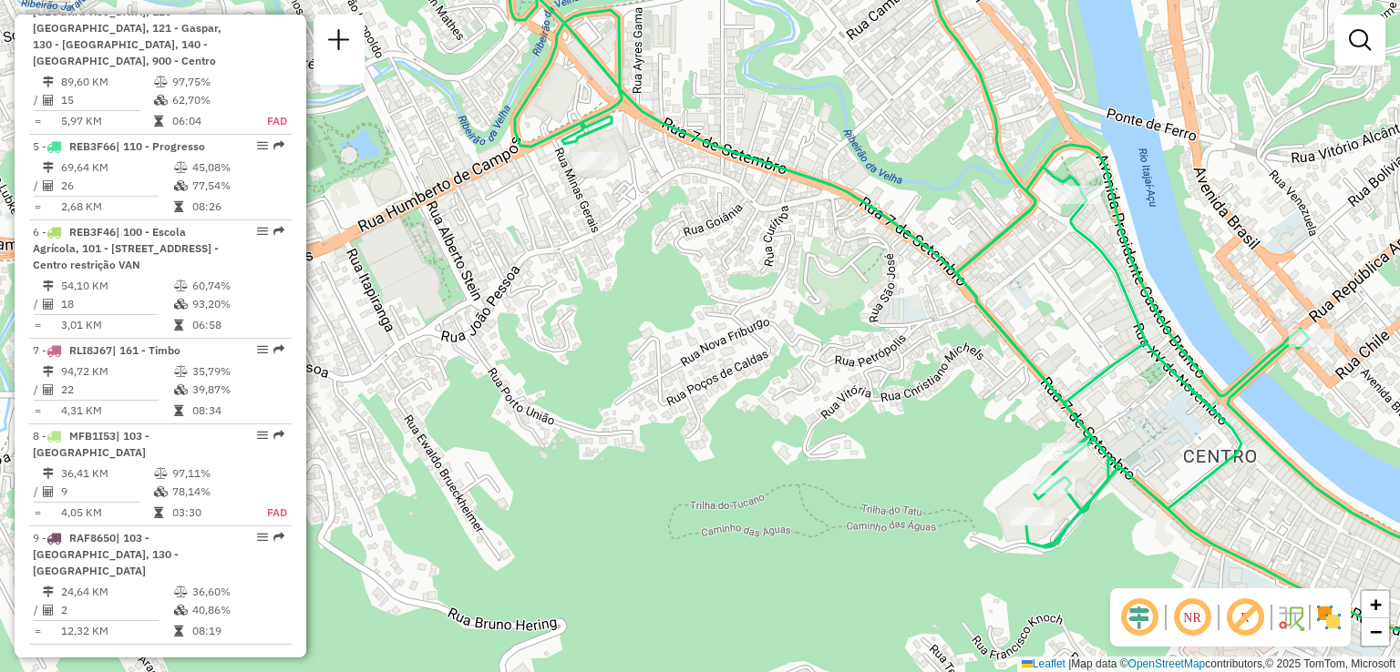
select select "**********"
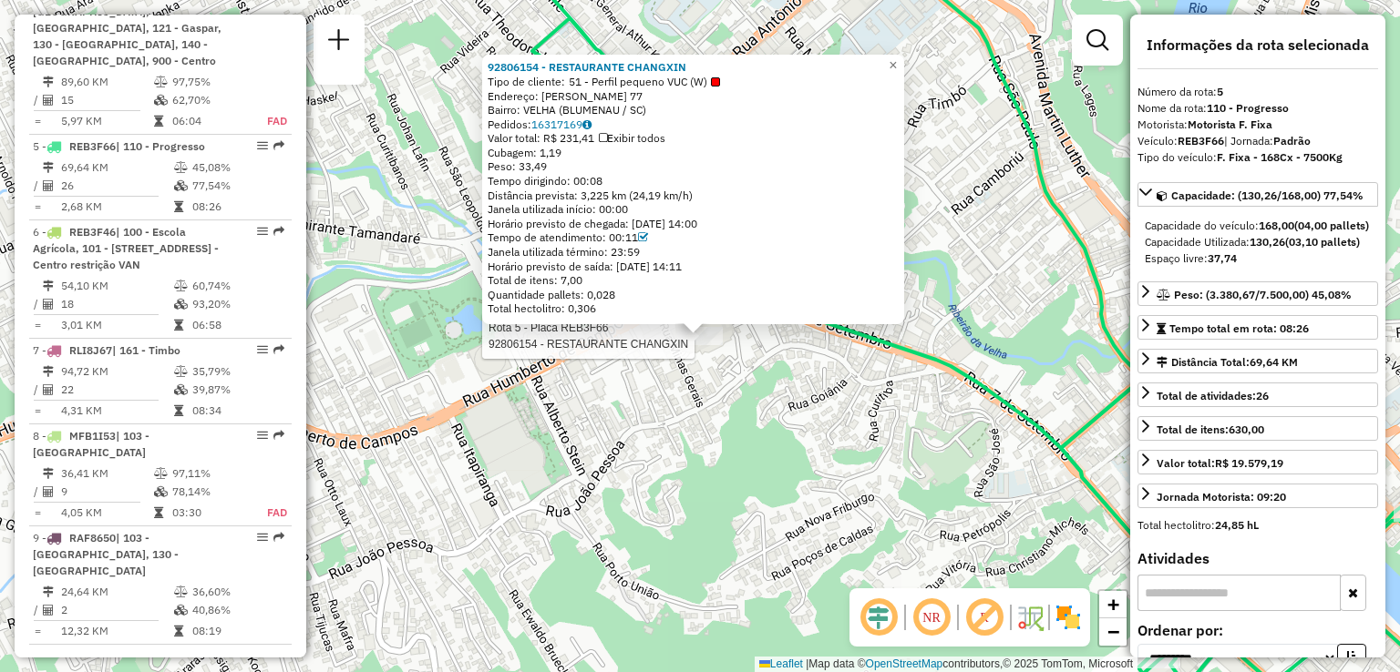
click at [745, 354] on div "Rota 5 - Placa REB3F66 92806154 - RESTAURANTE CHANGXIN 92806154 - RESTAURANTE C…" at bounding box center [700, 336] width 1400 height 672
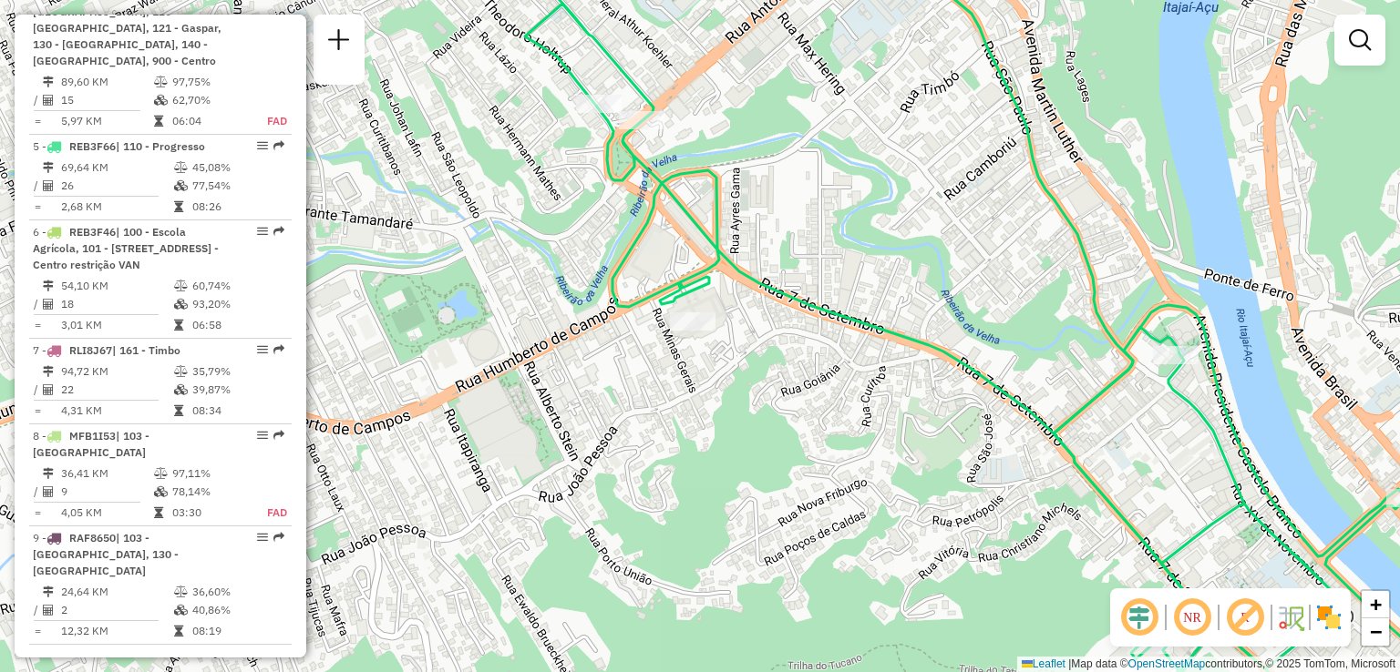
drag, startPoint x: 791, startPoint y: 376, endPoint x: 744, endPoint y: 299, distance: 90.3
click at [746, 300] on div "Janela de atendimento Grade de atendimento Capacidade Transportadoras Veículos …" at bounding box center [700, 336] width 1400 height 672
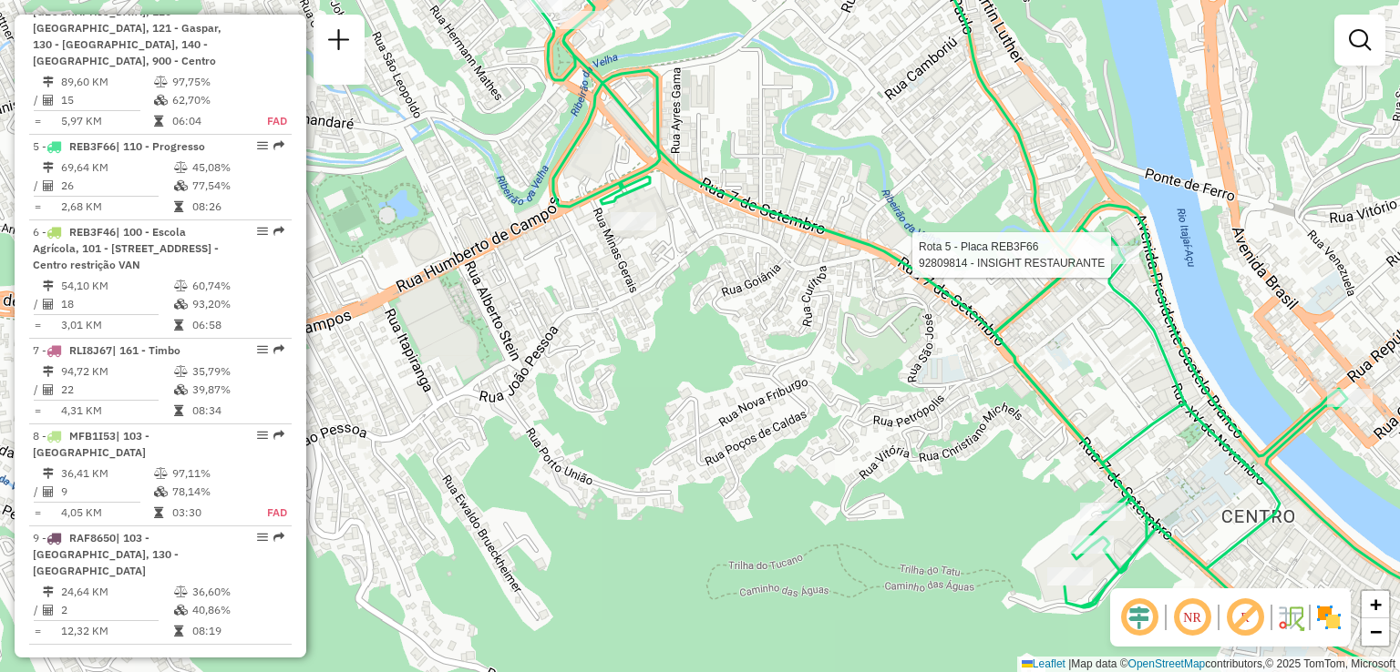
select select "**********"
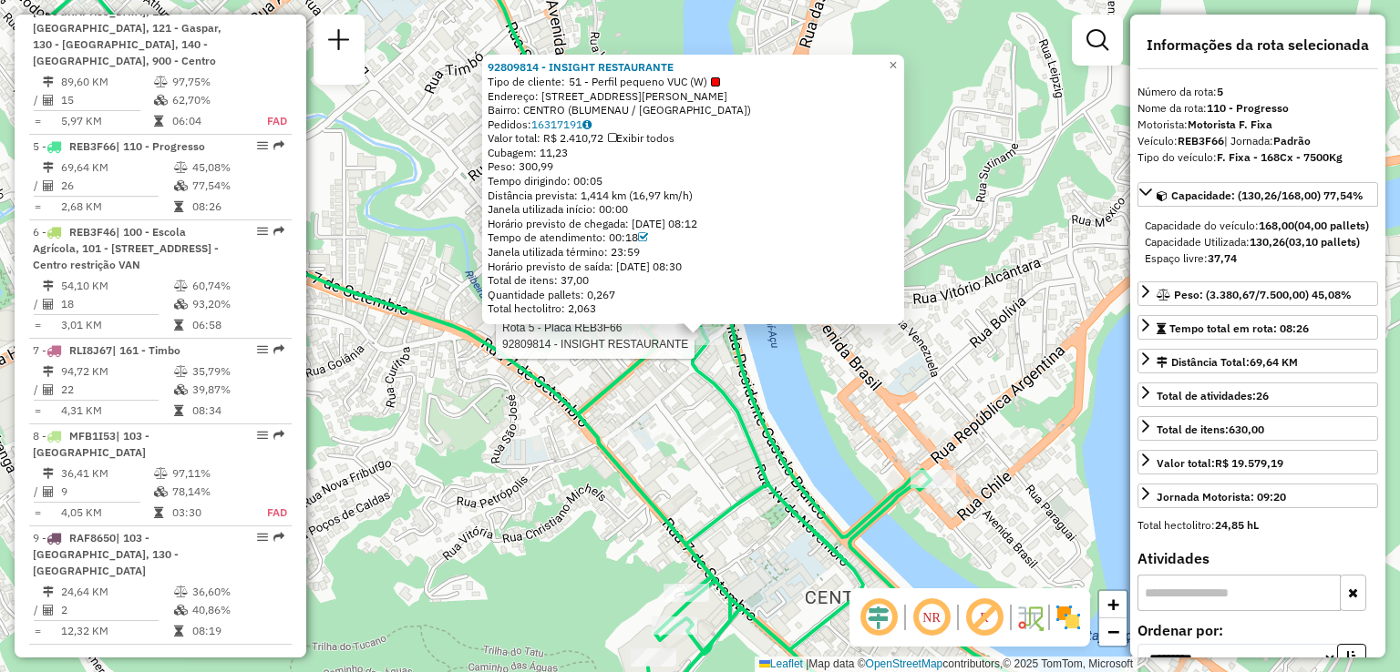
click at [954, 430] on div "Rota 5 - Placa REB3F66 92809814 - INSIGHT RESTAURANTE 92809814 - INSIGHT RESTAU…" at bounding box center [700, 336] width 1400 height 672
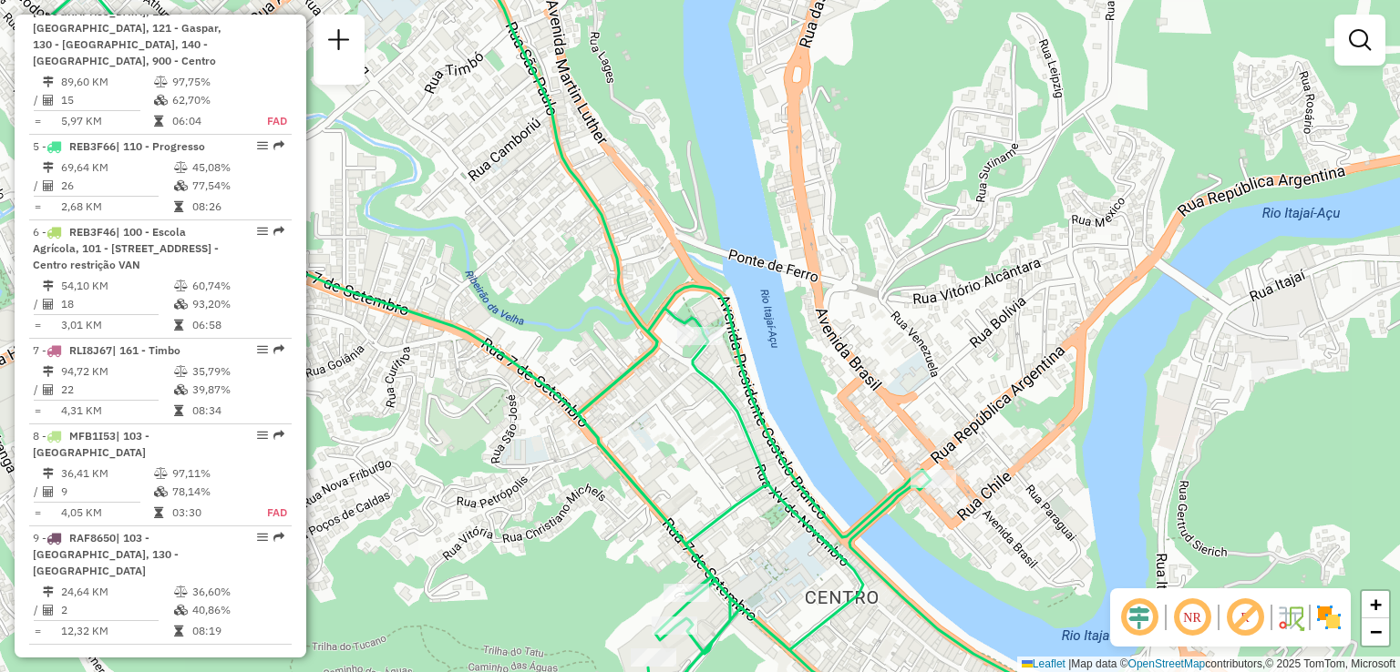
click at [867, 340] on div "92809814 - INSIGHT RESTAURANTE Tipo de cliente: 51 - Perfil pequeno VUC (W) End…" at bounding box center [700, 336] width 1400 height 672
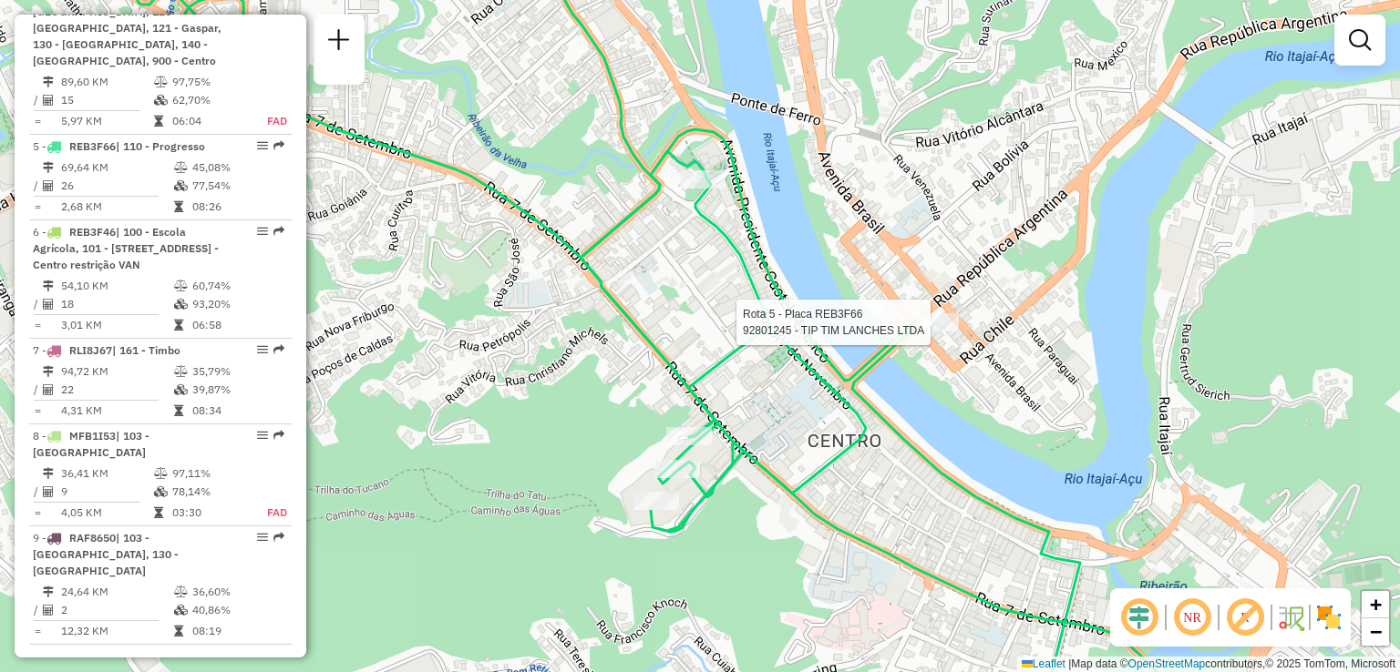
select select "**********"
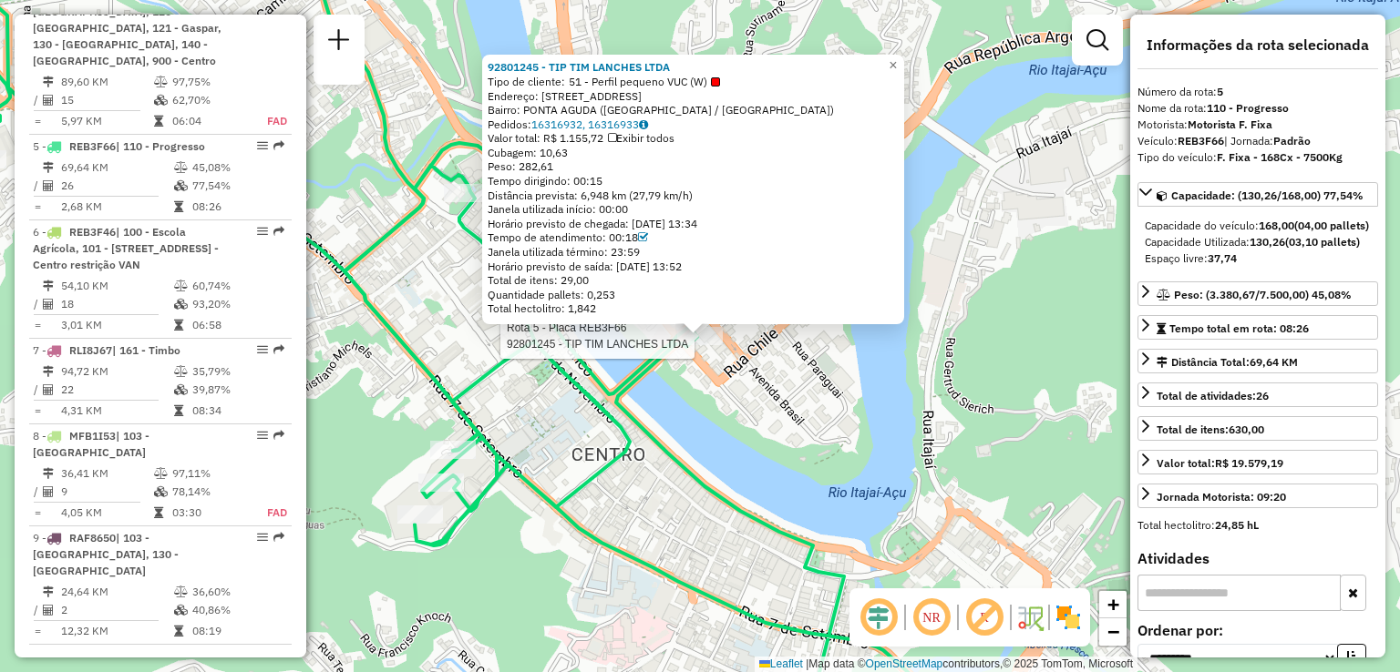
click at [681, 464] on icon at bounding box center [424, 336] width 1093 height 807
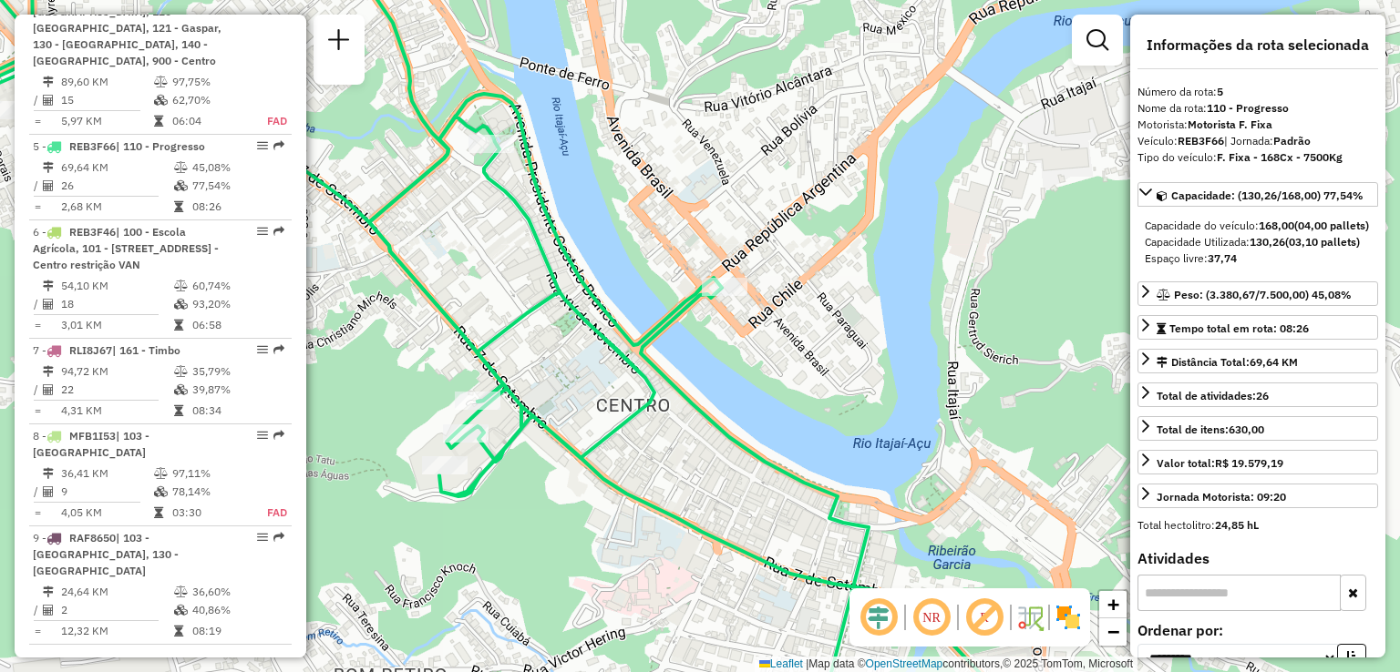
drag, startPoint x: 649, startPoint y: 448, endPoint x: 684, endPoint y: 388, distance: 69.9
click at [680, 398] on div "Janela de atendimento Grade de atendimento Capacidade Transportadoras Veículos …" at bounding box center [700, 336] width 1400 height 672
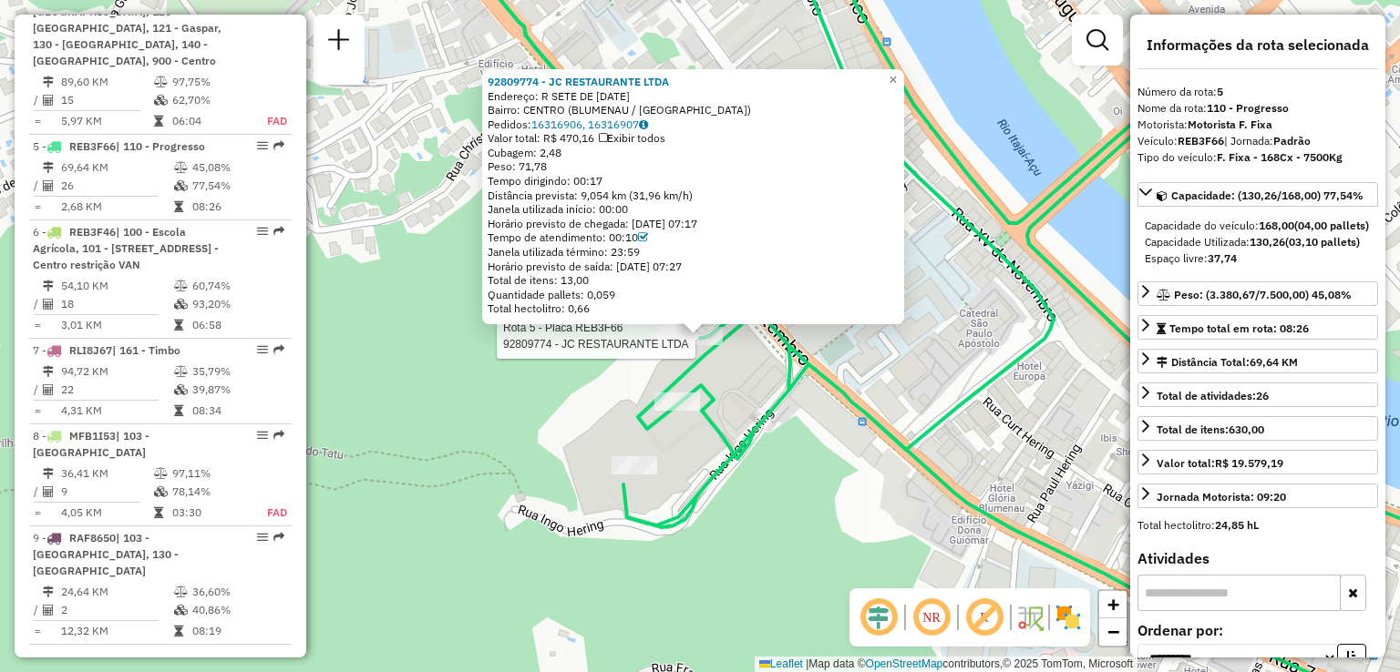
drag, startPoint x: 742, startPoint y: 369, endPoint x: 725, endPoint y: 385, distance: 23.2
click at [744, 369] on div "Rota 5 - Placa REB3F66 92809774 - JC RESTAURANTE LTDA 92809774 - JC RESTAURANTE…" at bounding box center [700, 336] width 1400 height 672
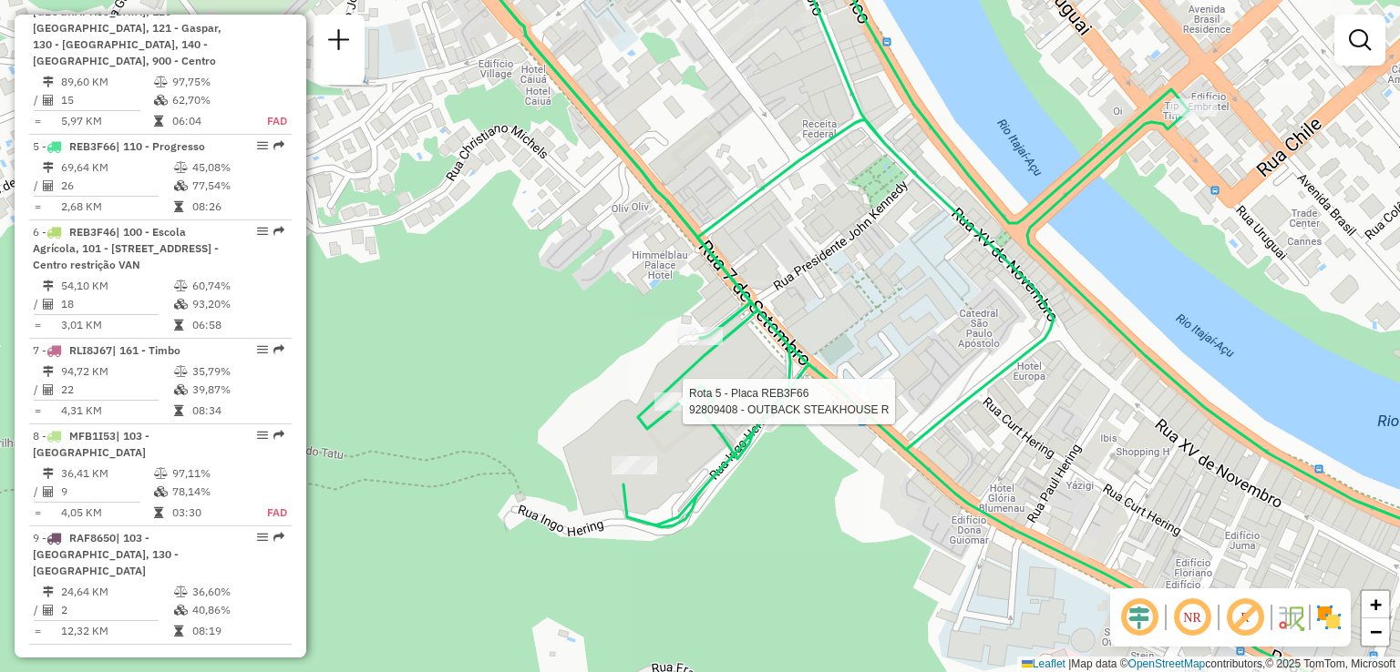
select select "**********"
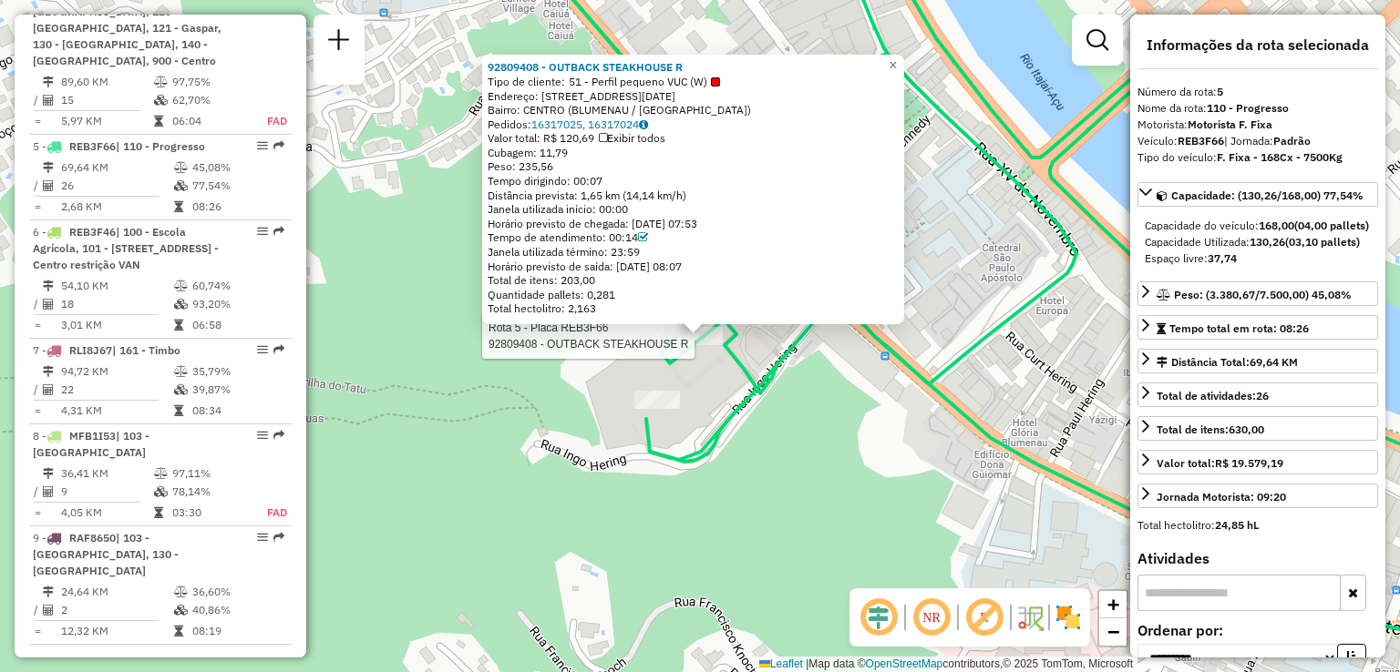
click at [731, 395] on div "Rota 5 - Placa REB3F66 92809408 - OUTBACK STEAKHOUSE R 92809408 - OUTBACK STEAK…" at bounding box center [700, 336] width 1400 height 672
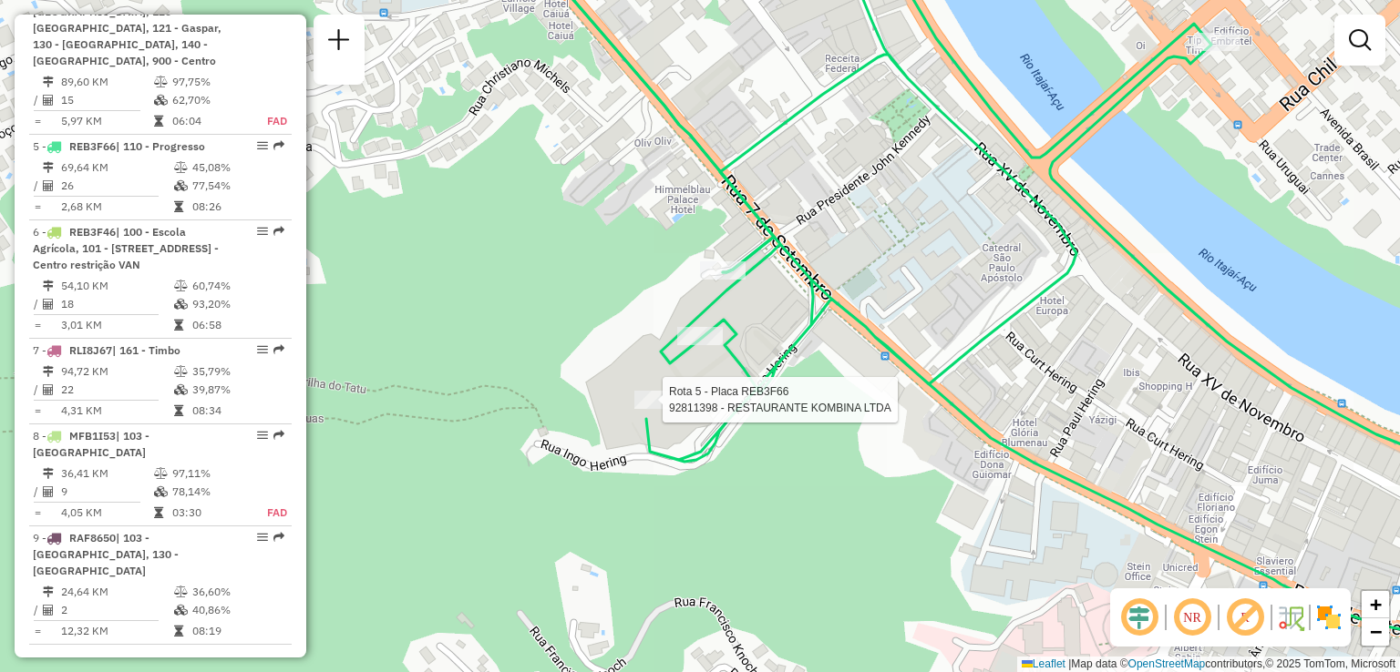
select select "**********"
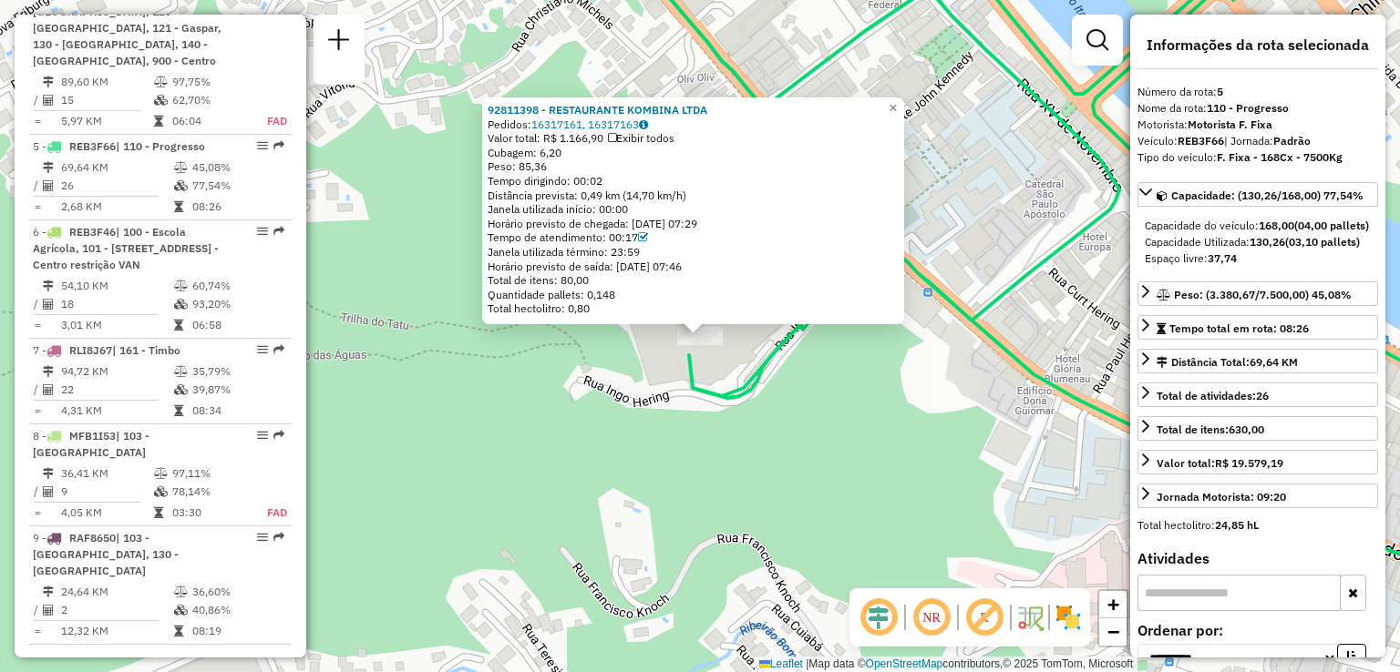
click at [688, 434] on div "Rota 5 - Placa REB3F66 92811398 - RESTAURANTE KOMBINA LTDA 92811398 - RESTAURAN…" at bounding box center [700, 336] width 1400 height 672
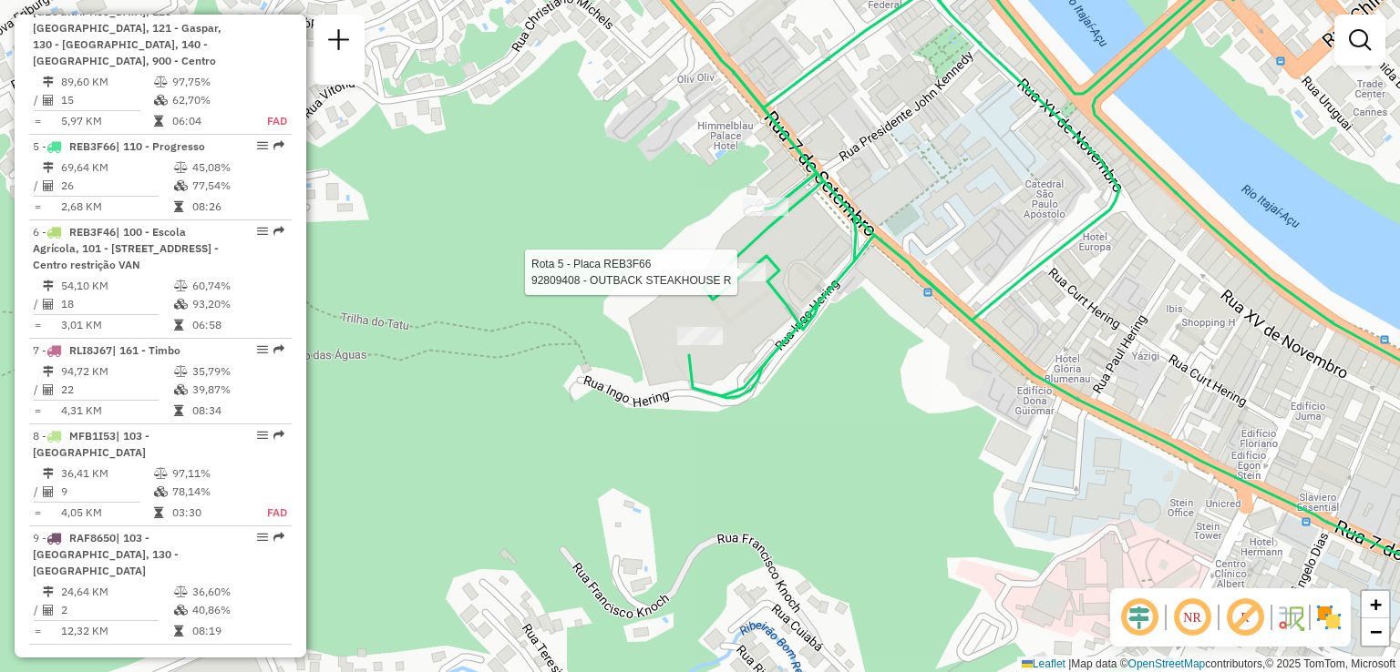
select select "**********"
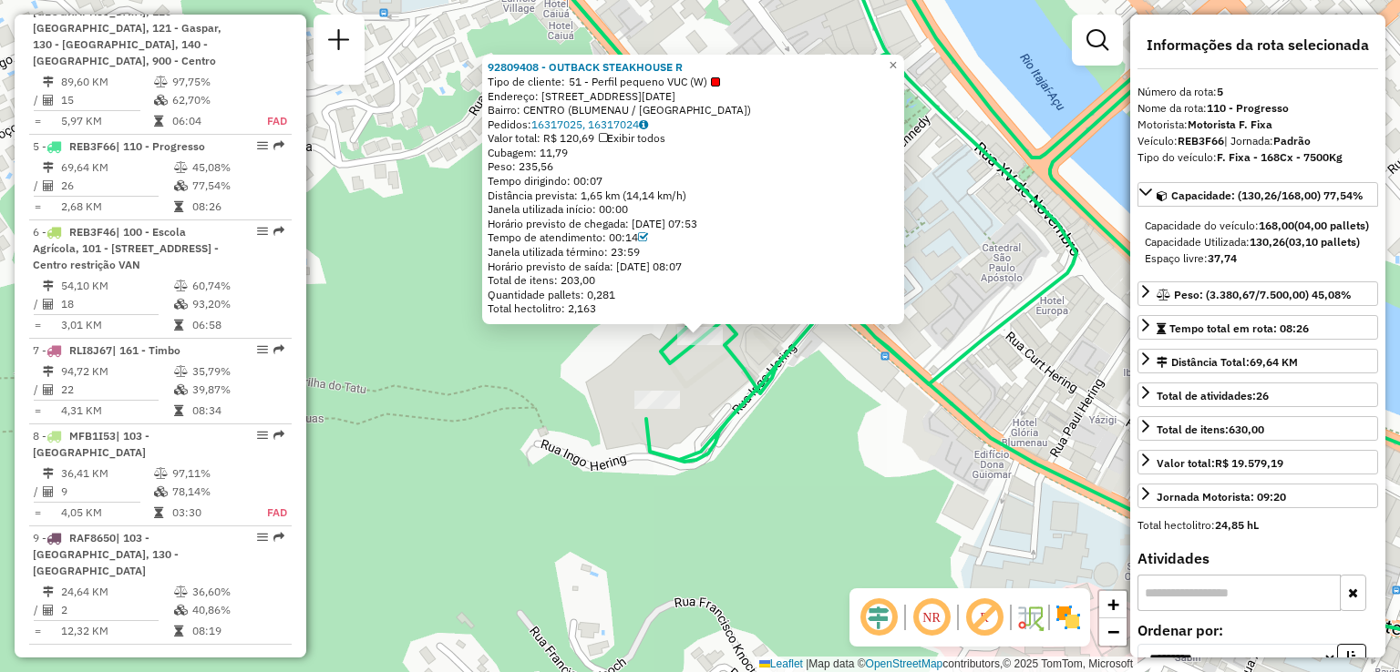
click at [719, 396] on div "92809408 - OUTBACK STEAKHOUSE R Tipo de cliente: 51 - Perfil pequeno VUC (W) En…" at bounding box center [700, 336] width 1400 height 672
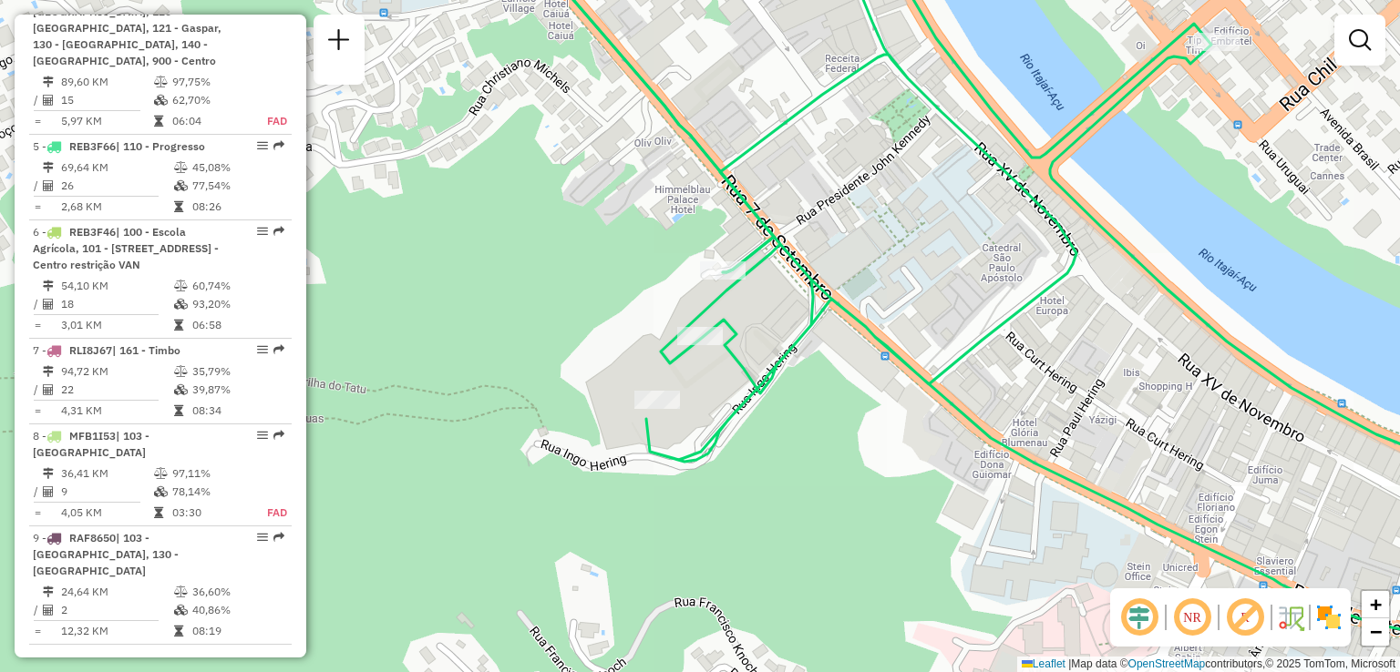
click at [689, 345] on div at bounding box center [700, 336] width 46 height 18
select select "**********"
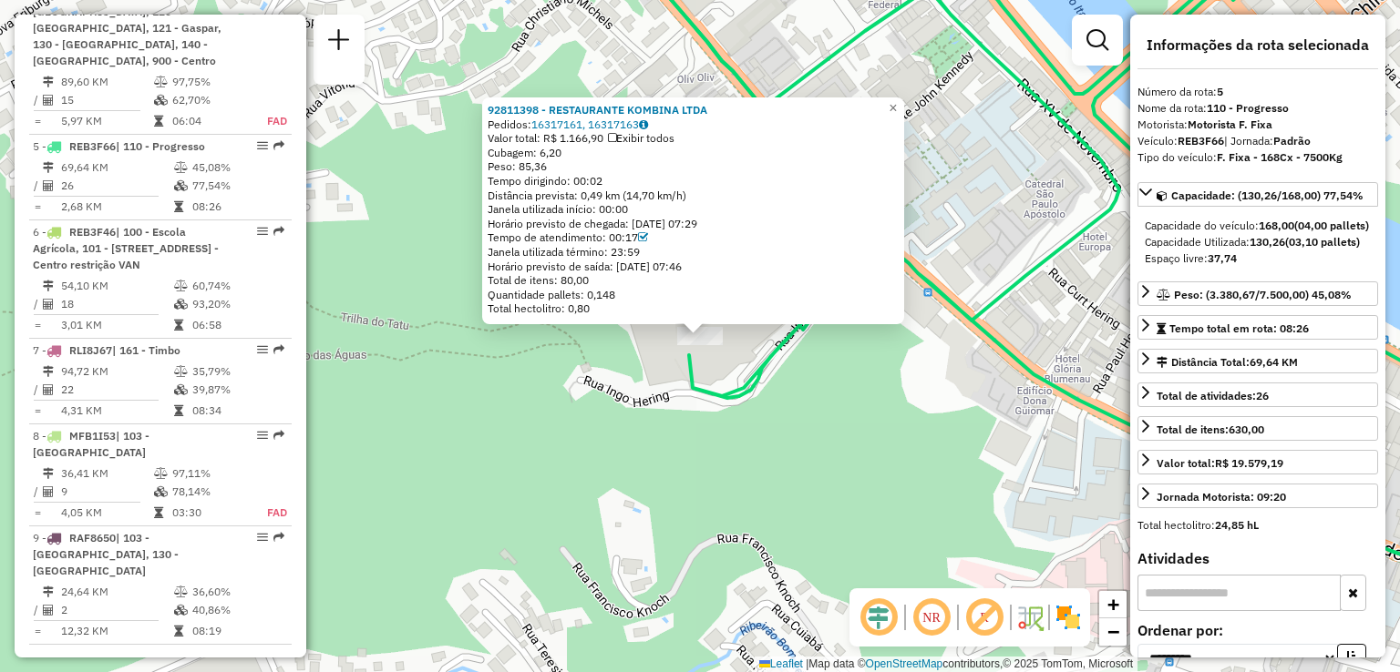
click at [642, 449] on div "92811398 - RESTAURANTE KOMBINA LTDA Pedidos: 16317161, 16317163 Valor total: R$…" at bounding box center [700, 336] width 1400 height 672
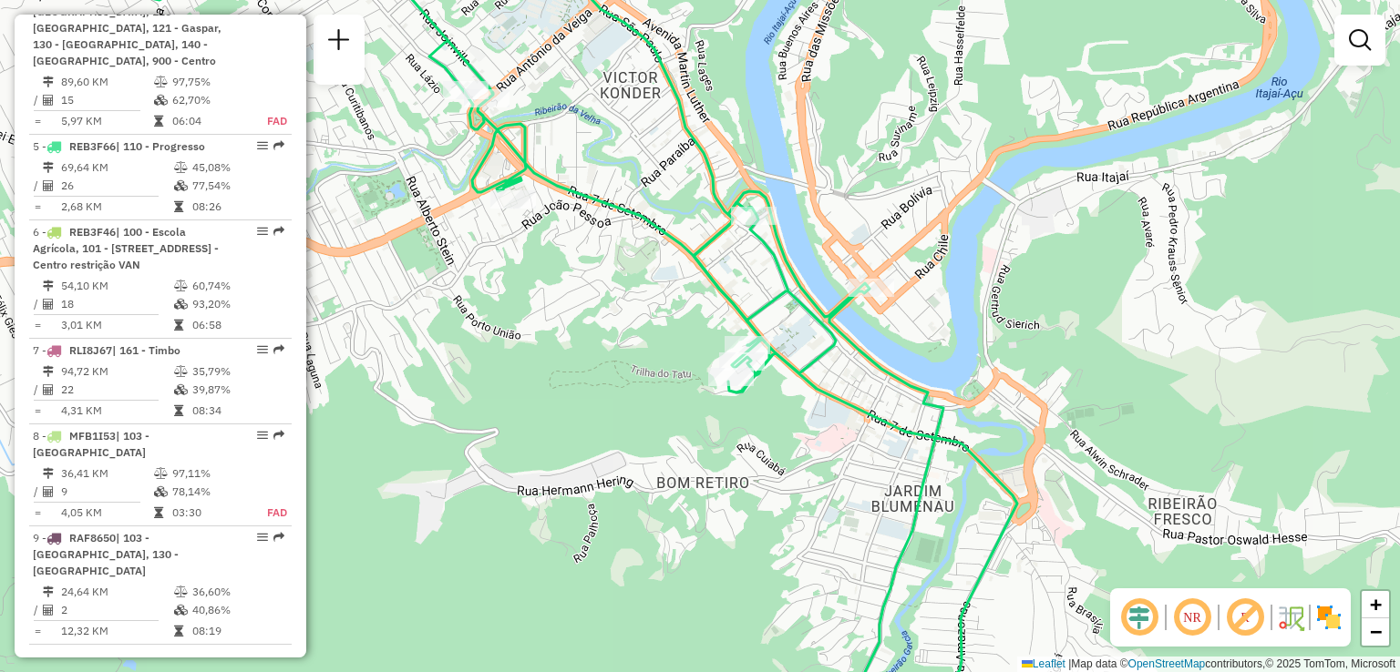
drag, startPoint x: 805, startPoint y: 453, endPoint x: 784, endPoint y: 292, distance: 161.9
click at [792, 365] on div "Janela de atendimento Grade de atendimento Capacidade Transportadoras Veículos …" at bounding box center [700, 336] width 1400 height 672
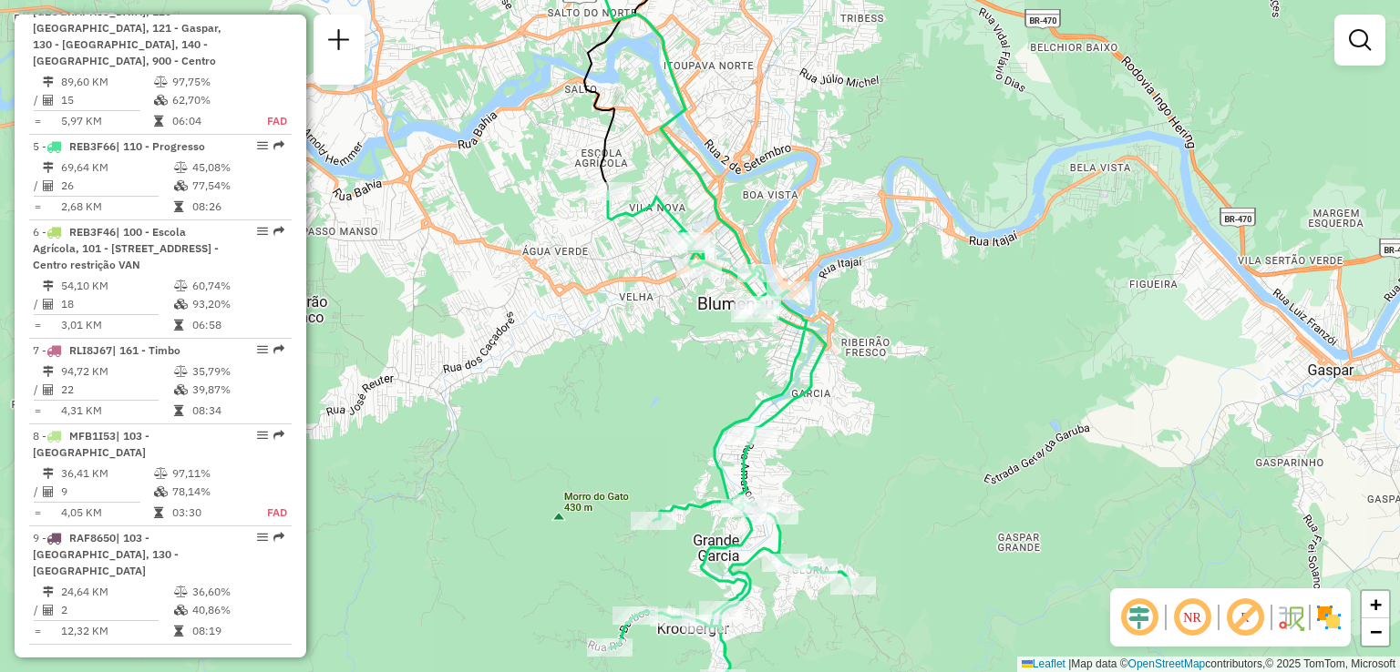
drag, startPoint x: 798, startPoint y: 280, endPoint x: 783, endPoint y: 368, distance: 89.7
click at [785, 365] on icon at bounding box center [714, 475] width 272 height 569
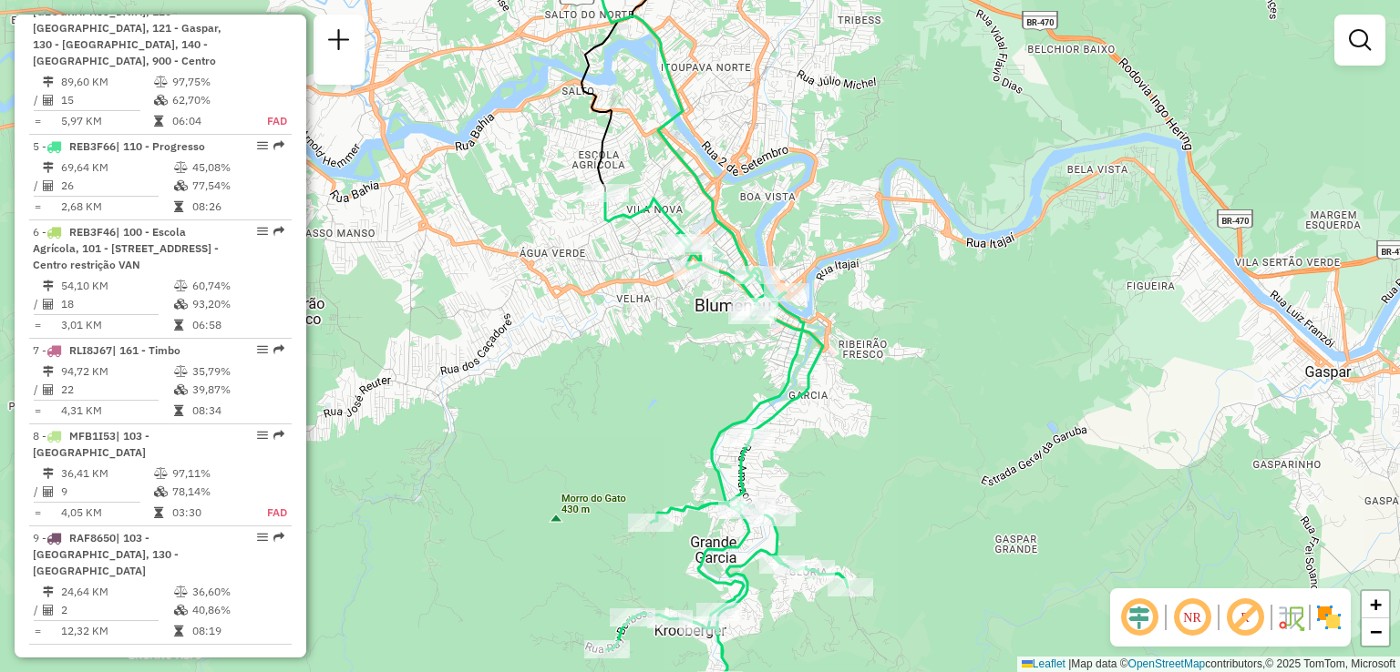
drag, startPoint x: 795, startPoint y: 316, endPoint x: 780, endPoint y: 384, distance: 69.0
click at [781, 384] on icon at bounding box center [726, 466] width 242 height 547
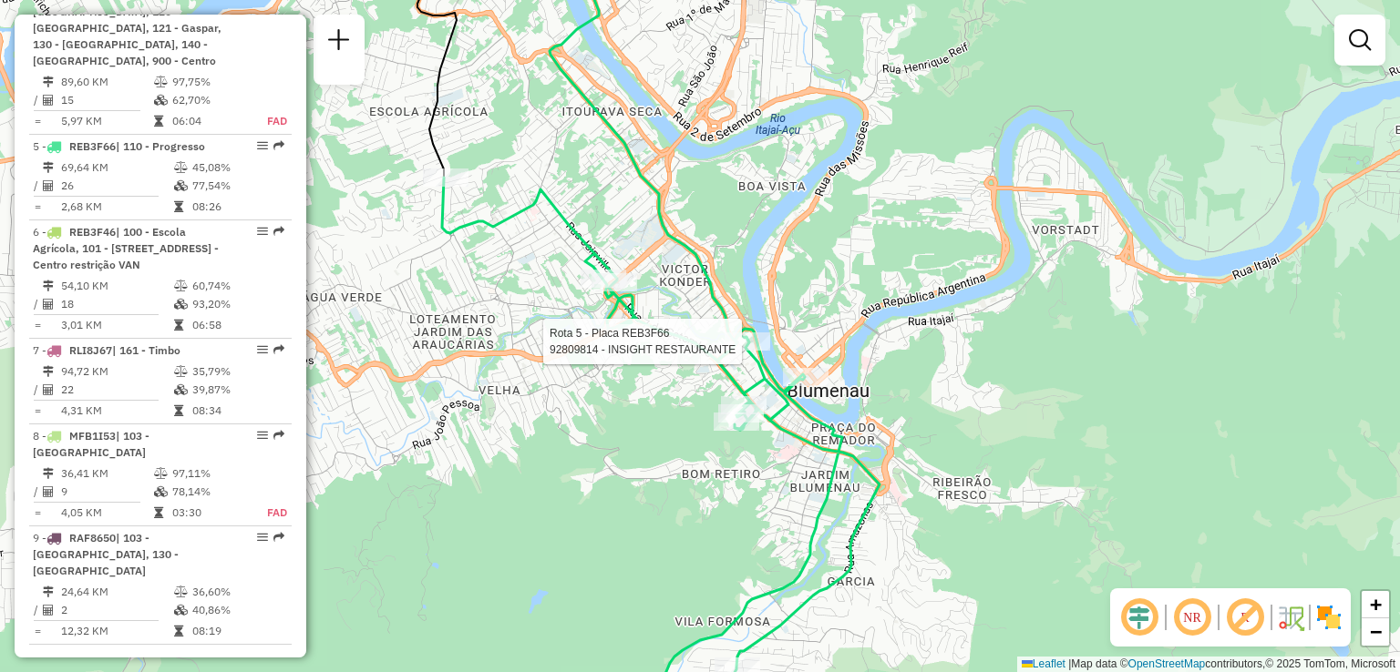
select select "**********"
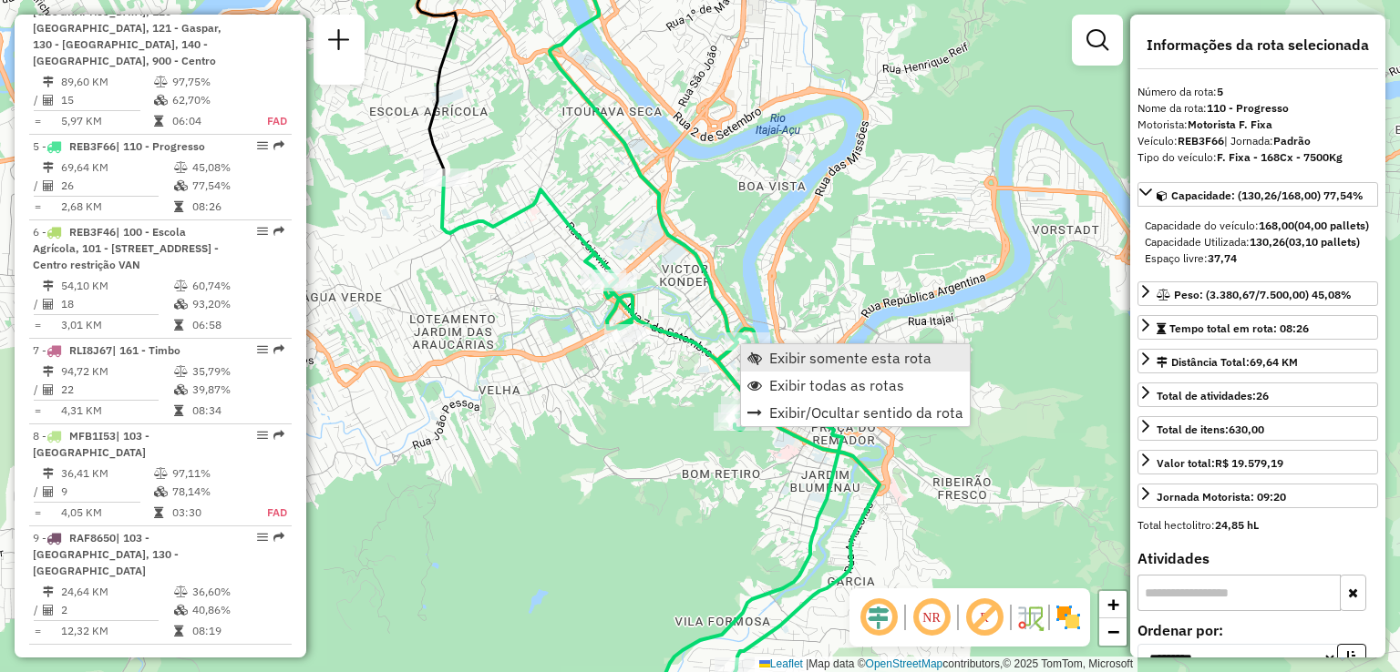
click at [780, 354] on span "Exibir somente esta rota" at bounding box center [850, 358] width 162 height 15
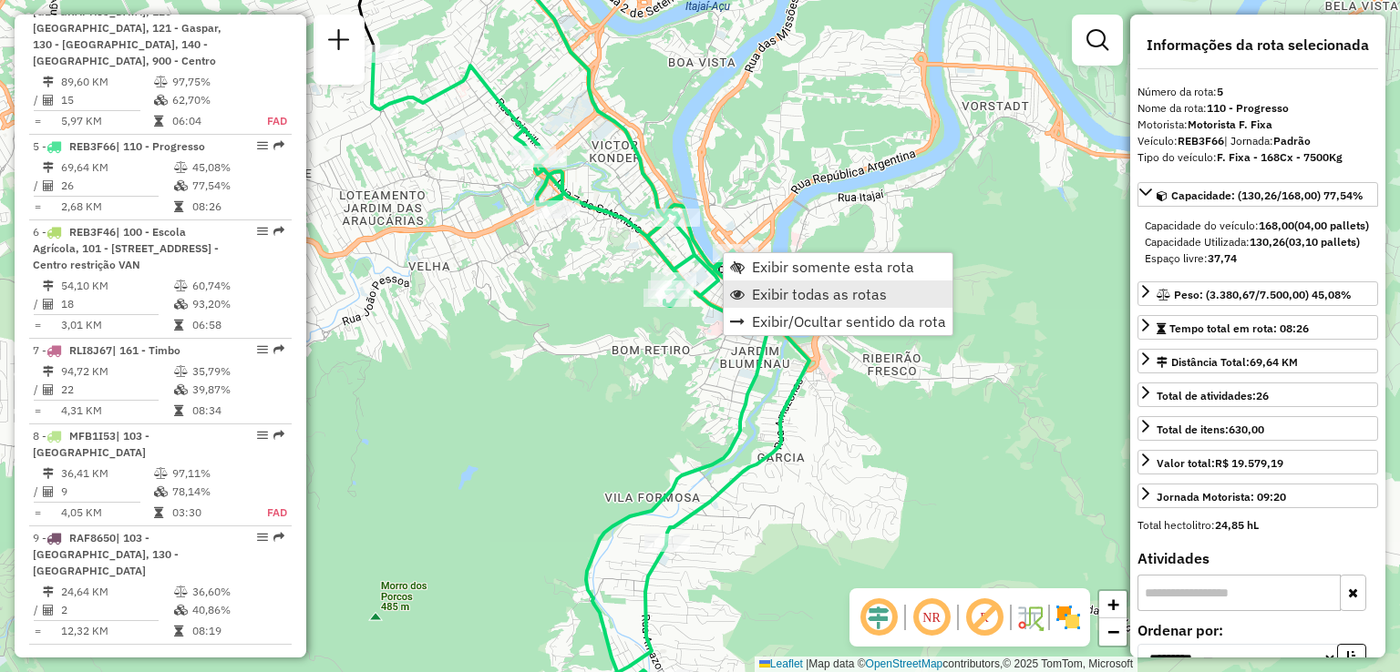
click at [754, 296] on span "Exibir todas as rotas" at bounding box center [819, 294] width 135 height 15
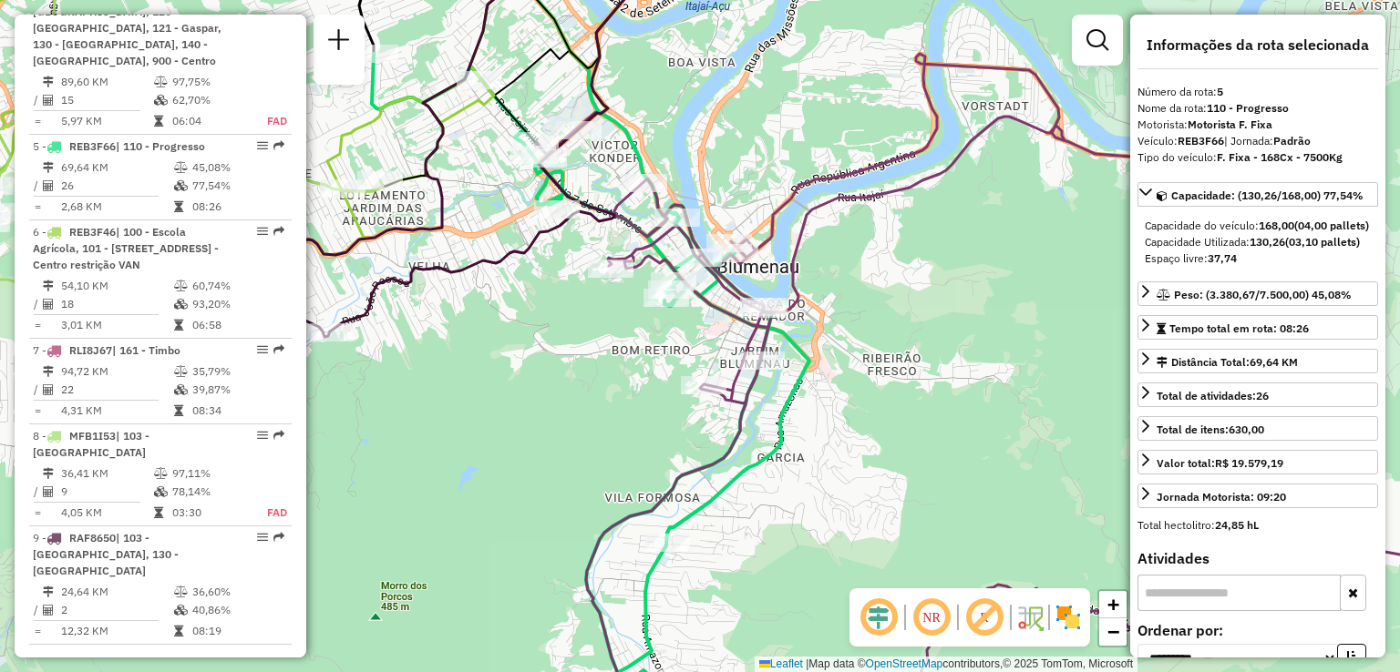
drag, startPoint x: 776, startPoint y: 208, endPoint x: 821, endPoint y: 303, distance: 105.6
click at [820, 302] on icon at bounding box center [1037, 336] width 1003 height 807
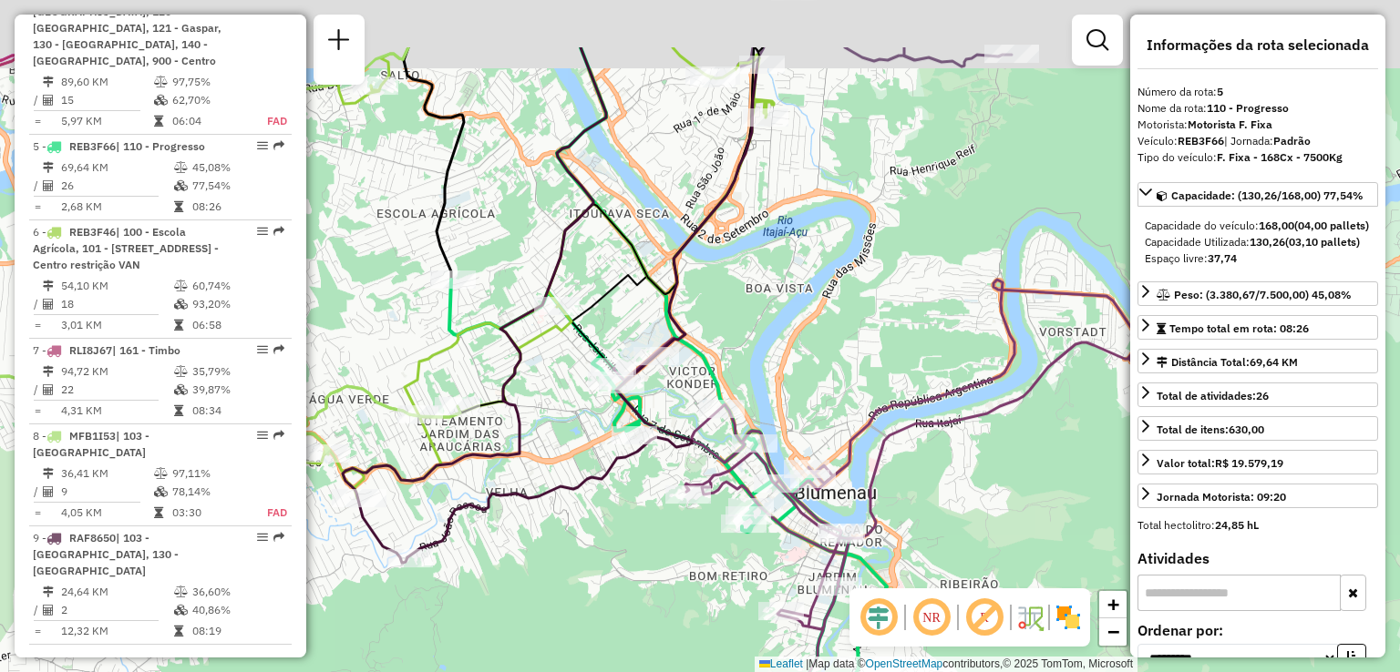
drag, startPoint x: 826, startPoint y: 373, endPoint x: 828, endPoint y: 395, distance: 21.9
click at [828, 395] on div "Janela de atendimento Grade de atendimento Capacidade Transportadoras Veículos …" at bounding box center [700, 336] width 1400 height 672
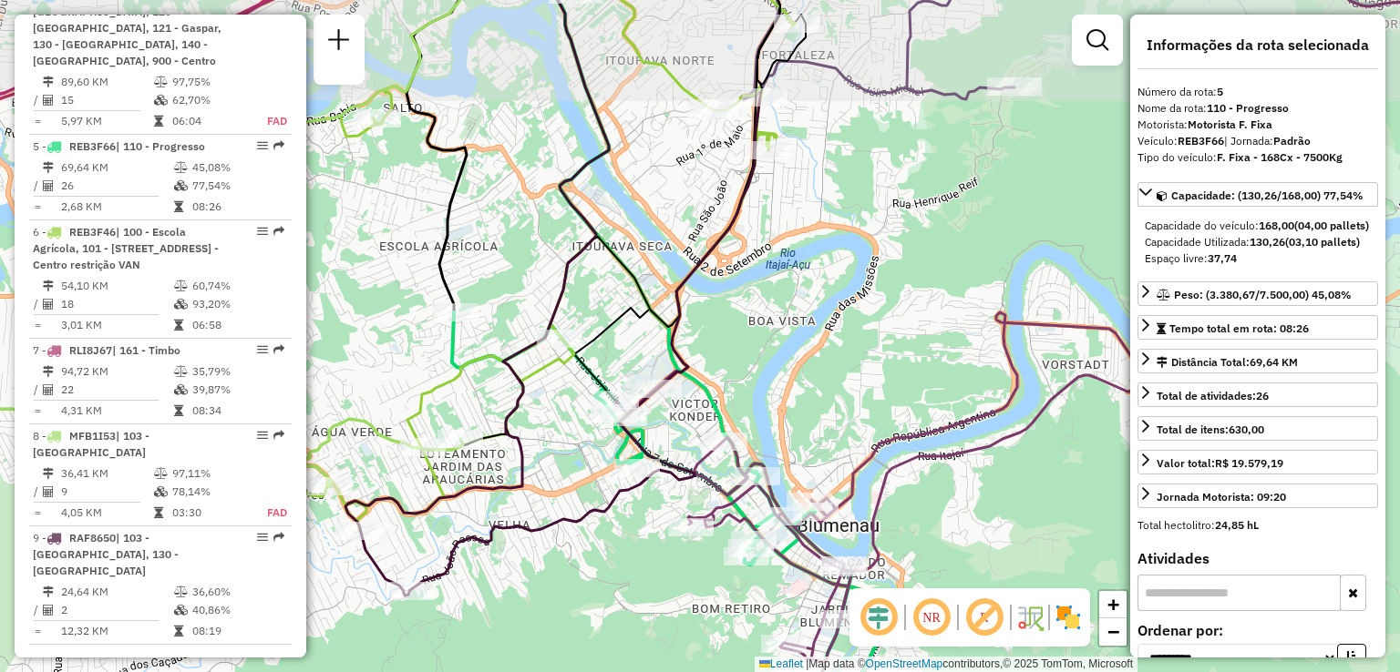
click at [836, 438] on div "Janela de atendimento Grade de atendimento Capacidade Transportadoras Veículos …" at bounding box center [700, 336] width 1400 height 672
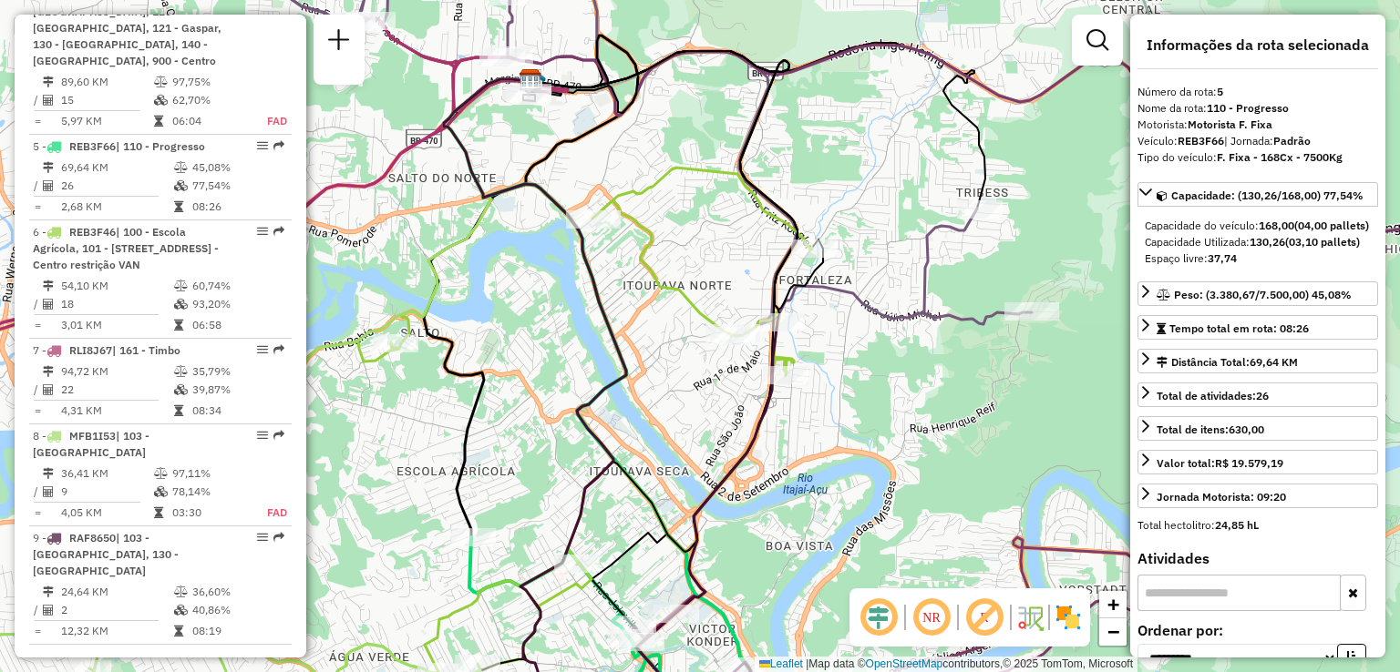
drag, startPoint x: 867, startPoint y: 324, endPoint x: 869, endPoint y: 365, distance: 41.0
click at [869, 368] on div "Janela de atendimento Grade de atendimento Capacidade Transportadoras Veículos …" at bounding box center [700, 336] width 1400 height 672
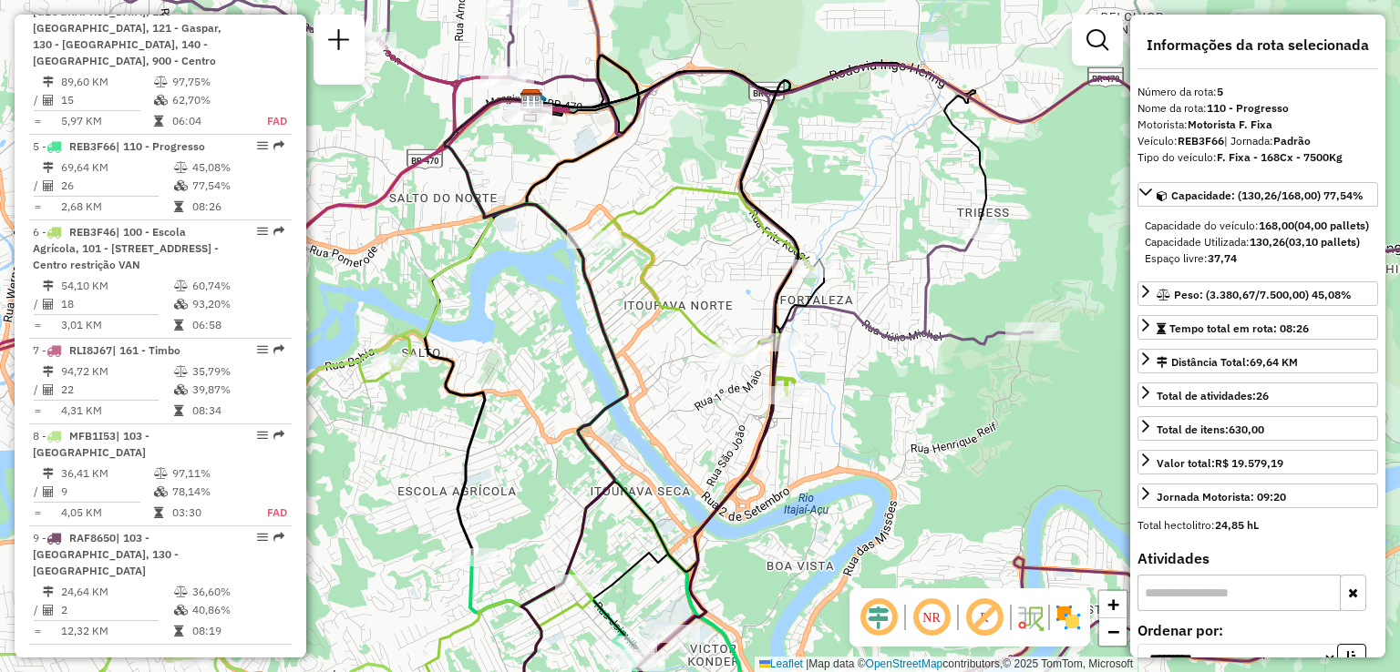
drag, startPoint x: 813, startPoint y: 323, endPoint x: 811, endPoint y: 311, distance: 12.9
click at [811, 318] on div "Rota 6 - Placa REB3F46 92809943 - BAMBOO BAR Janela de atendimento Grade de ate…" at bounding box center [700, 336] width 1400 height 672
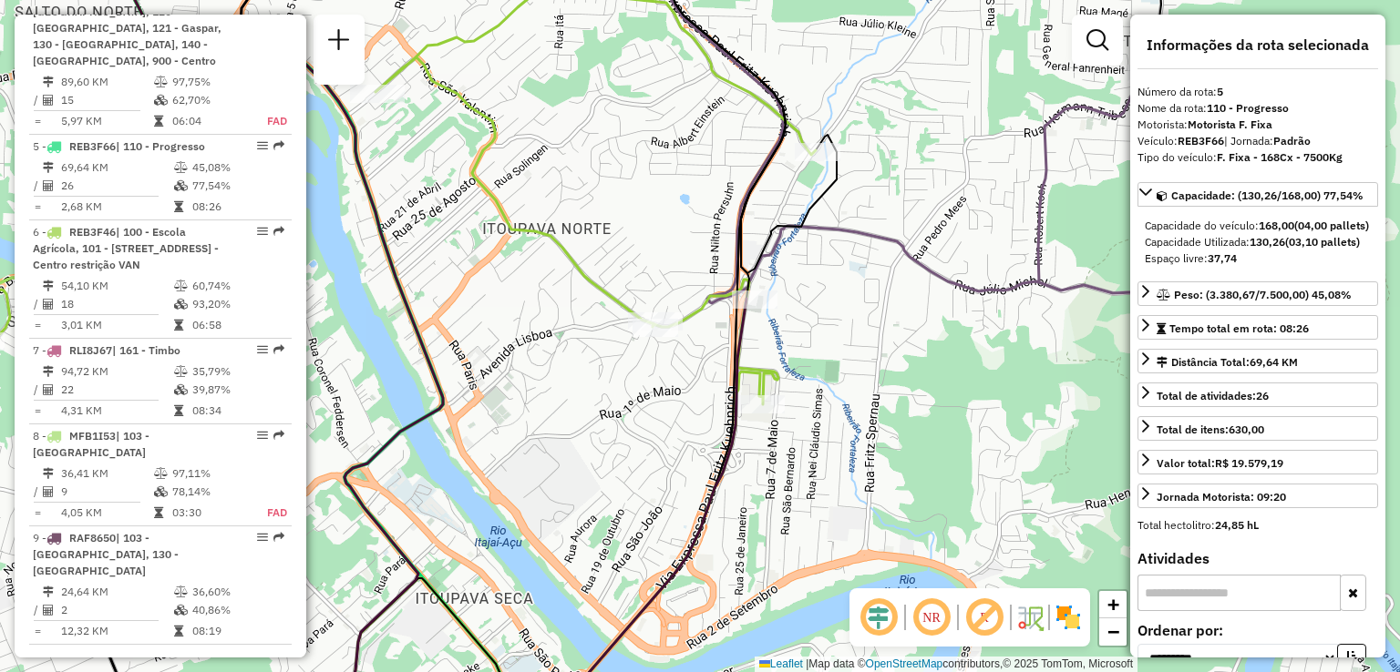
drag, startPoint x: 846, startPoint y: 314, endPoint x: 838, endPoint y: 235, distance: 79.6
click at [842, 249] on div "Janela de atendimento Grade de atendimento Capacidade Transportadoras Veículos …" at bounding box center [700, 336] width 1400 height 672
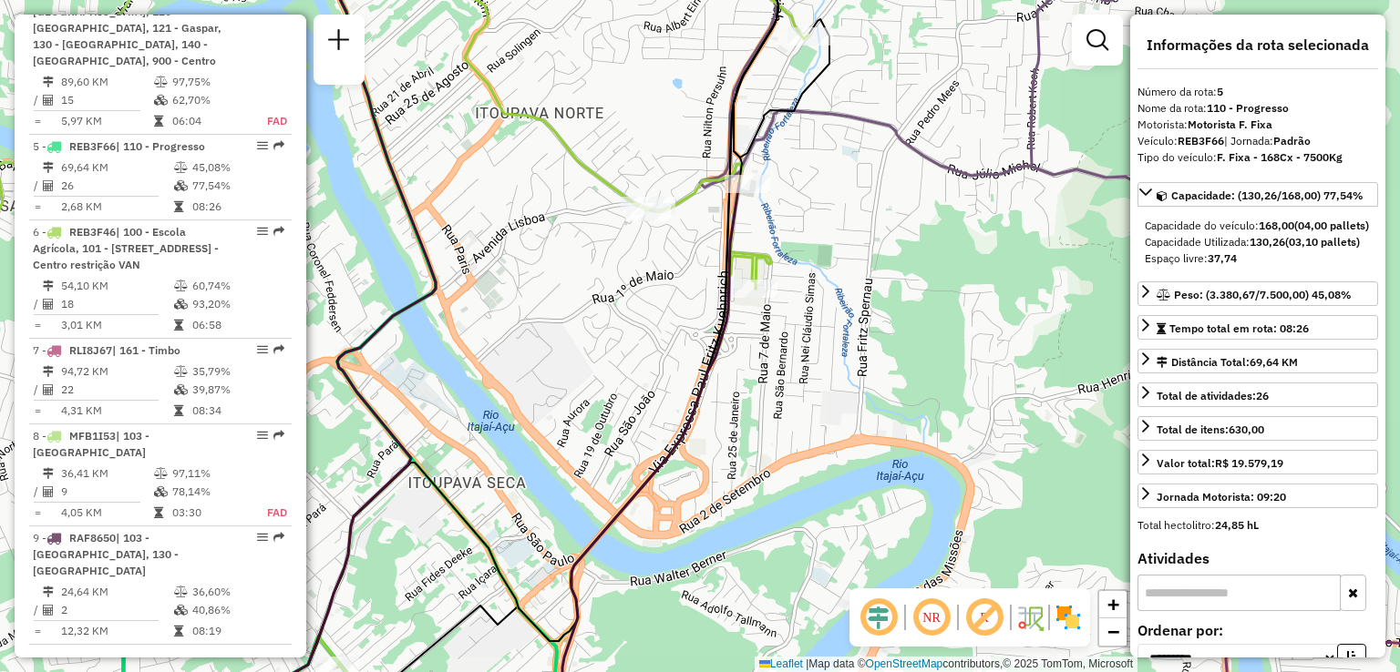
click at [543, 415] on div "Janela de atendimento Grade de atendimento Capacidade Transportadoras Veículos …" at bounding box center [700, 336] width 1400 height 672
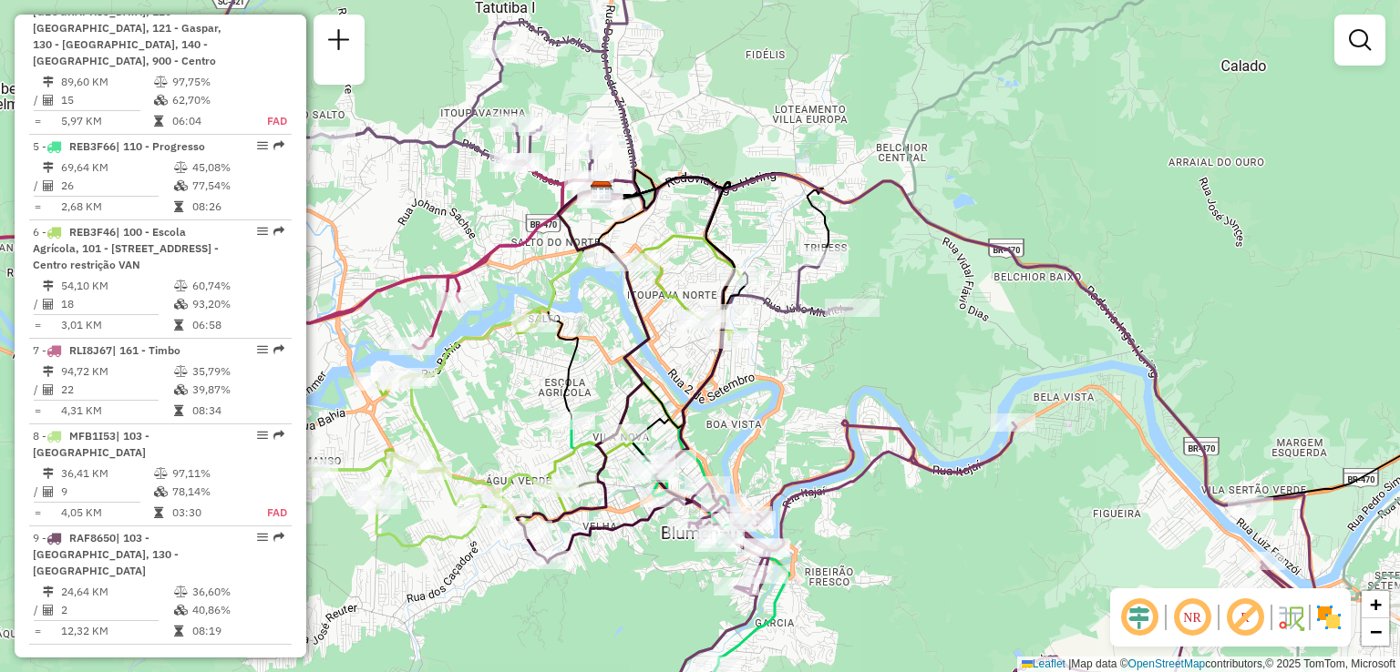
drag, startPoint x: 717, startPoint y: 372, endPoint x: 703, endPoint y: 370, distance: 13.8
click at [705, 372] on div "Janela de atendimento Grade de atendimento Capacidade Transportadoras Veículos …" at bounding box center [700, 336] width 1400 height 672
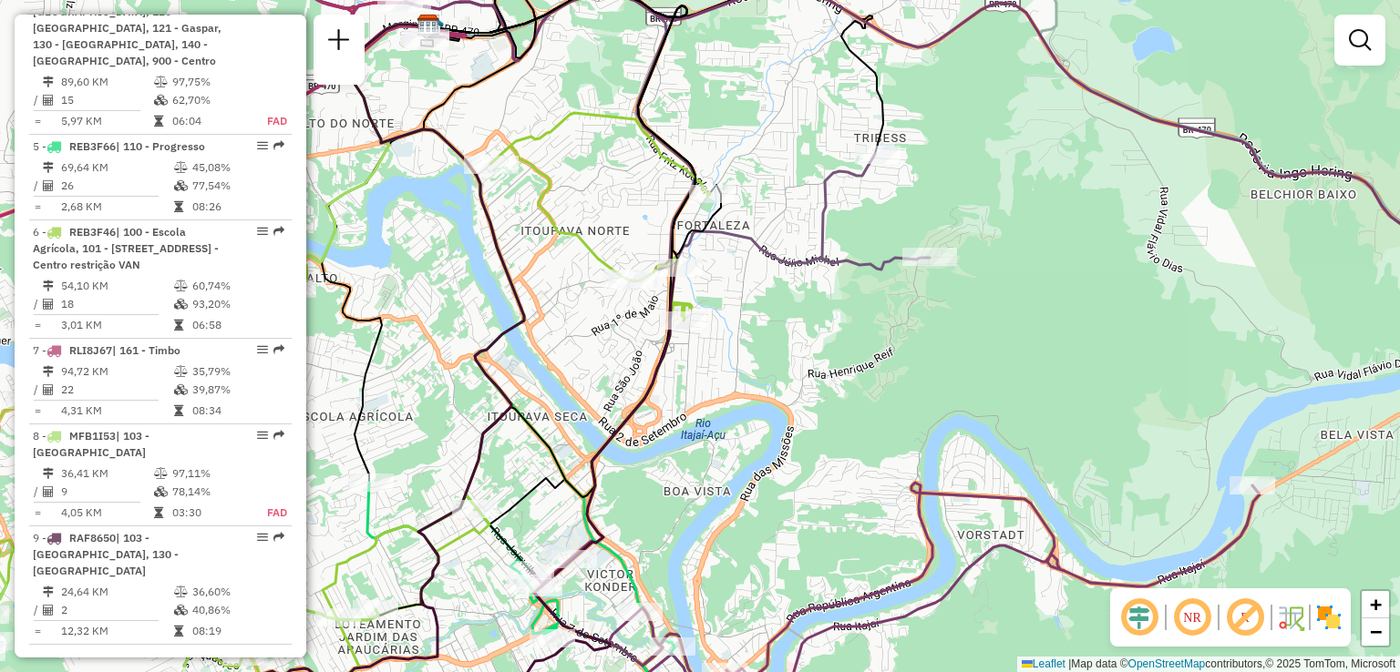
click at [744, 344] on div "Janela de atendimento Grade de atendimento Capacidade Transportadoras Veículos …" at bounding box center [700, 336] width 1400 height 672
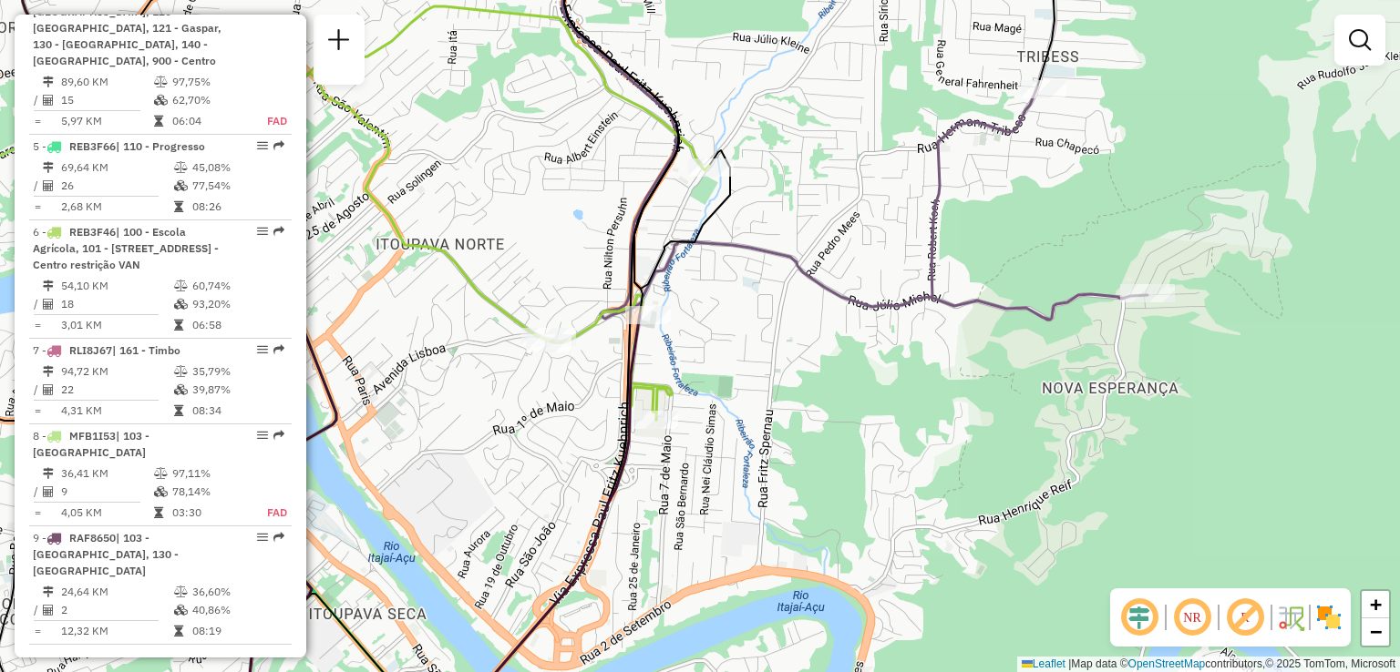
drag, startPoint x: 729, startPoint y: 293, endPoint x: 762, endPoint y: 282, distance: 34.9
click at [762, 282] on div "Janela de atendimento Grade de atendimento Capacidade Transportadoras Veículos …" at bounding box center [700, 336] width 1400 height 672
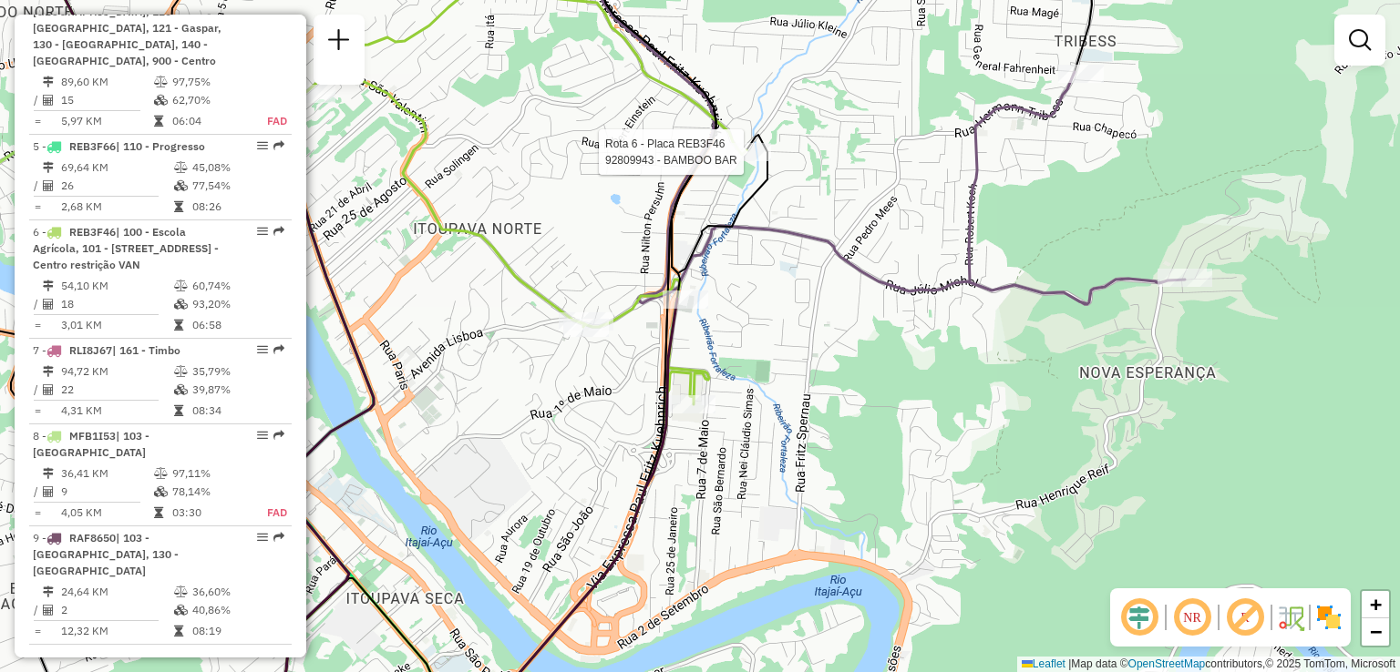
select select "**********"
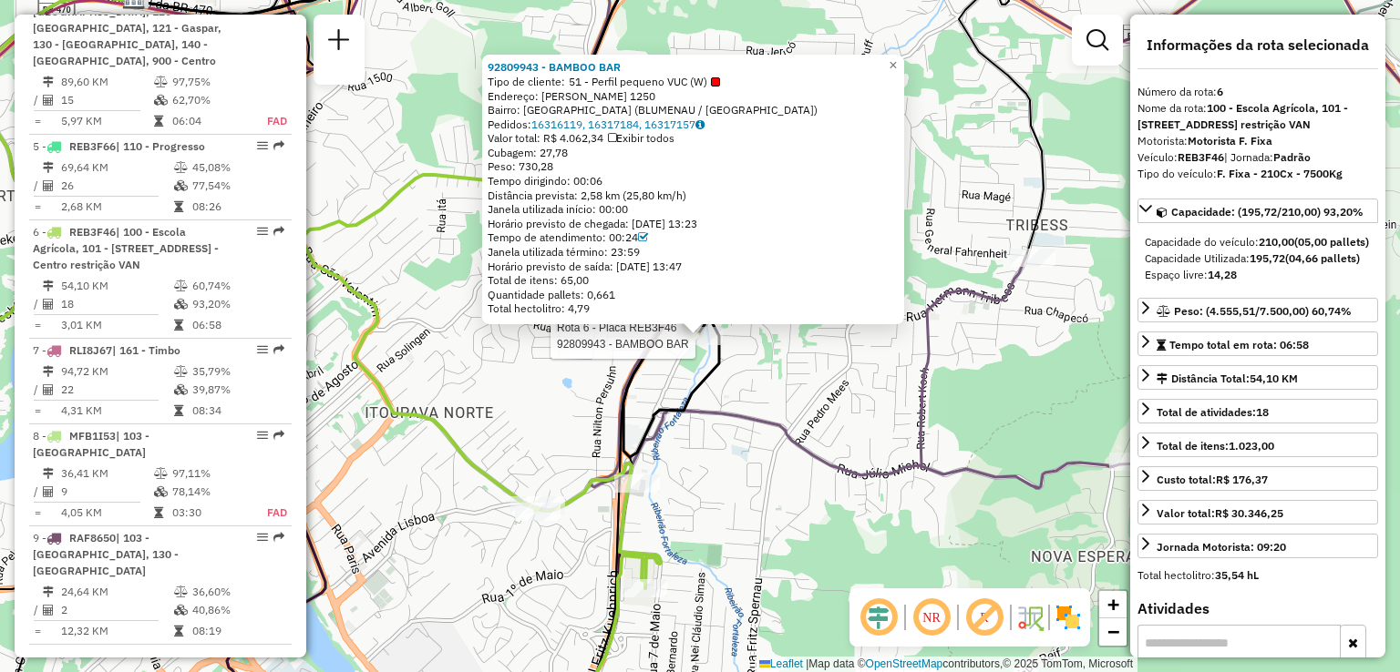
click at [429, 464] on div "Rota 6 - Placa REB3F46 92809943 - BAMBOO BAR 92809943 - BAMBOO BAR Tipo de clie…" at bounding box center [700, 336] width 1400 height 672
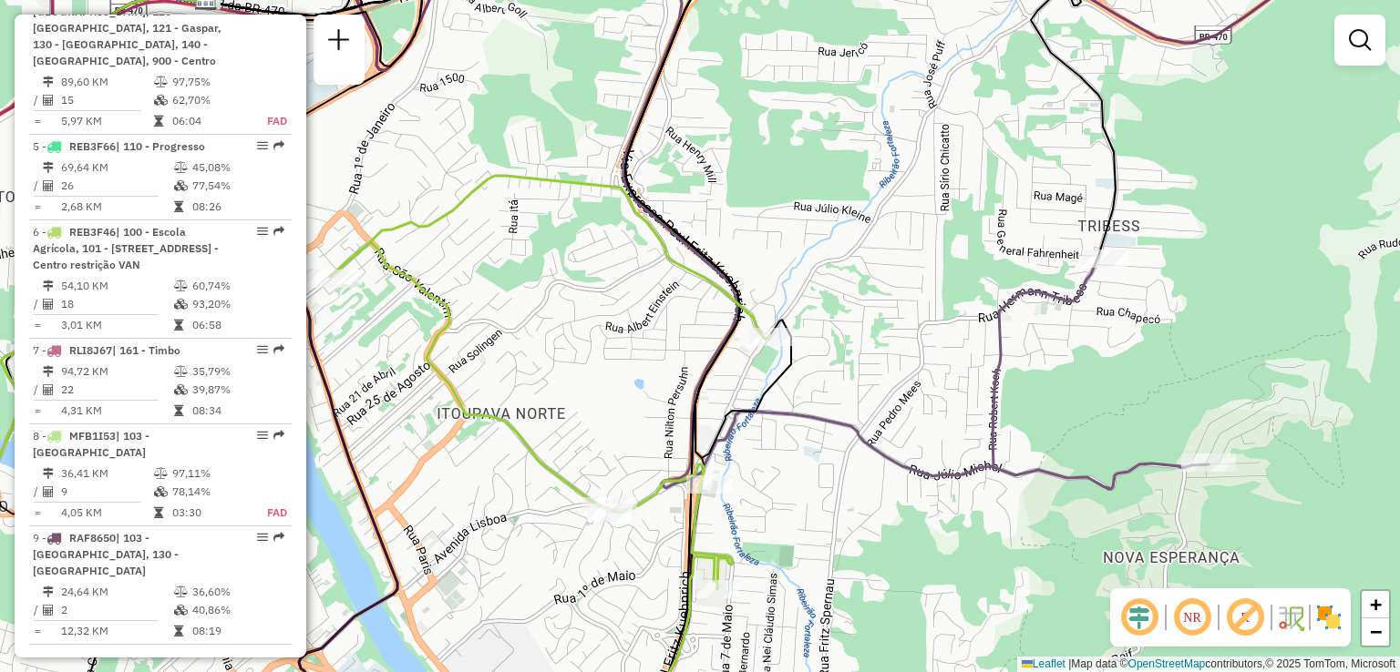
drag, startPoint x: 627, startPoint y: 427, endPoint x: 652, endPoint y: 427, distance: 24.6
click at [652, 427] on div "Janela de atendimento Grade de atendimento Capacidade Transportadoras Veículos …" at bounding box center [700, 336] width 1400 height 672
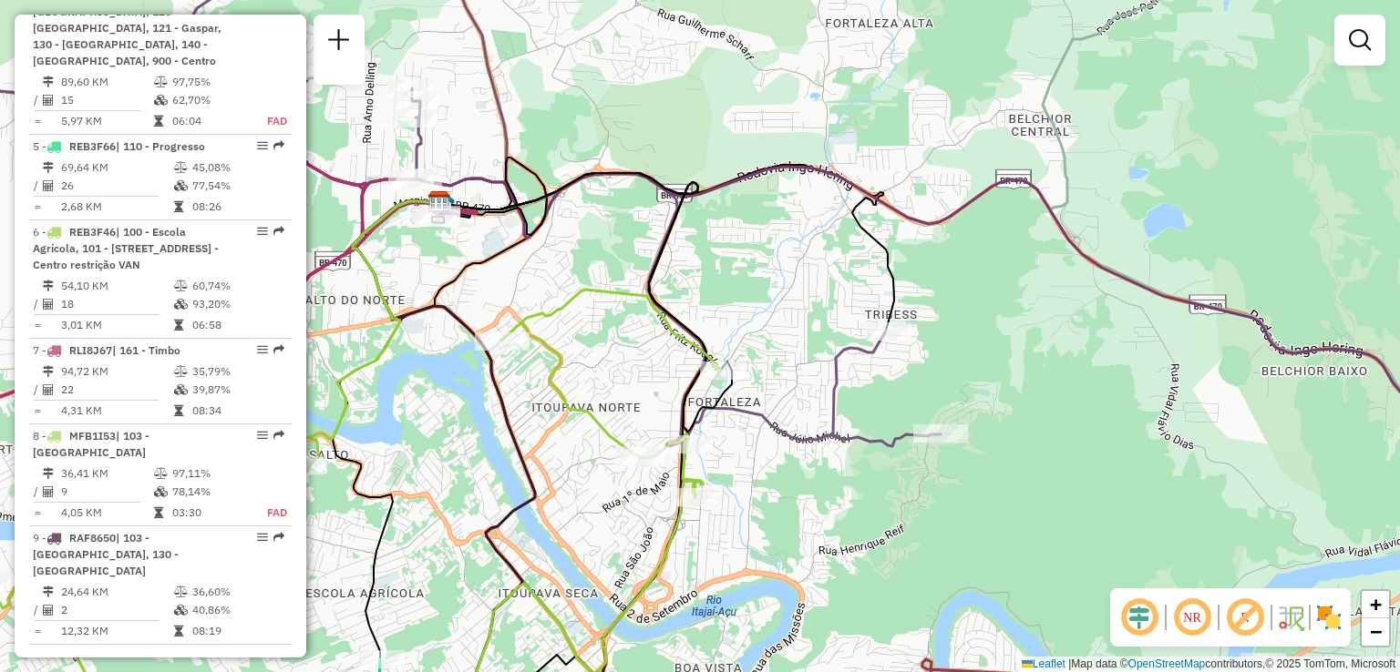
click at [596, 478] on div "Janela de atendimento Grade de atendimento Capacidade Transportadoras Veículos …" at bounding box center [700, 336] width 1400 height 672
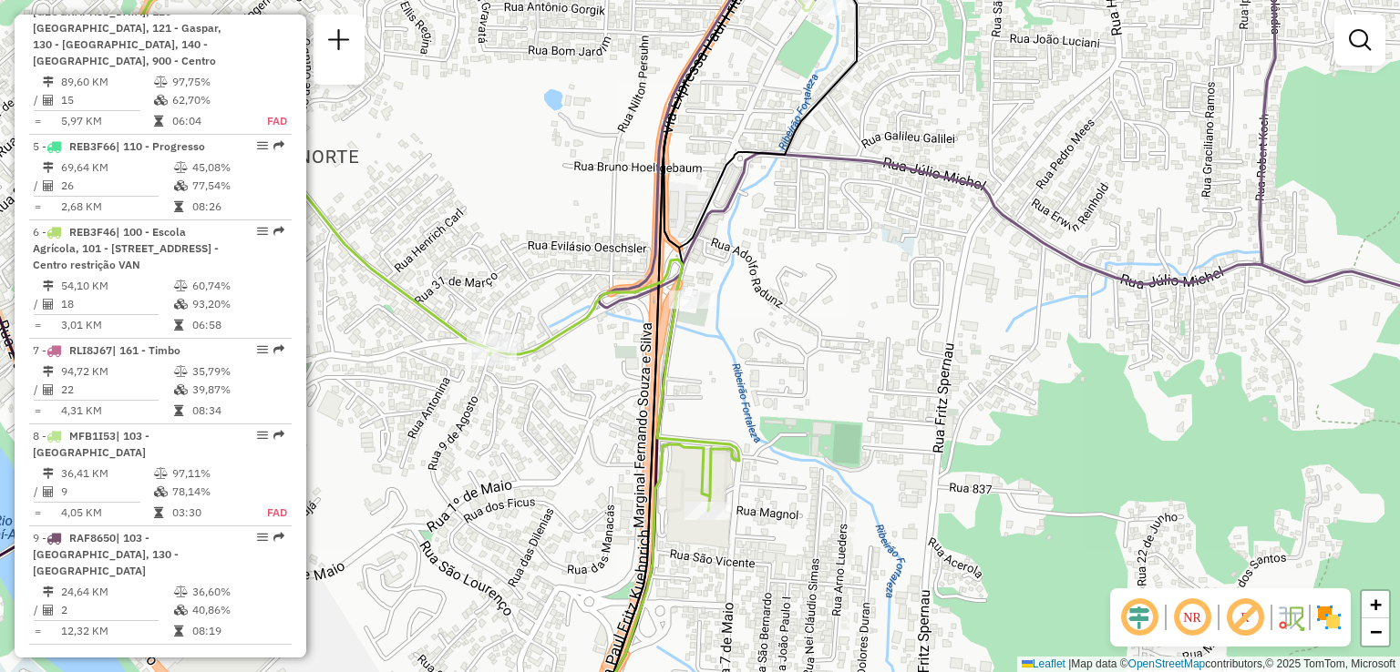
drag, startPoint x: 590, startPoint y: 483, endPoint x: 612, endPoint y: 485, distance: 21.9
click at [612, 485] on div "Janela de atendimento Grade de atendimento Capacidade Transportadoras Veículos …" at bounding box center [700, 336] width 1400 height 672
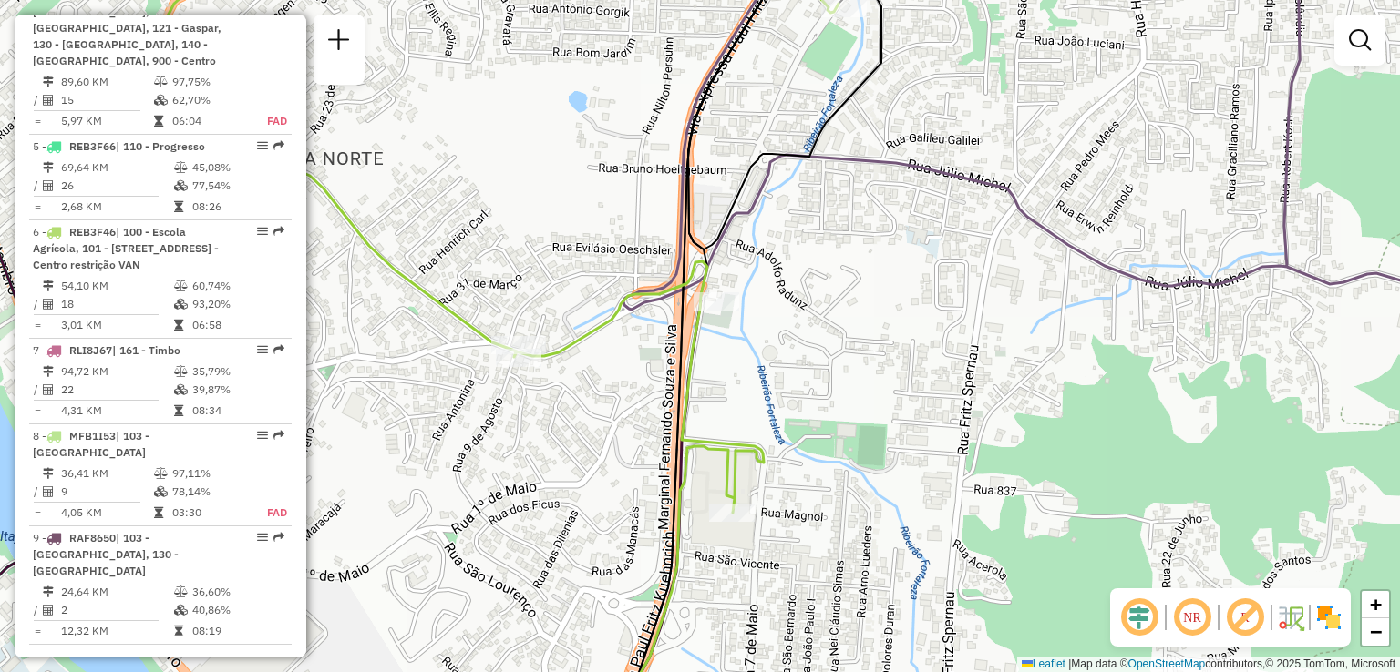
click at [612, 449] on div "Janela de atendimento Grade de atendimento Capacidade Transportadoras Veículos …" at bounding box center [700, 336] width 1400 height 672
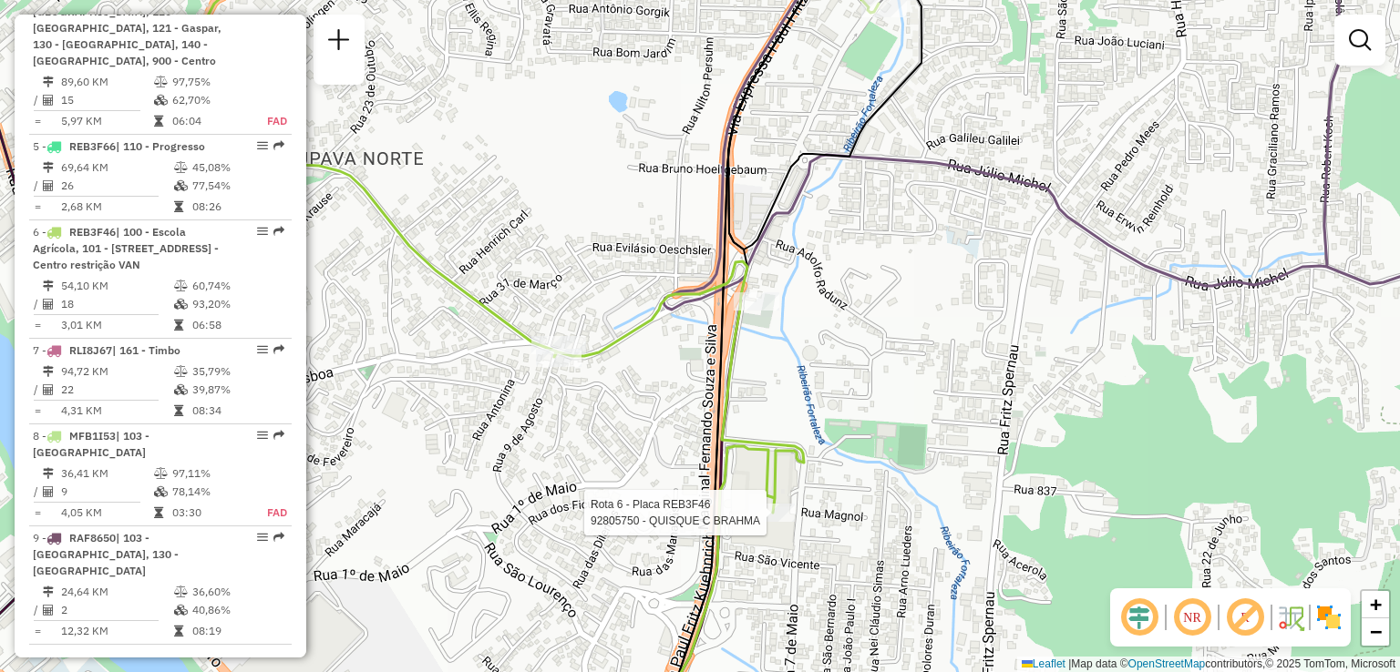
select select "**********"
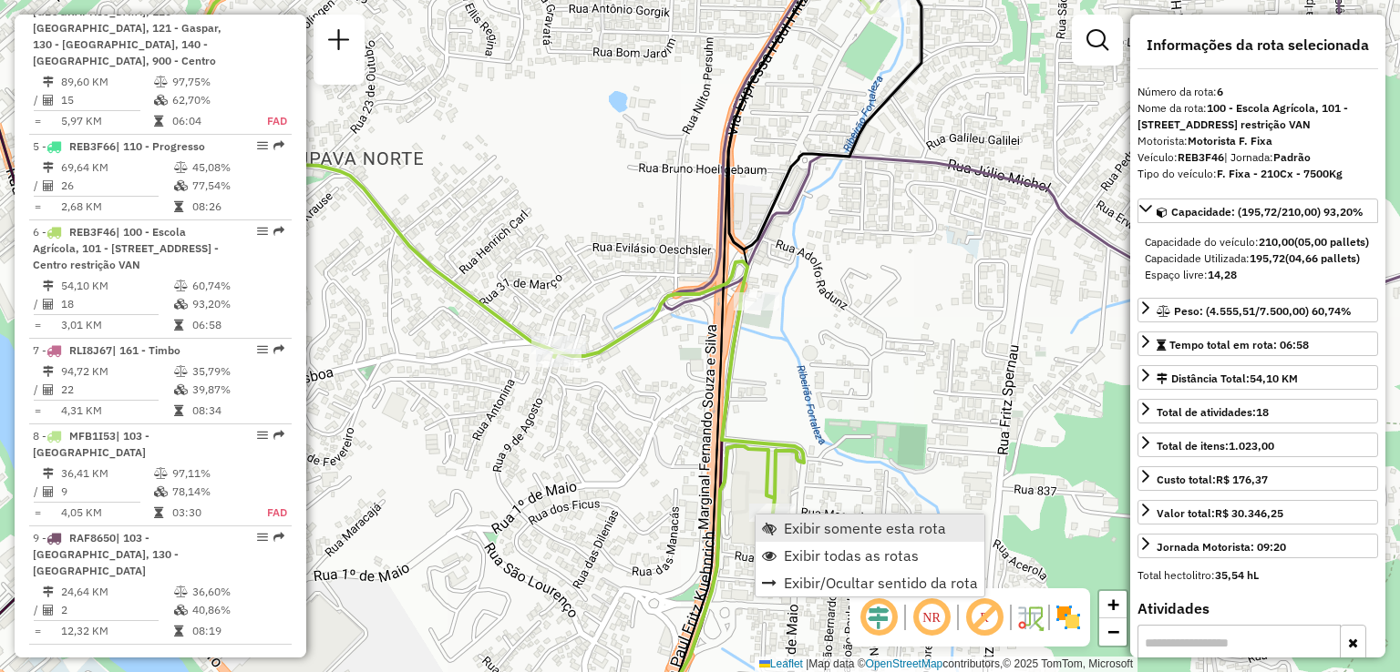
click at [798, 524] on span "Exibir somente esta rota" at bounding box center [865, 528] width 162 height 15
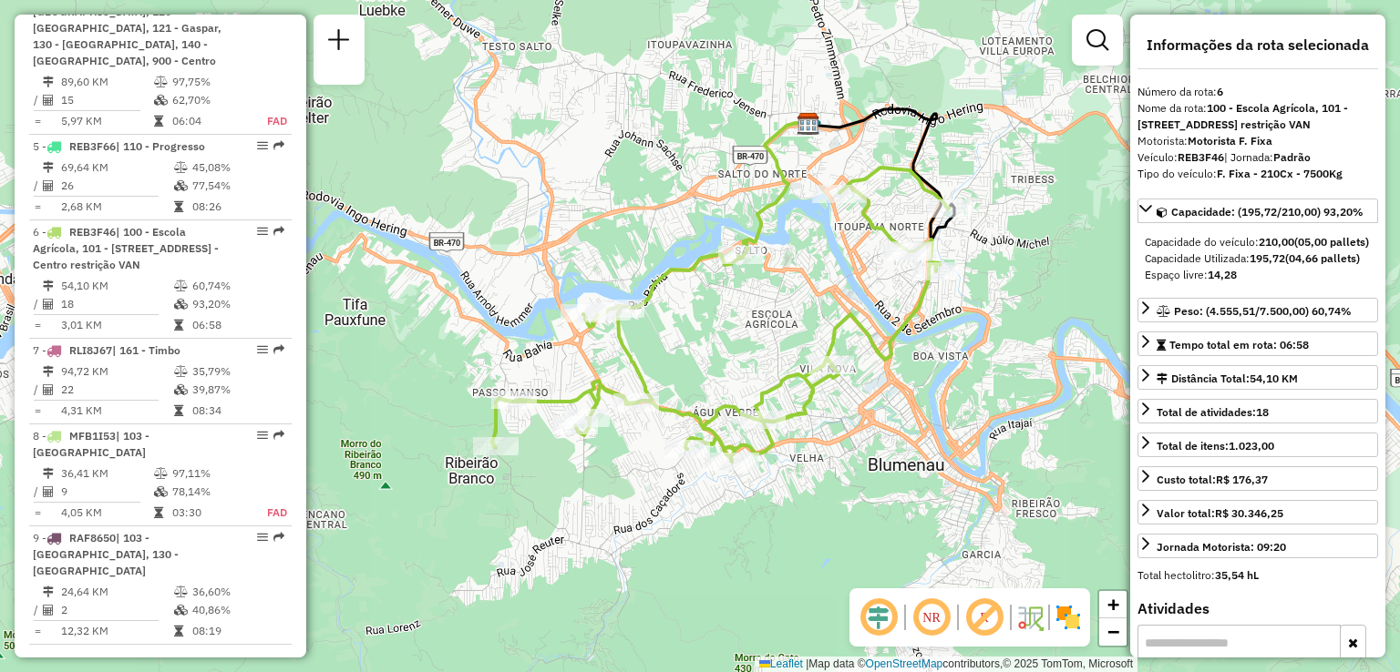
drag, startPoint x: 685, startPoint y: 533, endPoint x: 764, endPoint y: 358, distance: 191.7
click at [731, 432] on div "Janela de atendimento Grade de atendimento Capacidade Transportadoras Veículos …" at bounding box center [700, 336] width 1400 height 672
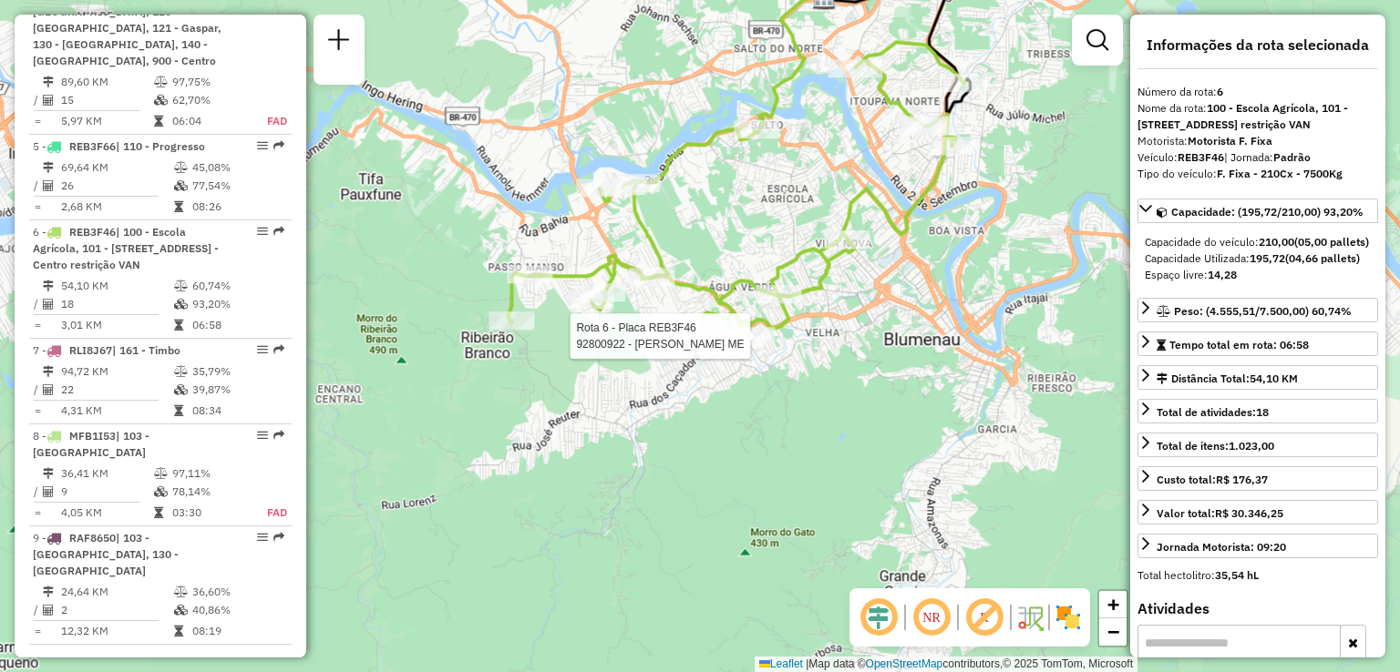
drag, startPoint x: 707, startPoint y: 405, endPoint x: 618, endPoint y: 453, distance: 101.1
click at [638, 442] on div "Rota 6 - Placa REB3F46 92800922 - [PERSON_NAME] ME Janela de atendimento Grade …" at bounding box center [700, 336] width 1400 height 672
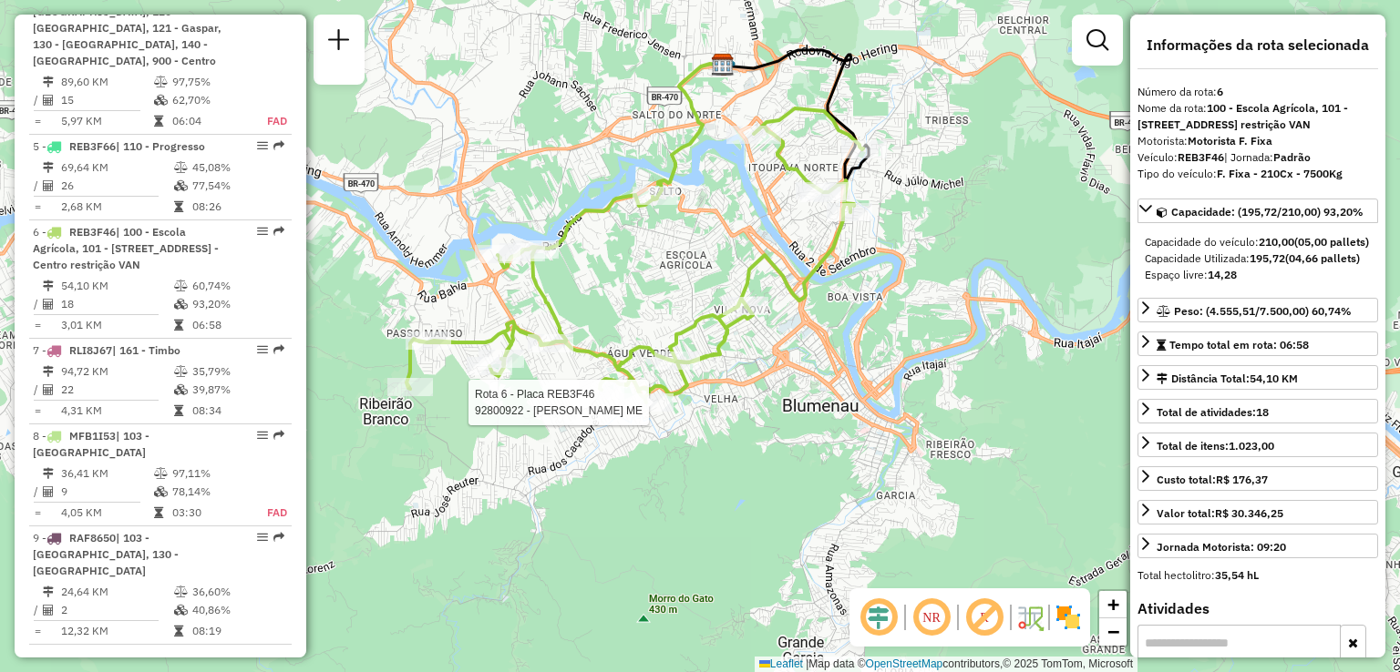
drag, startPoint x: 769, startPoint y: 352, endPoint x: 662, endPoint y: 430, distance: 132.3
click at [682, 420] on div "Rota 6 - Placa REB3F46 92800922 - [PERSON_NAME] ME Janela de atendimento Grade …" at bounding box center [700, 336] width 1400 height 672
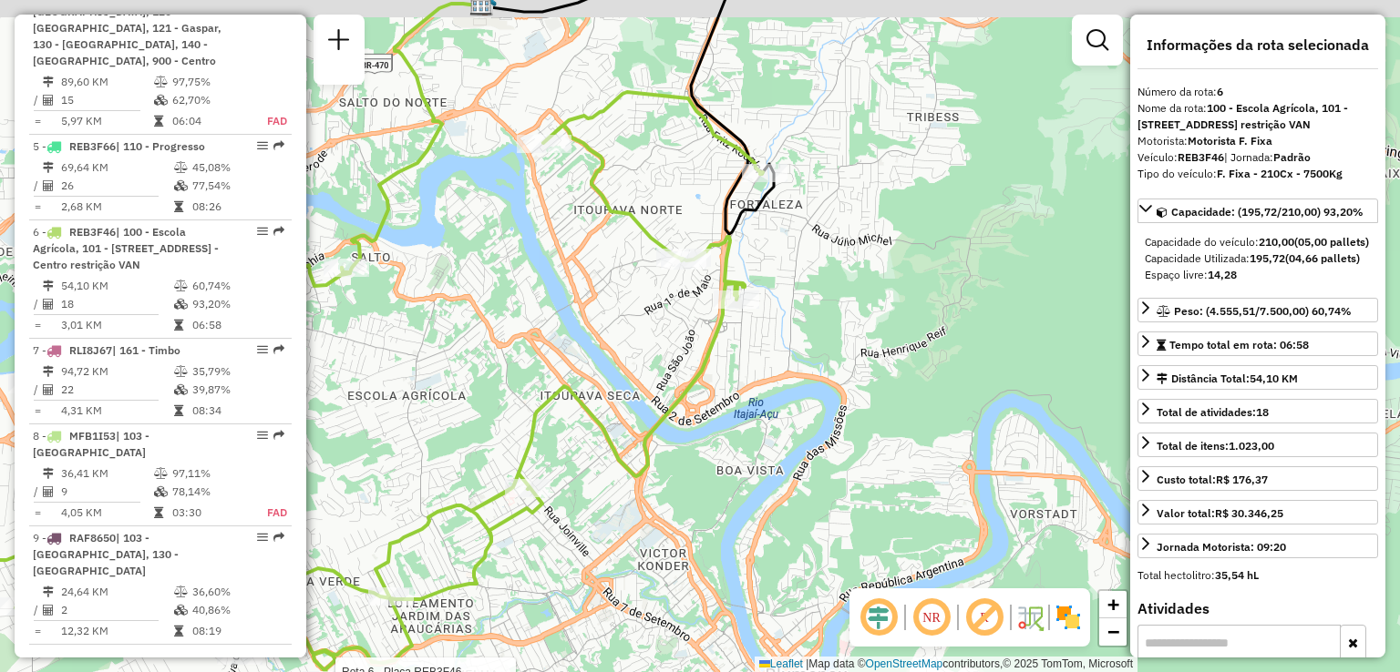
drag, startPoint x: 667, startPoint y: 348, endPoint x: 671, endPoint y: 388, distance: 40.3
click at [671, 388] on div "Rota 6 - Placa REB3F46 92800922 - [PERSON_NAME] ME Janela de atendimento Grade …" at bounding box center [700, 336] width 1400 height 672
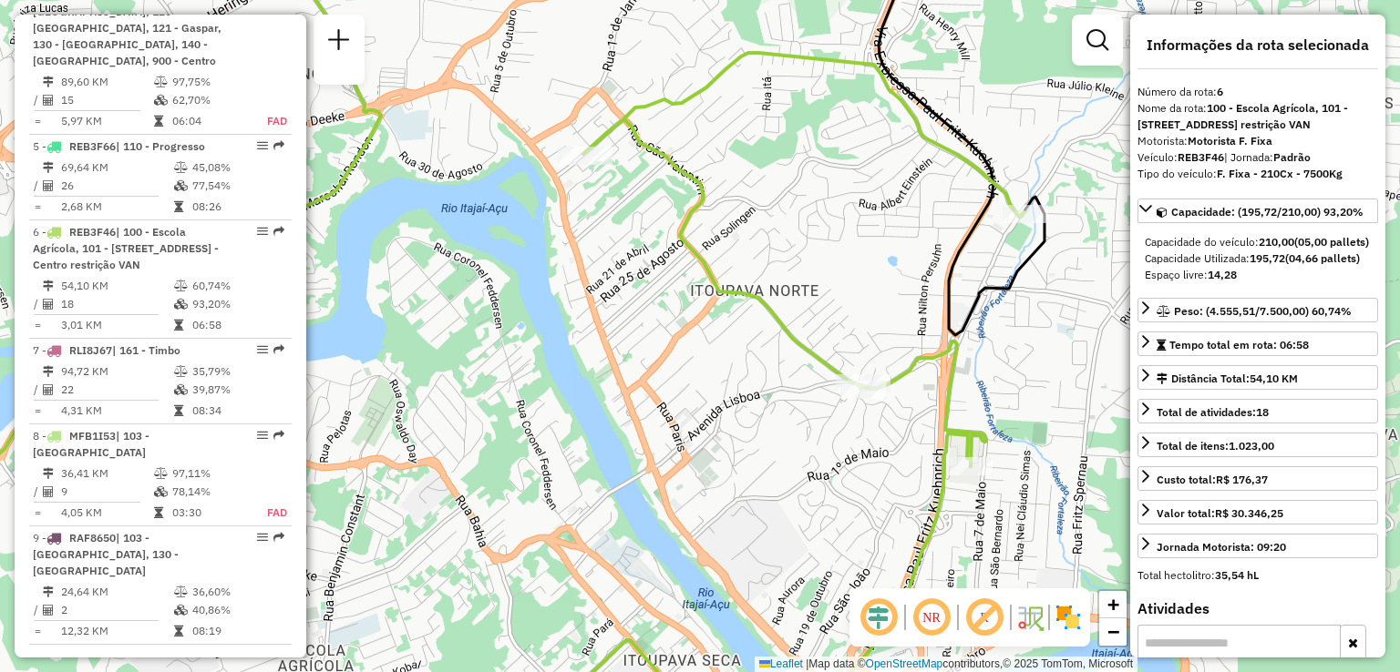
click at [580, 270] on div "Rota 6 - Placa REB3F46 92800922 - [PERSON_NAME] ME Janela de atendimento Grade …" at bounding box center [700, 336] width 1400 height 672
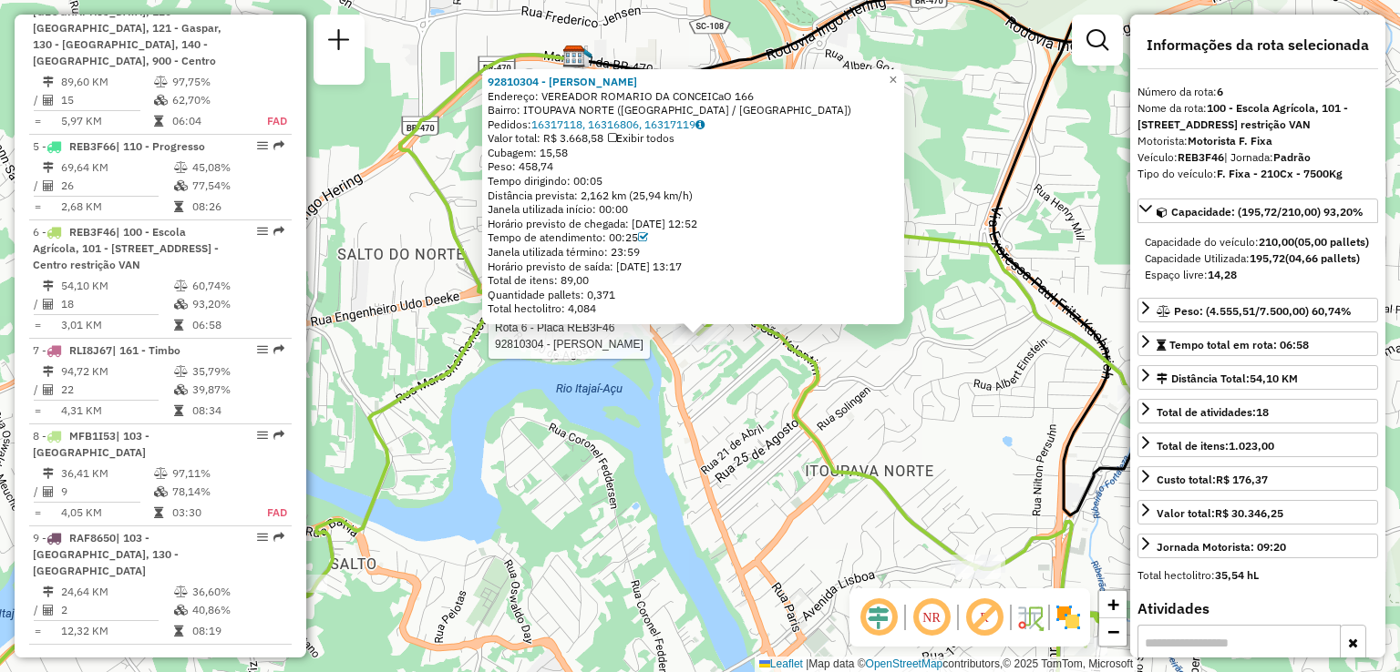
click at [753, 568] on div "Rota 6 - Placa REB3F46 92810304 - ANDREAMARA MERCADO 92810304 - ANDREAMARA MERC…" at bounding box center [700, 336] width 1400 height 672
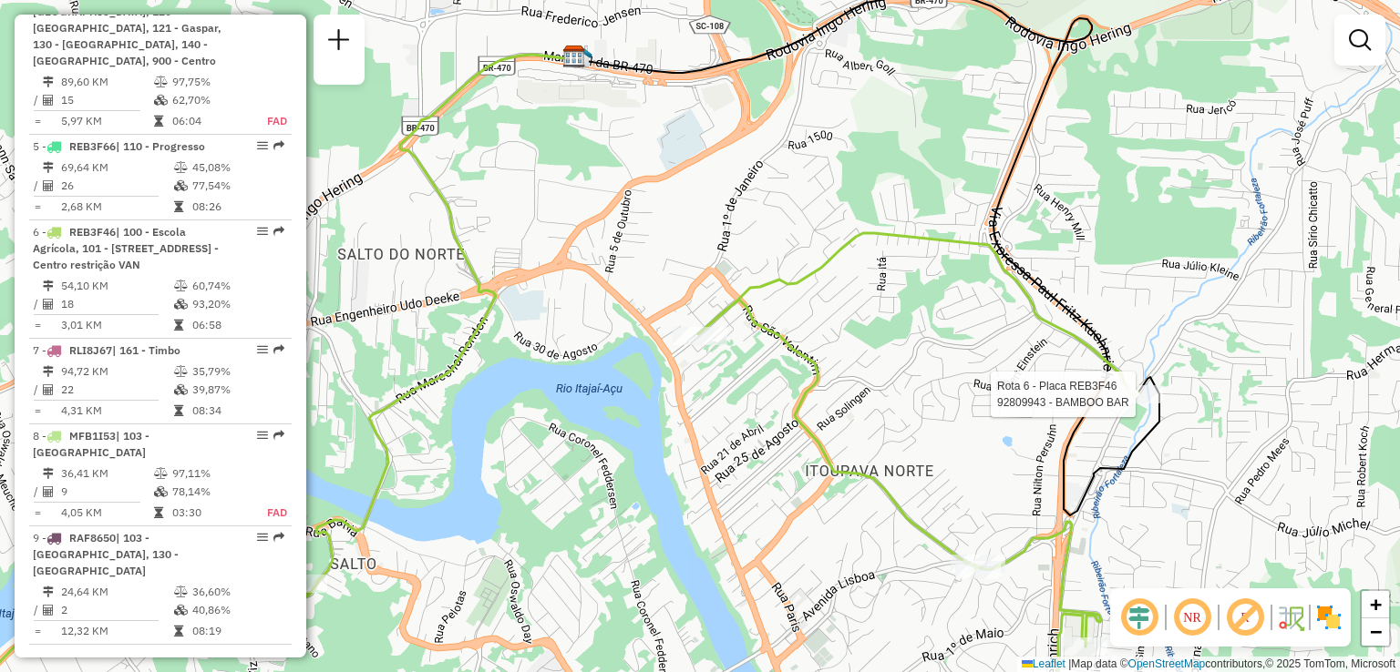
click at [1142, 404] on div at bounding box center [1140, 394] width 46 height 18
select select "**********"
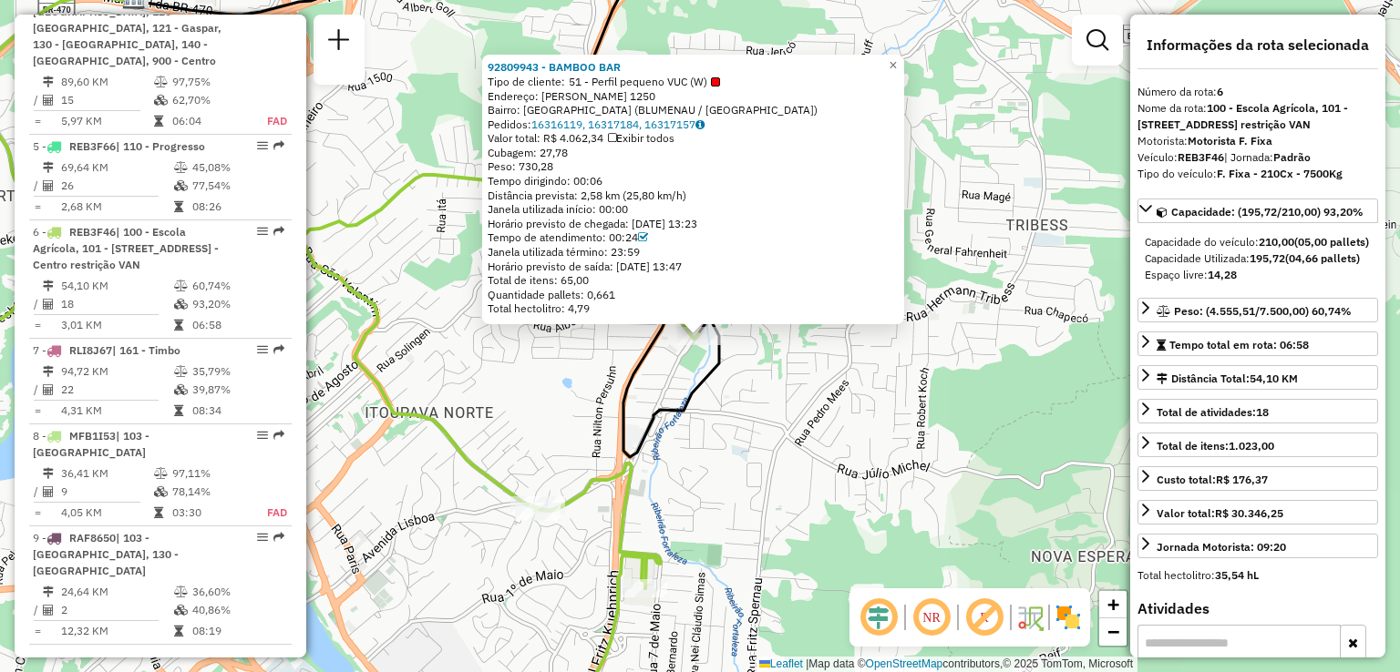
click at [730, 473] on div "92809943 - BAMBOO BAR Tipo de cliente: 51 - Perfil pequeno VUC (W) Endereço: Fr…" at bounding box center [700, 336] width 1400 height 672
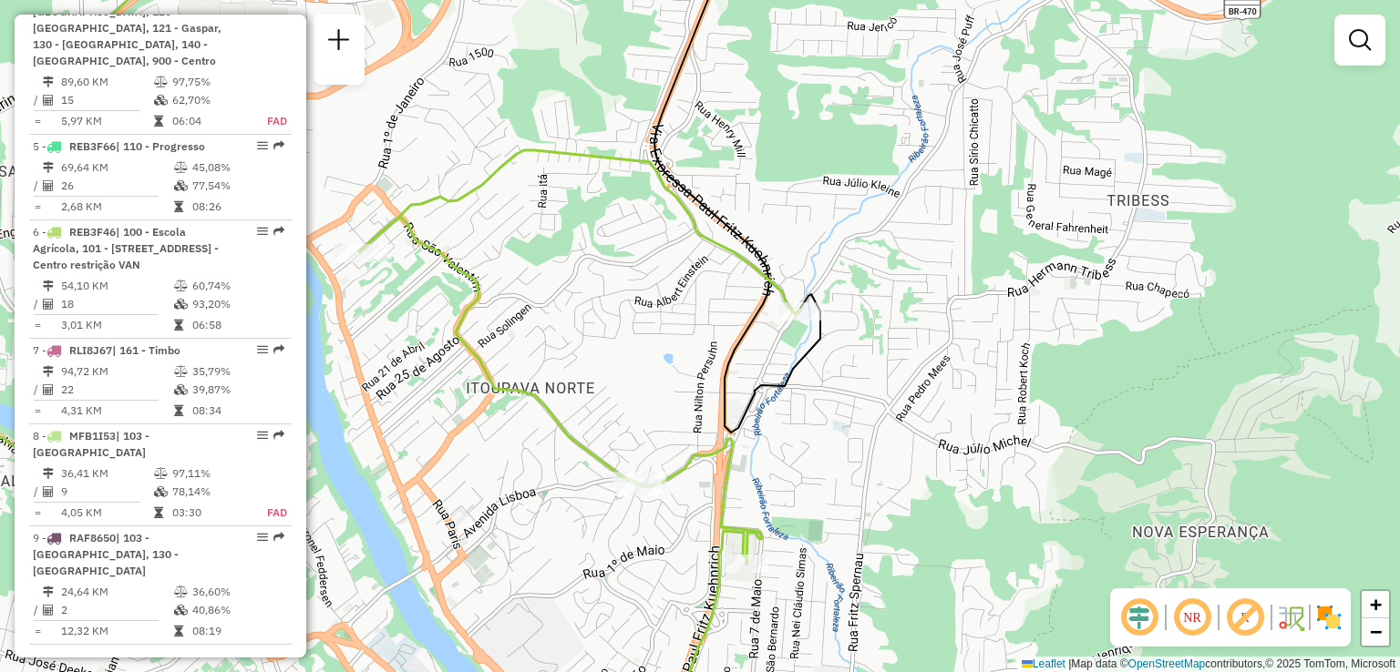
drag, startPoint x: 611, startPoint y: 447, endPoint x: 671, endPoint y: 431, distance: 62.3
click at [685, 435] on div "Janela de atendimento Grade de atendimento Capacidade Transportadoras Veículos …" at bounding box center [700, 336] width 1400 height 672
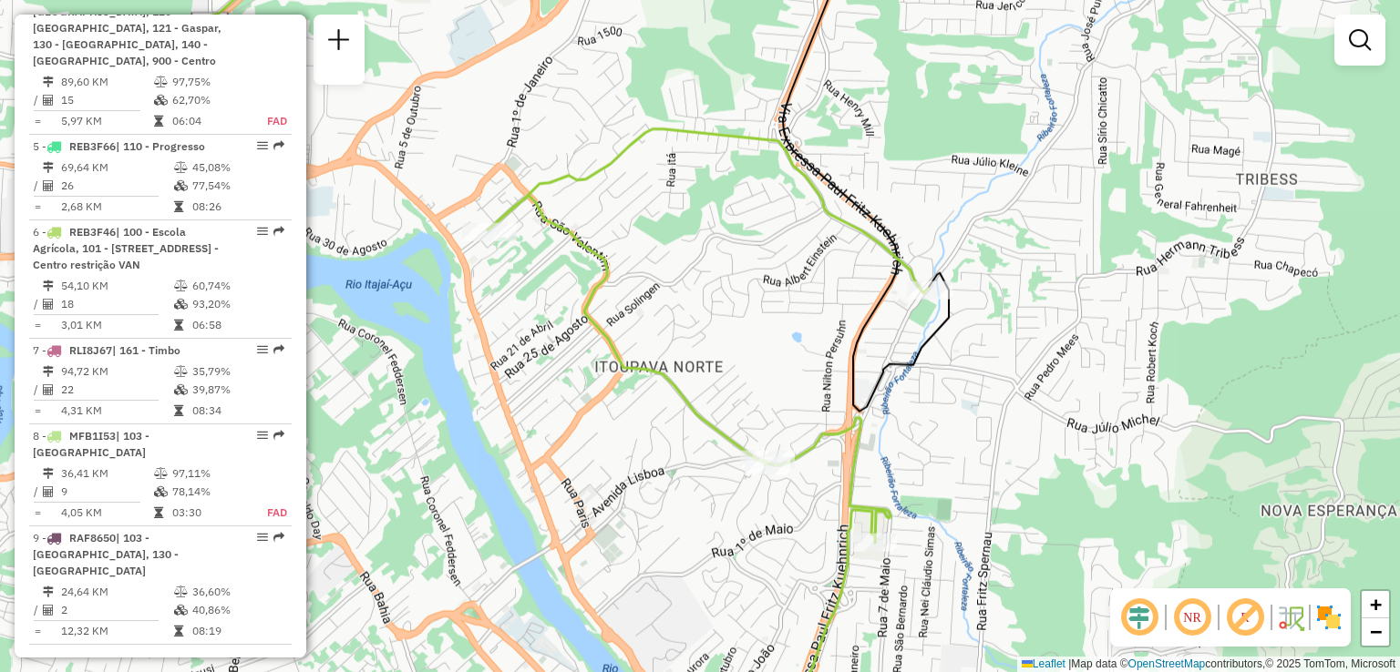
drag, startPoint x: 663, startPoint y: 429, endPoint x: 678, endPoint y: 452, distance: 27.0
click at [685, 462] on div "Janela de atendimento Grade de atendimento Capacidade Transportadoras Veículos …" at bounding box center [700, 336] width 1400 height 672
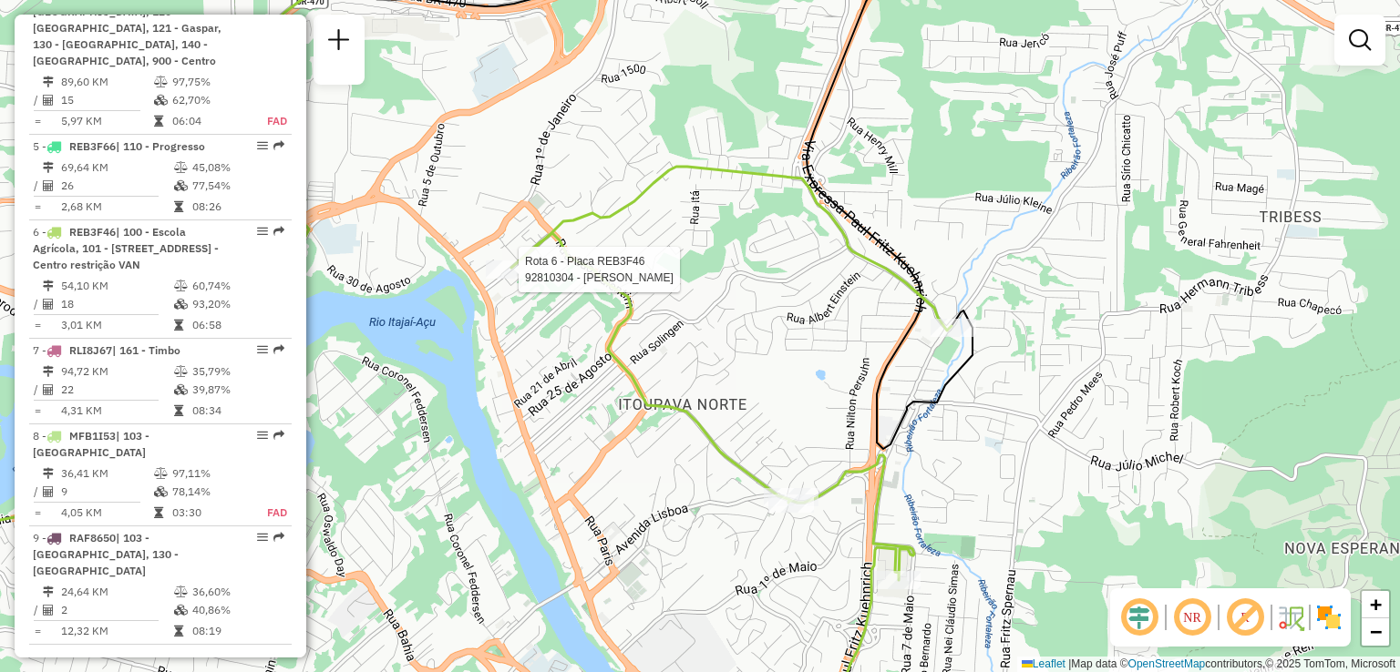
select select "**********"
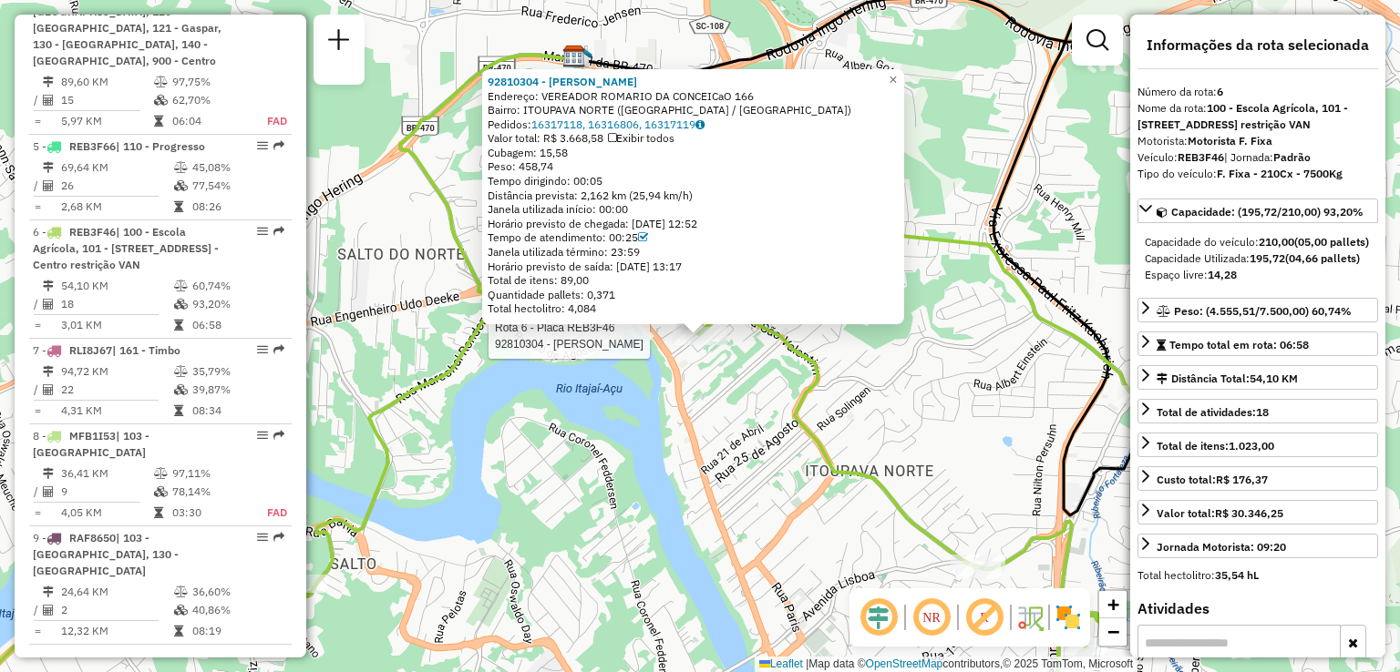
click at [631, 508] on div "Rota 6 - Placa REB3F46 92810304 - ANDREAMARA MERCADO 92810304 - ANDREAMARA MERC…" at bounding box center [700, 336] width 1400 height 672
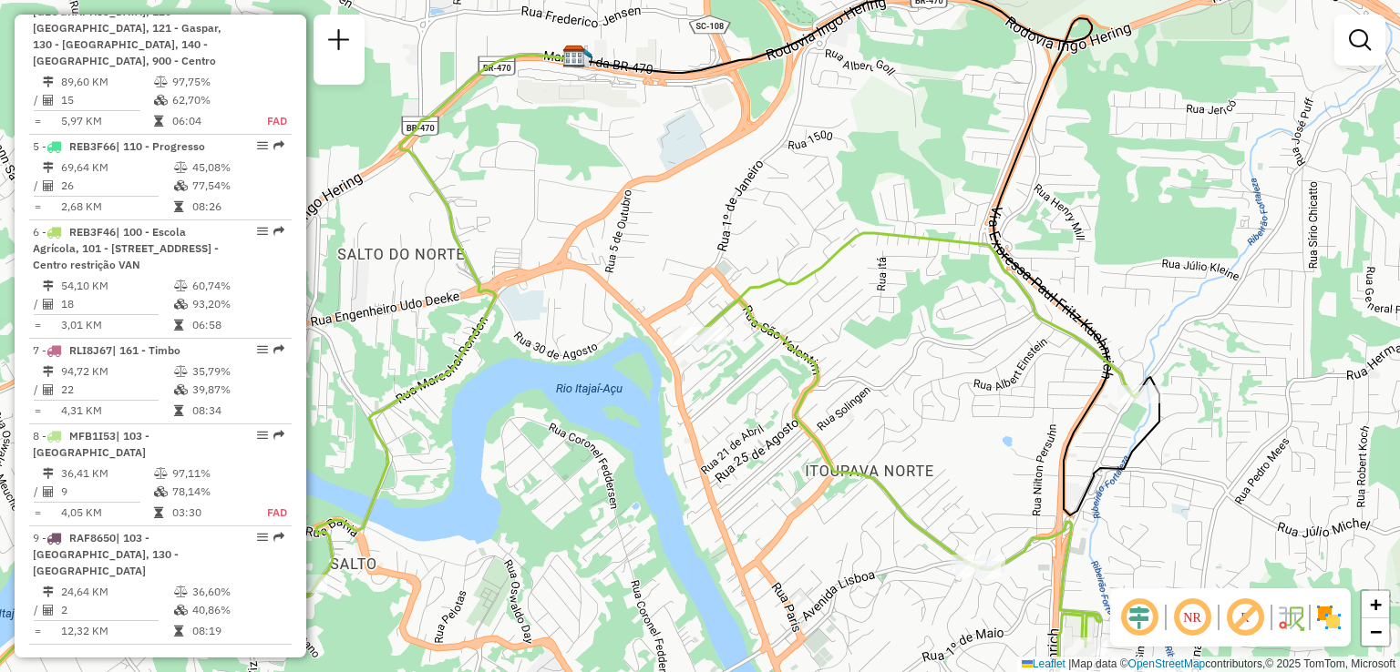
drag, startPoint x: 848, startPoint y: 566, endPoint x: 798, endPoint y: 394, distance: 179.4
click at [830, 447] on div "Janela de atendimento Grade de atendimento Capacidade Transportadoras Veículos …" at bounding box center [700, 336] width 1400 height 672
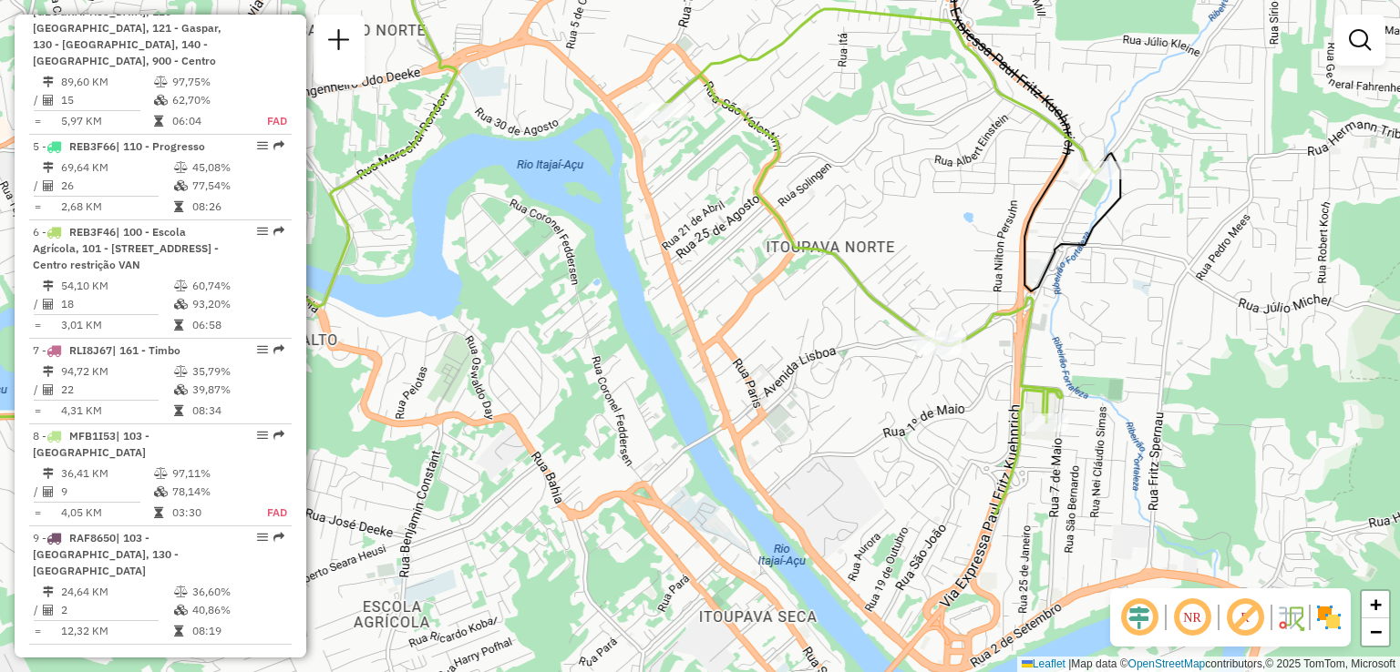
drag, startPoint x: 888, startPoint y: 398, endPoint x: 816, endPoint y: 363, distance: 79.5
click at [831, 365] on div "Janela de atendimento Grade de atendimento Capacidade Transportadoras Veículos …" at bounding box center [700, 336] width 1400 height 672
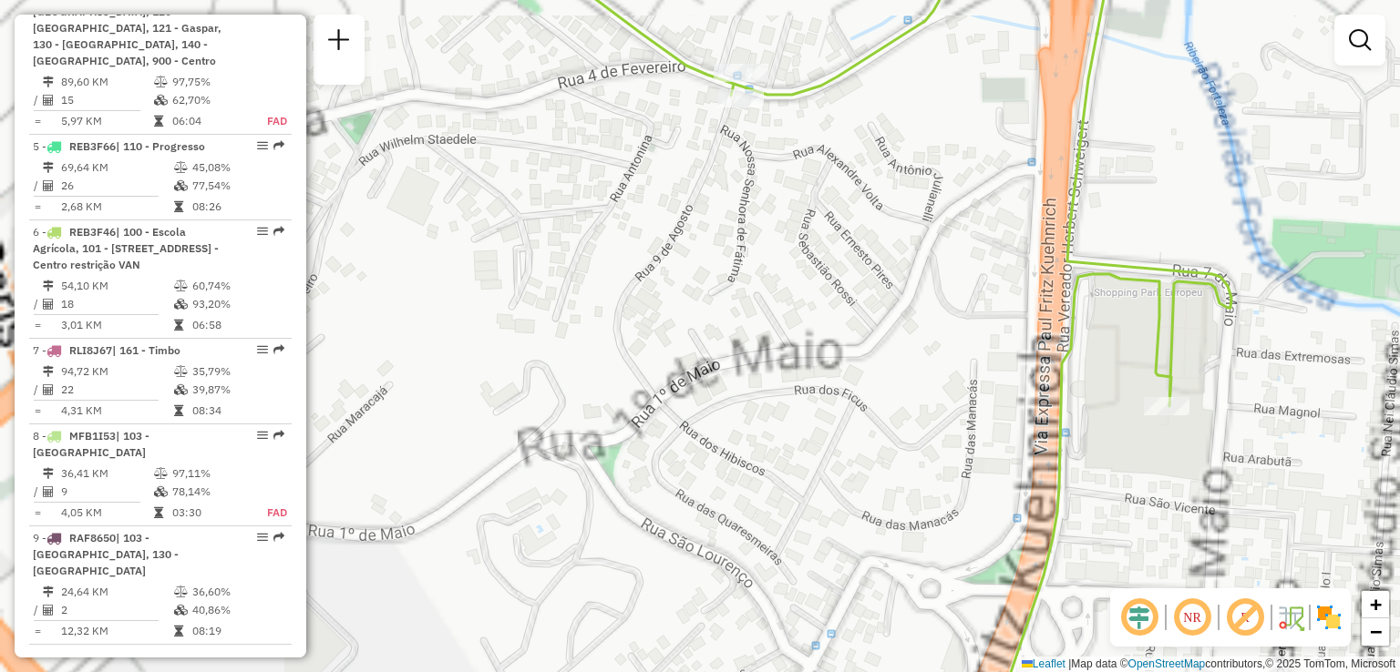
click at [914, 410] on div "Janela de atendimento Grade de atendimento Capacidade Transportadoras Veículos …" at bounding box center [700, 336] width 1400 height 672
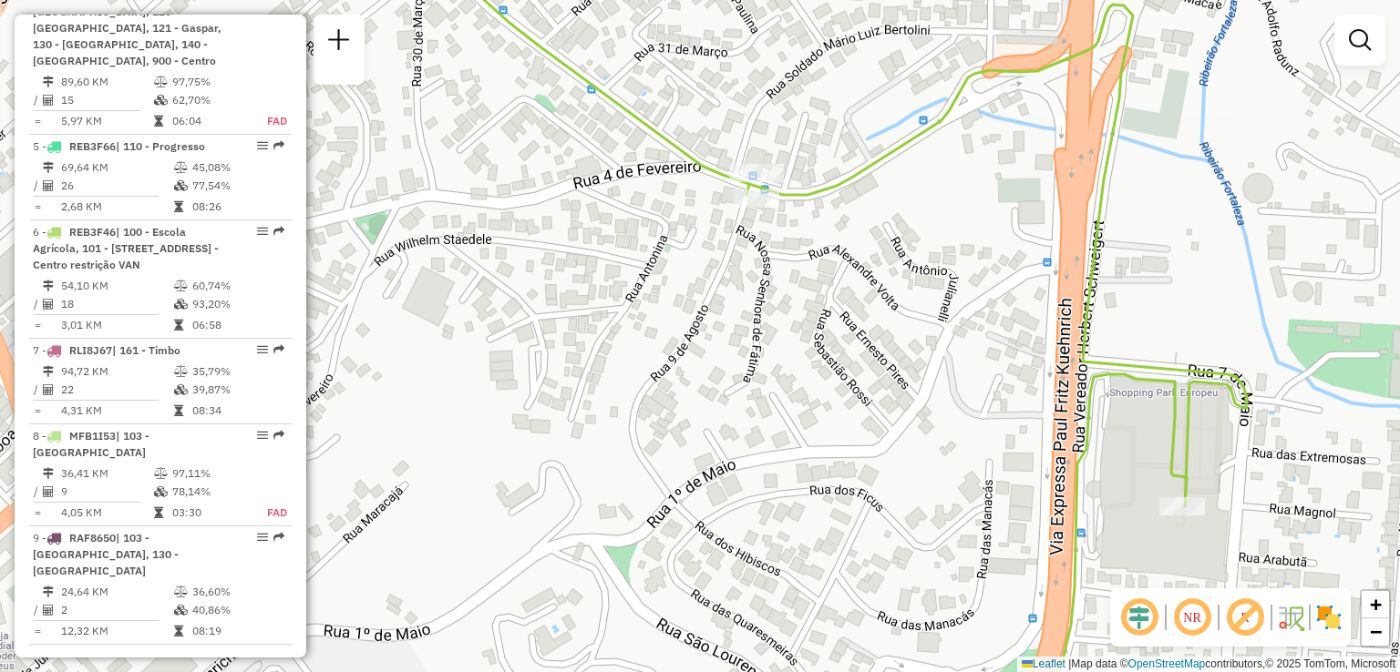
drag, startPoint x: 907, startPoint y: 342, endPoint x: 917, endPoint y: 431, distance: 89.9
click at [929, 442] on div "Janela de atendimento Grade de atendimento Capacidade Transportadoras Veículos …" at bounding box center [700, 336] width 1400 height 672
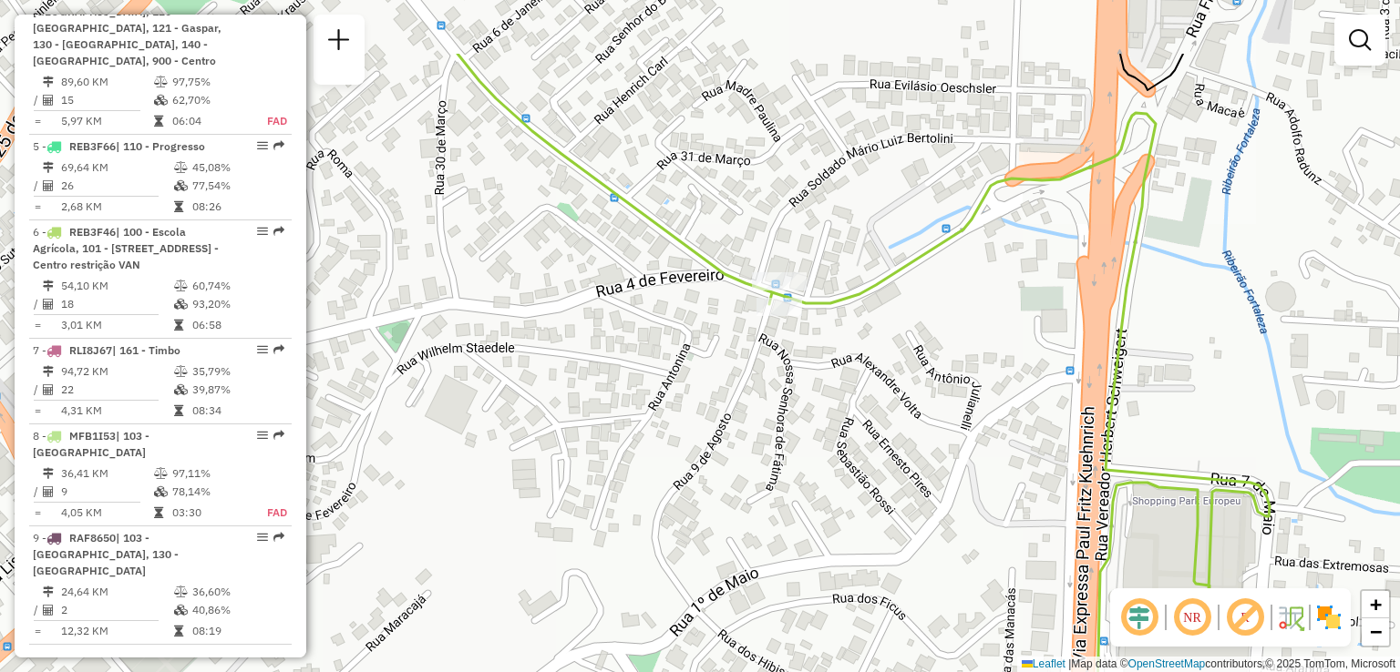
click at [957, 469] on div "Janela de atendimento Grade de atendimento Capacidade Transportadoras Veículos …" at bounding box center [700, 336] width 1400 height 672
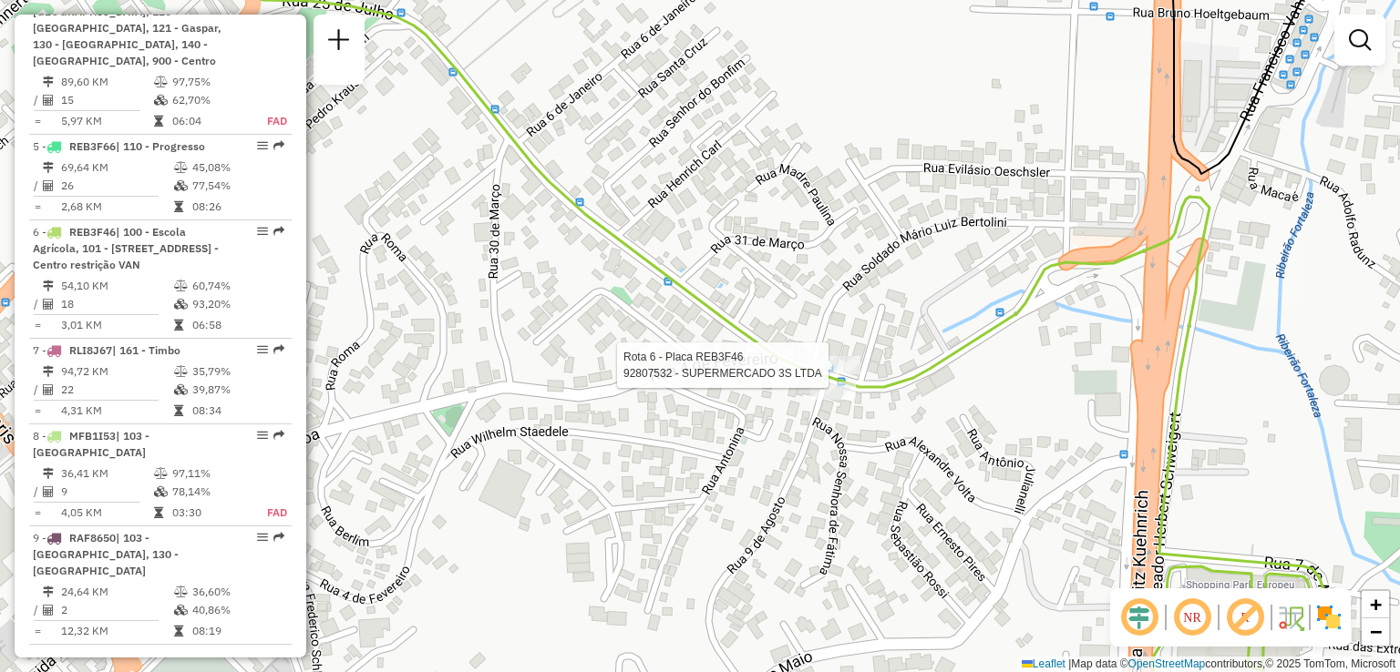
select select "**********"
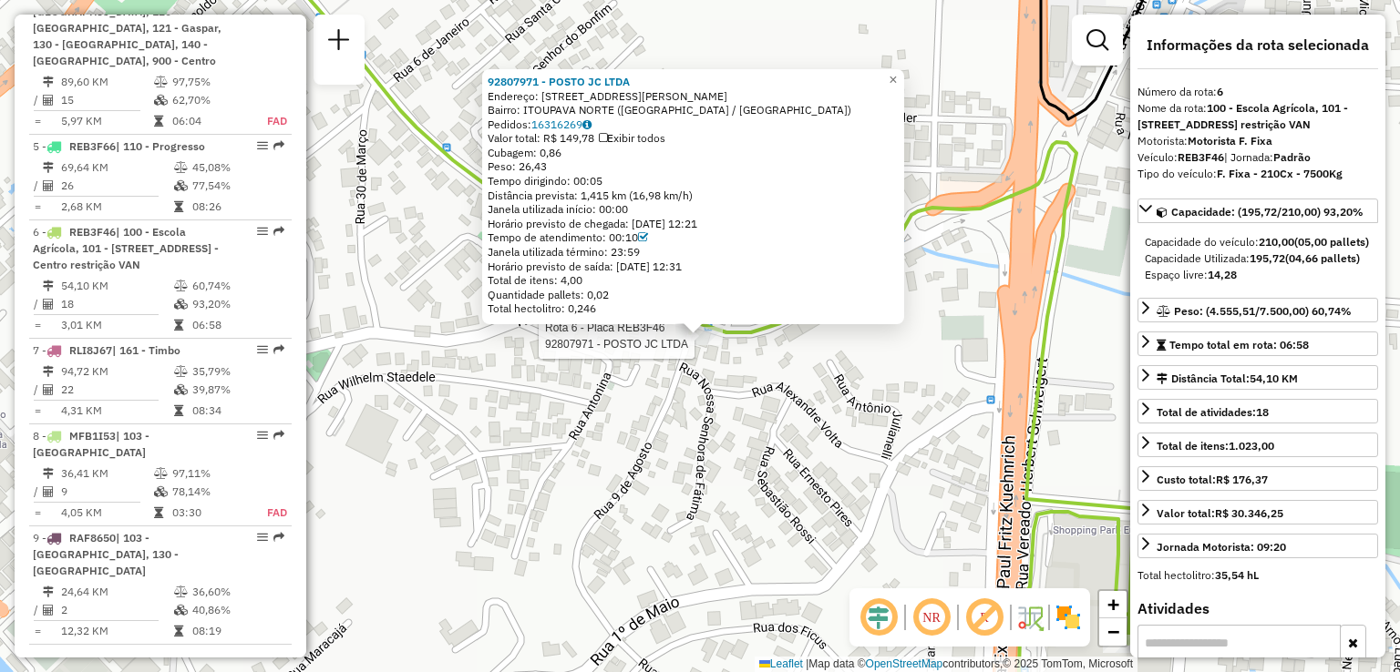
click at [678, 428] on div "Rota 6 - Placa REB3F46 92807971 - POSTO JC LTDA 92807971 - POSTO JC LTDA Endere…" at bounding box center [700, 336] width 1400 height 672
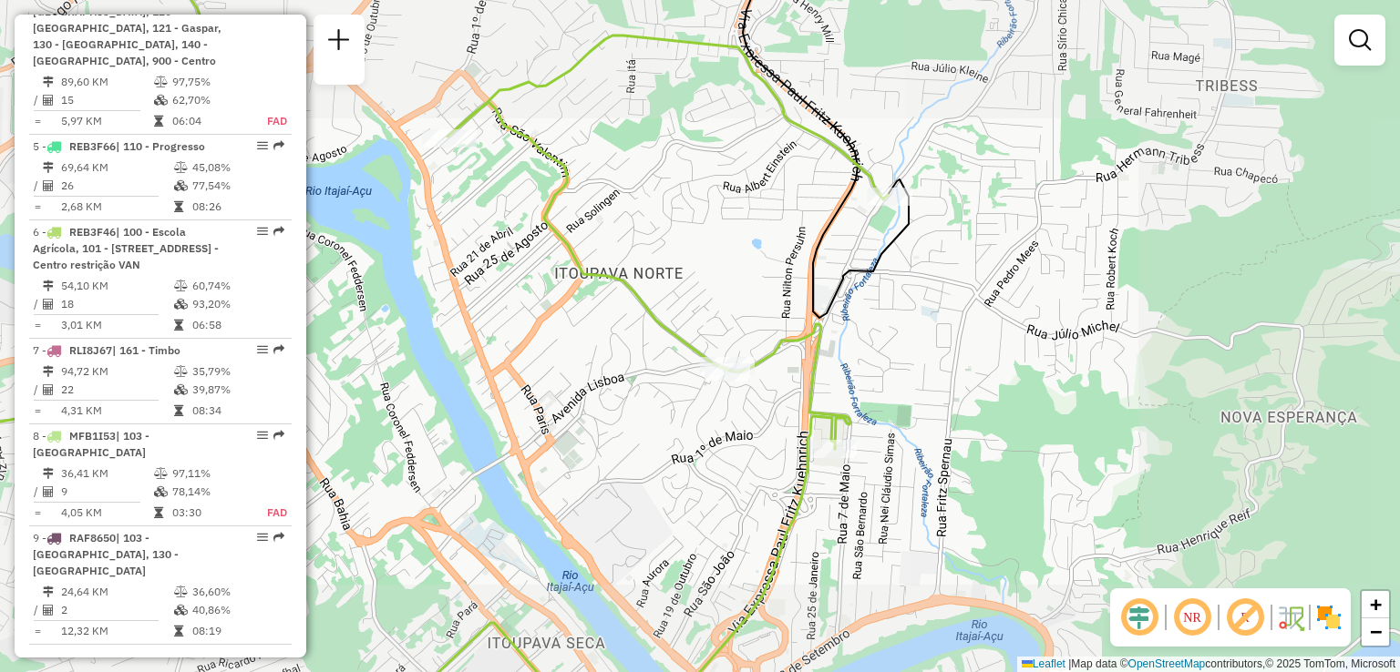
drag, startPoint x: 745, startPoint y: 427, endPoint x: 764, endPoint y: 300, distance: 129.0
click at [761, 324] on div "Janela de atendimento Grade de atendimento Capacidade Transportadoras Veículos …" at bounding box center [700, 336] width 1400 height 672
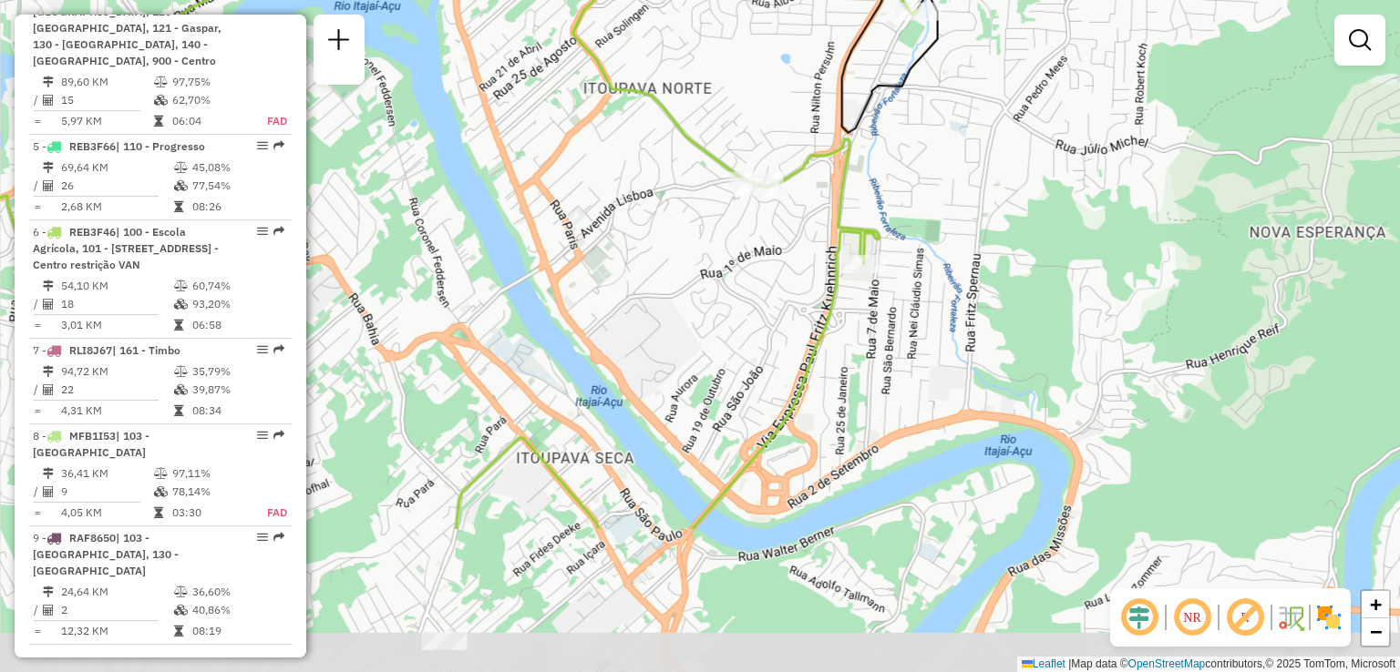
drag, startPoint x: 754, startPoint y: 295, endPoint x: 747, endPoint y: 271, distance: 25.4
click at [751, 289] on div "Janela de atendimento Grade de atendimento Capacidade Transportadoras Veículos …" at bounding box center [700, 336] width 1400 height 672
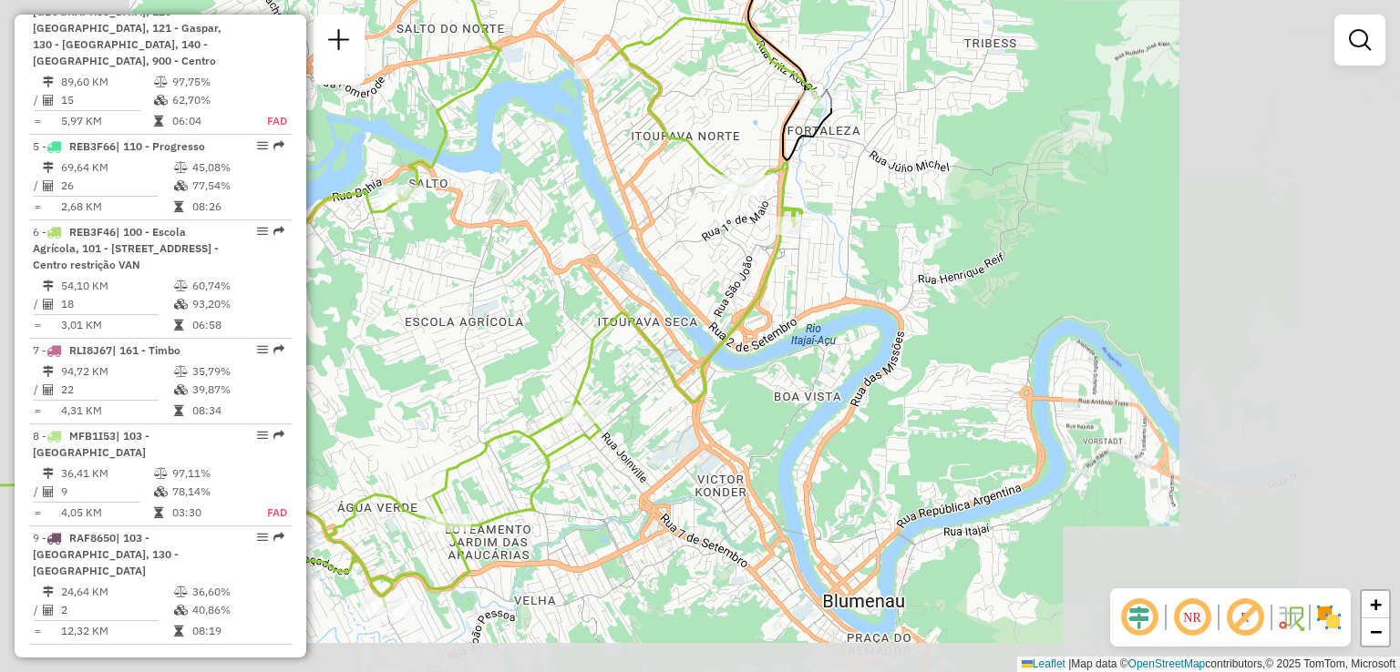
drag, startPoint x: 747, startPoint y: 281, endPoint x: 748, endPoint y: 217, distance: 63.8
click at [747, 245] on div "Janela de atendimento Grade de atendimento Capacidade Transportadoras Veículos …" at bounding box center [700, 336] width 1400 height 672
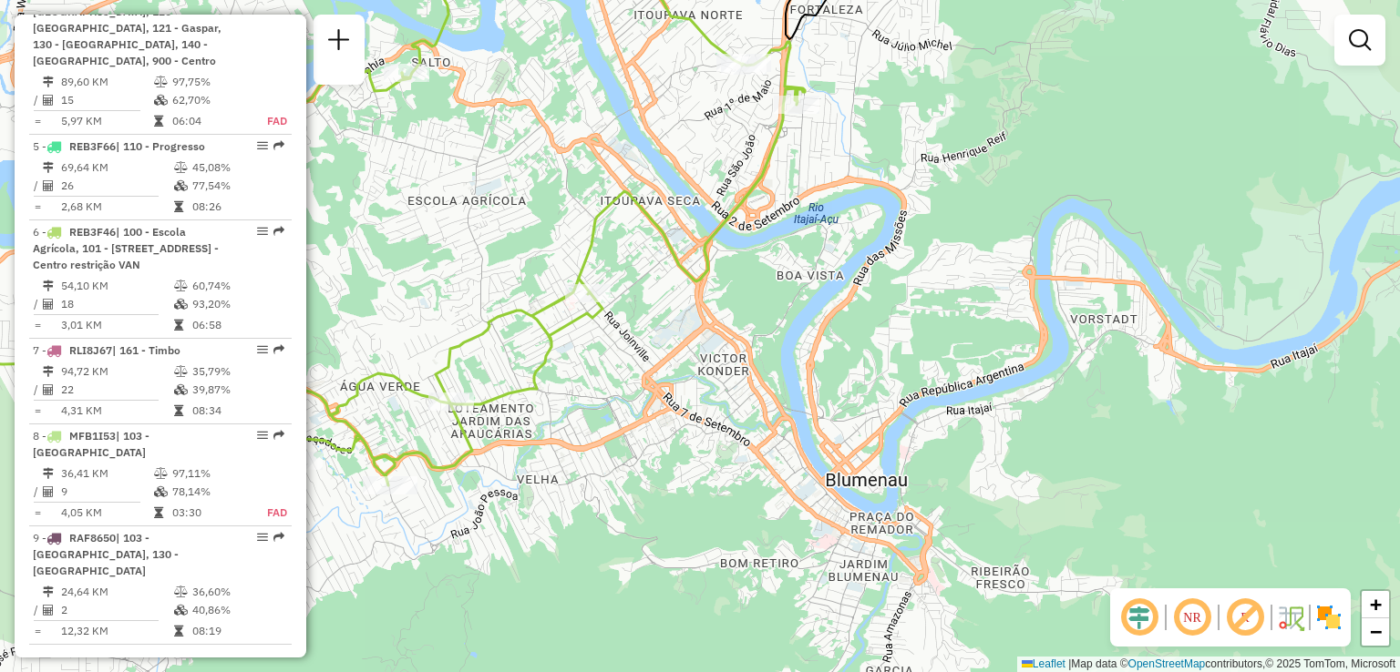
drag, startPoint x: 779, startPoint y: 318, endPoint x: 877, endPoint y: 297, distance: 100.6
click at [875, 299] on div "Janela de atendimento Grade de atendimento Capacidade Transportadoras Veículos …" at bounding box center [700, 336] width 1400 height 672
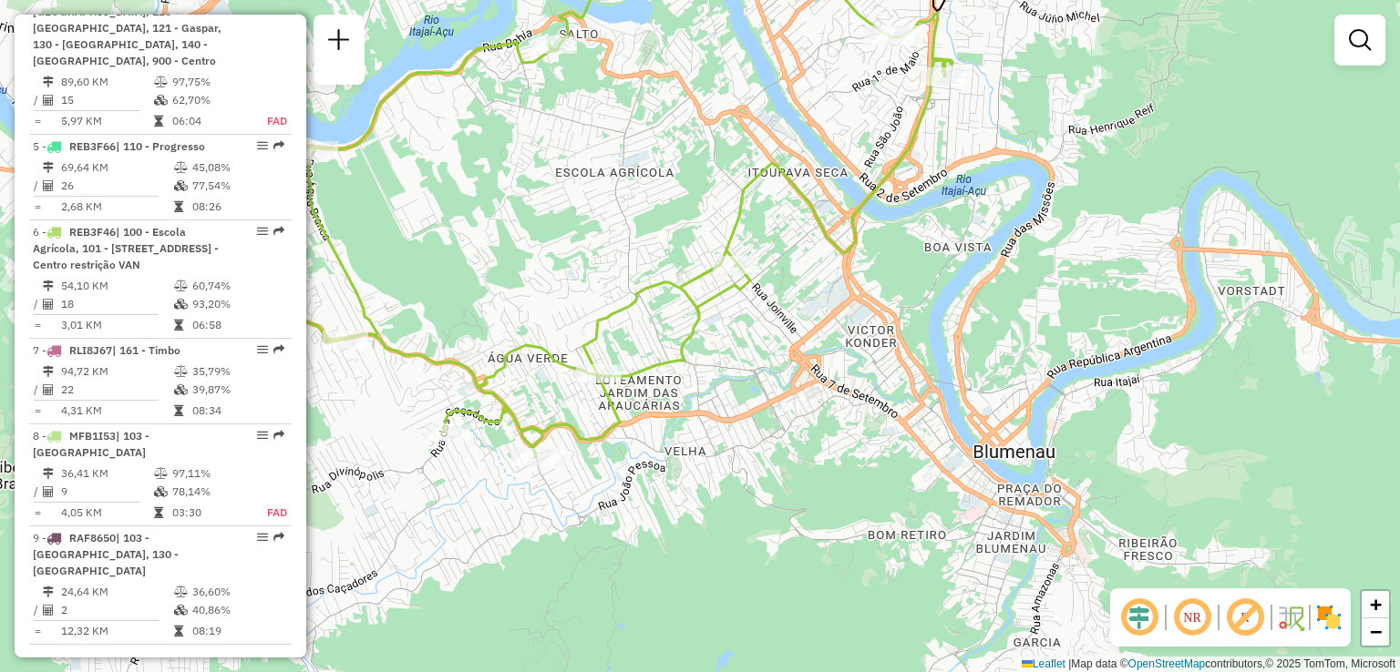
drag, startPoint x: 831, startPoint y: 343, endPoint x: 910, endPoint y: 415, distance: 107.1
click at [961, 373] on div "Janela de atendimento Grade de atendimento Capacidade Transportadoras Veículos …" at bounding box center [700, 336] width 1400 height 672
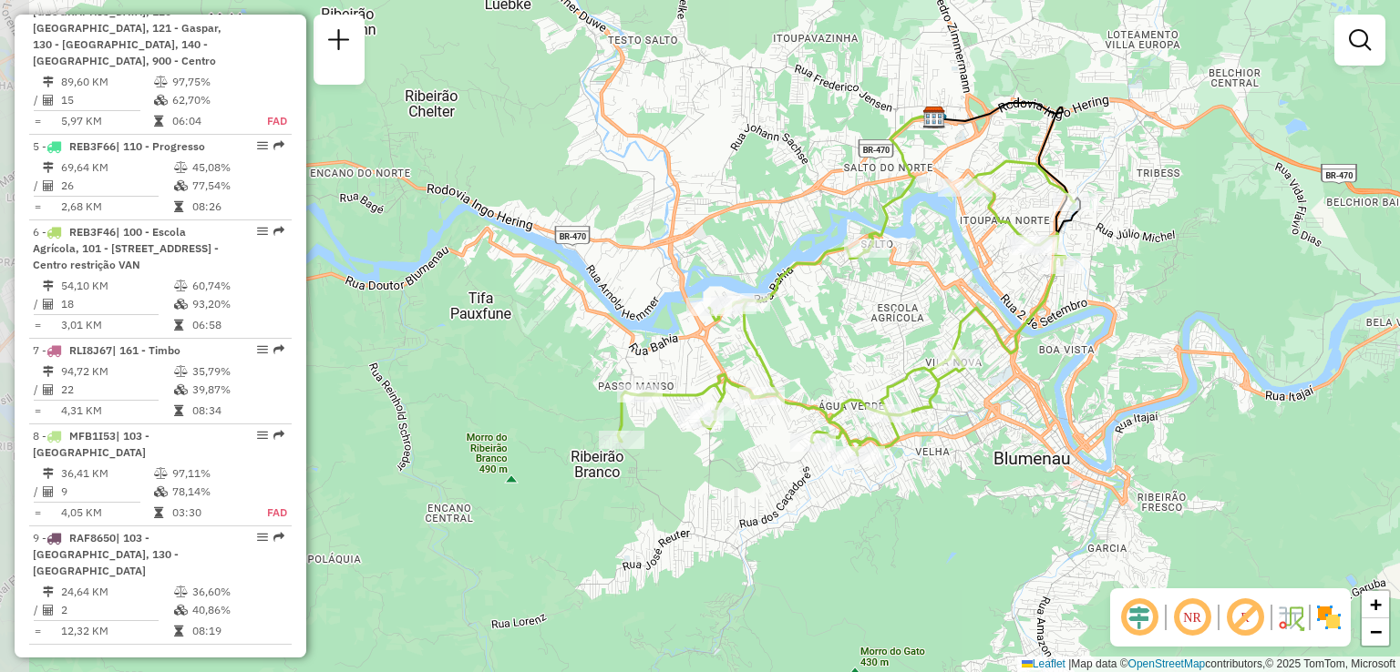
click at [970, 426] on div "Janela de atendimento Grade de atendimento Capacidade Transportadoras Veículos …" at bounding box center [700, 336] width 1400 height 672
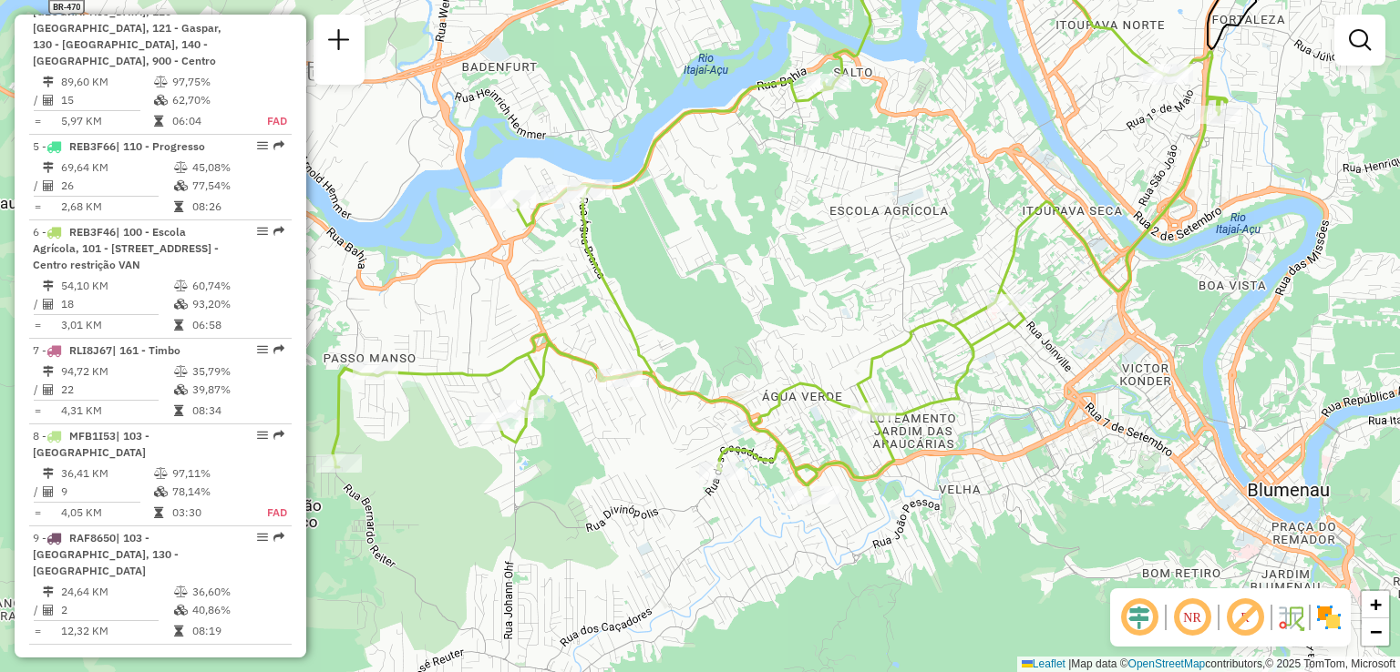
drag, startPoint x: 851, startPoint y: 377, endPoint x: 813, endPoint y: 373, distance: 38.5
click at [813, 373] on div "Janela de atendimento Grade de atendimento Capacidade Transportadoras Veículos …" at bounding box center [700, 336] width 1400 height 672
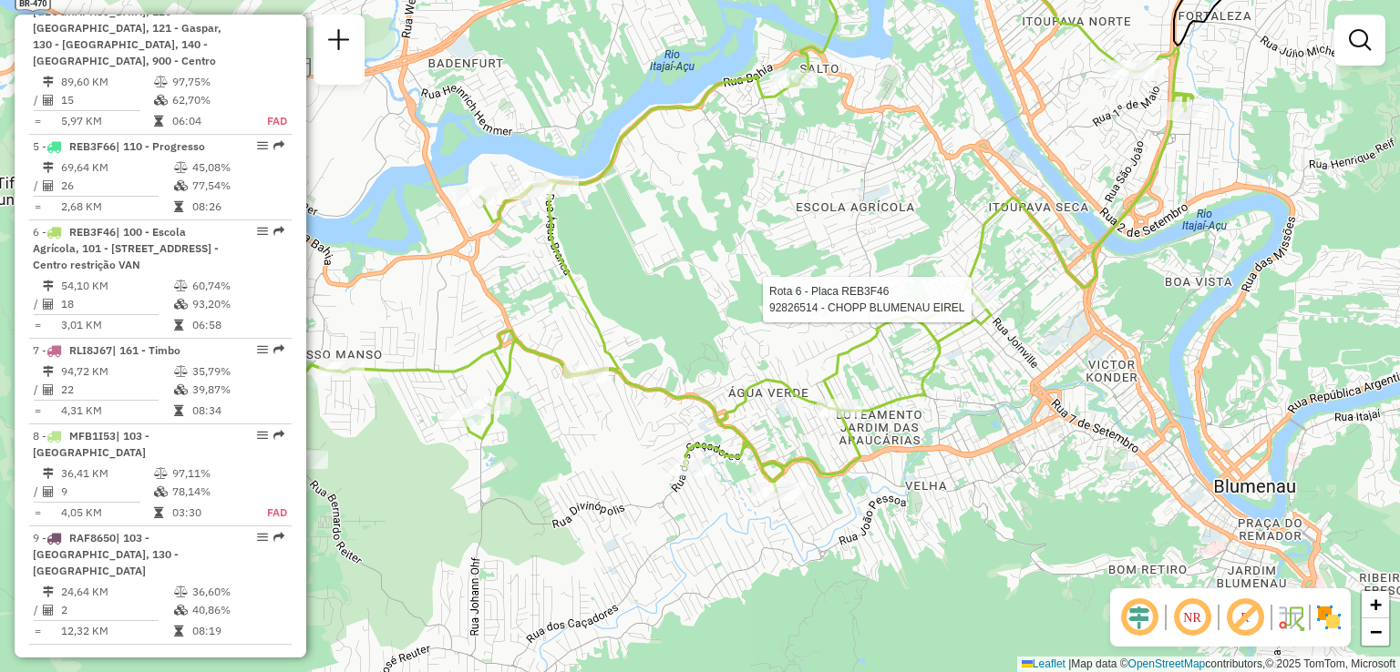
select select "**********"
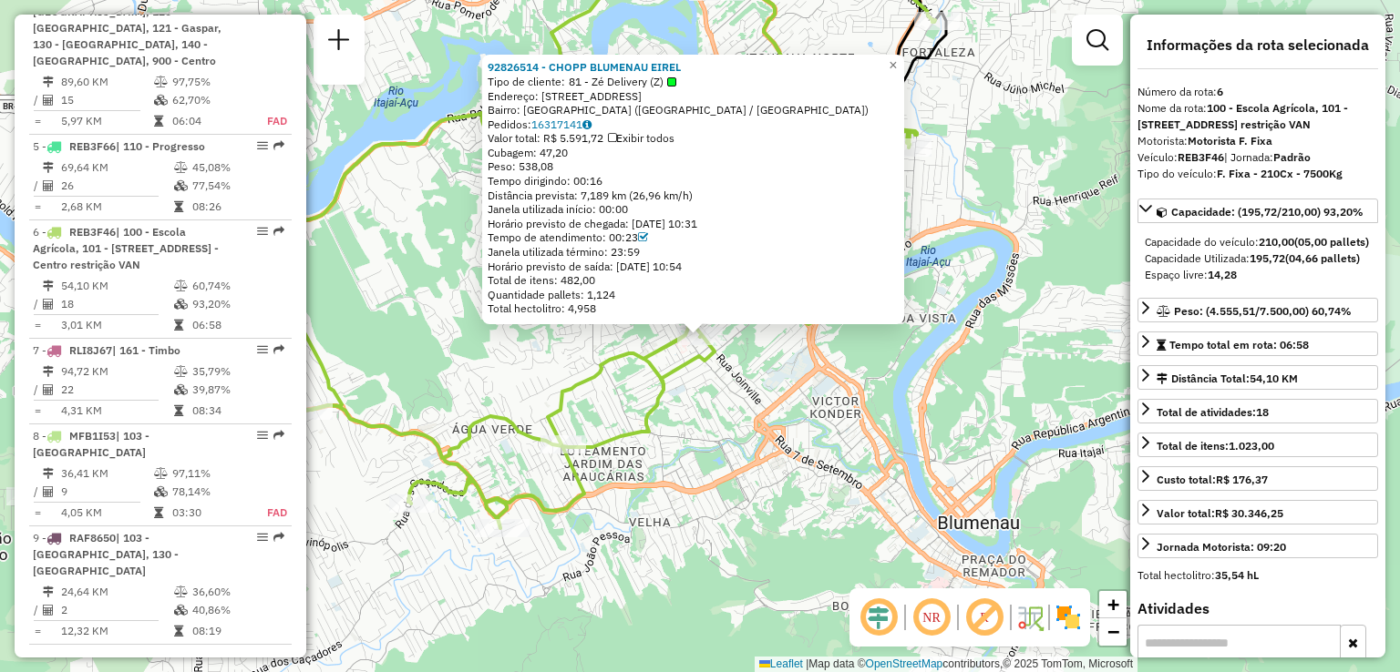
click at [911, 379] on div "92826514 - CHOPP BLUMENAU EIREL Tipo de cliente: 81 - Zé Delivery (Z) Endereço:…" at bounding box center [700, 336] width 1400 height 672
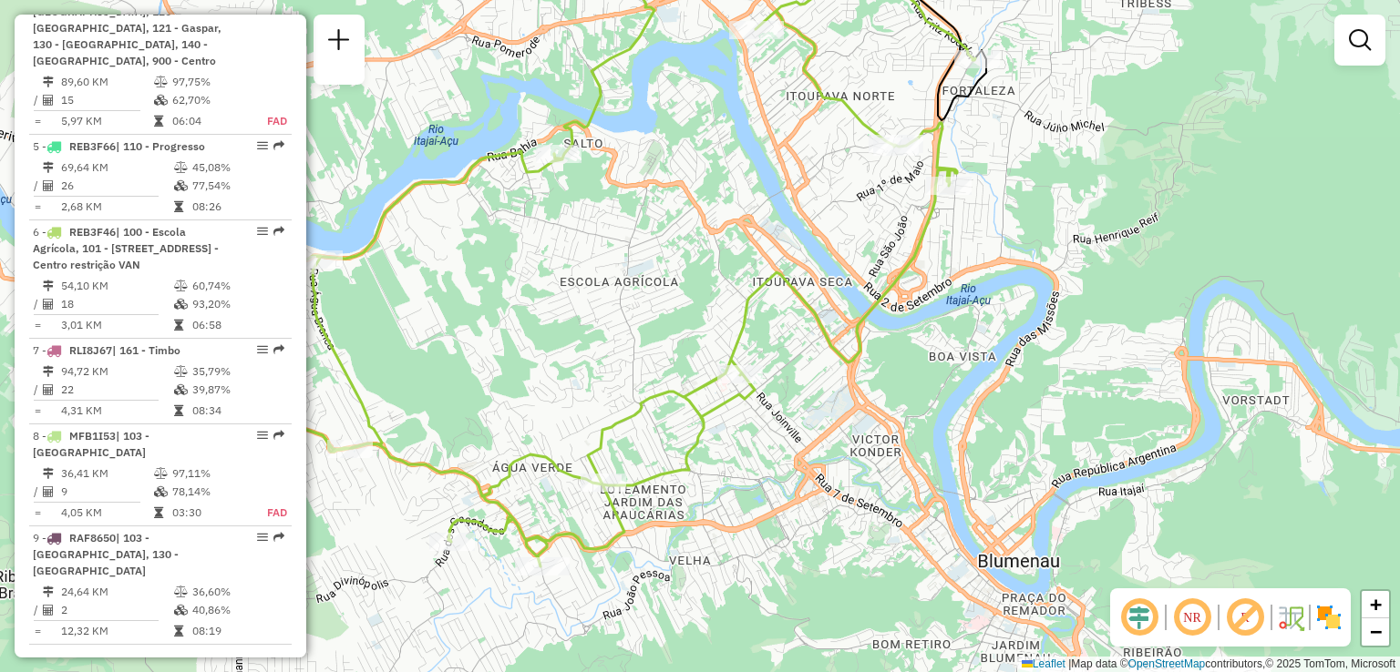
drag, startPoint x: 835, startPoint y: 267, endPoint x: 791, endPoint y: 388, distance: 128.8
click at [791, 388] on div "Janela de atendimento Grade de atendimento Capacidade Transportadoras Veículos …" at bounding box center [700, 336] width 1400 height 672
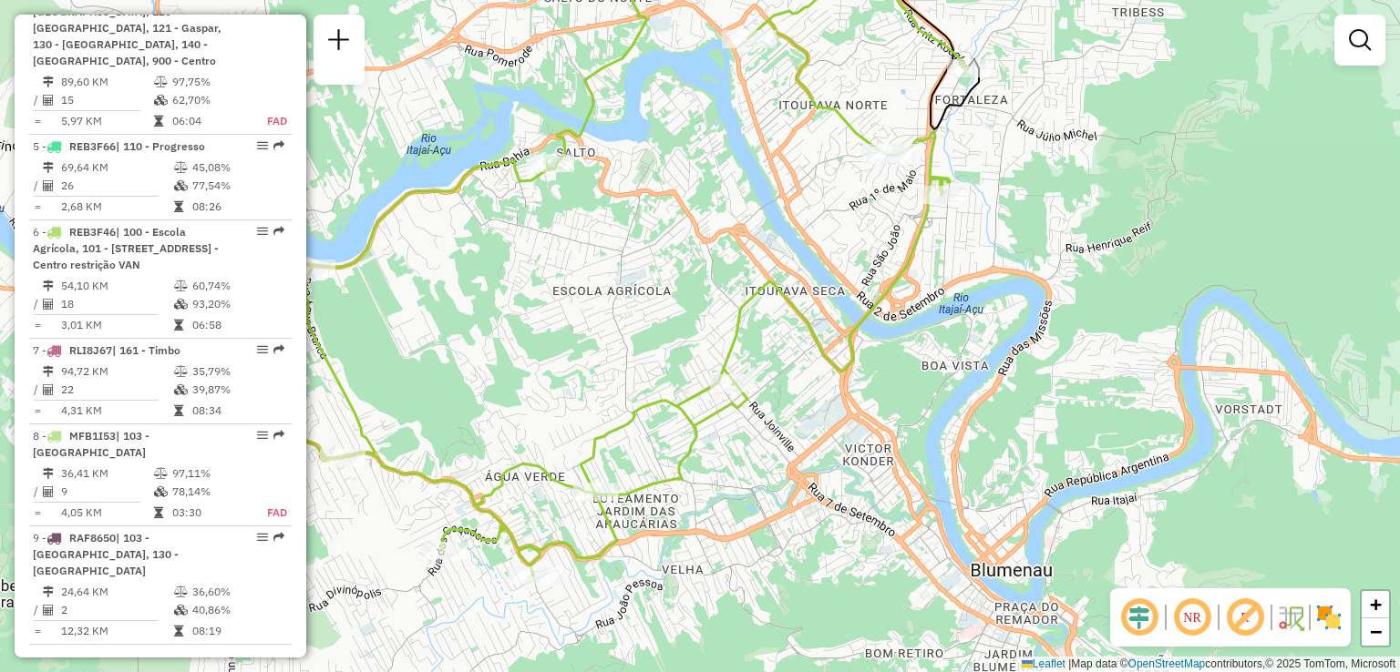
drag, startPoint x: 834, startPoint y: 345, endPoint x: 817, endPoint y: 313, distance: 35.9
click at [830, 326] on div "Janela de atendimento Grade de atendimento Capacidade Transportadoras Veículos …" at bounding box center [700, 336] width 1400 height 672
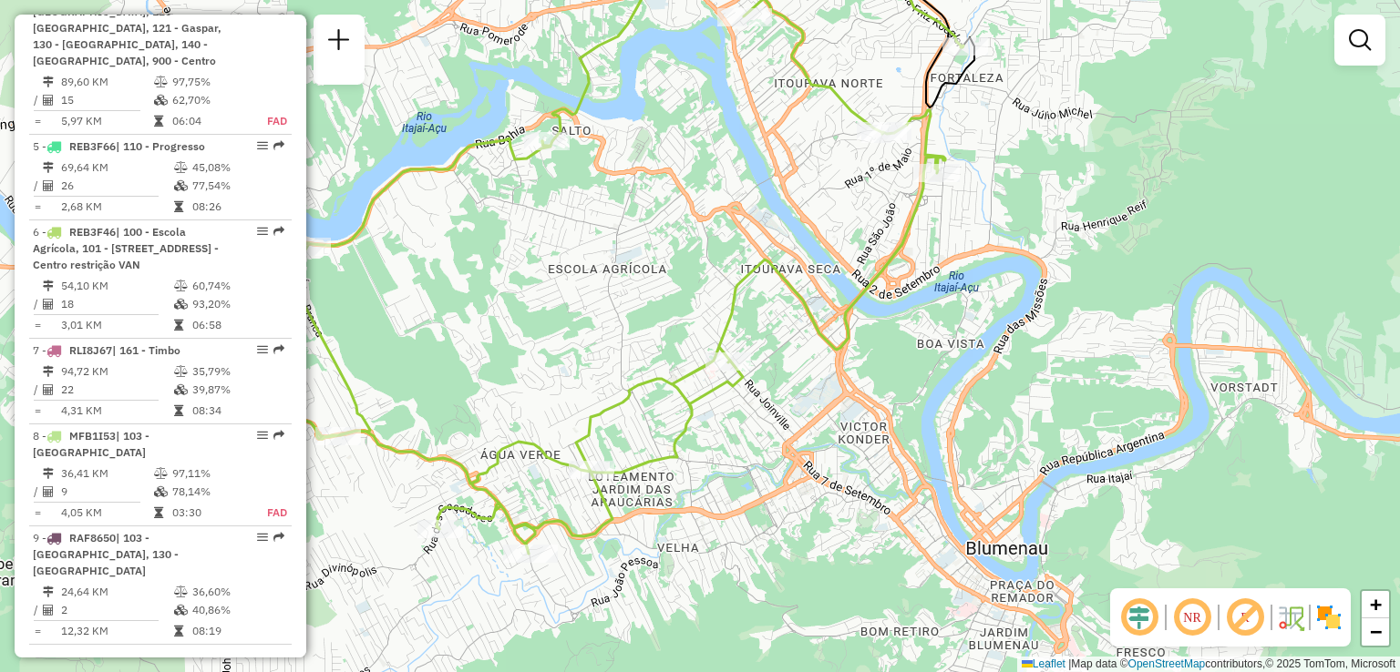
drag, startPoint x: 603, startPoint y: 183, endPoint x: 647, endPoint y: 241, distance: 72.2
click at [647, 241] on div "Janela de atendimento Grade de atendimento Capacidade Transportadoras Veículos …" at bounding box center [700, 336] width 1400 height 672
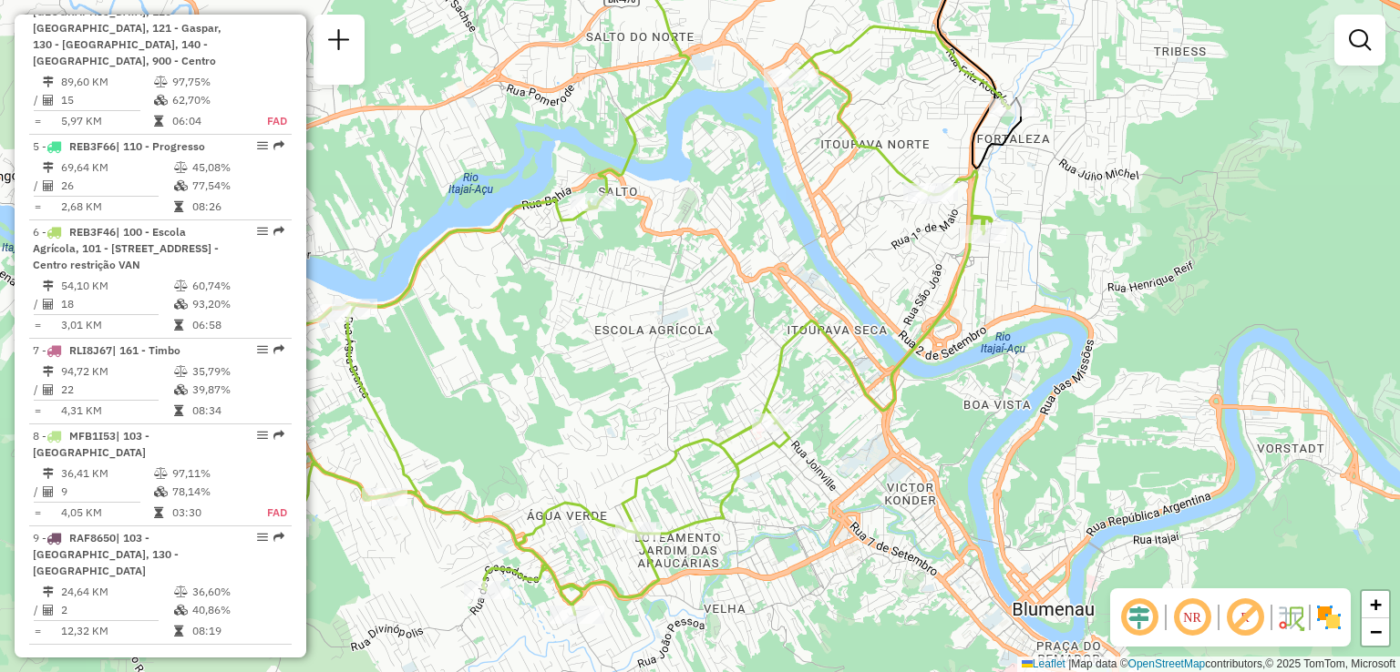
click at [694, 231] on div "Janela de atendimento Grade de atendimento Capacidade Transportadoras Veículos …" at bounding box center [700, 336] width 1400 height 672
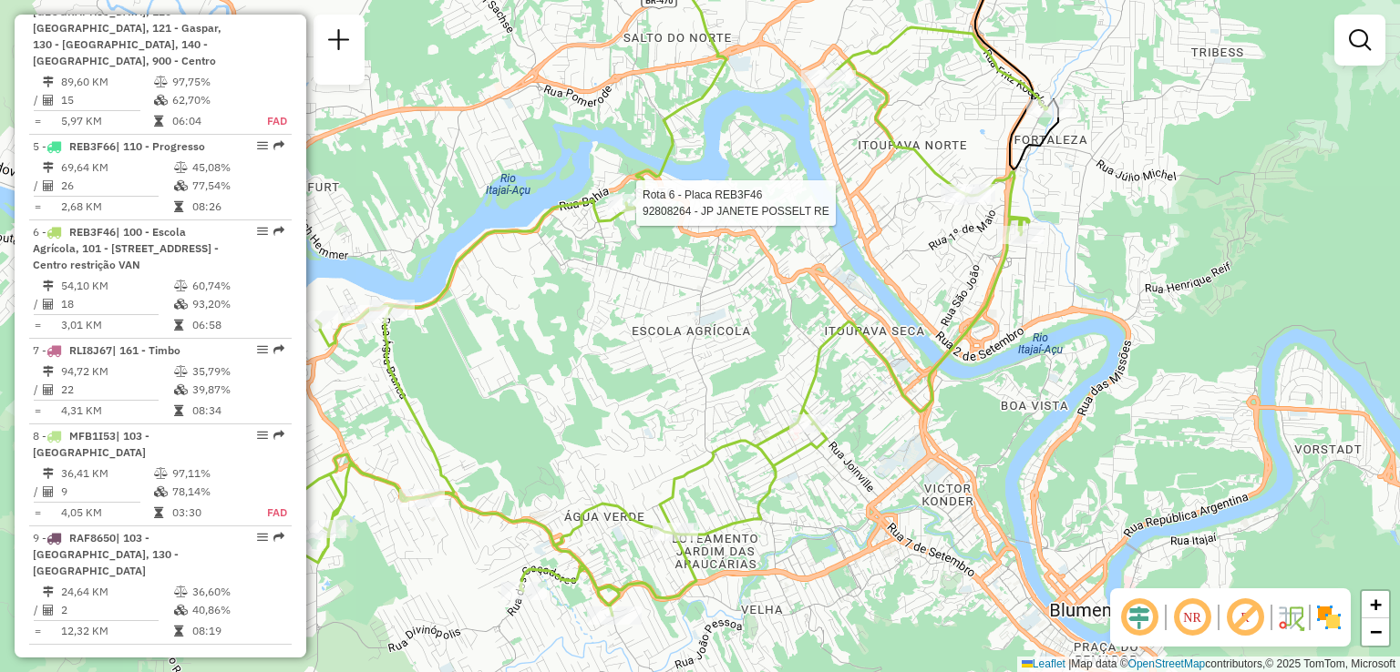
click at [631, 212] on div at bounding box center [631, 203] width 46 height 18
select select "**********"
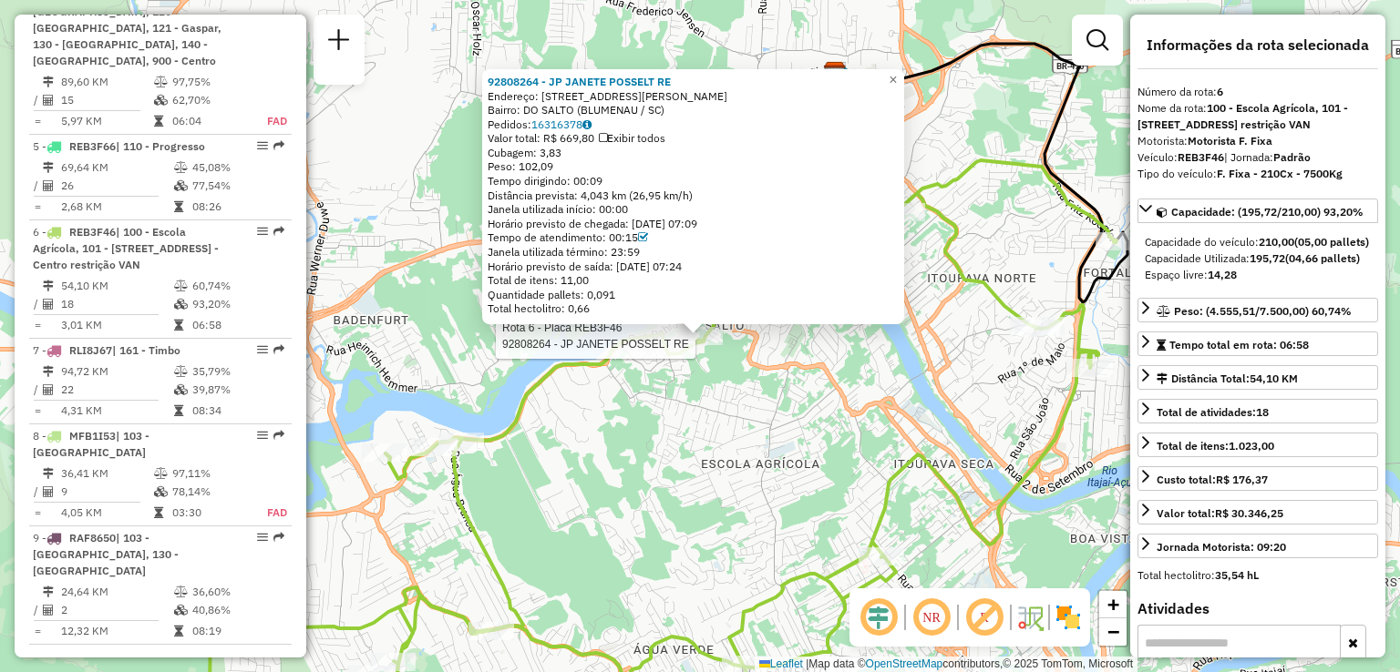
click at [724, 390] on div "Rota 6 - Placa REB3F46 92808264 - JP JANETE POSSELT RE 92808264 - JP JANETE POS…" at bounding box center [700, 336] width 1400 height 672
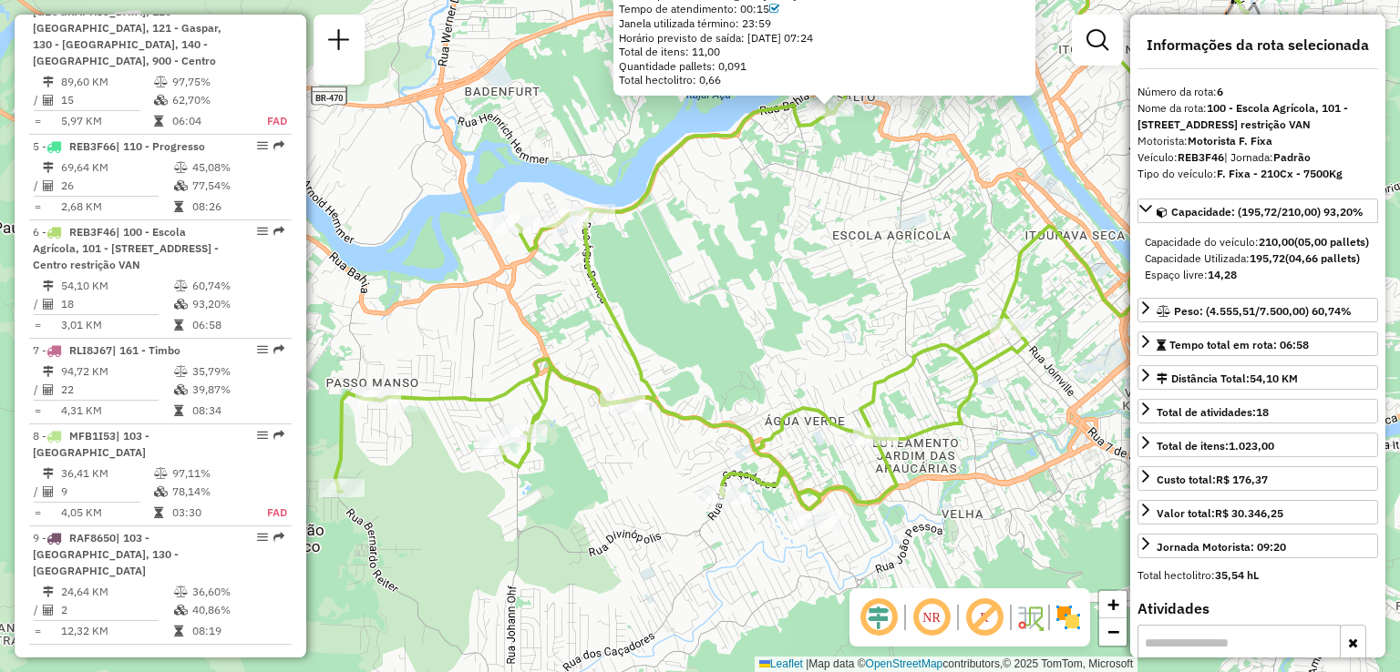
click at [734, 370] on div "92808264 - JP JANETE POSSELT RE Endereço: R Doutor [PERSON_NAME] 416 Bairro: DO…" at bounding box center [700, 336] width 1400 height 672
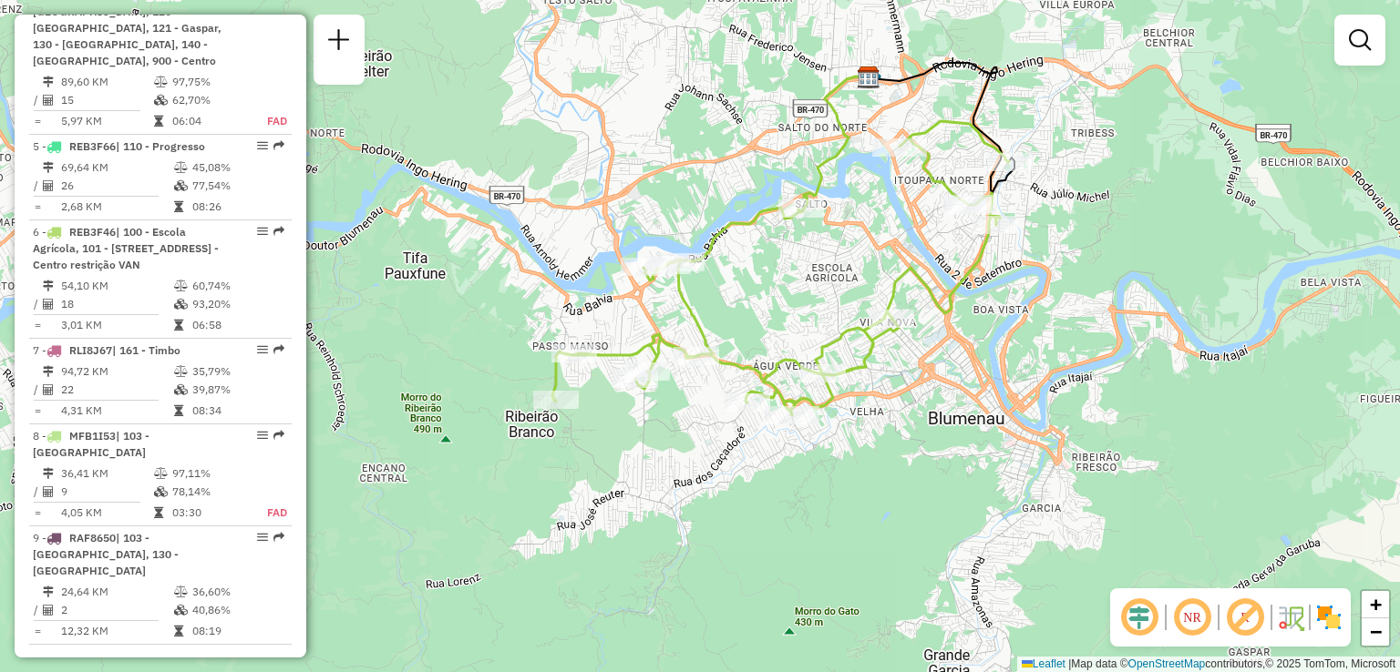
drag, startPoint x: 776, startPoint y: 361, endPoint x: 784, endPoint y: 344, distance: 18.8
click at [784, 344] on div "Janela de atendimento Grade de atendimento Capacidade Transportadoras Veículos …" at bounding box center [700, 336] width 1400 height 672
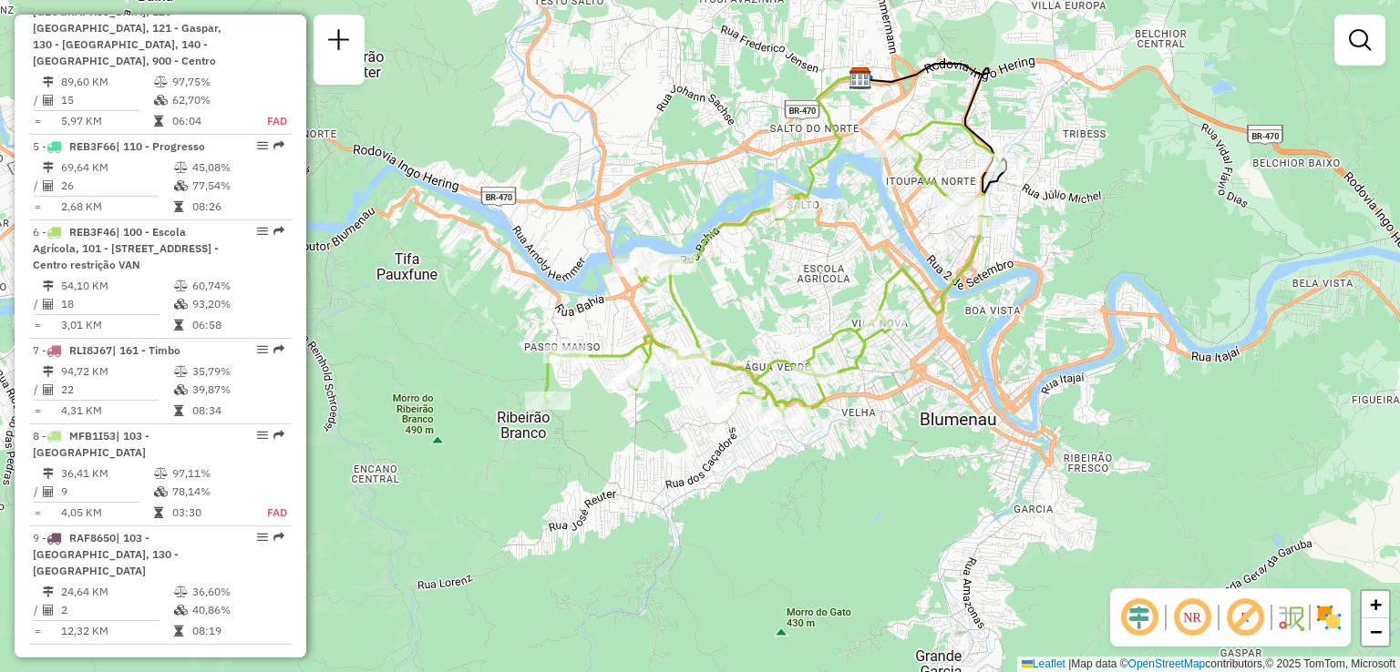
click at [770, 284] on div "Janela de atendimento Grade de atendimento Capacidade Transportadoras Veículos …" at bounding box center [700, 336] width 1400 height 672
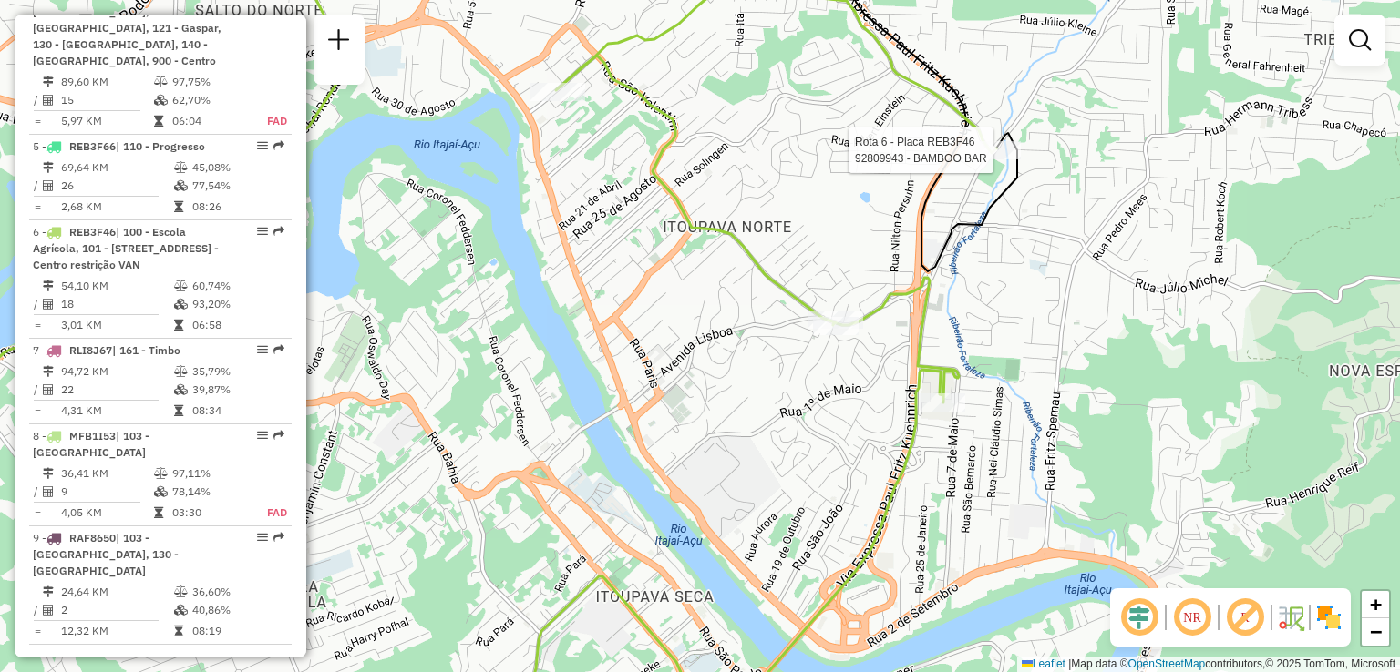
select select "**********"
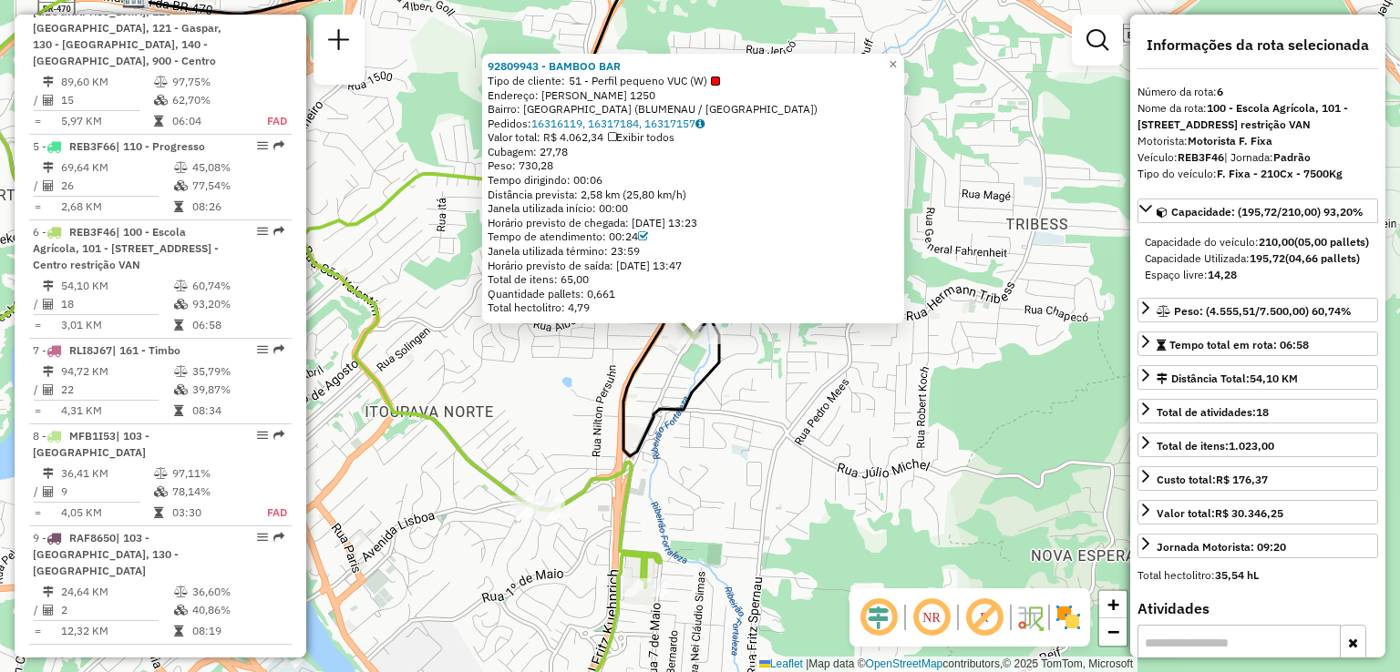
click at [962, 183] on div "92809943 - BAMBOO BAR Tipo de cliente: 51 - Perfil pequeno VUC (W) Endereço: Fr…" at bounding box center [700, 336] width 1400 height 672
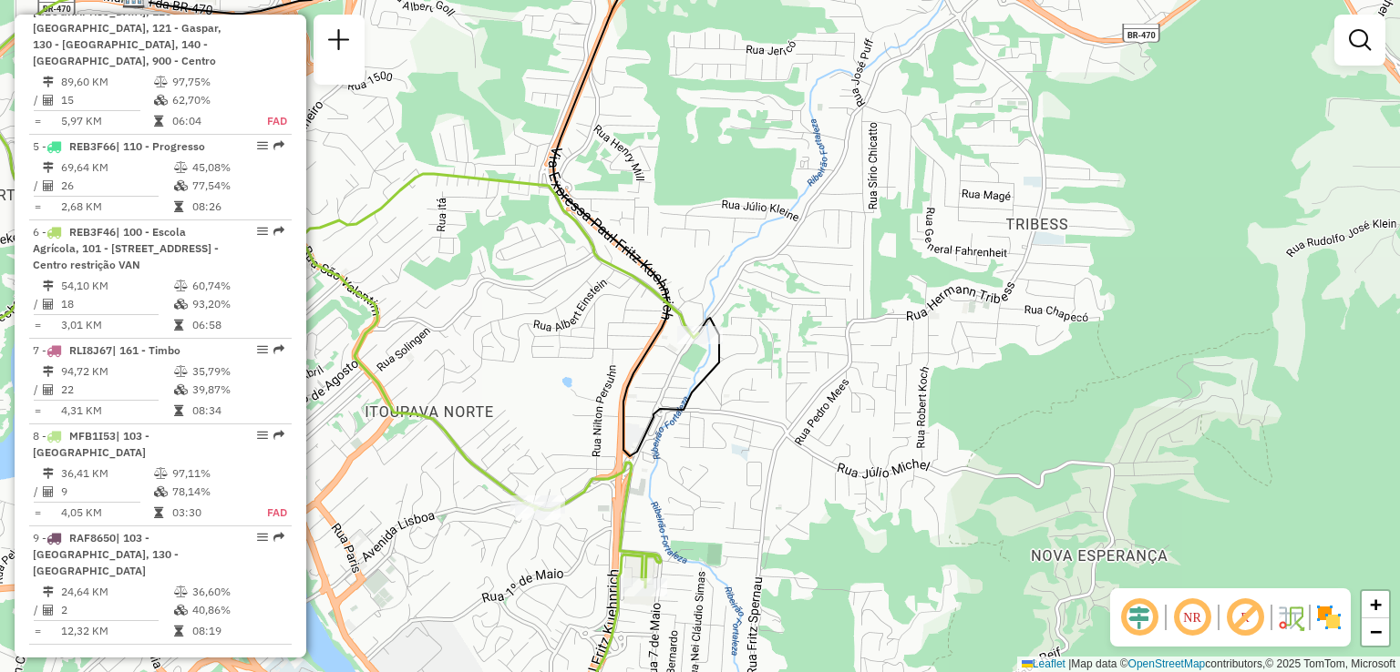
drag, startPoint x: 620, startPoint y: 265, endPoint x: 759, endPoint y: 231, distance: 143.6
click at [698, 239] on icon at bounding box center [279, 457] width 838 height 566
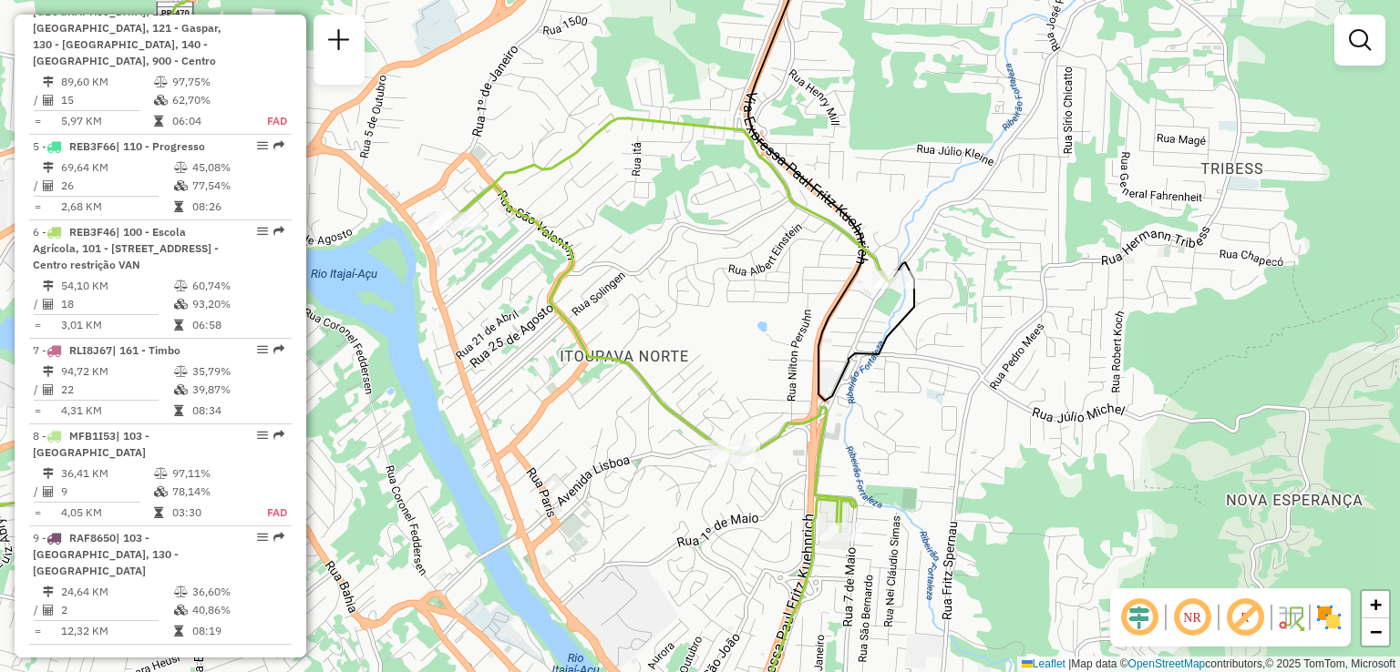
drag, startPoint x: 668, startPoint y: 329, endPoint x: 725, endPoint y: 292, distance: 68.5
click at [725, 292] on div "Janela de atendimento Grade de atendimento Capacidade Transportadoras Veículos …" at bounding box center [700, 336] width 1400 height 672
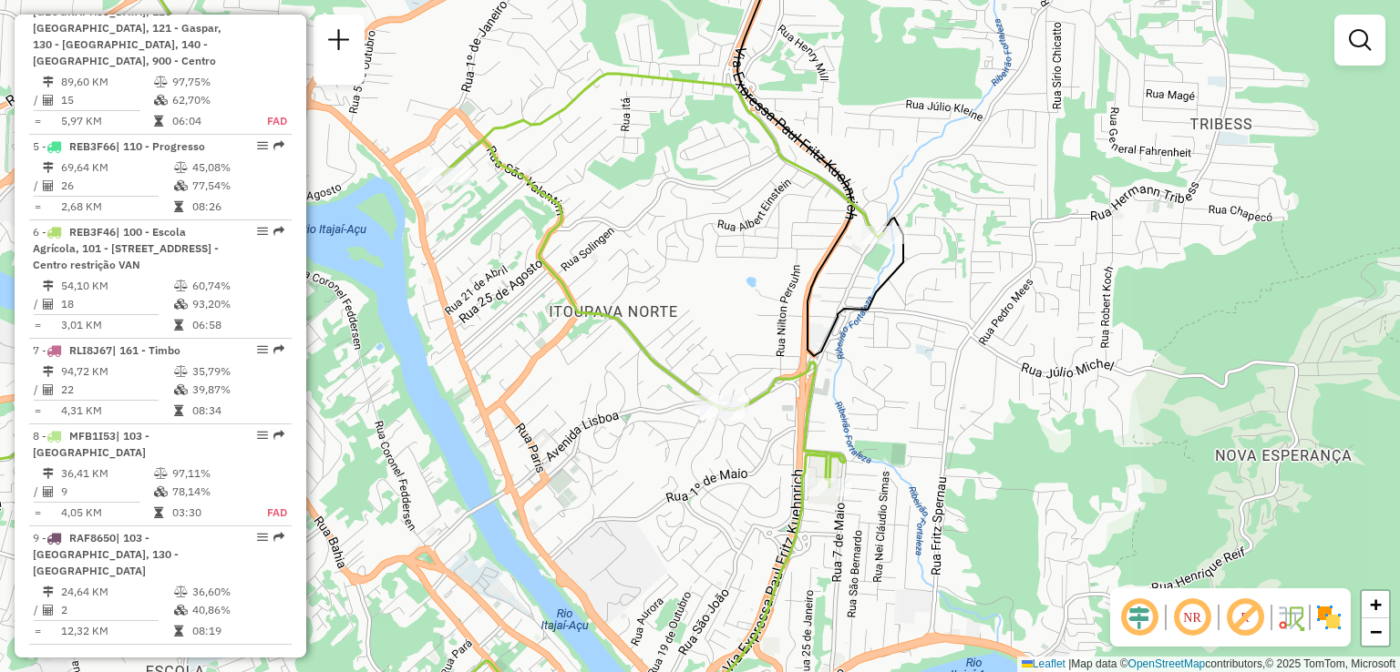
drag, startPoint x: 831, startPoint y: 303, endPoint x: 816, endPoint y: 278, distance: 29.4
click at [816, 278] on div "Janela de atendimento Grade de atendimento Capacidade Transportadoras Veículos …" at bounding box center [700, 336] width 1400 height 672
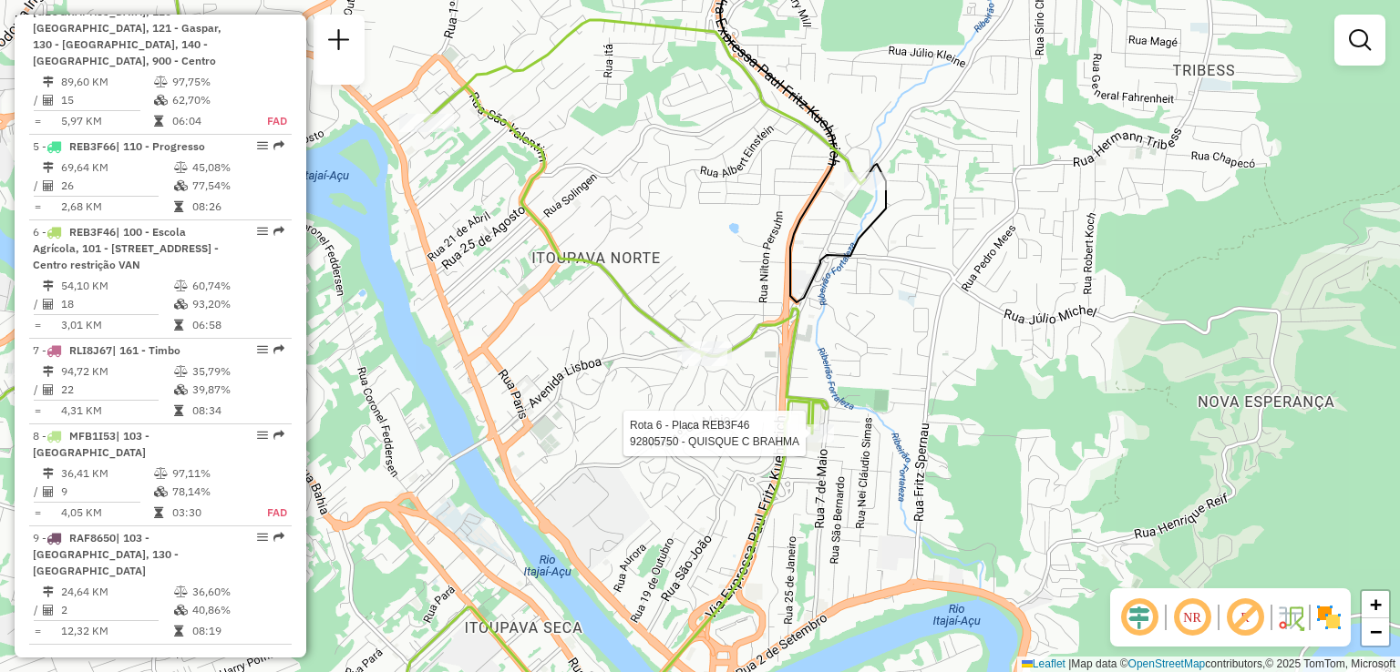
click at [800, 409] on div "Rota 6 - Placa REB3F46 92805750 - QUISQUE C BRAHMA Janela de atendimento Grade …" at bounding box center [700, 336] width 1400 height 672
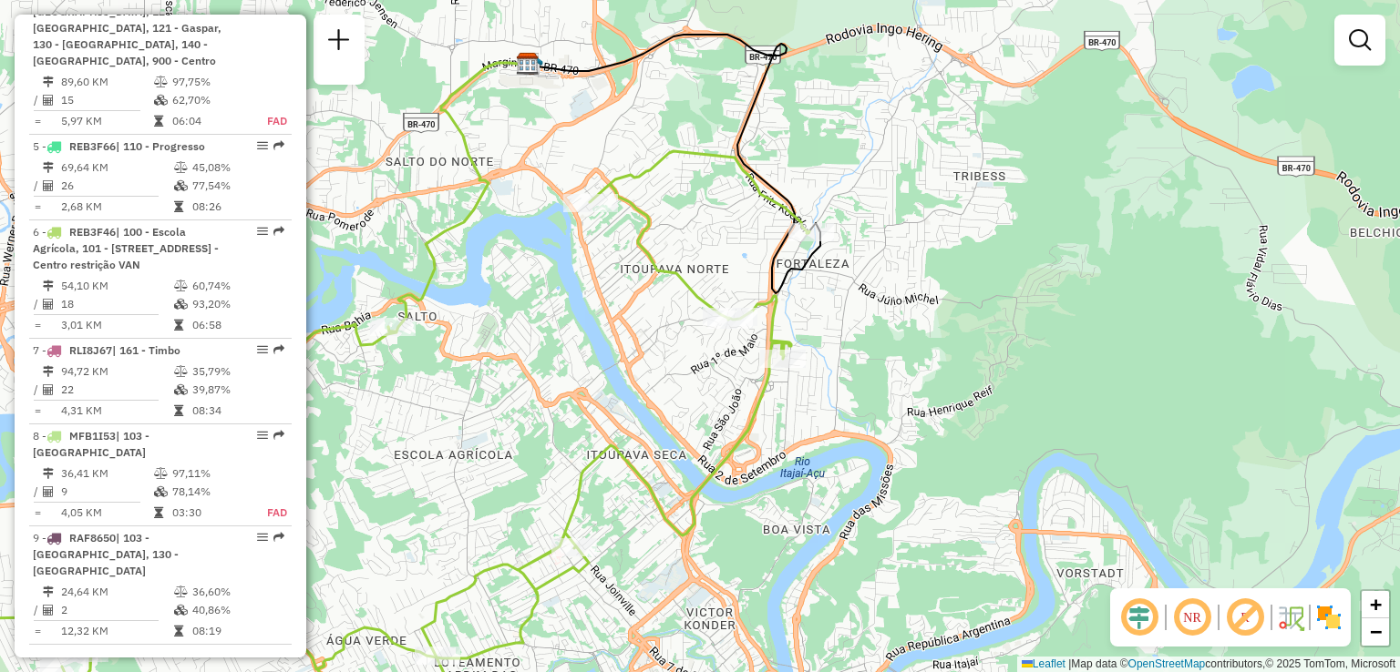
drag, startPoint x: 740, startPoint y: 438, endPoint x: 816, endPoint y: 332, distance: 131.2
click at [802, 351] on icon at bounding box center [353, 445] width 912 height 589
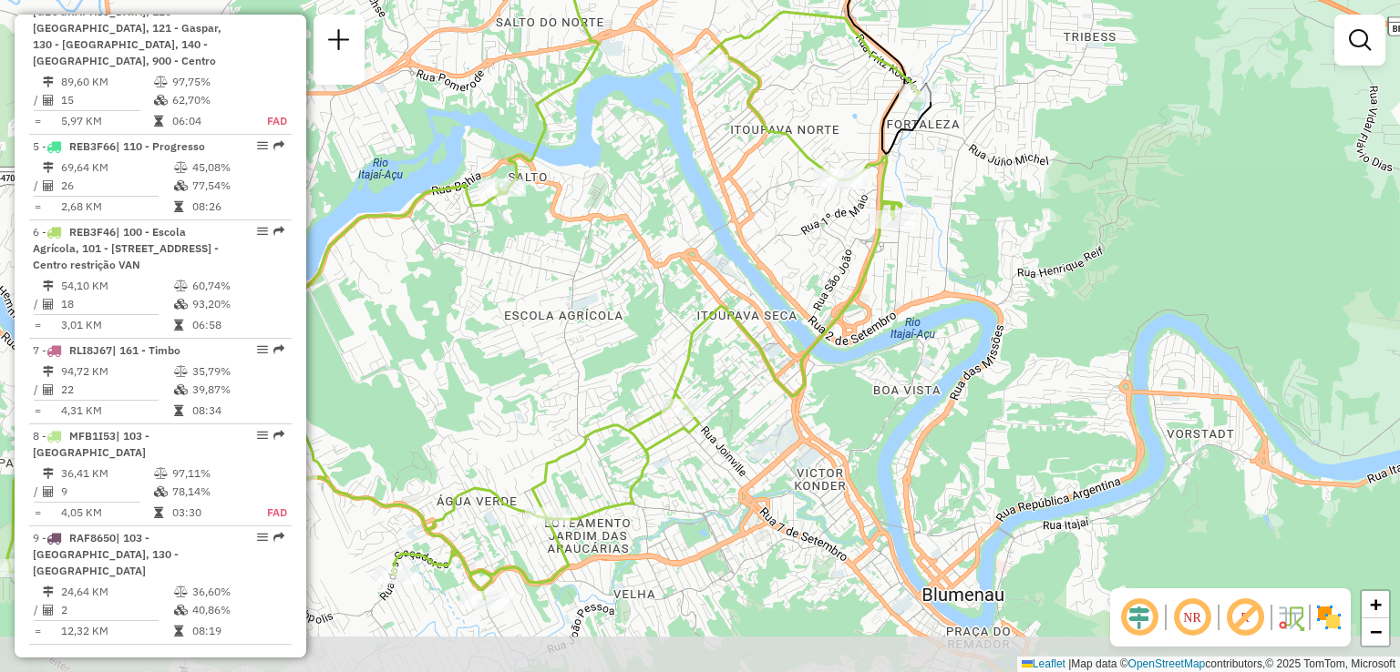
drag, startPoint x: 752, startPoint y: 323, endPoint x: 754, endPoint y: 303, distance: 21.1
click at [754, 307] on div "Janela de atendimento Grade de atendimento Capacidade Transportadoras Veículos …" at bounding box center [700, 336] width 1400 height 672
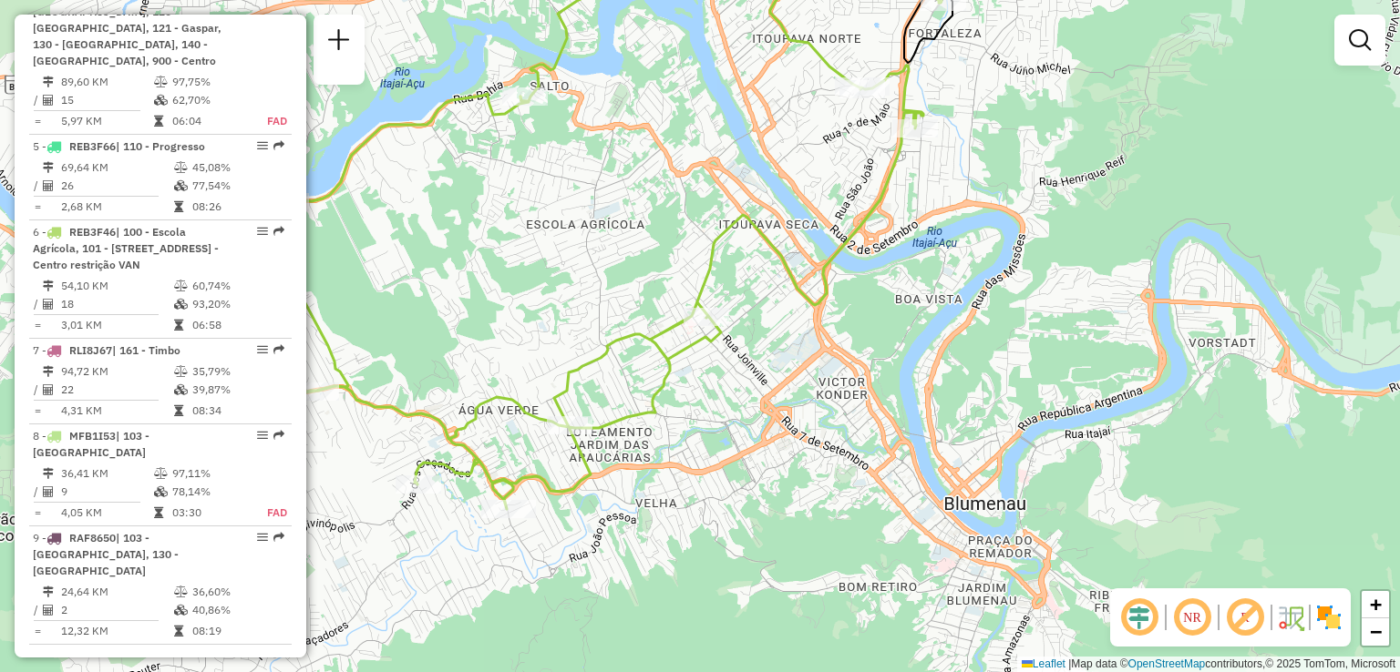
drag, startPoint x: 703, startPoint y: 419, endPoint x: 744, endPoint y: 376, distance: 59.9
click at [744, 376] on div "Janela de atendimento Grade de atendimento Capacidade Transportadoras Veículos …" at bounding box center [700, 336] width 1400 height 672
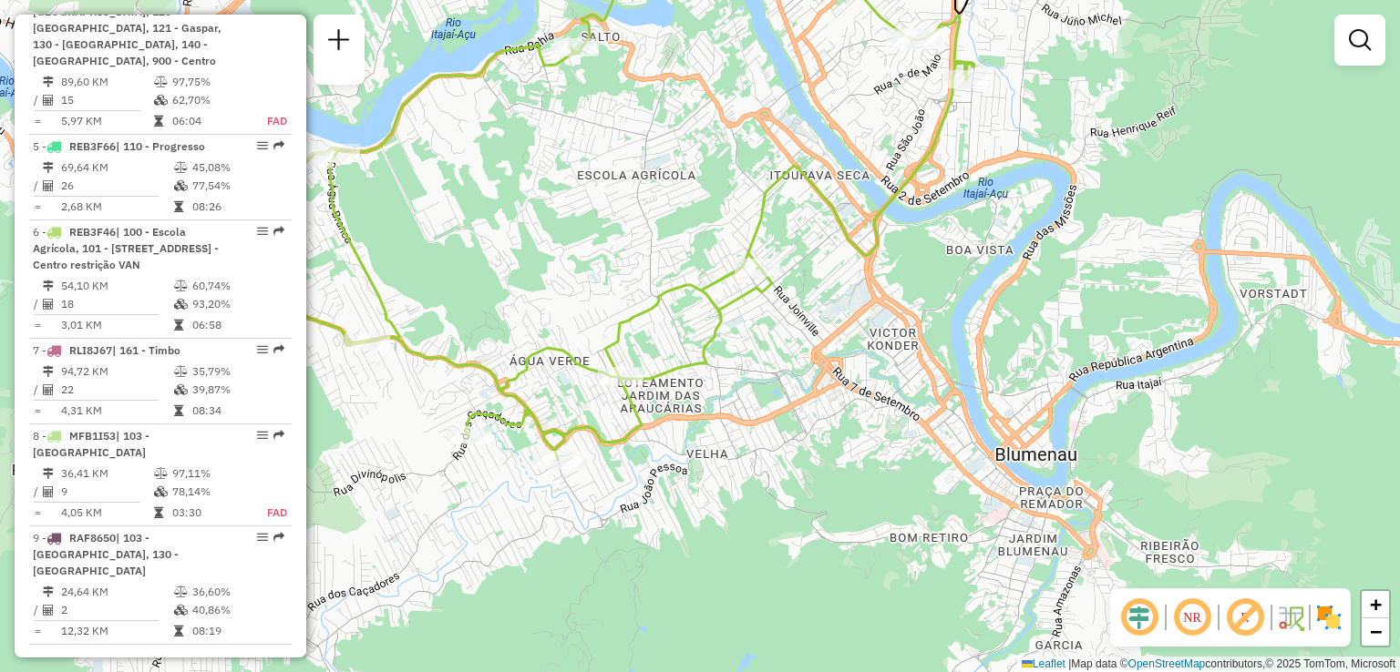
drag, startPoint x: 742, startPoint y: 372, endPoint x: 804, endPoint y: 332, distance: 73.8
click at [797, 336] on div "Rota 6 - Placa REB3F46 92826514 - CHOPP BLUMENAU EIREL Janela de atendimento Gr…" at bounding box center [700, 336] width 1400 height 672
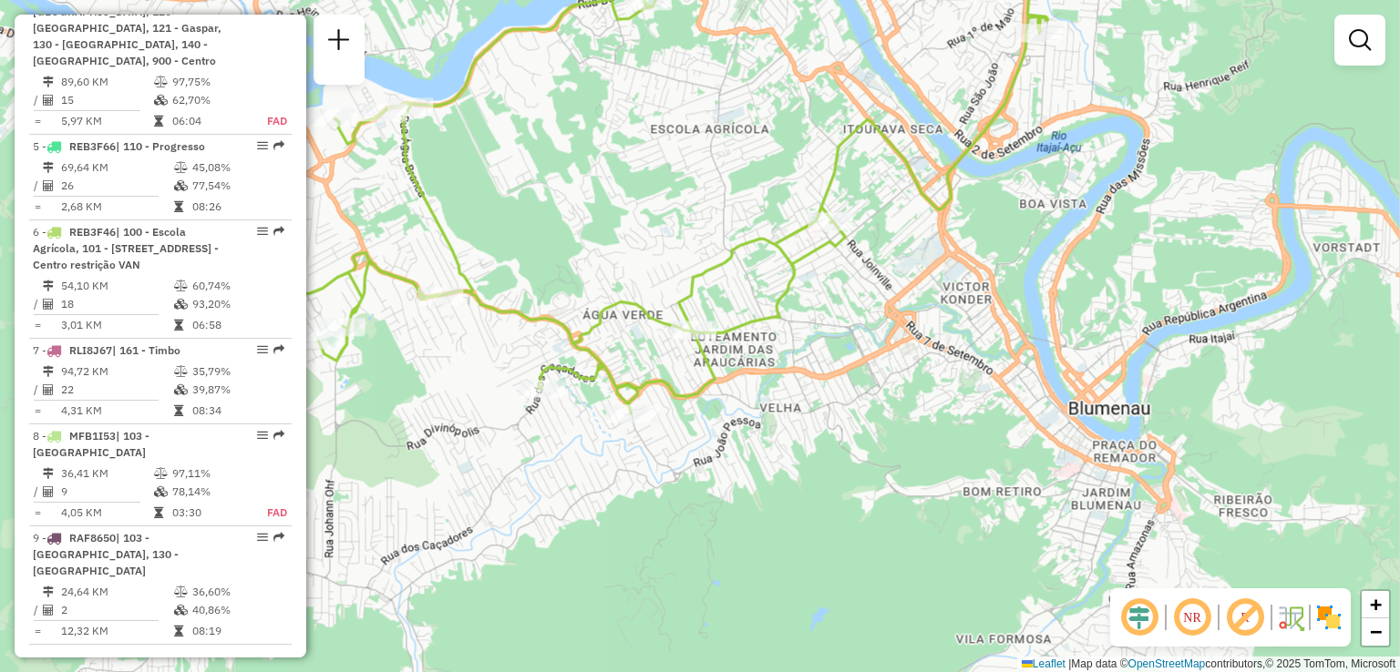
click at [804, 385] on div "Janela de atendimento Grade de atendimento Capacidade Transportadoras Veículos …" at bounding box center [700, 336] width 1400 height 672
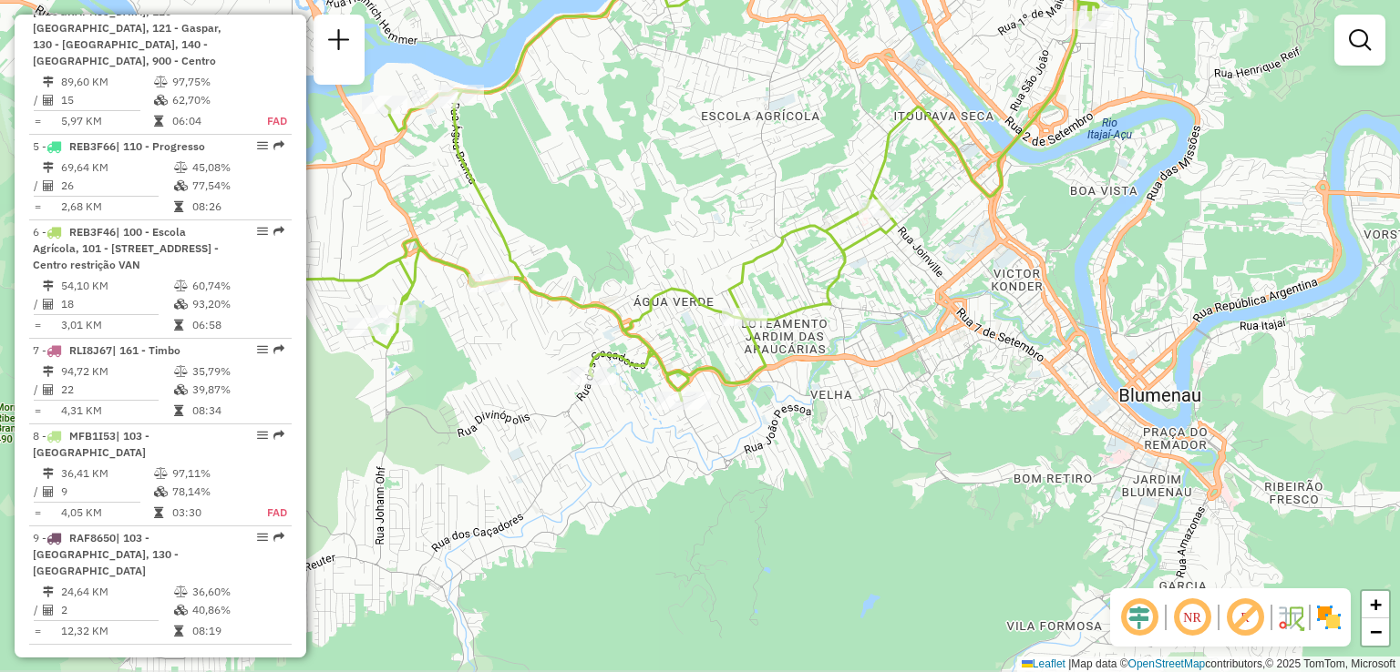
drag, startPoint x: 787, startPoint y: 454, endPoint x: 816, endPoint y: 484, distance: 41.9
click at [827, 486] on div "Janela de atendimento Grade de atendimento Capacidade Transportadoras Veículos …" at bounding box center [700, 336] width 1400 height 672
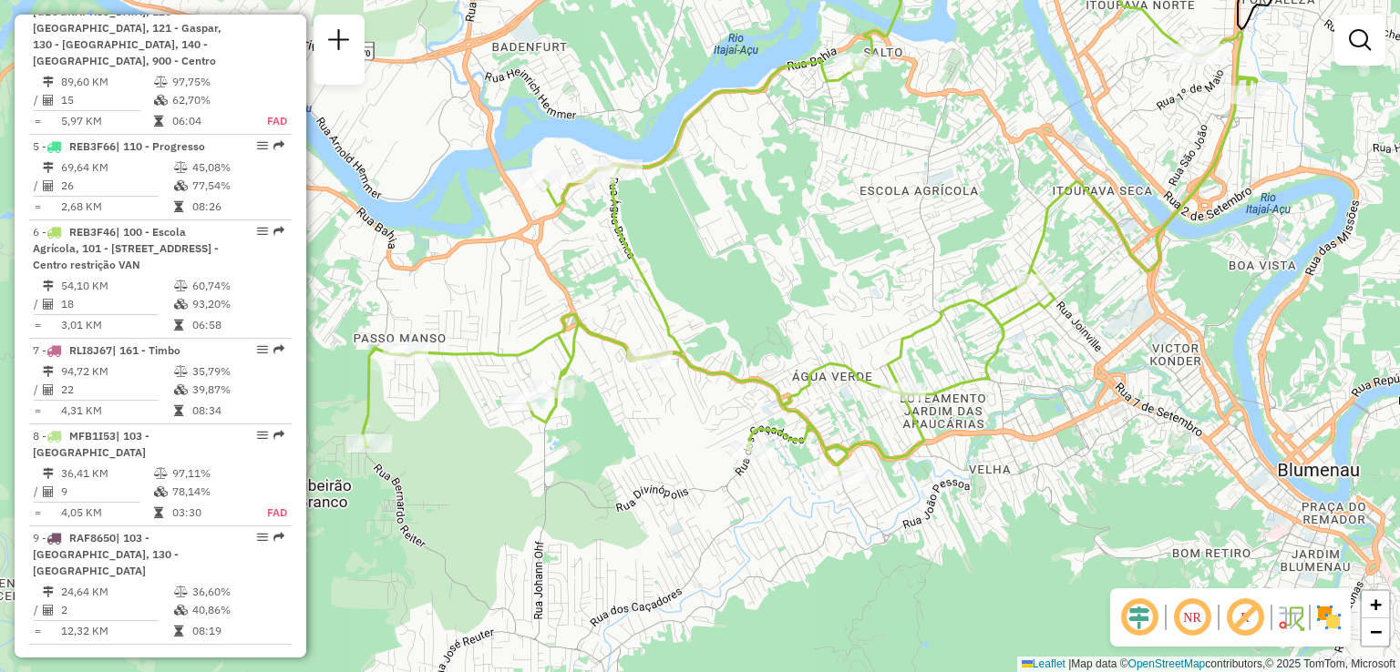
drag, startPoint x: 722, startPoint y: 398, endPoint x: 795, endPoint y: 413, distance: 75.2
click at [795, 413] on icon at bounding box center [819, 211] width 912 height 528
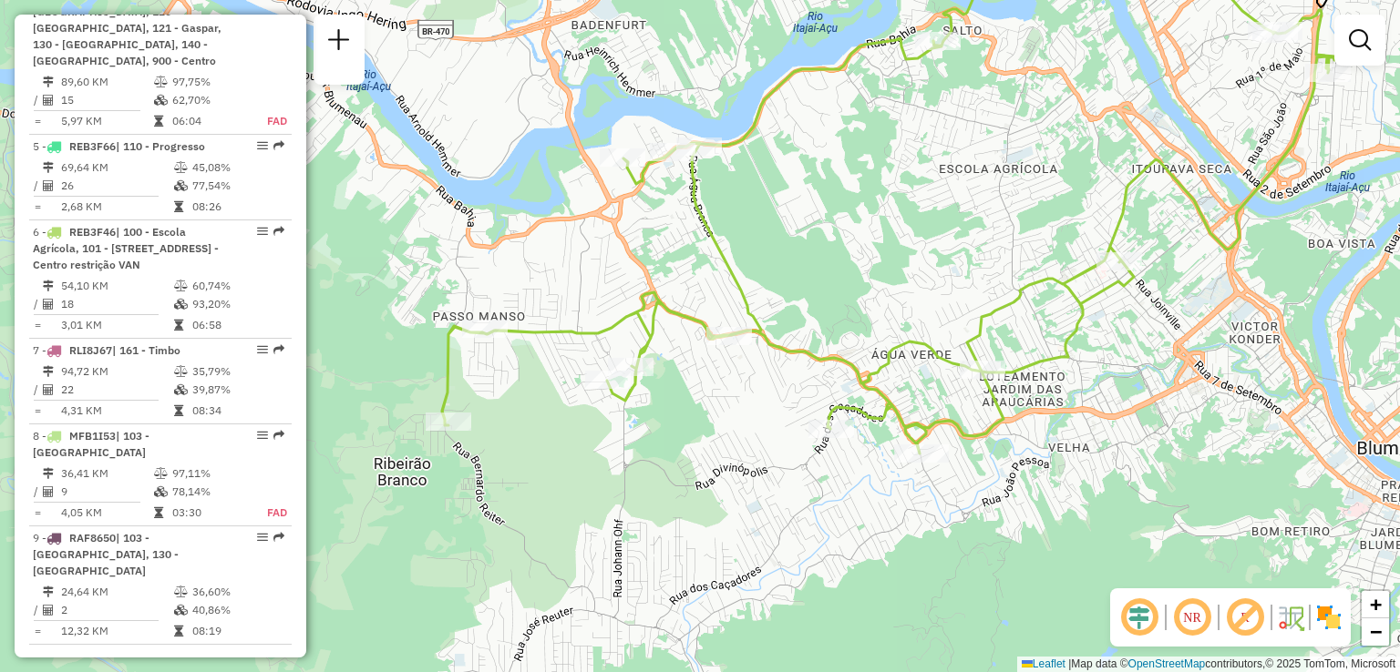
drag, startPoint x: 786, startPoint y: 255, endPoint x: 799, endPoint y: 272, distance: 21.5
click at [798, 252] on div "Janela de atendimento Grade de atendimento Capacidade Transportadoras Veículos …" at bounding box center [700, 336] width 1400 height 672
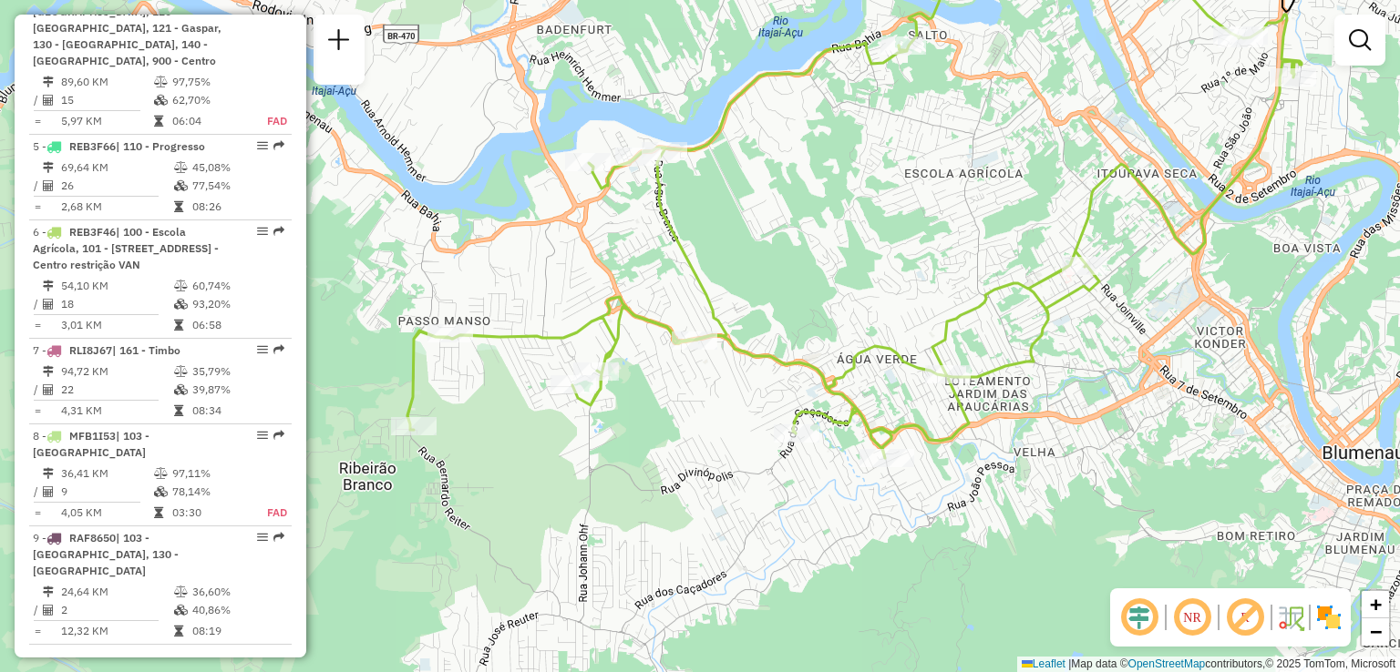
drag, startPoint x: 713, startPoint y: 418, endPoint x: 697, endPoint y: 428, distance: 19.2
click at [697, 428] on div "Janela de atendimento Grade de atendimento Capacidade Transportadoras Veículos …" at bounding box center [700, 336] width 1400 height 672
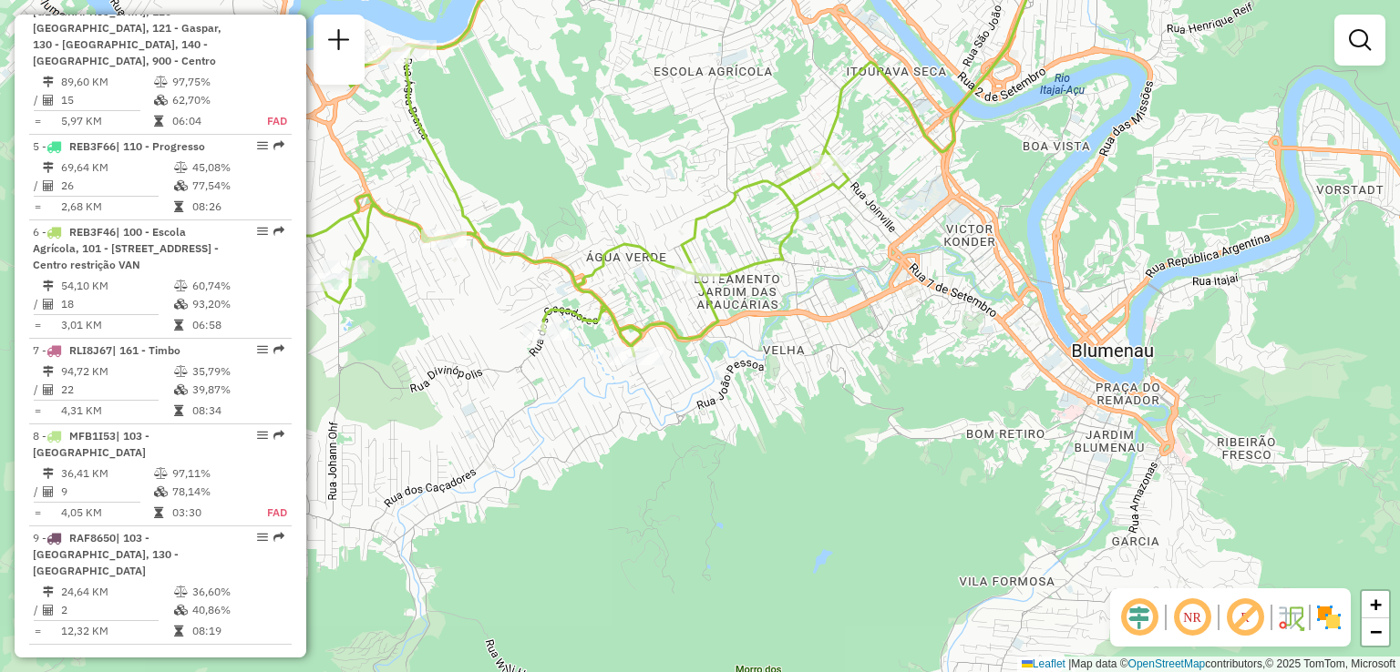
drag, startPoint x: 700, startPoint y: 315, endPoint x: 668, endPoint y: 312, distance: 32.1
click at [676, 301] on div "Janela de atendimento Grade de atendimento Capacidade Transportadoras Veículos …" at bounding box center [700, 336] width 1400 height 672
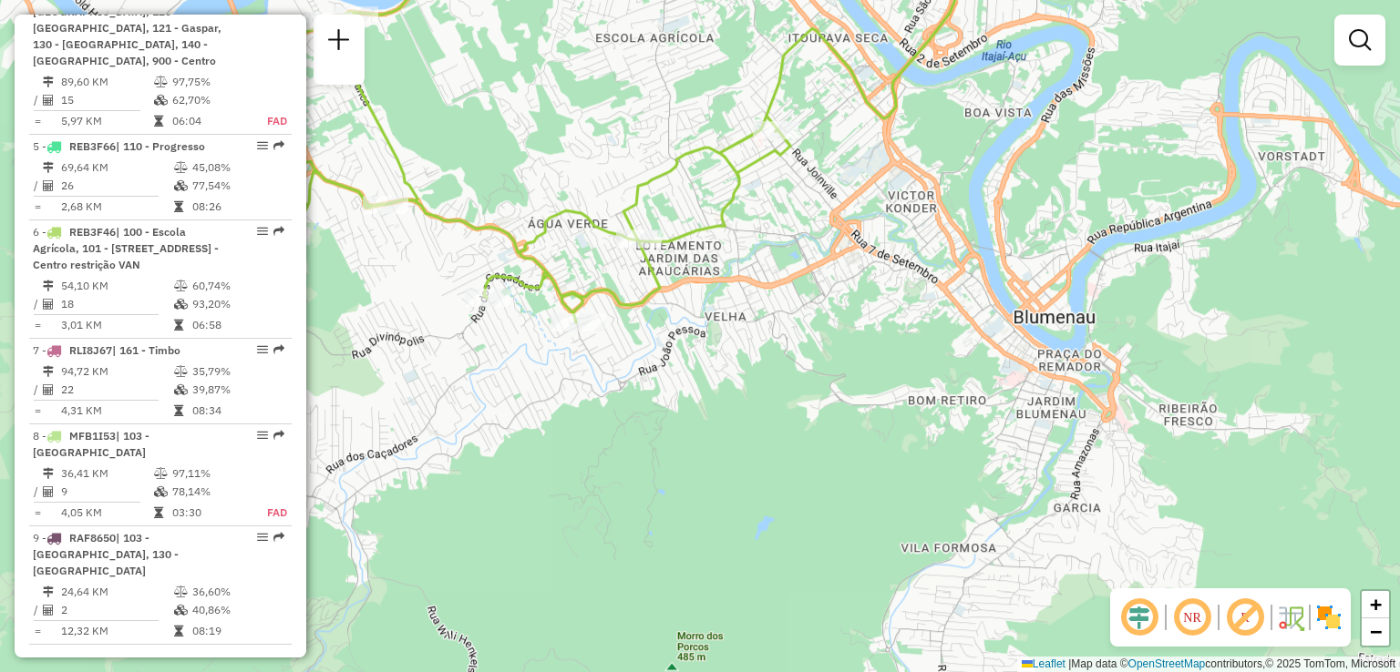
drag, startPoint x: 778, startPoint y: 377, endPoint x: 580, endPoint y: 261, distance: 230.4
click at [666, 301] on div "Janela de atendimento Grade de atendimento Capacidade Transportadoras Veículos …" at bounding box center [700, 336] width 1400 height 672
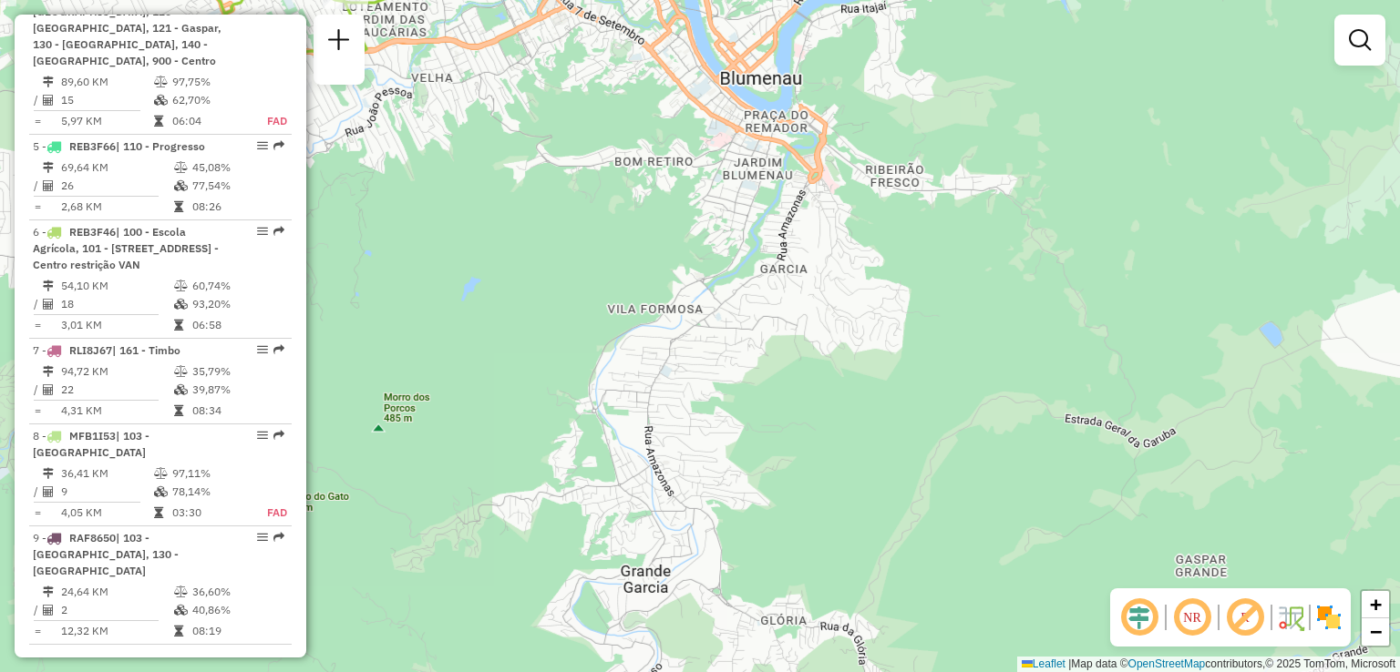
drag, startPoint x: 703, startPoint y: 250, endPoint x: 860, endPoint y: 295, distance: 163.2
click at [858, 293] on div "Janela de atendimento Grade de atendimento Capacidade Transportadoras Veículos …" at bounding box center [700, 336] width 1400 height 672
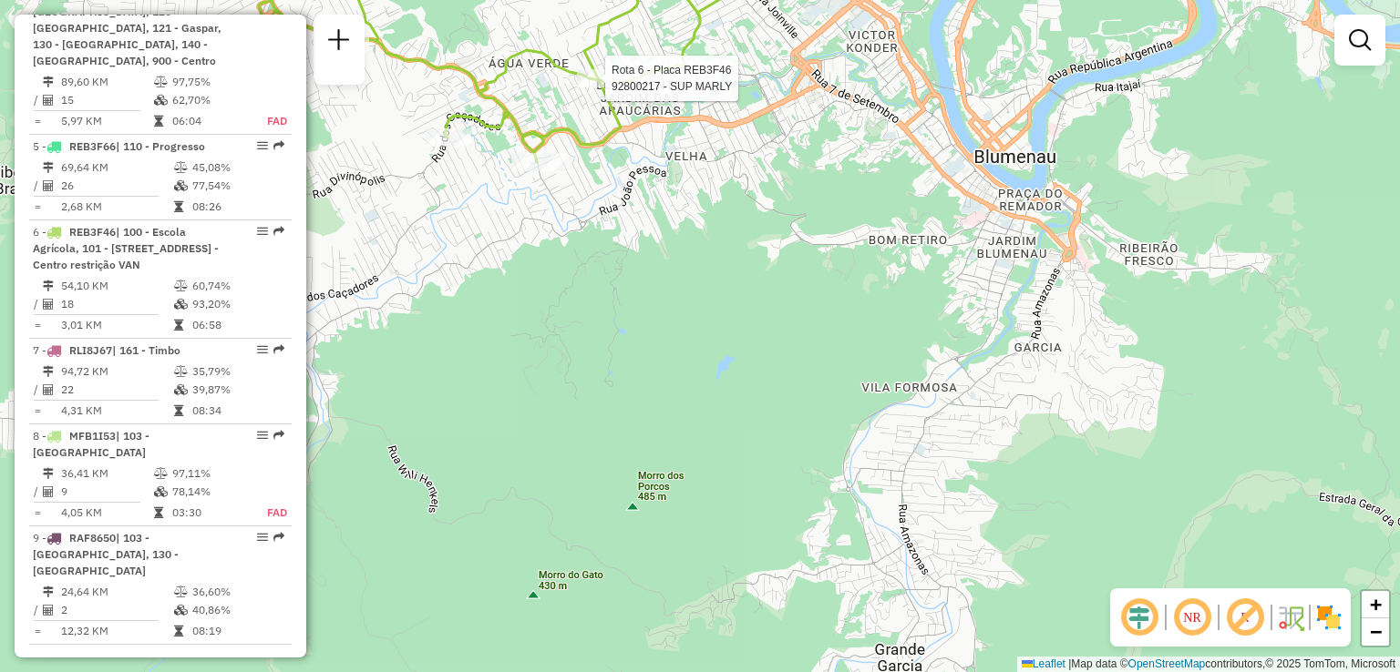
select select "**********"
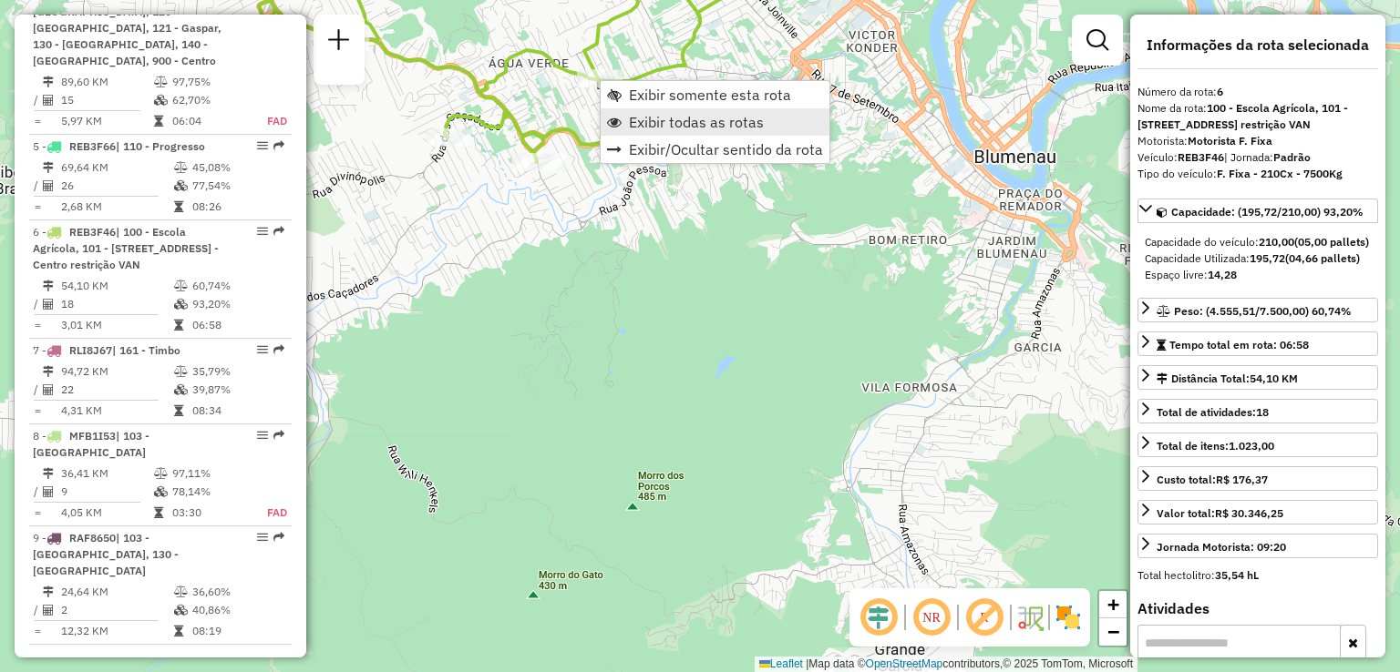
click at [664, 127] on span "Exibir todas as rotas" at bounding box center [696, 122] width 135 height 15
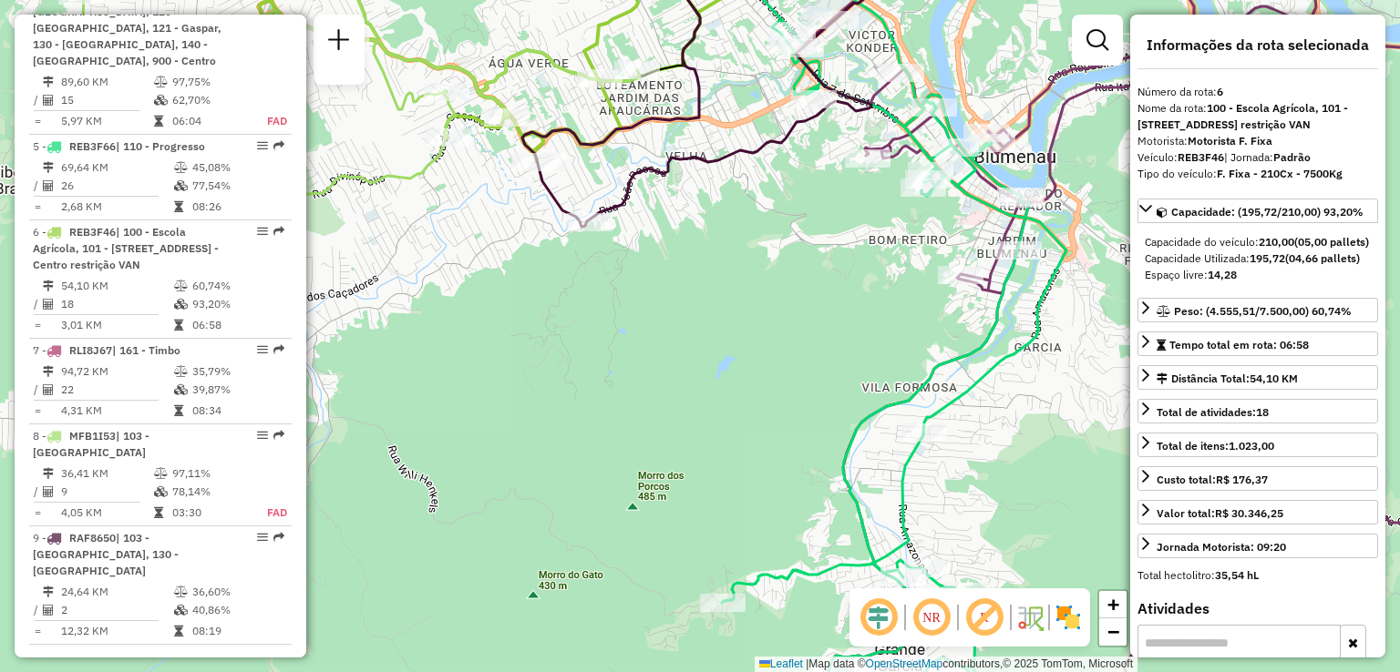
click at [639, 240] on div "Janela de atendimento Grade de atendimento Capacidade Transportadoras Veículos …" at bounding box center [700, 336] width 1400 height 672
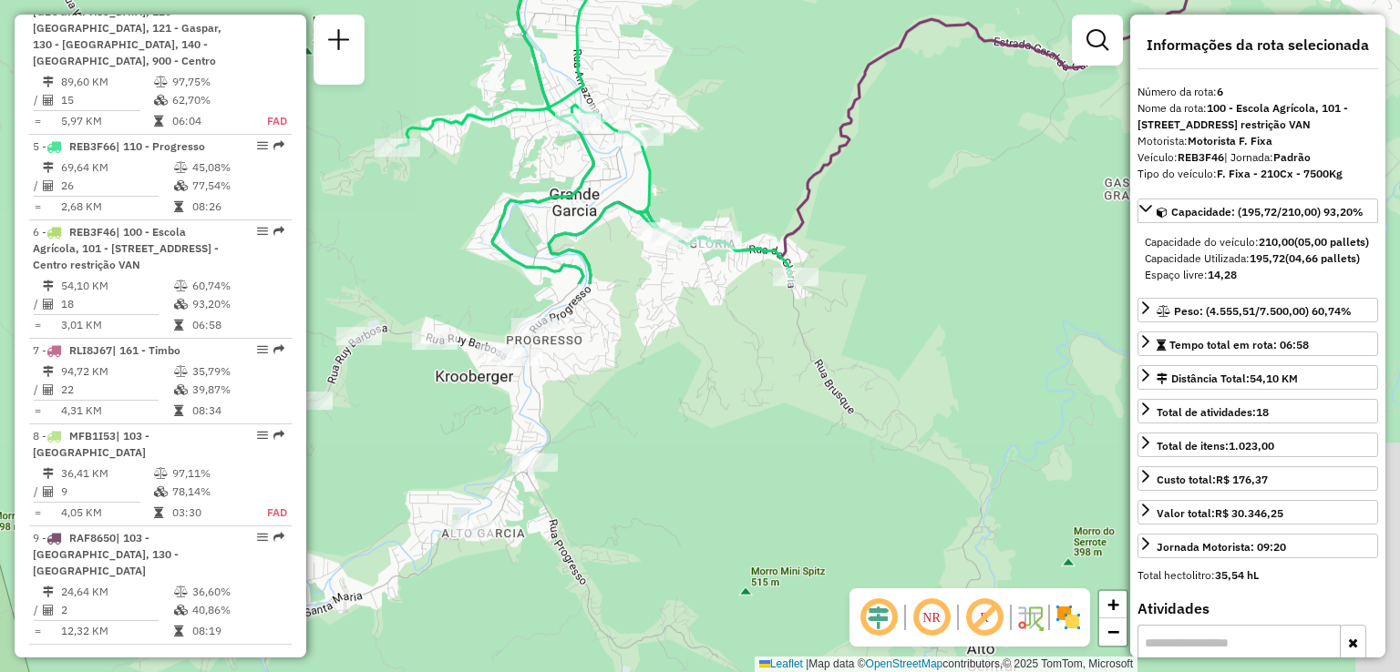
drag, startPoint x: 747, startPoint y: 285, endPoint x: 769, endPoint y: 357, distance: 75.2
click at [769, 357] on div "Rota 5 - Placa REB3F66 92811117 - 58.596.526 FABIO PEREIRA DE SOUSA Rota 4 - Pl…" at bounding box center [700, 336] width 1400 height 672
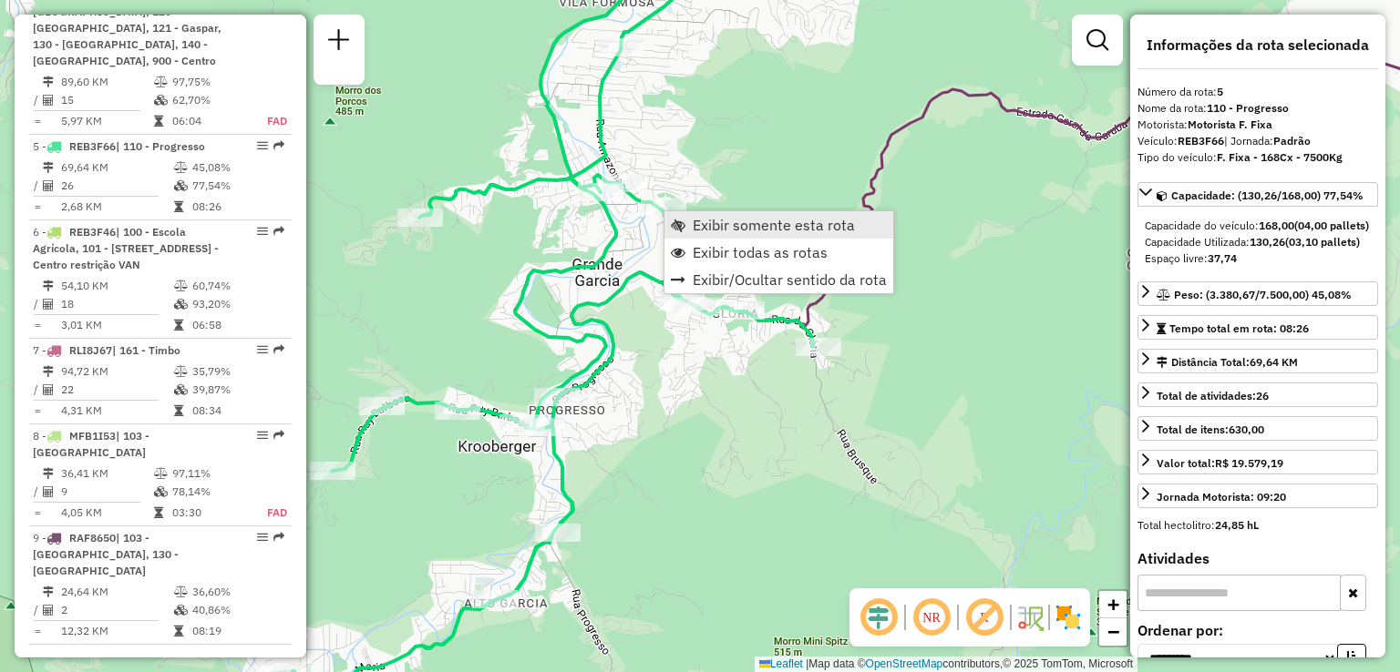
click at [717, 226] on span "Exibir somente esta rota" at bounding box center [774, 225] width 162 height 15
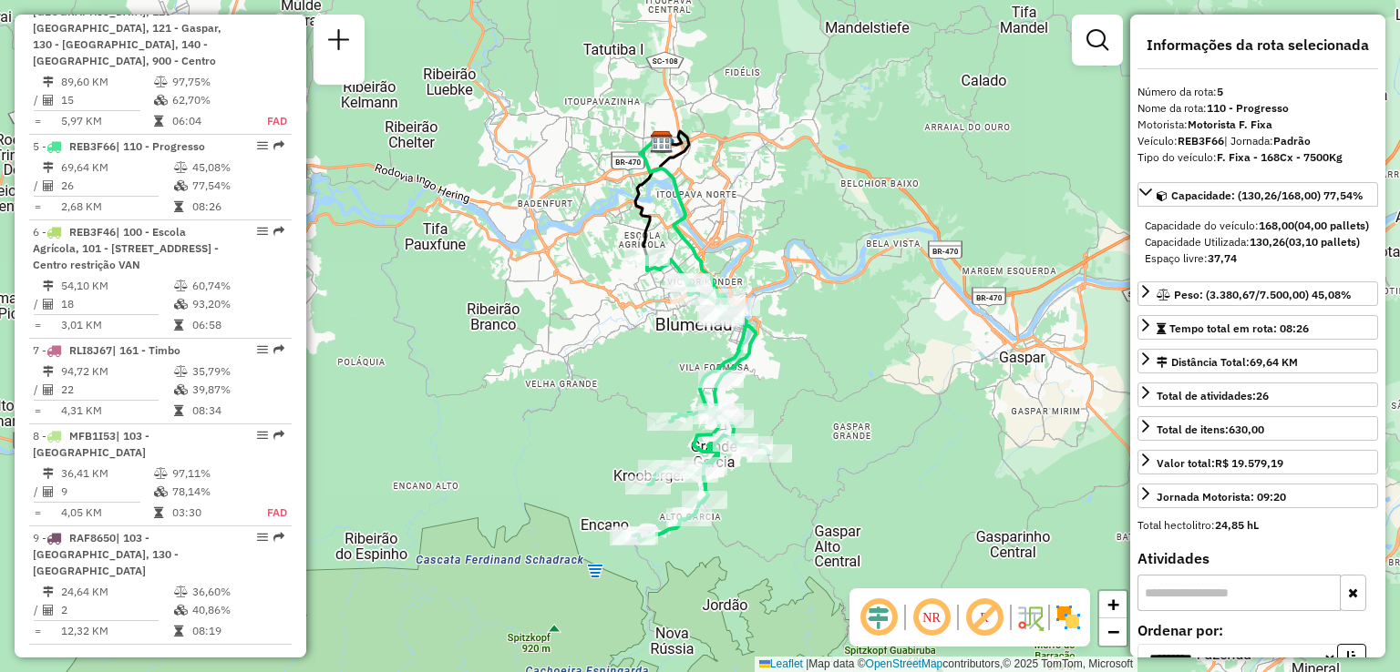
click at [780, 264] on div "Janela de atendimento Grade de atendimento Capacidade Transportadoras Veículos …" at bounding box center [700, 336] width 1400 height 672
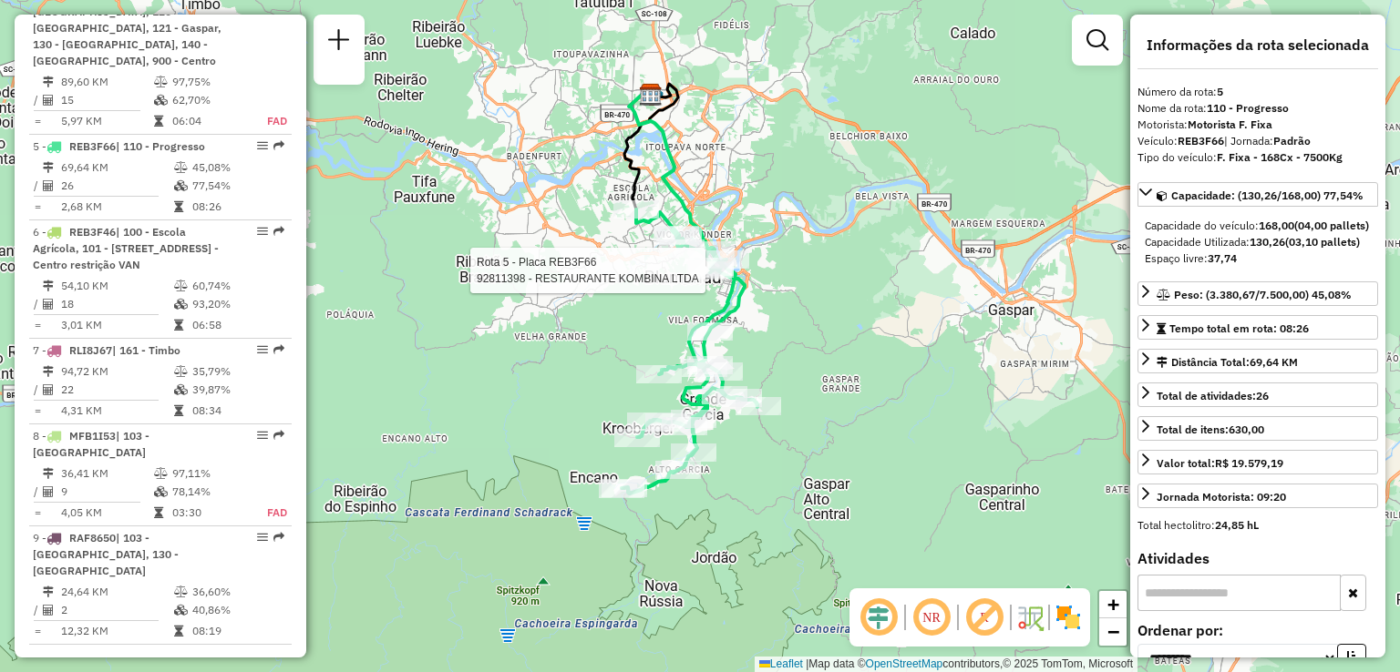
drag, startPoint x: 725, startPoint y: 281, endPoint x: 654, endPoint y: 263, distance: 73.2
click at [686, 266] on div at bounding box center [709, 271] width 46 height 18
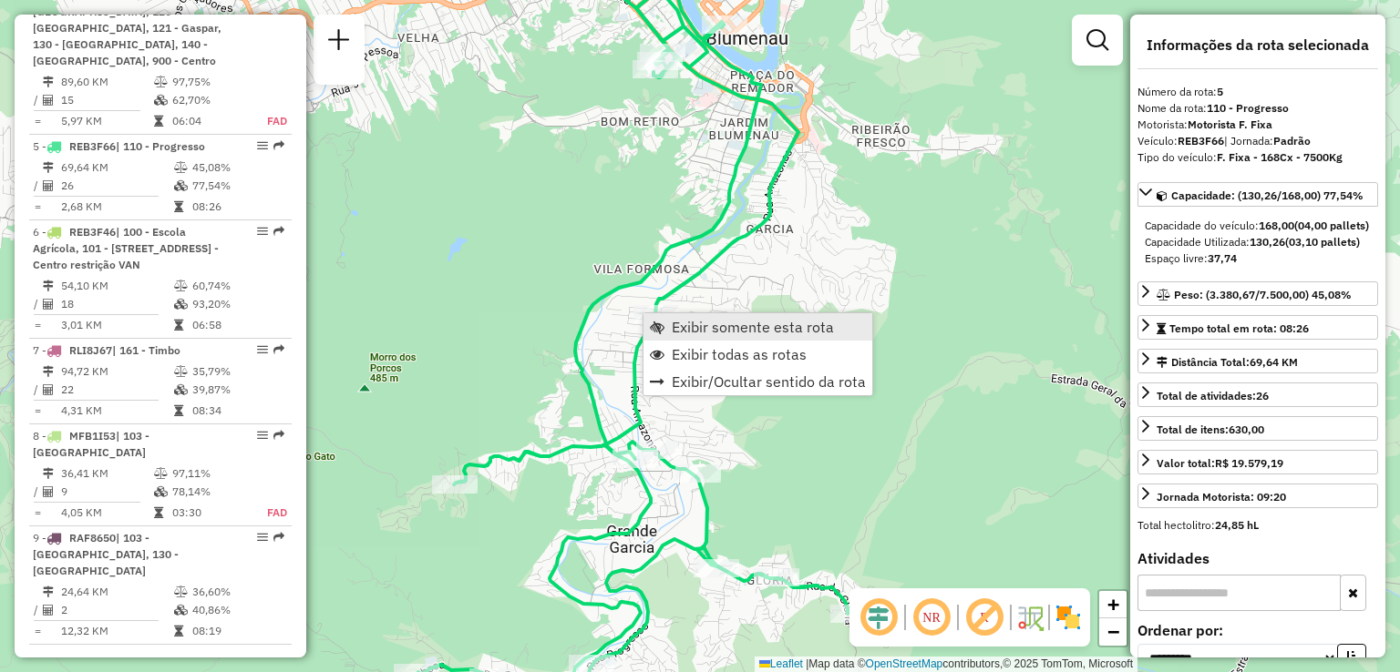
click at [684, 323] on span "Exibir somente esta rota" at bounding box center [753, 327] width 162 height 15
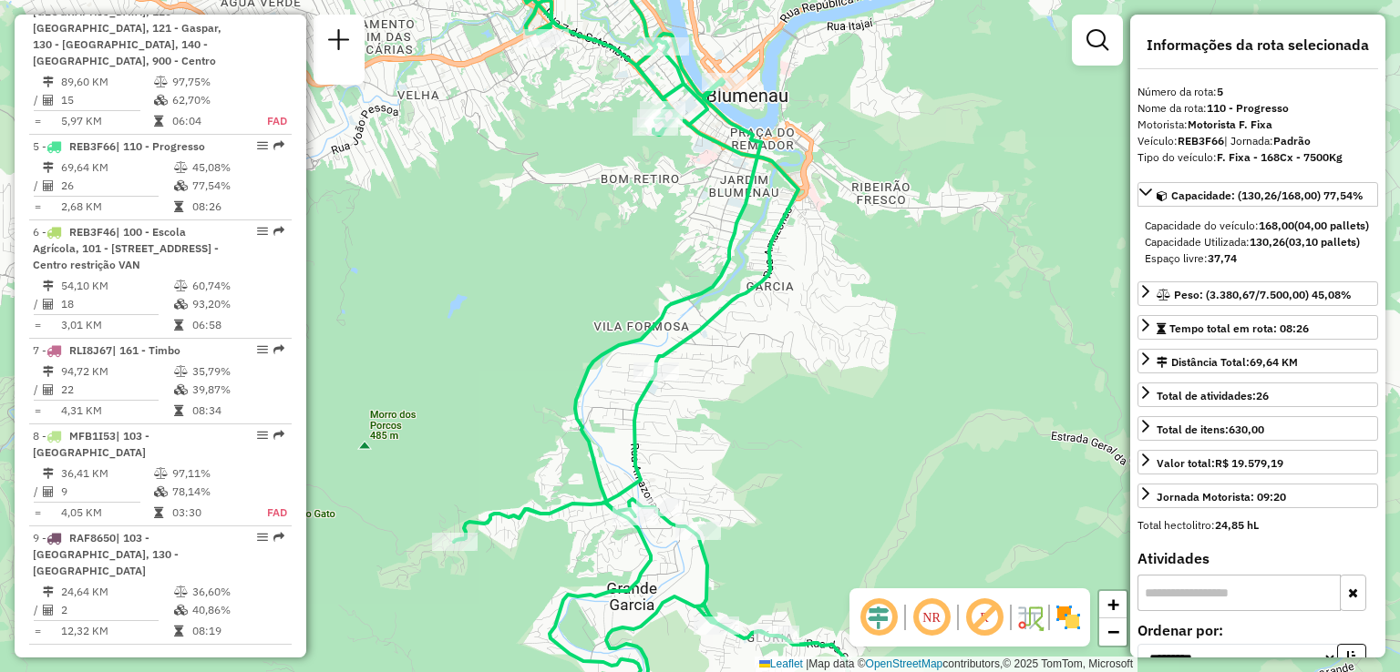
click at [758, 326] on div "Janela de atendimento Grade de atendimento Capacidade Transportadoras Veículos …" at bounding box center [700, 336] width 1400 height 672
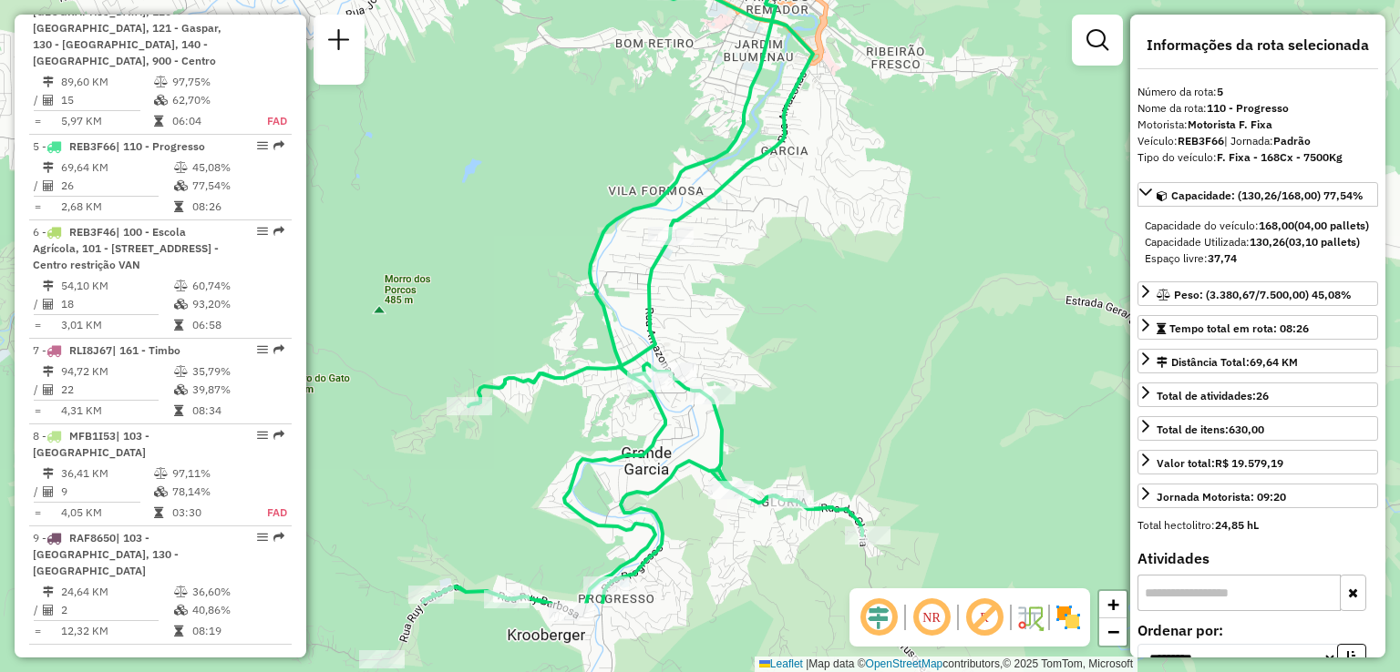
drag, startPoint x: 797, startPoint y: 331, endPoint x: 804, endPoint y: 259, distance: 72.3
click at [802, 267] on div "Janela de atendimento Grade de atendimento Capacidade Transportadoras Veículos …" at bounding box center [700, 336] width 1400 height 672
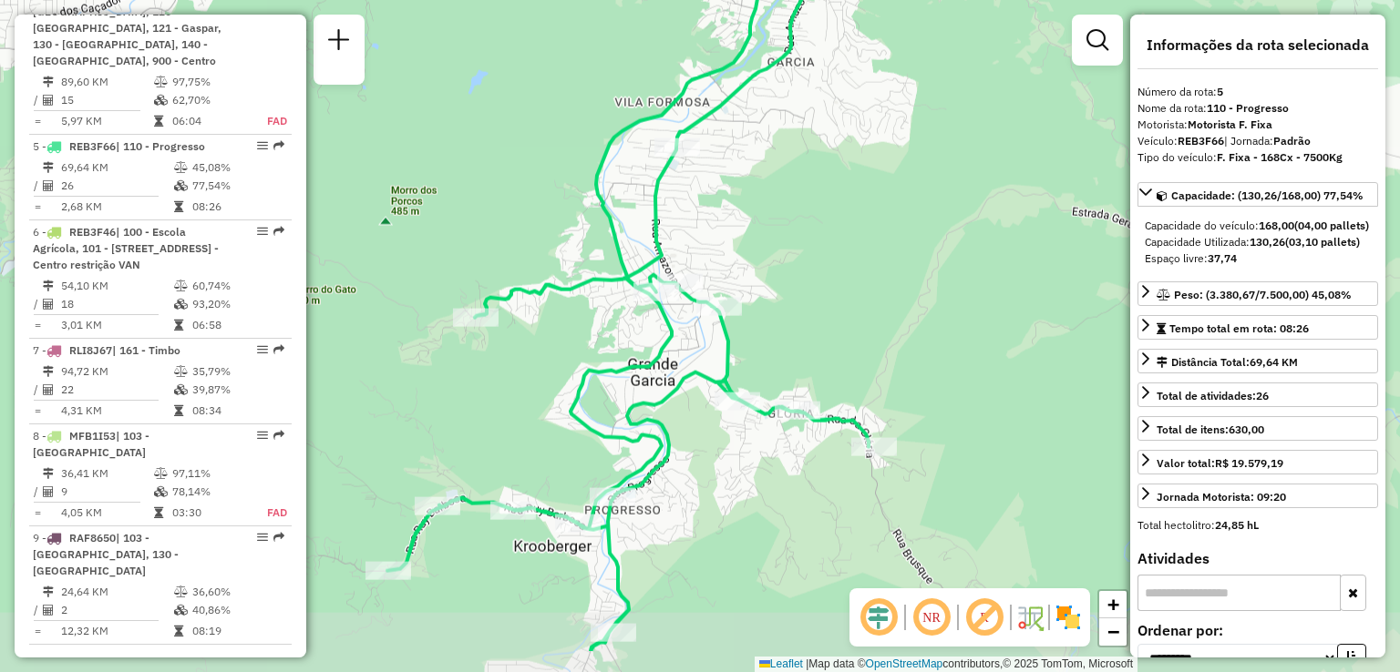
click at [869, 492] on div "Janela de atendimento Grade de atendimento Capacidade Transportadoras Veículos …" at bounding box center [700, 336] width 1400 height 672
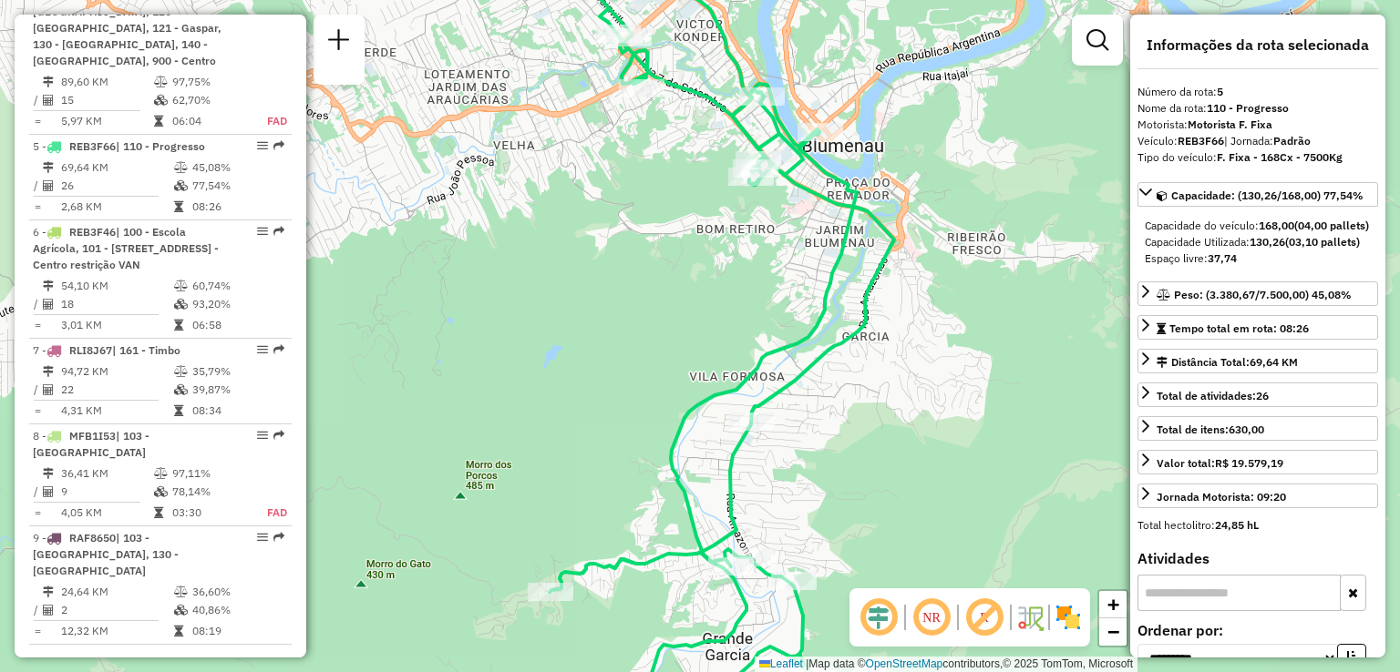
drag, startPoint x: 884, startPoint y: 484, endPoint x: 892, endPoint y: 522, distance: 39.1
click at [892, 522] on div "Janela de atendimento Grade de atendimento Capacidade Transportadoras Veículos …" at bounding box center [700, 336] width 1400 height 672
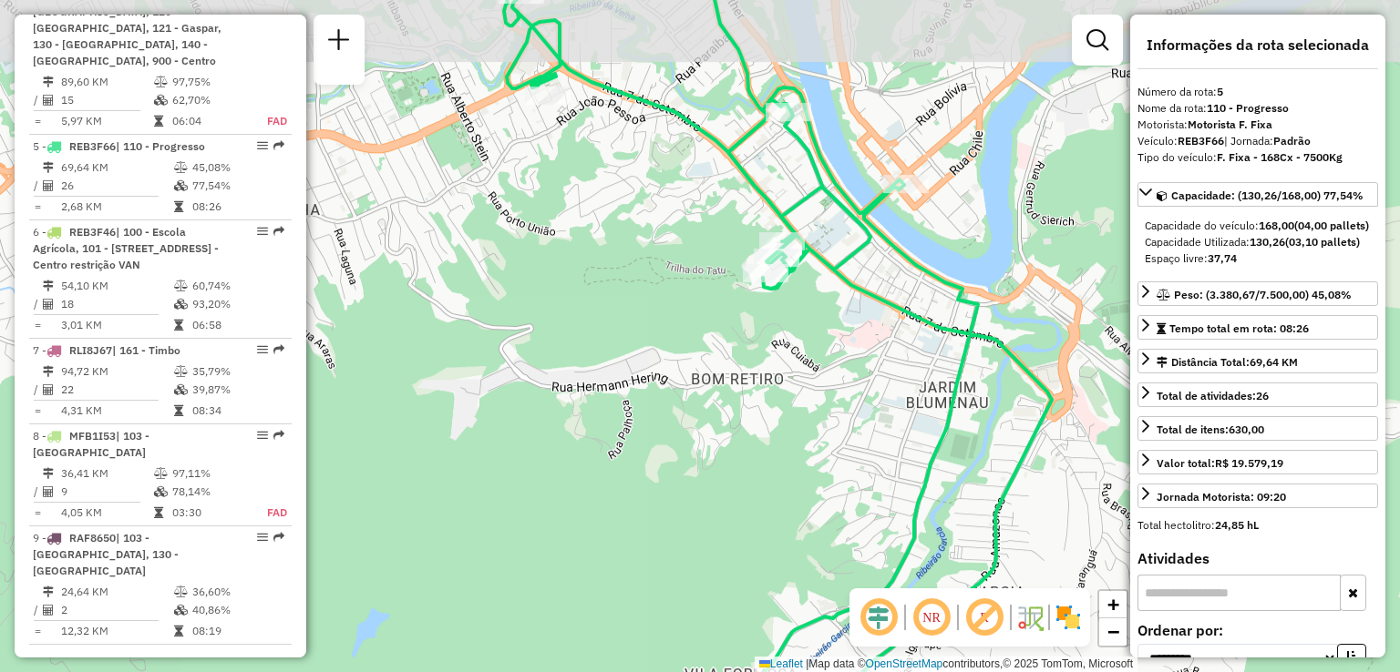
drag, startPoint x: 901, startPoint y: 311, endPoint x: 915, endPoint y: 275, distance: 38.1
click at [905, 336] on icon at bounding box center [778, 402] width 548 height 807
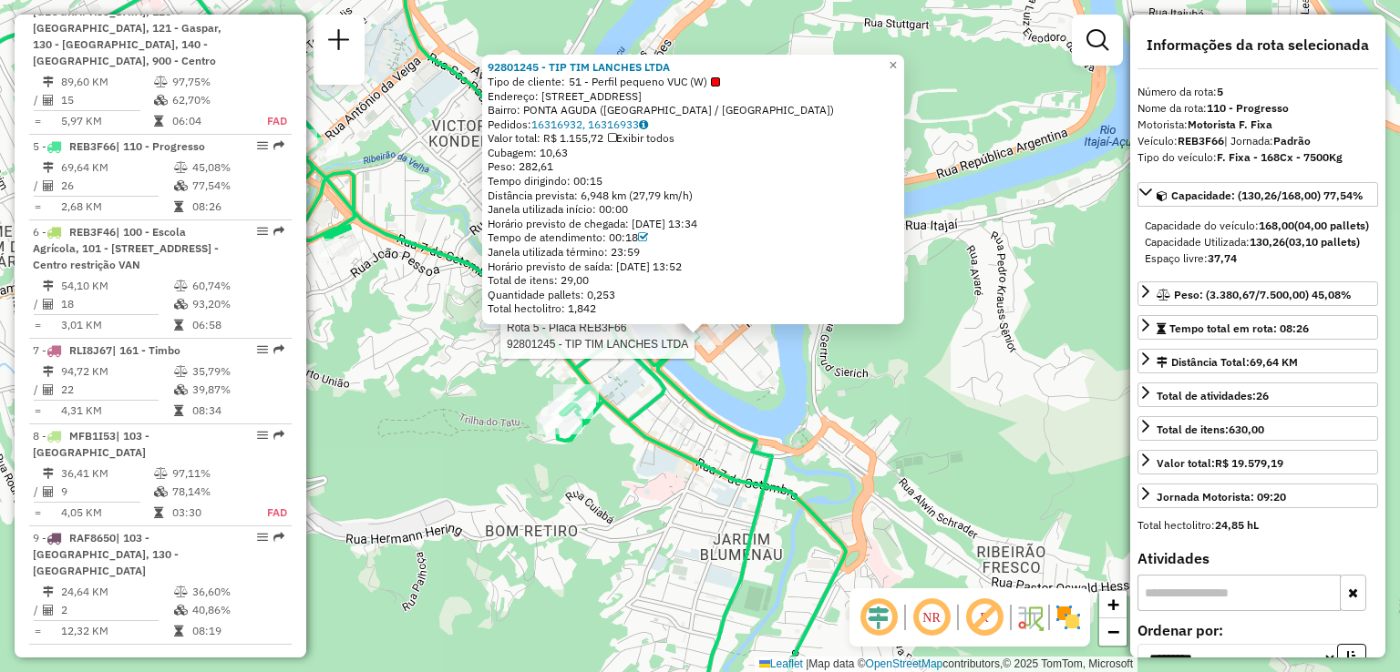
click at [667, 456] on icon at bounding box center [409, 339] width 874 height 802
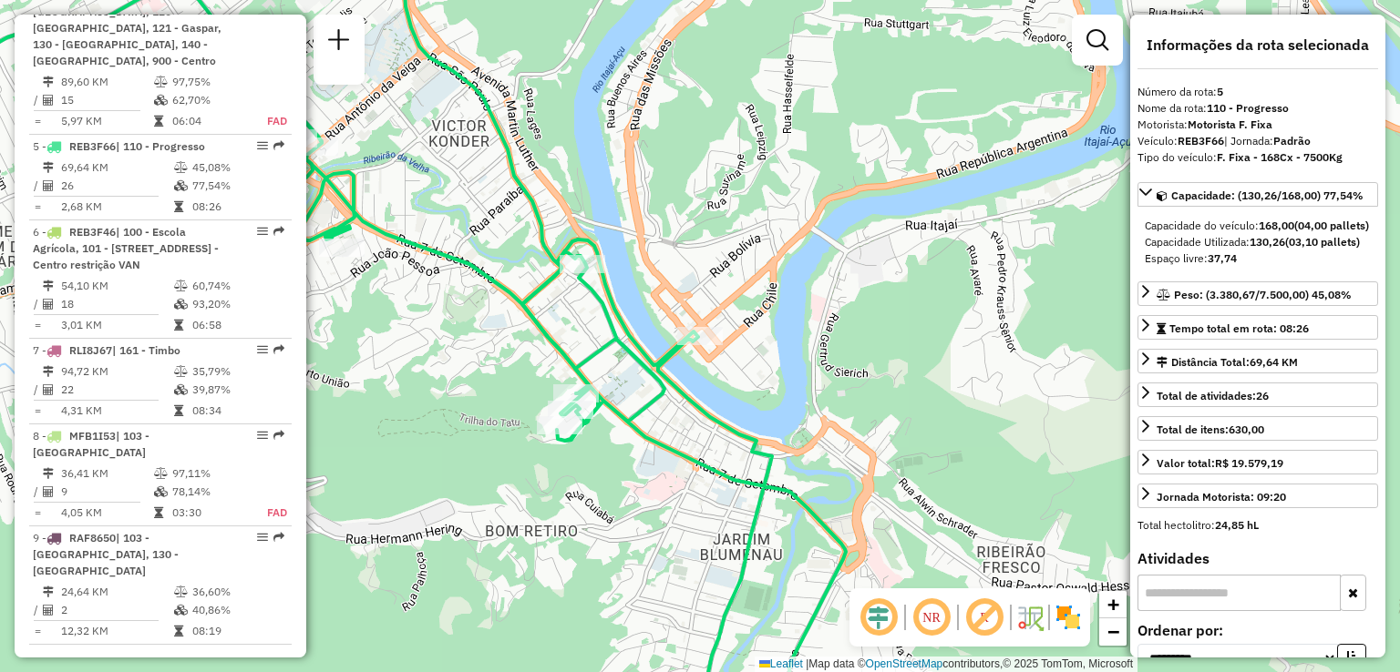
drag, startPoint x: 660, startPoint y: 538, endPoint x: 631, endPoint y: 293, distance: 245.9
click at [660, 457] on div "Janela de atendimento Grade de atendimento Capacidade Transportadoras Veículos …" at bounding box center [700, 336] width 1400 height 672
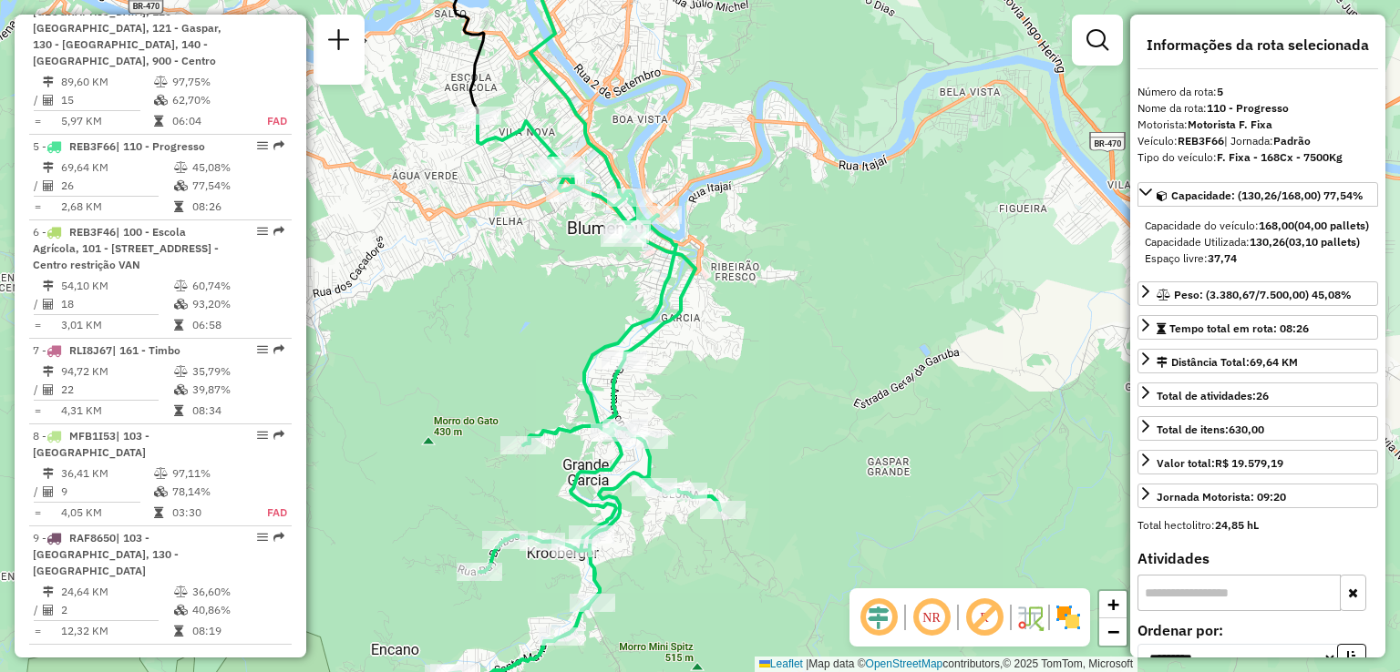
drag, startPoint x: 714, startPoint y: 332, endPoint x: 709, endPoint y: 313, distance: 19.9
click at [709, 313] on div "Janela de atendimento Grade de atendimento Capacidade Transportadoras Veículos …" at bounding box center [700, 336] width 1400 height 672
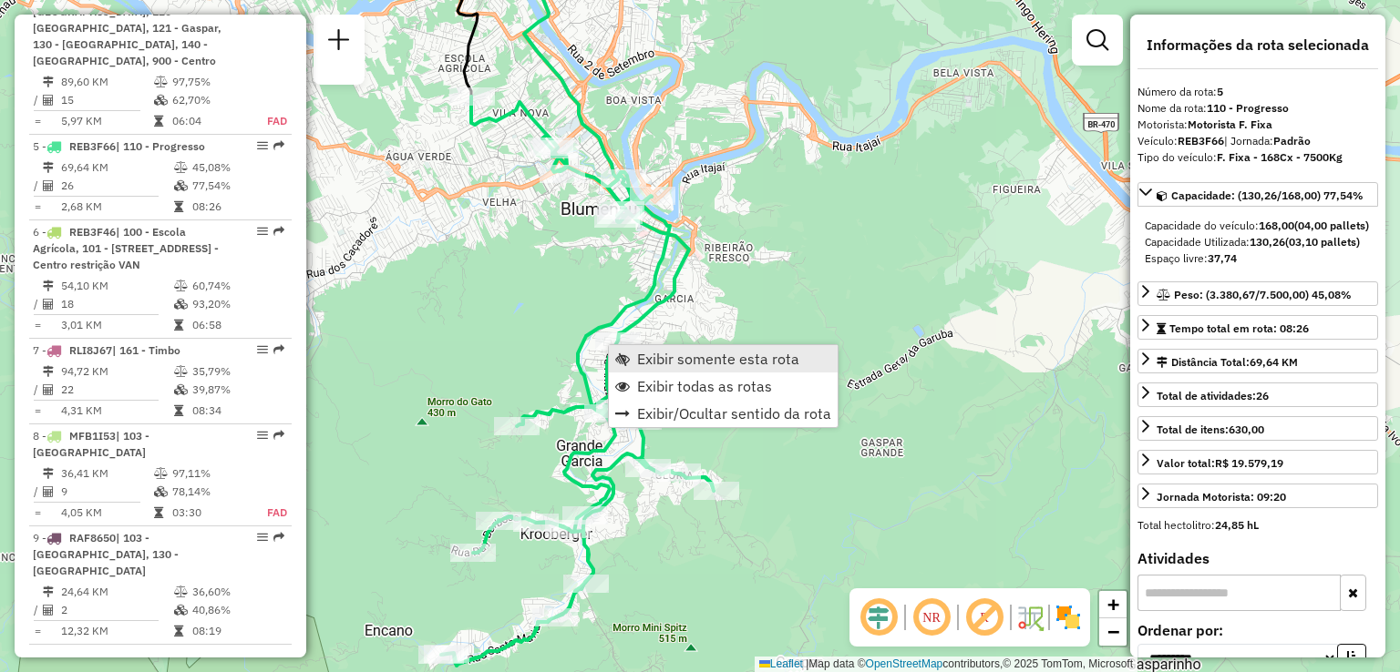
click at [697, 362] on span "Exibir somente esta rota" at bounding box center [718, 359] width 162 height 15
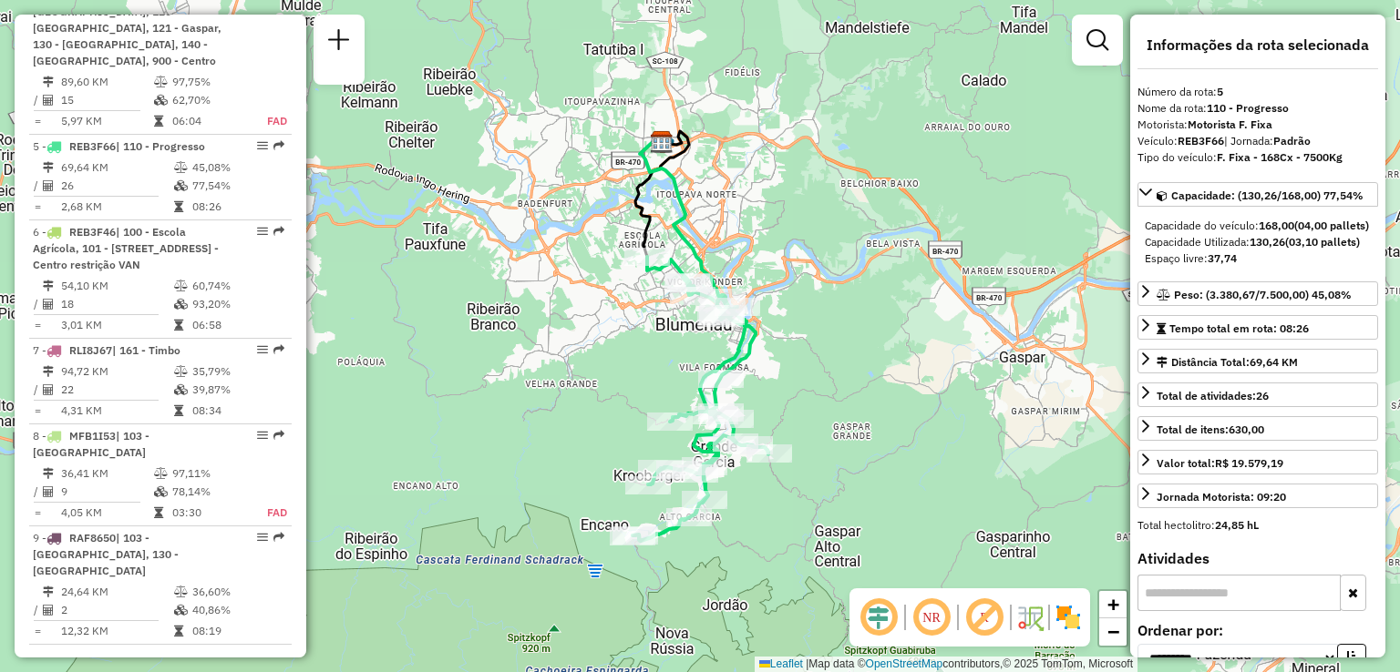
drag, startPoint x: 766, startPoint y: 370, endPoint x: 720, endPoint y: 396, distance: 53.5
click at [732, 391] on div "Janela de atendimento Grade de atendimento Capacidade Transportadoras Veículos …" at bounding box center [700, 336] width 1400 height 672
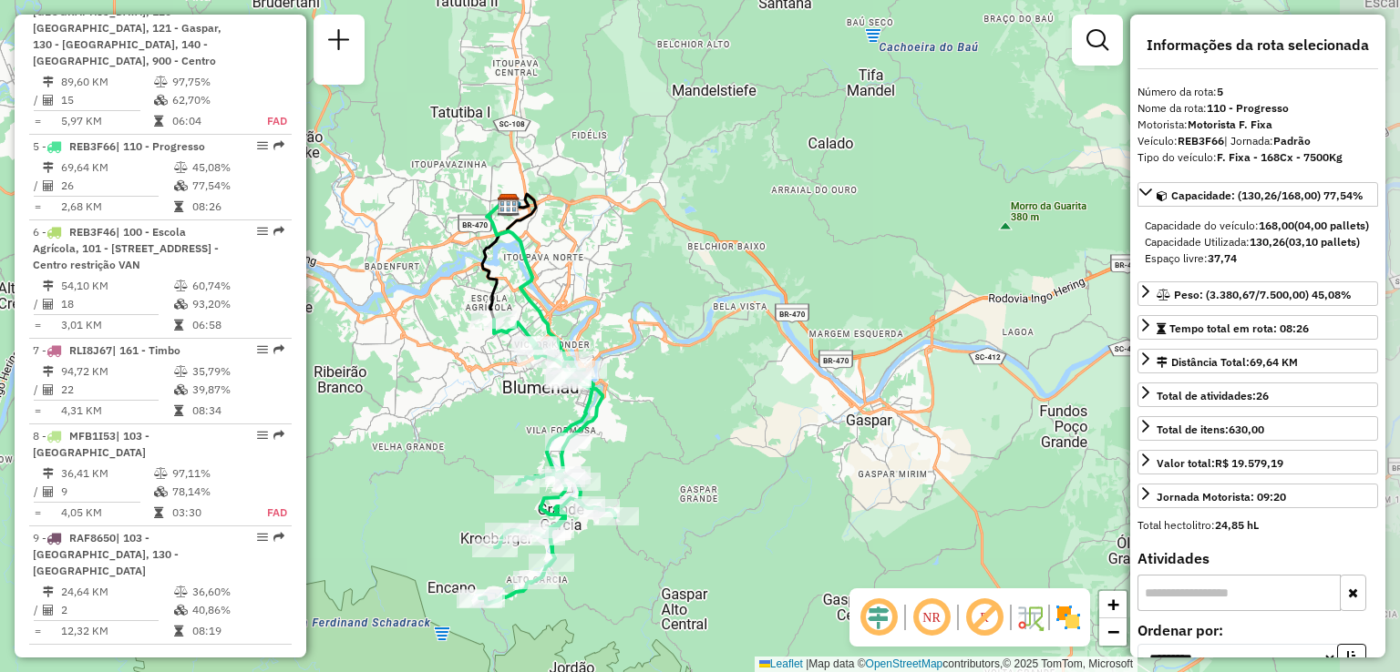
drag, startPoint x: 703, startPoint y: 399, endPoint x: 590, endPoint y: 438, distance: 119.6
click at [590, 438] on div "Rota 5 - Placa REB3F66 92811589 - 55.930.482 FABIO LIMA QUEIROZ Janela de atend…" at bounding box center [700, 336] width 1400 height 672
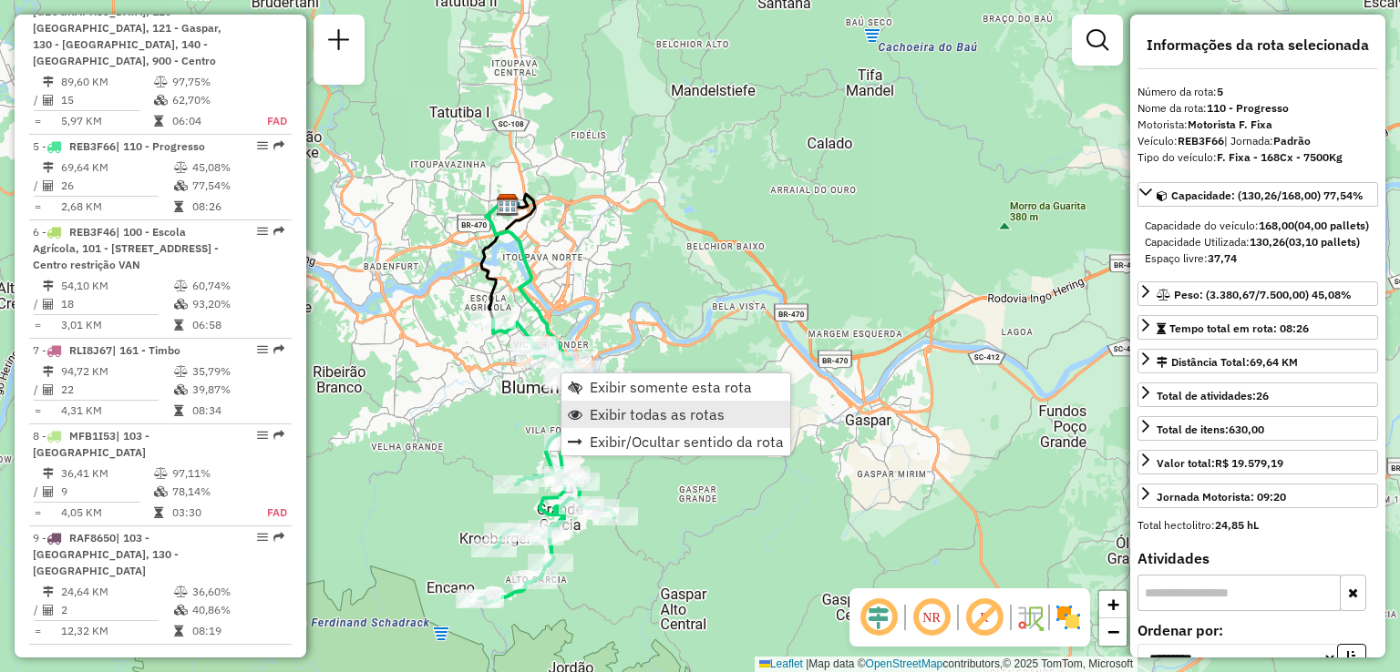
click at [656, 413] on span "Exibir todas as rotas" at bounding box center [657, 414] width 135 height 15
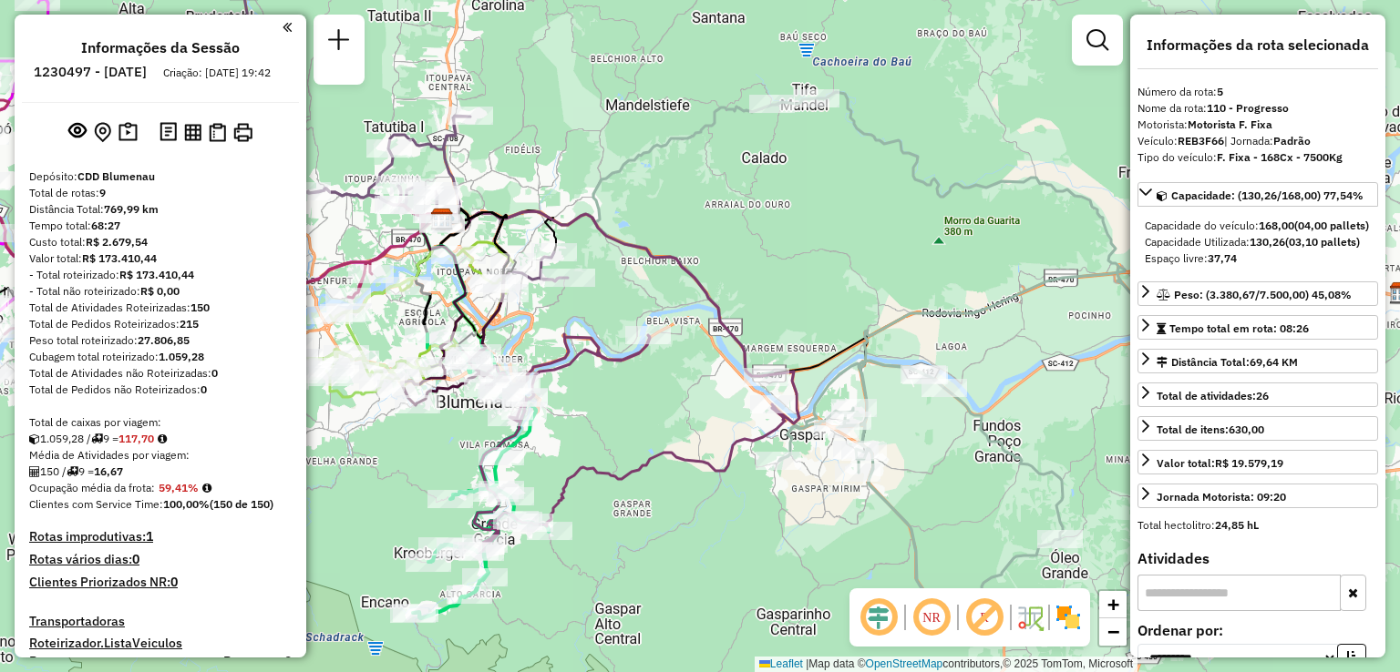
select select "**********"
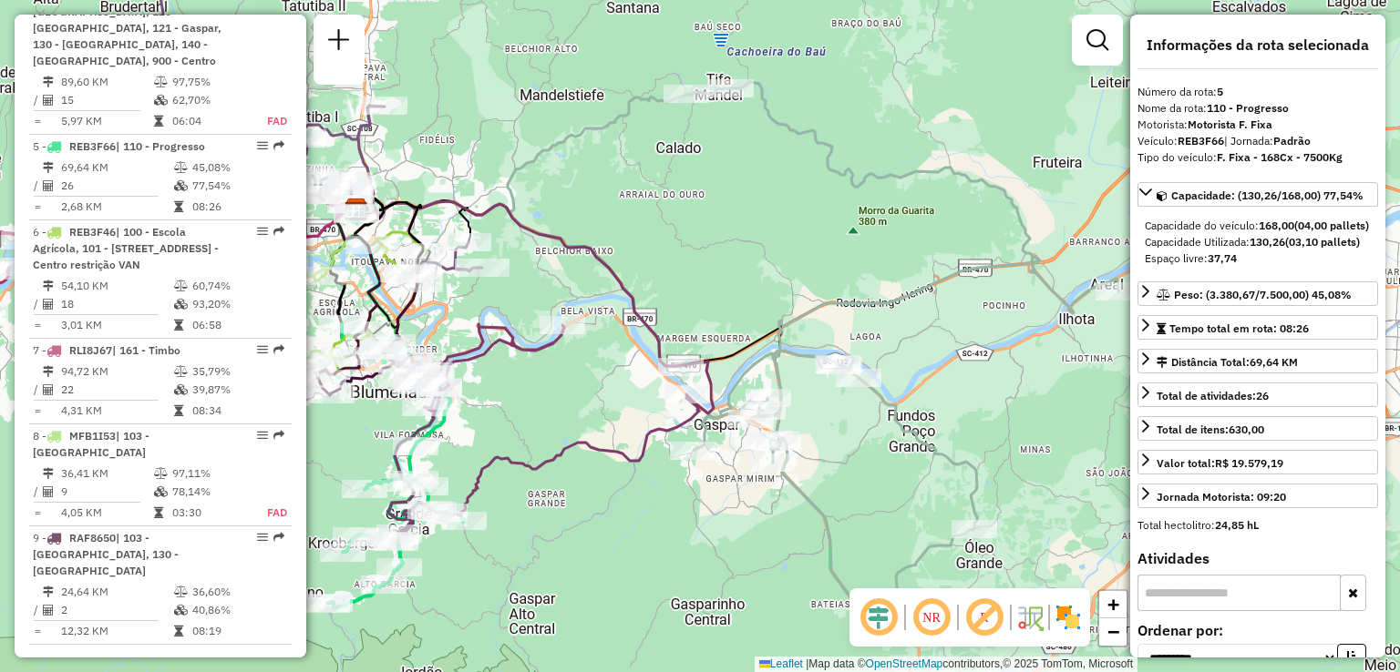
click at [530, 387] on div "Janela de atendimento Grade de atendimento Capacidade Transportadoras Veículos …" at bounding box center [700, 336] width 1400 height 672
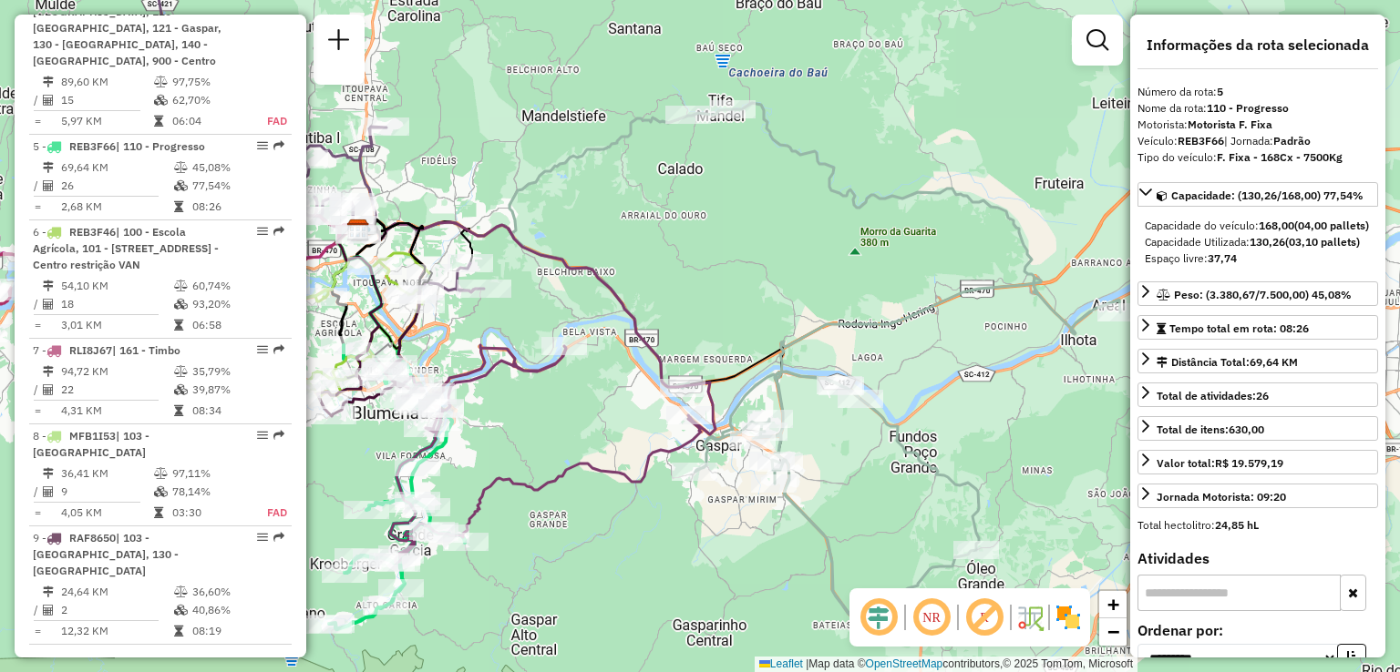
drag, startPoint x: 562, startPoint y: 397, endPoint x: 485, endPoint y: 386, distance: 78.2
click at [487, 387] on div "Janela de atendimento Grade de atendimento Capacidade Transportadoras Veículos …" at bounding box center [700, 336] width 1400 height 672
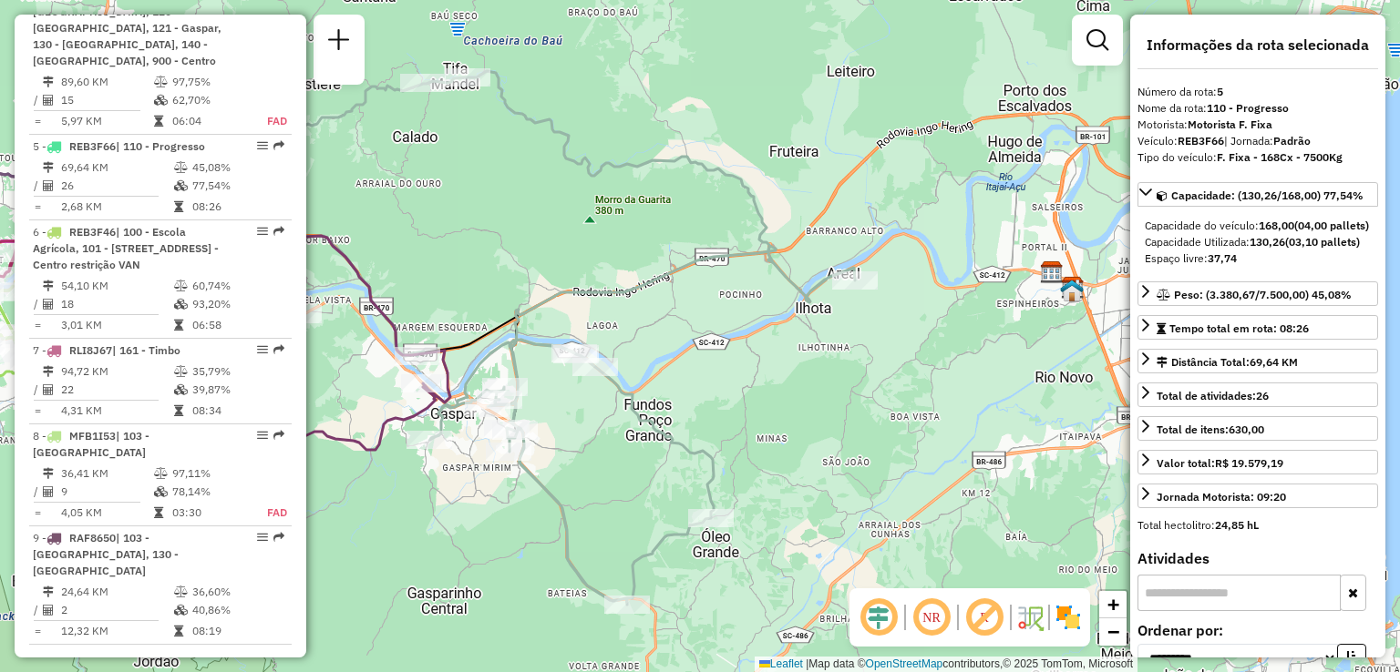
drag, startPoint x: 802, startPoint y: 360, endPoint x: 957, endPoint y: 336, distance: 156.7
click at [957, 336] on div "Janela de atendimento Grade de atendimento Capacidade Transportadoras Veículos …" at bounding box center [700, 336] width 1400 height 672
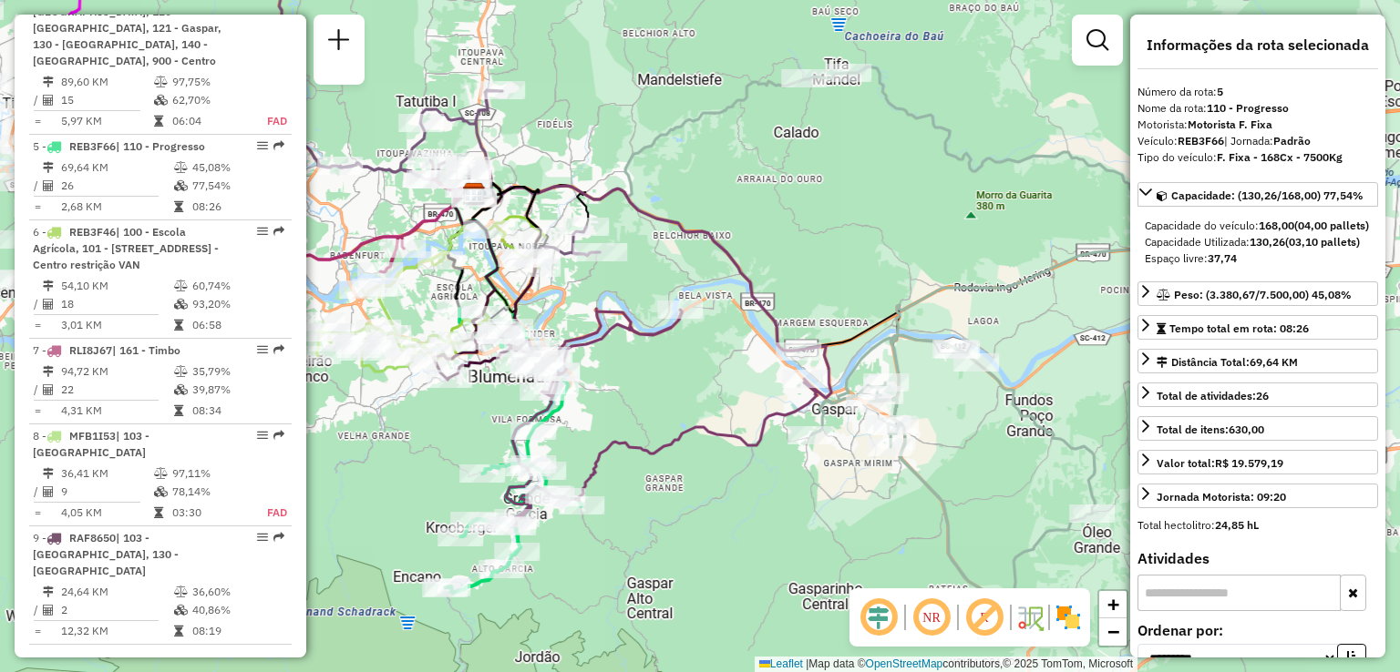
drag, startPoint x: 901, startPoint y: 318, endPoint x: 908, endPoint y: 306, distance: 13.9
click at [908, 310] on icon at bounding box center [930, 334] width 611 height 534
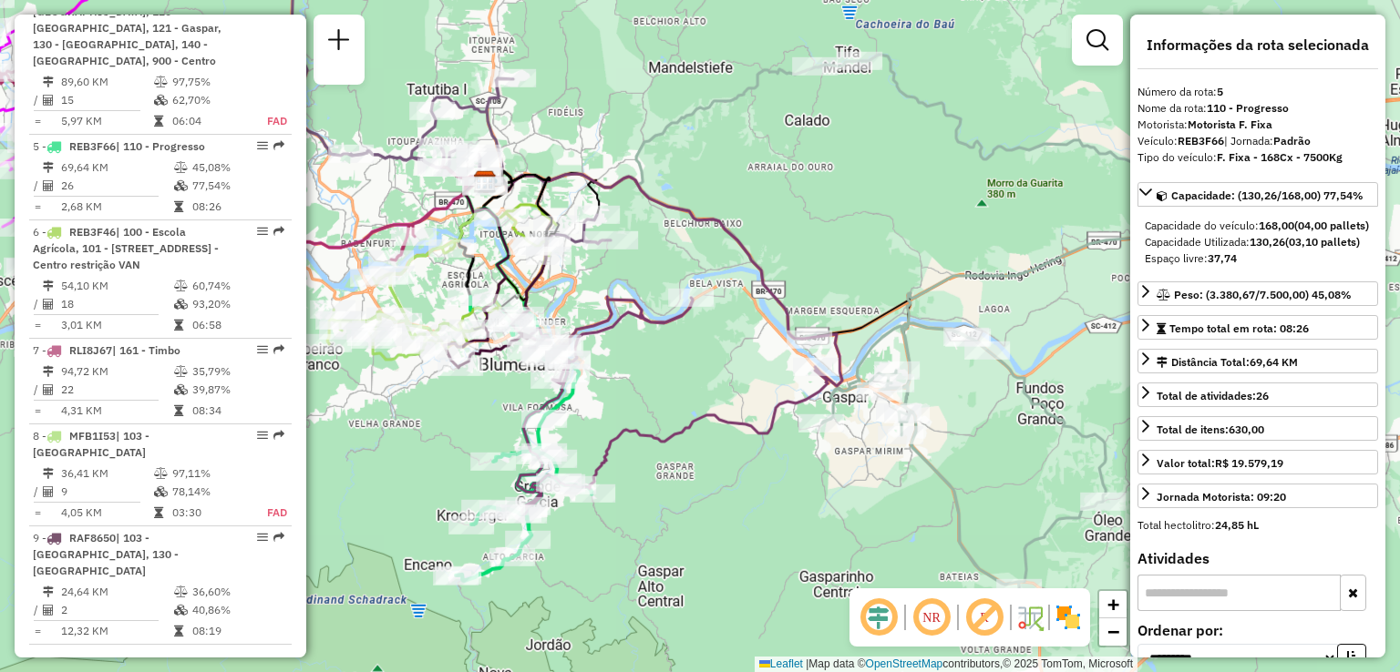
drag, startPoint x: 908, startPoint y: 296, endPoint x: 907, endPoint y: 285, distance: 11.1
click at [908, 289] on icon at bounding box center [941, 322] width 611 height 534
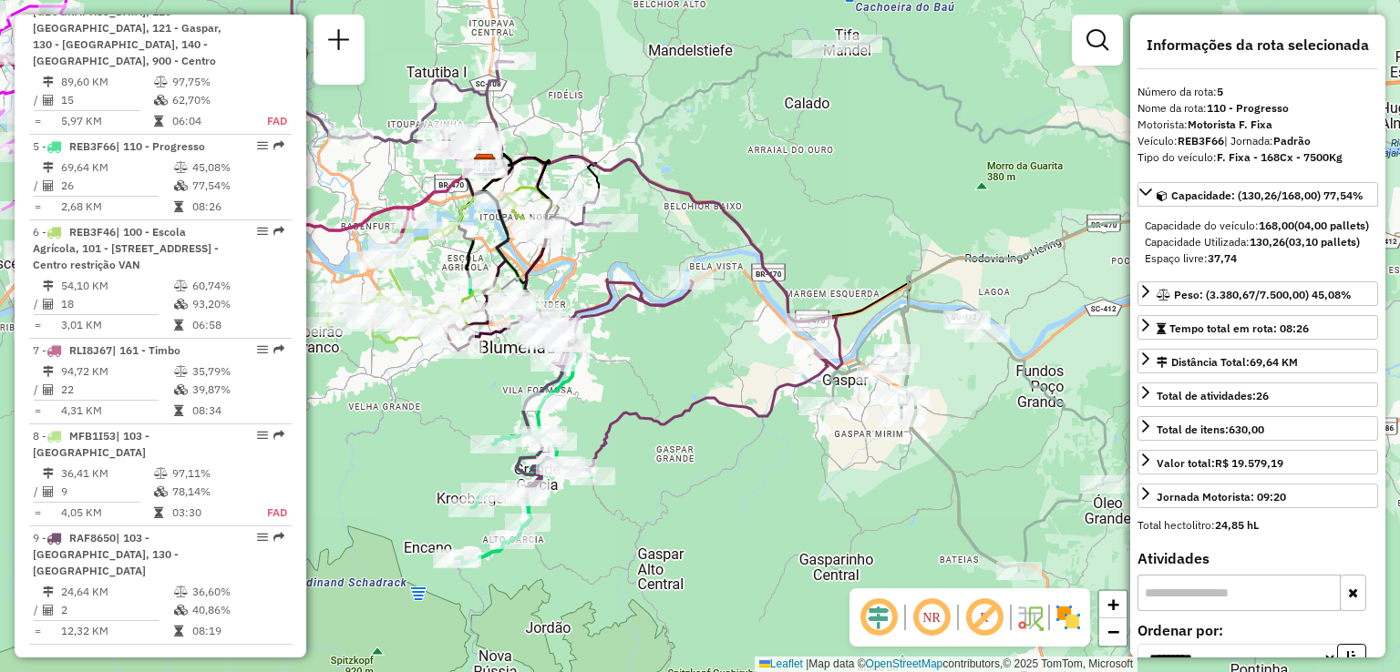
click at [860, 259] on div "Janela de atendimento Grade de atendimento Capacidade Transportadoras Veículos …" at bounding box center [700, 336] width 1400 height 672
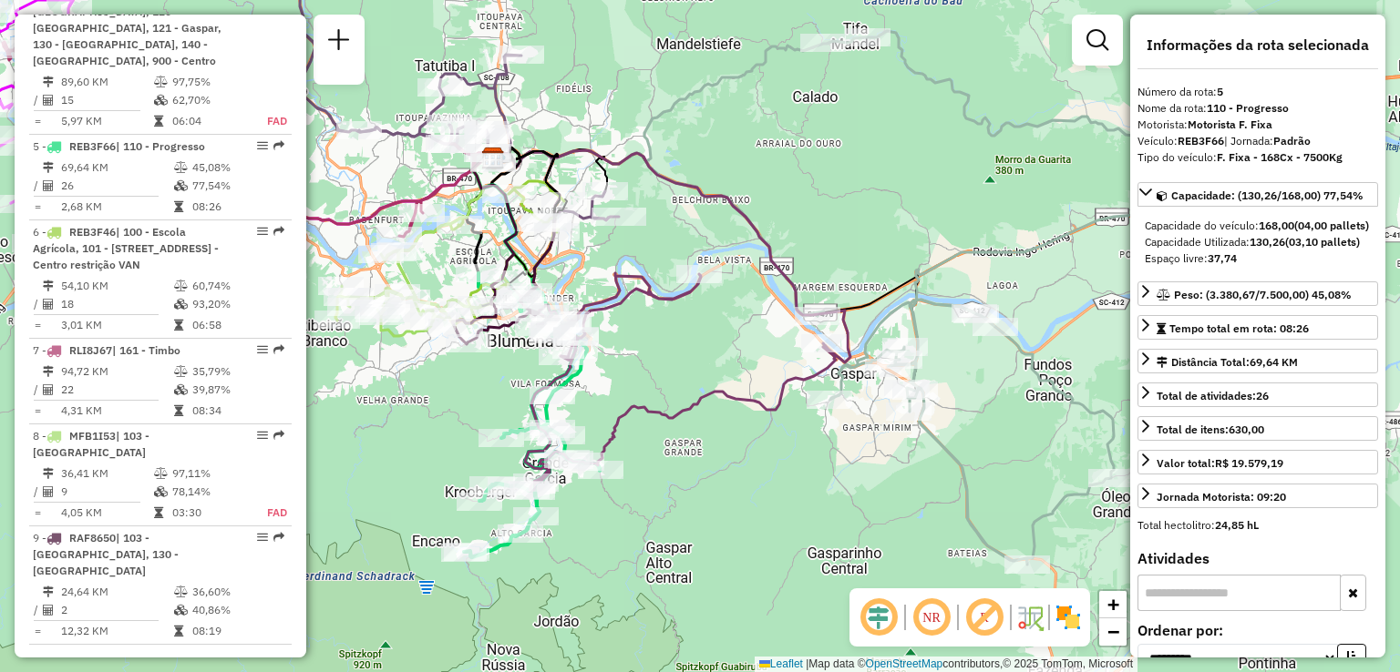
click at [888, 247] on div "Janela de atendimento Grade de atendimento Capacidade Transportadoras Veículos …" at bounding box center [700, 336] width 1400 height 672
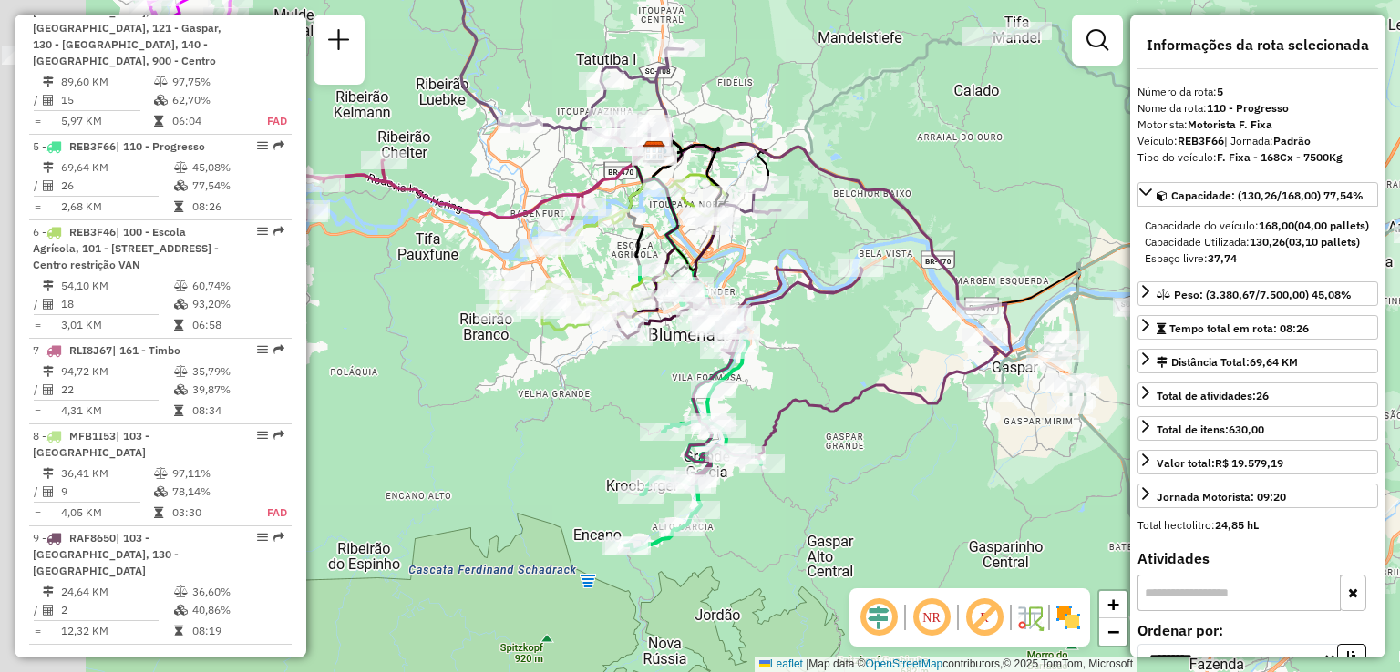
click at [821, 231] on div "Janela de atendimento Grade de atendimento Capacidade Transportadoras Veículos …" at bounding box center [700, 336] width 1400 height 672
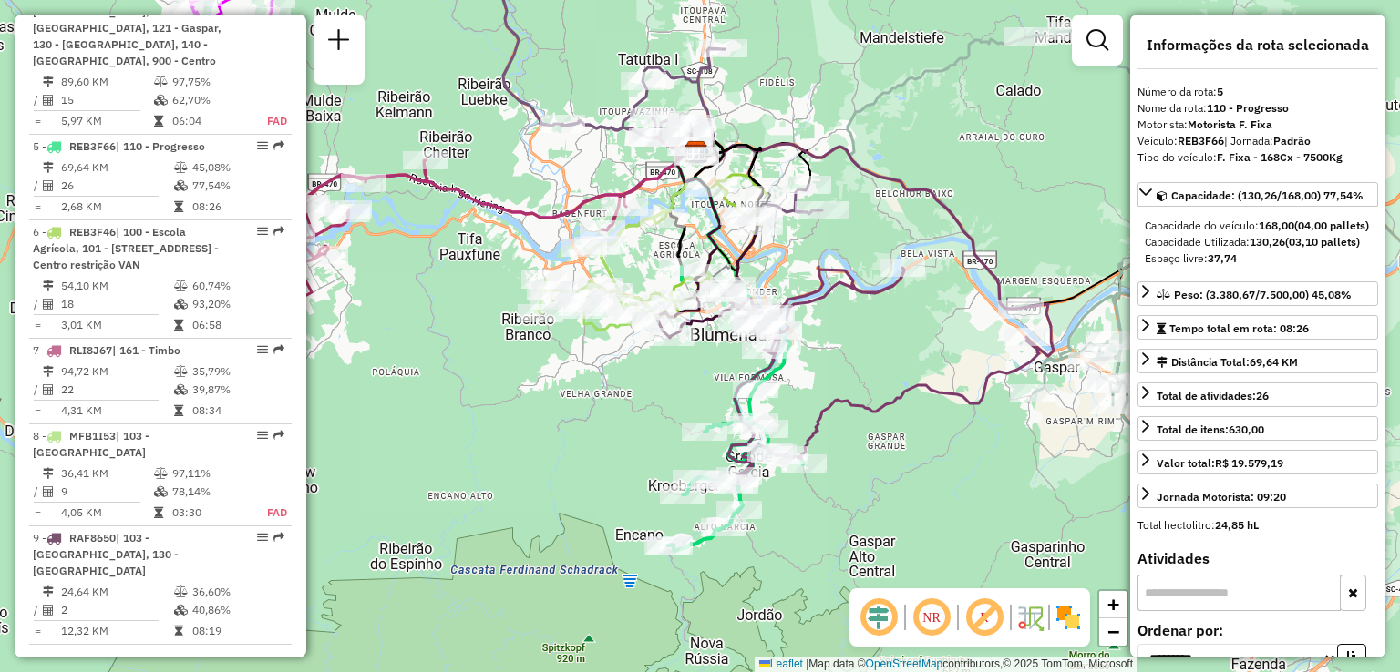
drag, startPoint x: 576, startPoint y: 211, endPoint x: 725, endPoint y: 235, distance: 151.3
click at [705, 235] on icon at bounding box center [455, 172] width 499 height 279
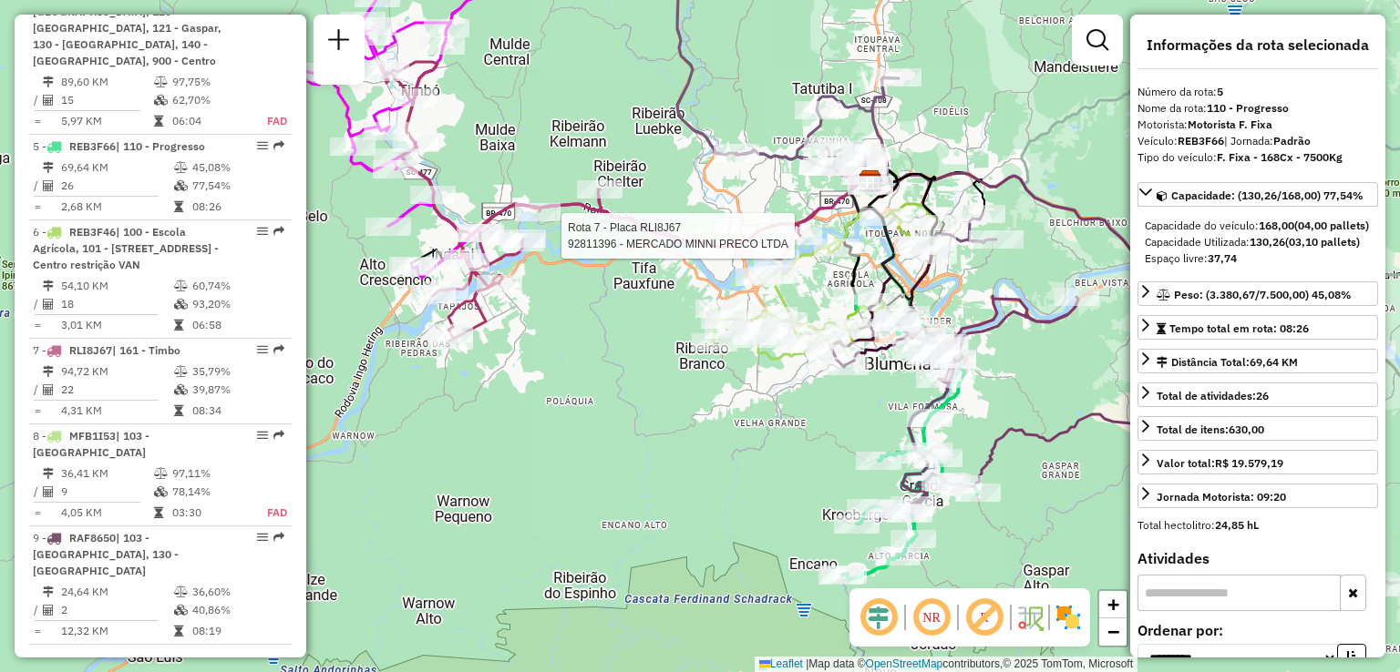
click at [750, 296] on div "Rota 7 - Placa RLI8J67 92811396 - MERCADO MINNI PRECO LTDA Janela de atendiment…" at bounding box center [700, 336] width 1400 height 672
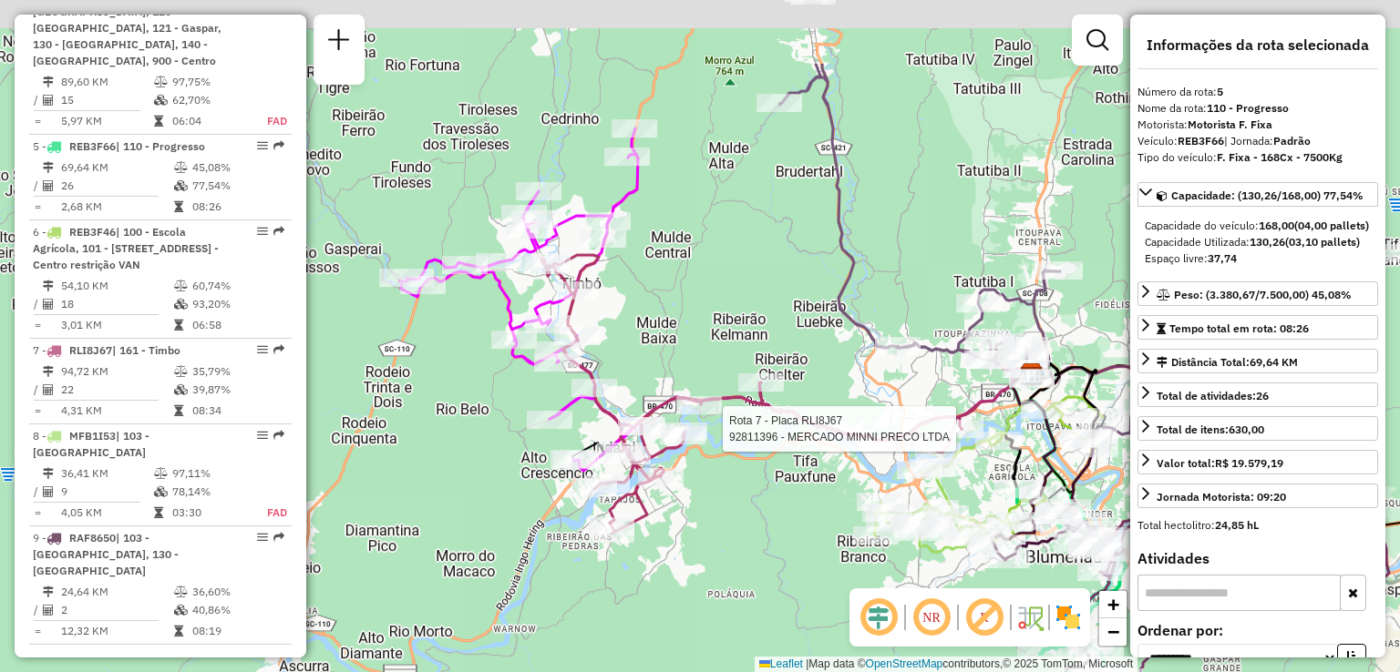
drag, startPoint x: 762, startPoint y: 467, endPoint x: 769, endPoint y: 480, distance: 14.7
click at [769, 480] on div "Rota 7 - Placa RLI8J67 92811396 - MERCADO MINNI PRECO LTDA Janela de atendiment…" at bounding box center [700, 336] width 1400 height 672
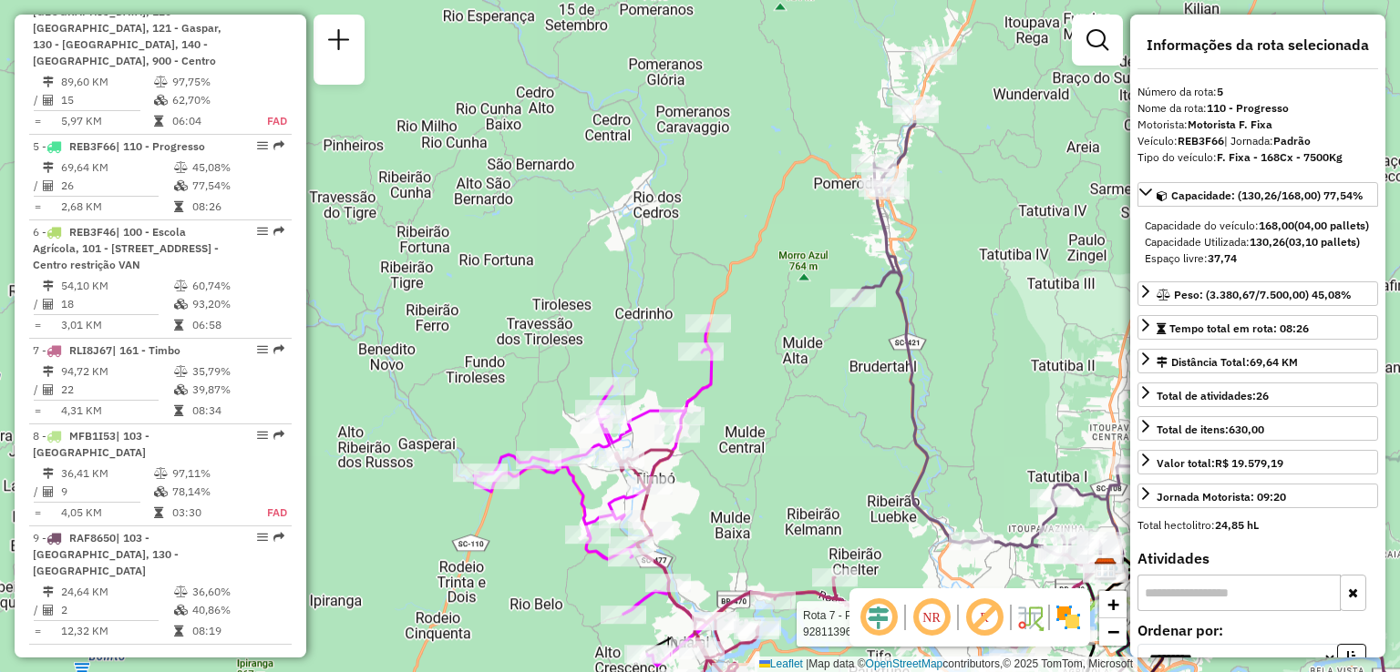
drag, startPoint x: 780, startPoint y: 402, endPoint x: 791, endPoint y: 470, distance: 69.2
click at [791, 470] on div "Rota 7 - Placa RLI8J67 92811396 - MERCADO MINNI PRECO LTDA Janela de atendiment…" at bounding box center [700, 336] width 1400 height 672
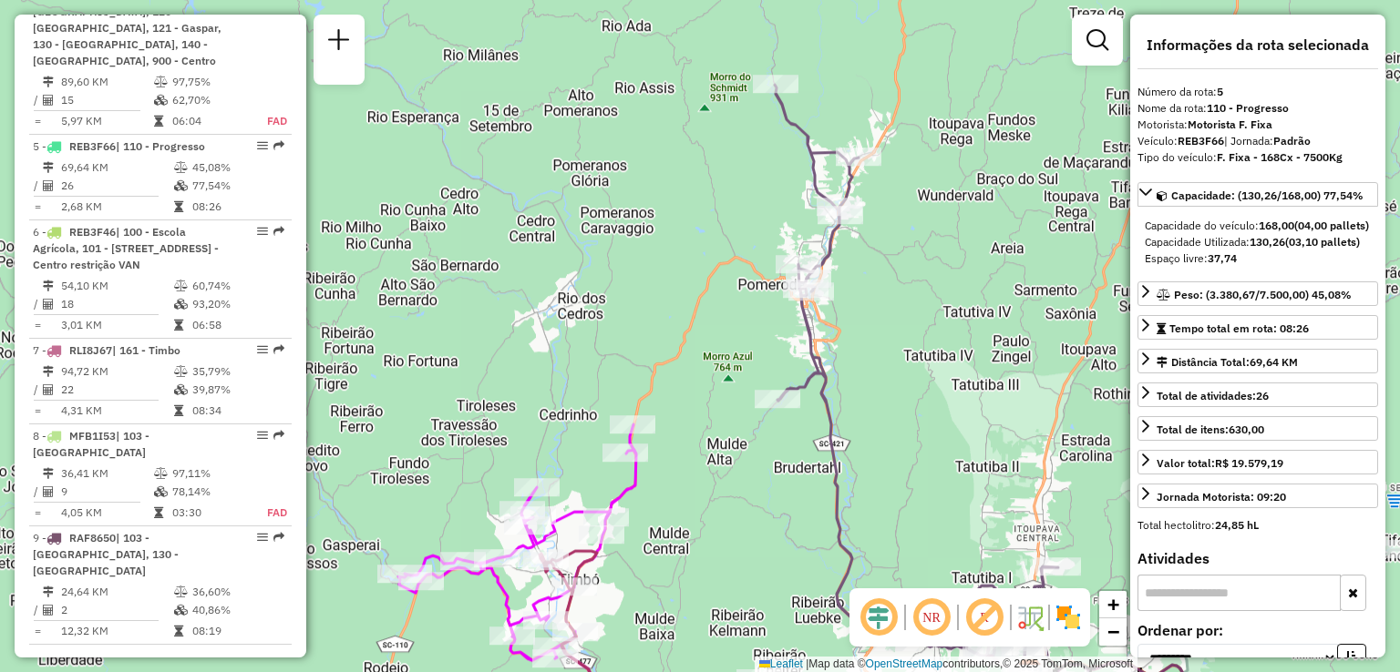
drag, startPoint x: 808, startPoint y: 432, endPoint x: 734, endPoint y: 534, distance: 126.5
click at [734, 534] on div "Rota 7 - Placa RLI8J67 92811396 - MERCADO MINNI PRECO LTDA Janela de atendiment…" at bounding box center [700, 336] width 1400 height 672
drag, startPoint x: 762, startPoint y: 473, endPoint x: 798, endPoint y: 303, distance: 173.4
click at [795, 333] on div "Rota 7 - Placa RLI8J67 92811396 - MERCADO MINNI PRECO LTDA Janela de atendiment…" at bounding box center [700, 336] width 1400 height 672
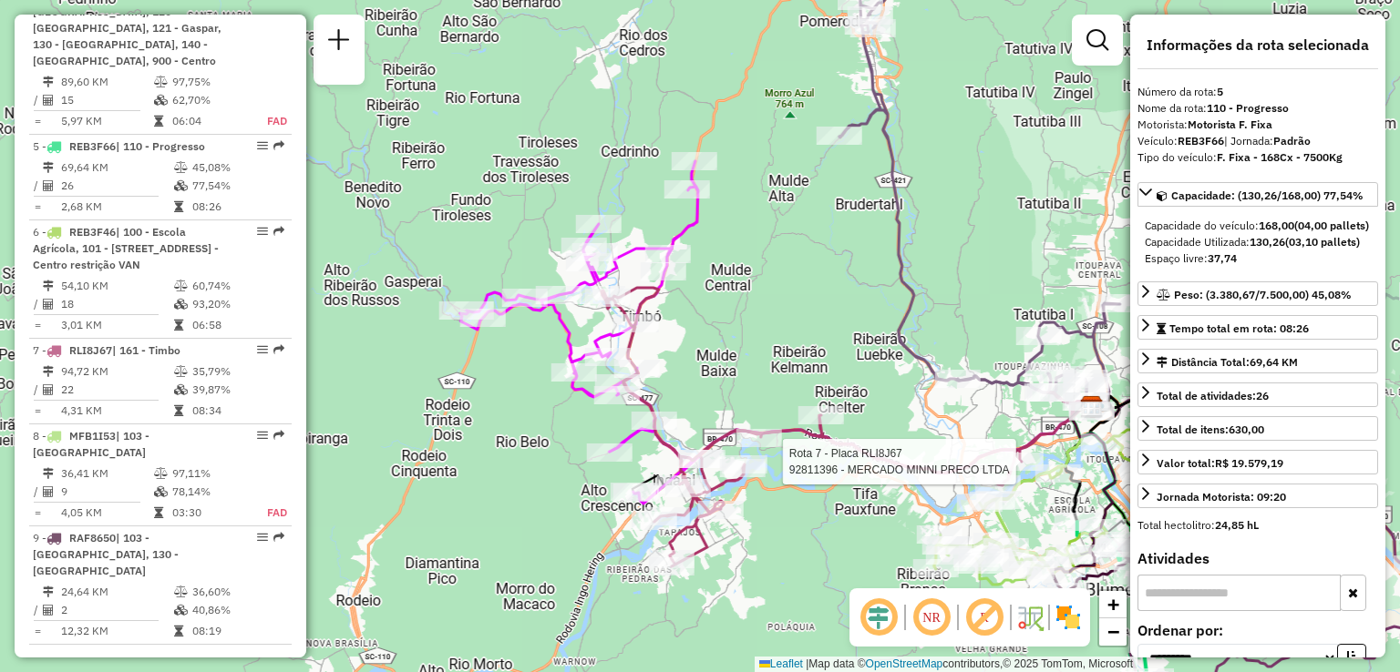
drag, startPoint x: 798, startPoint y: 373, endPoint x: 806, endPoint y: 284, distance: 88.8
click at [805, 295] on div "Rota 7 - Placa RLI8J67 92811396 - MERCADO MINNI PRECO LTDA Janela de atendiment…" at bounding box center [700, 336] width 1400 height 672
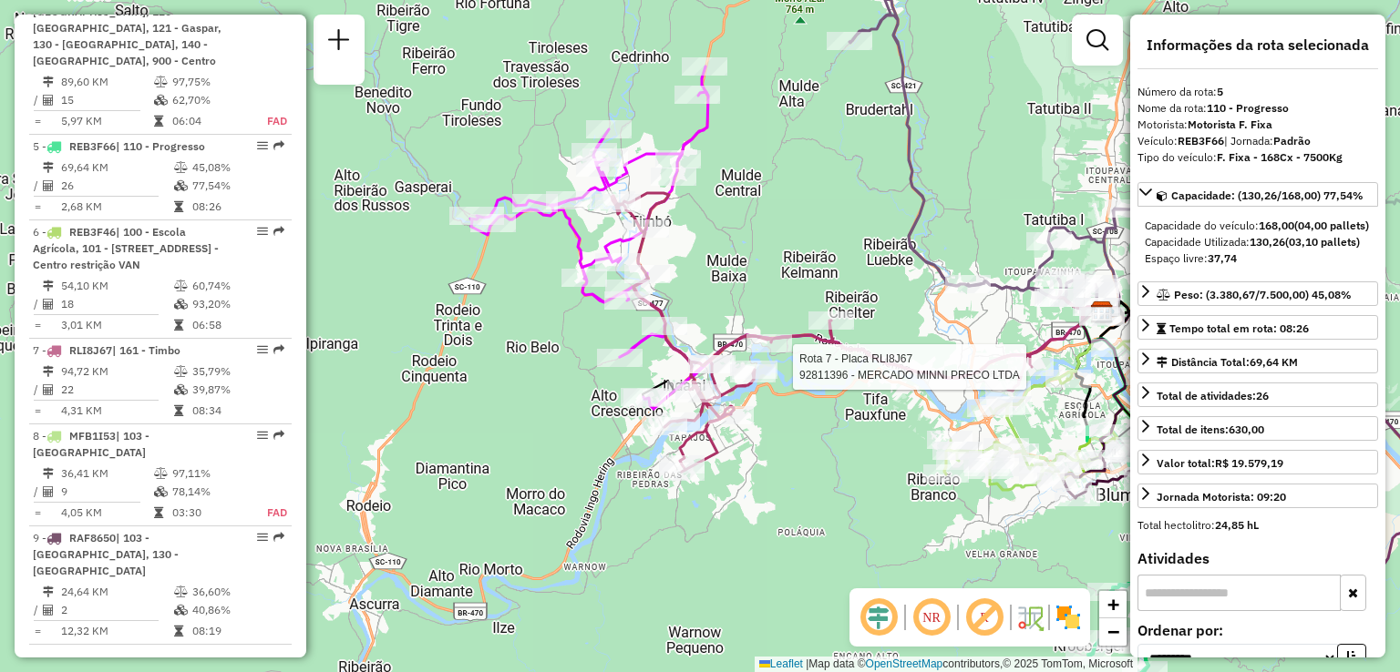
drag, startPoint x: 802, startPoint y: 275, endPoint x: 693, endPoint y: 272, distance: 109.4
click at [709, 269] on div "Rota 7 - Placa RLI8J67 92811396 - MERCADO MINNI PRECO LTDA Janela de atendiment…" at bounding box center [700, 336] width 1400 height 672
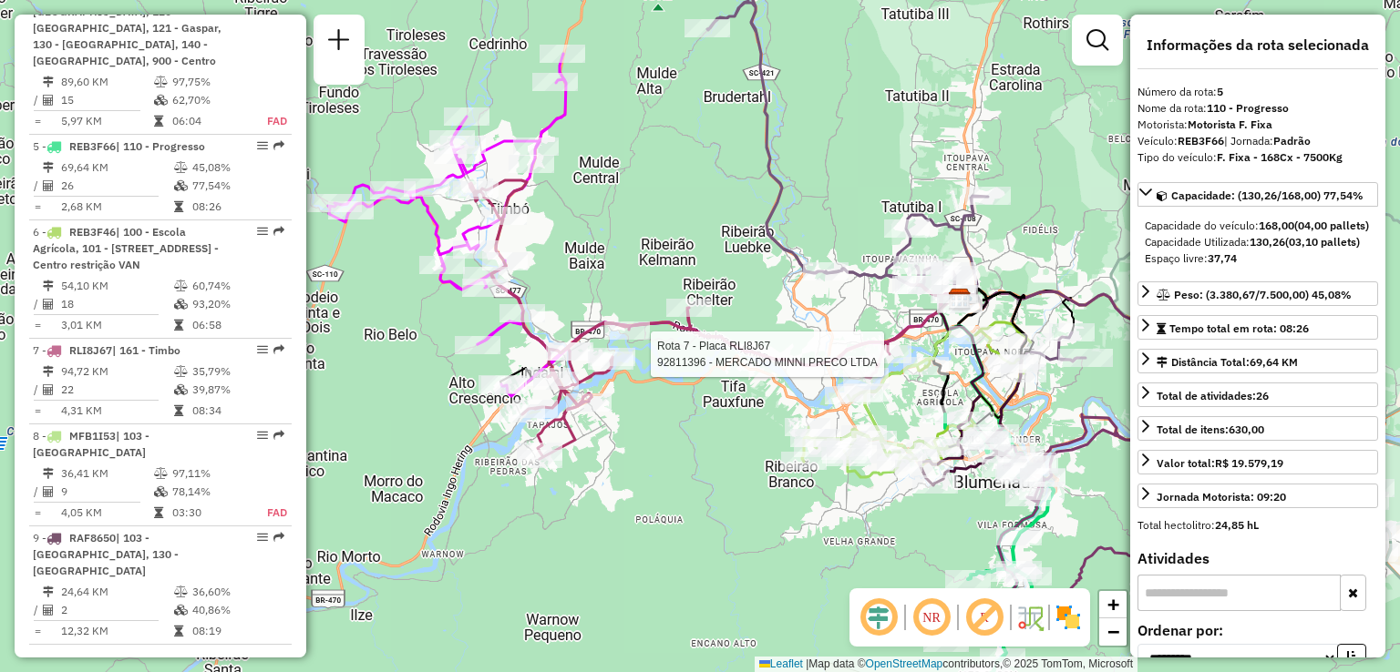
drag, startPoint x: 816, startPoint y: 303, endPoint x: 741, endPoint y: 288, distance: 77.2
click at [747, 290] on div "Rota 7 - Placa RLI8J67 92811396 - MERCADO MINNI PRECO LTDA Janela de atendiment…" at bounding box center [700, 336] width 1400 height 672
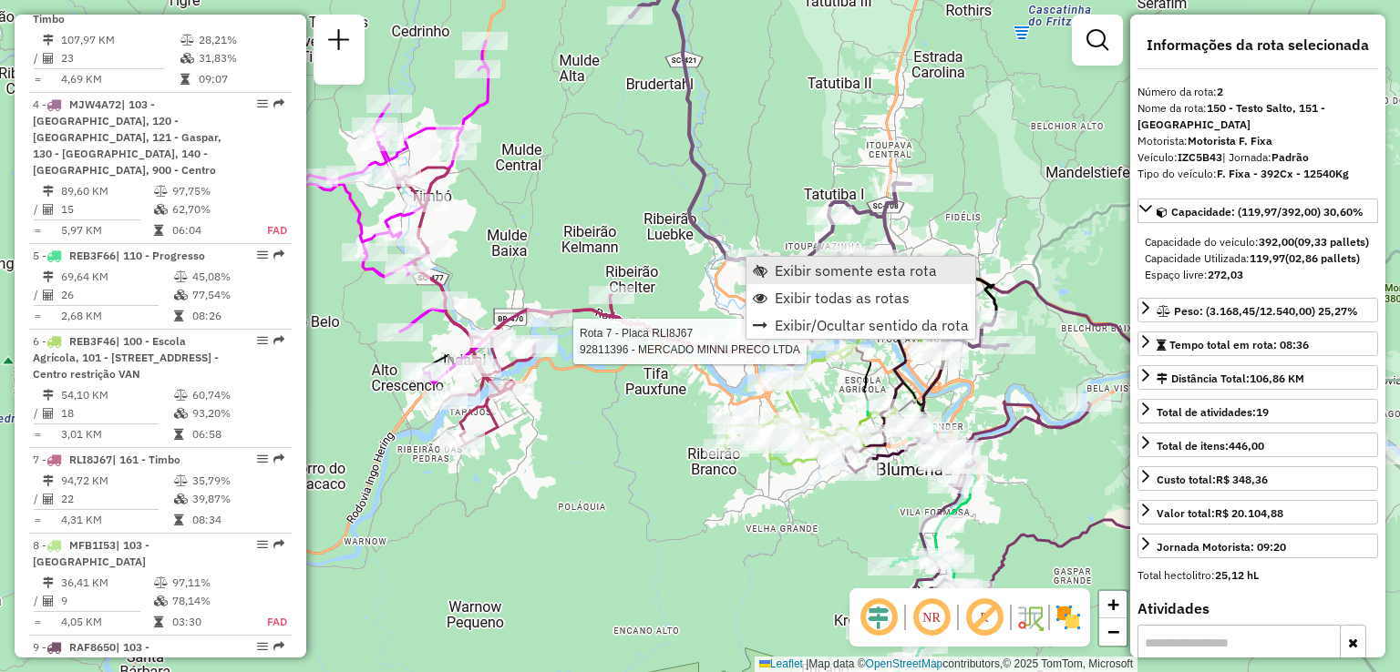
scroll to position [831, 0]
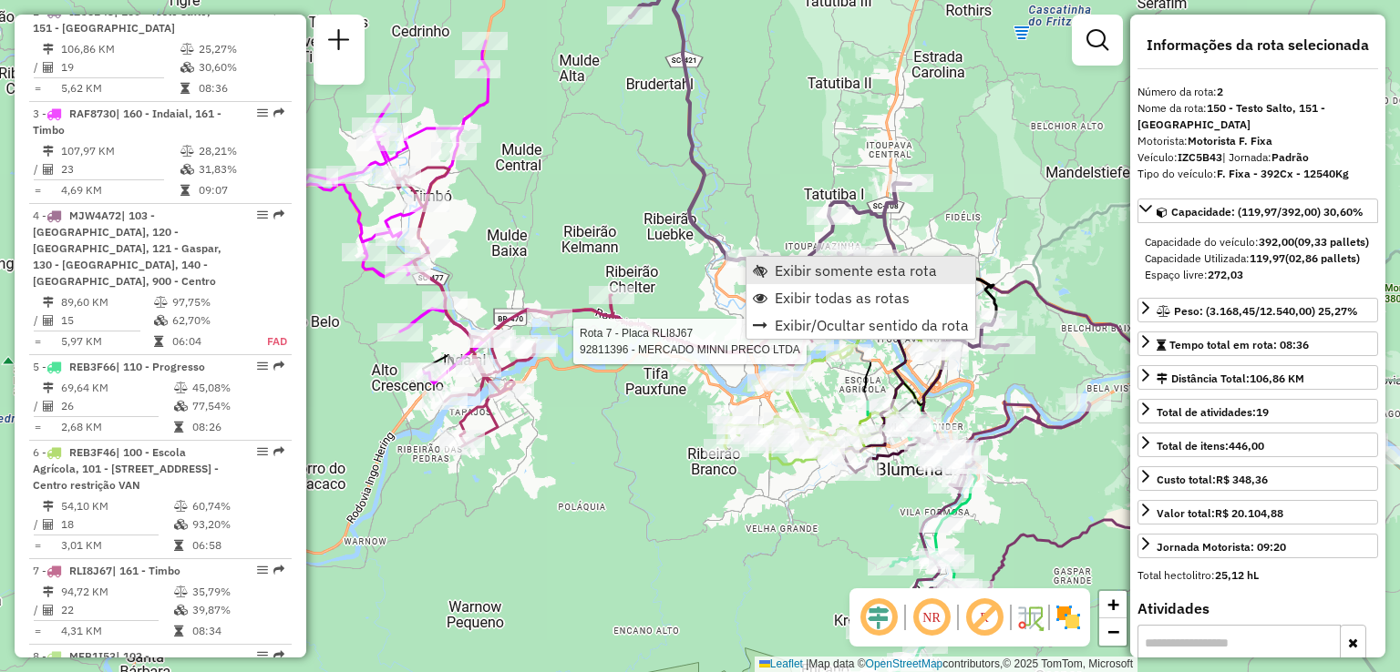
click at [798, 270] on span "Exibir somente esta rota" at bounding box center [856, 270] width 162 height 15
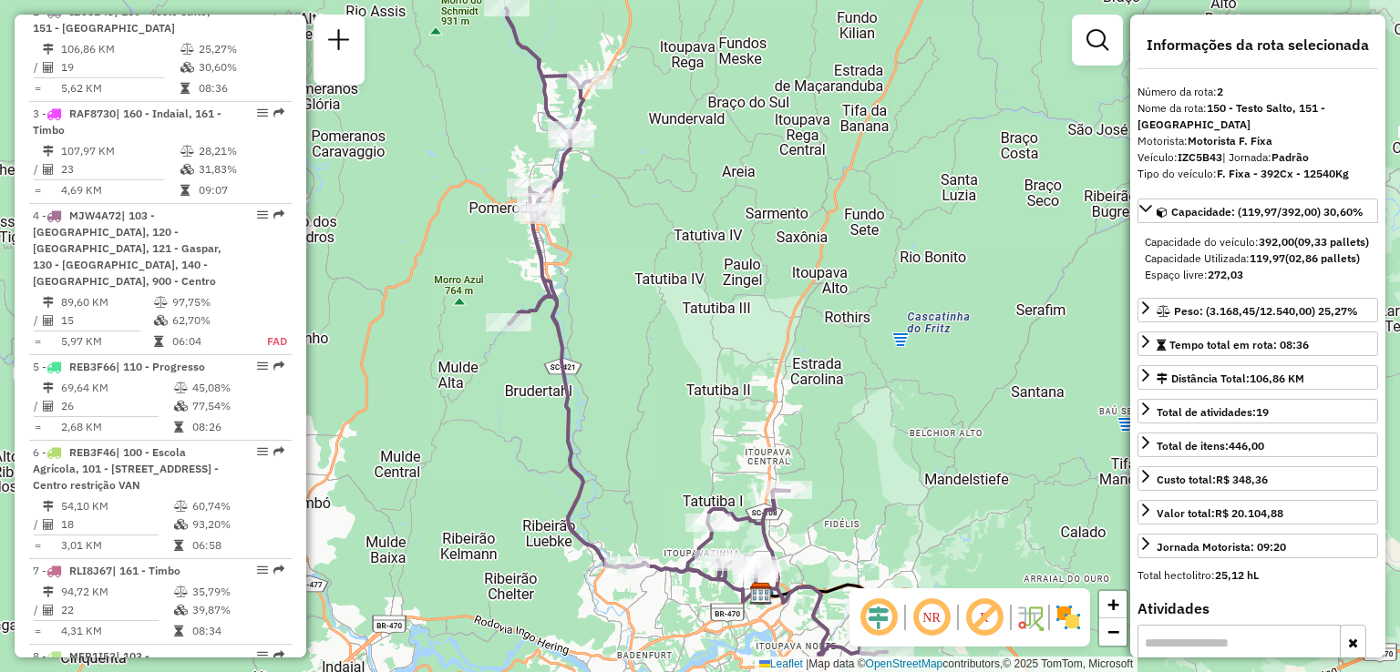
drag, startPoint x: 809, startPoint y: 292, endPoint x: 754, endPoint y: 211, distance: 98.3
click at [787, 261] on div "Janela de atendimento Grade de atendimento Capacidade Transportadoras Veículos …" at bounding box center [700, 336] width 1400 height 672
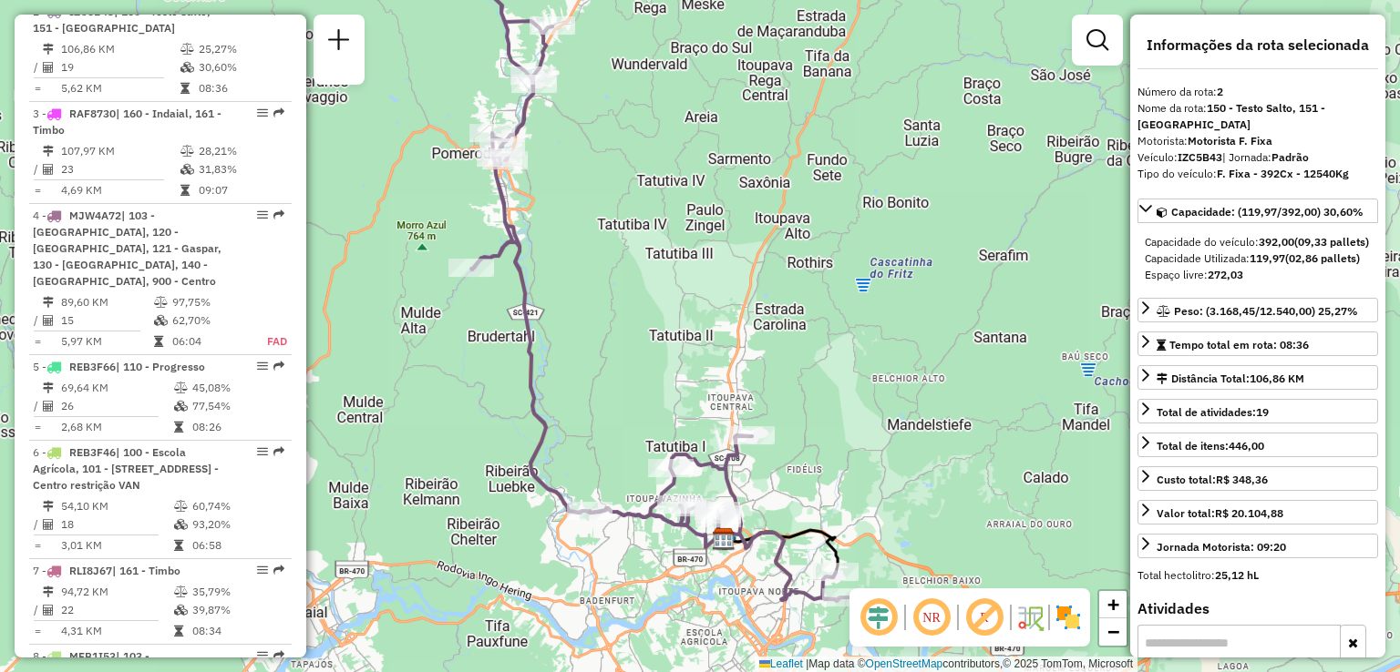
click at [779, 278] on div "Janela de atendimento Grade de atendimento Capacidade Transportadoras Veículos …" at bounding box center [700, 336] width 1400 height 672
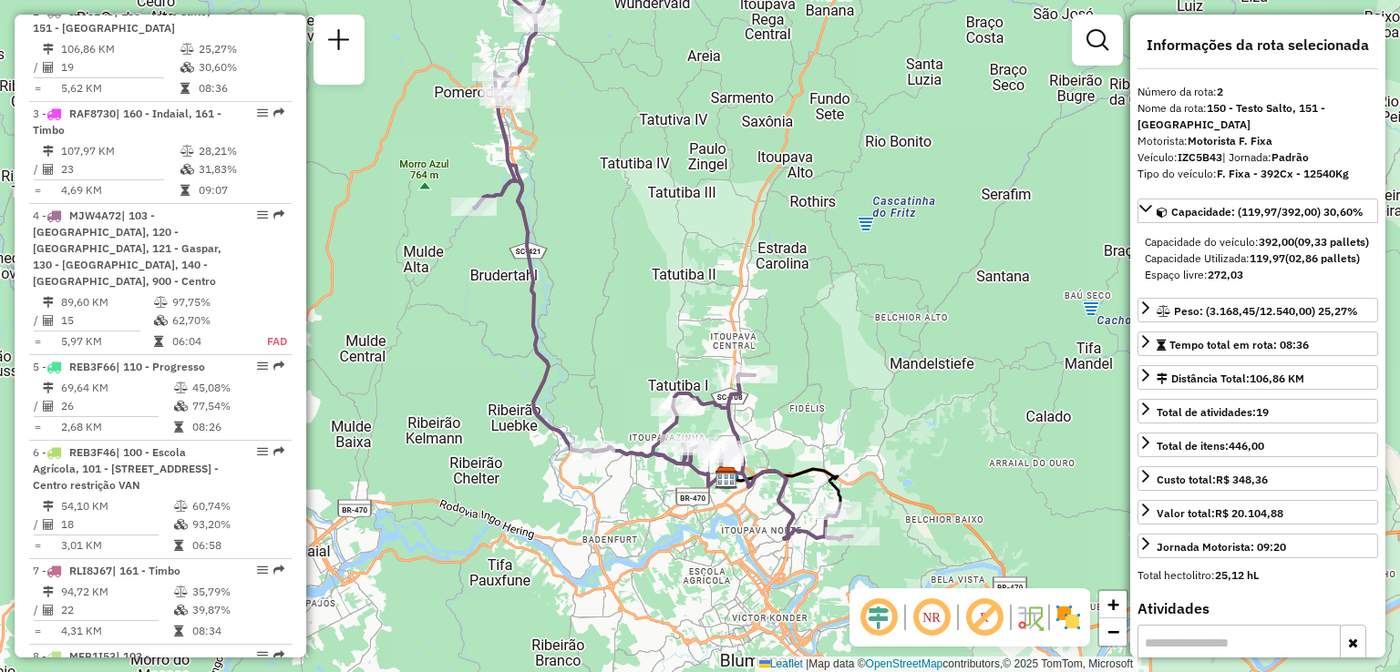
drag, startPoint x: 518, startPoint y: 385, endPoint x: 598, endPoint y: 323, distance: 100.6
click at [583, 333] on div "Janela de atendimento Grade de atendimento Capacidade Transportadoras Veículos …" at bounding box center [700, 336] width 1400 height 672
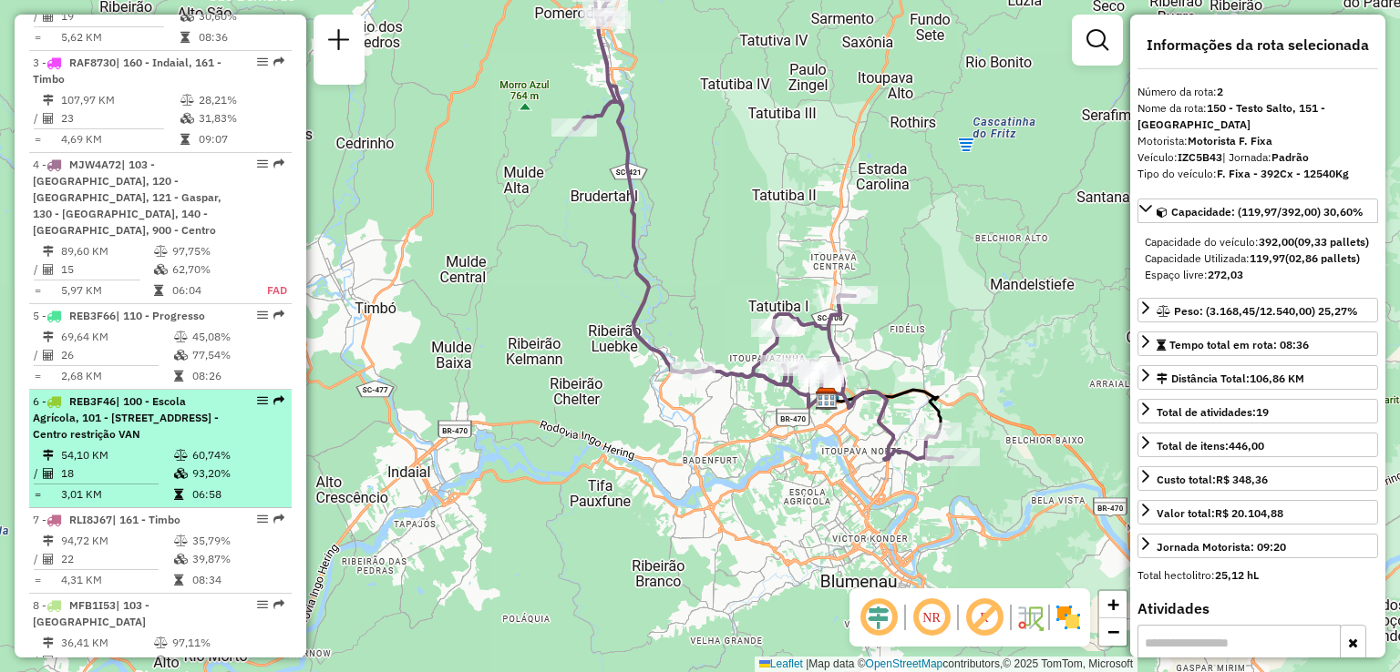
scroll to position [922, 0]
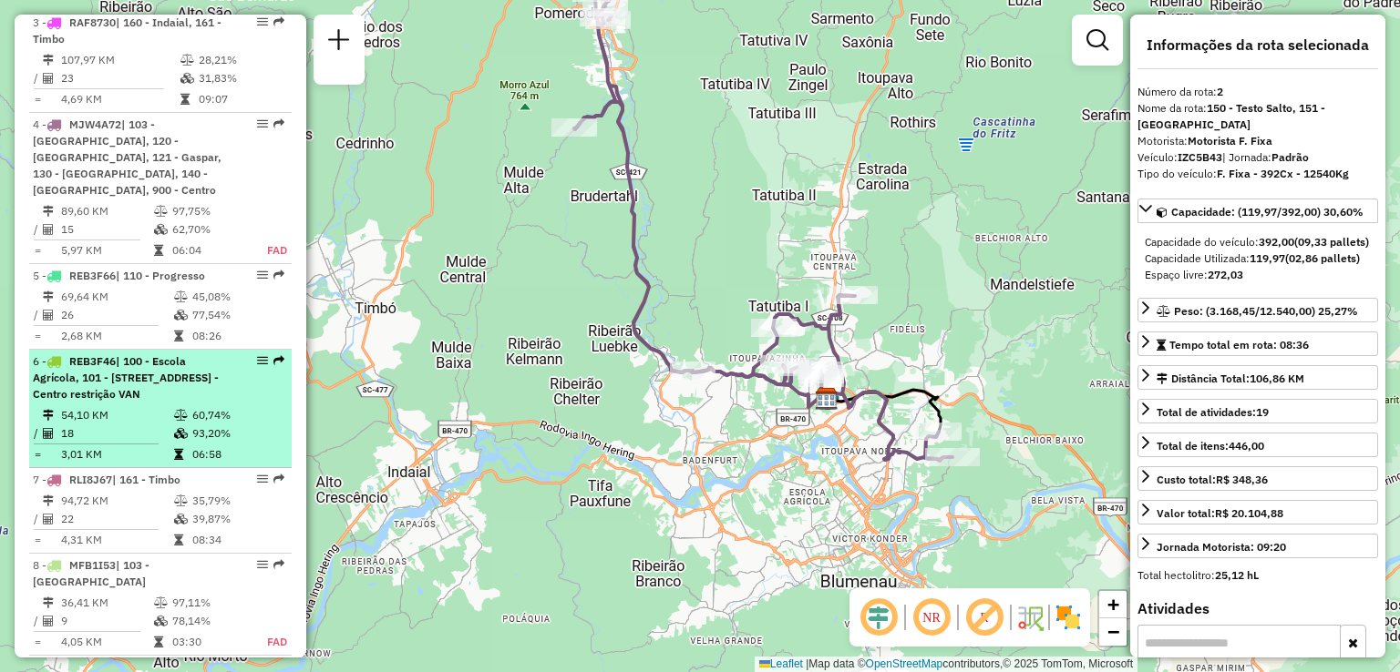
click at [111, 397] on span "| 100 - Escola Agrícola, 101 - [STREET_ADDRESS] - Centro restrição VAN" at bounding box center [126, 377] width 186 height 46
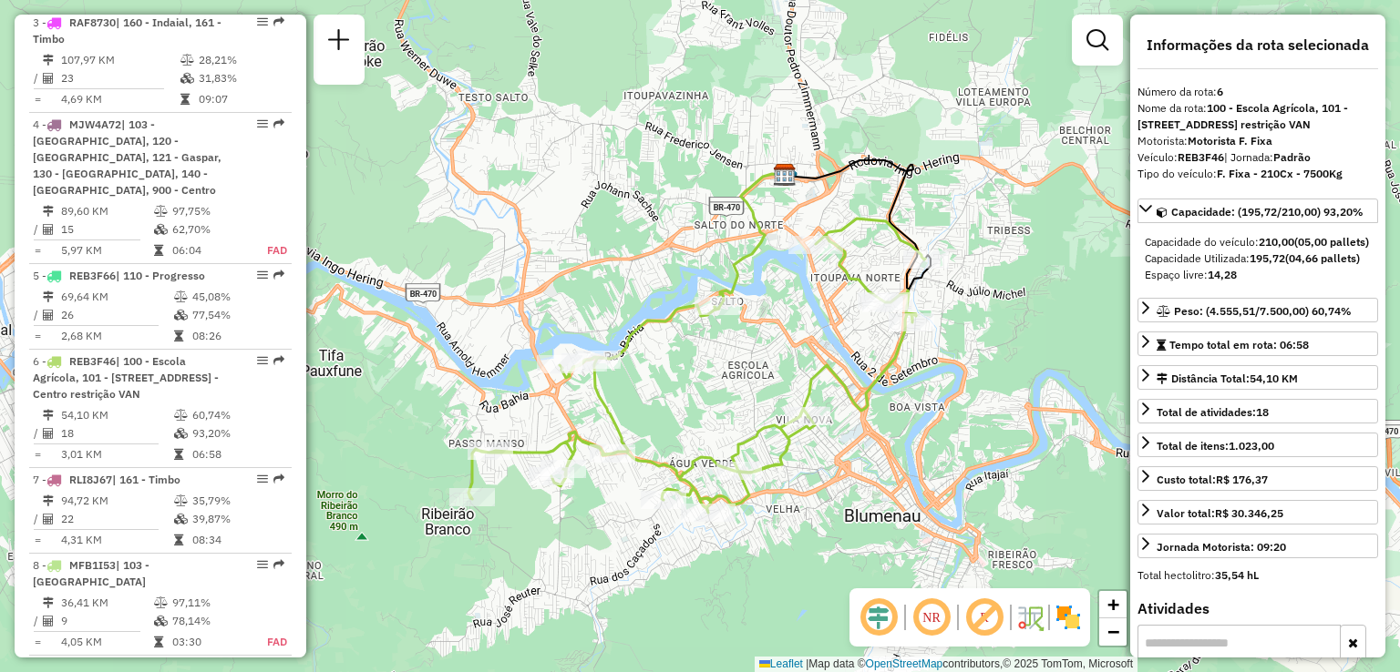
drag, startPoint x: 662, startPoint y: 402, endPoint x: 624, endPoint y: 373, distance: 47.4
click at [627, 376] on div "Janela de atendimento Grade de atendimento Capacidade Transportadoras Veículos …" at bounding box center [700, 336] width 1400 height 672
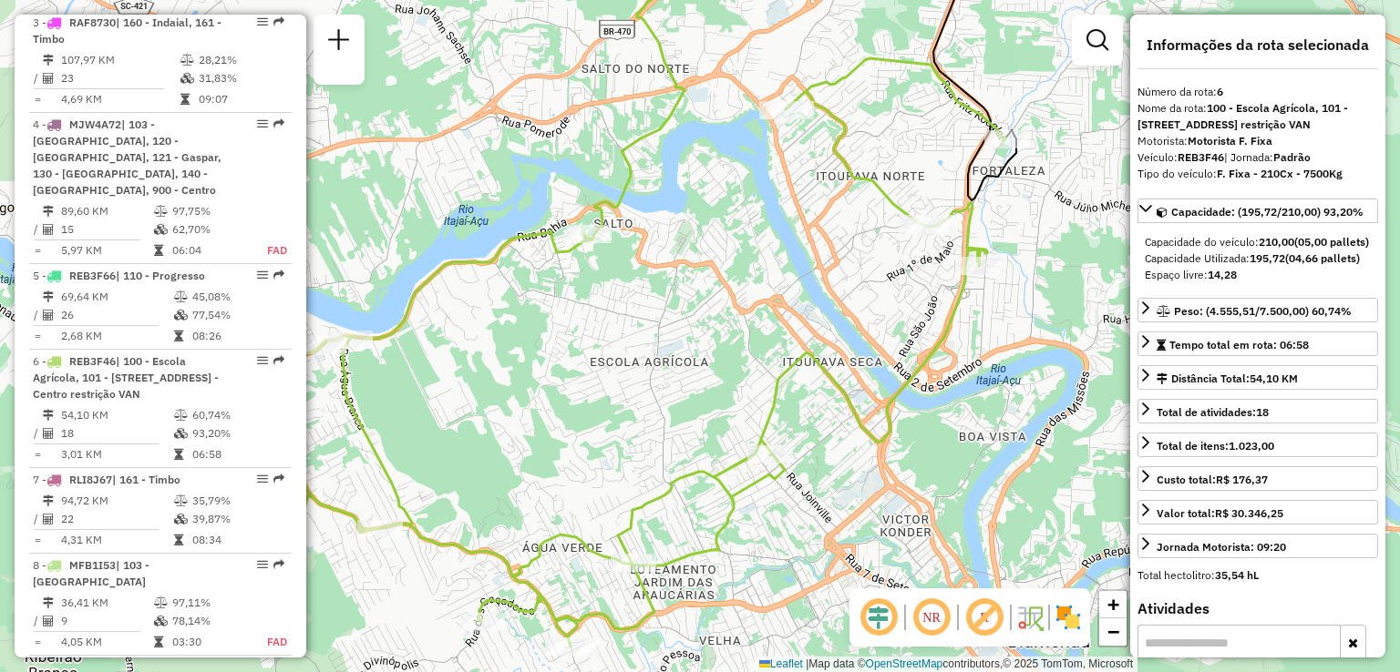
drag, startPoint x: 790, startPoint y: 319, endPoint x: 746, endPoint y: 332, distance: 45.6
click at [746, 332] on div "Janela de atendimento Grade de atendimento Capacidade Transportadoras Veículos …" at bounding box center [700, 336] width 1400 height 672
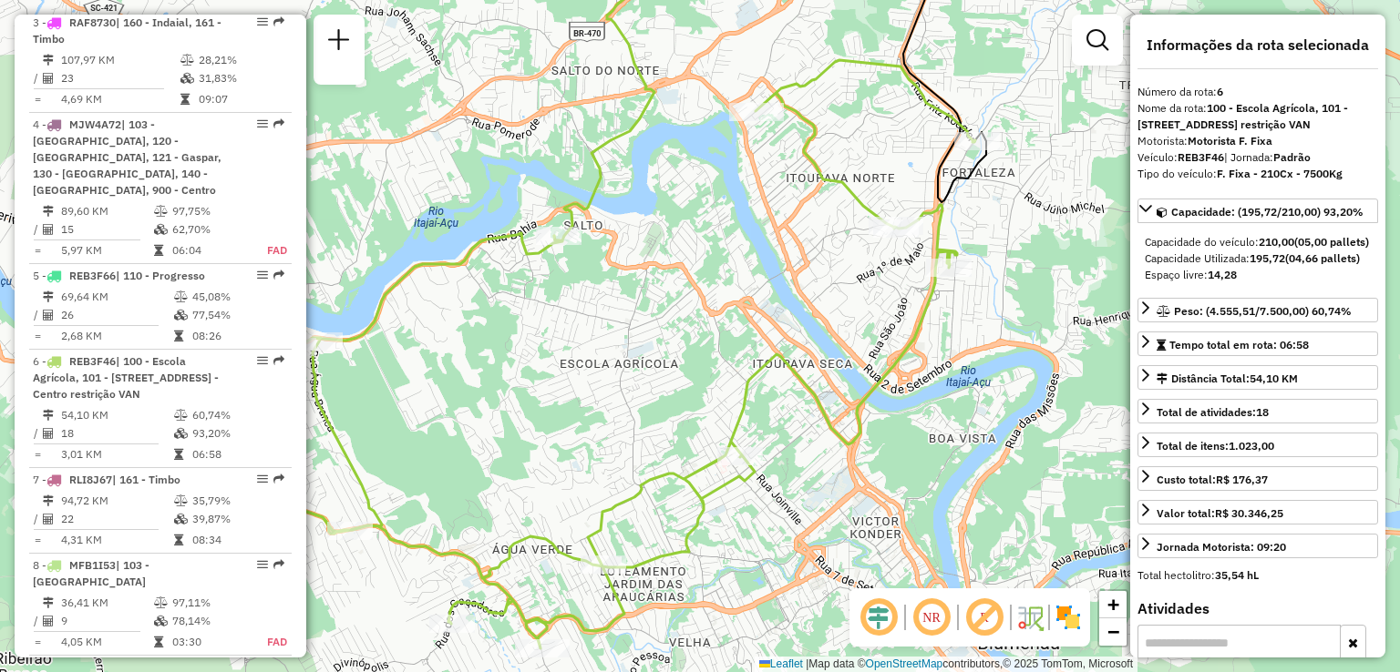
drag, startPoint x: 824, startPoint y: 416, endPoint x: 791, endPoint y: 369, distance: 56.9
click at [805, 373] on icon at bounding box center [519, 354] width 912 height 589
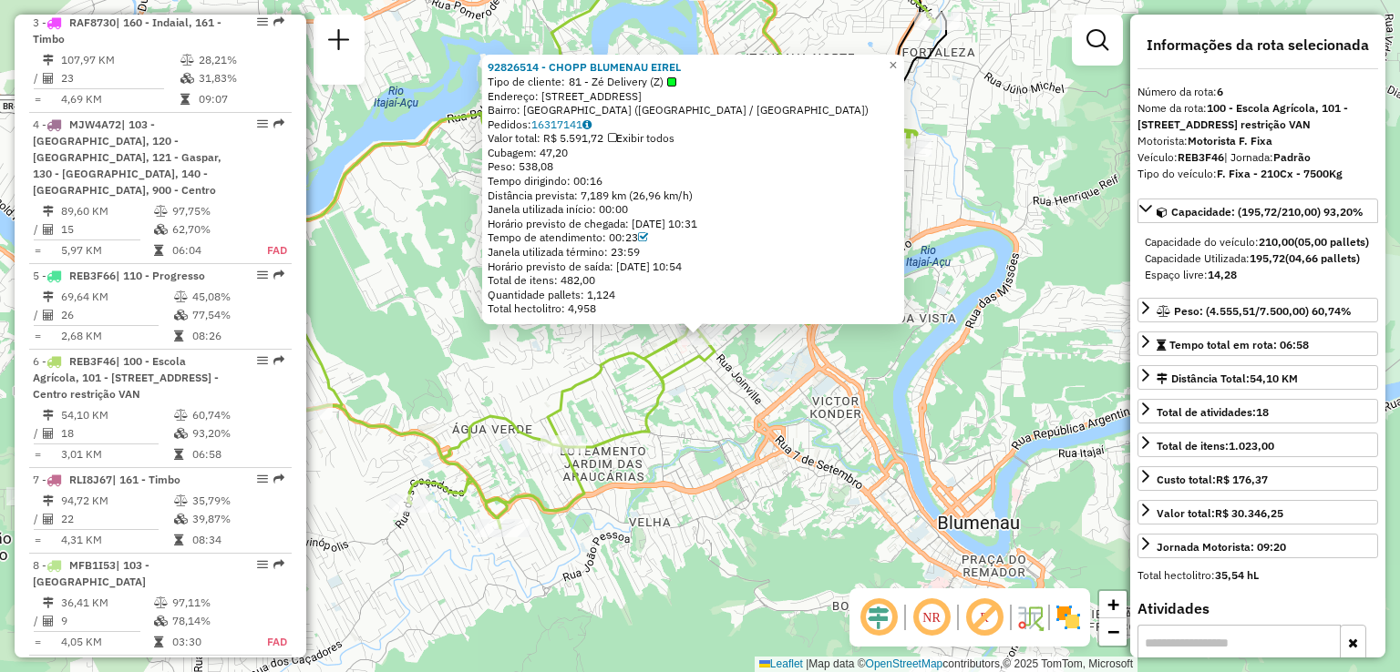
scroll to position [1052, 0]
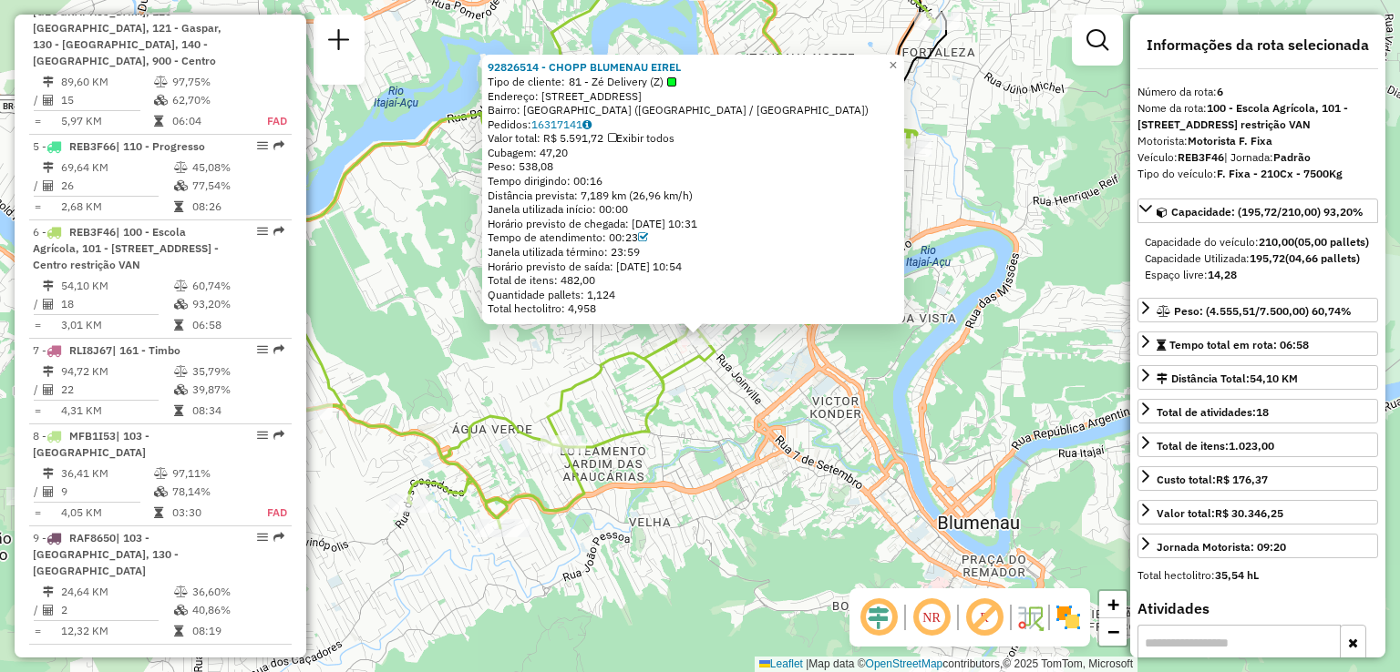
click at [717, 418] on div "92826514 - CHOPP BLUMENAU EIREL Tipo de cliente: 81 - Zé Delivery (Z) Endereço:…" at bounding box center [700, 336] width 1400 height 672
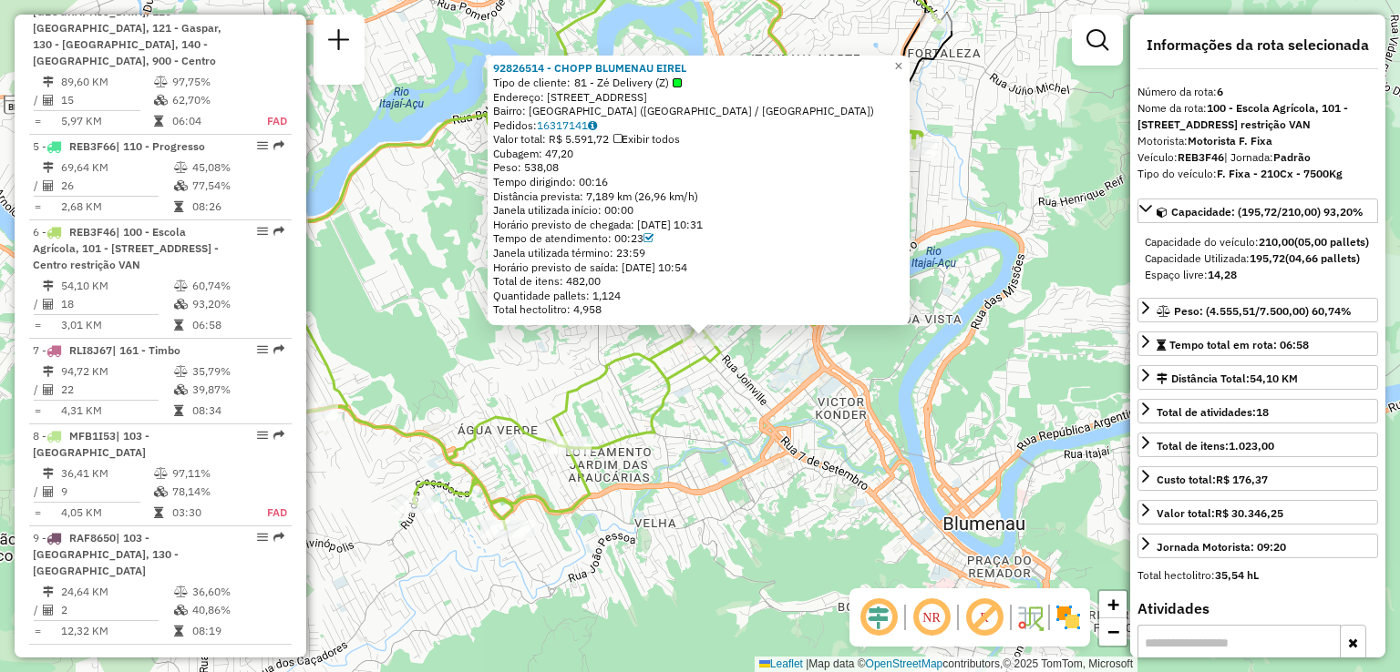
drag, startPoint x: 703, startPoint y: 441, endPoint x: 733, endPoint y: 430, distance: 32.0
click at [735, 430] on div "92826514 - CHOPP BLUMENAU EIREL Tipo de cliente: 81 - Zé Delivery (Z) Endereço:…" at bounding box center [700, 336] width 1400 height 672
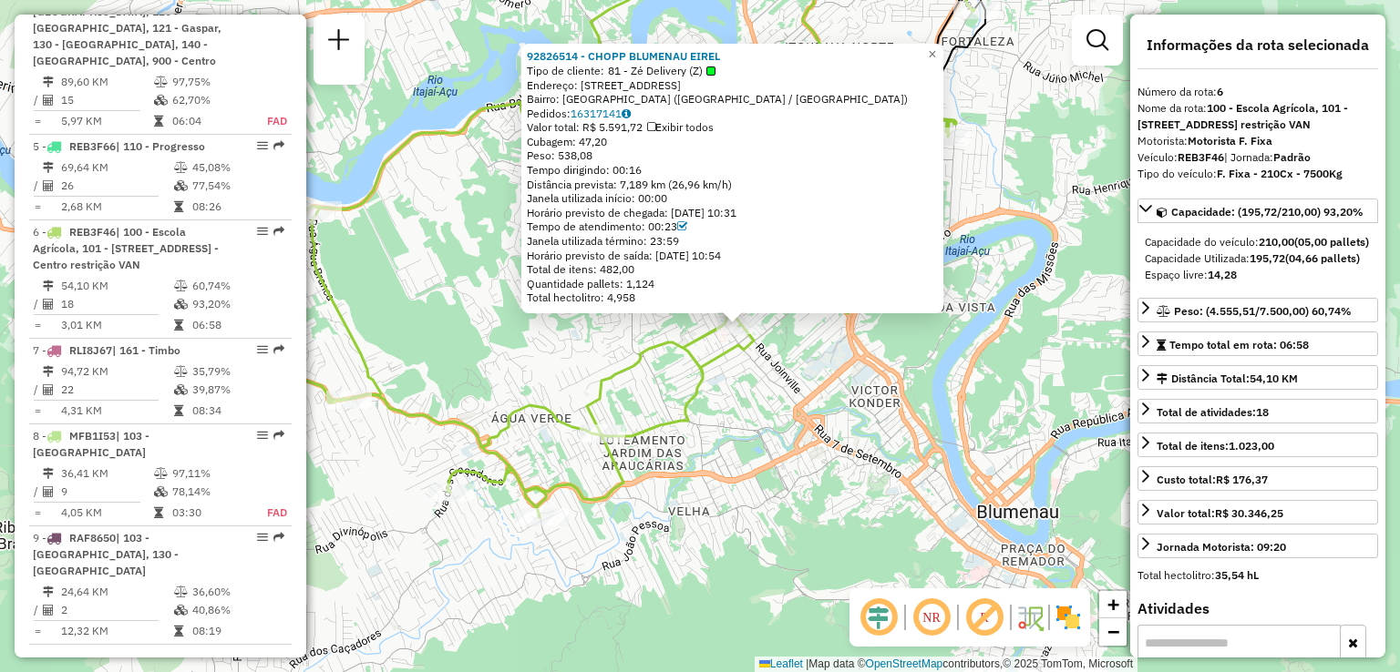
click at [723, 437] on div "92826514 - CHOPP BLUMENAU EIREL Tipo de cliente: 81 - Zé Delivery (Z) Endereço:…" at bounding box center [700, 336] width 1400 height 672
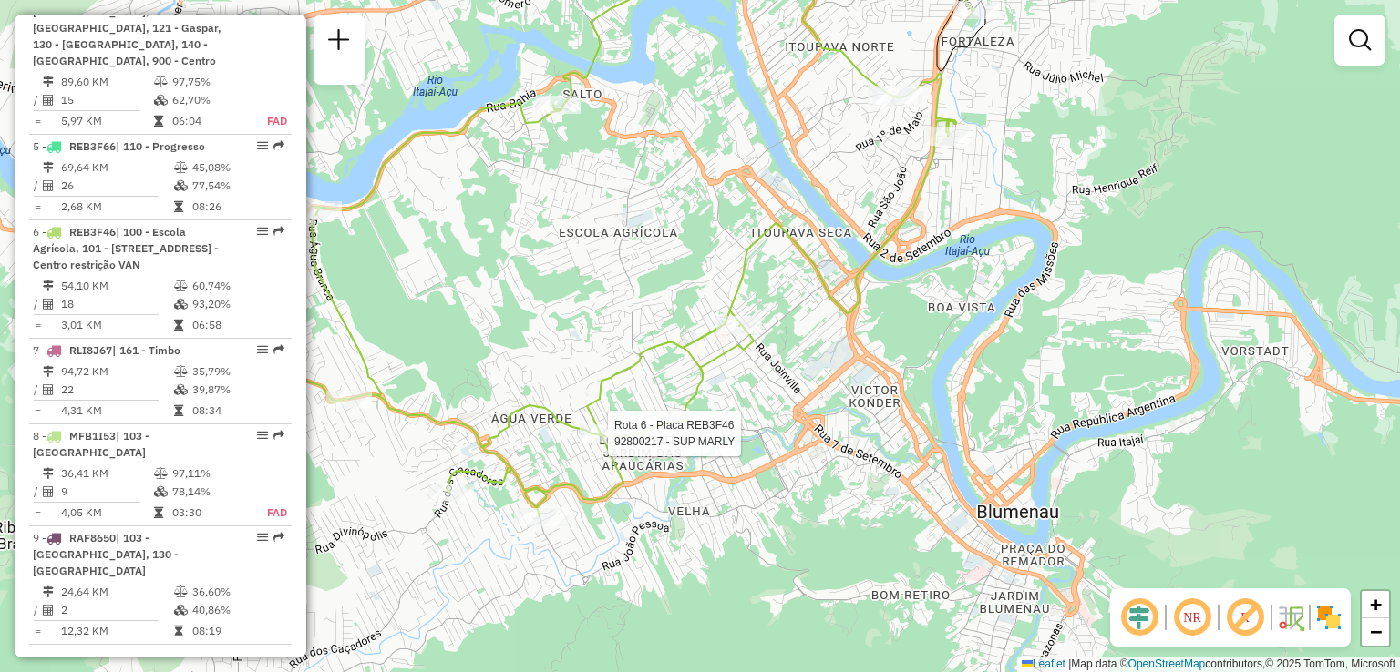
select select "**********"
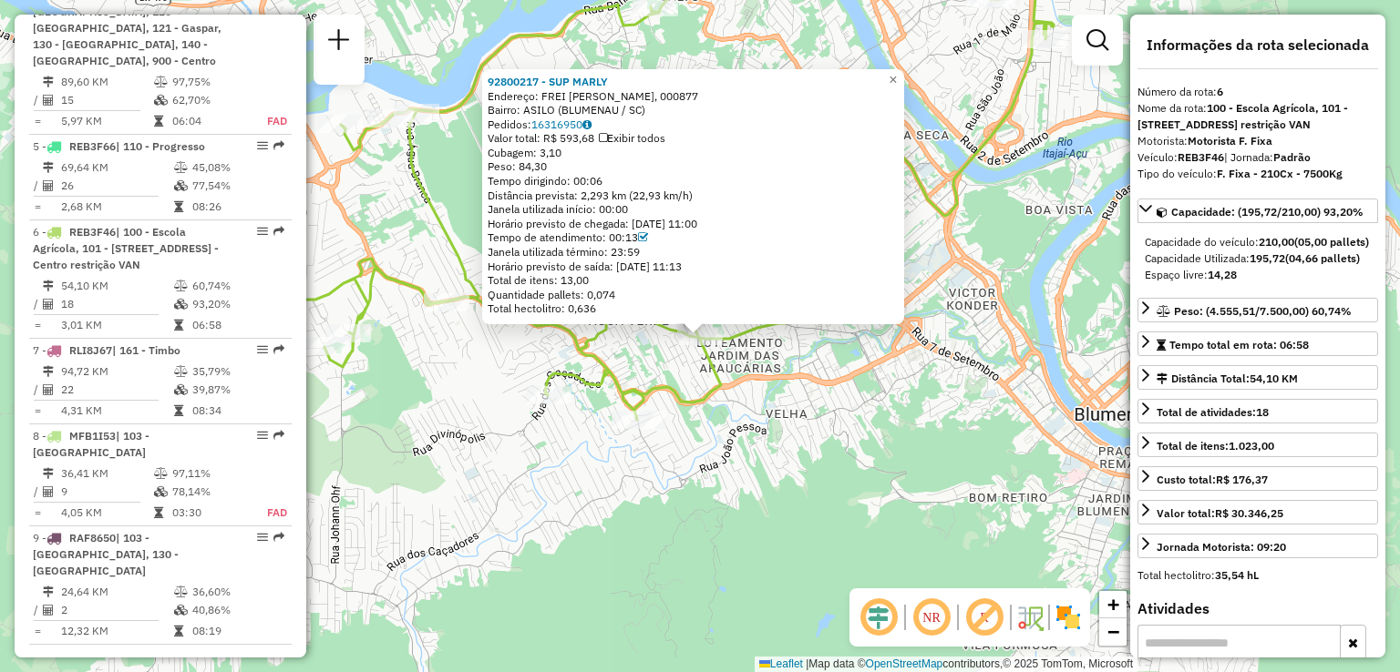
click at [618, 481] on div "92800217 - SUP MARLY Endereço: FREI ESTANISLAU SCHAETE, 000877 Bairro: ASILO (B…" at bounding box center [700, 336] width 1400 height 672
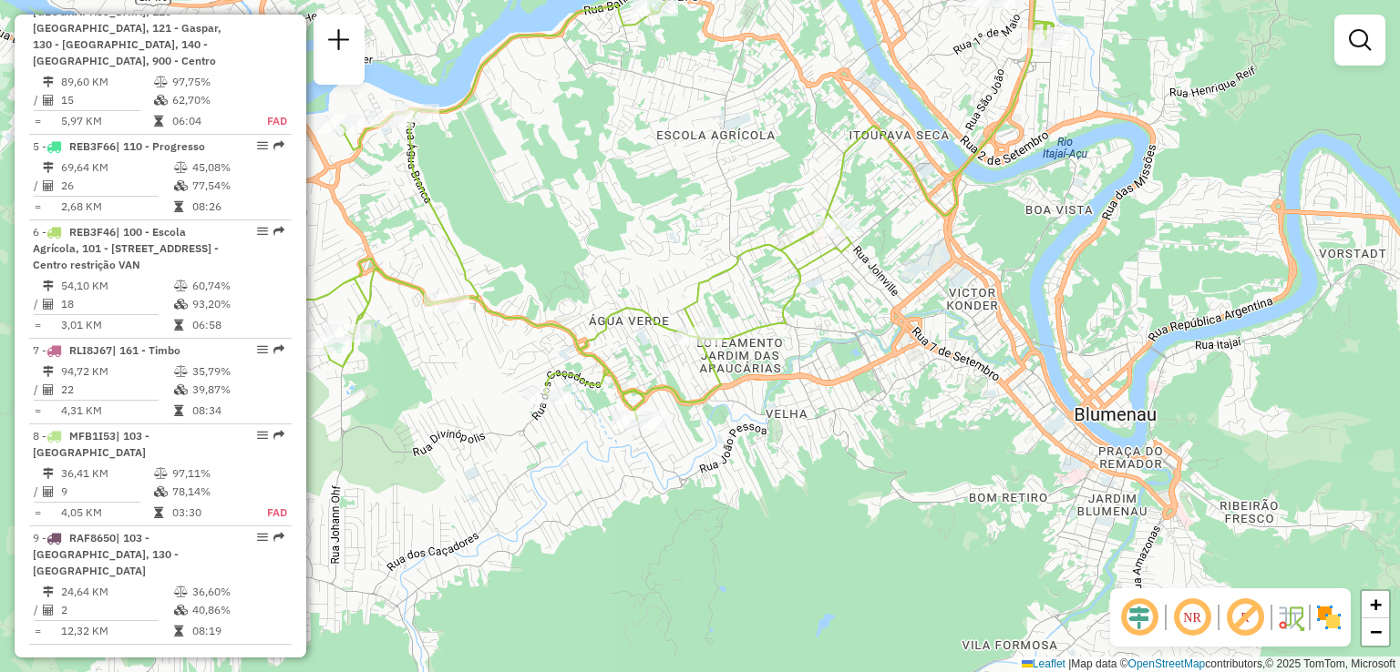
click at [624, 435] on div "Janela de atendimento Grade de atendimento Capacidade Transportadoras Veículos …" at bounding box center [700, 336] width 1400 height 672
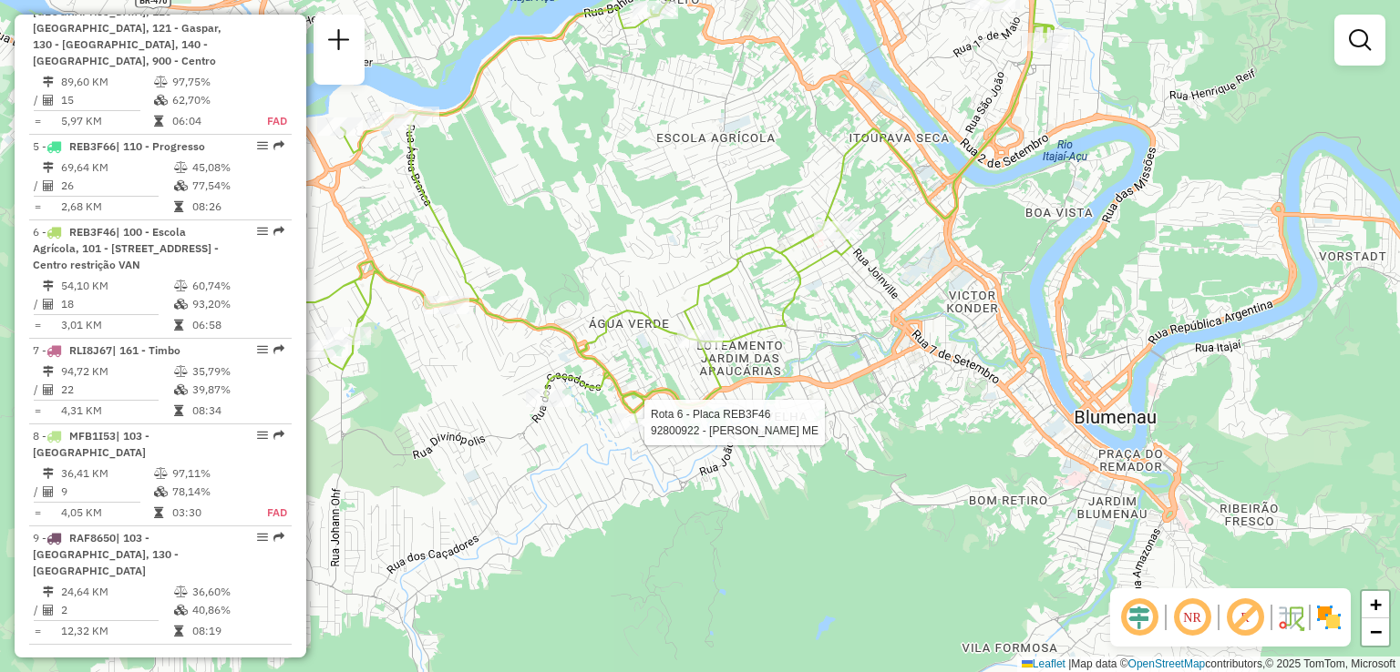
select select "**********"
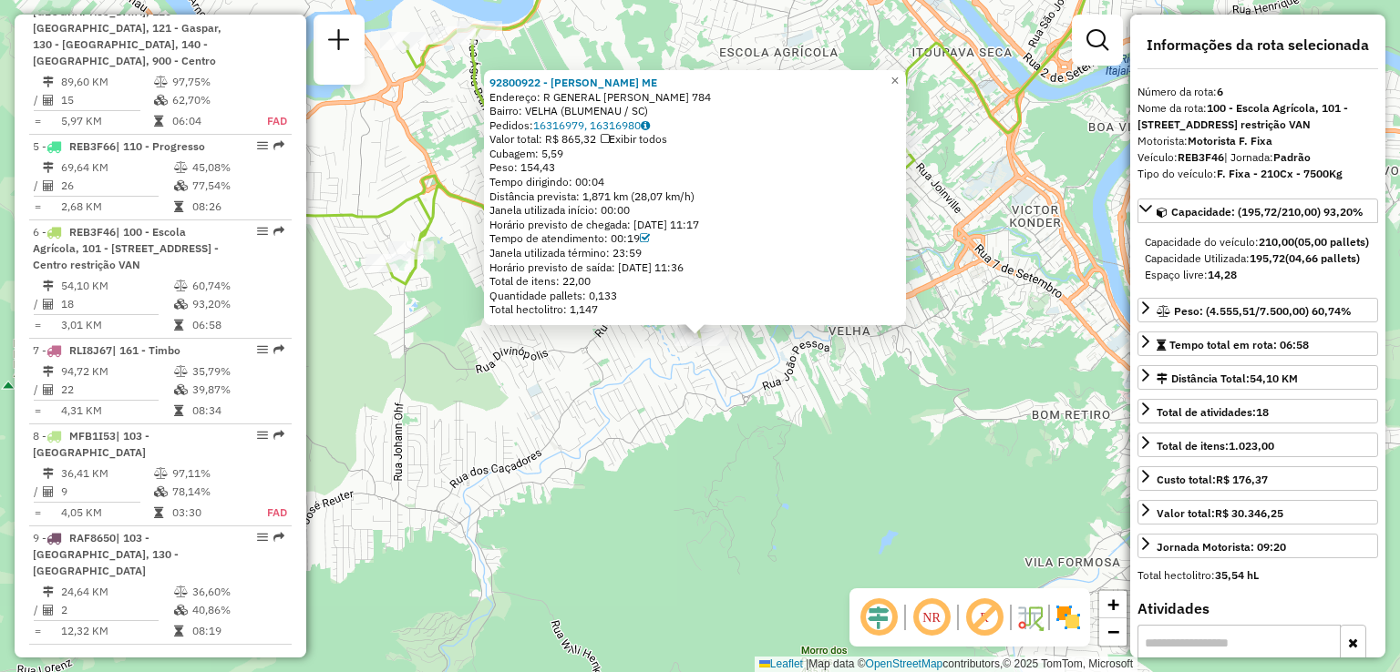
click at [601, 446] on div "92800922 - [PERSON_NAME] ME Endereço: R GENERAL OSORIO 784 Bairro: VELHA ([GEOG…" at bounding box center [700, 336] width 1400 height 672
click at [600, 357] on div "92800922 - [PERSON_NAME] ME Endereço: R GENERAL OSORIO 784 Bairro: VELHA ([GEOG…" at bounding box center [700, 336] width 1400 height 672
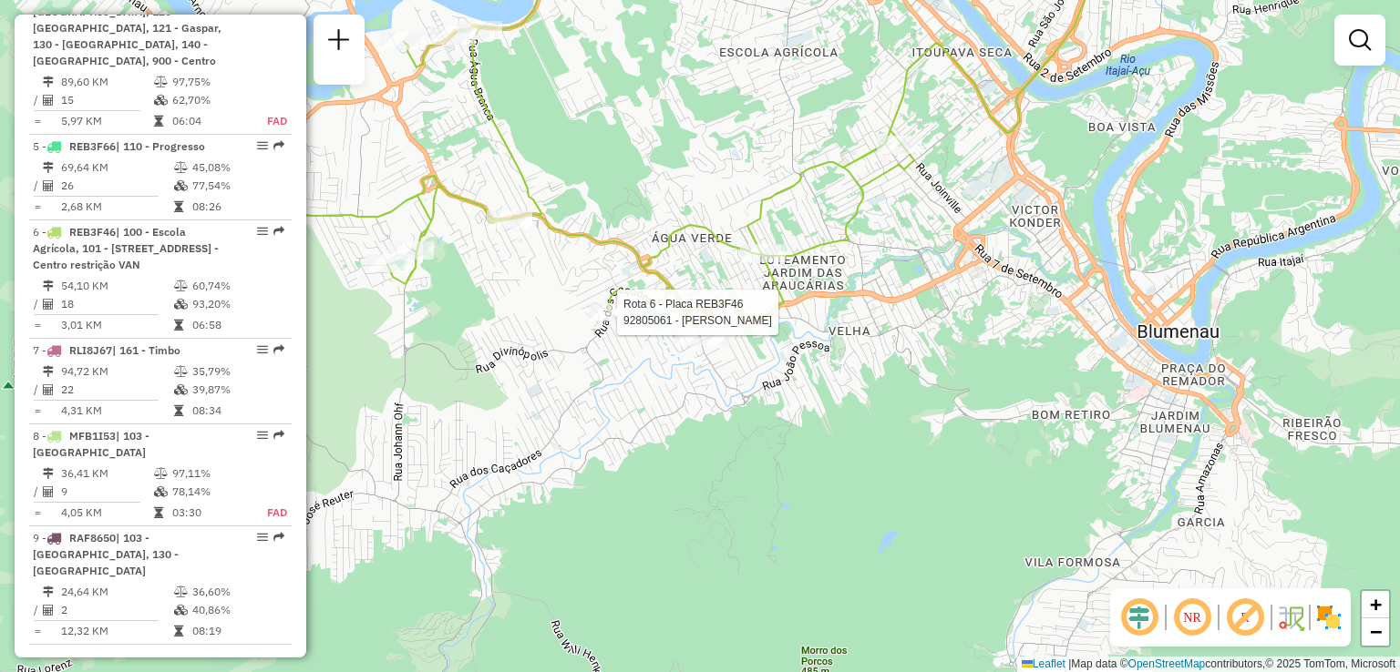
select select "**********"
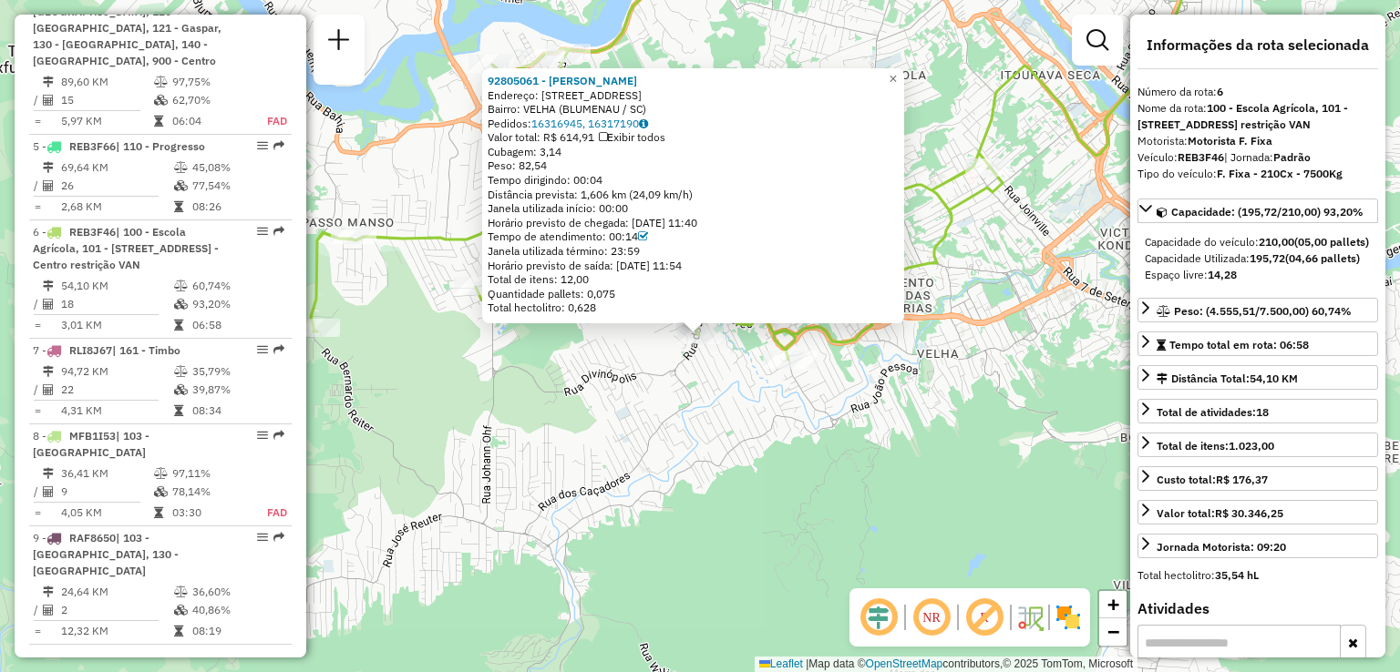
click at [576, 370] on div "92805061 - [PERSON_NAME] Endereço: R dos Caçadores 859 Bairro: VELHA ([GEOGRAPH…" at bounding box center [700, 336] width 1400 height 672
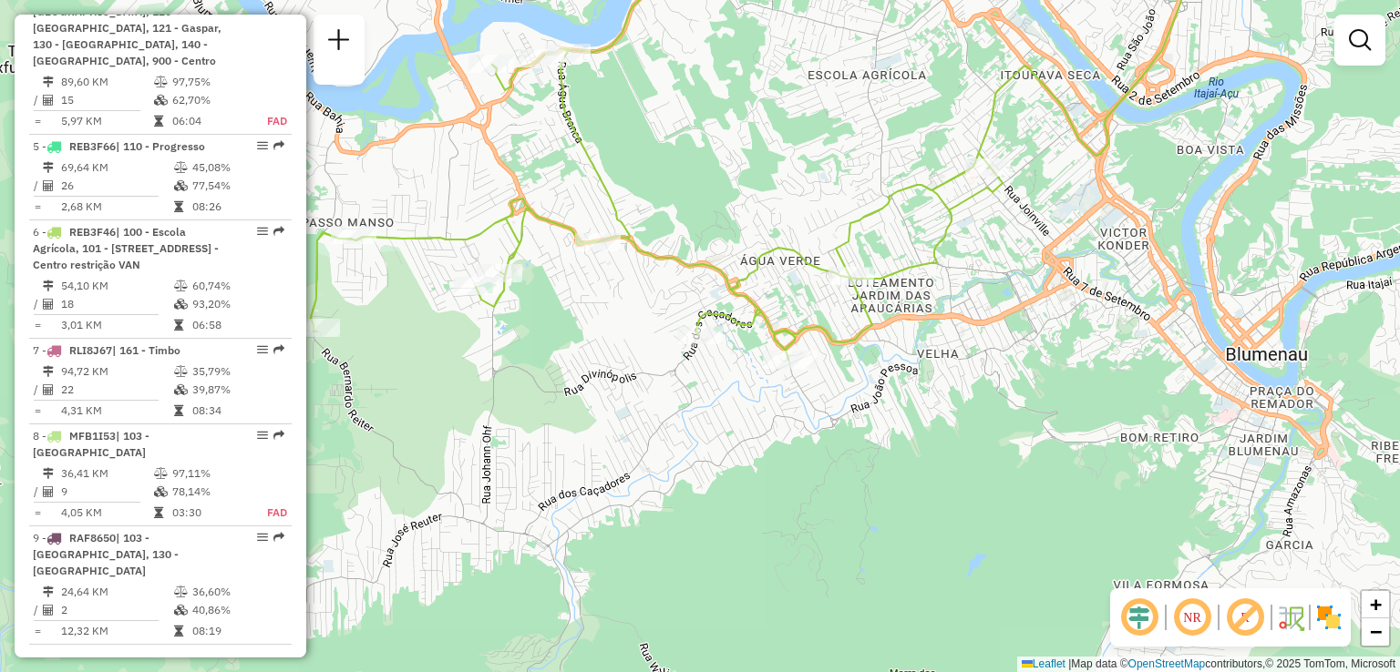
drag, startPoint x: 591, startPoint y: 420, endPoint x: 621, endPoint y: 467, distance: 56.1
click at [623, 470] on div "Janela de atendimento Grade de atendimento Capacidade Transportadoras Veículos …" at bounding box center [700, 336] width 1400 height 672
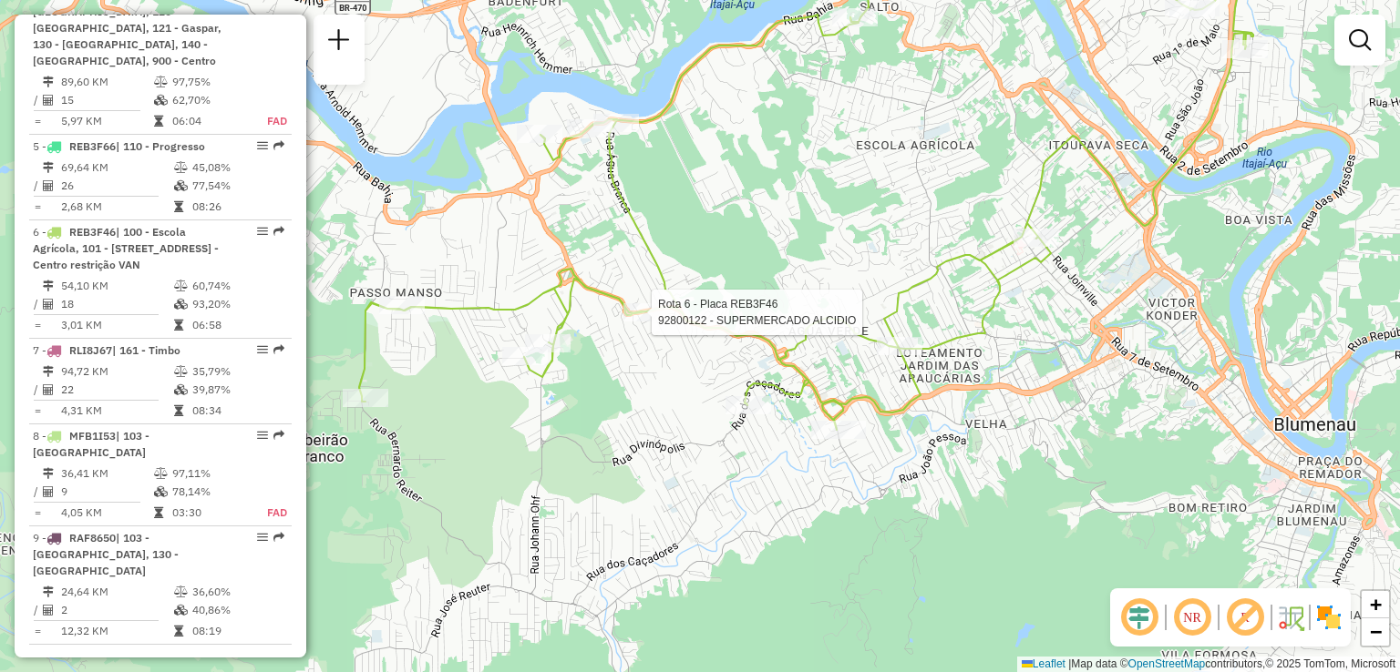
select select "**********"
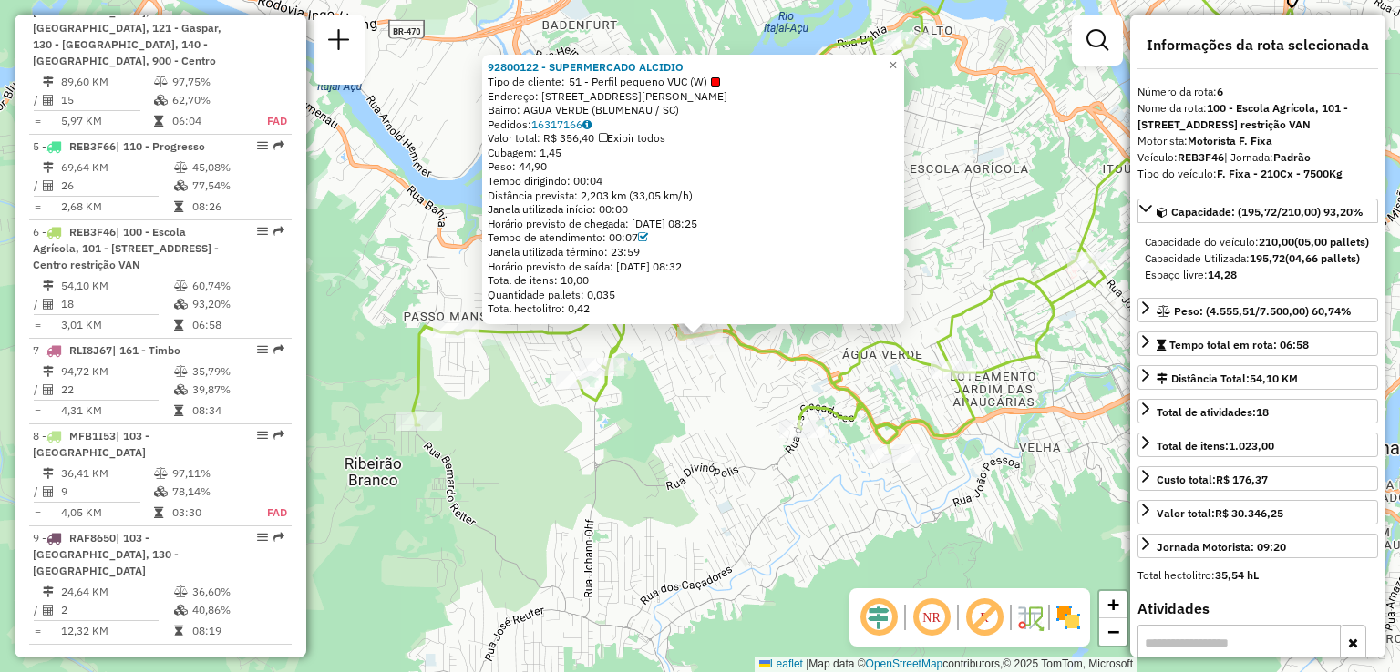
click at [625, 375] on div "92800122 - SUPERMERCADO ALCIDIO Tipo de cliente: 51 - Perfil pequeno VUC (W) En…" at bounding box center [700, 336] width 1400 height 672
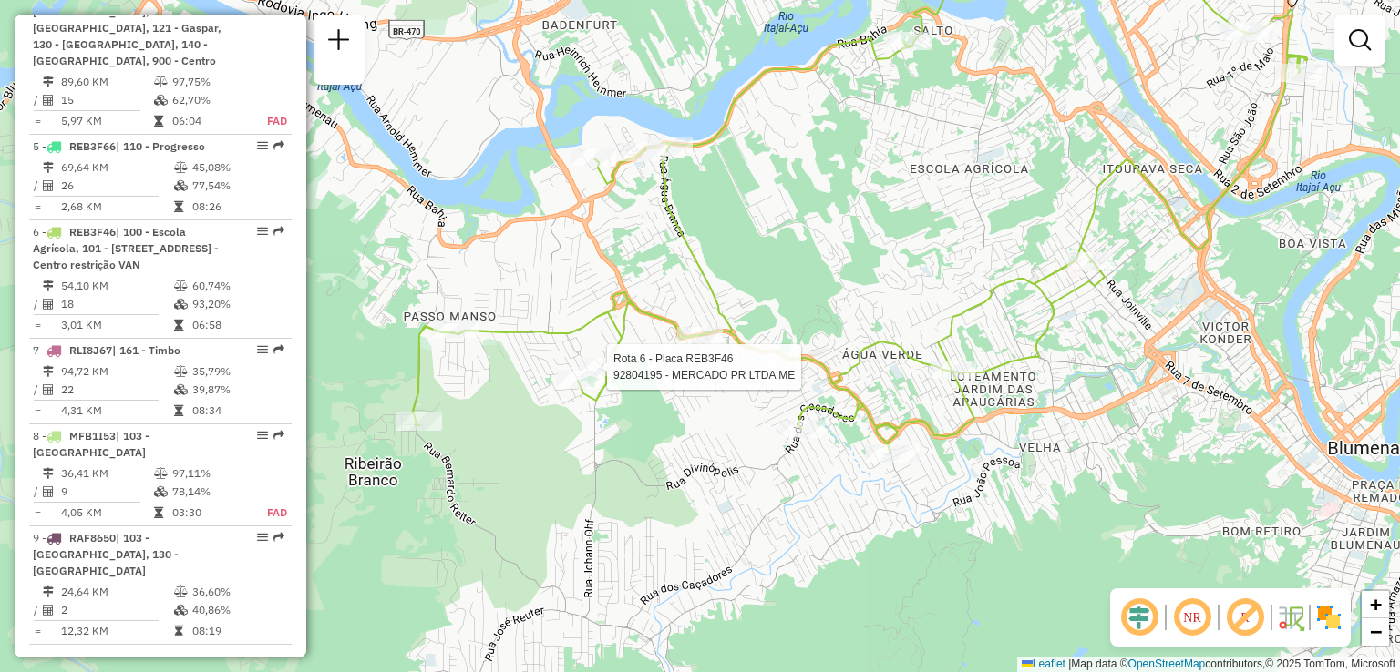
select select "**********"
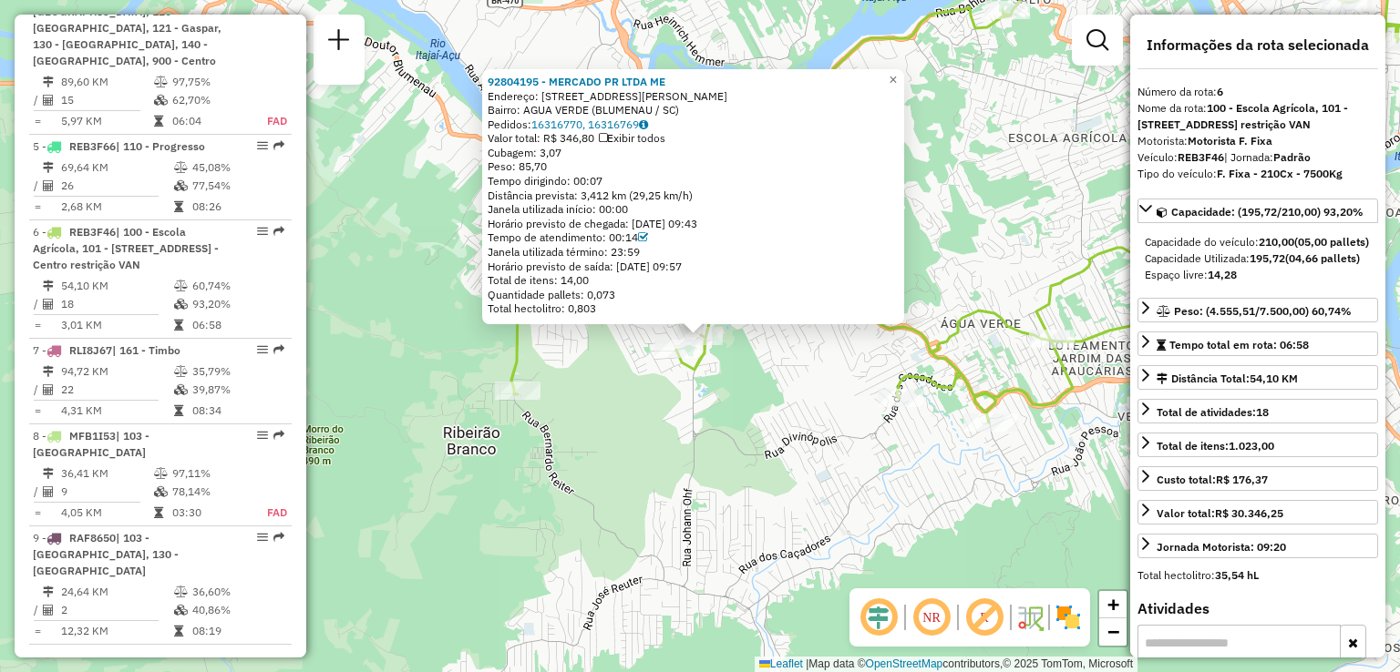
click at [590, 419] on div "92804195 - MERCADO PR LTDA ME Endereço: [STREET_ADDRESS][PERSON_NAME] Bairro: A…" at bounding box center [700, 336] width 1400 height 672
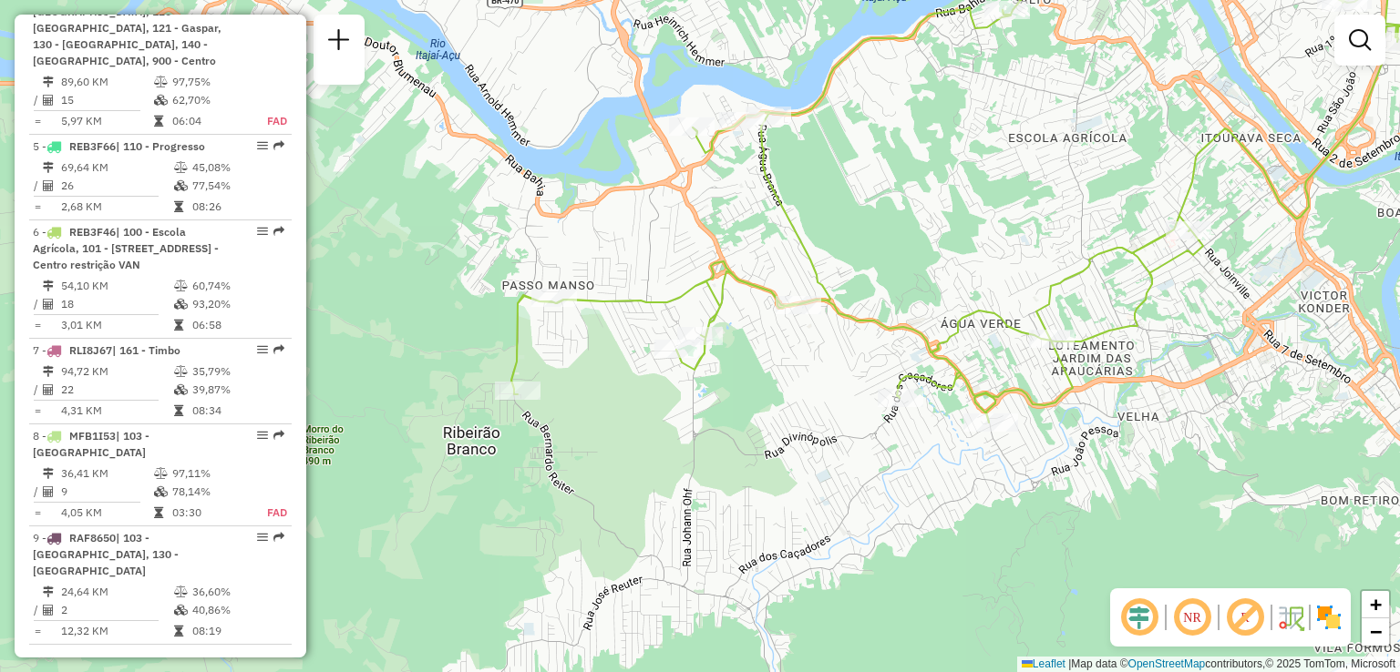
drag, startPoint x: 576, startPoint y: 424, endPoint x: 598, endPoint y: 425, distance: 21.9
click at [598, 426] on div "Janela de atendimento Grade de atendimento Capacidade Transportadoras Veículos …" at bounding box center [700, 336] width 1400 height 672
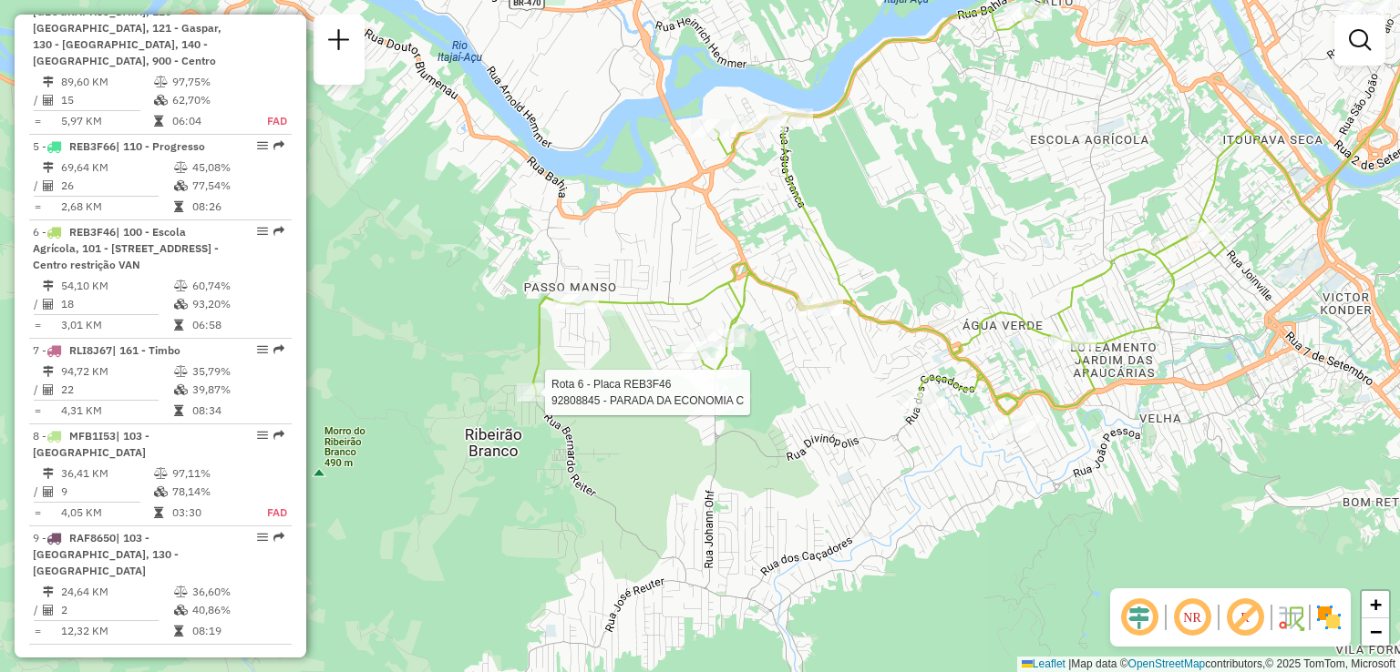
select select "**********"
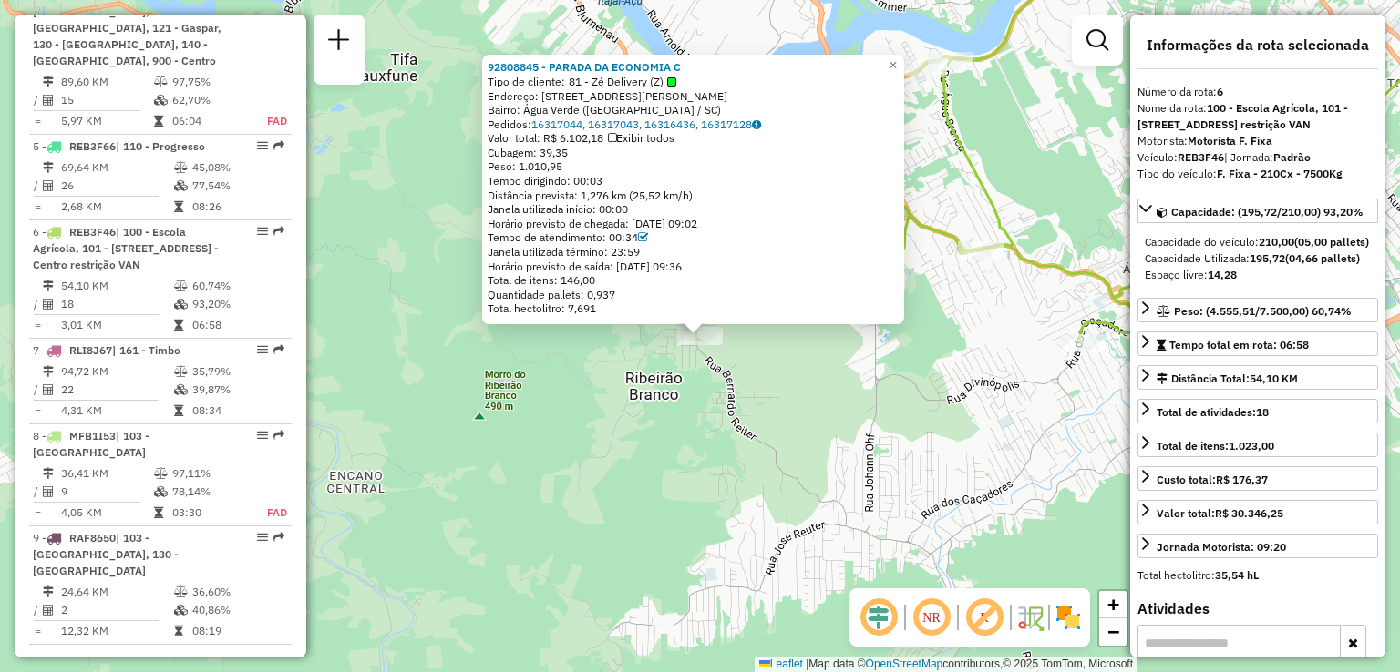
click at [590, 415] on div "92808845 - PARADA DA ECONOMIA C Tipo de cliente: 81 - Zé Delivery (Z) Endereço:…" at bounding box center [700, 336] width 1400 height 672
click at [681, 412] on div "92808845 - PARADA DA ECONOMIA C Tipo de cliente: 81 - Zé Delivery (Z) Endereço:…" at bounding box center [700, 336] width 1400 height 672
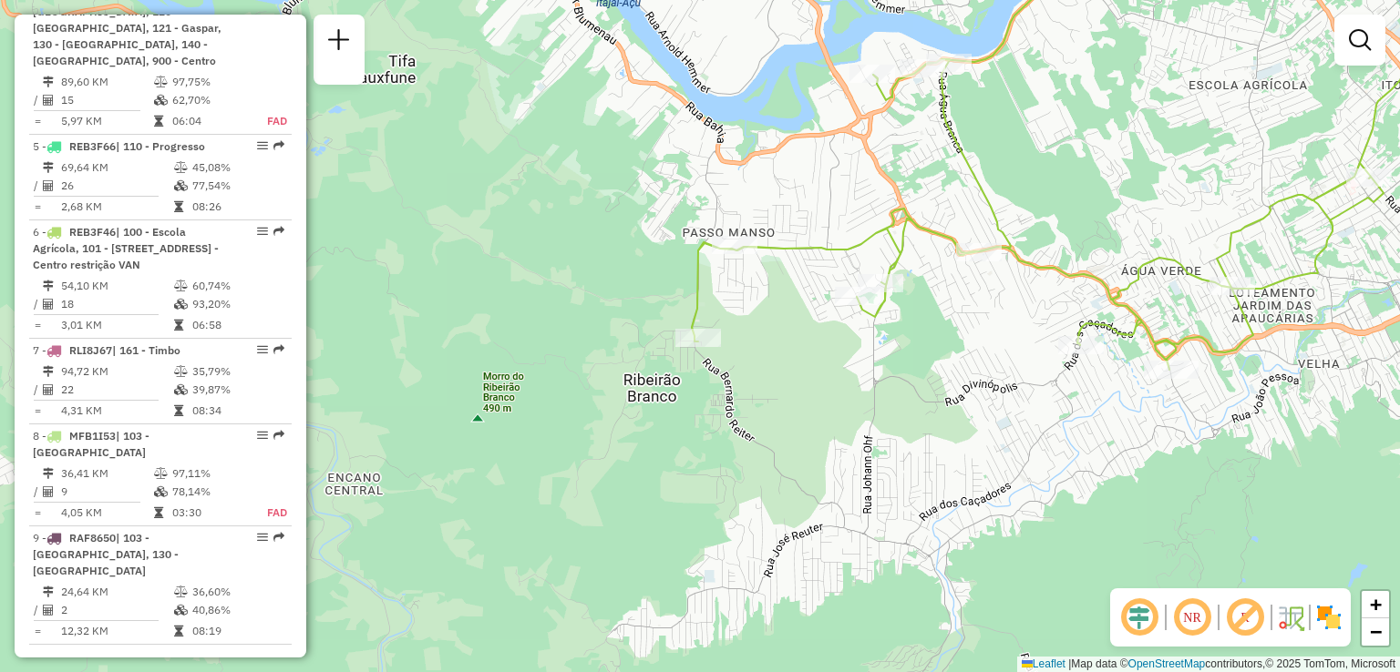
drag, startPoint x: 740, startPoint y: 416, endPoint x: 722, endPoint y: 425, distance: 20.4
click at [726, 424] on div "Janela de atendimento Grade de atendimento Capacidade Transportadoras Veículos …" at bounding box center [700, 336] width 1400 height 672
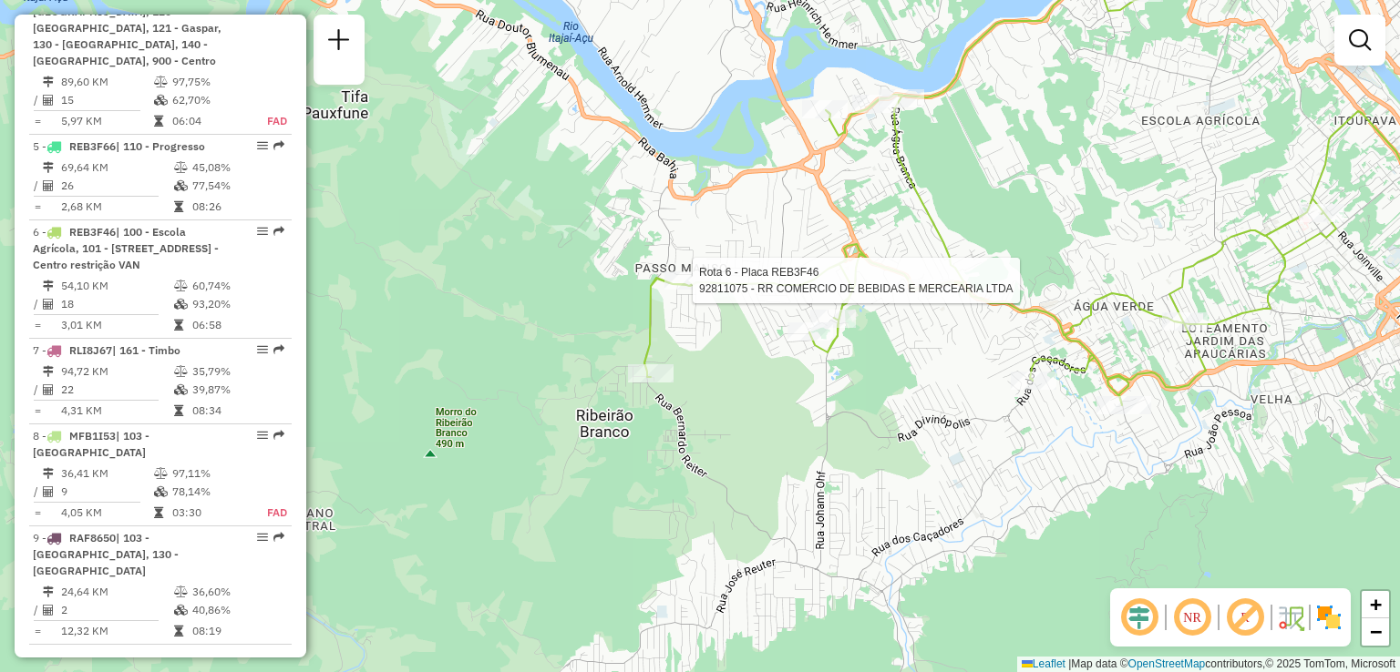
select select "**********"
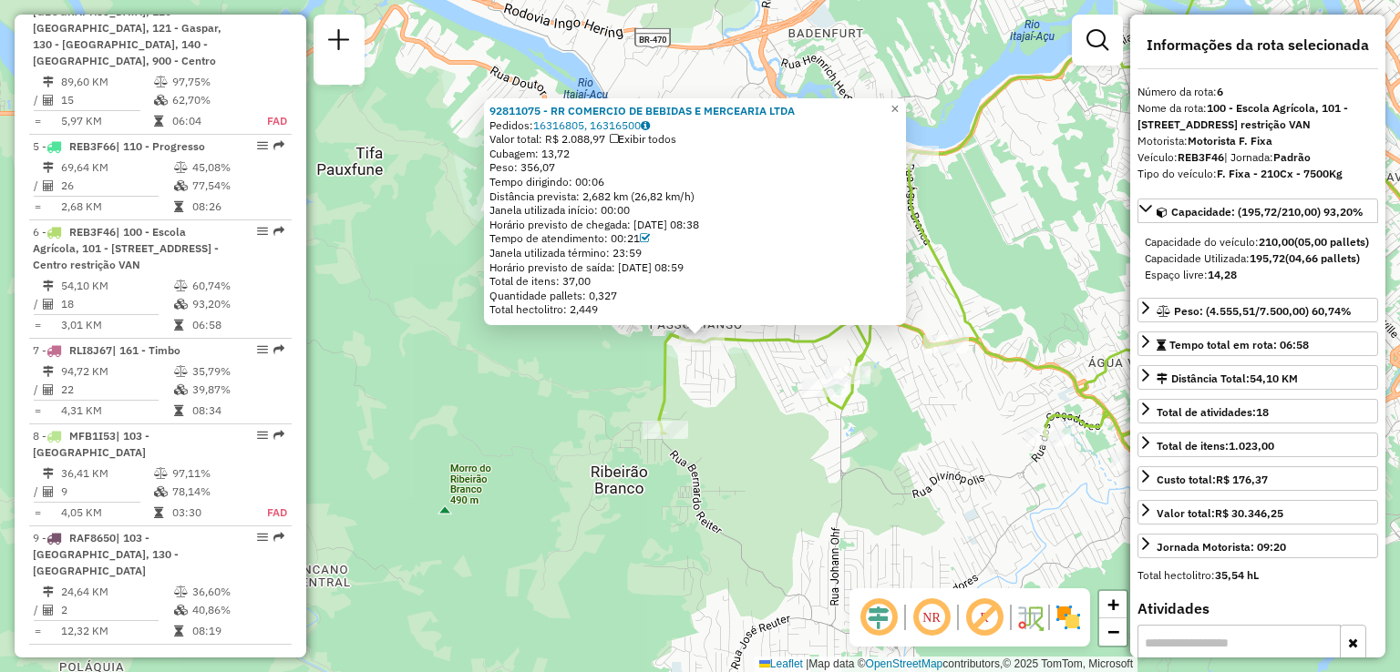
click at [711, 387] on div "92811075 - RR COMERCIO DE BEBIDAS E MERCEARIA LTDA Pedidos: 16316805, 16316500 …" at bounding box center [700, 336] width 1400 height 672
click at [724, 359] on div "92811075 - RR COMERCIO DE BEBIDAS E MERCEARIA LTDA Pedidos: 16316805, 16316500 …" at bounding box center [700, 336] width 1400 height 672
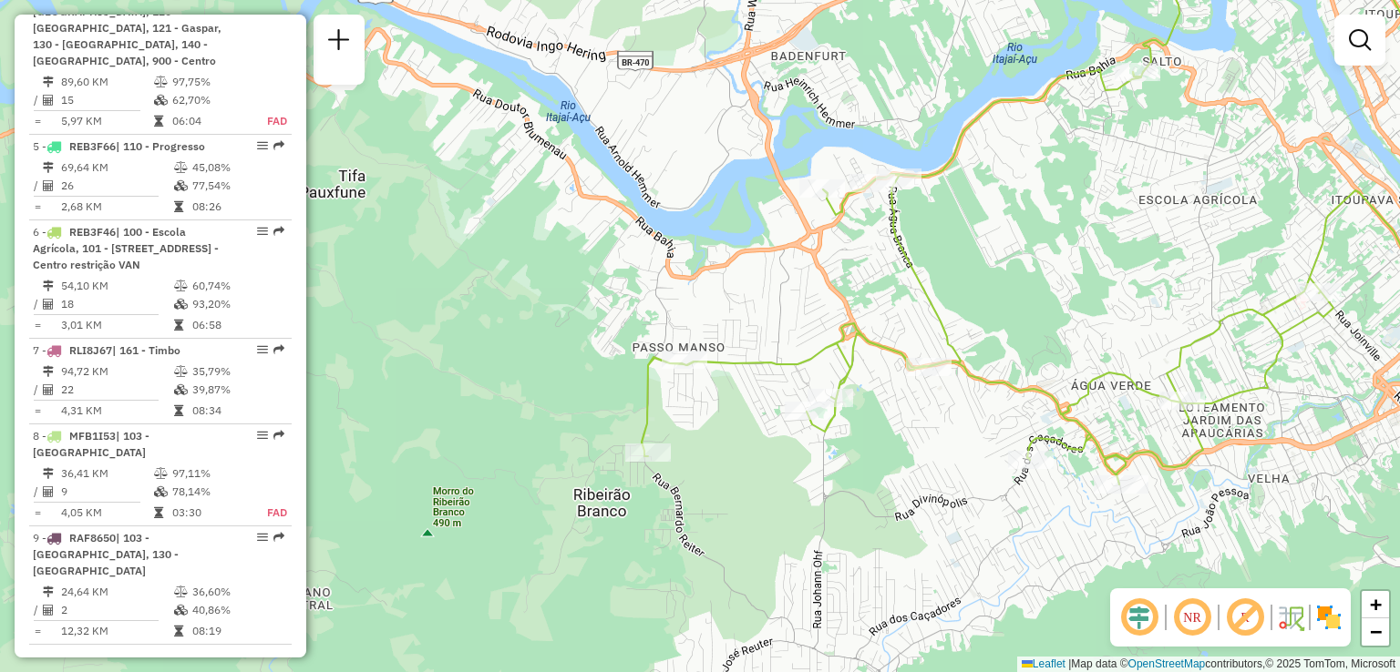
drag, startPoint x: 804, startPoint y: 282, endPoint x: 785, endPoint y: 299, distance: 25.1
click at [790, 294] on div "Janela de atendimento Grade de atendimento Capacidade Transportadoras Veículos …" at bounding box center [700, 336] width 1400 height 672
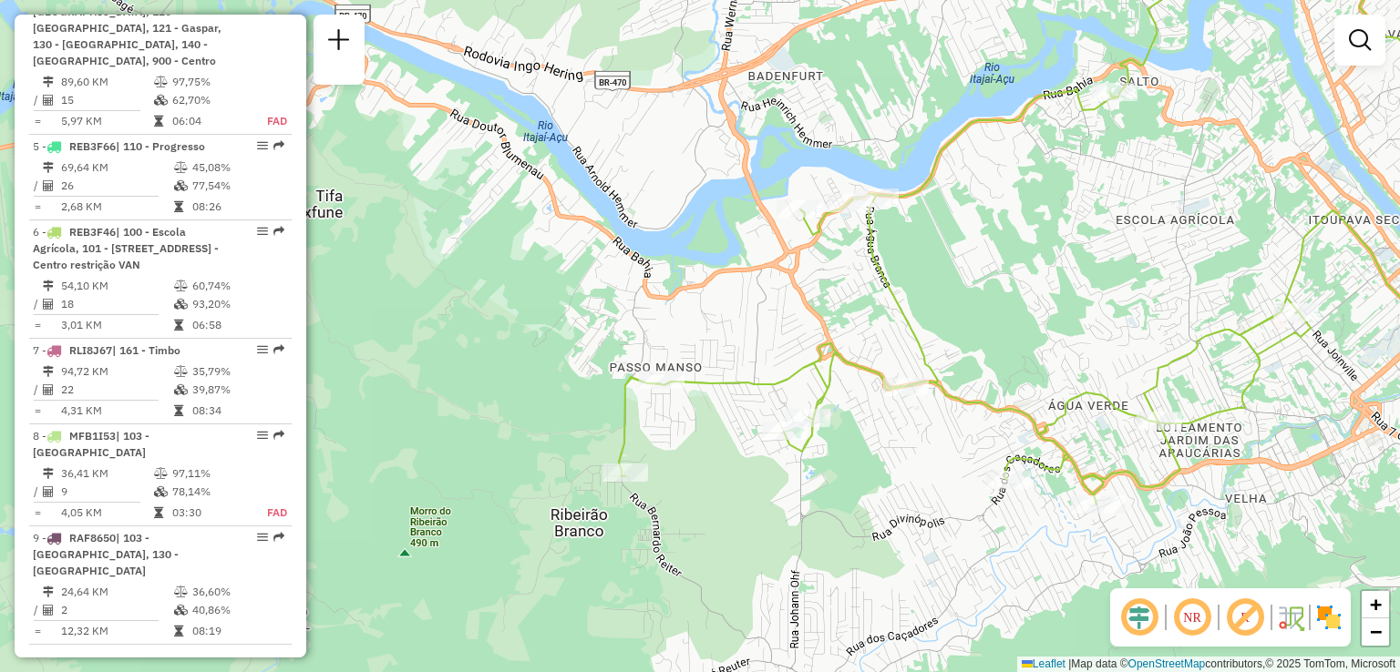
click at [807, 200] on div "Rota 6 - Placa REB3F46 92804853 - ZUM WASSER SPIEGEL B Janela de atendimento Gr…" at bounding box center [700, 336] width 1400 height 672
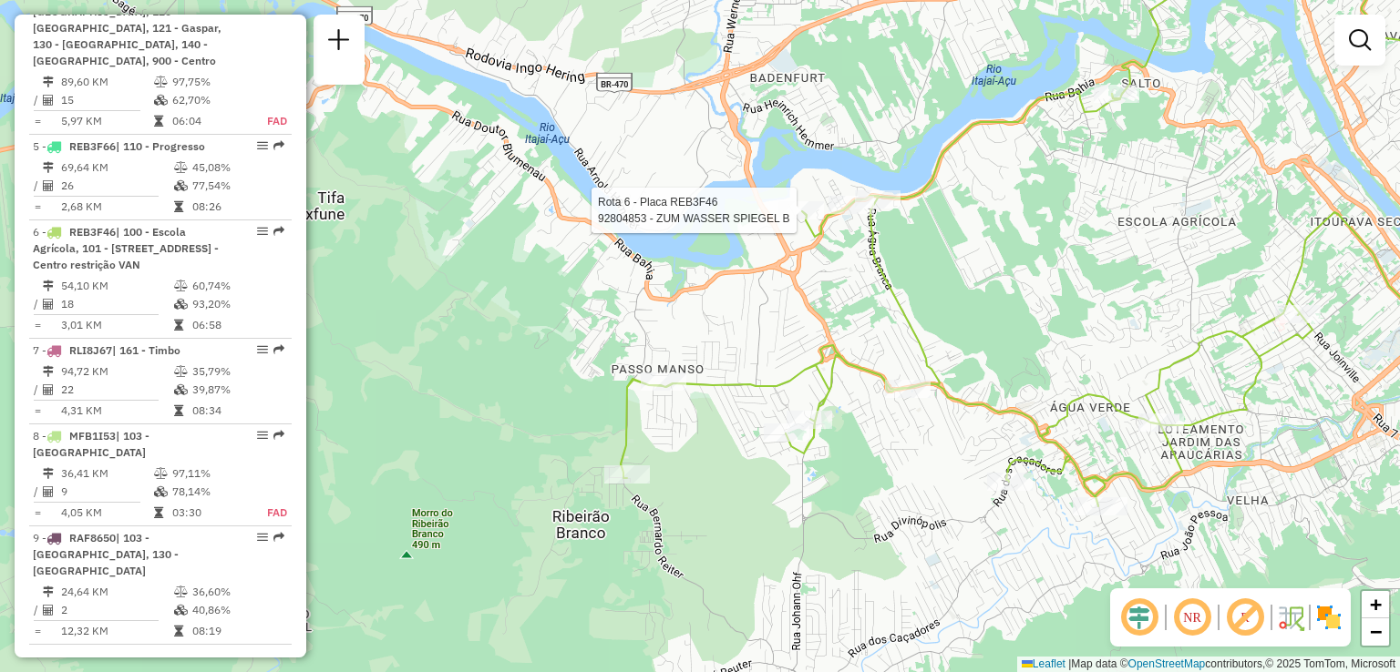
select select "**********"
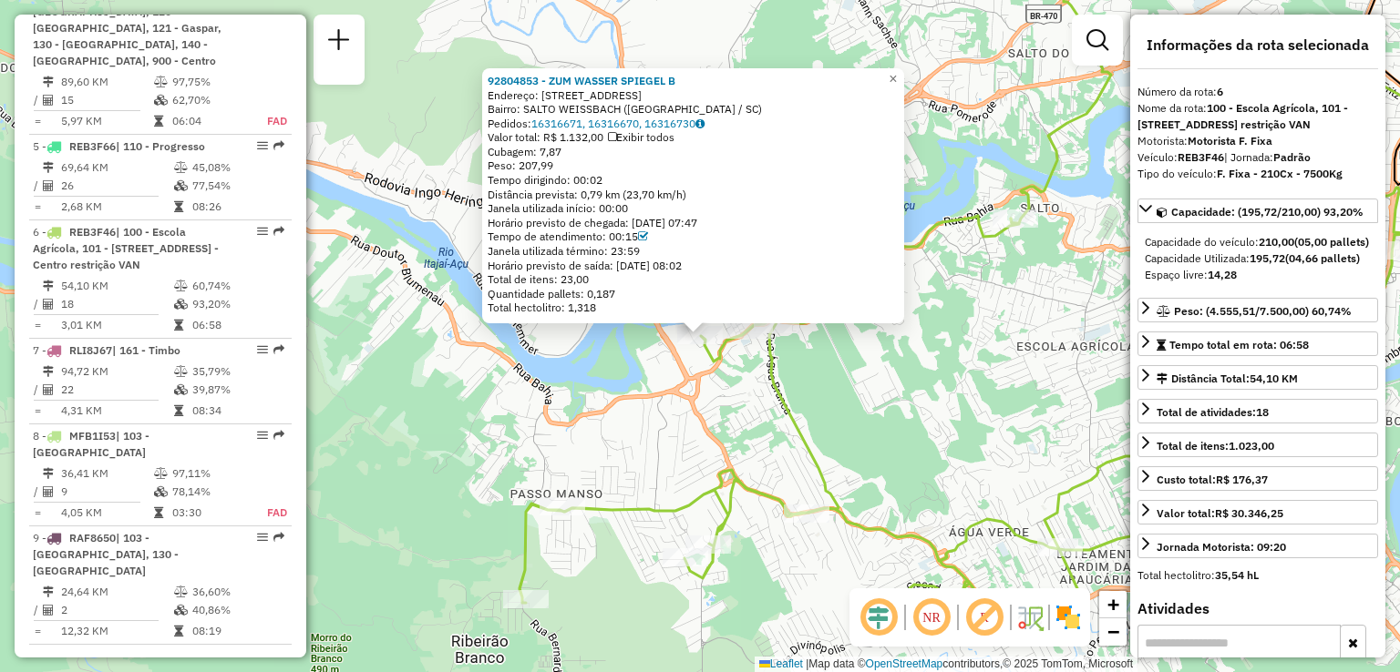
click at [703, 372] on div "92804853 - ZUM WASSER SPIEGEL B Endereço: R [PERSON_NAME] 208 Bairro: SALTO WEI…" at bounding box center [700, 336] width 1400 height 672
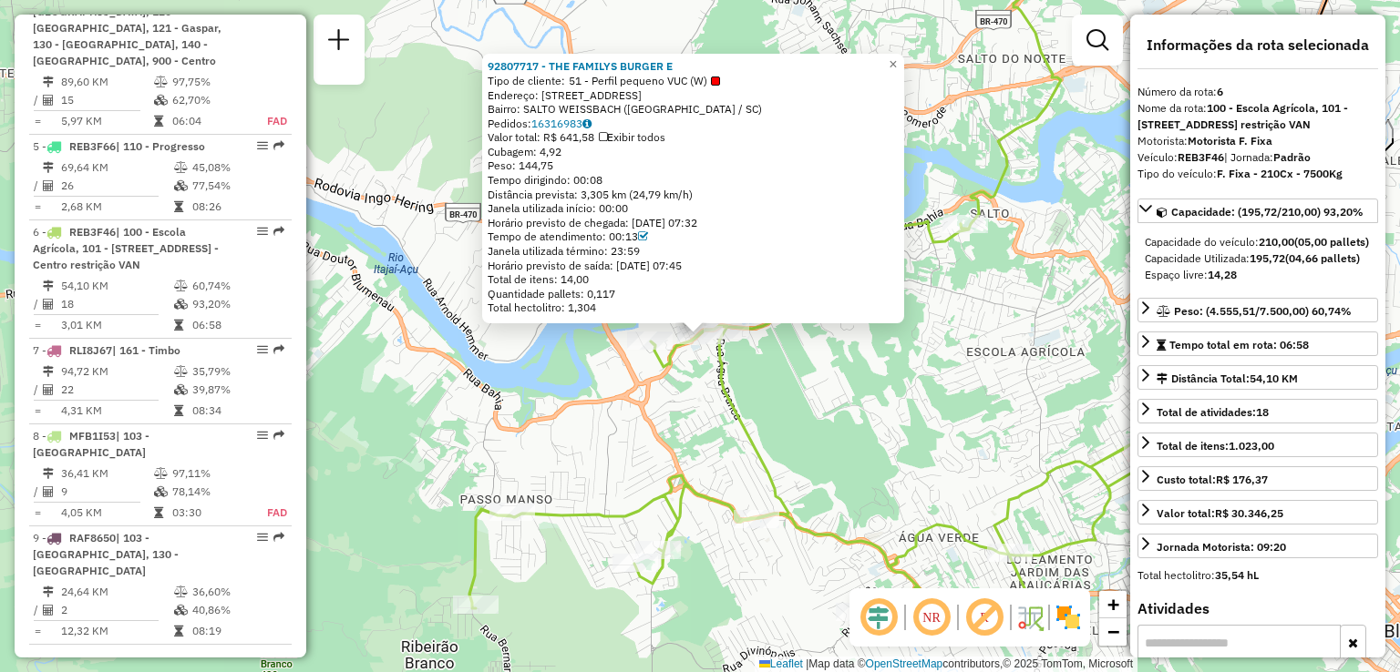
click at [787, 362] on div "92807717 - THE FAMILYS BURGER E Tipo de cliente: 51 - Perfil pequeno VUC (W) En…" at bounding box center [700, 336] width 1400 height 672
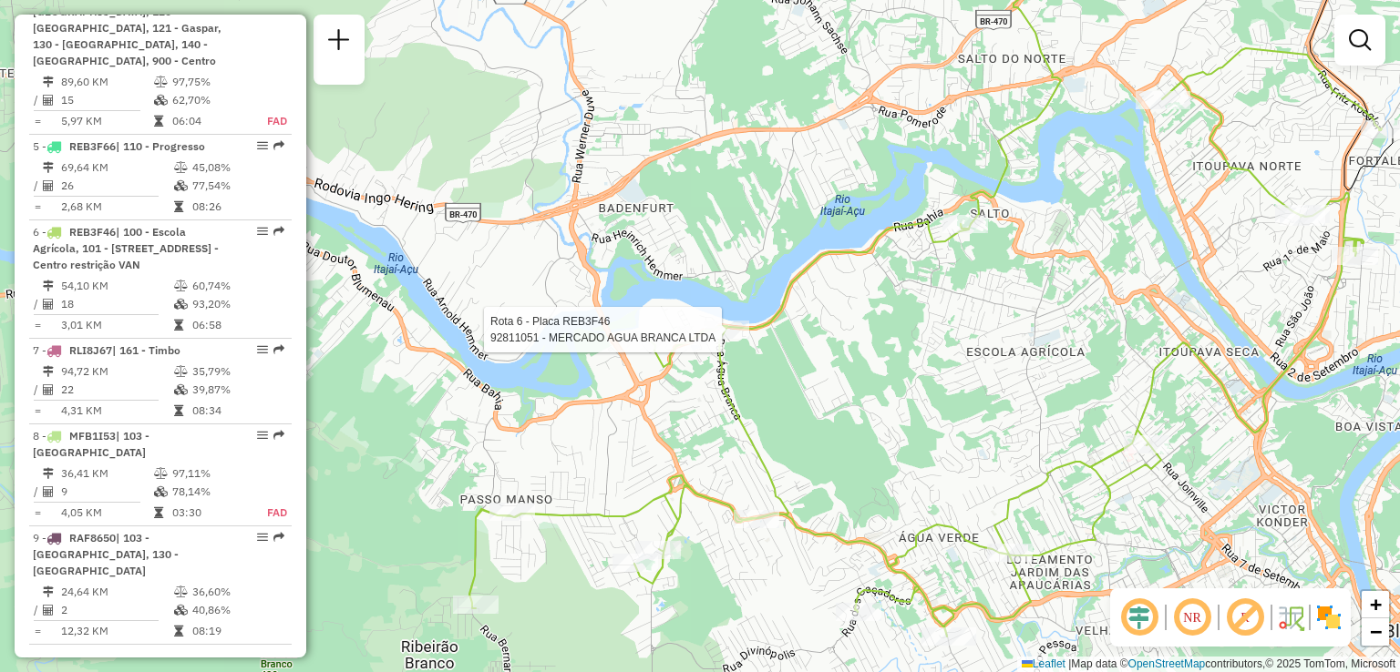
select select "**********"
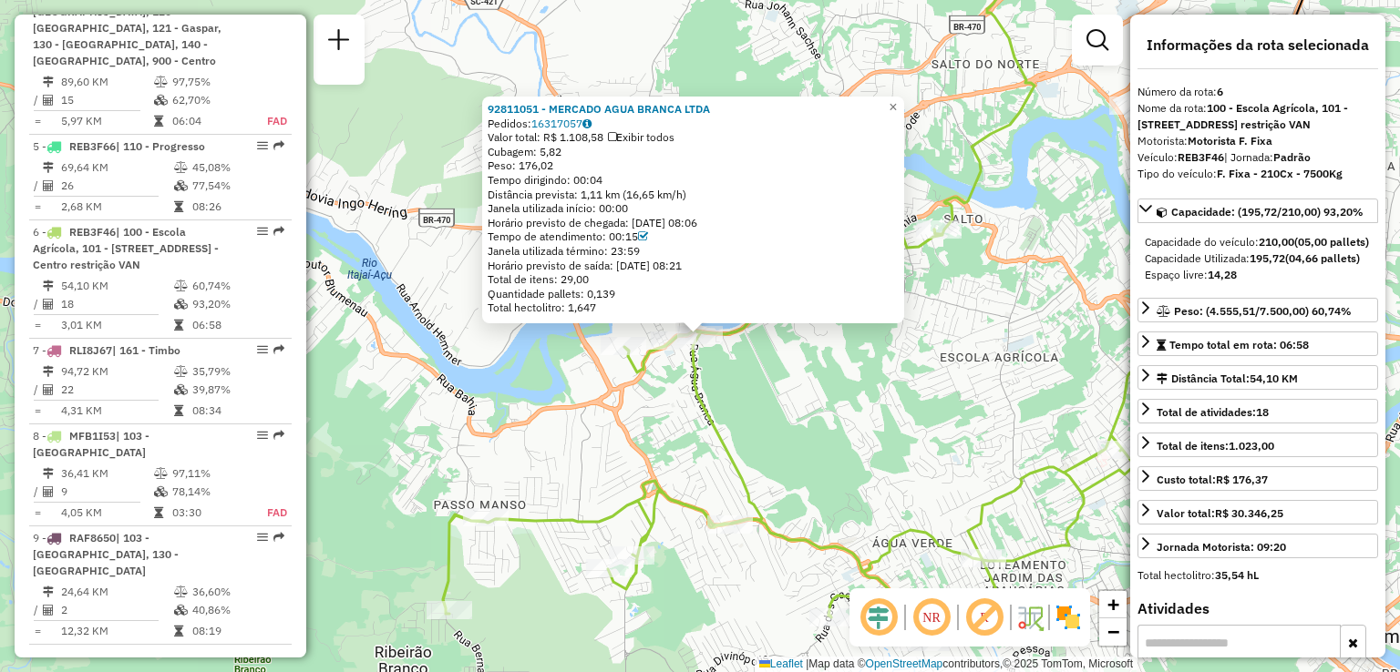
click at [754, 384] on div "92811051 - MERCADO AGUA BRANCA LTDA Pedidos: 16317057 Valor total: R$ 1.108,58 …" at bounding box center [700, 336] width 1400 height 672
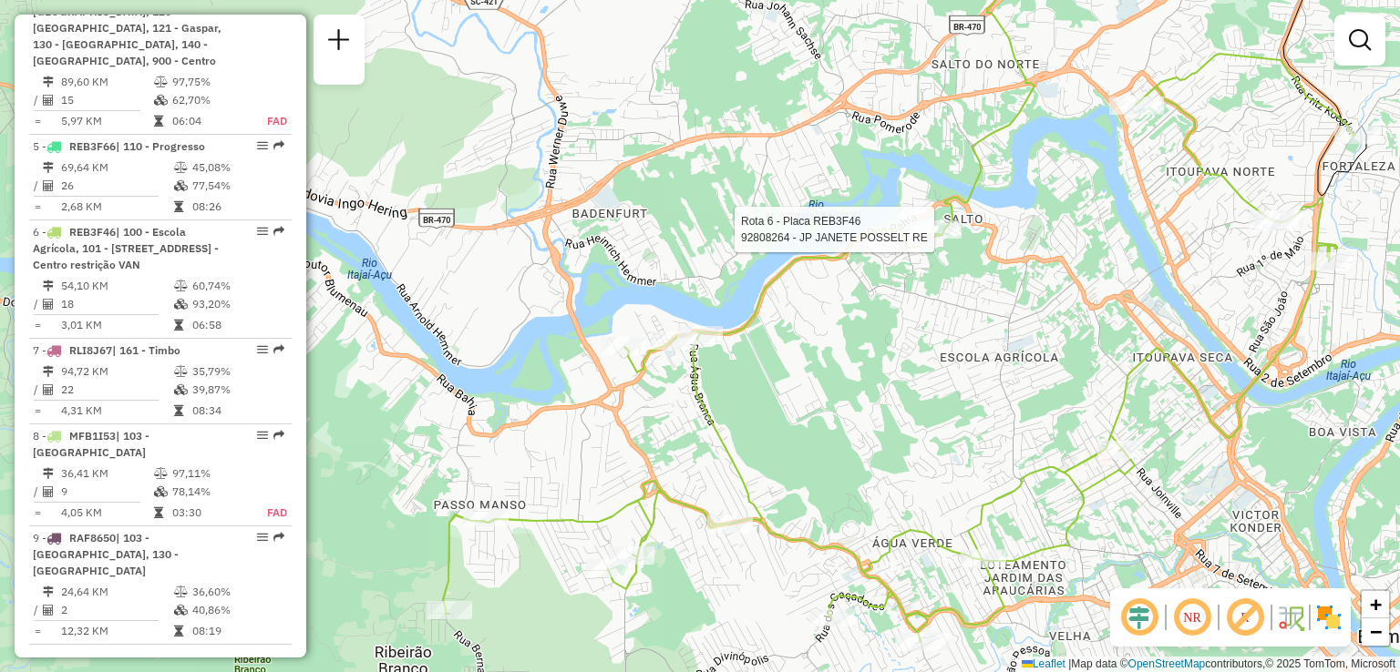
click at [947, 239] on div at bounding box center [939, 230] width 46 height 18
select select "**********"
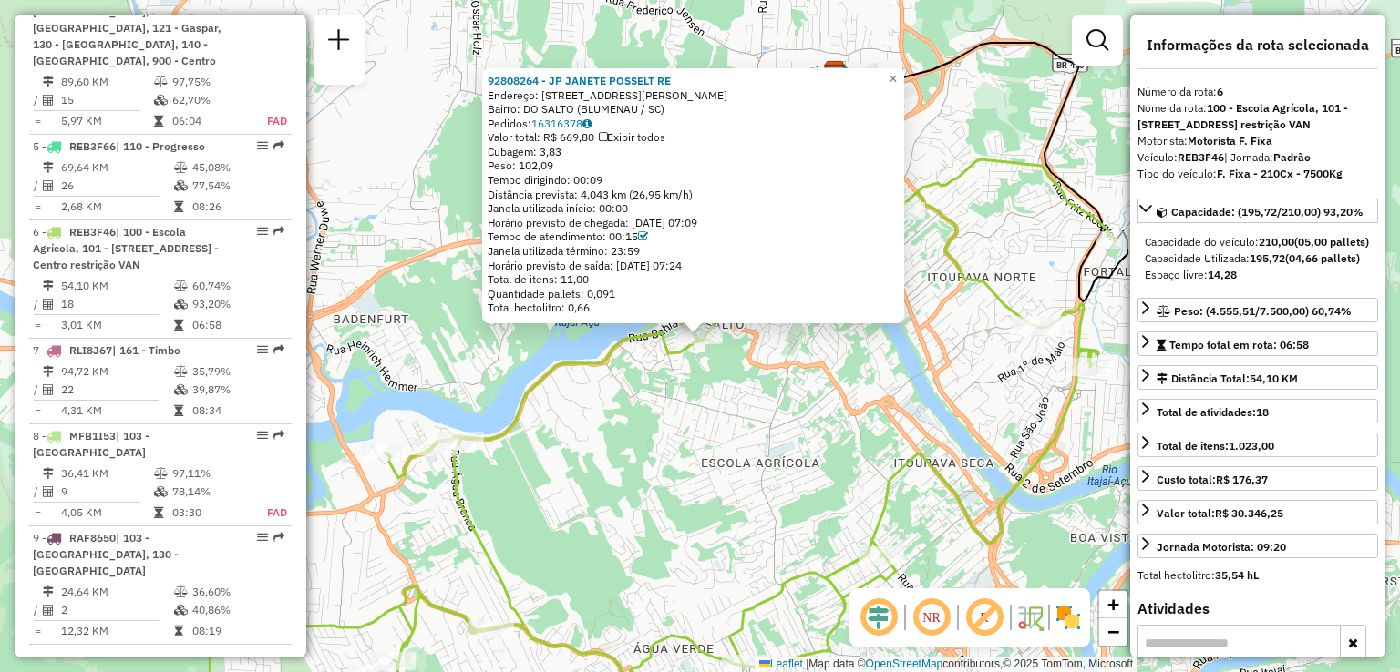
click at [773, 416] on div "92808264 - JP JANETE POSSELT RE Endereço: R Doutor [PERSON_NAME] 416 Bairro: DO…" at bounding box center [700, 336] width 1400 height 672
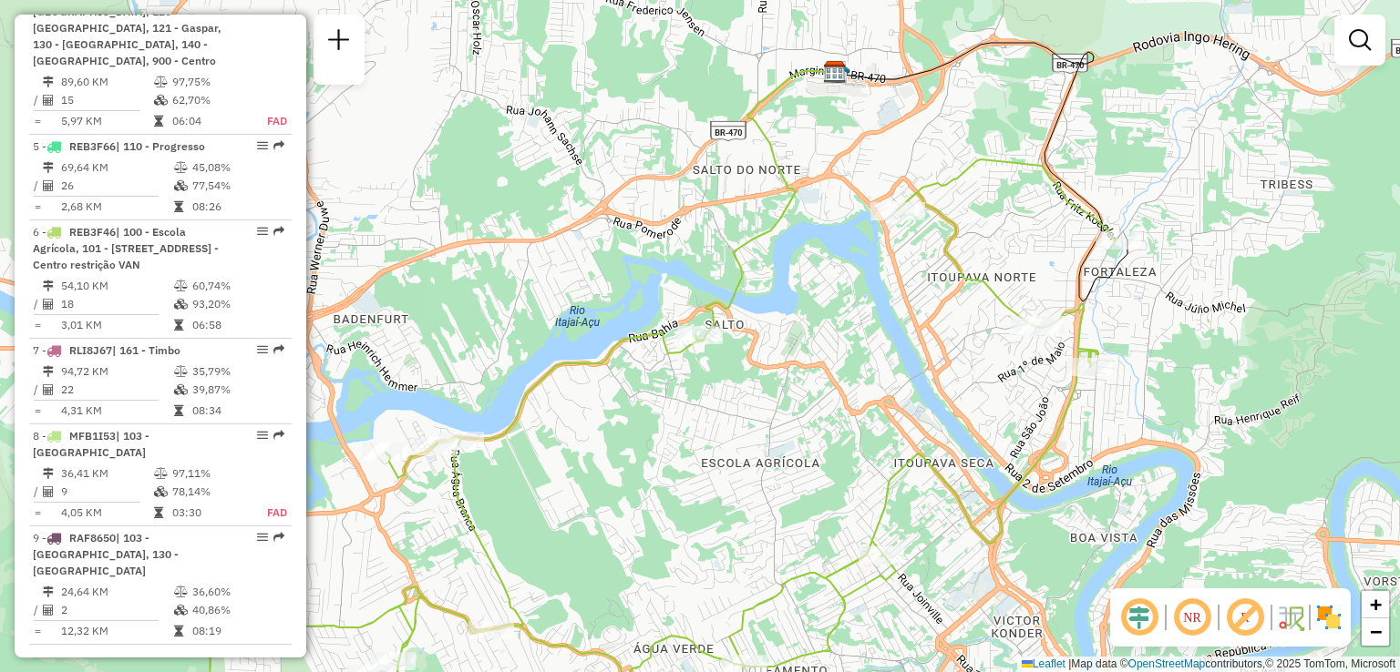
click at [742, 412] on div "92808264 - JP JANETE POSSELT RE Endereço: R Doutor [PERSON_NAME] 416 Bairro: DO…" at bounding box center [700, 336] width 1400 height 672
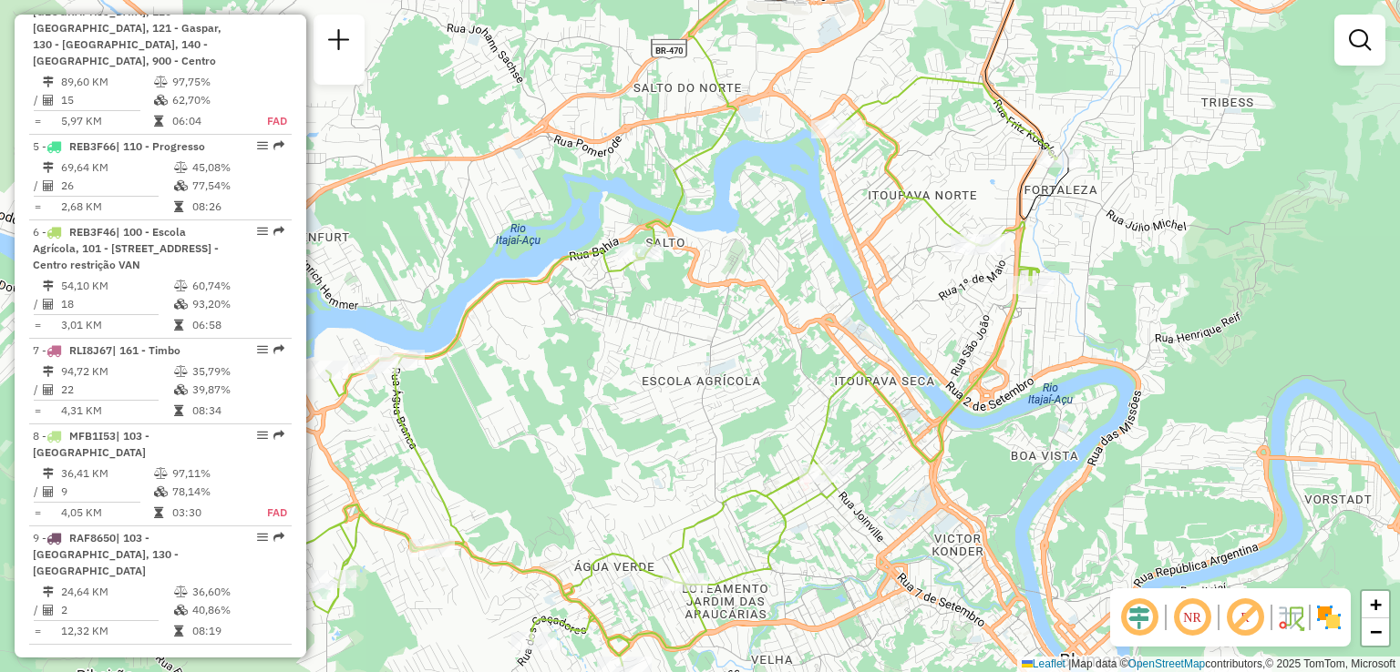
drag, startPoint x: 969, startPoint y: 375, endPoint x: 886, endPoint y: 320, distance: 99.8
click at [934, 344] on icon at bounding box center [601, 371] width 912 height 589
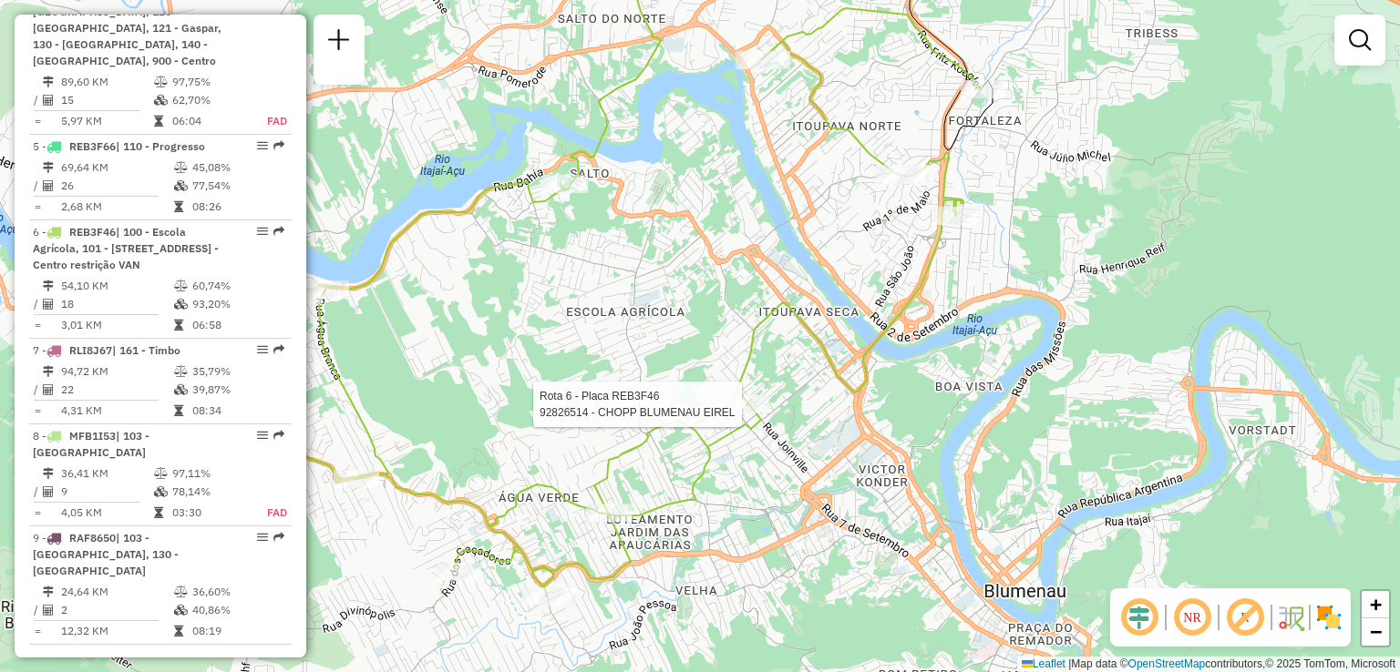
select select "**********"
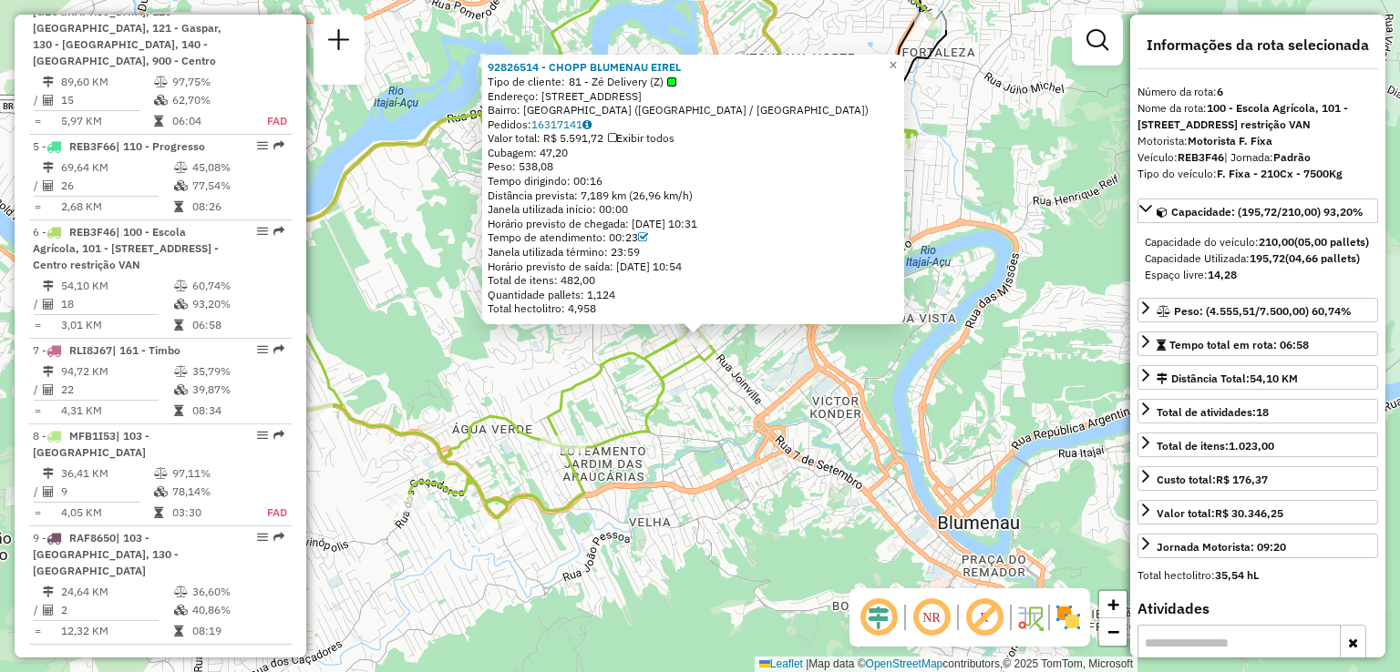
click at [728, 431] on div "92826514 - CHOPP BLUMENAU EIREL Tipo de cliente: 81 - Zé Delivery (Z) Endereço:…" at bounding box center [700, 336] width 1400 height 672
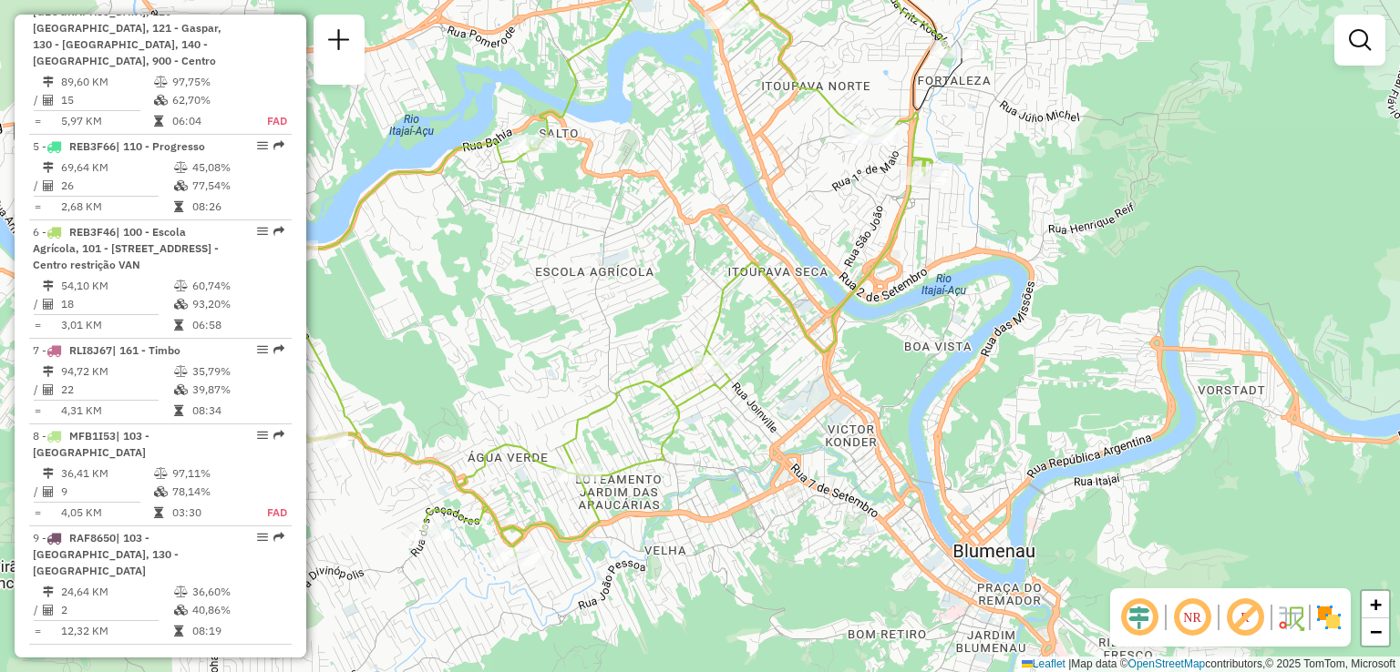
drag, startPoint x: 736, startPoint y: 454, endPoint x: 736, endPoint y: 464, distance: 10.0
click at [740, 465] on div "Janela de atendimento Grade de atendimento Capacidade Transportadoras Veículos …" at bounding box center [700, 336] width 1400 height 672
select select "**********"
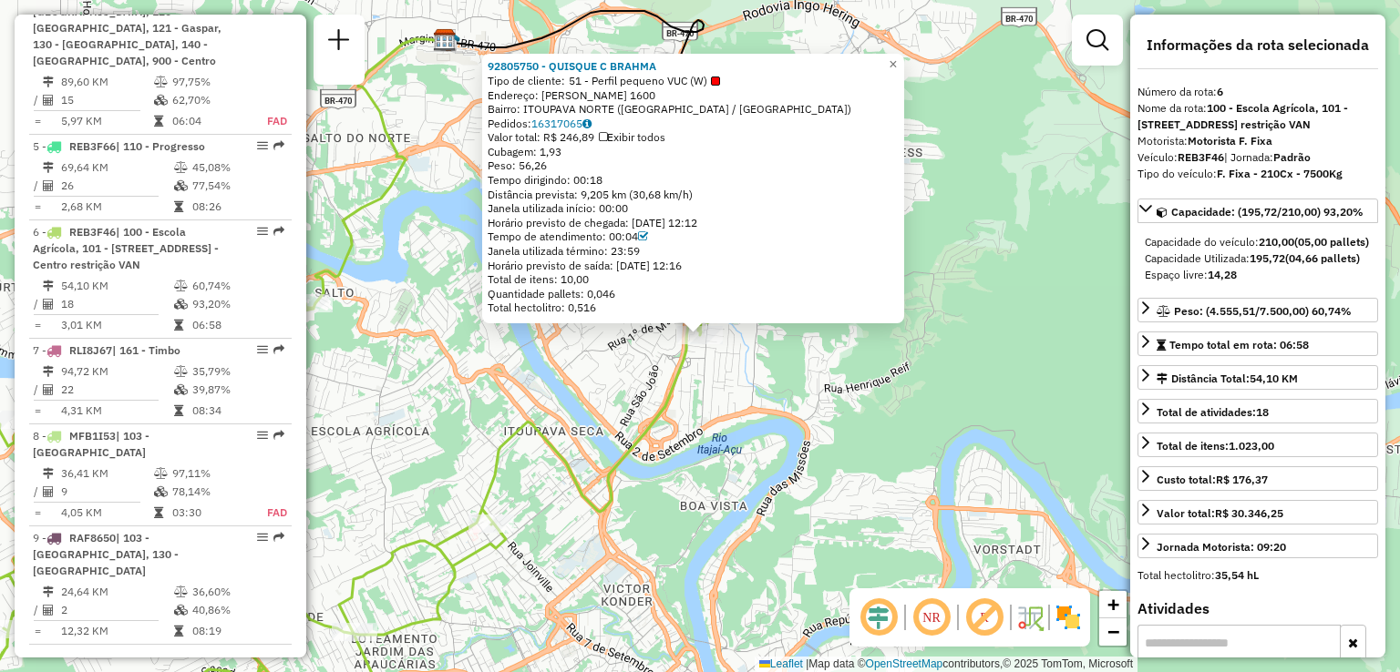
click at [952, 183] on div "92805750 - QUISQUE C BRAHMA Tipo de cliente: 51 - Perfil pequeno VUC (W) Endere…" at bounding box center [700, 336] width 1400 height 672
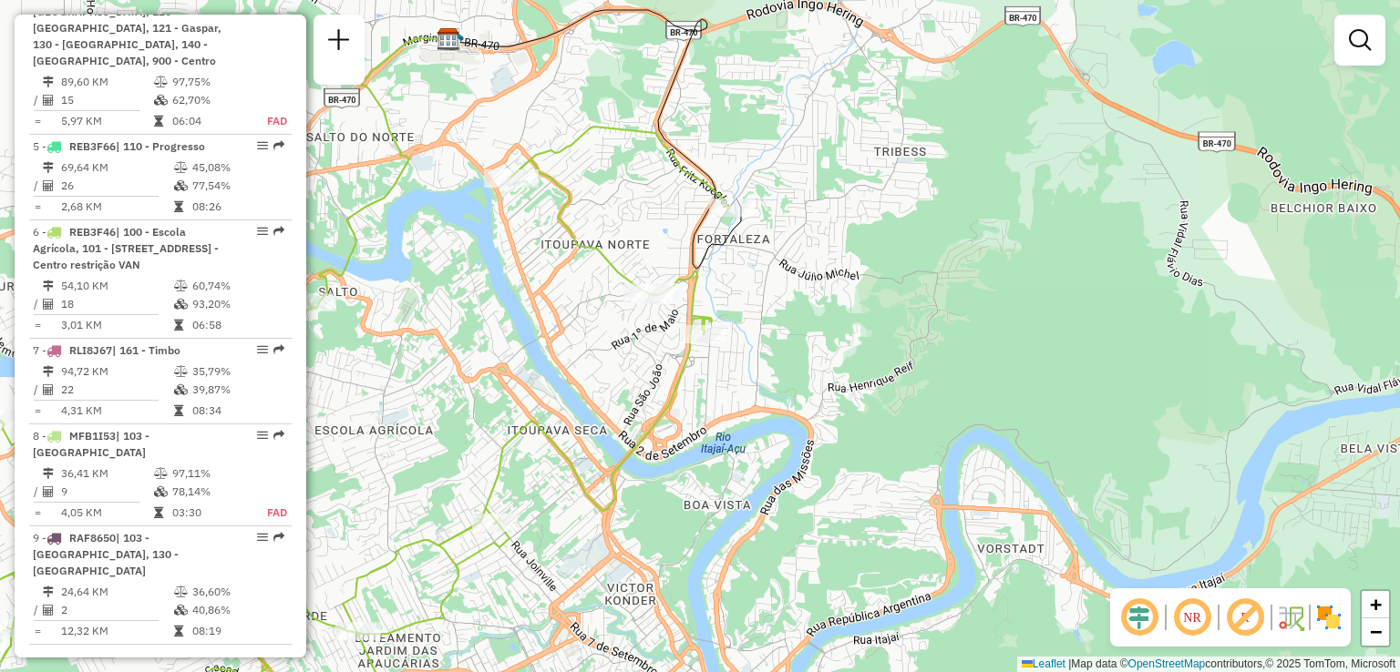
drag, startPoint x: 703, startPoint y: 400, endPoint x: 748, endPoint y: 365, distance: 56.5
click at [760, 364] on div "Janela de atendimento Grade de atendimento Capacidade Transportadoras Veículos …" at bounding box center [700, 336] width 1400 height 672
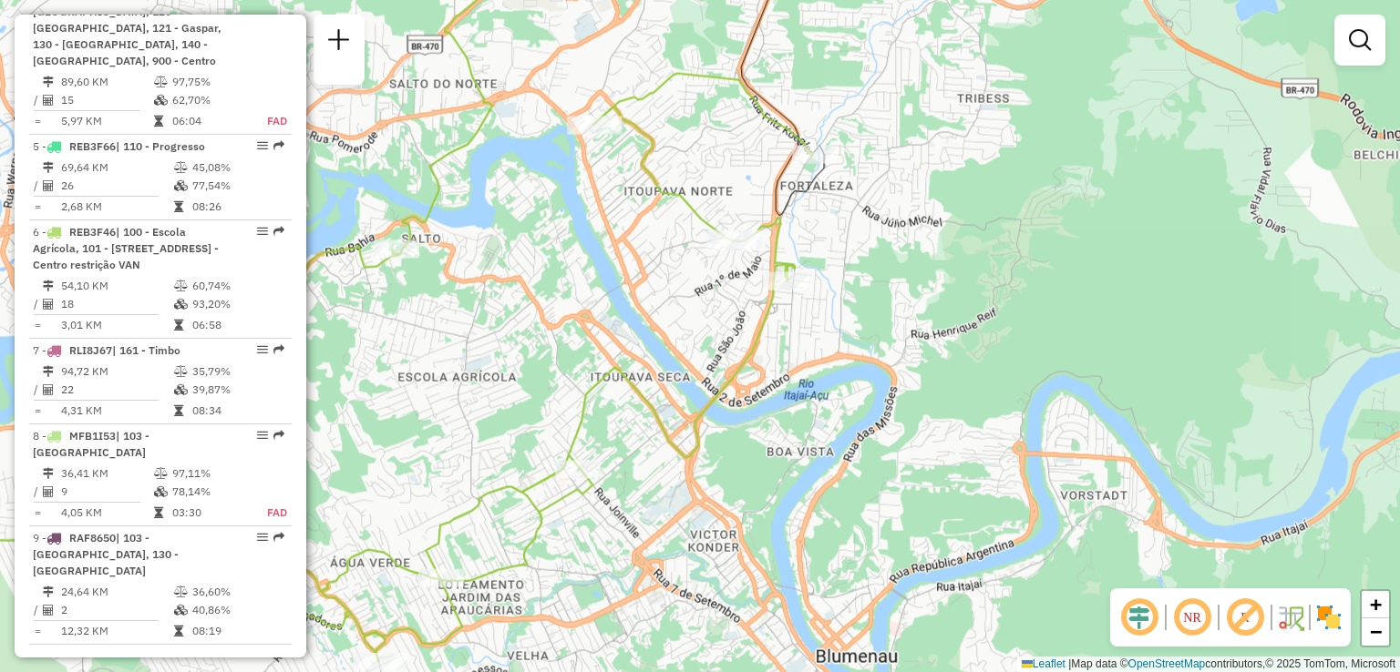
drag, startPoint x: 725, startPoint y: 391, endPoint x: 755, endPoint y: 361, distance: 42.5
click at [755, 364] on icon at bounding box center [379, 368] width 867 height 589
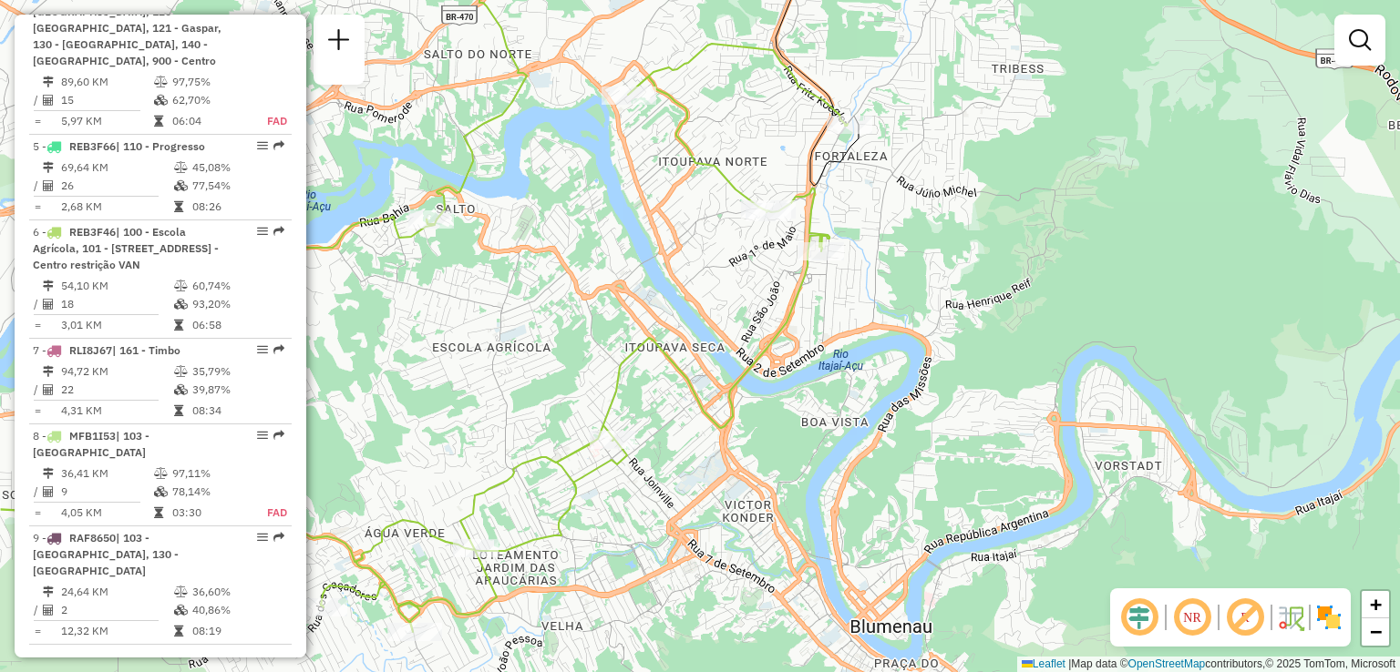
drag, startPoint x: 750, startPoint y: 379, endPoint x: 763, endPoint y: 339, distance: 42.1
click at [763, 344] on icon at bounding box center [391, 338] width 912 height 589
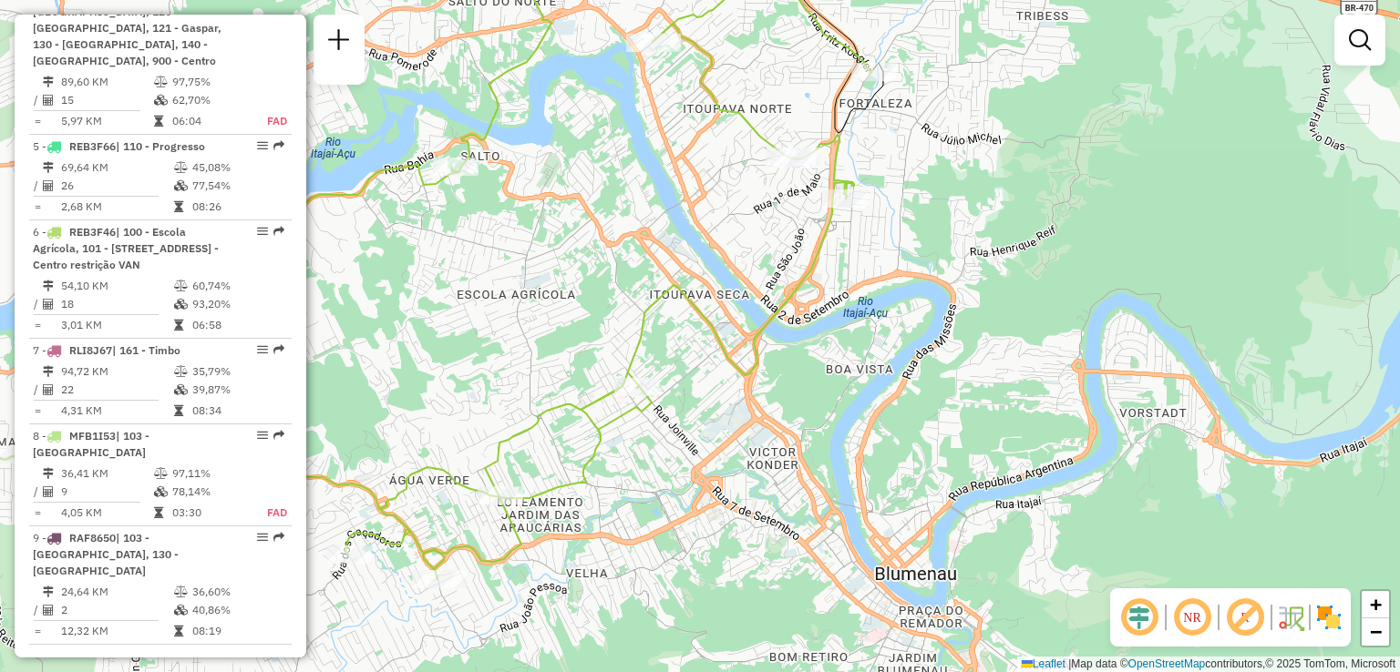
drag, startPoint x: 576, startPoint y: 446, endPoint x: 584, endPoint y: 413, distance: 33.8
click at [583, 426] on div "Janela de atendimento Grade de atendimento Capacidade Transportadoras Veículos …" at bounding box center [700, 336] width 1400 height 672
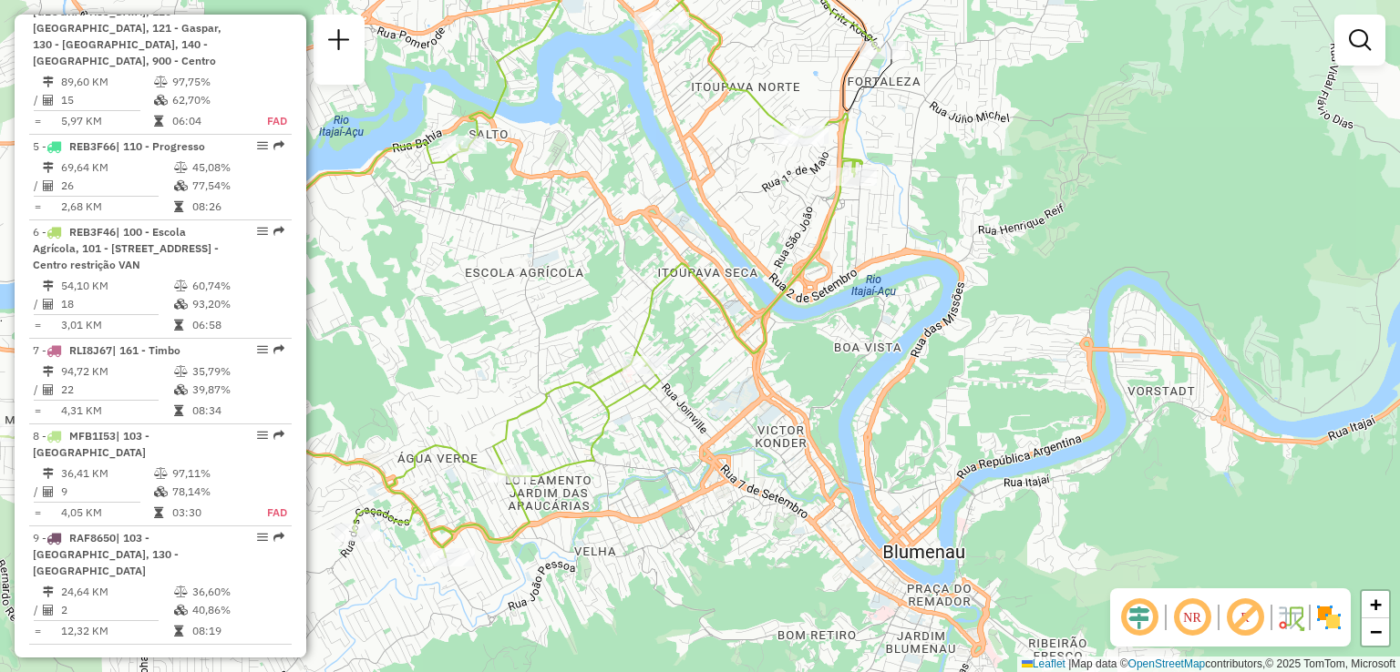
click at [634, 418] on div "Janela de atendimento Grade de atendimento Capacidade Transportadoras Veículos …" at bounding box center [700, 336] width 1400 height 672
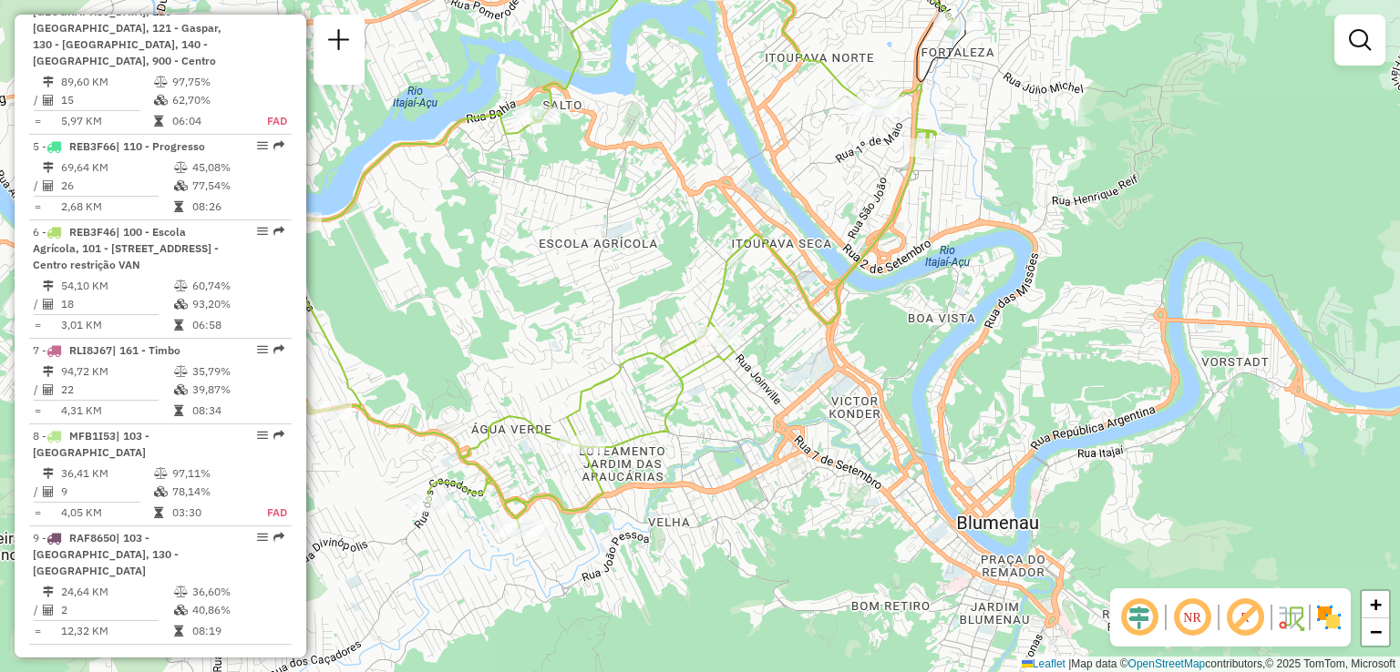
click at [688, 365] on icon at bounding box center [498, 234] width 912 height 589
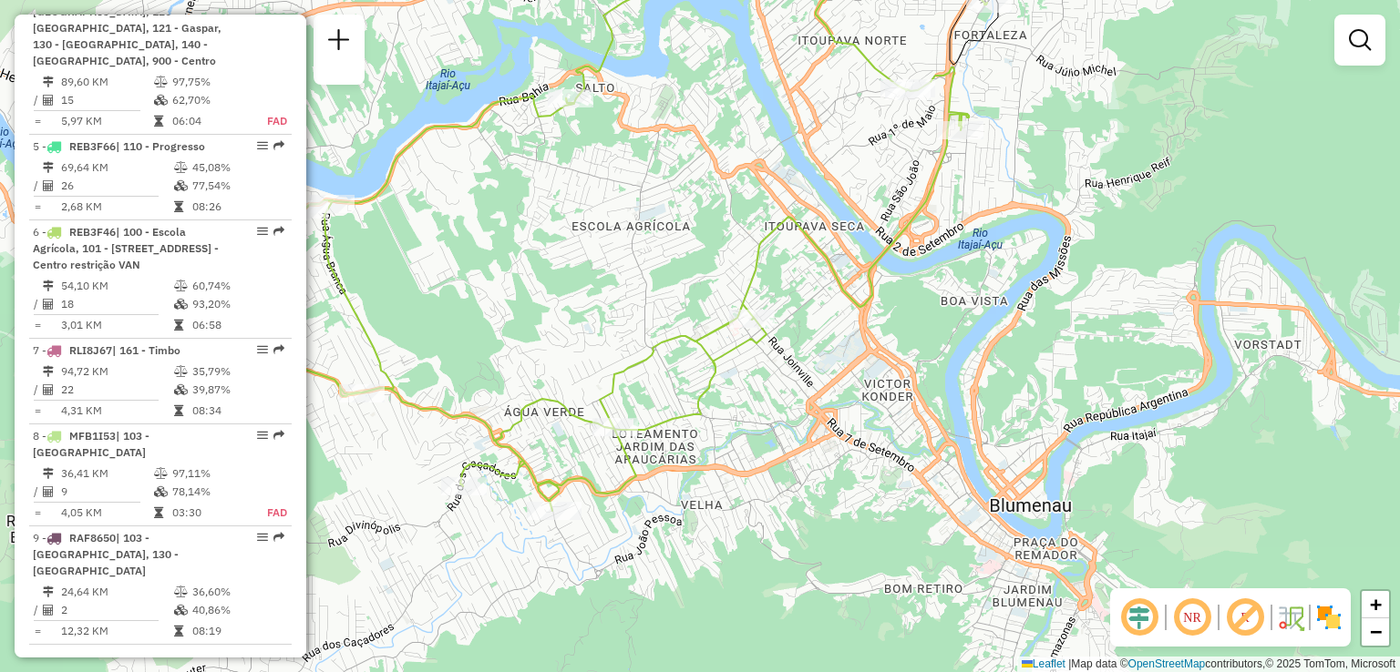
drag, startPoint x: 718, startPoint y: 379, endPoint x: 729, endPoint y: 376, distance: 11.3
click at [729, 376] on icon at bounding box center [531, 217] width 912 height 587
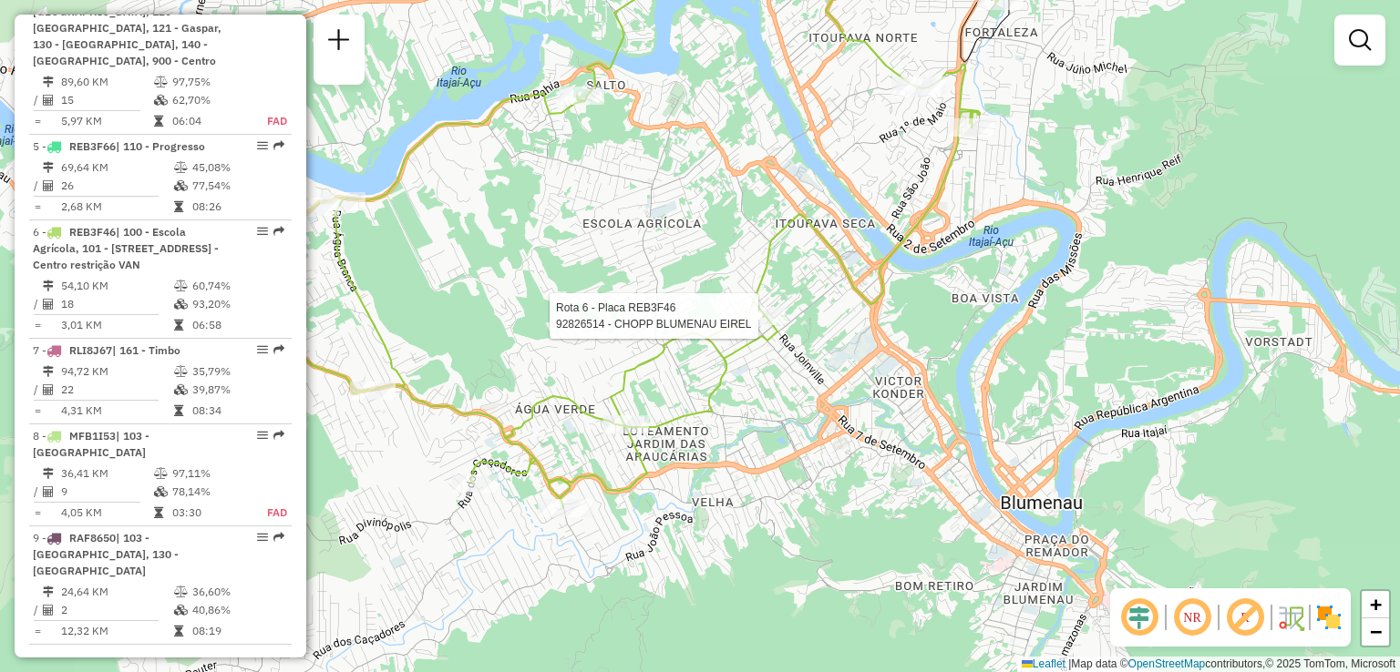
select select "**********"
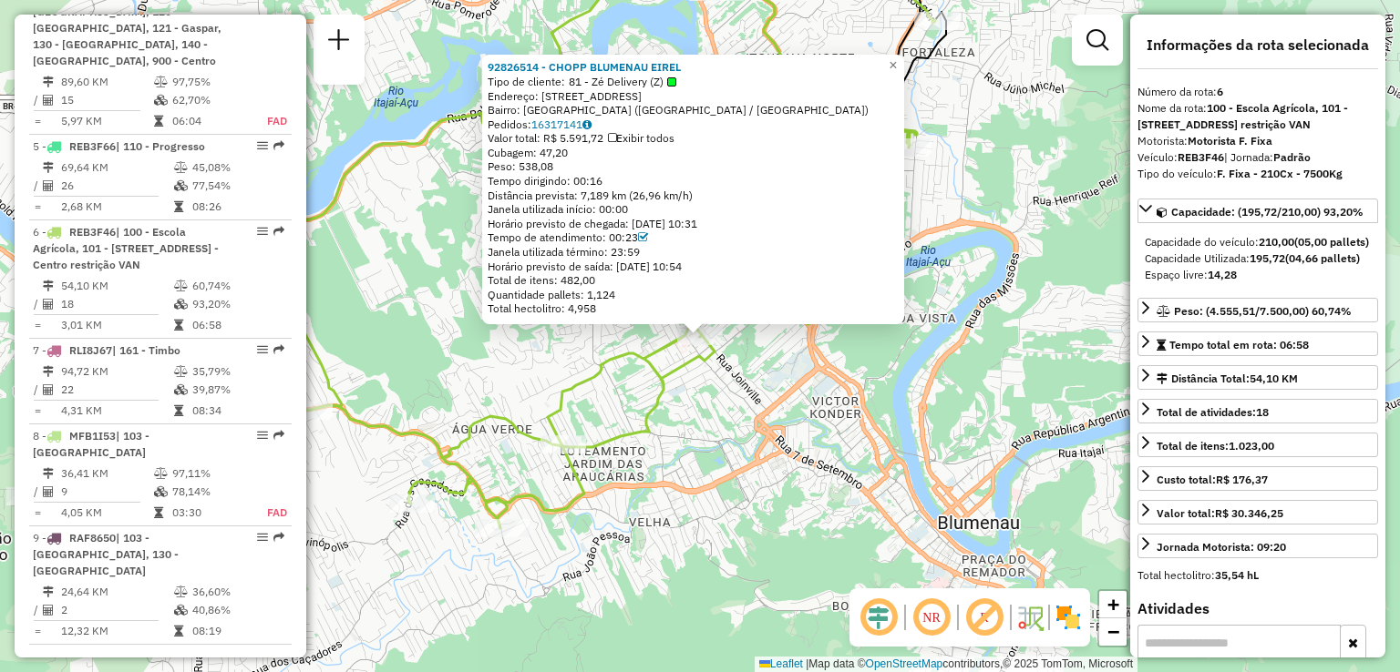
click at [740, 378] on div "92826514 - CHOPP BLUMENAU EIREL Tipo de cliente: 81 - Zé Delivery (Z) Endereço:…" at bounding box center [700, 336] width 1400 height 672
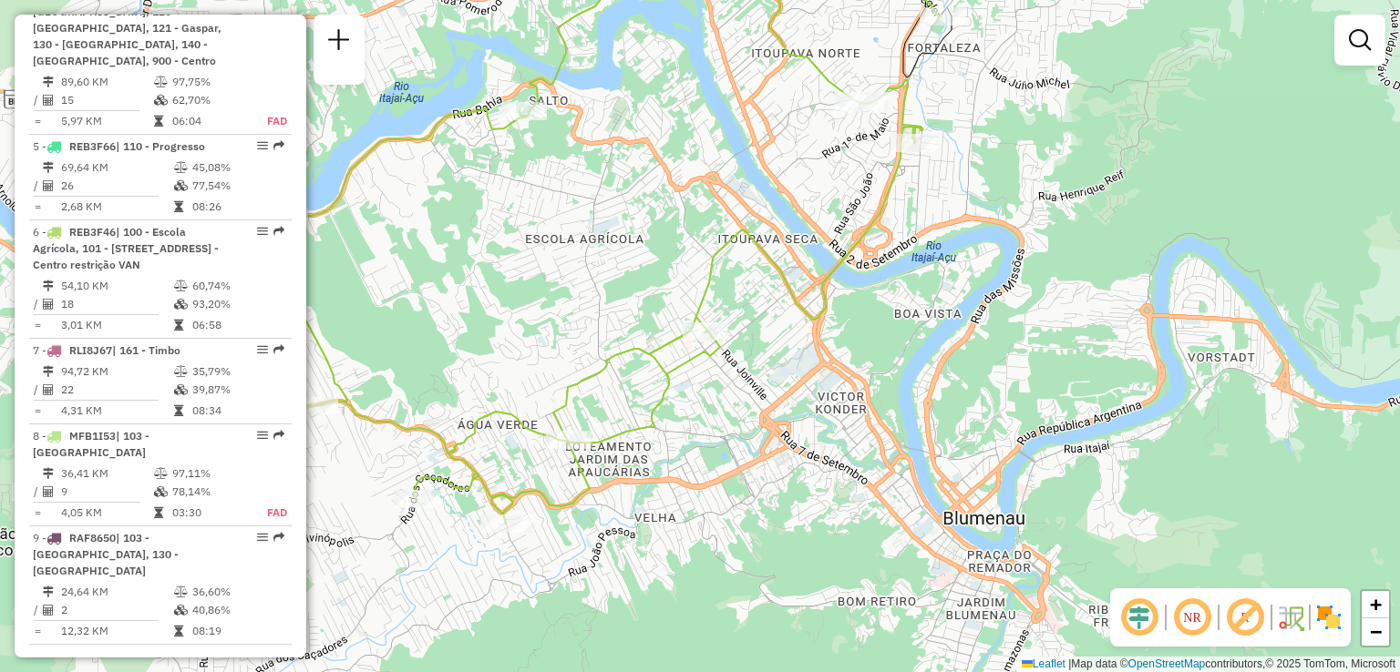
drag, startPoint x: 704, startPoint y: 420, endPoint x: 713, endPoint y: 381, distance: 40.0
click at [713, 401] on div "Janela de atendimento Grade de atendimento Capacidade Transportadoras Veículos …" at bounding box center [700, 336] width 1400 height 672
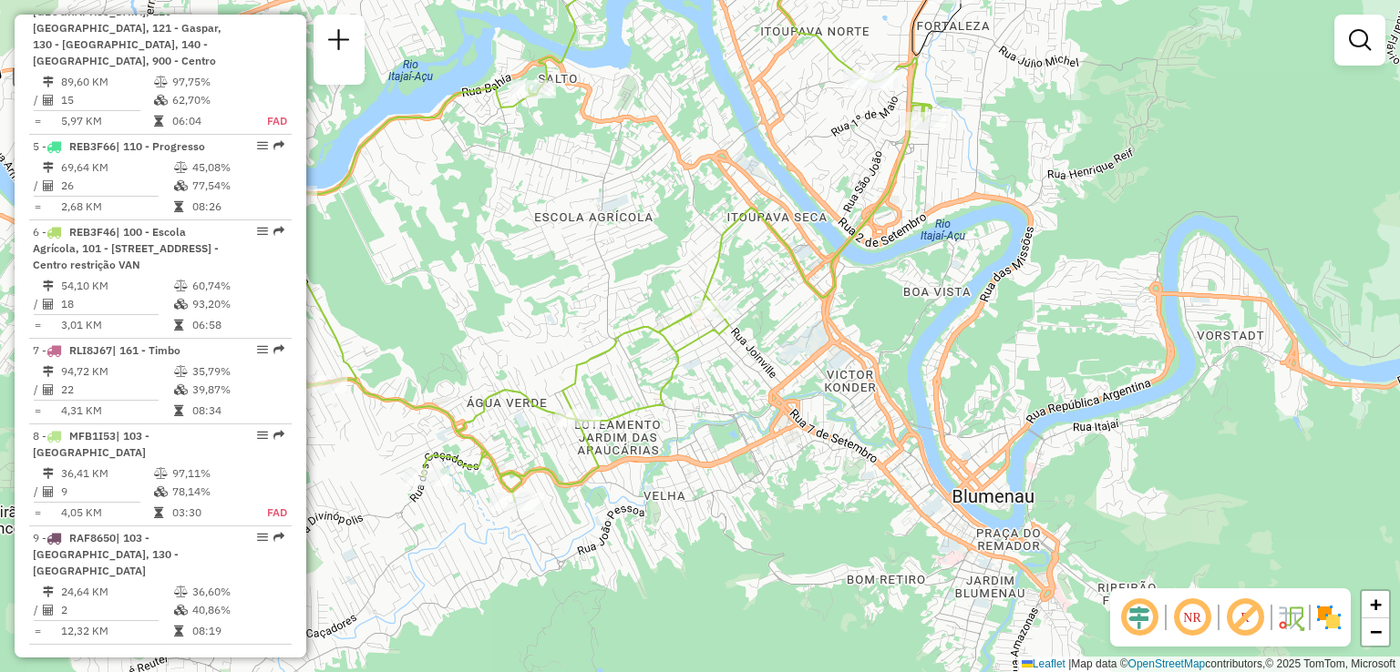
drag, startPoint x: 696, startPoint y: 409, endPoint x: 728, endPoint y: 386, distance: 39.2
click at [725, 388] on div "Janela de atendimento Grade de atendimento Capacidade Transportadoras Veículos …" at bounding box center [700, 336] width 1400 height 672
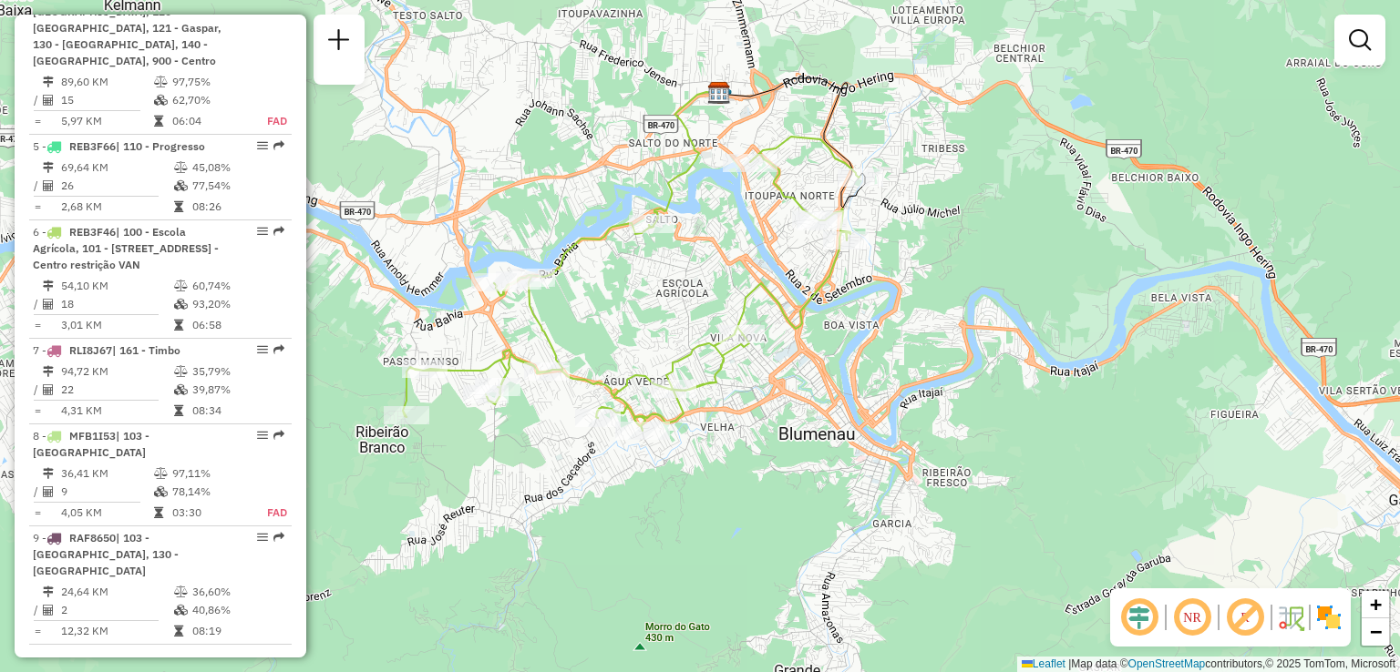
click at [735, 387] on div "Janela de atendimento Grade de atendimento Capacidade Transportadoras Veículos …" at bounding box center [700, 336] width 1400 height 672
select select "**********"
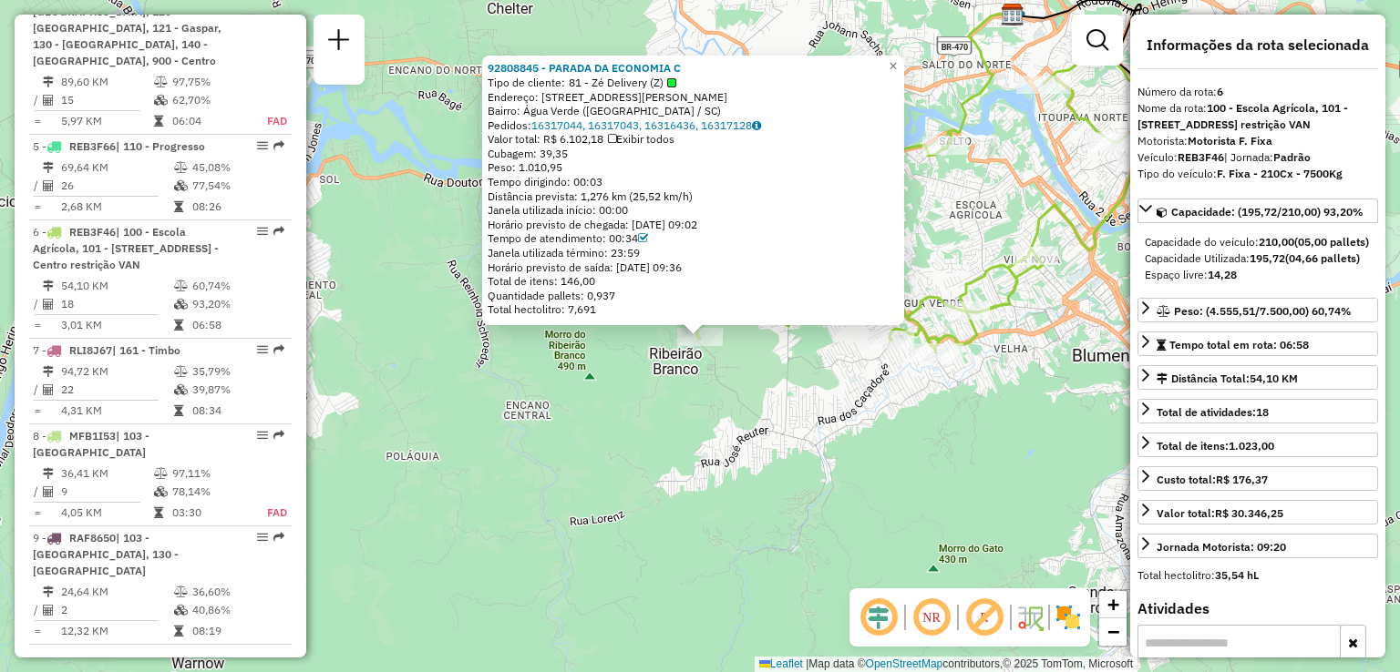
click at [477, 489] on div "92808845 - PARADA DA ECONOMIA C Tipo de cliente: 81 - Zé Delivery (Z) Endereço:…" at bounding box center [700, 336] width 1400 height 672
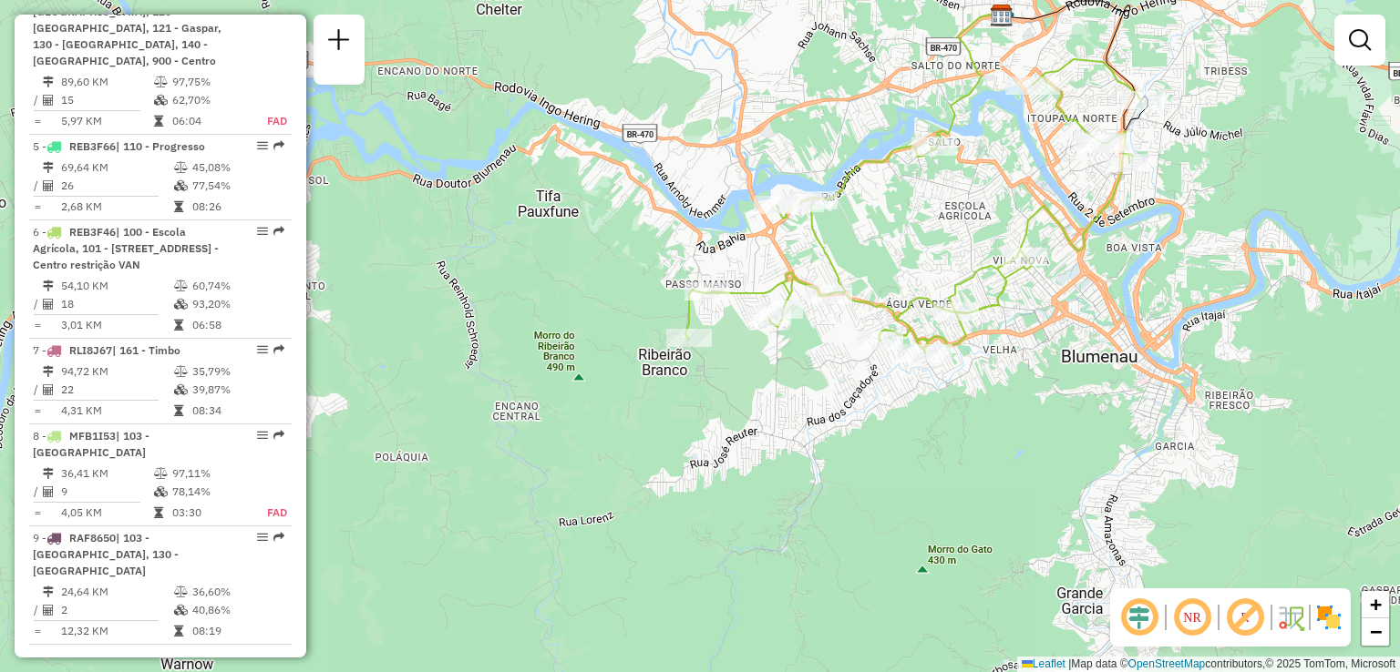
drag, startPoint x: 679, startPoint y: 474, endPoint x: 569, endPoint y: 470, distance: 110.3
click at [578, 470] on div "Janela de atendimento Grade de atendimento Capacidade Transportadoras Veículos …" at bounding box center [700, 336] width 1400 height 672
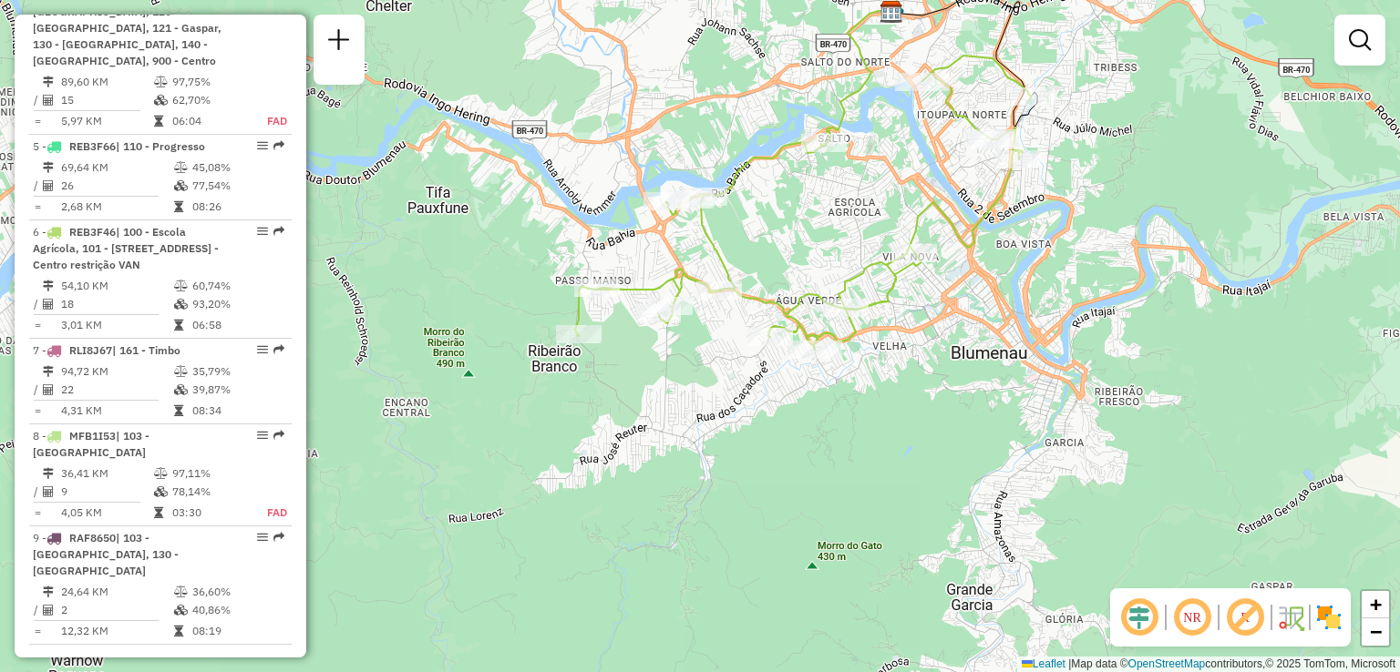
click at [830, 259] on div "Janela de atendimento Grade de atendimento Capacidade Transportadoras Veículos …" at bounding box center [700, 336] width 1400 height 672
